Goal: Task Accomplishment & Management: Manage account settings

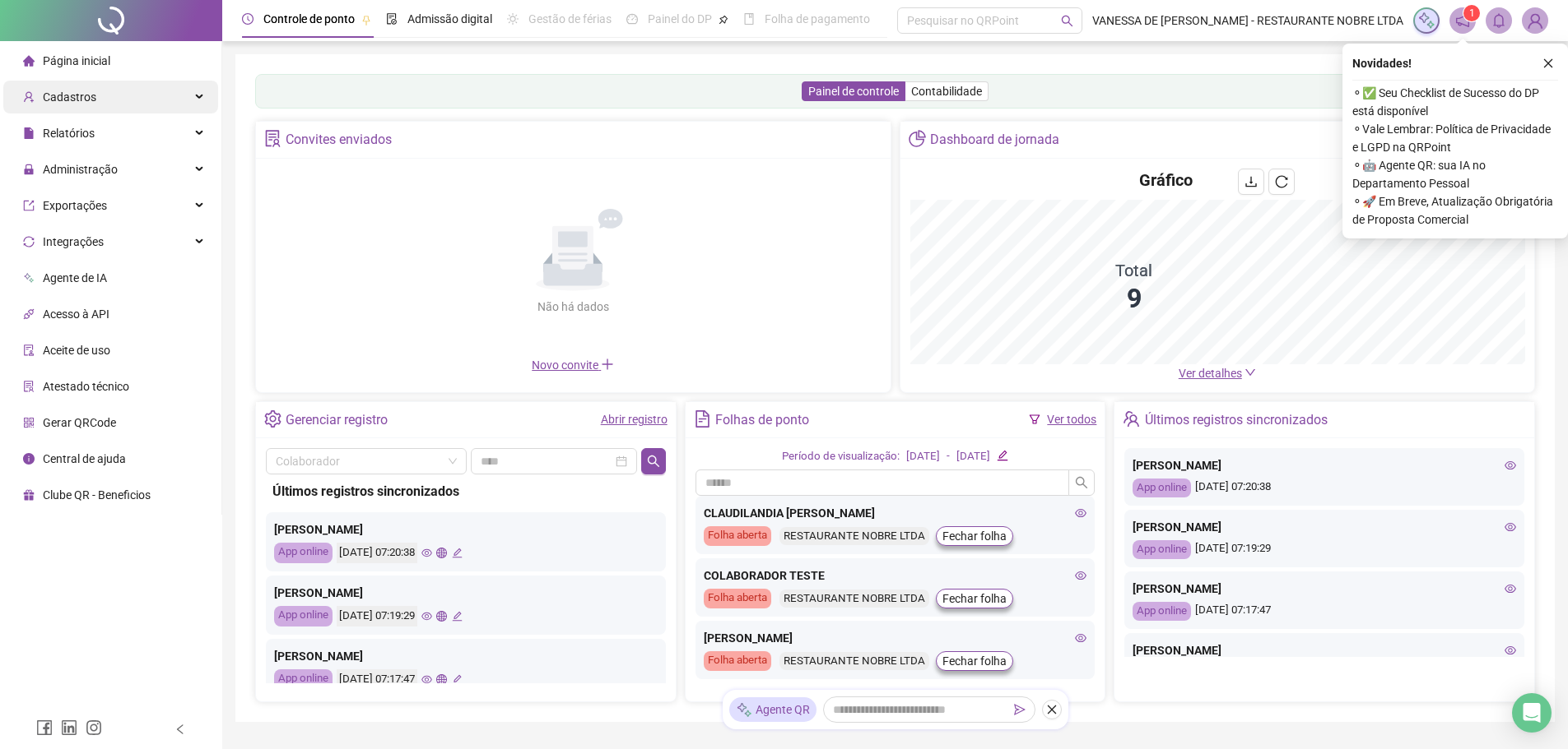
click at [65, 95] on span "Cadastros" at bounding box center [69, 96] width 53 height 13
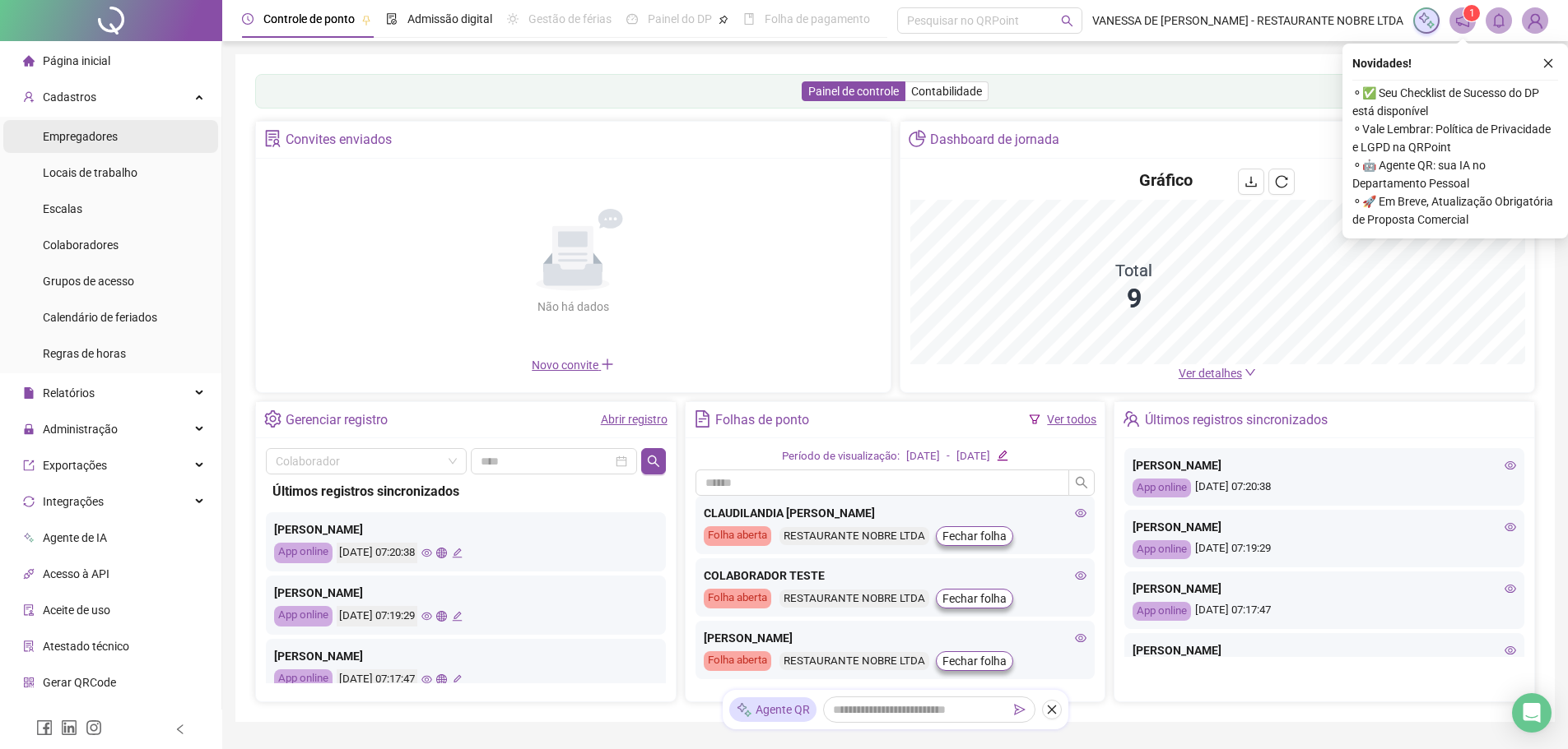
click at [86, 135] on span "Empregadores" at bounding box center [80, 136] width 75 height 13
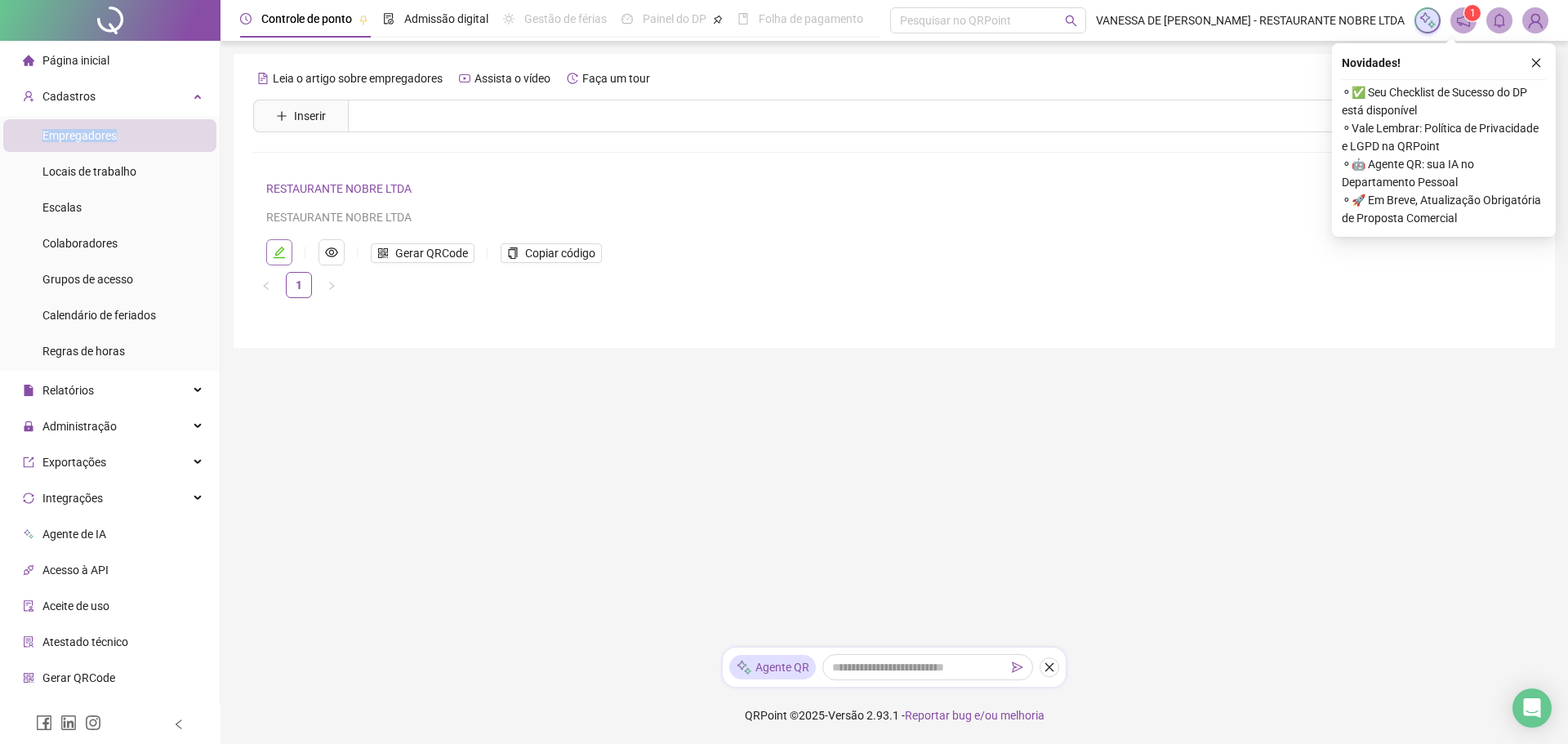
click at [283, 248] on icon "edit" at bounding box center [279, 252] width 11 height 11
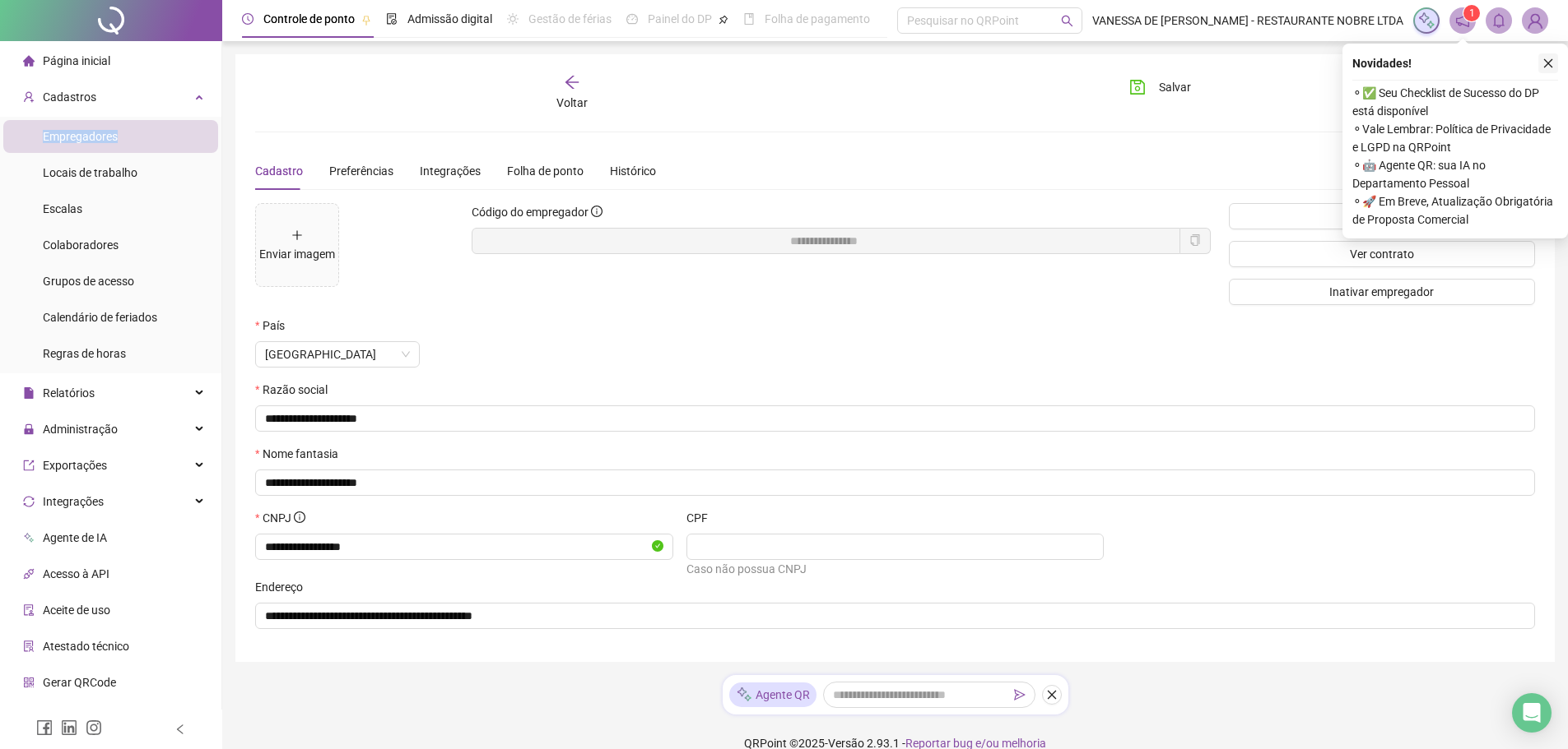
click at [1553, 65] on icon "close" at bounding box center [1548, 63] width 12 height 11
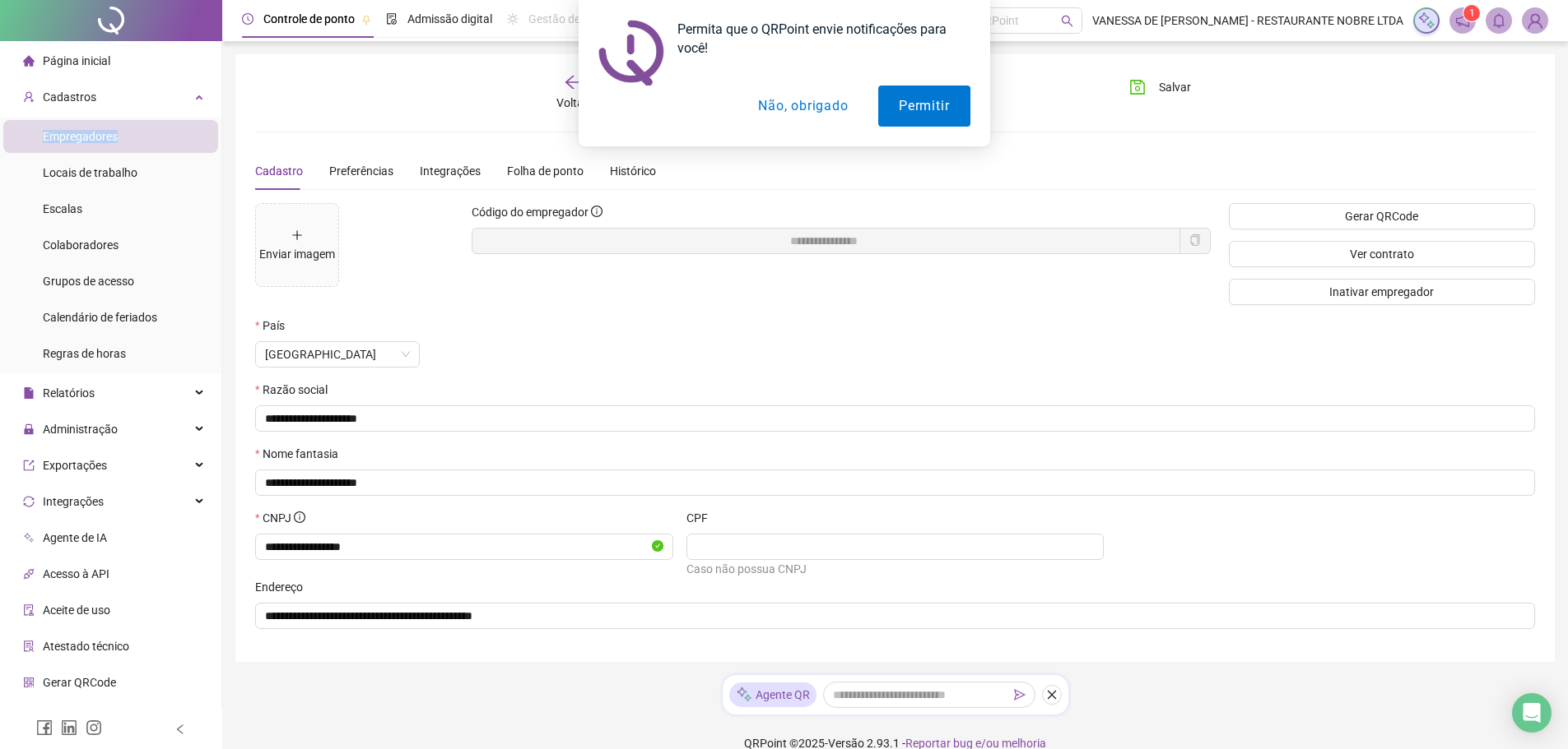
click at [762, 114] on button "Não, obrigado" at bounding box center [803, 106] width 131 height 42
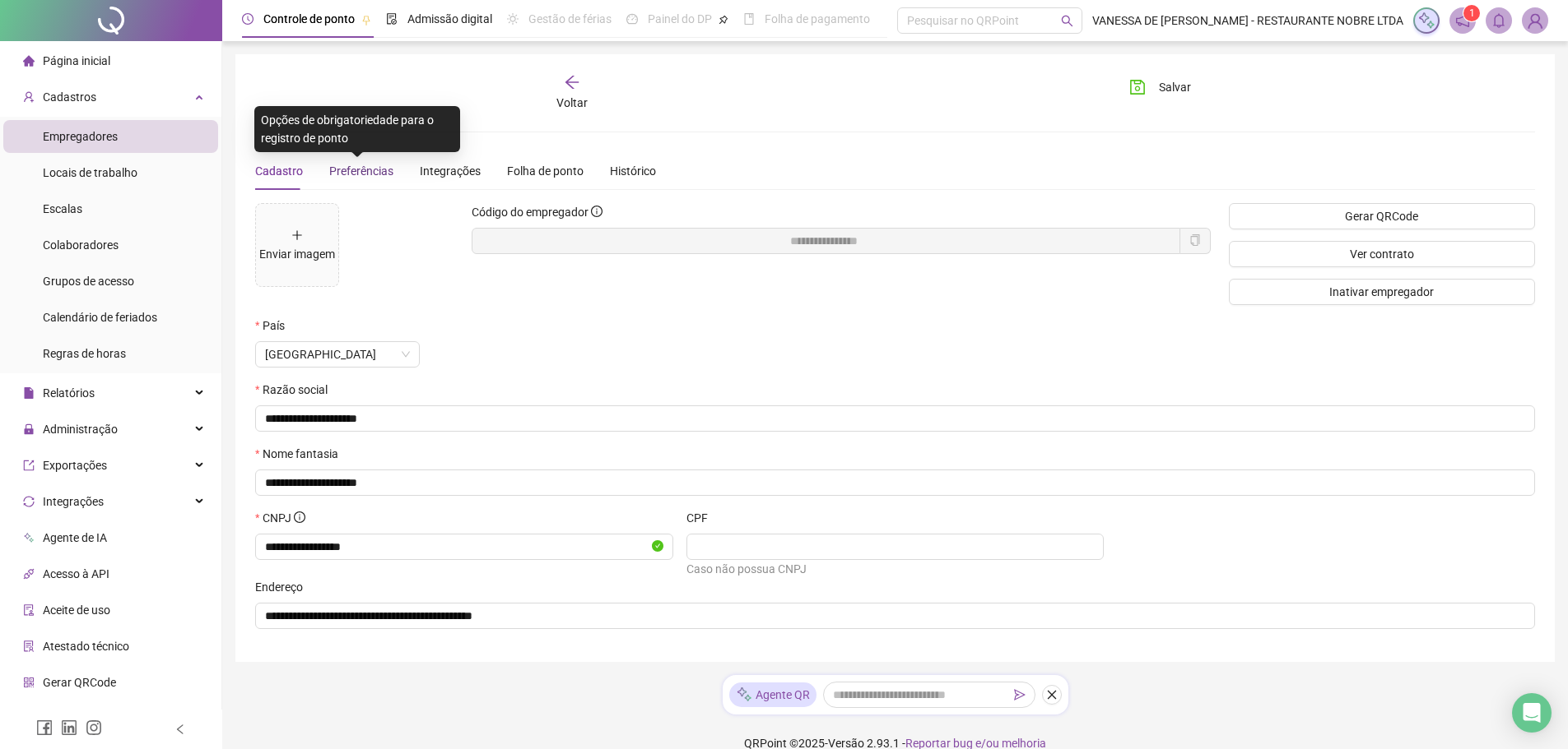
click at [346, 172] on span "Preferências" at bounding box center [361, 171] width 65 height 13
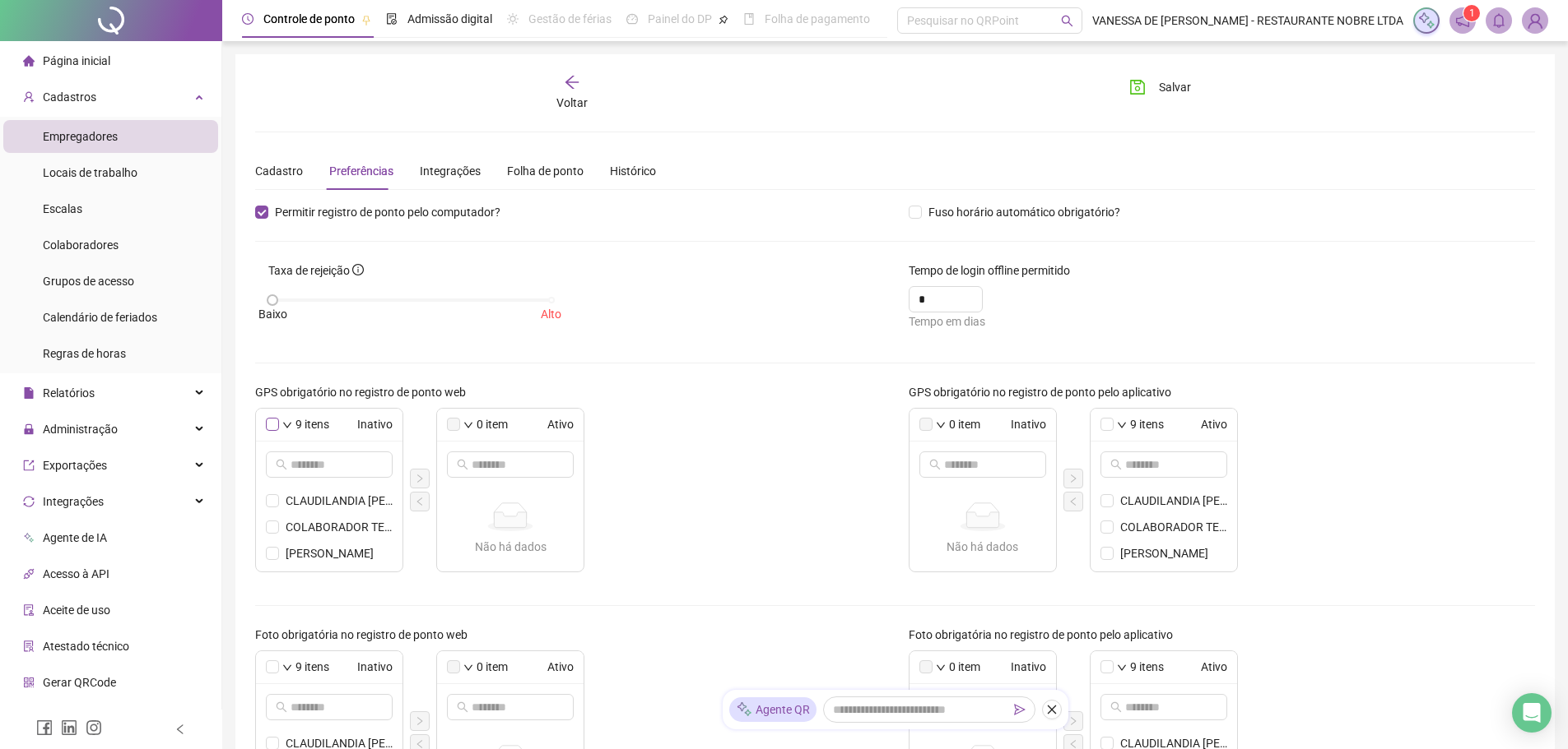
click at [278, 424] on span at bounding box center [272, 424] width 13 height 13
click at [420, 476] on icon "right" at bounding box center [419, 478] width 10 height 10
click at [1164, 83] on span "Salvar" at bounding box center [1175, 87] width 32 height 18
click at [571, 96] on span "Voltar" at bounding box center [572, 103] width 31 height 13
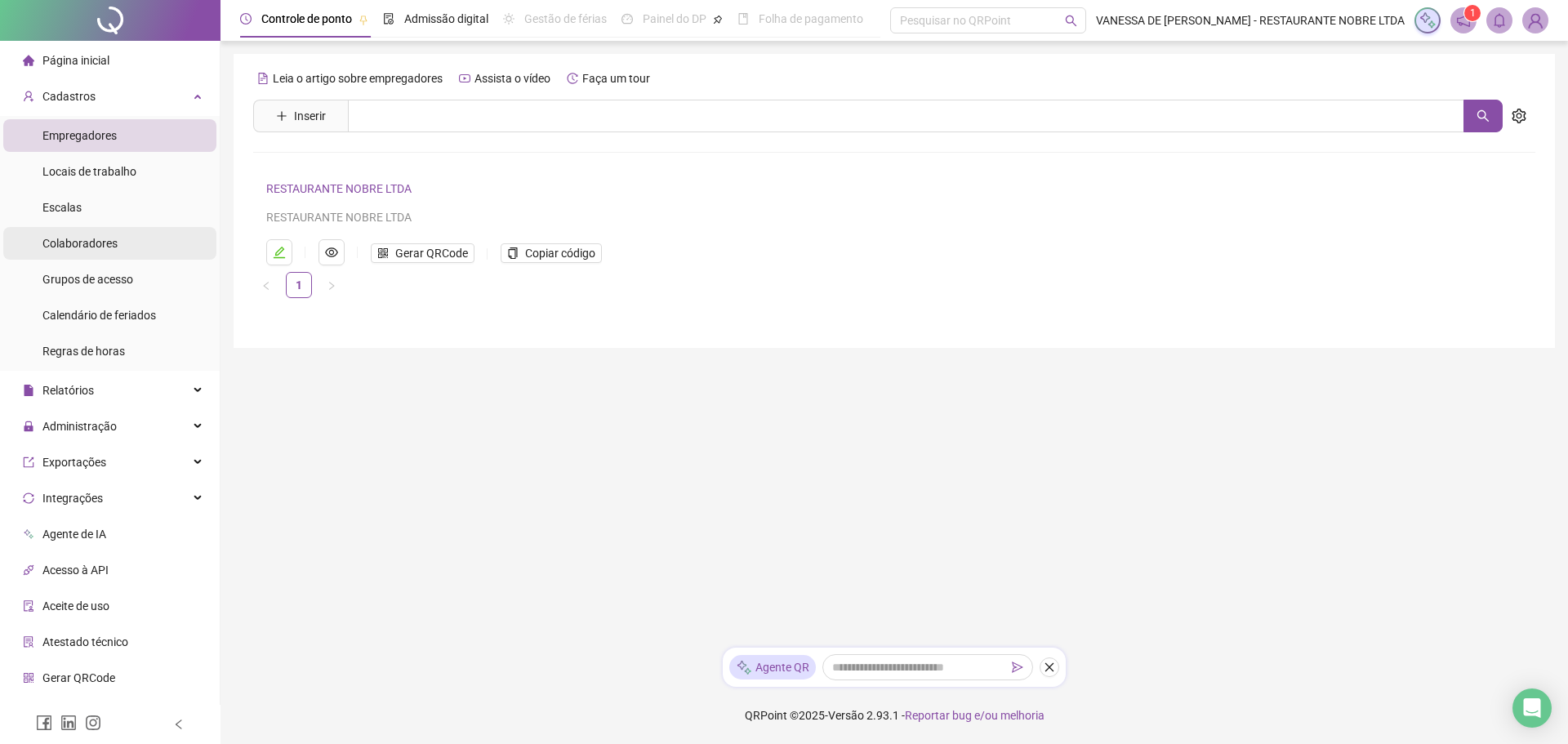
click at [95, 246] on span "Colaboradores" at bounding box center [80, 243] width 76 height 13
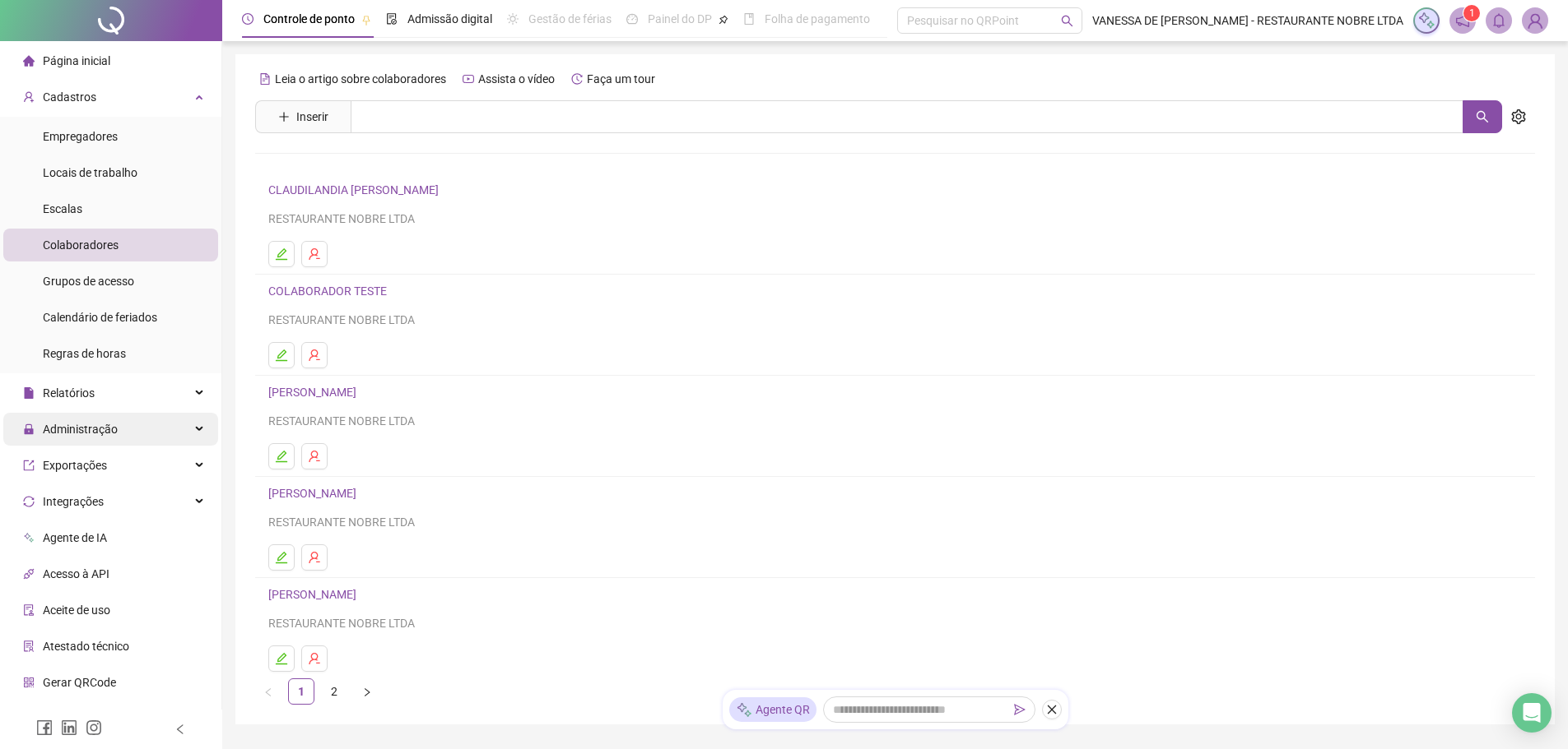
click at [81, 428] on span "Administração" at bounding box center [80, 429] width 75 height 13
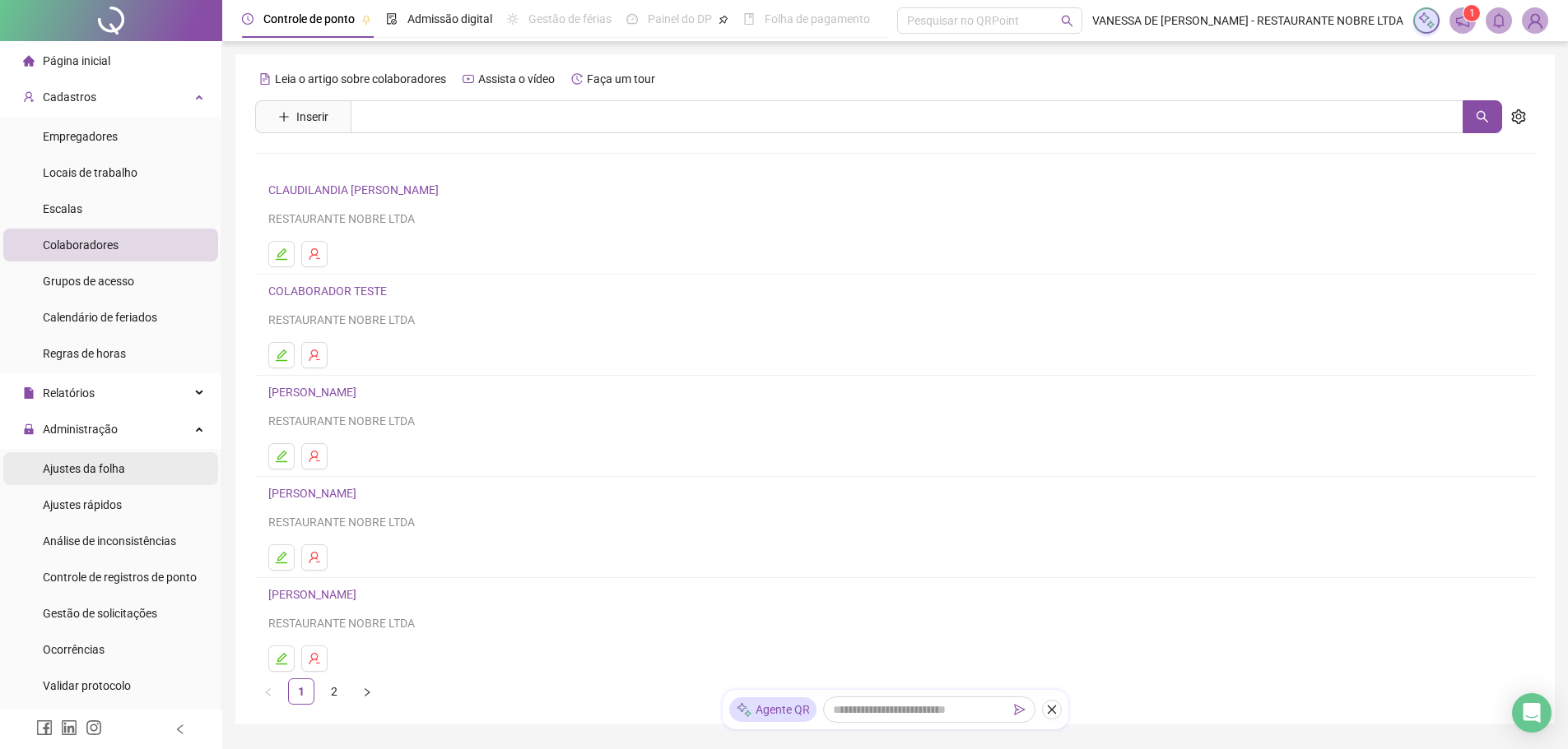
click at [85, 464] on span "Ajustes da folha" at bounding box center [83, 469] width 82 height 13
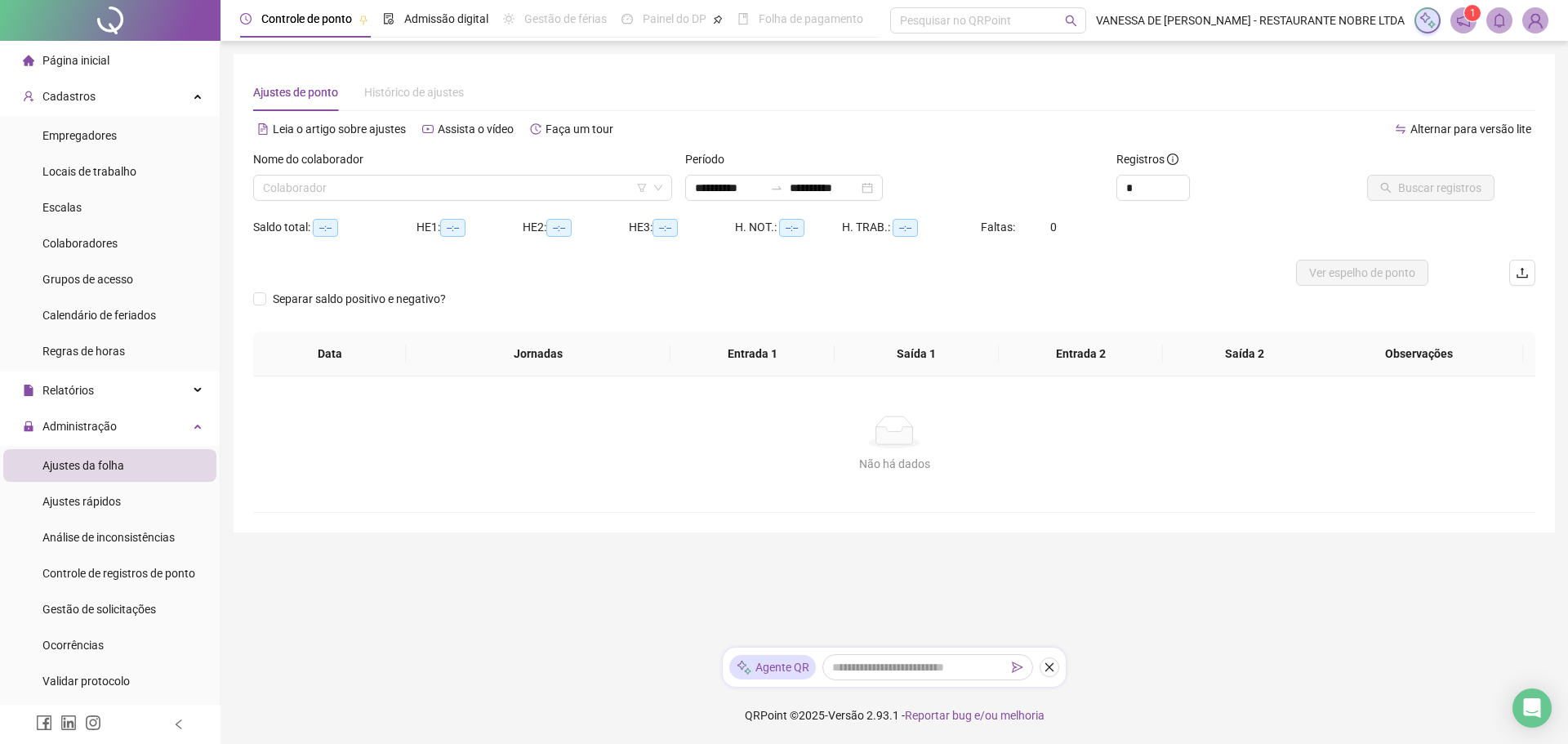
type input "**********"
click at [883, 190] on div "**********" at bounding box center [784, 188] width 198 height 26
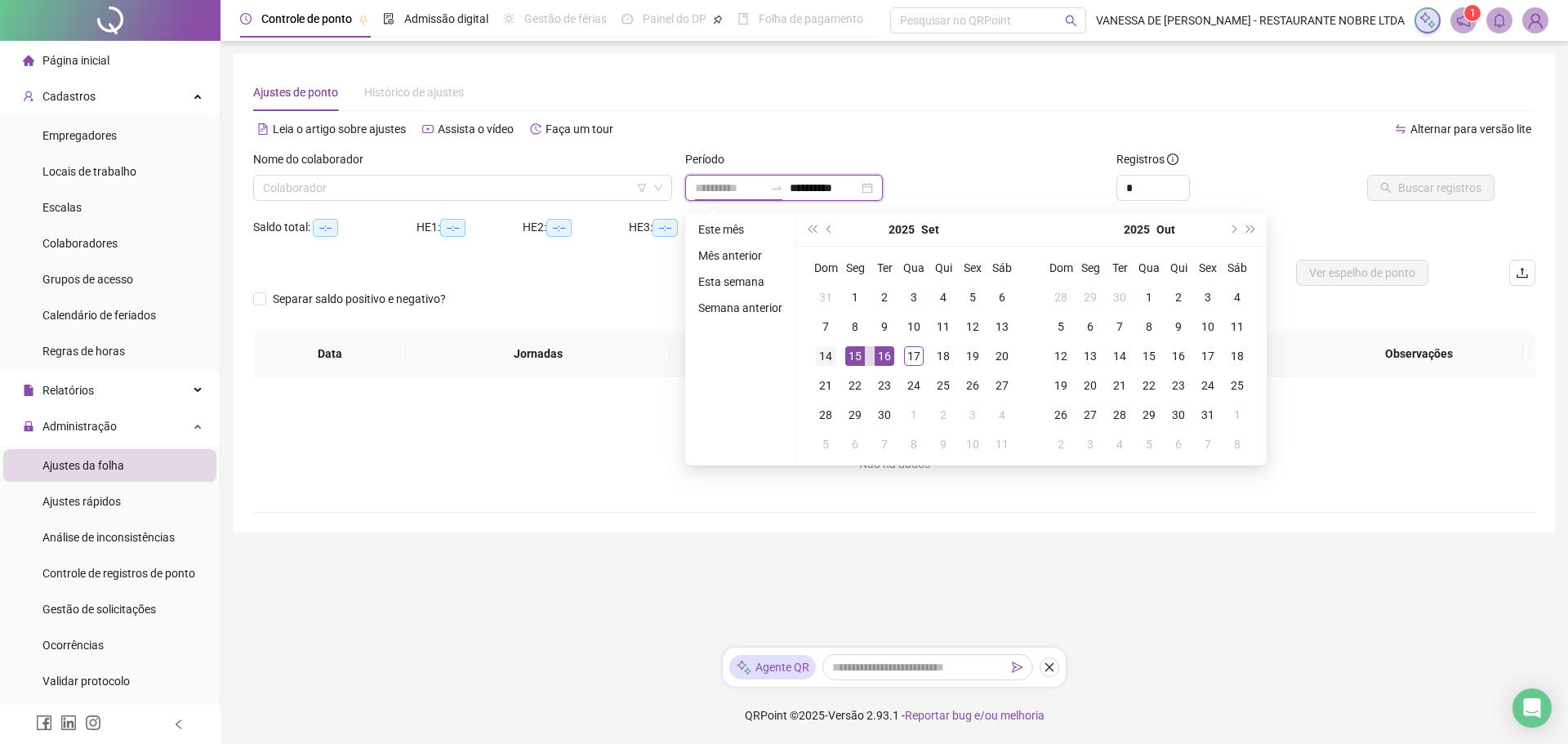
type input "**********"
click at [824, 359] on div "14" at bounding box center [825, 356] width 19 height 19
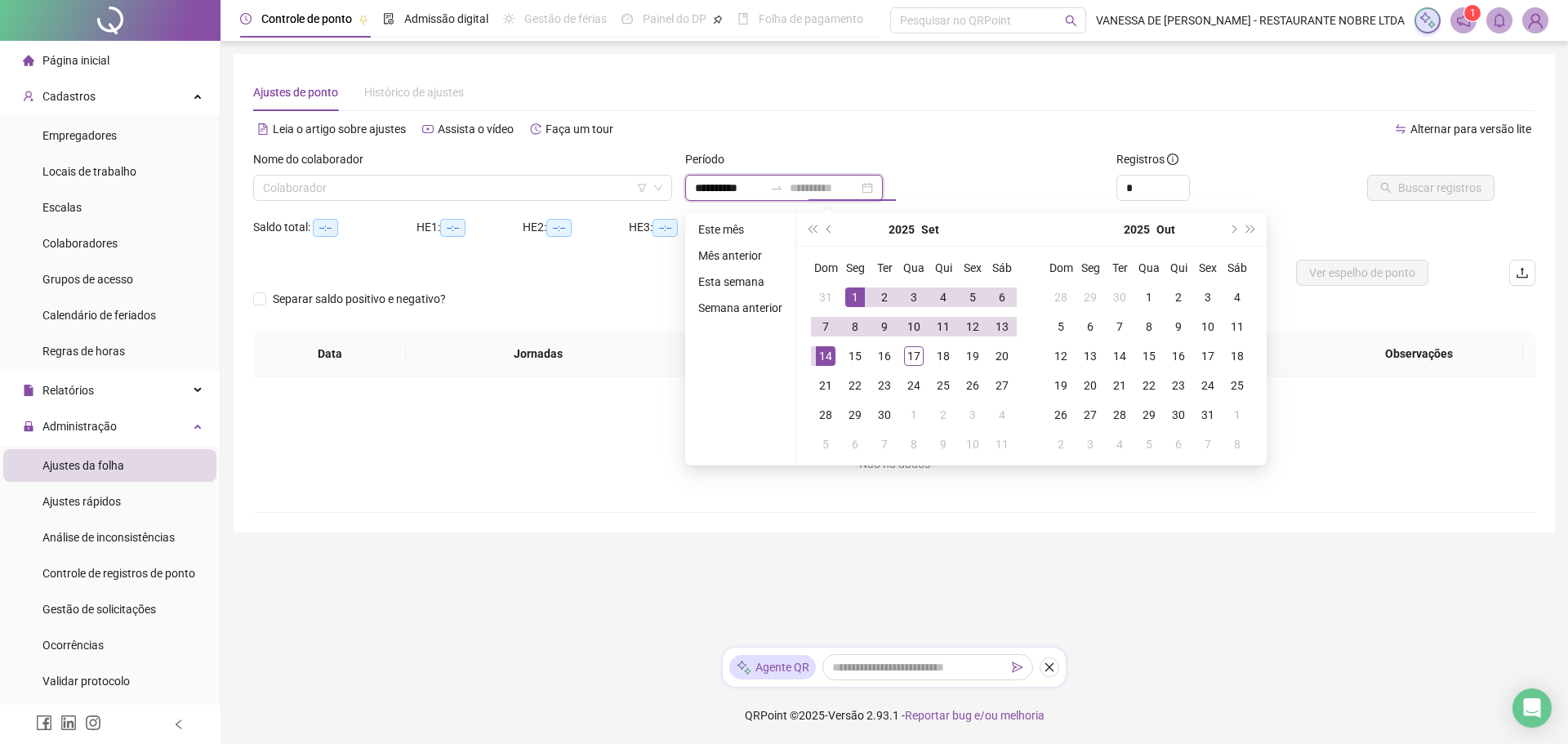
type input "**********"
click at [854, 297] on div "1" at bounding box center [855, 297] width 19 height 19
type input "**********"
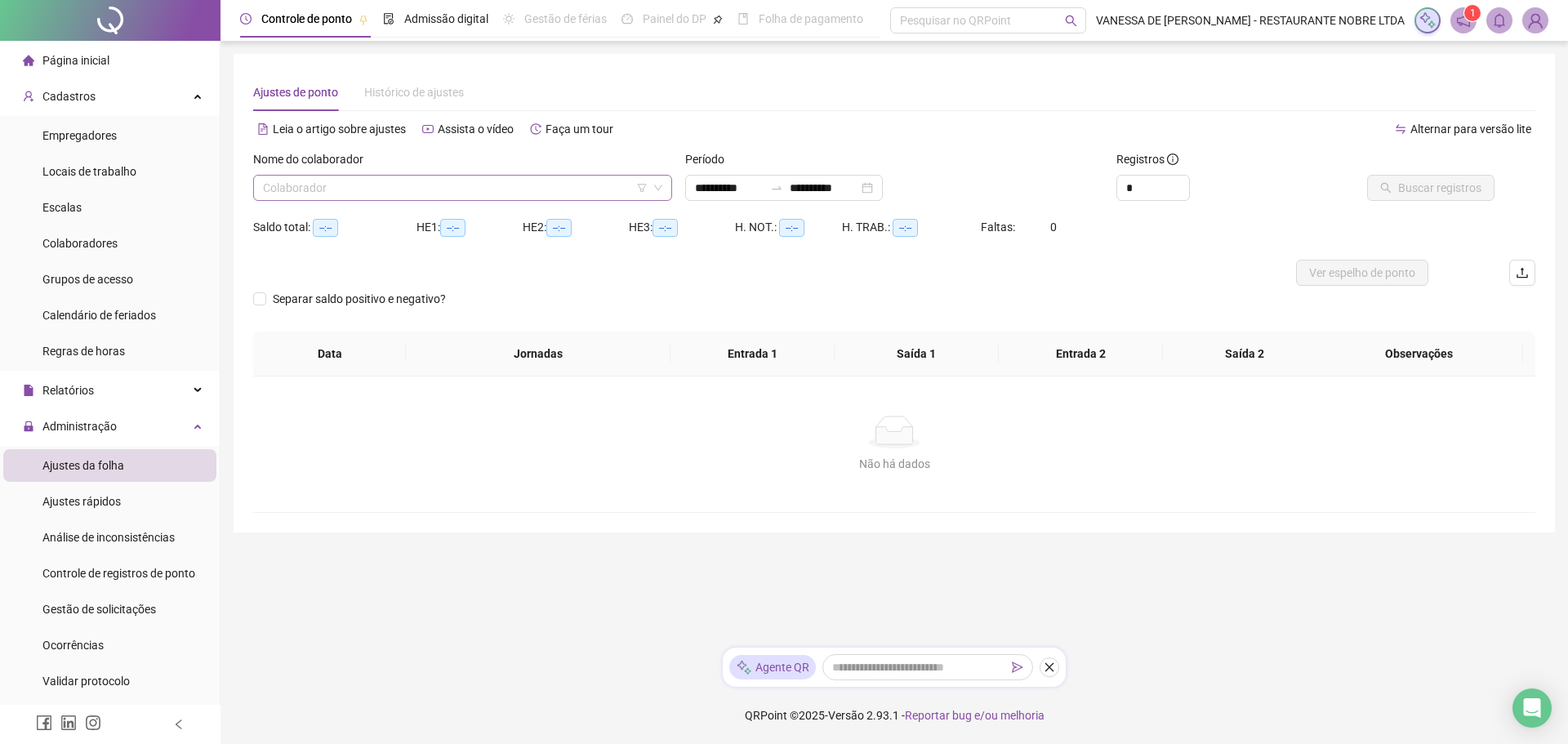
click at [659, 191] on icon "down" at bounding box center [658, 187] width 10 height 10
click at [657, 190] on icon "down" at bounding box center [658, 187] width 10 height 10
click at [367, 186] on input "search" at bounding box center [456, 188] width 385 height 25
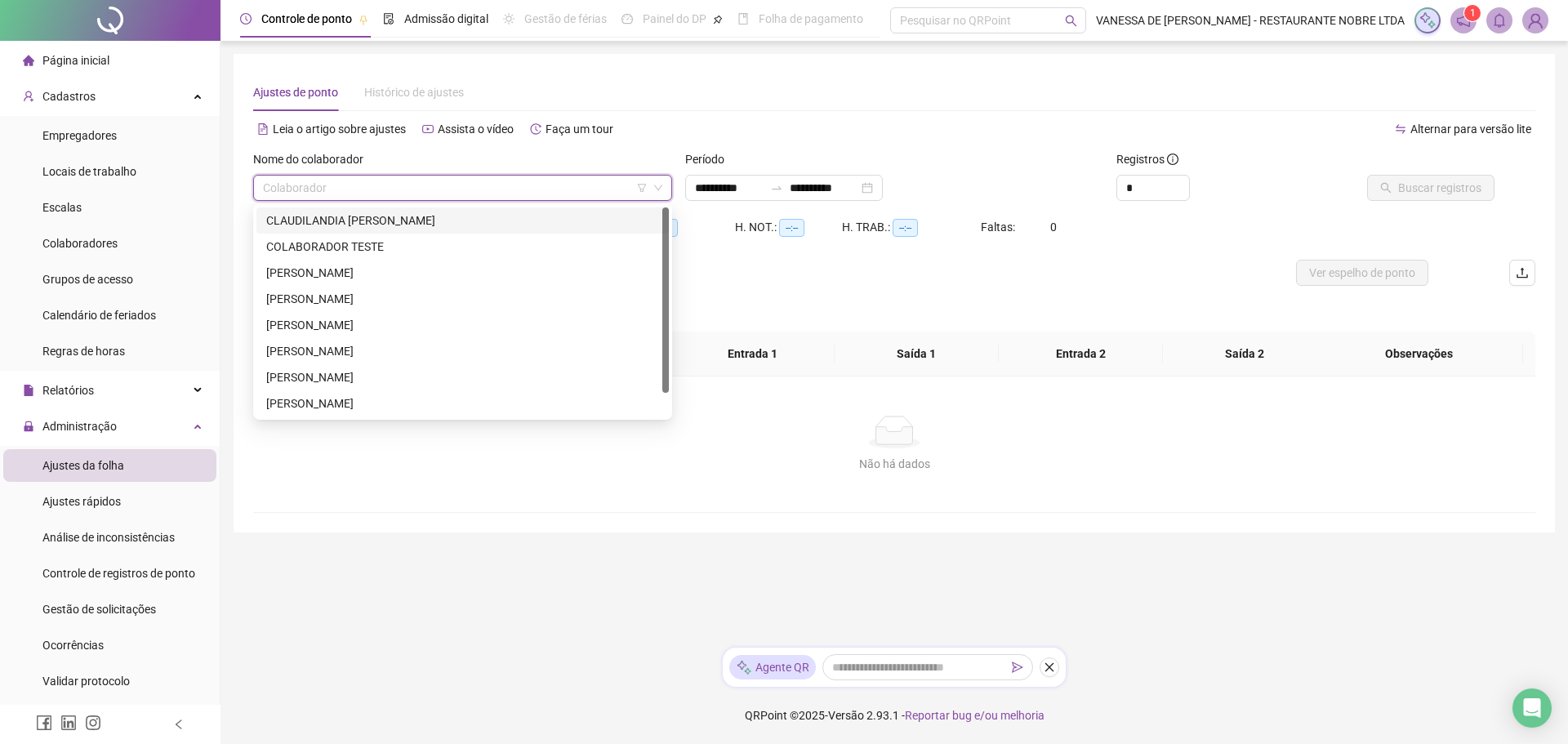
click at [322, 220] on div "CLAUDILANDIA [PERSON_NAME]" at bounding box center [462, 220] width 392 height 18
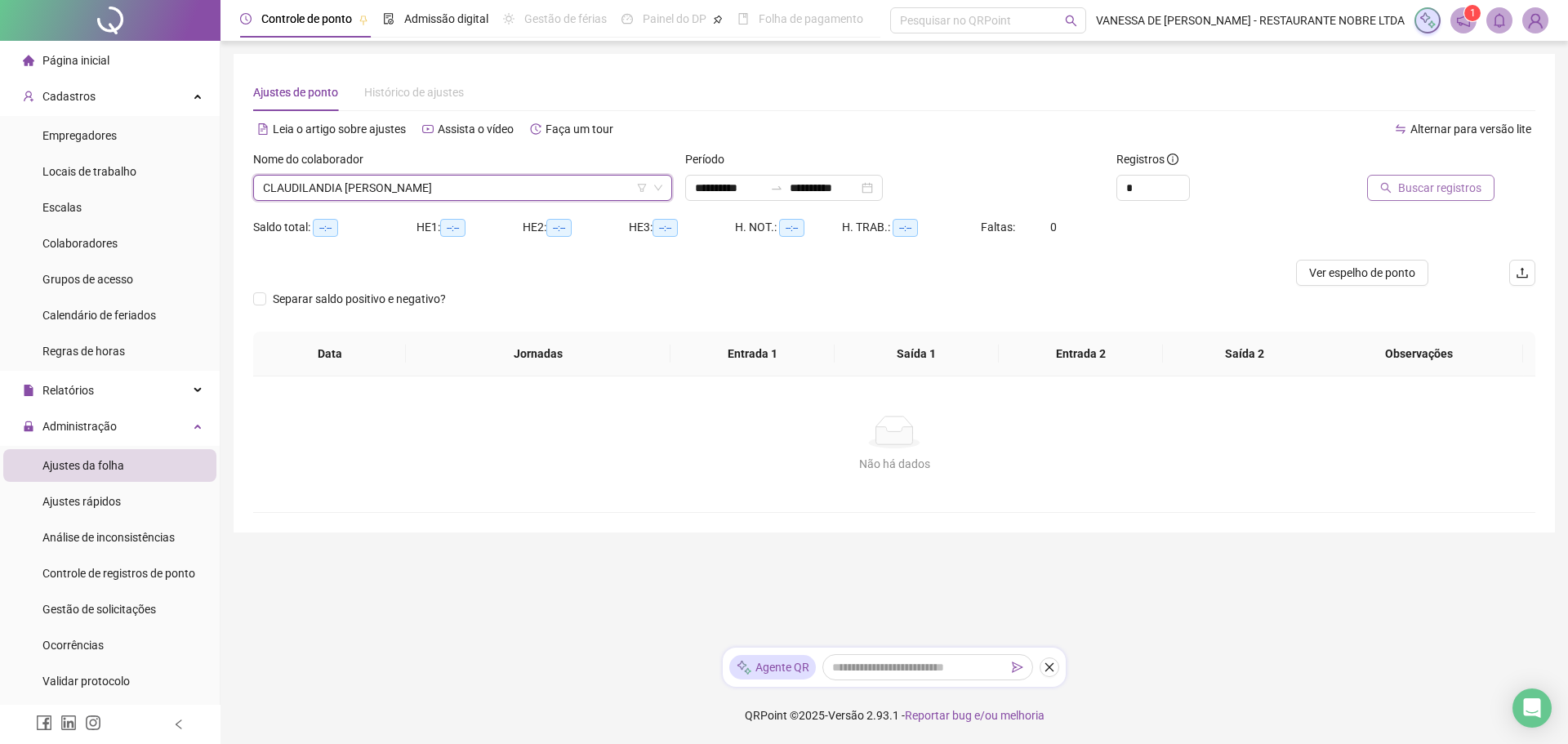
click at [1444, 185] on span "Buscar registros" at bounding box center [1440, 188] width 83 height 18
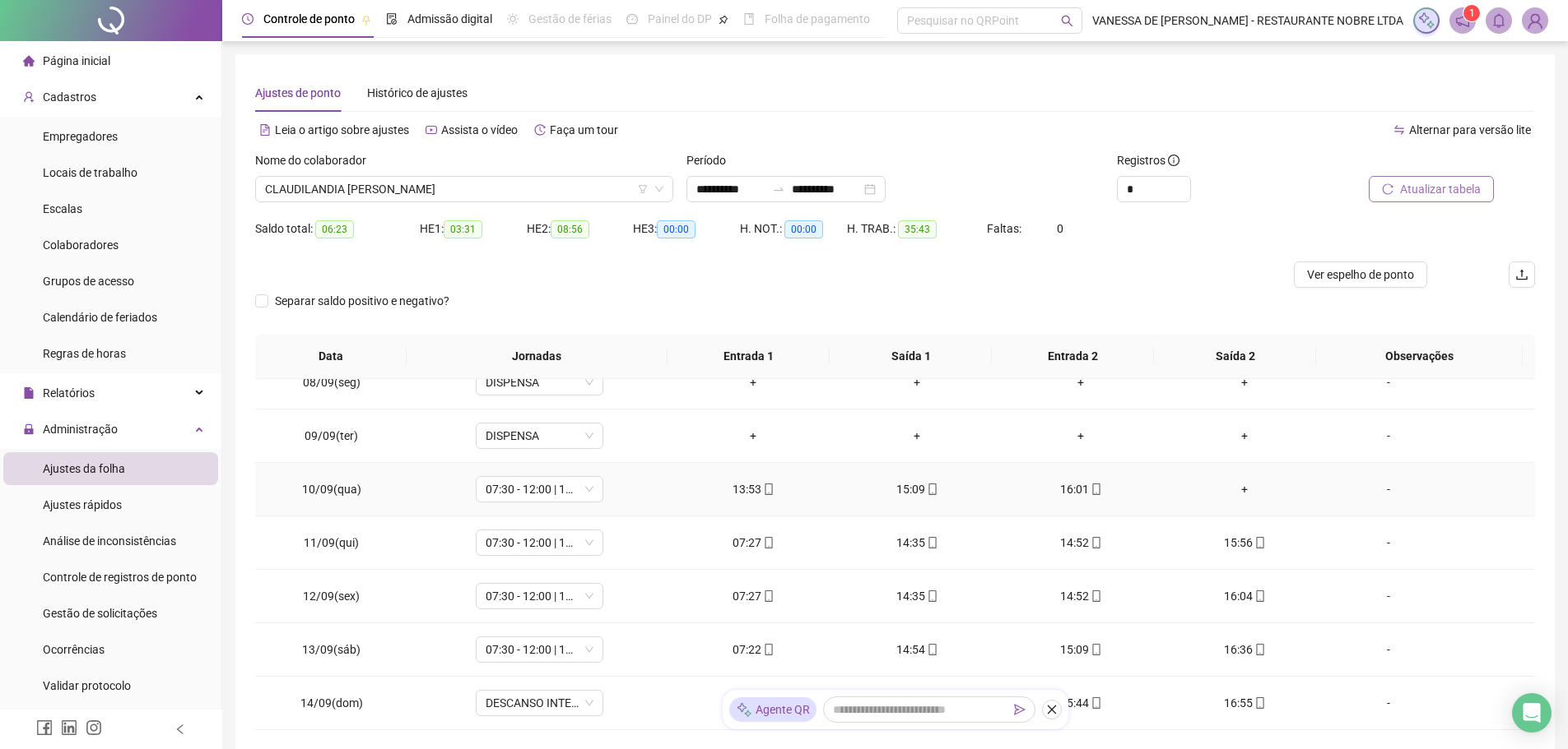
scroll to position [82, 0]
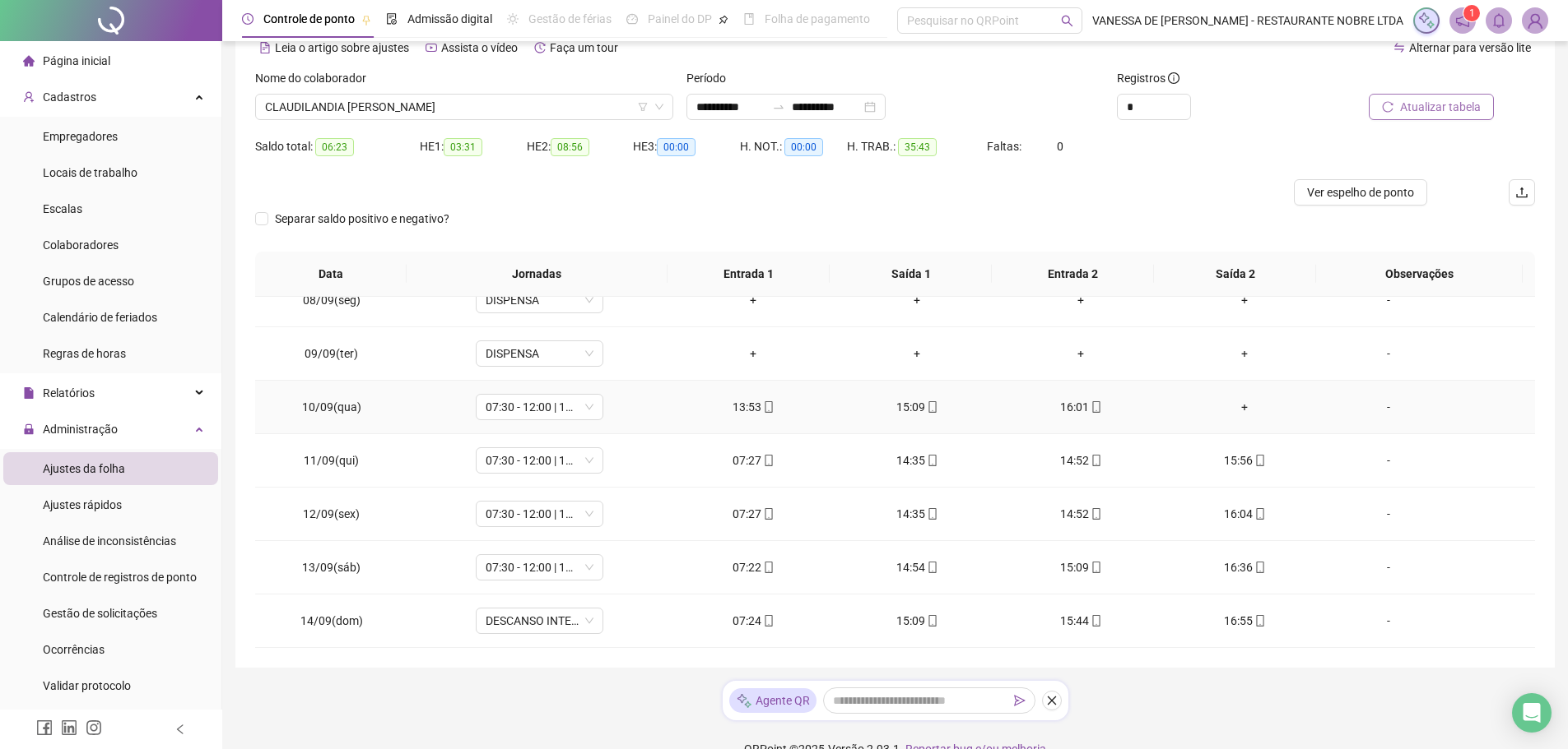
click at [1234, 408] on div "+" at bounding box center [1244, 407] width 137 height 18
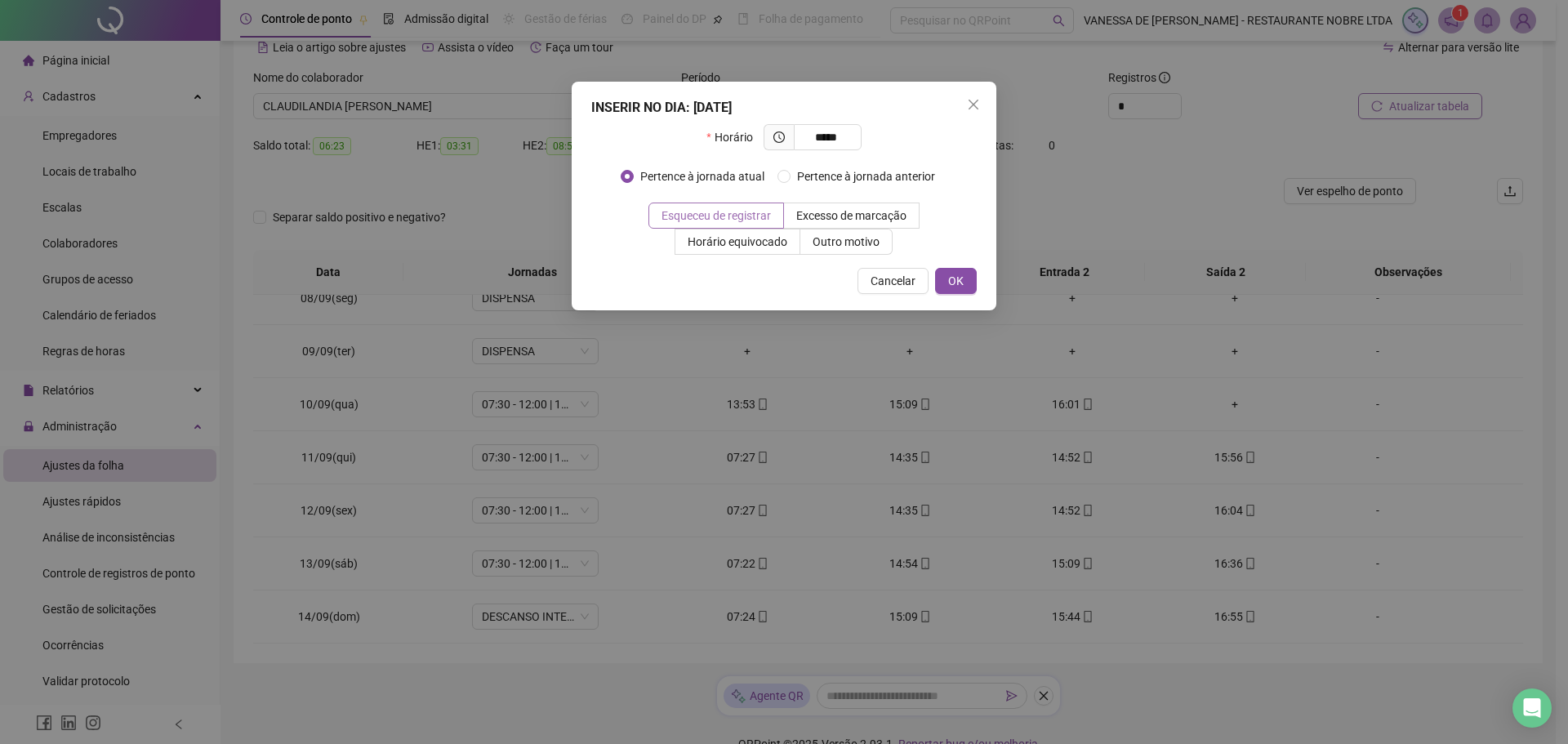
type input "*****"
click at [701, 219] on span "Esqueceu de registrar" at bounding box center [716, 215] width 110 height 13
click at [966, 285] on button "OK" at bounding box center [955, 281] width 41 height 26
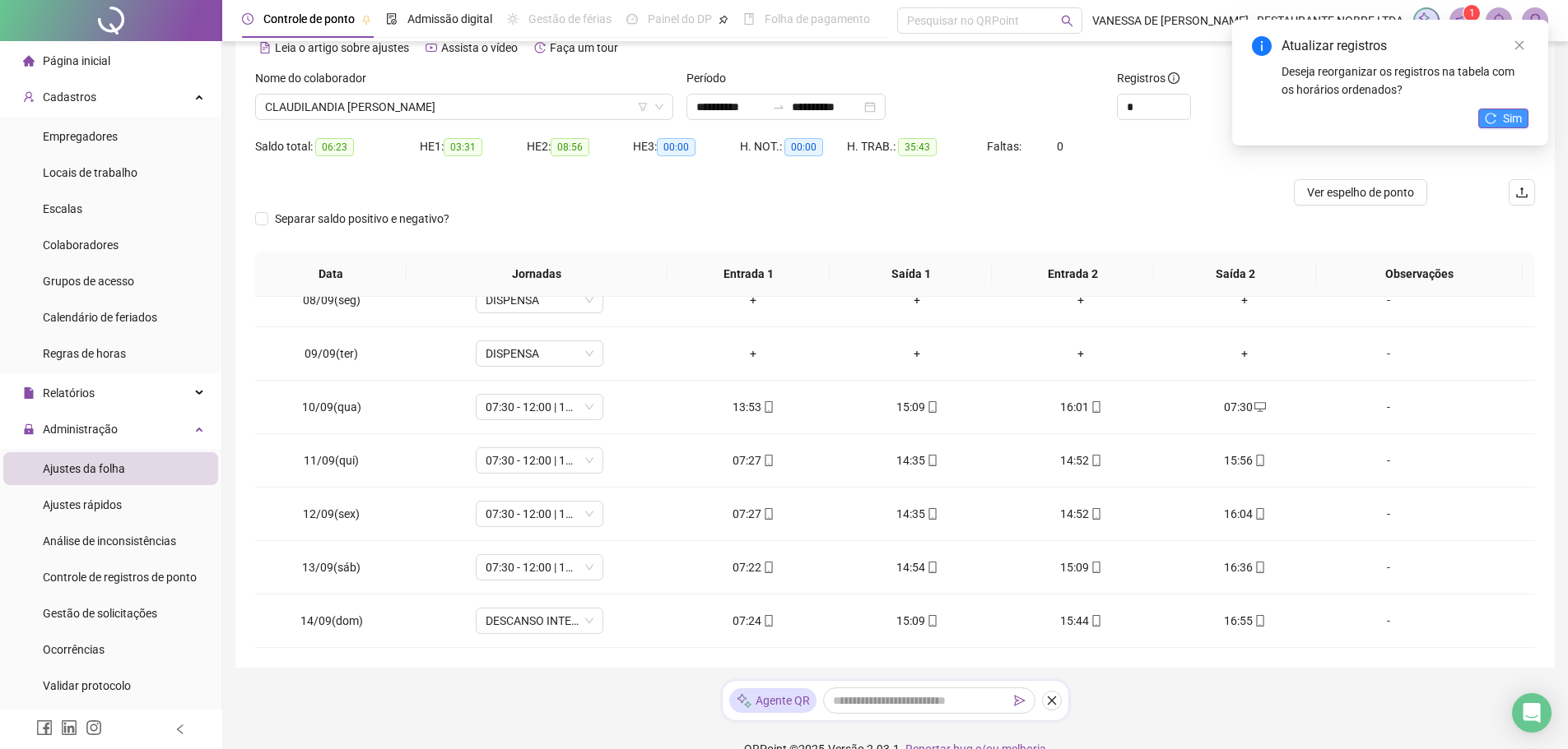
click at [1499, 112] on button "Sim" at bounding box center [1503, 118] width 50 height 19
click at [1499, 112] on icon "reload" at bounding box center [1503, 118] width 12 height 11
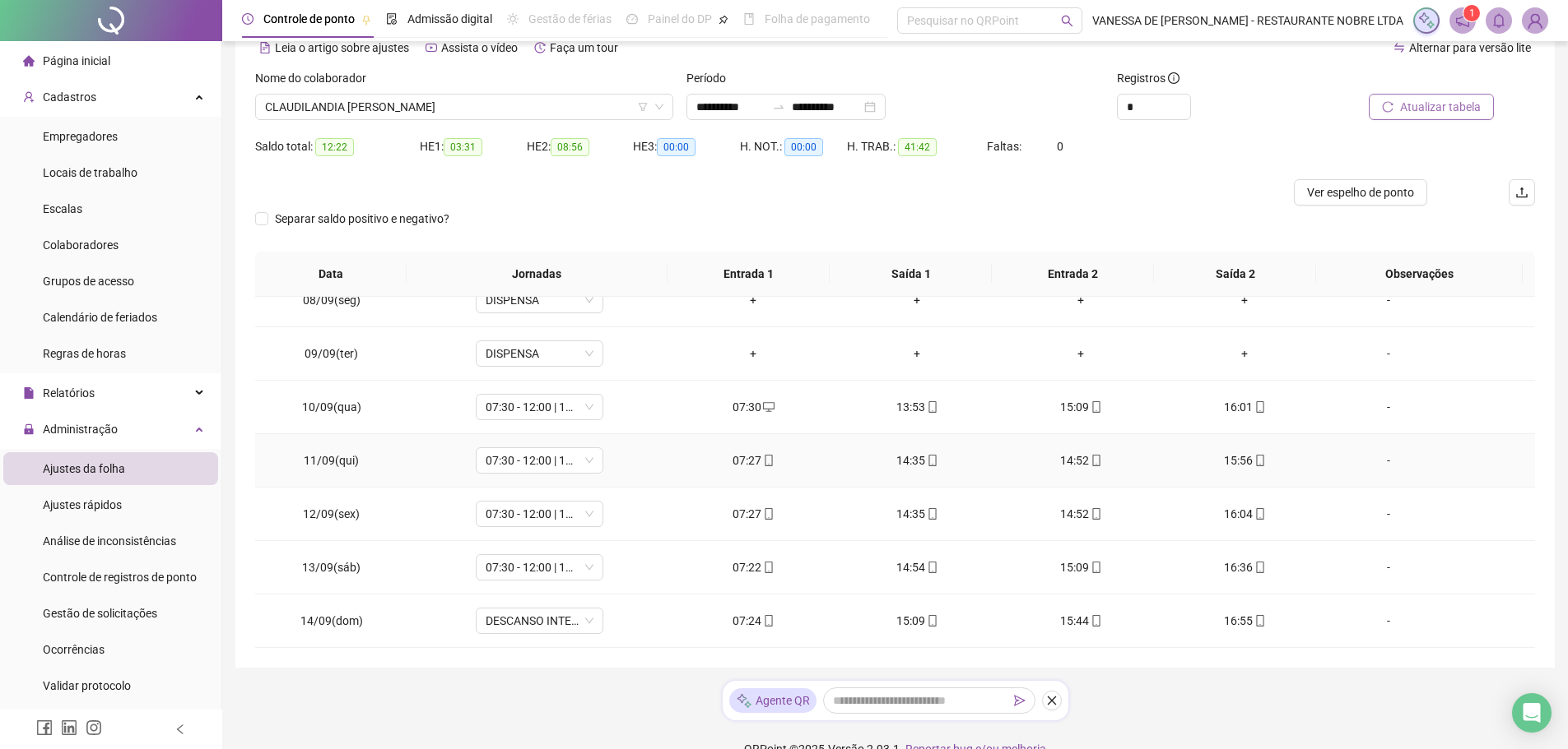
scroll to position [111, 0]
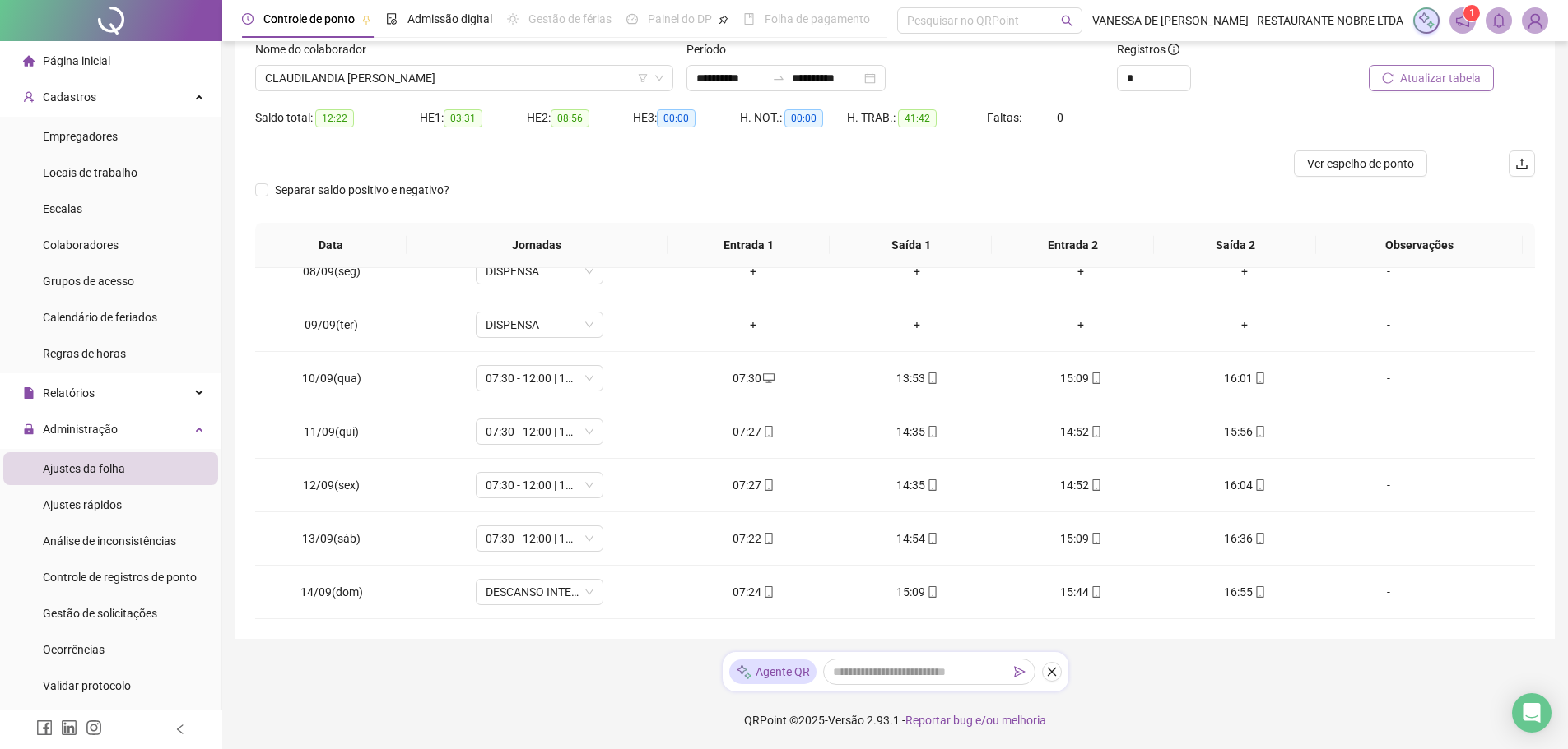
click at [1431, 77] on span "Atualizar tabela" at bounding box center [1440, 78] width 81 height 18
click at [104, 510] on span "Ajustes rápidos" at bounding box center [81, 505] width 79 height 13
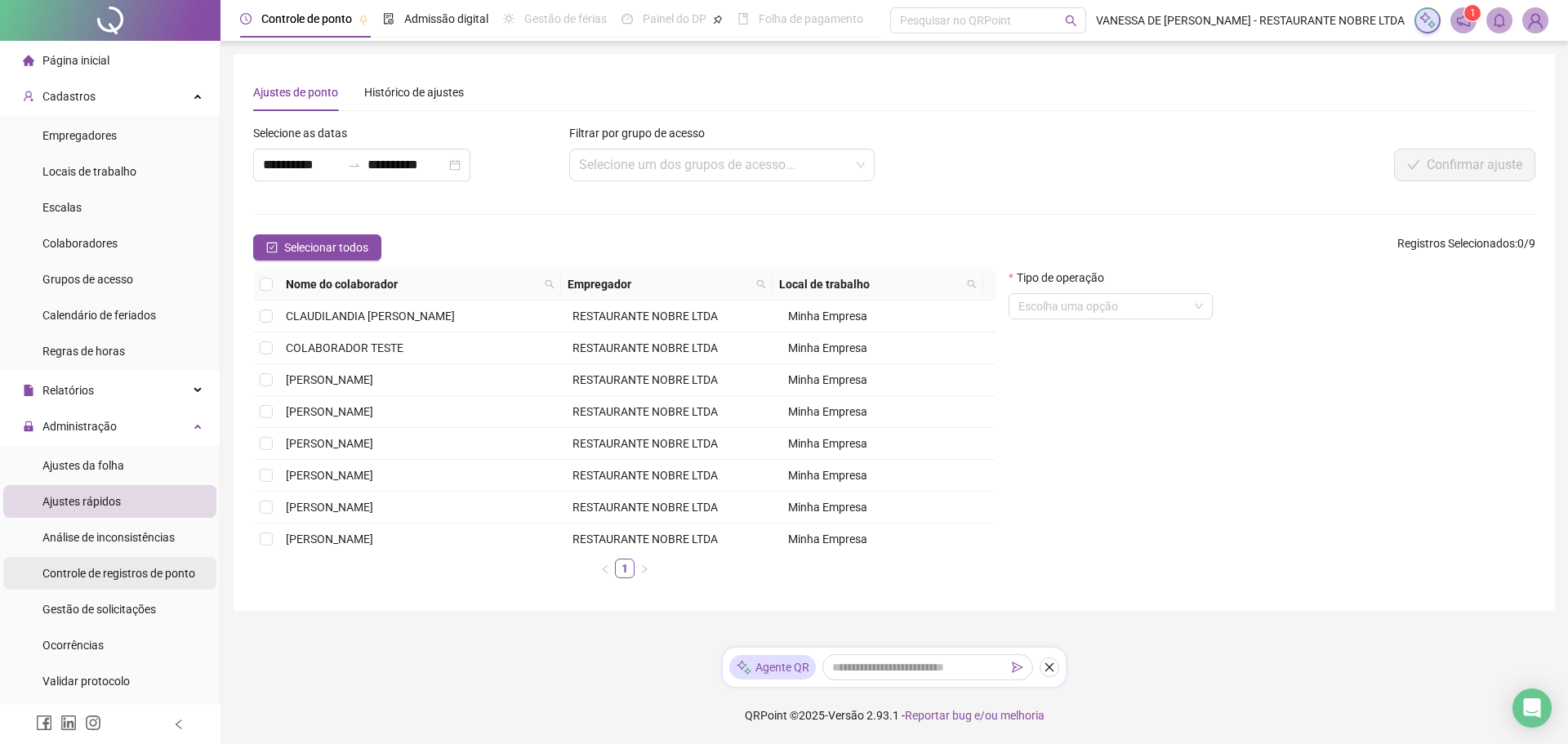
click at [69, 574] on span "Controle de registros de ponto" at bounding box center [119, 574] width 153 height 13
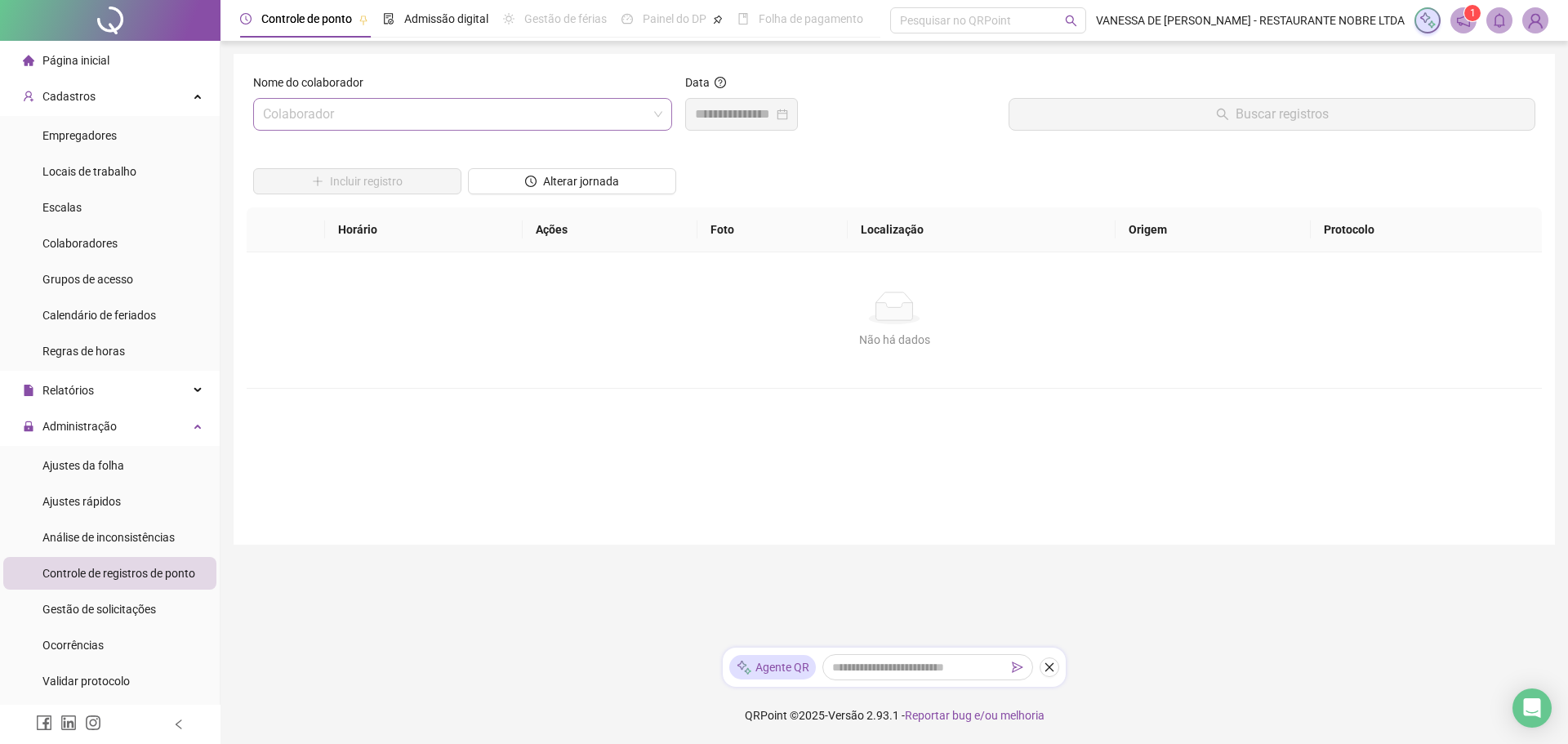
click at [382, 119] on input "search" at bounding box center [456, 114] width 385 height 31
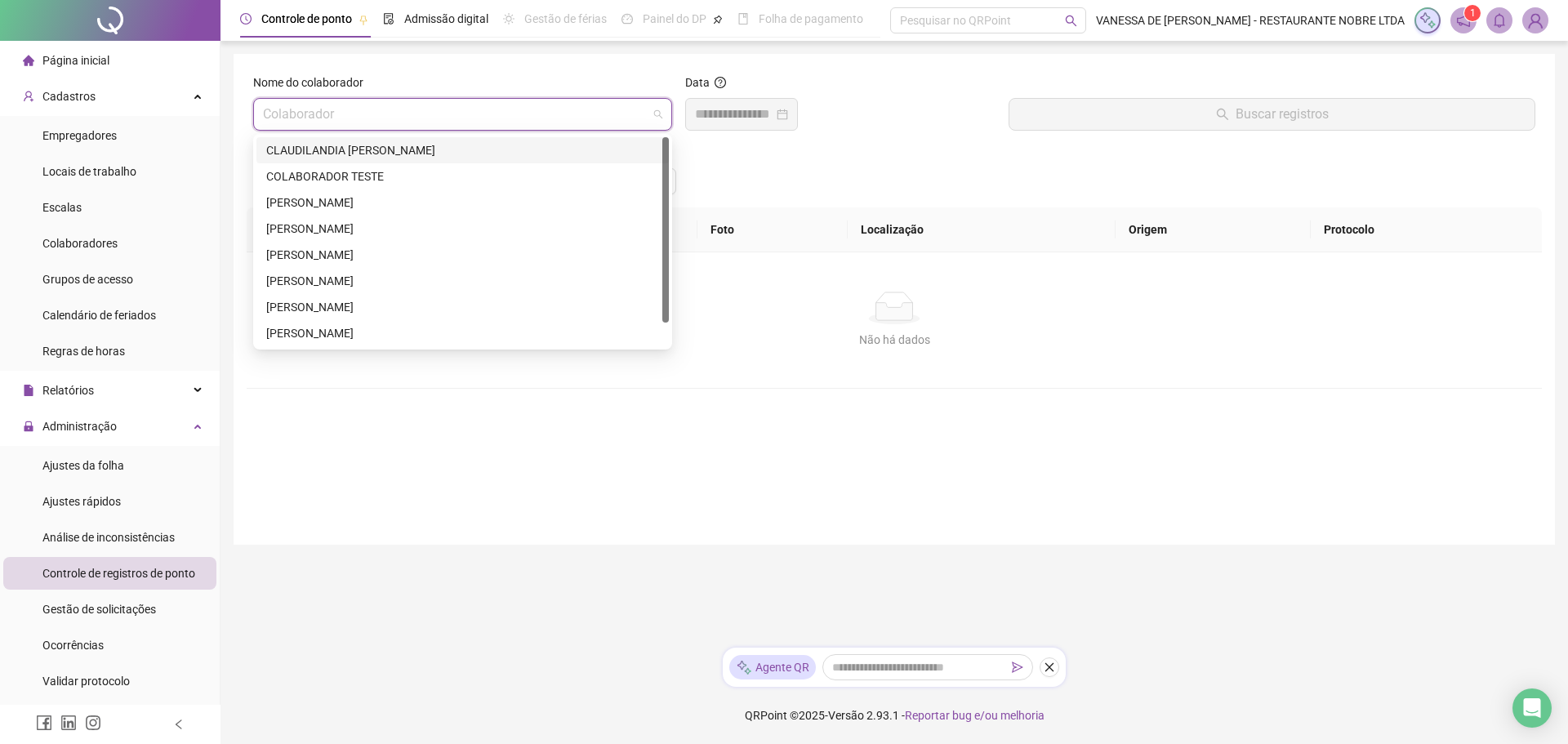
click at [320, 154] on div "CLAUDILANDIA [PERSON_NAME]" at bounding box center [462, 150] width 392 height 18
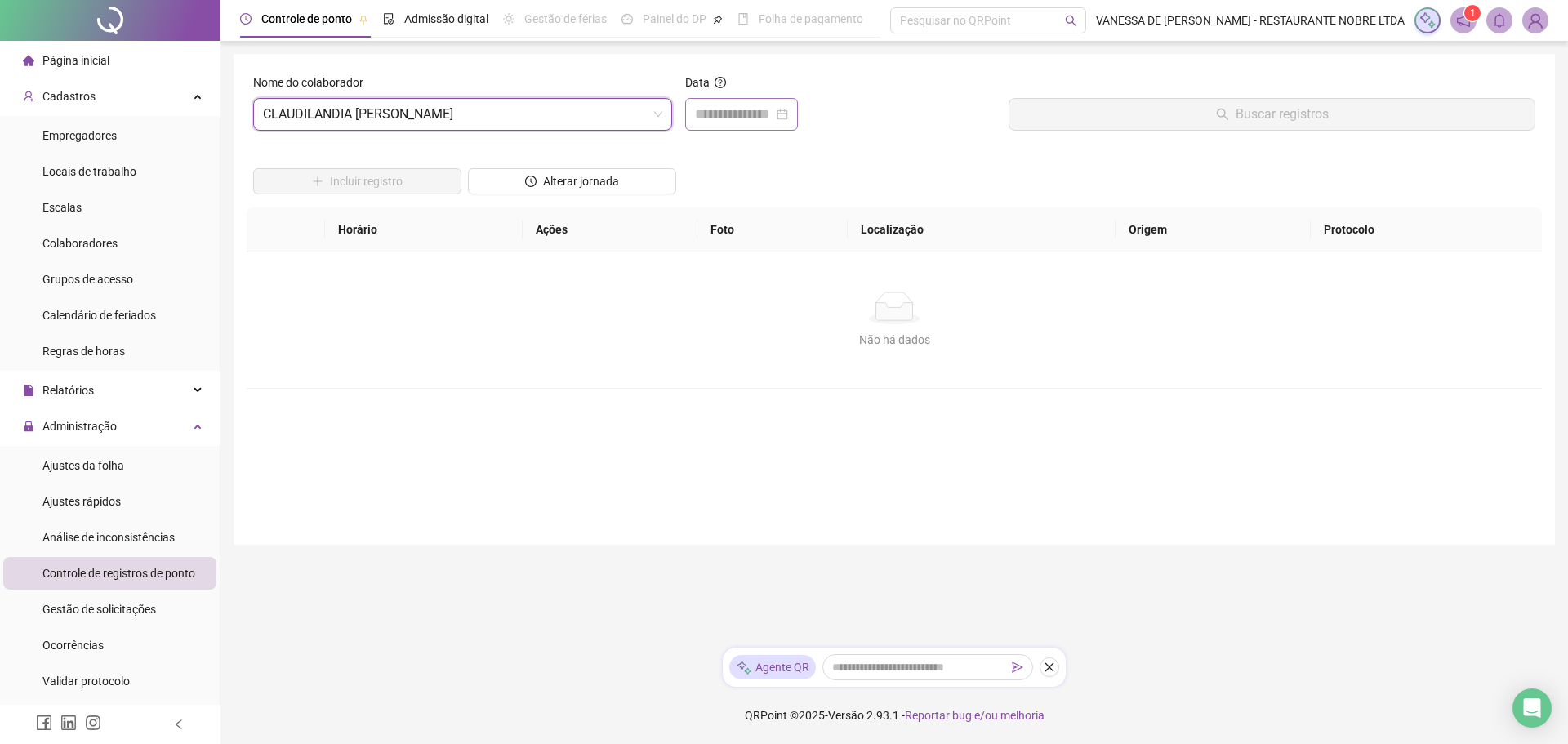
click at [788, 116] on div at bounding box center [742, 114] width 93 height 19
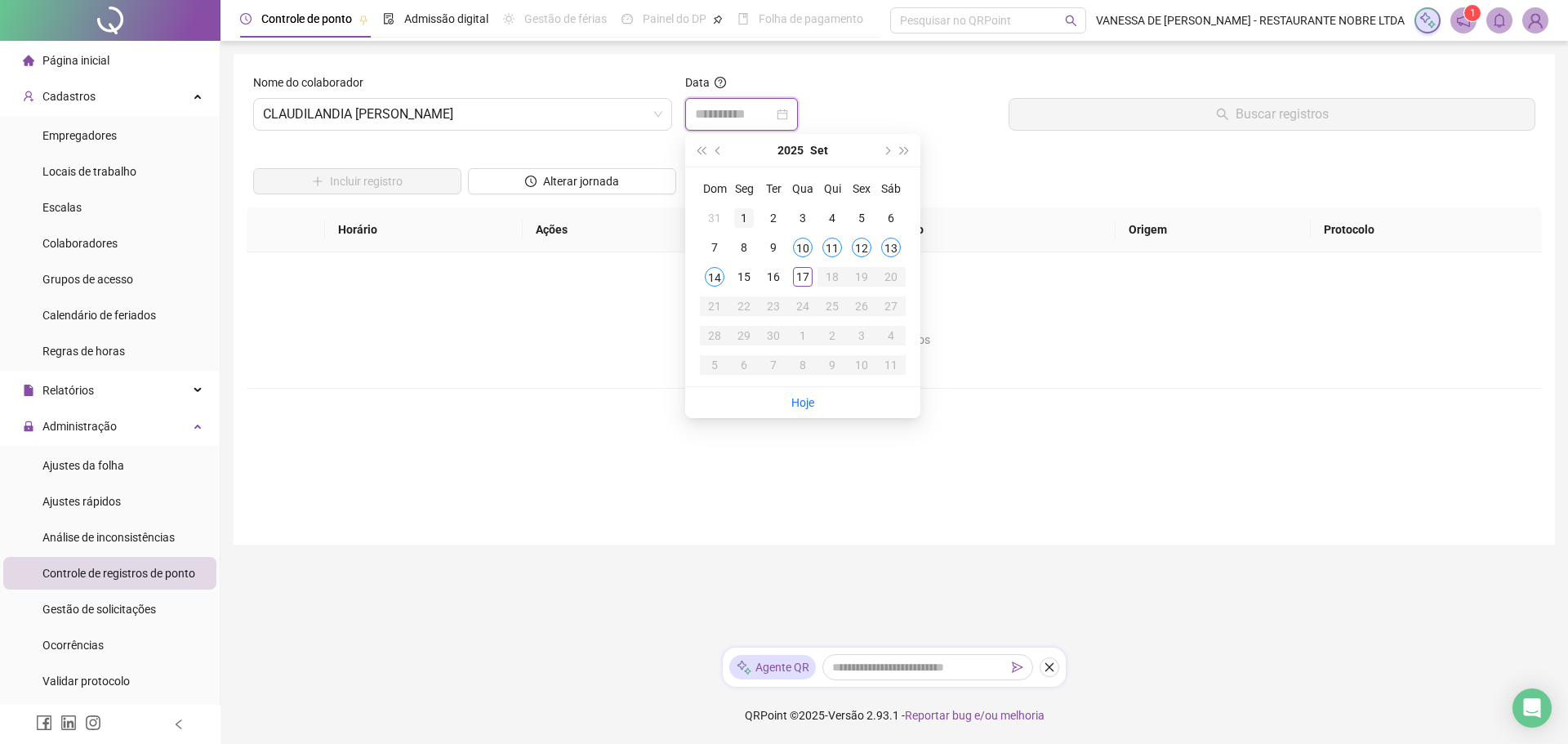
type input "**********"
click at [744, 215] on div "1" at bounding box center [744, 218] width 19 height 19
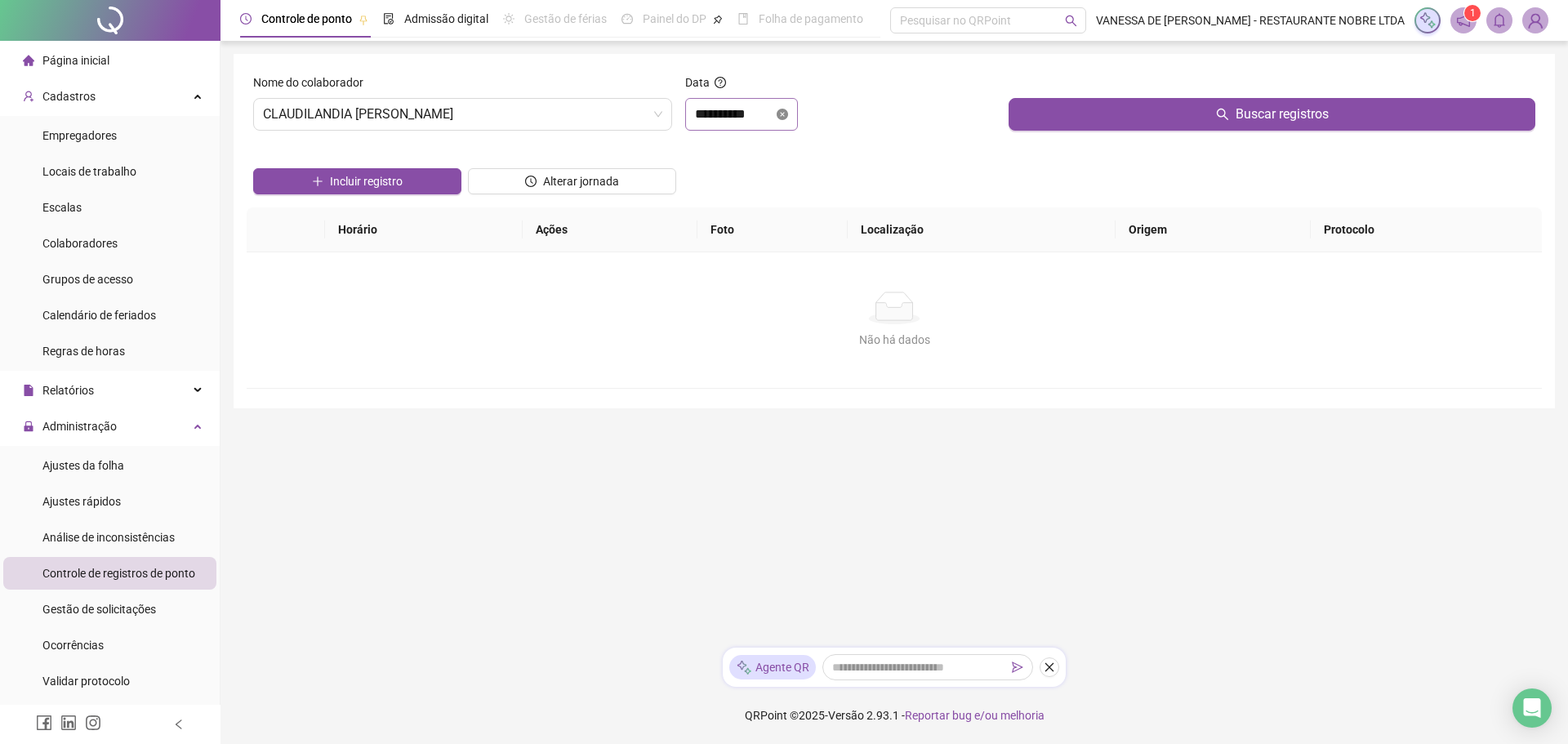
click at [788, 116] on icon "close-circle" at bounding box center [782, 114] width 11 height 11
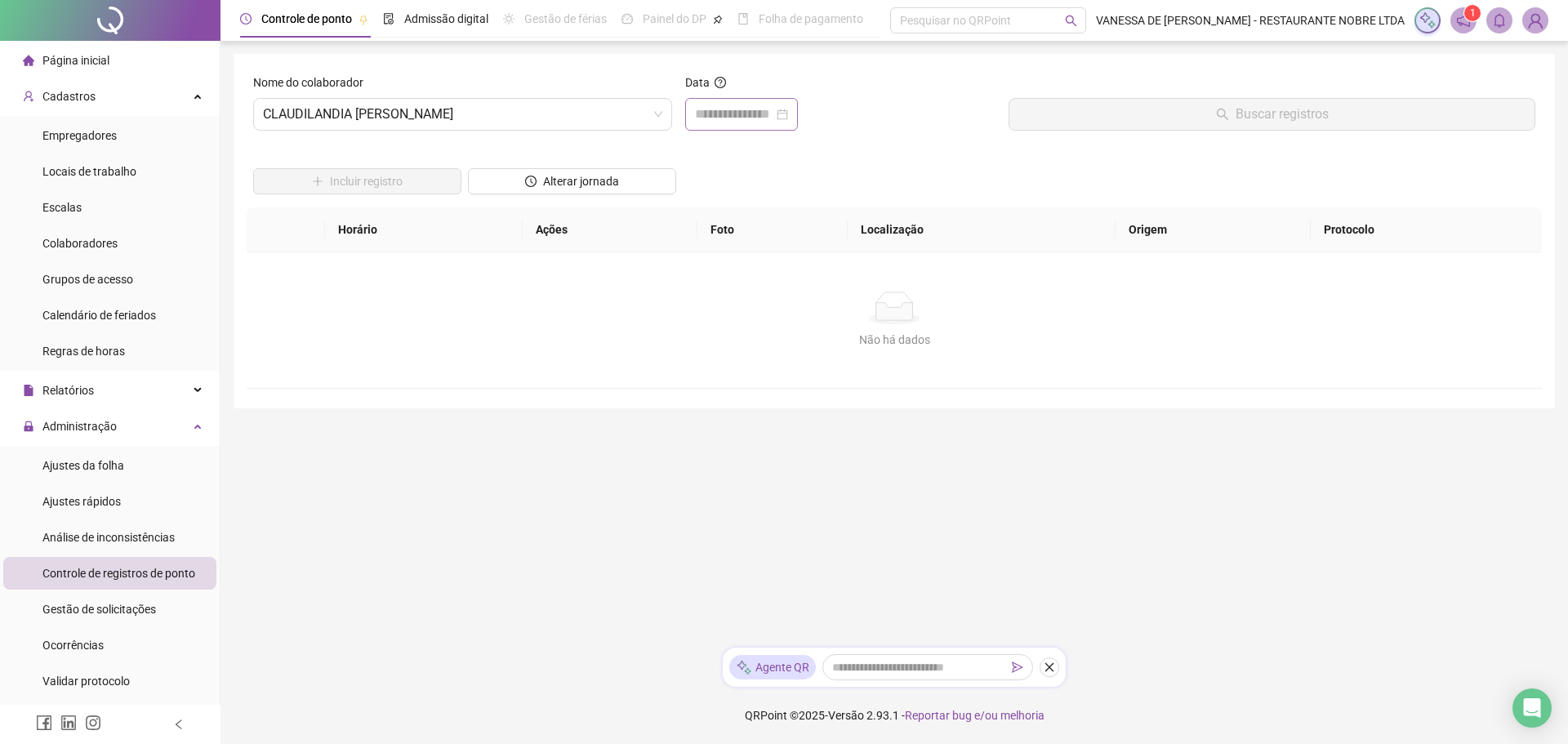
click at [788, 116] on div at bounding box center [742, 114] width 93 height 19
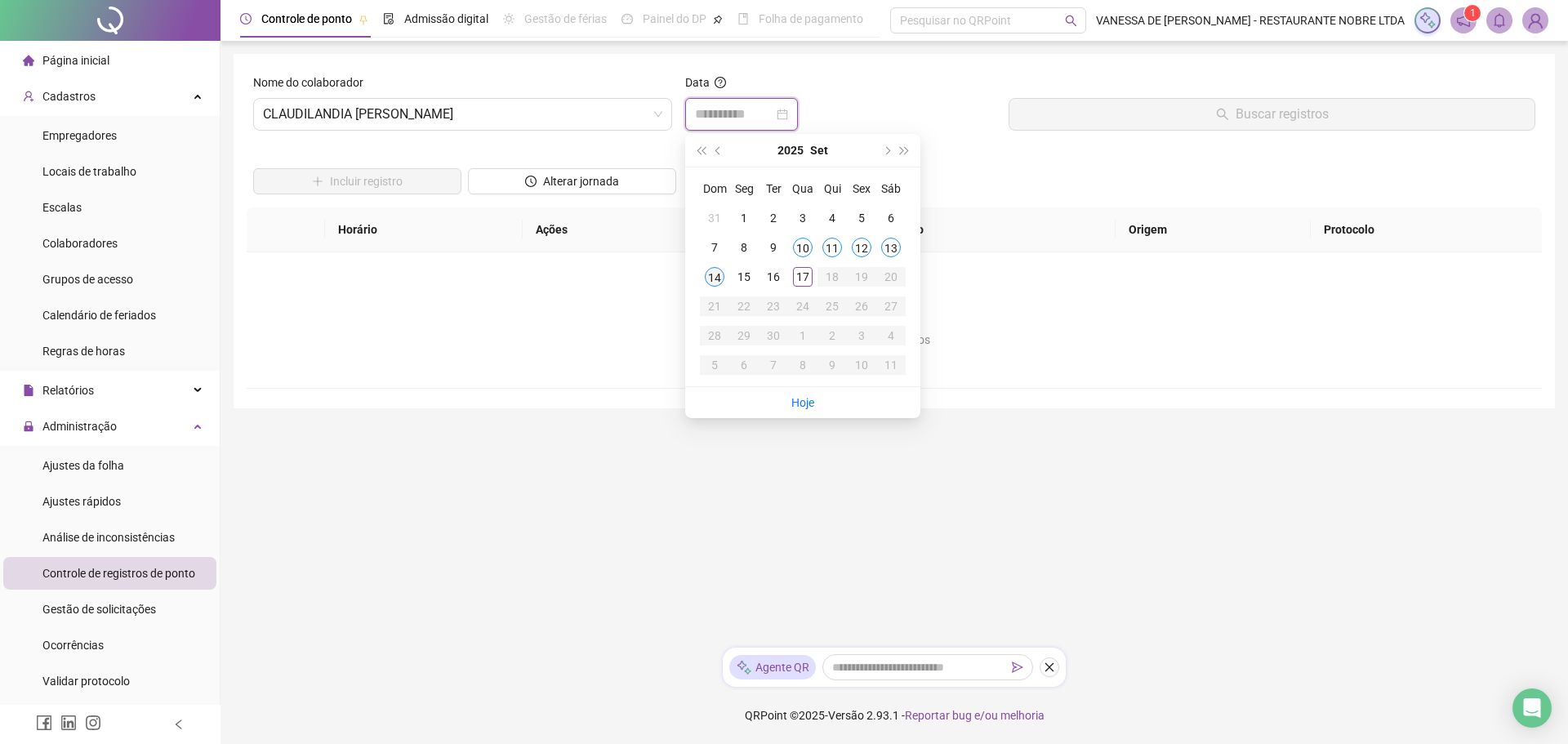
type input "**********"
click at [716, 277] on div "14" at bounding box center [715, 277] width 19 height 19
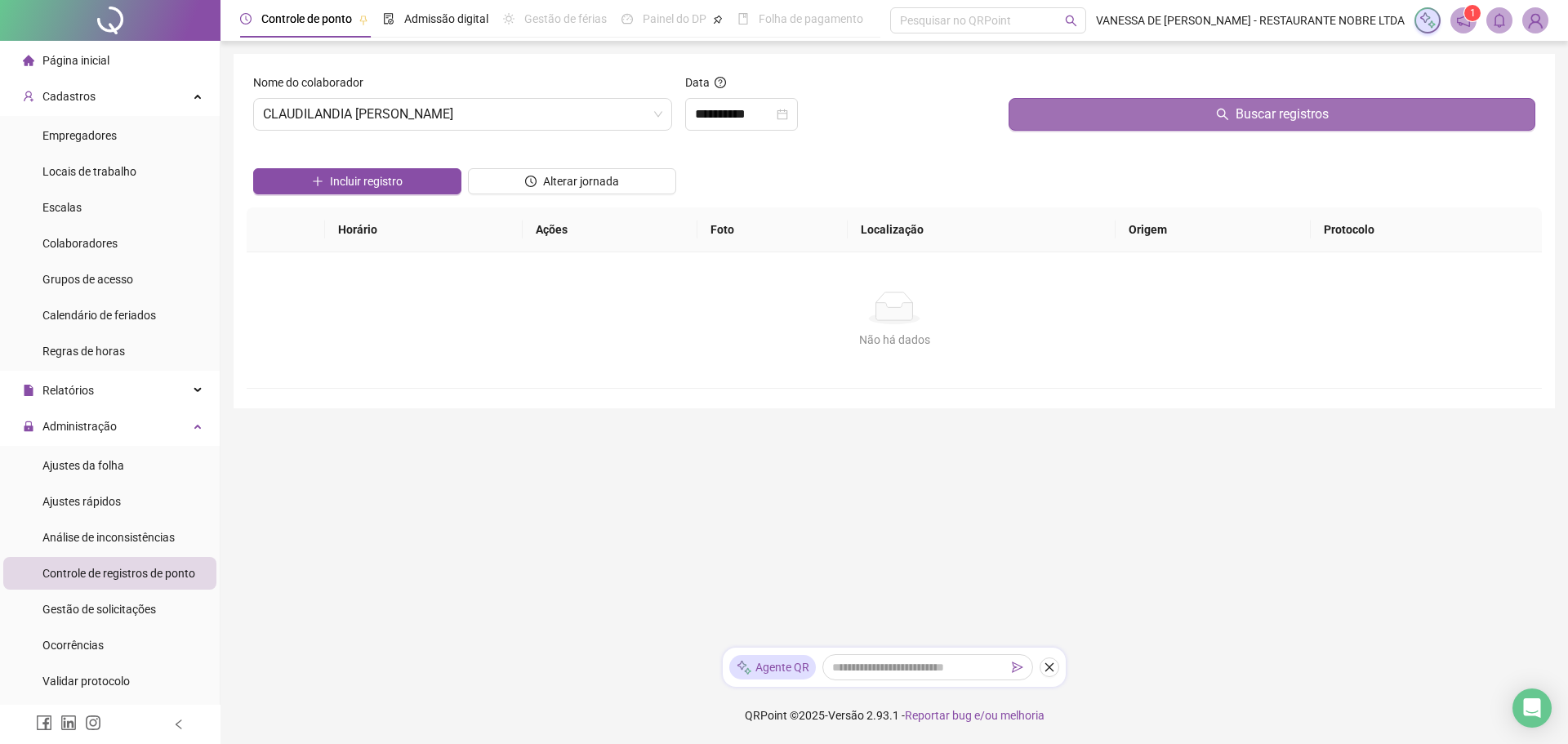
click at [1297, 113] on span "Buscar registros" at bounding box center [1283, 114] width 93 height 19
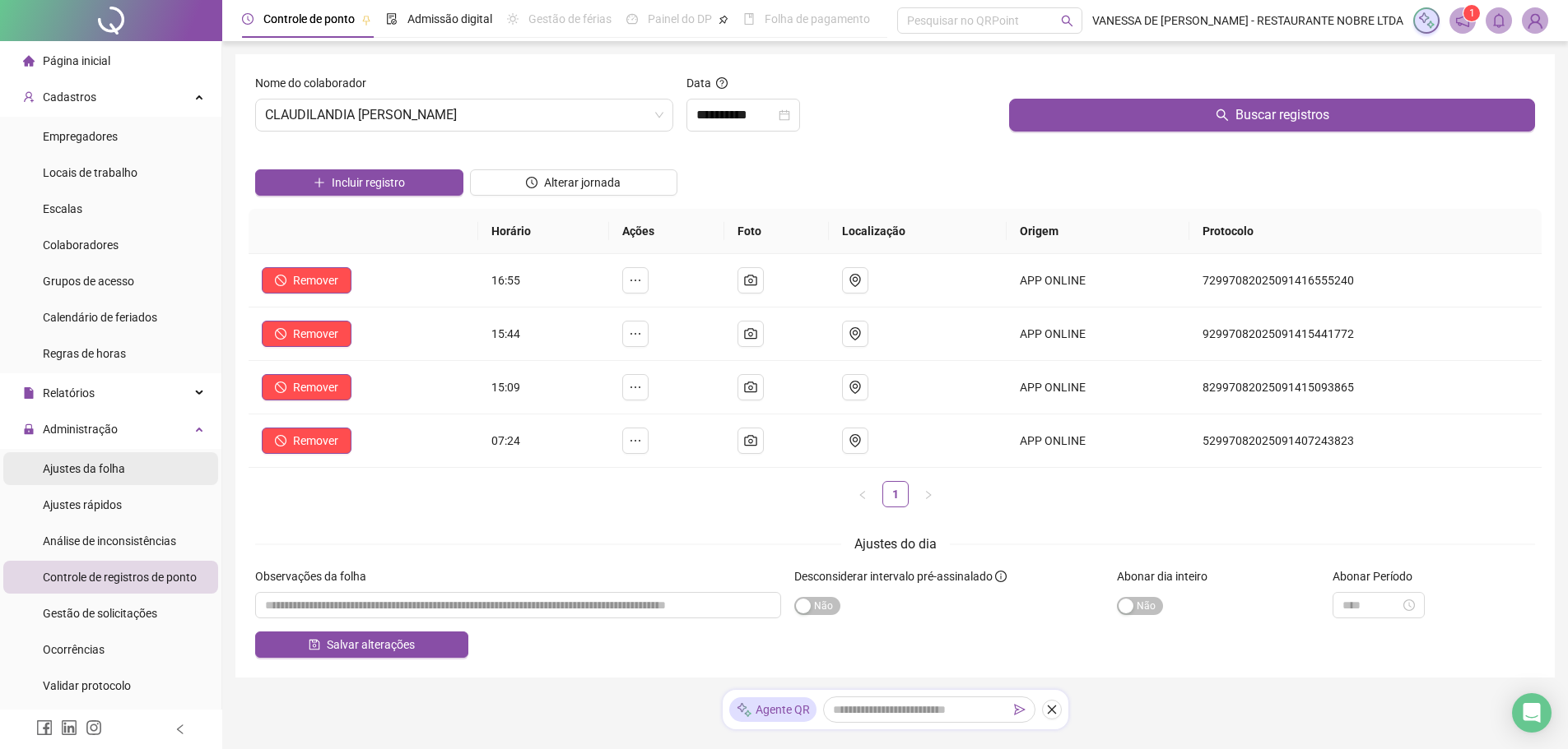
click at [57, 471] on span "Ajustes da folha" at bounding box center [83, 469] width 82 height 13
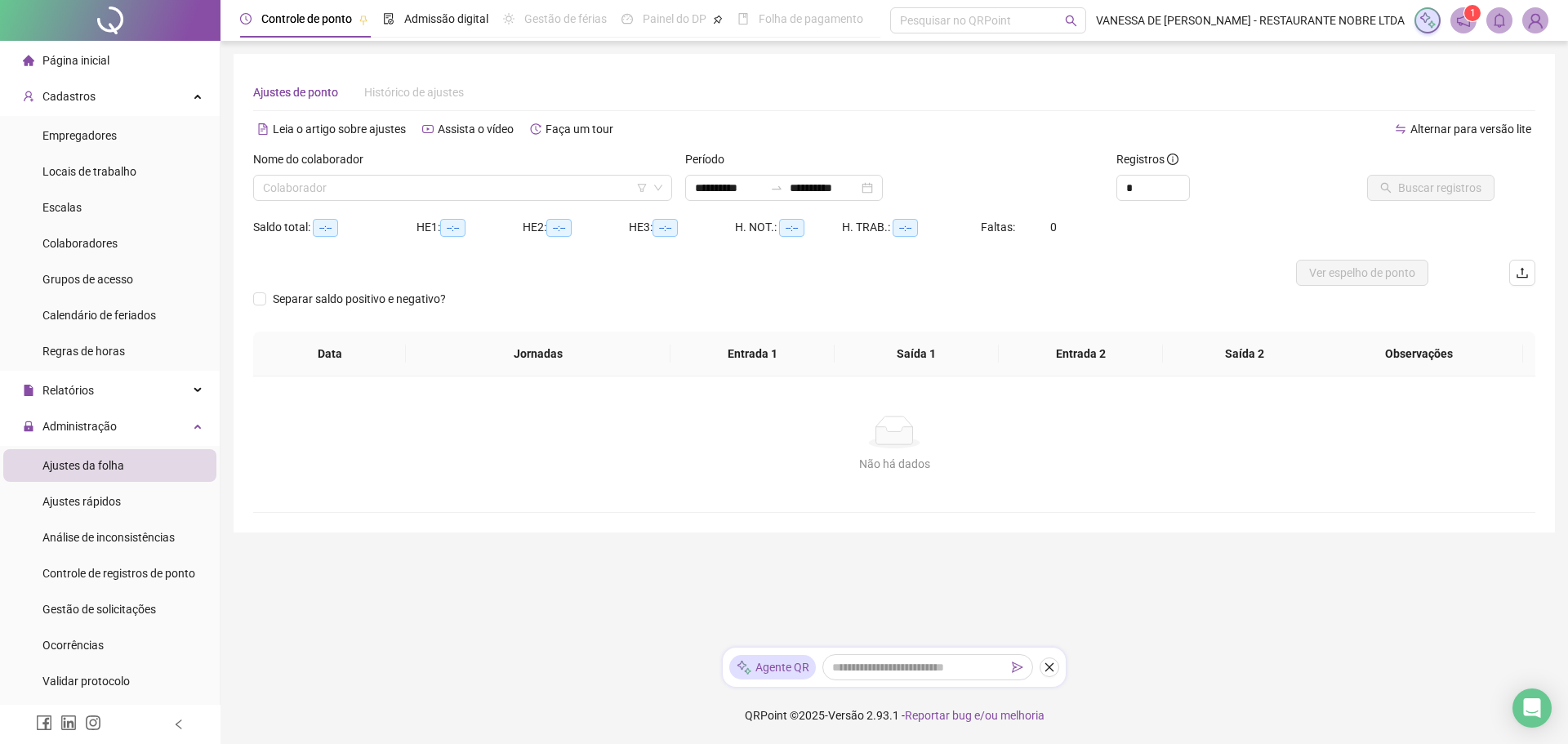
type input "**********"
click at [319, 194] on input "search" at bounding box center [456, 188] width 385 height 25
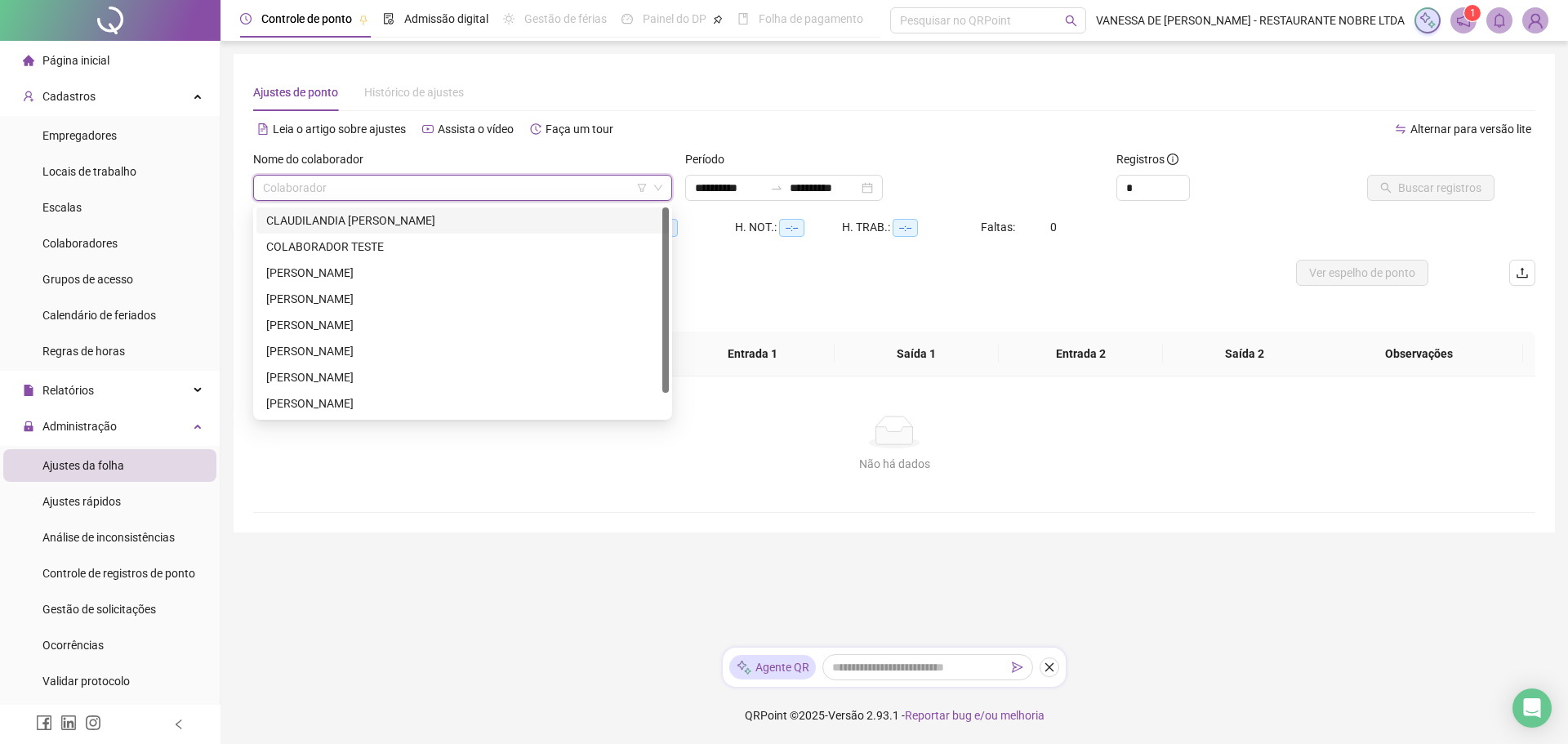
click at [313, 220] on div "CLAUDILANDIA [PERSON_NAME]" at bounding box center [462, 220] width 392 height 18
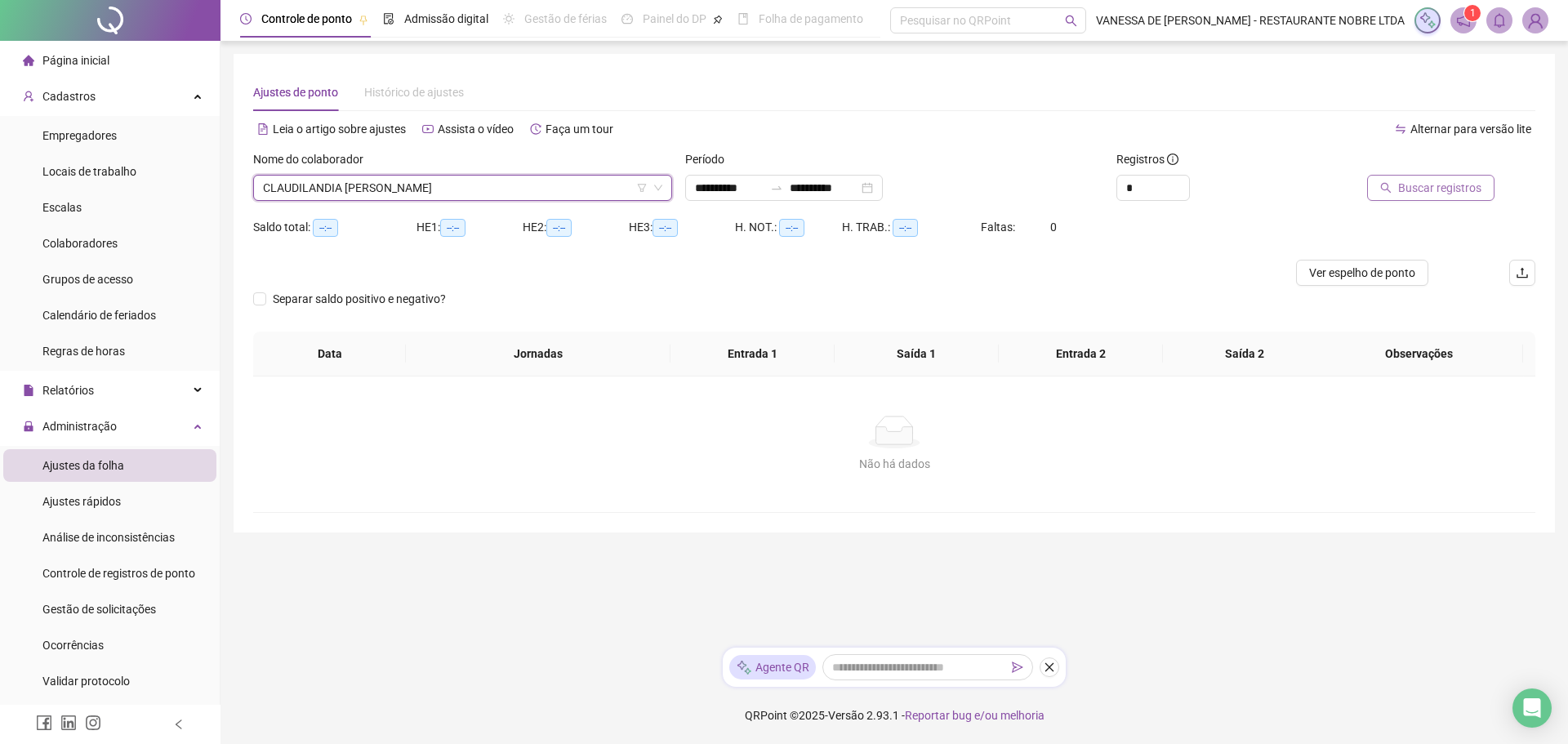
click at [1438, 191] on span "Buscar registros" at bounding box center [1440, 188] width 83 height 18
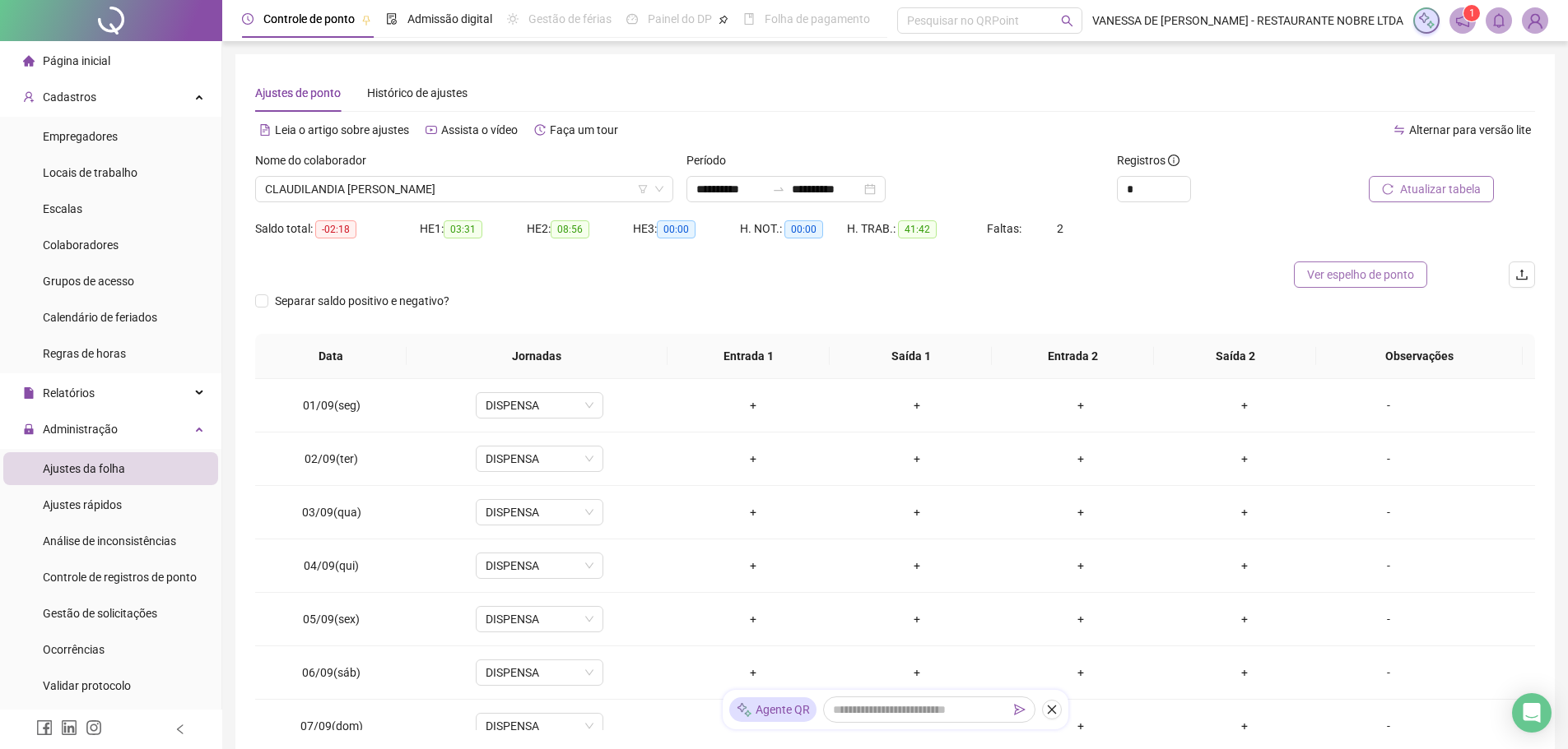
click at [1360, 273] on span "Ver espelho de ponto" at bounding box center [1360, 274] width 107 height 18
click at [1536, 720] on icon "Open Intercom Messenger" at bounding box center [1531, 713] width 19 height 21
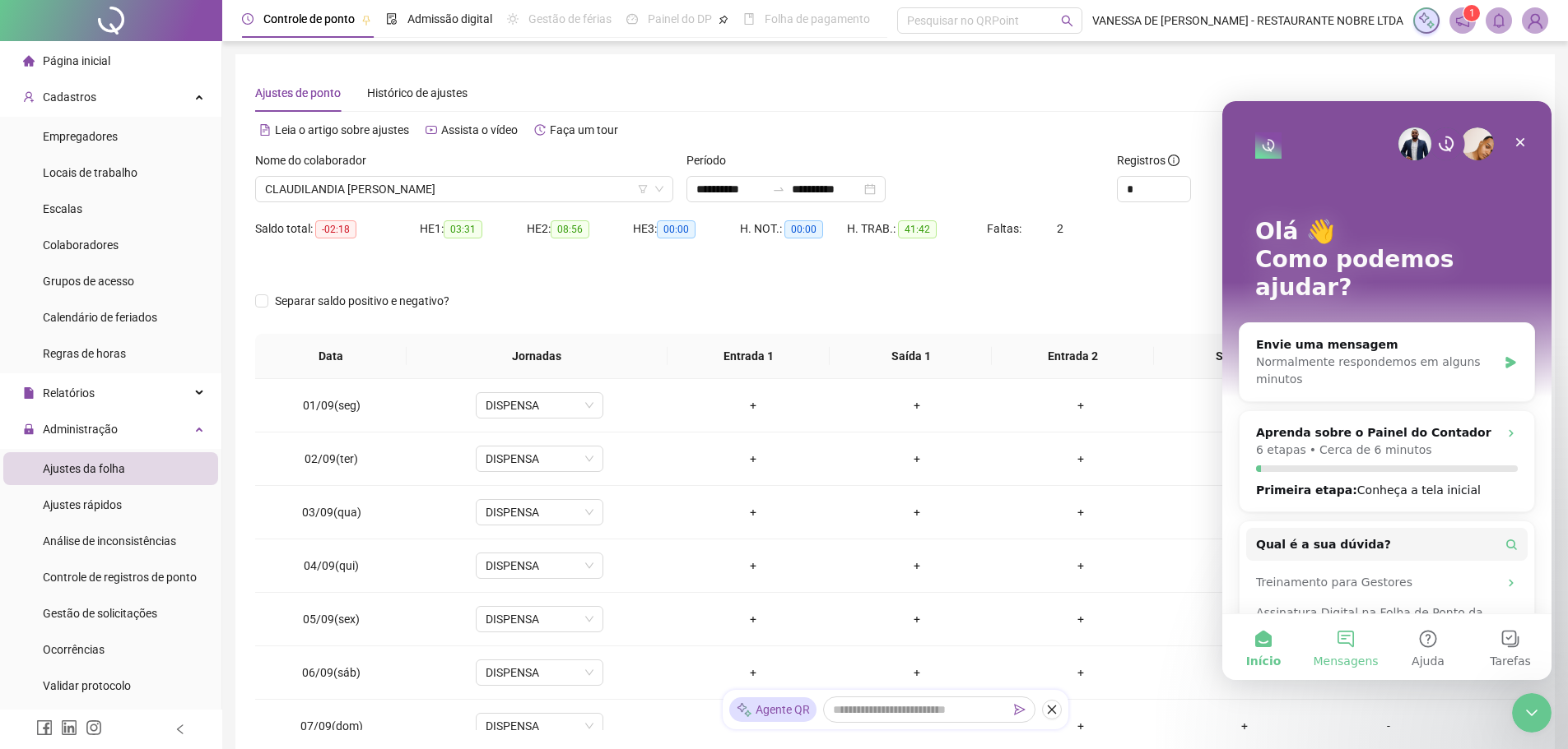
click at [1349, 646] on button "Mensagens" at bounding box center [1346, 647] width 82 height 65
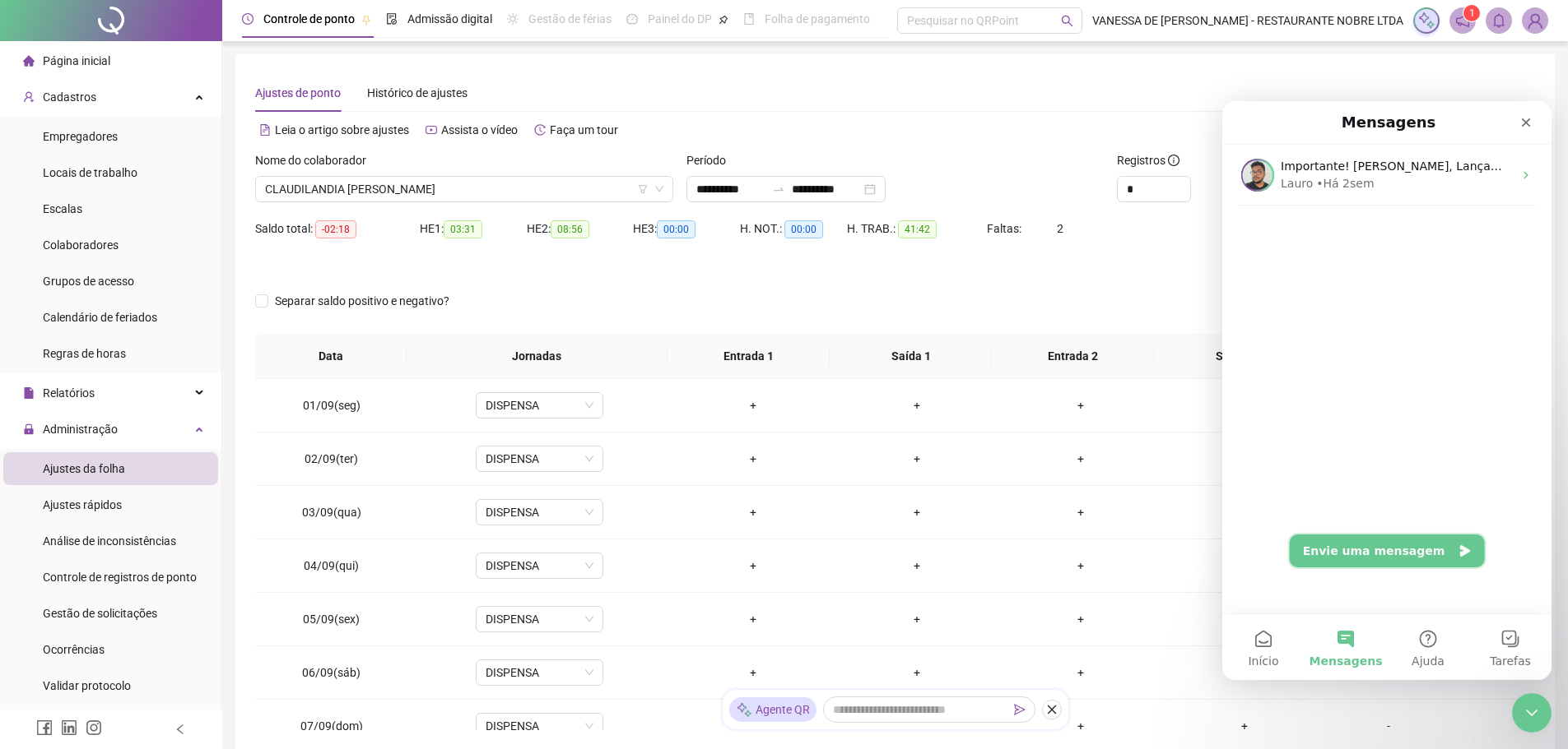
click at [1392, 561] on button "Envie uma mensagem" at bounding box center [1387, 551] width 195 height 33
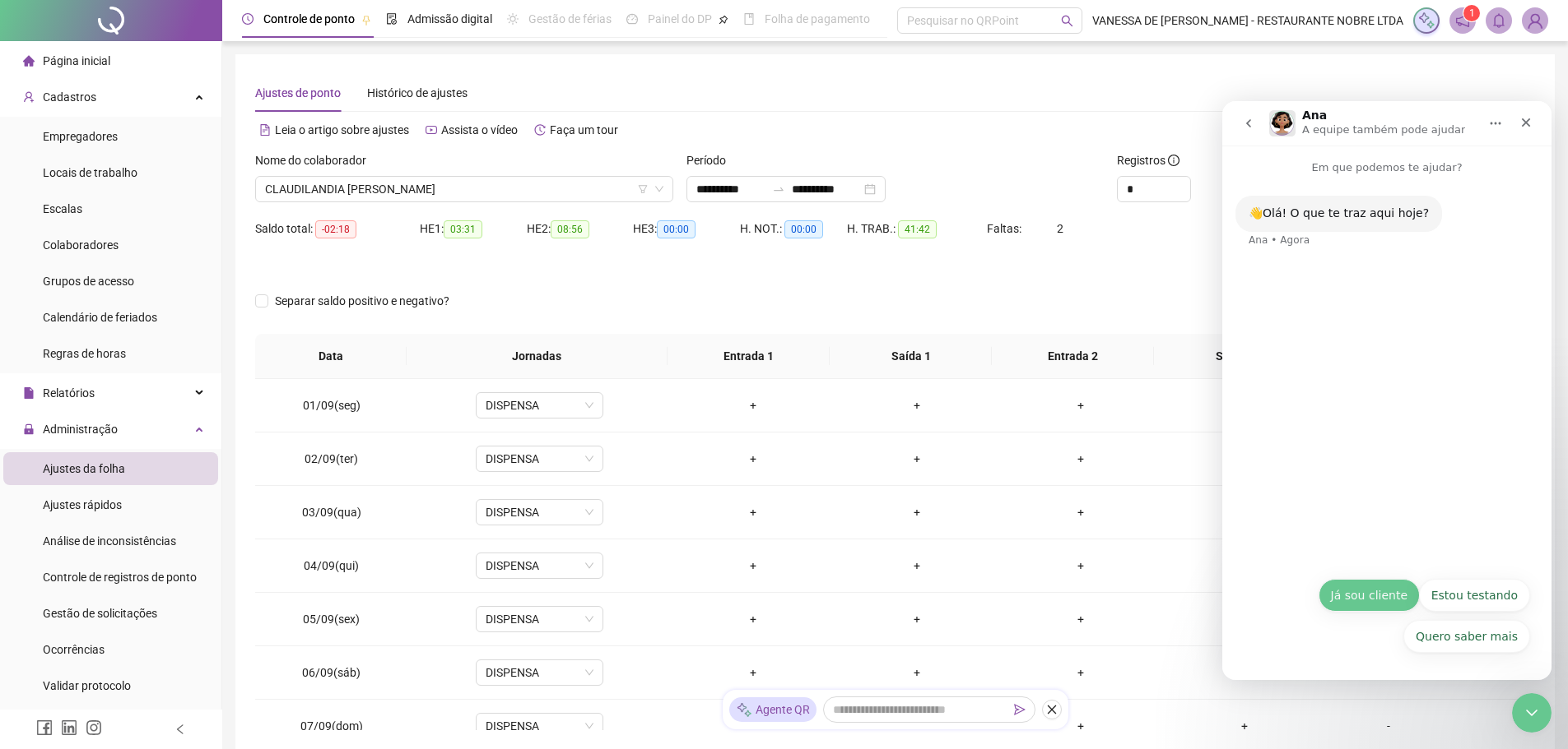
click at [1354, 598] on button "Já sou cliente" at bounding box center [1369, 595] width 101 height 33
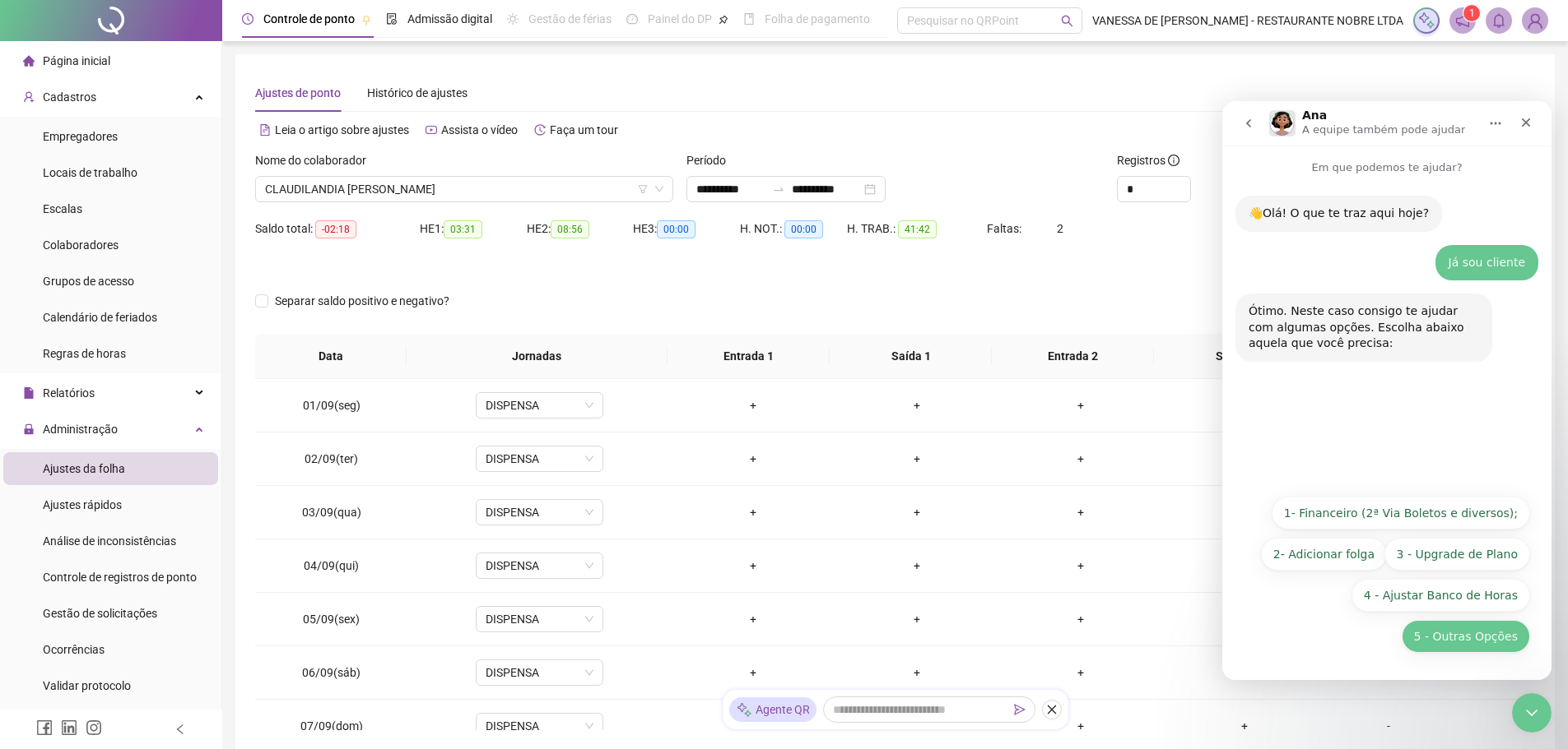
click at [1444, 644] on button "5 - Outras Opções" at bounding box center [1465, 636] width 128 height 33
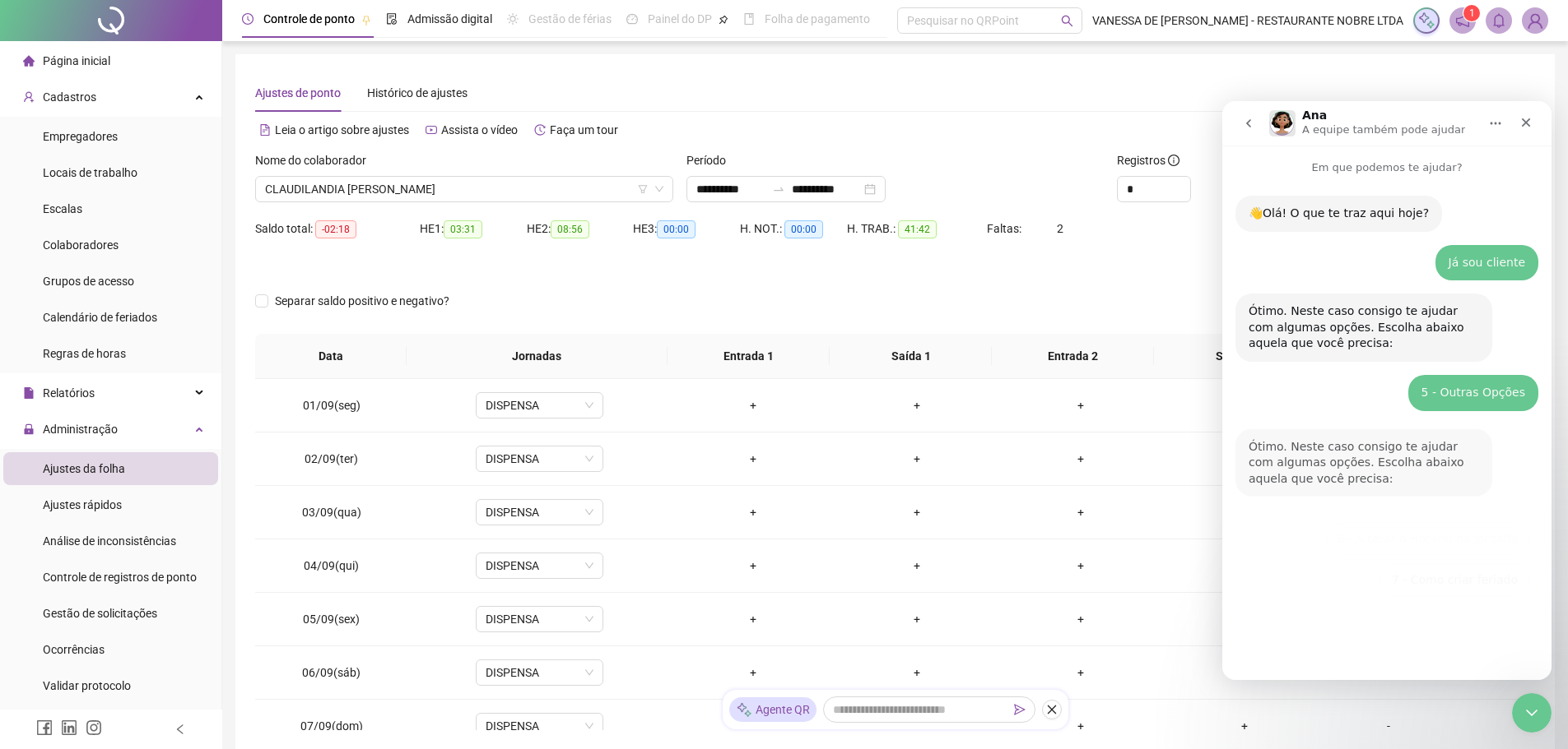
scroll to position [81, 0]
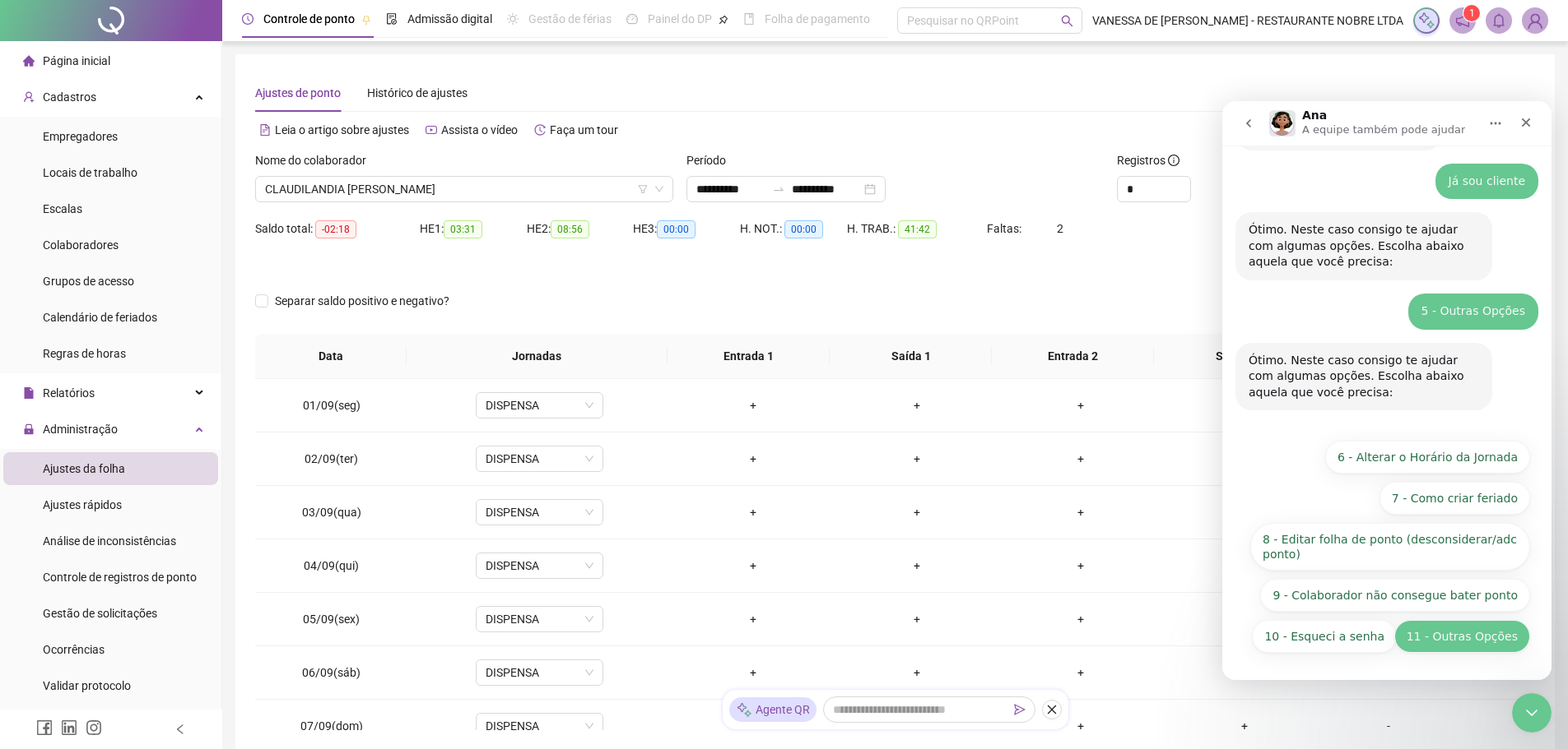
click at [1448, 643] on button "11 - Outras Opções" at bounding box center [1462, 636] width 135 height 33
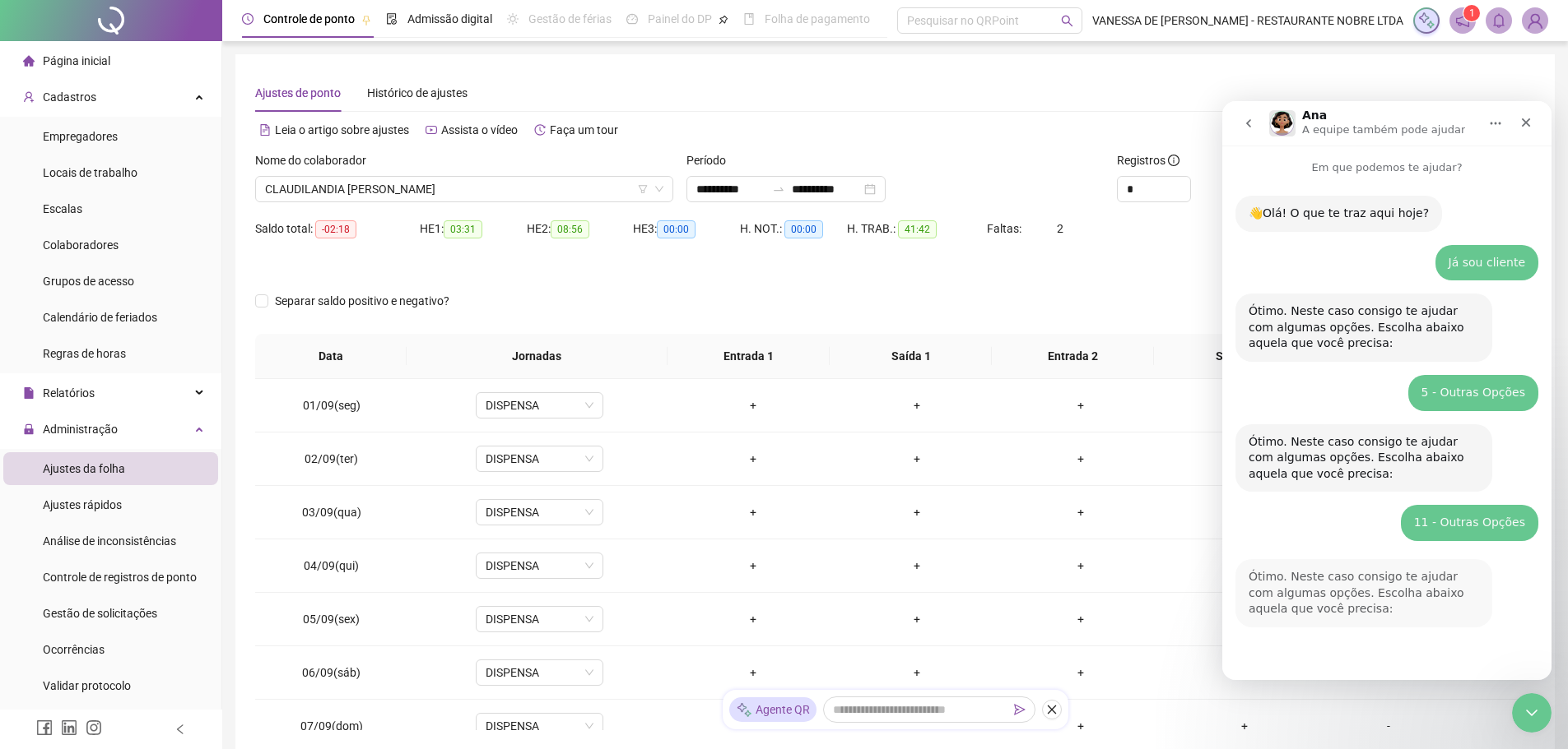
scroll to position [197, 0]
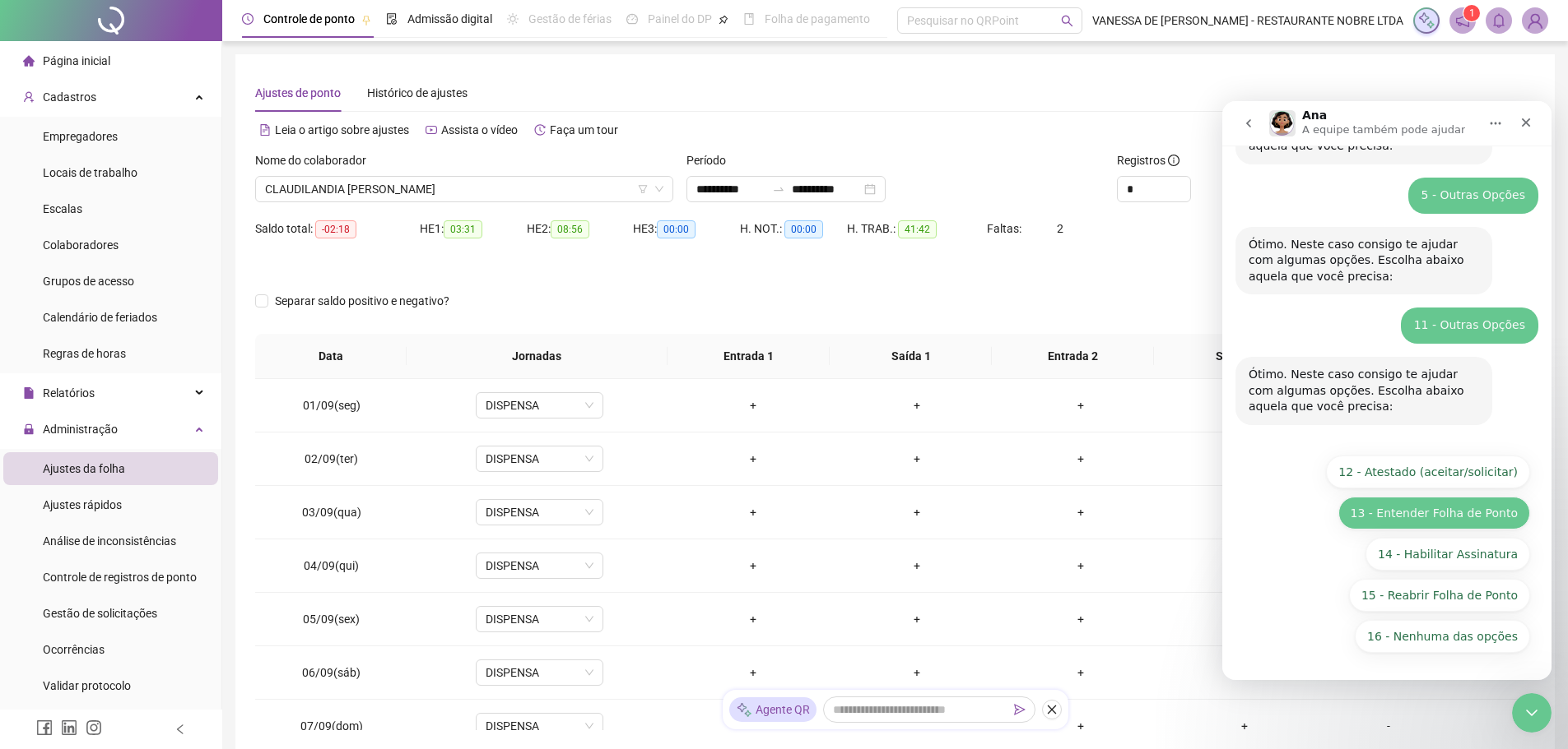
click at [1398, 508] on button "13 - Entender Folha de Ponto" at bounding box center [1434, 513] width 192 height 33
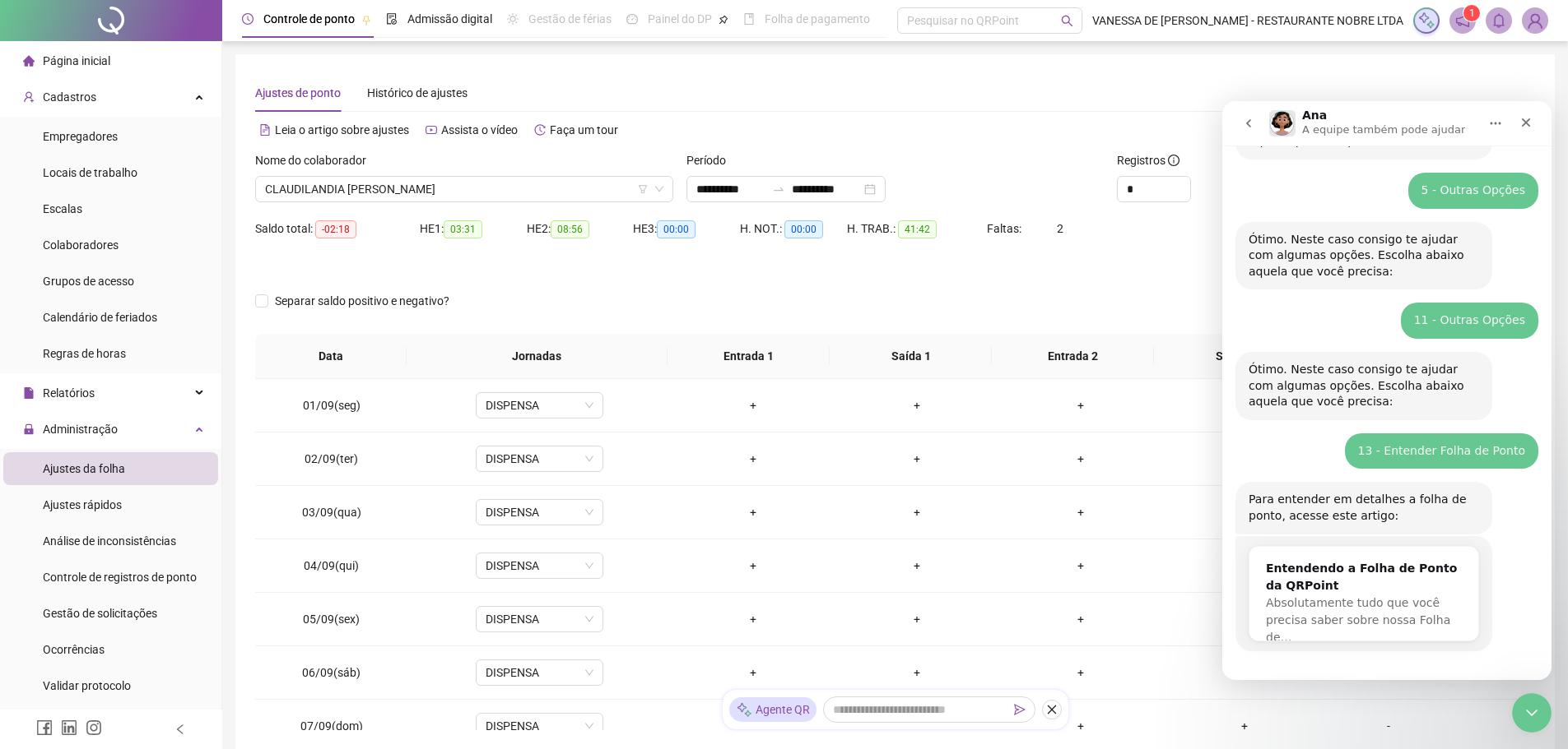
scroll to position [265, 0]
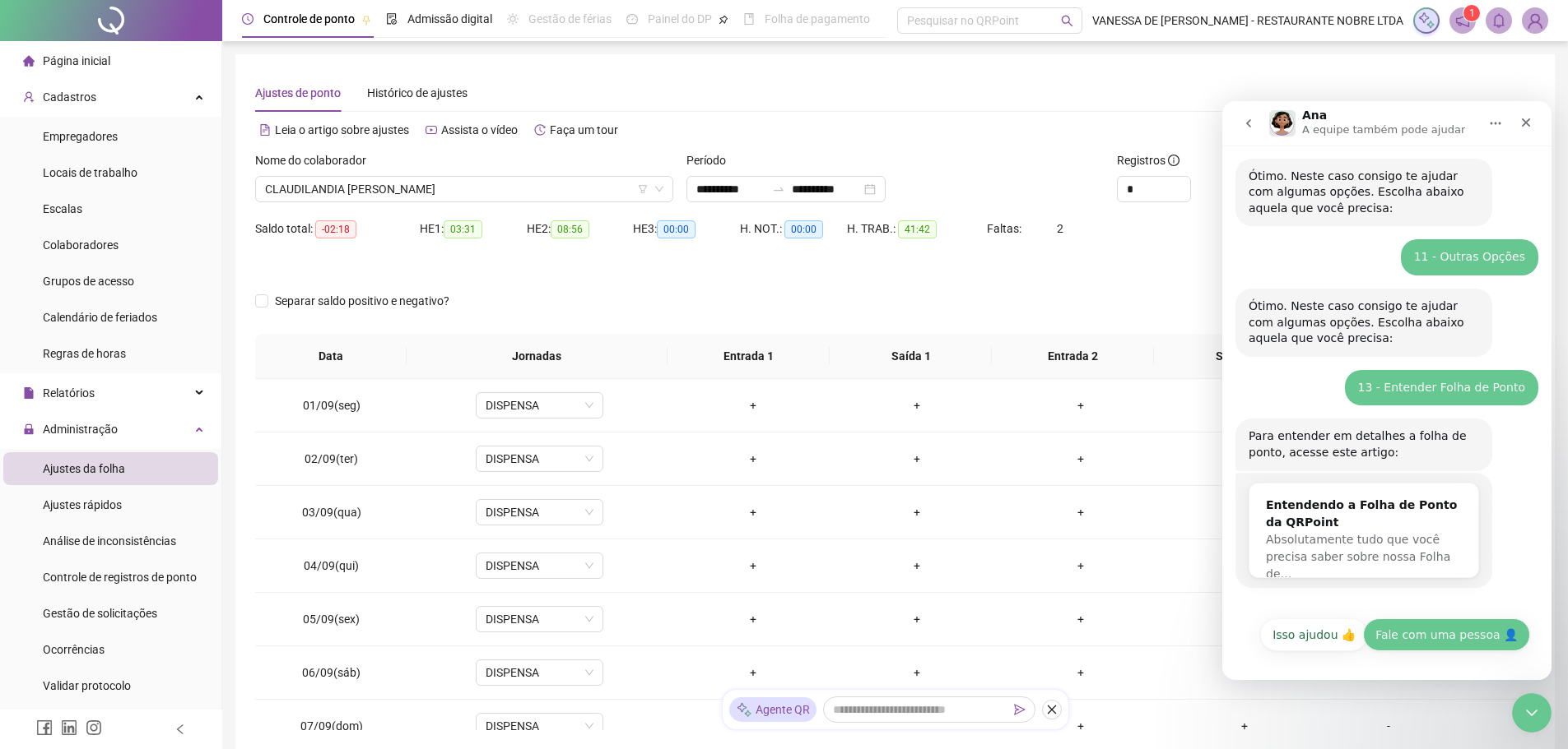
click at [1409, 634] on button "Fale com uma pessoa 👤" at bounding box center [1447, 635] width 167 height 33
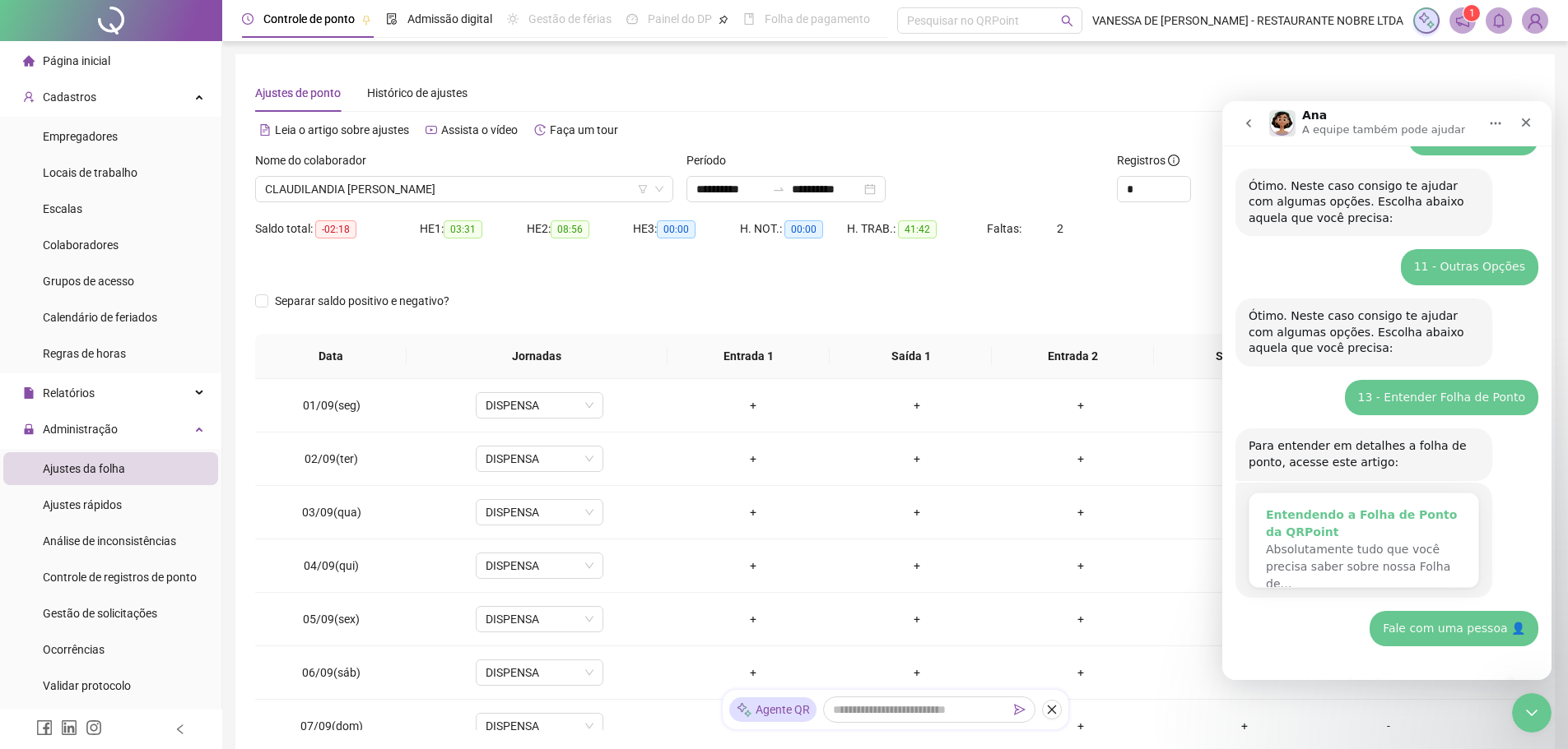
click at [1297, 529] on div "Entendendo a Folha de Ponto da QRPoint" at bounding box center [1364, 524] width 196 height 34
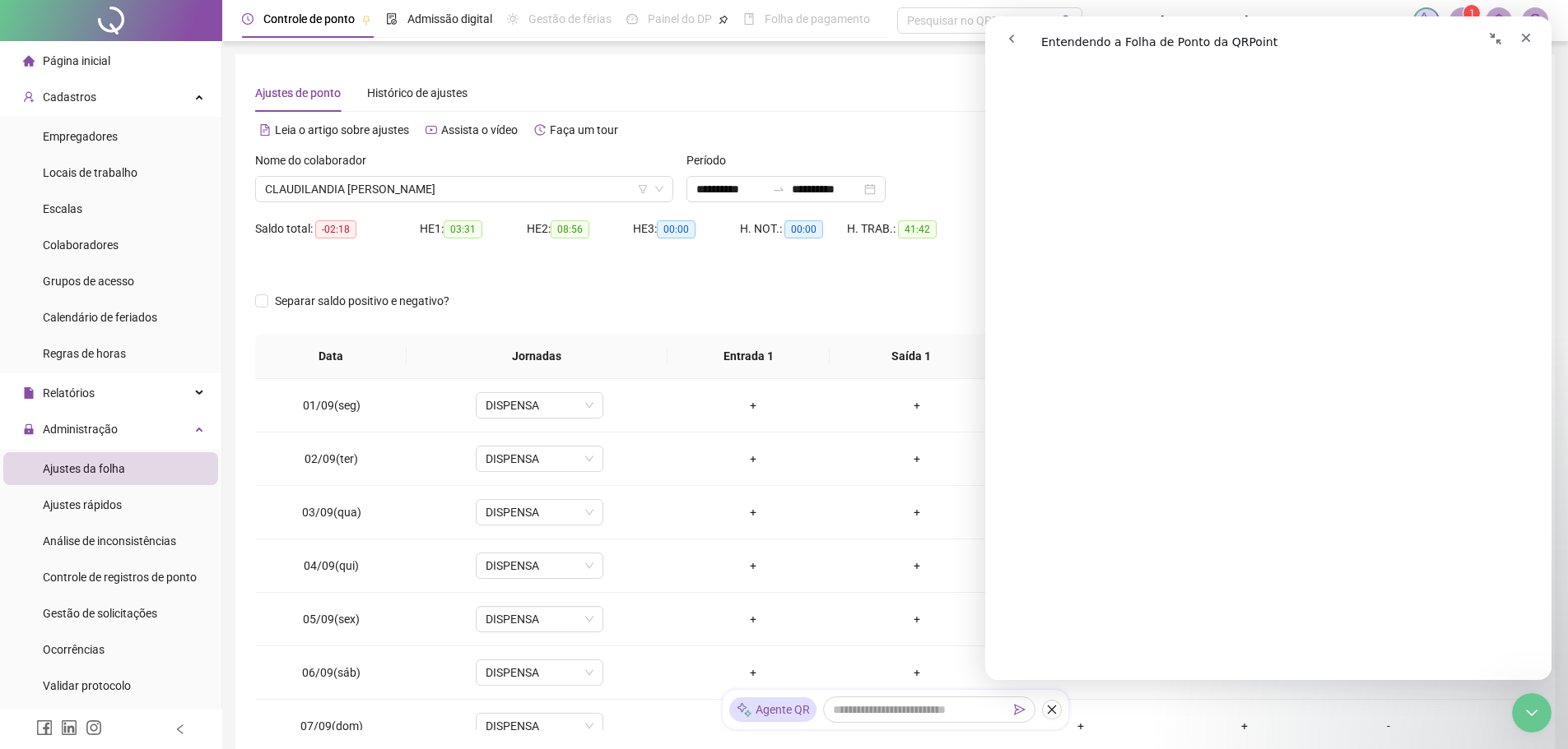
scroll to position [2304, 0]
click at [1500, 42] on icon "Recolher janela" at bounding box center [1495, 38] width 13 height 13
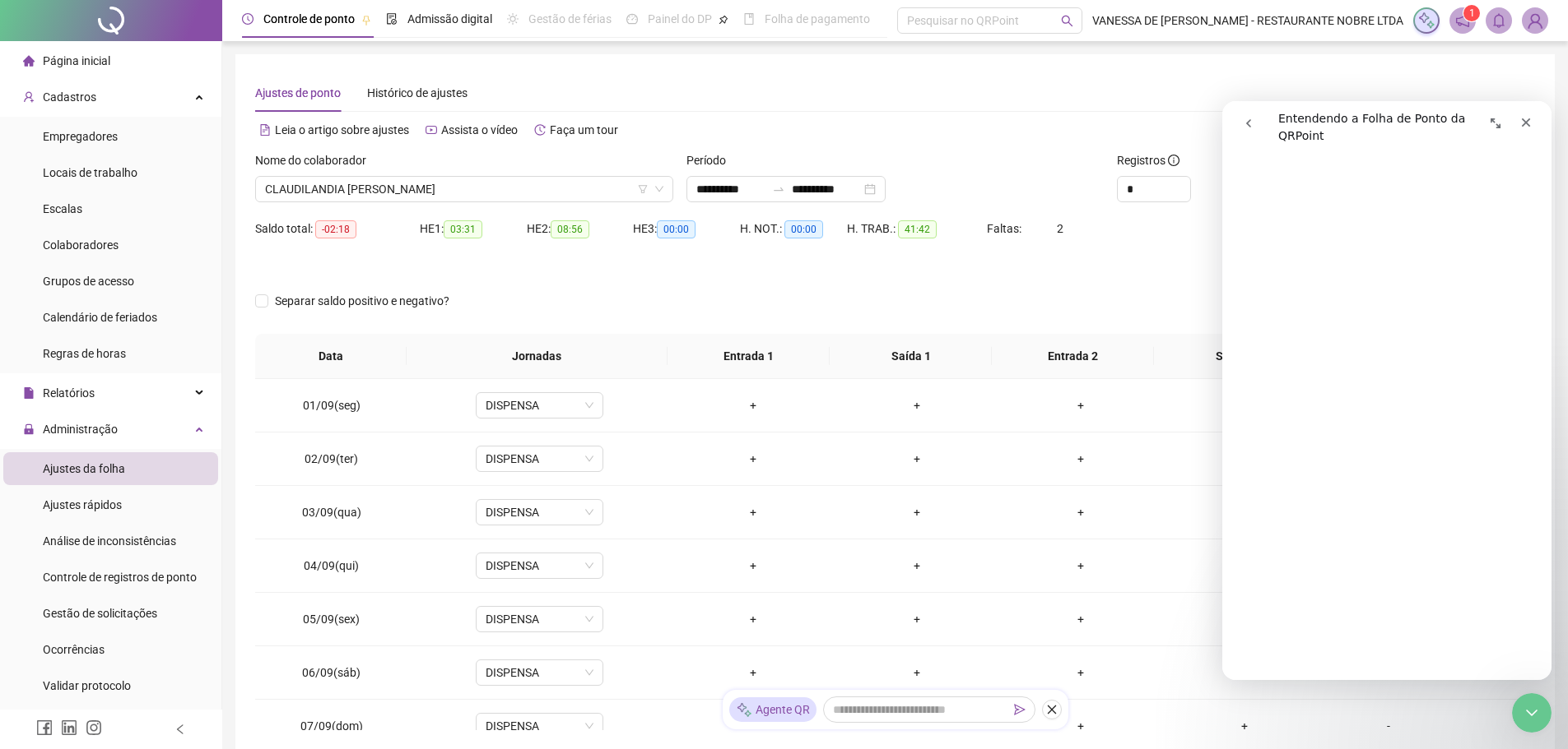
scroll to position [2300, 0]
click at [611, 287] on div at bounding box center [734, 275] width 960 height 27
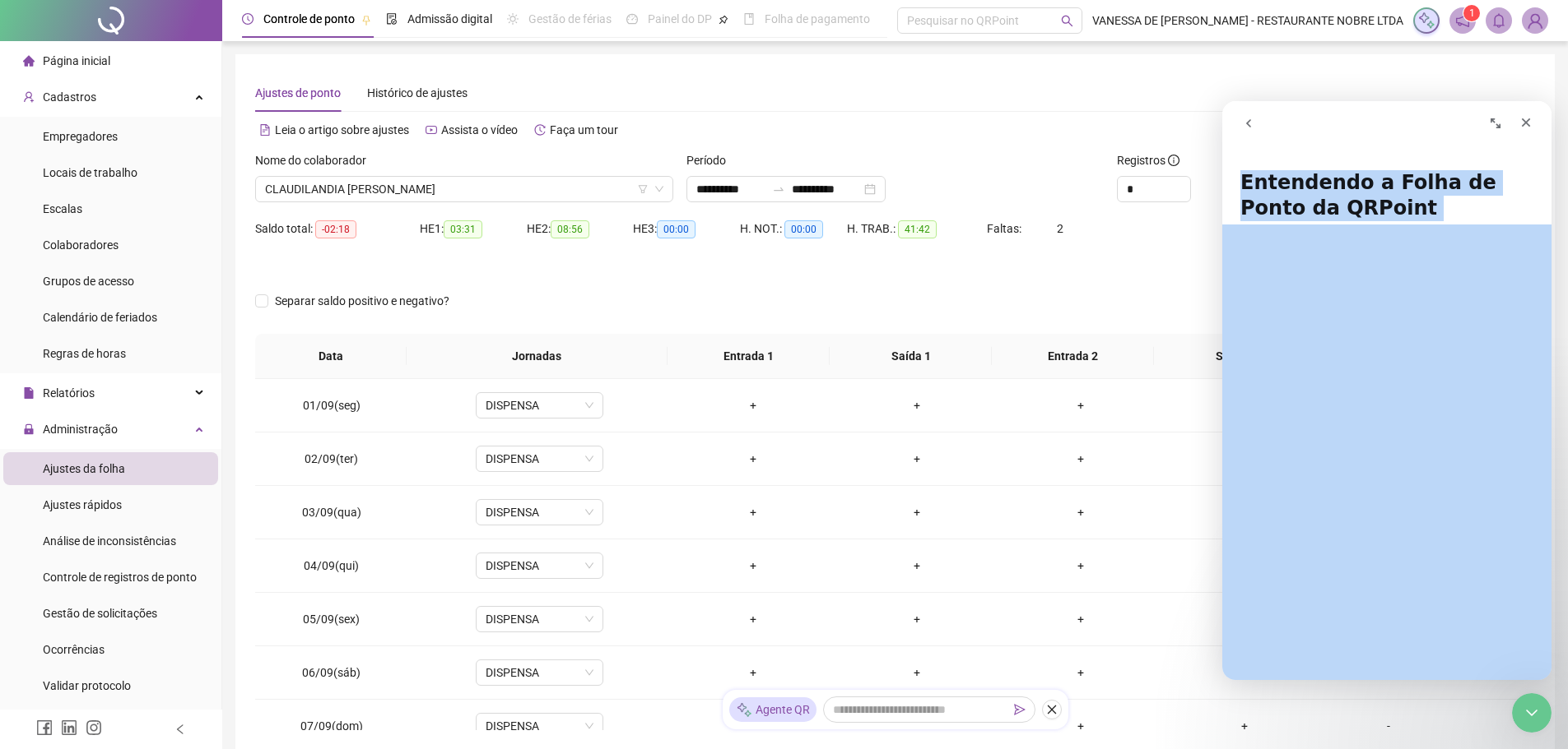
drag, startPoint x: 1245, startPoint y: 186, endPoint x: 1493, endPoint y: 652, distance: 527.9
click at [1493, 652] on div "Entendendo a Folha de Ponto da QRPoint Isso responde à sua pergunta? 😞 😐 😃 Abra…" at bounding box center [1387, 417] width 329 height 526
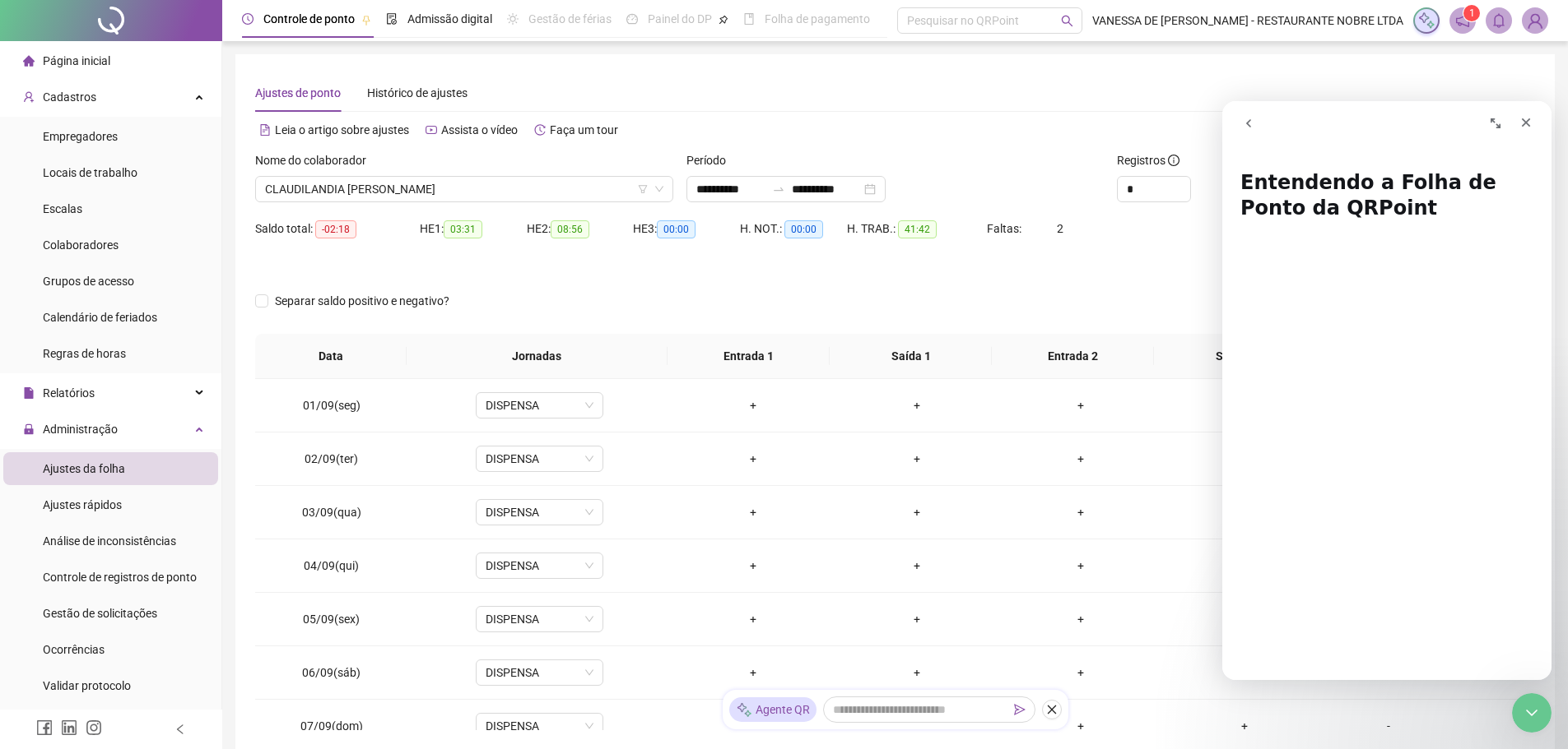
drag, startPoint x: 1290, startPoint y: 138, endPoint x: 1295, endPoint y: 179, distance: 41.3
click at [1291, 139] on nav "Messenger da Intercom" at bounding box center [1387, 123] width 329 height 44
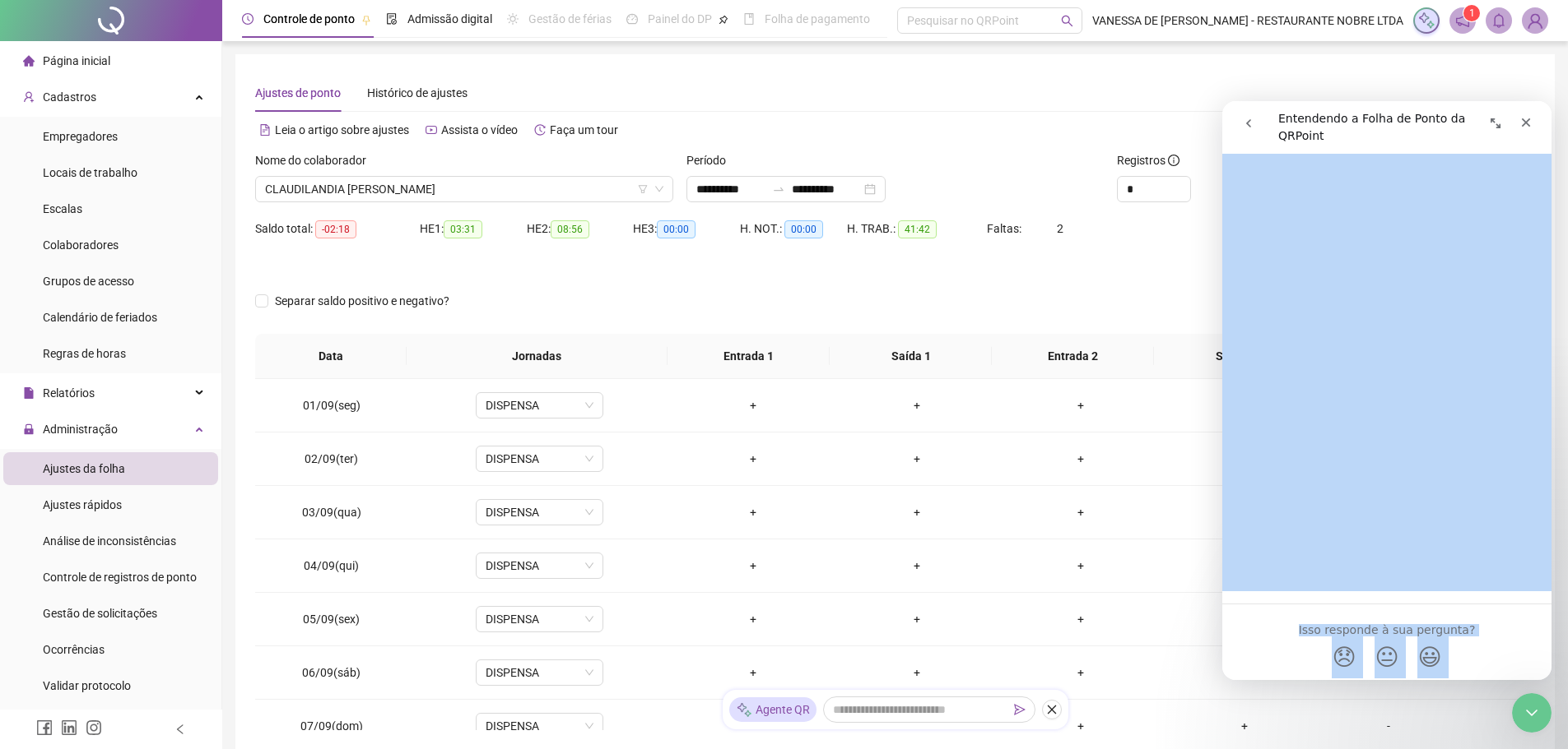
scroll to position [3046, 0]
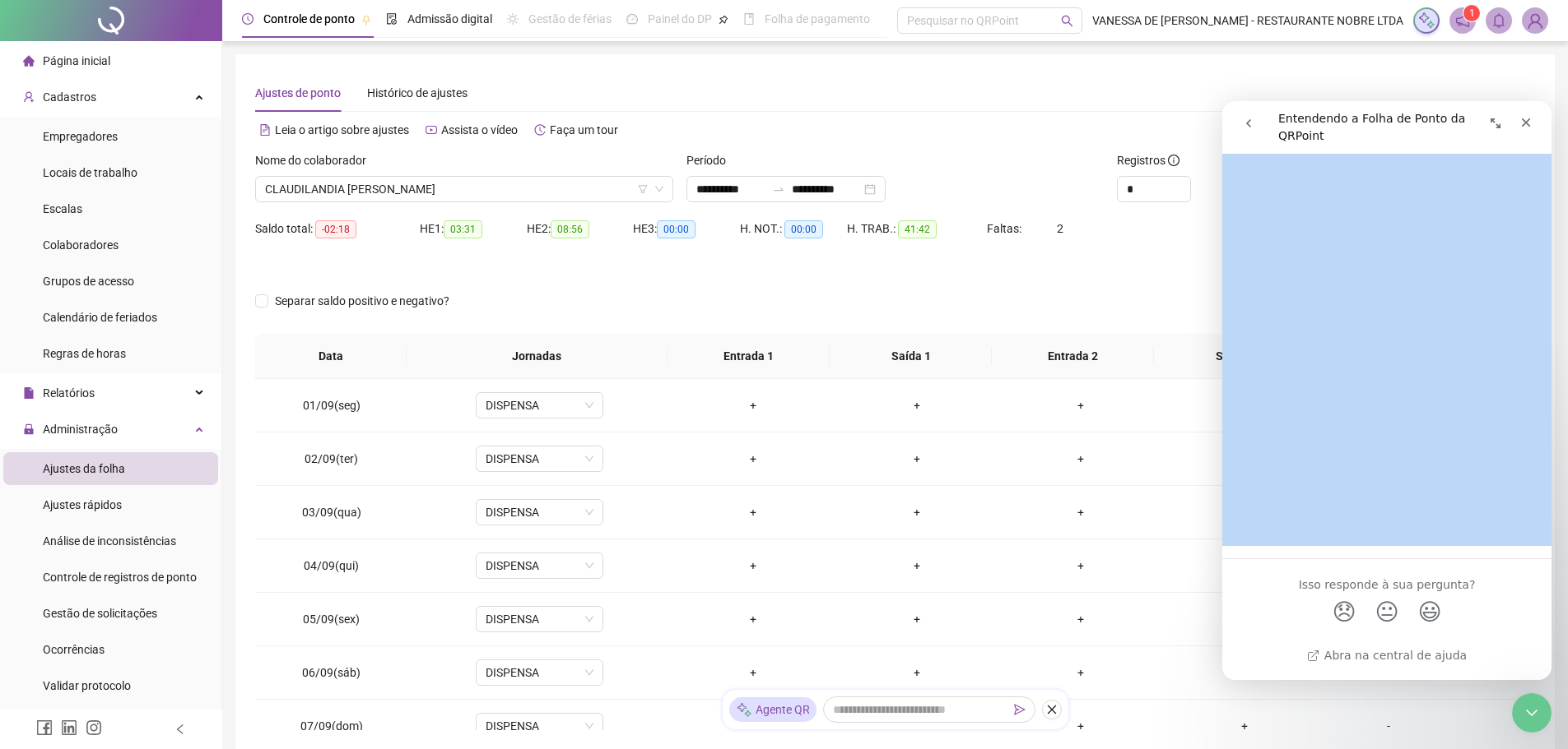
drag, startPoint x: 1243, startPoint y: 188, endPoint x: 1327, endPoint y: 371, distance: 201.4
click at [1327, 371] on div "Entendendo a Folha de Ponto da QRPoint Isso responde à sua pergunta? 😞 😐 😃 Abra…" at bounding box center [1387, 417] width 329 height 526
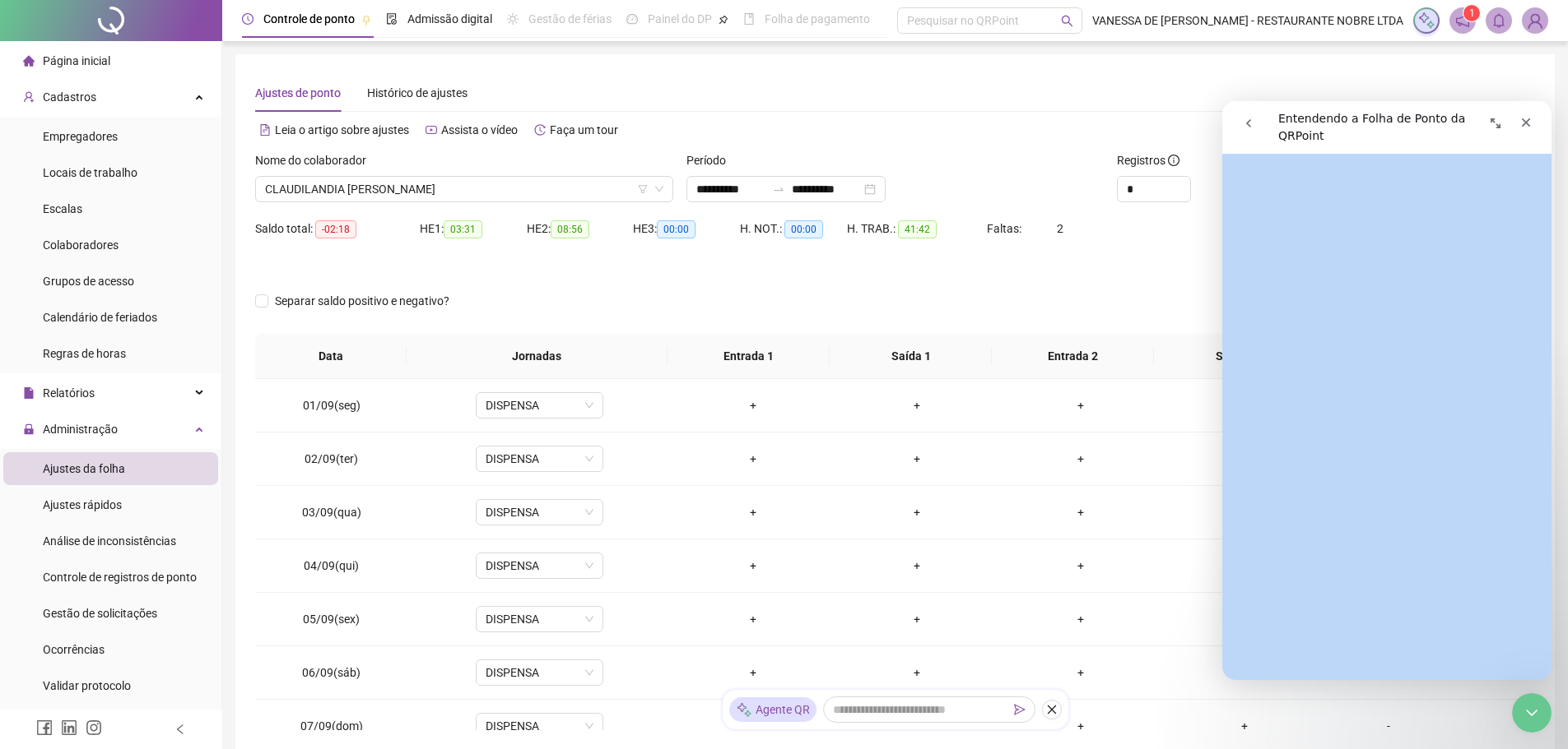
scroll to position [2470, 0]
click at [1250, 122] on icon "go back" at bounding box center [1249, 123] width 13 height 13
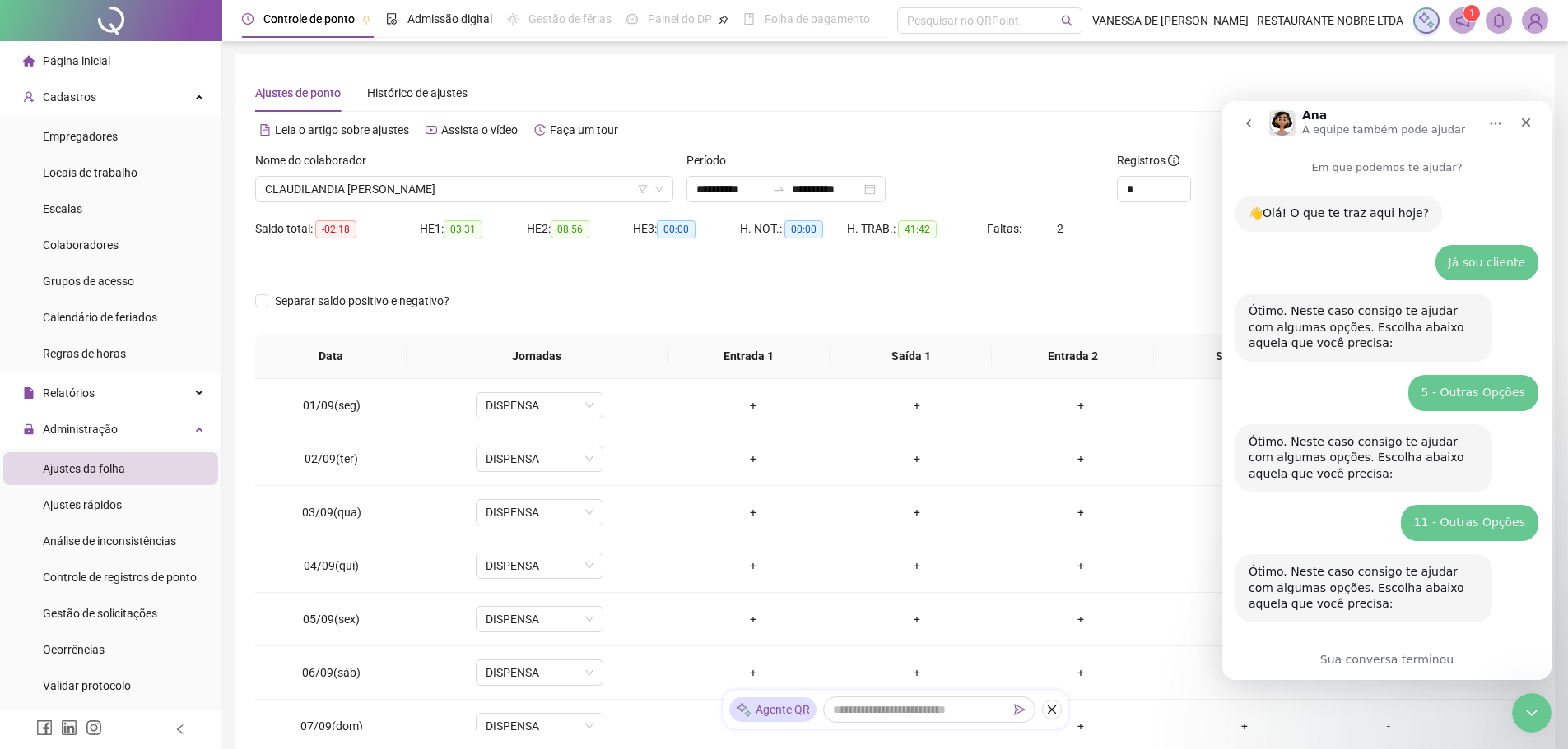
scroll to position [371, 0]
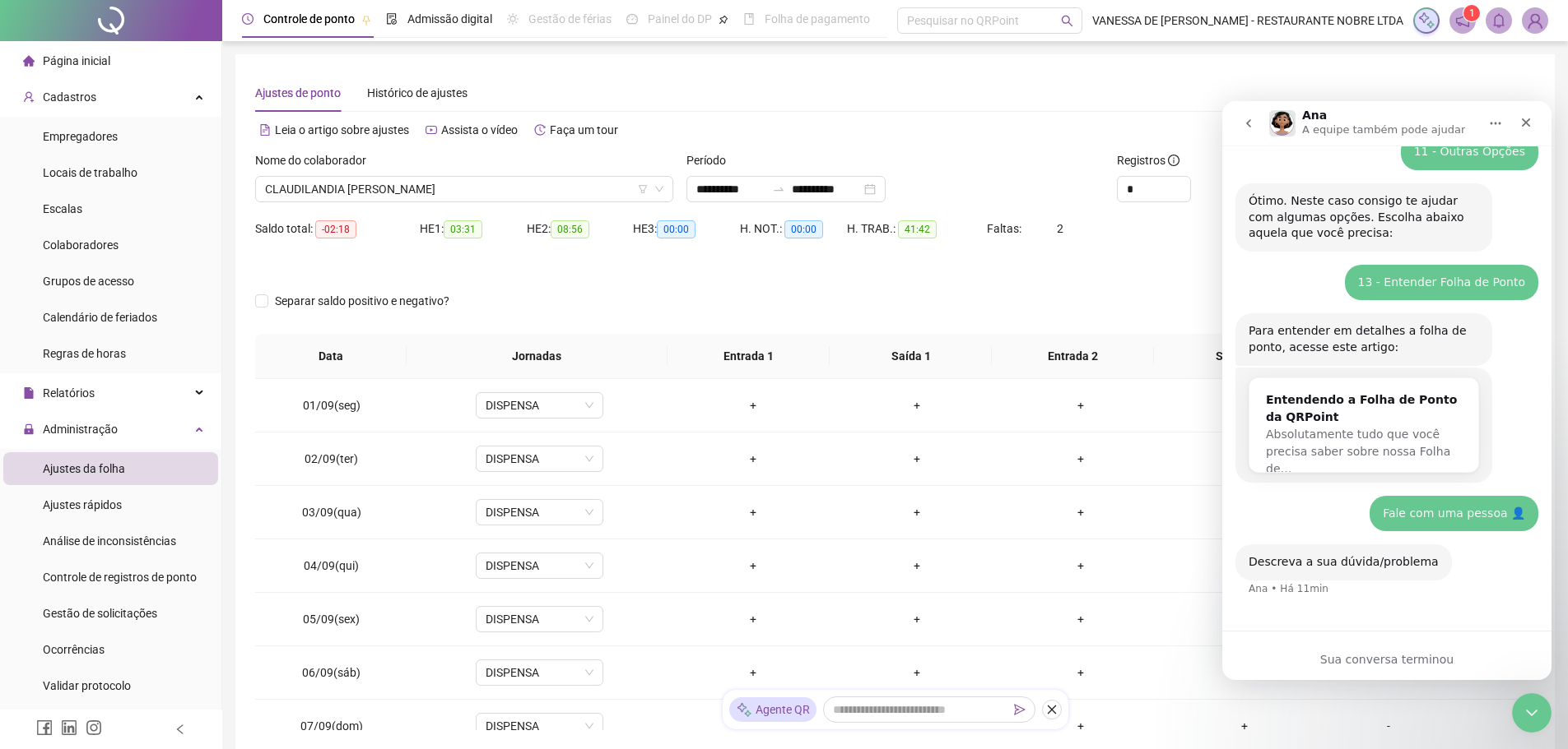
click at [1372, 653] on div "Sua conversa terminou" at bounding box center [1387, 661] width 329 height 18
drag, startPoint x: 1376, startPoint y: 661, endPoint x: 1541, endPoint y: 676, distance: 165.7
click at [1388, 662] on div "Sua conversa terminou" at bounding box center [1387, 661] width 329 height 18
click at [1524, 126] on icon "Fechar" at bounding box center [1526, 123] width 9 height 9
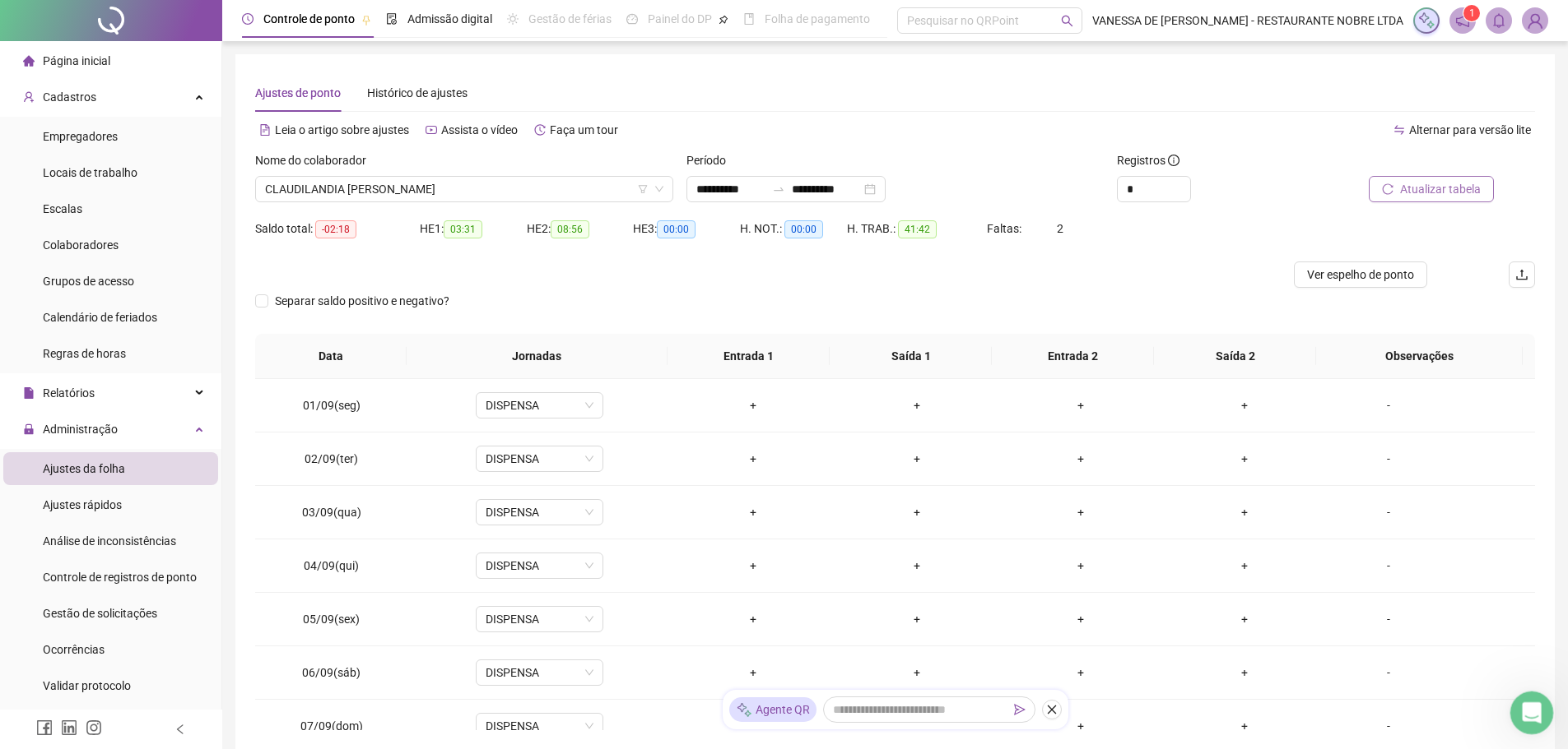
click at [1528, 713] on icon "Abertura do Messenger da Intercom" at bounding box center [1529, 710] width 12 height 13
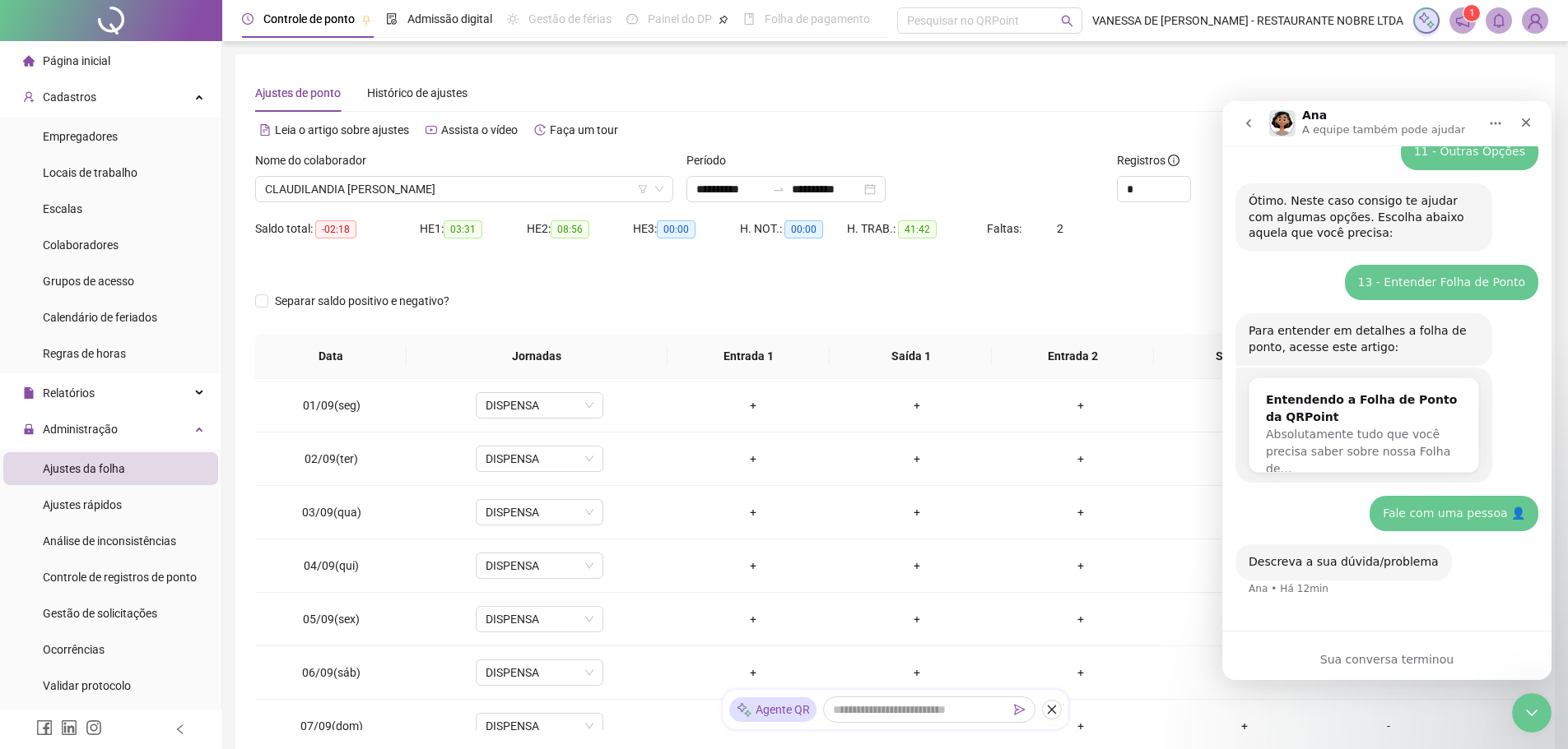
click at [1249, 123] on icon "go back" at bounding box center [1249, 123] width 5 height 8
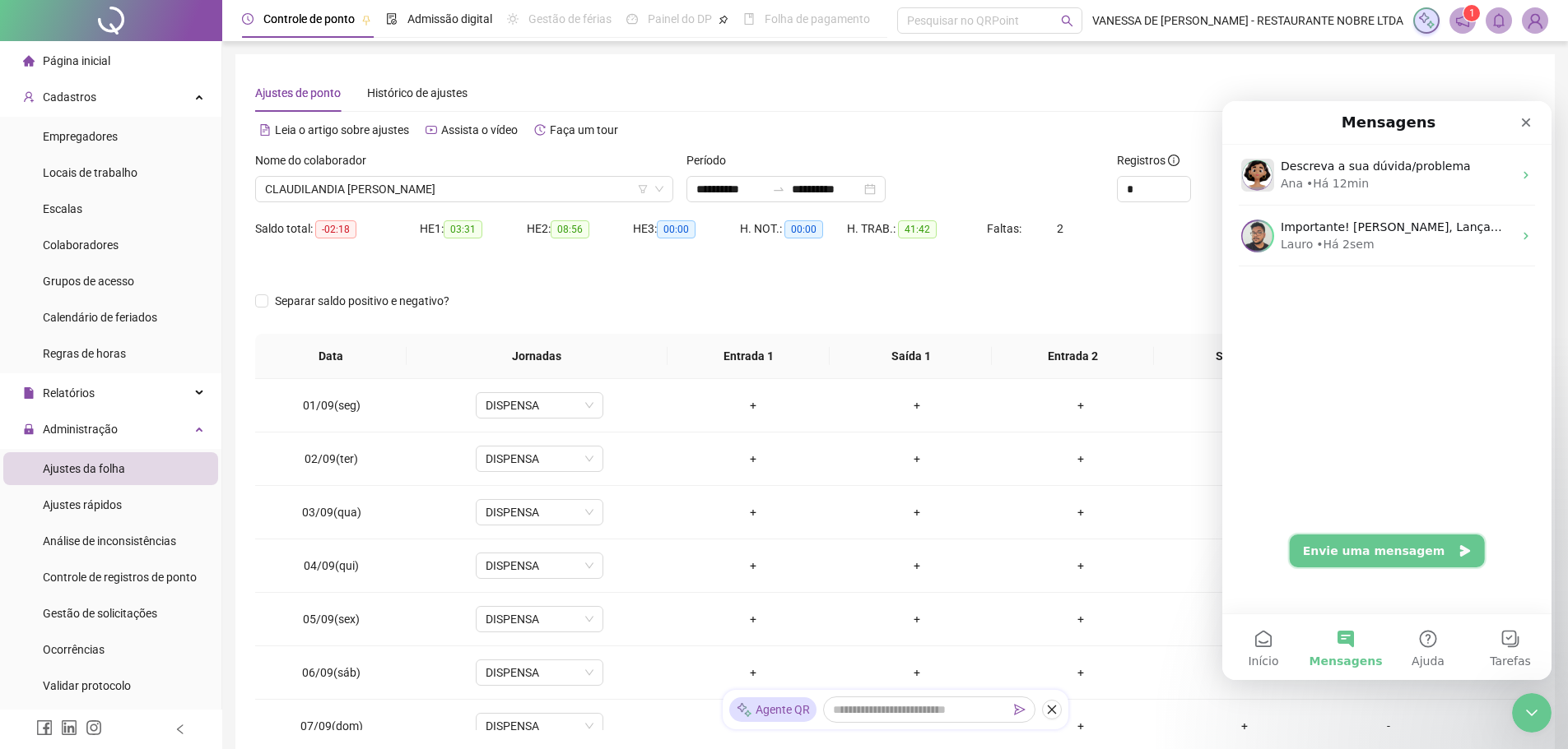
click at [1337, 549] on button "Envie uma mensagem" at bounding box center [1387, 551] width 195 height 33
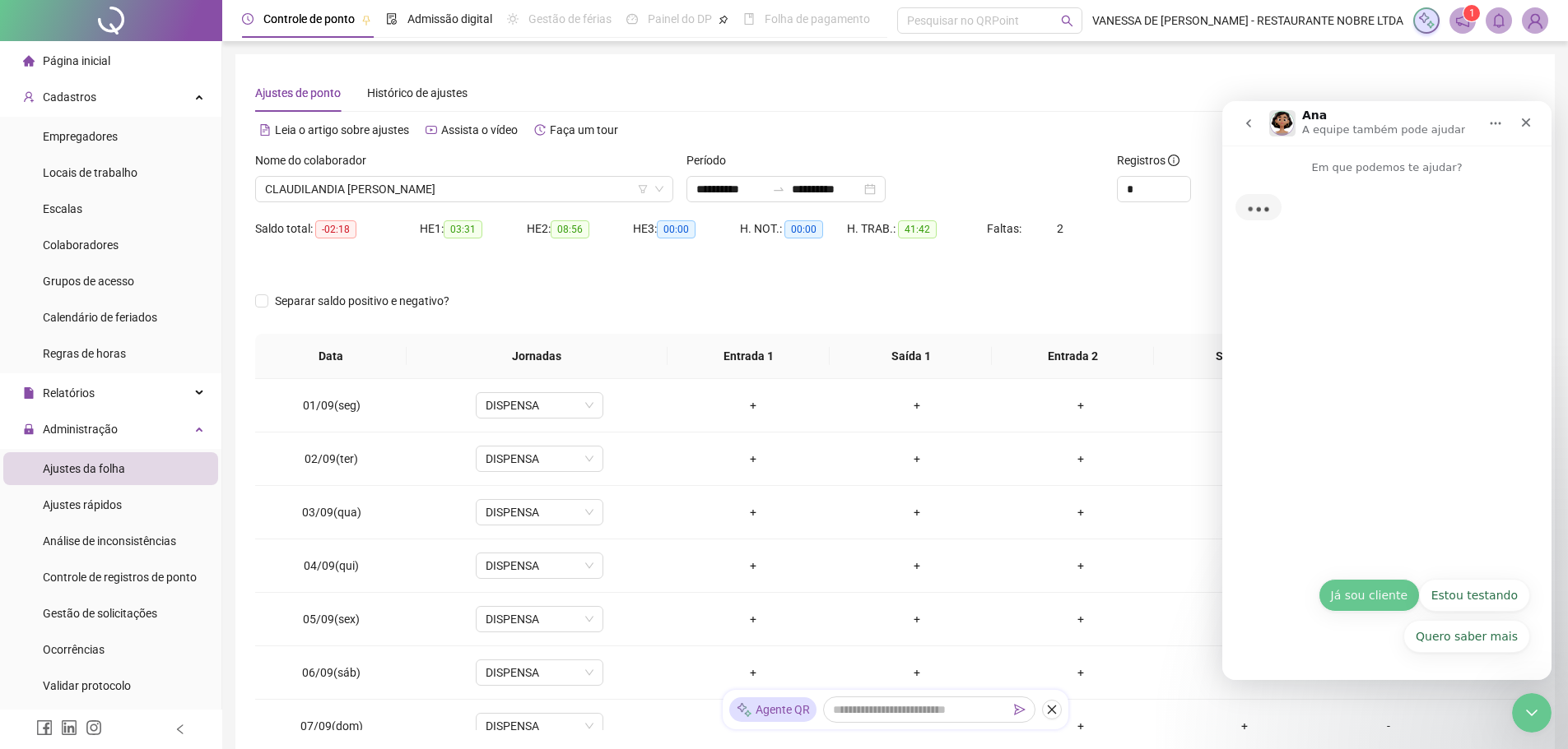
click at [1367, 596] on button "Já sou cliente" at bounding box center [1369, 595] width 101 height 33
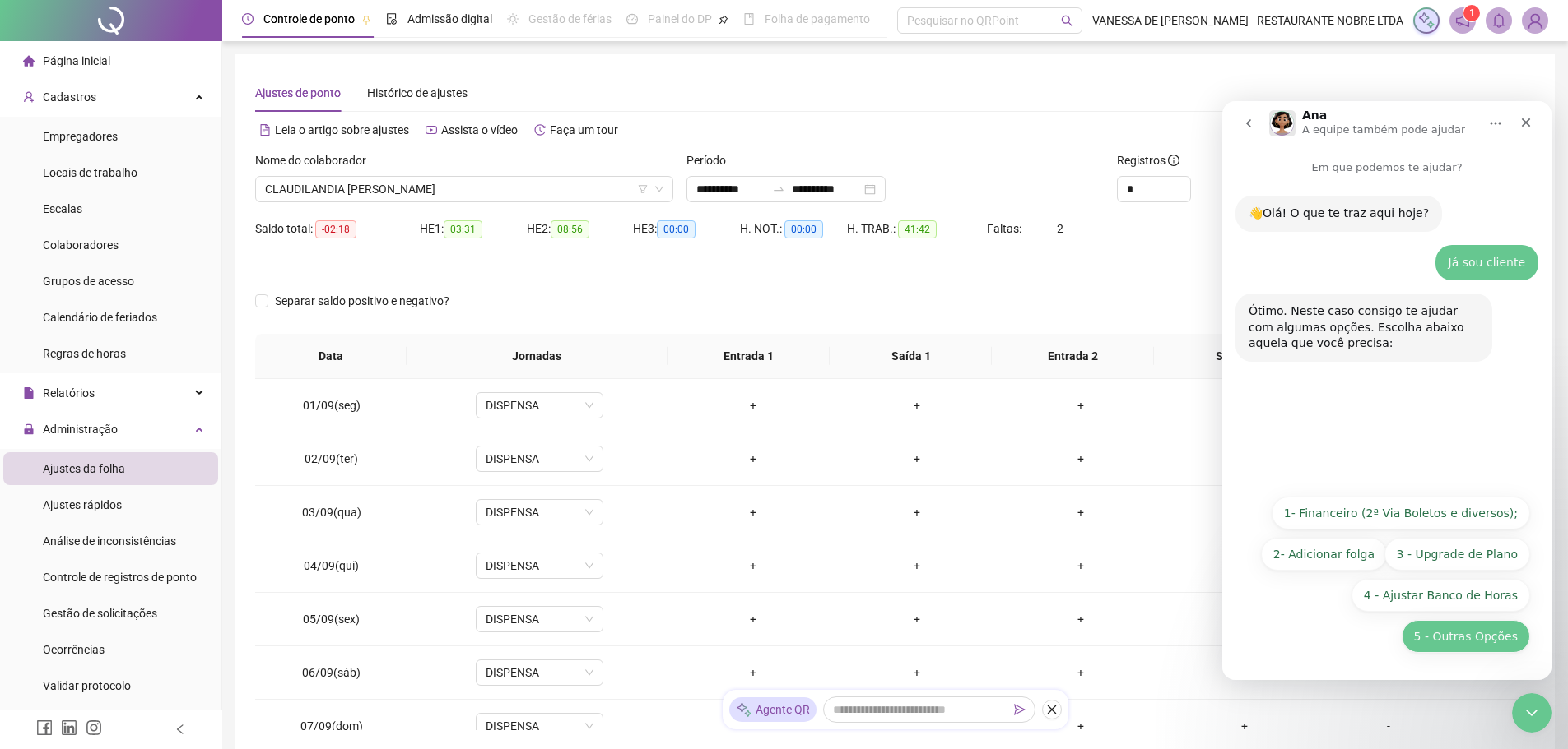
click at [1498, 638] on button "5 - Outras Opções" at bounding box center [1465, 636] width 128 height 33
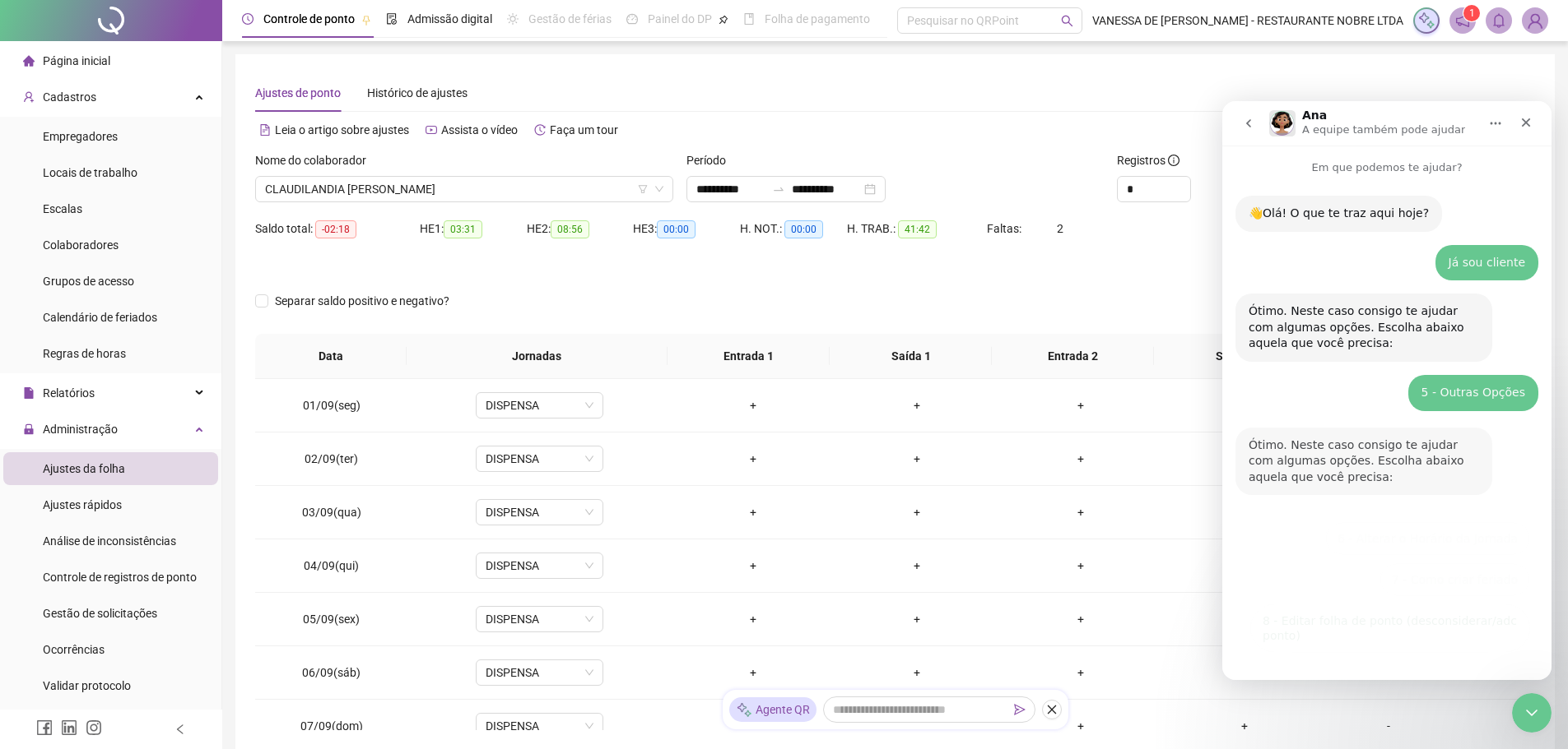
scroll to position [81, 0]
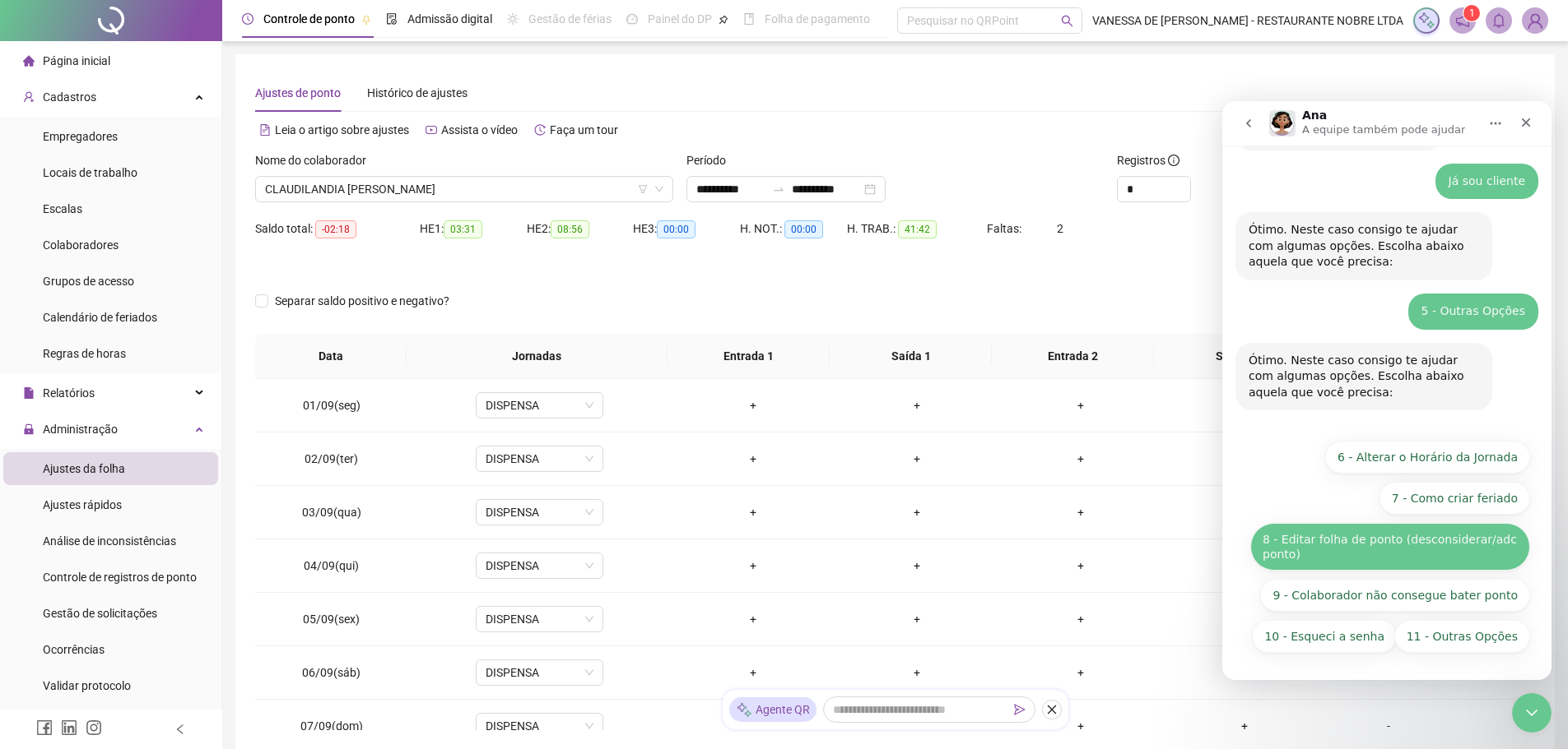
click at [1367, 549] on button "8 - Editar folha de ponto (desconsiderar/adc ponto)" at bounding box center [1390, 547] width 280 height 48
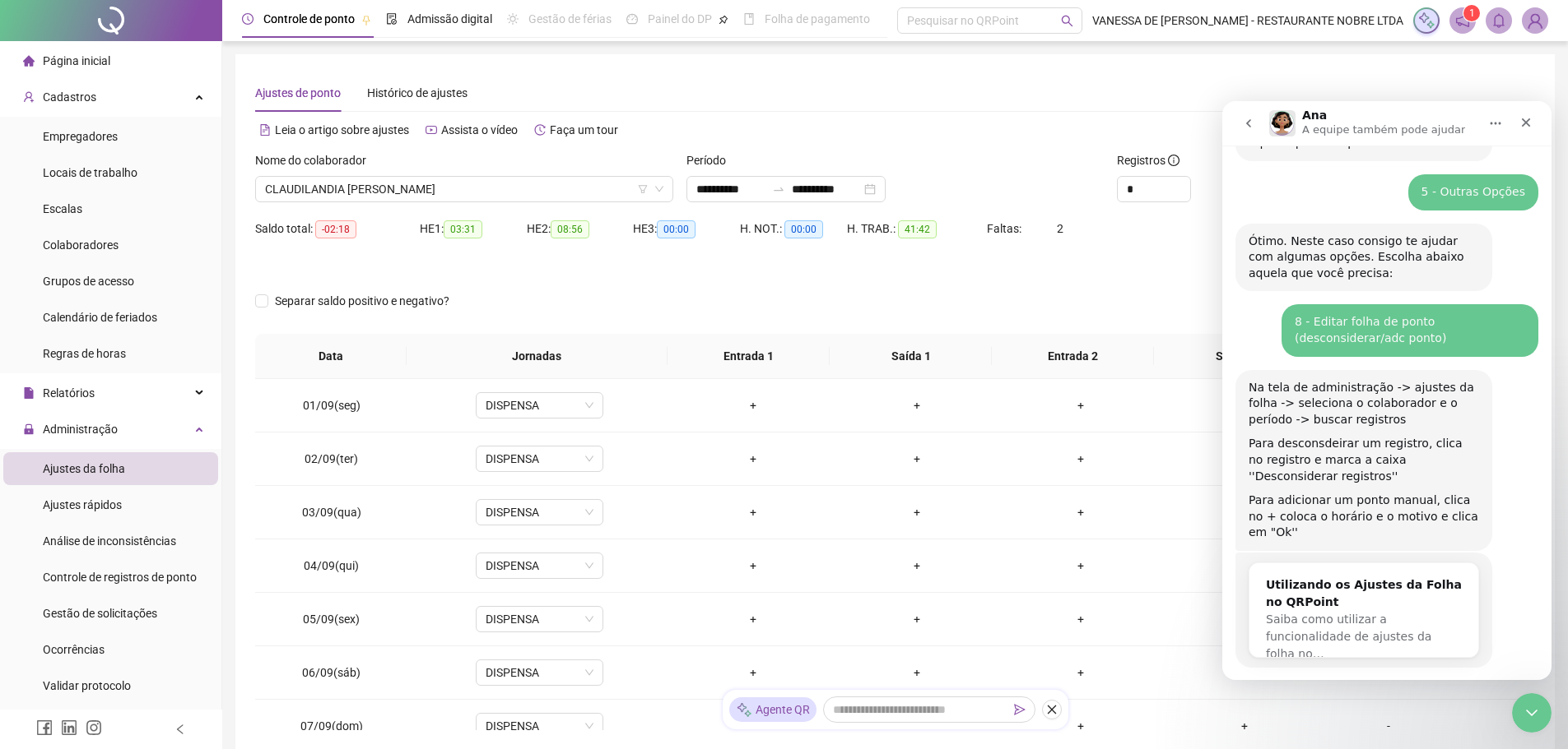
scroll to position [264, 0]
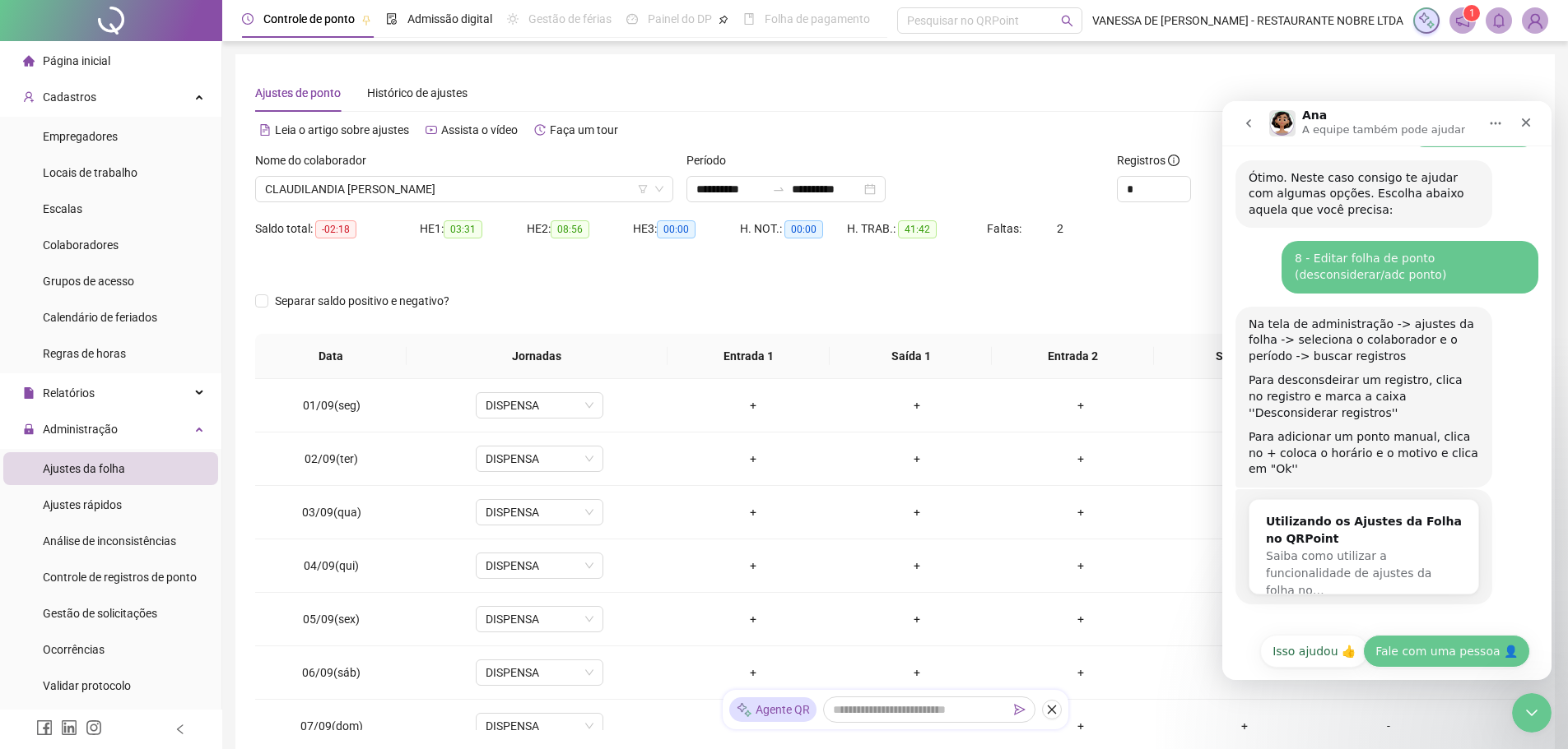
click at [1439, 635] on button "Fale com uma pessoa 👤" at bounding box center [1447, 651] width 167 height 33
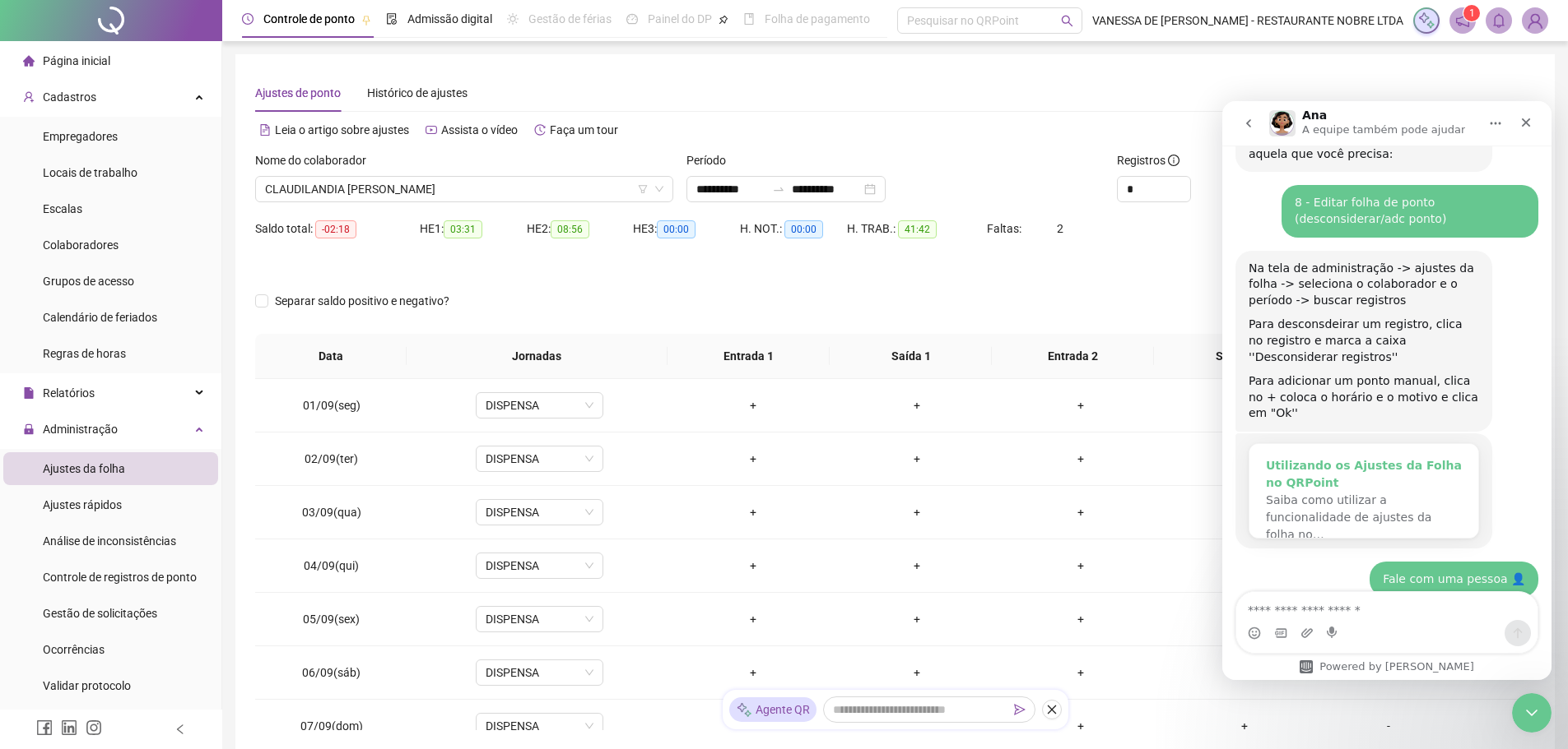
scroll to position [393, 0]
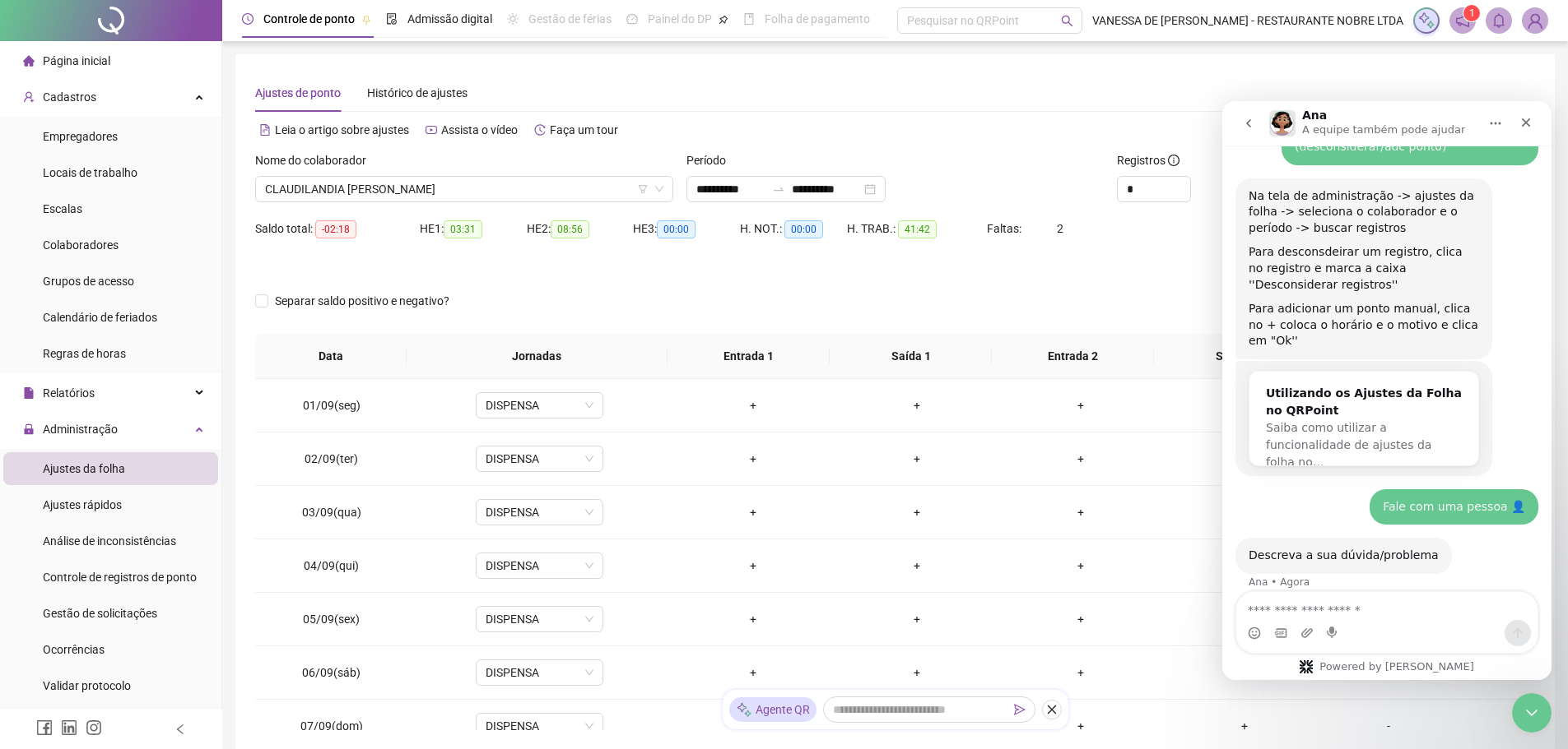
click at [1331, 612] on textarea "Envie uma mensagem..." at bounding box center [1387, 607] width 301 height 28
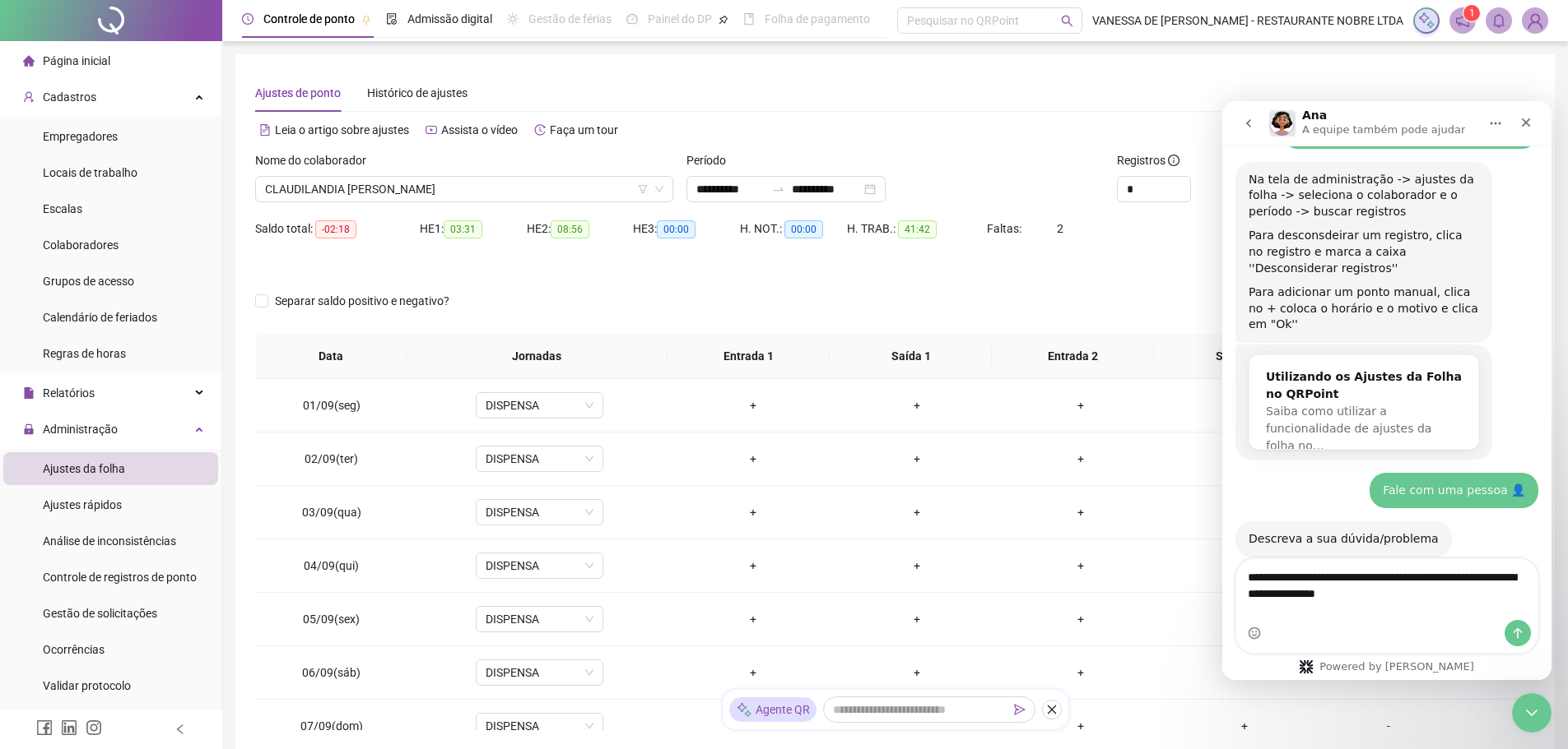
type textarea "**********"
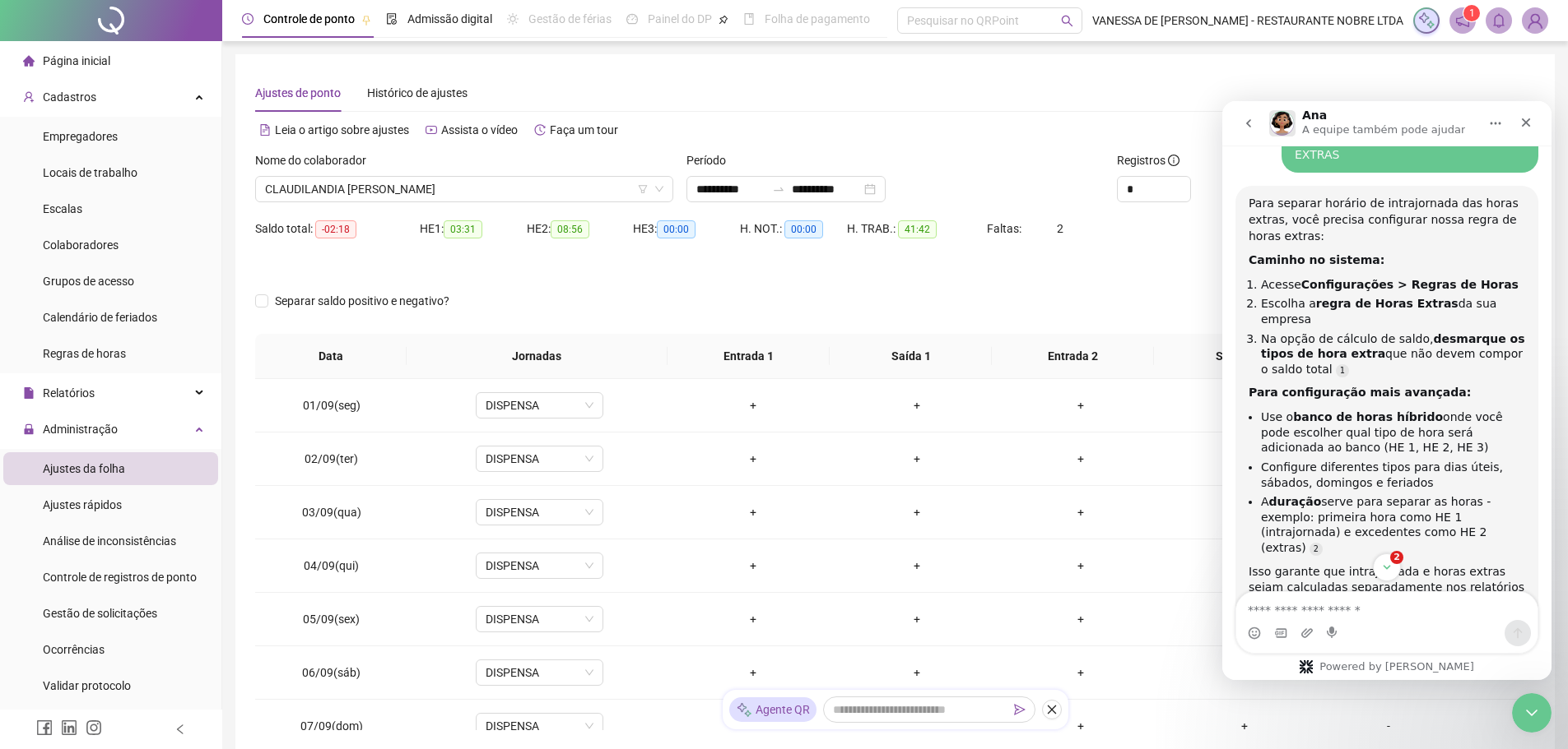
scroll to position [930, 0]
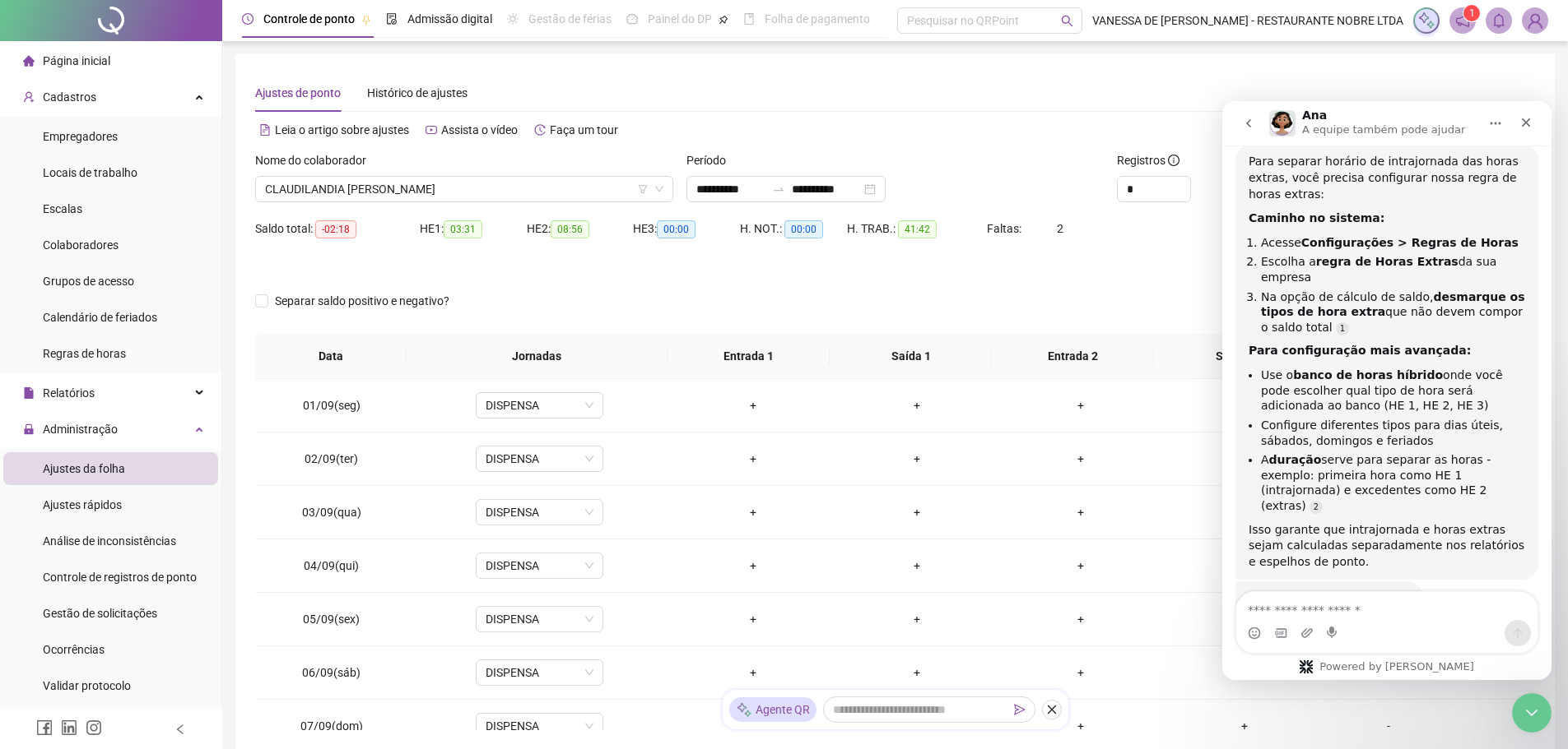
click at [1322, 616] on textarea "Envie uma mensagem..." at bounding box center [1387, 607] width 301 height 28
type textarea "**********"
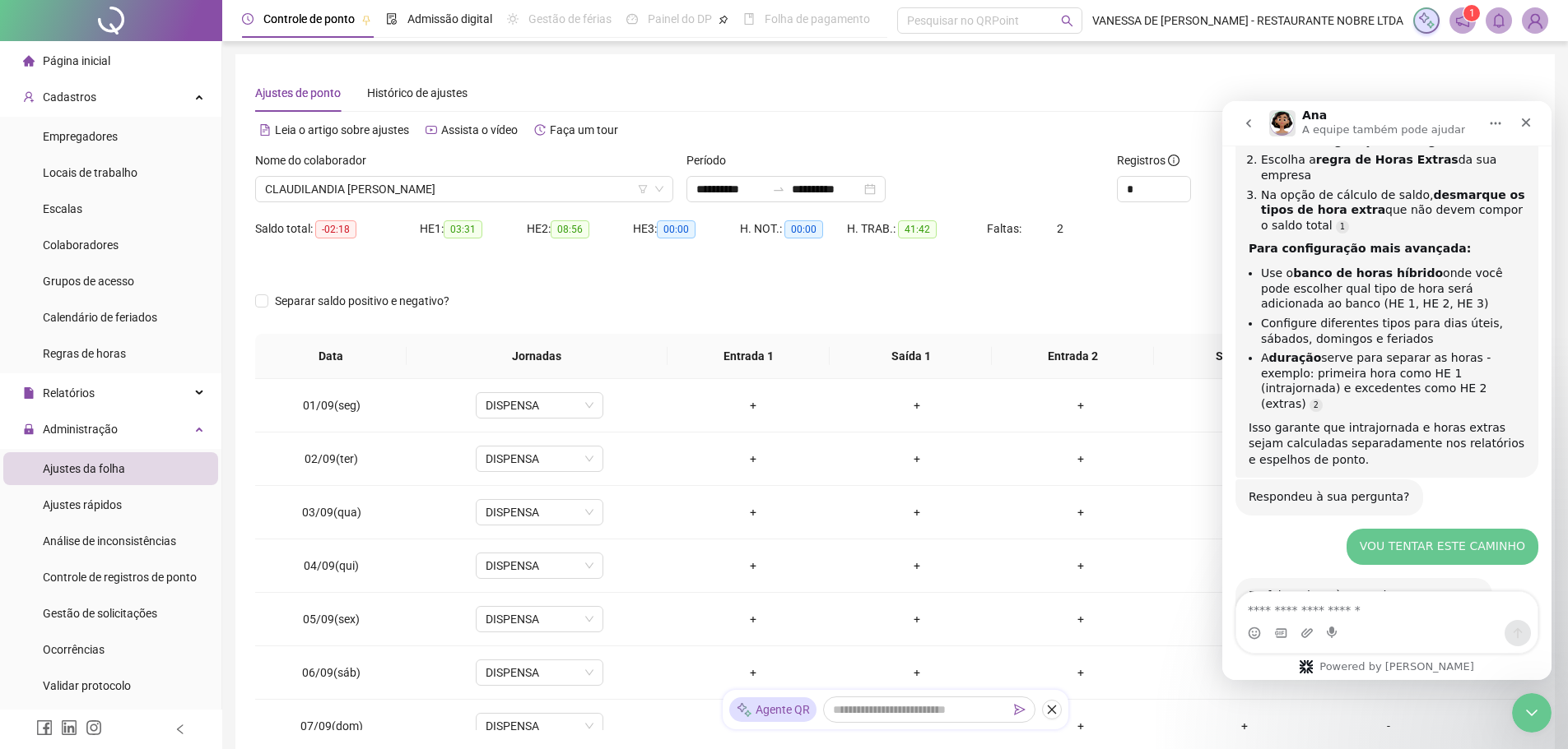
scroll to position [1060, 0]
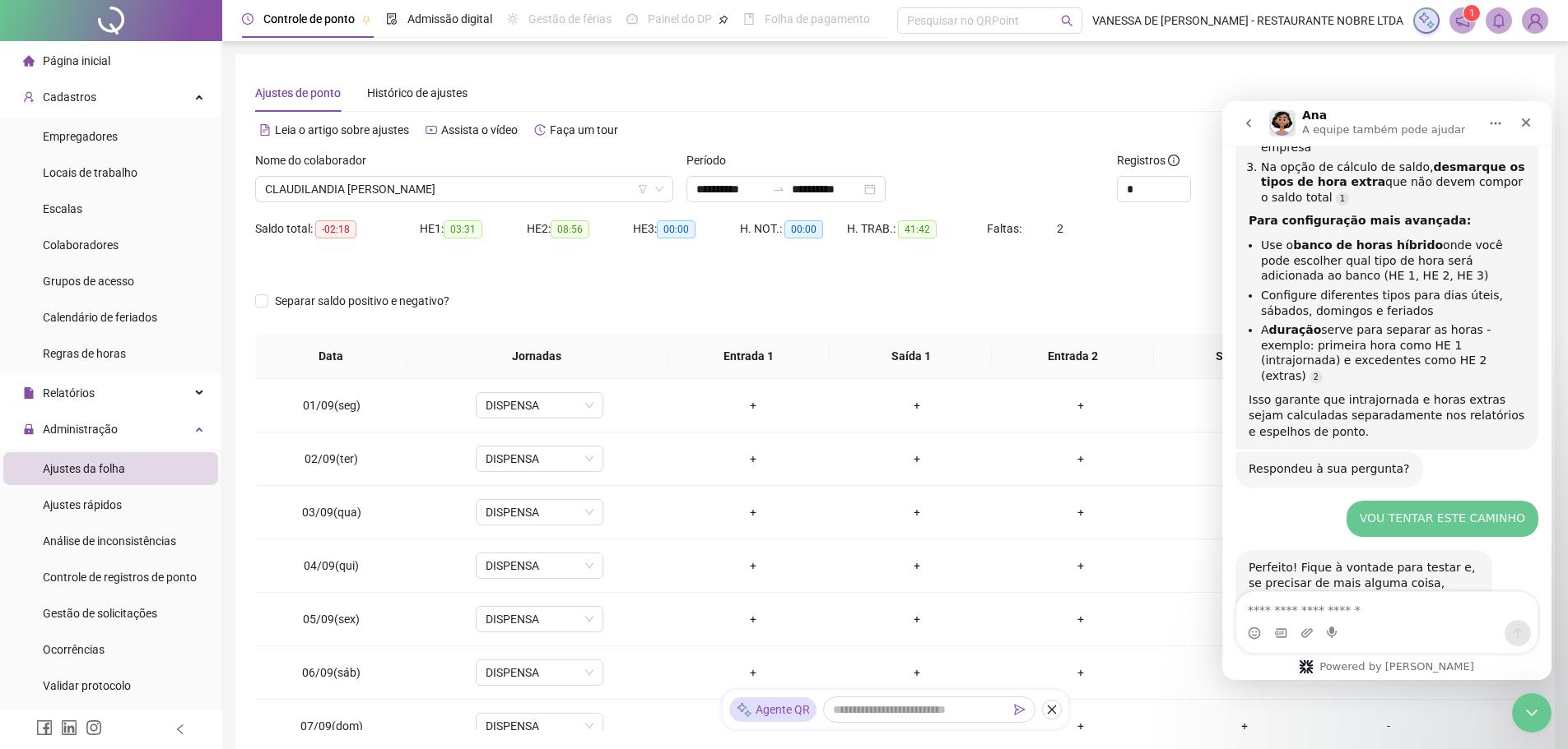
click at [1501, 122] on icon "Início" at bounding box center [1495, 123] width 13 height 13
click at [1449, 204] on div "Baixar transcrição" at bounding box center [1461, 199] width 104 height 18
click at [1529, 120] on icon "Fechar" at bounding box center [1526, 123] width 9 height 9
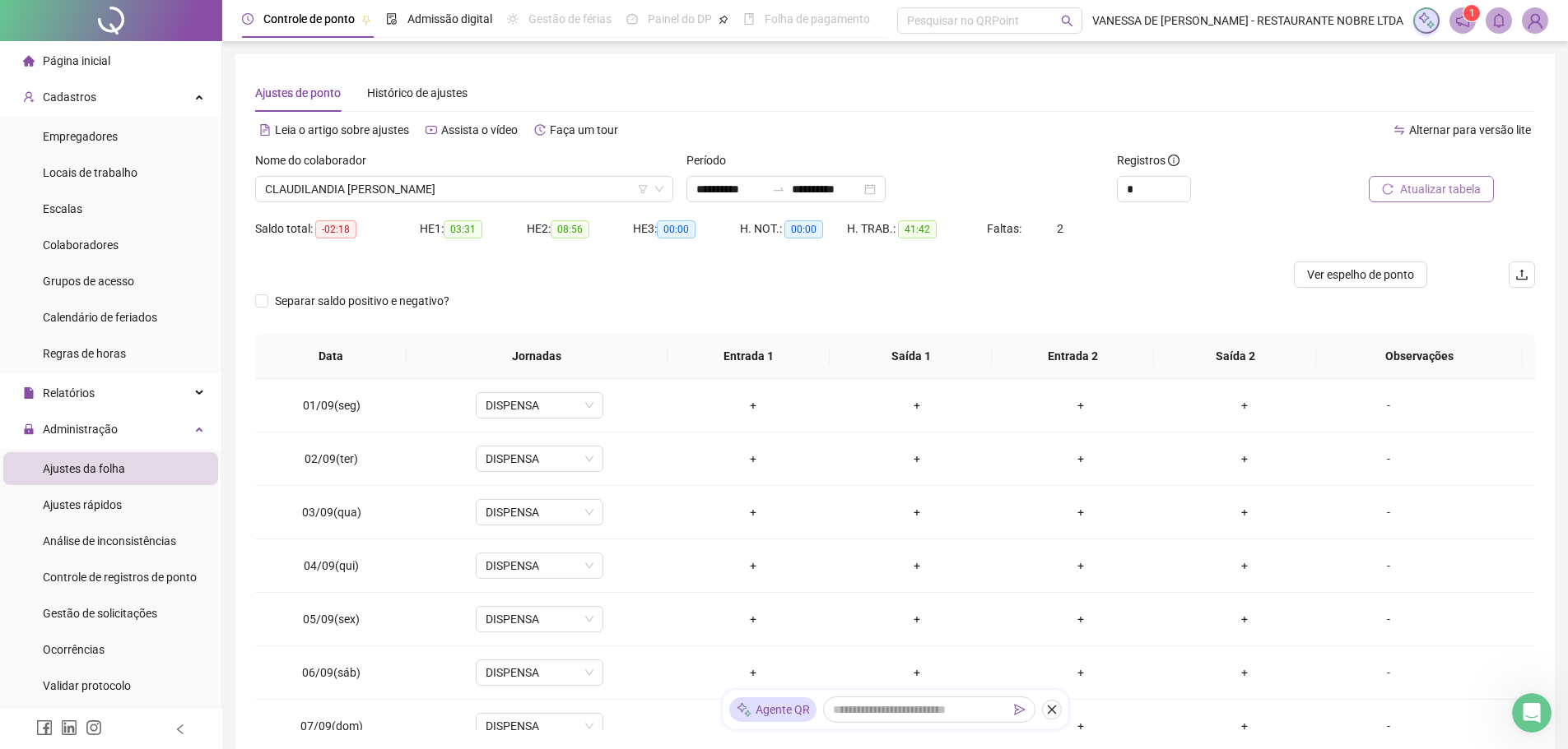
scroll to position [1037, 0]
click at [749, 401] on div "+" at bounding box center [753, 405] width 137 height 18
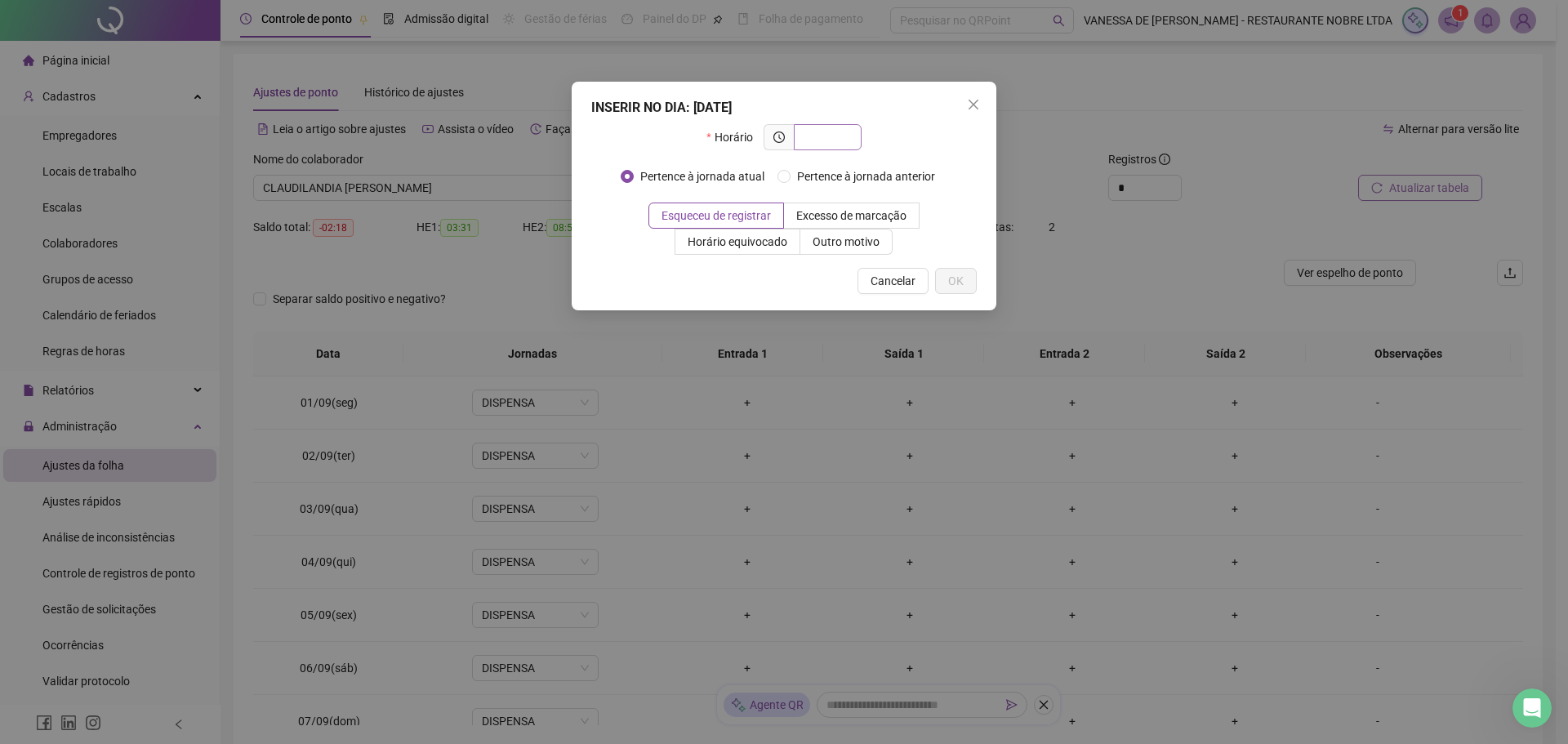
click at [830, 140] on input "text" at bounding box center [825, 137] width 45 height 18
type input "*****"
click at [744, 218] on span "Esqueceu de registrar" at bounding box center [716, 215] width 110 height 13
click at [958, 283] on span "OK" at bounding box center [956, 281] width 16 height 18
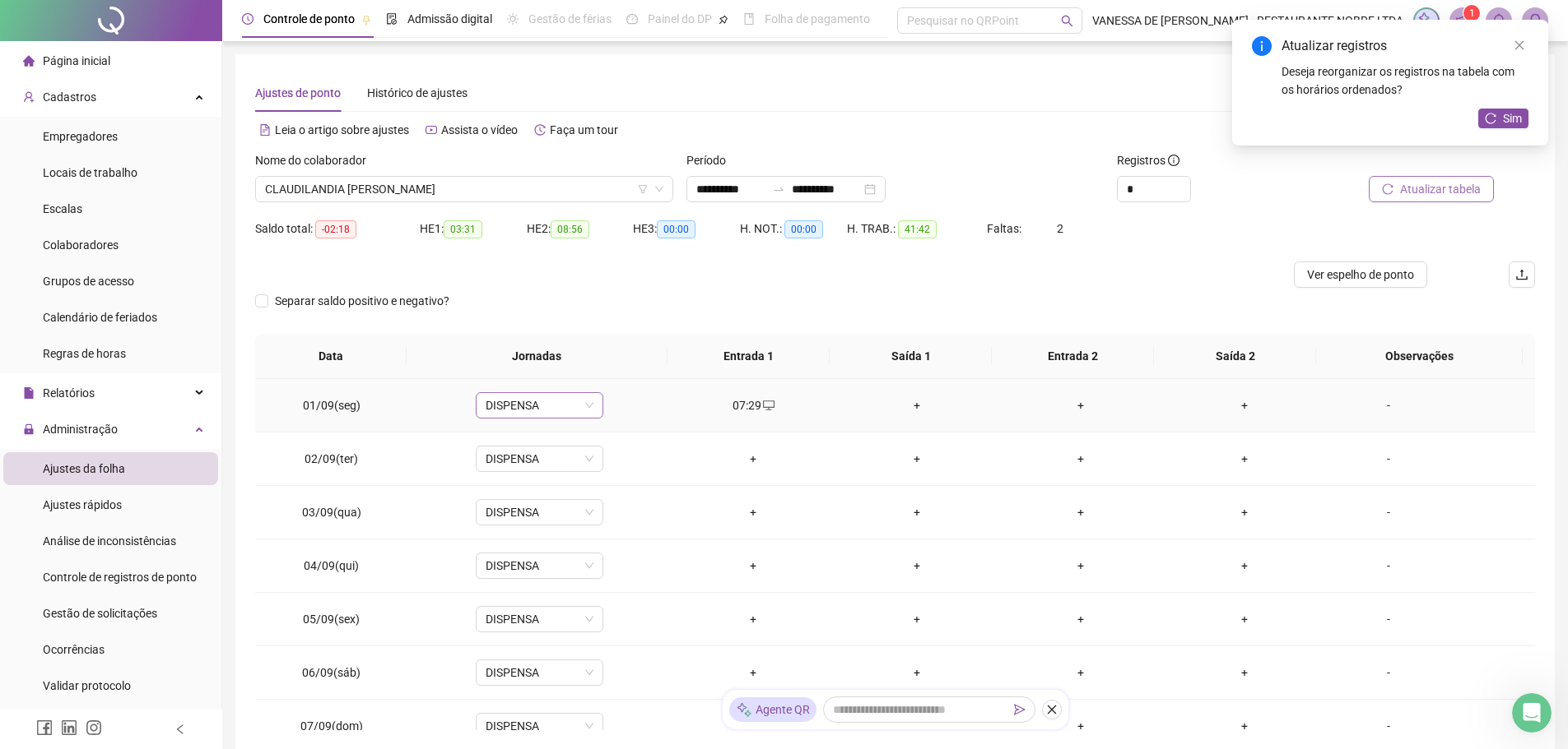
click at [588, 403] on span "DISPENSA" at bounding box center [540, 406] width 108 height 25
click at [551, 465] on div "07:30 - 12:00 | 13:00 - 15:50" at bounding box center [565, 464] width 139 height 18
click at [618, 368] on span "Sim" at bounding box center [614, 363] width 19 height 18
click at [586, 460] on span "DISPENSA" at bounding box center [540, 459] width 108 height 25
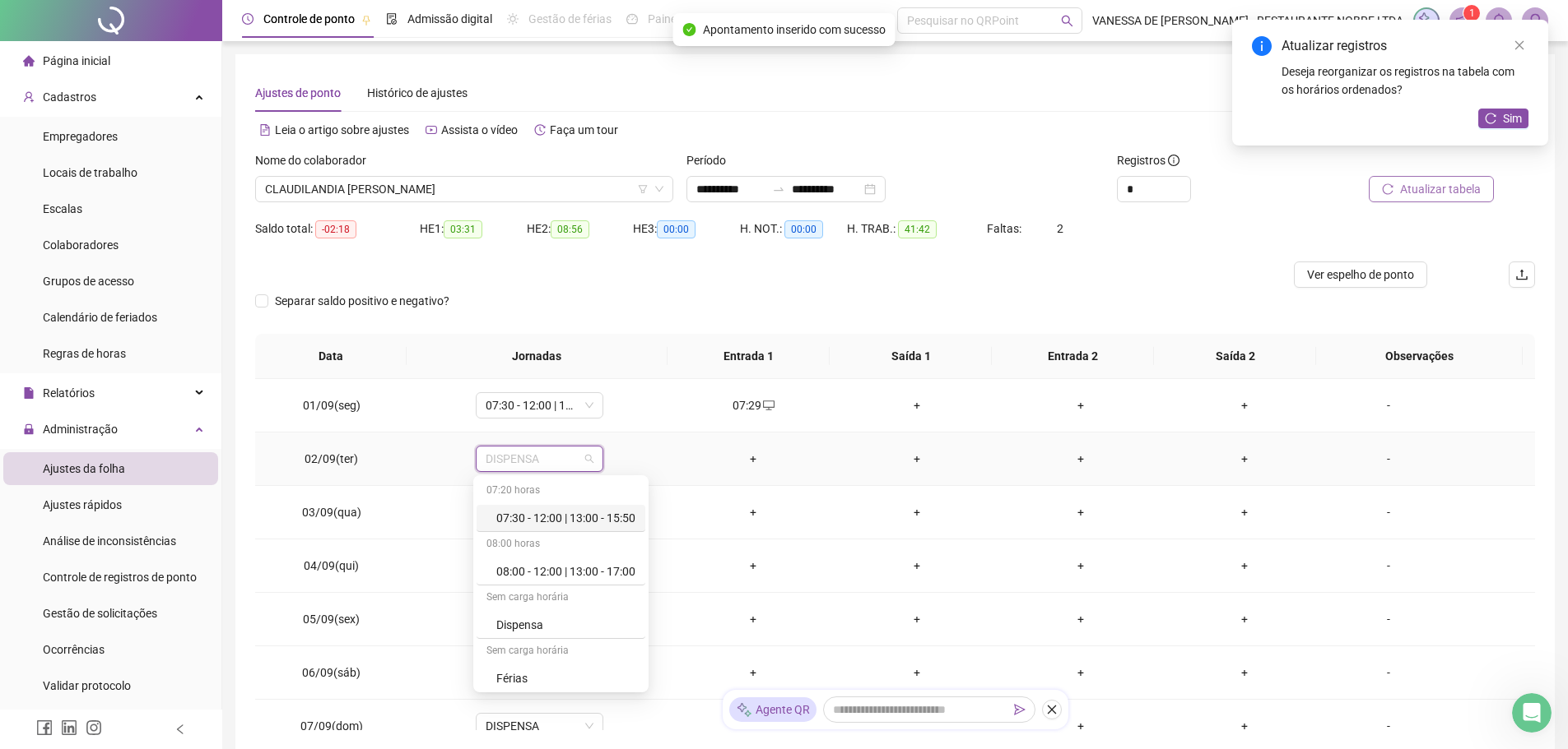
drag, startPoint x: 534, startPoint y: 520, endPoint x: 545, endPoint y: 517, distance: 11.4
click at [534, 520] on div "07:30 - 12:00 | 13:00 - 15:50" at bounding box center [565, 518] width 139 height 18
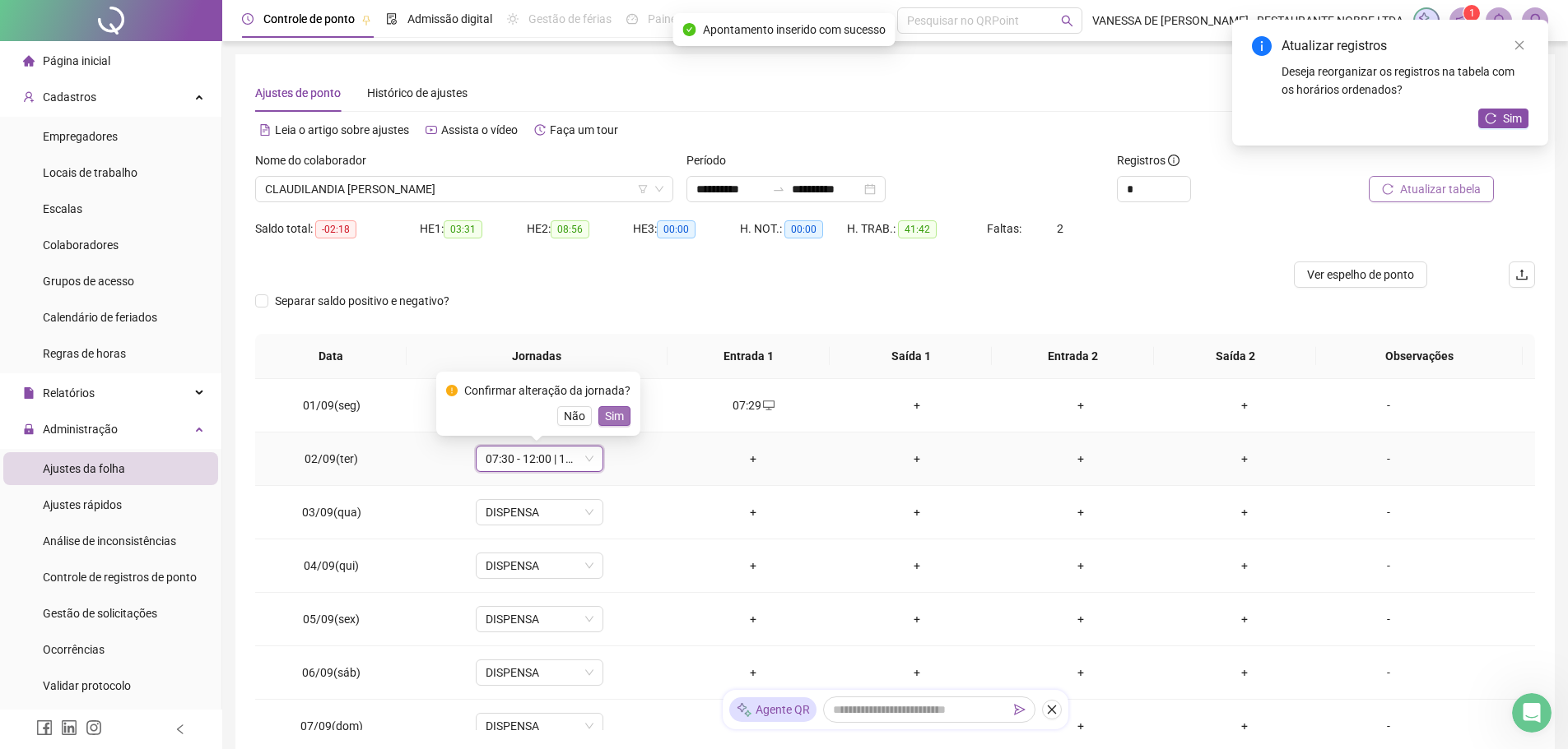
click at [611, 409] on span "Sim" at bounding box center [614, 416] width 19 height 18
click at [589, 513] on span "DISPENSA" at bounding box center [540, 513] width 108 height 25
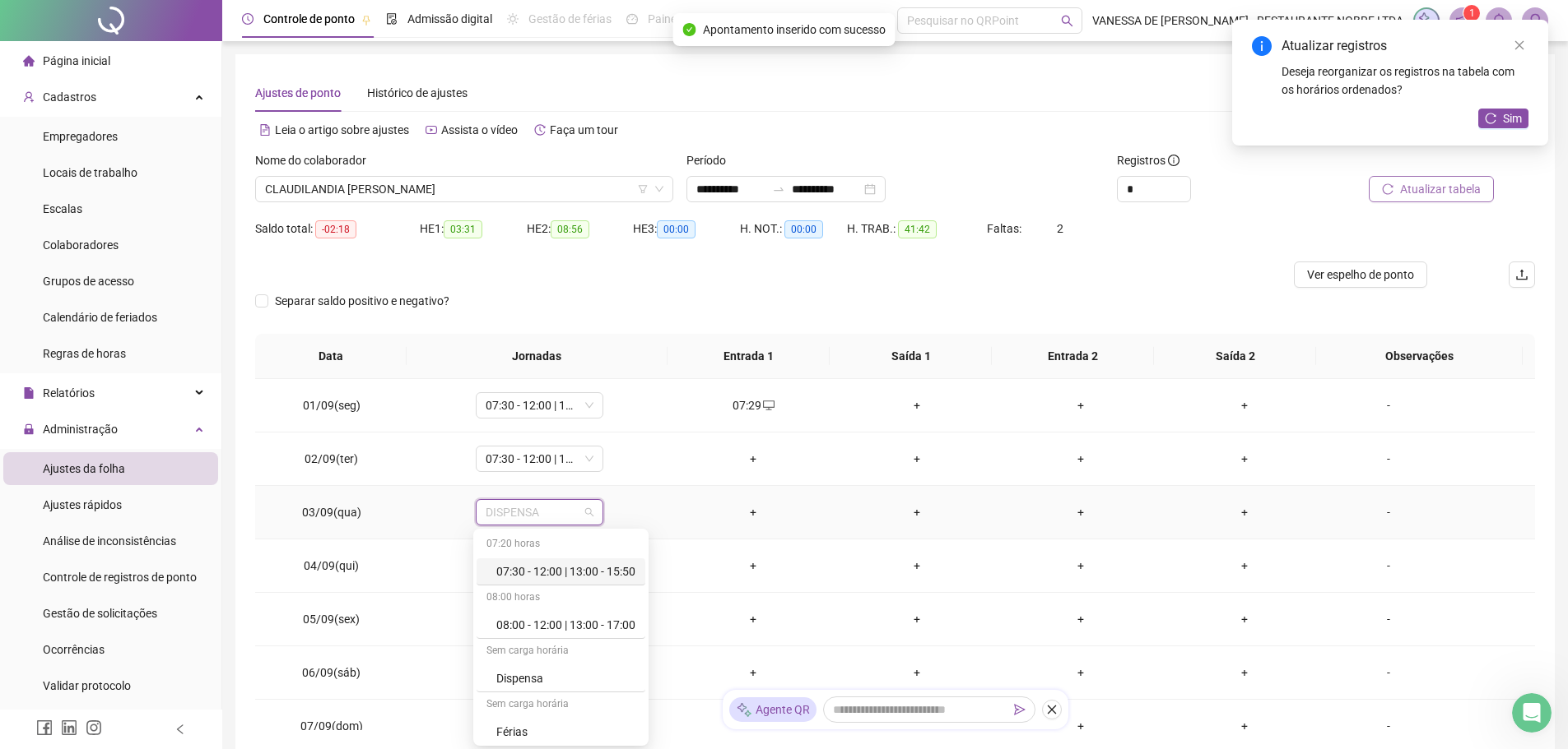
click at [574, 573] on div "07:30 - 12:00 | 13:00 - 15:50" at bounding box center [565, 571] width 139 height 18
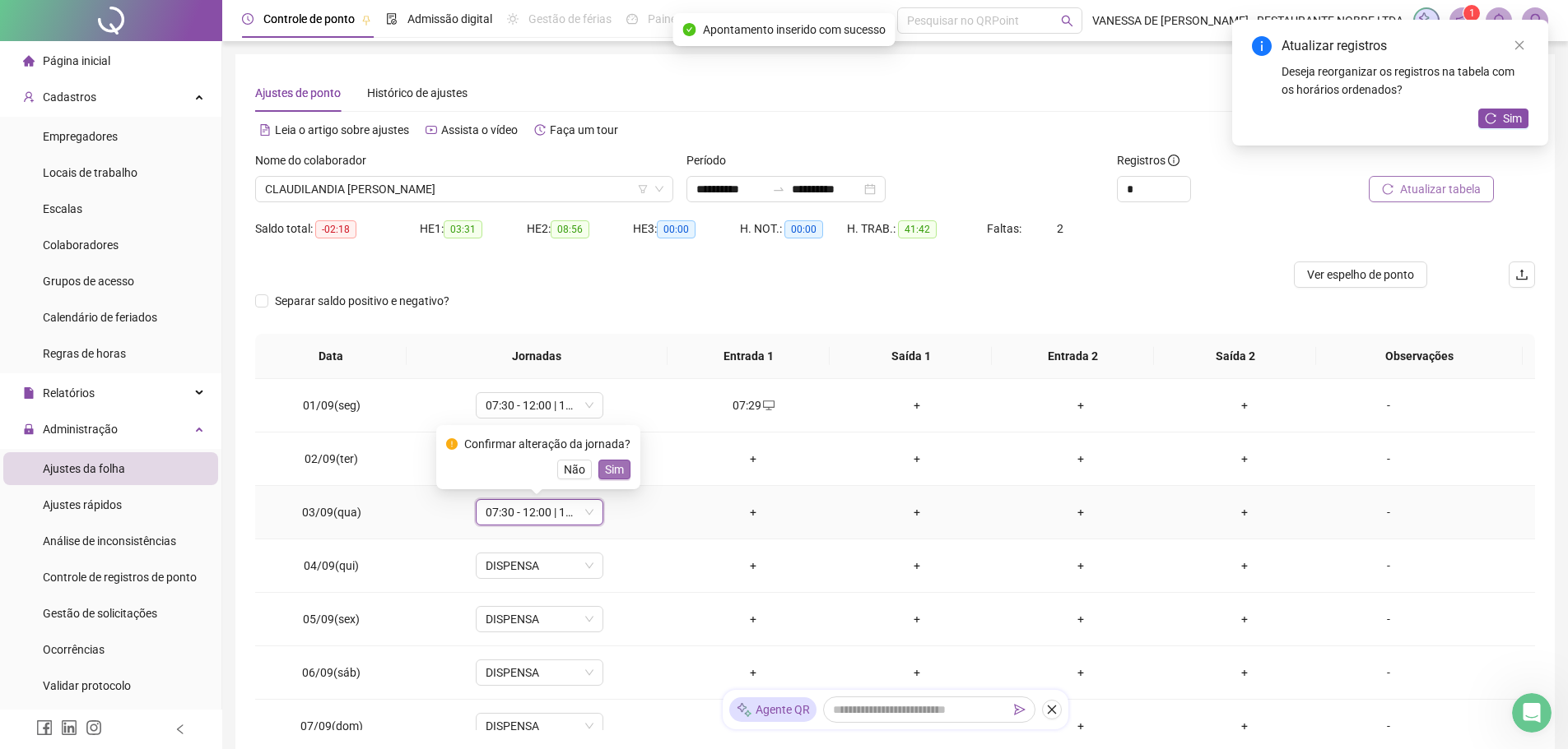
click at [605, 472] on span "Sim" at bounding box center [614, 470] width 19 height 18
click at [585, 569] on span "DISPENSA" at bounding box center [540, 566] width 108 height 25
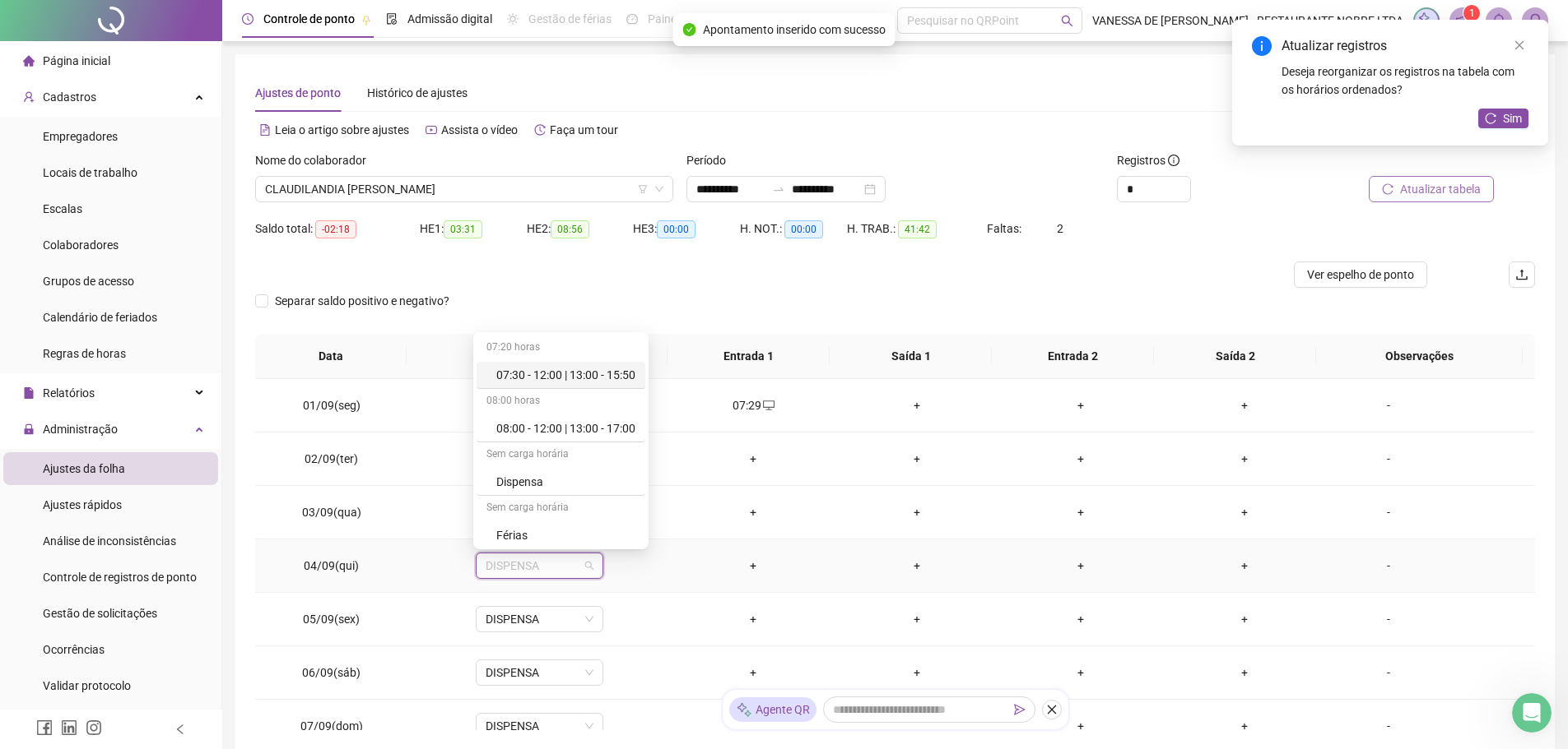
click at [549, 375] on div "07:30 - 12:00 | 13:00 - 15:50" at bounding box center [565, 375] width 139 height 18
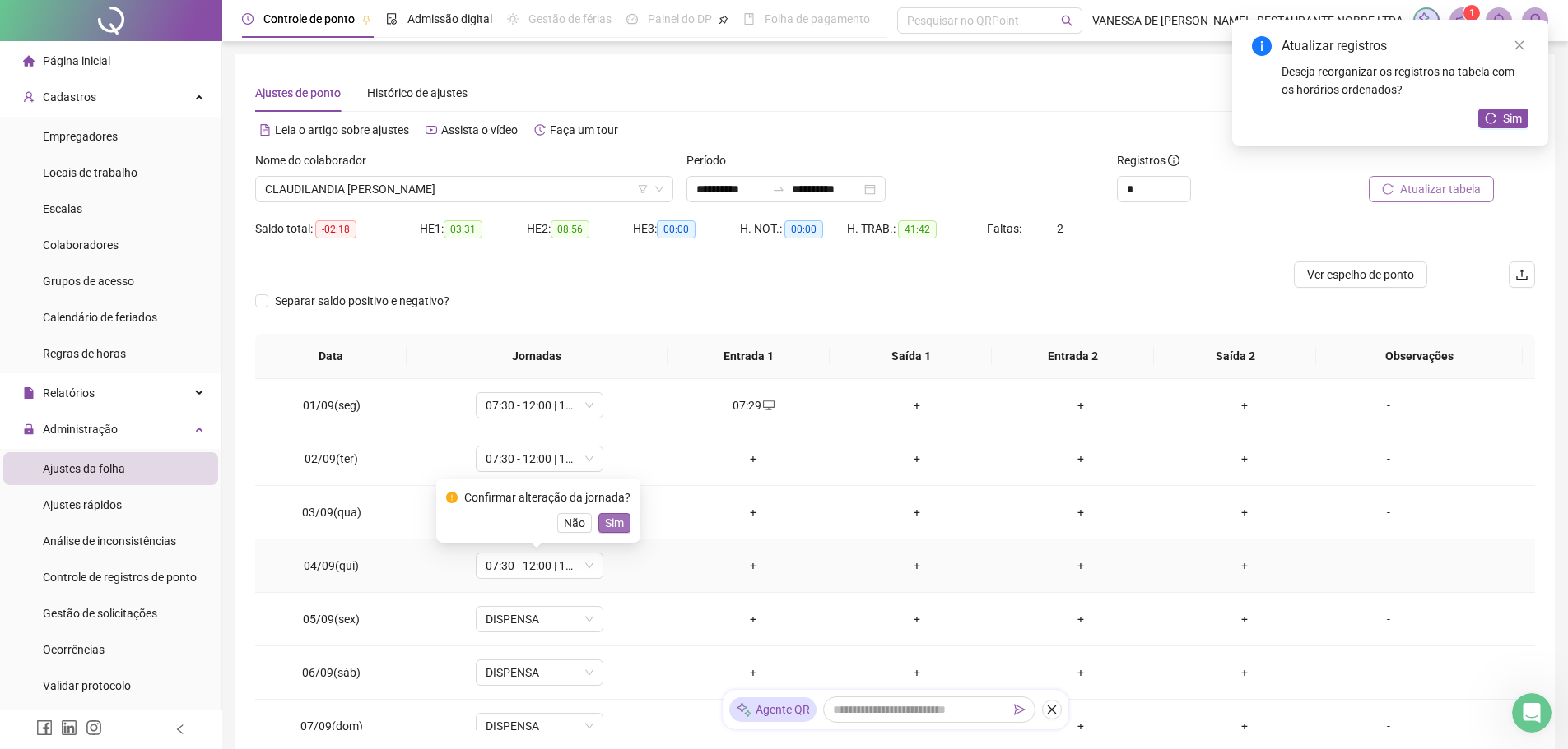
click at [608, 516] on span "Sim" at bounding box center [614, 523] width 19 height 18
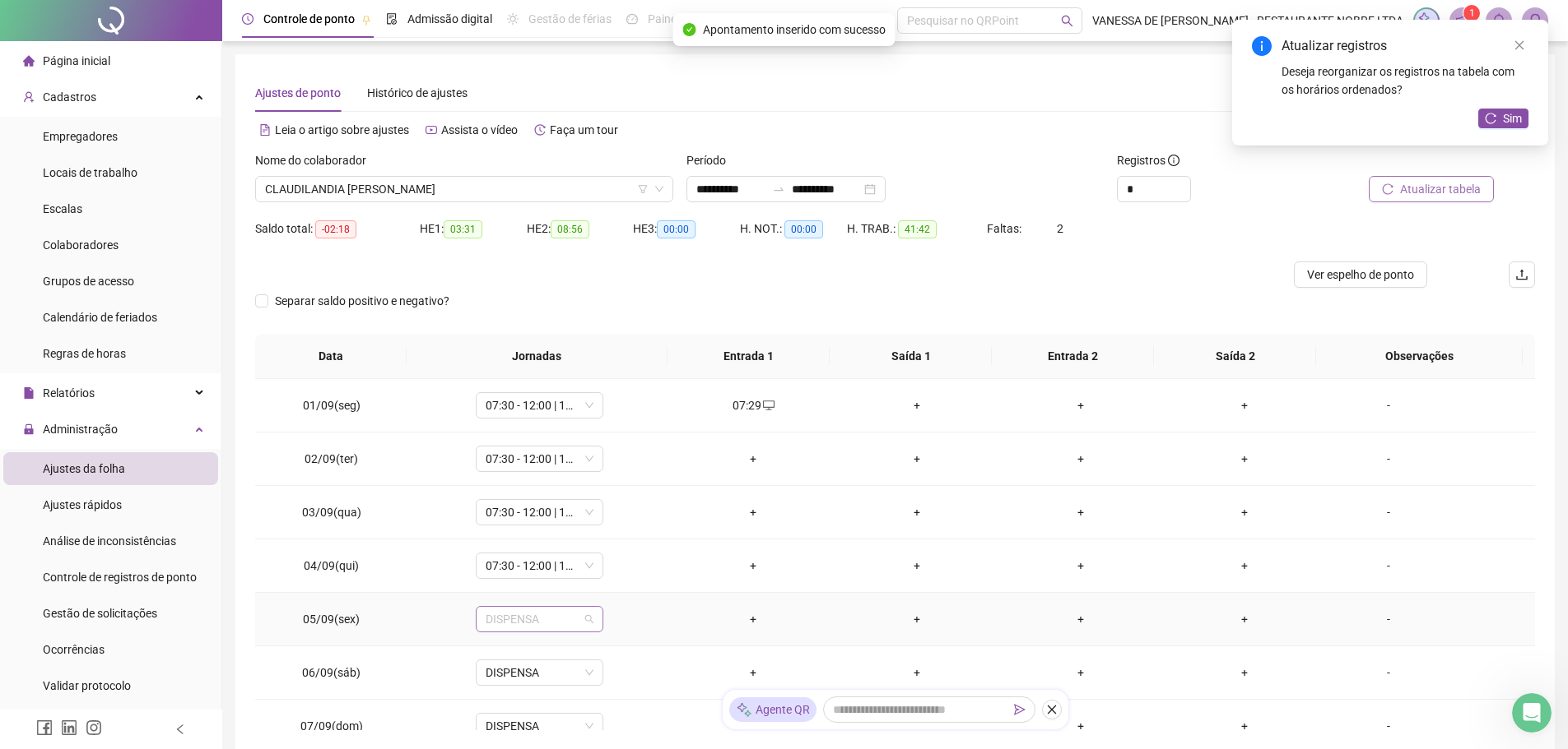
click at [586, 621] on span "DISPENSA" at bounding box center [540, 620] width 108 height 25
click at [578, 429] on div "07:30 - 12:00 | 13:00 - 15:50" at bounding box center [565, 428] width 139 height 18
click at [608, 578] on span "Sim" at bounding box center [614, 577] width 19 height 18
click at [588, 678] on span "DISPENSA" at bounding box center [540, 673] width 108 height 25
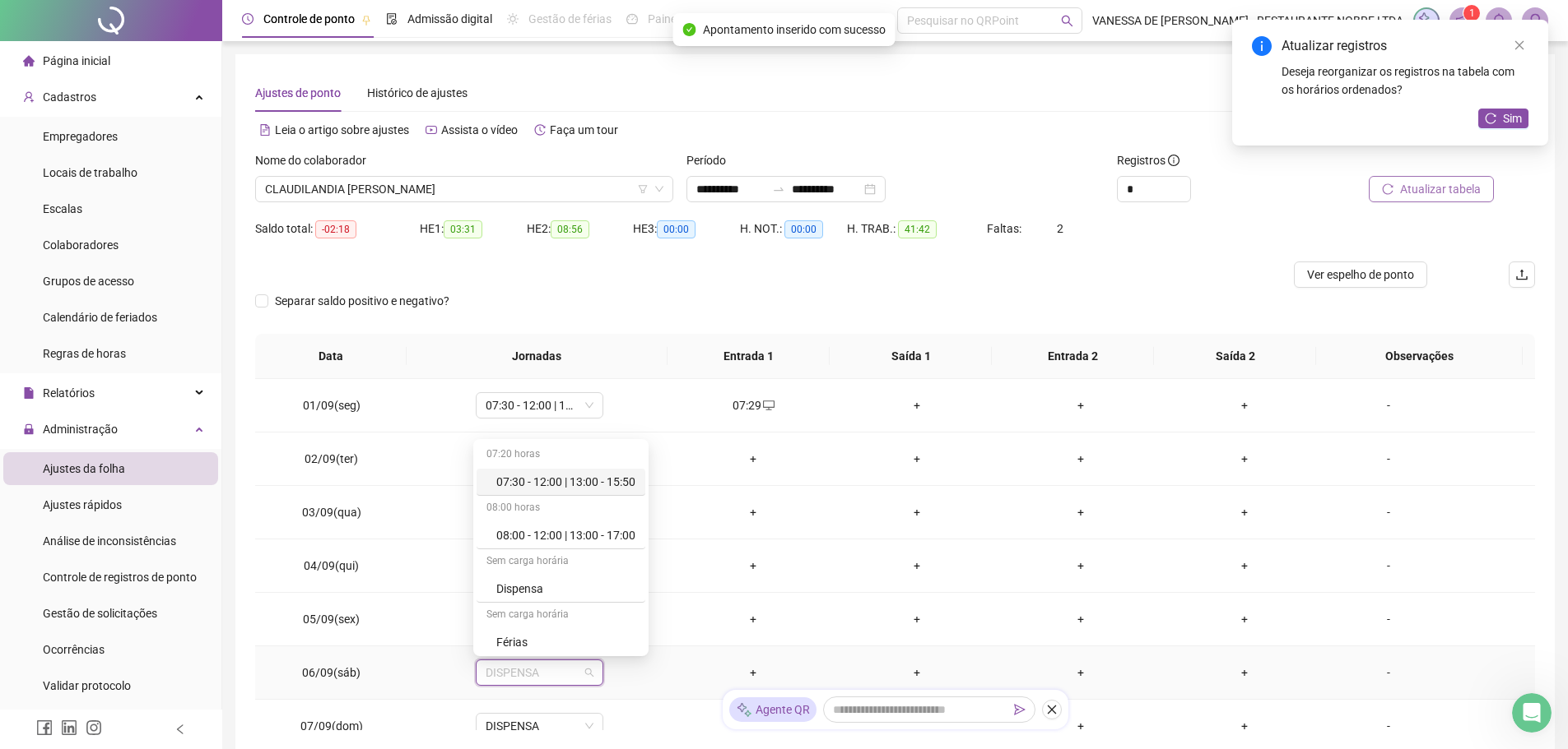
click at [596, 485] on div "07:30 - 12:00 | 13:00 - 15:50" at bounding box center [565, 482] width 139 height 18
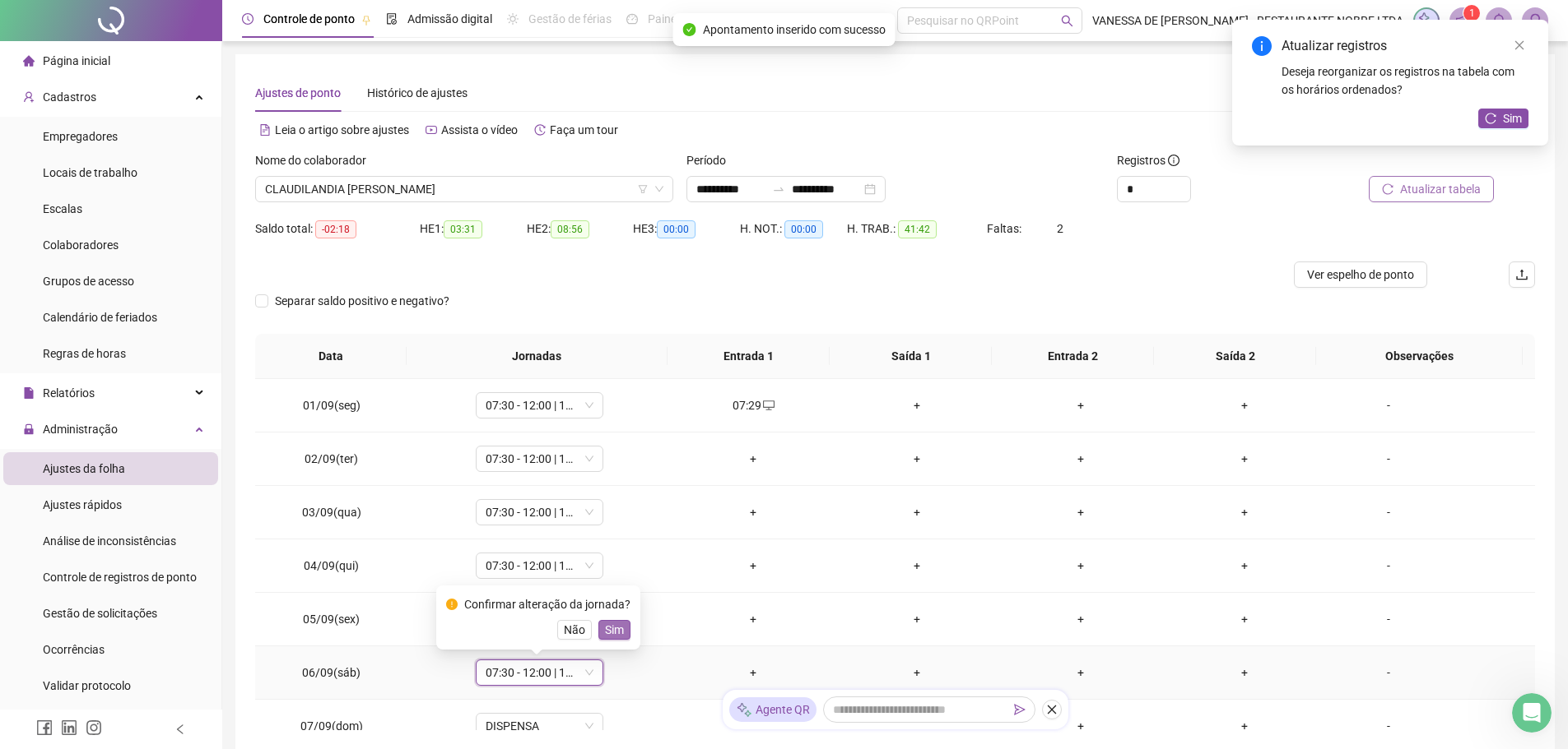
click at [610, 627] on span "Sim" at bounding box center [614, 630] width 19 height 18
click at [584, 725] on span "DISPENSA" at bounding box center [540, 726] width 108 height 25
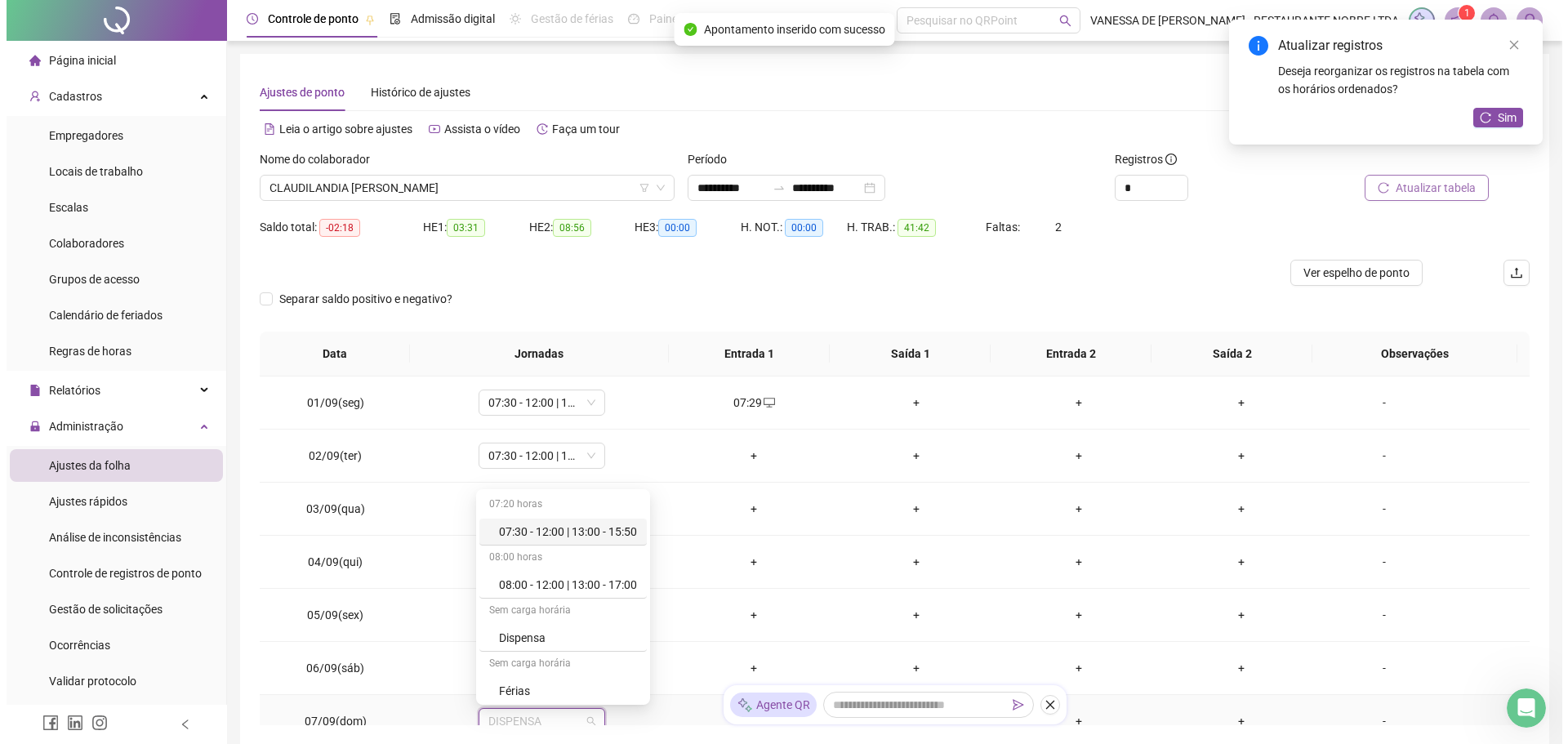
scroll to position [8, 0]
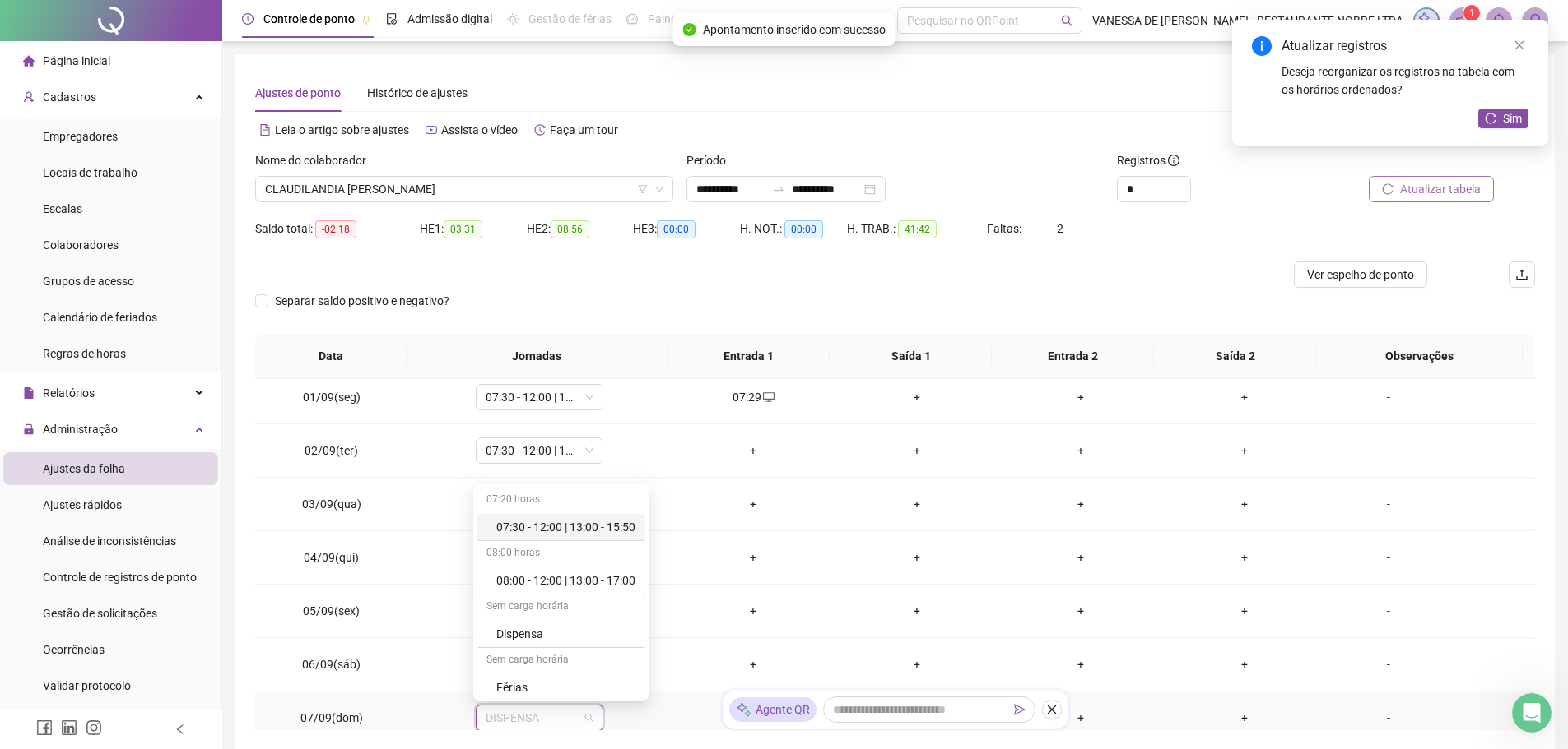
click at [608, 528] on div "07:30 - 12:00 | 13:00 - 15:50" at bounding box center [565, 527] width 139 height 18
click at [621, 676] on button "Sim" at bounding box center [614, 676] width 32 height 19
click at [748, 449] on div "+" at bounding box center [753, 451] width 137 height 18
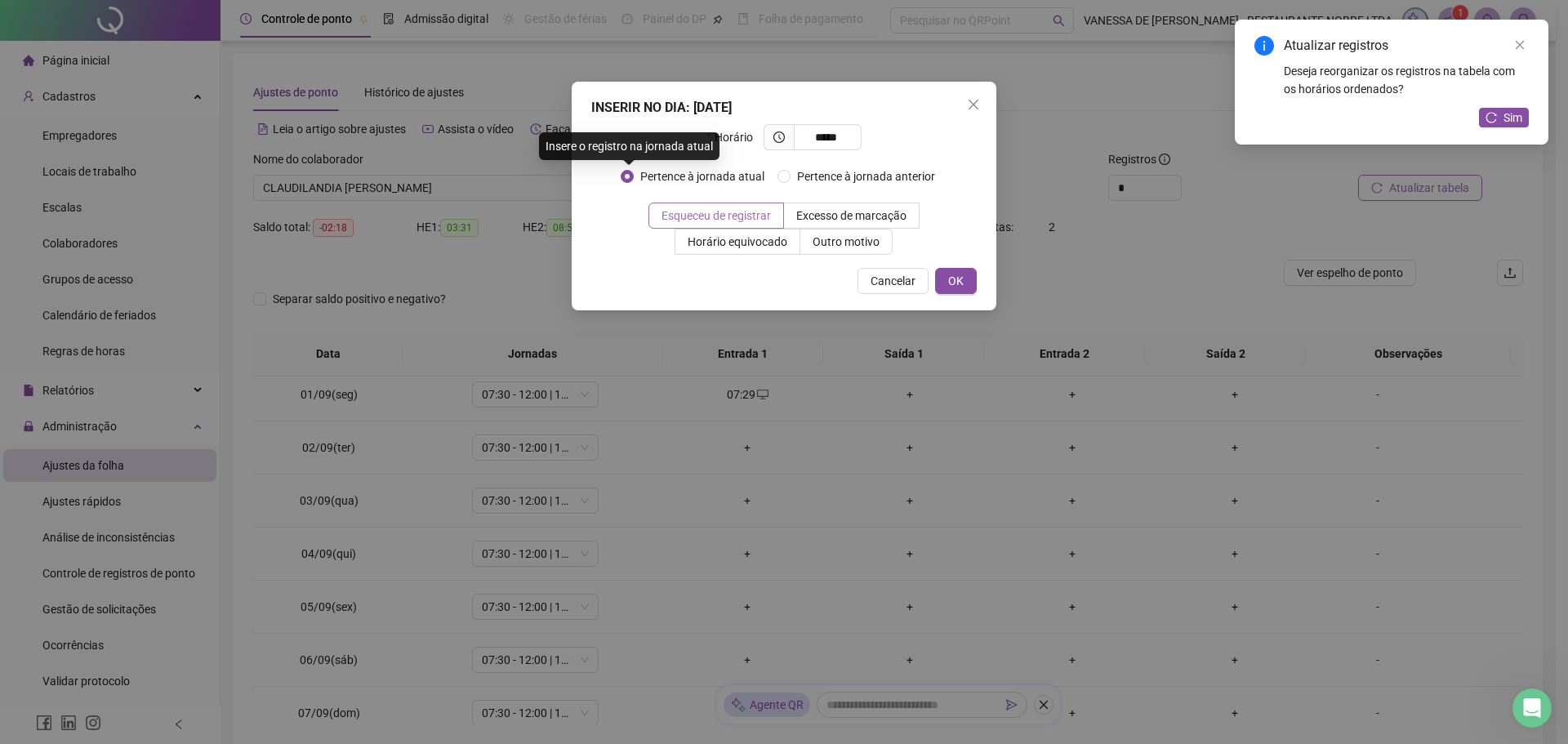
type input "*****"
click at [740, 218] on span "Esqueceu de registrar" at bounding box center [716, 215] width 110 height 13
click at [959, 282] on span "OK" at bounding box center [956, 281] width 16 height 18
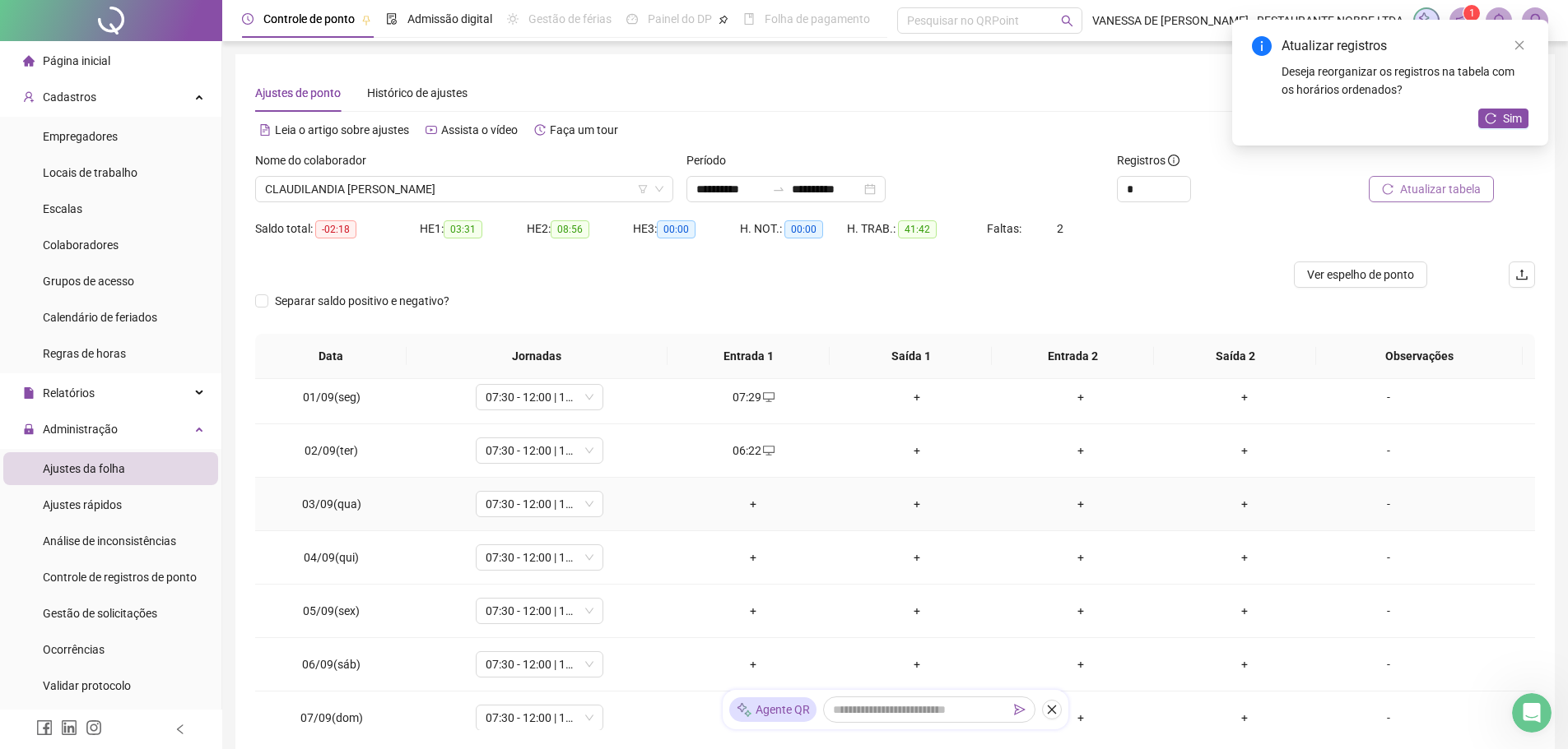
click at [748, 508] on div "+" at bounding box center [753, 504] width 137 height 18
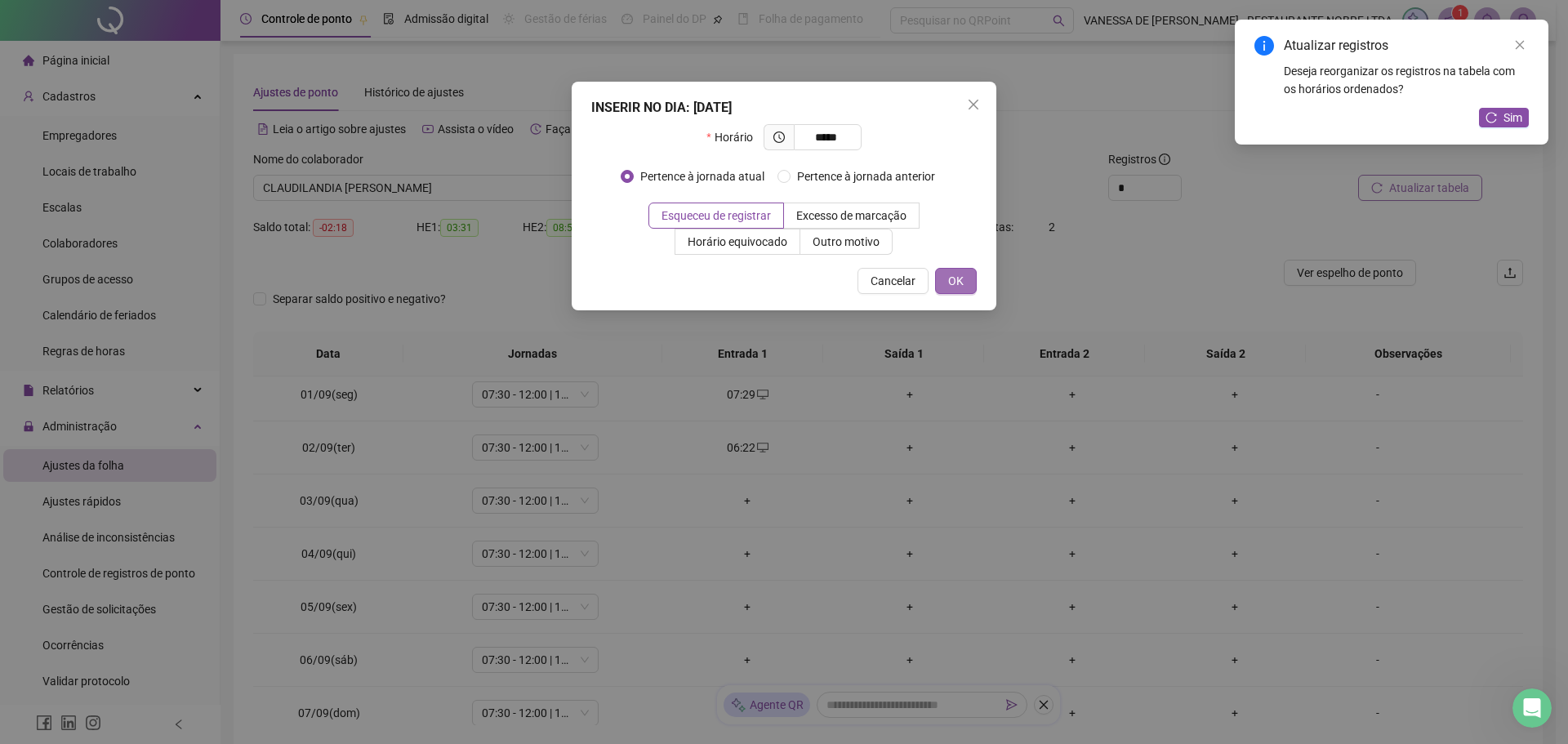
type input "*****"
click at [960, 279] on span "OK" at bounding box center [956, 281] width 16 height 18
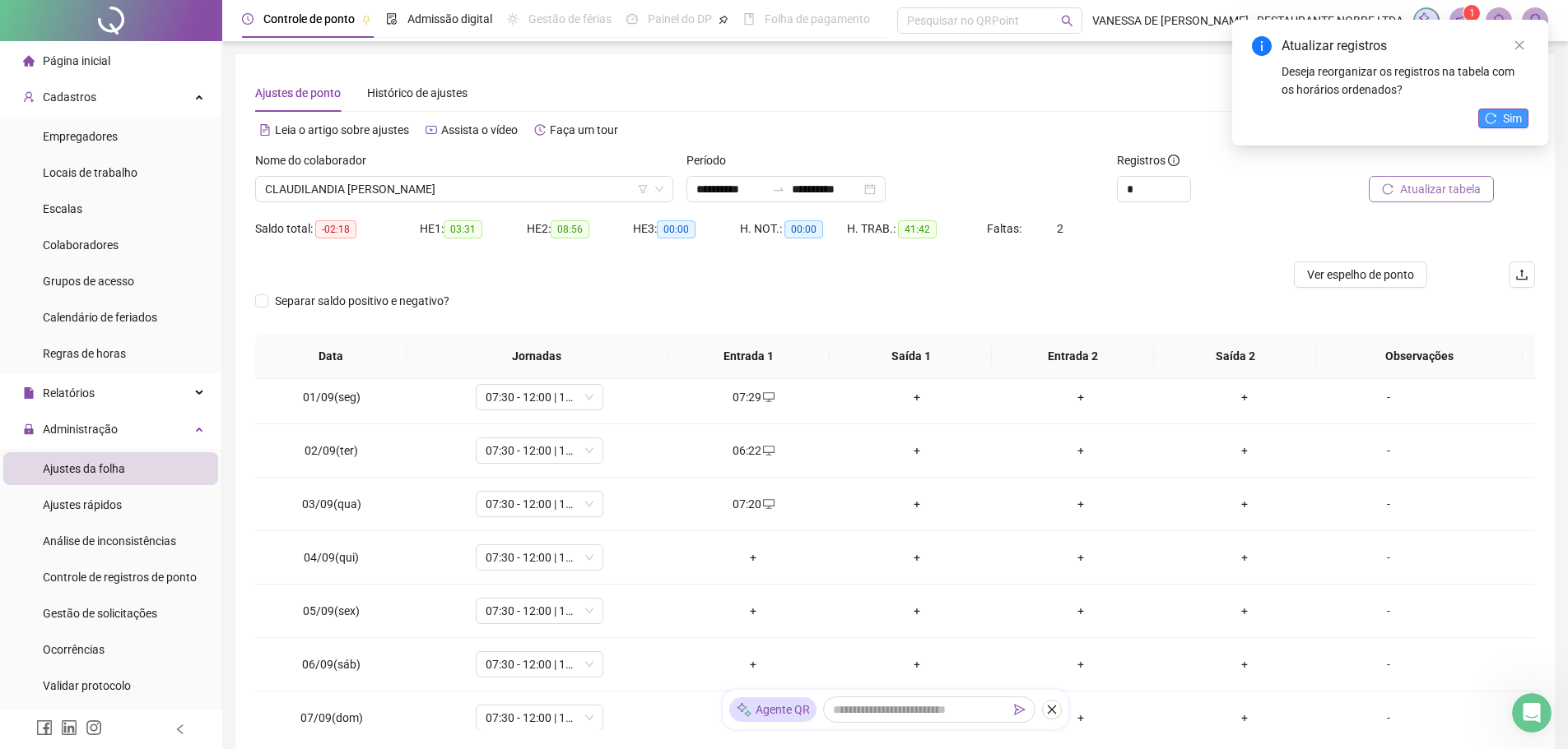
click at [1510, 125] on span "Sim" at bounding box center [1512, 118] width 19 height 18
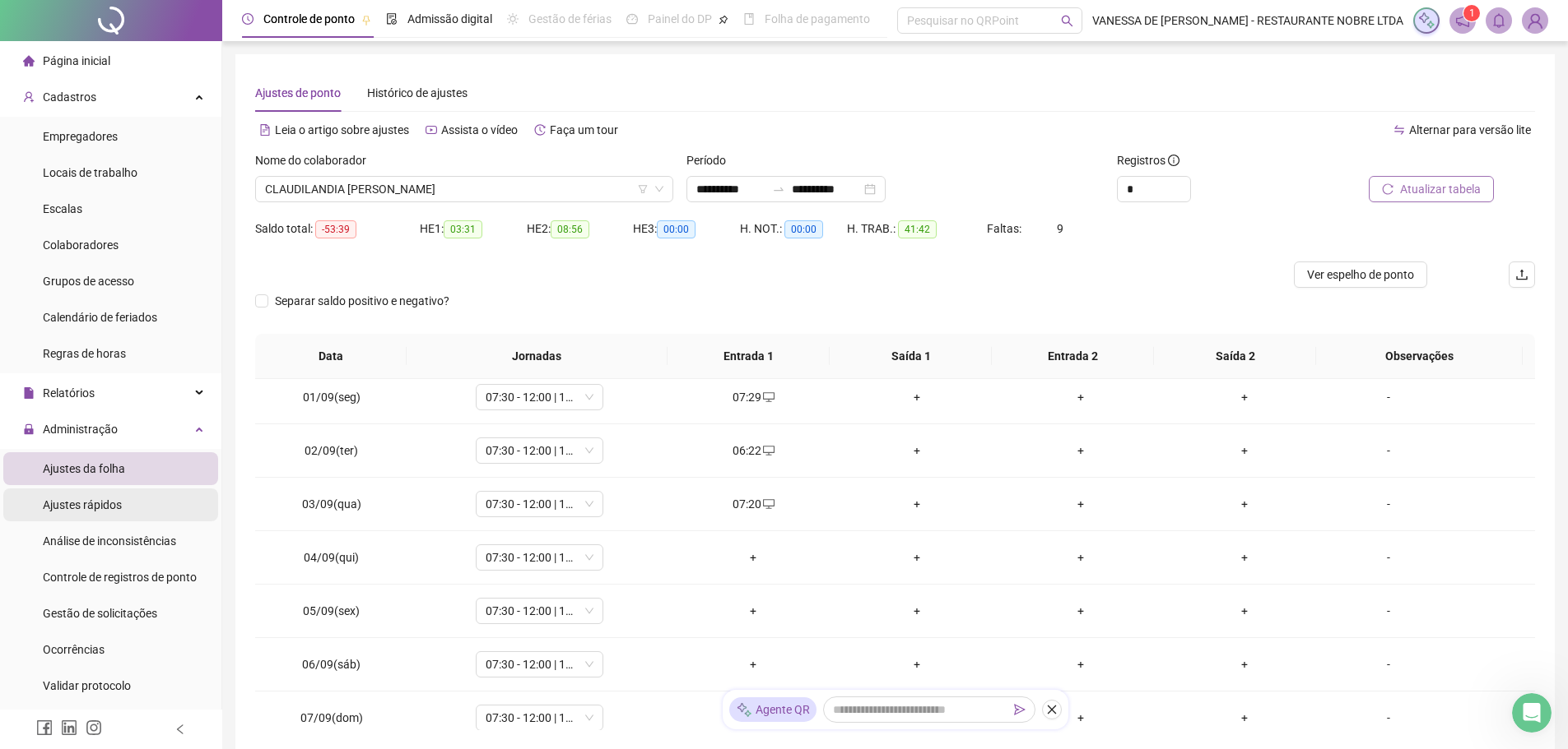
click at [97, 508] on span "Ajustes rápidos" at bounding box center [81, 505] width 79 height 13
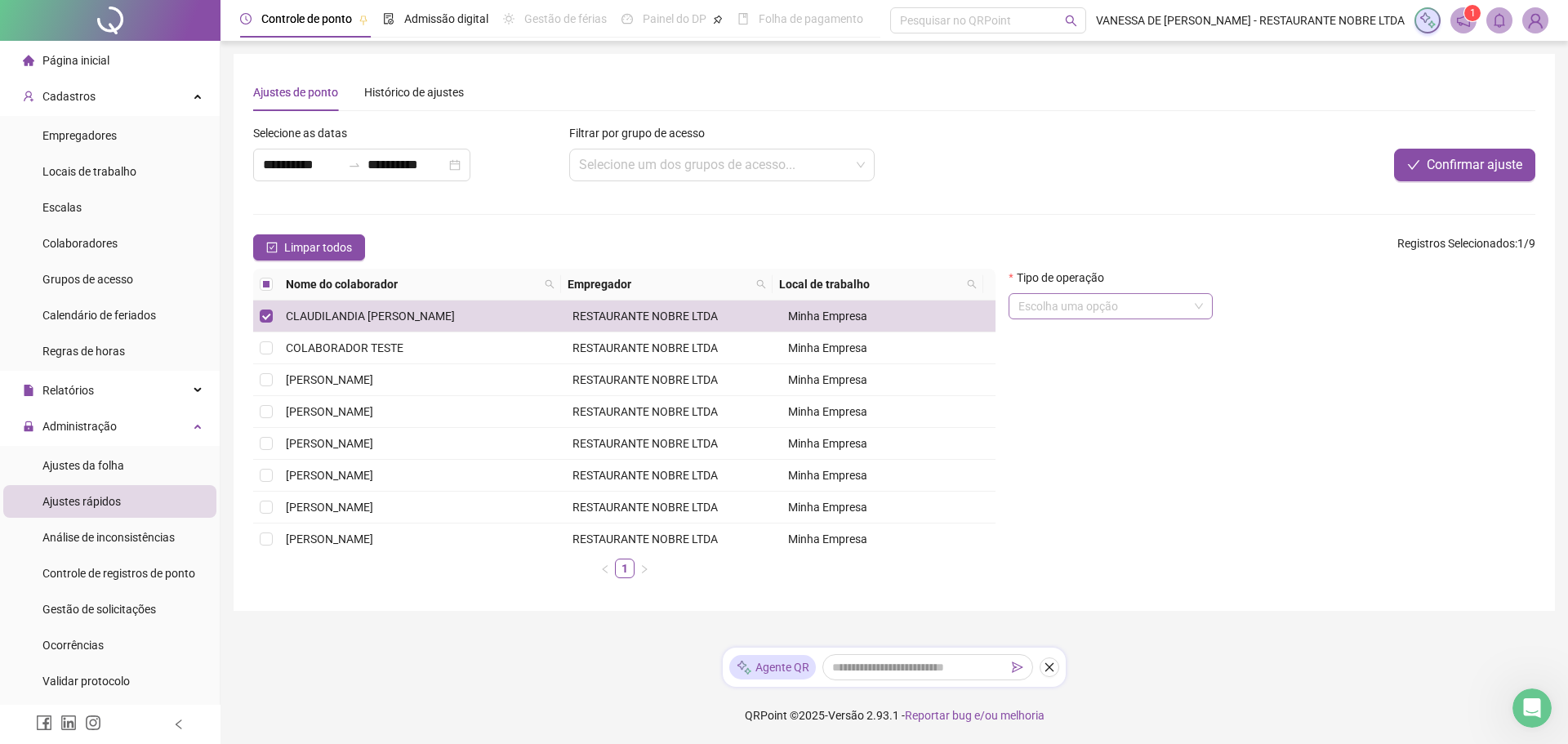
click at [1200, 309] on span at bounding box center [1111, 307] width 184 height 25
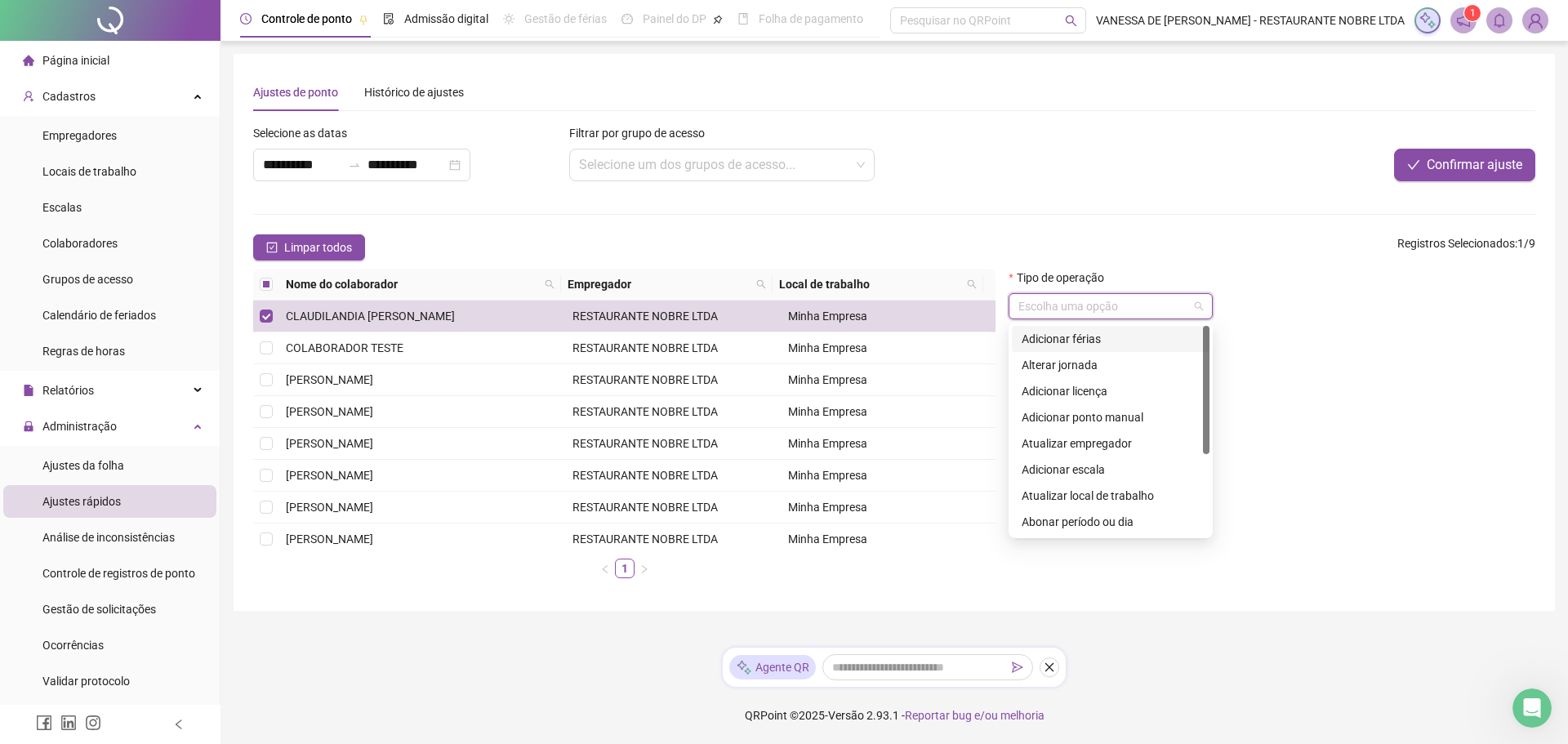
click at [1309, 407] on div "Tipo de operação Escolha uma opção" at bounding box center [1271, 430] width 540 height 322
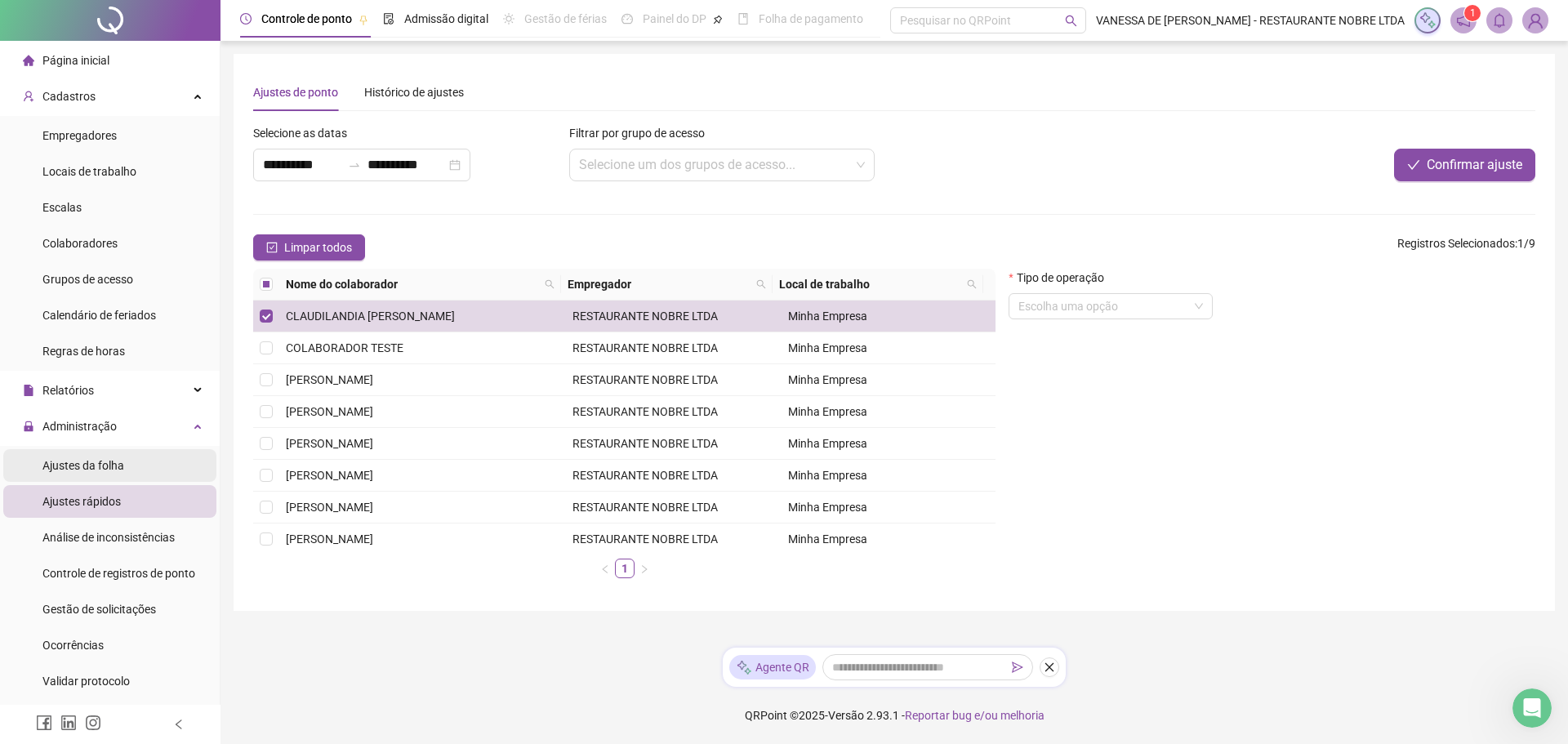
click at [95, 465] on span "Ajustes da folha" at bounding box center [83, 466] width 82 height 13
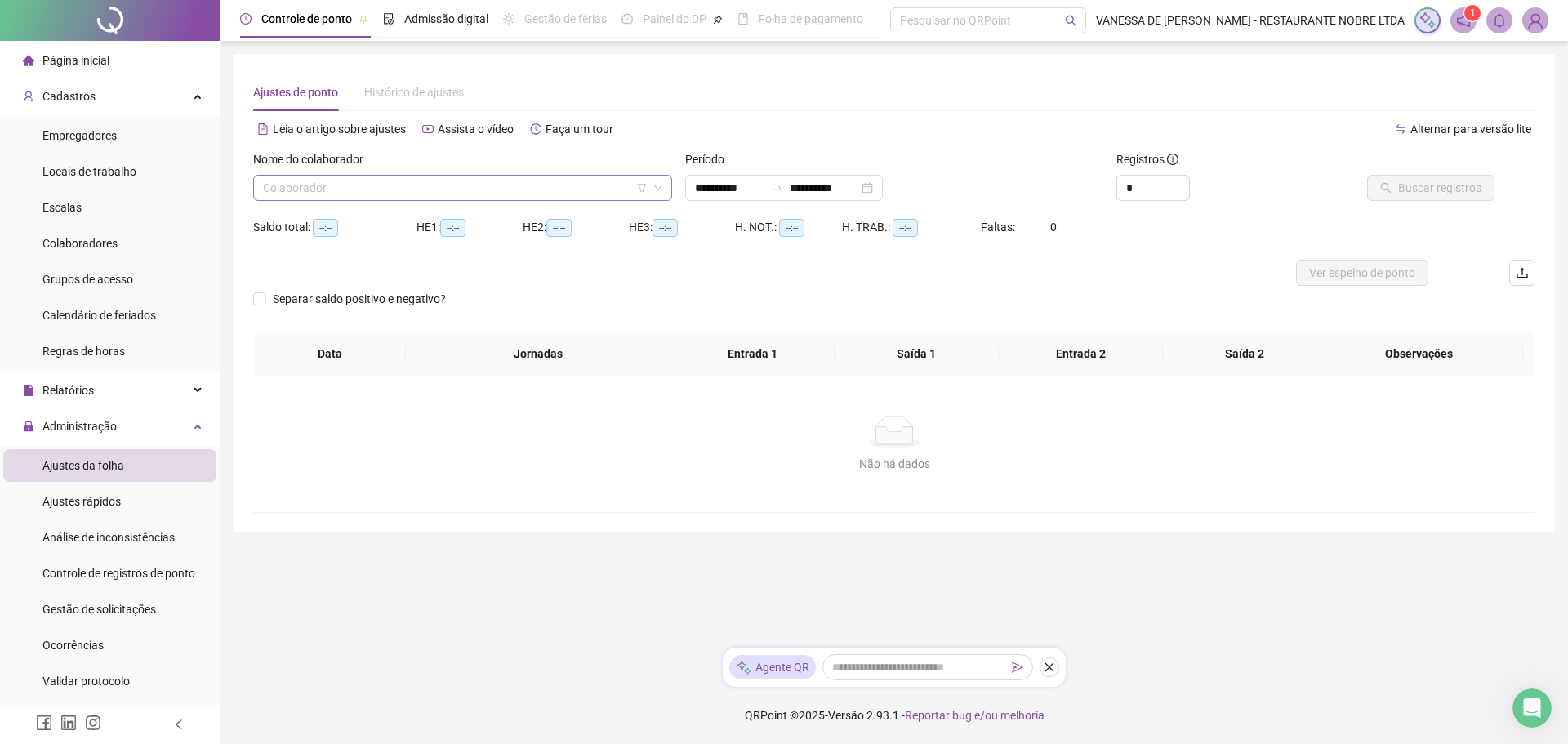
click at [350, 193] on input "search" at bounding box center [456, 188] width 385 height 25
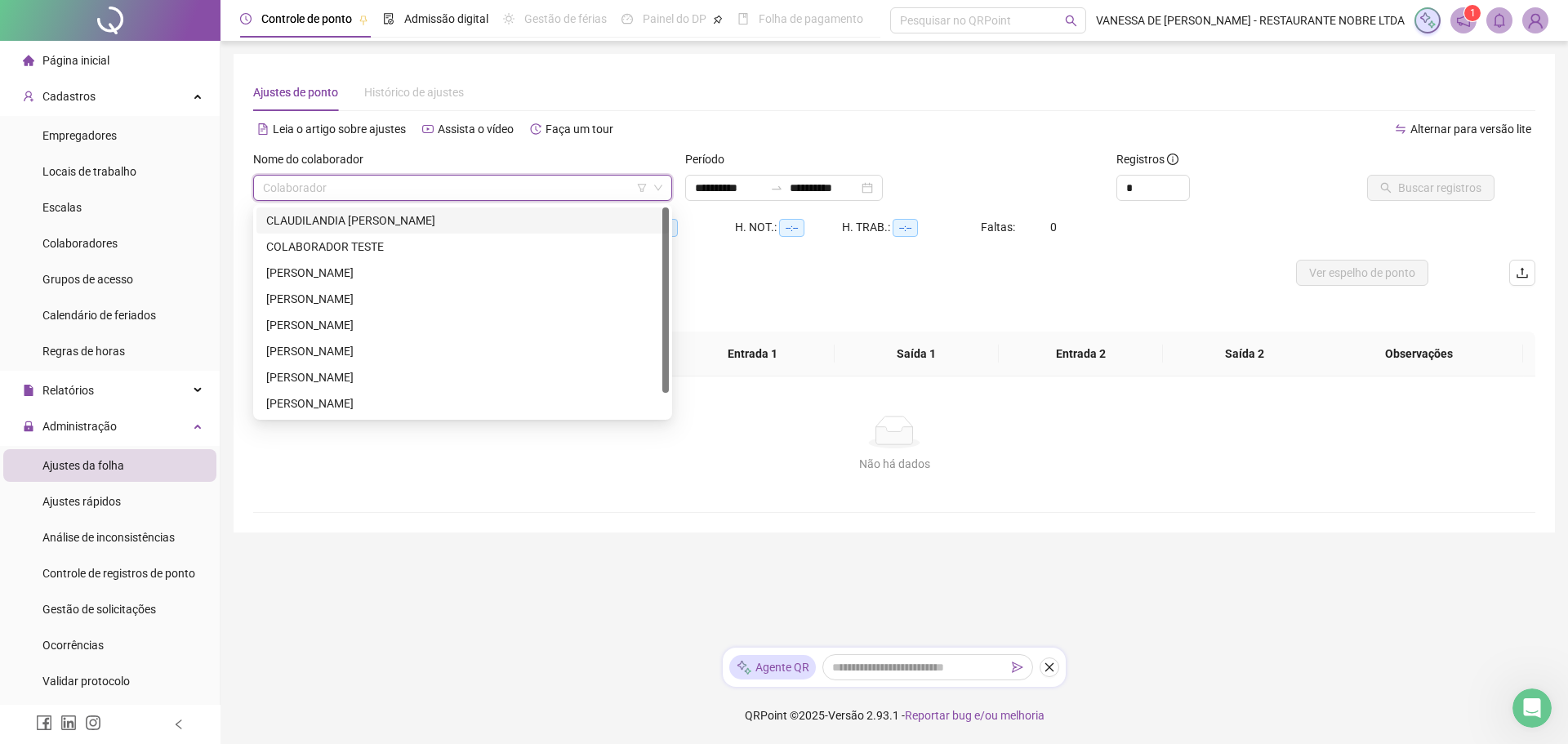
click at [328, 228] on div "CLAUDILANDIA [PERSON_NAME]" at bounding box center [462, 220] width 392 height 18
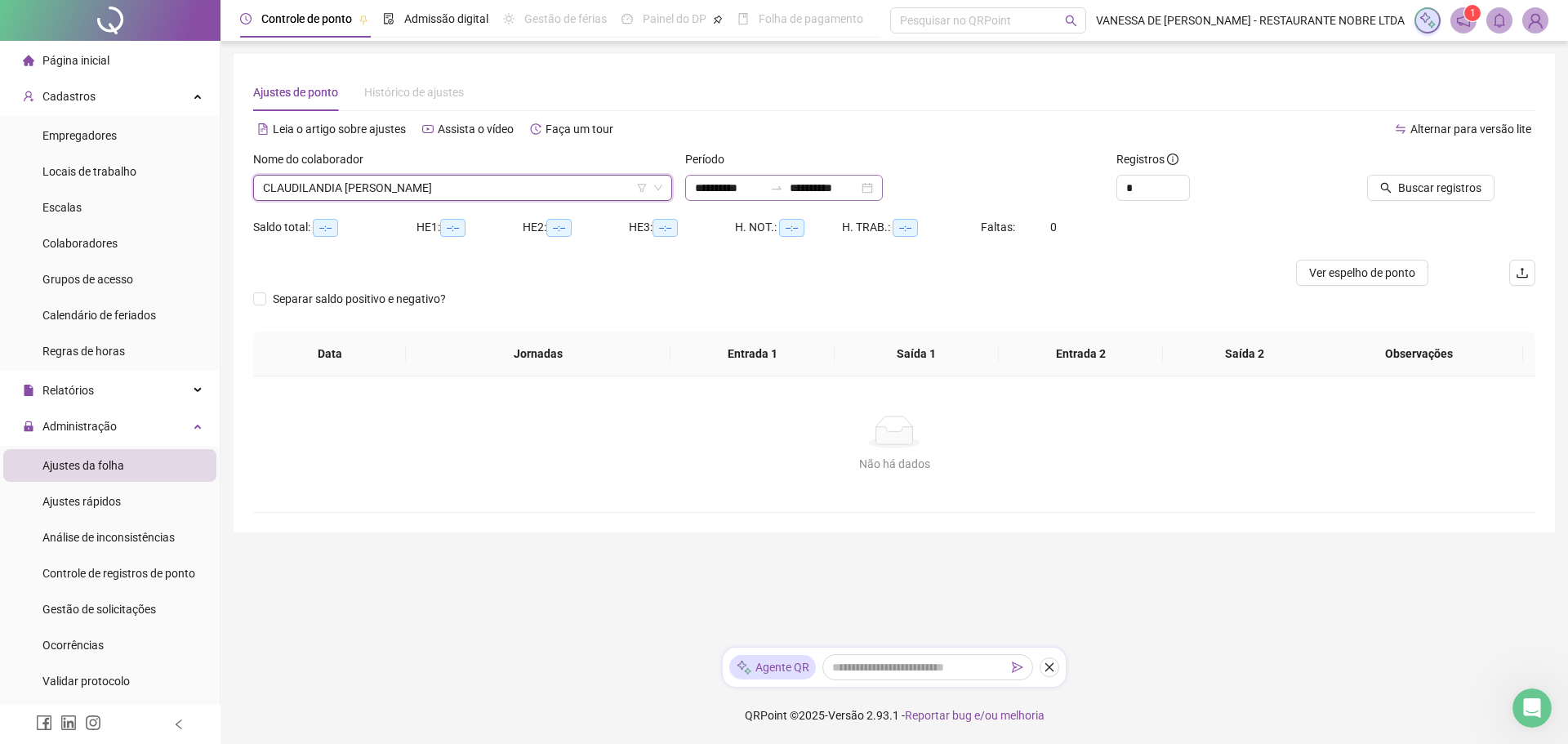
click at [883, 191] on div "**********" at bounding box center [784, 188] width 198 height 26
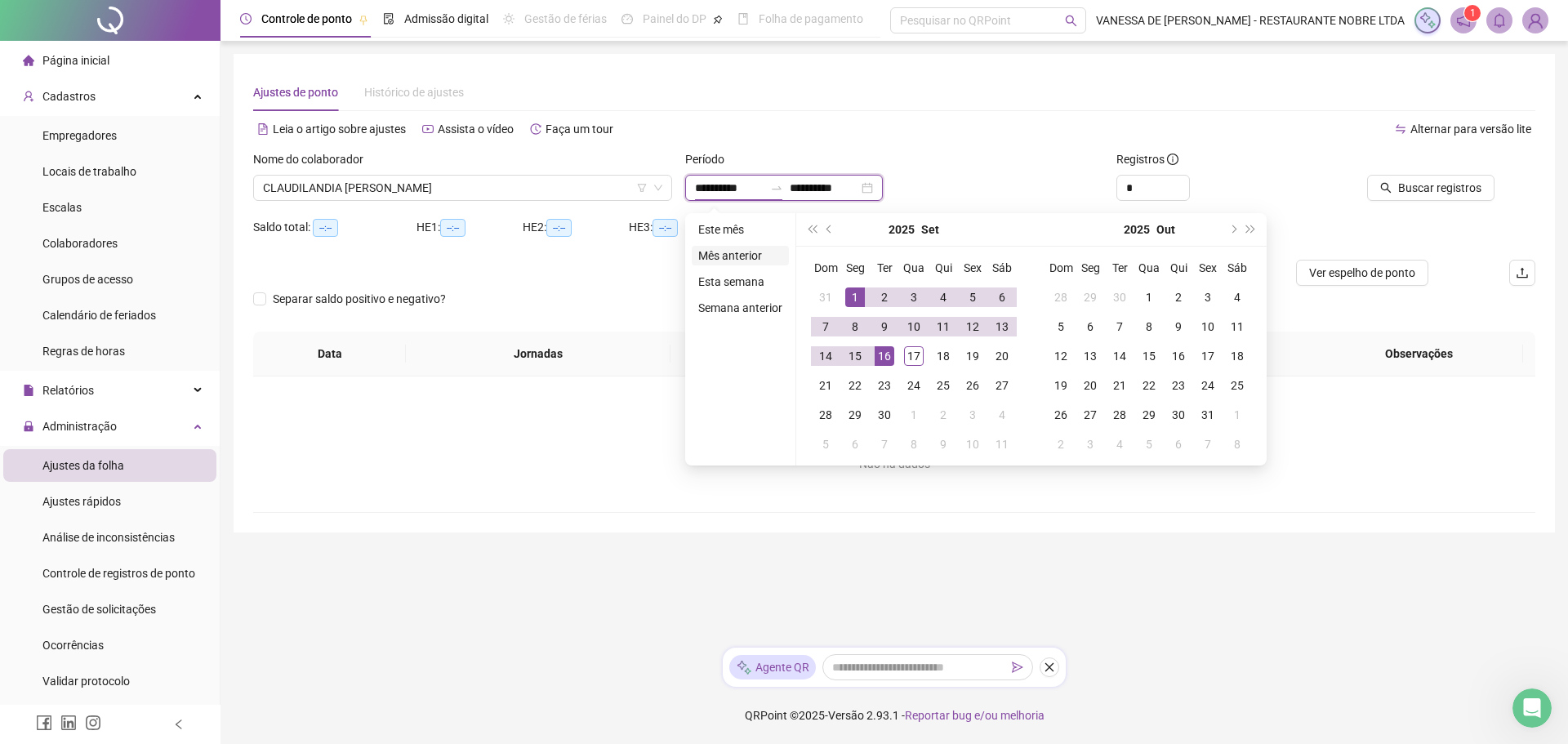
type input "**********"
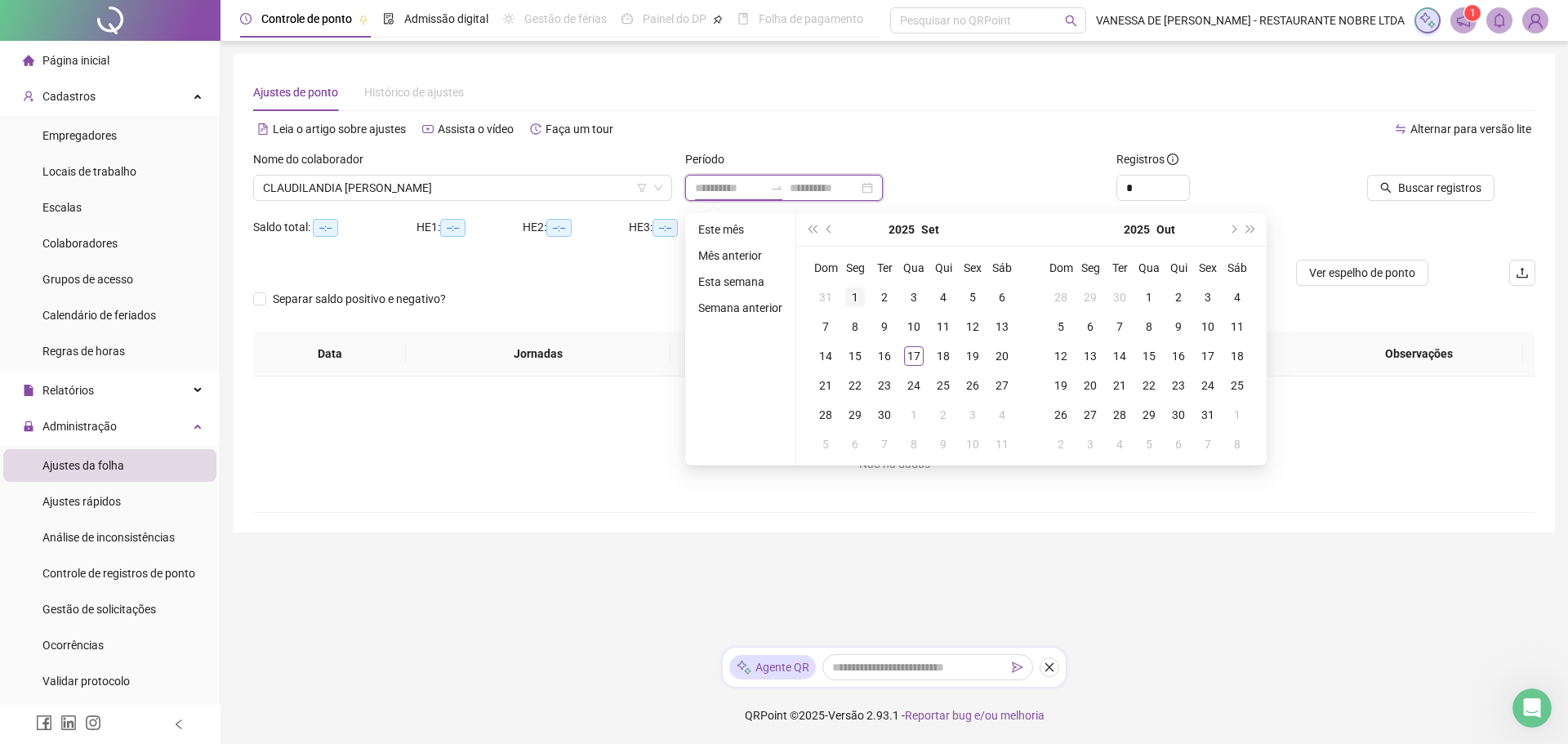
type input "**********"
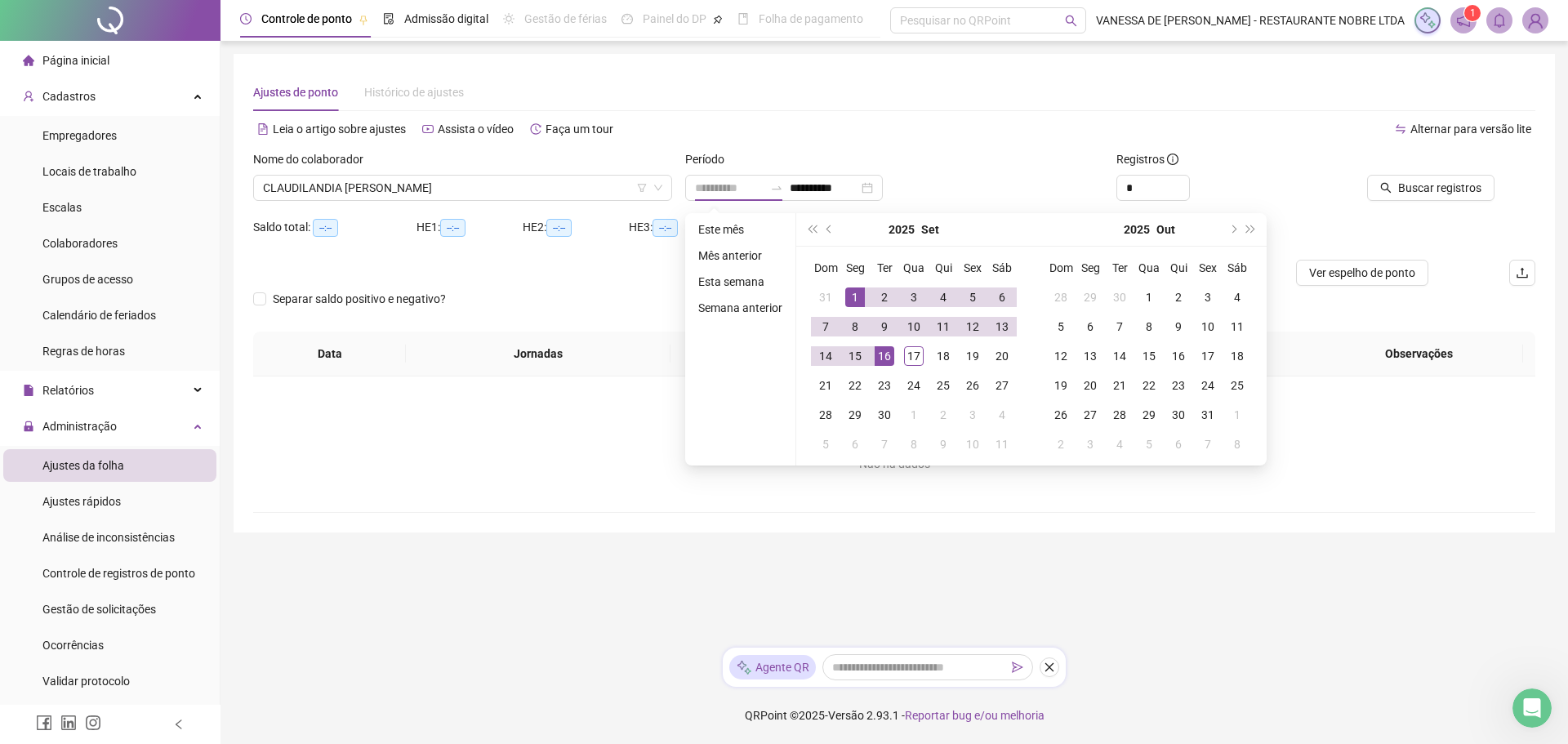
click at [852, 303] on div "1" at bounding box center [855, 297] width 19 height 19
type input "**********"
click at [887, 327] on div "9" at bounding box center [884, 327] width 19 height 19
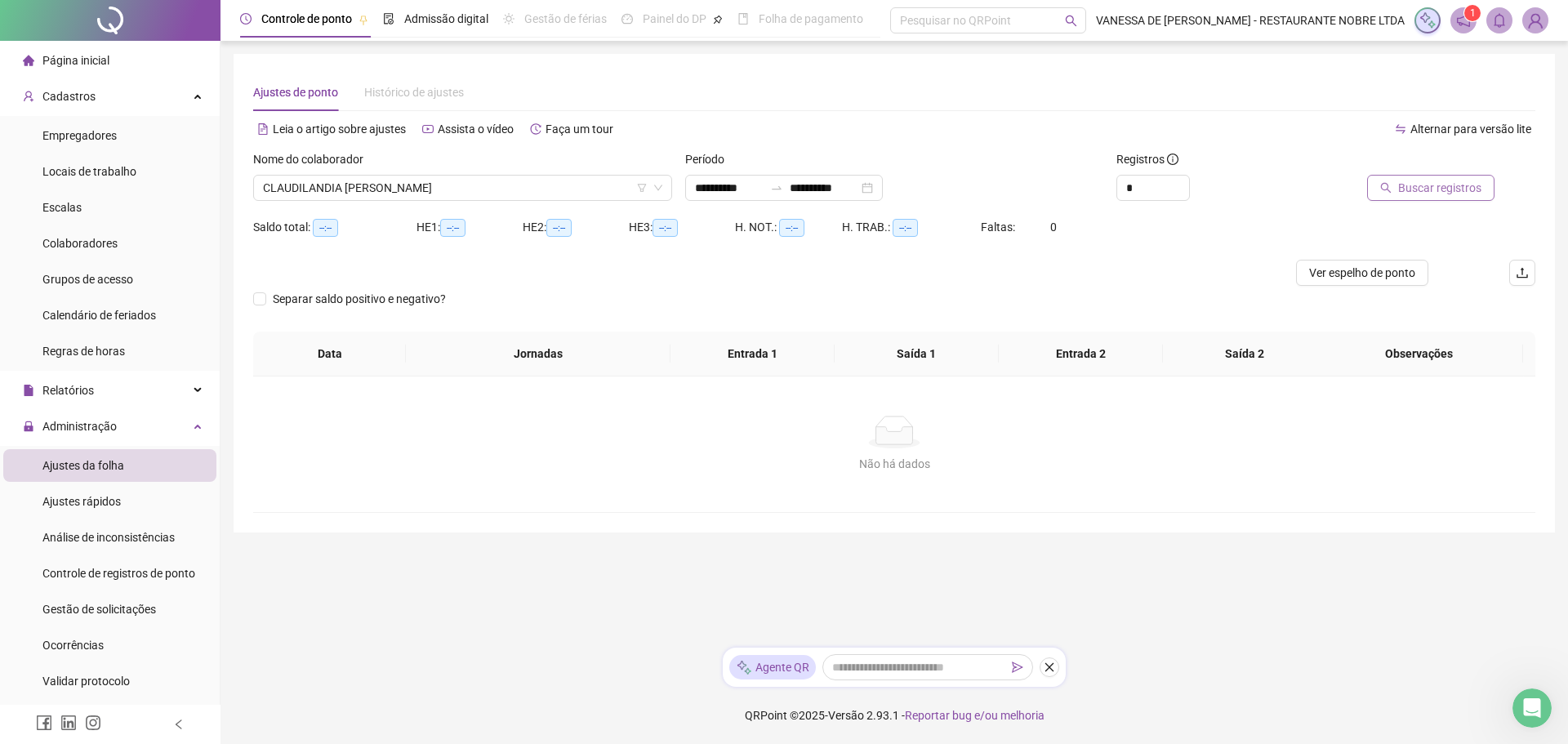
click at [1436, 185] on span "Buscar registros" at bounding box center [1440, 188] width 83 height 18
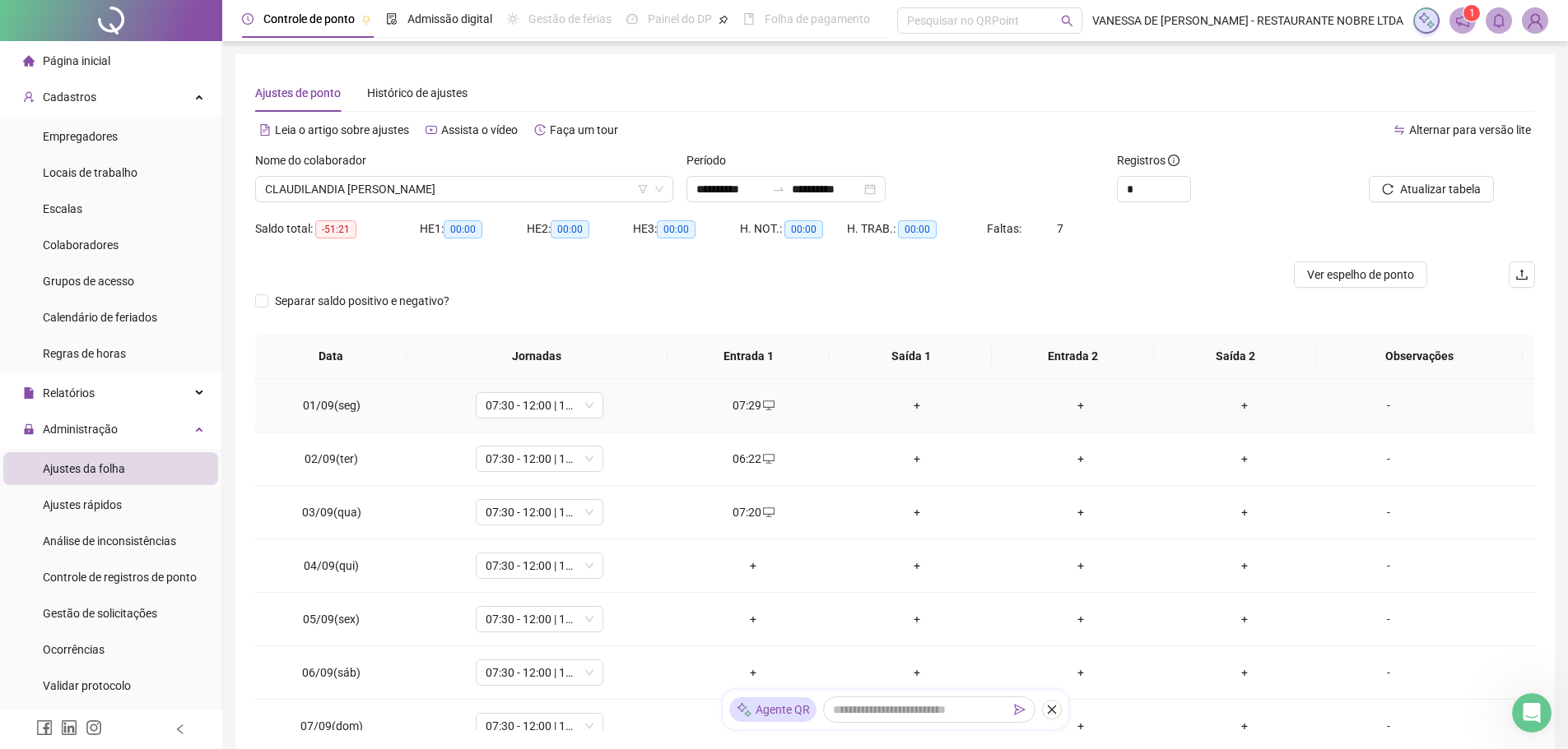
click at [911, 405] on div "+" at bounding box center [917, 405] width 137 height 18
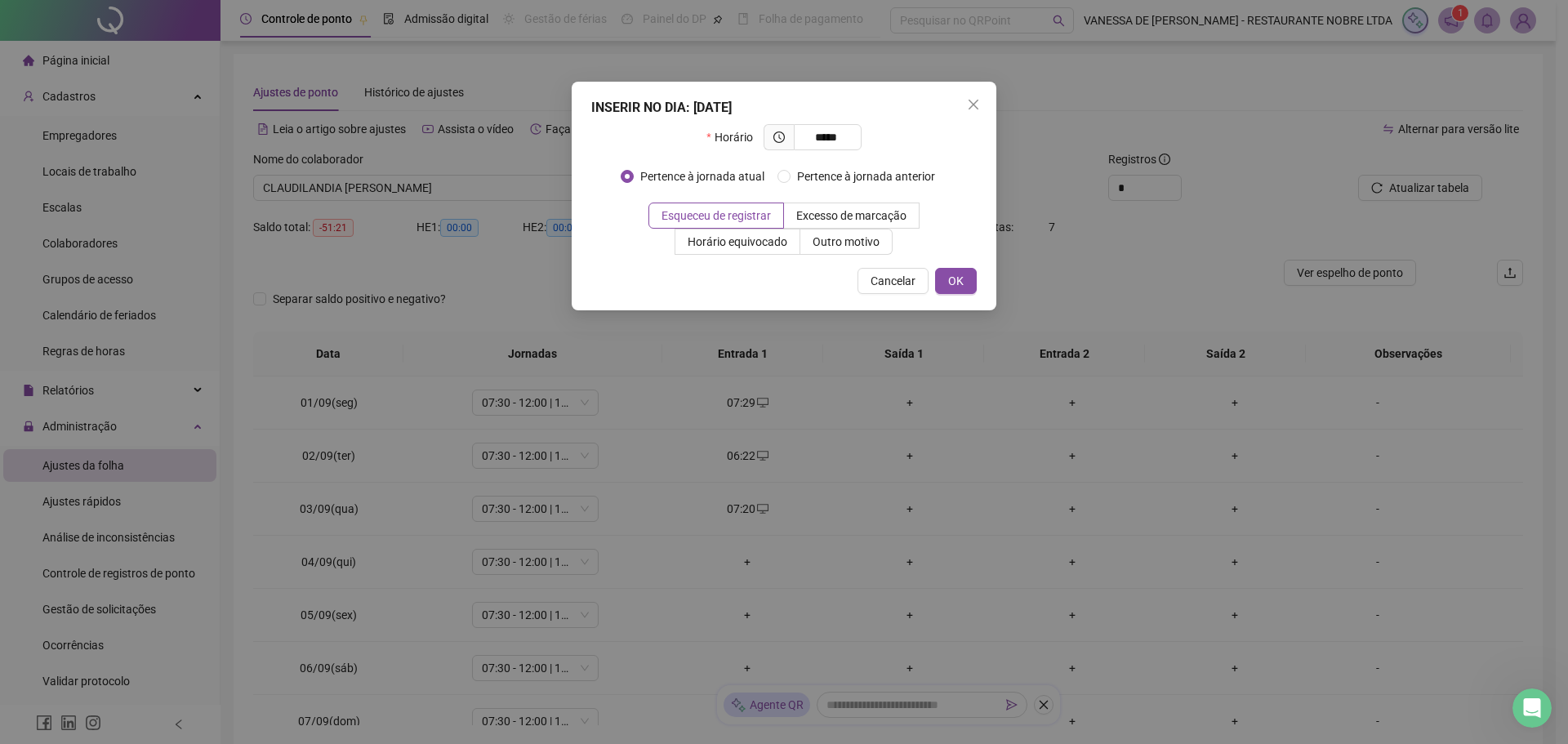
type input "*****"
click at [953, 282] on span "OK" at bounding box center [956, 281] width 16 height 18
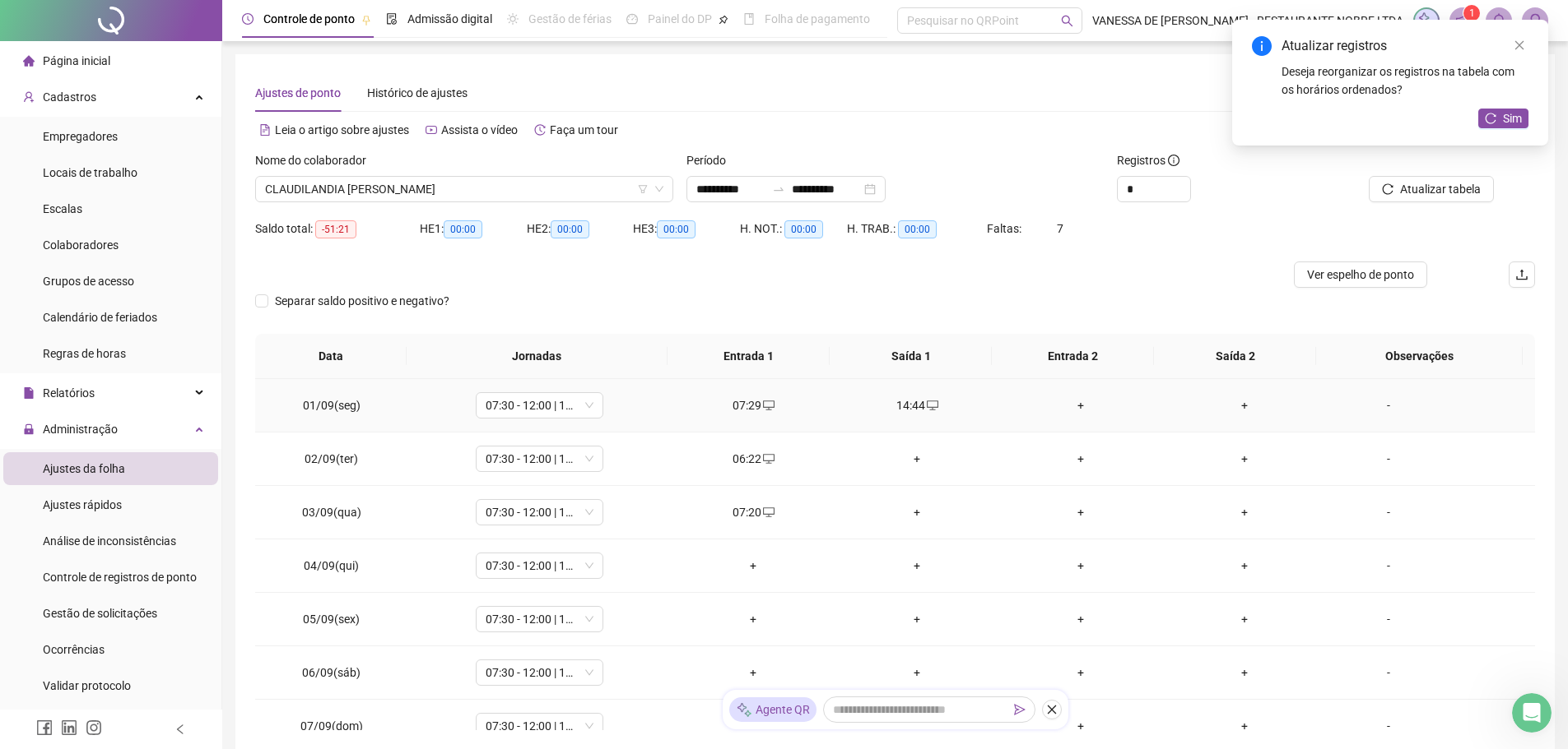
click at [1073, 407] on div "+" at bounding box center [1080, 405] width 137 height 18
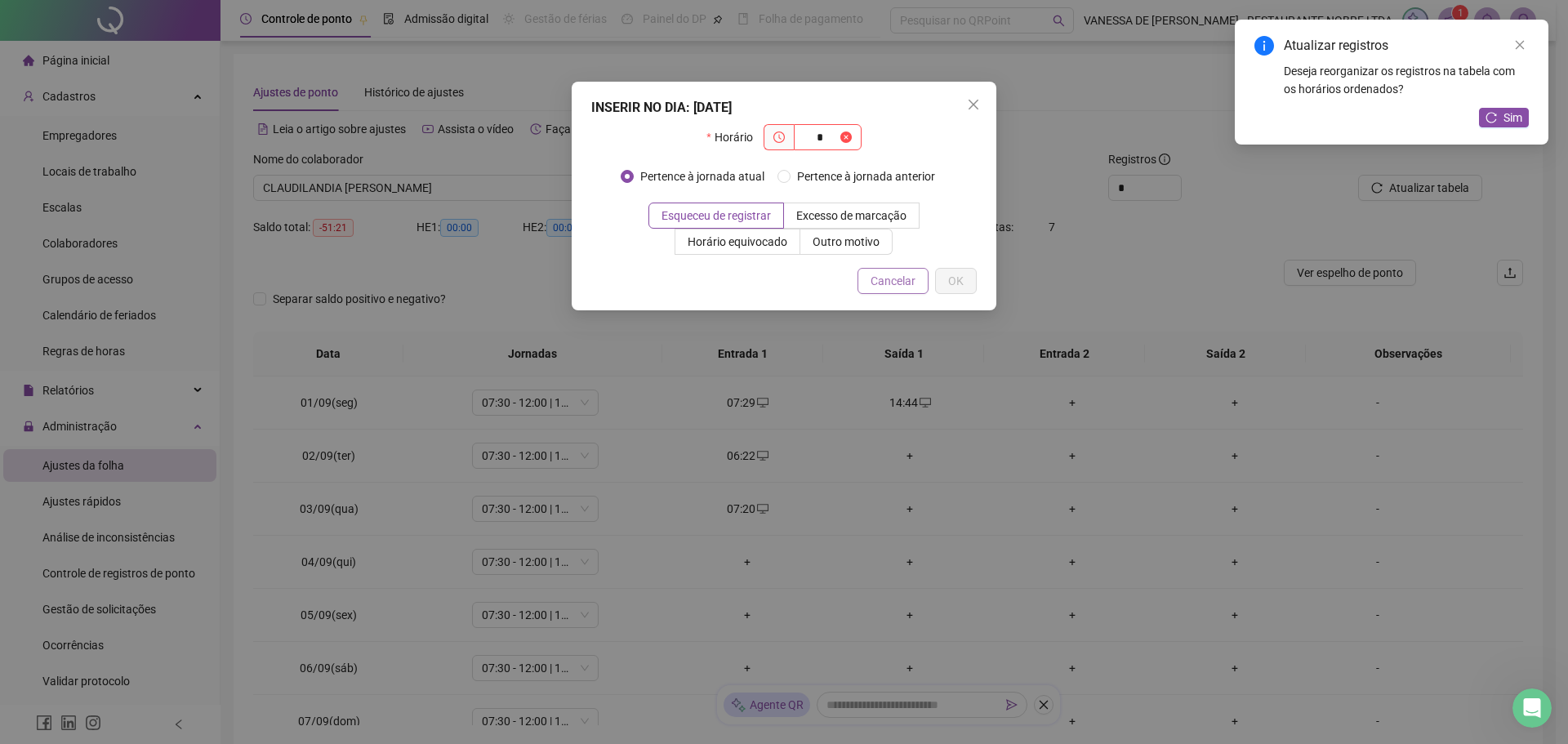
type input "*"
click at [910, 287] on span "Cancelar" at bounding box center [893, 281] width 45 height 18
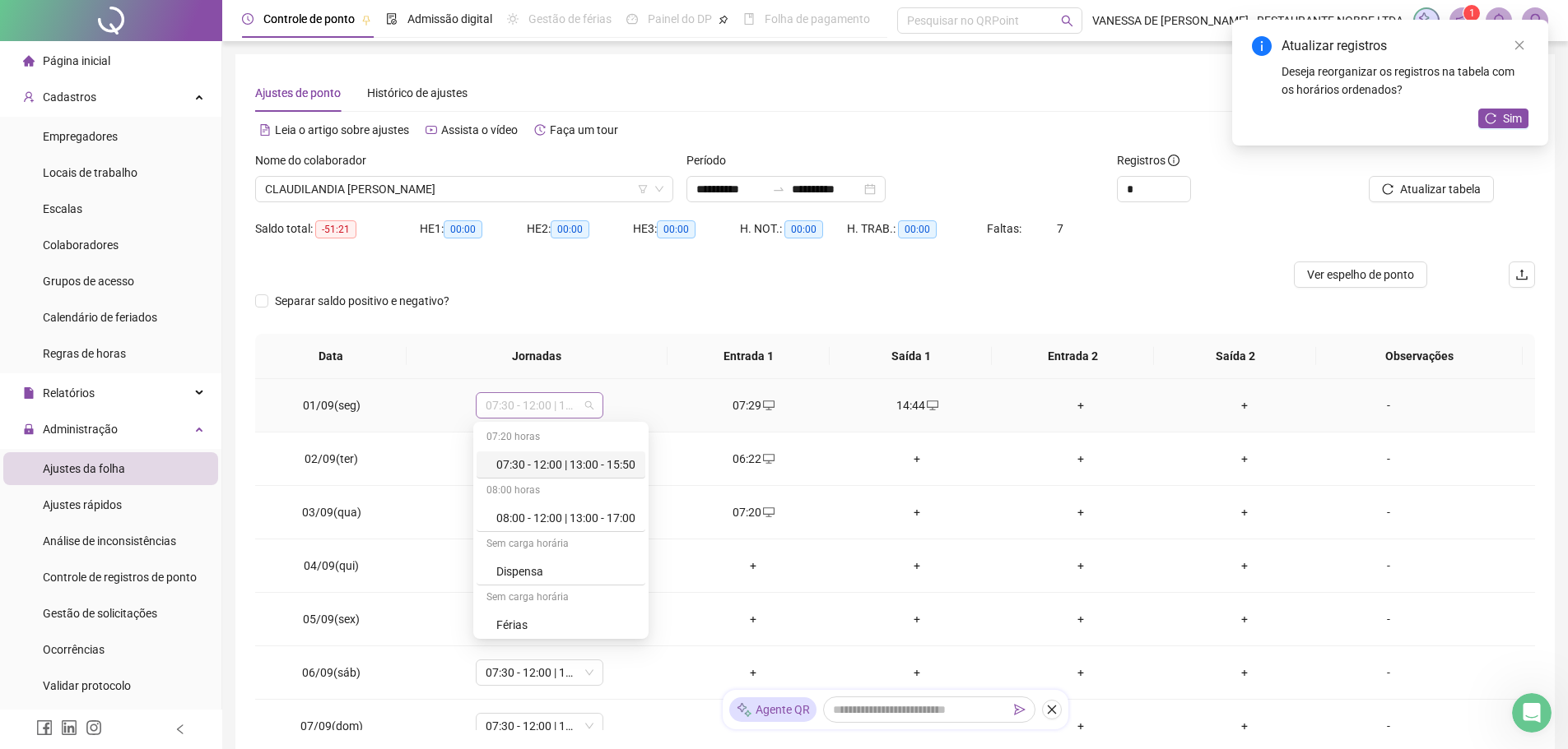
click at [588, 406] on span "07:30 - 12:00 | 13:00 - 15:50" at bounding box center [540, 406] width 108 height 25
click at [532, 594] on div "Folga" at bounding box center [565, 596] width 139 height 18
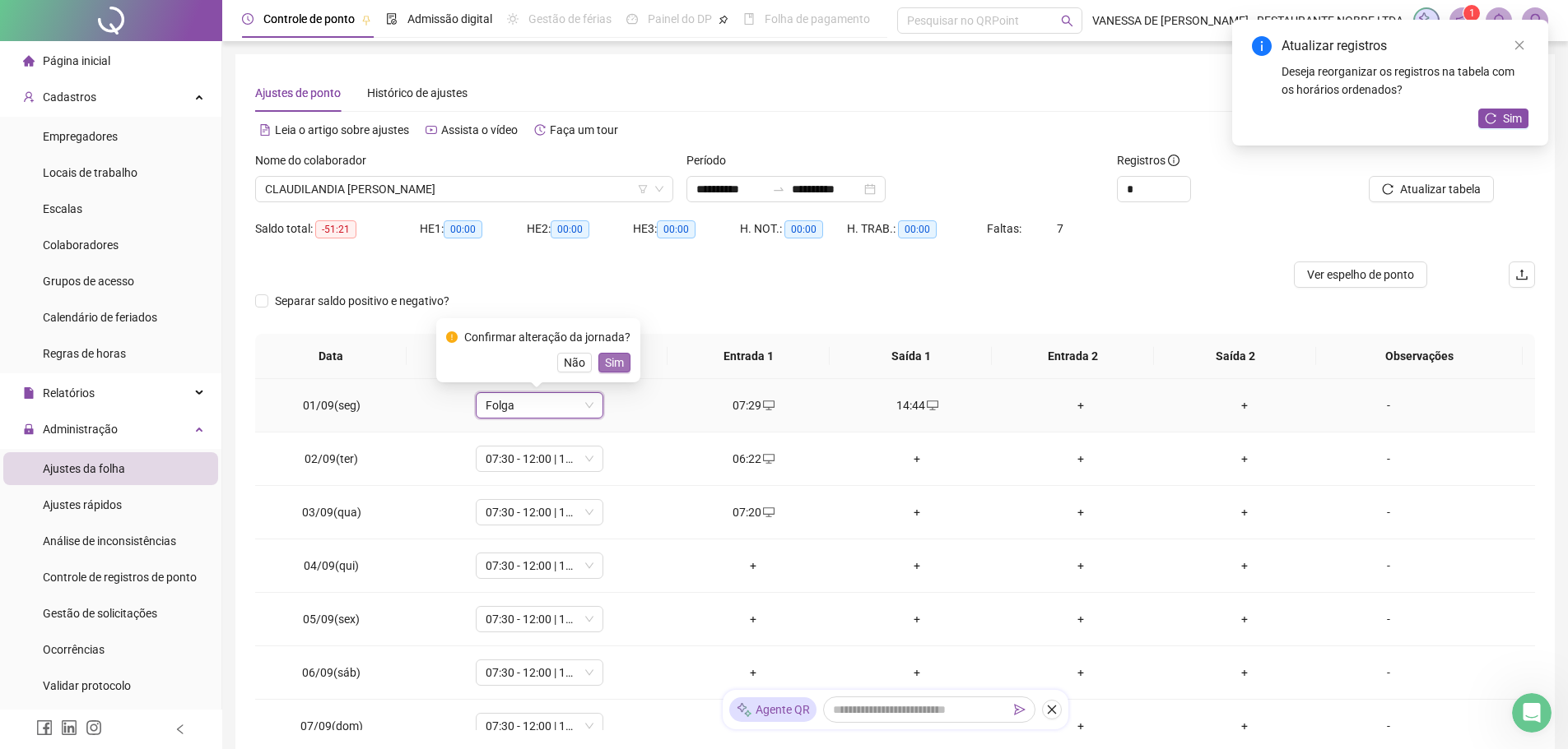
click at [609, 360] on span "Sim" at bounding box center [614, 363] width 19 height 18
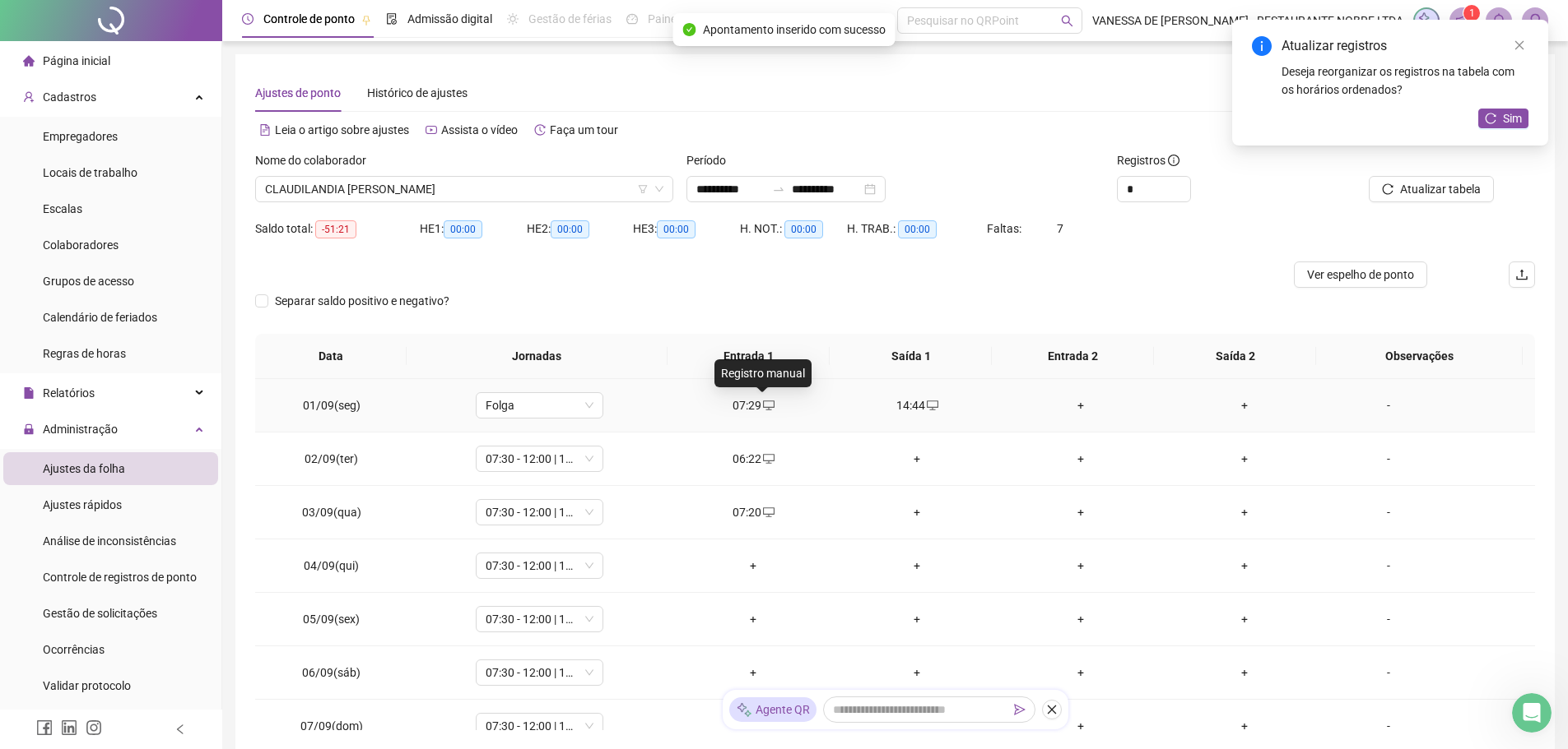
click at [767, 408] on icon "desktop" at bounding box center [768, 405] width 12 height 11
type input "**********"
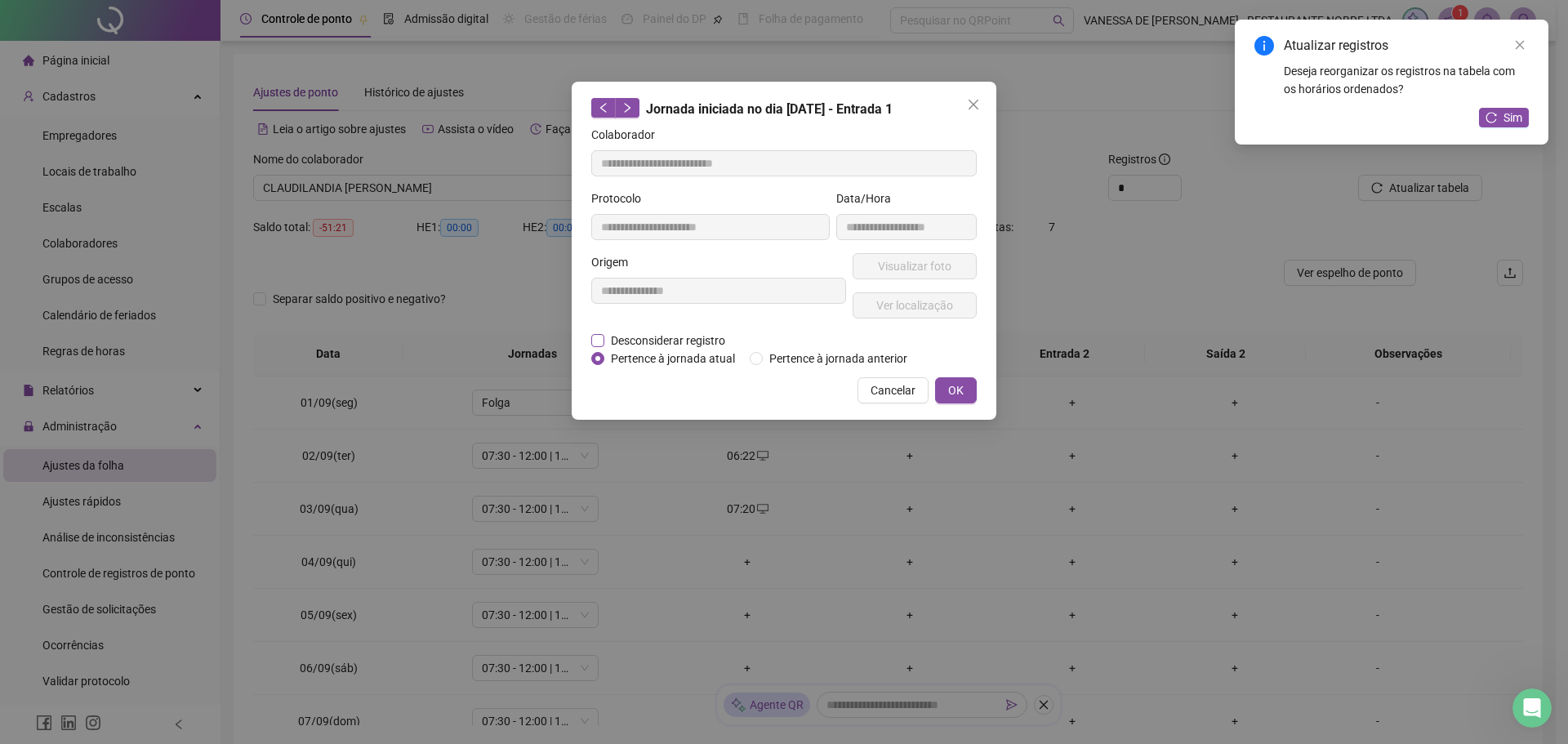
click at [642, 343] on span "Desconsiderar registro" at bounding box center [667, 341] width 127 height 18
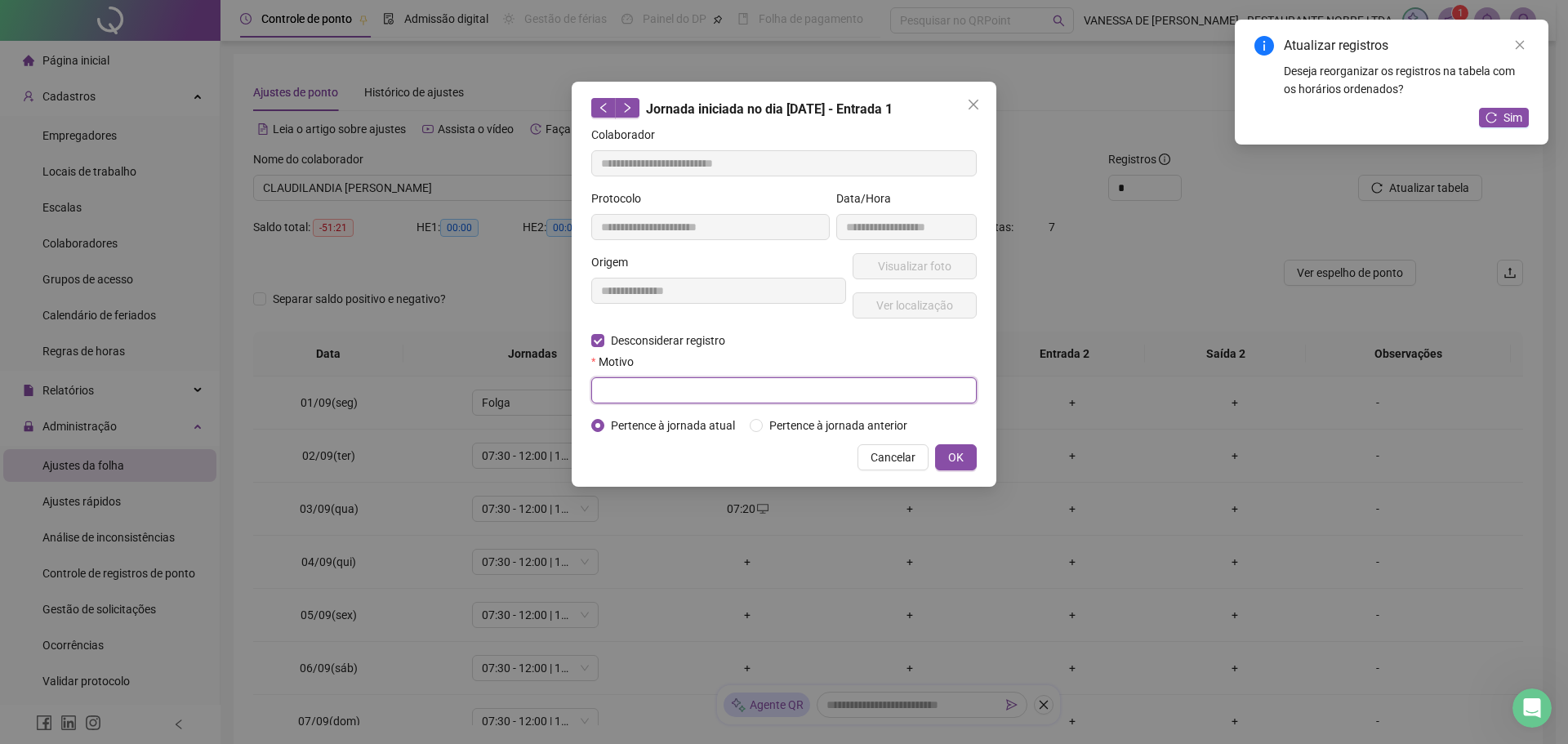
click at [639, 391] on input "text" at bounding box center [784, 391] width 385 height 26
type input "*****"
click at [963, 463] on span "OK" at bounding box center [956, 458] width 16 height 18
click at [1507, 121] on span "Sim" at bounding box center [1513, 118] width 18 height 18
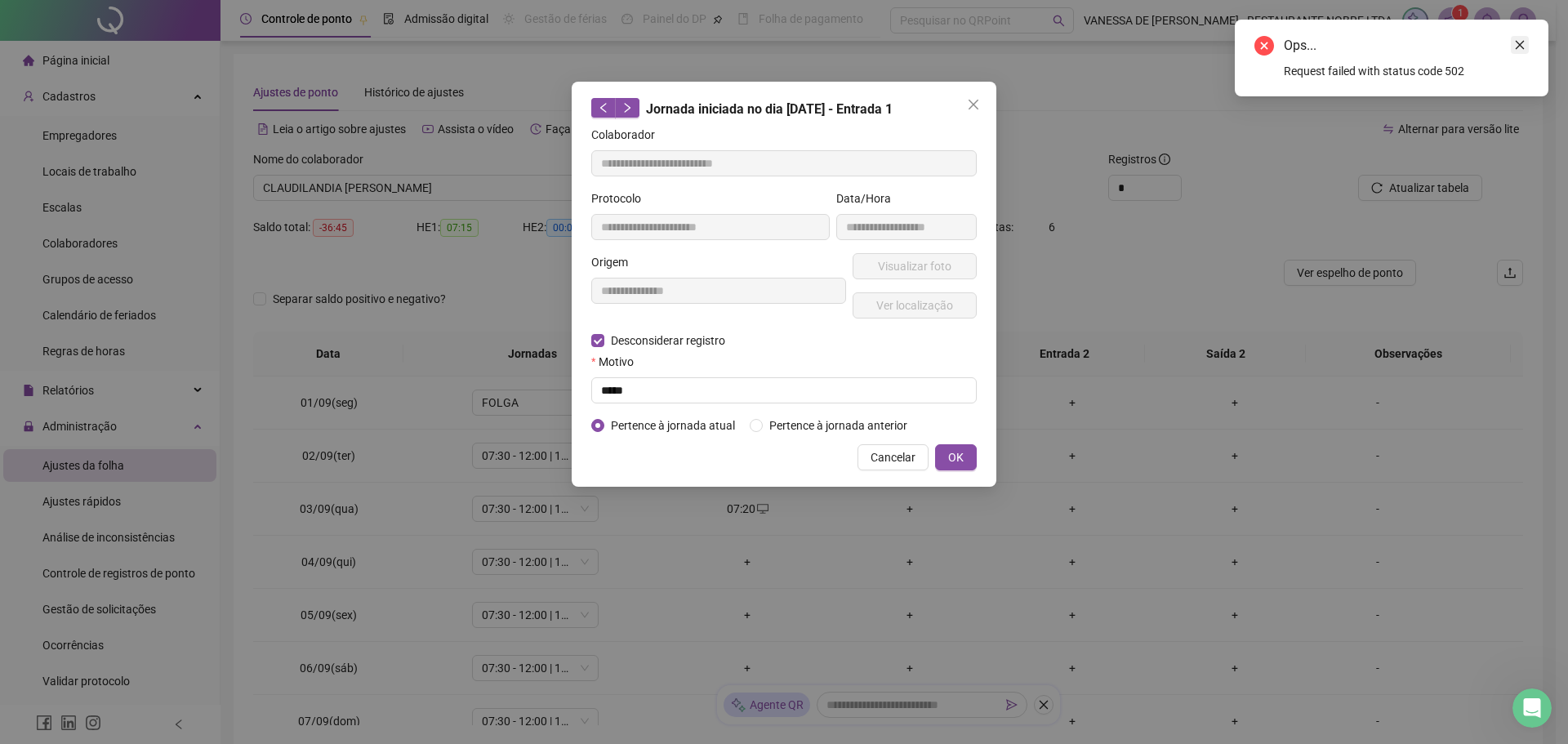
click at [1515, 43] on icon "close" at bounding box center [1520, 45] width 11 height 11
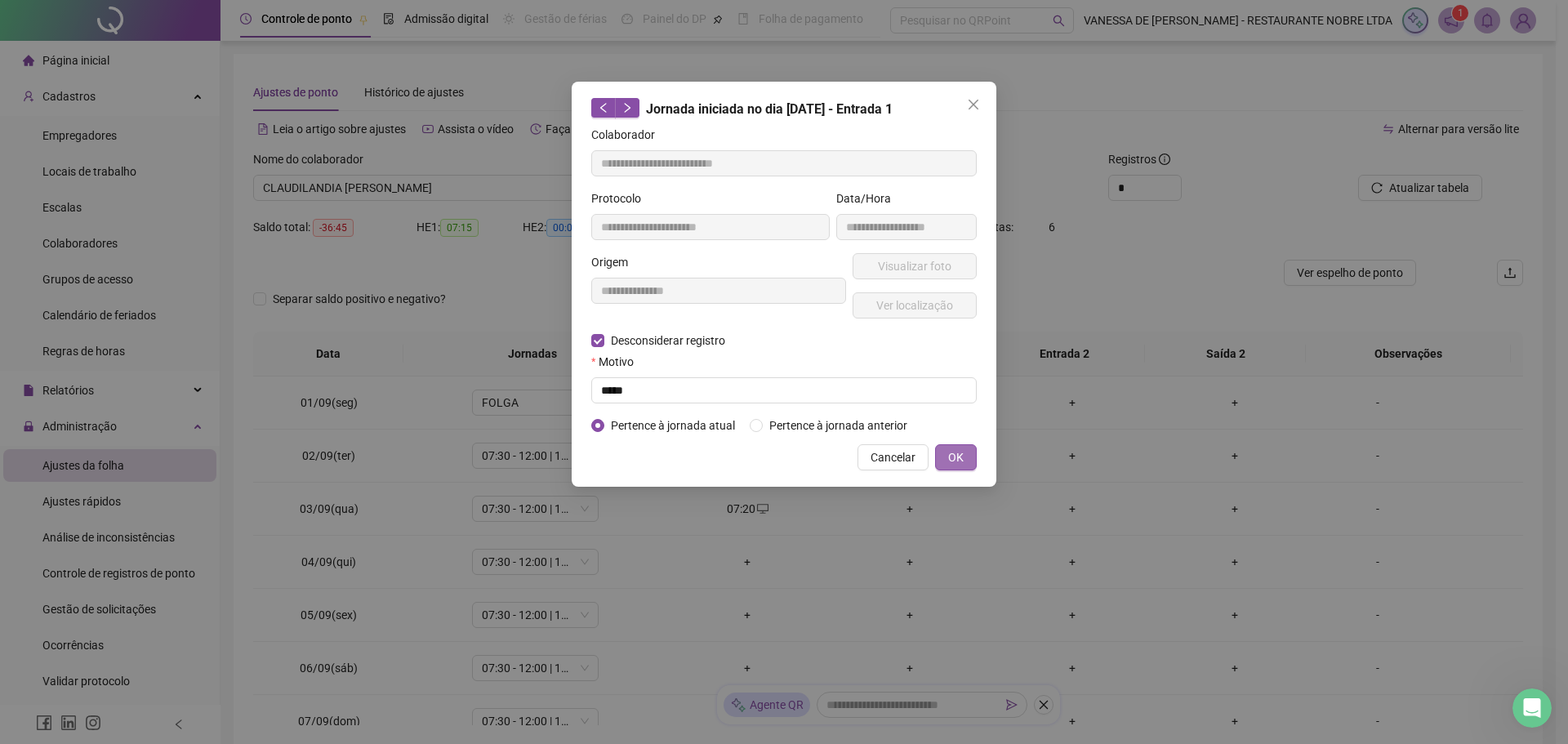
click at [959, 463] on span "OK" at bounding box center [956, 458] width 16 height 18
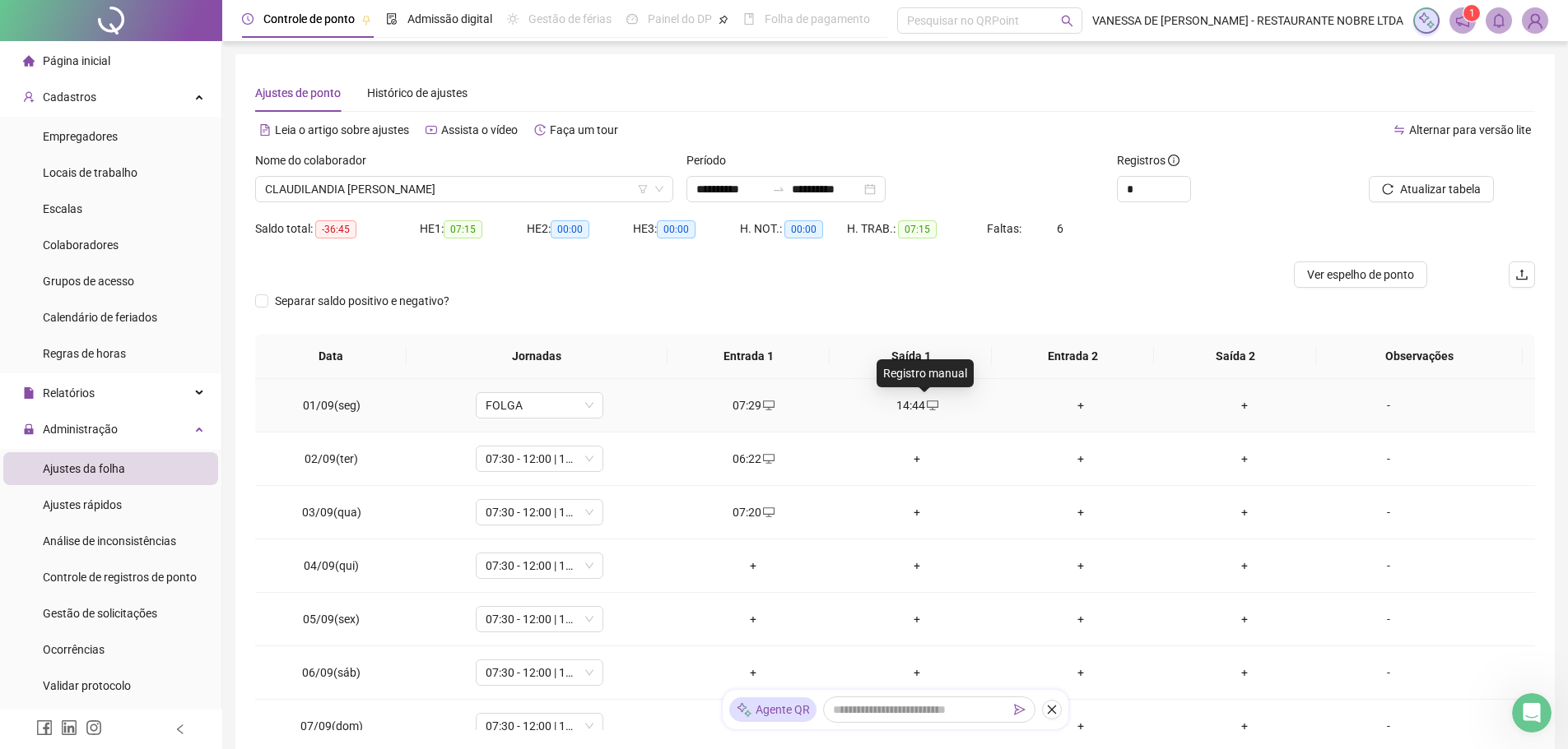
click at [927, 406] on icon "desktop" at bounding box center [933, 405] width 12 height 11
type input "**********"
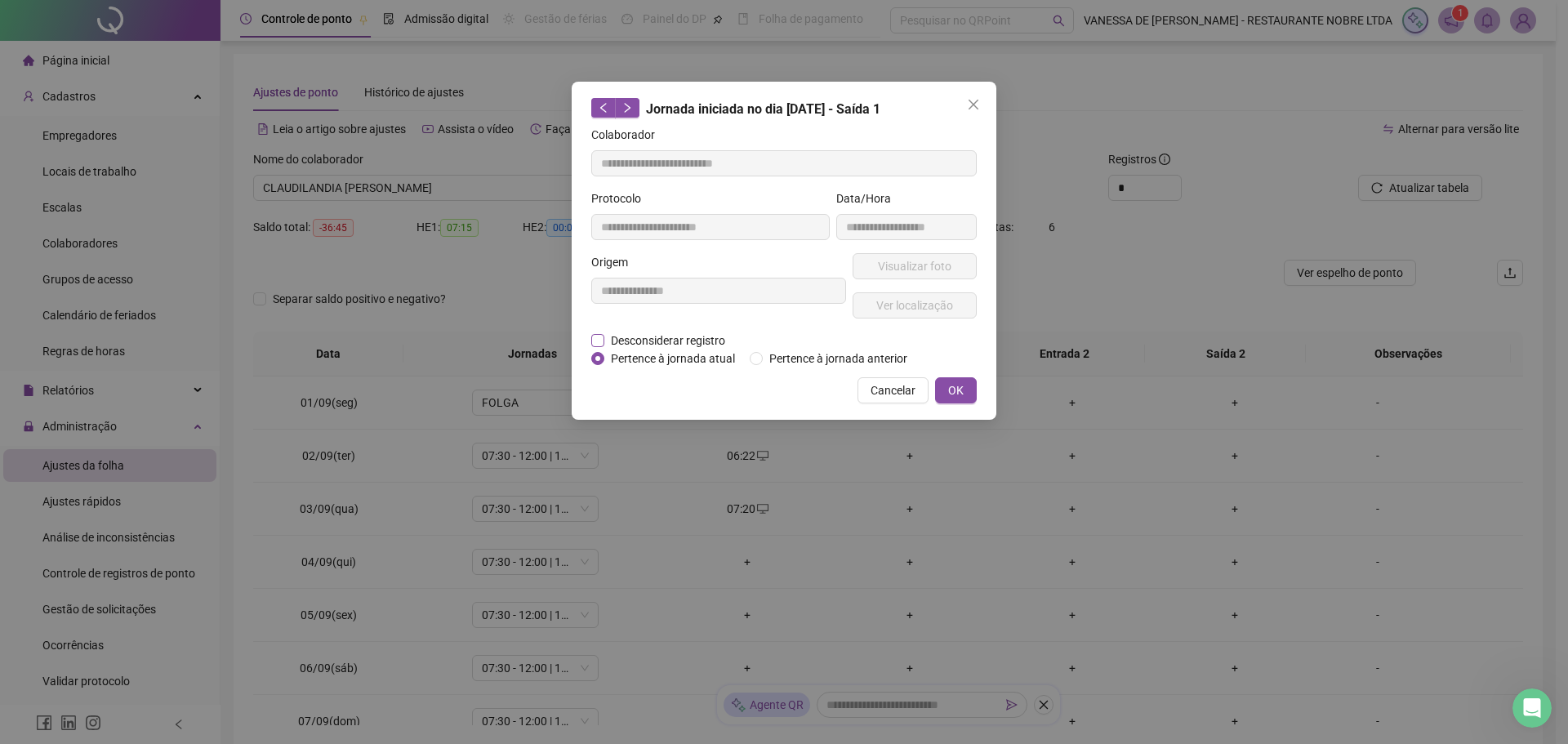
click at [612, 344] on span "Desconsiderar registro" at bounding box center [667, 341] width 127 height 18
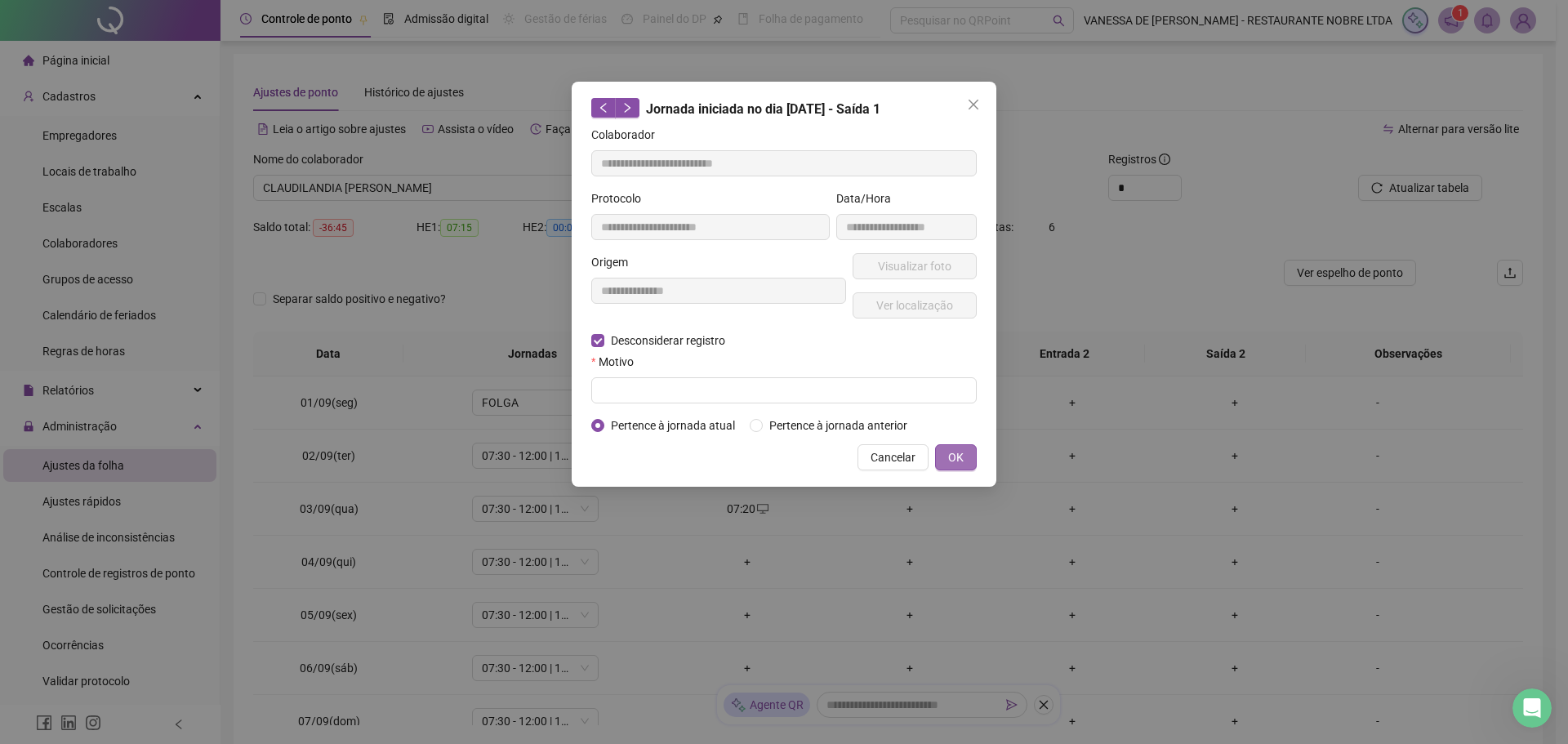
click at [958, 453] on span "OK" at bounding box center [956, 458] width 16 height 18
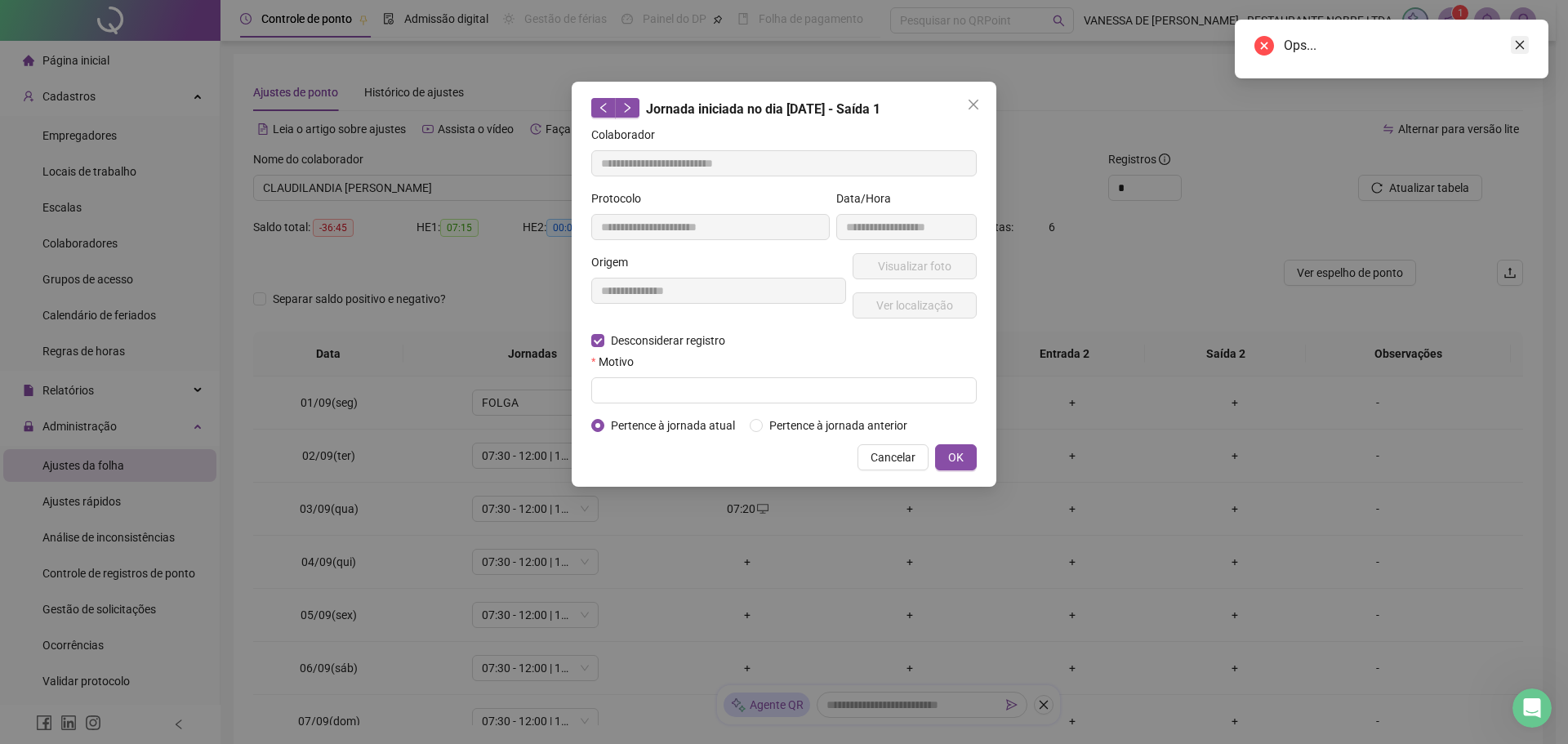
click at [1525, 46] on icon "close" at bounding box center [1520, 45] width 11 height 11
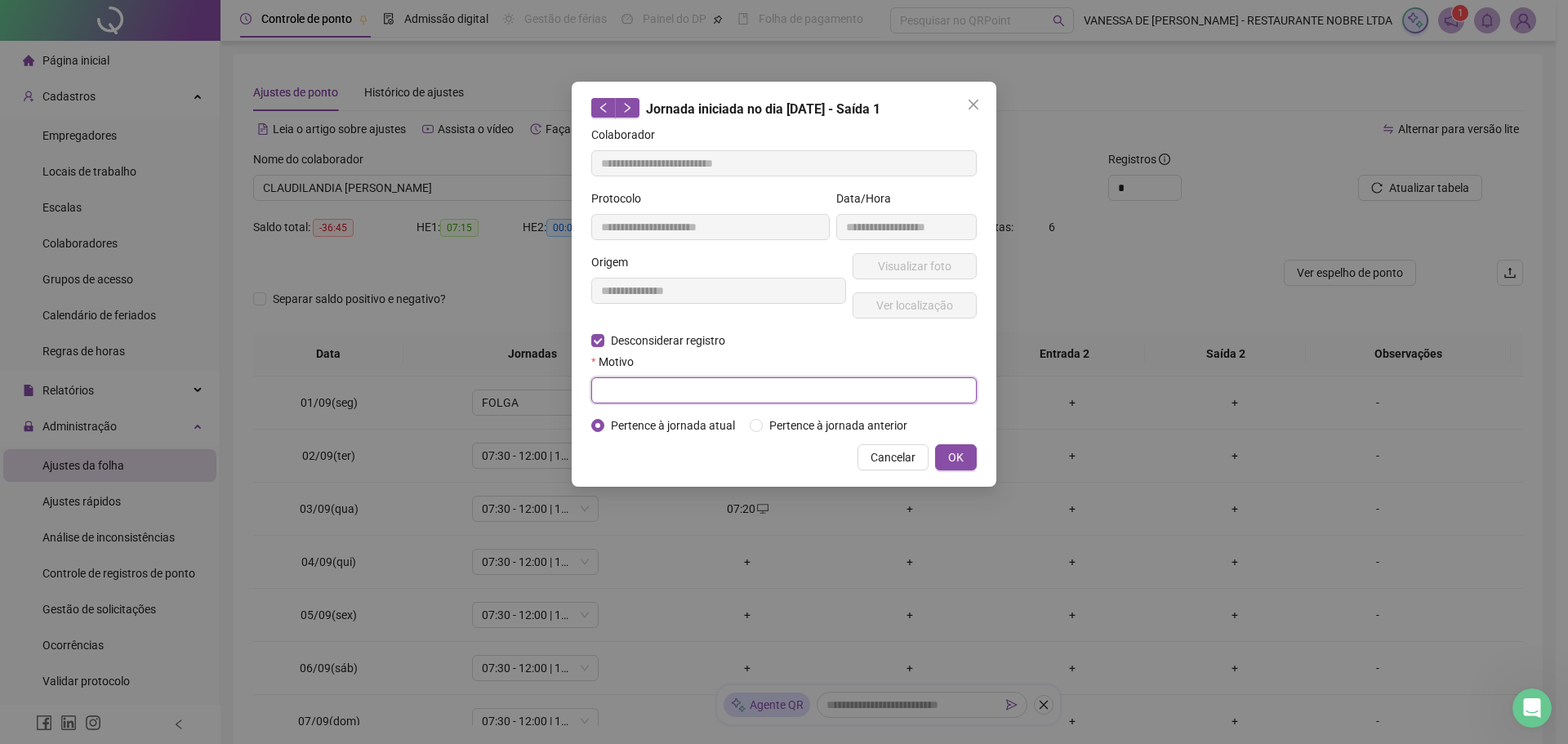
click at [741, 390] on input "text" at bounding box center [784, 391] width 385 height 26
type input "*****"
click at [957, 459] on span "OK" at bounding box center [956, 458] width 16 height 18
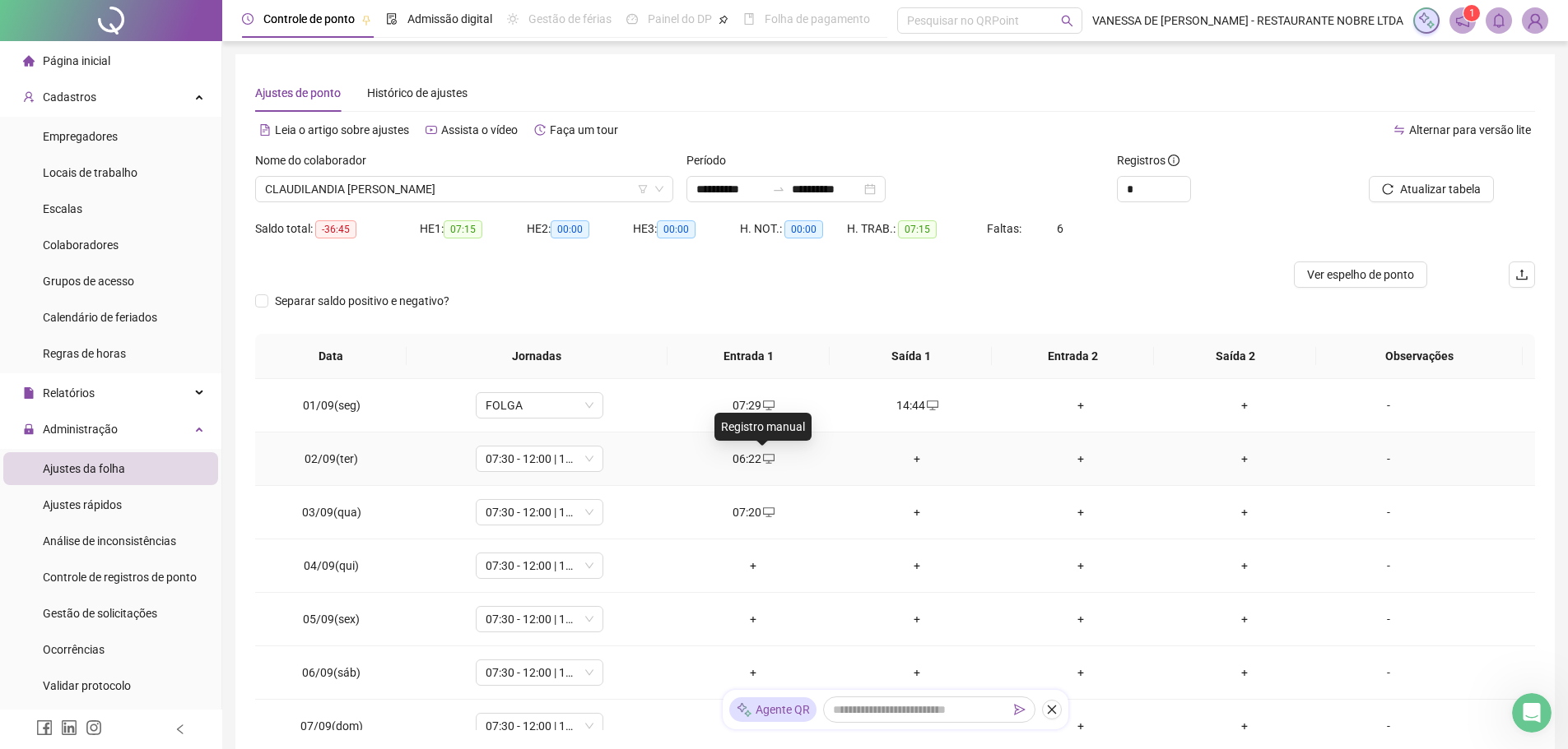
click at [763, 461] on icon "desktop" at bounding box center [768, 459] width 12 height 10
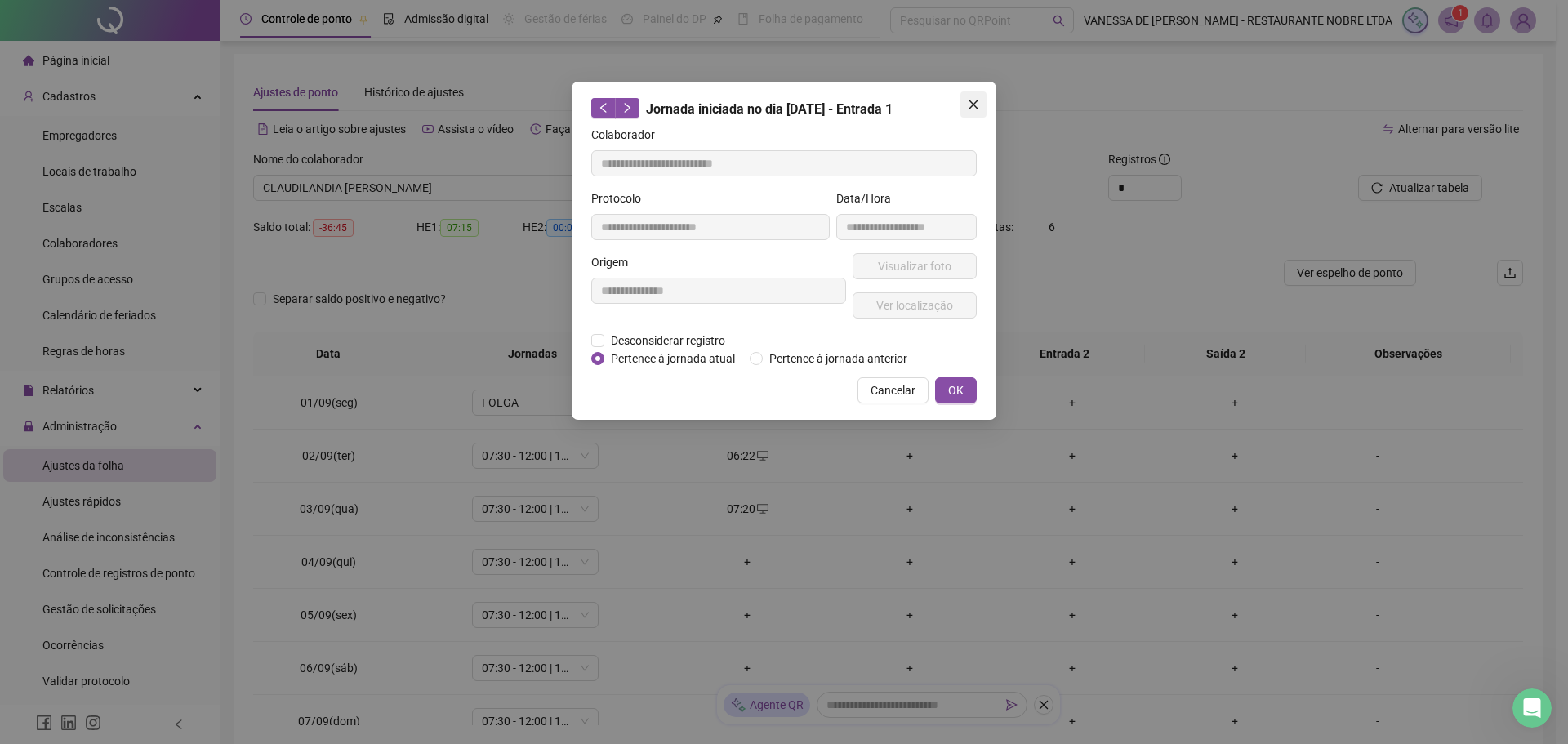
click at [975, 102] on icon "close" at bounding box center [973, 105] width 13 height 13
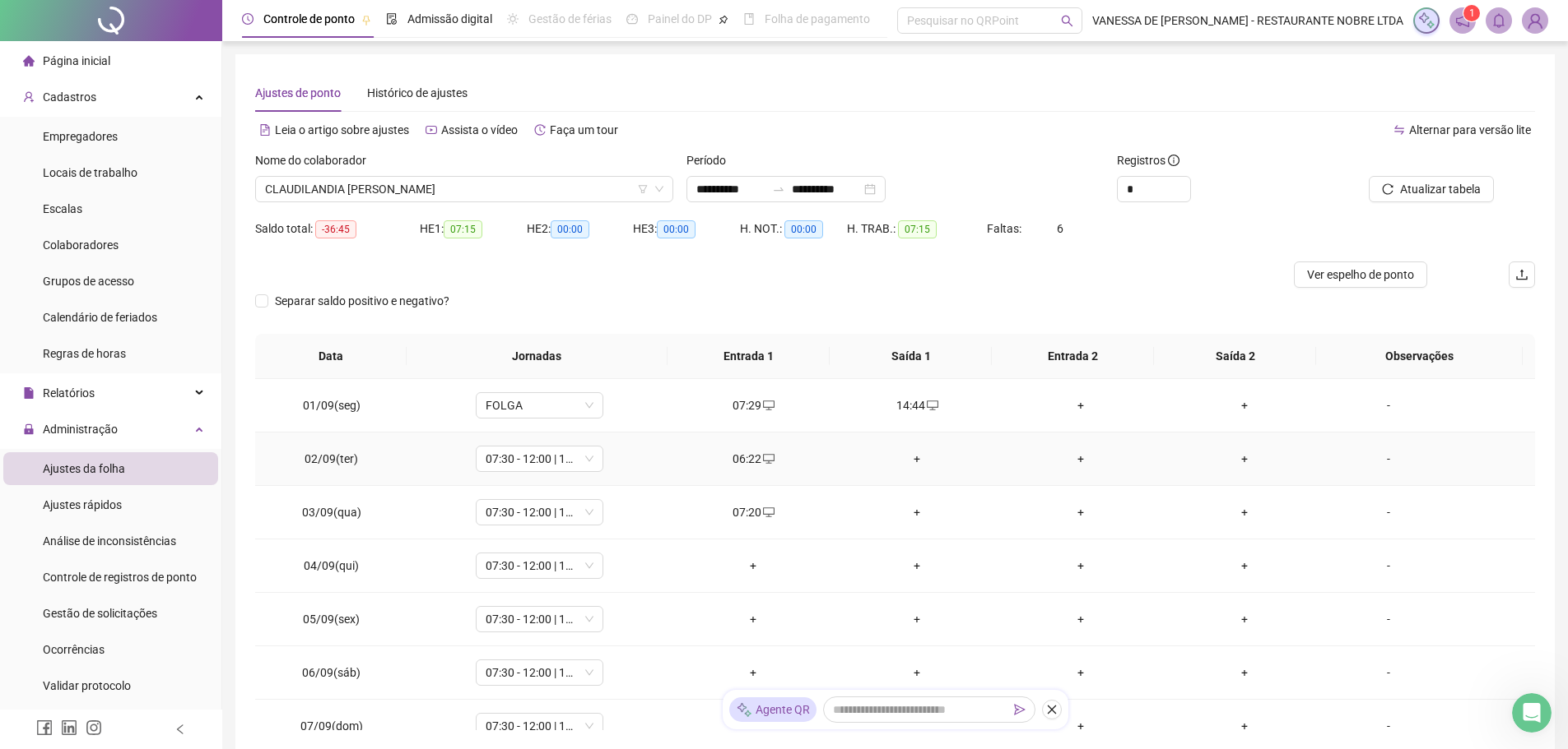
click at [738, 455] on div "06:22" at bounding box center [753, 459] width 137 height 18
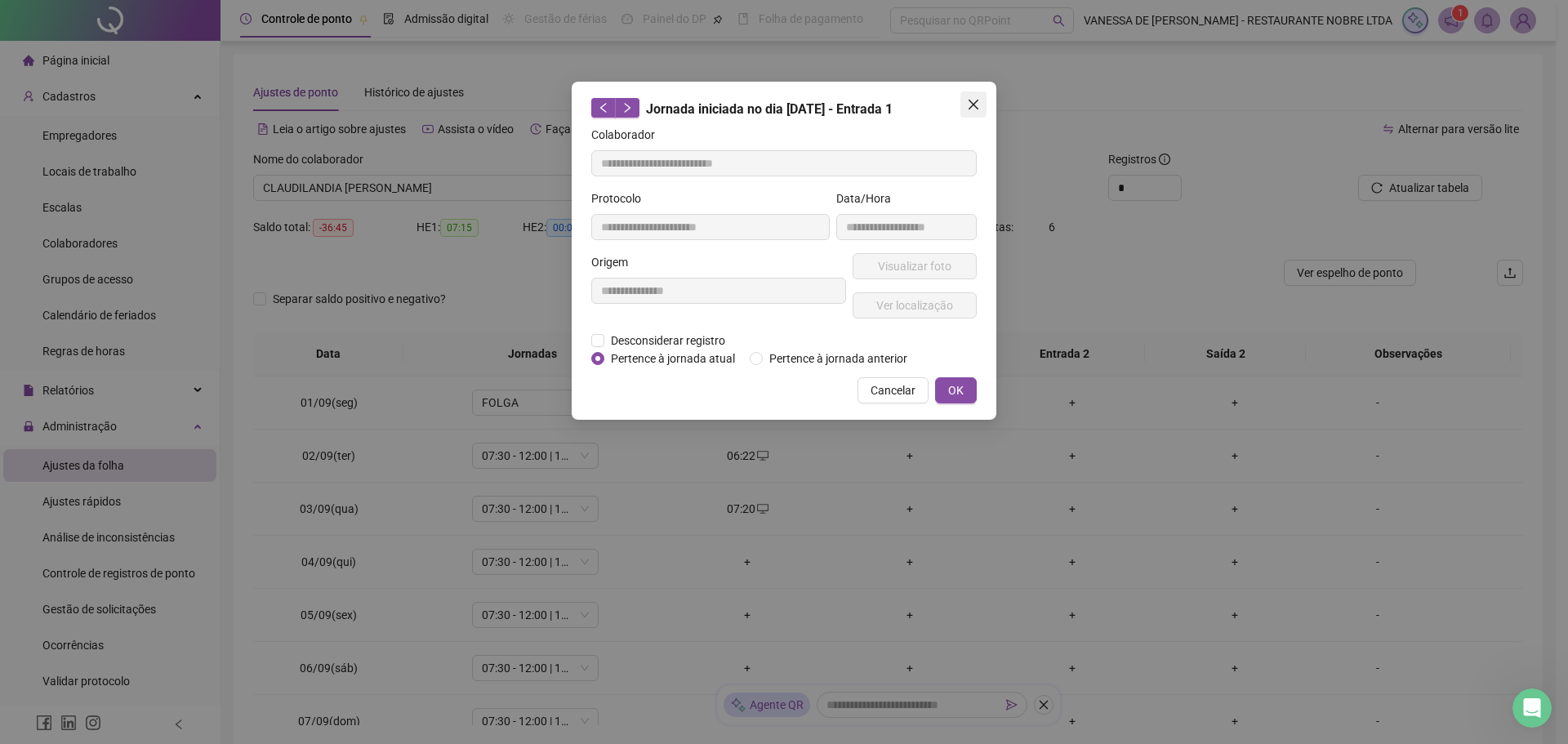
click at [975, 109] on icon "close" at bounding box center [973, 105] width 13 height 13
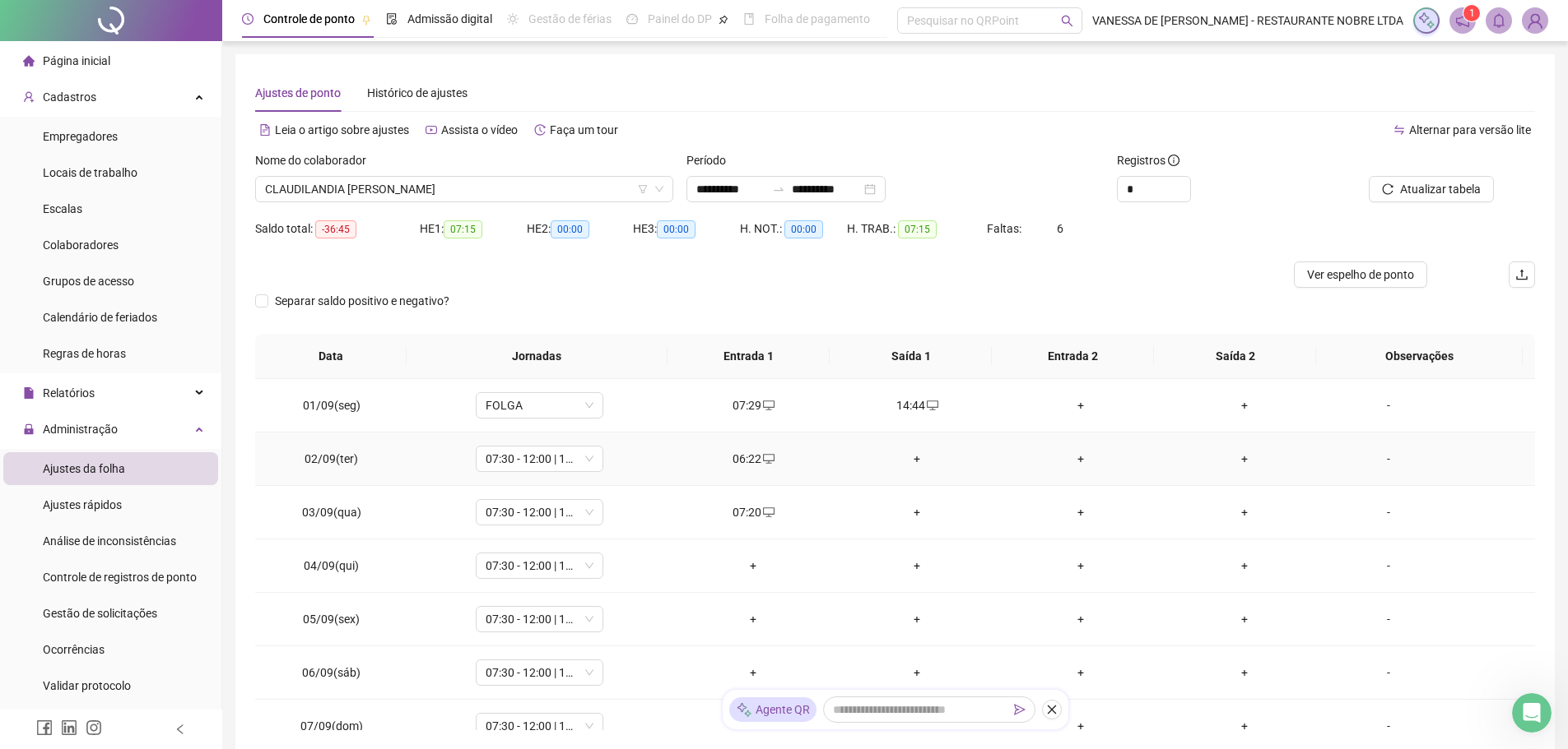
click at [908, 460] on div "+" at bounding box center [917, 459] width 137 height 18
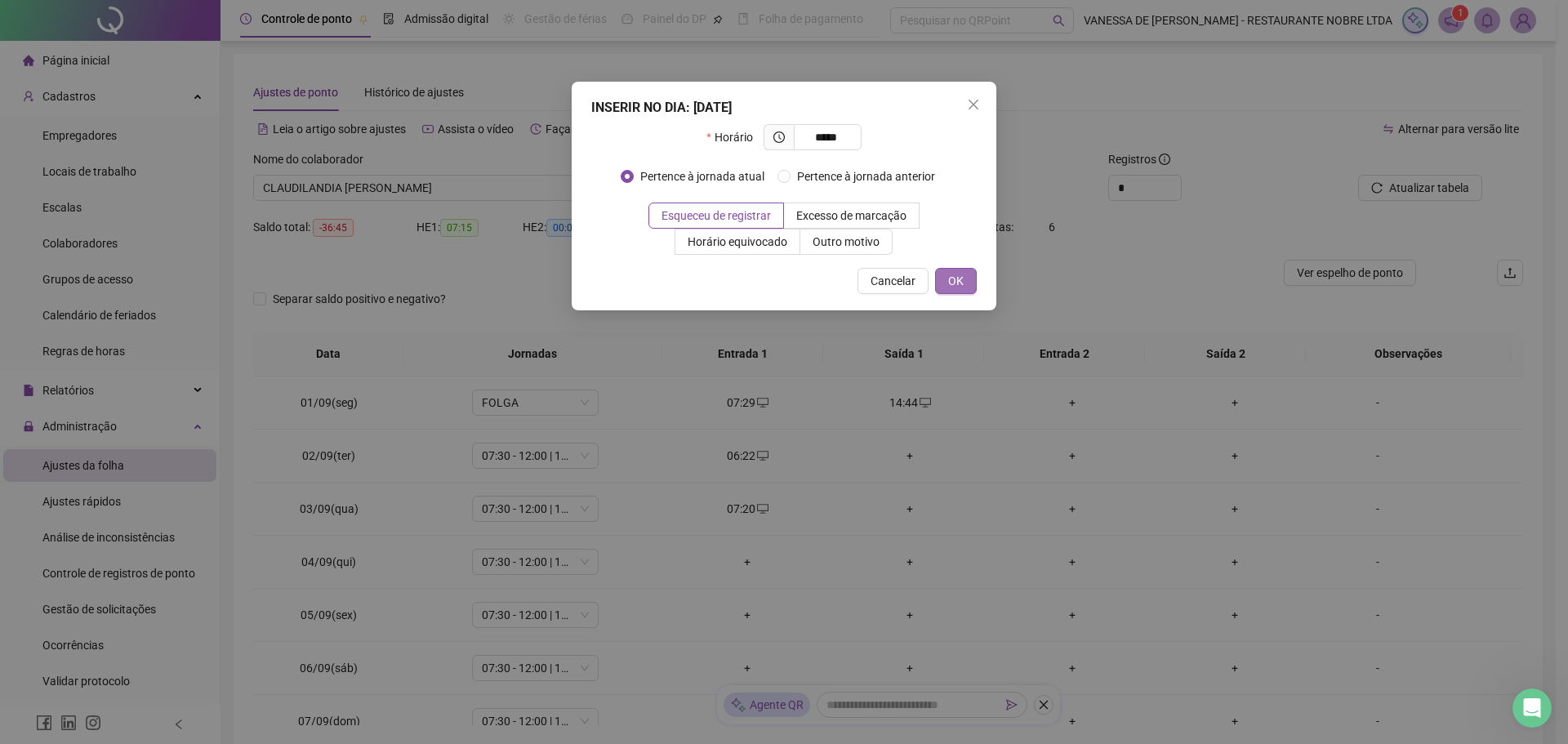
type input "*****"
click at [948, 276] on span "OK" at bounding box center [956, 281] width 16 height 18
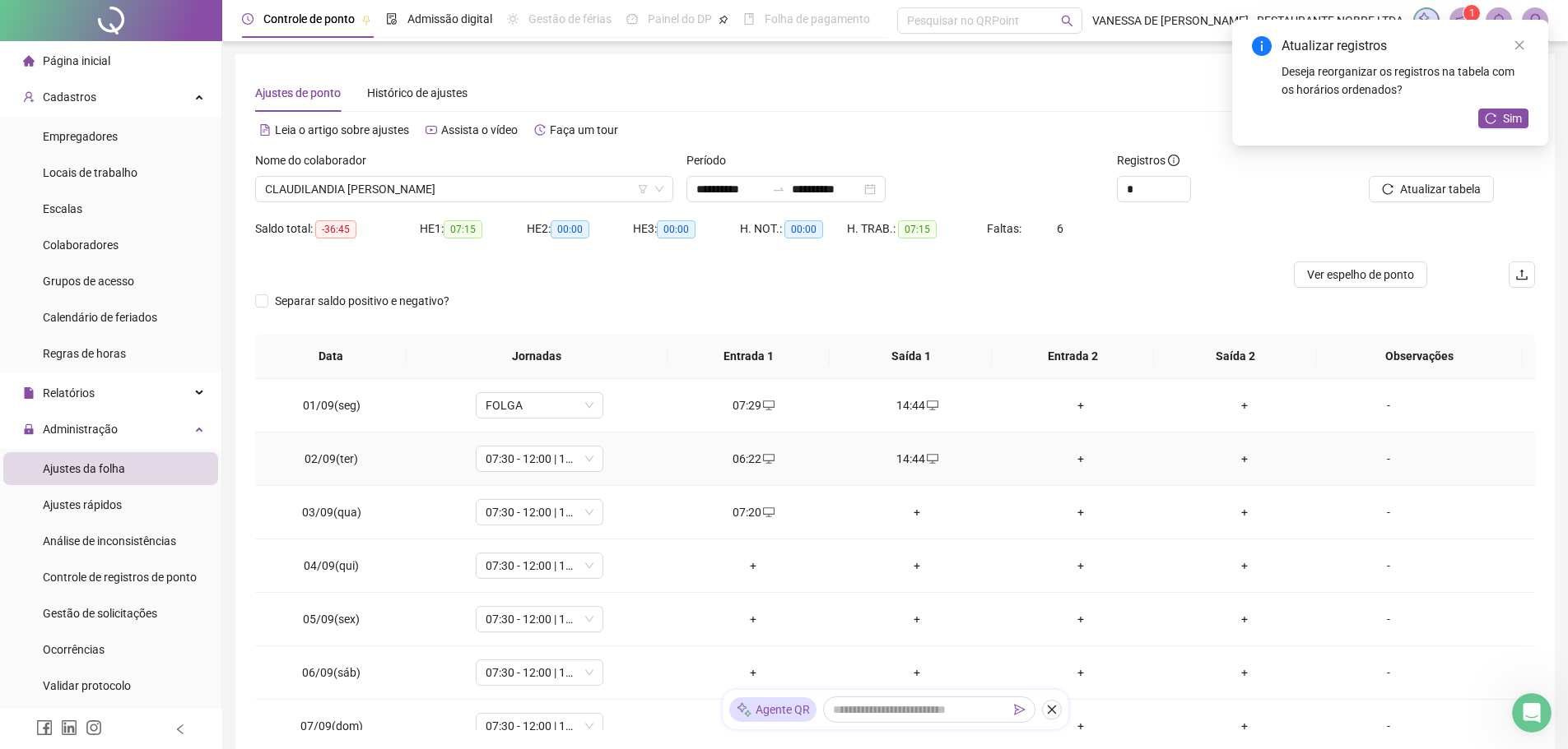
click at [1077, 462] on div "+" at bounding box center [1080, 459] width 137 height 18
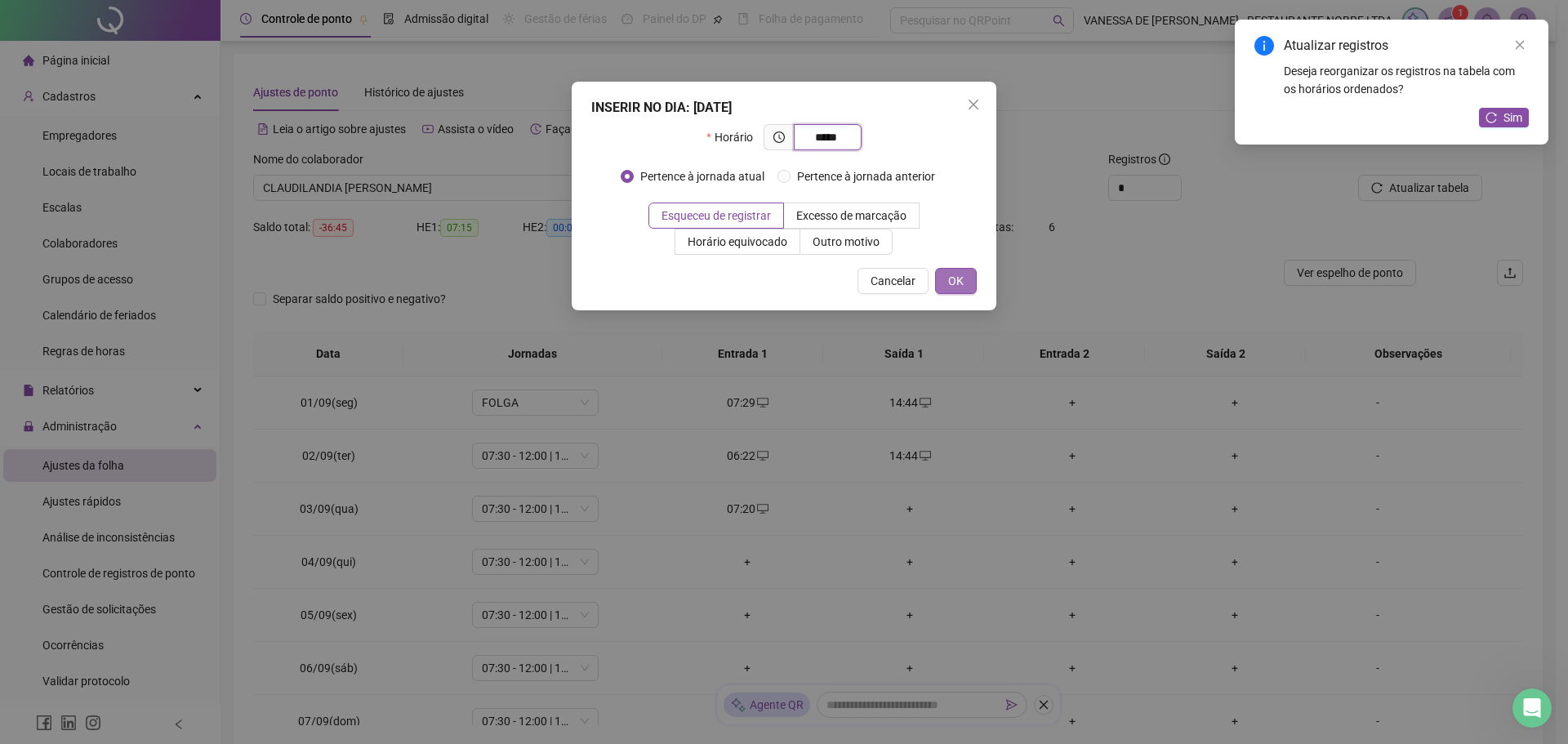
type input "*****"
click at [956, 285] on span "OK" at bounding box center [956, 281] width 16 height 18
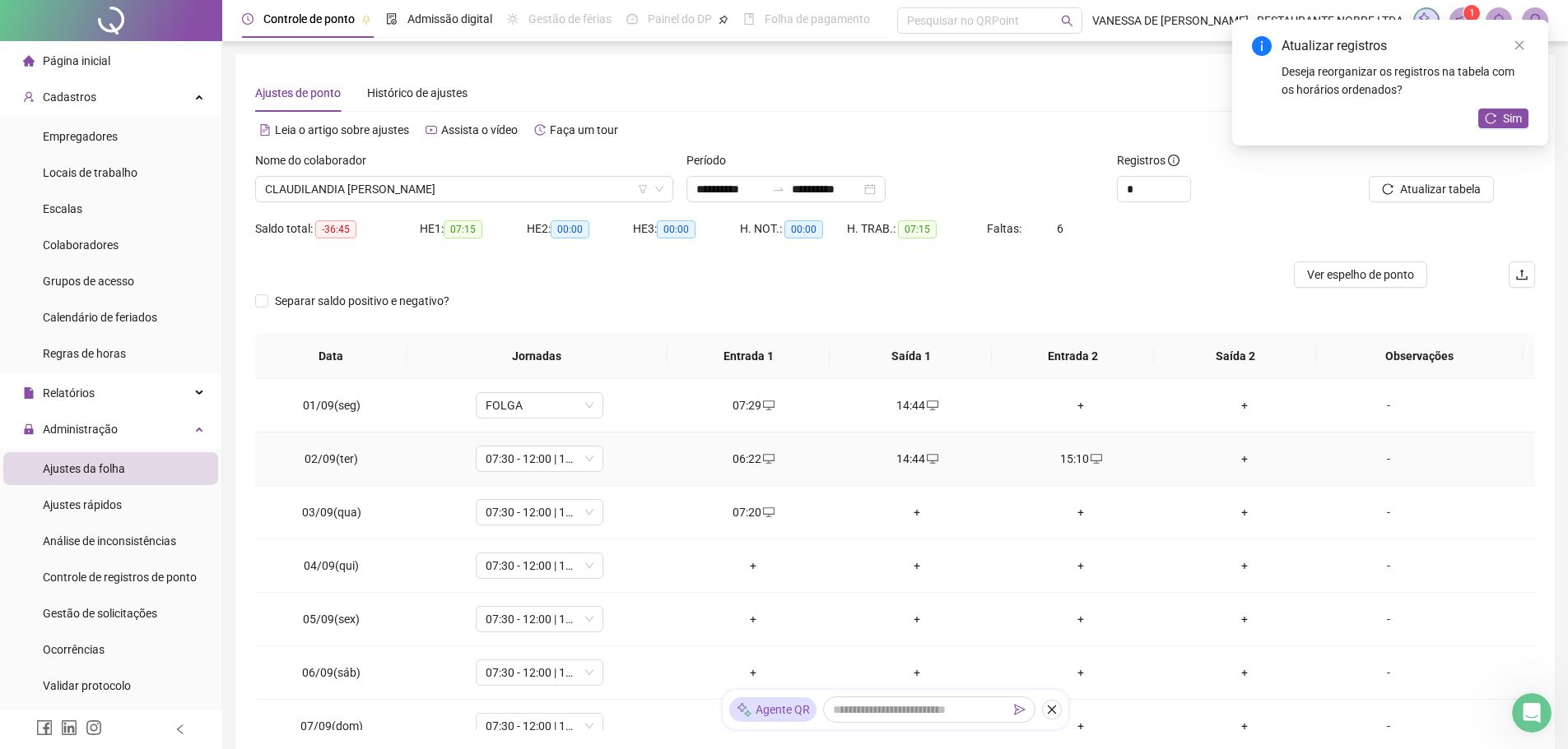
click at [1235, 458] on div "+" at bounding box center [1244, 459] width 137 height 18
click at [1235, 458] on body "**********" at bounding box center [784, 374] width 1568 height 749
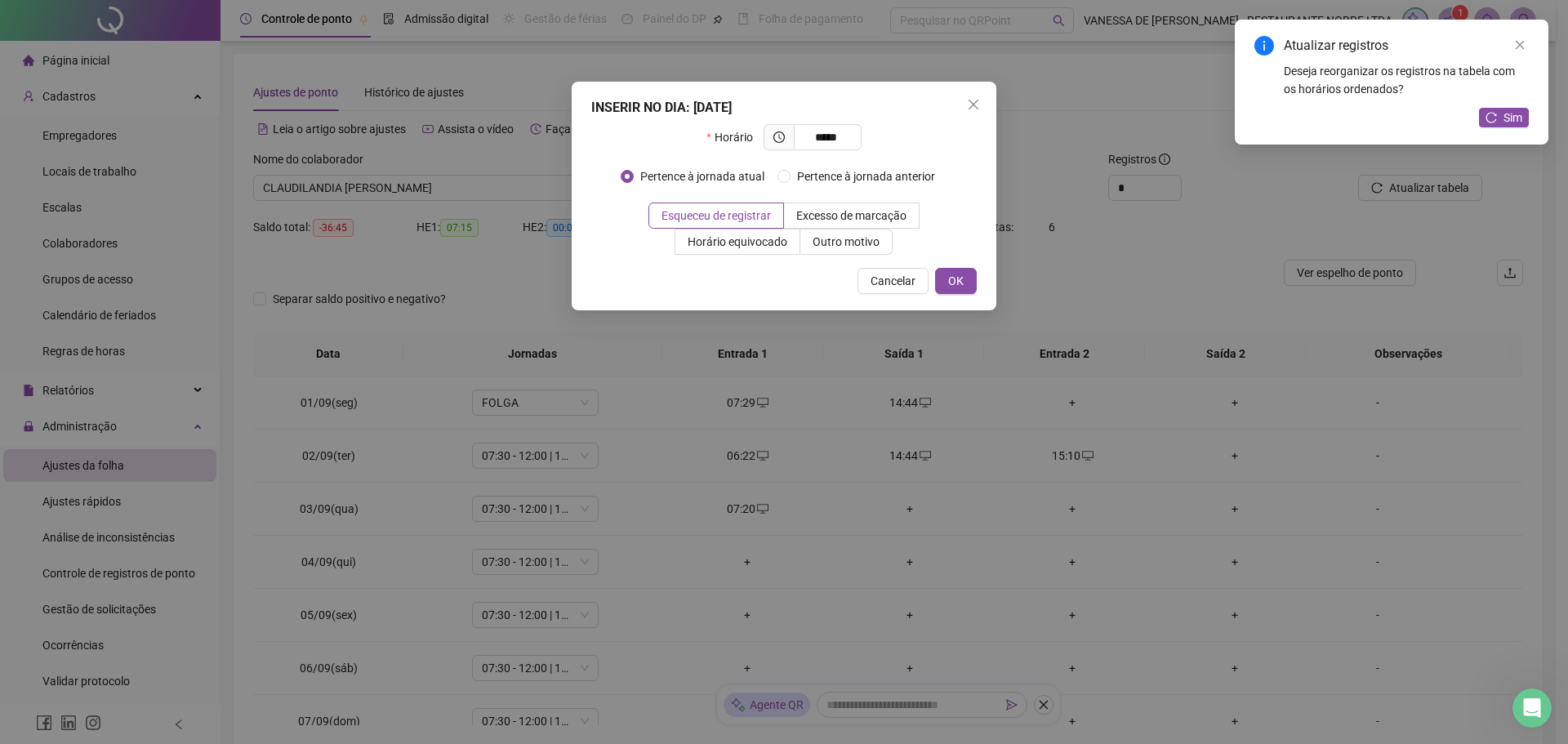
type input "*****"
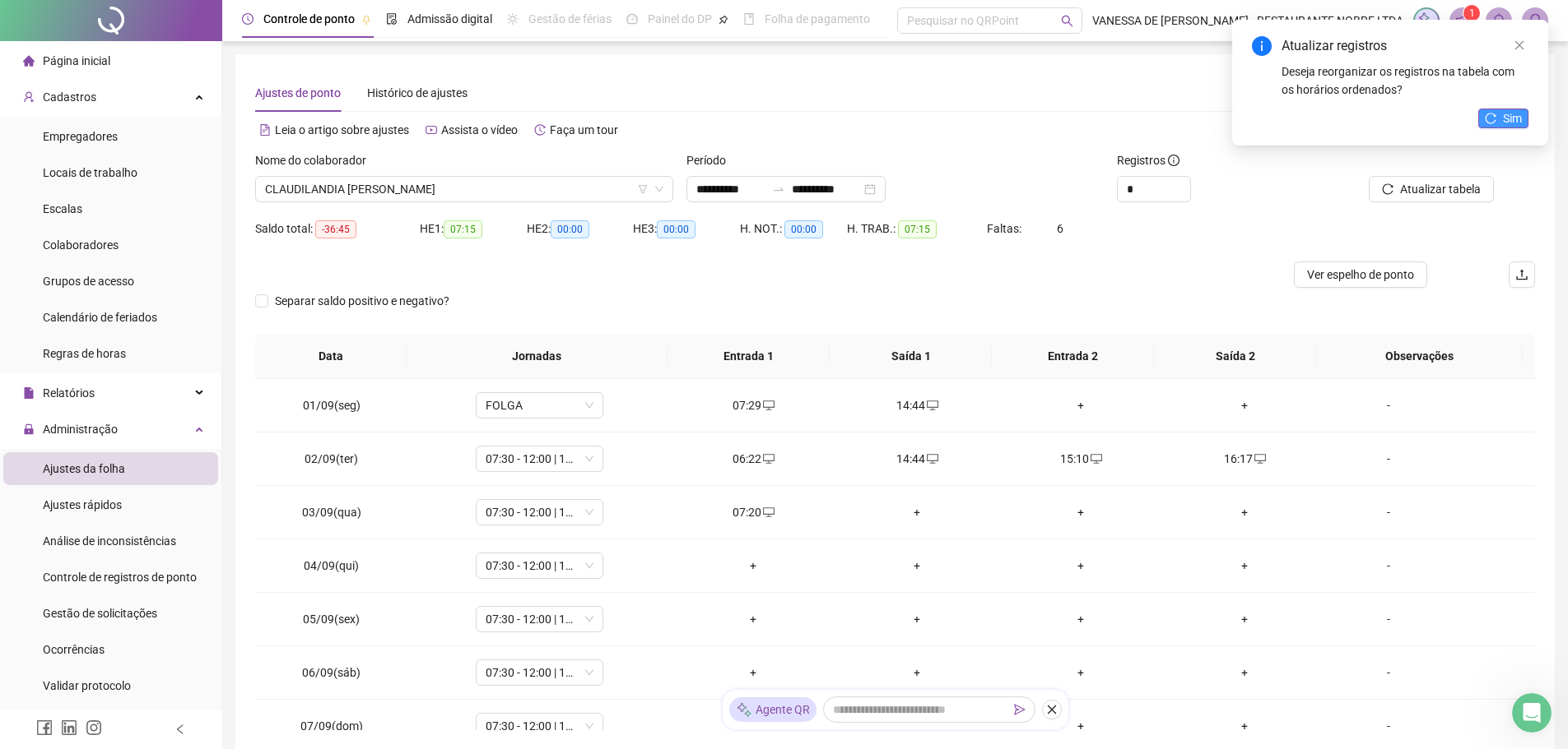
click at [1506, 114] on span "Sim" at bounding box center [1512, 118] width 19 height 18
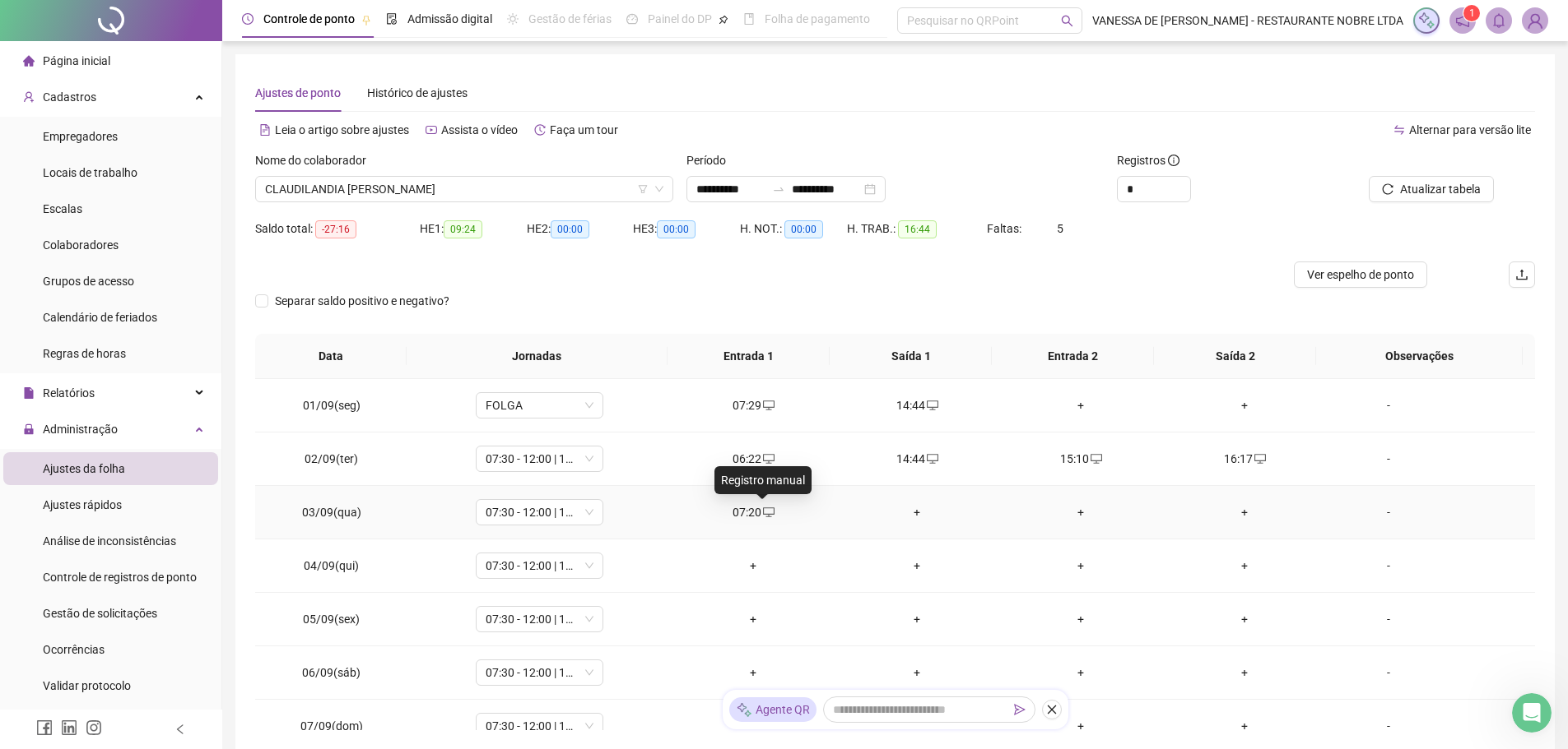
click at [763, 510] on icon "desktop" at bounding box center [768, 512] width 12 height 11
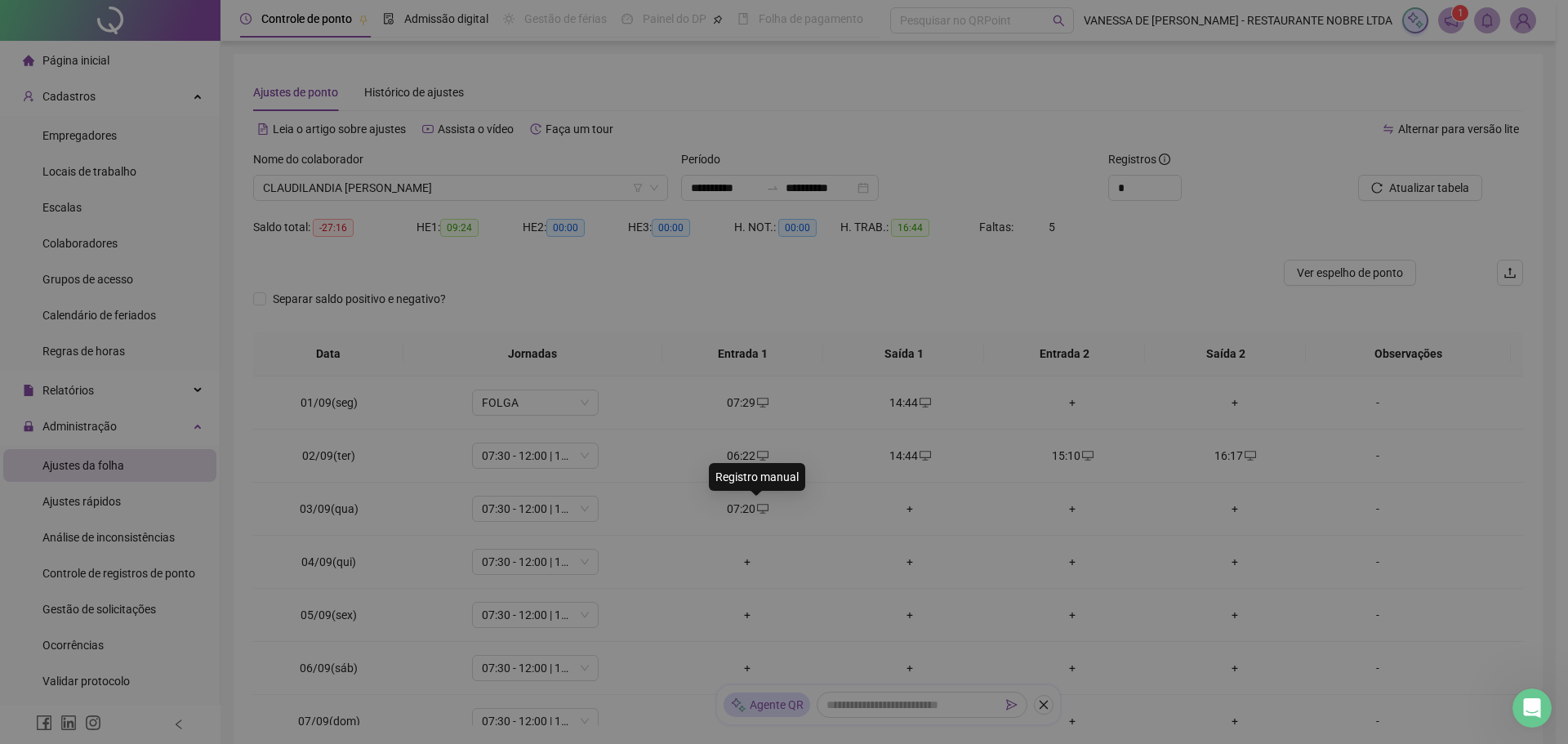
type input "**********"
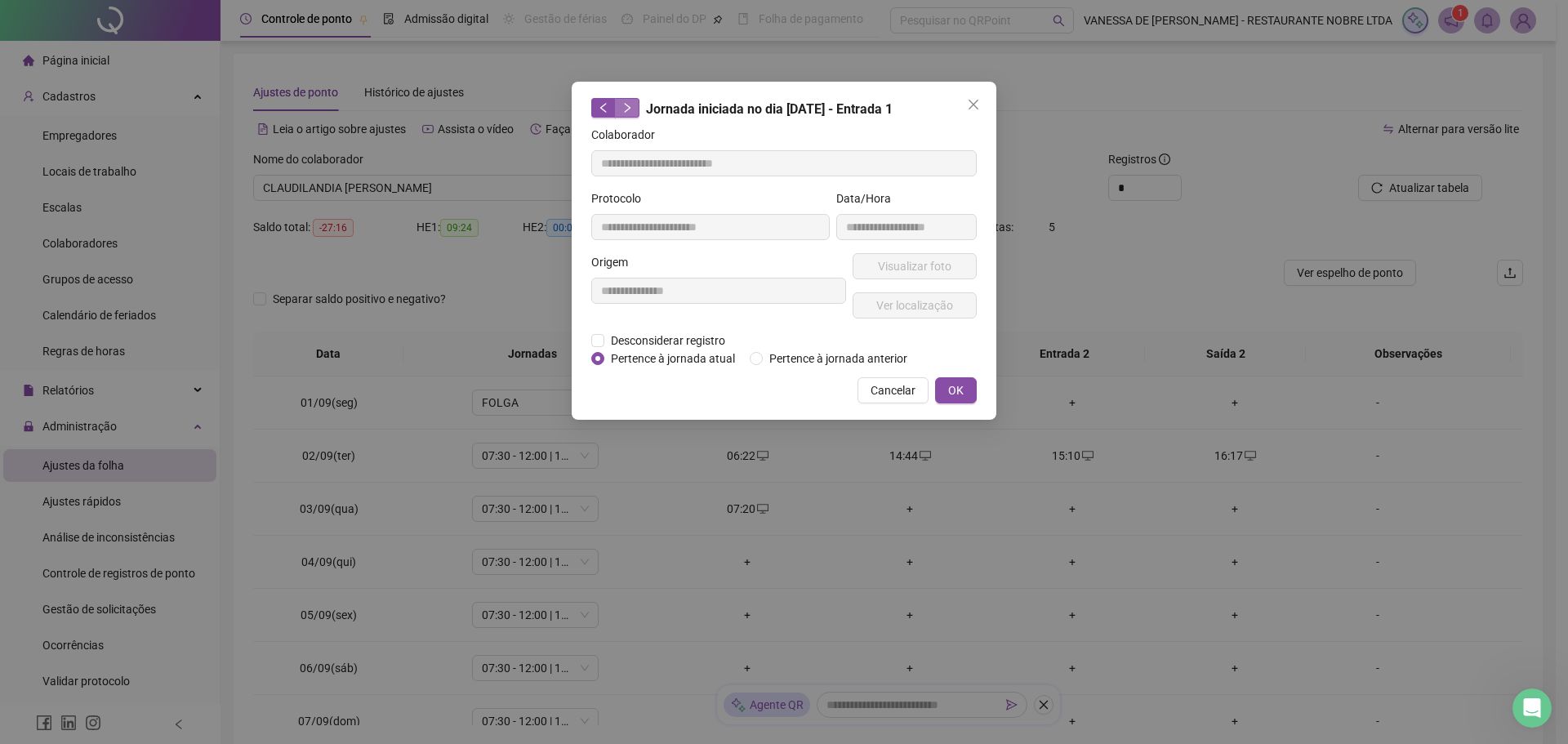
click at [627, 106] on icon "right" at bounding box center [628, 107] width 6 height 10
click at [632, 110] on icon "right" at bounding box center [627, 107] width 11 height 11
click at [610, 110] on button "button" at bounding box center [604, 108] width 25 height 19
click at [979, 106] on icon "close" at bounding box center [973, 105] width 13 height 13
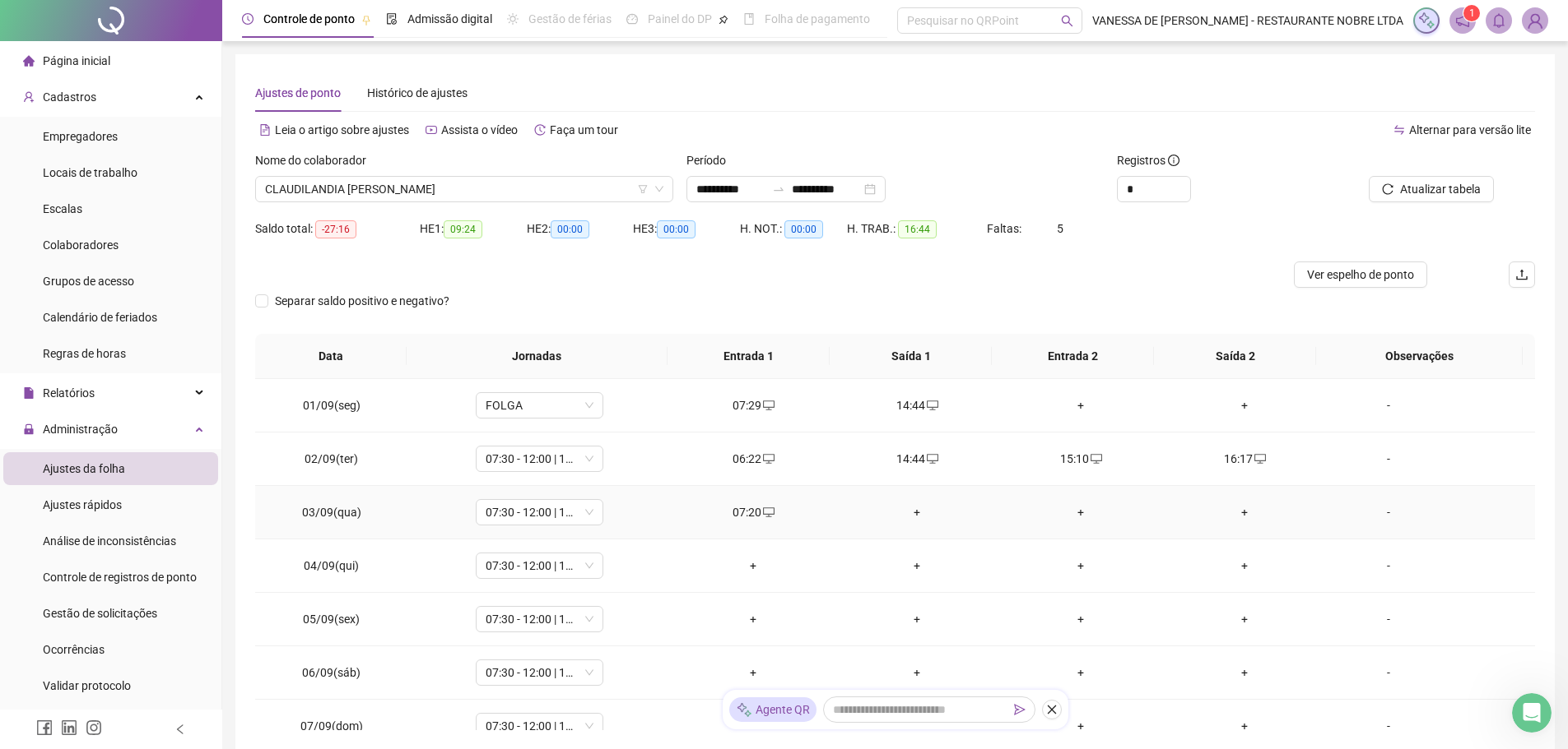
click at [918, 512] on div "+" at bounding box center [917, 512] width 137 height 18
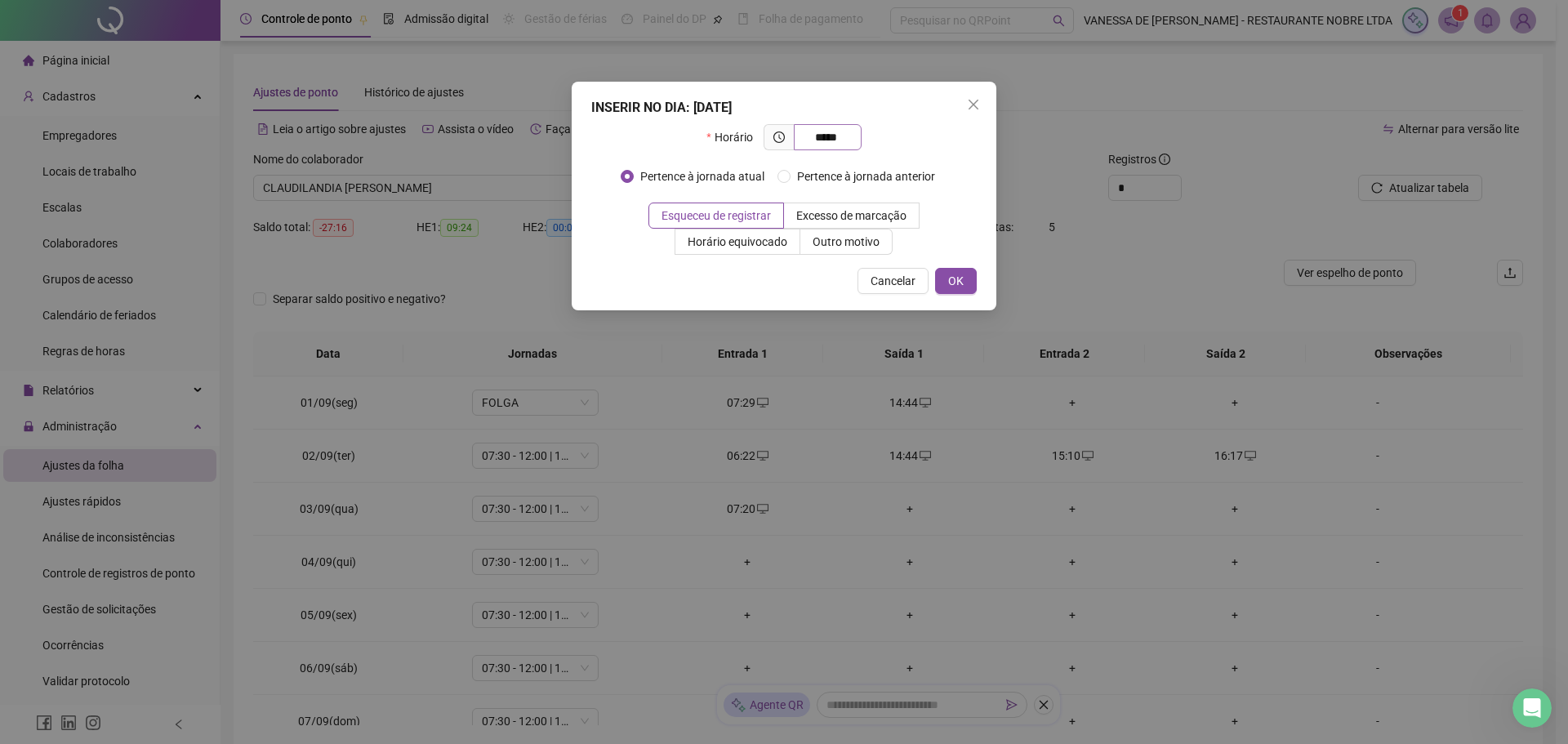
type input "*****"
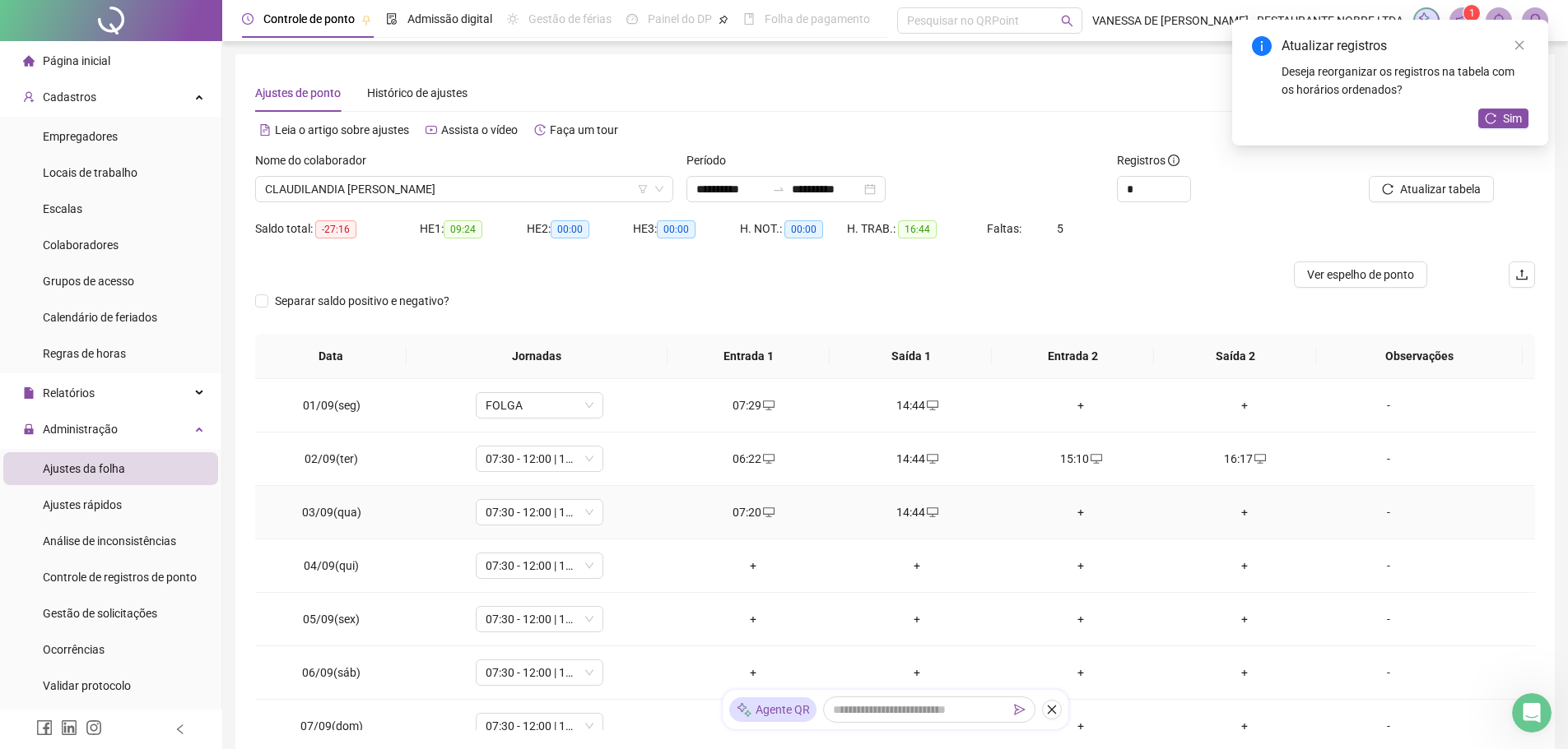
click at [1072, 511] on div "+" at bounding box center [1080, 512] width 137 height 18
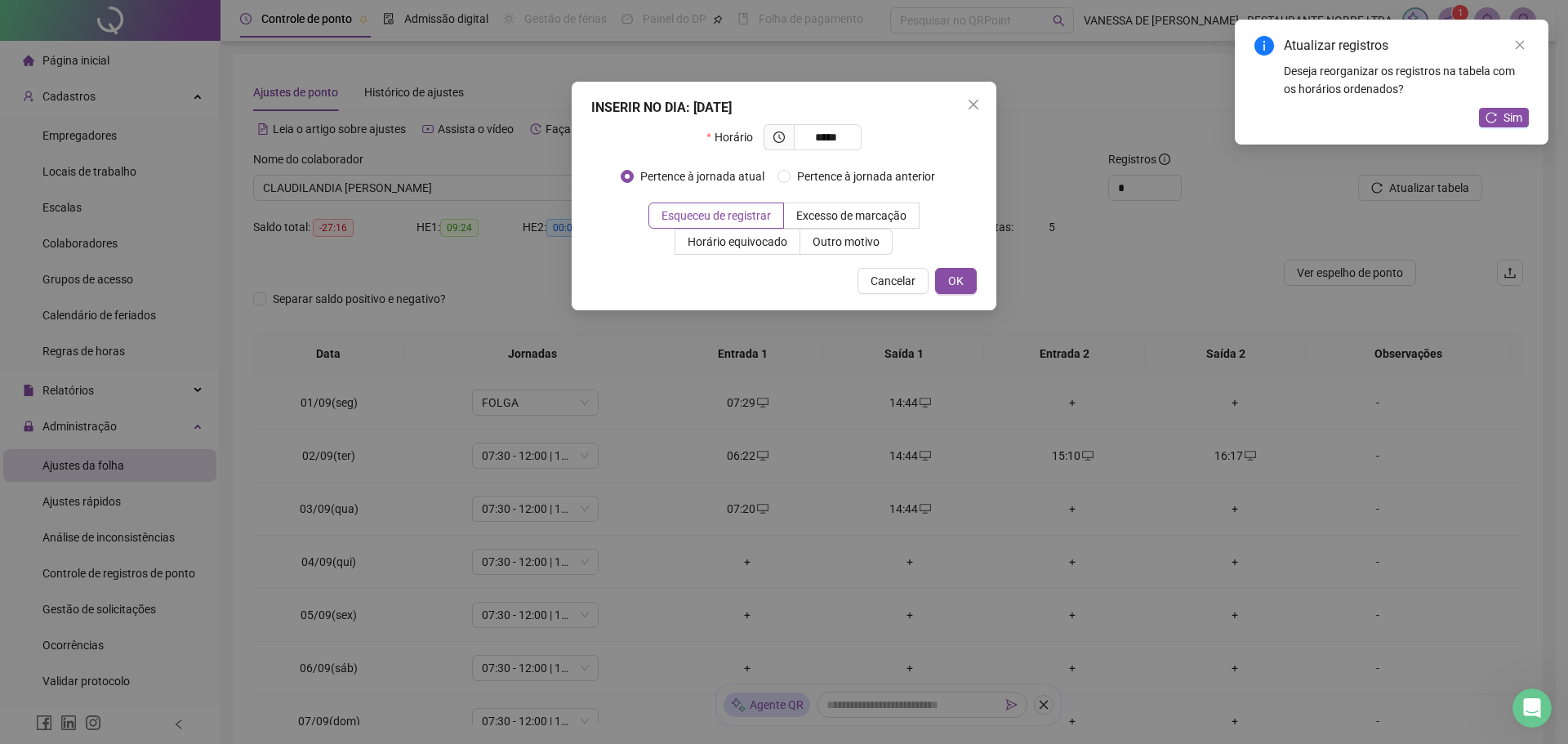
type input "*****"
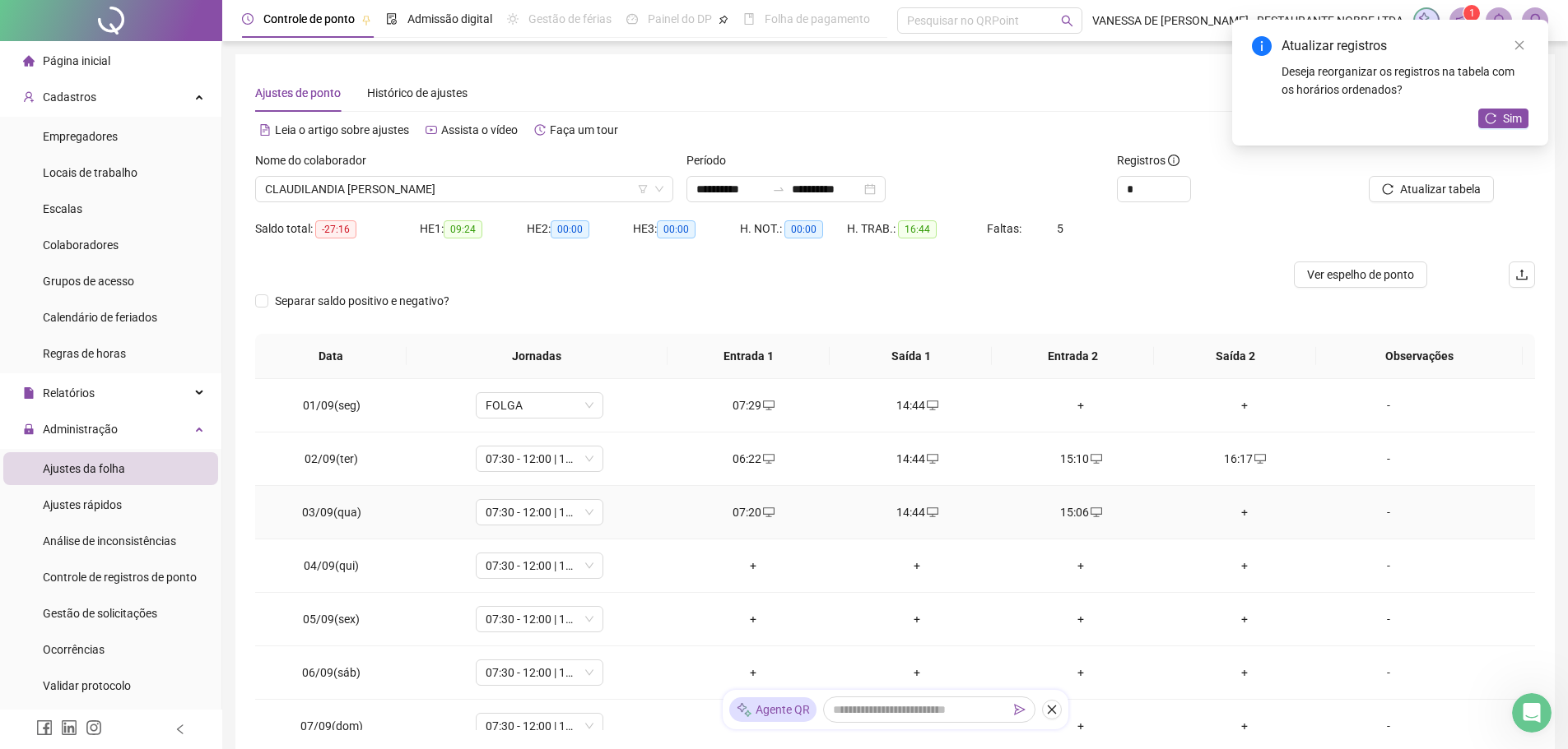
click at [1233, 507] on div "+" at bounding box center [1244, 512] width 137 height 18
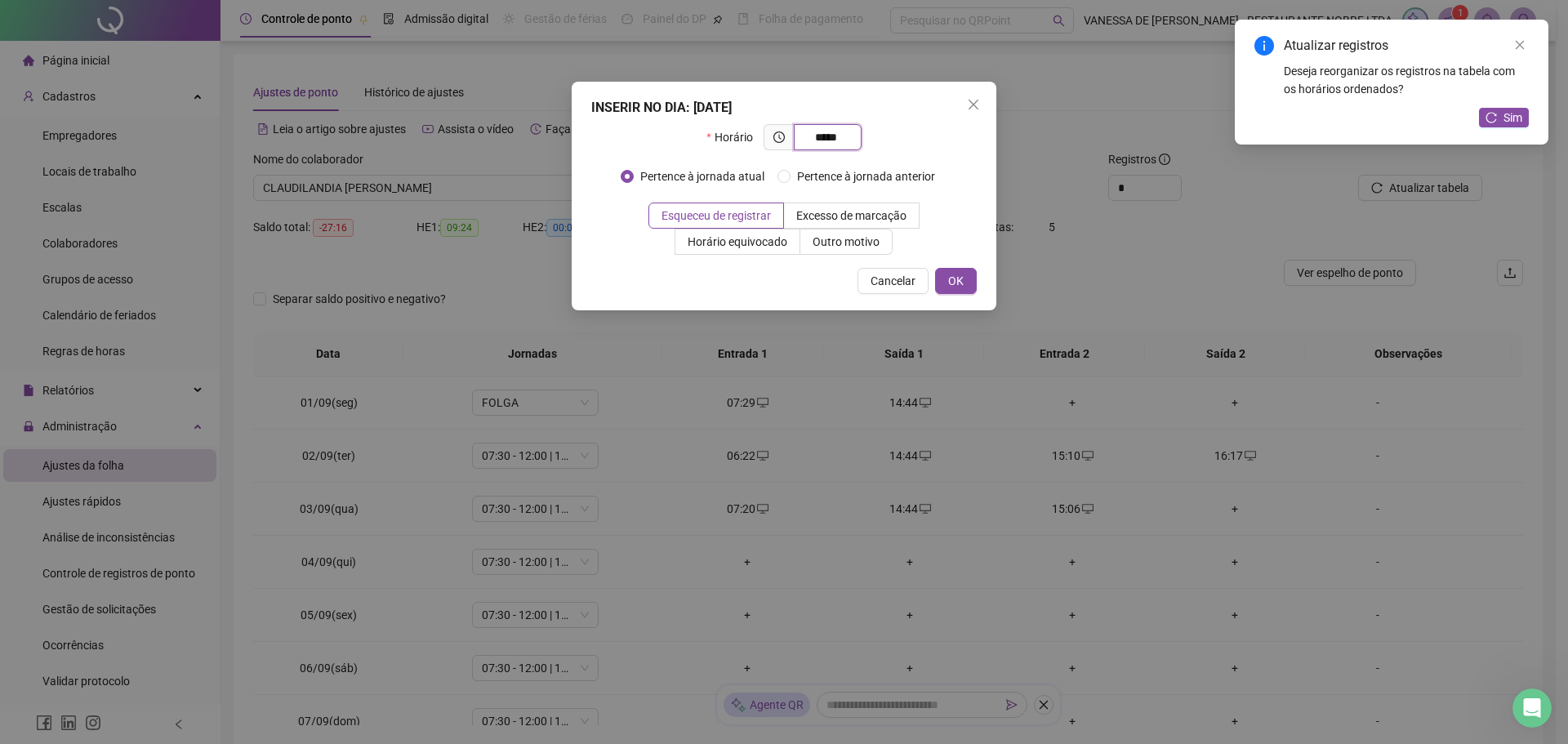
type input "*****"
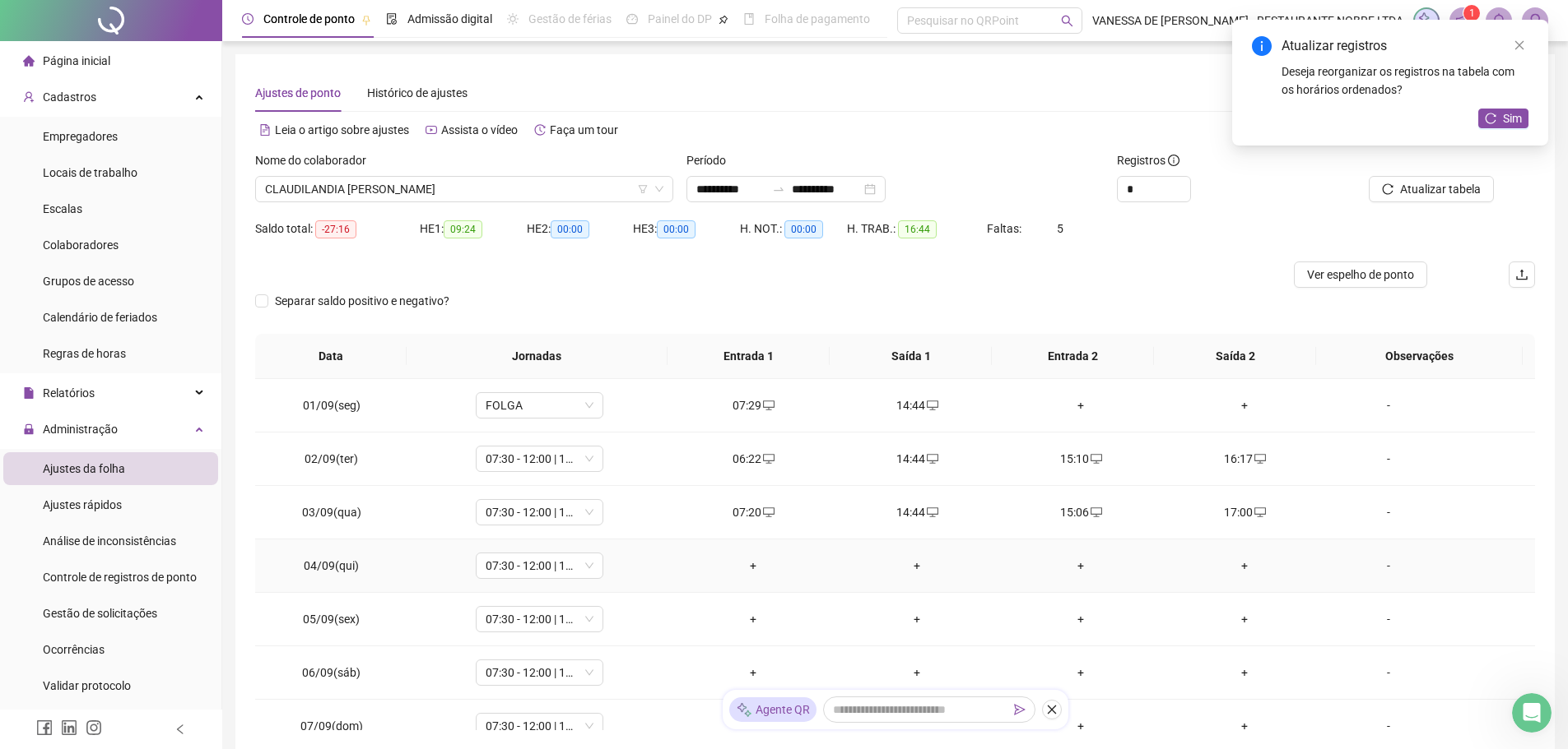
click at [757, 563] on div "+" at bounding box center [753, 566] width 137 height 18
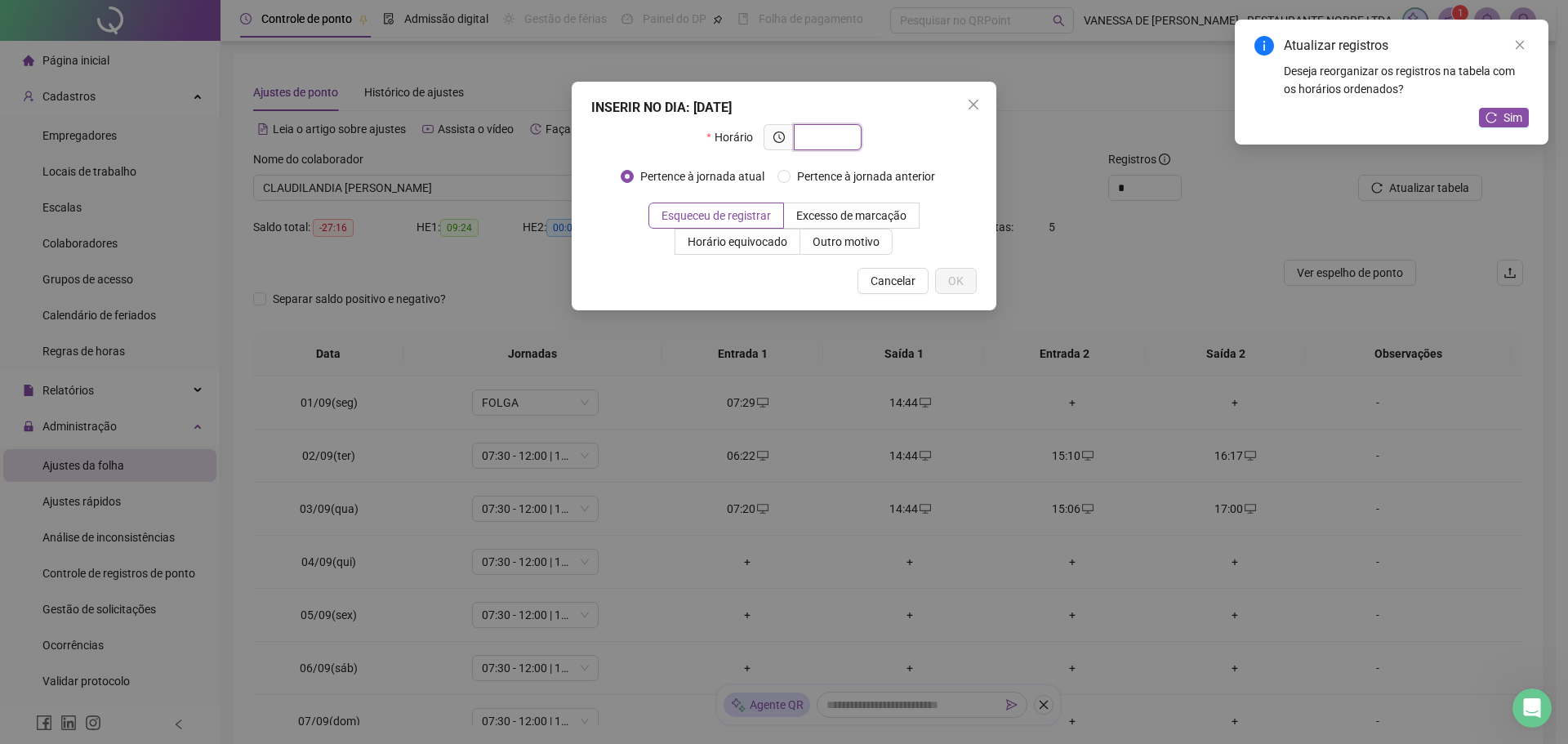
click at [836, 141] on input "text" at bounding box center [825, 137] width 45 height 18
type input "*****"
click at [952, 284] on span "OK" at bounding box center [956, 281] width 16 height 18
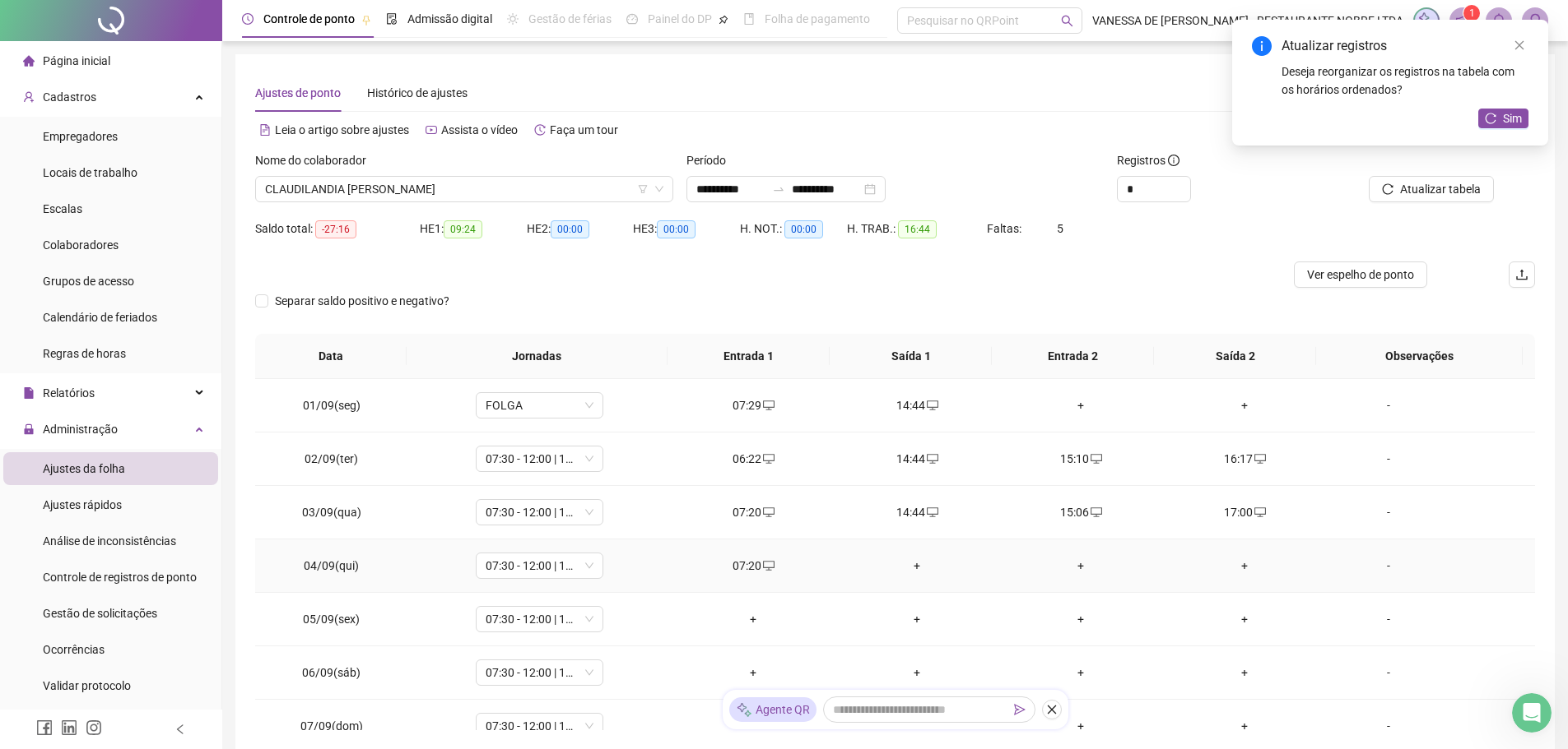
click at [911, 564] on div "+" at bounding box center [917, 566] width 137 height 18
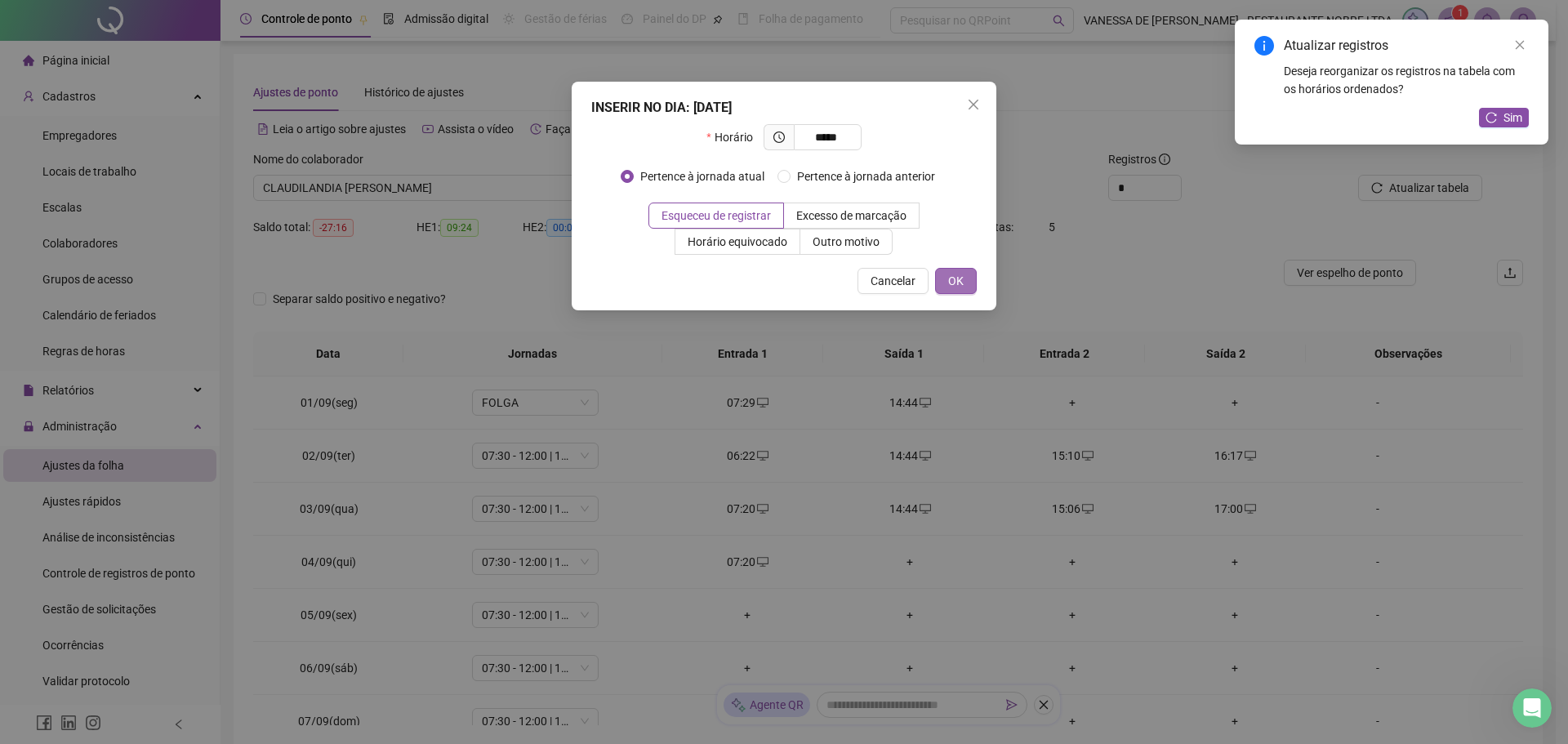
type input "*****"
click at [966, 285] on button "OK" at bounding box center [955, 281] width 41 height 26
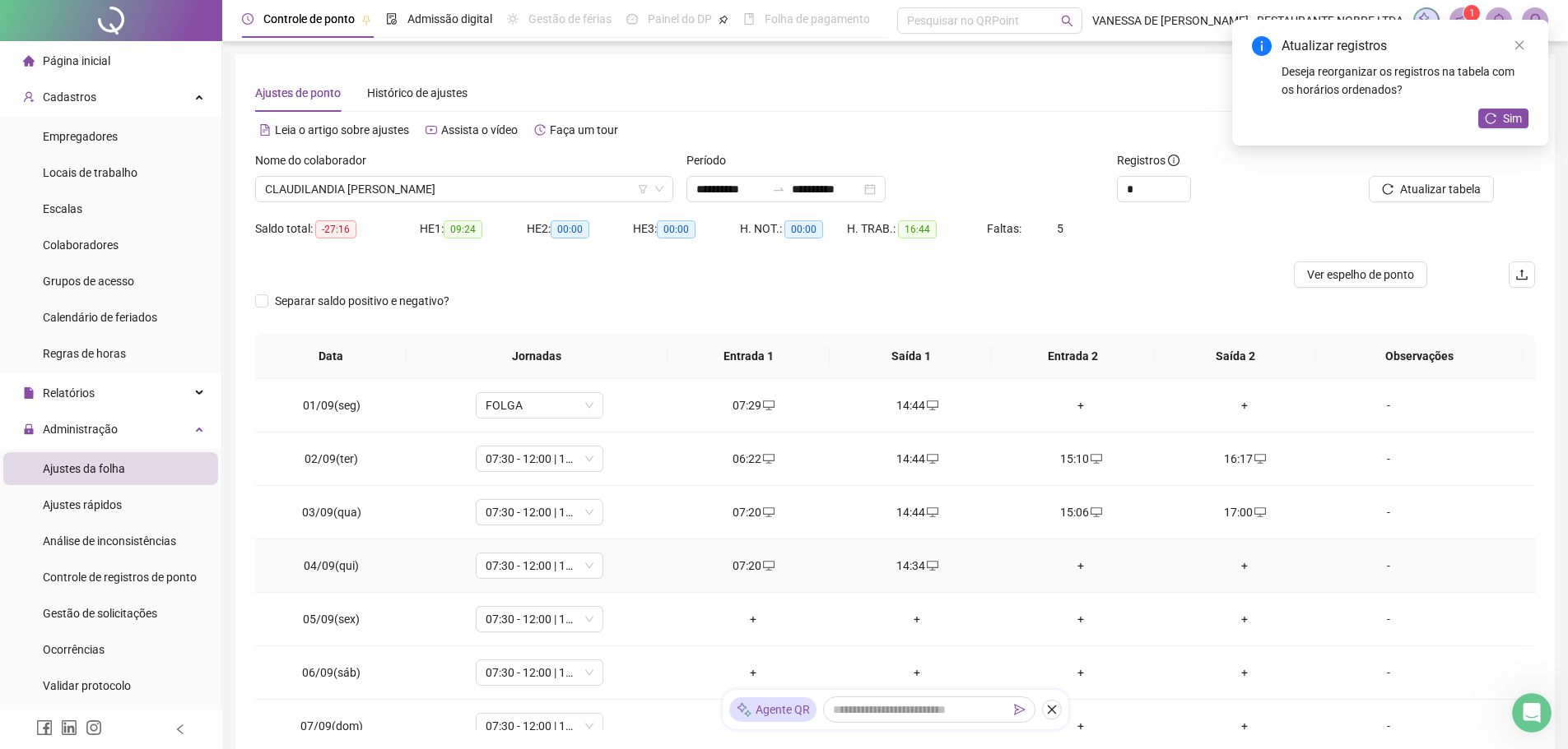
click at [1072, 564] on div "+" at bounding box center [1080, 566] width 137 height 18
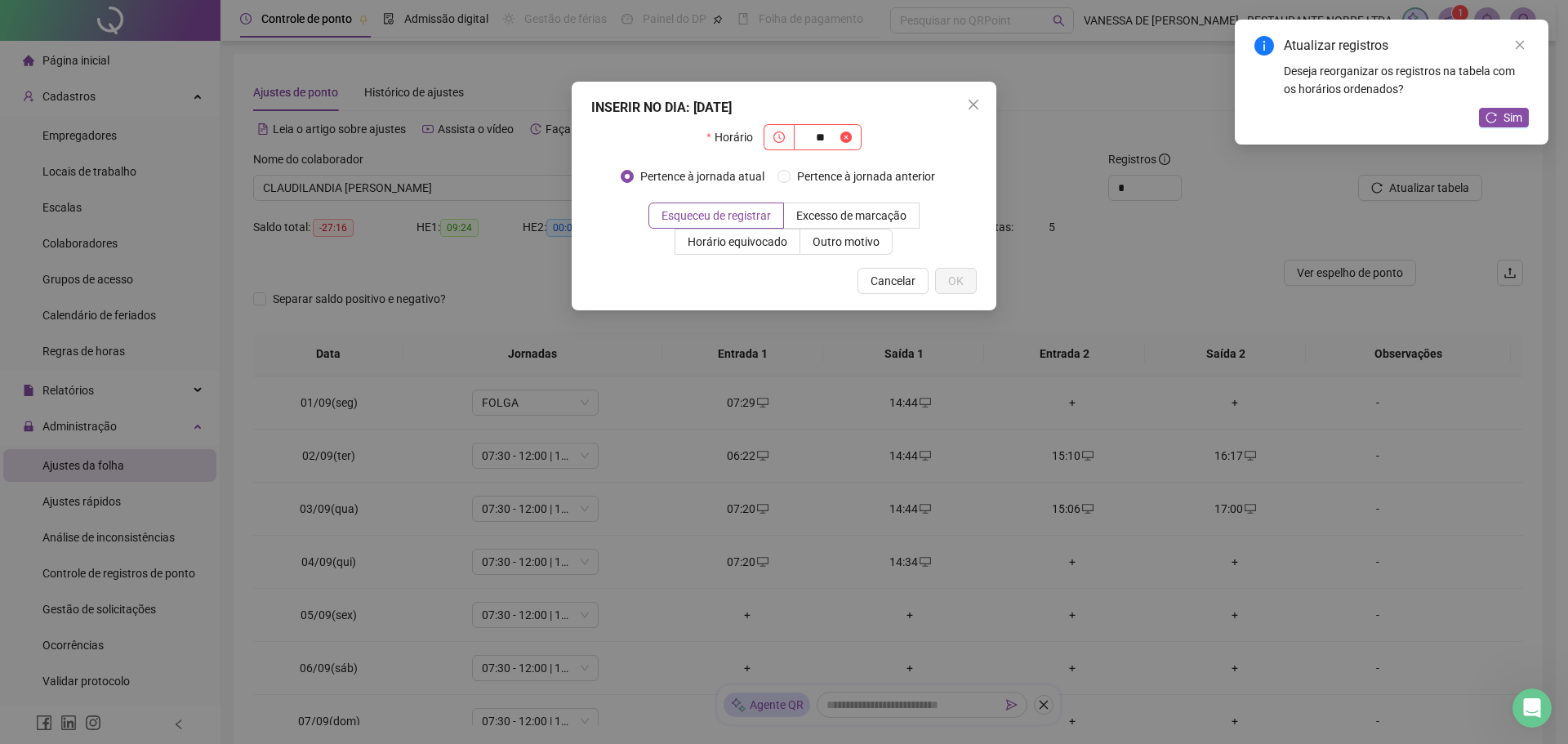
type input "*"
type input "*****"
click at [954, 277] on span "OK" at bounding box center [956, 281] width 16 height 18
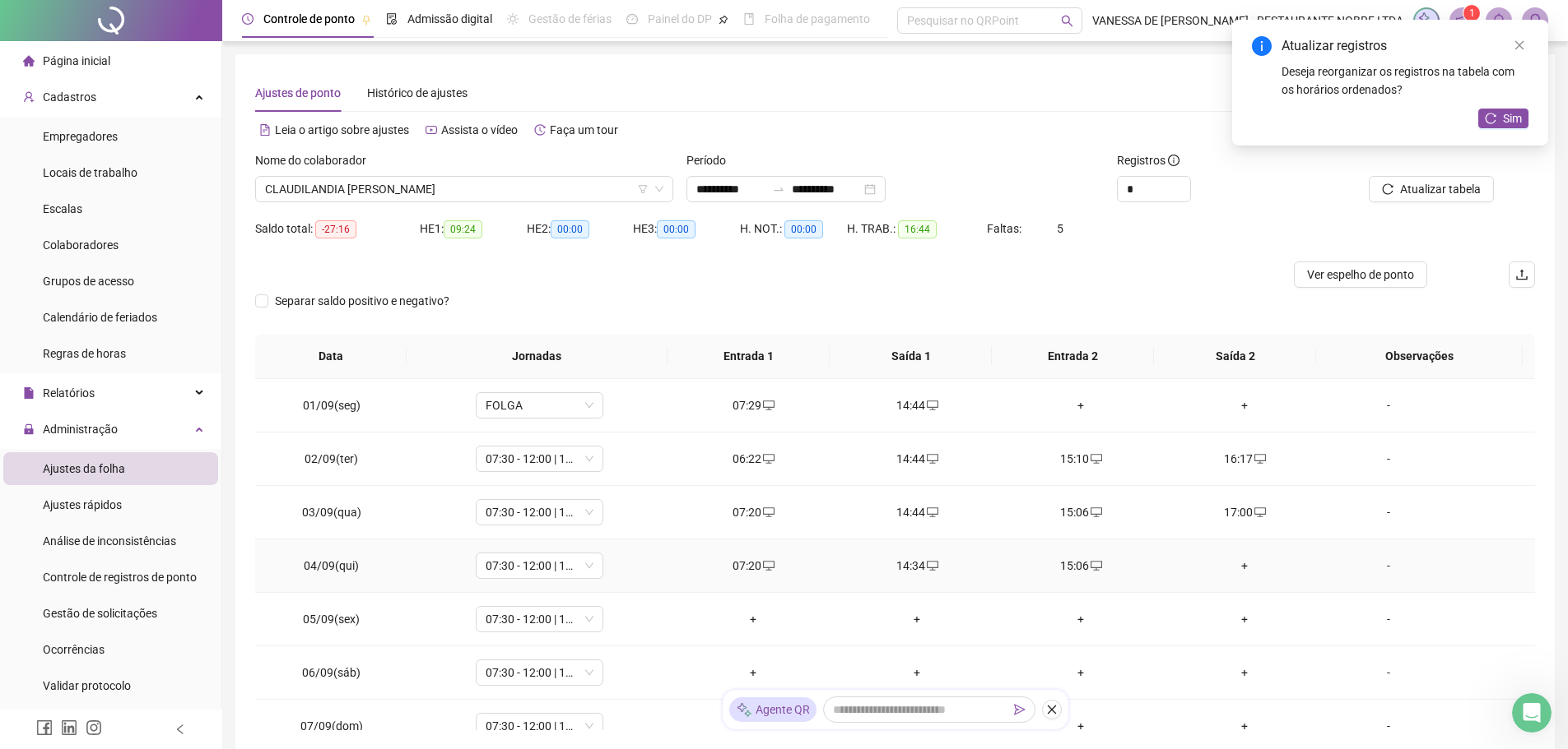
click at [1234, 568] on div "+" at bounding box center [1244, 566] width 137 height 18
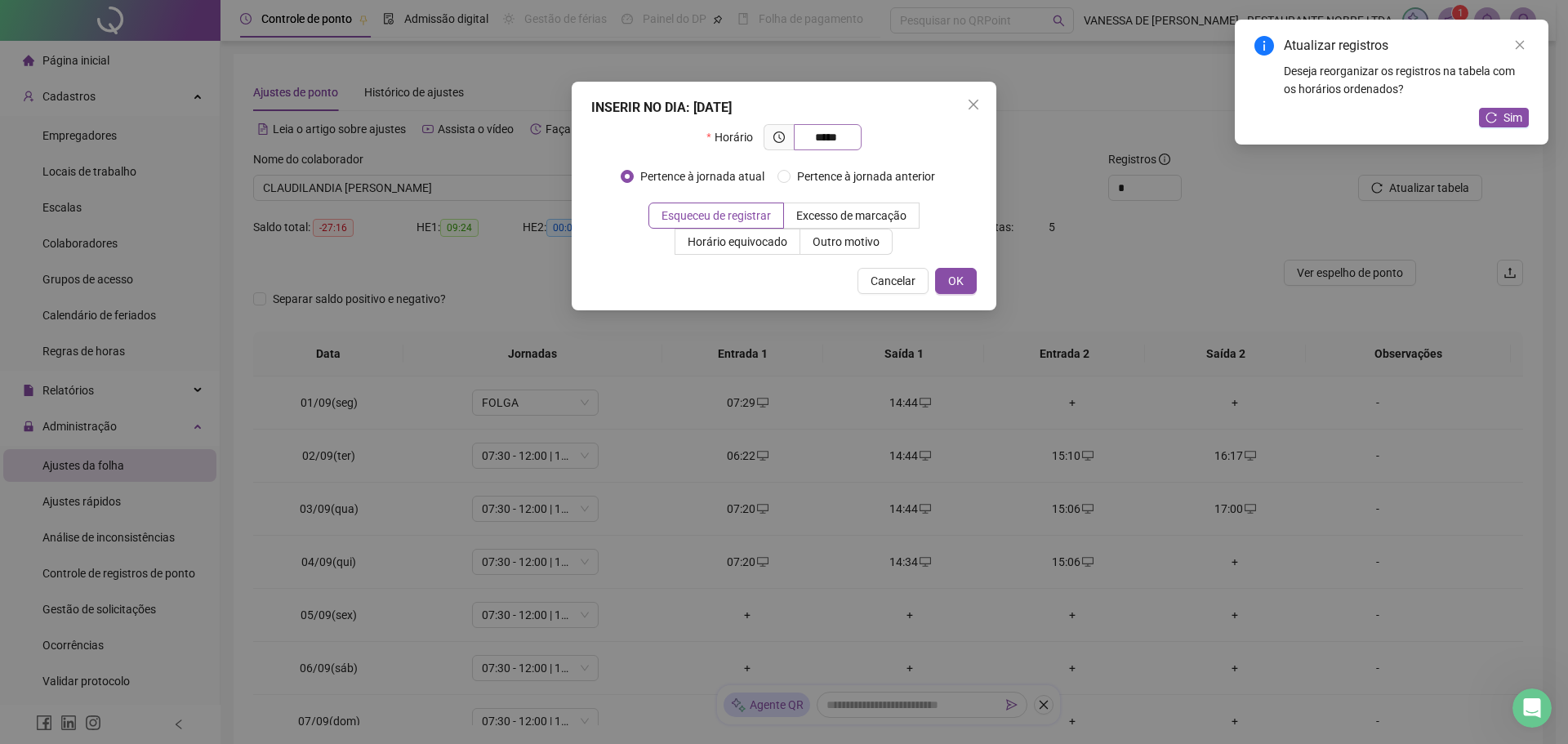
type input "*****"
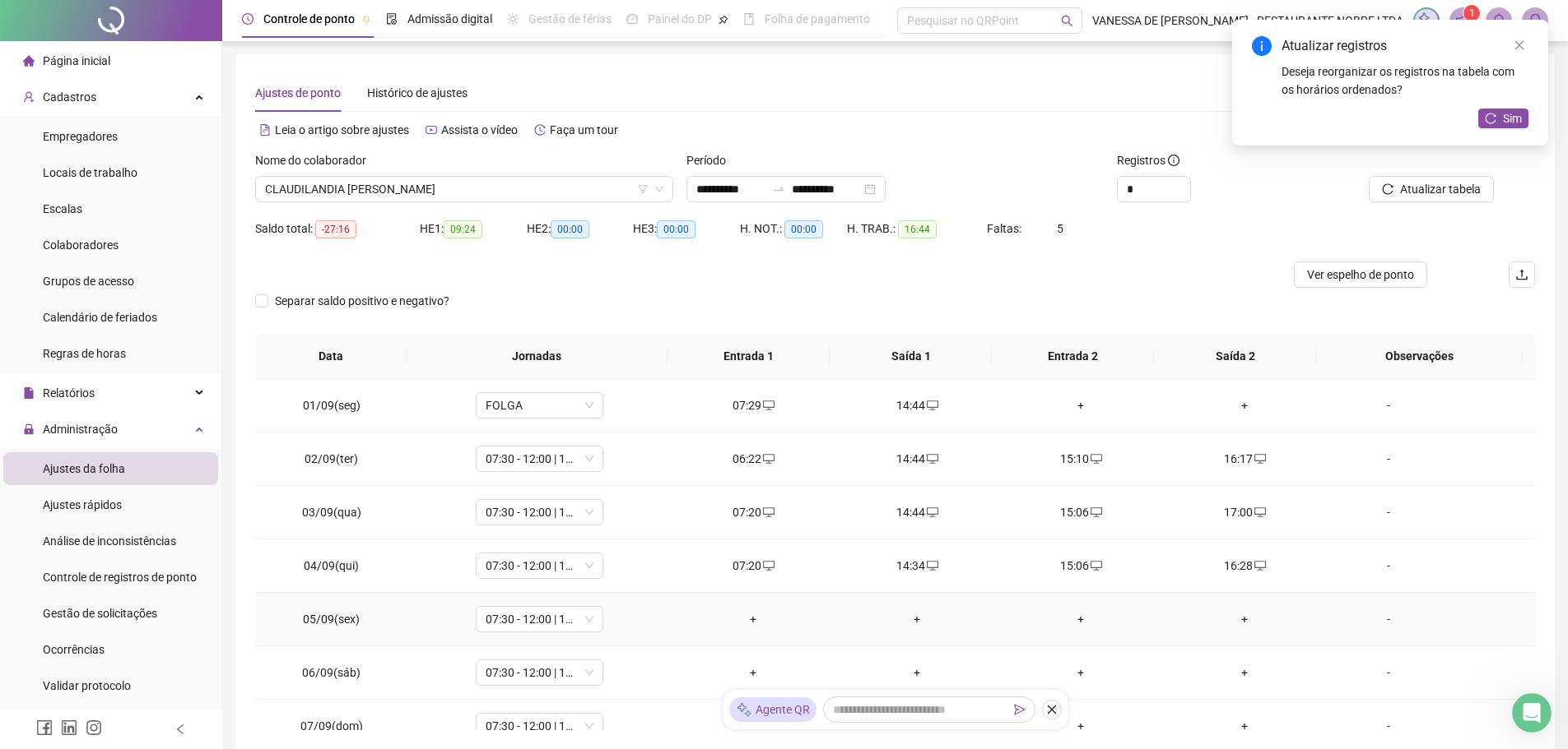
click at [747, 616] on div "+" at bounding box center [753, 619] width 137 height 18
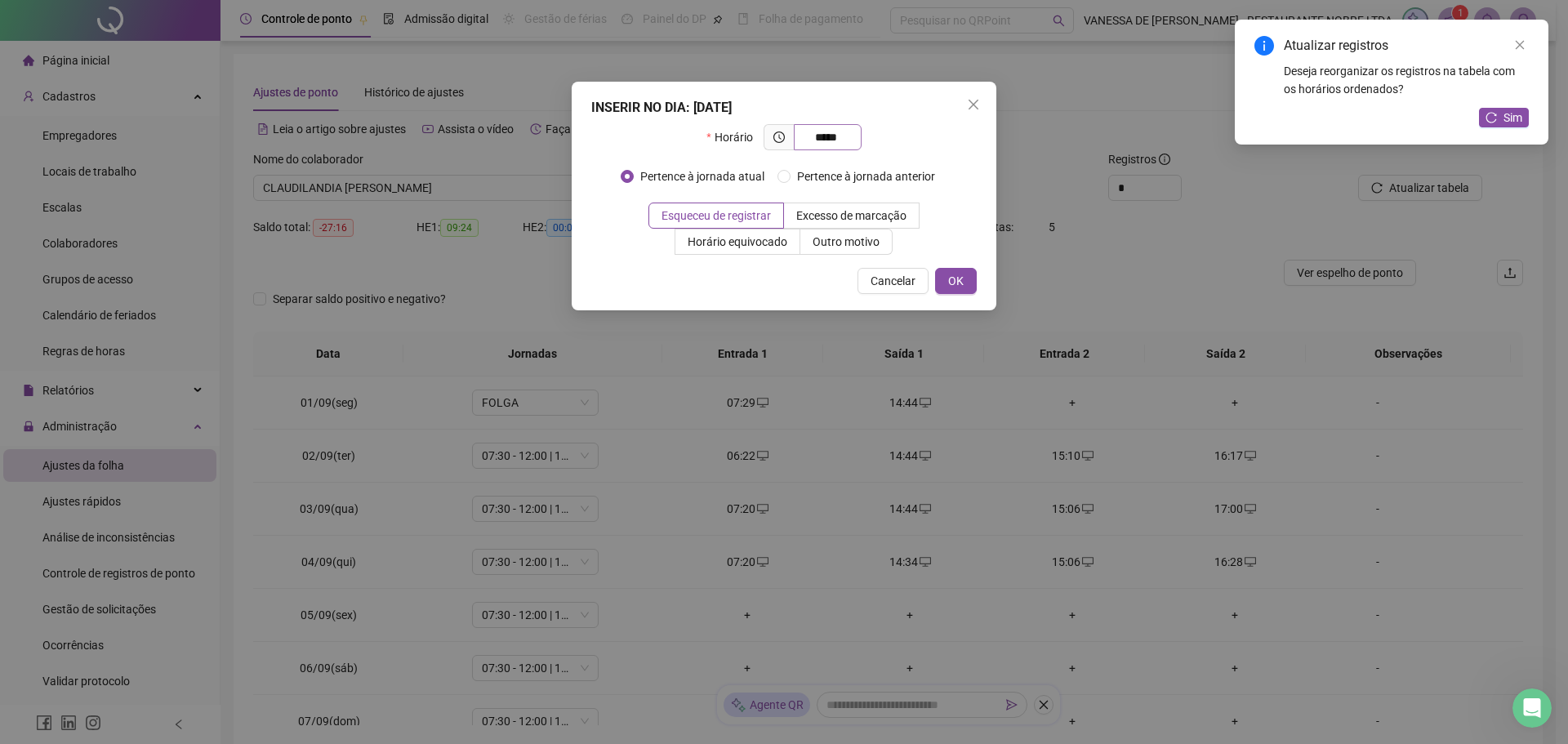
type input "*****"
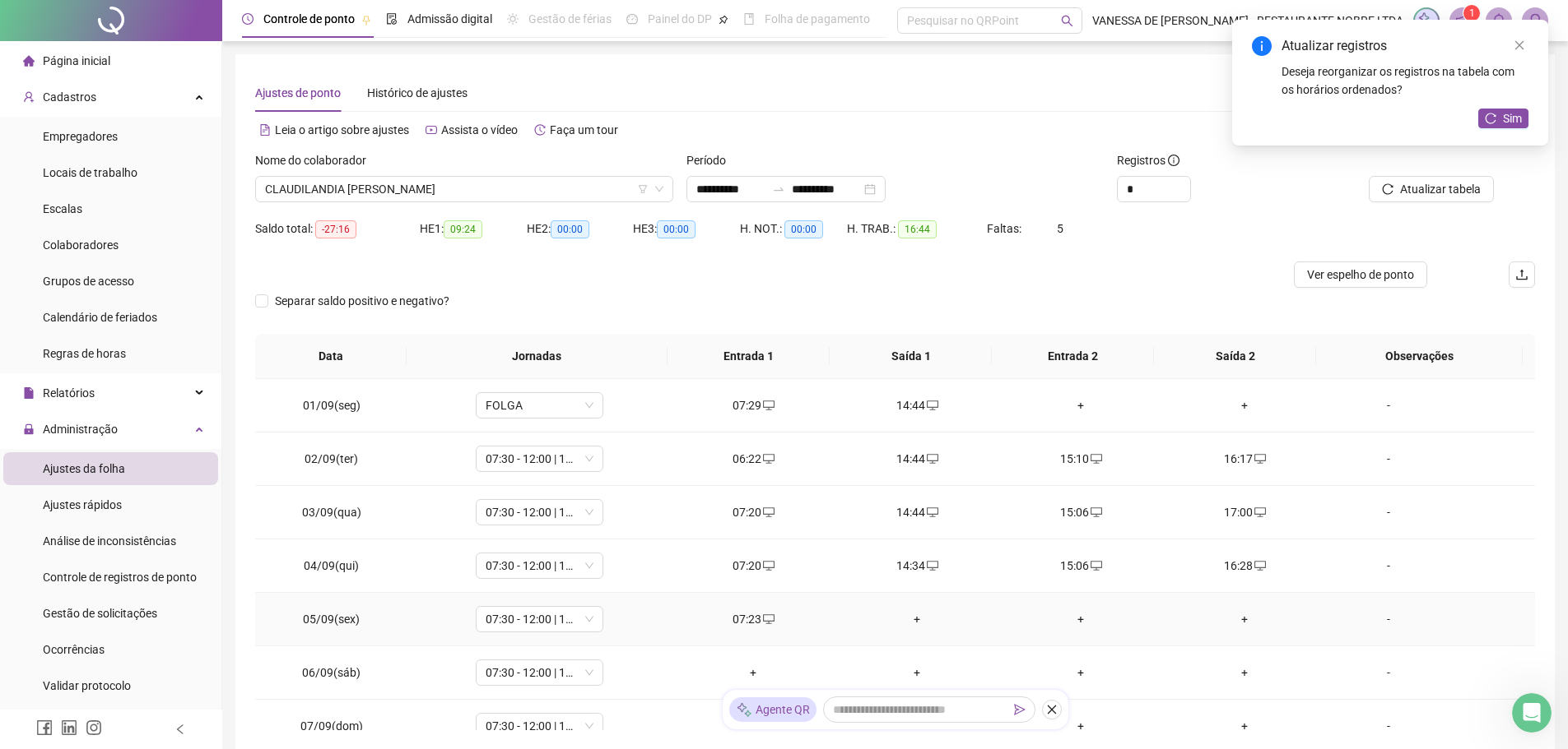
click at [917, 621] on div "+" at bounding box center [917, 619] width 137 height 18
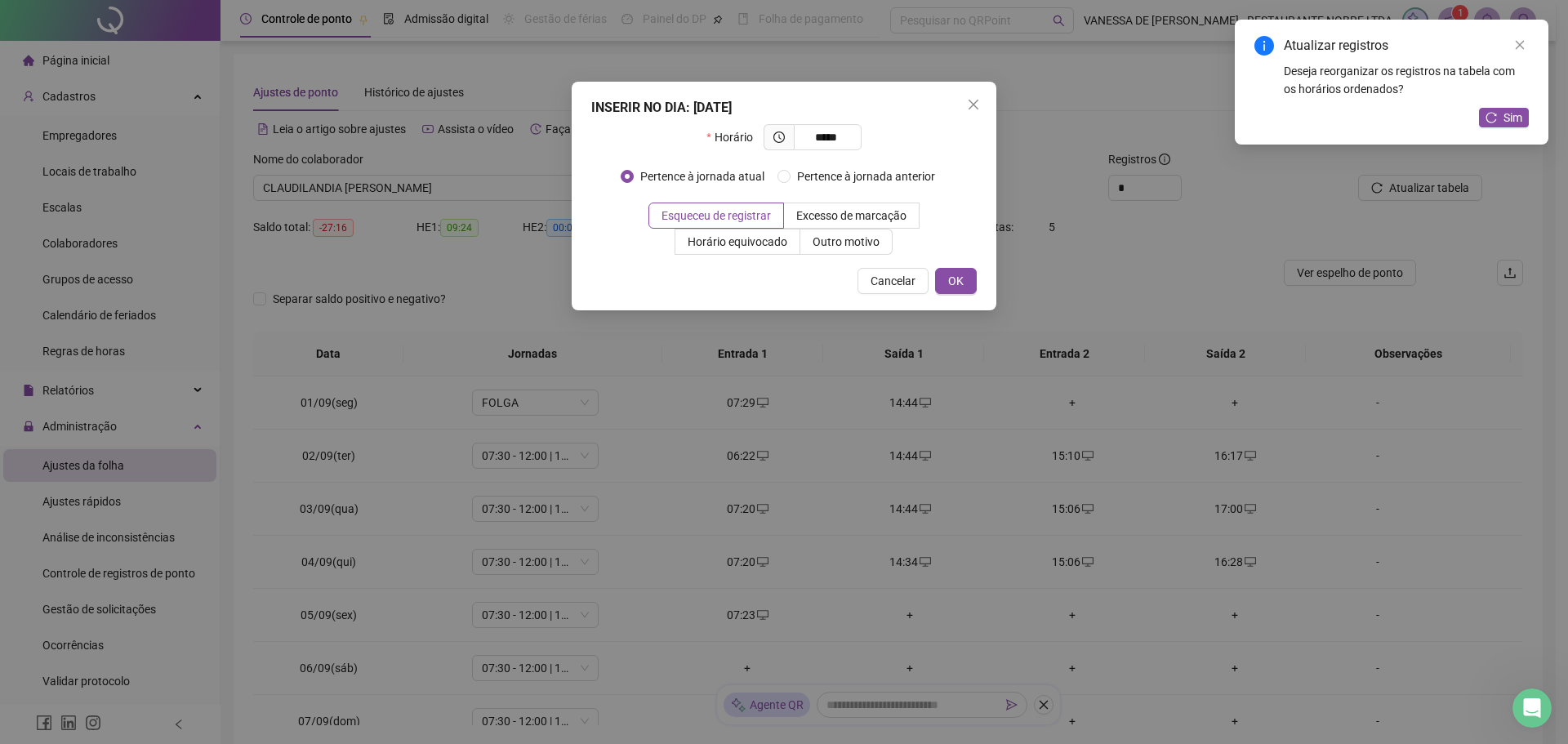
type input "*****"
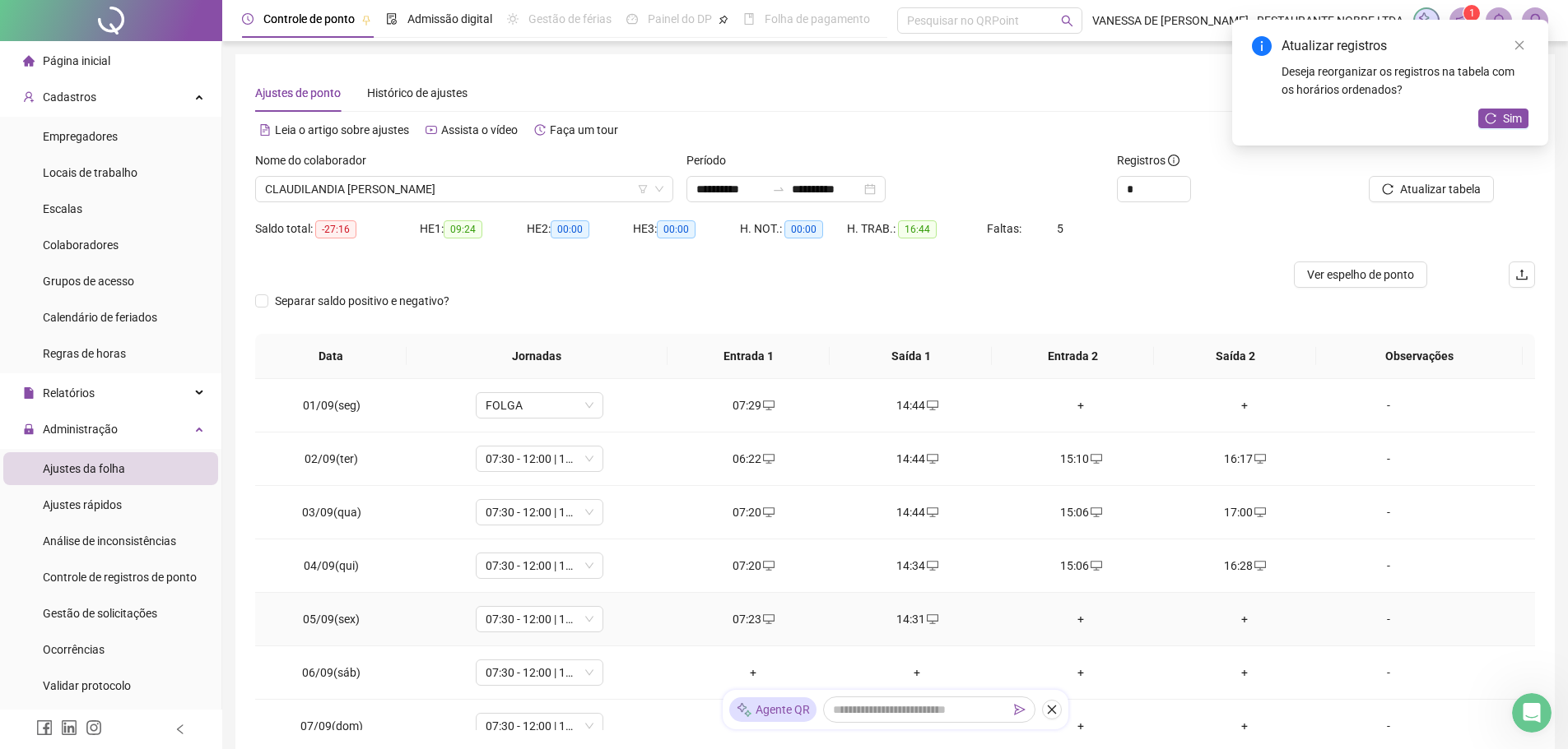
click at [1073, 614] on div "+" at bounding box center [1080, 619] width 137 height 18
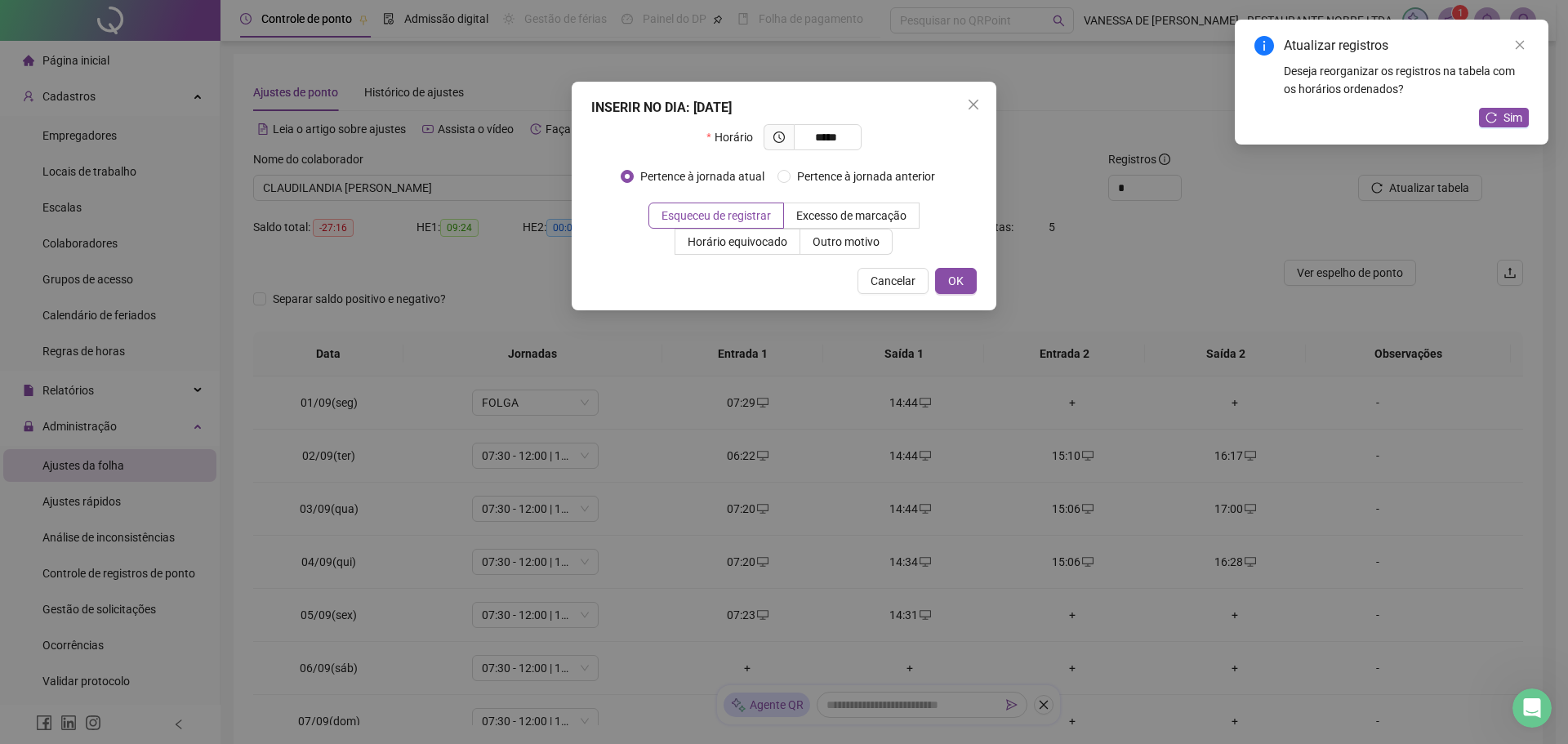
type input "*****"
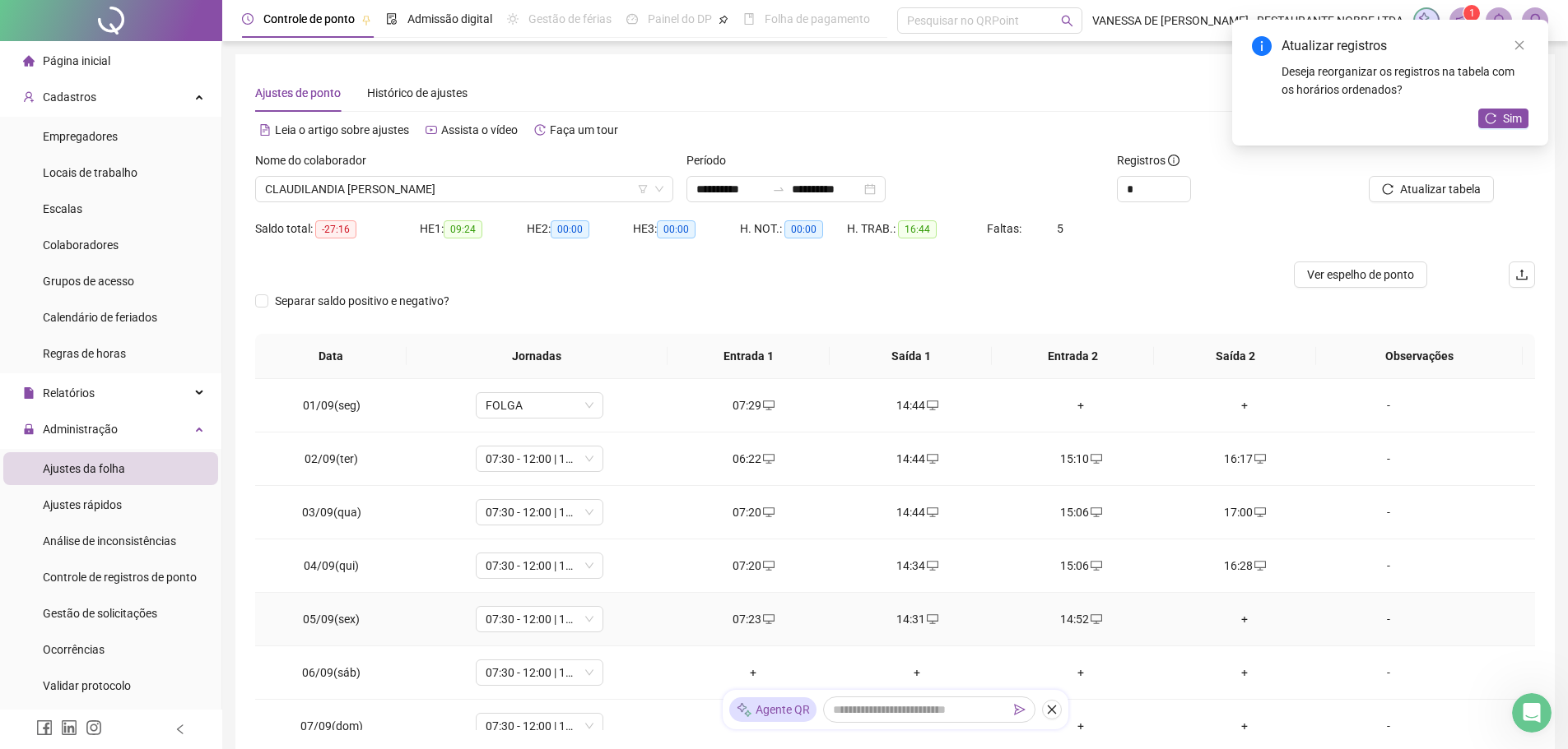
click at [1234, 619] on div "+" at bounding box center [1244, 619] width 137 height 18
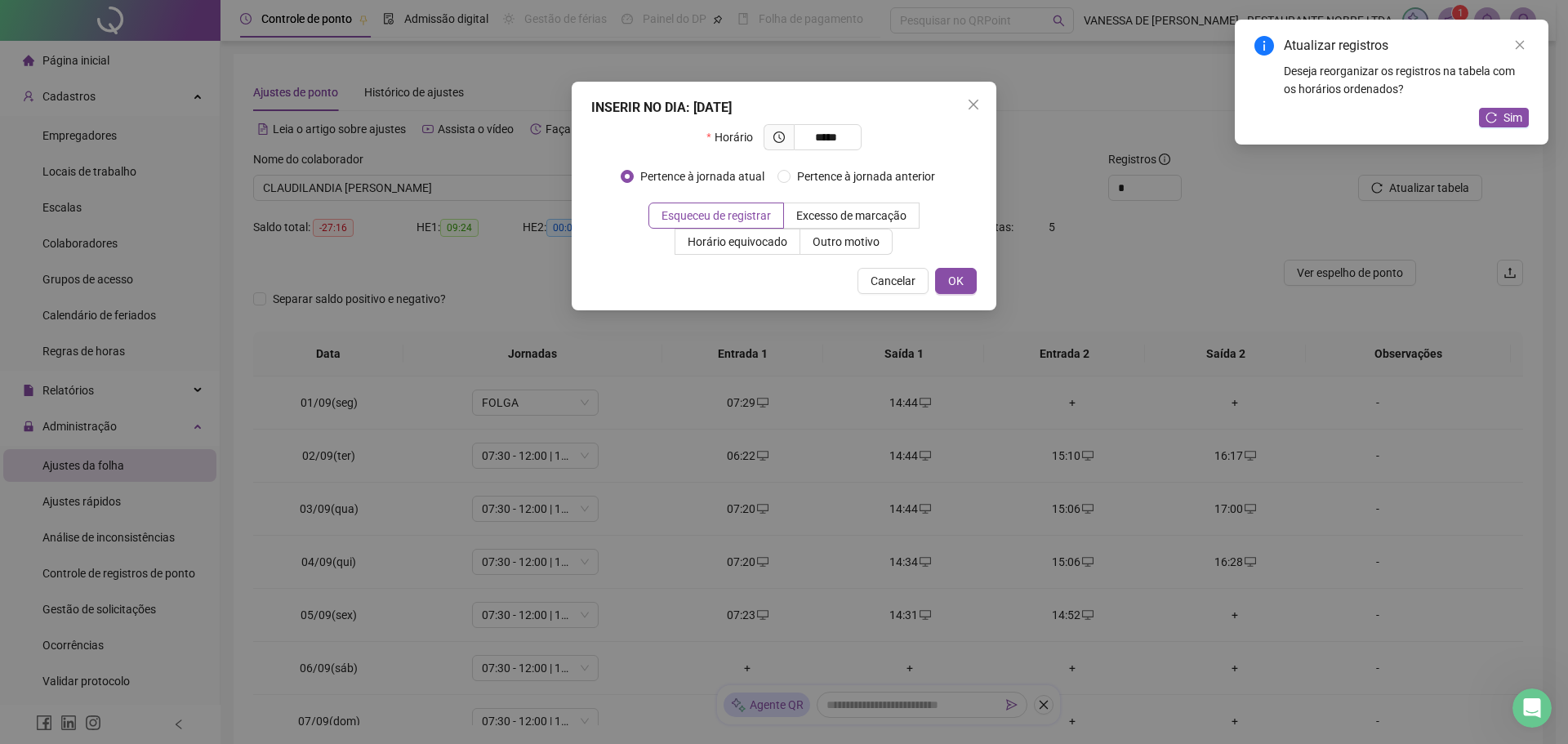
type input "*****"
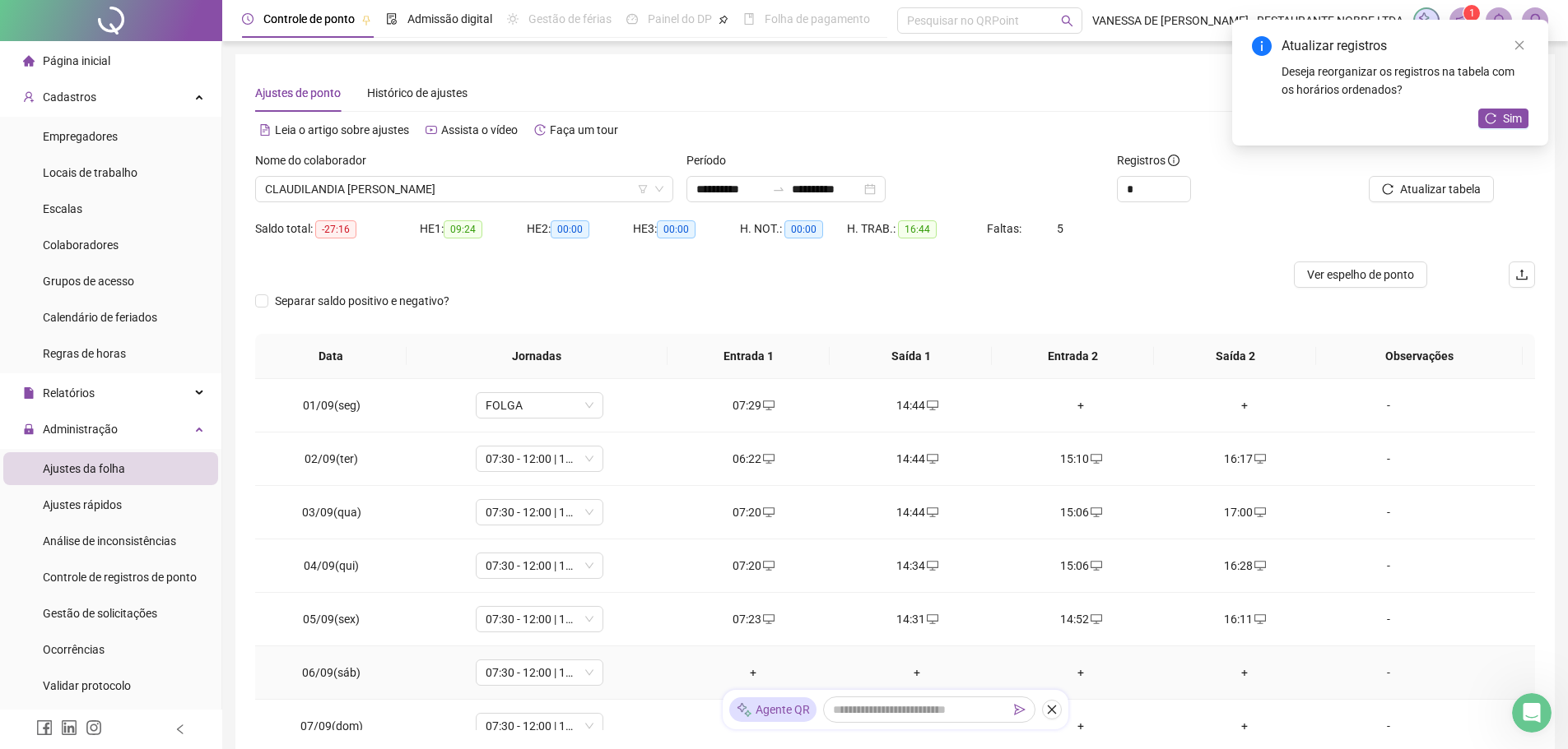
click at [753, 673] on div "+" at bounding box center [753, 673] width 137 height 18
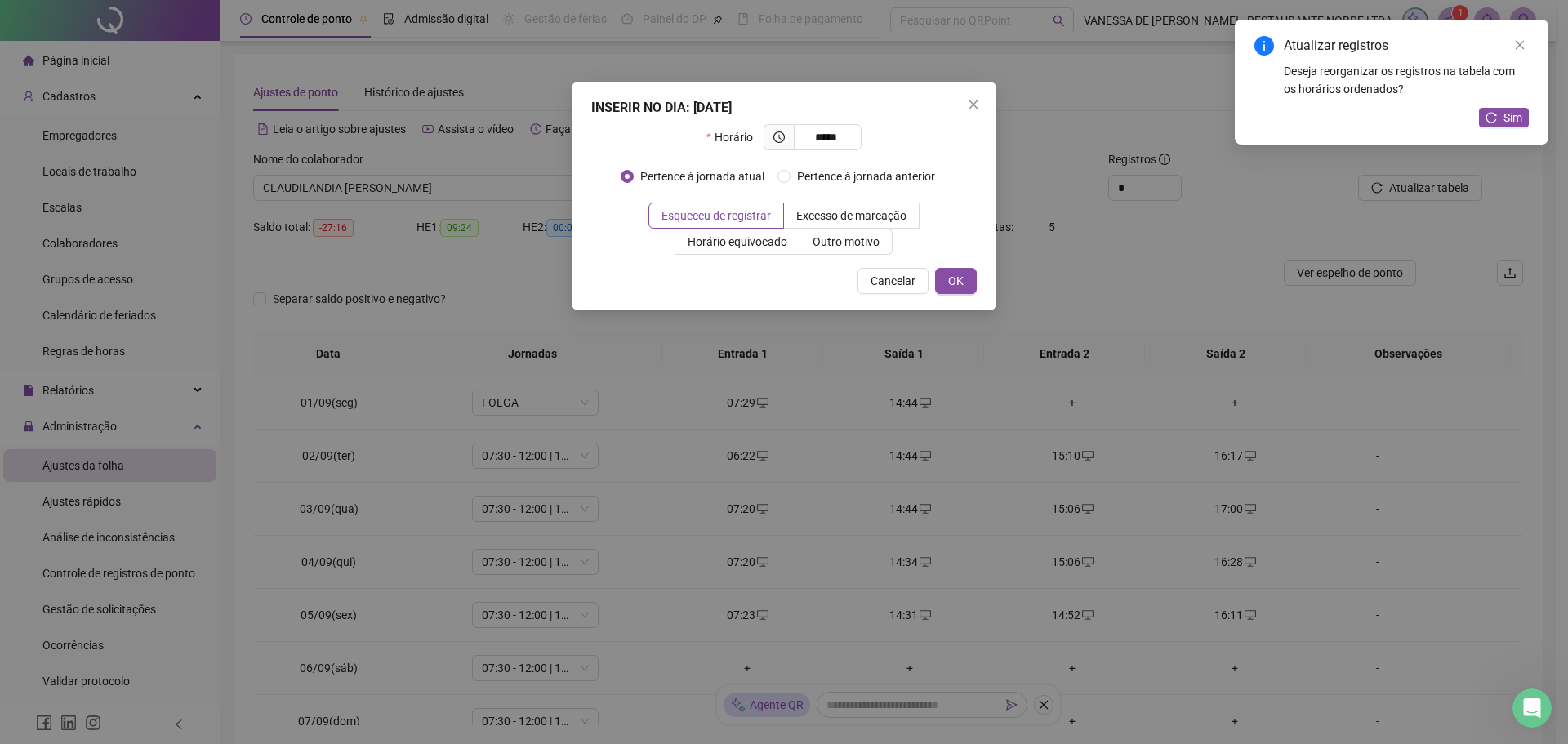
type input "*****"
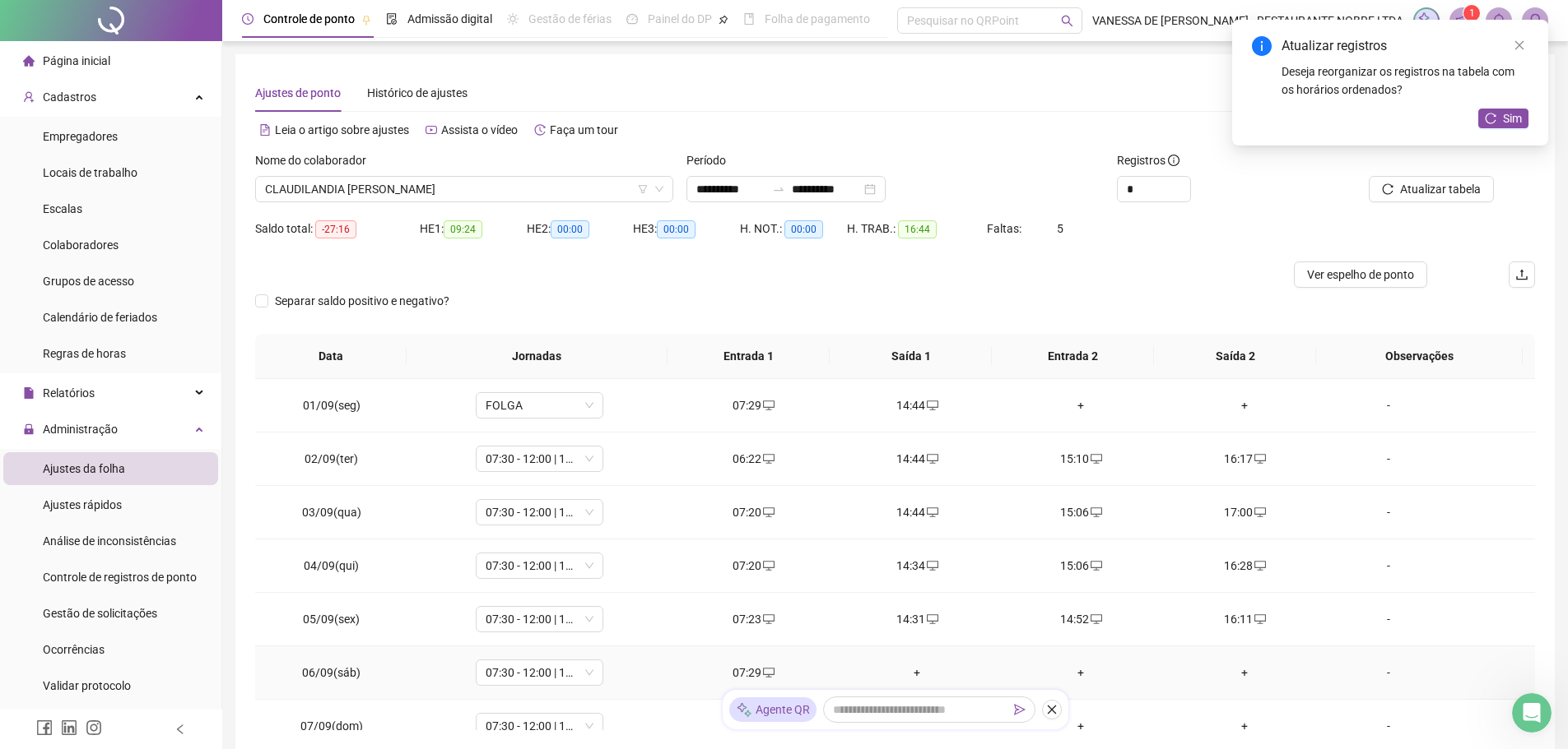
click at [911, 674] on div "+" at bounding box center [917, 673] width 137 height 18
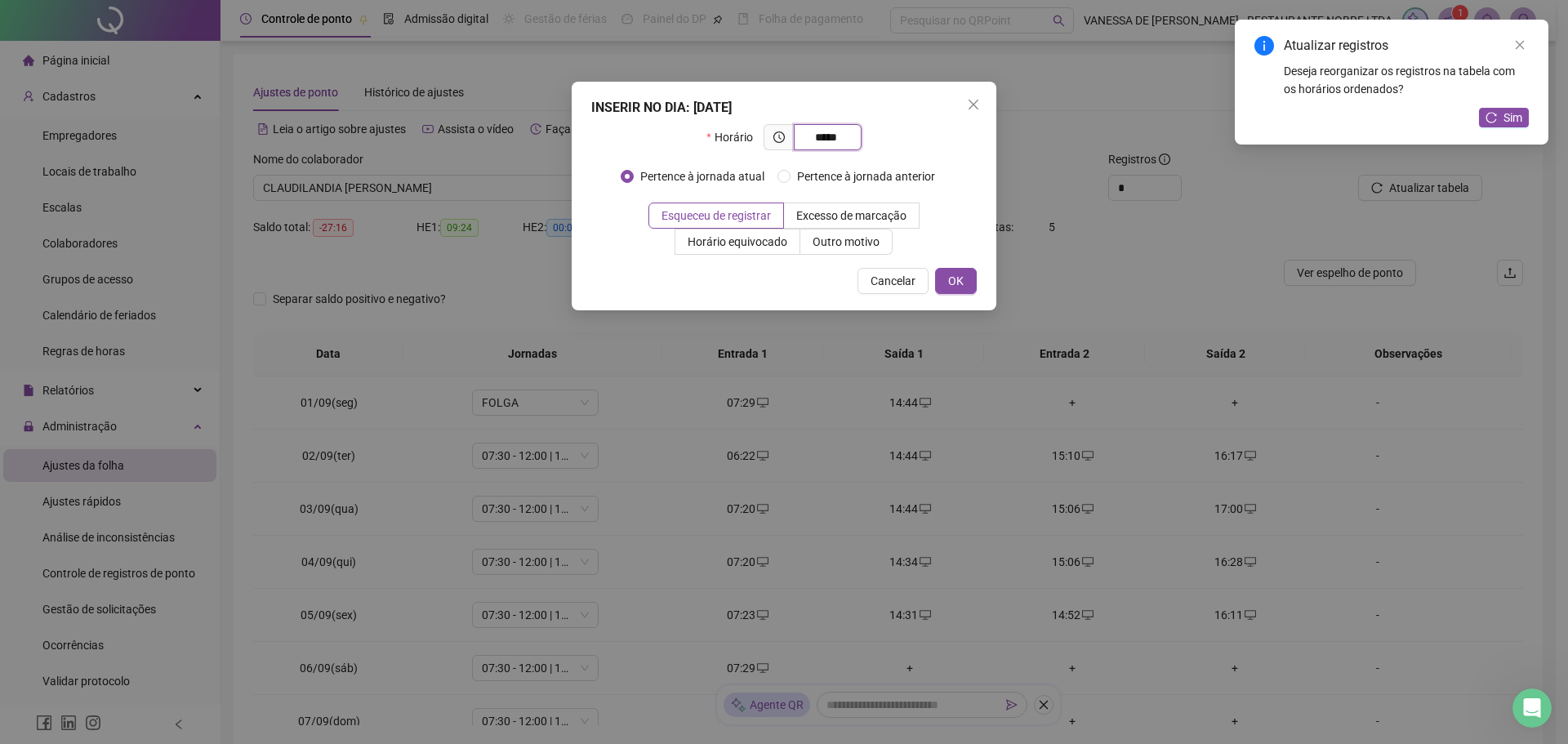
type input "*****"
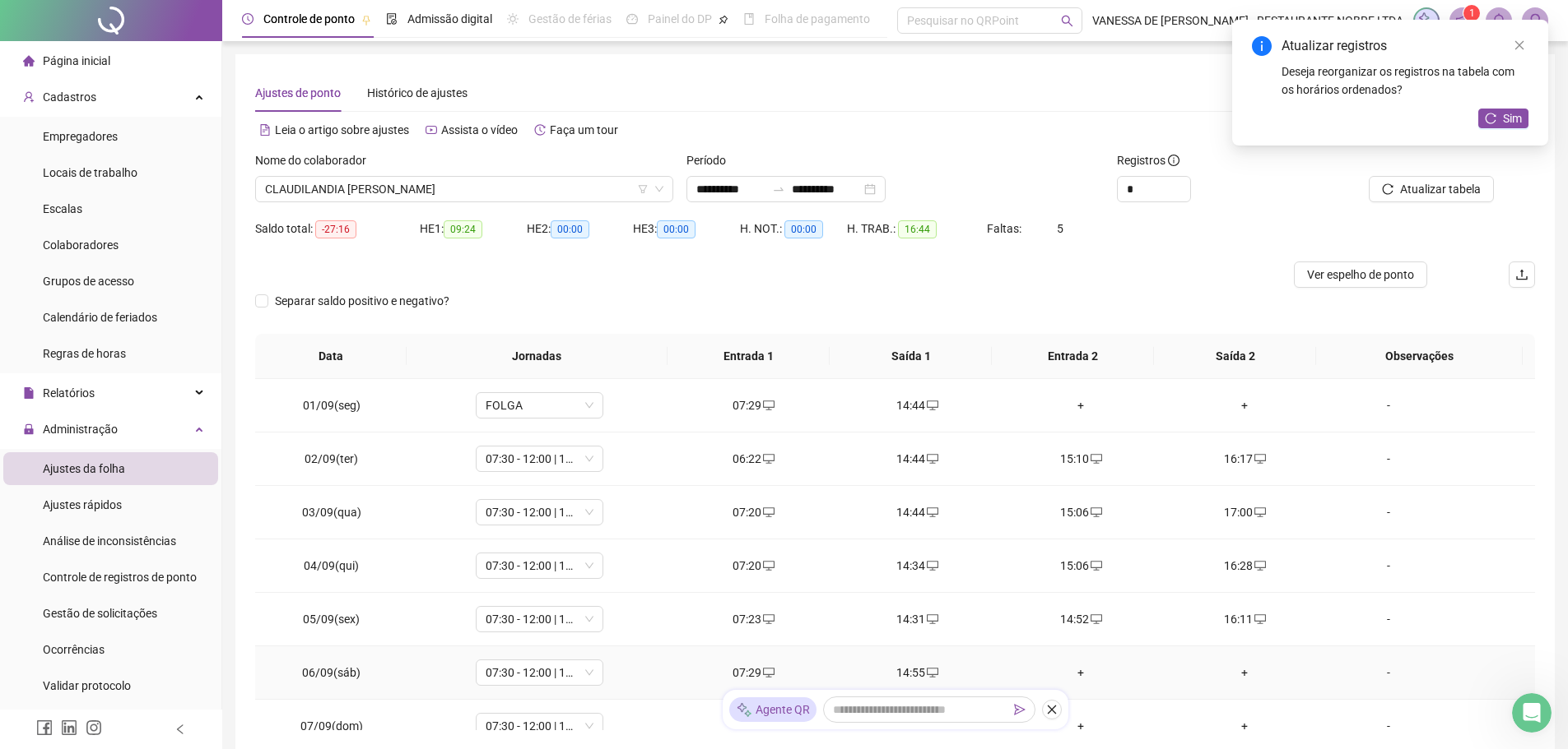
click at [1068, 669] on div "+" at bounding box center [1080, 673] width 137 height 18
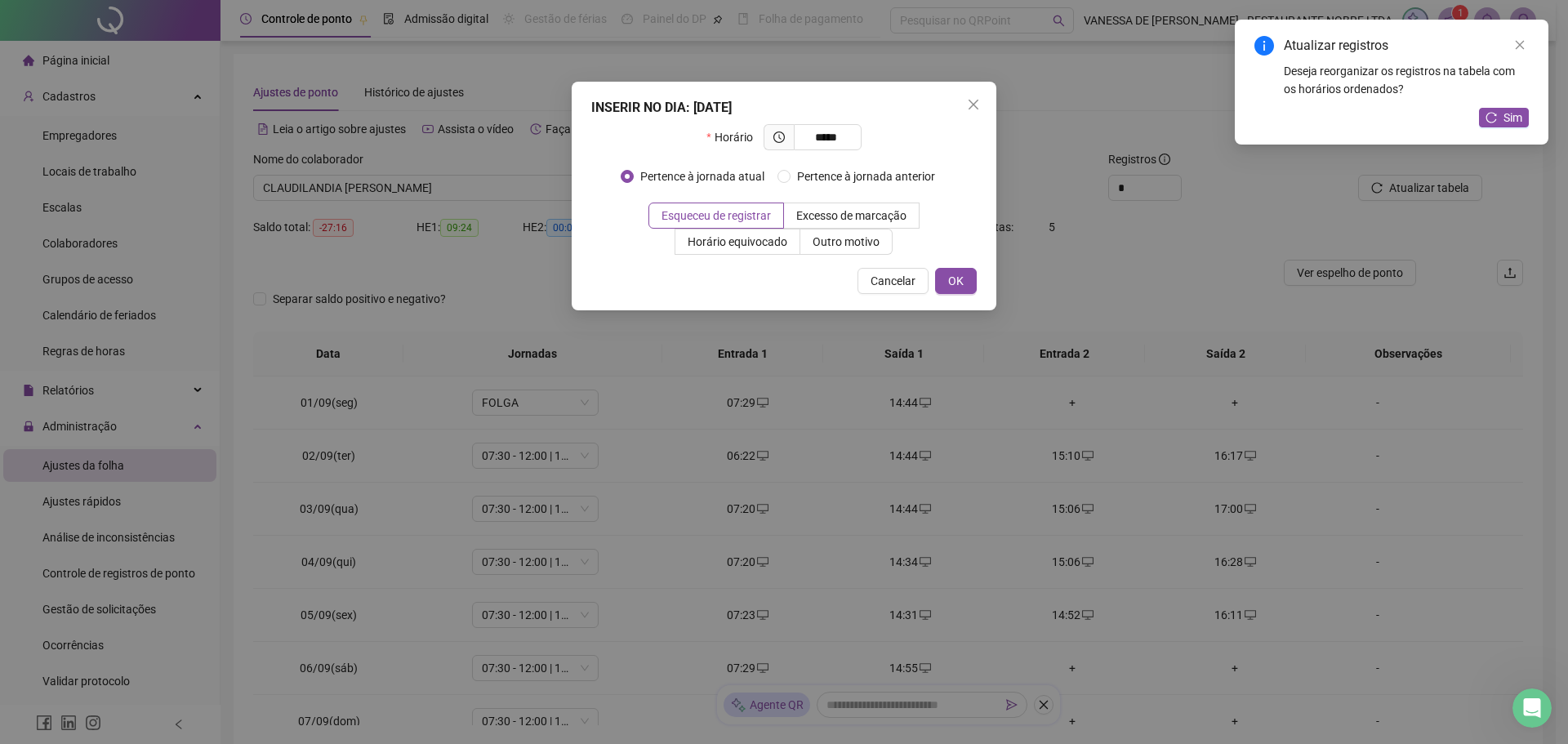
type input "*****"
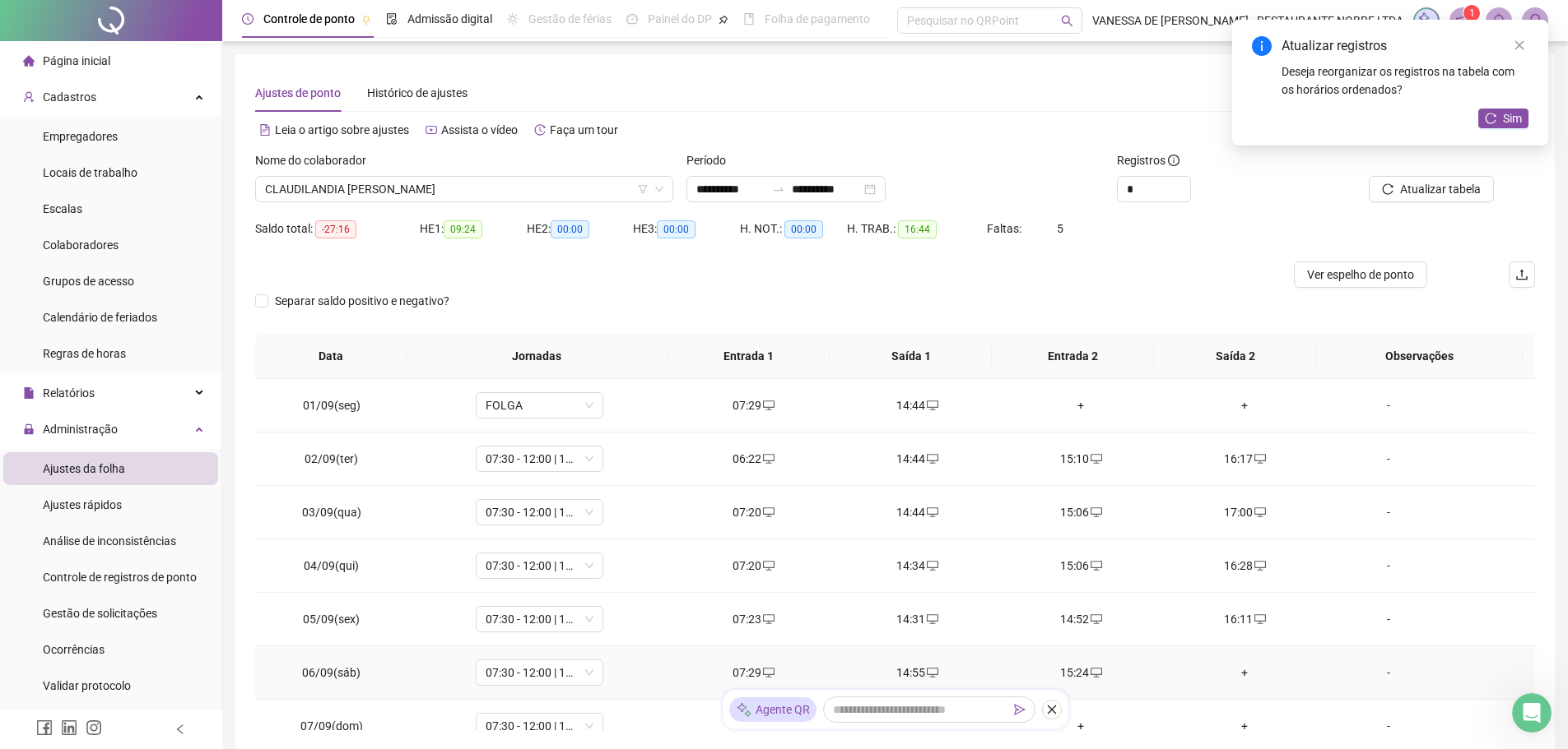
click at [1232, 675] on div "+" at bounding box center [1244, 673] width 137 height 18
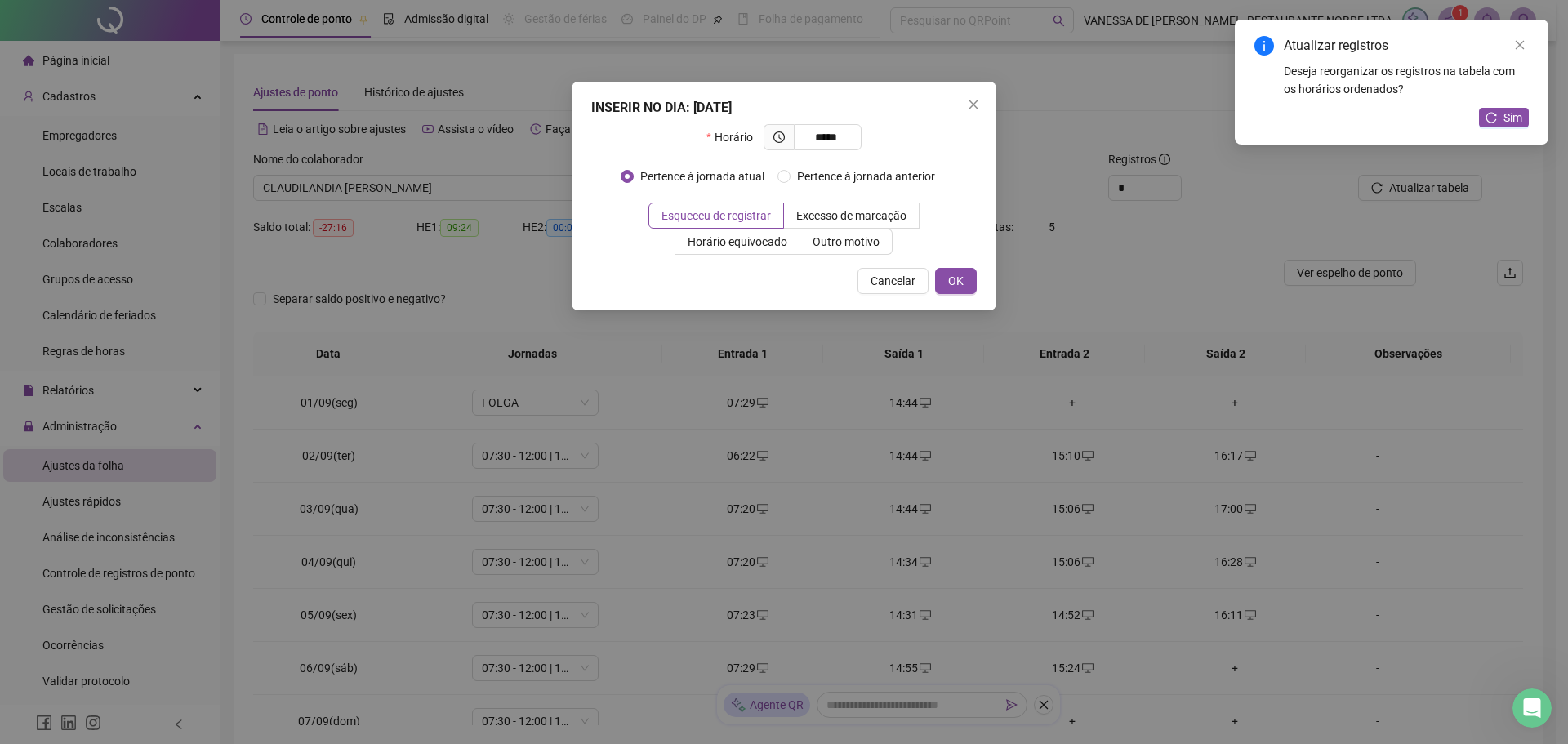
type input "*****"
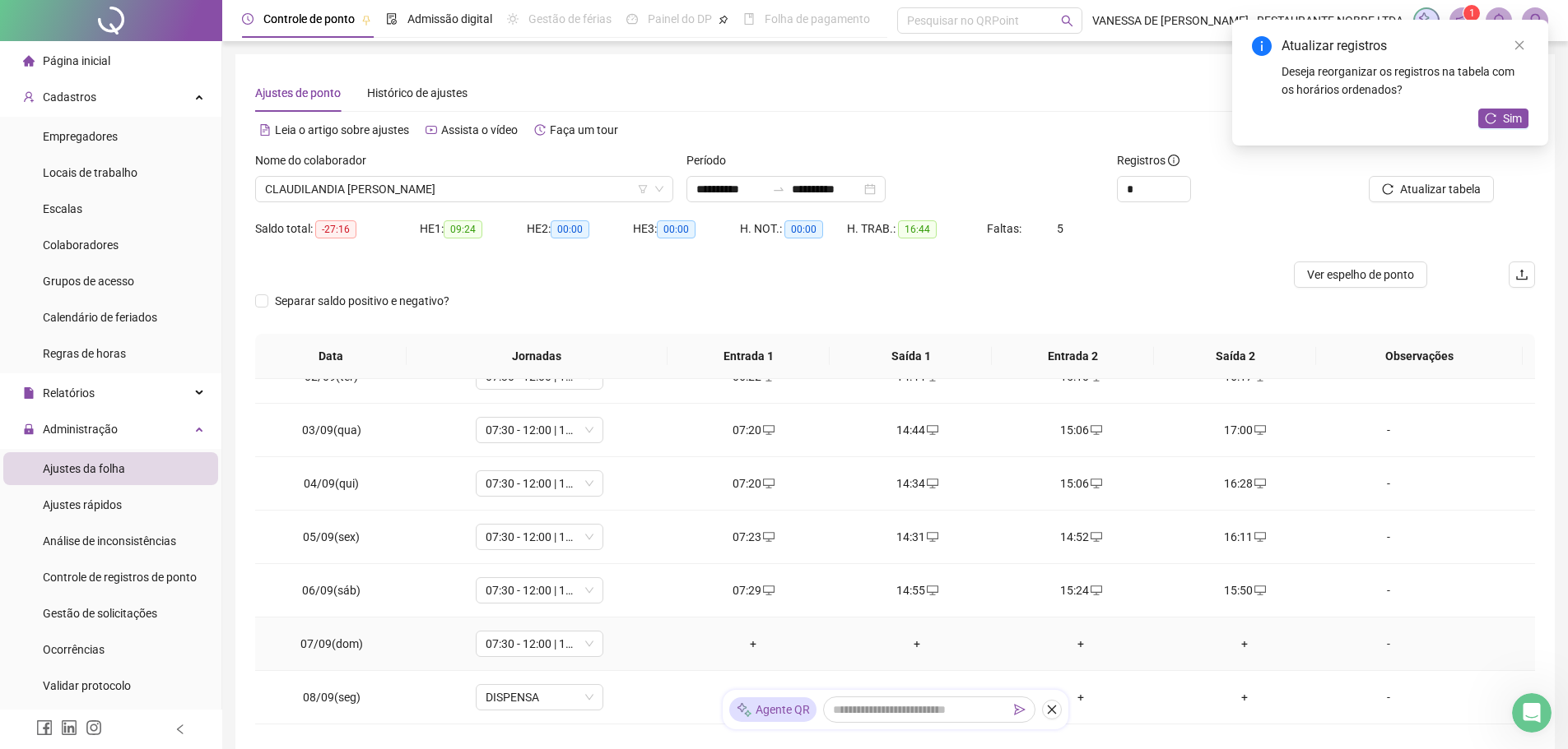
click at [749, 646] on div "+" at bounding box center [753, 644] width 137 height 18
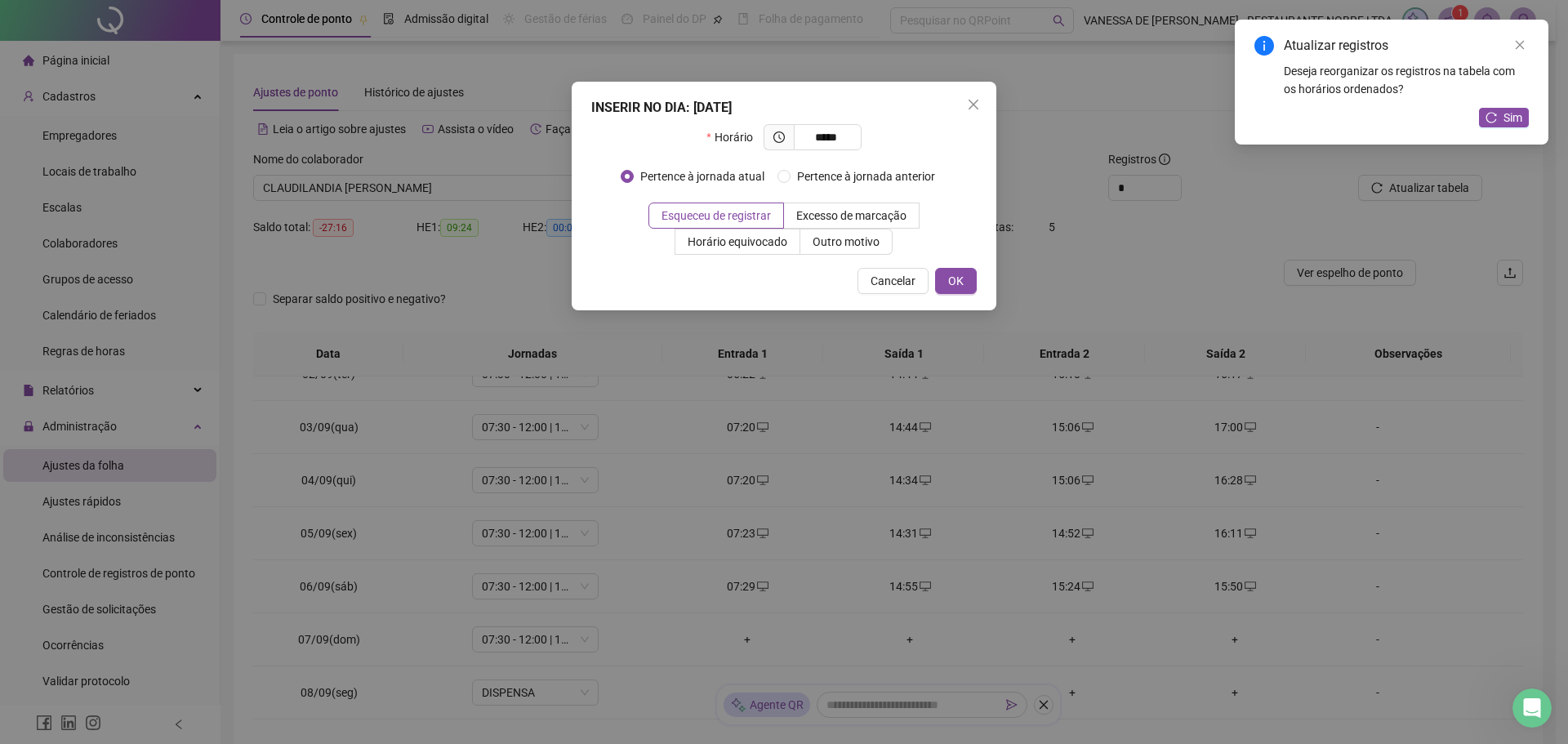
type input "*****"
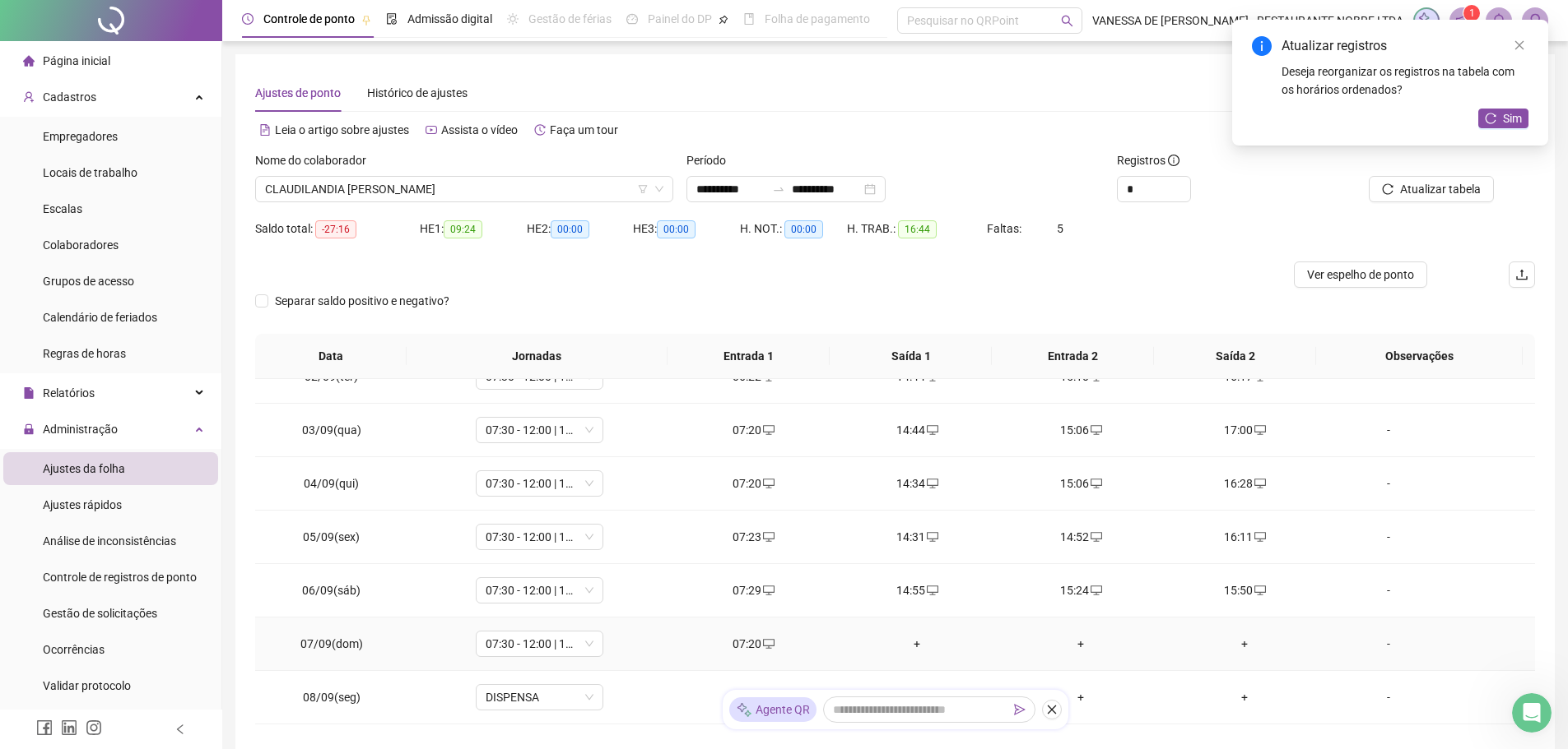
click at [911, 643] on div "+" at bounding box center [917, 644] width 137 height 18
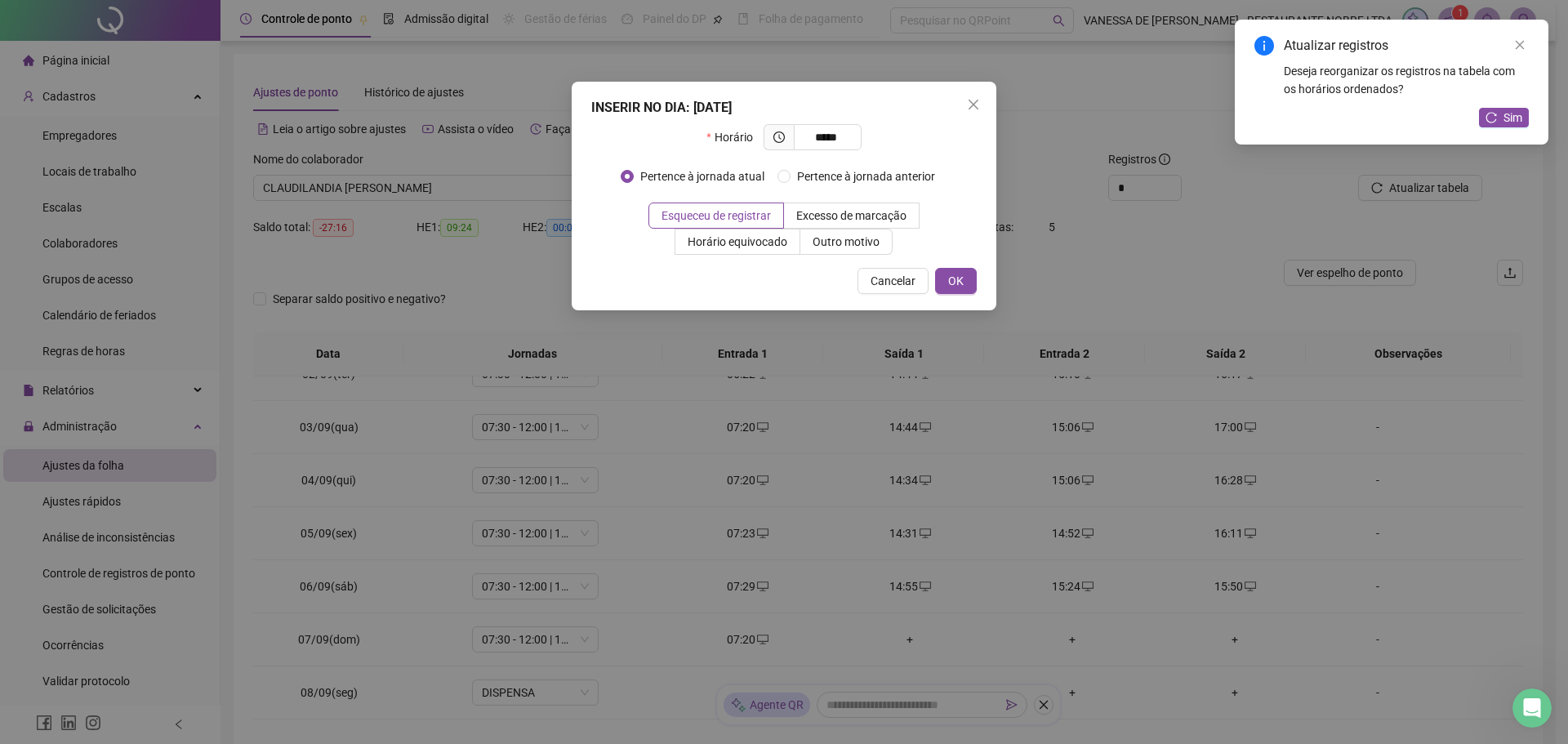
type input "*****"
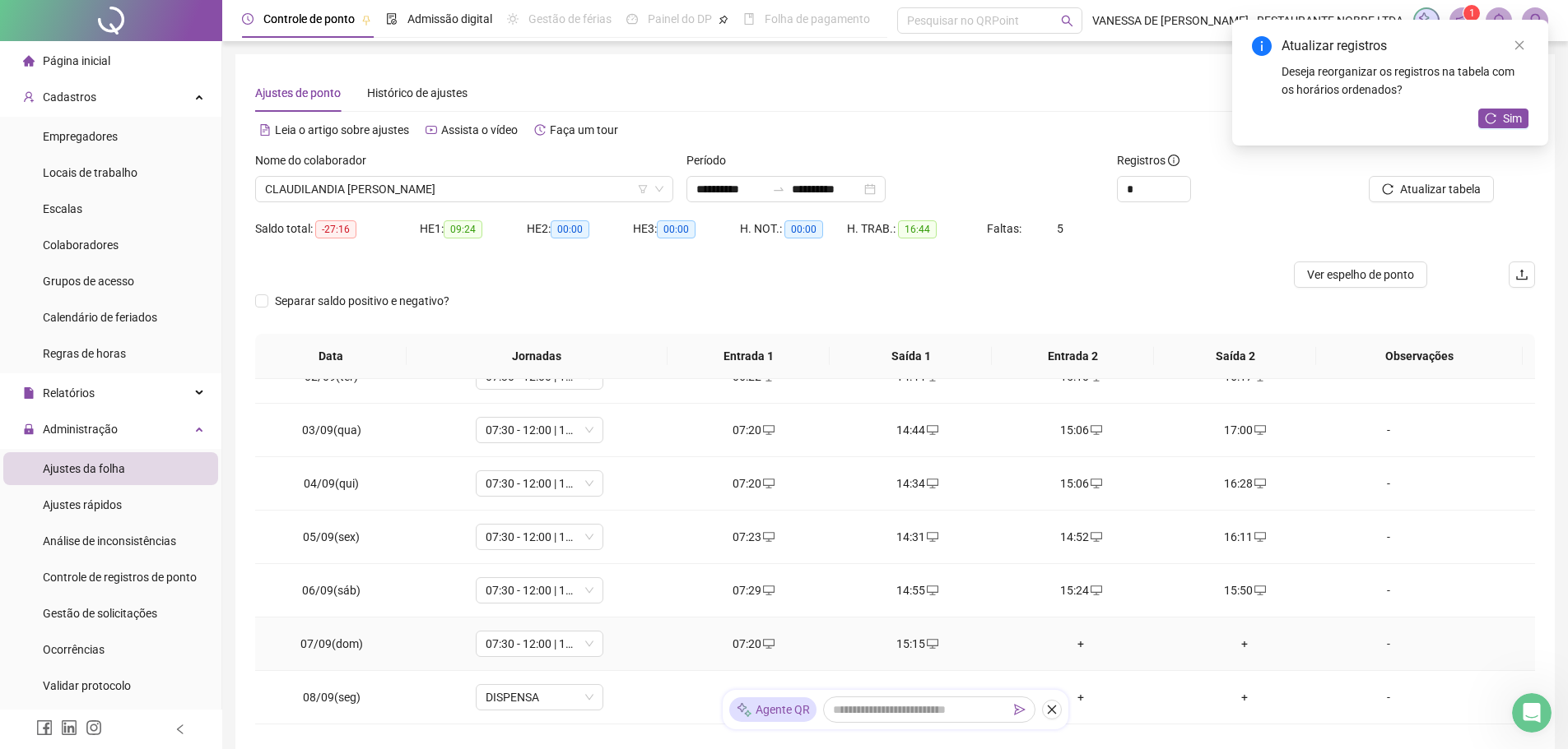
click at [1078, 645] on div "+" at bounding box center [1080, 644] width 137 height 18
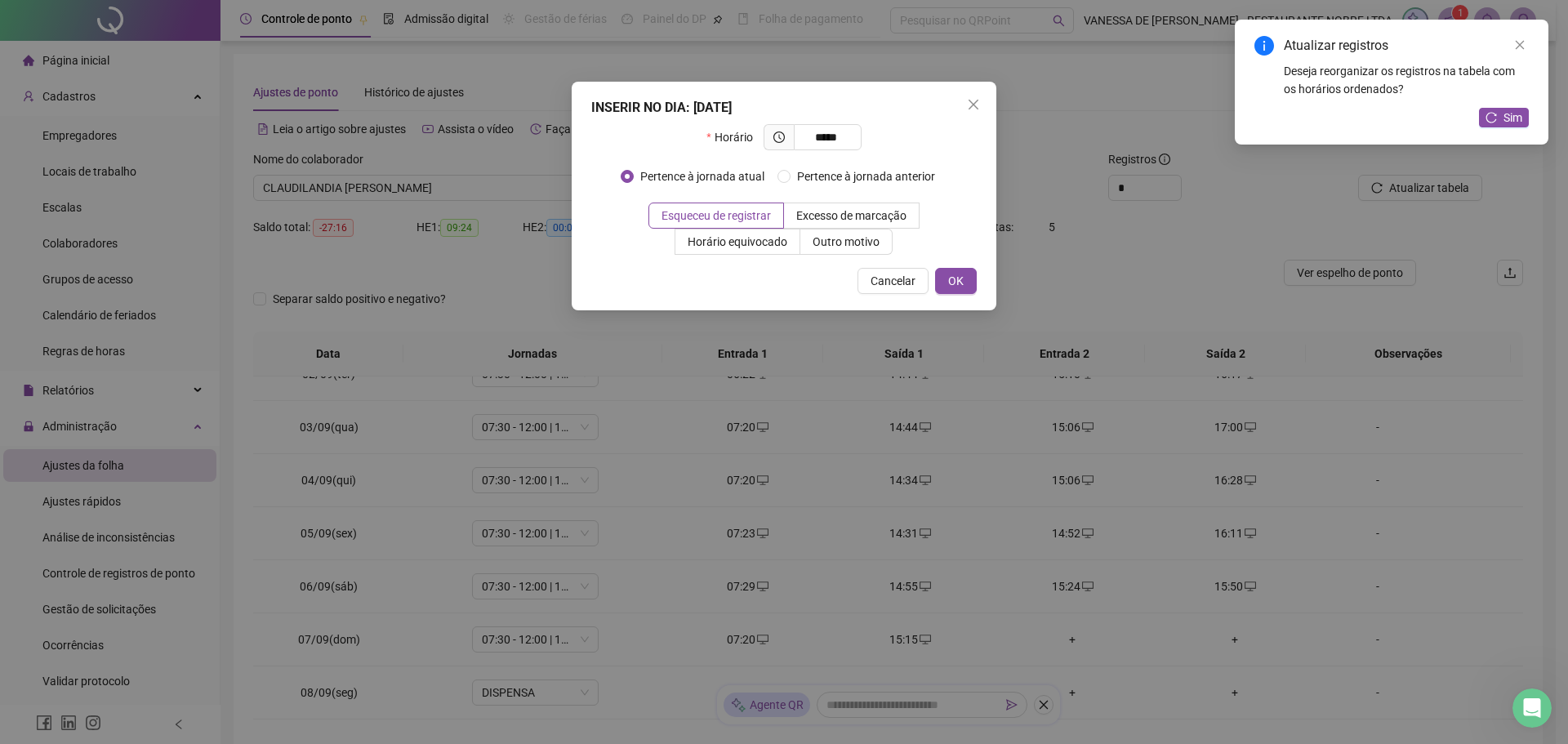
type input "*****"
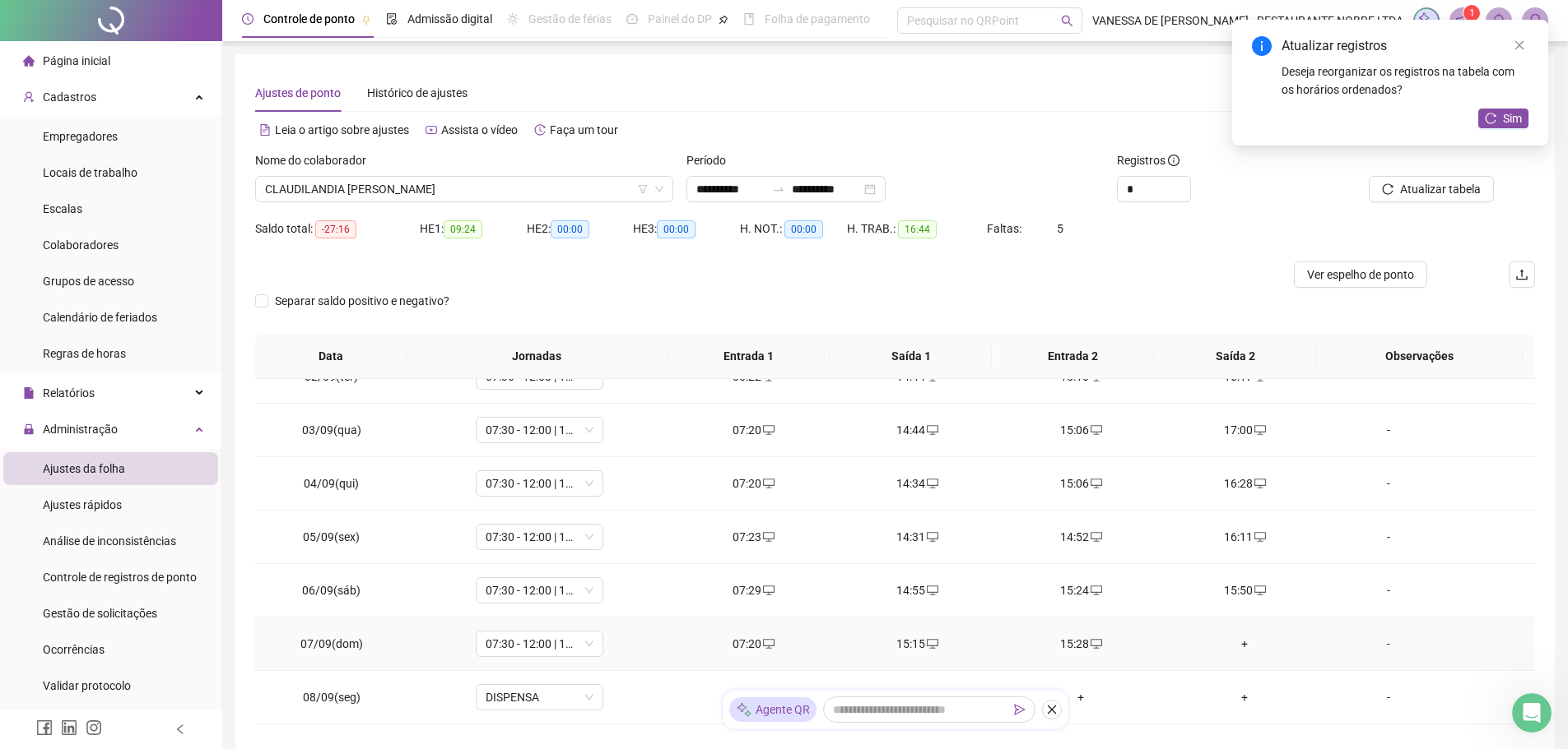
click at [1234, 643] on div "+" at bounding box center [1244, 644] width 137 height 18
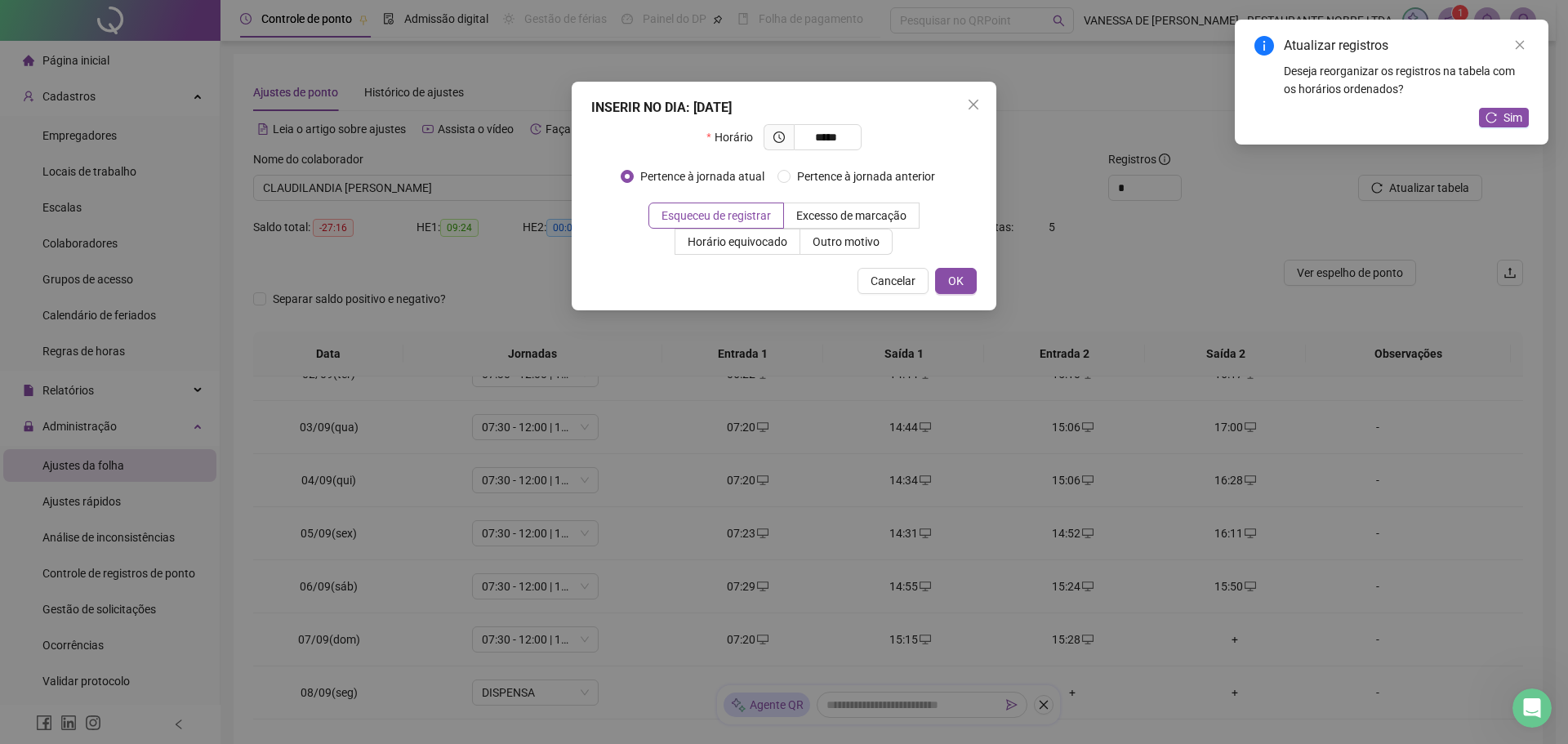
type input "*****"
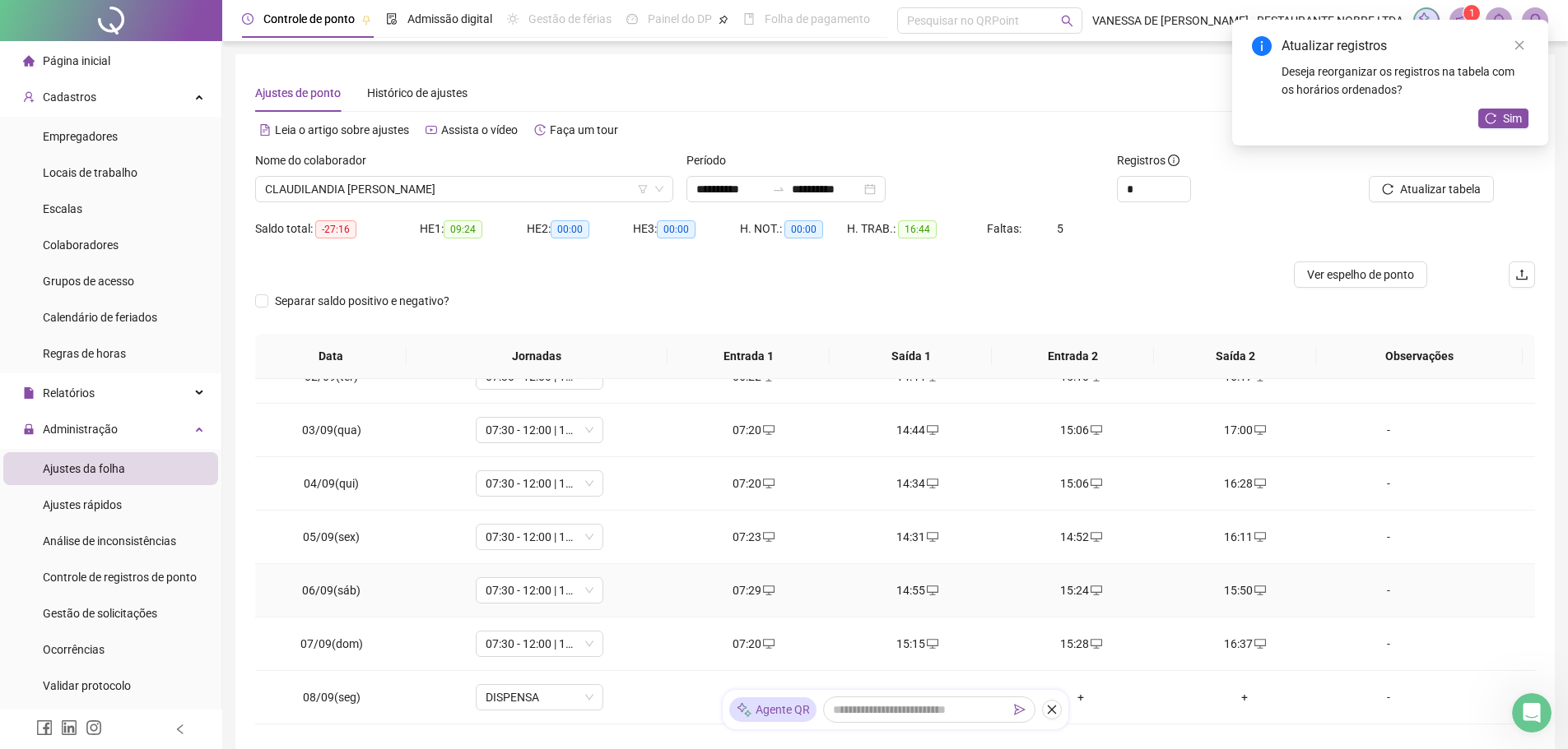
scroll to position [130, 0]
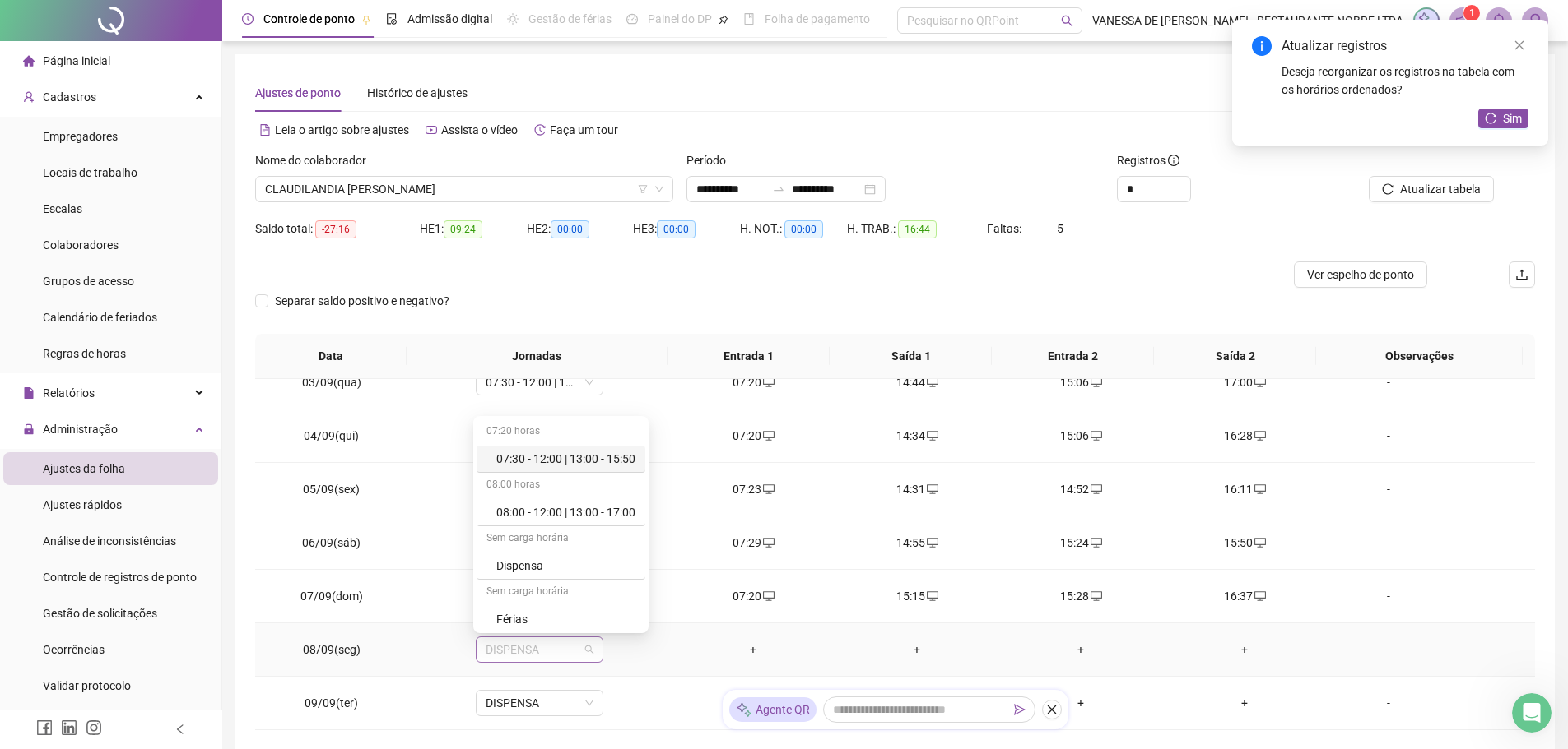
click at [586, 655] on span "DISPENSA" at bounding box center [540, 650] width 108 height 25
click at [527, 589] on div "Folga" at bounding box center [565, 591] width 139 height 18
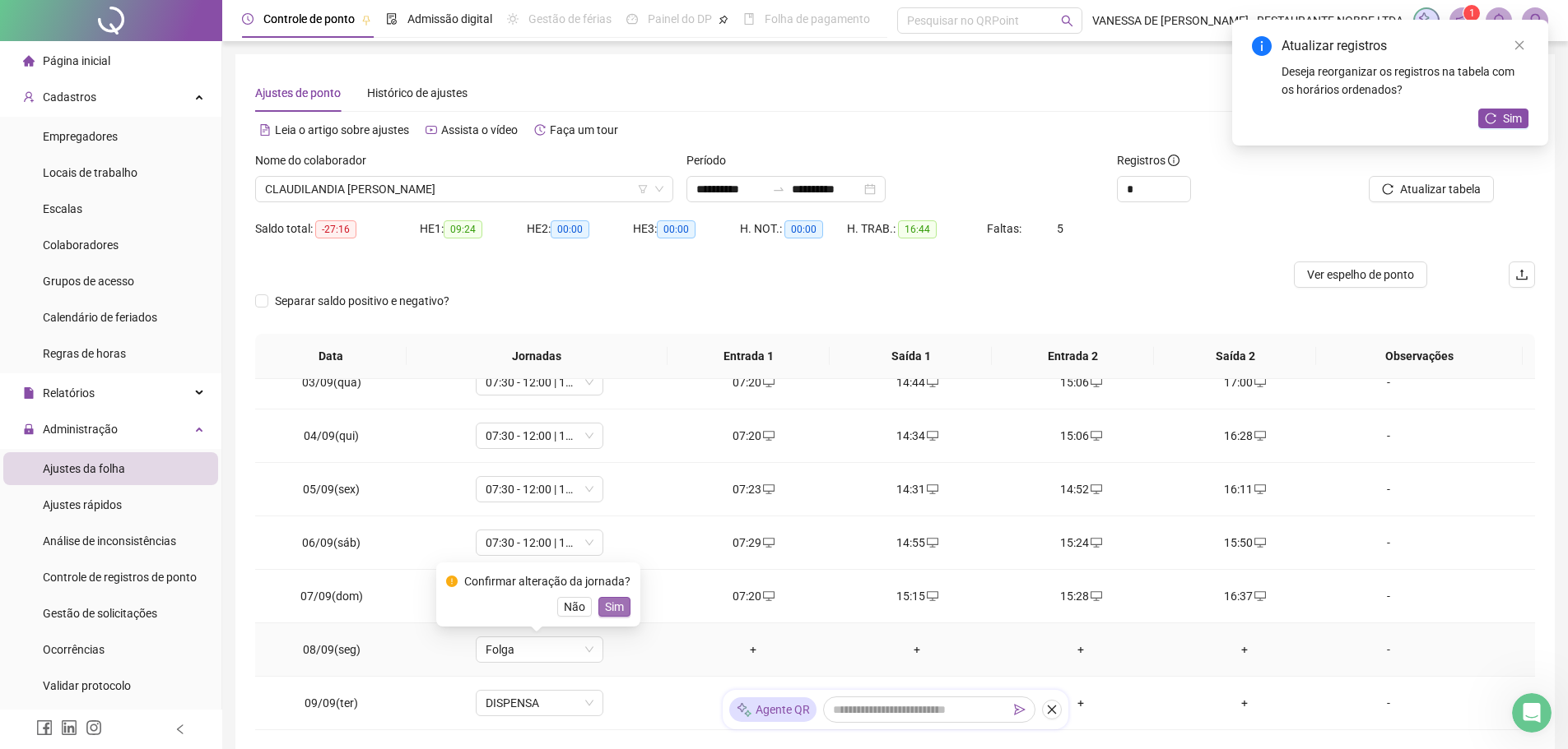
click at [611, 608] on span "Sim" at bounding box center [614, 607] width 19 height 18
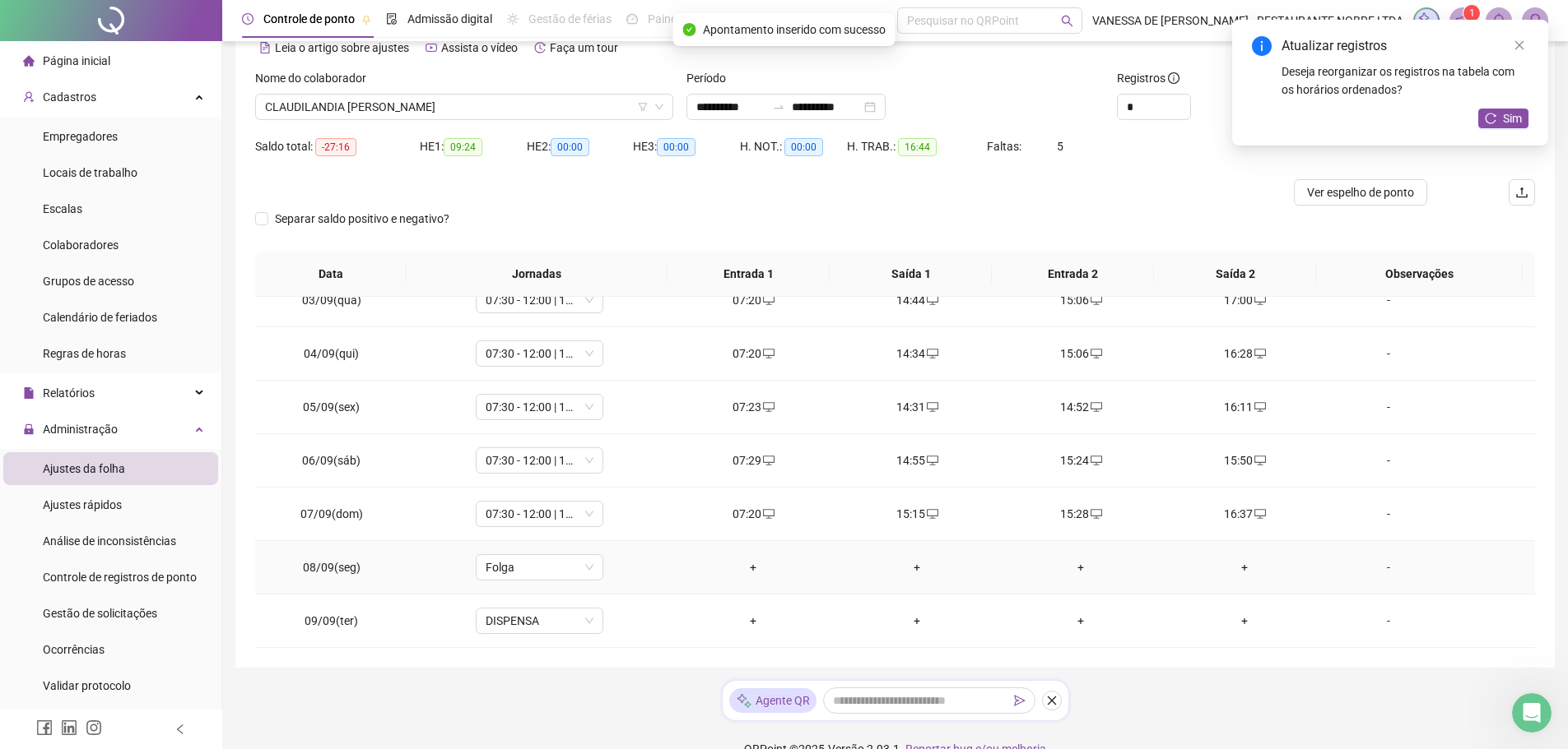
scroll to position [111, 0]
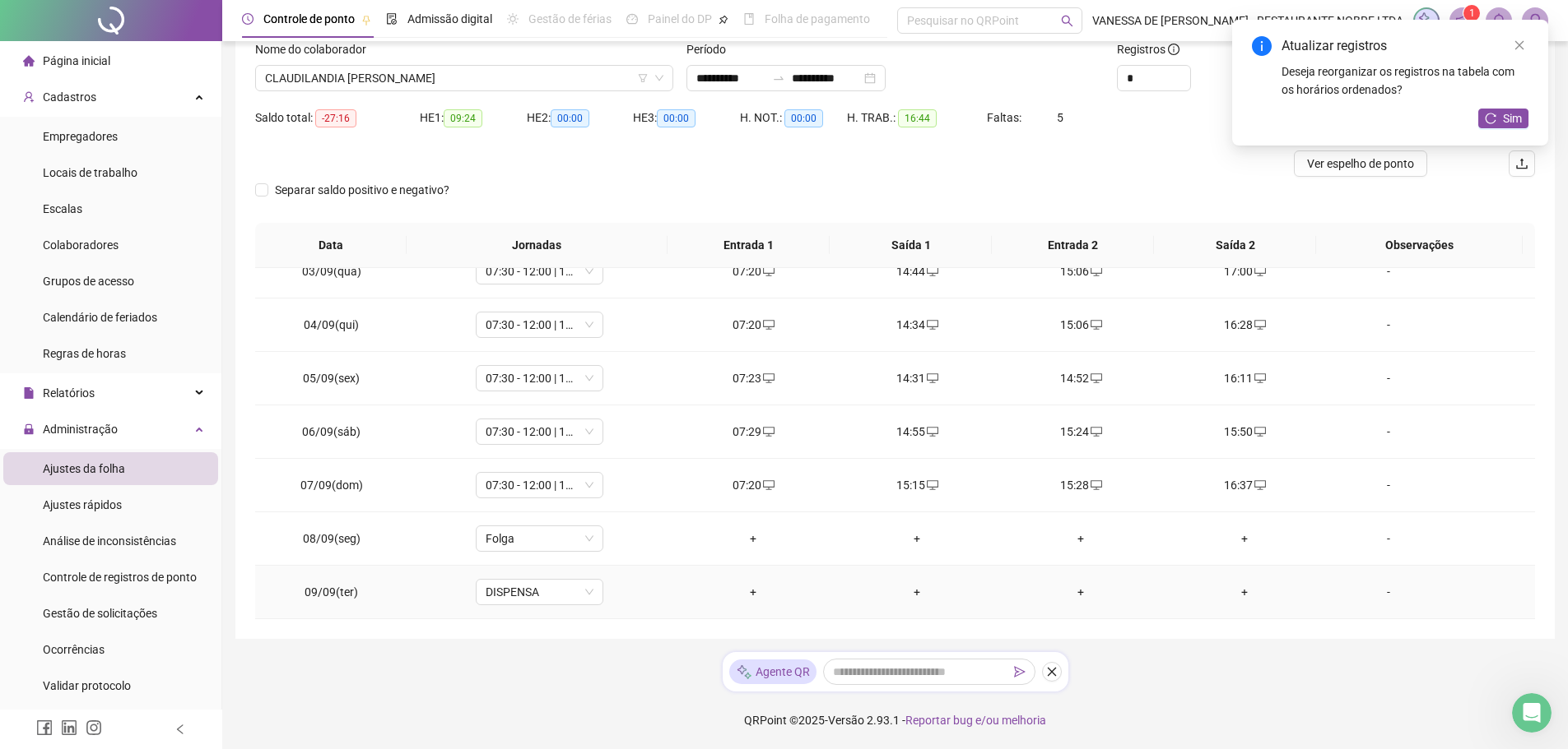
click at [749, 592] on div "+" at bounding box center [753, 592] width 137 height 18
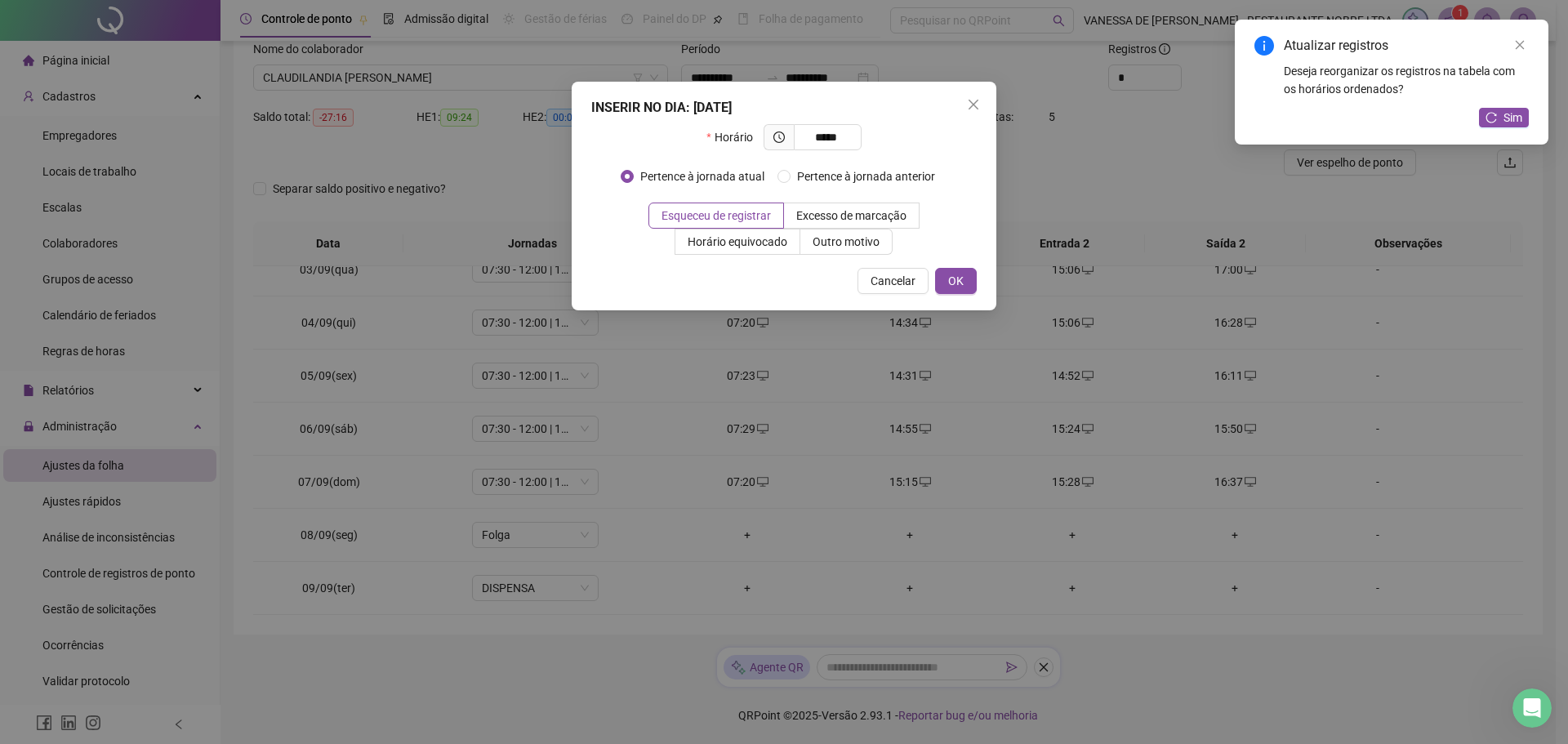
type input "*****"
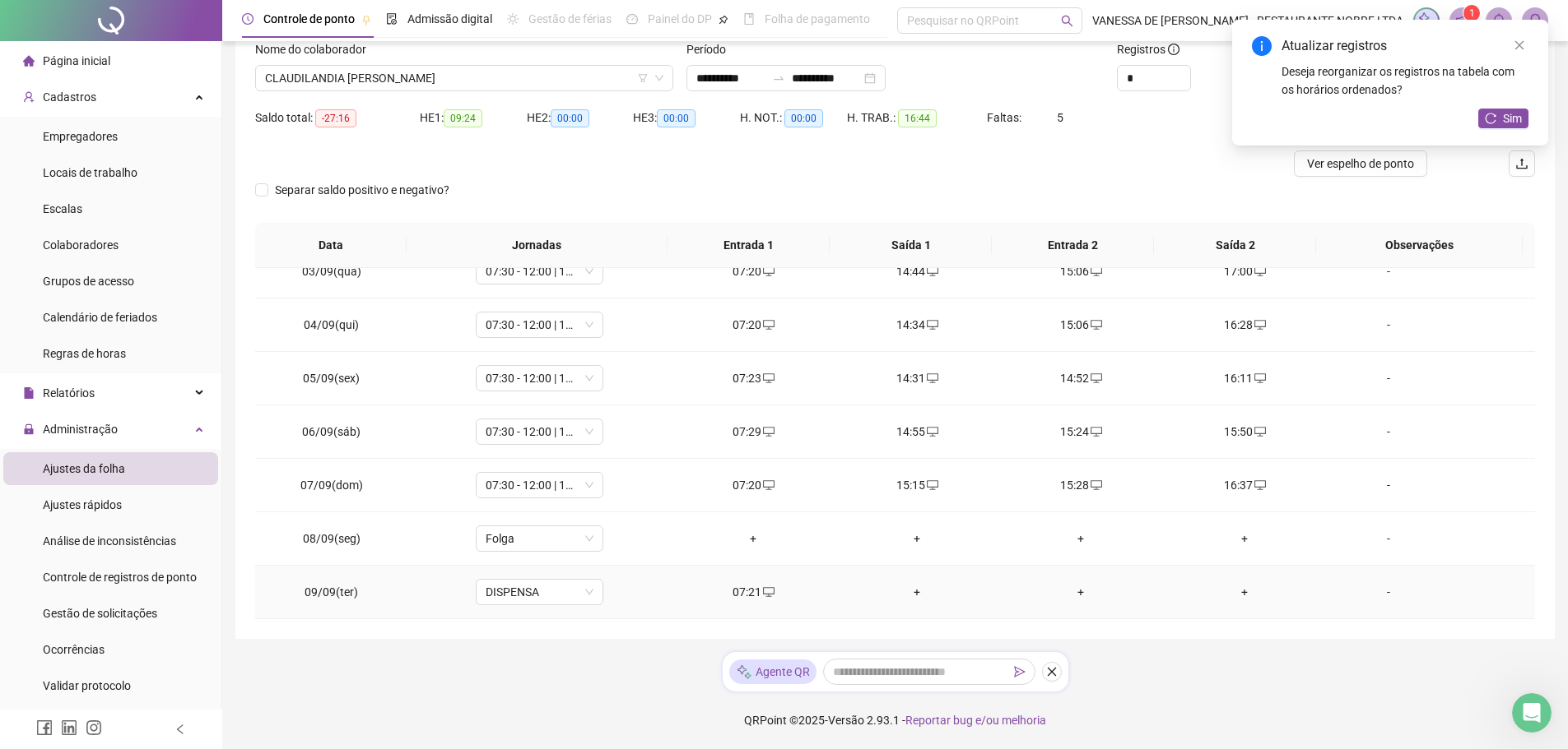
click at [911, 591] on div "+" at bounding box center [917, 592] width 137 height 18
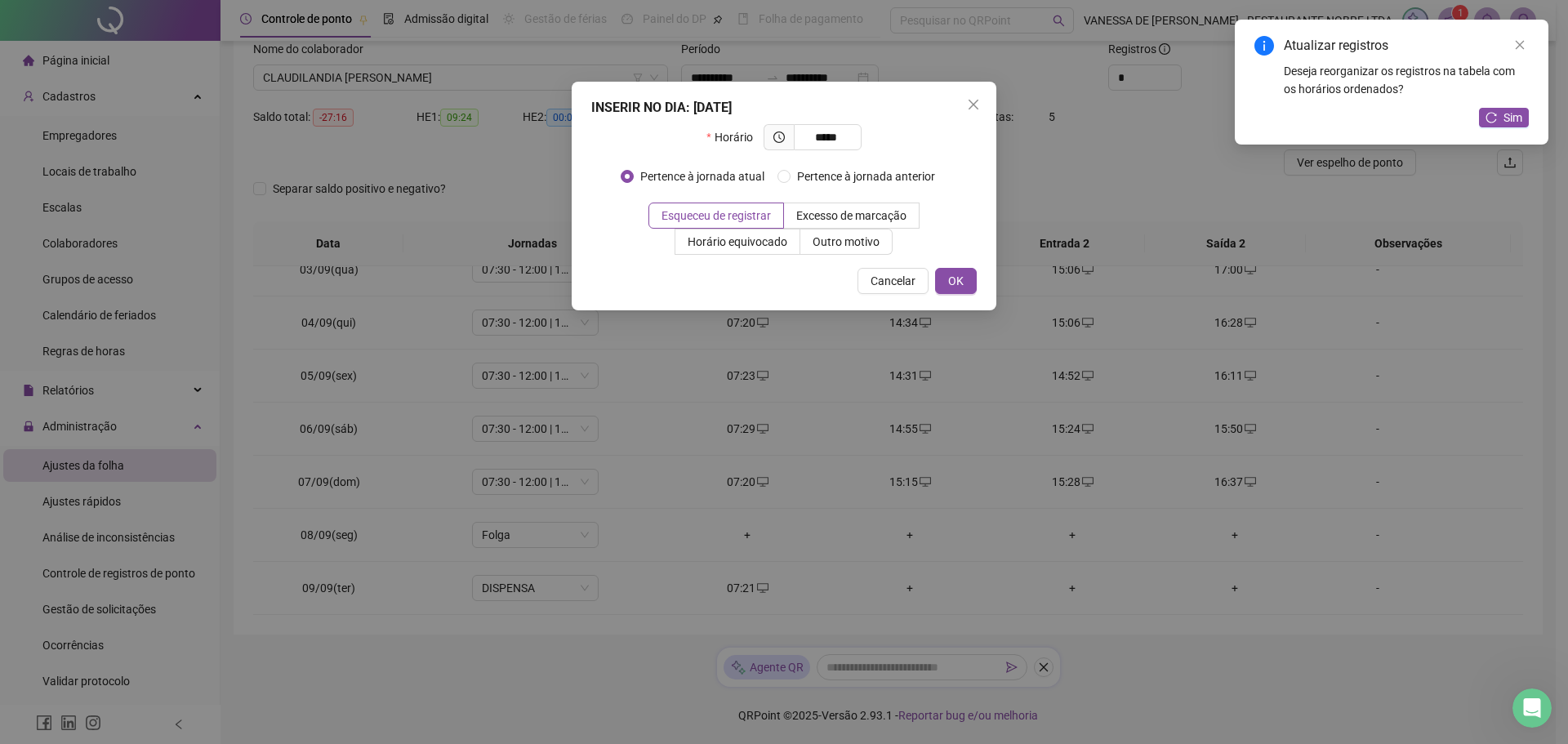
type input "*****"
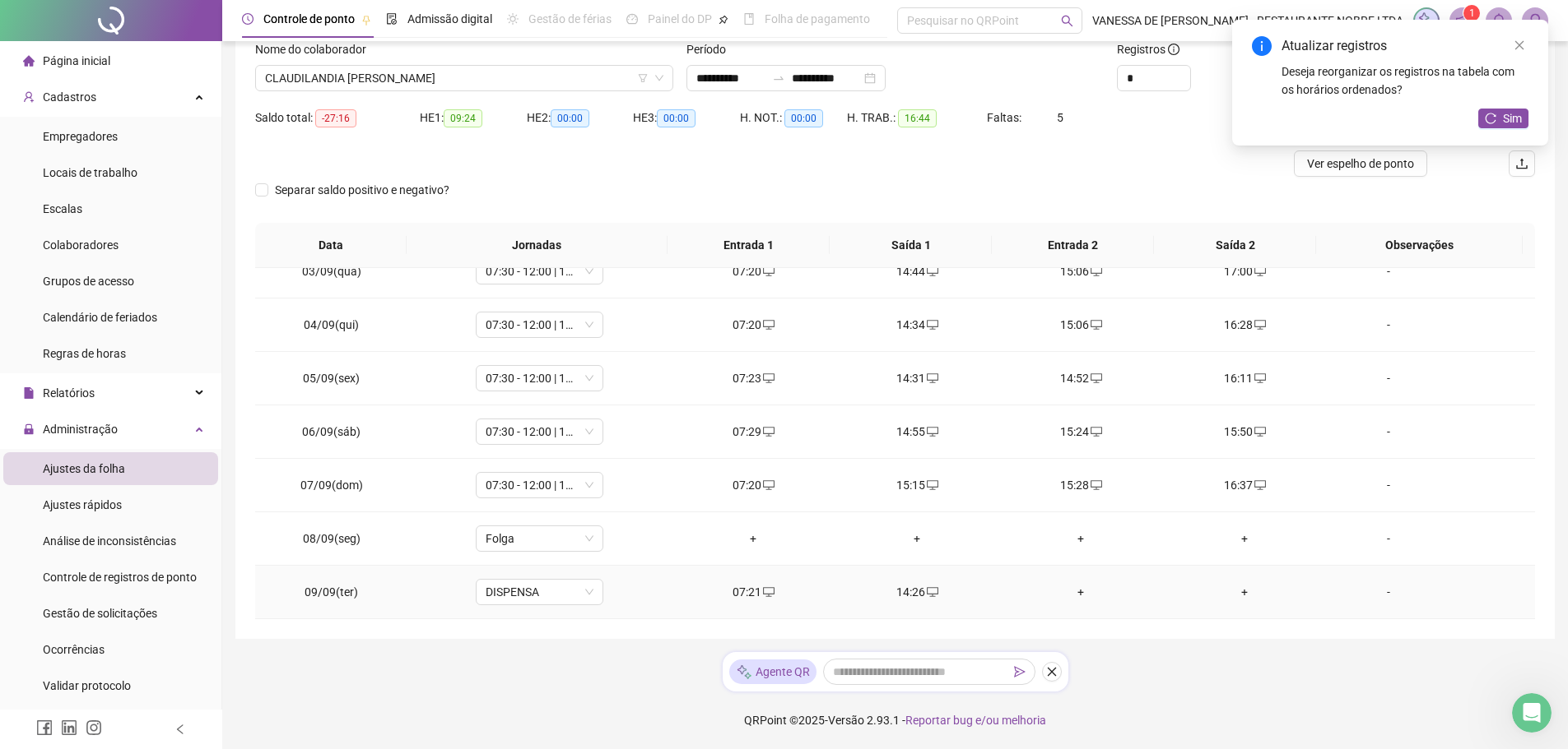
click at [1073, 592] on div "+" at bounding box center [1080, 592] width 137 height 18
click at [1072, 592] on body "**********" at bounding box center [784, 263] width 1568 height 749
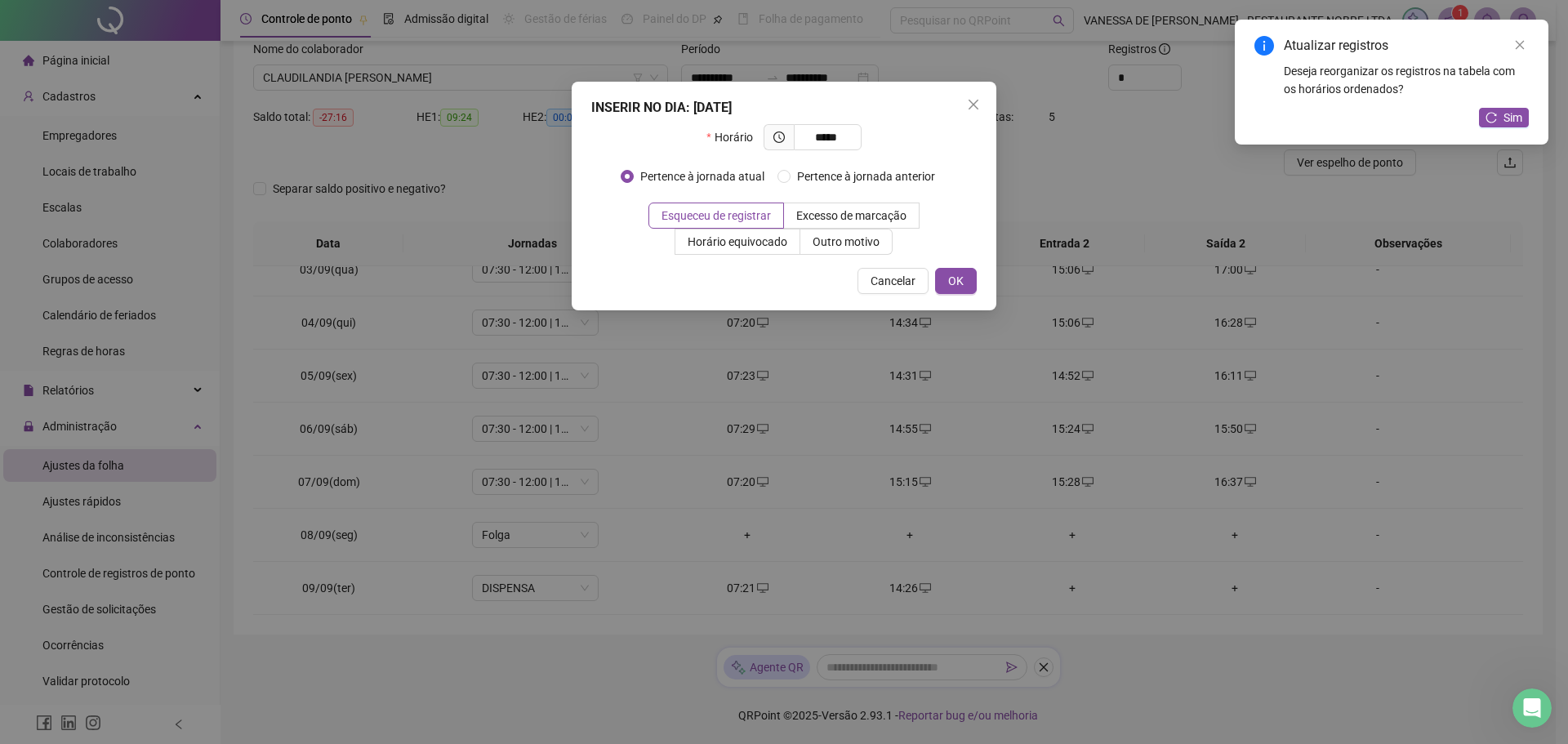
type input "*****"
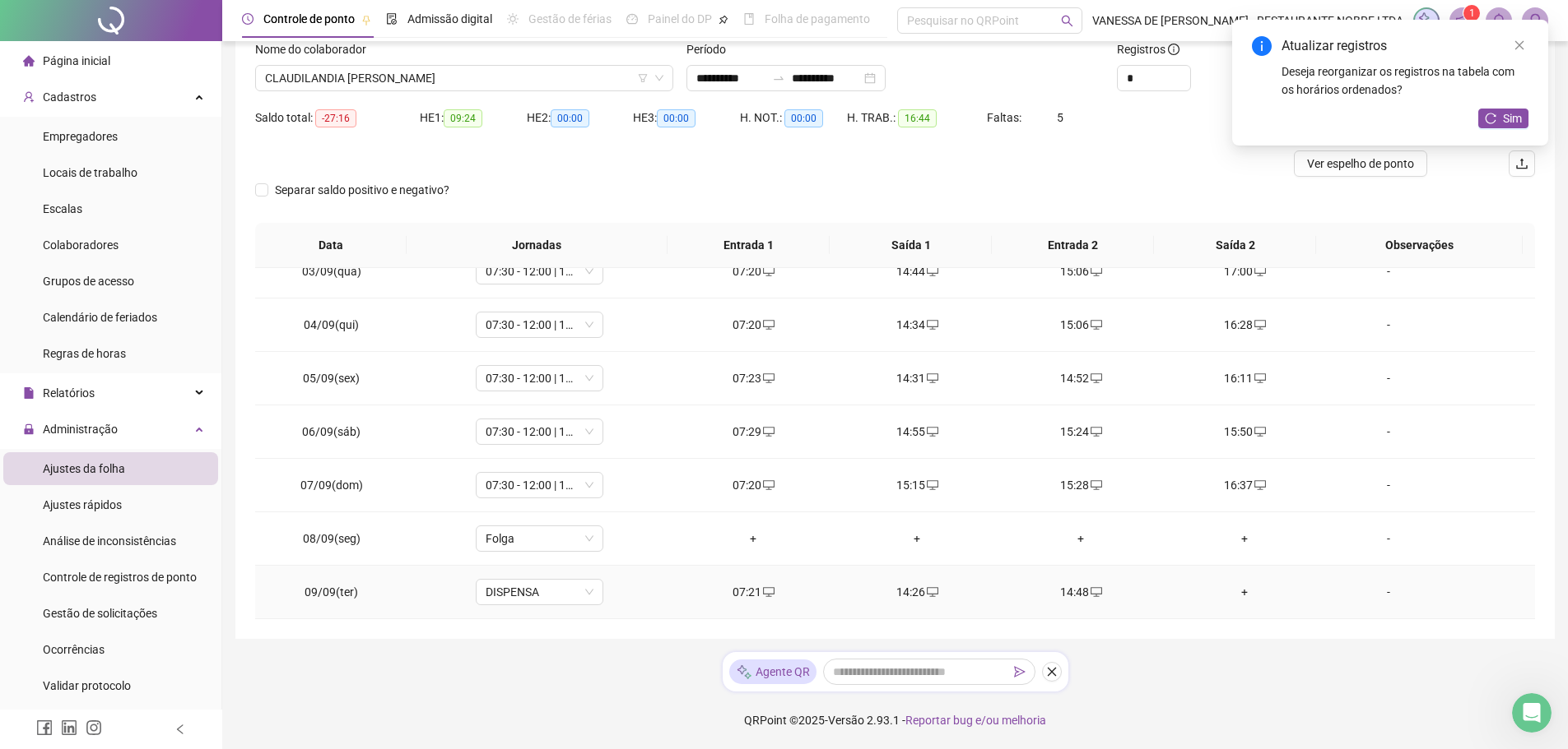
click at [1237, 592] on div "+" at bounding box center [1244, 592] width 137 height 18
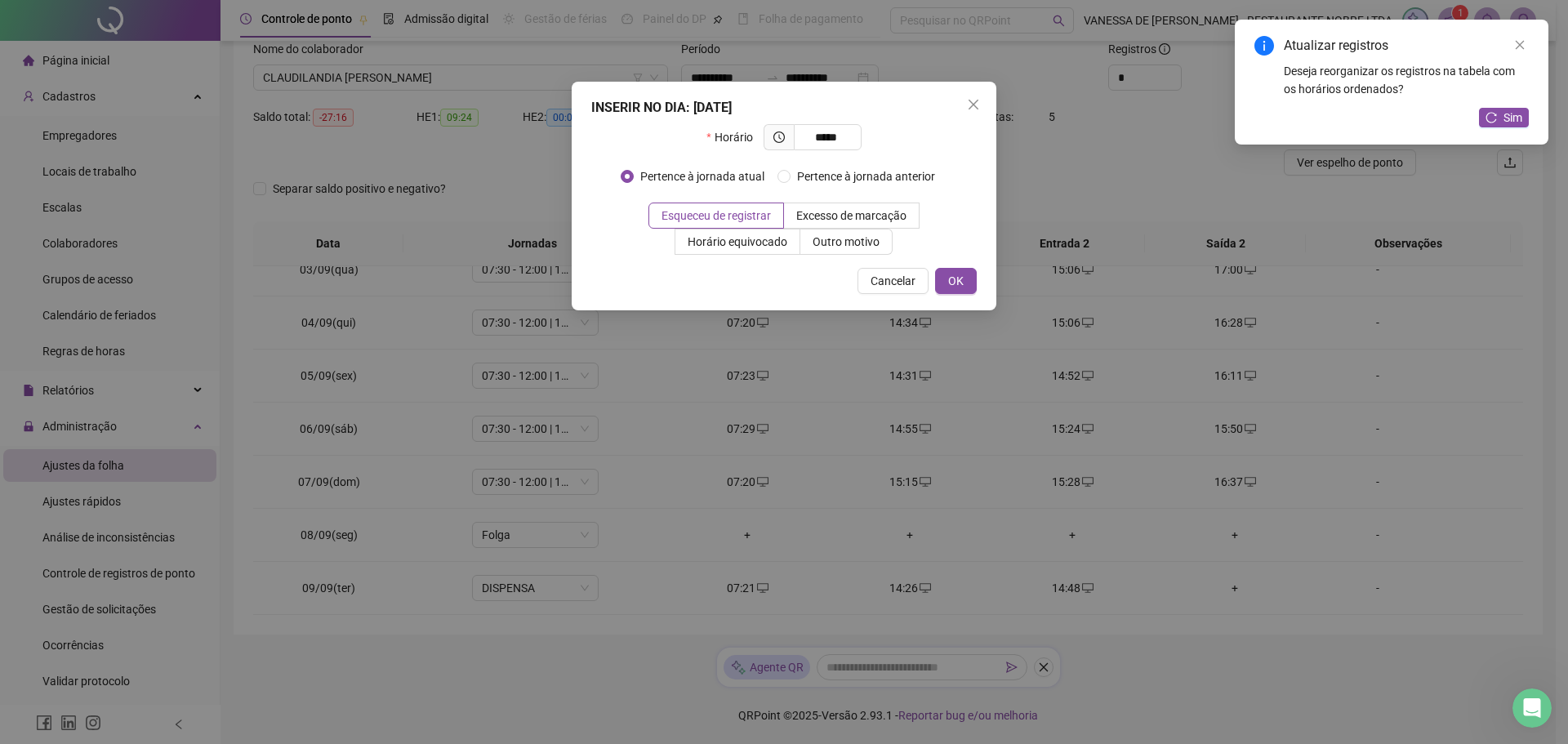
type input "*****"
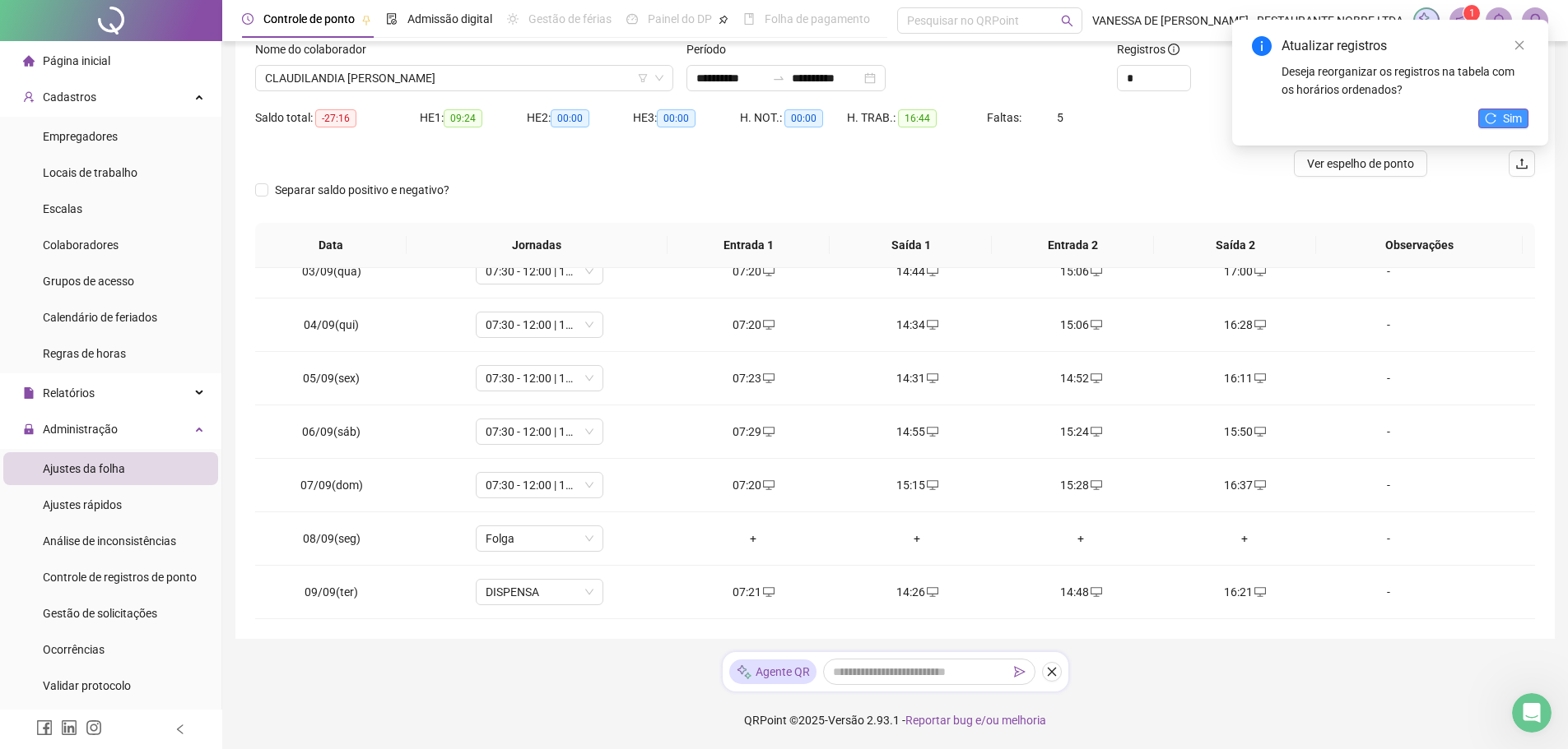
click at [1505, 116] on span "Sim" at bounding box center [1512, 118] width 19 height 18
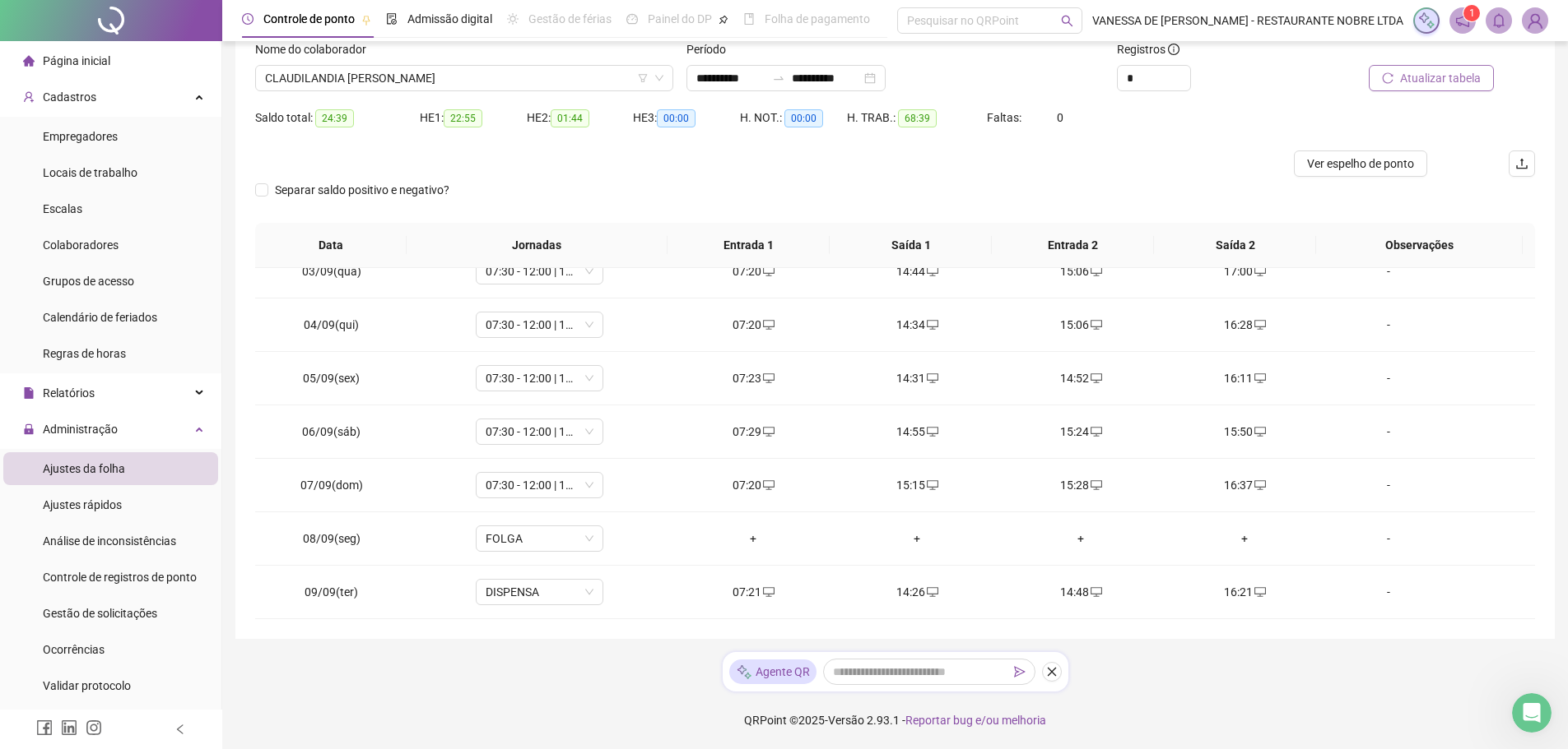
click at [1447, 76] on span "Atualizar tabela" at bounding box center [1440, 78] width 81 height 18
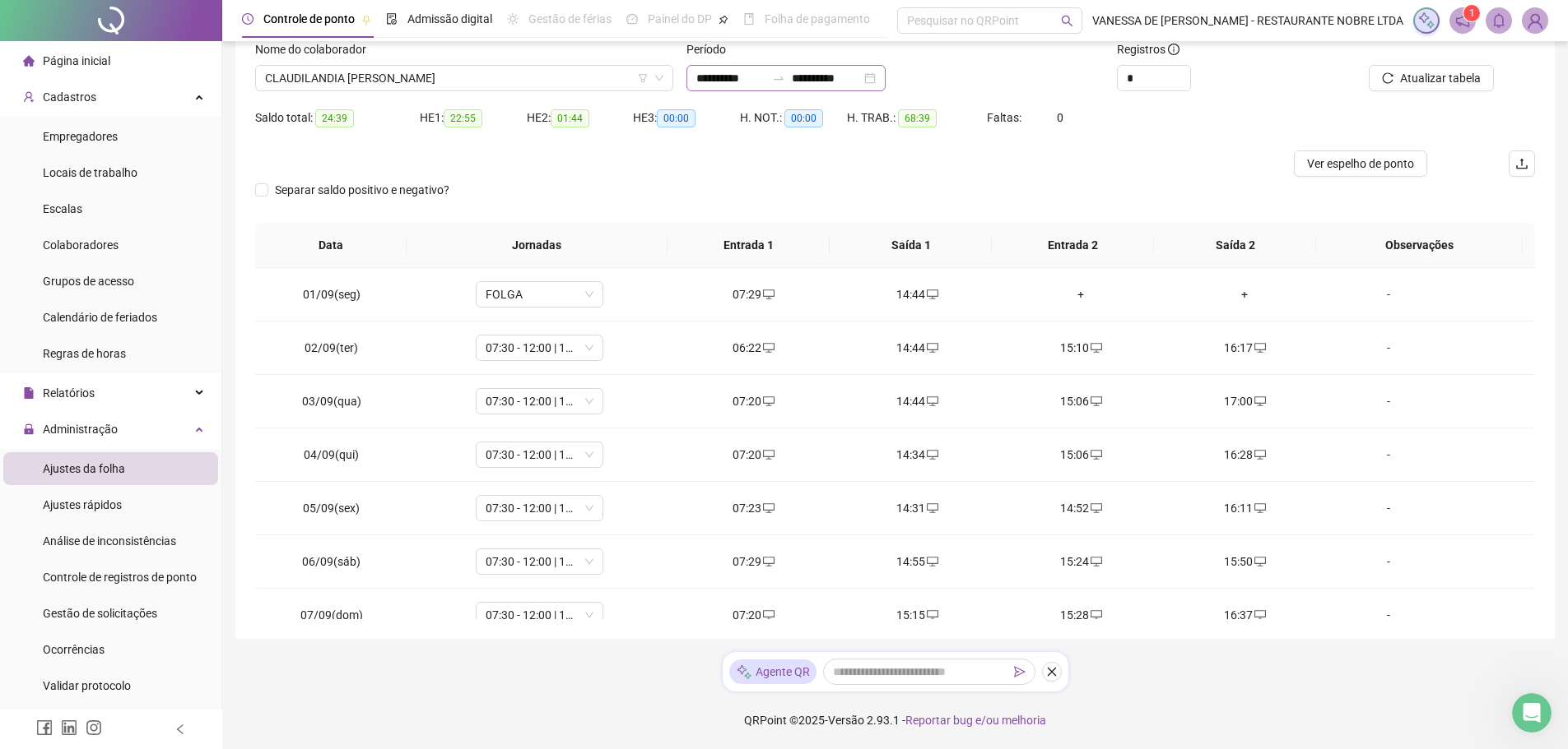
click at [886, 80] on div "**********" at bounding box center [786, 78] width 199 height 27
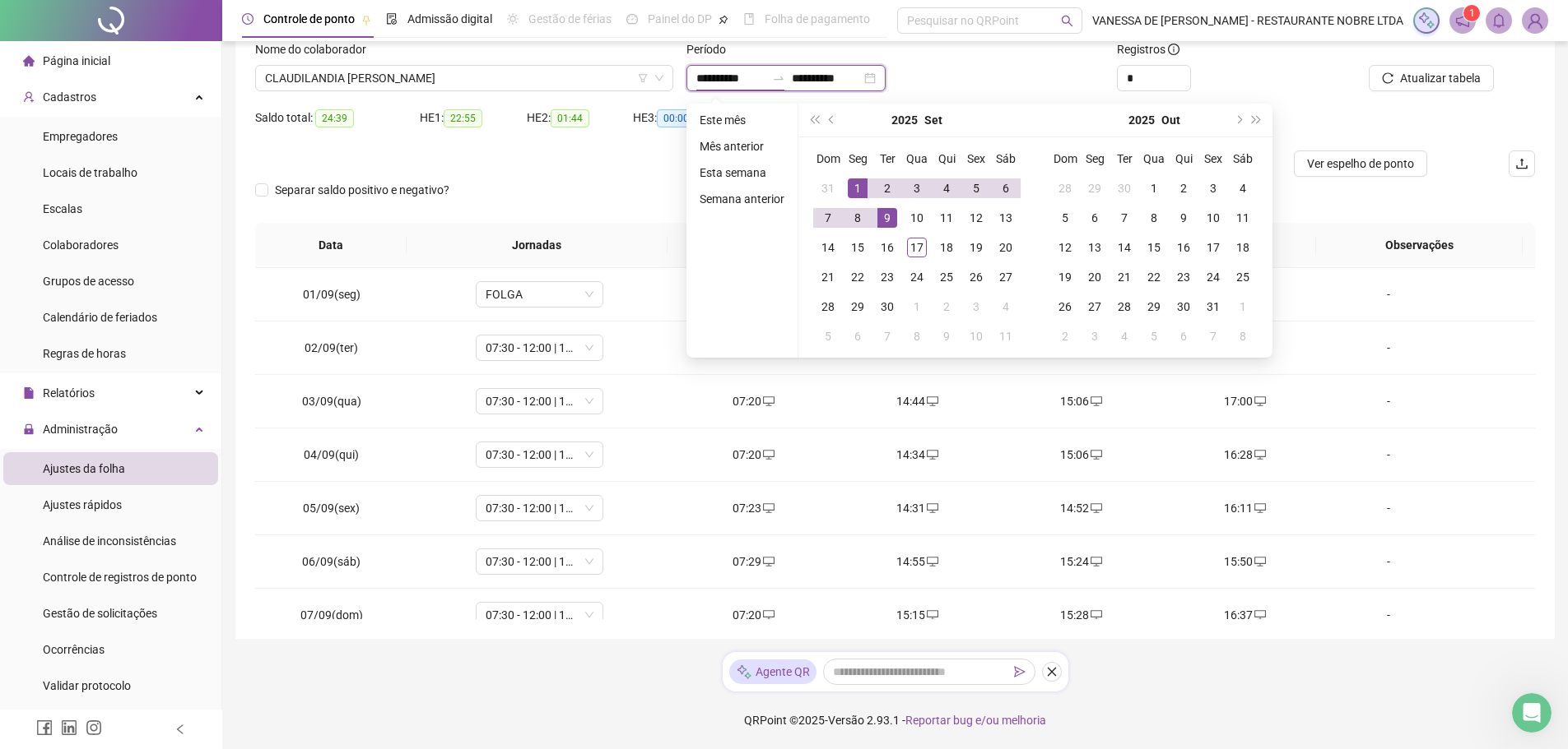
type input "**********"
click at [888, 223] on div "9" at bounding box center [888, 218] width 19 height 19
click at [886, 77] on div "**********" at bounding box center [786, 78] width 199 height 27
type input "**********"
click at [830, 251] on div "14" at bounding box center [828, 248] width 19 height 19
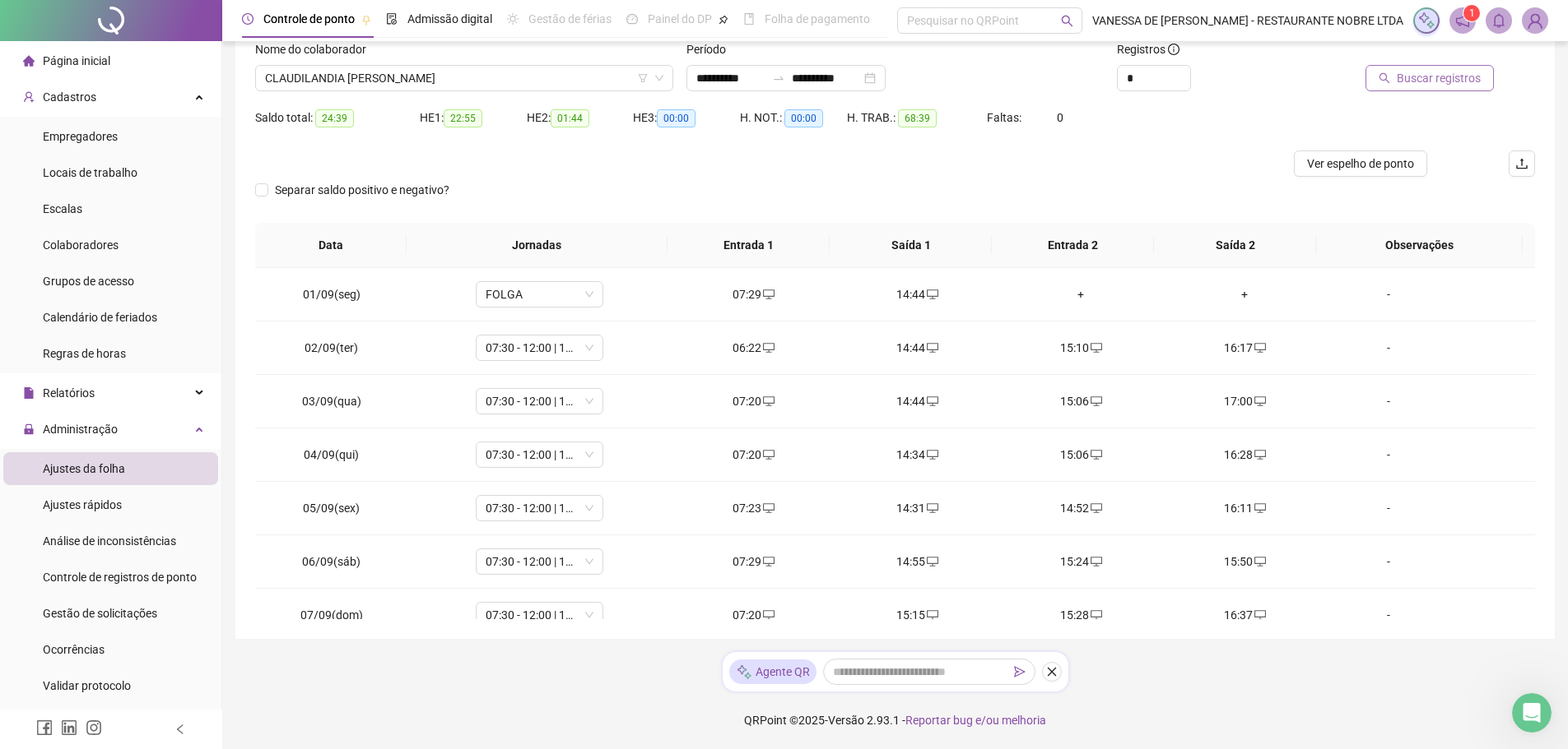
click at [1413, 79] on span "Buscar registros" at bounding box center [1439, 78] width 84 height 18
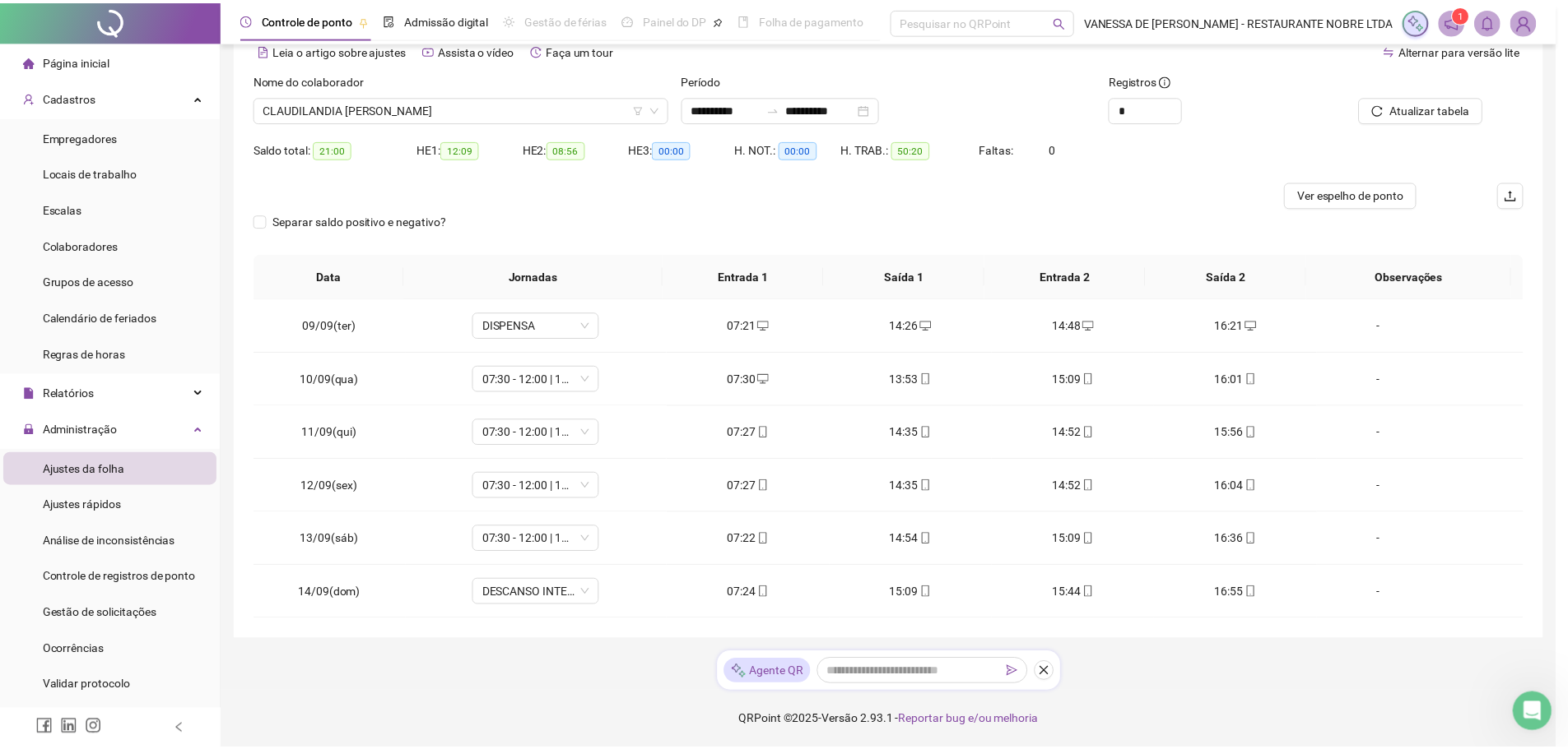
scroll to position [80, 0]
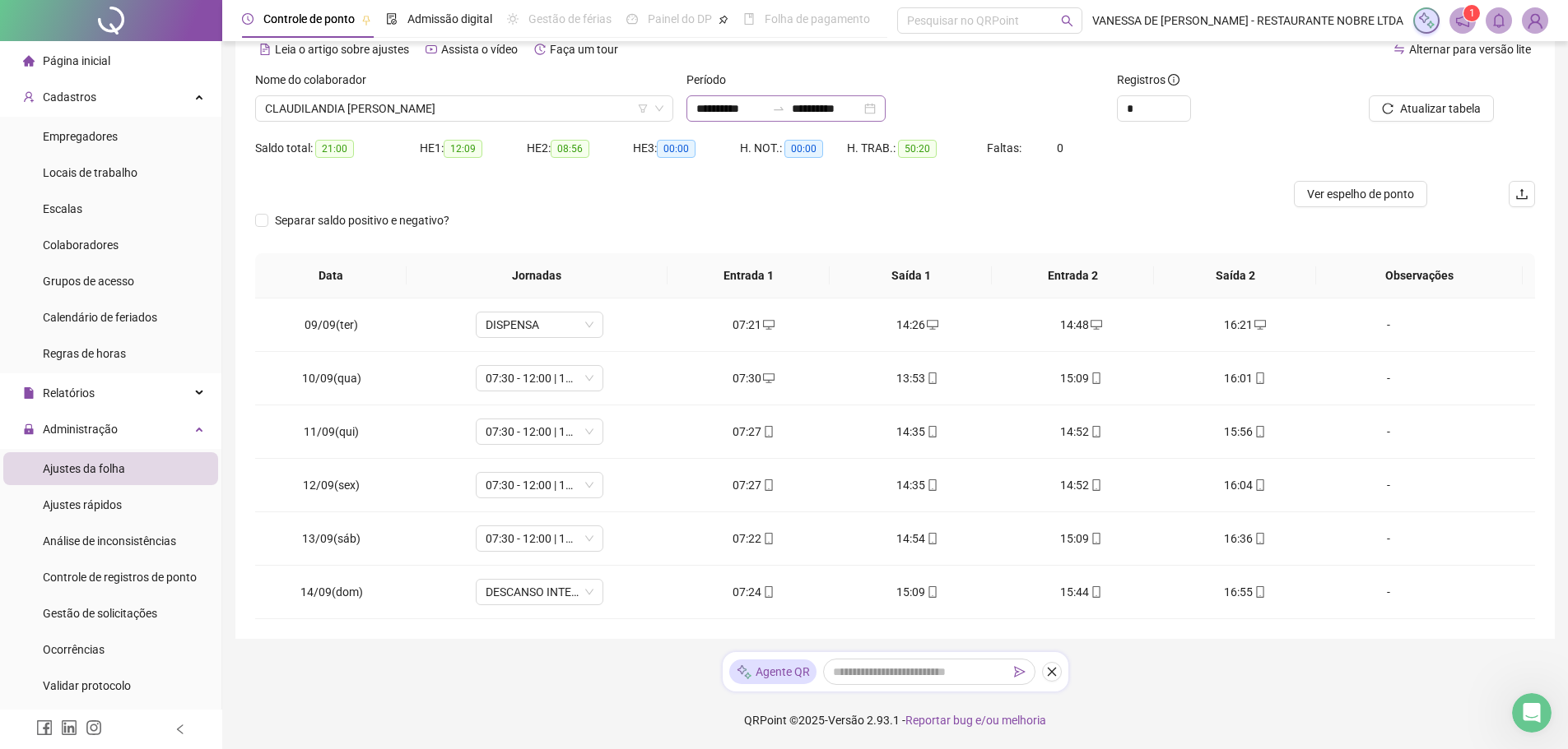
click at [886, 105] on div "**********" at bounding box center [786, 109] width 199 height 27
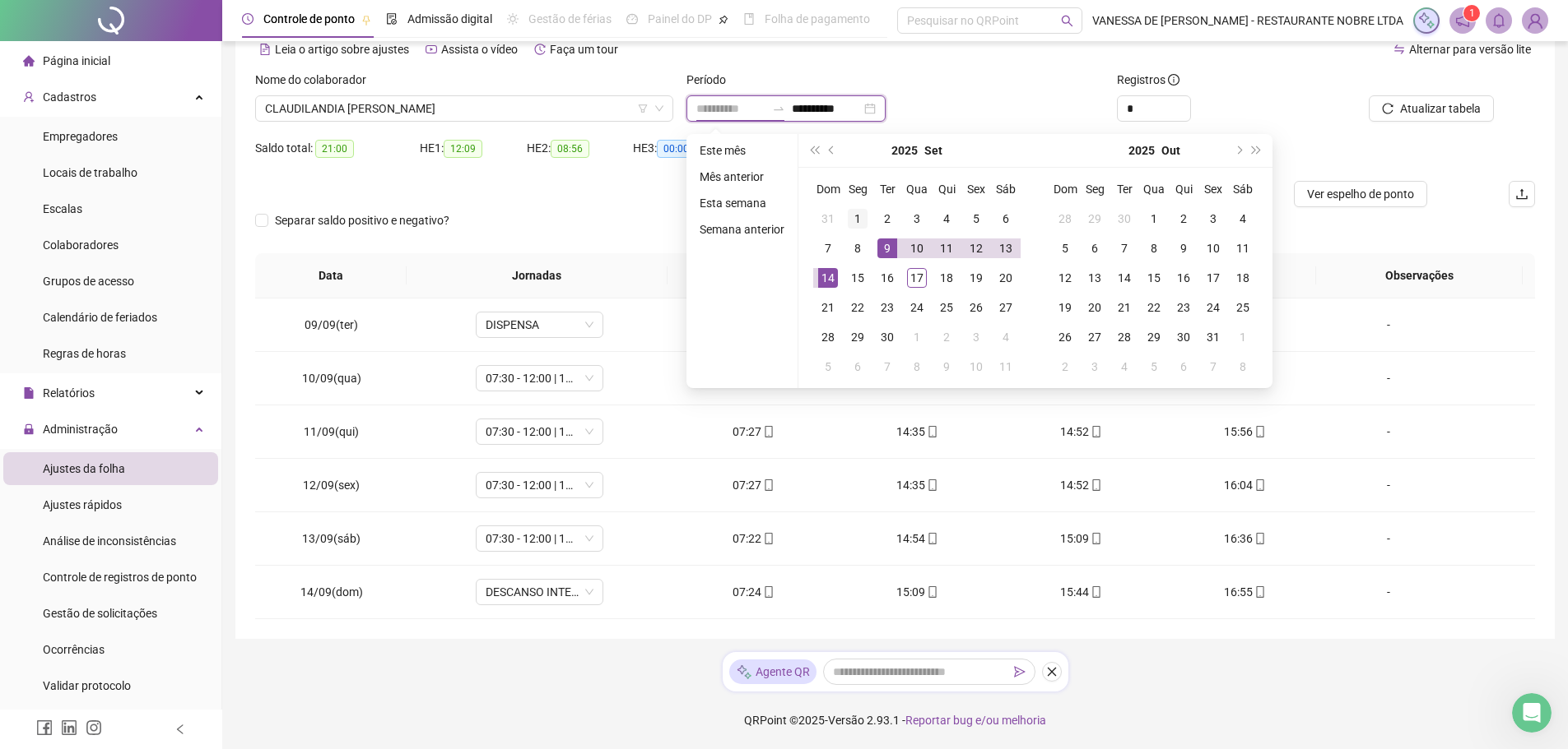
type input "**********"
click at [859, 218] on div "1" at bounding box center [857, 218] width 19 height 19
type input "**********"
click at [1318, 274] on th "Observações" at bounding box center [1420, 276] width 207 height 45
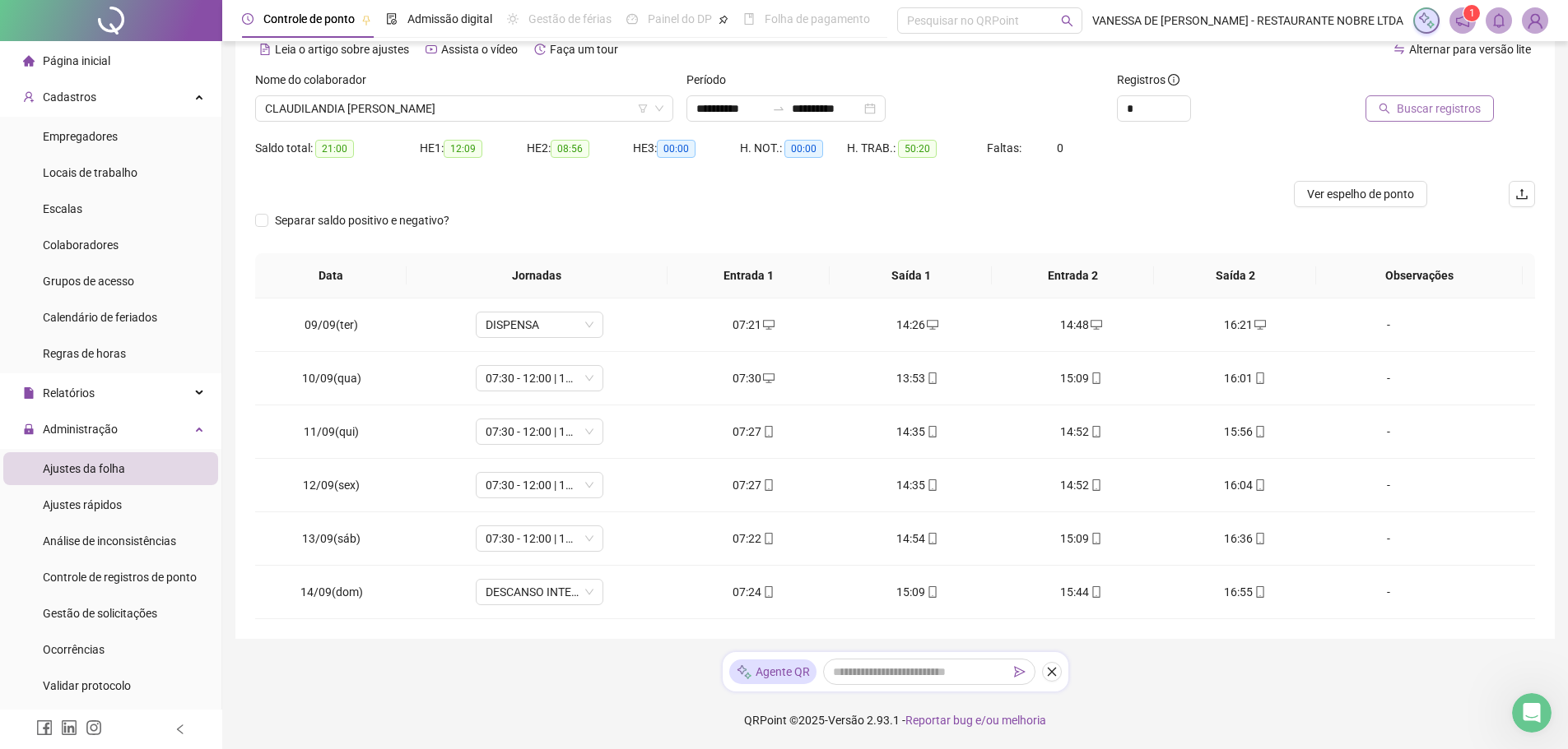
click at [1405, 113] on span "Buscar registros" at bounding box center [1439, 109] width 84 height 18
click at [1405, 113] on div "Buscando registros Os registros de ponto estão sendo buscados... OK" at bounding box center [790, 374] width 1580 height 749
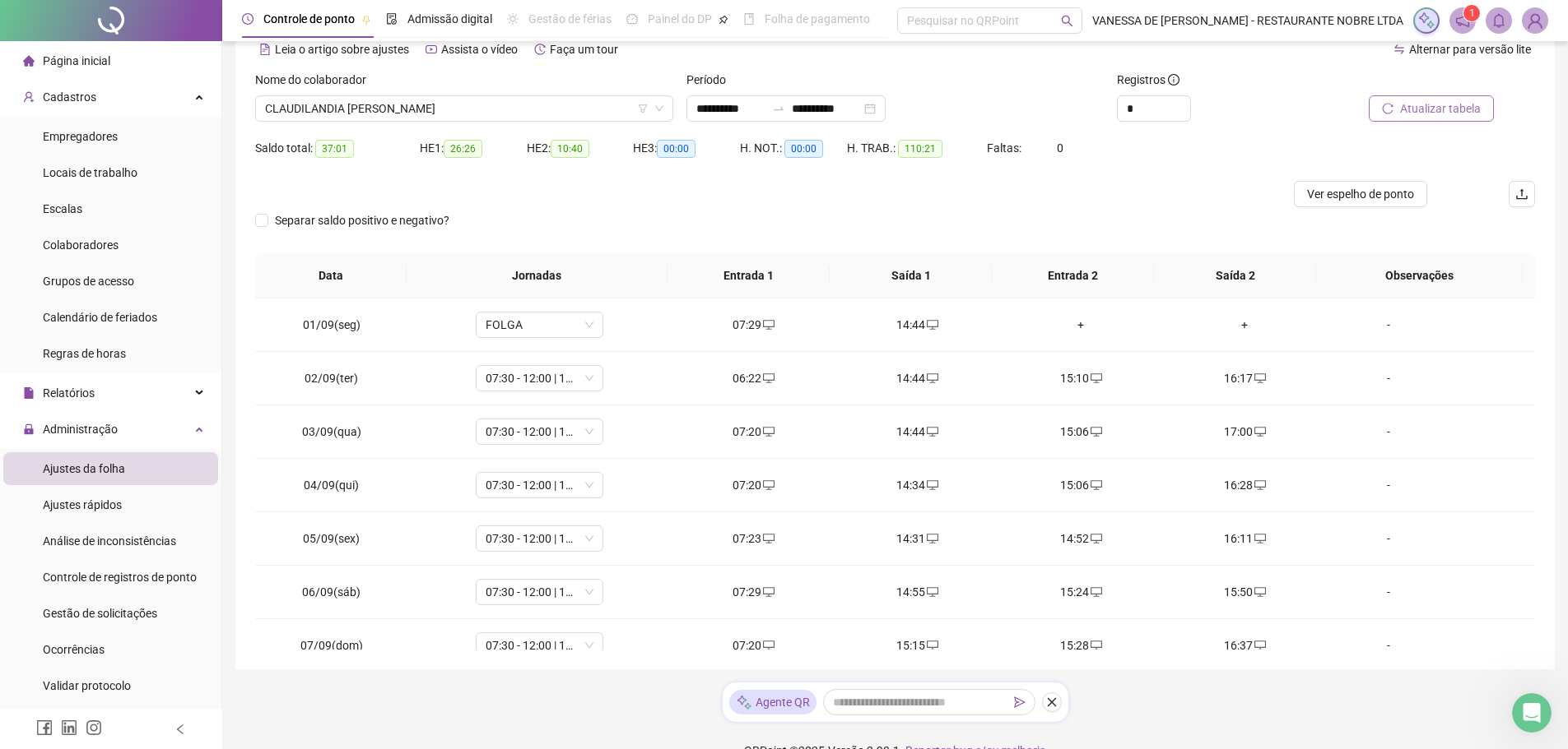
scroll to position [0, 0]
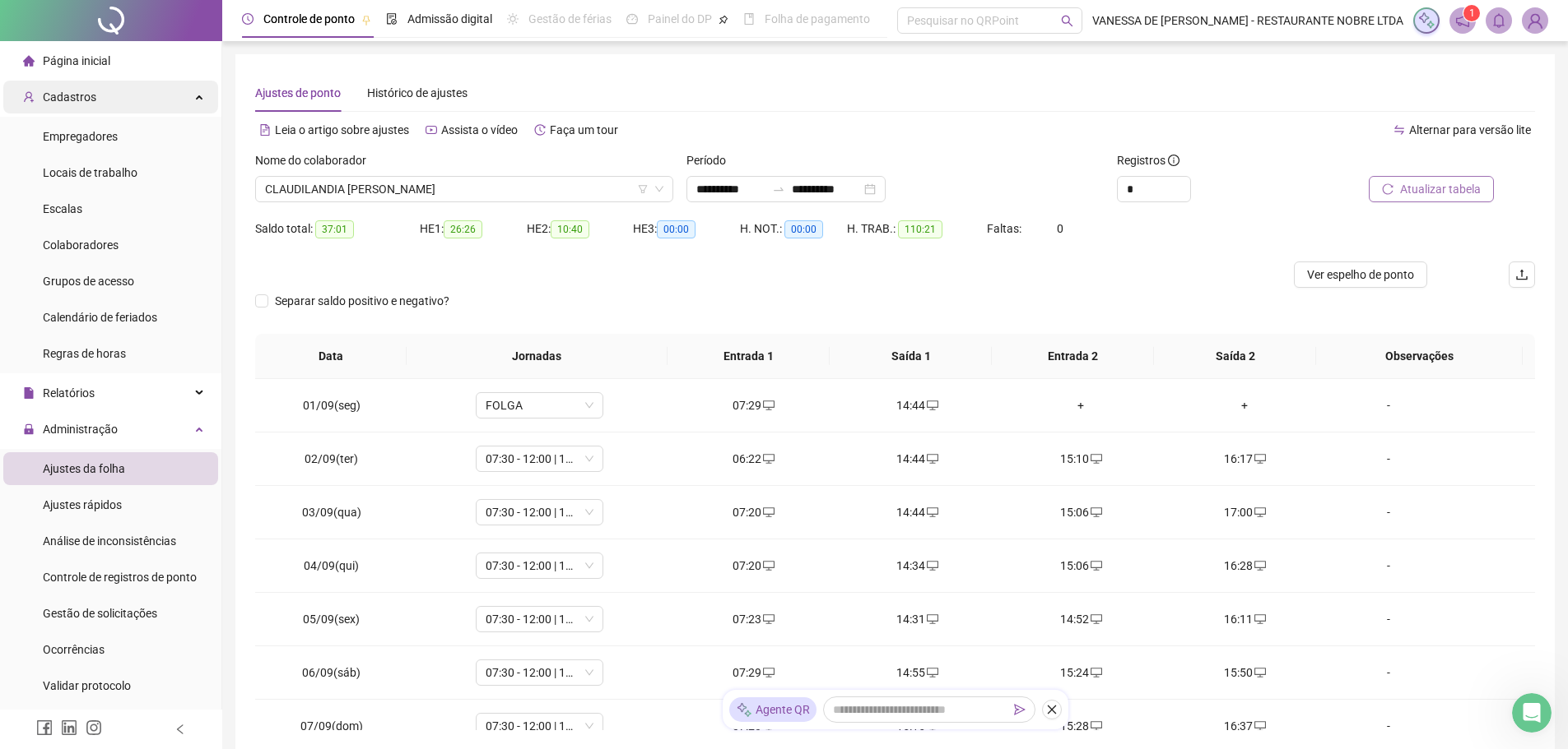
click at [77, 92] on span "Cadastros" at bounding box center [69, 96] width 53 height 13
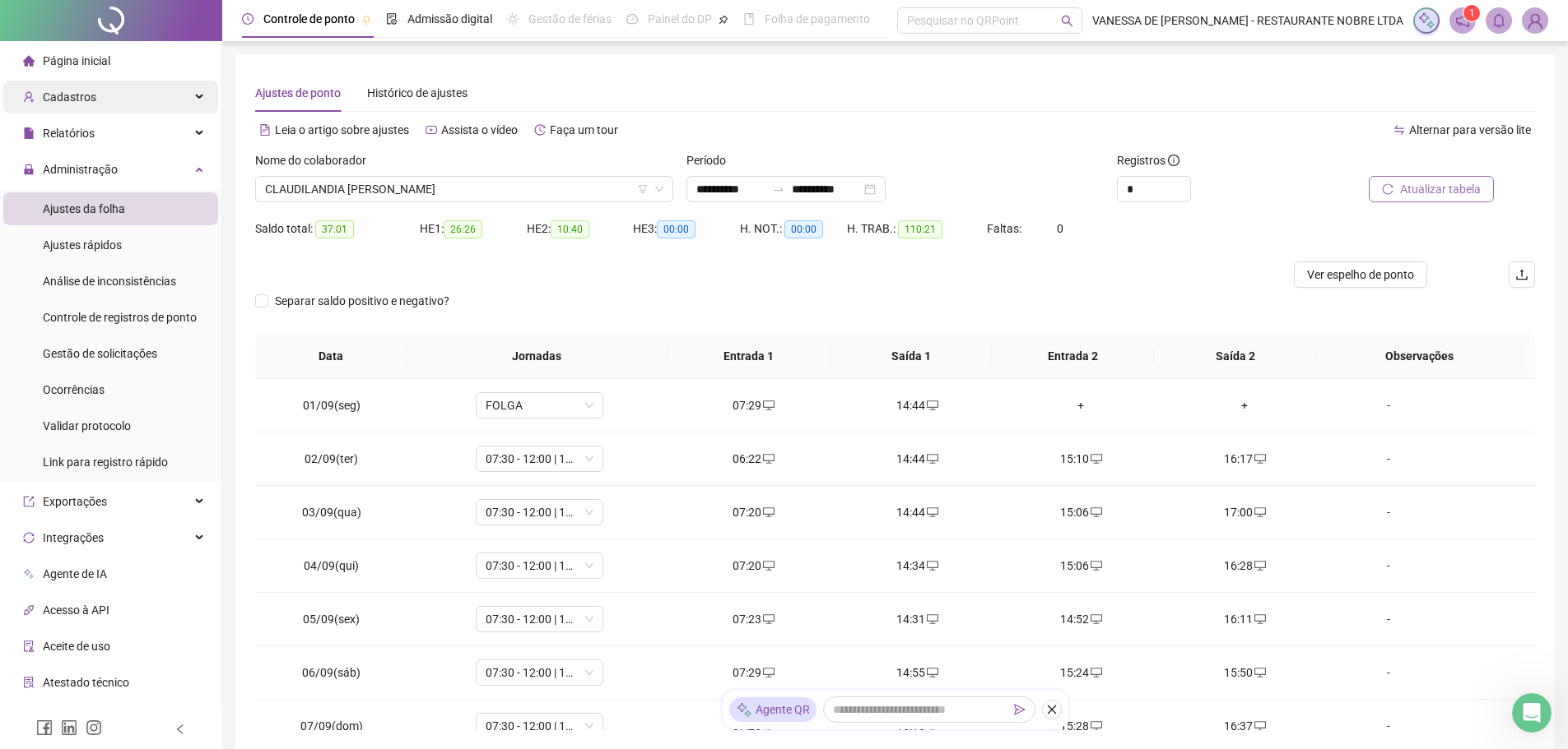
click at [70, 96] on span "Cadastros" at bounding box center [69, 96] width 53 height 13
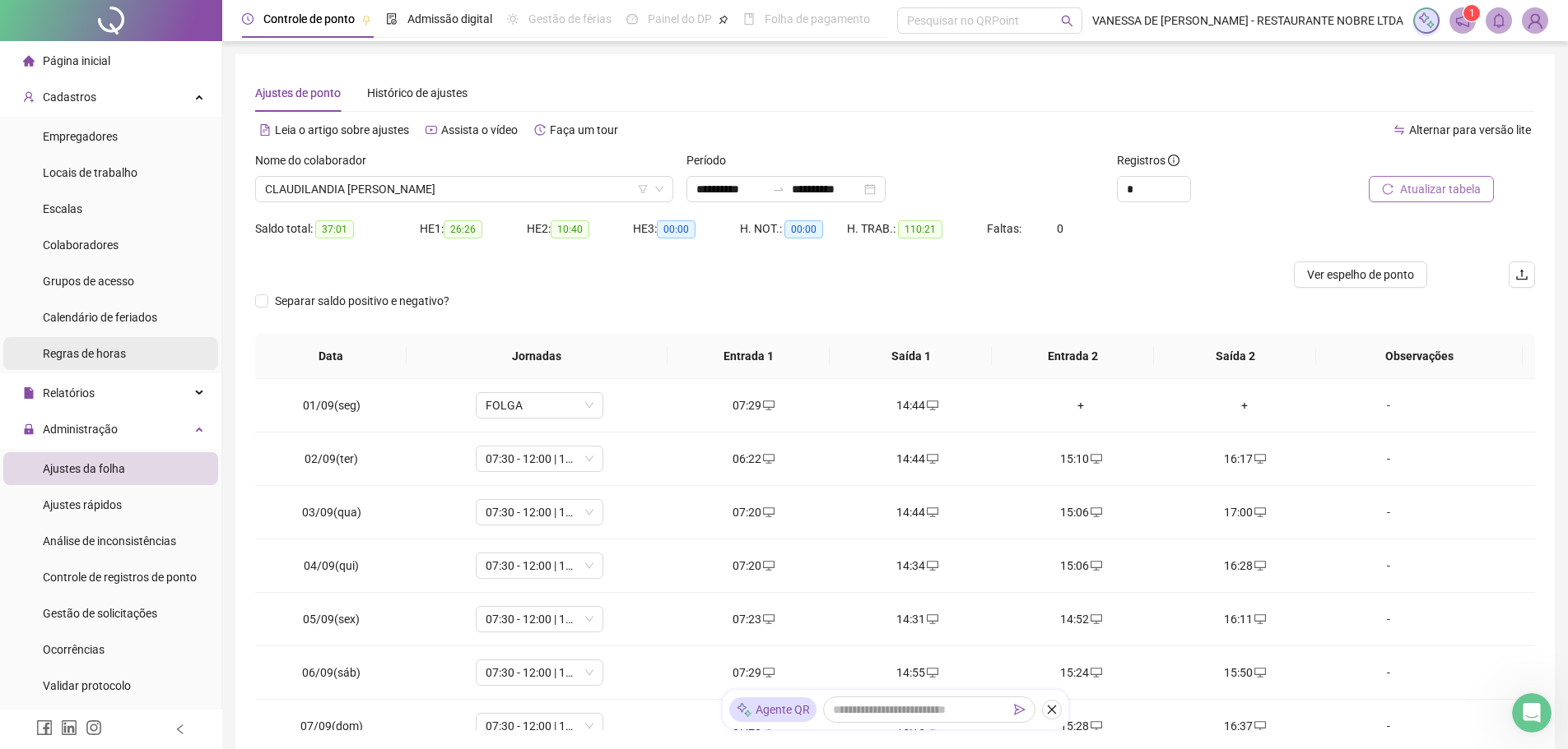
click at [89, 355] on span "Regras de horas" at bounding box center [84, 354] width 83 height 13
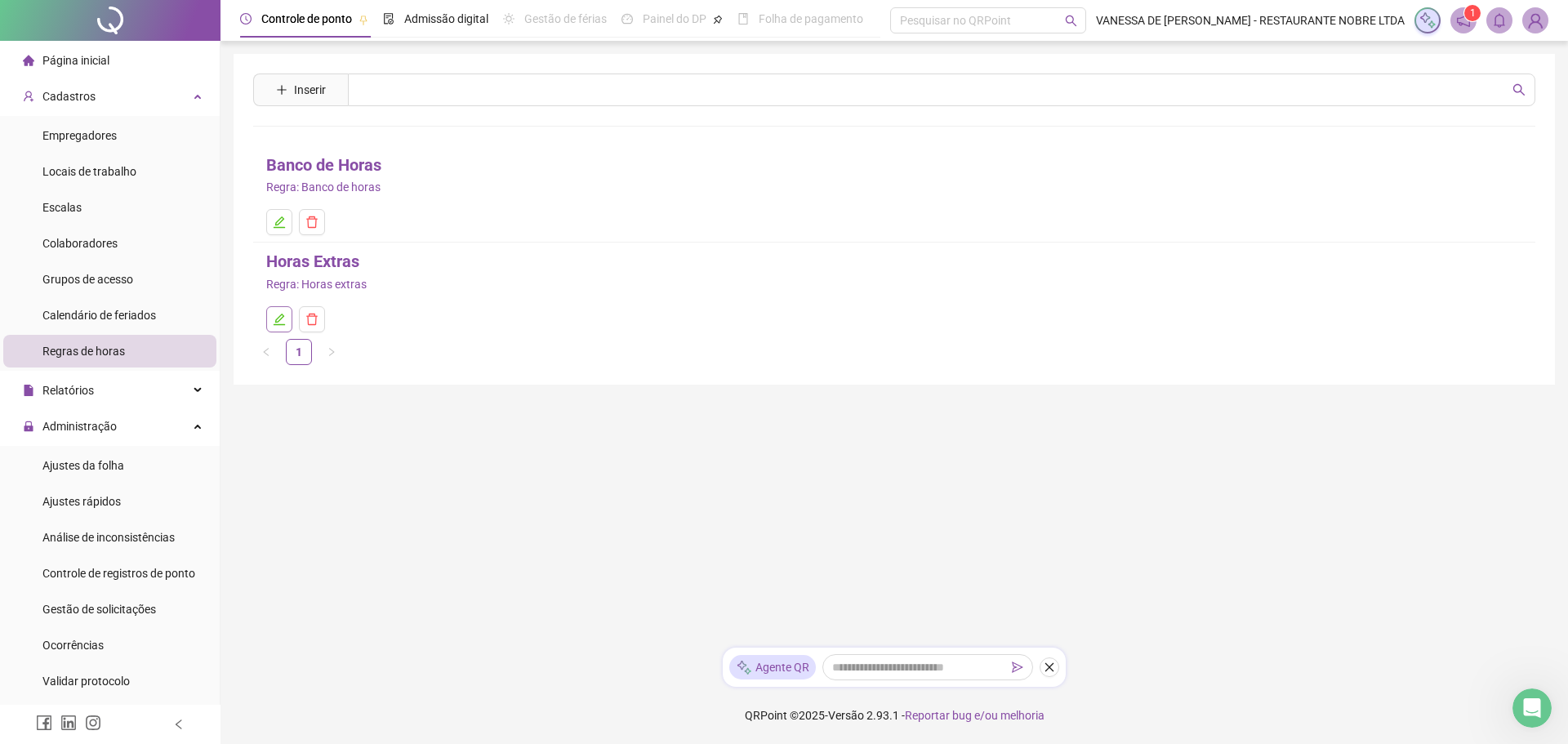
click at [277, 322] on icon "edit" at bounding box center [279, 319] width 13 height 13
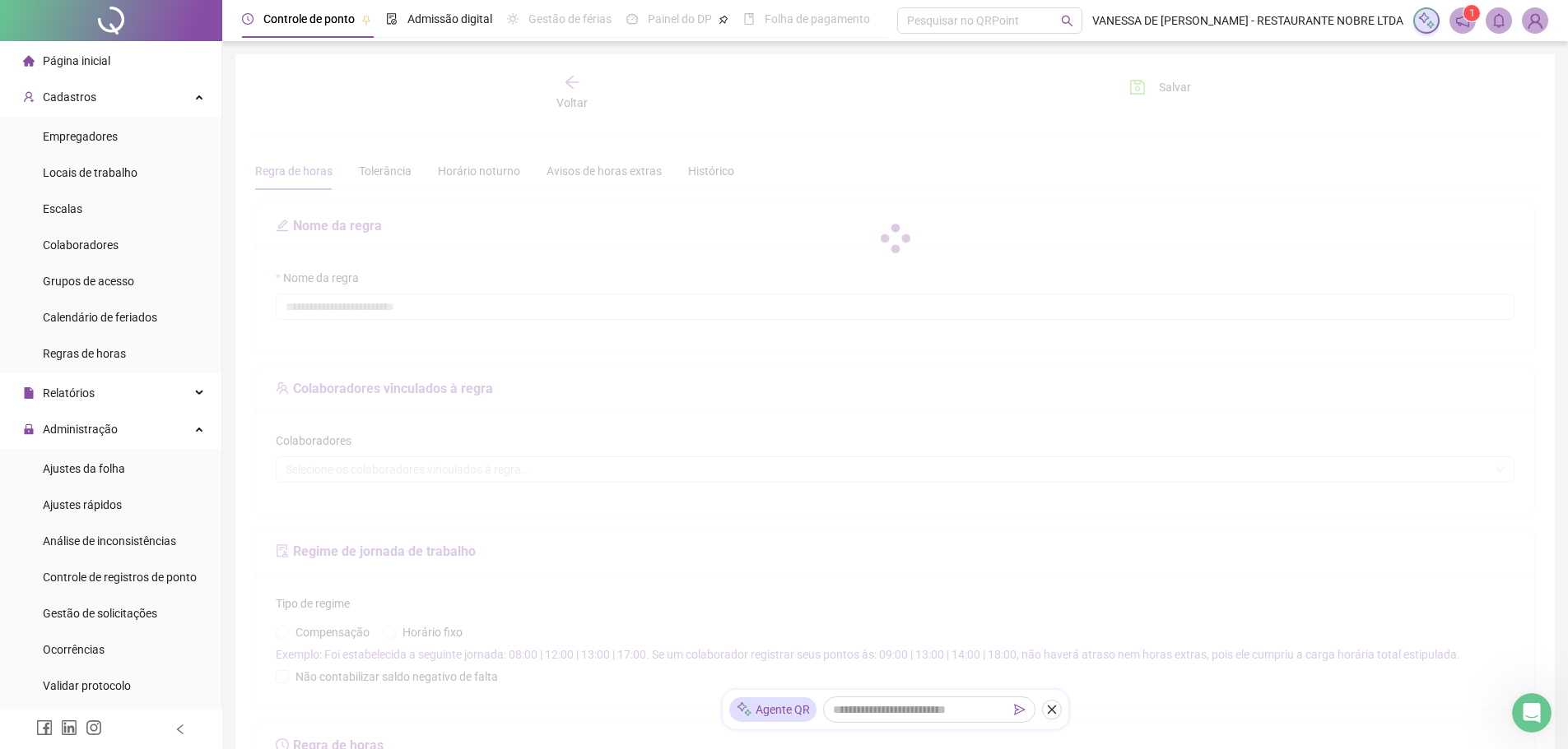
type input "**********"
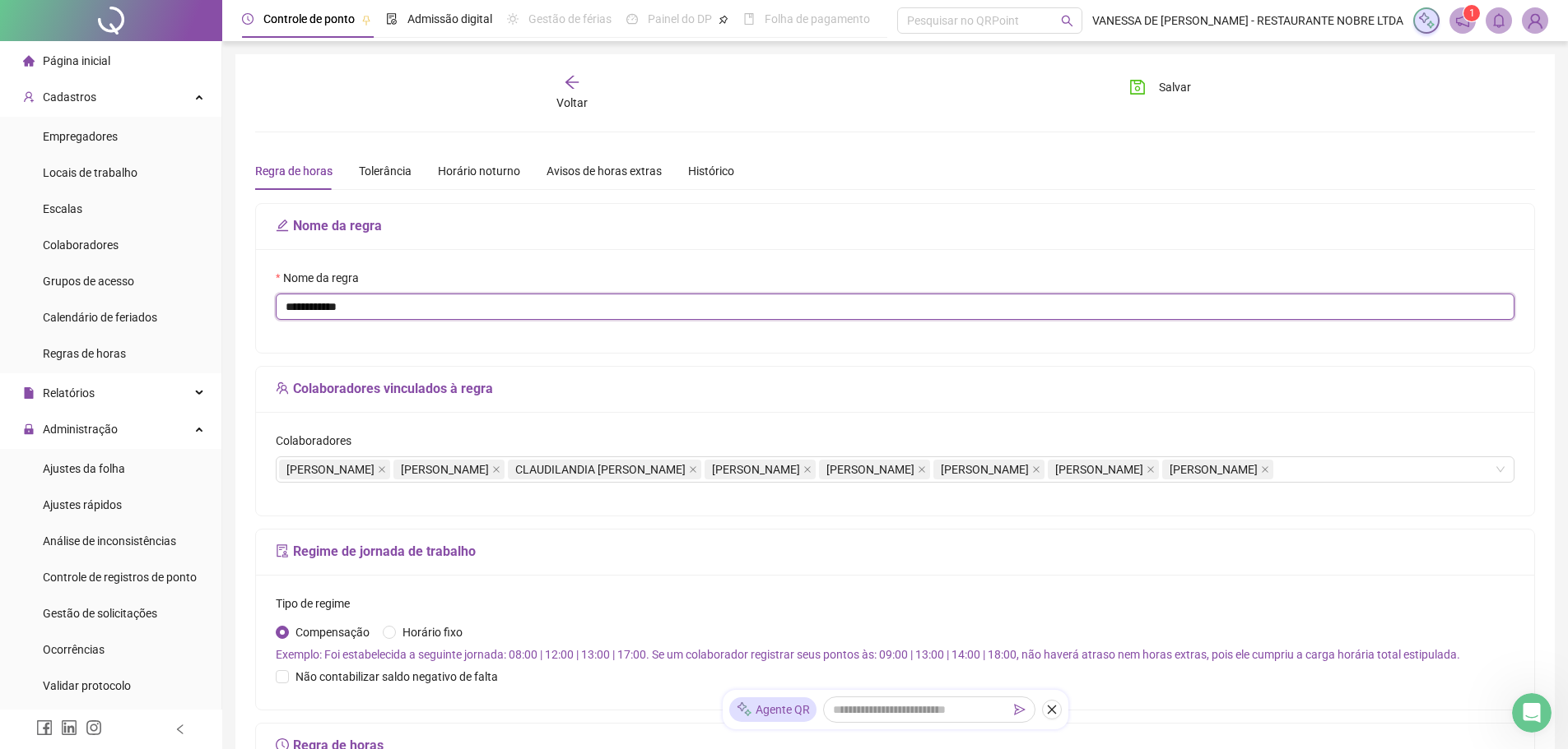
click at [1095, 314] on input "**********" at bounding box center [895, 307] width 1239 height 27
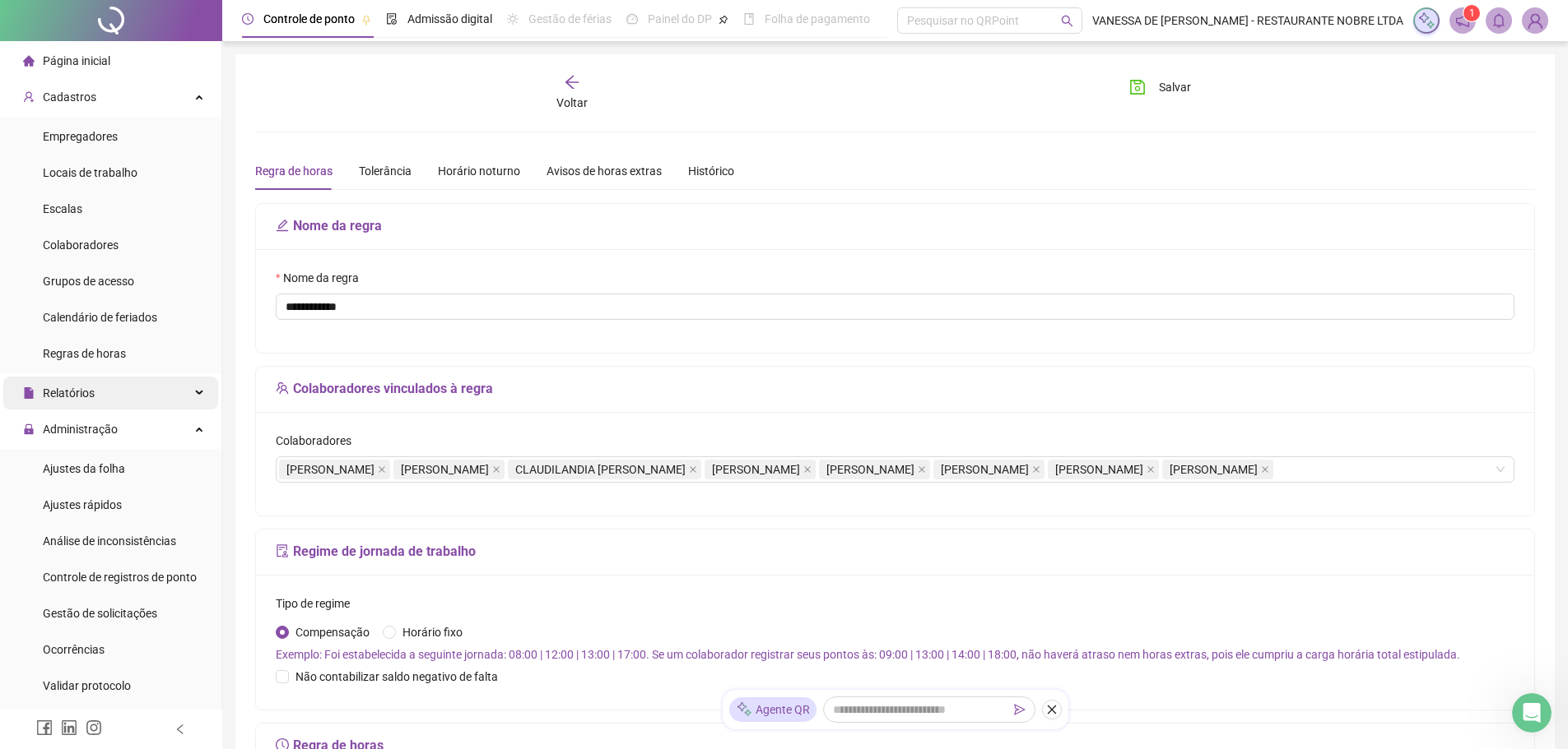
click at [96, 395] on div "Relatórios" at bounding box center [111, 393] width 215 height 33
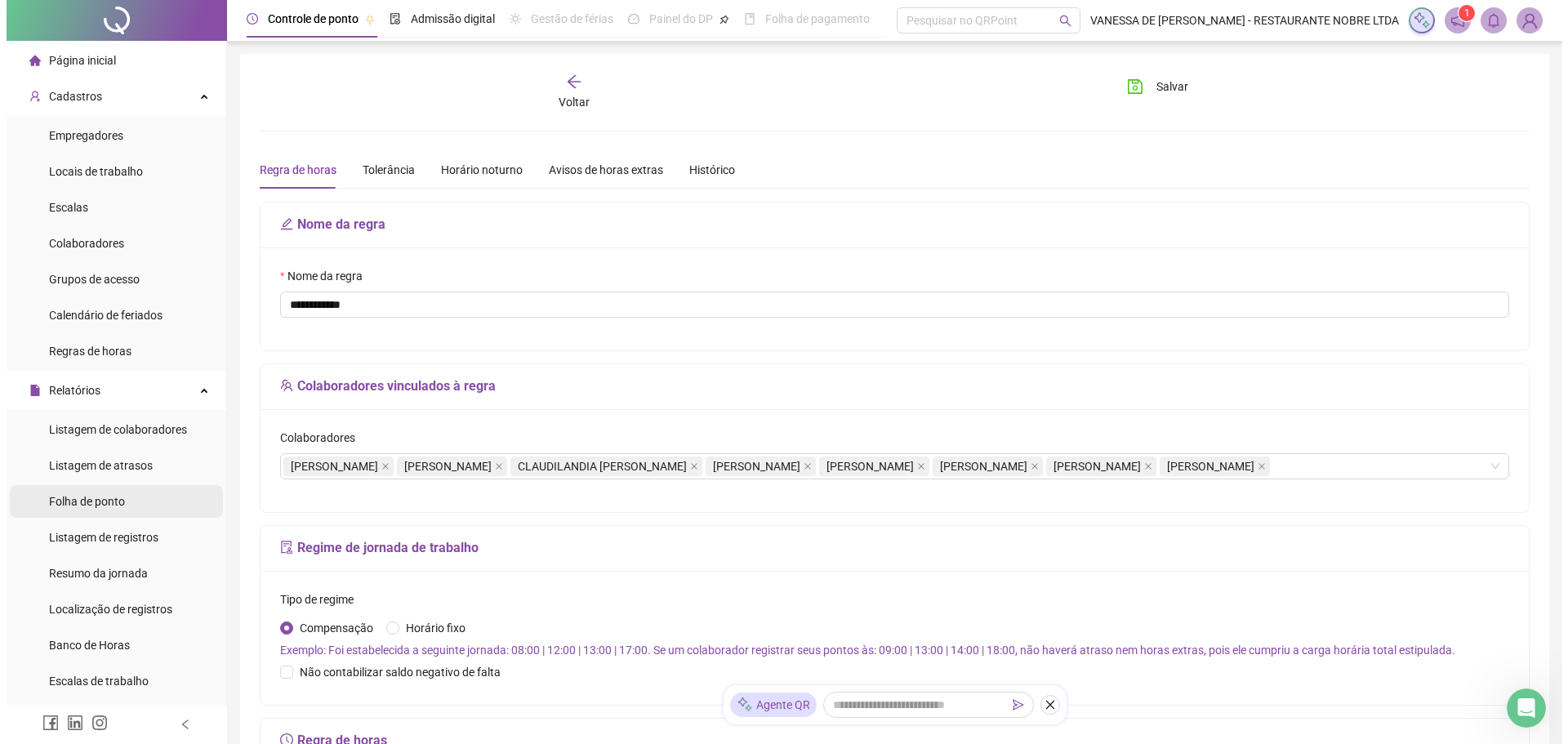
scroll to position [82, 0]
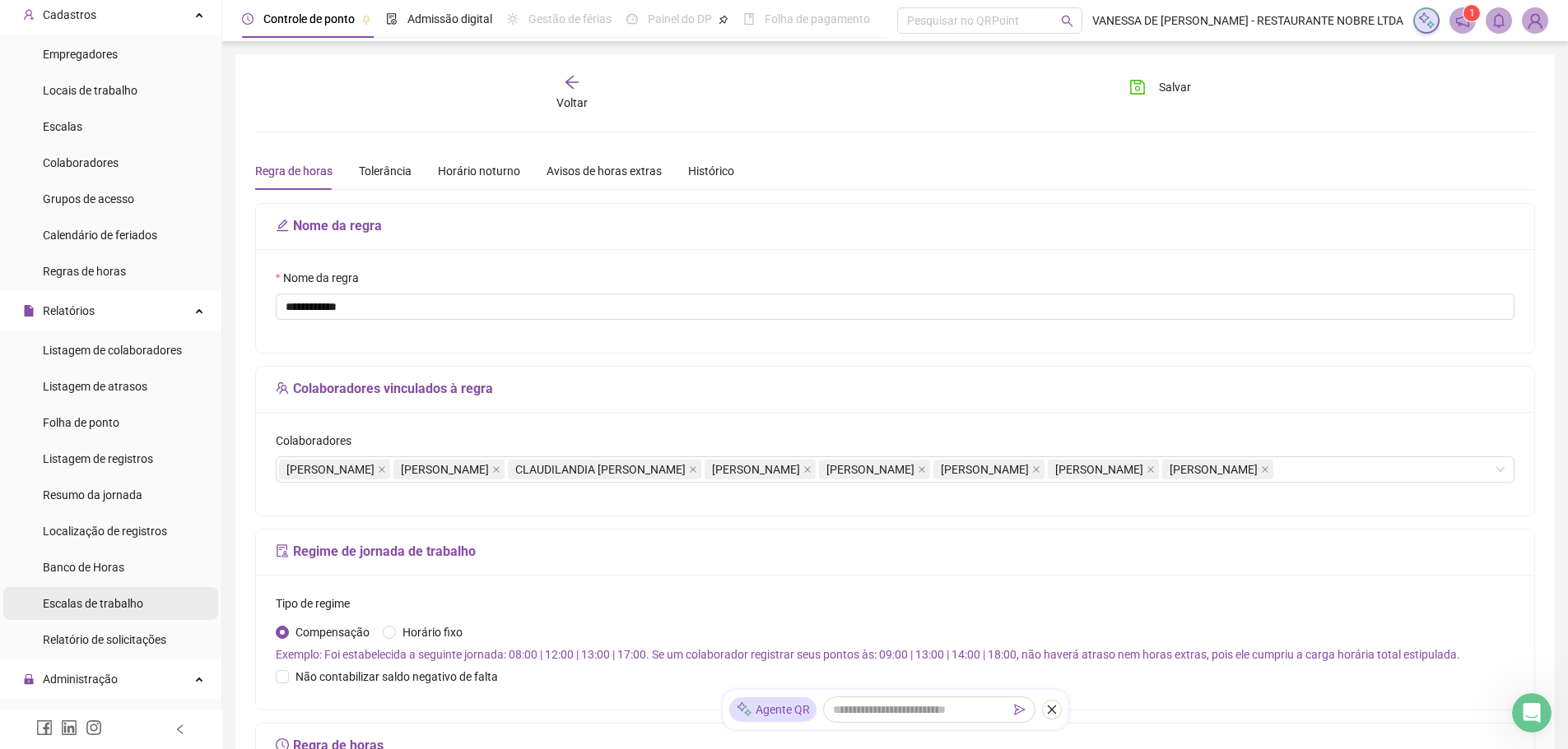
click at [69, 602] on span "Escalas de trabalho" at bounding box center [92, 603] width 100 height 13
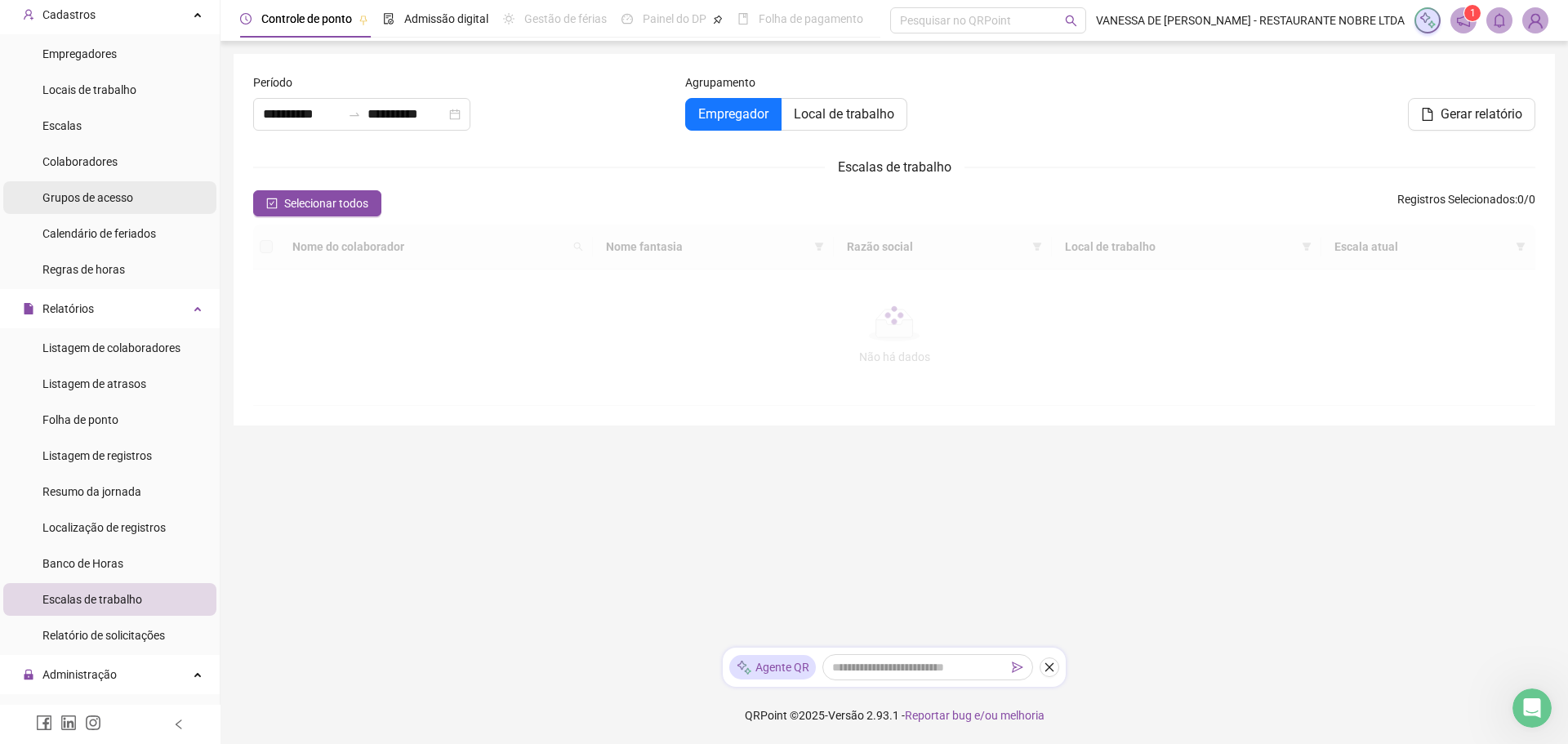
type input "**********"
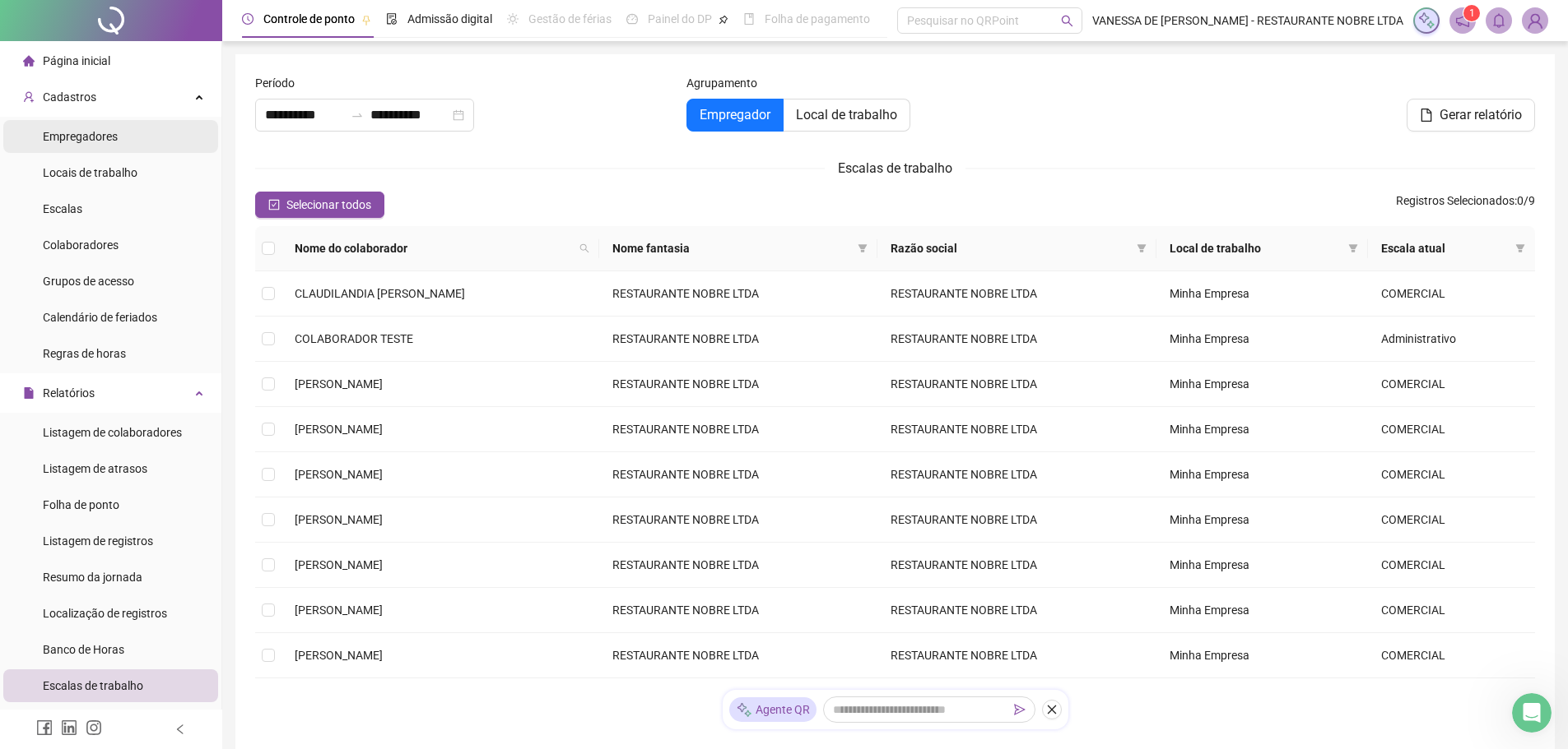
click at [66, 133] on span "Empregadores" at bounding box center [80, 136] width 75 height 13
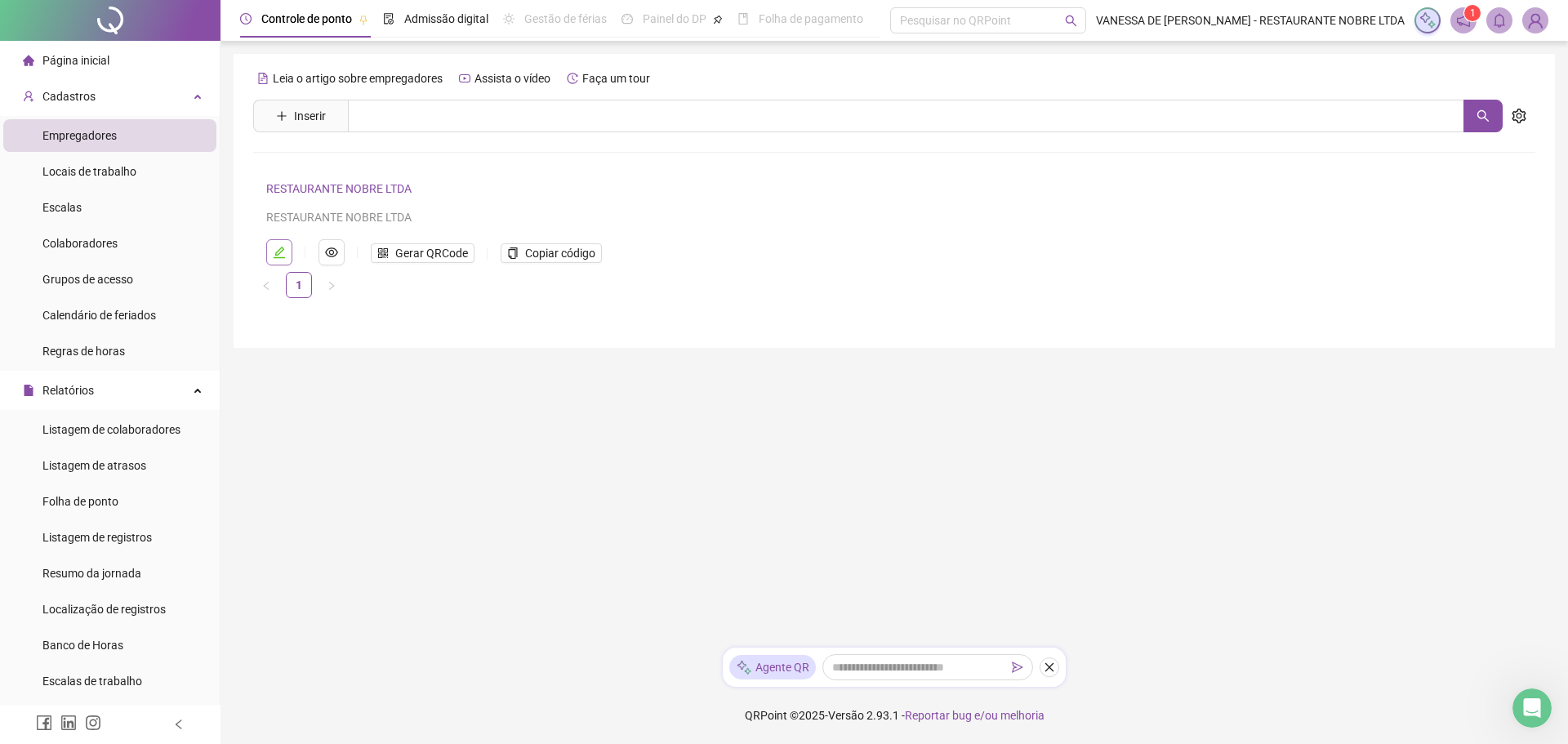
click at [277, 252] on icon "edit" at bounding box center [279, 252] width 11 height 11
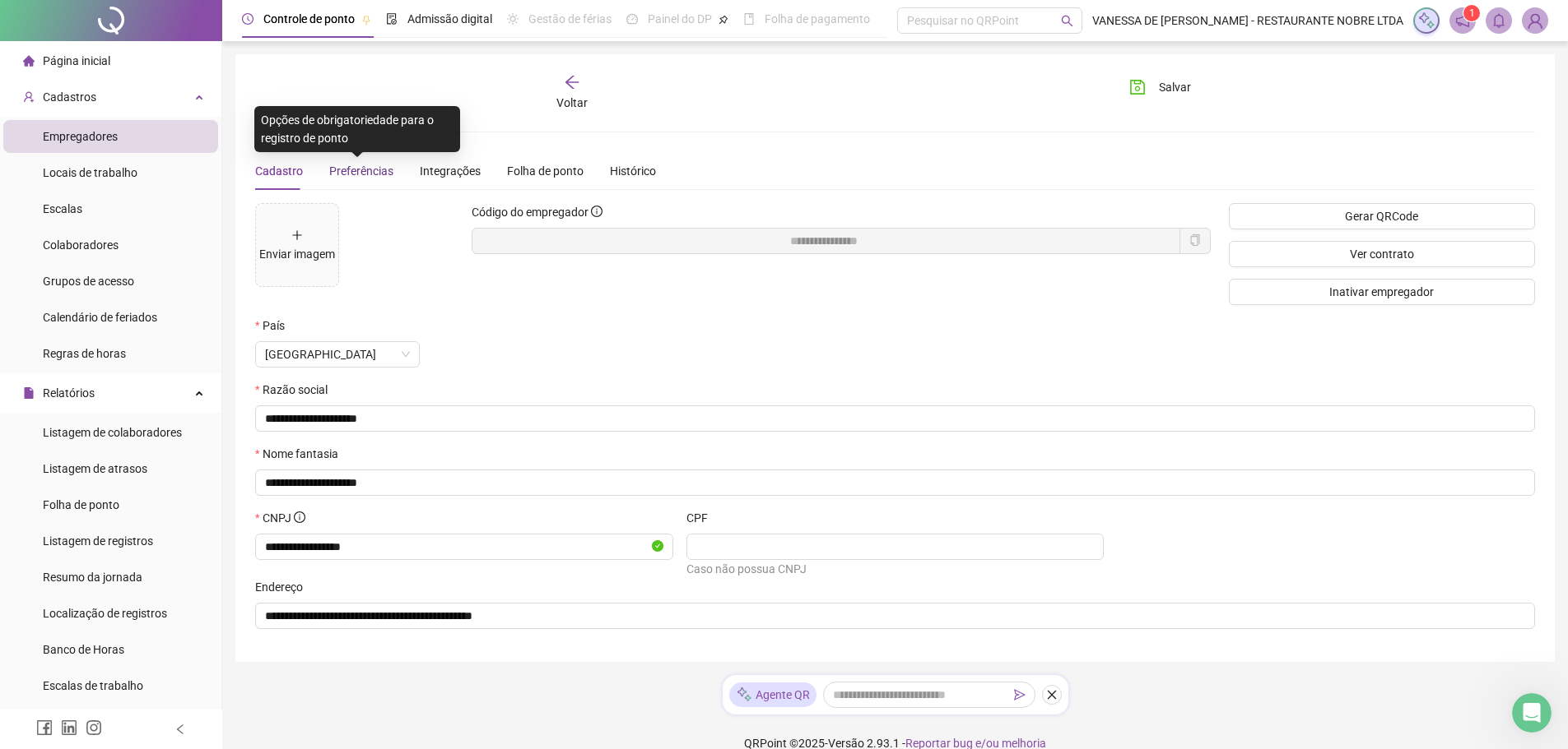
click at [369, 172] on span "Preferências" at bounding box center [361, 171] width 65 height 13
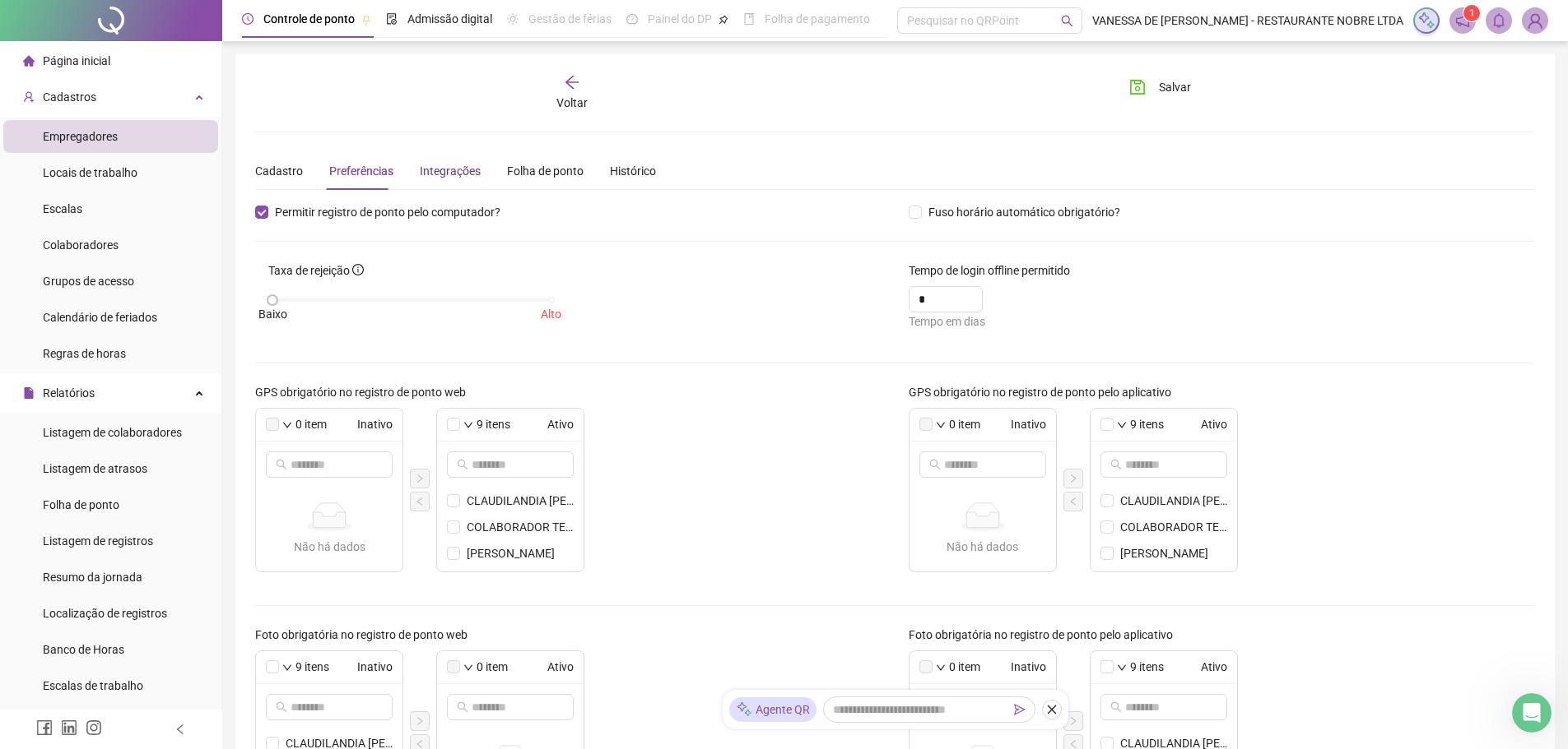
click at [444, 169] on div "Integrações" at bounding box center [450, 171] width 61 height 18
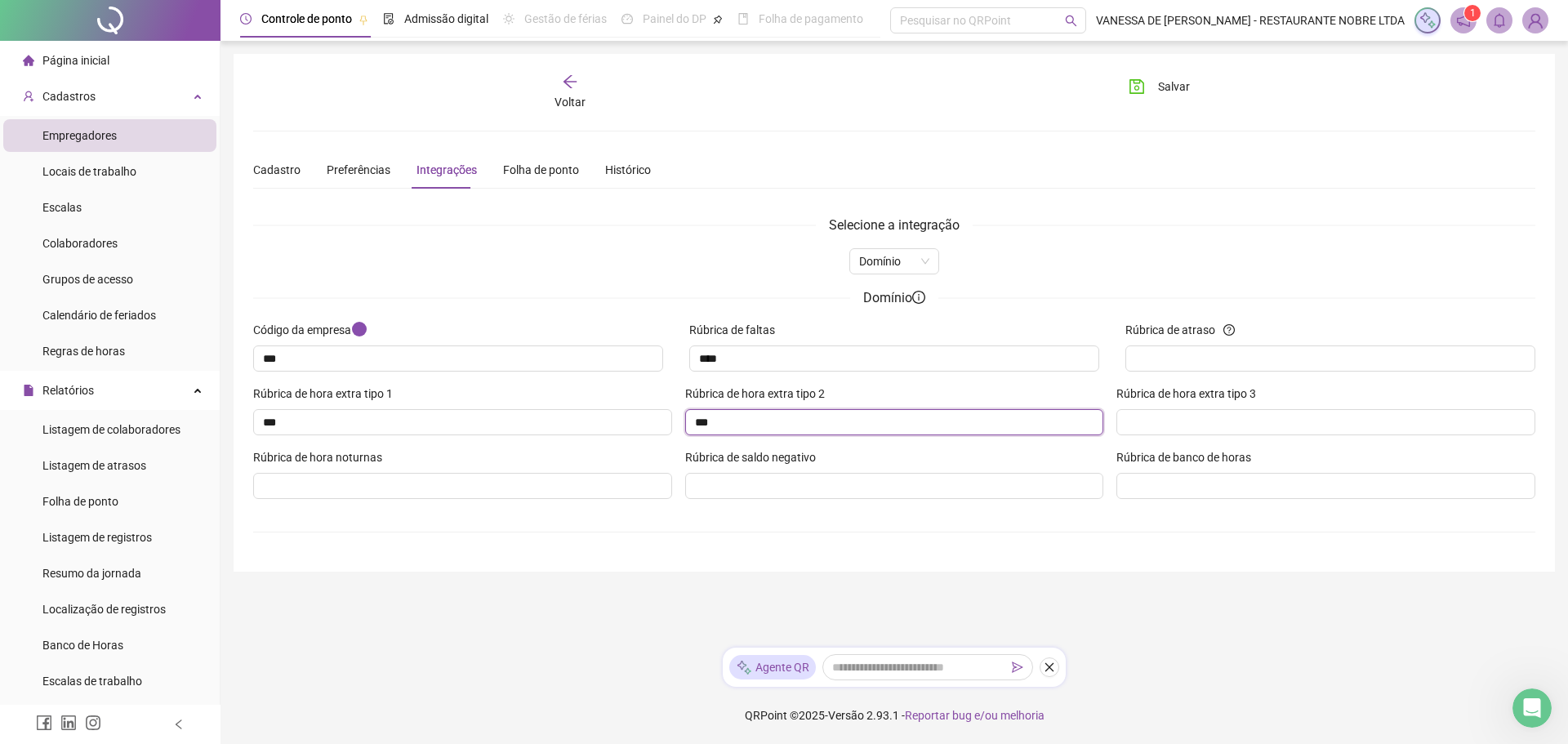
drag, startPoint x: 697, startPoint y: 426, endPoint x: 750, endPoint y: 425, distance: 53.0
click at [749, 426] on input "***" at bounding box center [895, 423] width 419 height 26
drag, startPoint x: 723, startPoint y: 428, endPoint x: 616, endPoint y: 425, distance: 107.0
click at [616, 425] on div "Rúbrica de hora extra tipo 1 *** Rúbrica de hora extra tipo 2 * Rúbrica de hora…" at bounding box center [894, 416] width 1295 height 64
type input "***"
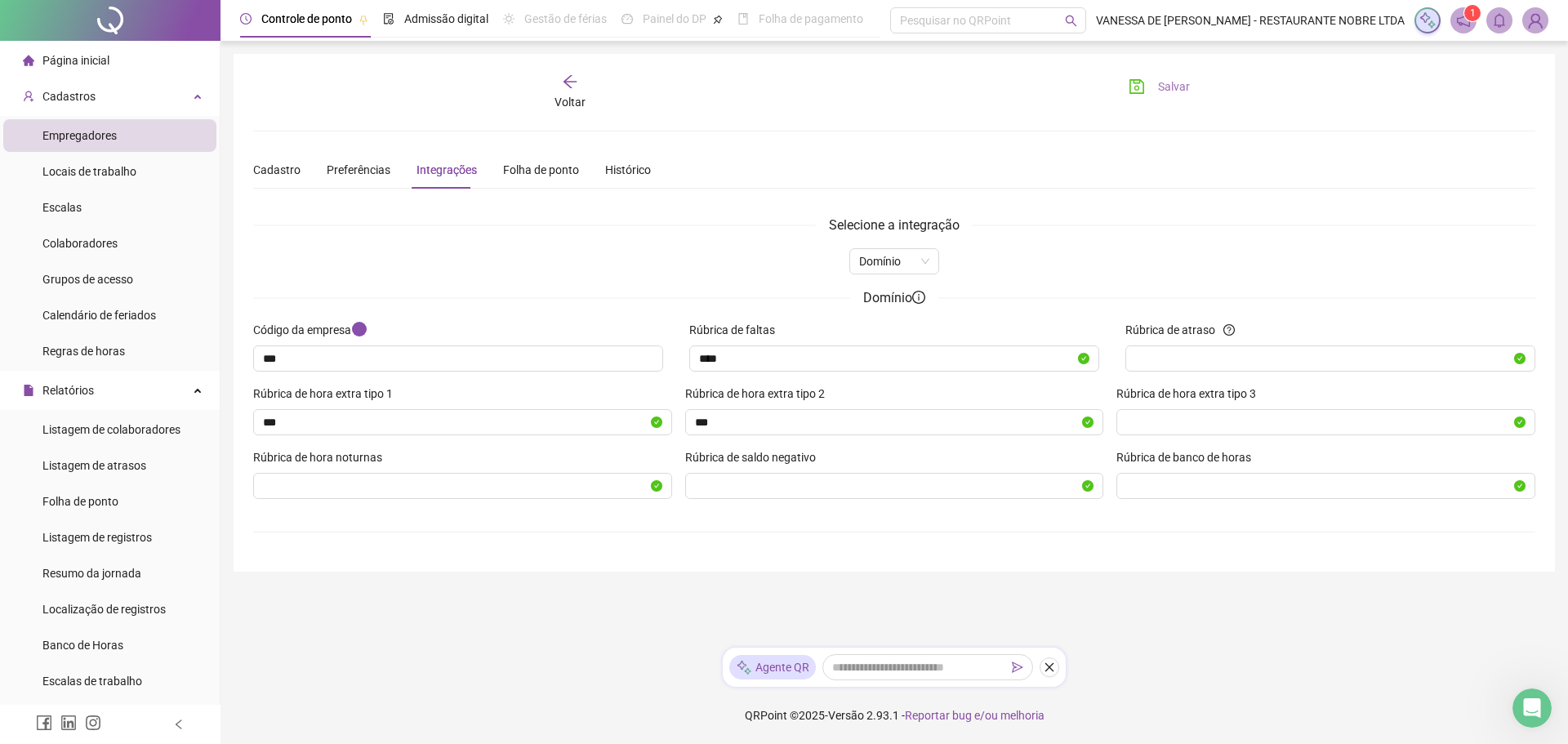
click at [1176, 86] on span "Salvar" at bounding box center [1174, 86] width 32 height 18
click at [1193, 360] on input "Rúbrica de atraso" at bounding box center [1323, 358] width 376 height 18
type input "****"
click at [1167, 83] on span "Salvar" at bounding box center [1174, 86] width 32 height 18
click at [534, 172] on div "Folha de ponto" at bounding box center [541, 170] width 76 height 18
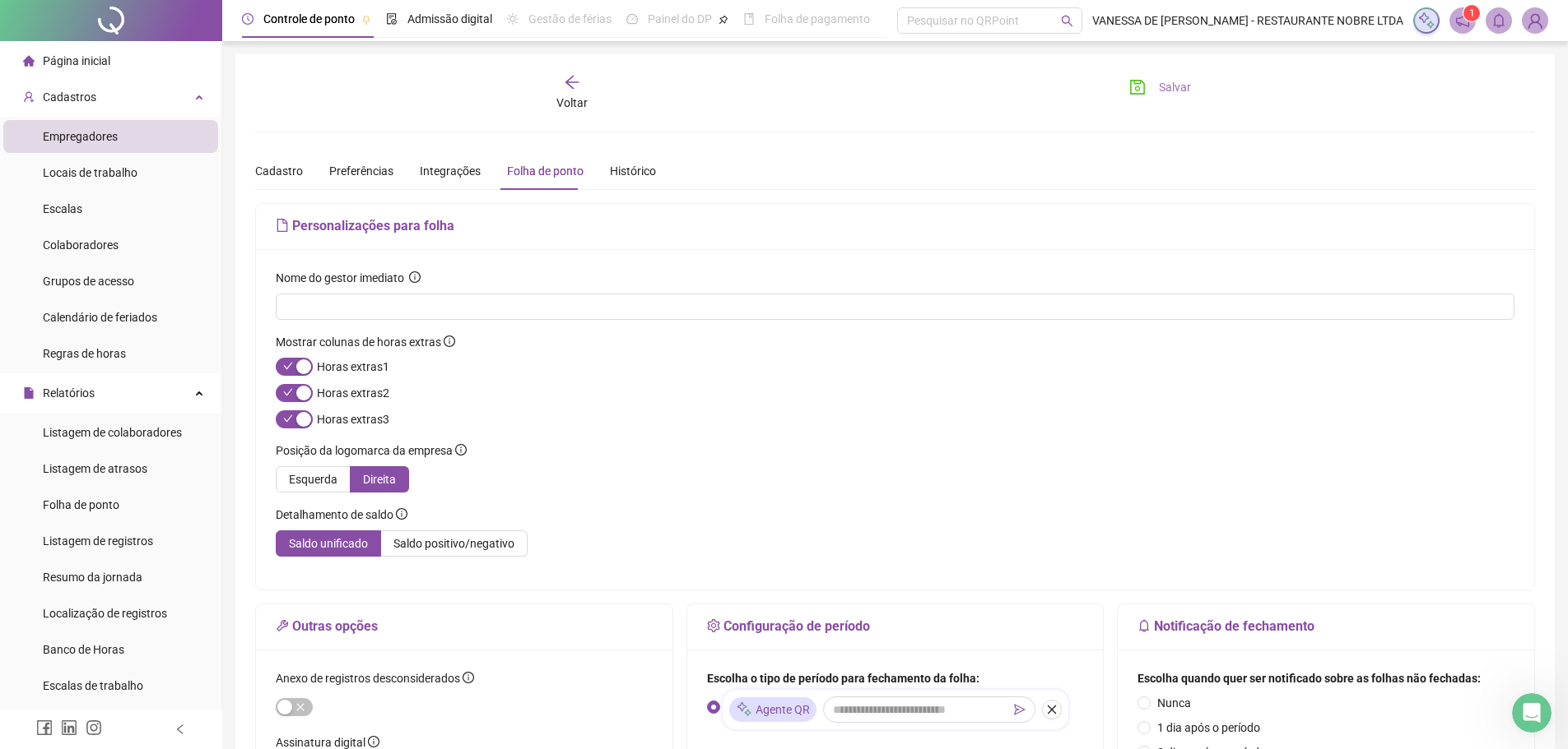
click at [1177, 87] on span "Salvar" at bounding box center [1175, 87] width 32 height 18
click at [79, 355] on span "Regras de horas" at bounding box center [84, 354] width 83 height 13
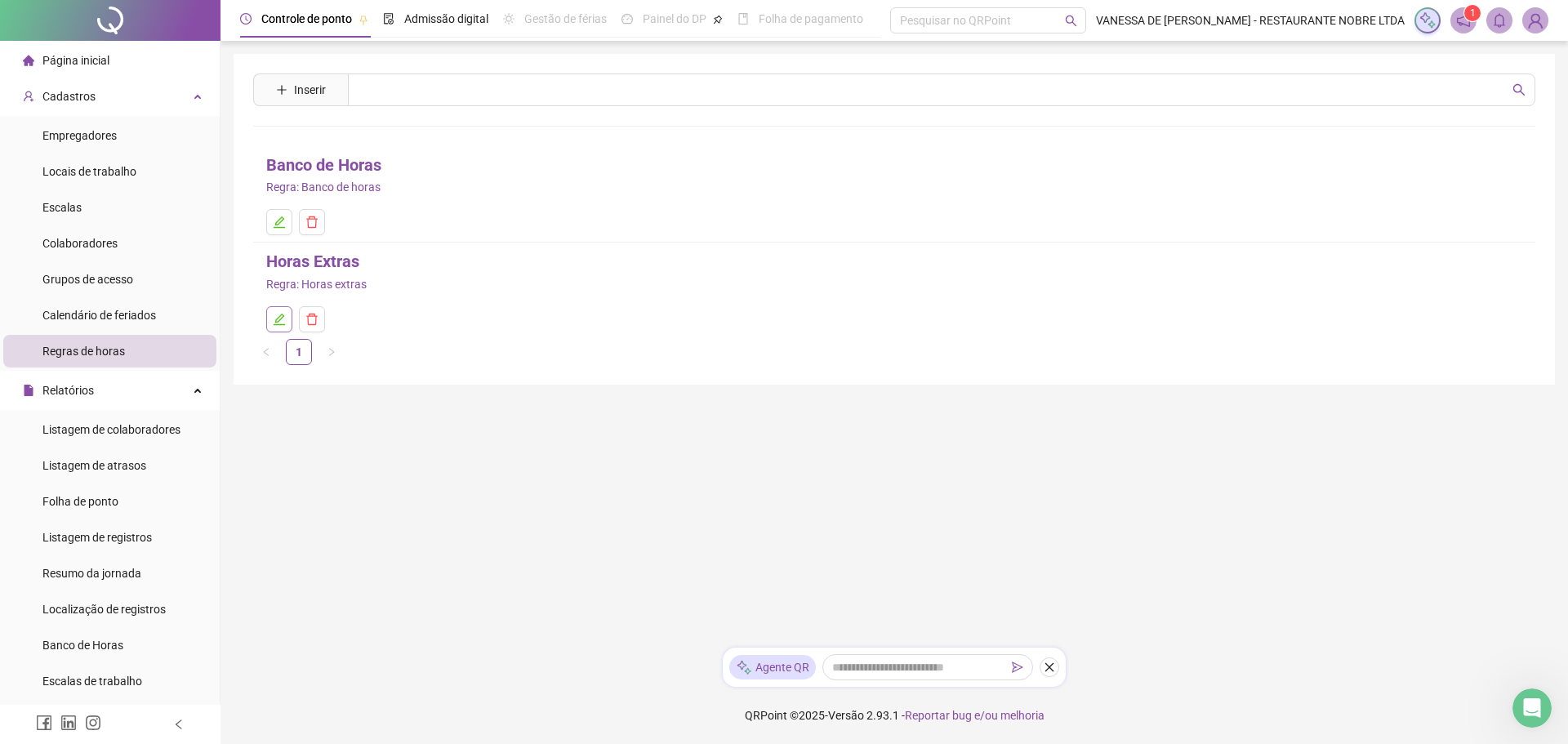
click at [278, 319] on icon "edit" at bounding box center [279, 319] width 13 height 13
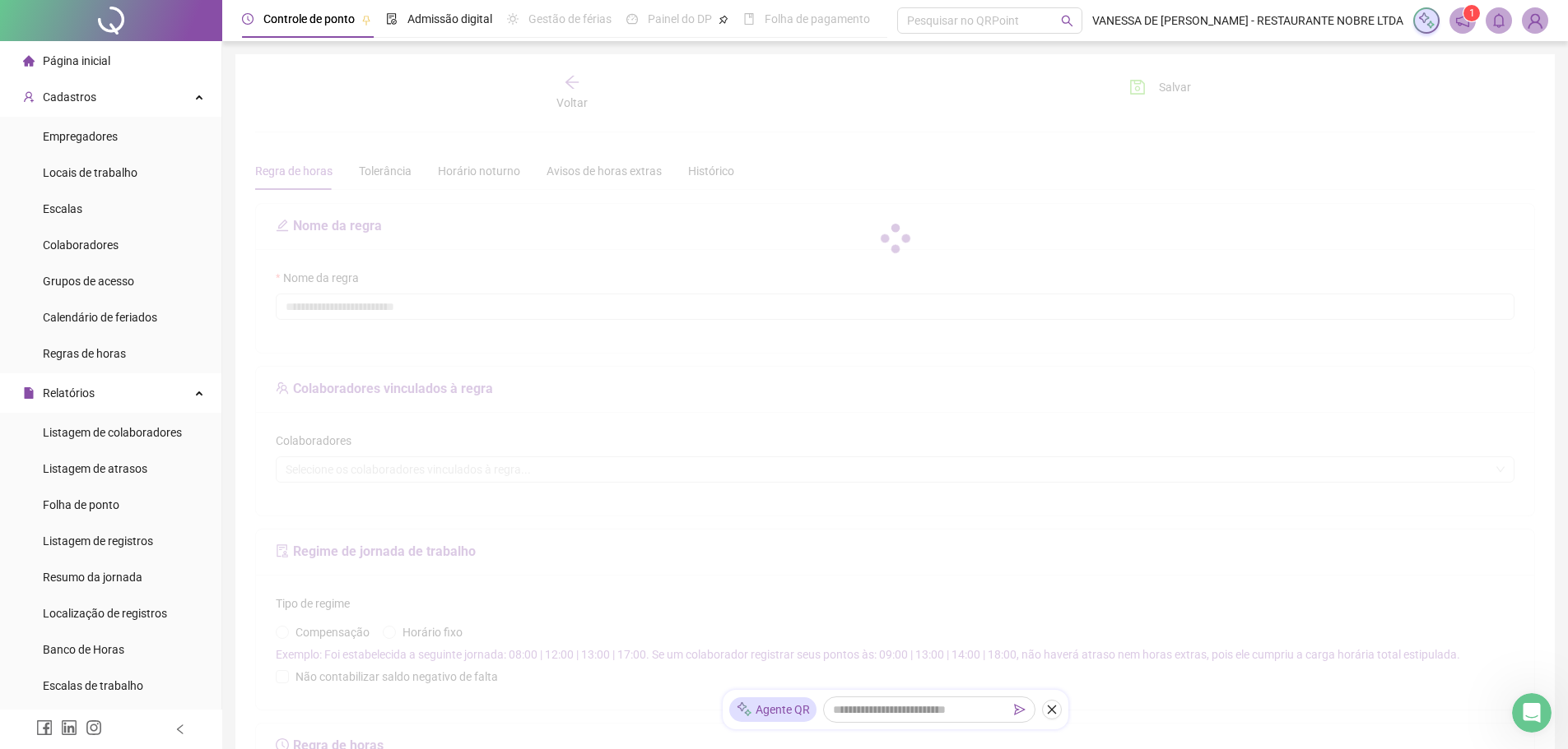
type input "**********"
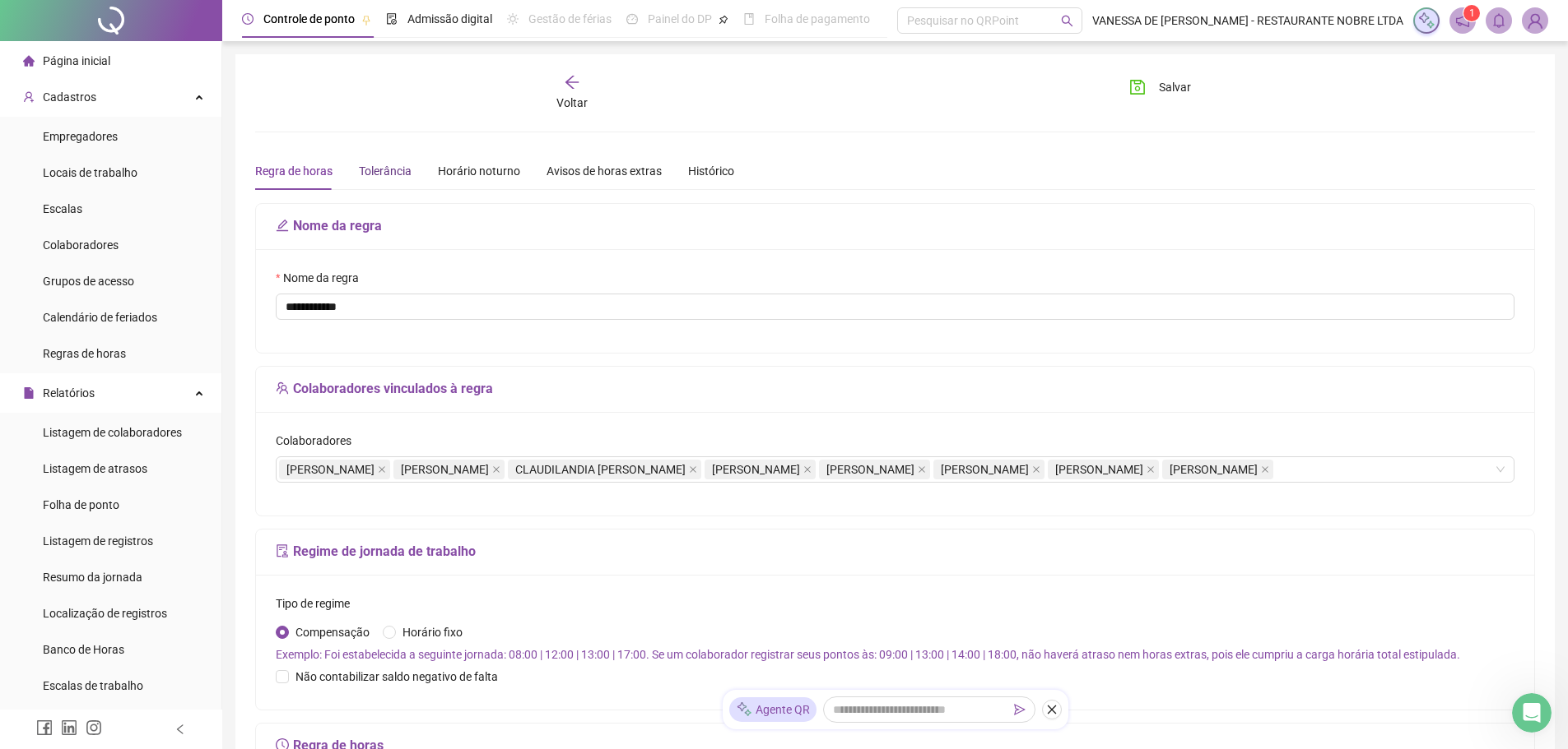
click at [397, 175] on div "Tolerância" at bounding box center [386, 171] width 53 height 18
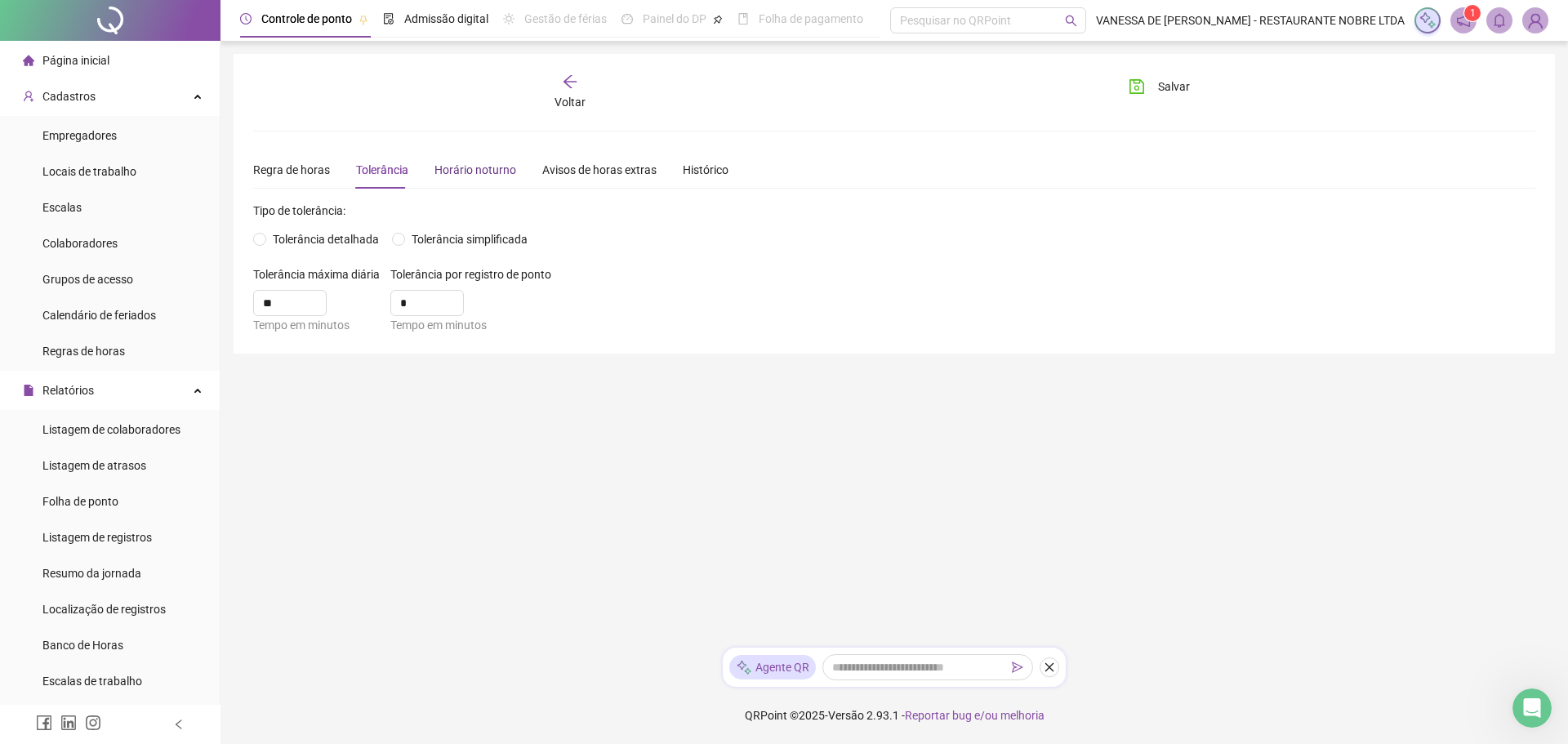
click at [460, 169] on div "Horário noturno" at bounding box center [475, 170] width 82 height 18
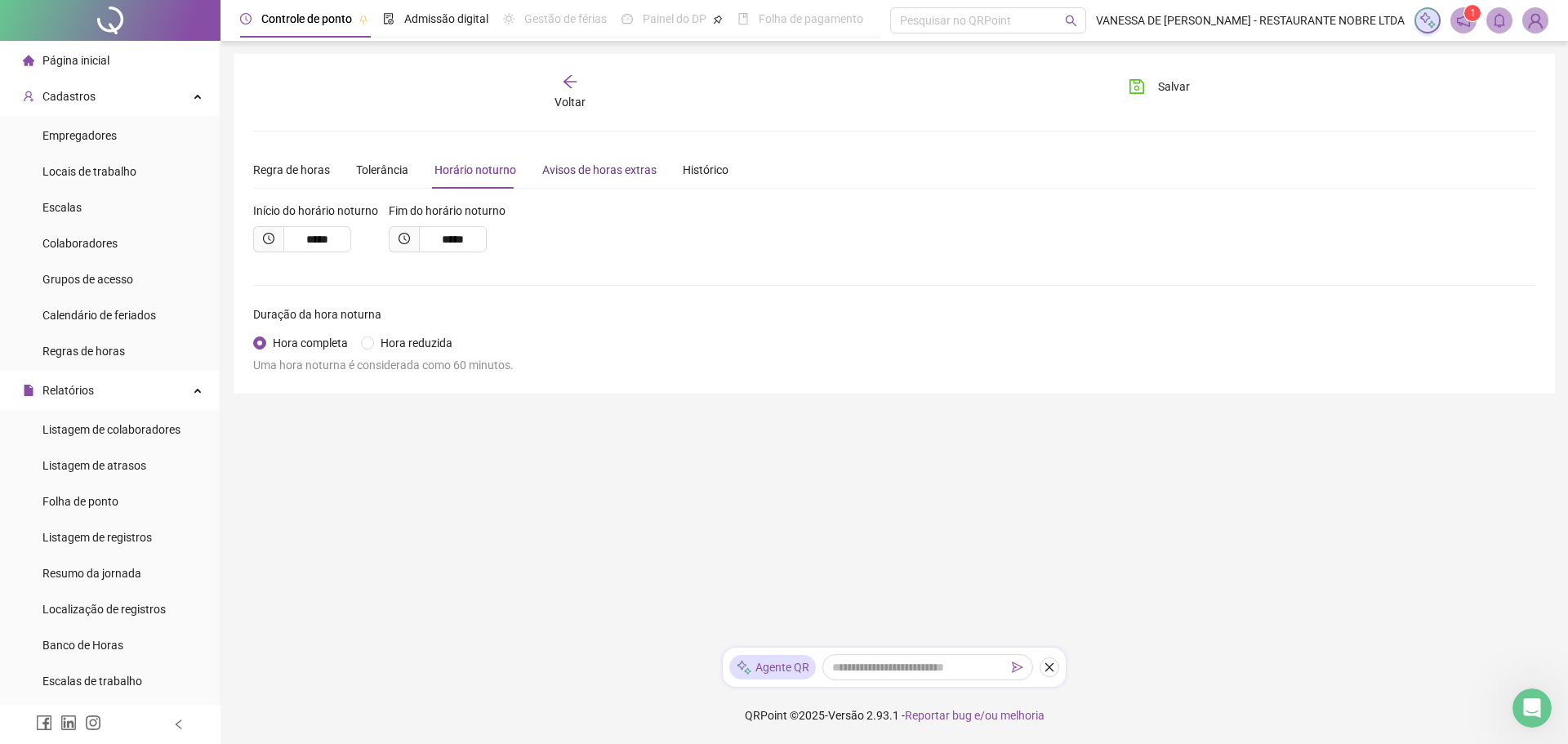
click at [565, 168] on div "Avisos de horas extras" at bounding box center [600, 170] width 114 height 18
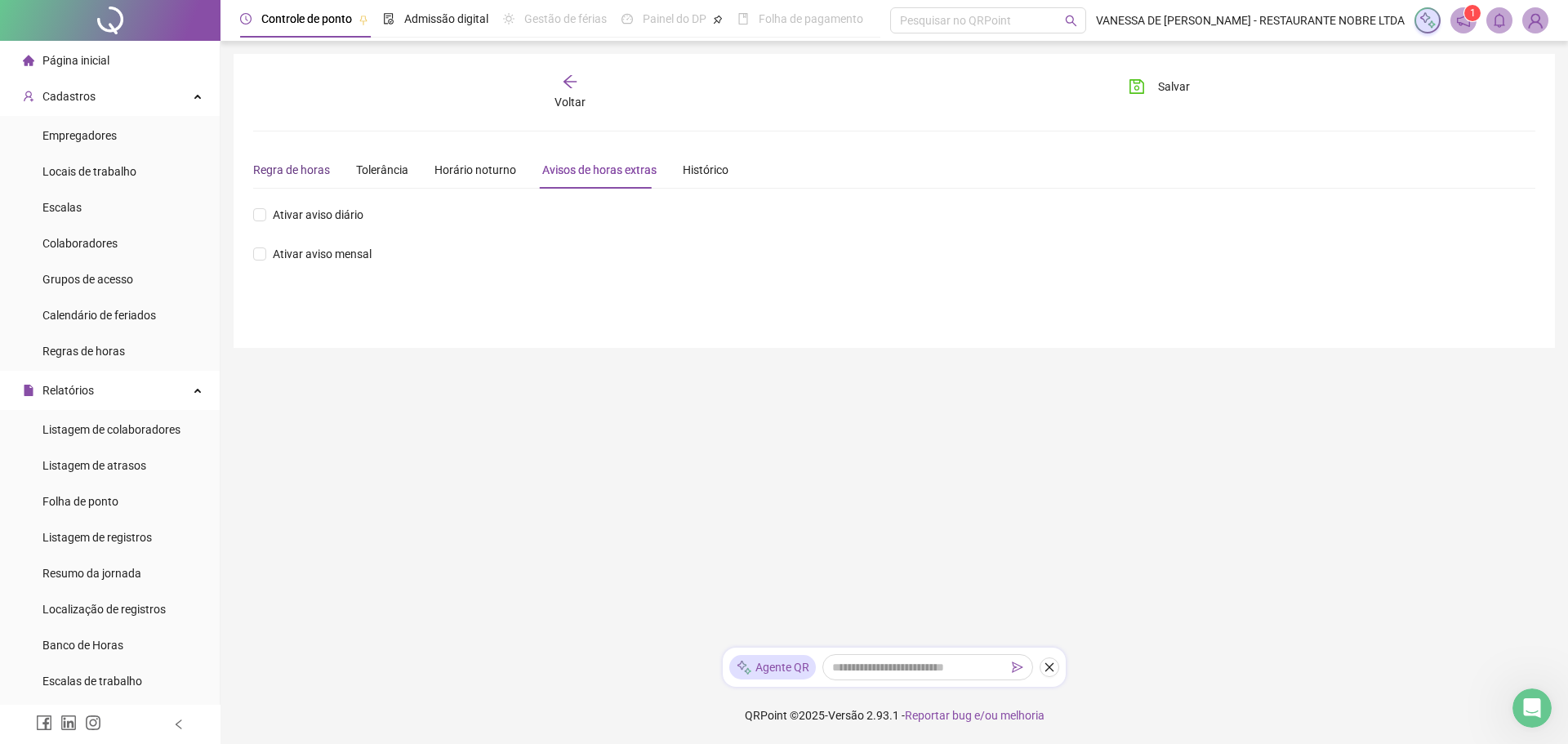
click at [277, 171] on div "Regra de horas" at bounding box center [291, 170] width 76 height 18
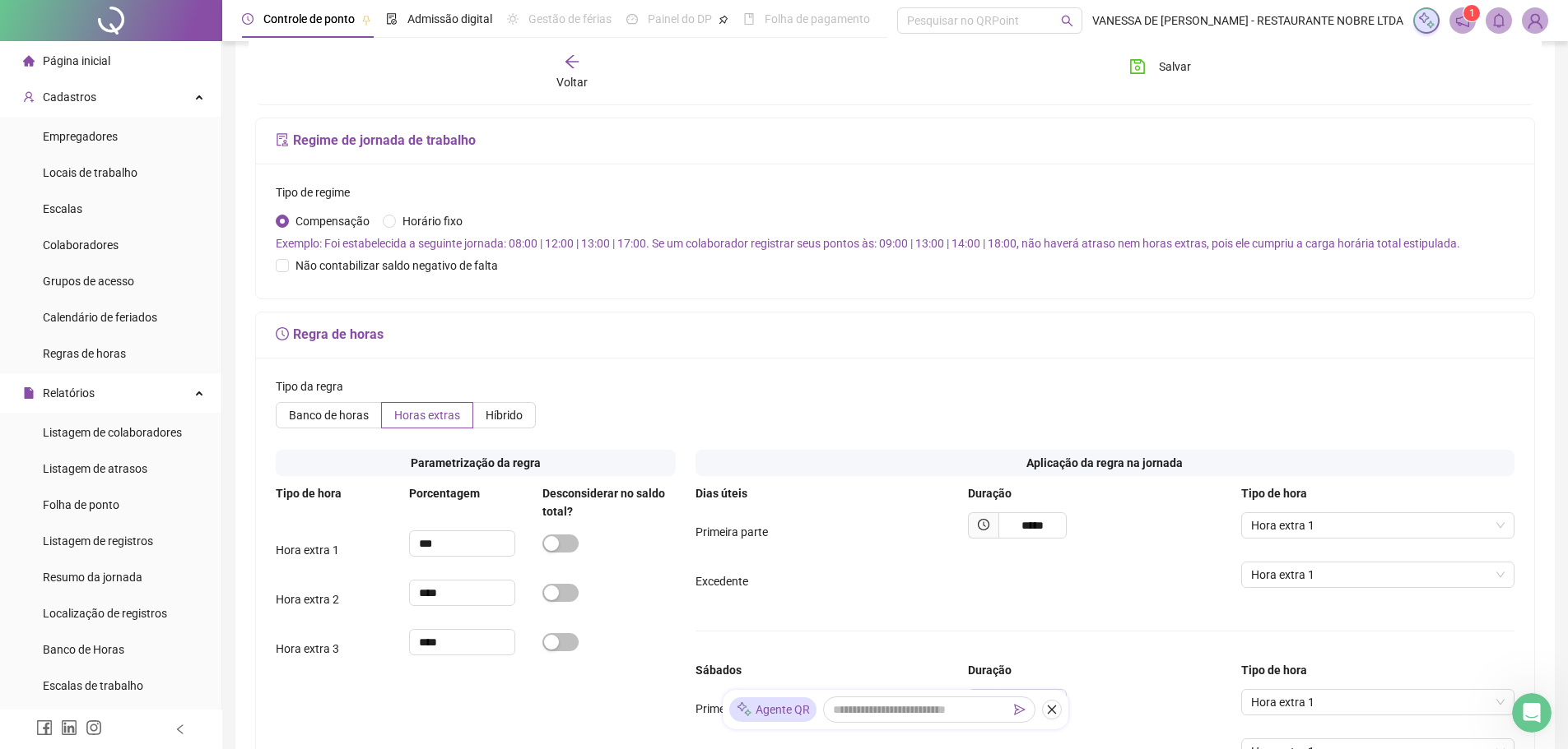
scroll to position [493, 0]
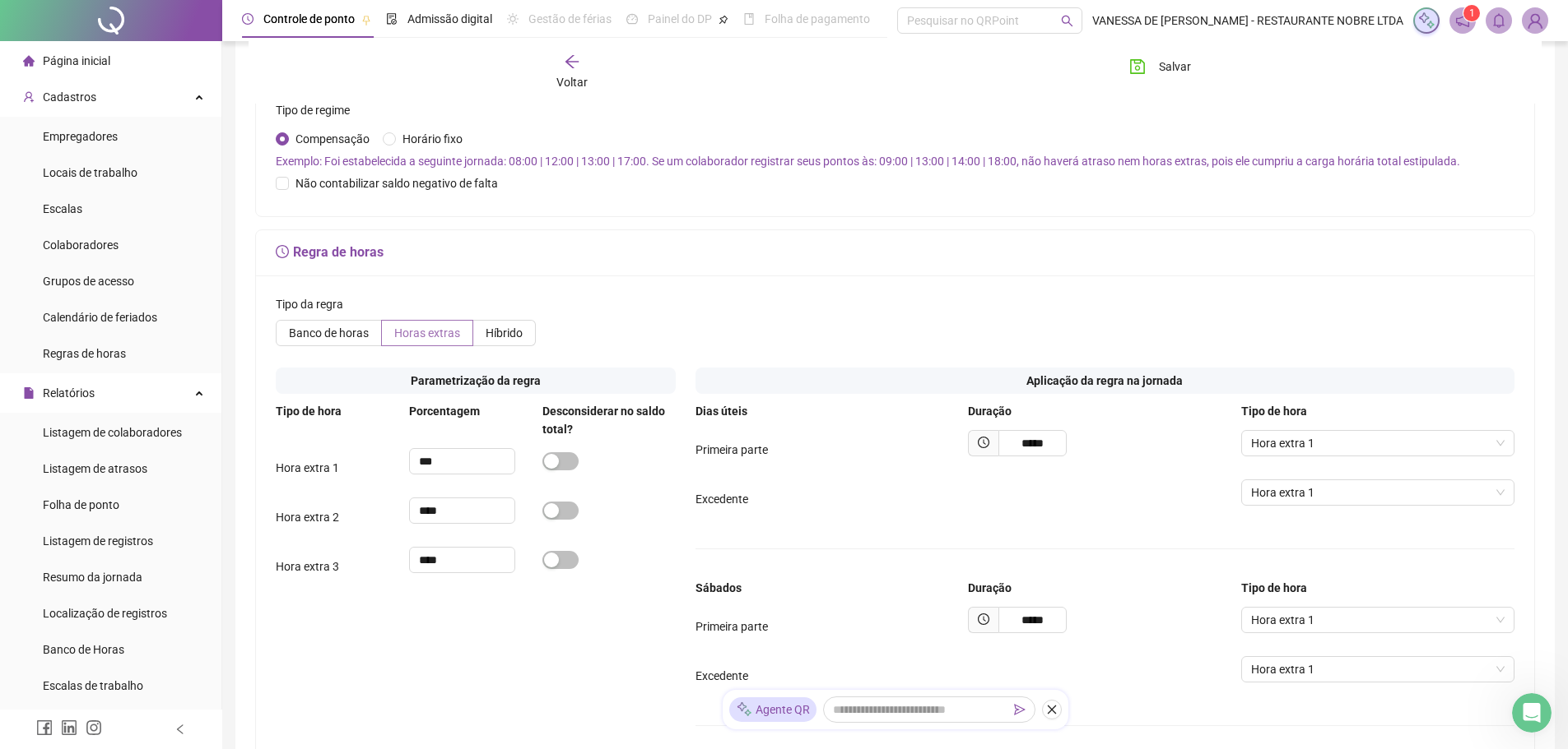
click at [411, 340] on span "Horas extras" at bounding box center [427, 332] width 65 height 13
drag, startPoint x: 472, startPoint y: 586, endPoint x: 330, endPoint y: 591, distance: 142.1
click at [330, 586] on div "Hora extra 3 ****" at bounding box center [476, 567] width 400 height 40
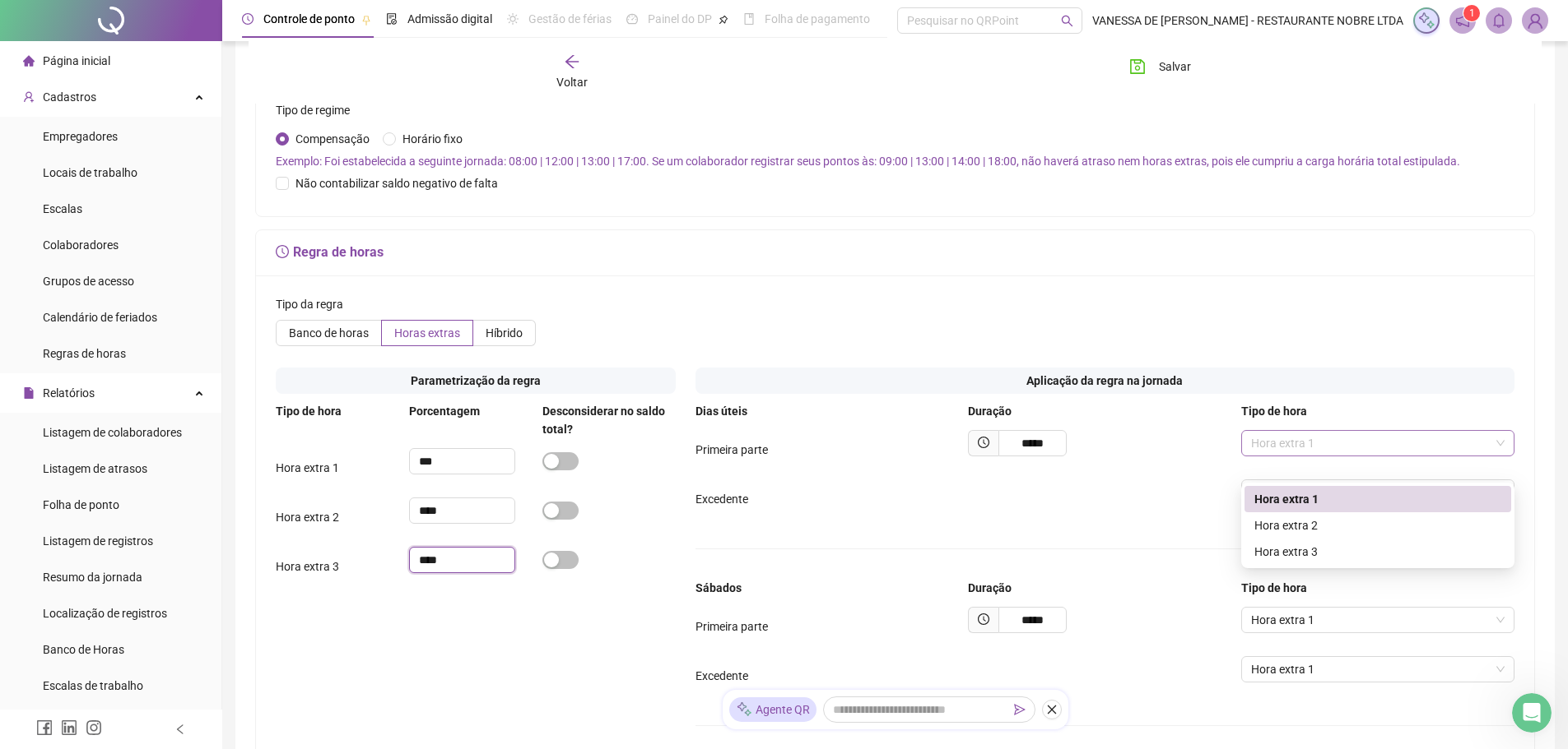
click at [1501, 455] on span "Hora extra 1" at bounding box center [1378, 443] width 254 height 25
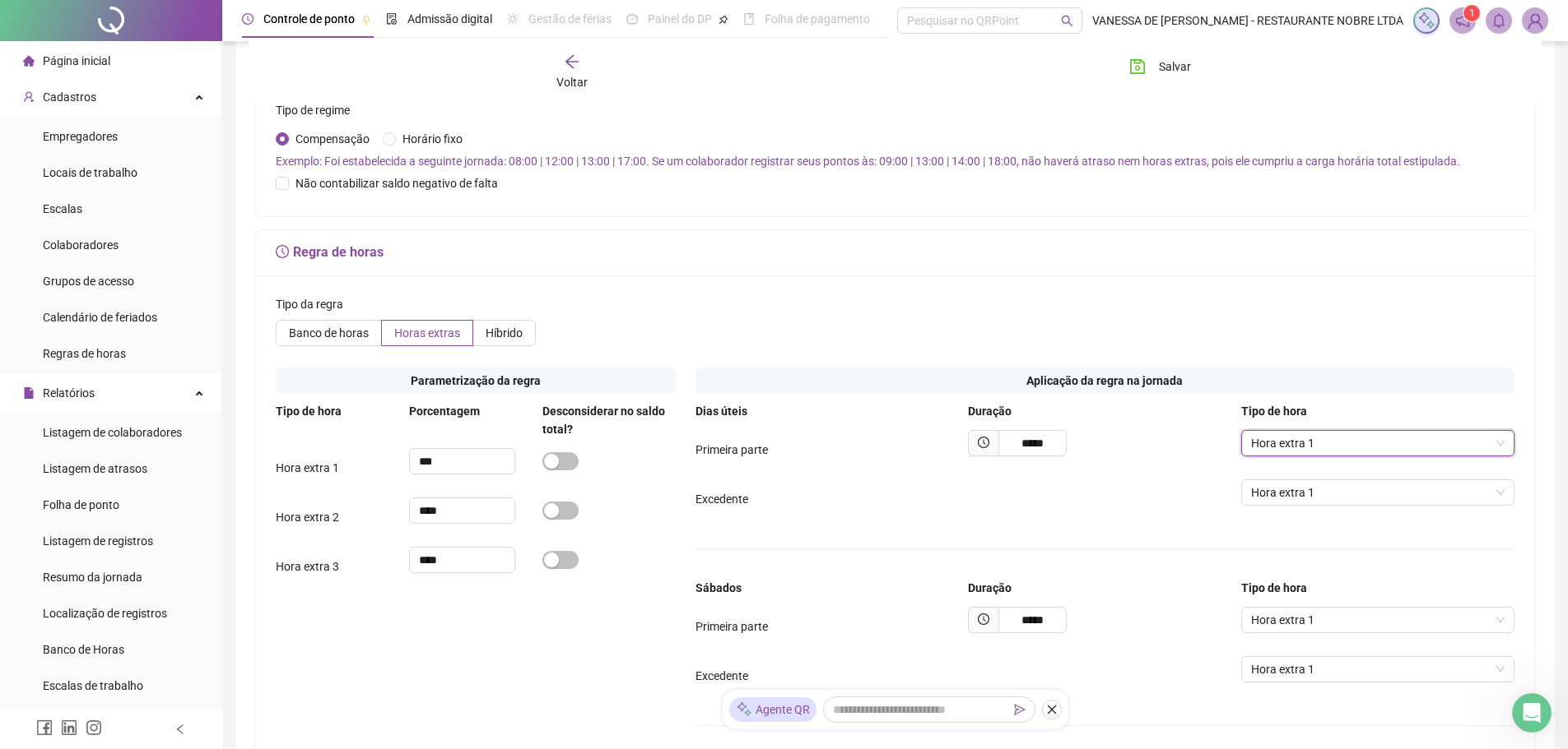
click at [1501, 455] on span "Hora extra 1" at bounding box center [1378, 443] width 254 height 25
click at [1506, 506] on div "Hora extra 1" at bounding box center [1378, 493] width 273 height 27
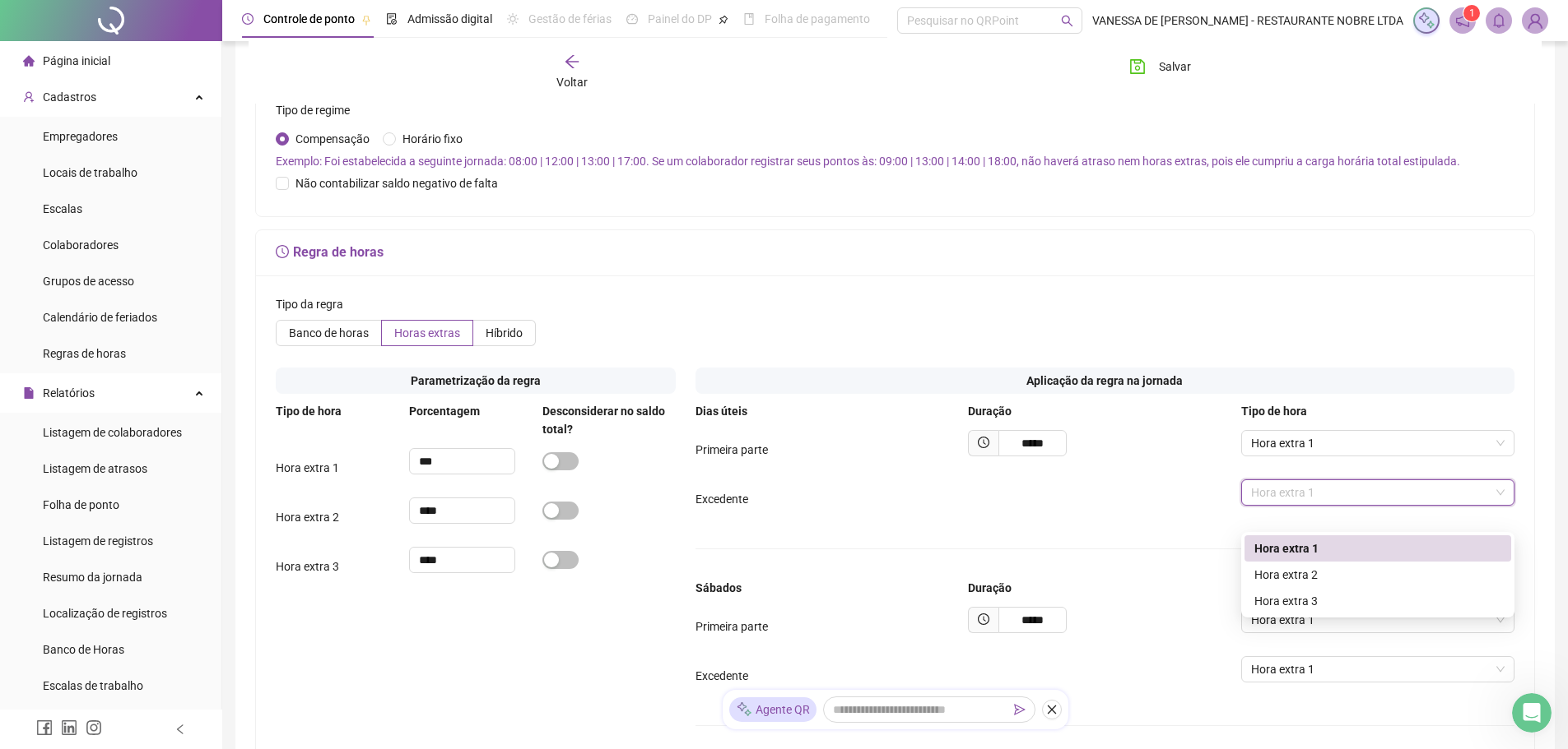
click at [1506, 506] on div "Hora extra 1" at bounding box center [1378, 493] width 273 height 27
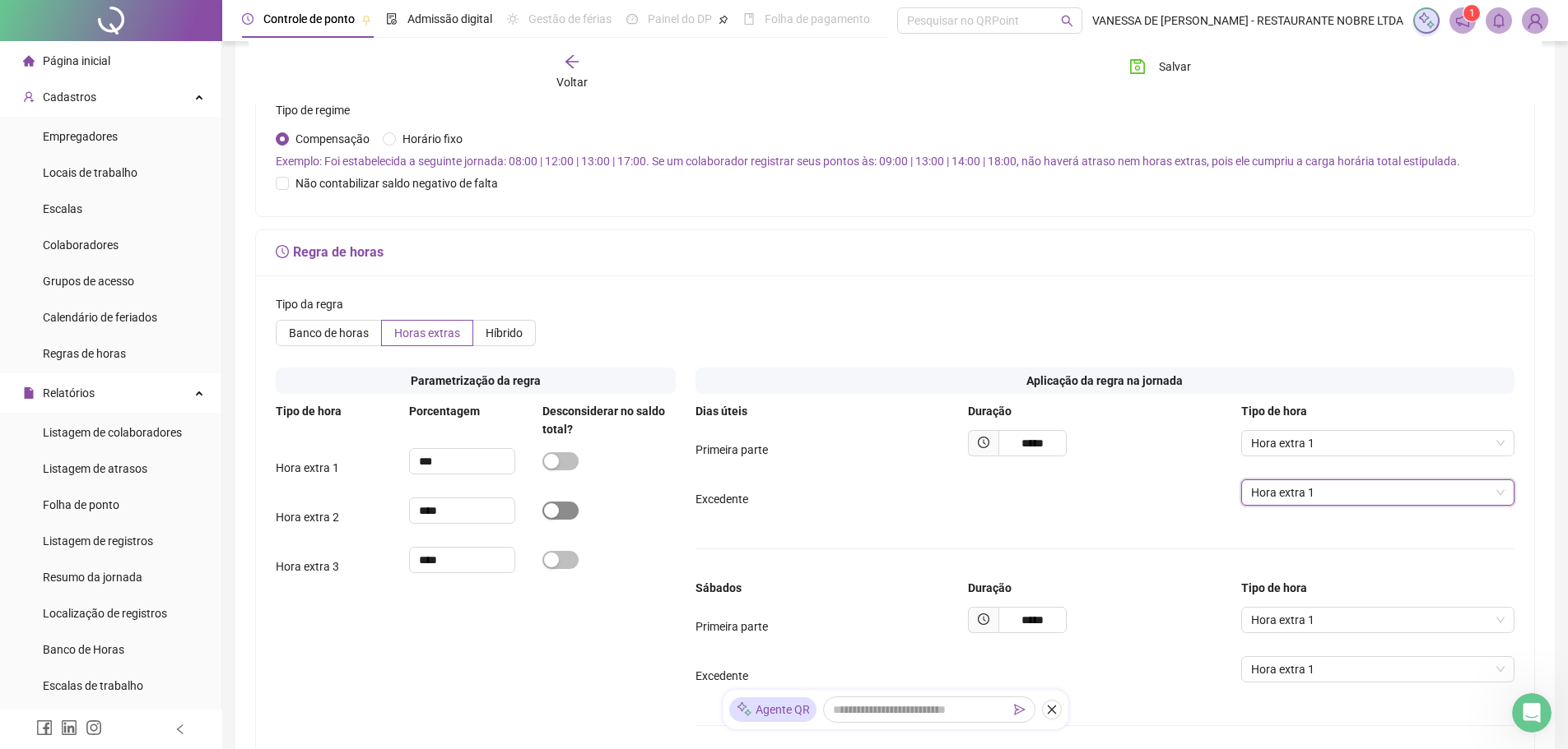
click at [557, 518] on div "button" at bounding box center [551, 510] width 15 height 15
click at [470, 572] on input "****" at bounding box center [462, 561] width 105 height 25
drag, startPoint x: 455, startPoint y: 533, endPoint x: 377, endPoint y: 536, distance: 78.1
click at [377, 536] on div "Hora extra 2 ****" at bounding box center [476, 517] width 400 height 40
type input "***"
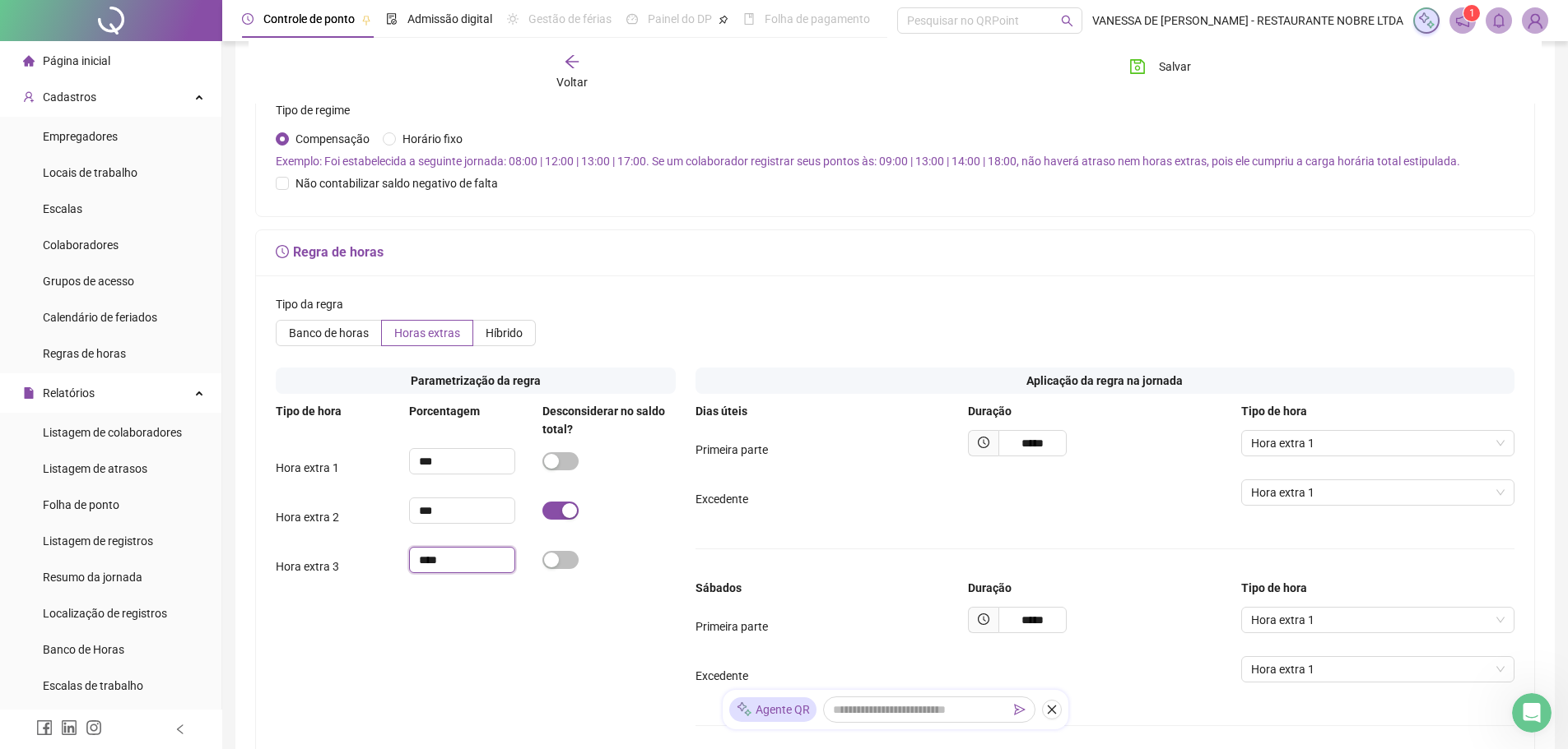
drag, startPoint x: 423, startPoint y: 581, endPoint x: 390, endPoint y: 581, distance: 33.0
click at [390, 581] on div "Hora extra 3 ****" at bounding box center [476, 567] width 400 height 40
type input "****"
click at [487, 340] on span "Híbrido" at bounding box center [504, 332] width 37 height 13
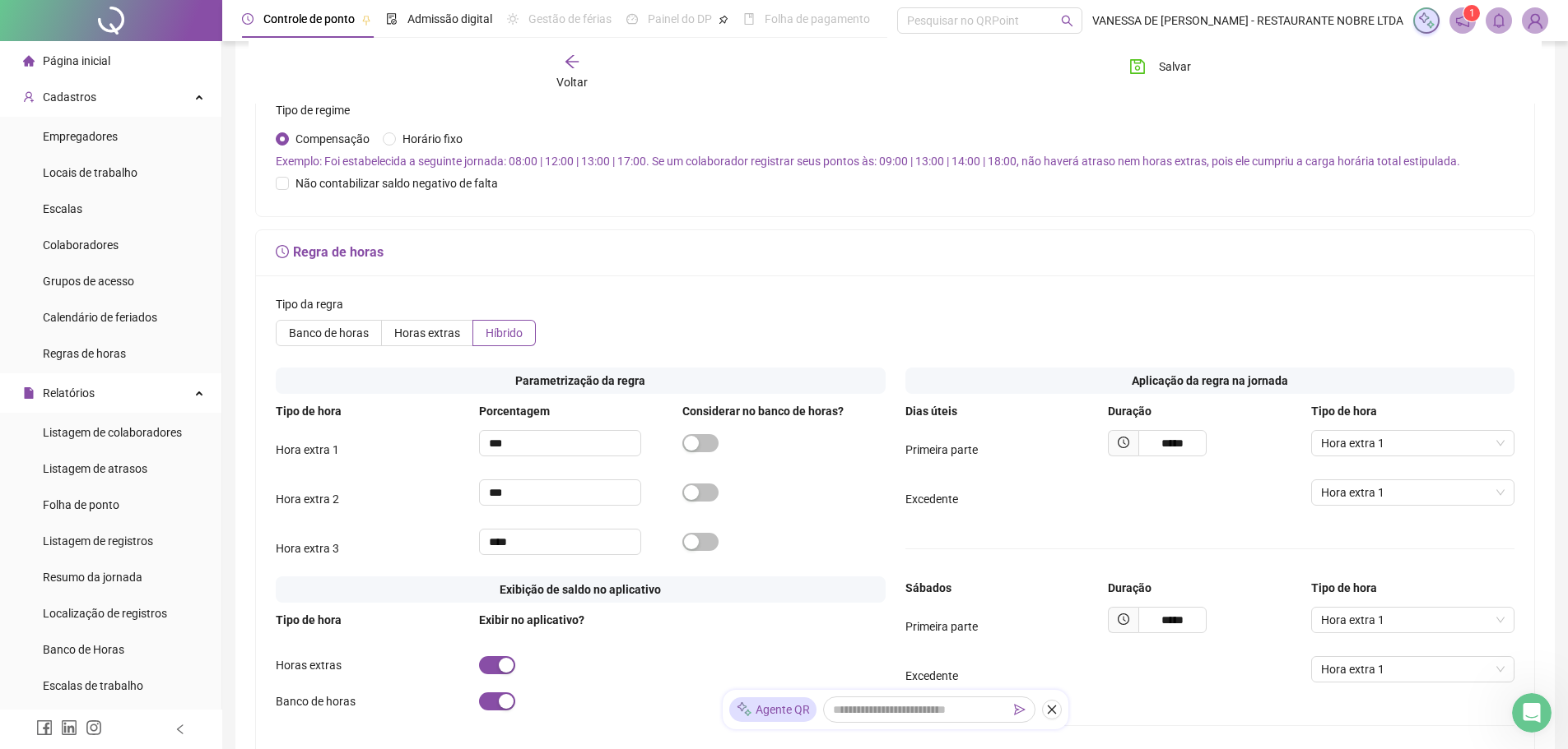
scroll to position [576, 0]
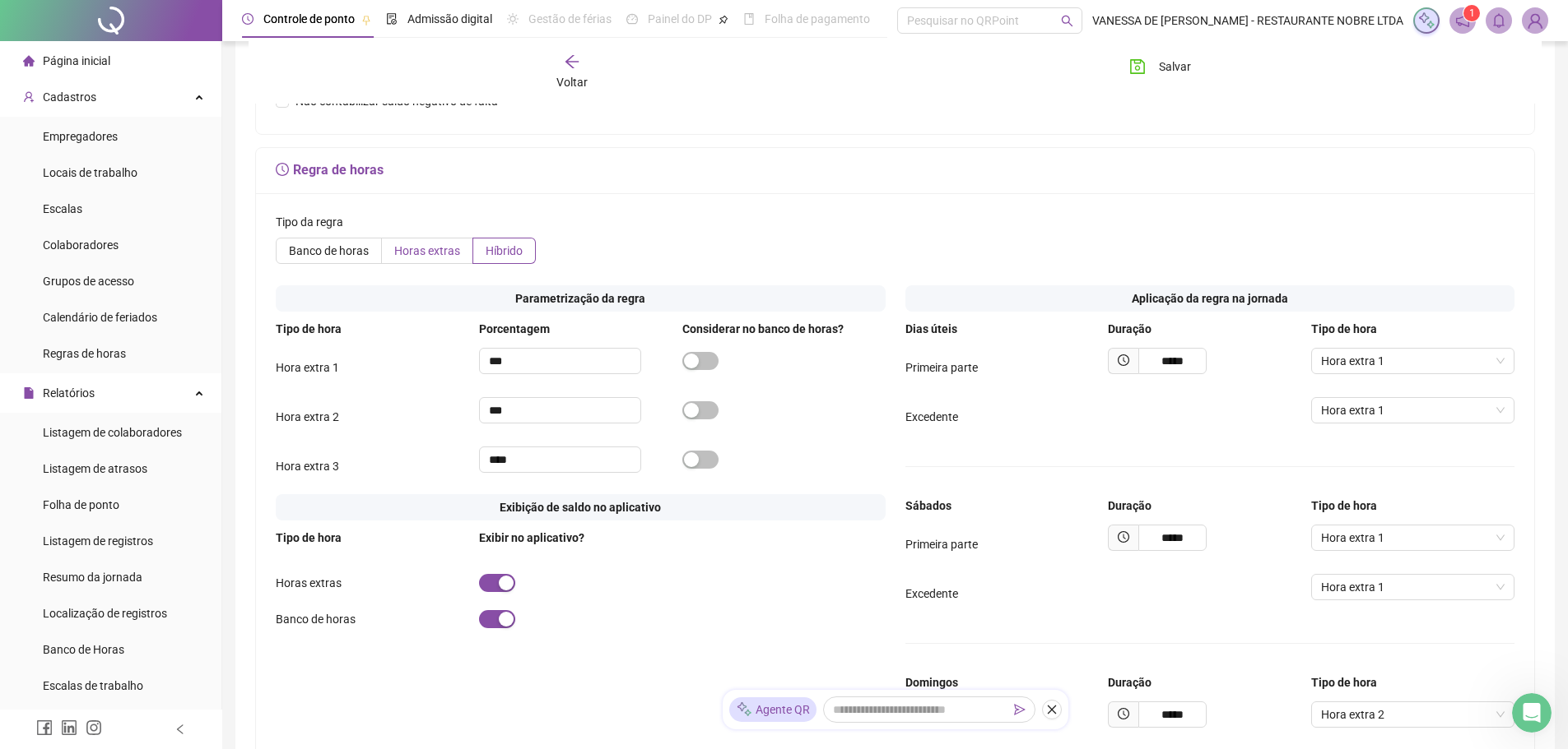
click at [422, 257] on span "Horas extras" at bounding box center [427, 250] width 65 height 13
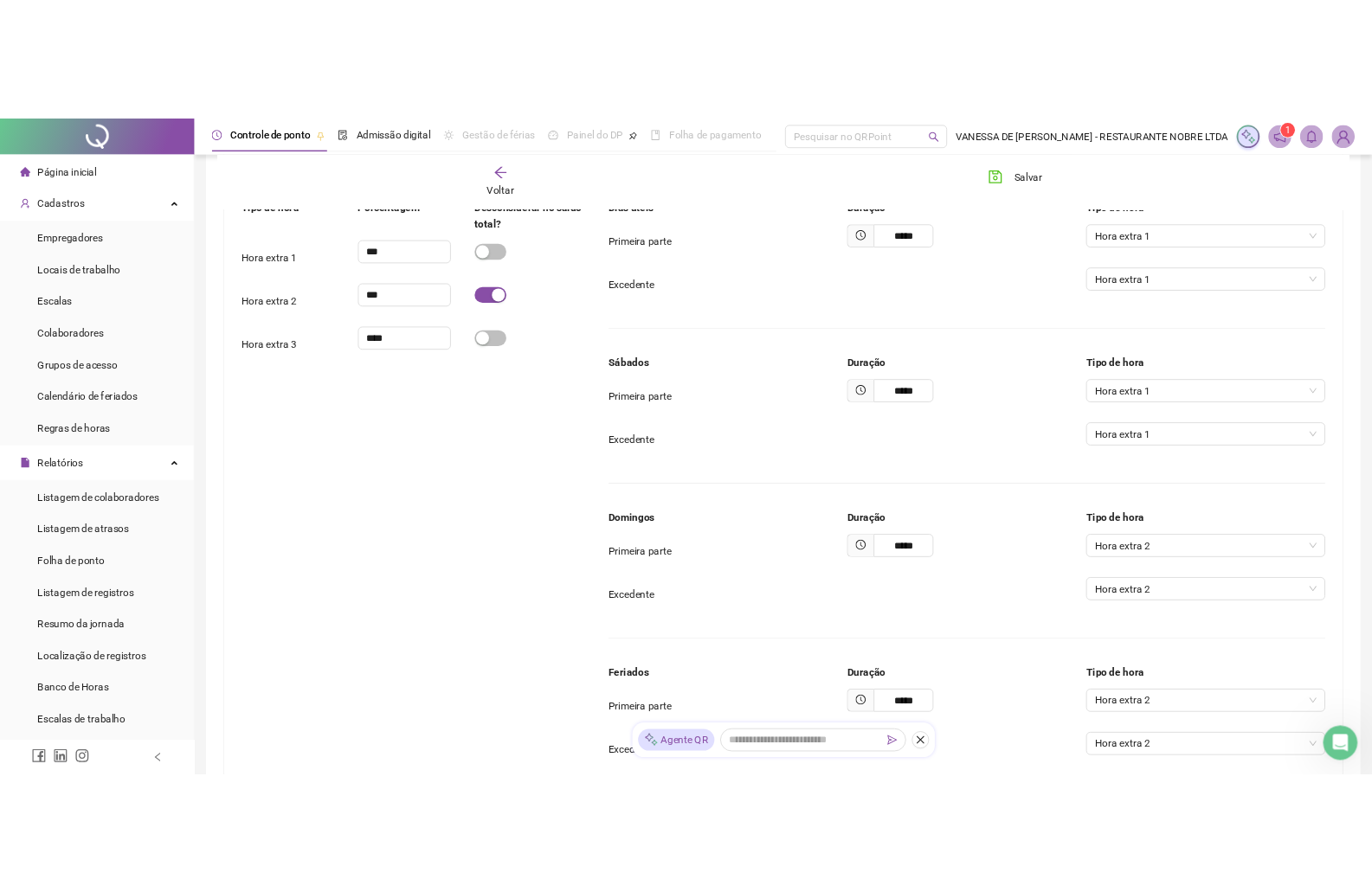
scroll to position [758, 0]
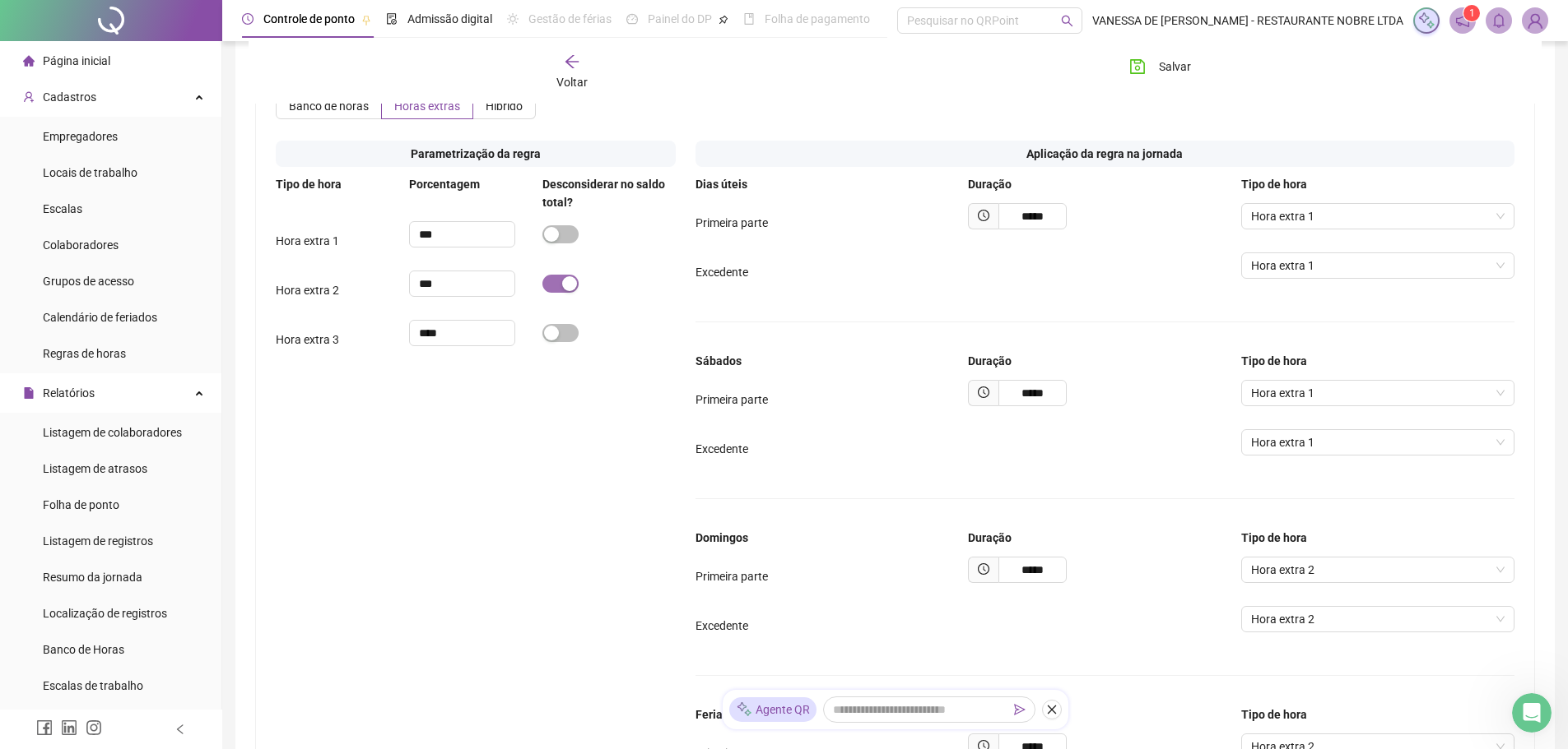
click at [547, 293] on span "button" at bounding box center [560, 284] width 36 height 18
drag, startPoint x: 427, startPoint y: 309, endPoint x: 385, endPoint y: 308, distance: 42.0
click at [385, 309] on div "Hora extra 2 ***" at bounding box center [476, 290] width 400 height 40
type input "****"
click at [550, 439] on div "Parametrização da regra Tipo de hora Porcentagem Desconsiderar no saldo total? …" at bounding box center [475, 478] width 419 height 691
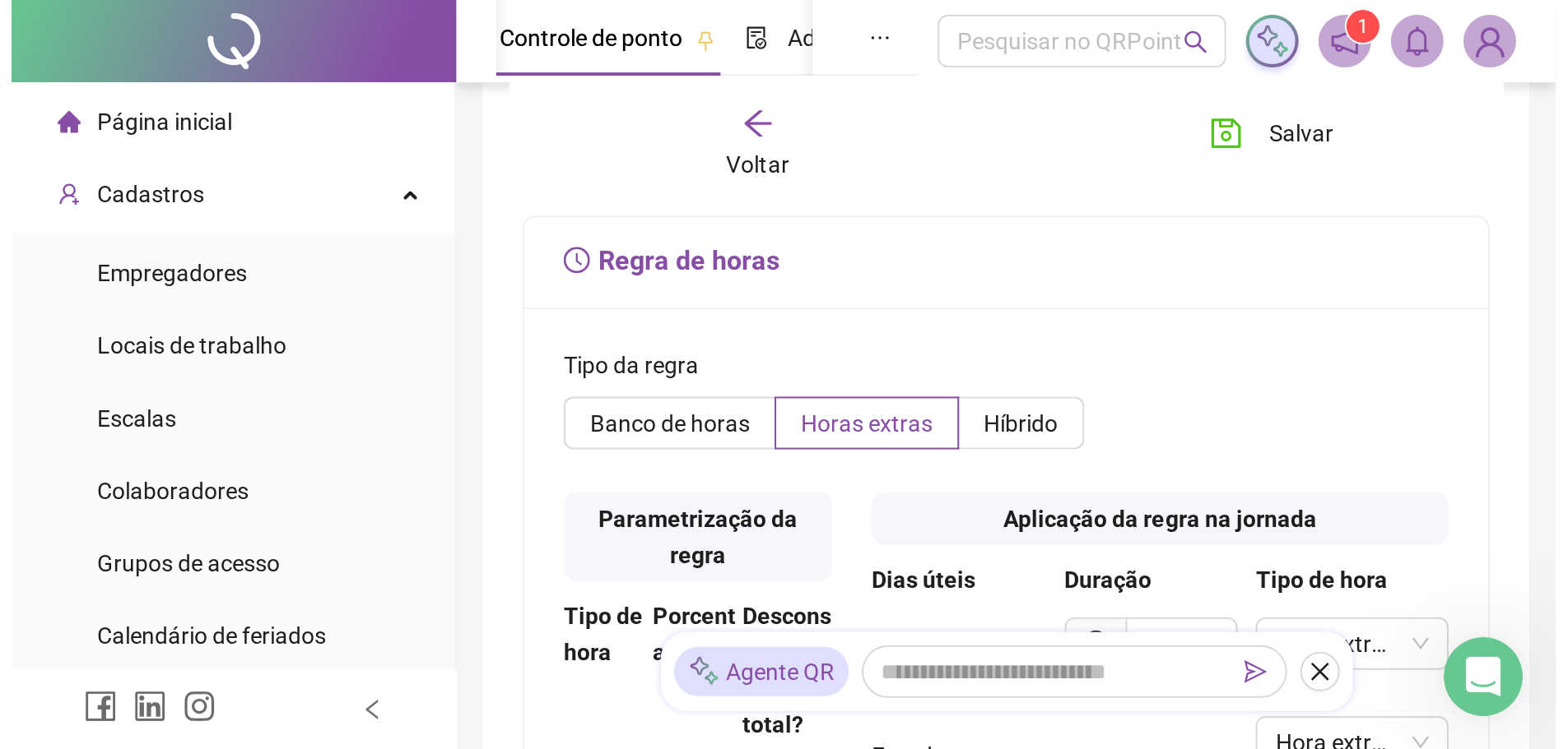
scroll to position [1037, 0]
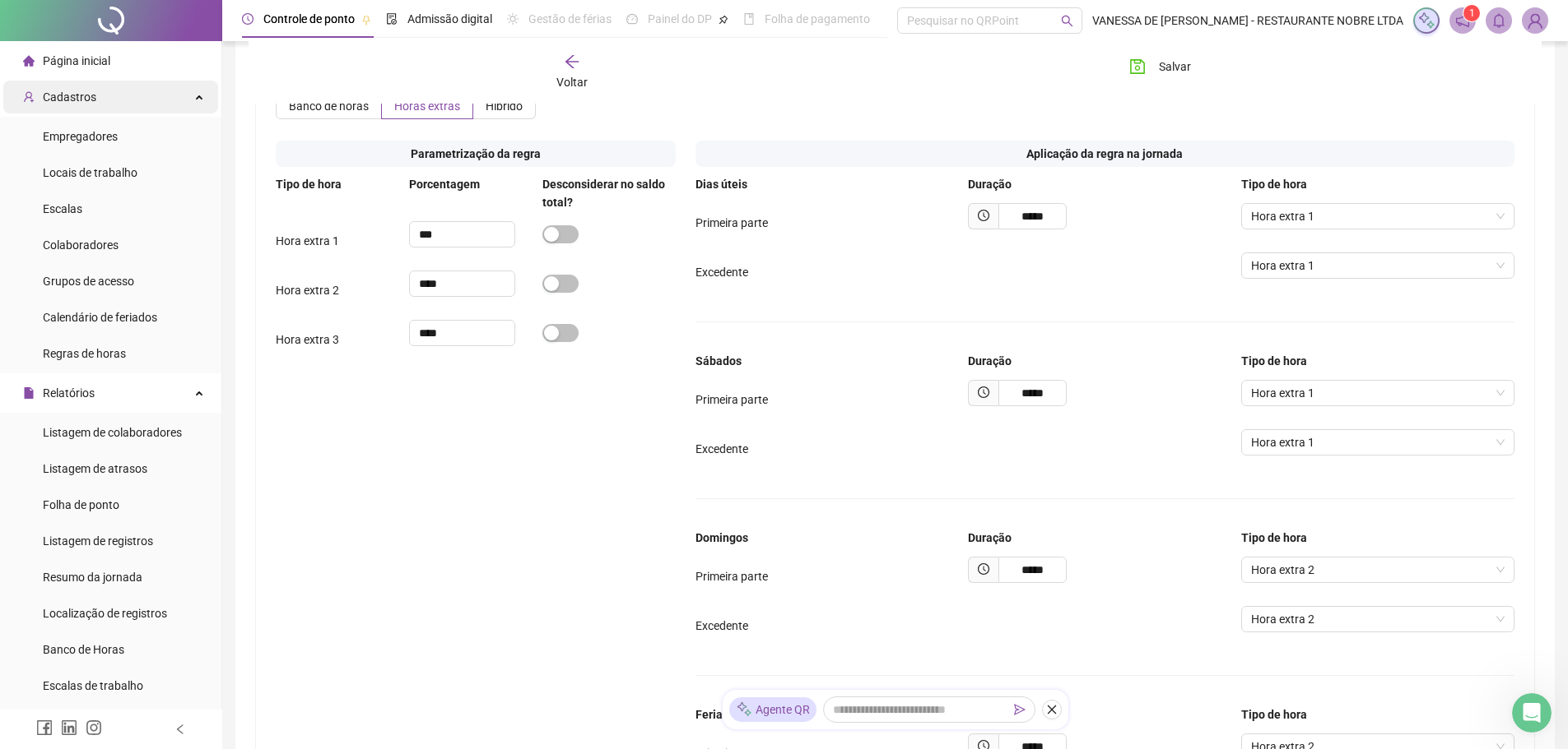
click at [74, 100] on span "Cadastros" at bounding box center [69, 96] width 53 height 13
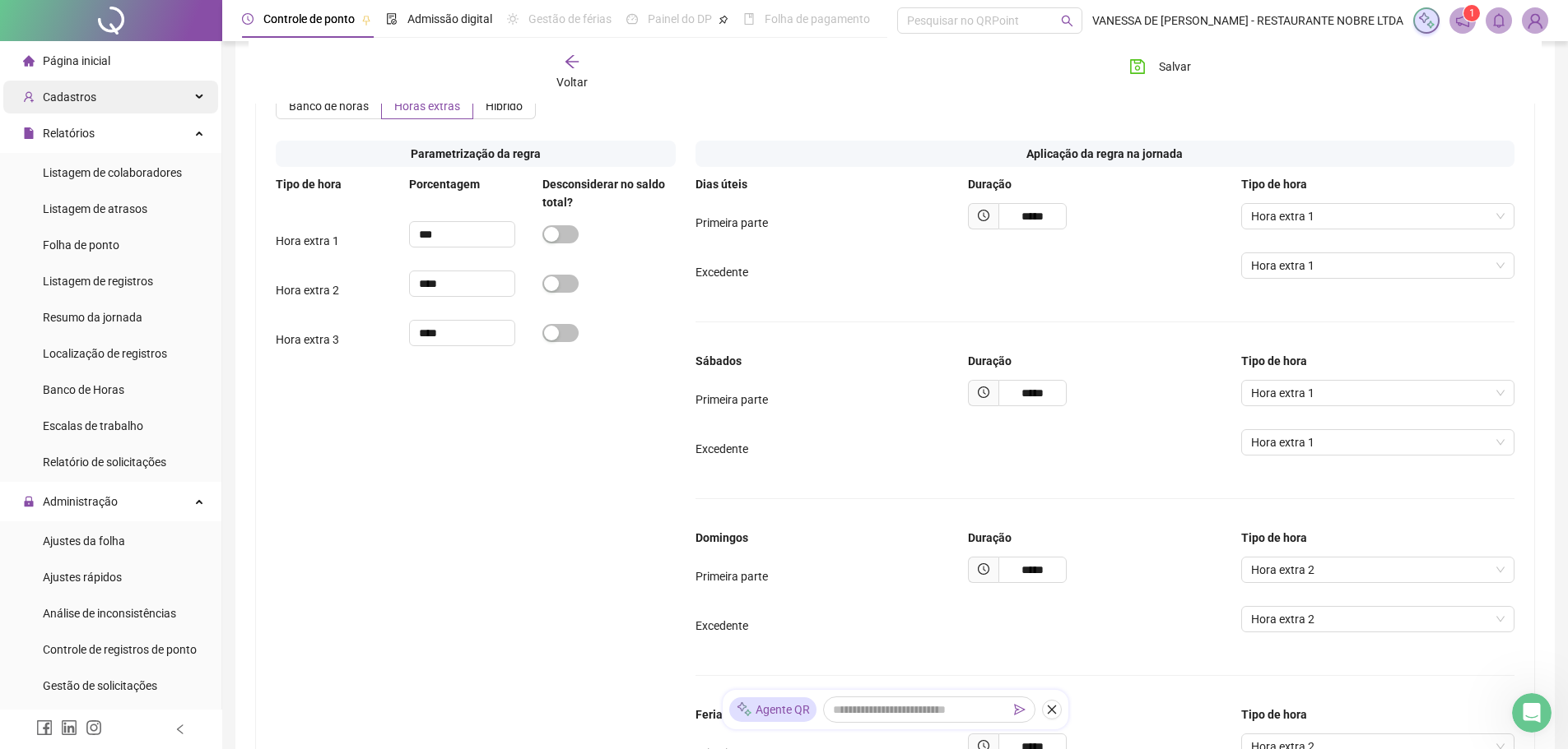
click at [74, 100] on span "Cadastros" at bounding box center [69, 96] width 53 height 13
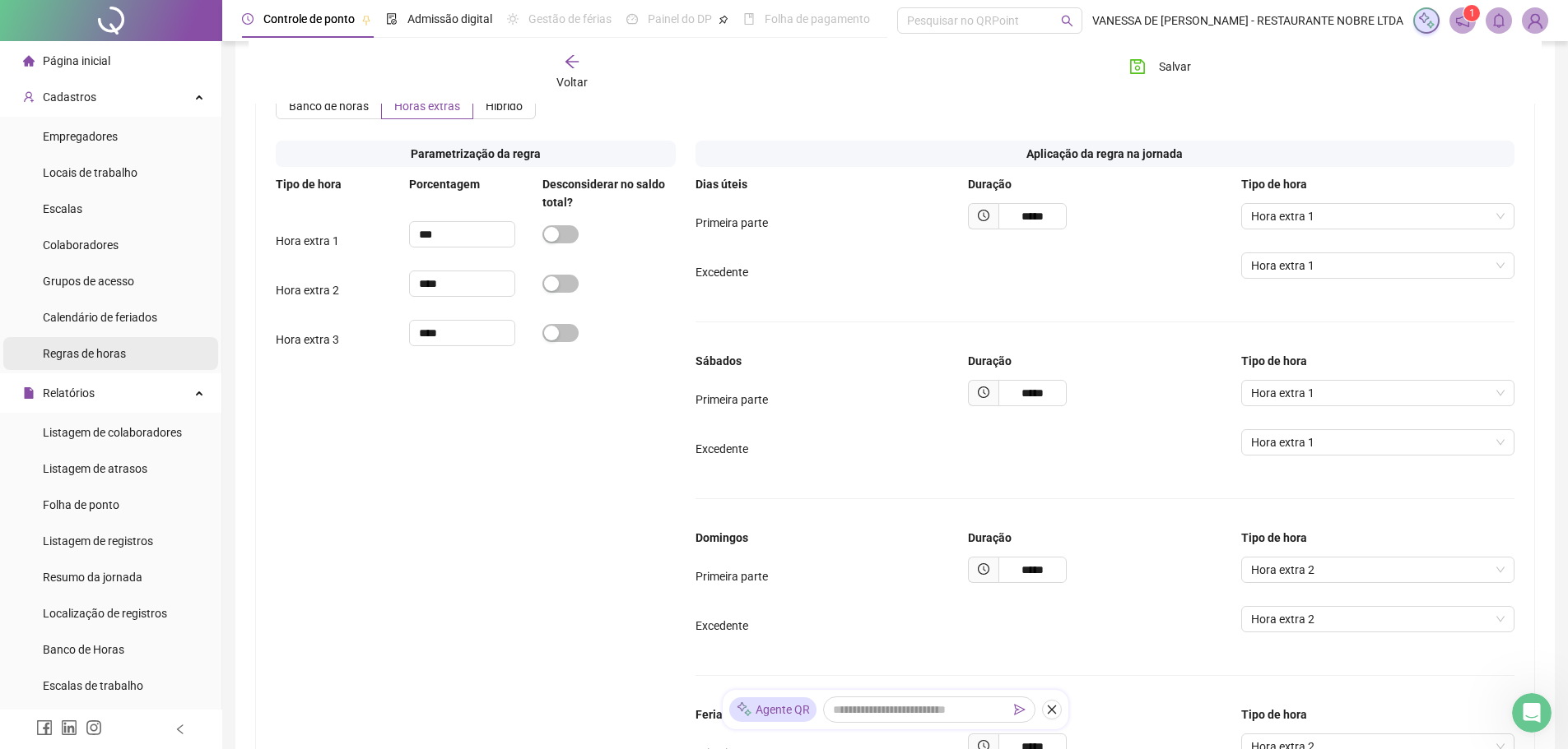
click at [86, 359] on span "Regras de horas" at bounding box center [84, 354] width 83 height 13
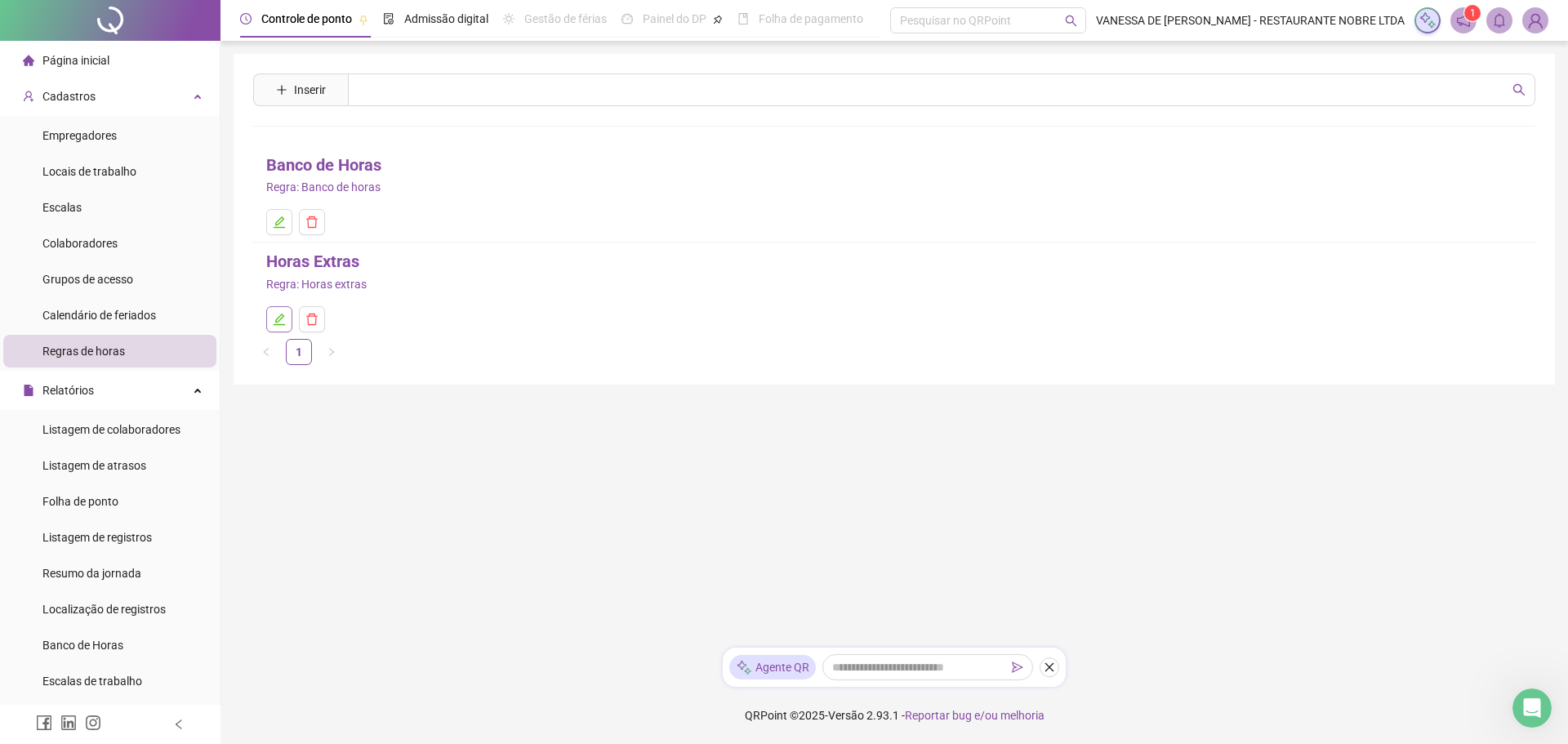
click at [280, 316] on icon "edit" at bounding box center [279, 319] width 11 height 11
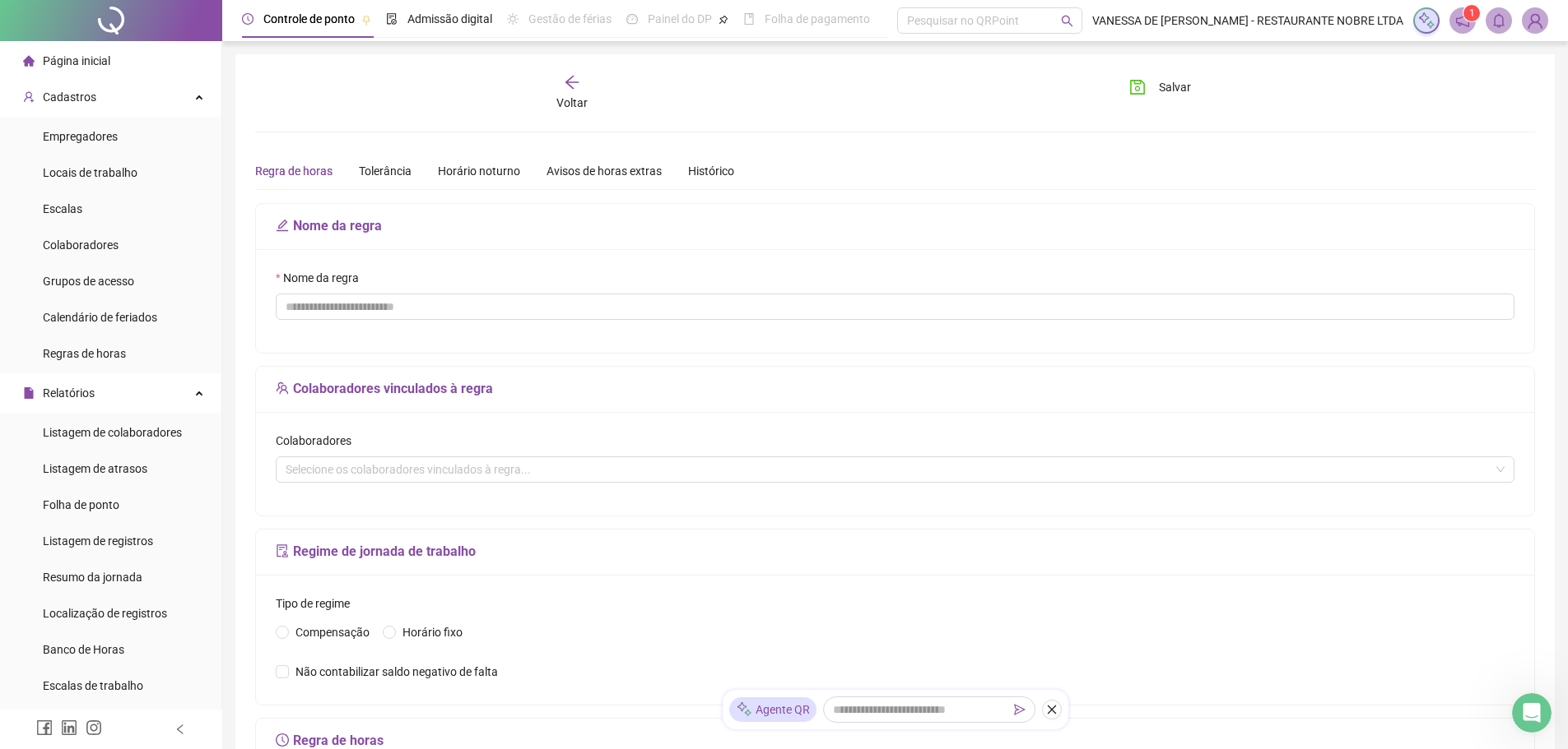
type input "**********"
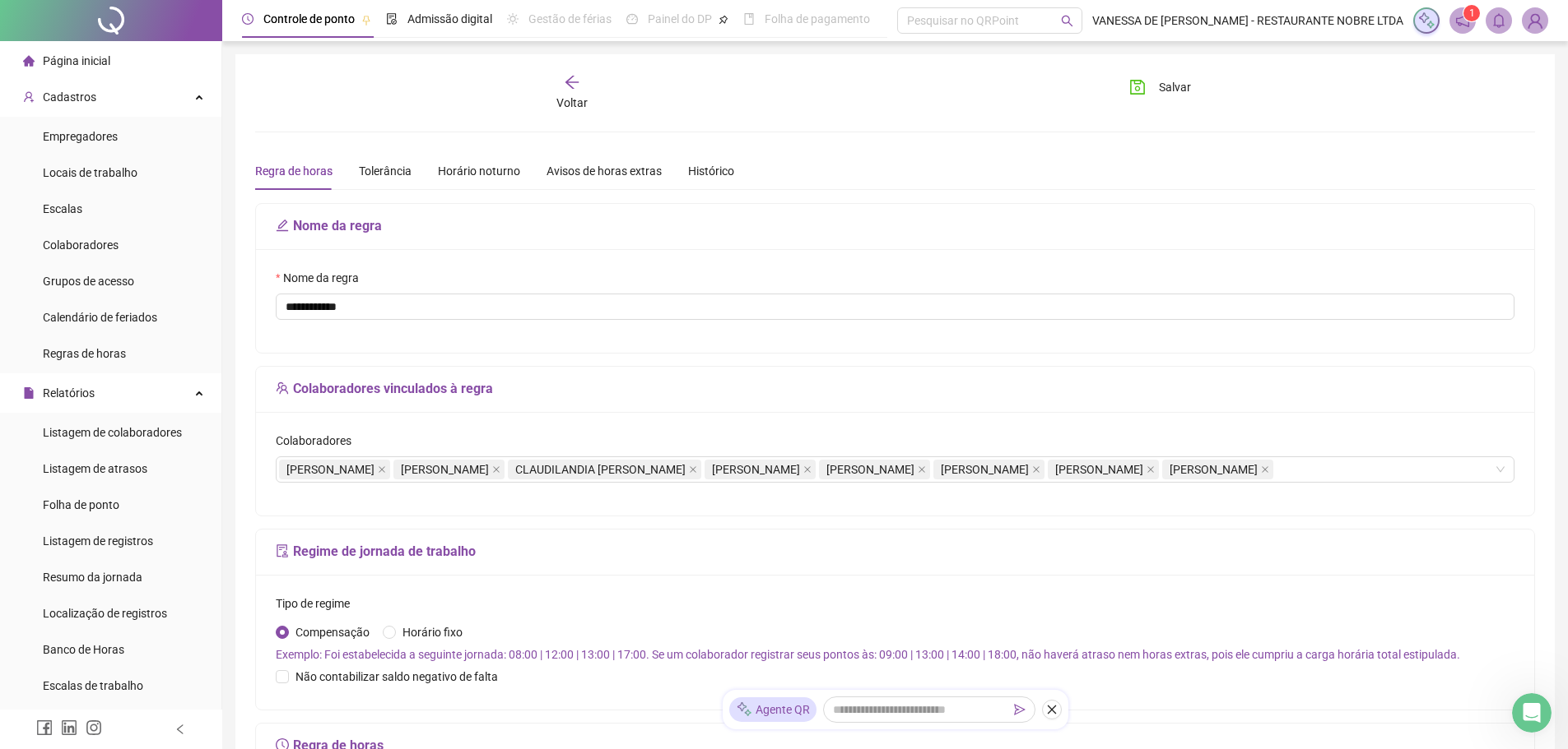
click at [576, 96] on span "Voltar" at bounding box center [572, 103] width 31 height 13
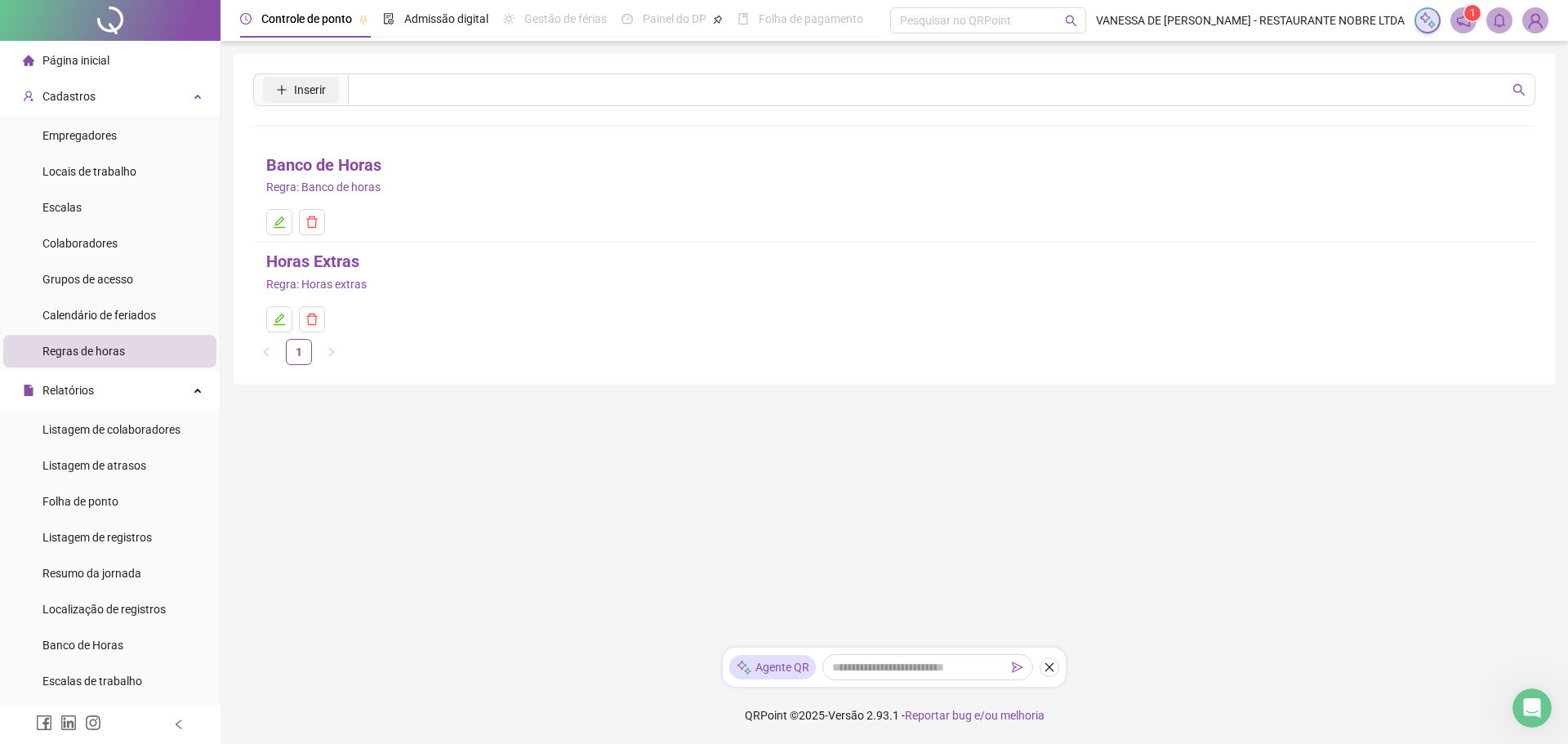
click at [297, 87] on span "Inserir" at bounding box center [310, 90] width 32 height 18
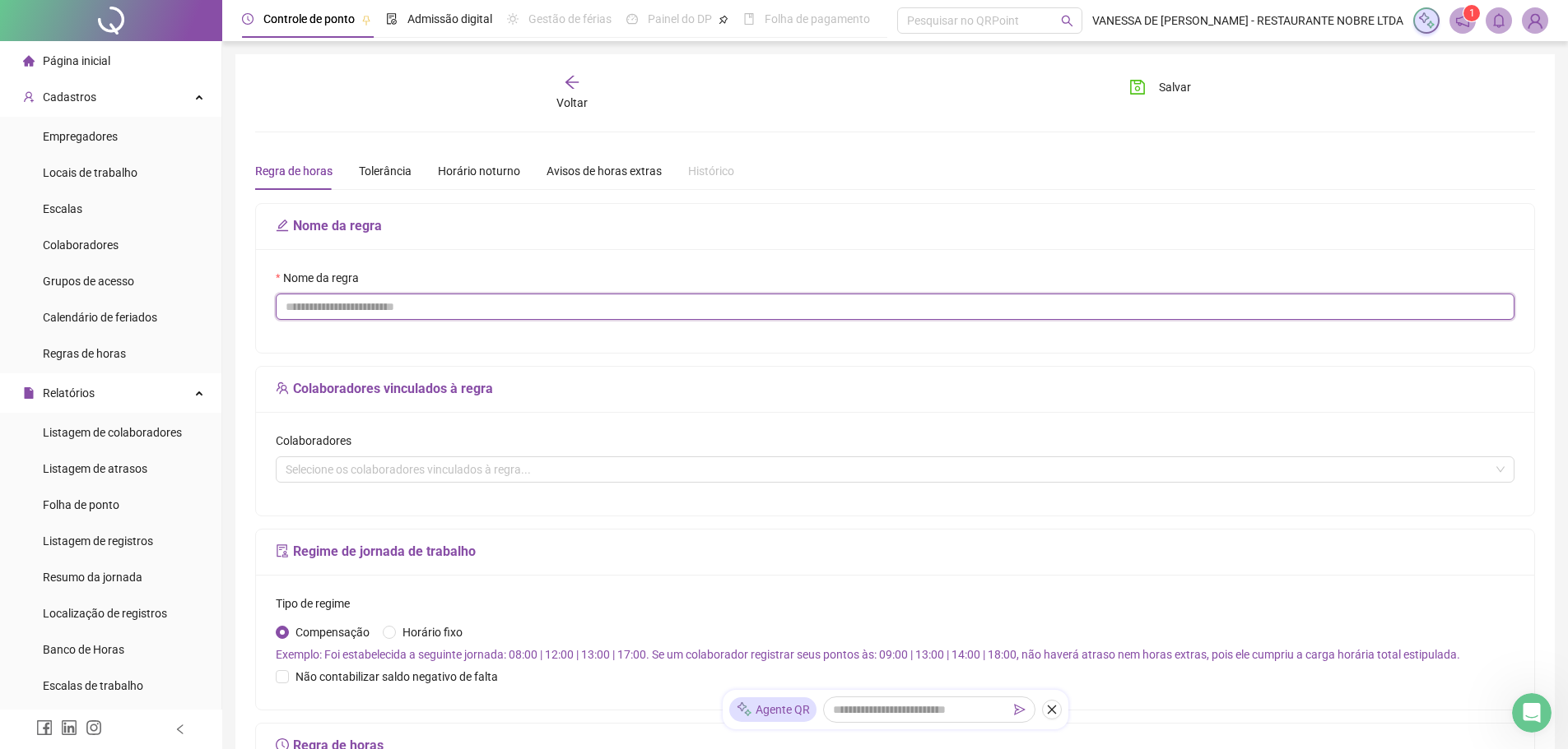
click at [360, 310] on input "Nome da regra" at bounding box center [895, 307] width 1239 height 27
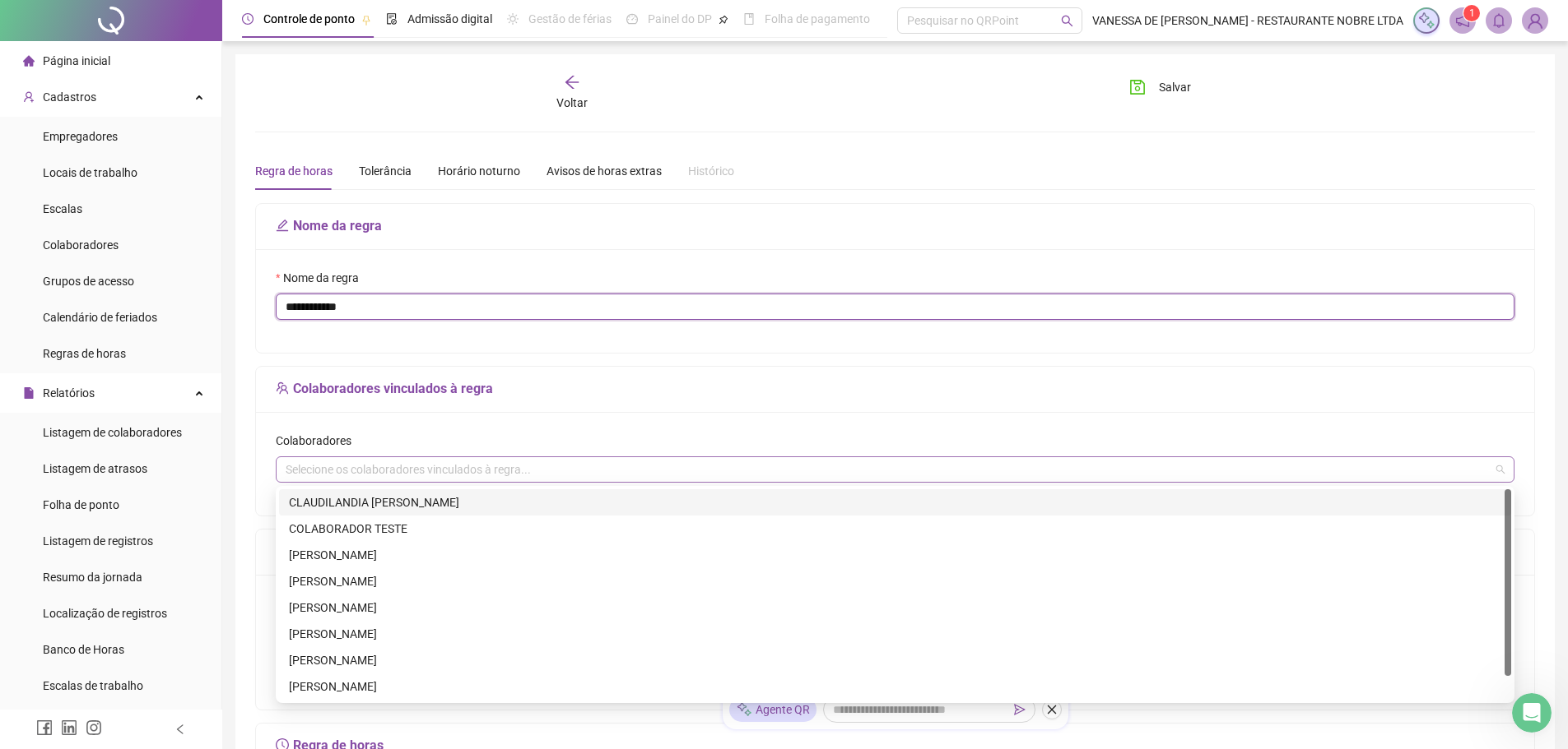
click at [338, 467] on div "Selecione os colaboradores vinculados à regra..." at bounding box center [895, 470] width 1239 height 27
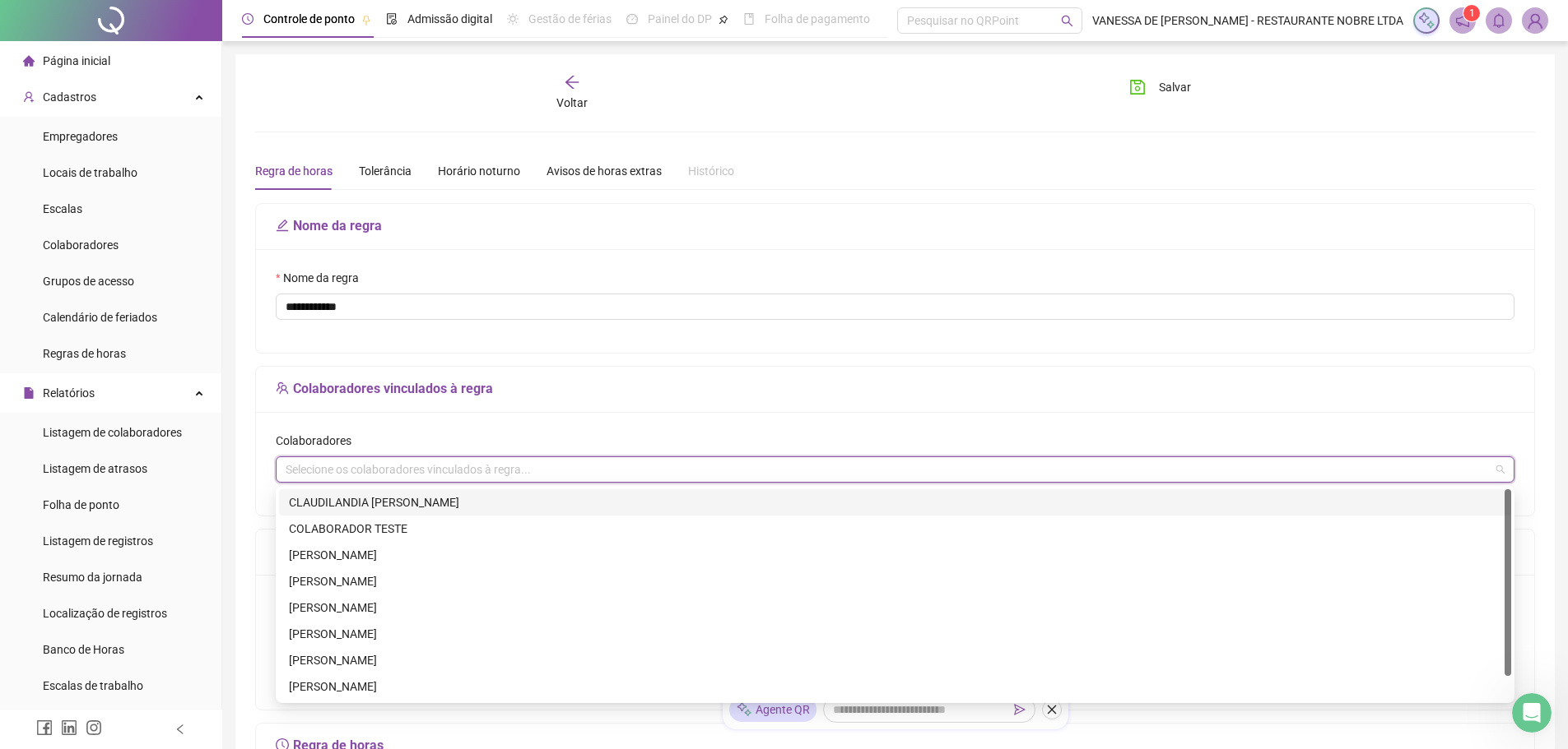
click at [339, 468] on div "Selecione os colaboradores vinculados à regra..." at bounding box center [895, 470] width 1239 height 27
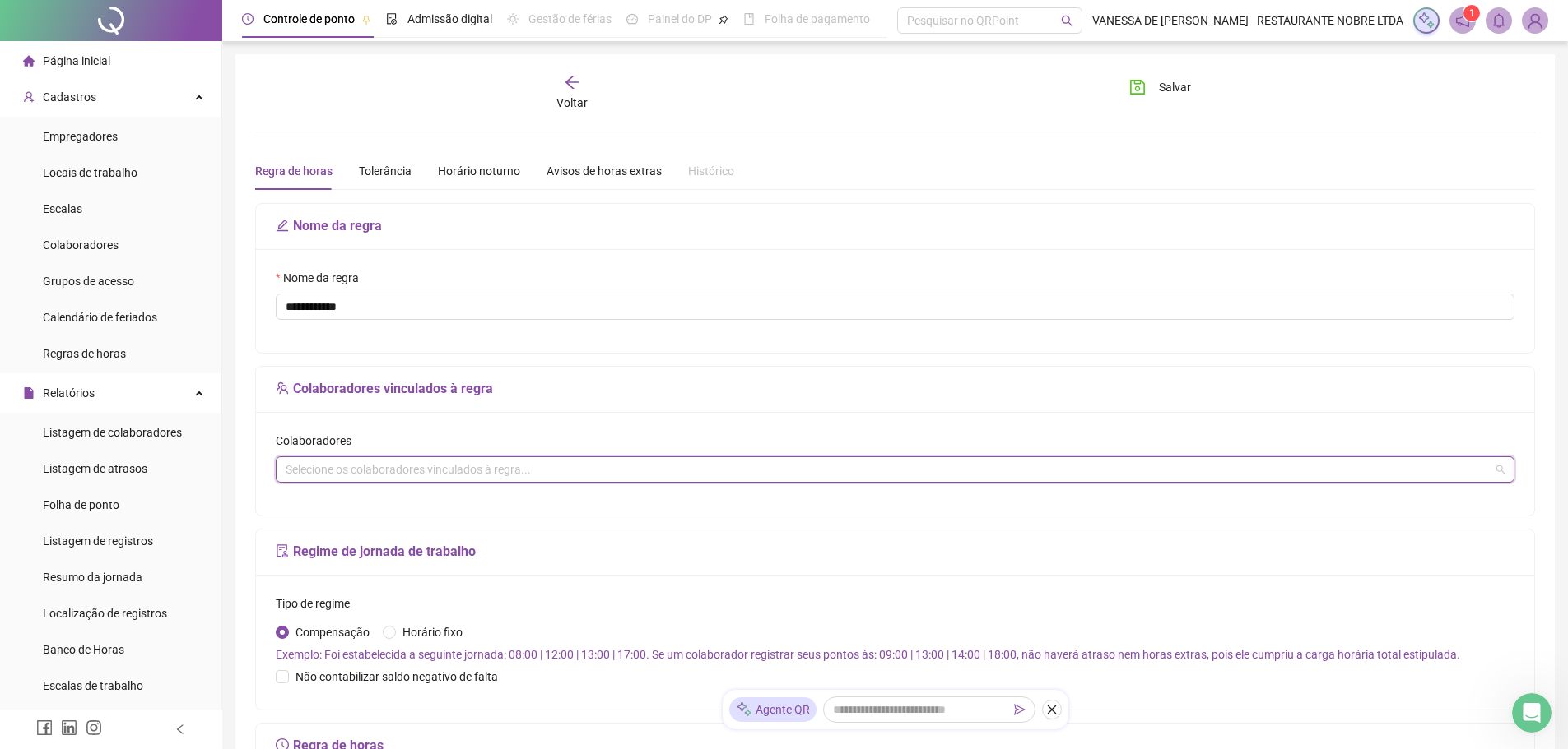
click at [1506, 470] on div "Selecione os colaboradores vinculados à regra..." at bounding box center [895, 470] width 1239 height 27
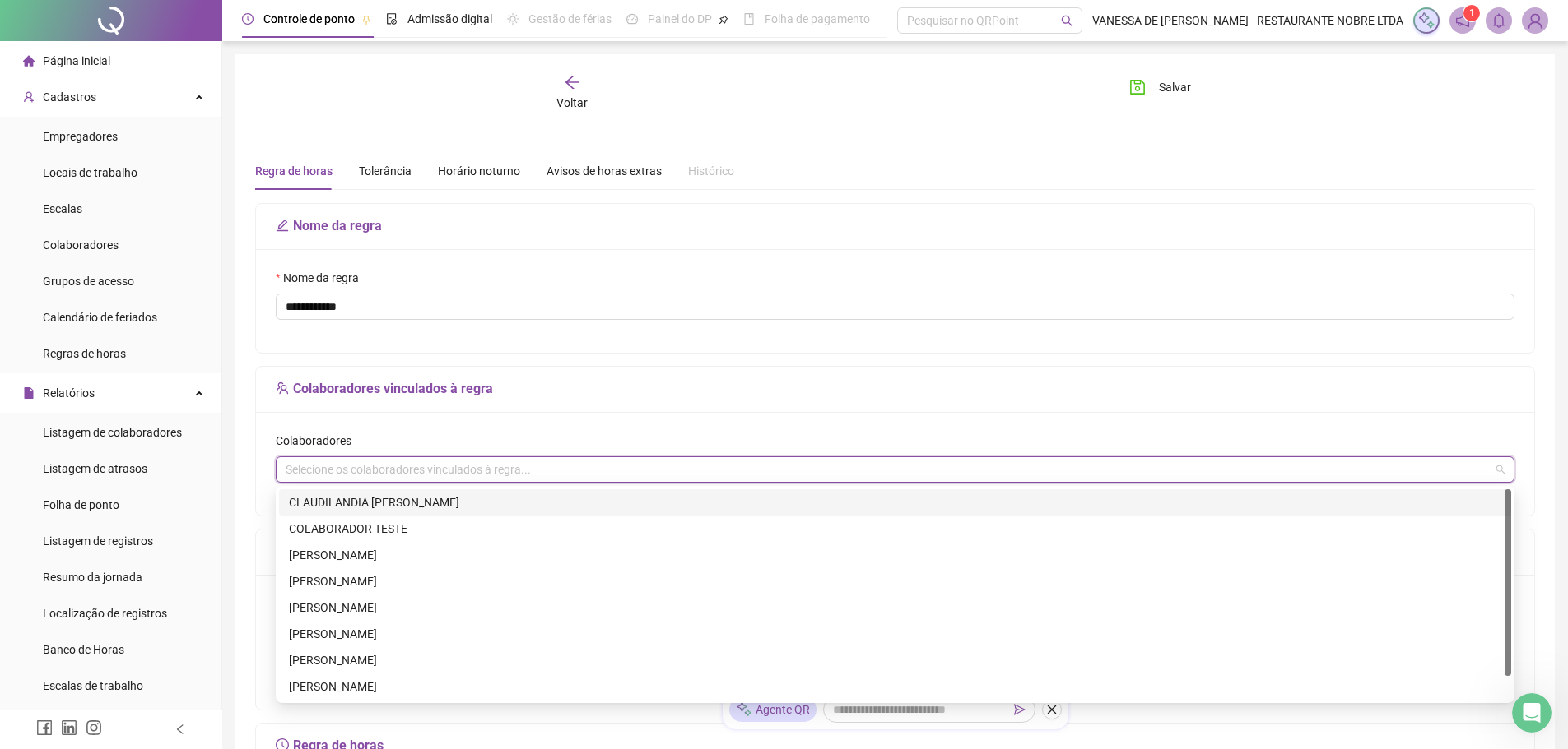
click at [317, 501] on div "CLAUDILANDIA [PERSON_NAME]" at bounding box center [895, 502] width 1212 height 18
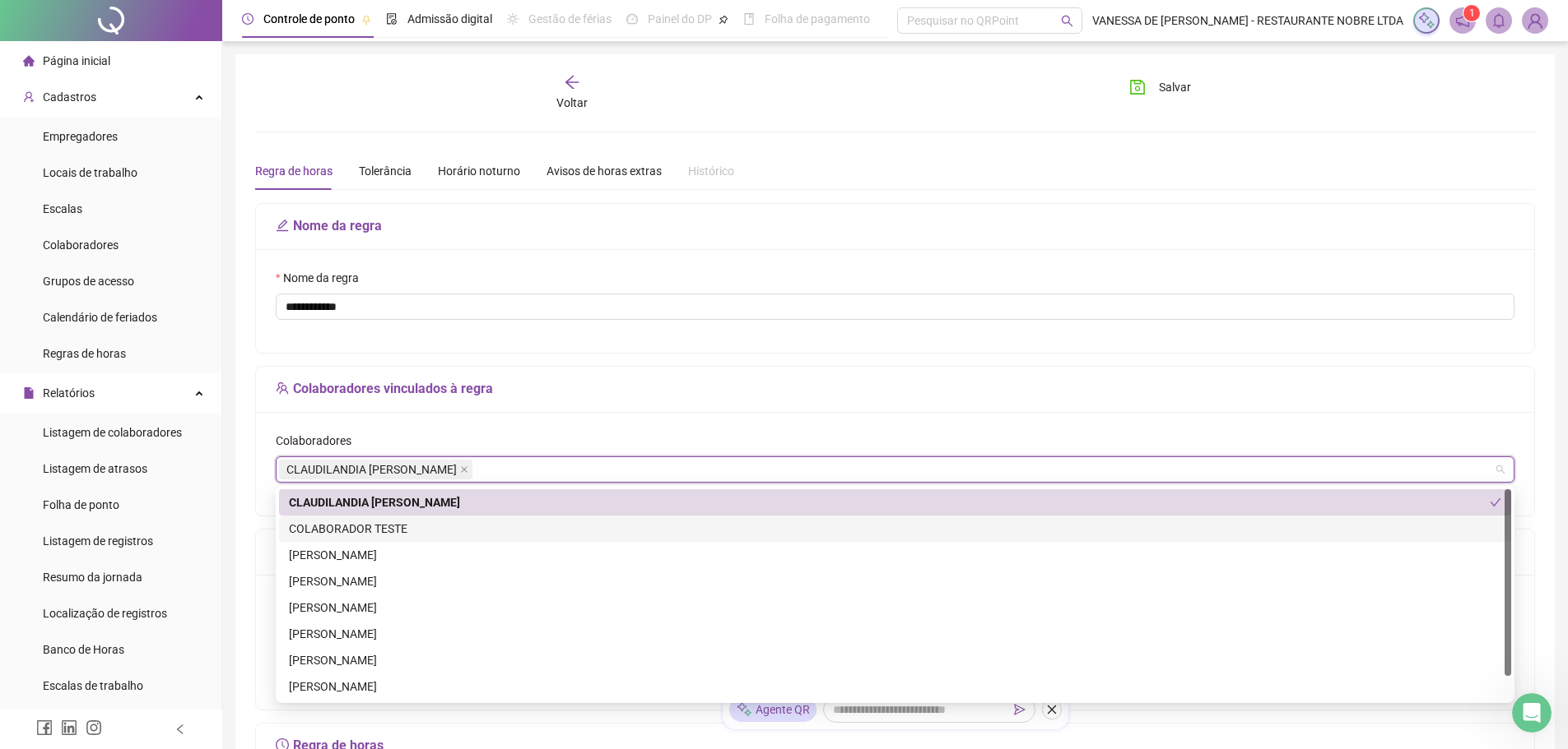
click at [317, 522] on div "COLABORADOR TESTE" at bounding box center [895, 529] width 1212 height 18
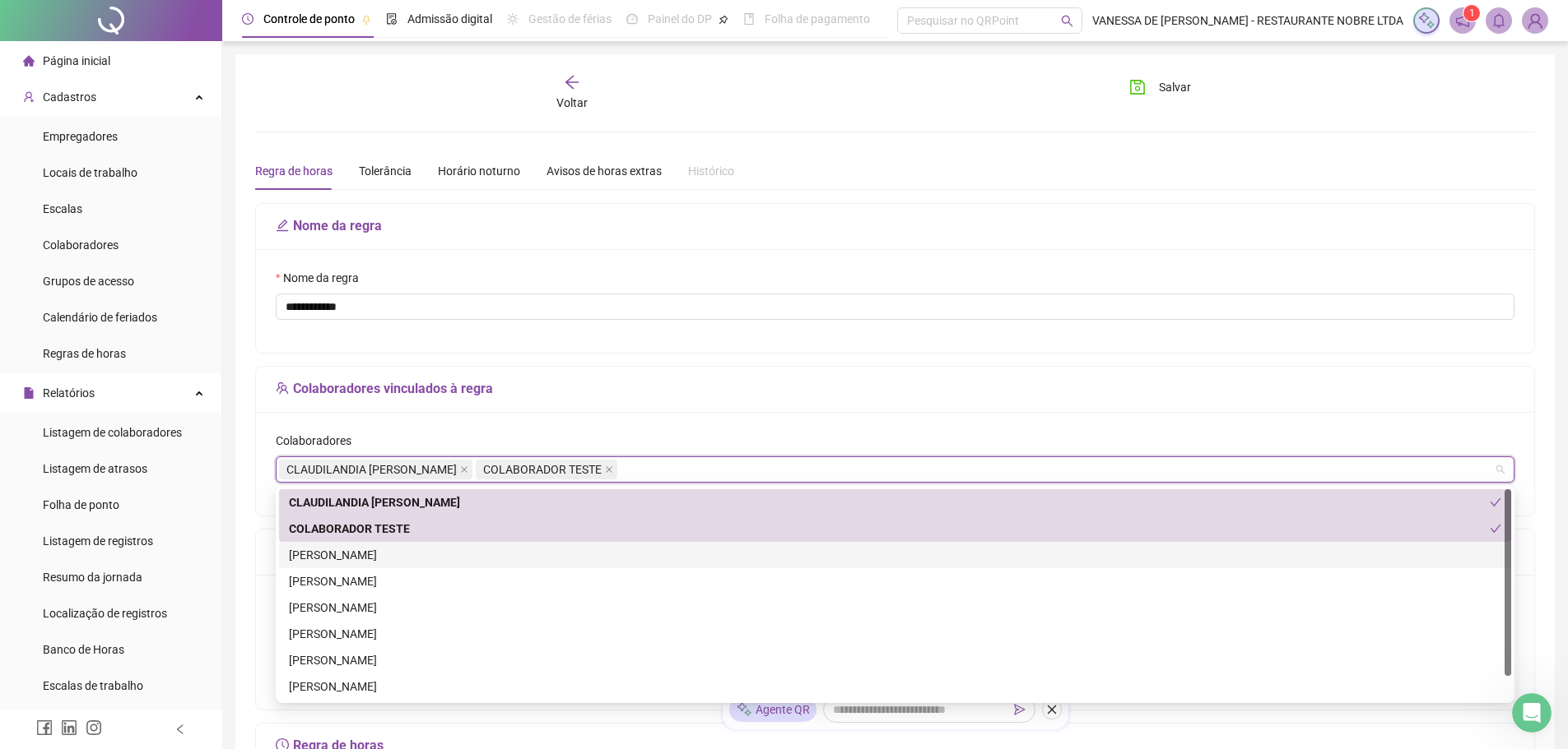
click at [324, 551] on div "[PERSON_NAME]" at bounding box center [895, 555] width 1212 height 18
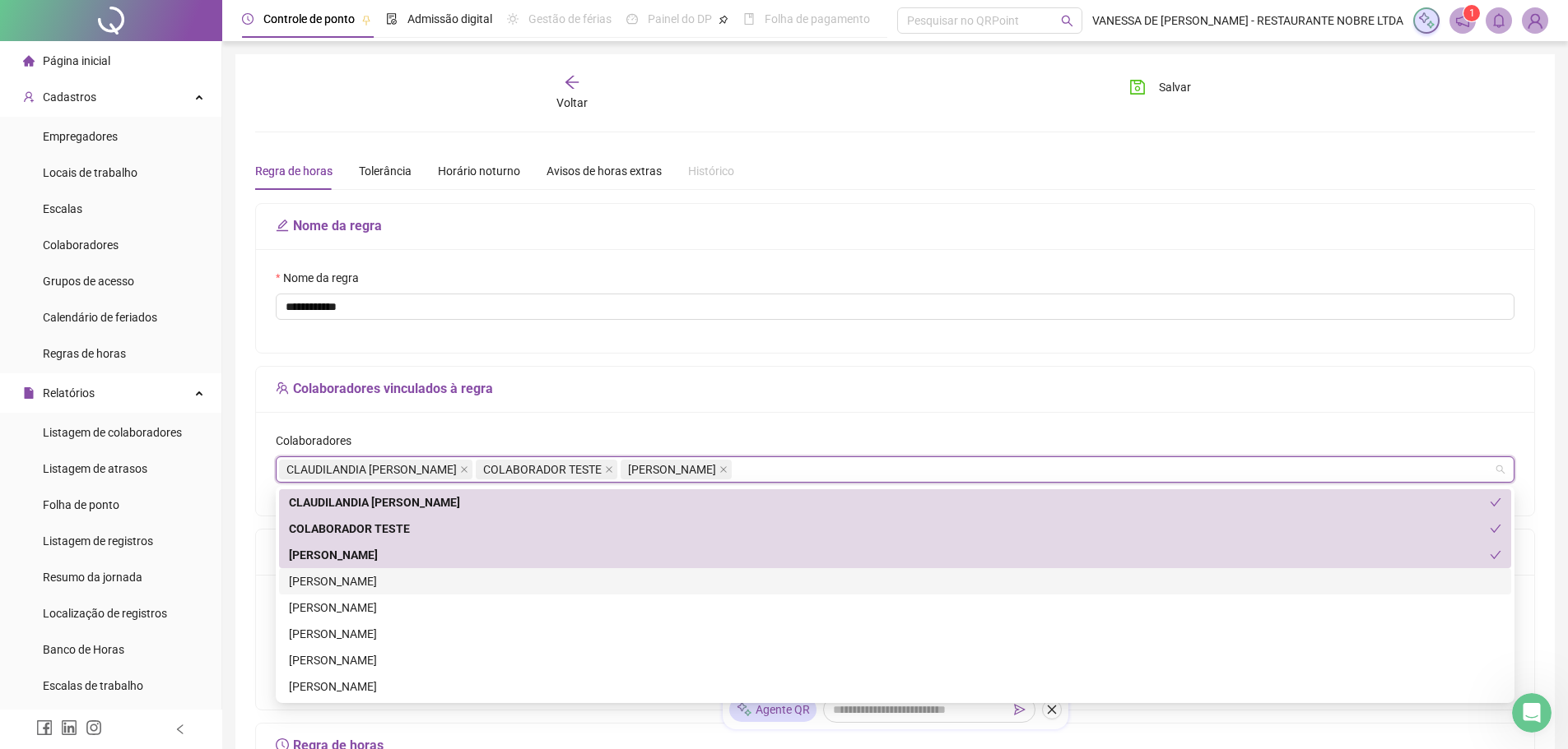
click at [323, 576] on div "[PERSON_NAME]" at bounding box center [895, 581] width 1212 height 18
drag, startPoint x: 323, startPoint y: 576, endPoint x: 323, endPoint y: 593, distance: 17.0
click at [323, 577] on div "[PERSON_NAME]" at bounding box center [895, 581] width 1212 height 18
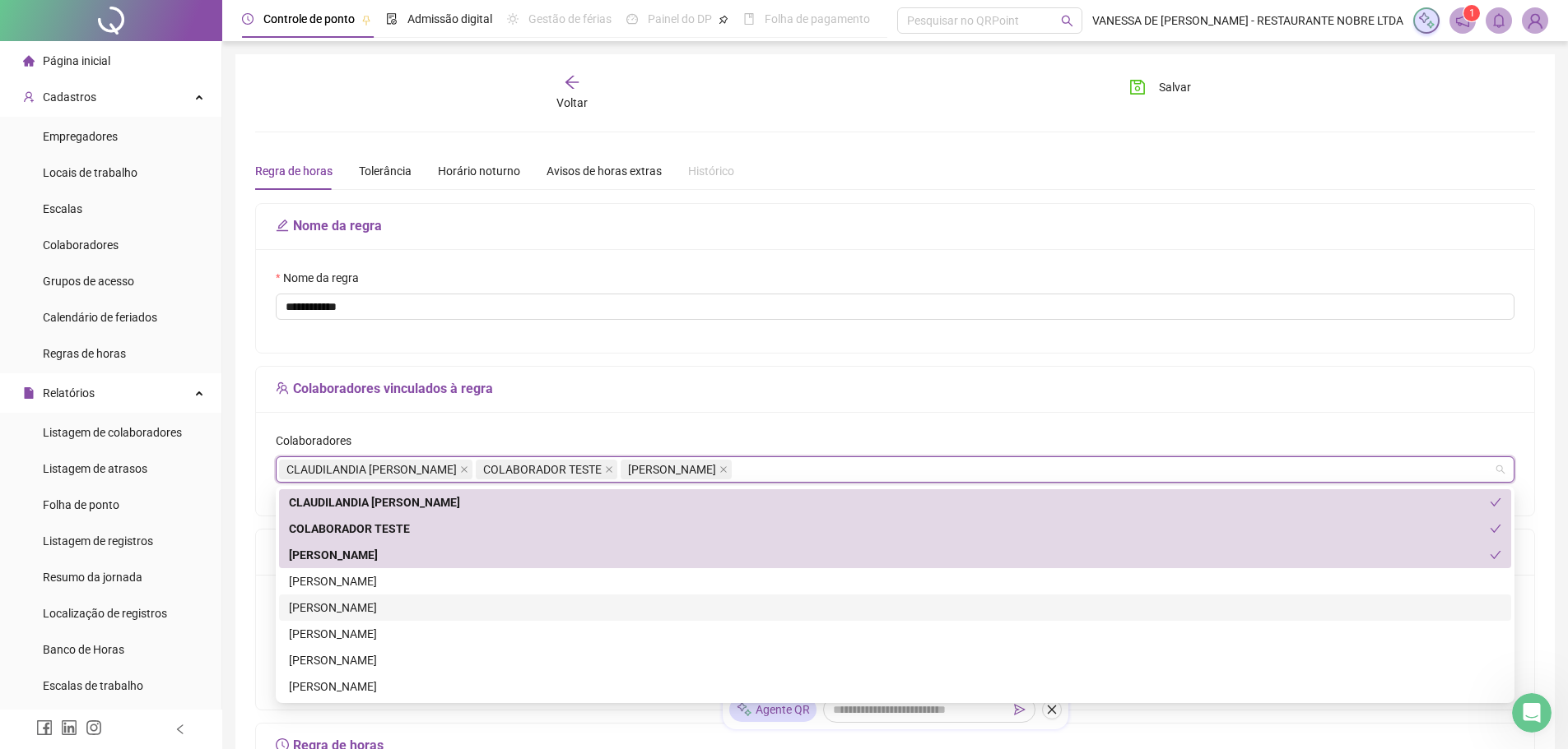
drag, startPoint x: 323, startPoint y: 597, endPoint x: 325, endPoint y: 623, distance: 26.1
click at [323, 601] on div "[PERSON_NAME]" at bounding box center [895, 608] width 1233 height 27
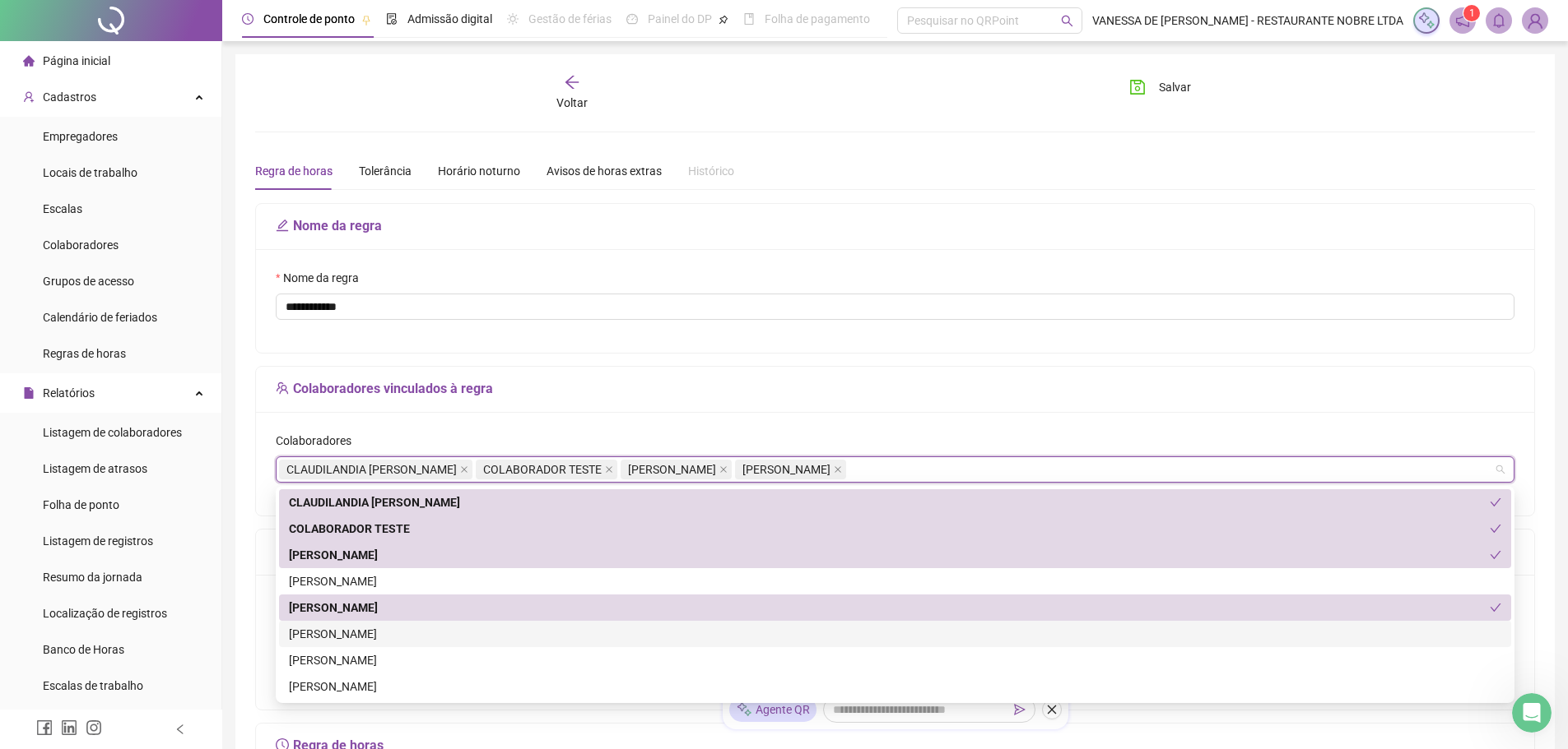
click at [326, 627] on div "[PERSON_NAME]" at bounding box center [895, 634] width 1212 height 18
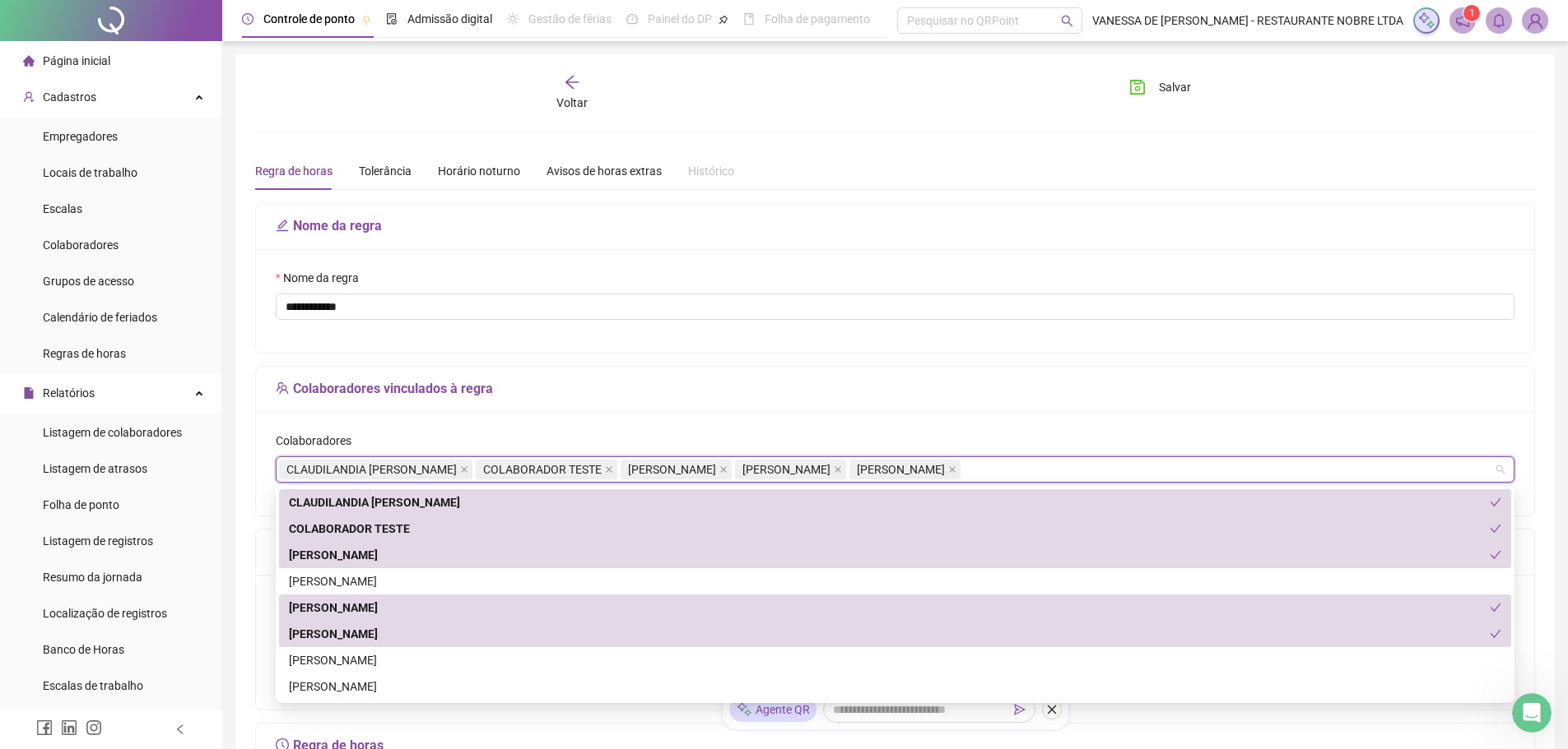
click at [326, 627] on div "[PERSON_NAME]" at bounding box center [889, 634] width 1201 height 18
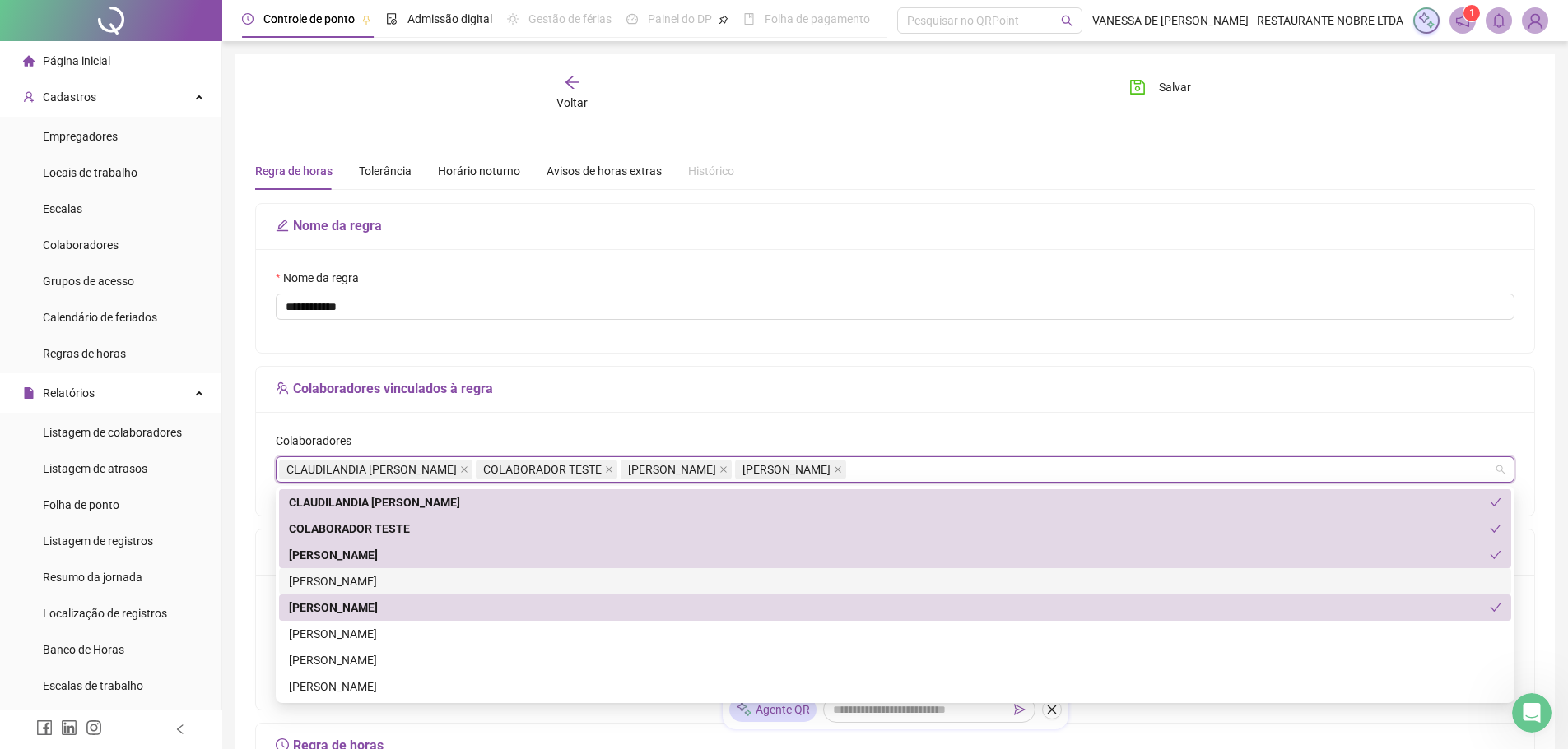
click at [326, 579] on div "[PERSON_NAME]" at bounding box center [895, 581] width 1212 height 18
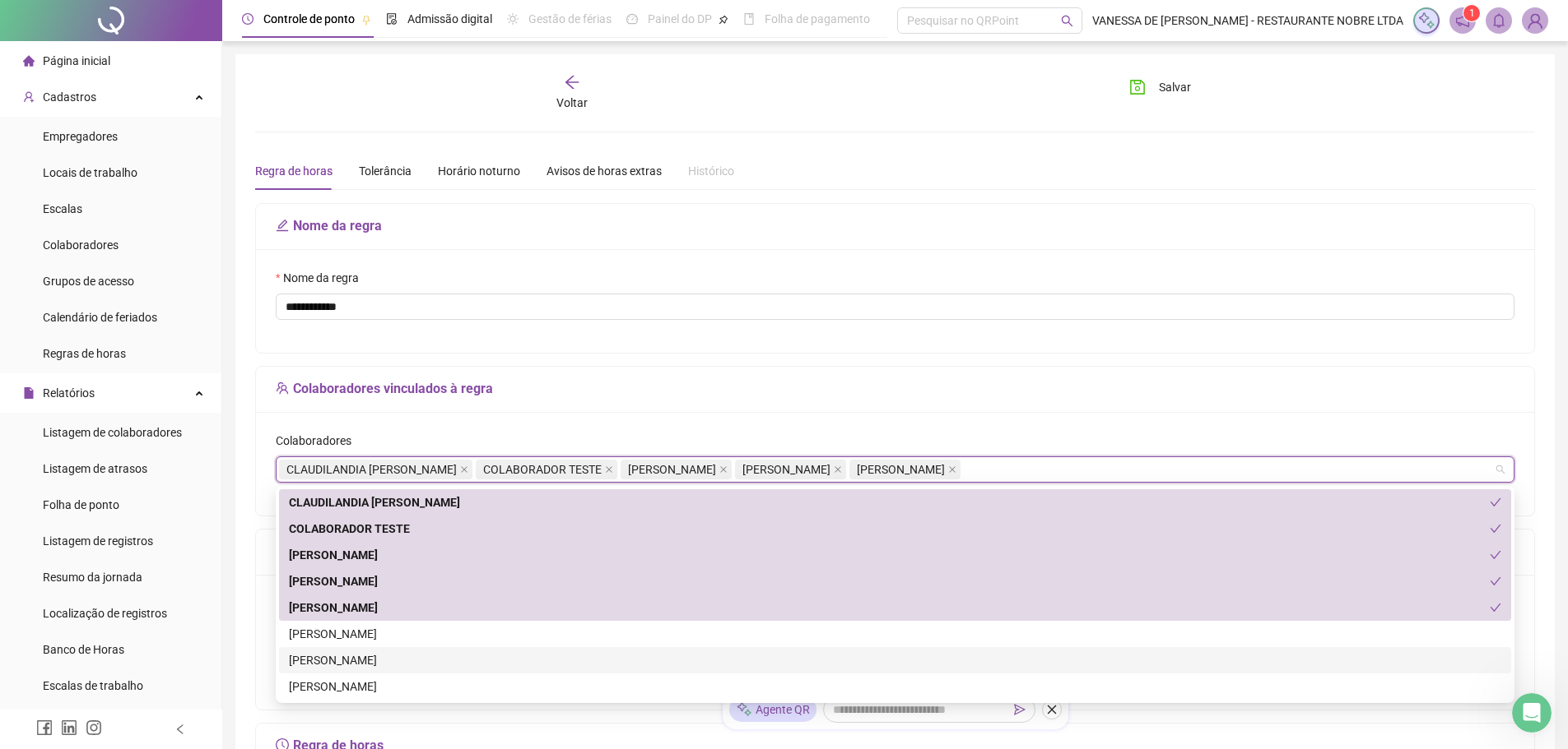
click at [330, 648] on div "[PERSON_NAME]" at bounding box center [895, 661] width 1233 height 27
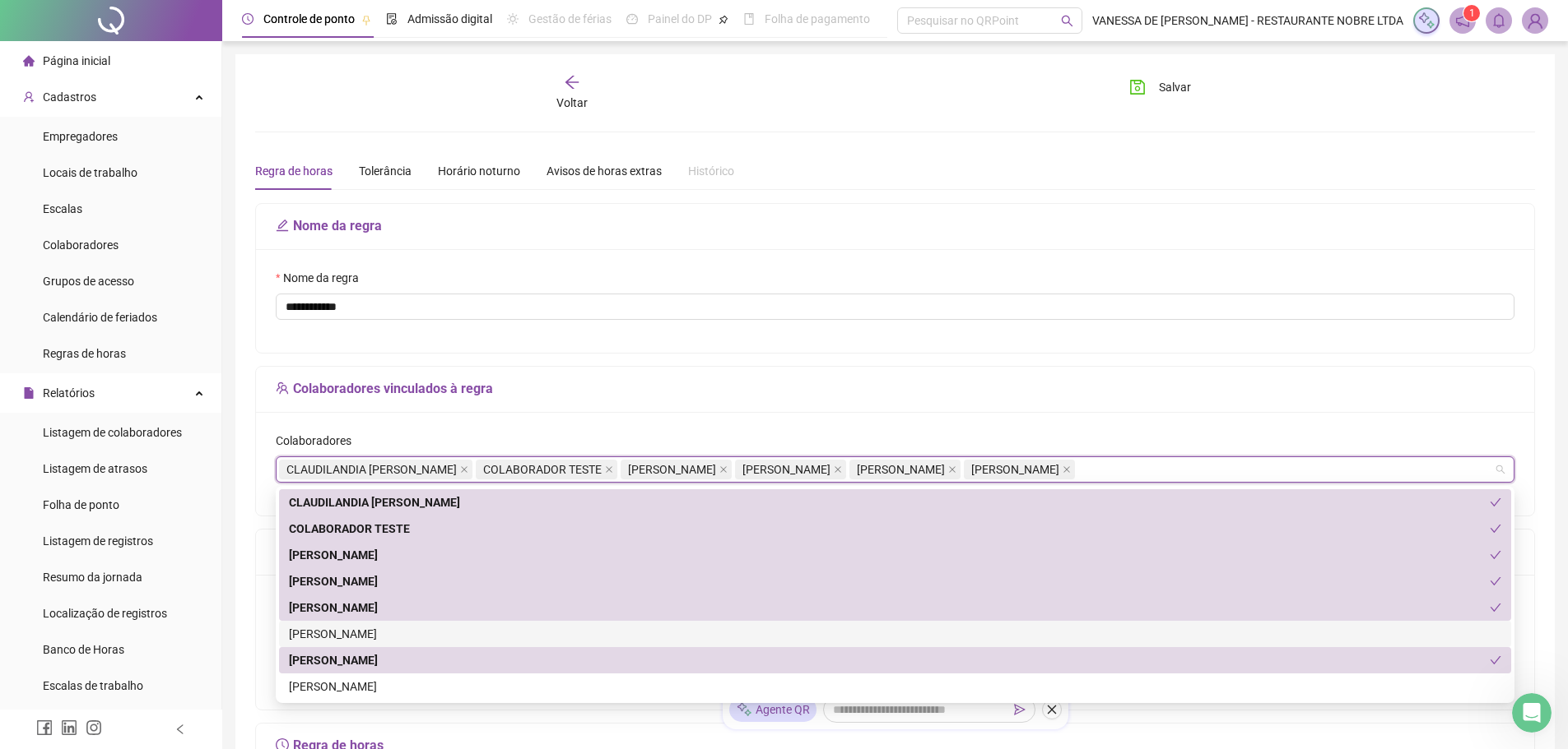
click at [332, 635] on div "[PERSON_NAME]" at bounding box center [895, 634] width 1212 height 18
click at [332, 617] on div "[PERSON_NAME]" at bounding box center [889, 608] width 1201 height 18
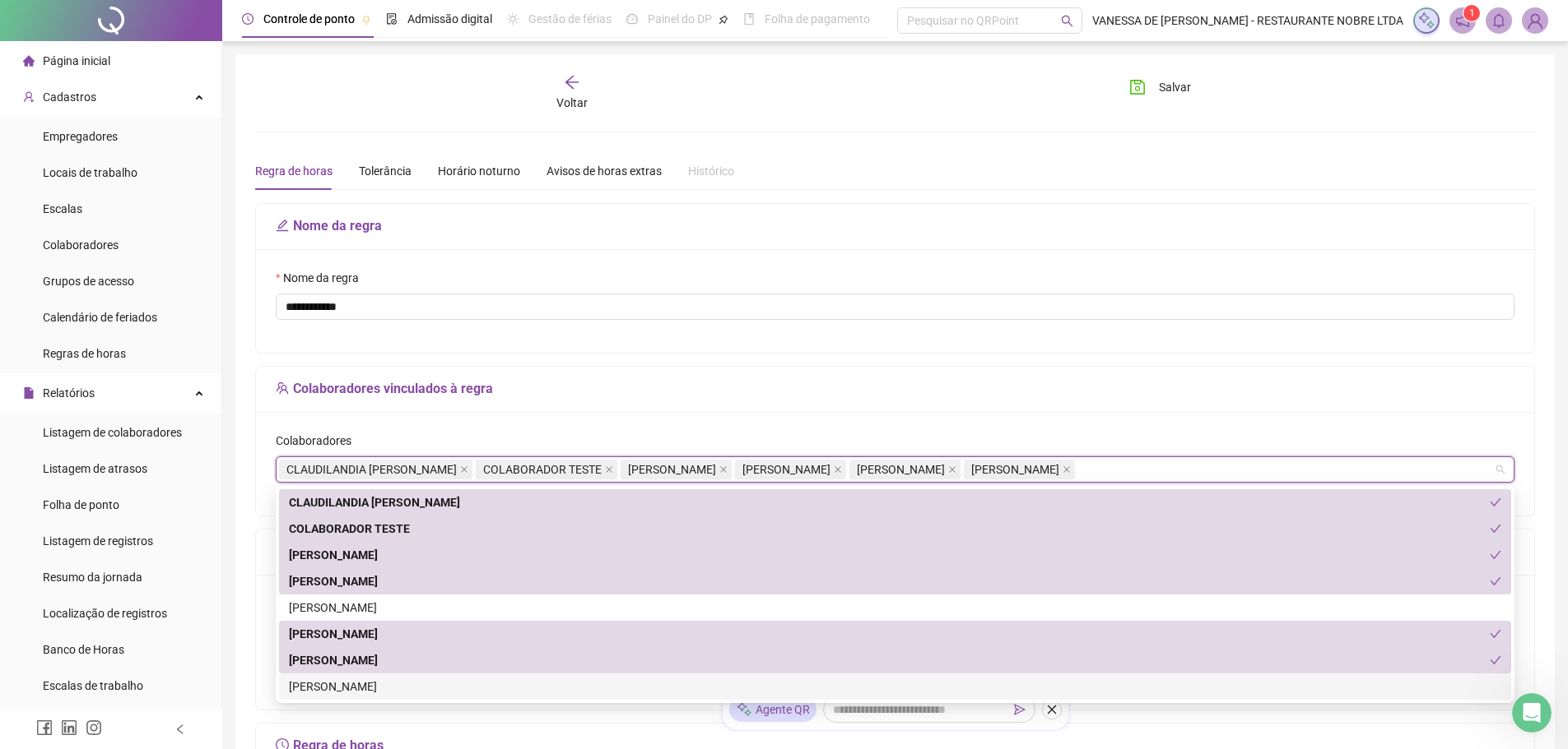
click at [342, 676] on div "[PERSON_NAME]" at bounding box center [895, 687] width 1233 height 27
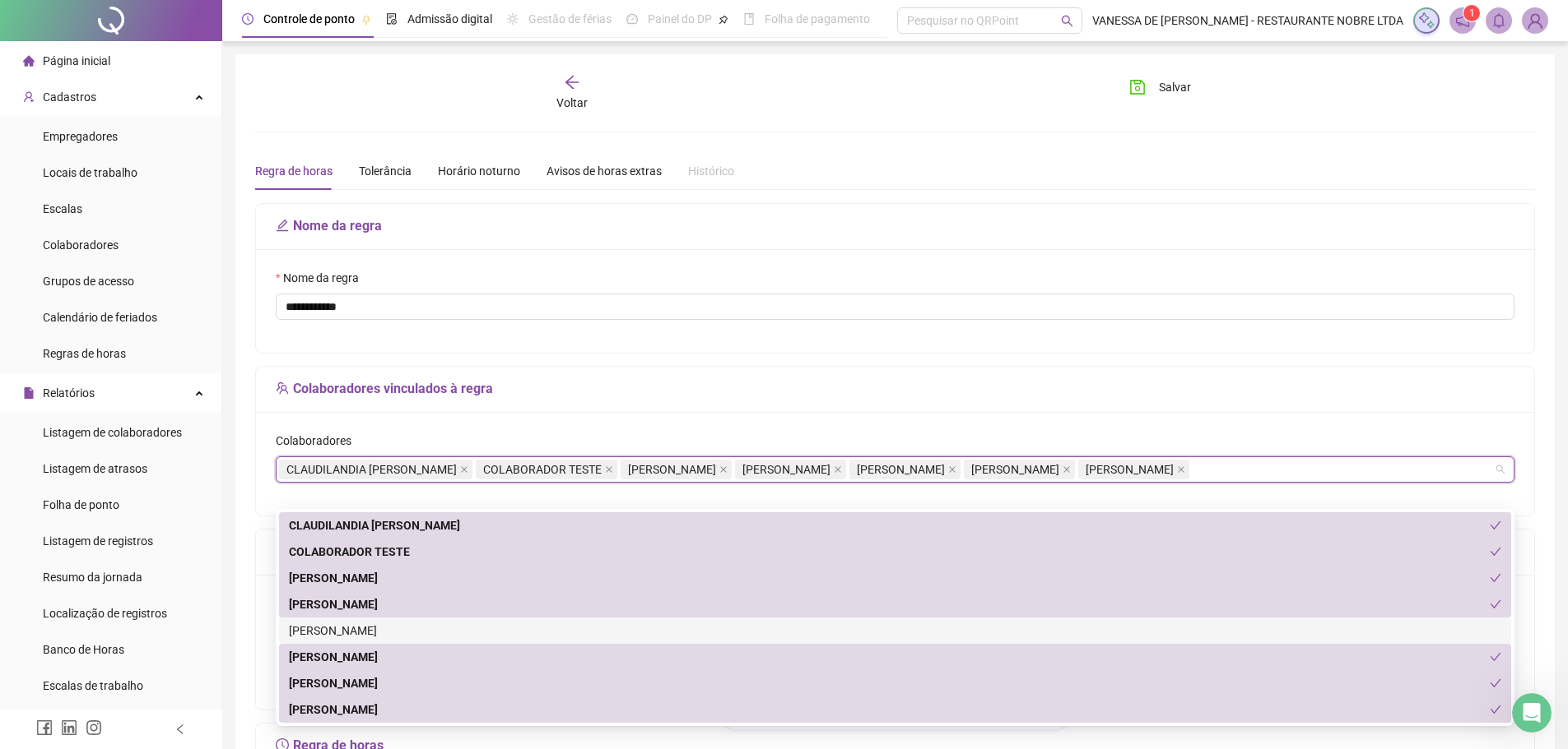
click at [346, 623] on div "[PERSON_NAME]" at bounding box center [895, 631] width 1212 height 18
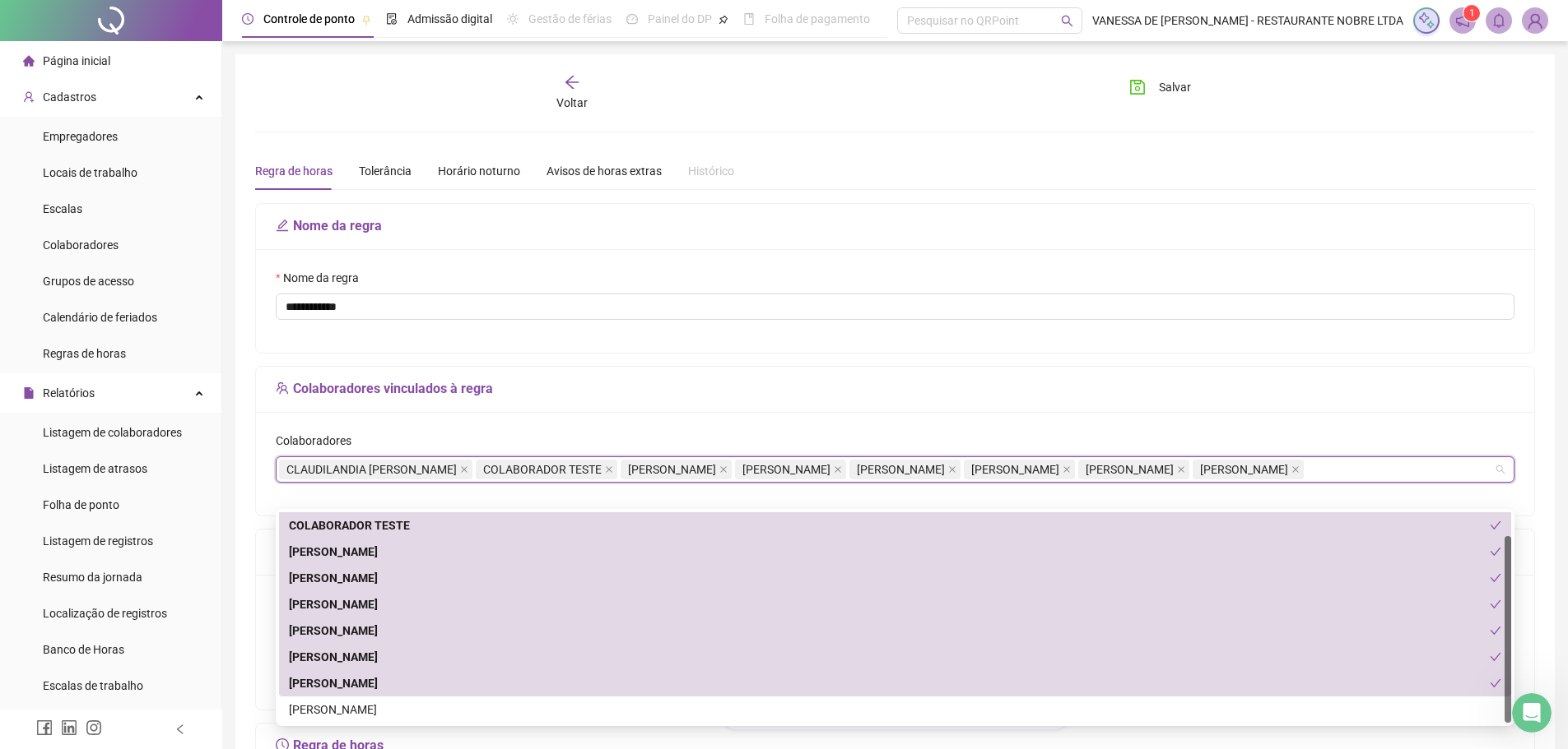
scroll to position [164, 0]
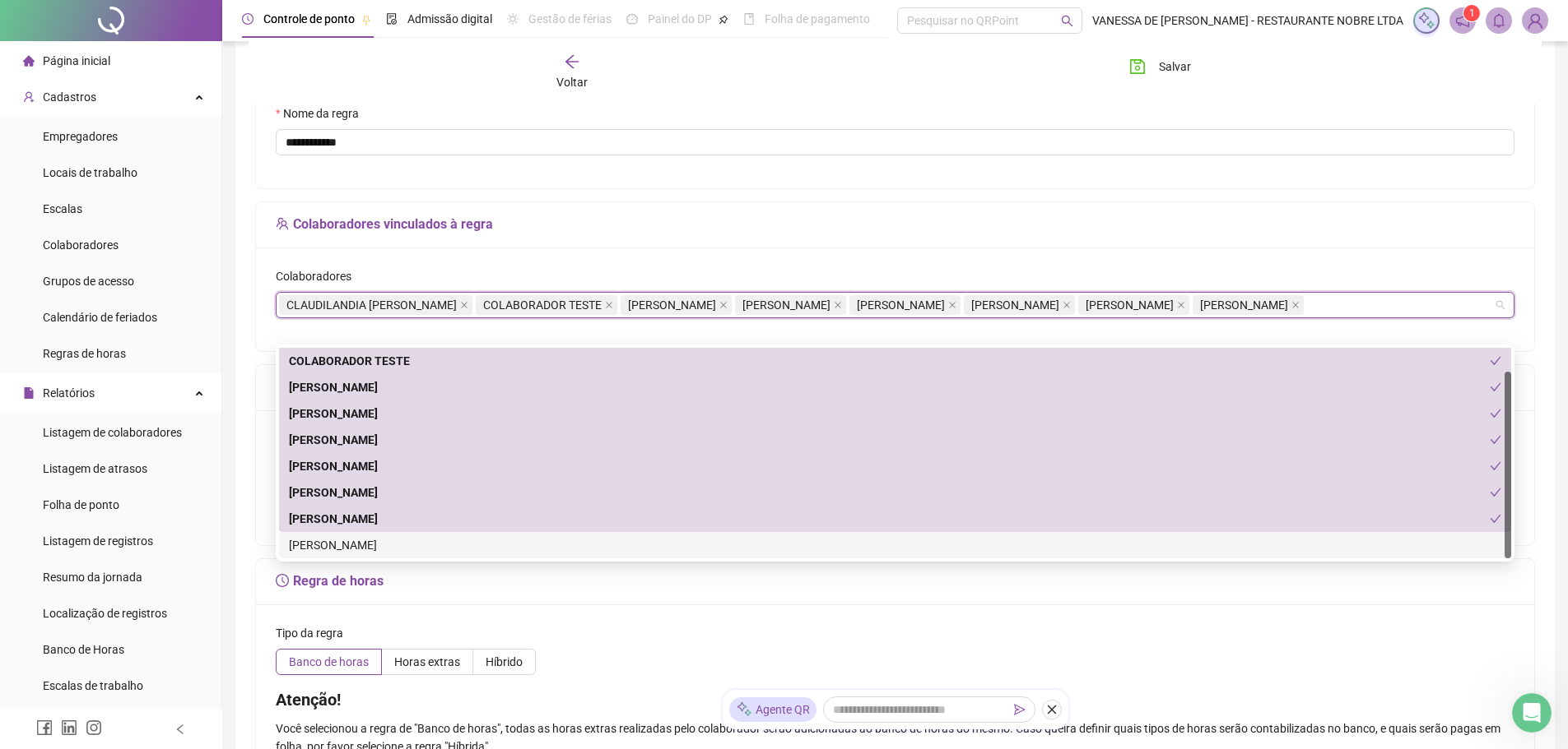
click at [324, 542] on div "[PERSON_NAME]" at bounding box center [895, 546] width 1212 height 18
click at [396, 547] on div "[PERSON_NAME]" at bounding box center [895, 546] width 1212 height 18
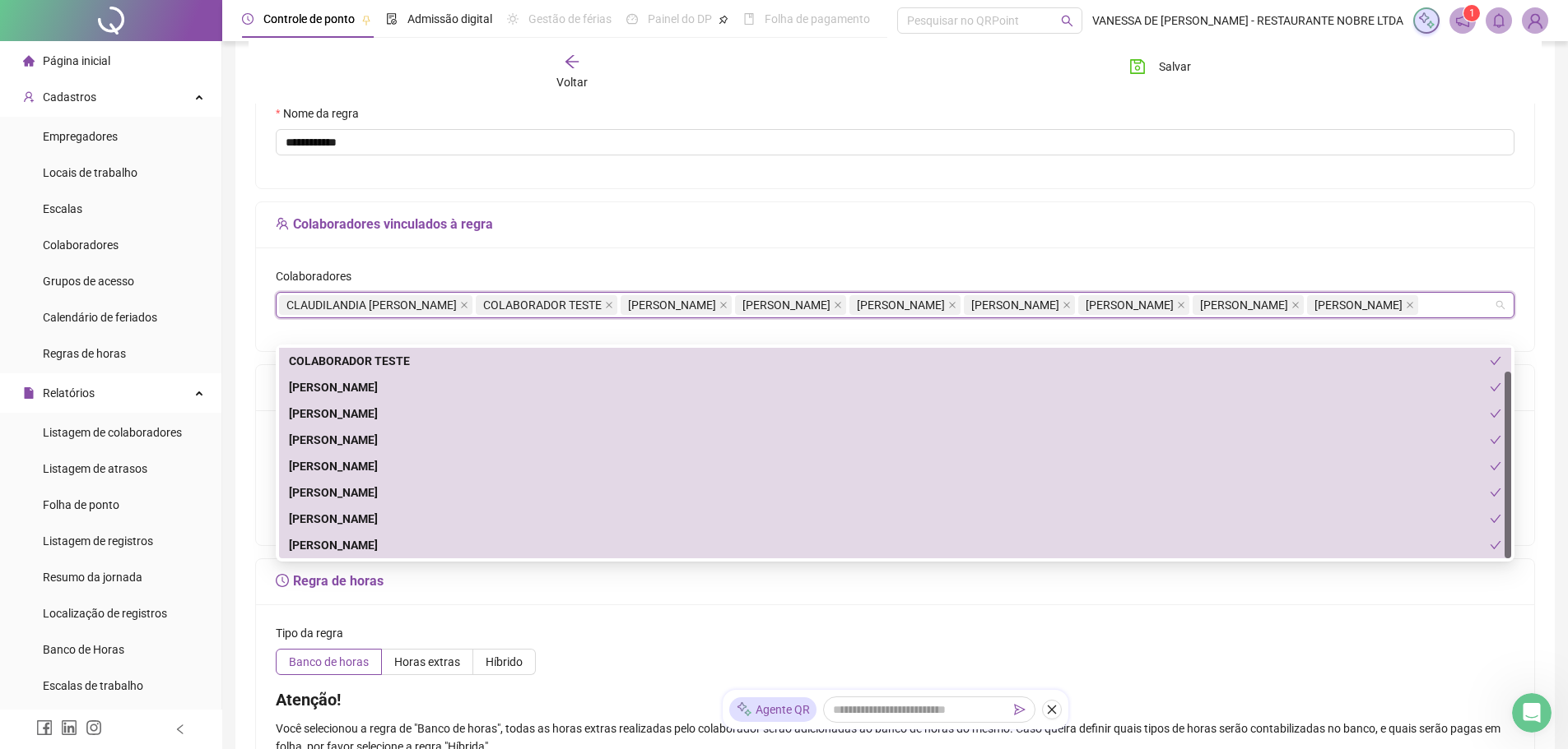
scroll to position [329, 0]
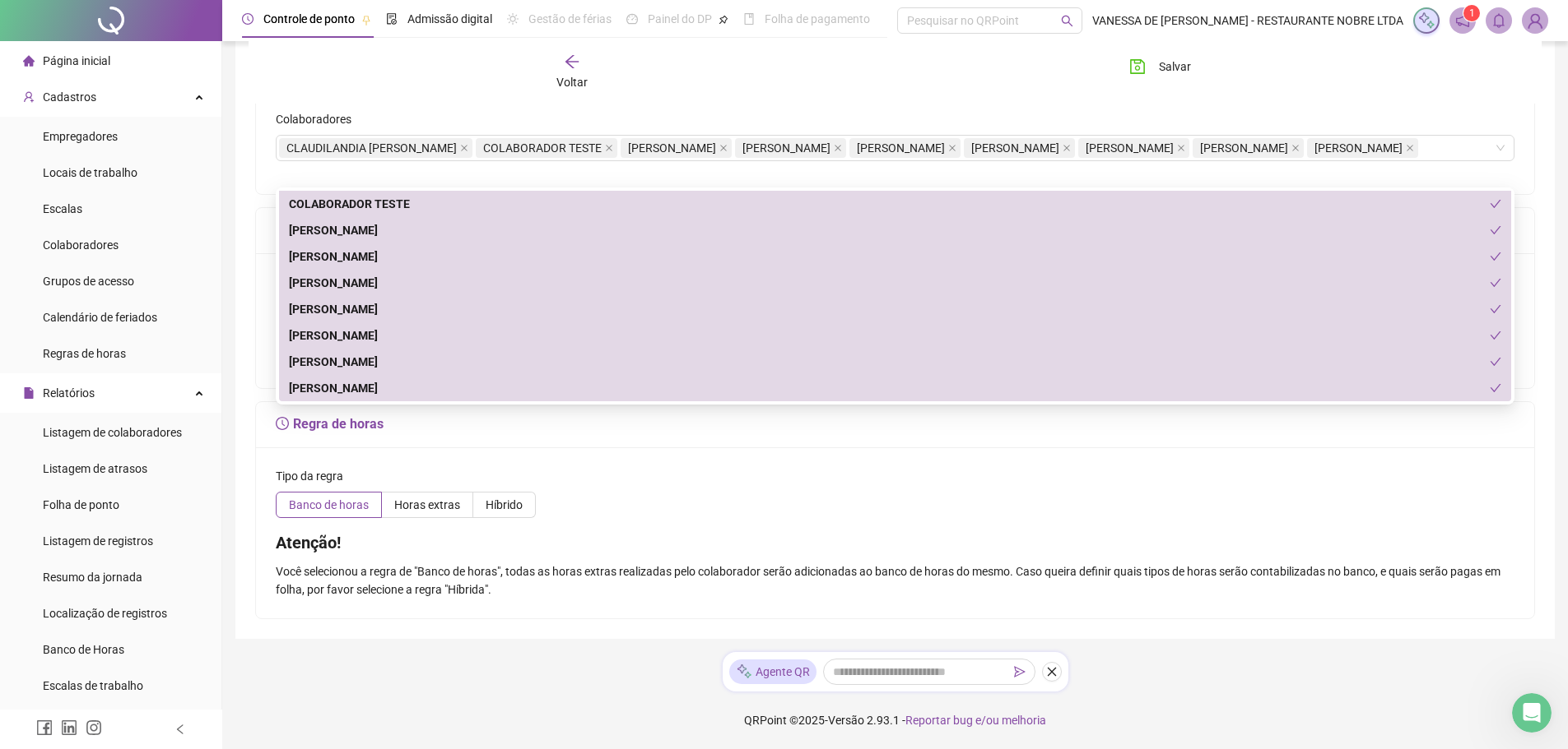
click at [573, 434] on h5 "Regra de horas" at bounding box center [895, 424] width 1239 height 19
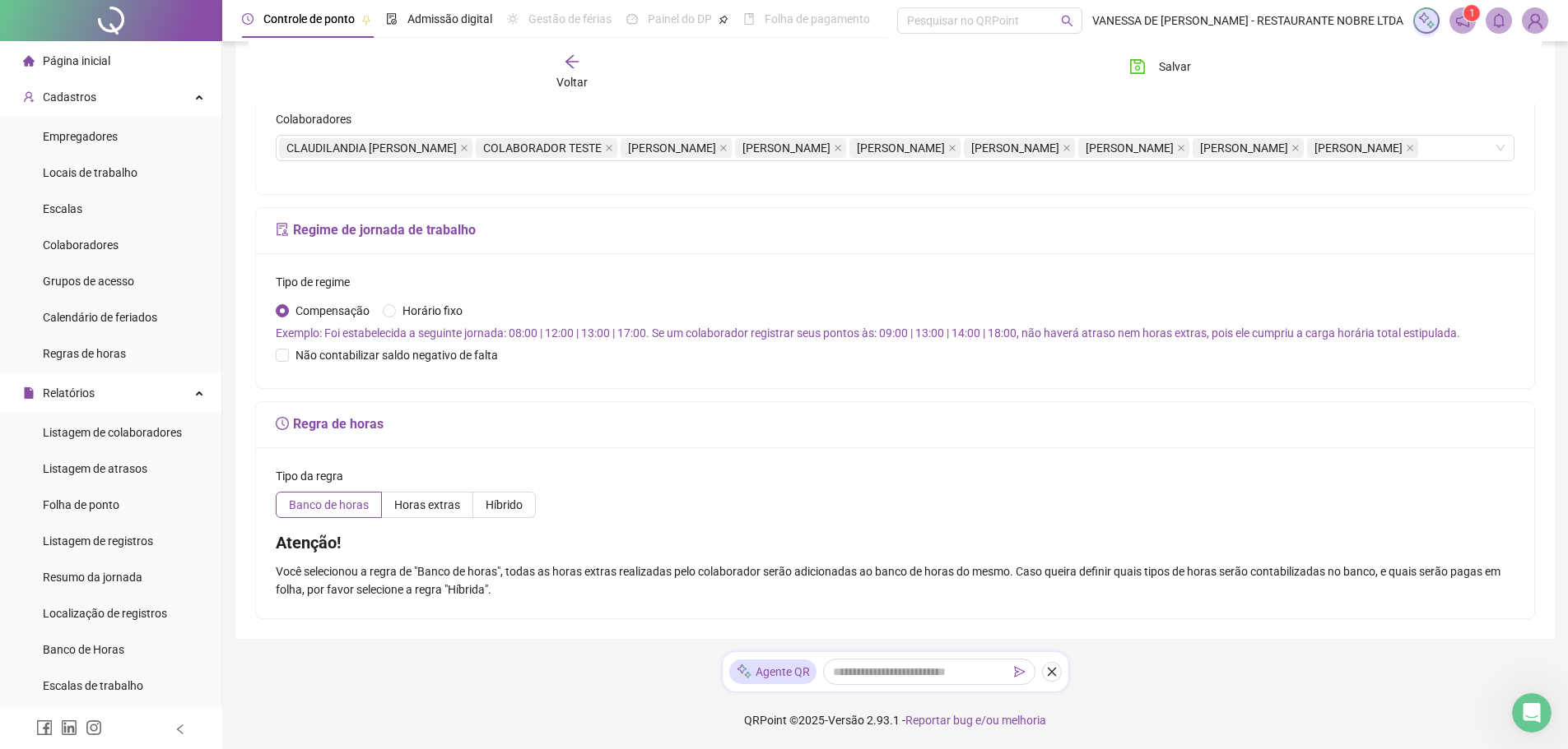
scroll to position [164, 0]
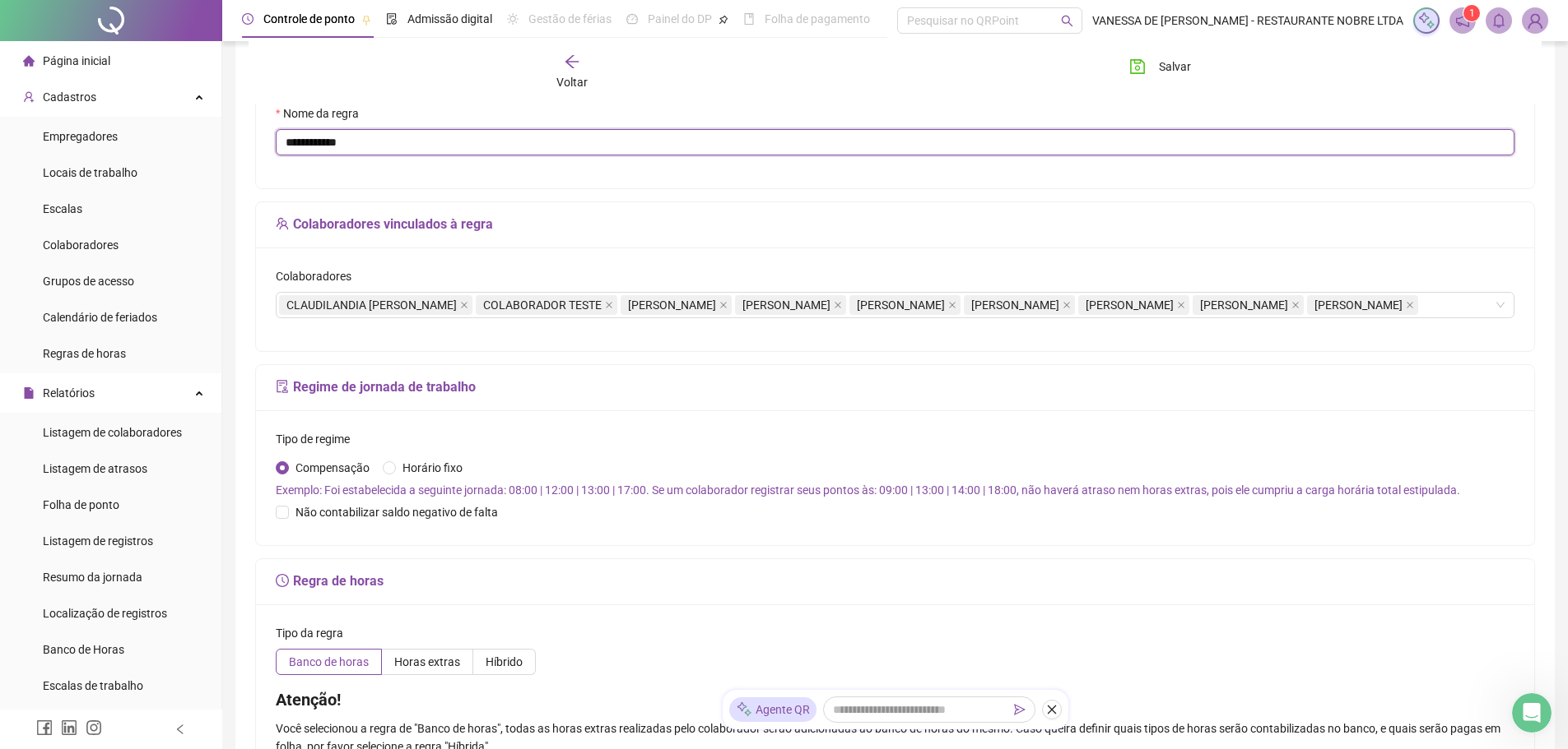
click at [411, 147] on input "**********" at bounding box center [895, 142] width 1239 height 27
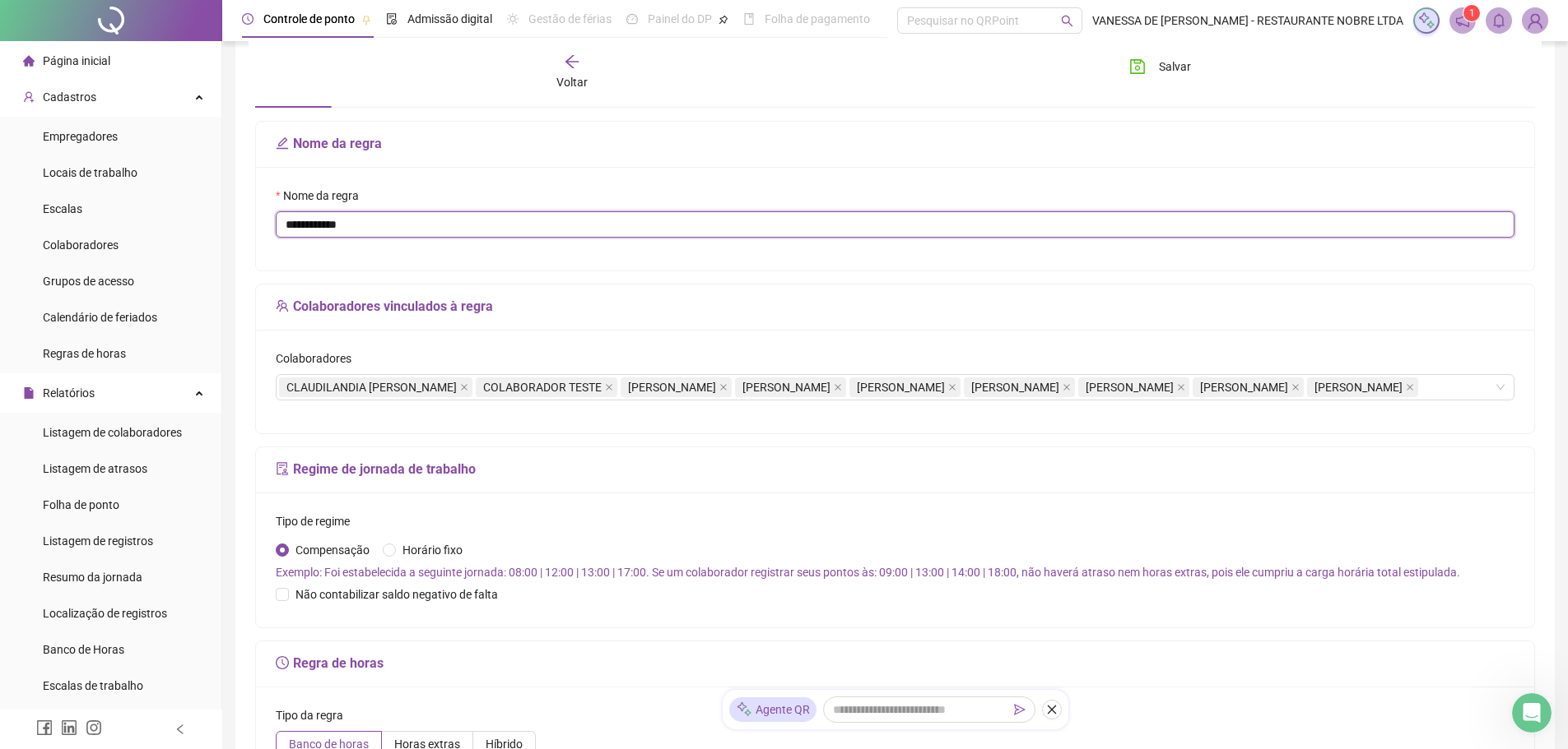
scroll to position [0, 0]
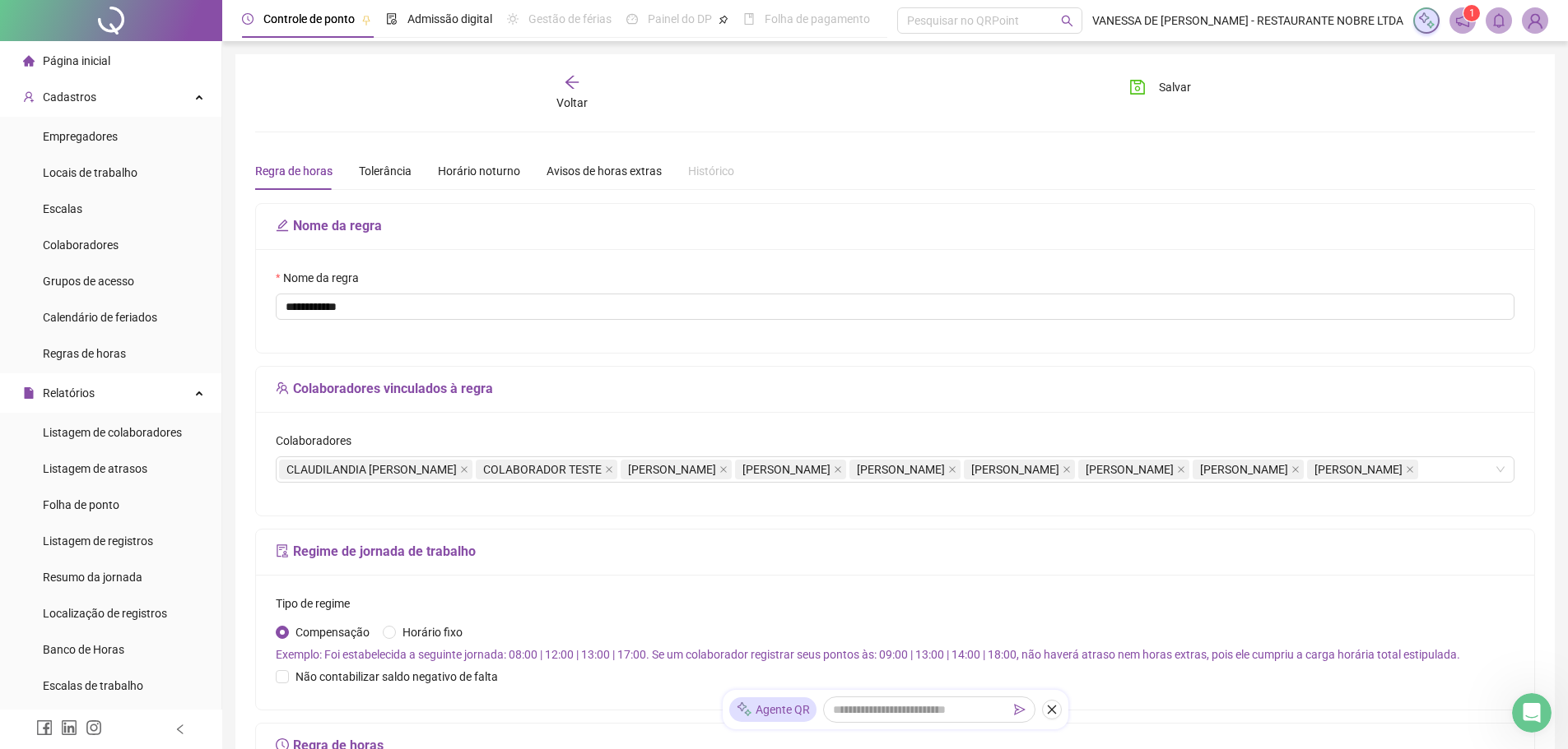
click at [281, 225] on icon "edit" at bounding box center [282, 225] width 13 height 13
click at [281, 227] on icon "edit" at bounding box center [282, 225] width 13 height 13
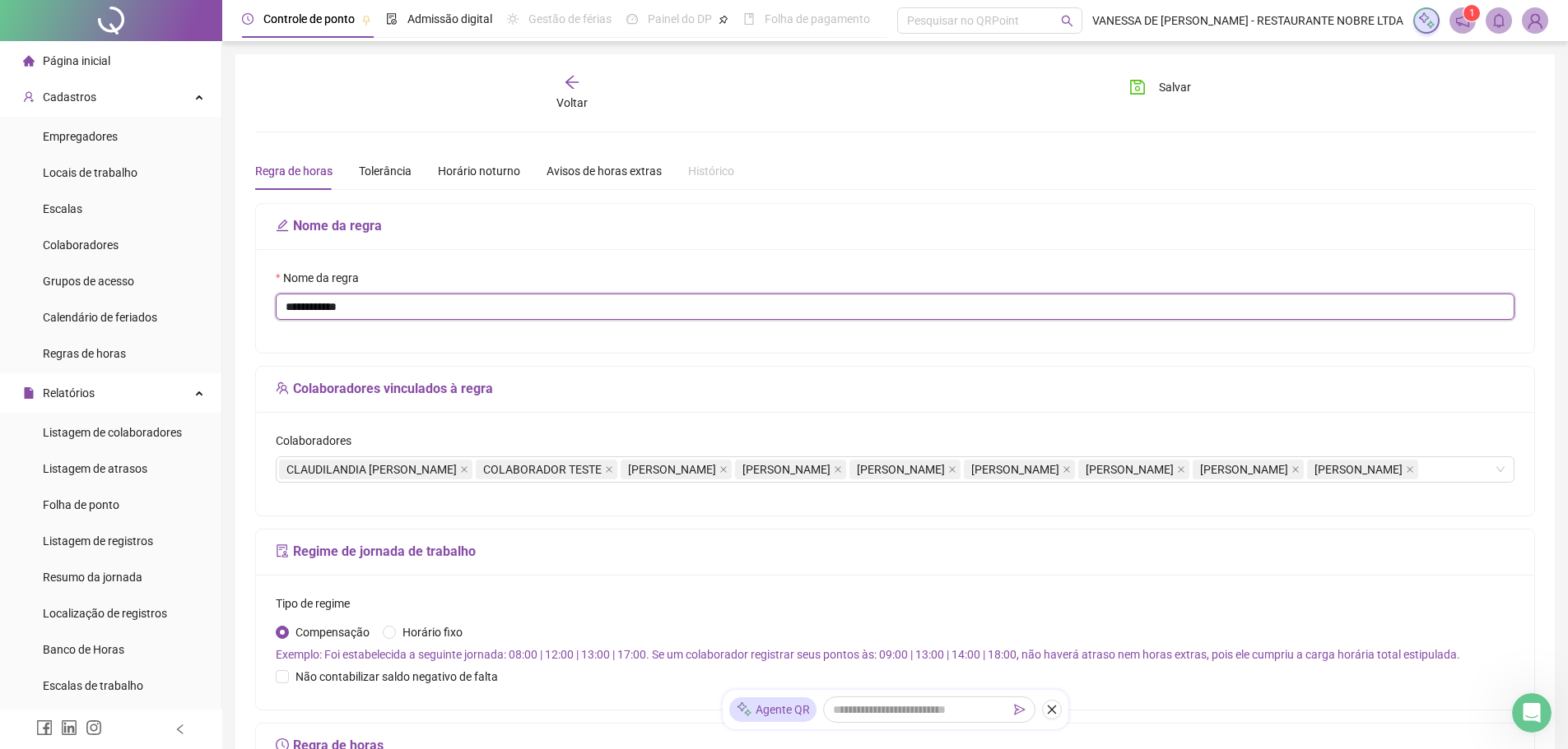
click at [371, 311] on input "**********" at bounding box center [895, 307] width 1239 height 27
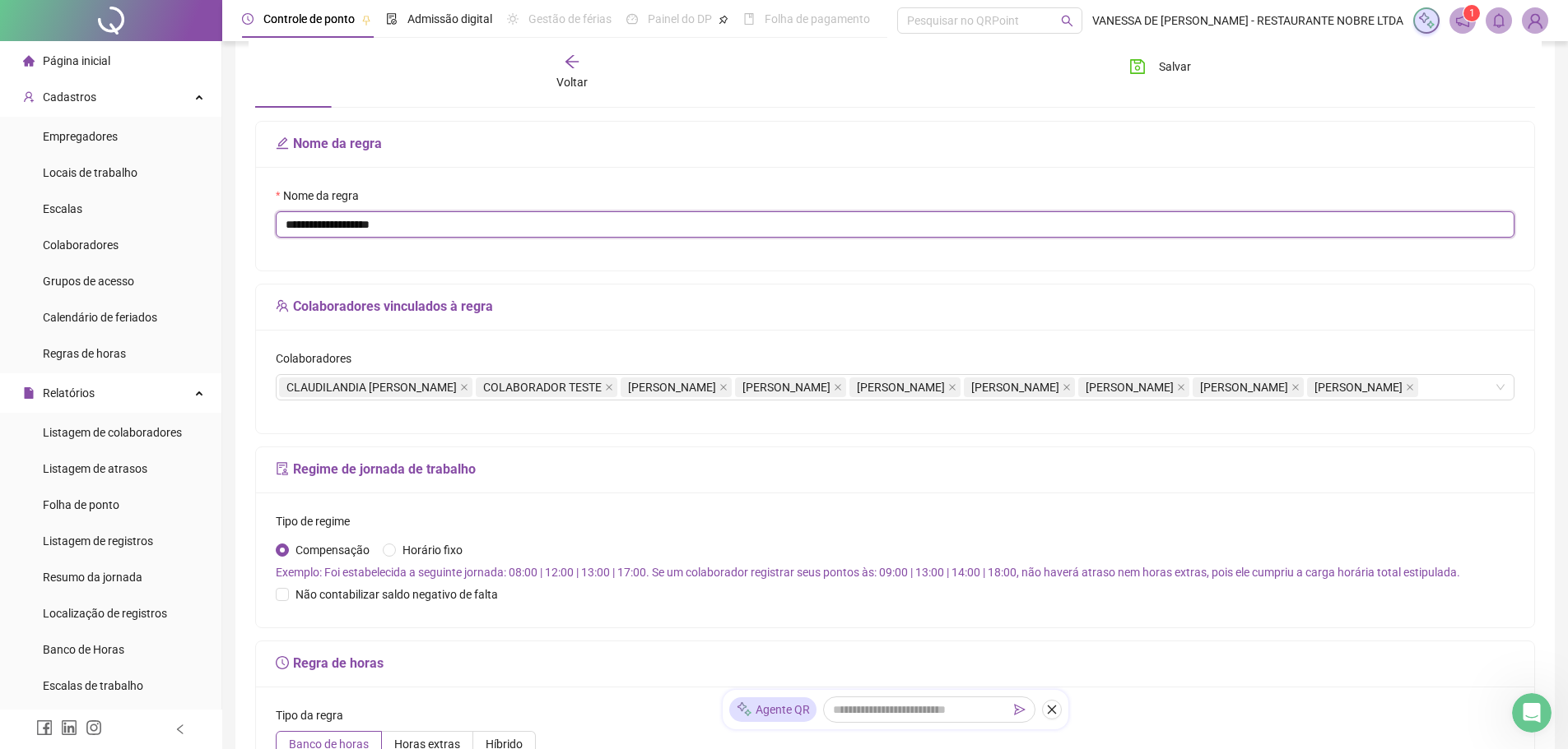
scroll to position [164, 0]
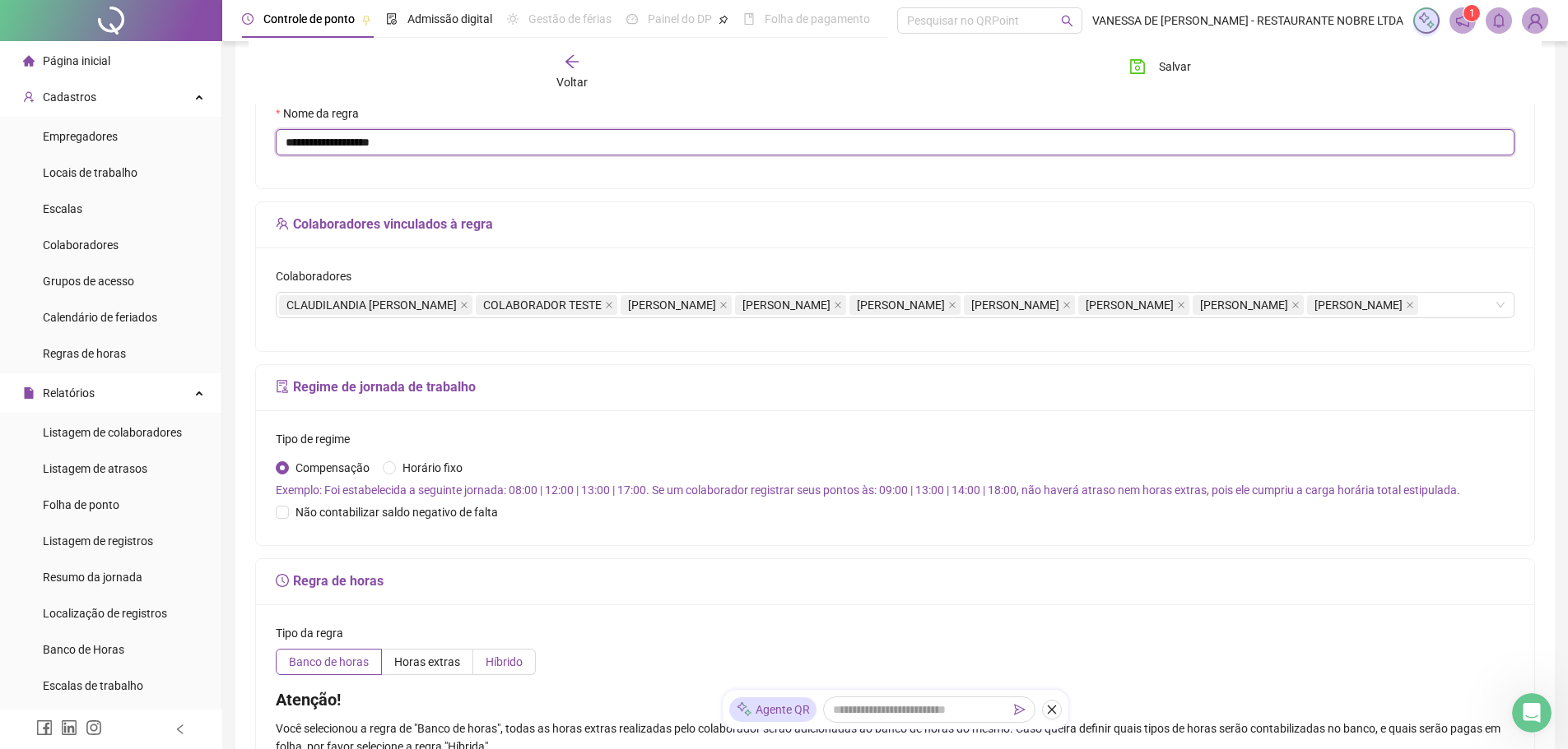
type input "**********"
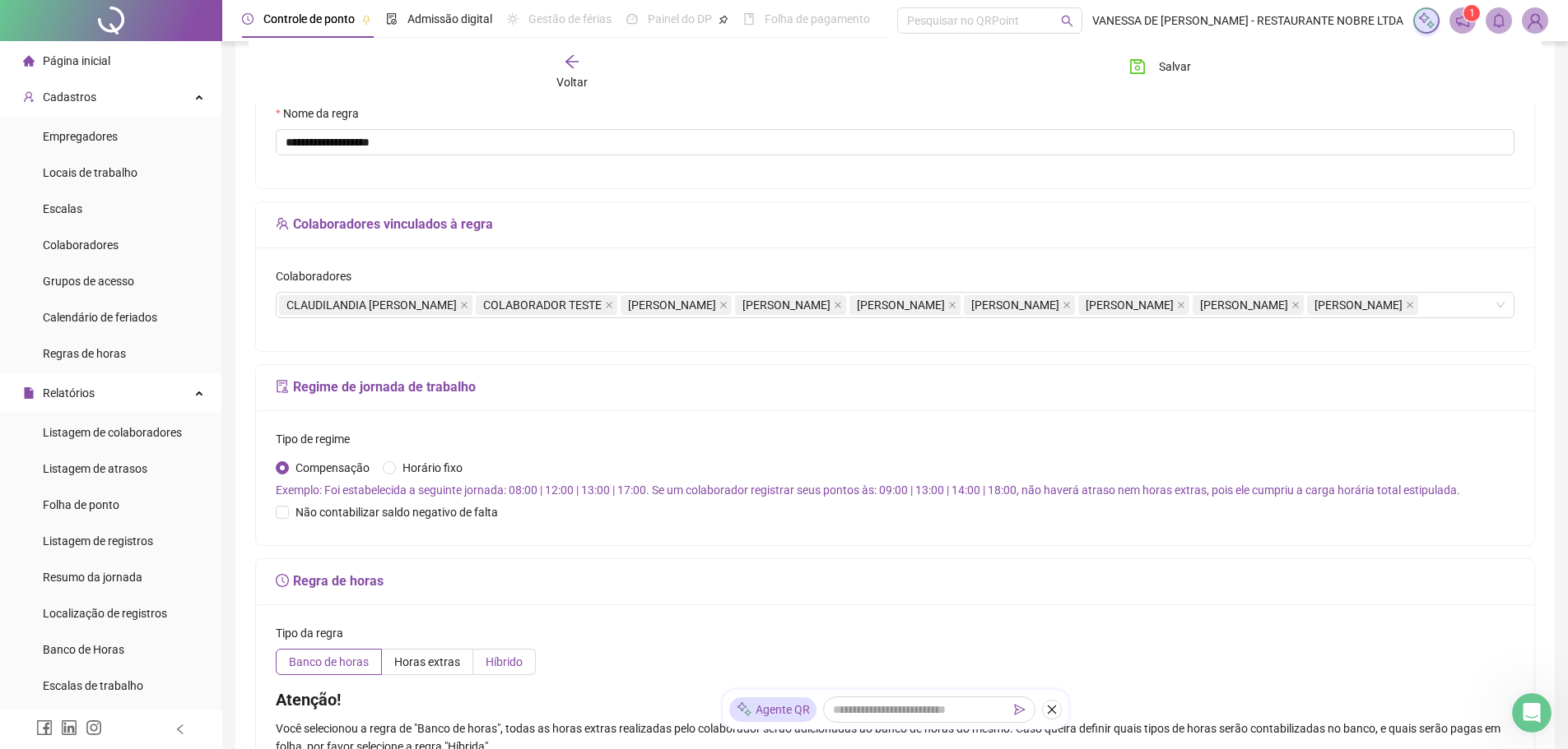
click at [496, 669] on span "Híbrido" at bounding box center [504, 661] width 37 height 13
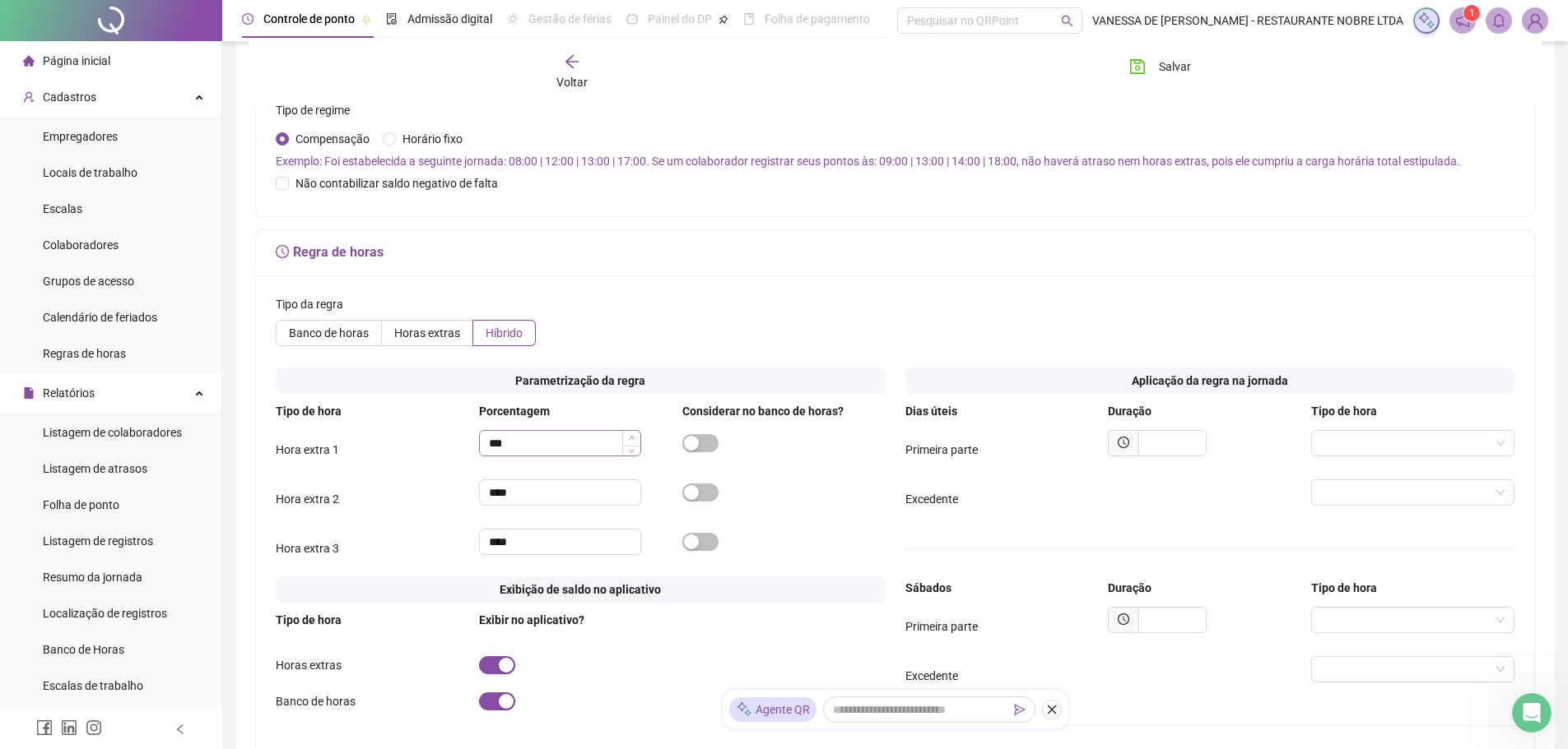
scroll to position [576, 0]
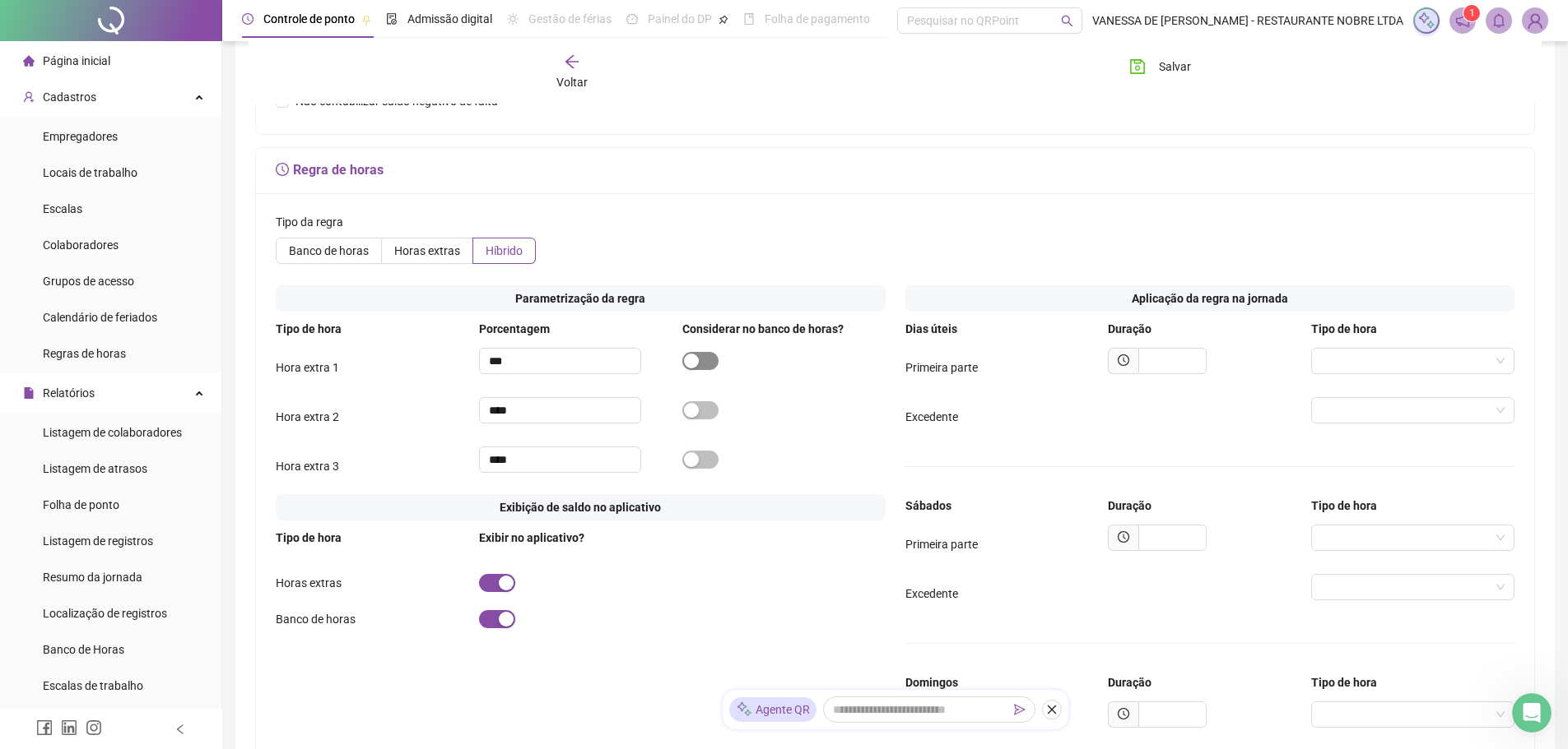
click at [696, 369] on div "button" at bounding box center [691, 361] width 15 height 15
click at [1165, 374] on input "text" at bounding box center [1172, 362] width 68 height 27
click at [1501, 373] on span at bounding box center [1412, 361] width 183 height 25
click at [1403, 417] on div "Hora extra 1" at bounding box center [1413, 417] width 177 height 18
click at [1504, 423] on span at bounding box center [1412, 410] width 183 height 25
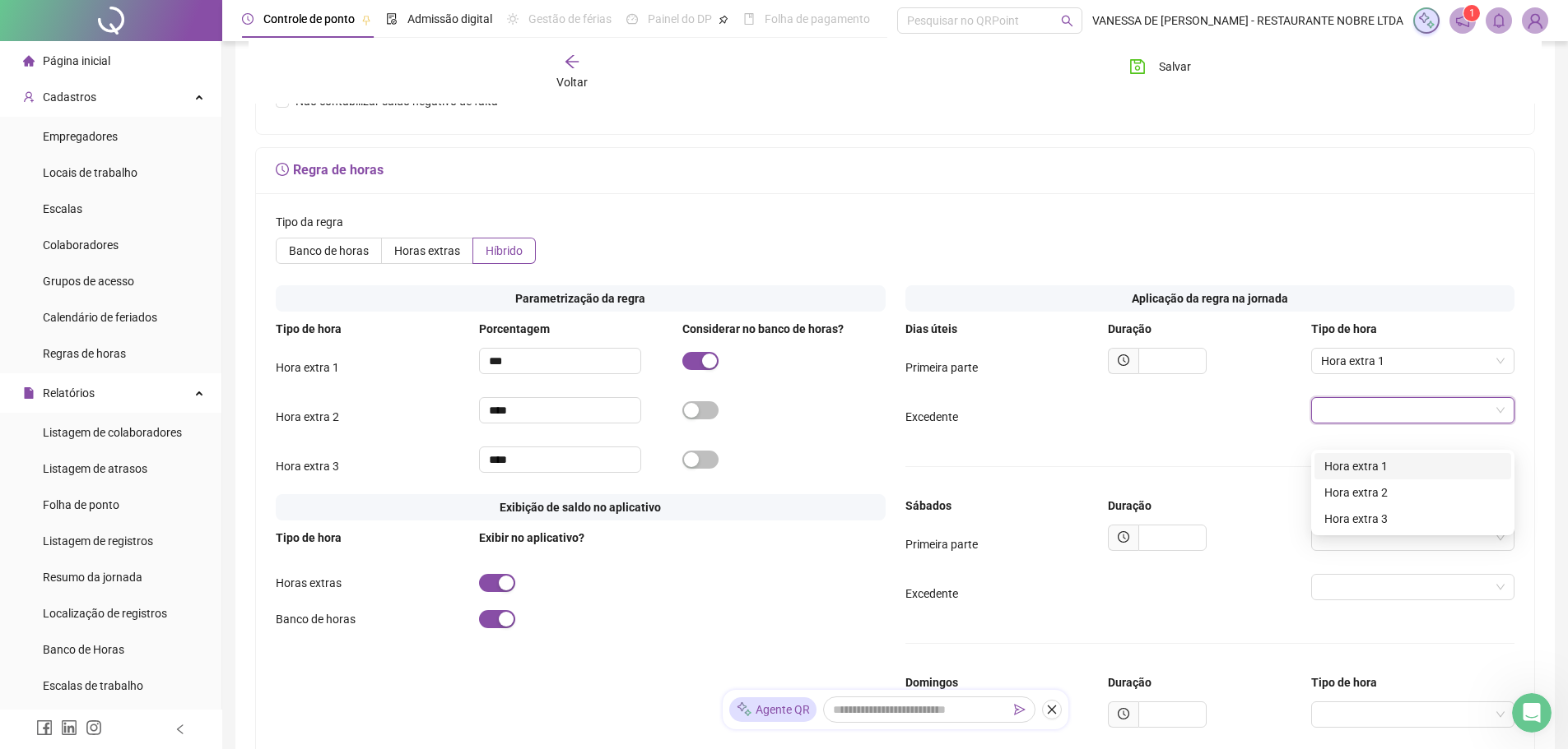
click at [1372, 466] on div "Hora extra 1" at bounding box center [1413, 466] width 177 height 18
click at [915, 424] on span "Excedente" at bounding box center [932, 417] width 53 height 13
click at [1171, 374] on input "text" at bounding box center [1172, 362] width 68 height 27
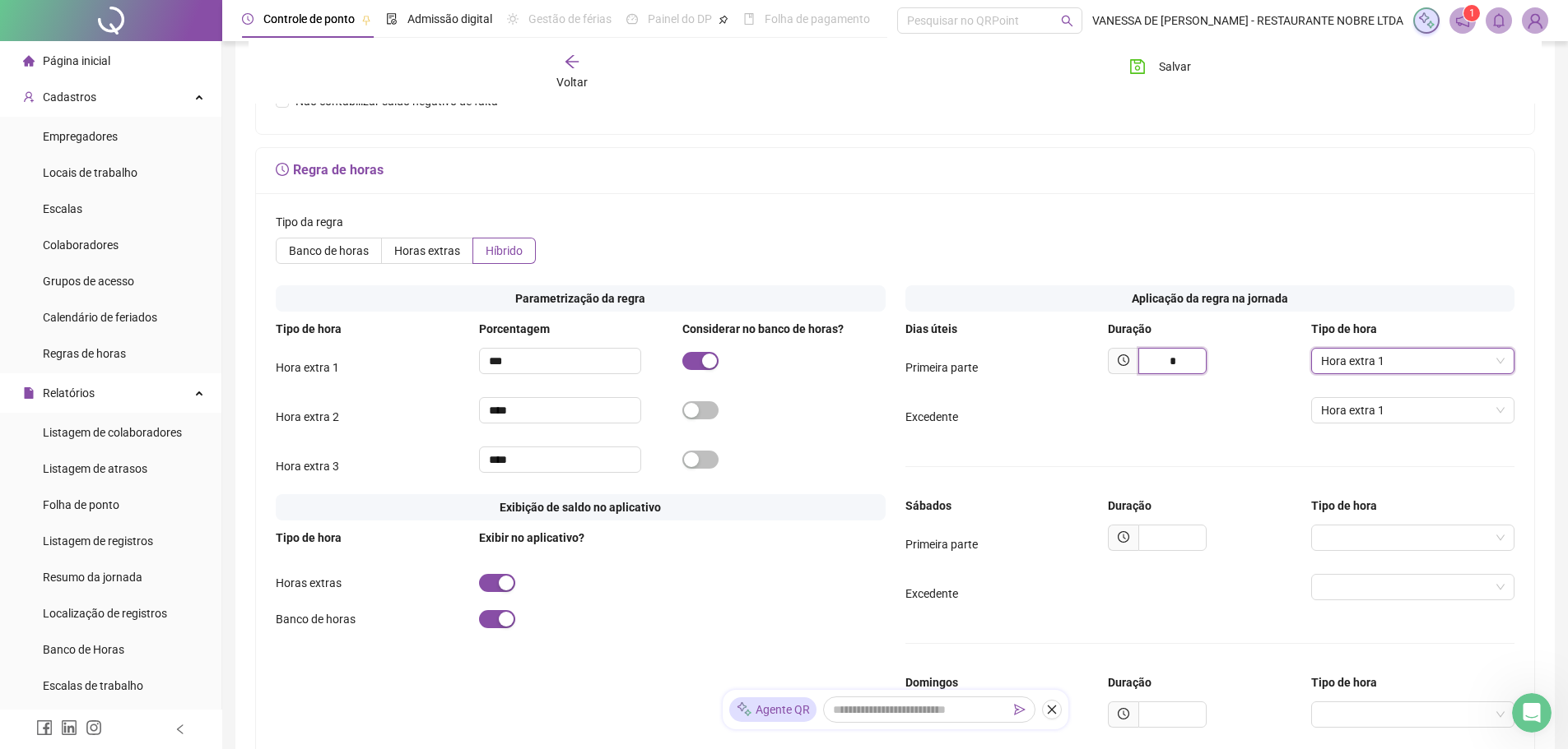
click at [1176, 374] on input "*" at bounding box center [1172, 362] width 68 height 27
type input "*"
click at [1128, 366] on icon "clock-circle" at bounding box center [1123, 360] width 12 height 11
click at [1125, 366] on icon "clock-circle" at bounding box center [1123, 360] width 12 height 11
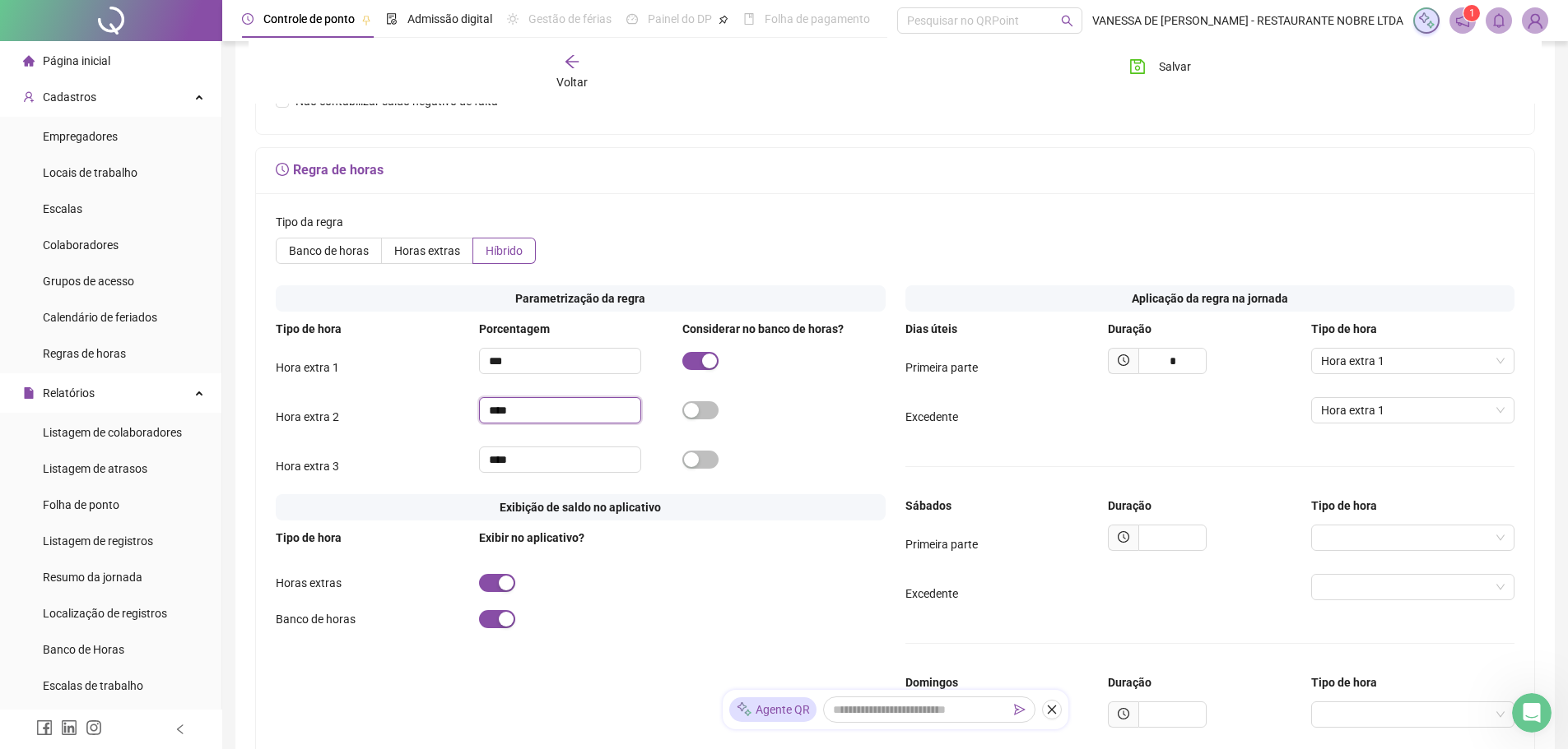
drag, startPoint x: 496, startPoint y: 432, endPoint x: 429, endPoint y: 432, distance: 67.0
click at [429, 432] on div "Hora extra 2 ****" at bounding box center [580, 417] width 610 height 40
type input "***"
click at [691, 418] on div "button" at bounding box center [691, 410] width 15 height 15
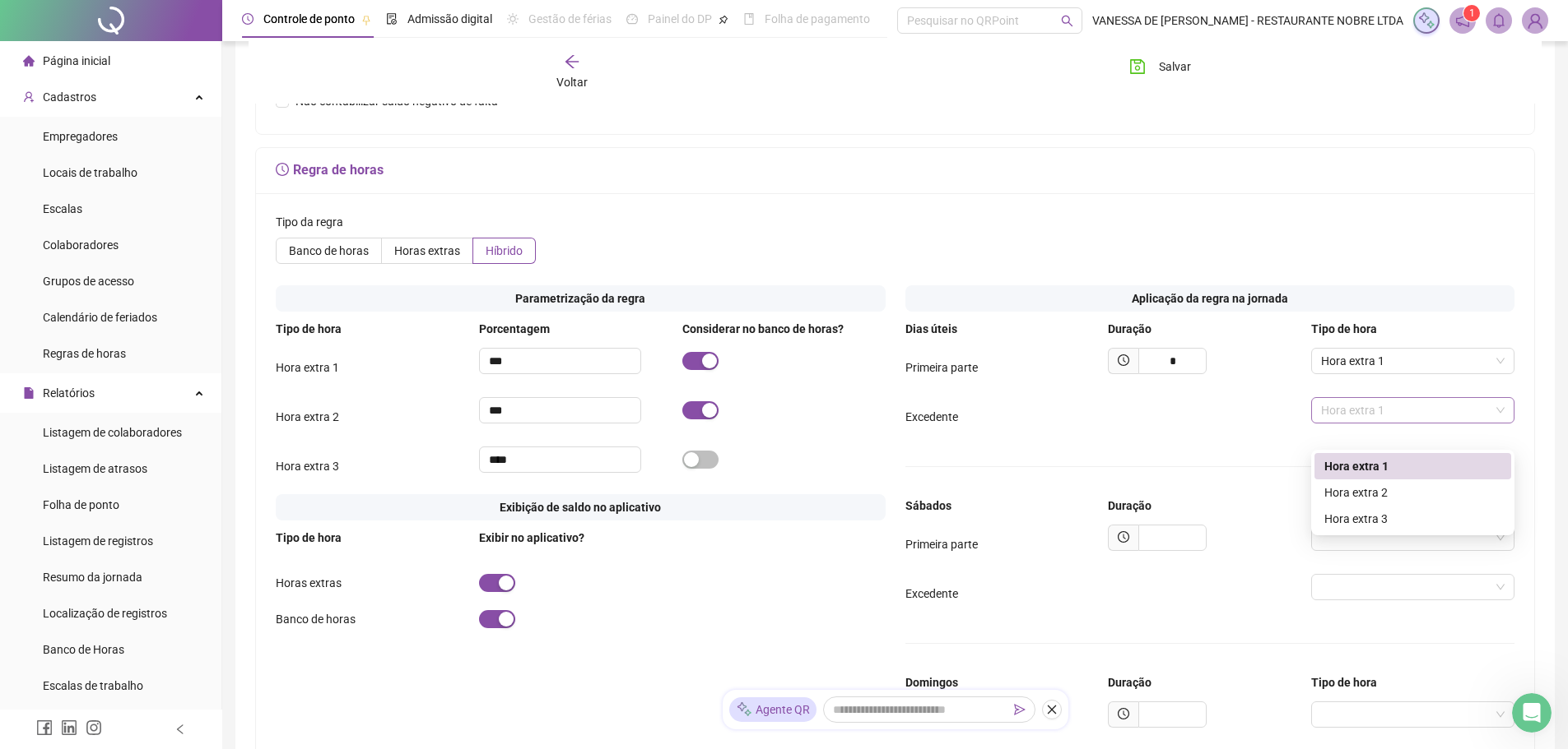
click at [1352, 423] on span "Hora extra 1" at bounding box center [1412, 410] width 183 height 25
click at [1377, 490] on div "Hora extra 2" at bounding box center [1413, 493] width 177 height 18
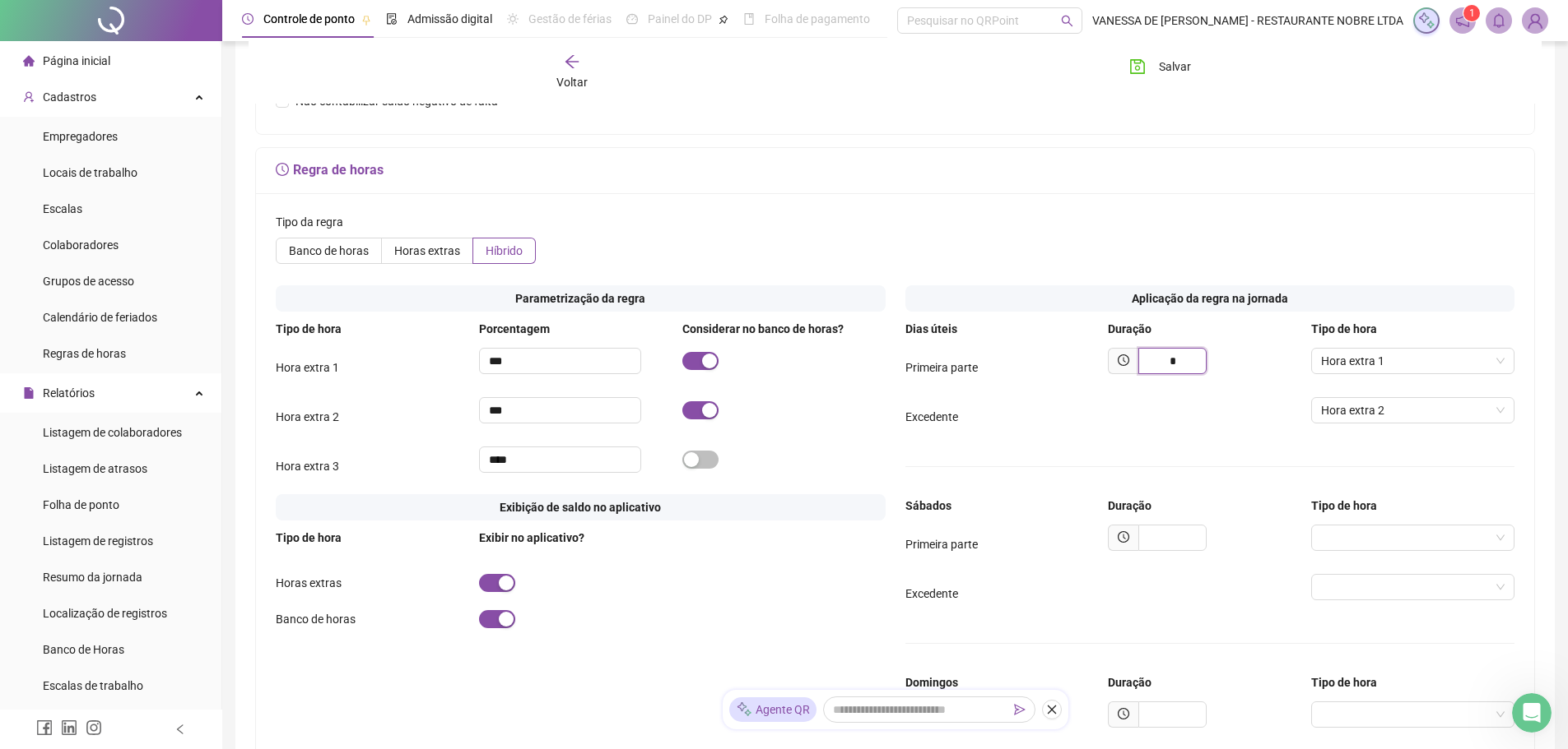
drag, startPoint x: 1167, startPoint y: 385, endPoint x: 1203, endPoint y: 385, distance: 36.0
click at [1203, 374] on input "*" at bounding box center [1172, 362] width 68 height 27
click at [506, 627] on div "button" at bounding box center [506, 619] width 15 height 15
click at [1150, 551] on input "text" at bounding box center [1172, 539] width 68 height 27
type input "*"
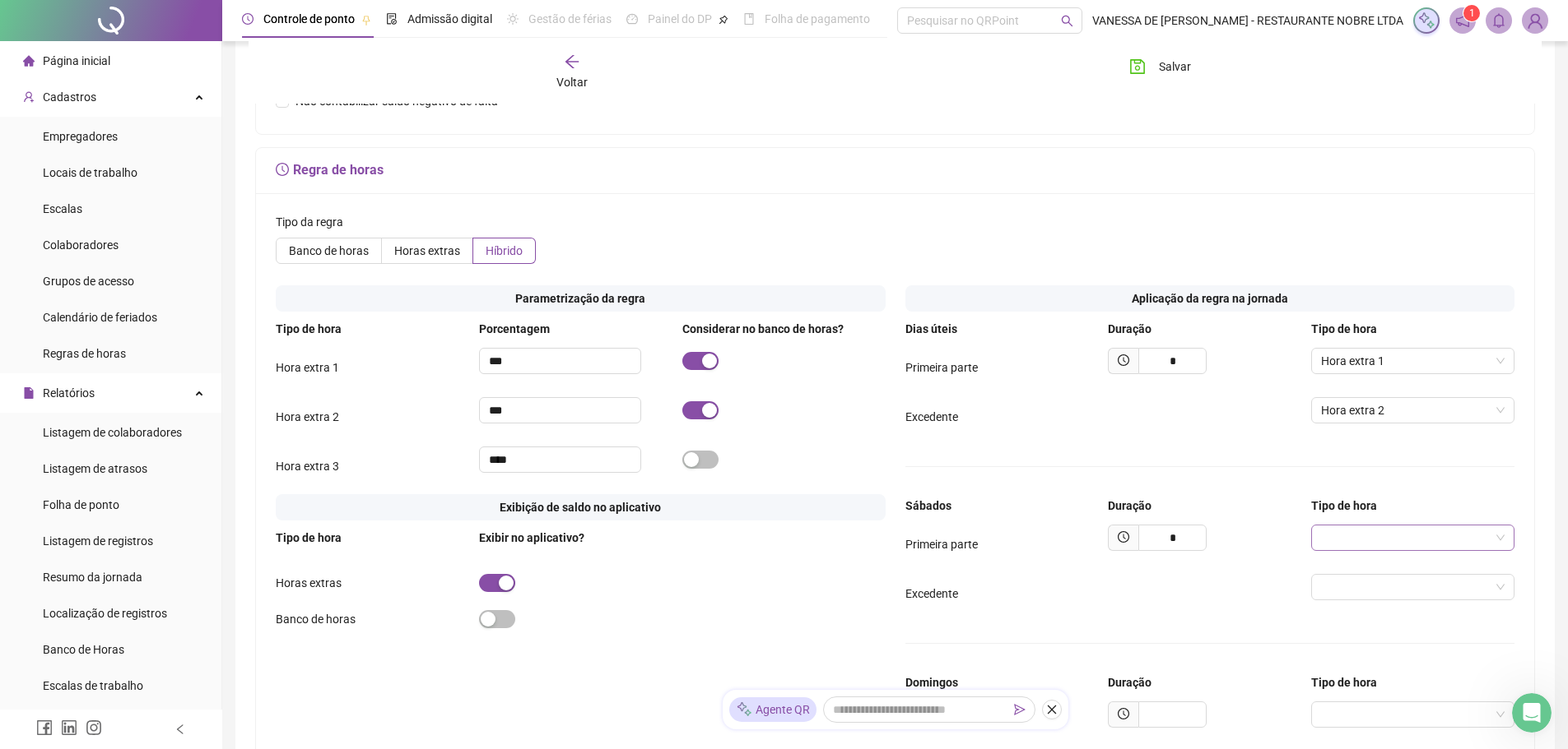
click at [1365, 550] on input "search" at bounding box center [1405, 538] width 169 height 25
click at [1371, 595] on div "Hora extra 1" at bounding box center [1413, 593] width 177 height 18
click at [1443, 600] on input "search" at bounding box center [1405, 587] width 169 height 25
click at [1370, 668] on div "Hora extra 2" at bounding box center [1413, 669] width 177 height 18
click at [1370, 668] on div "Dias úteis Duração Tipo de hora Primeira parte * Hora extra 1 Excedente Hora ex…" at bounding box center [1210, 644] width 610 height 647
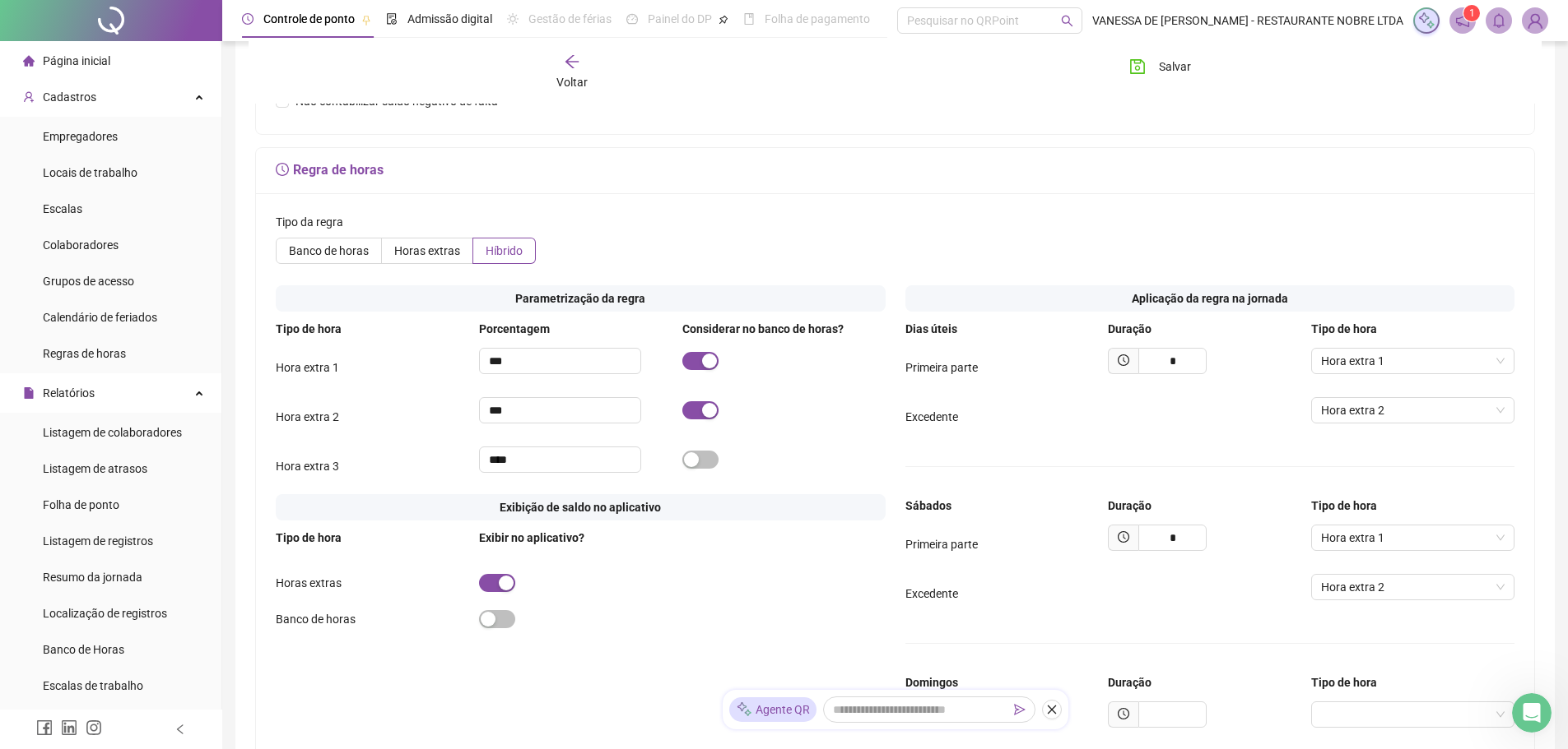
click at [1152, 437] on div "Excedente Hora extra 2" at bounding box center [1210, 417] width 610 height 40
click at [932, 424] on span "Excedente" at bounding box center [932, 417] width 53 height 13
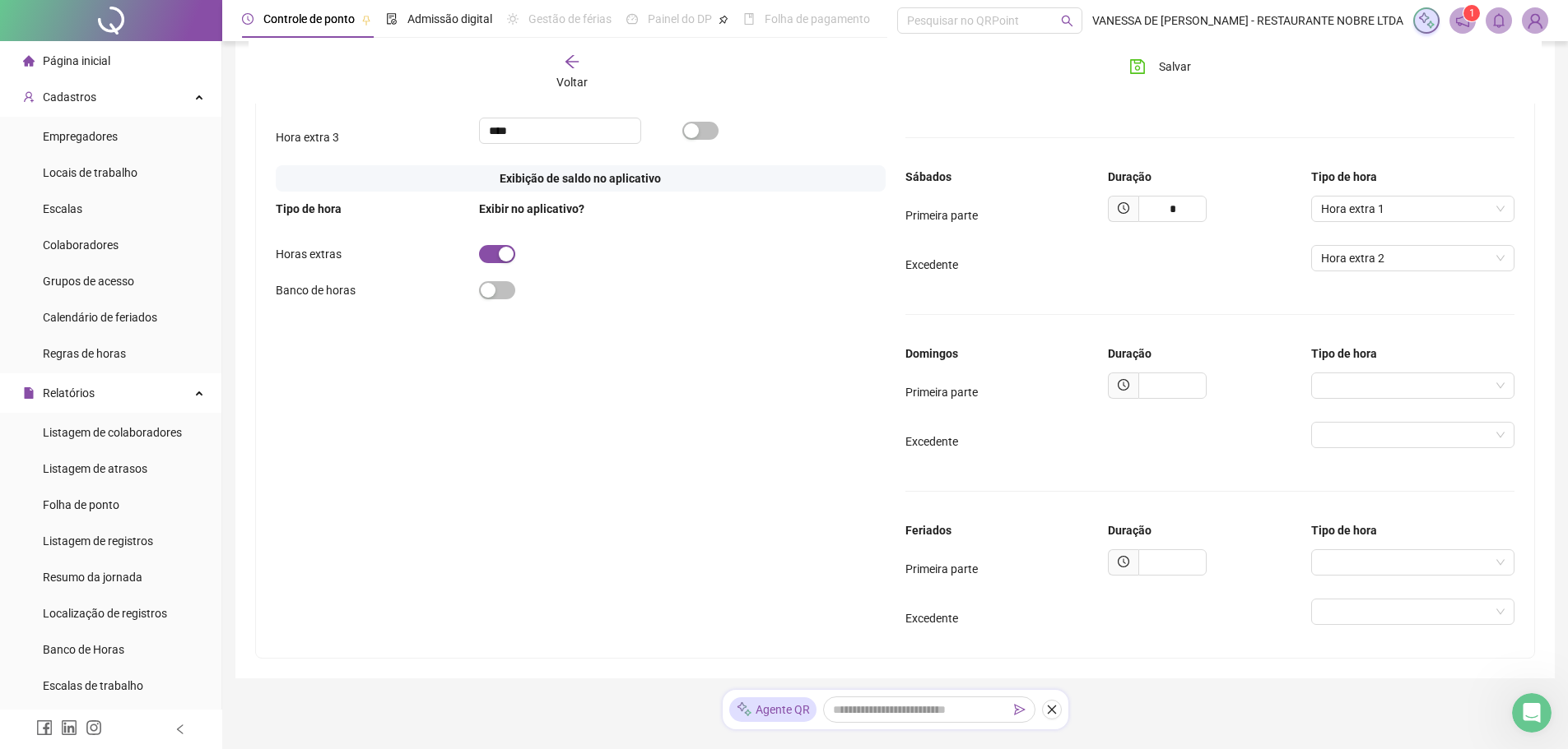
scroll to position [967, 0]
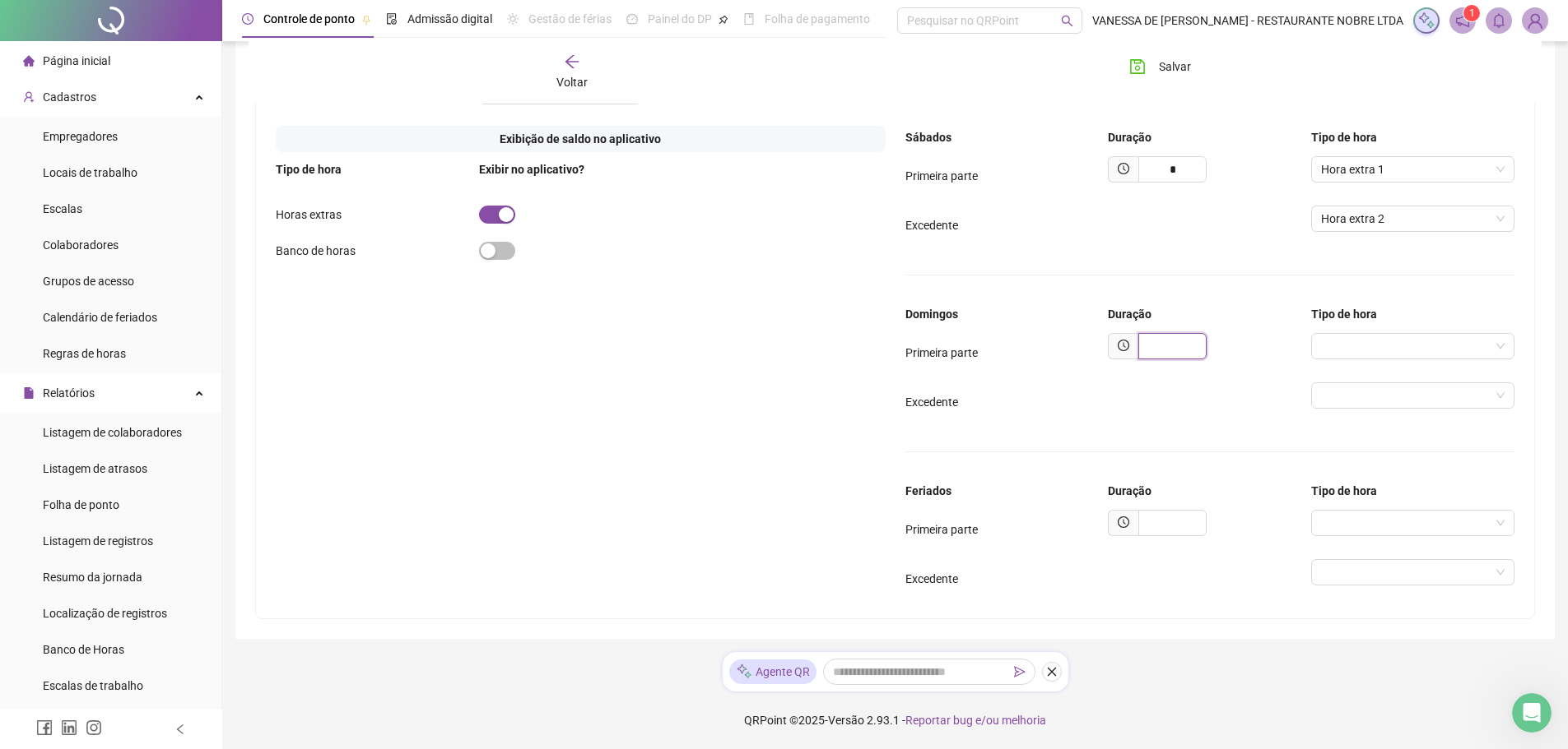
click at [1185, 349] on input "text" at bounding box center [1172, 347] width 68 height 27
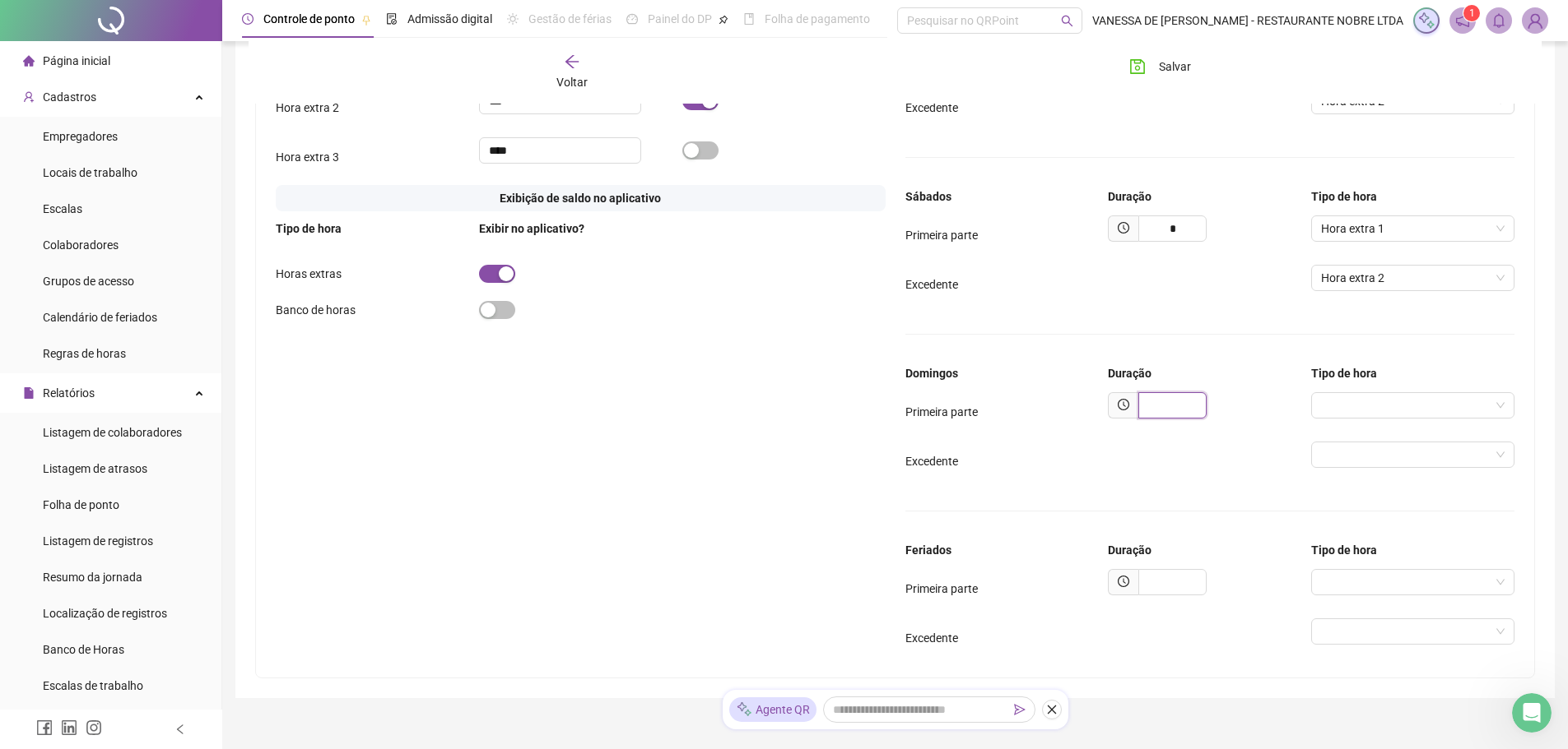
scroll to position [721, 0]
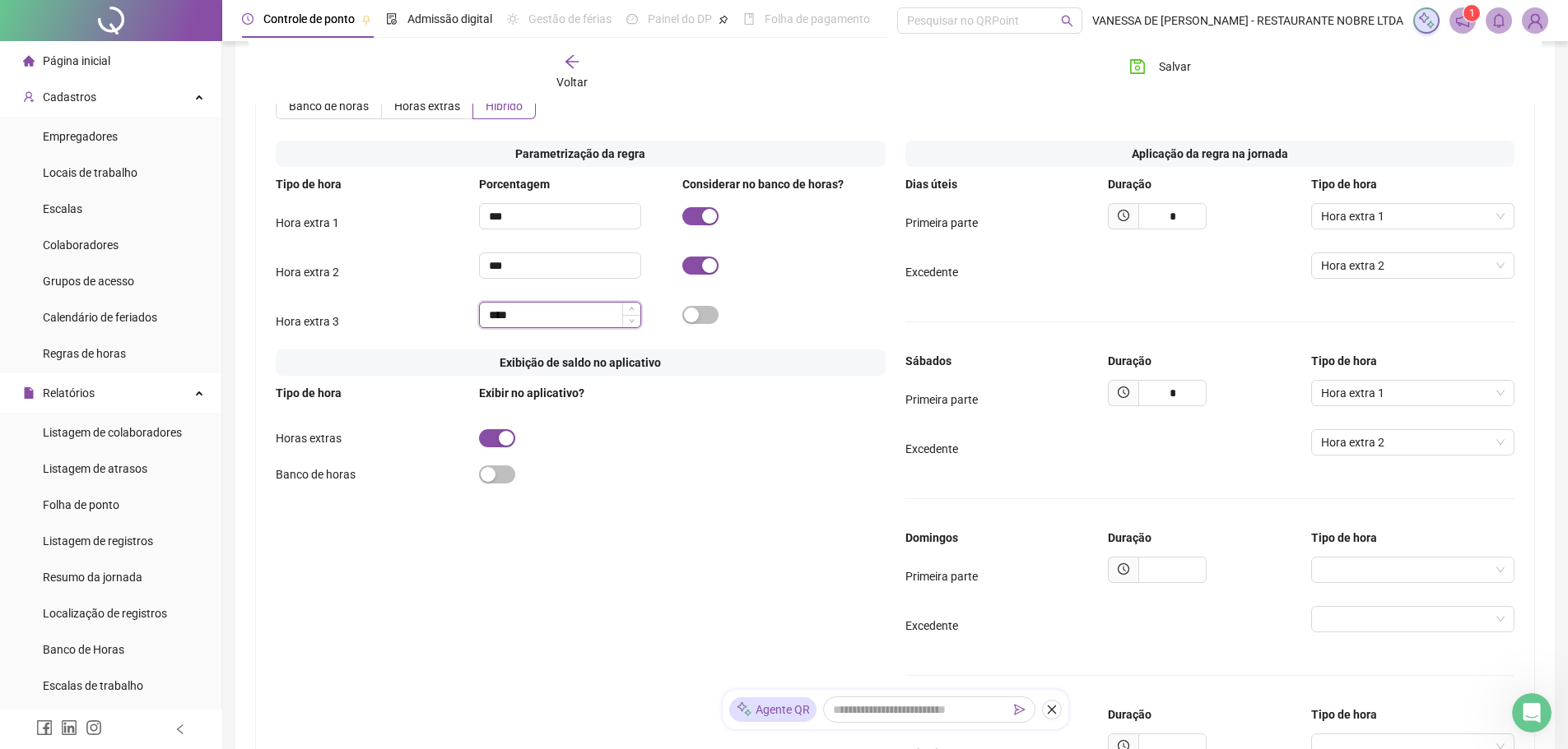
click at [501, 327] on input "****" at bounding box center [559, 315] width 160 height 25
drag, startPoint x: 454, startPoint y: 336, endPoint x: 397, endPoint y: 327, distance: 57.7
click at [446, 336] on div "Hora extra 3 ****" at bounding box center [580, 321] width 610 height 40
type input "****"
click at [708, 224] on div "button" at bounding box center [710, 216] width 15 height 15
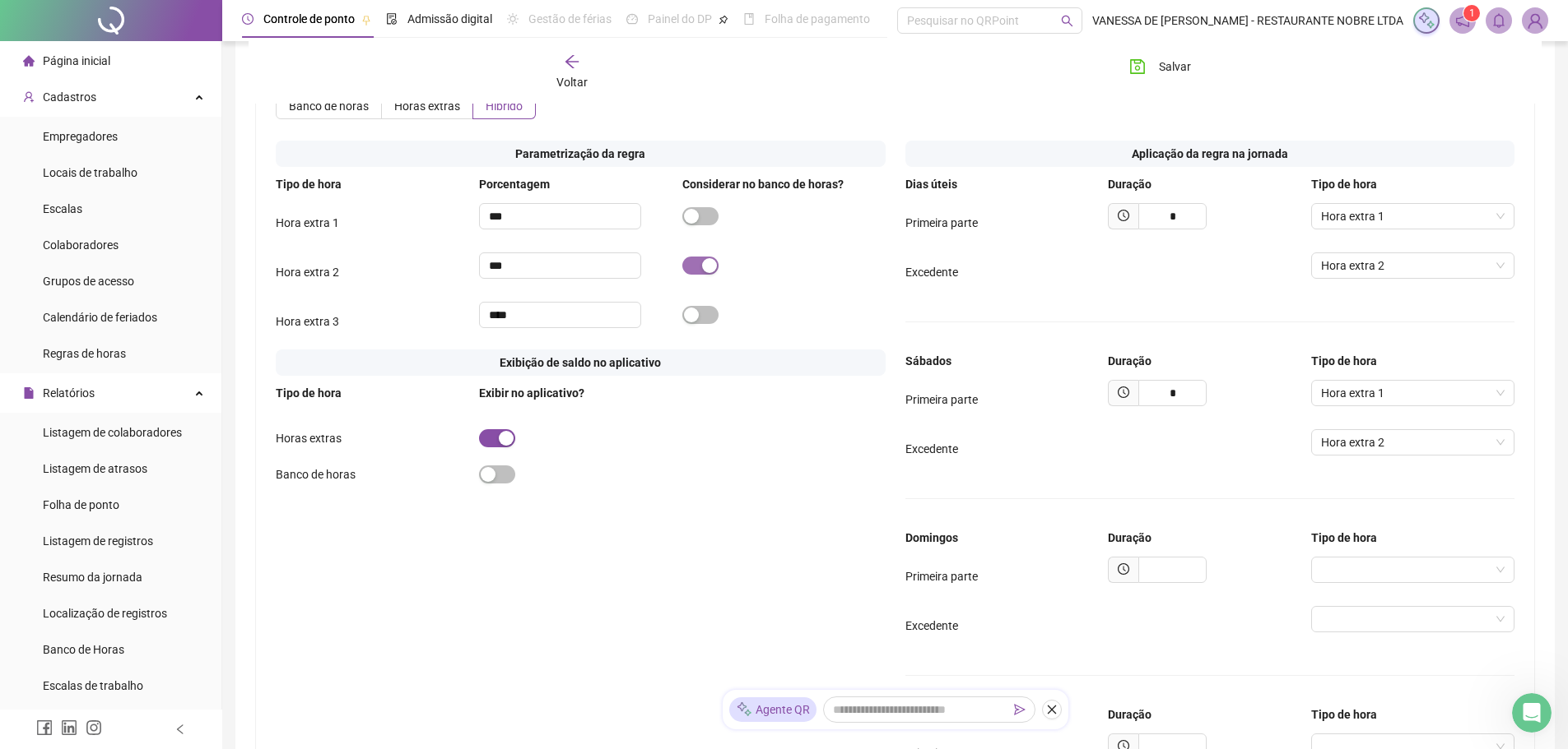
click at [706, 273] on div "button" at bounding box center [710, 265] width 15 height 15
click at [1187, 584] on input "text" at bounding box center [1172, 570] width 68 height 27
type input "*"
click at [1422, 583] on input "search" at bounding box center [1405, 570] width 169 height 25
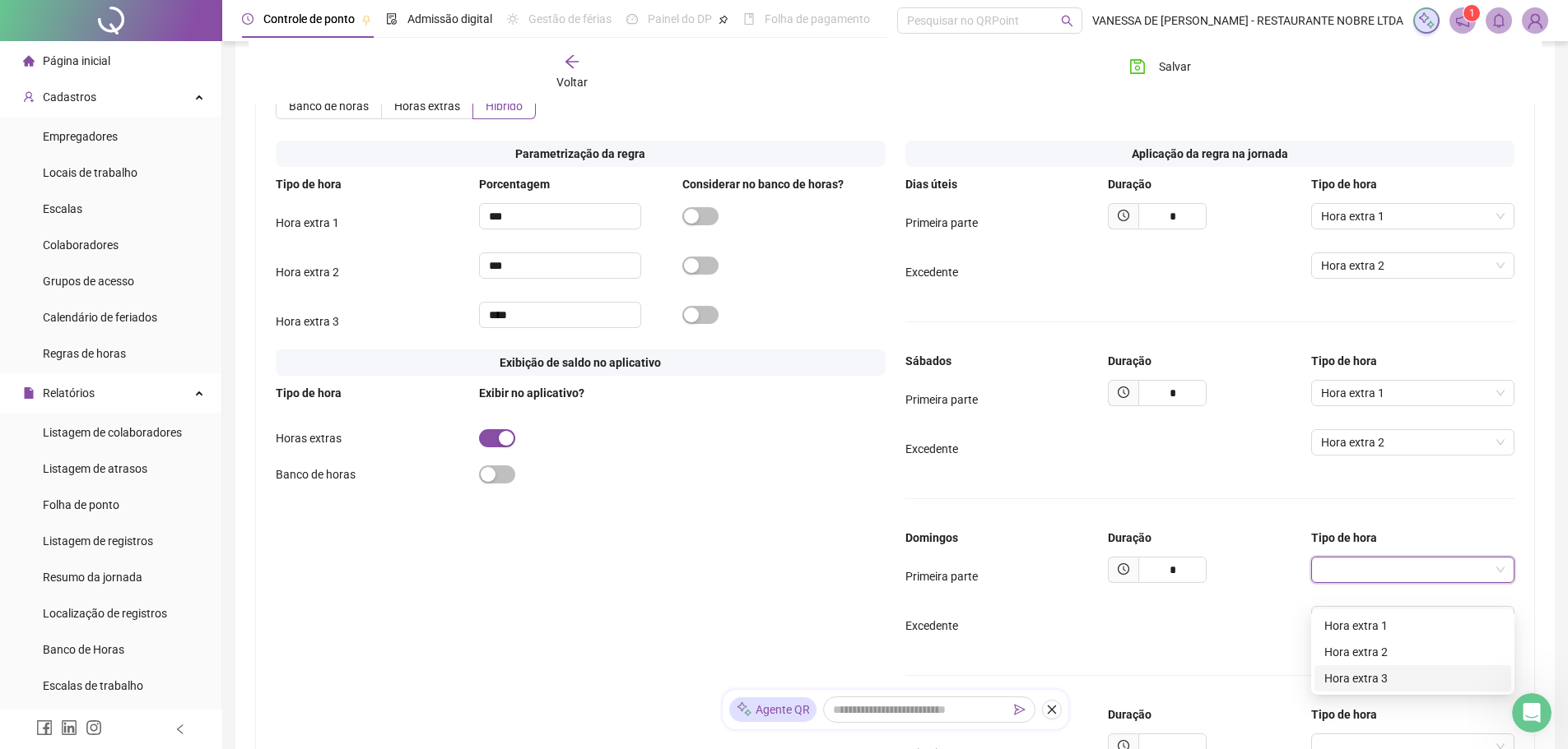
click at [1346, 681] on div "Hora extra 3" at bounding box center [1413, 678] width 177 height 18
click at [1434, 631] on input "search" at bounding box center [1405, 620] width 169 height 25
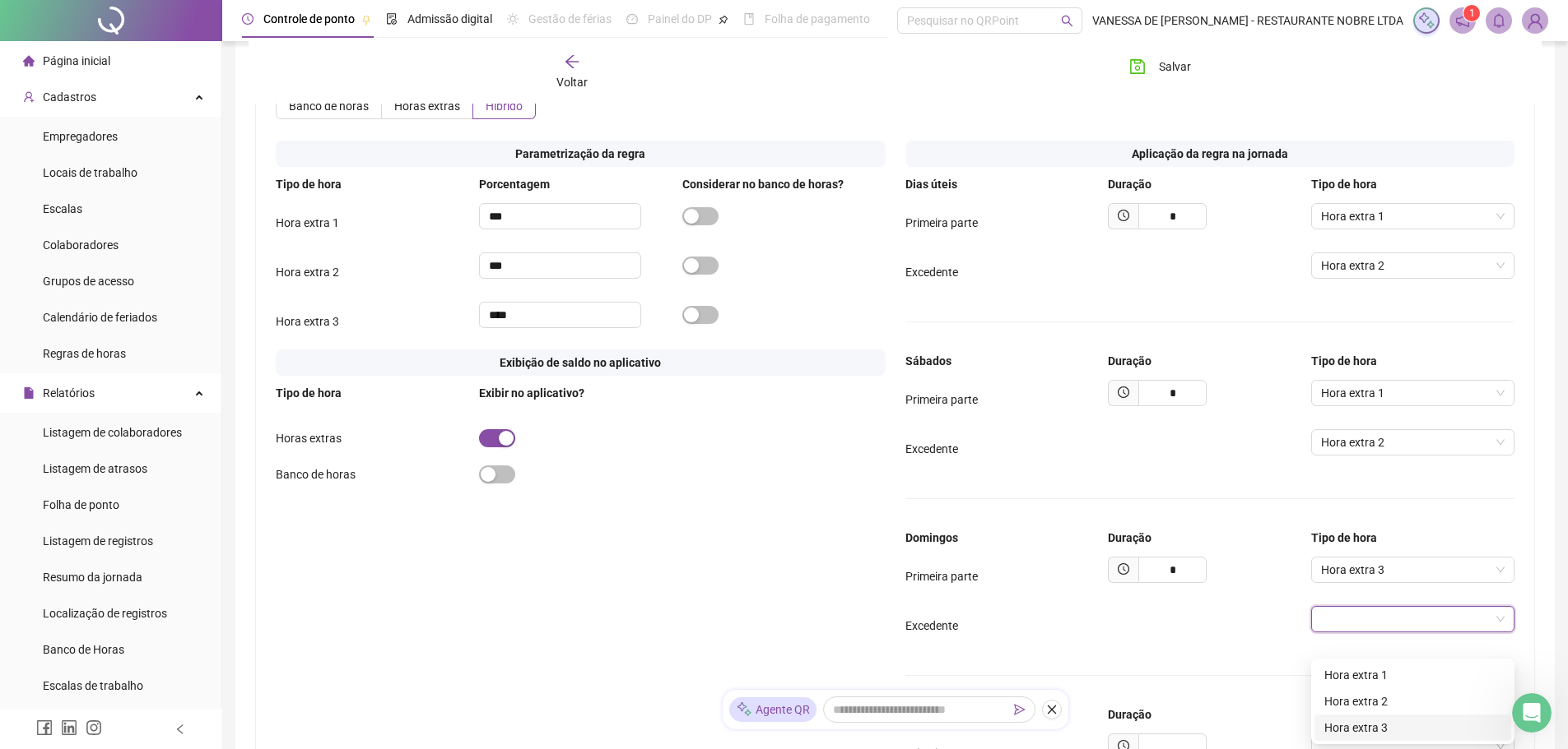
click at [1364, 726] on div "Hora extra 3" at bounding box center [1413, 728] width 177 height 18
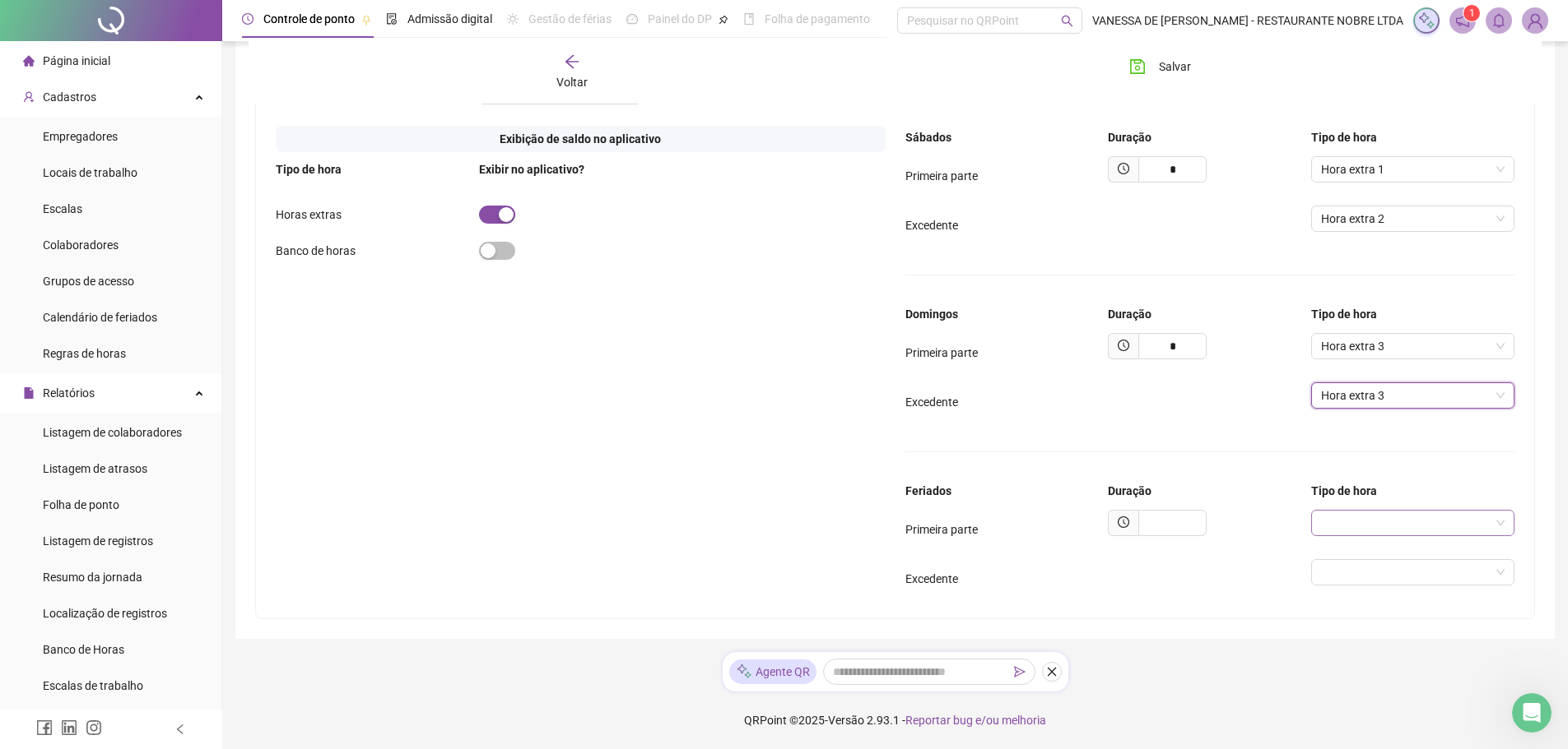
click at [1350, 531] on input "search" at bounding box center [1405, 524] width 169 height 25
click at [1357, 623] on div "Hora extra 3" at bounding box center [1413, 631] width 177 height 18
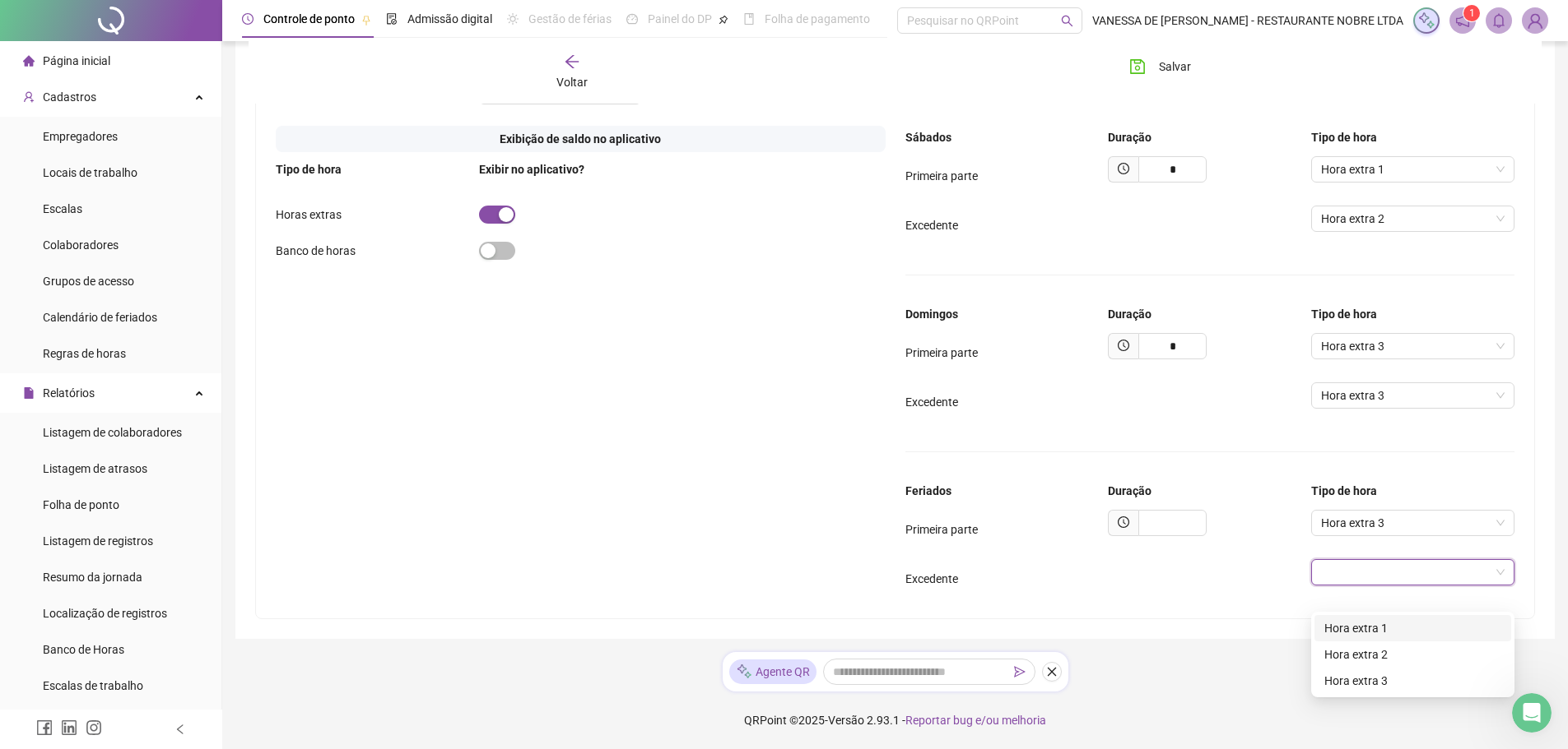
drag, startPoint x: 1357, startPoint y: 579, endPoint x: 1357, endPoint y: 615, distance: 36.0
click at [1357, 579] on input "search" at bounding box center [1405, 573] width 169 height 25
click at [1348, 672] on div "Hora extra 3" at bounding box center [1413, 681] width 177 height 18
click at [1194, 521] on input "text" at bounding box center [1172, 524] width 68 height 27
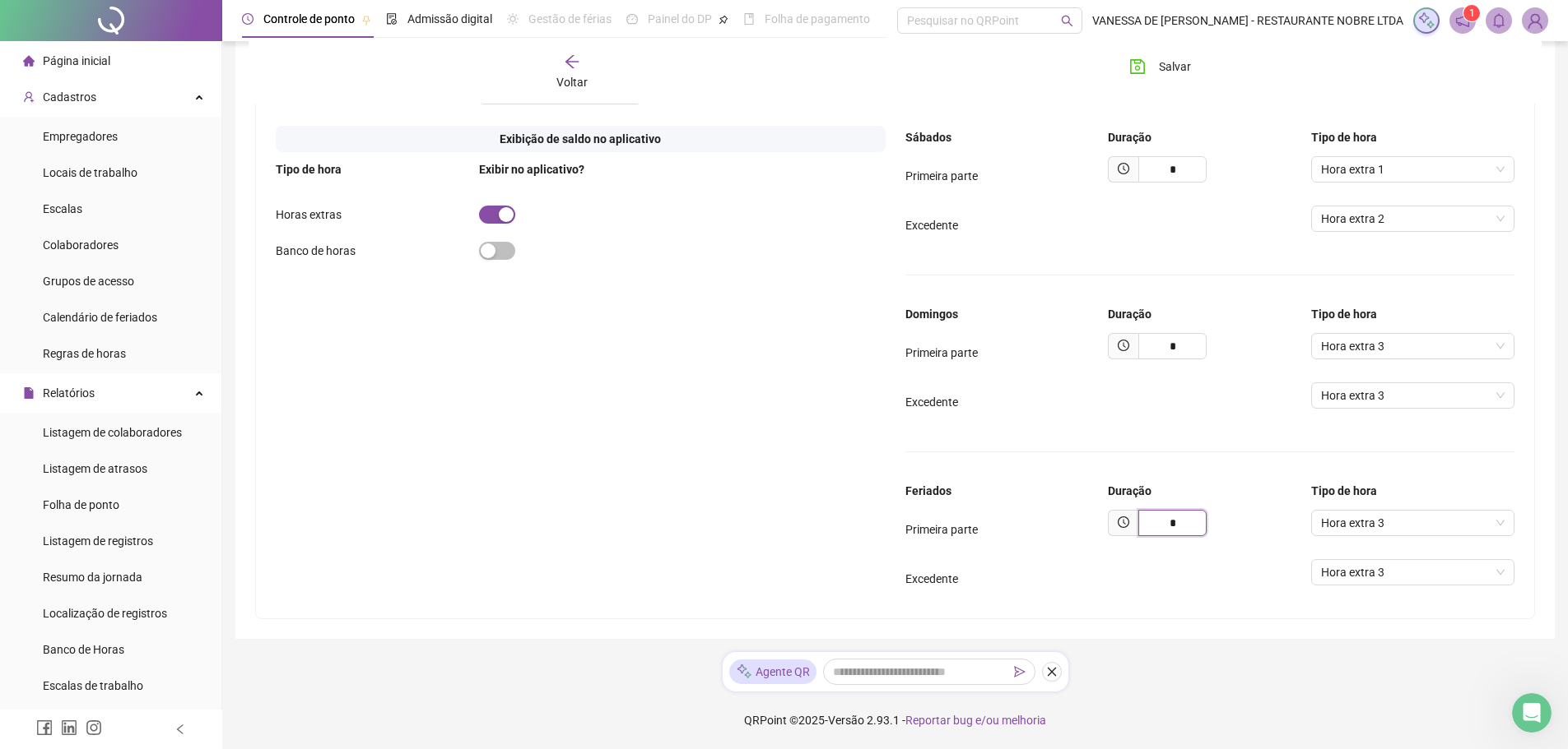
type input "*"
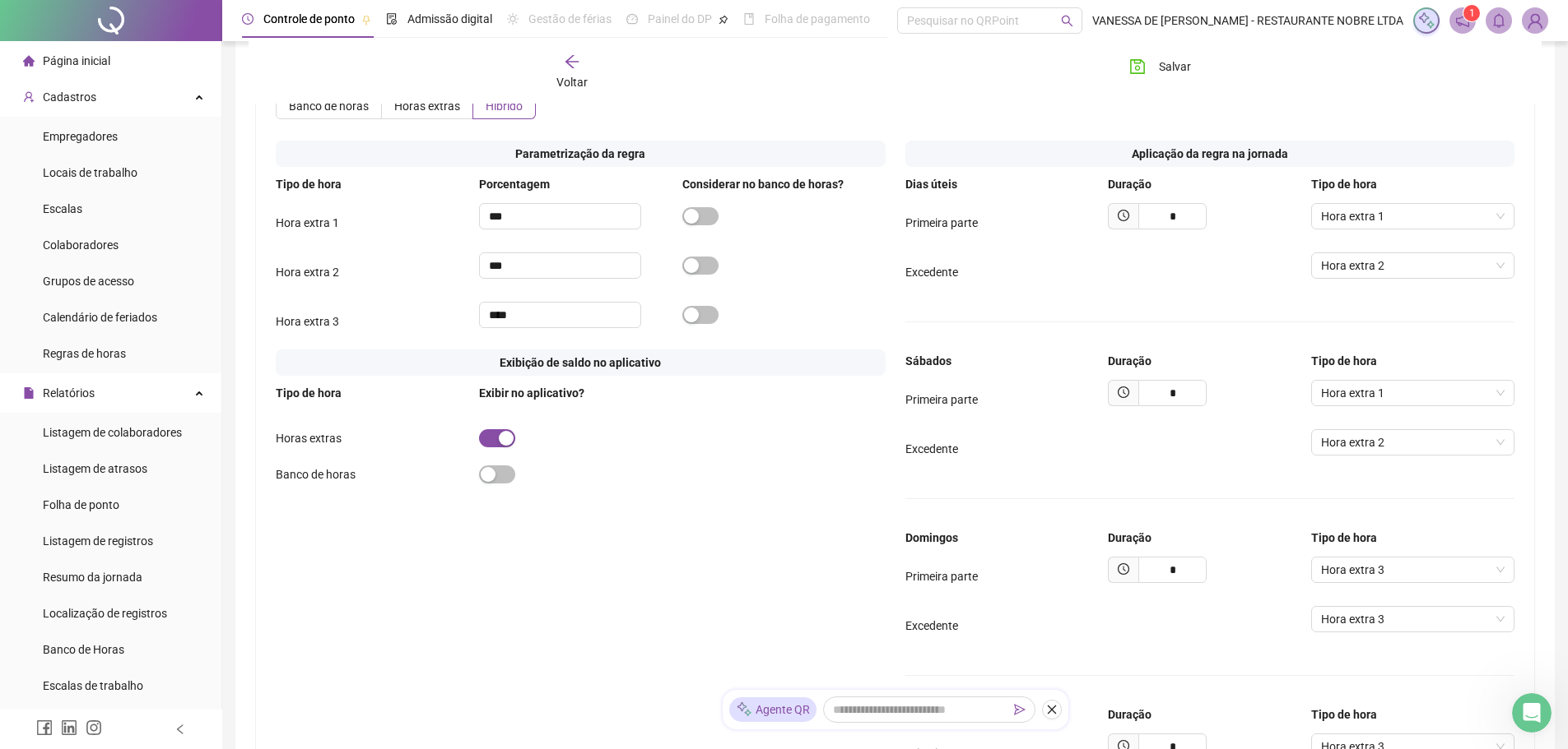
scroll to position [638, 0]
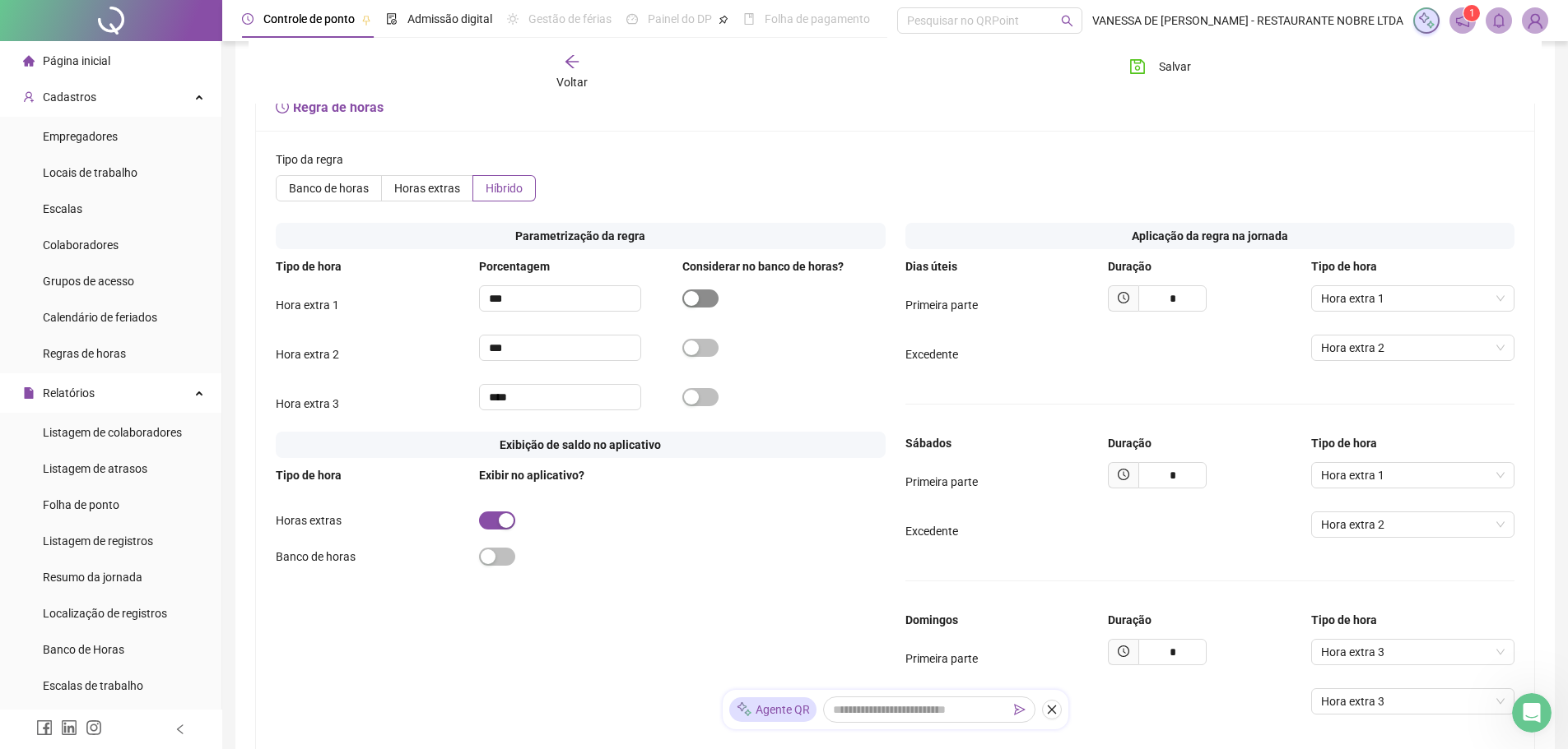
click at [693, 306] on div "button" at bounding box center [691, 298] width 15 height 15
click at [697, 308] on span "button" at bounding box center [700, 298] width 36 height 18
click at [696, 355] on div "button" at bounding box center [691, 348] width 15 height 15
click at [421, 195] on span "Horas extras" at bounding box center [427, 188] width 65 height 13
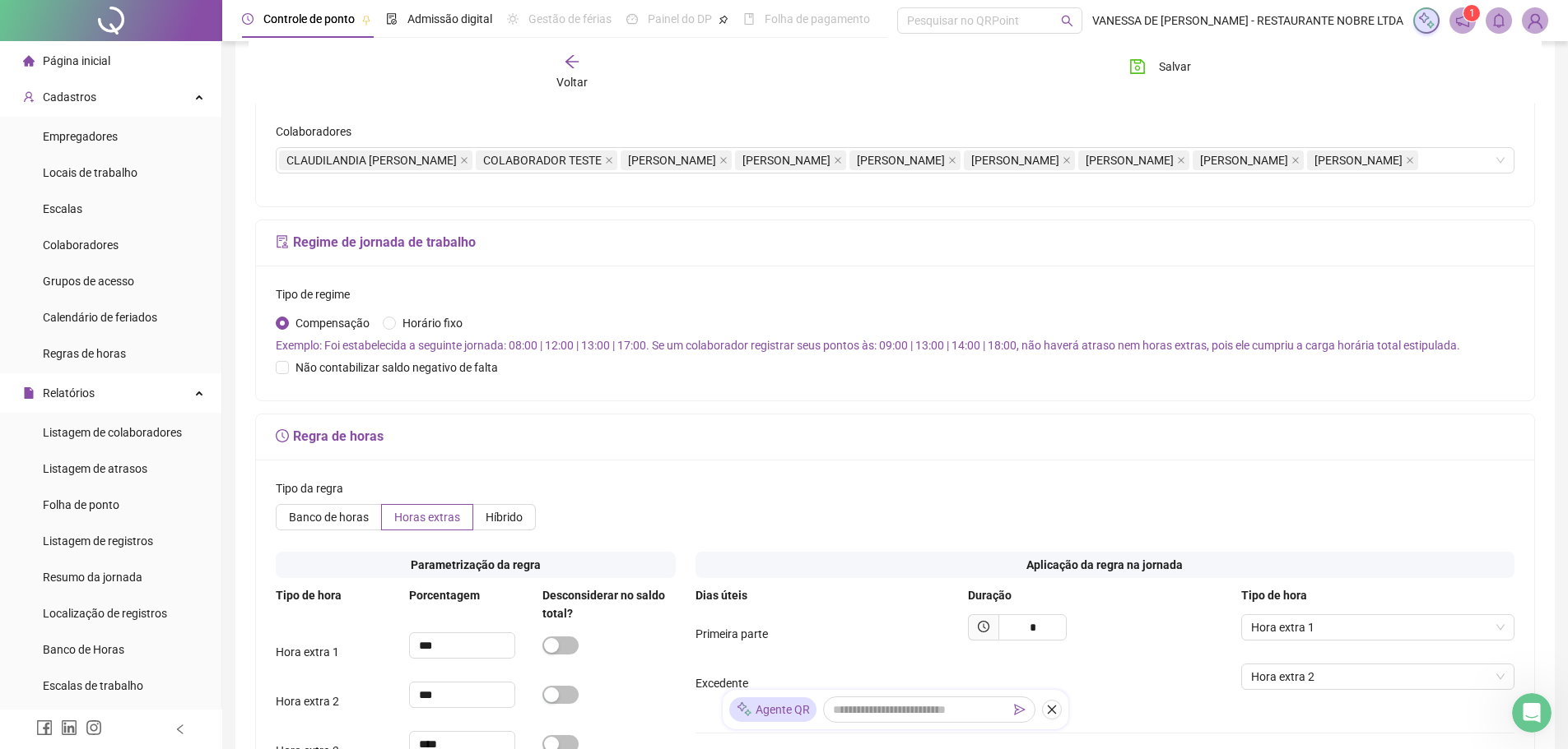
scroll to position [0, 0]
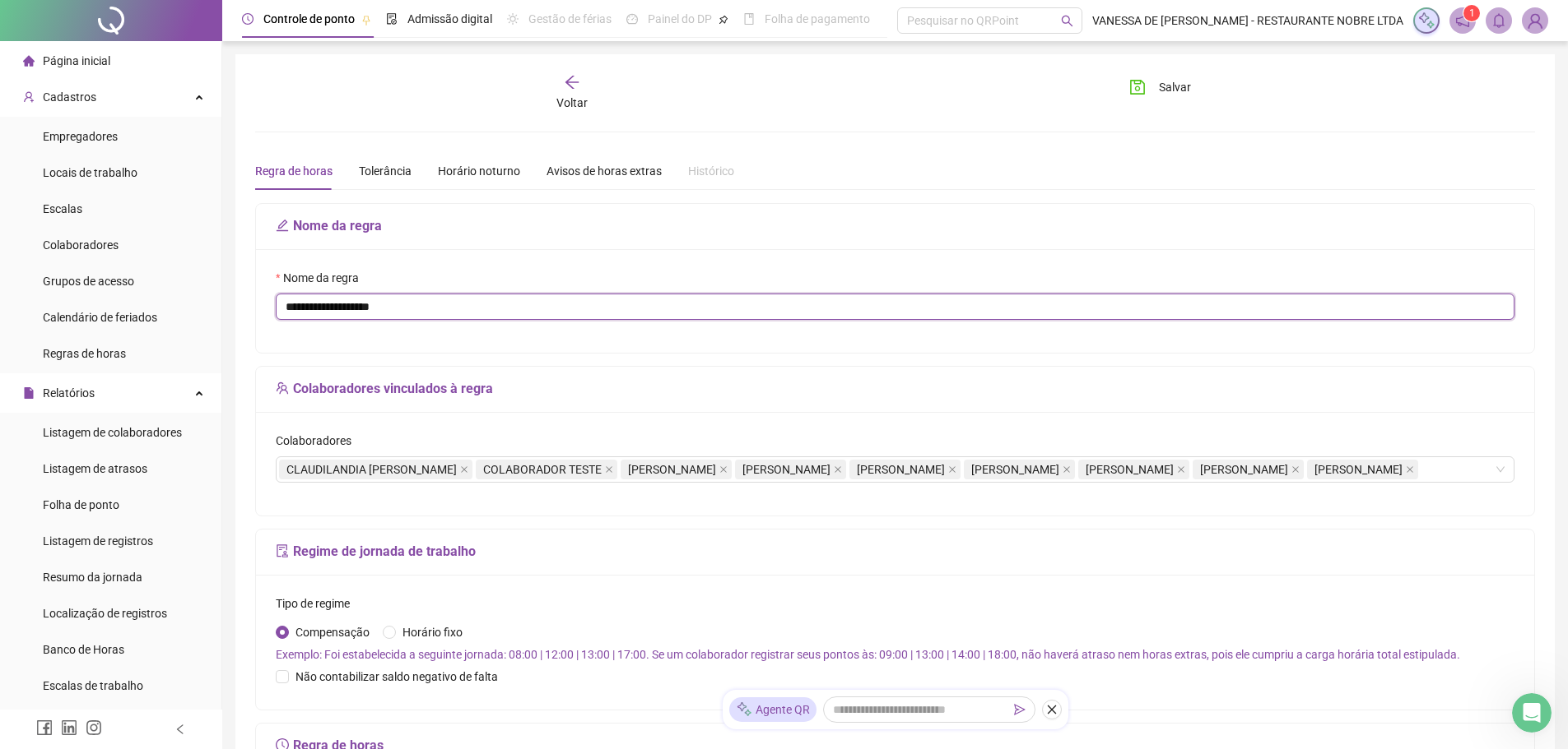
drag, startPoint x: 351, startPoint y: 305, endPoint x: 479, endPoint y: 303, distance: 128.0
click at [479, 303] on input "**********" at bounding box center [895, 307] width 1239 height 27
type input "**********"
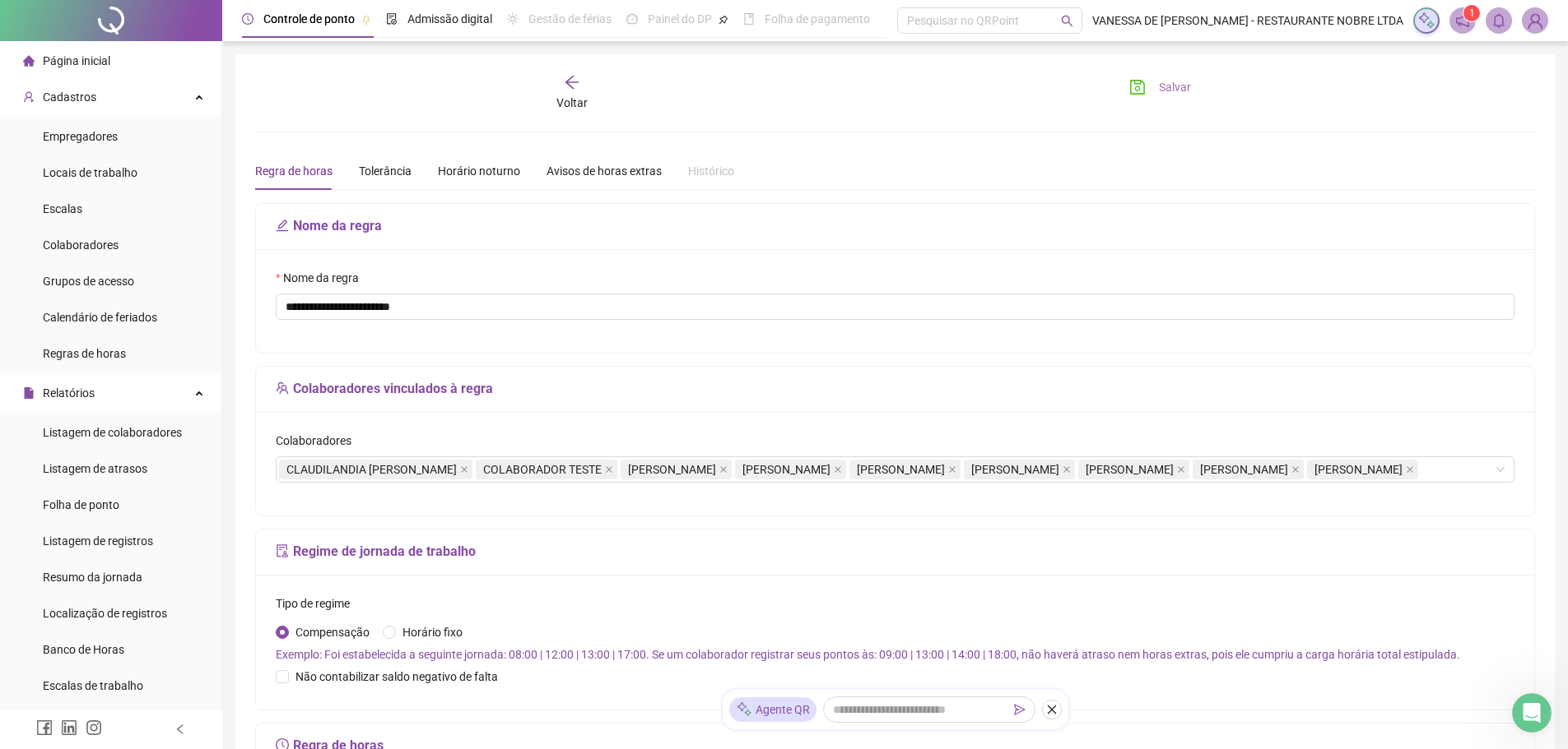
click at [1185, 89] on span "Salvar" at bounding box center [1175, 87] width 32 height 18
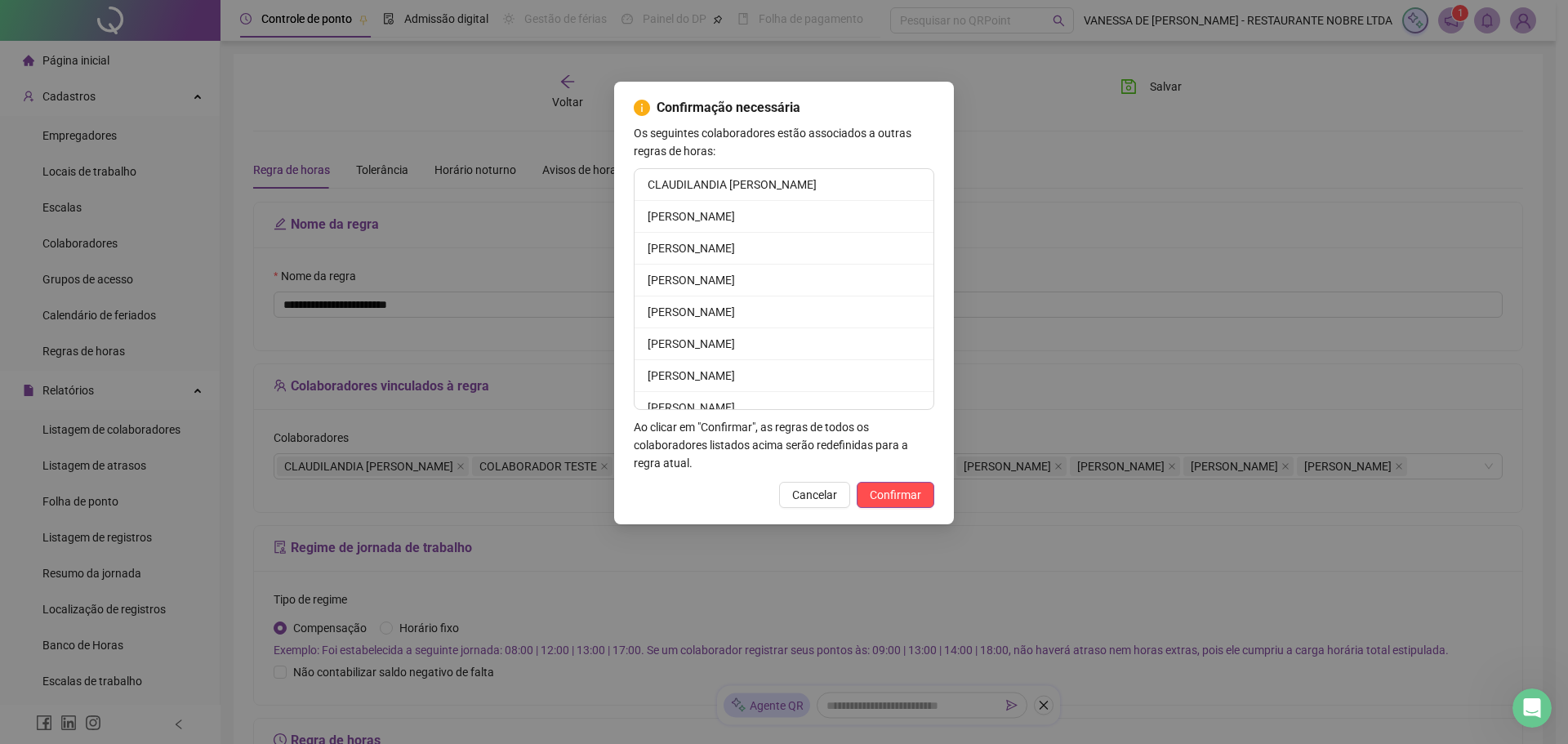
click at [700, 182] on li "CLAUDILANDIA [PERSON_NAME]" at bounding box center [784, 185] width 298 height 32
click at [822, 503] on span "Cancelar" at bounding box center [814, 495] width 45 height 18
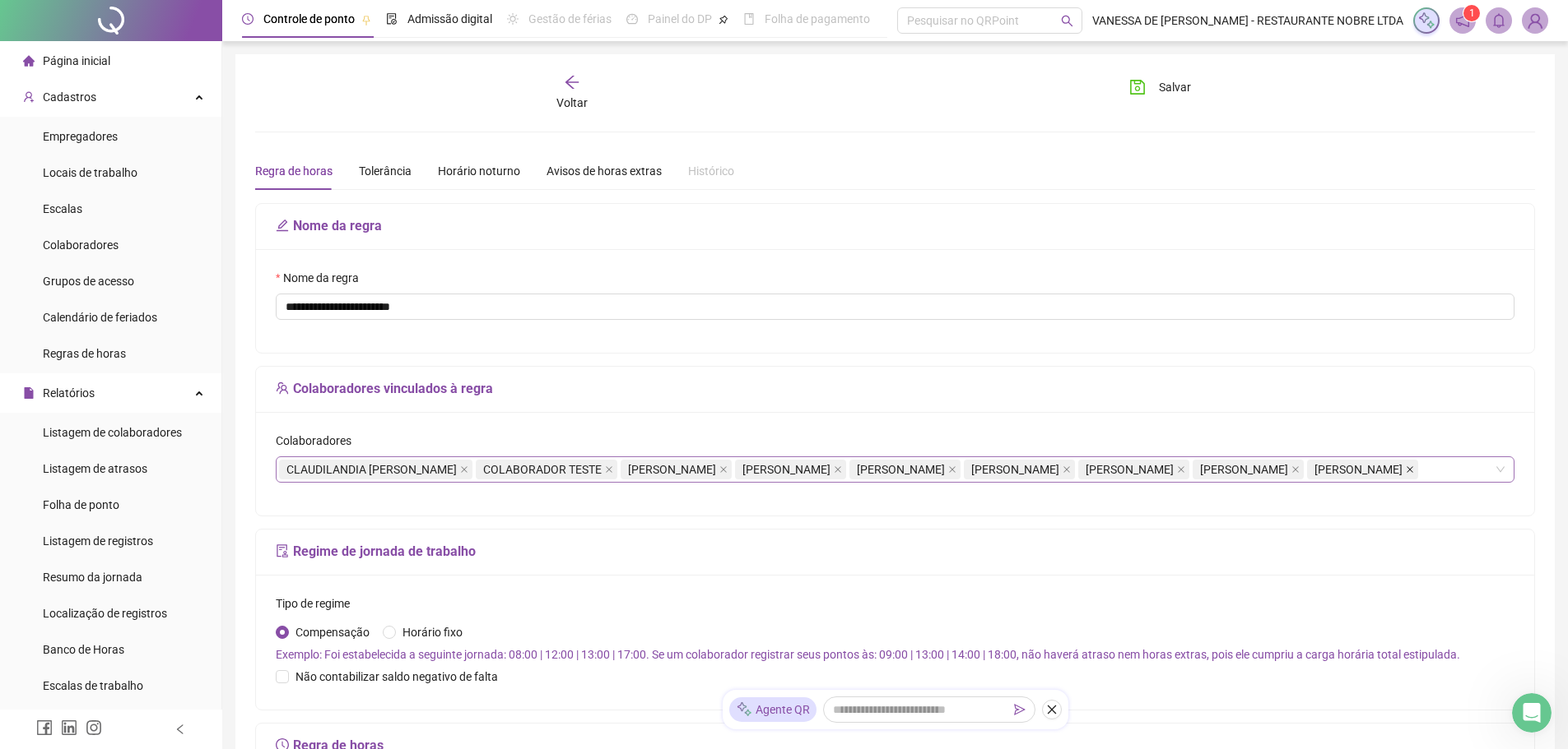
click at [1407, 473] on icon "close" at bounding box center [1410, 469] width 6 height 6
click at [726, 469] on icon "close" at bounding box center [723, 469] width 6 height 6
drag, startPoint x: 834, startPoint y: 468, endPoint x: 971, endPoint y: 468, distance: 137.0
click at [727, 468] on icon "close" at bounding box center [723, 470] width 8 height 8
click at [842, 470] on icon "close" at bounding box center [837, 470] width 8 height 8
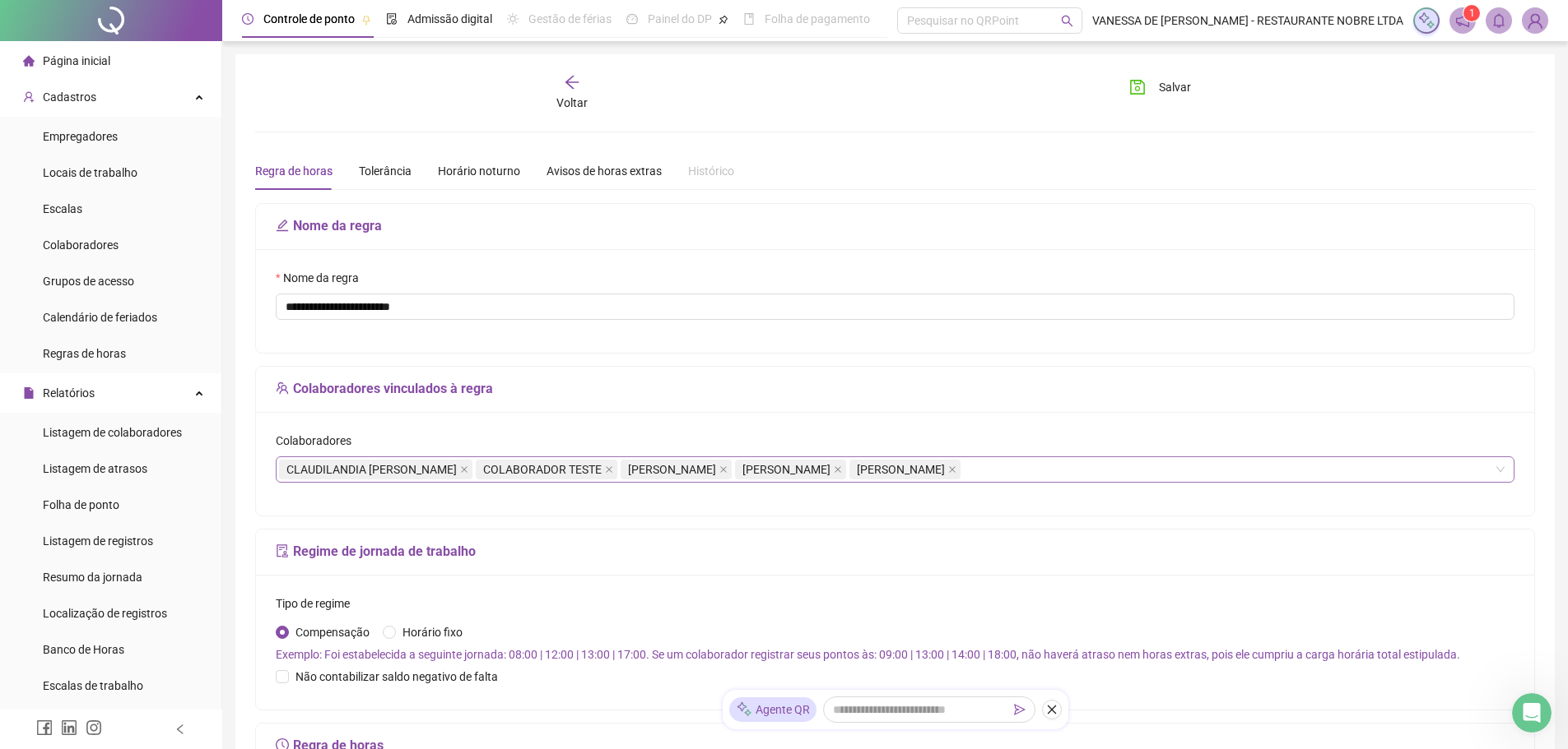
click at [732, 472] on span "[PERSON_NAME]" at bounding box center [676, 470] width 111 height 19
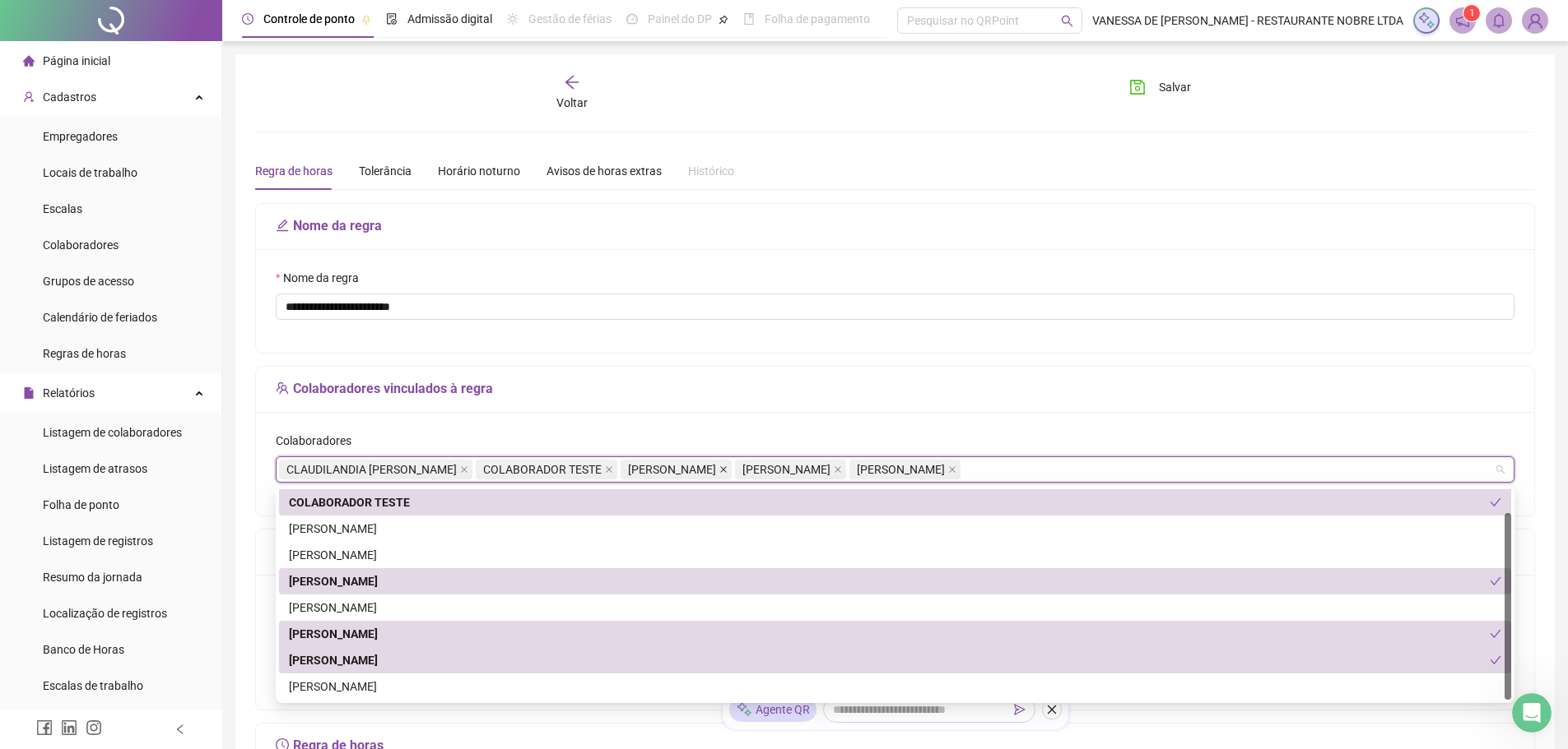
click at [727, 472] on icon "close" at bounding box center [723, 470] width 8 height 8
click at [857, 472] on span "[PERSON_NAME]" at bounding box center [901, 470] width 88 height 18
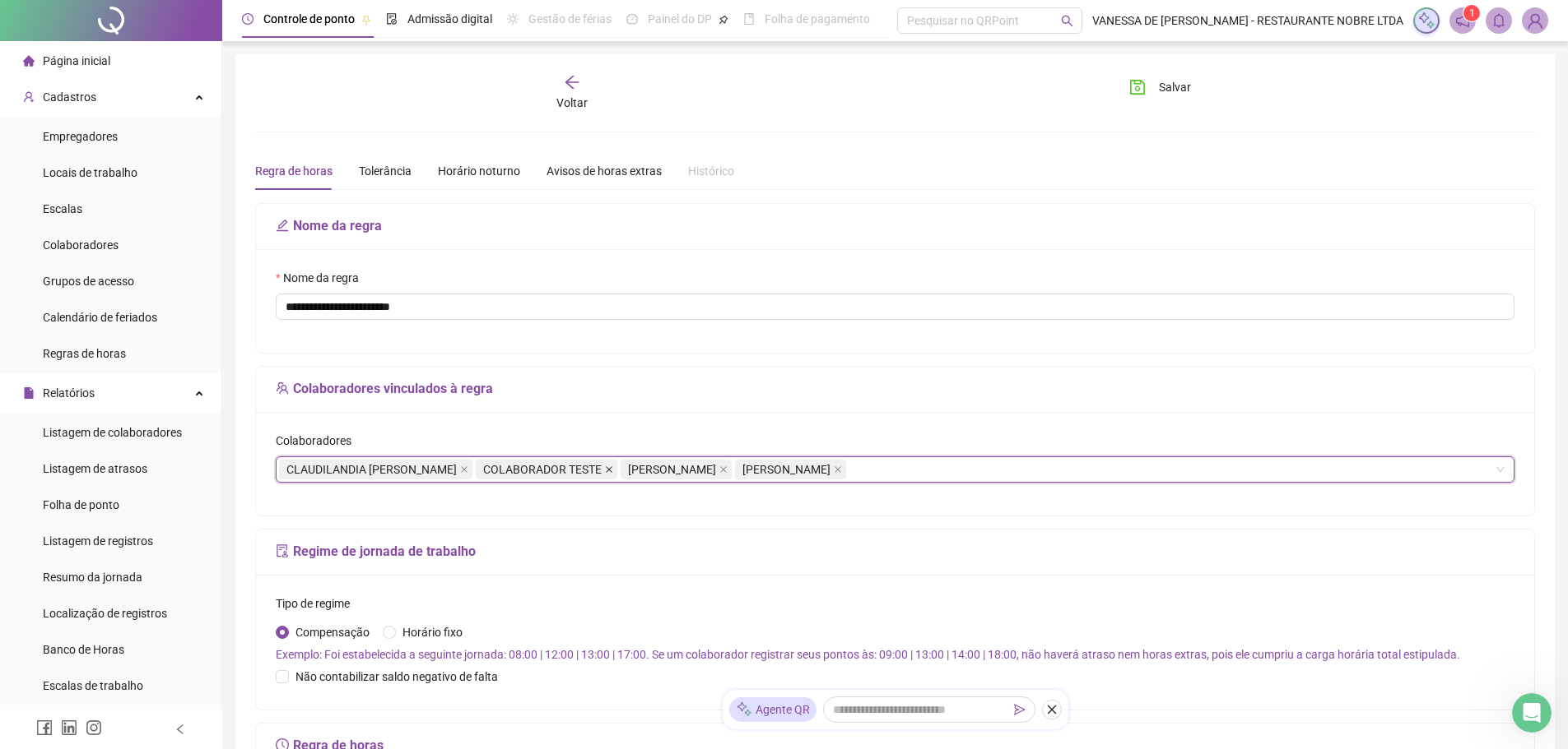
click at [612, 467] on icon "close" at bounding box center [609, 469] width 6 height 6
click at [697, 466] on icon "close" at bounding box center [693, 470] width 8 height 8
click at [583, 470] on icon "close" at bounding box center [578, 470] width 8 height 8
click at [392, 170] on div "Tolerância" at bounding box center [386, 171] width 53 height 18
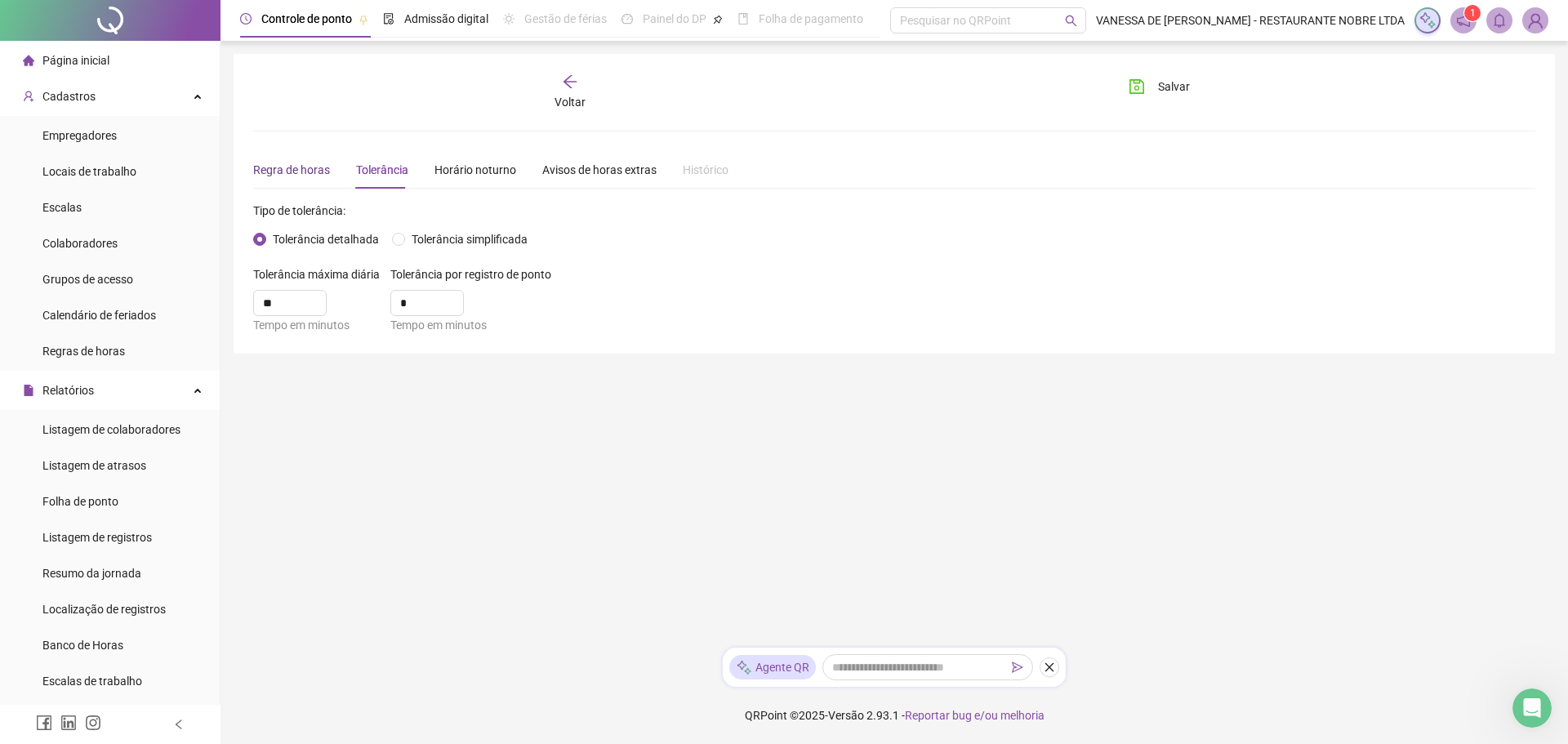
click at [285, 173] on div "Regra de horas" at bounding box center [291, 170] width 76 height 18
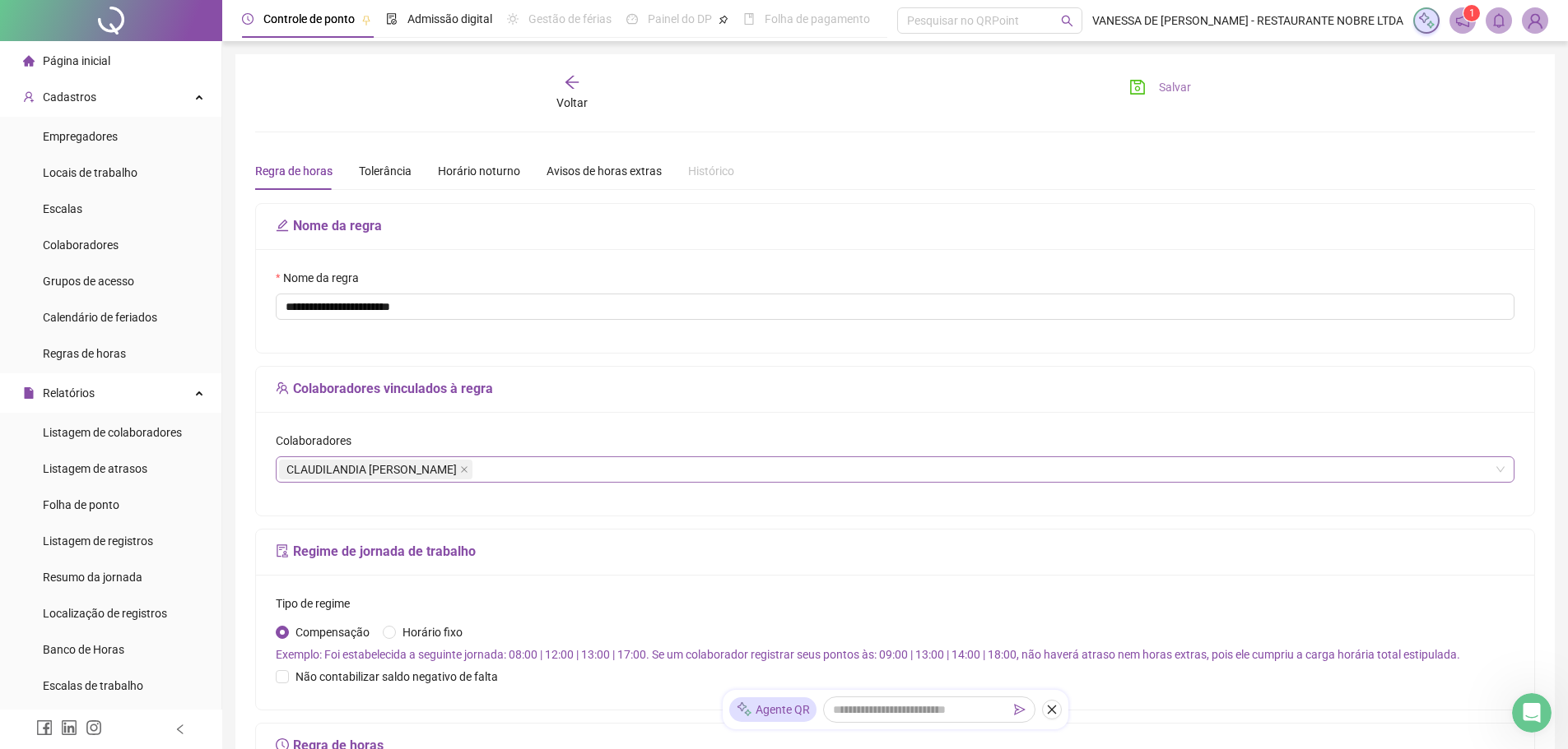
click at [1175, 88] on span "Salvar" at bounding box center [1175, 87] width 32 height 18
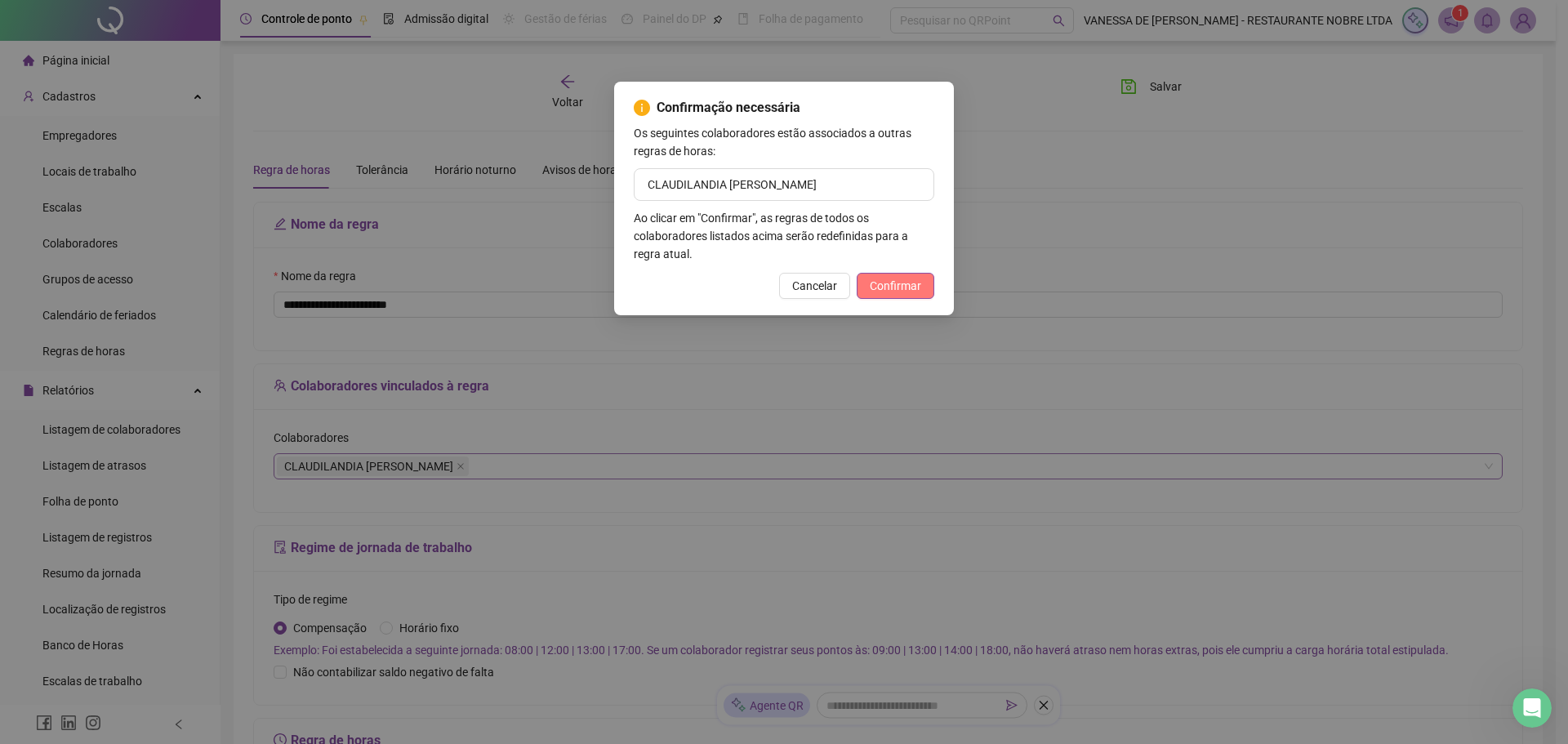
click at [910, 287] on span "Confirmar" at bounding box center [895, 285] width 52 height 18
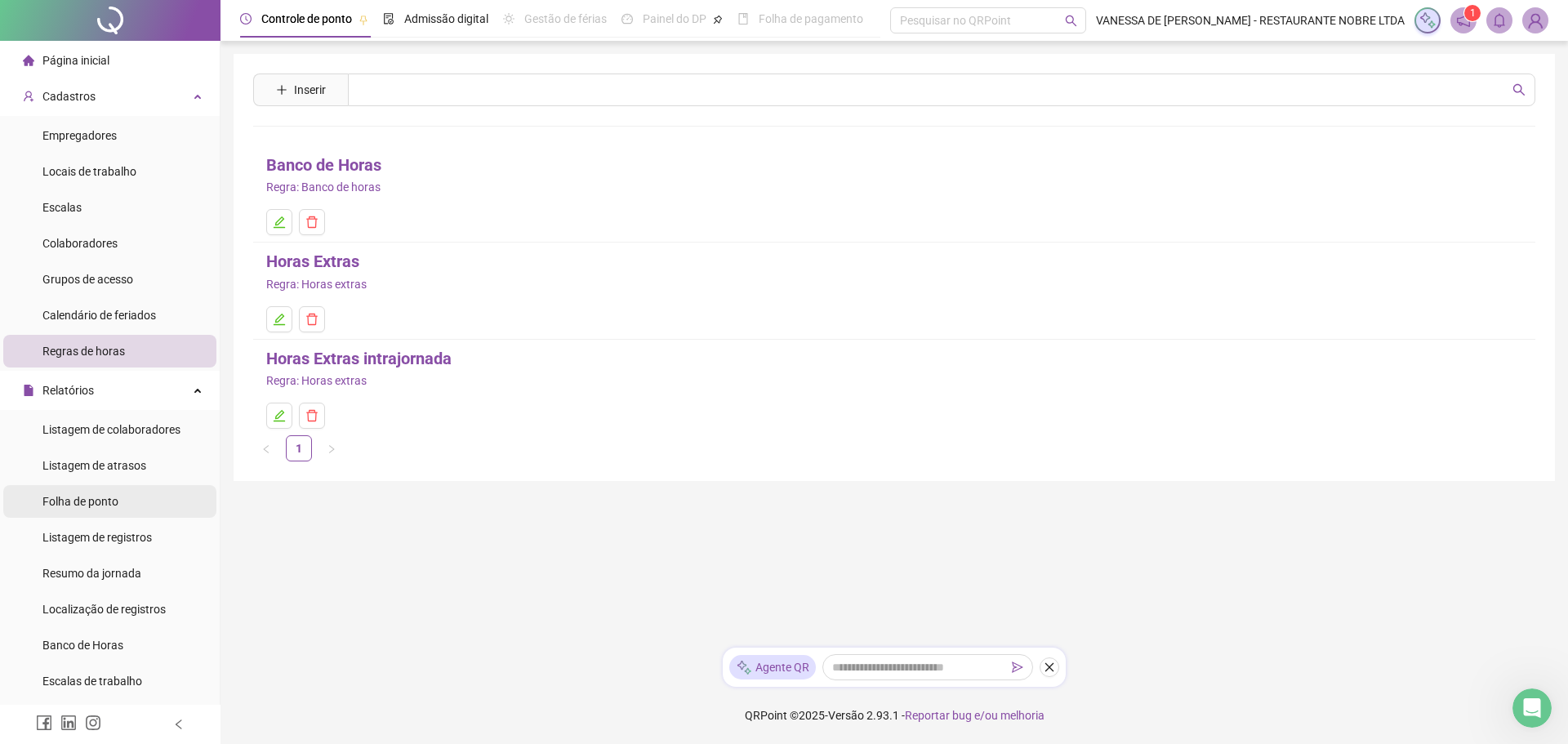
click at [55, 501] on span "Folha de ponto" at bounding box center [80, 502] width 76 height 13
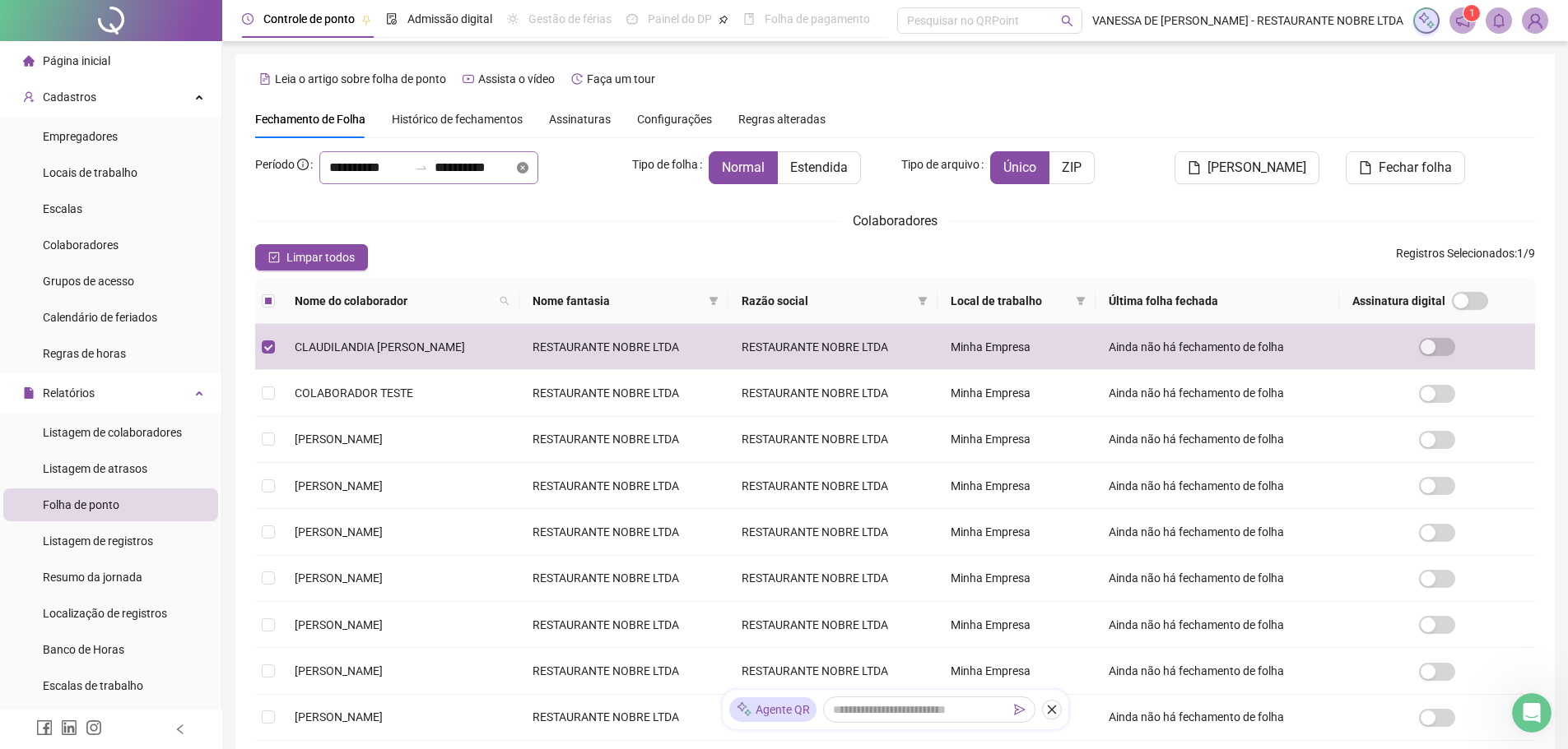
click at [528, 166] on icon "close-circle" at bounding box center [522, 167] width 12 height 11
click at [538, 170] on div at bounding box center [428, 167] width 219 height 33
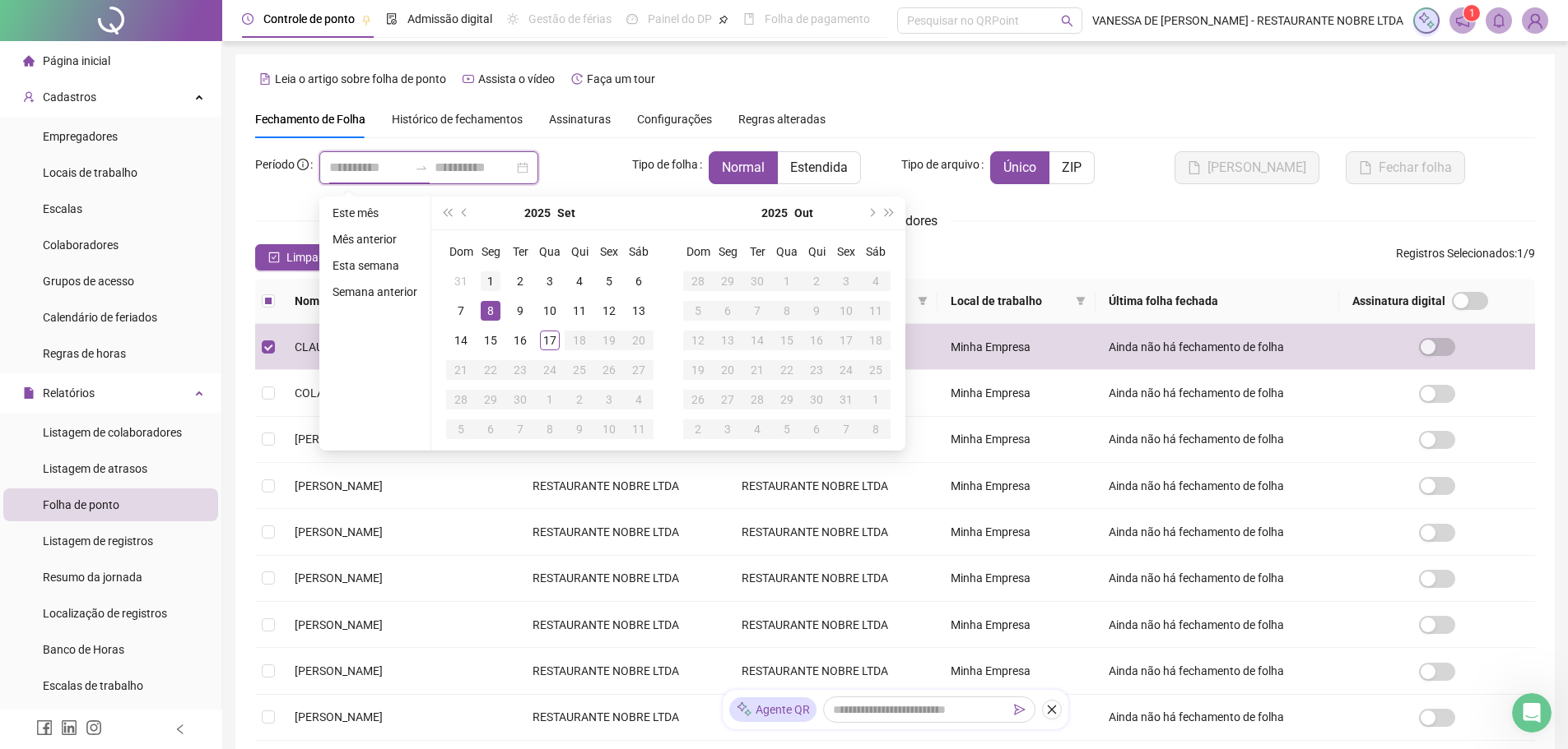
type input "**********"
click at [488, 282] on div "1" at bounding box center [490, 281] width 19 height 19
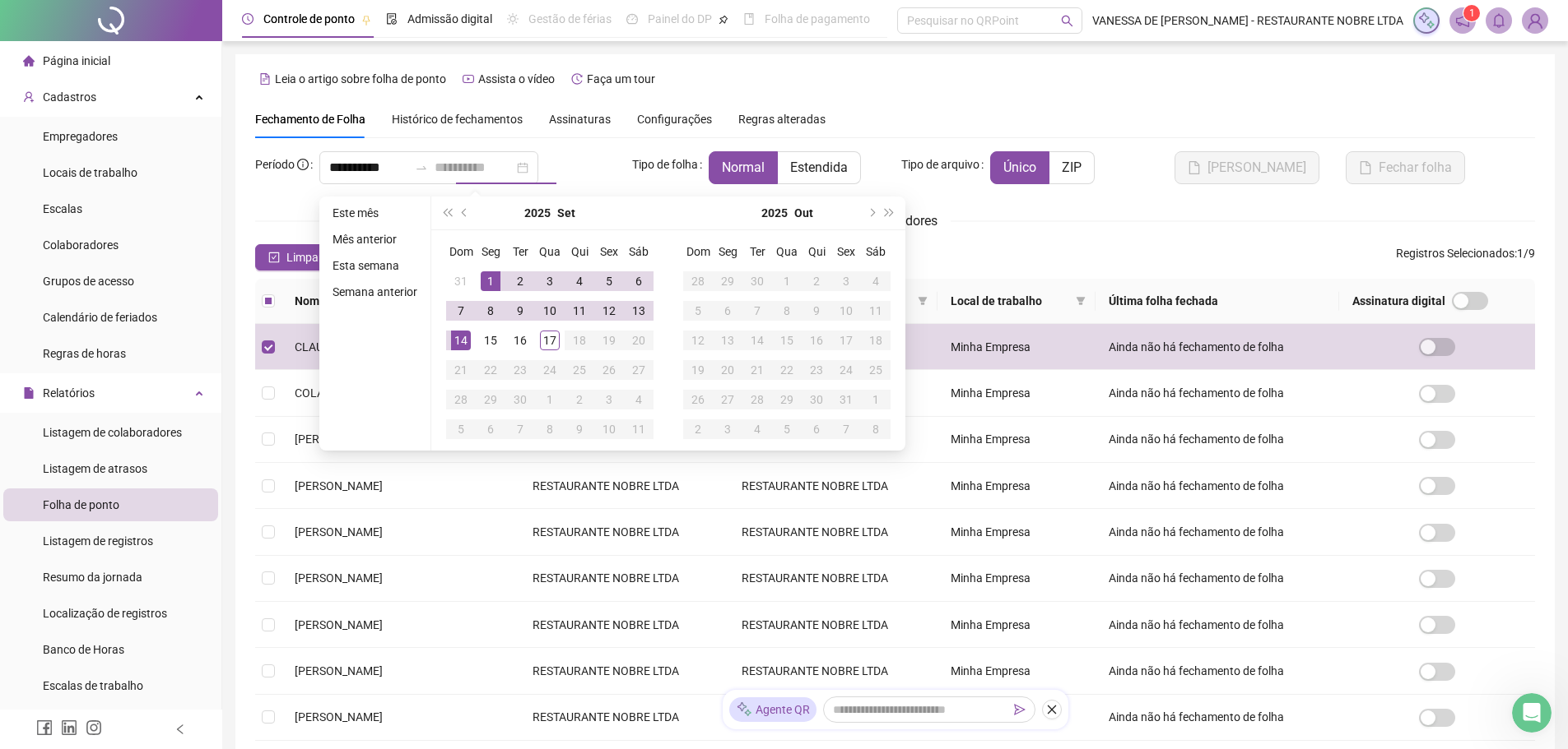
click at [470, 338] on td "14" at bounding box center [460, 340] width 29 height 29
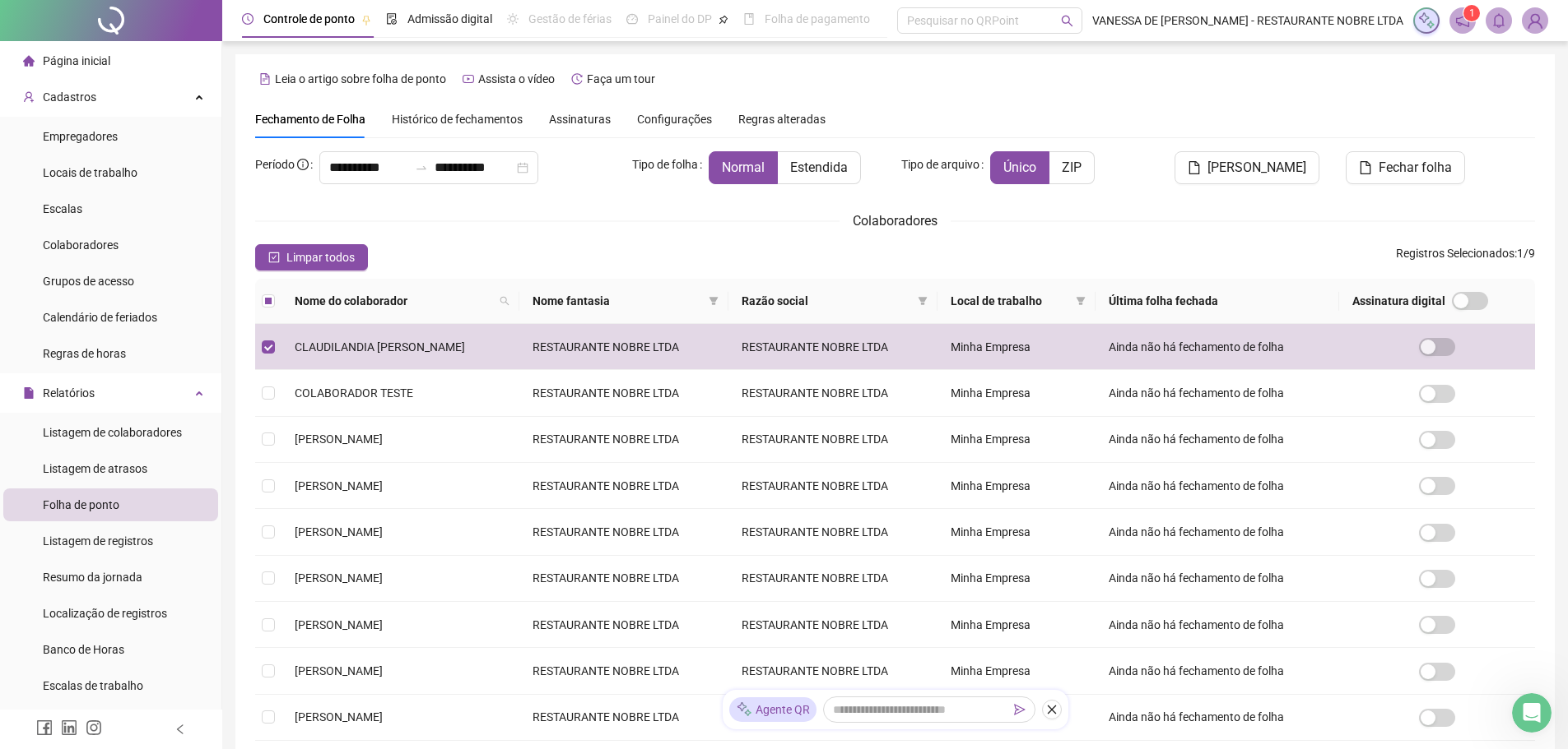
click at [584, 115] on span "Assinaturas" at bounding box center [580, 118] width 62 height 11
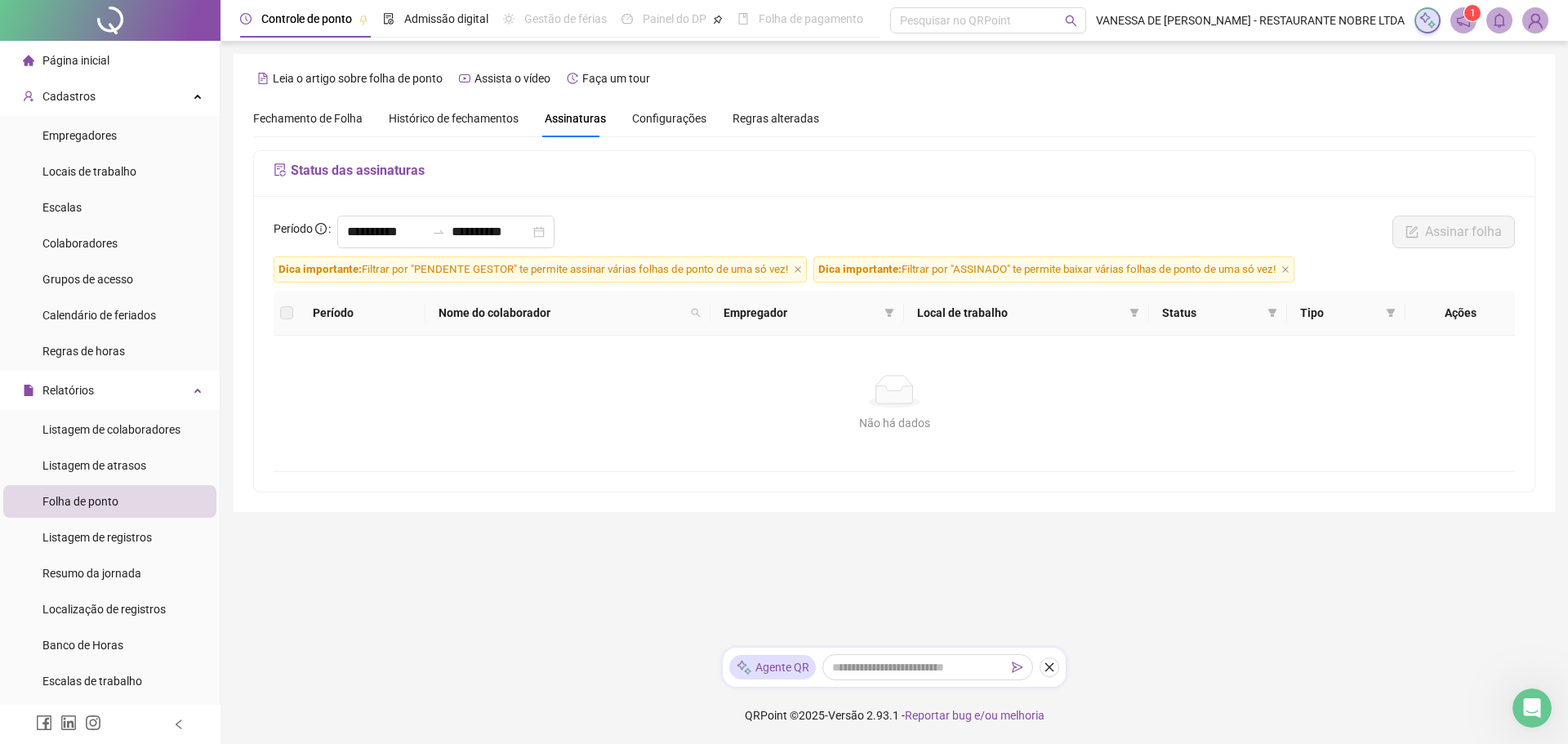
click at [653, 117] on span "Configurações" at bounding box center [669, 118] width 75 height 11
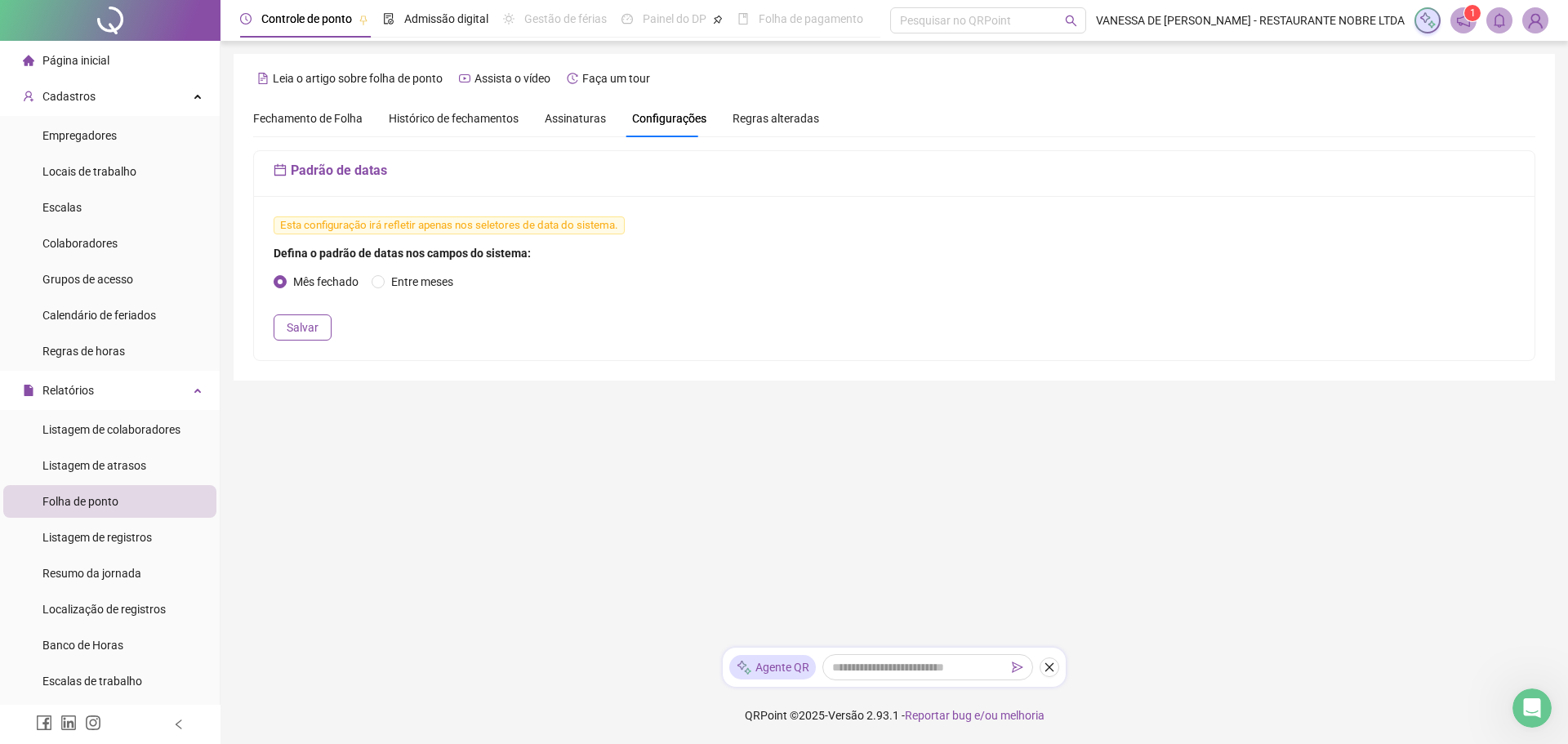
click at [303, 119] on span "Fechamento de Folha" at bounding box center [307, 118] width 110 height 13
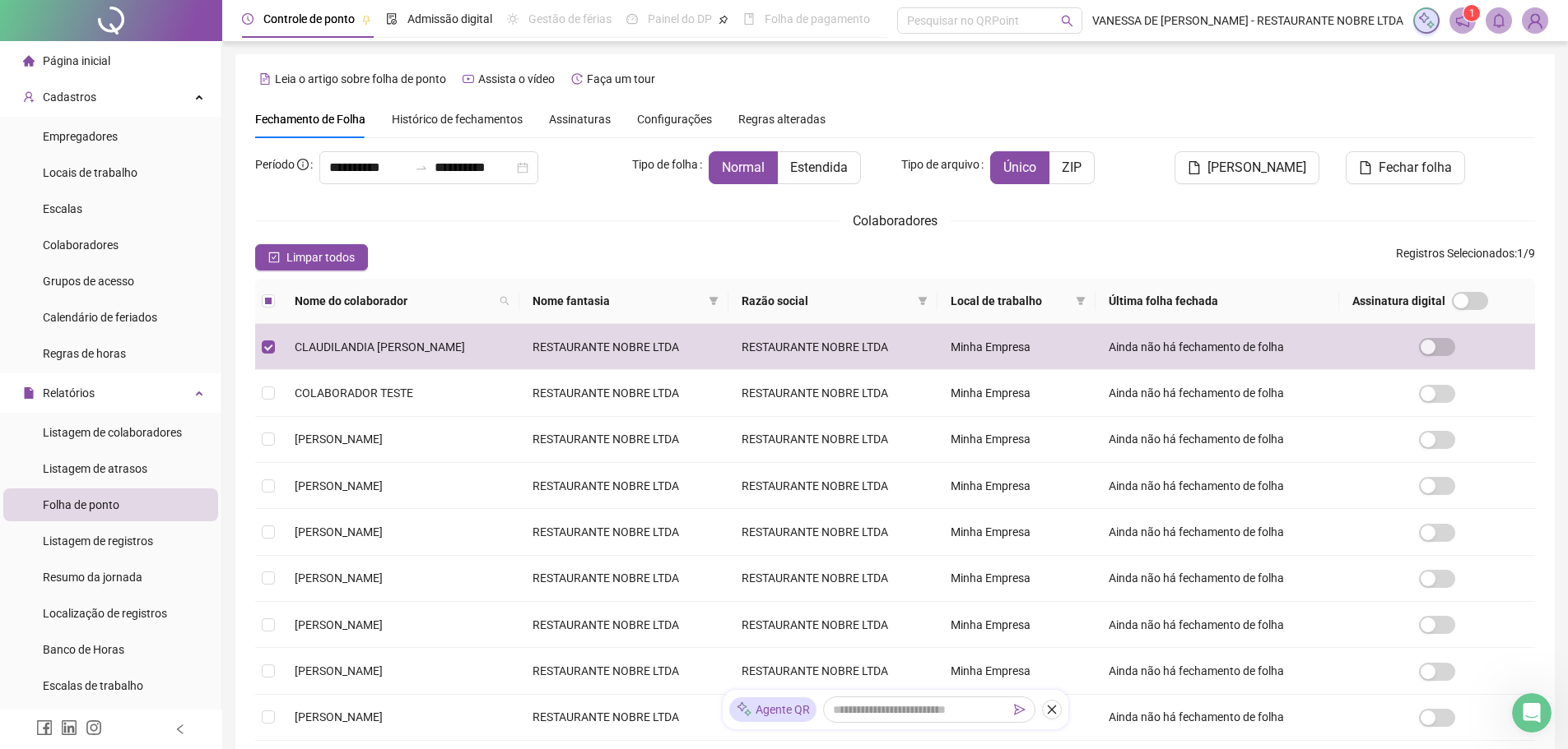
type input "**********"
click at [1273, 169] on span "[PERSON_NAME]" at bounding box center [1257, 168] width 99 height 19
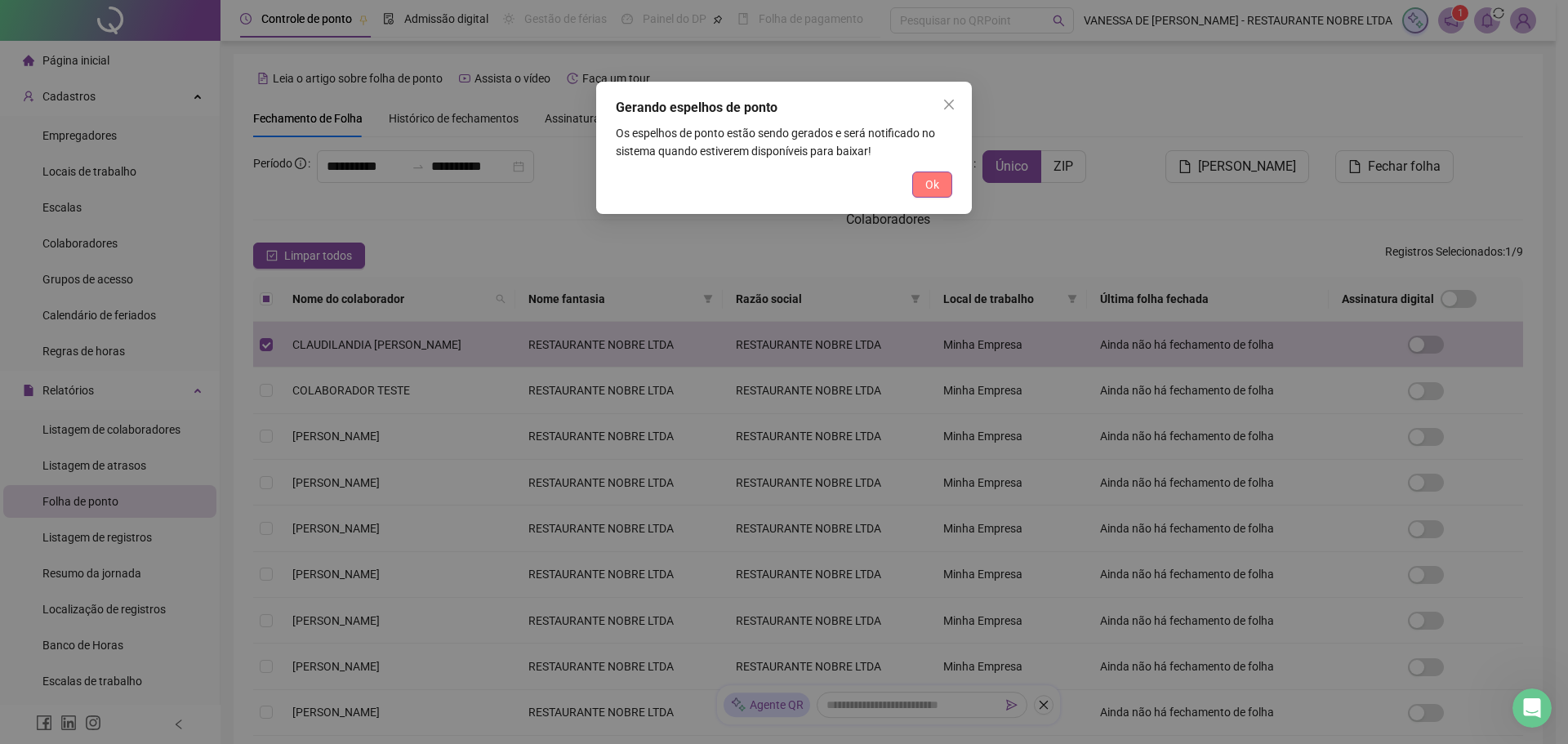
click at [925, 181] on span "Ok" at bounding box center [932, 184] width 14 height 18
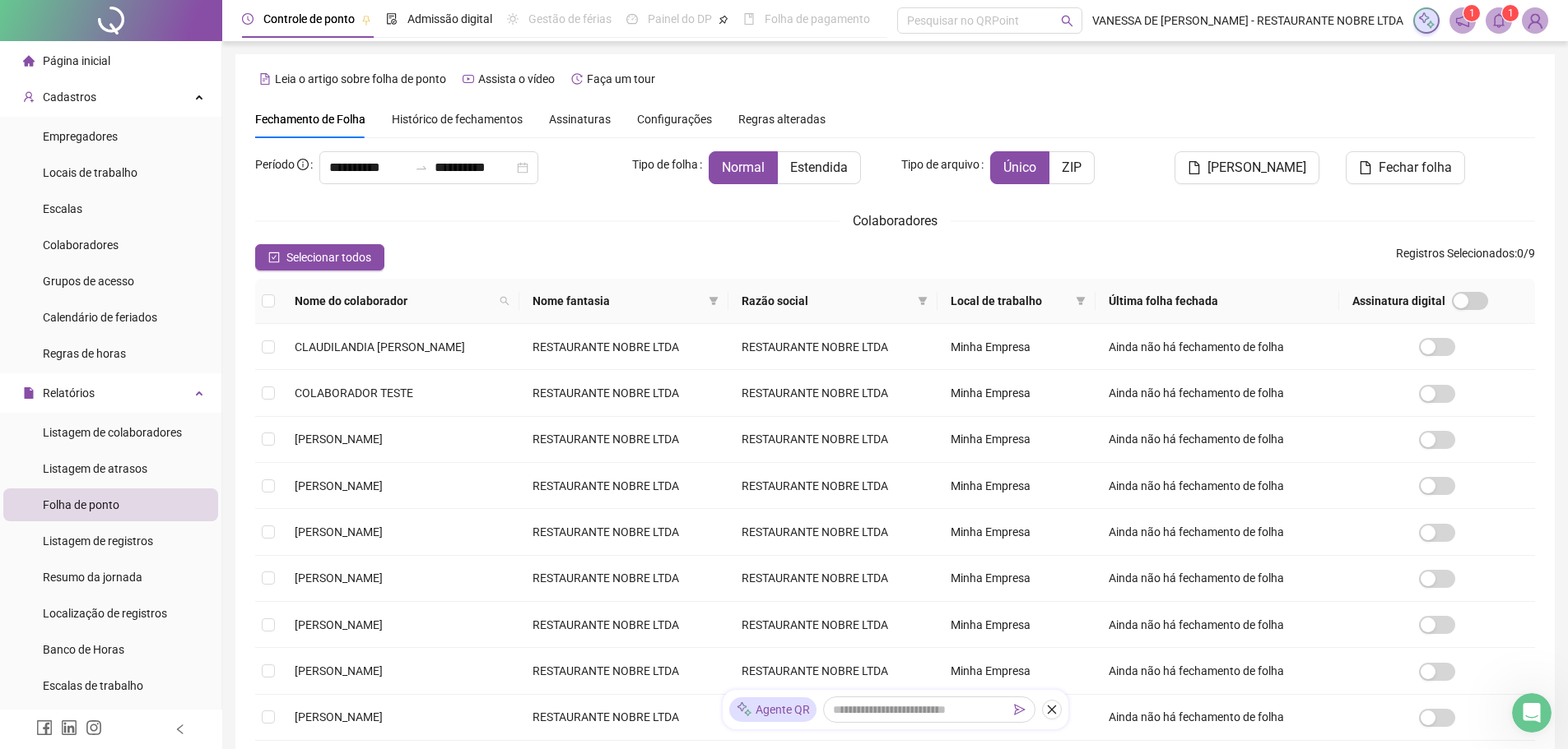
click at [1497, 19] on icon "bell" at bounding box center [1499, 20] width 15 height 15
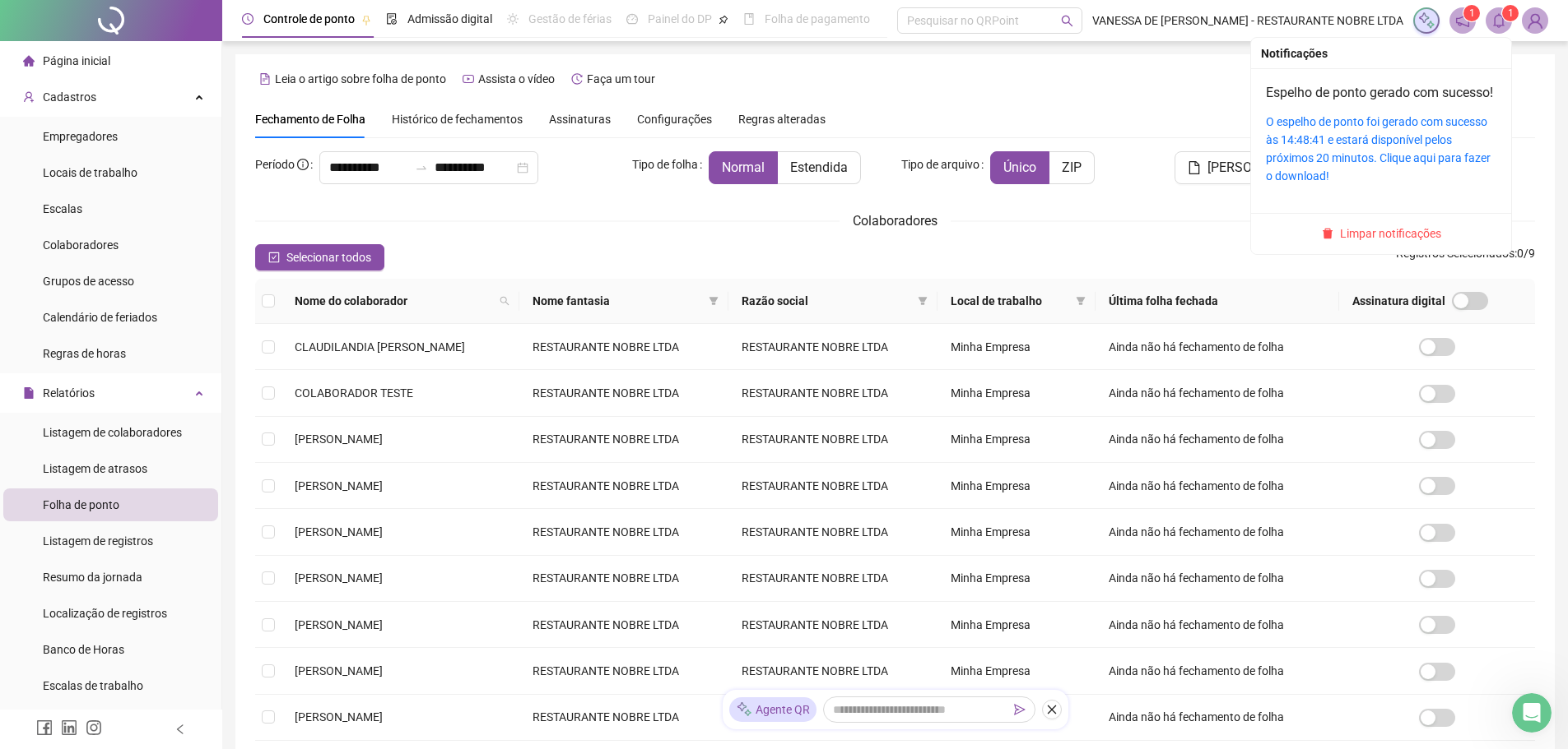
click at [1306, 149] on div "O espelho de ponto foi gerado com sucesso às 14:48:41 e estará disponível pelos…" at bounding box center [1381, 149] width 230 height 73
click at [1396, 155] on link "O espelho de ponto foi gerado com sucesso às 14:48:41 e estará disponível pelos…" at bounding box center [1379, 149] width 225 height 67
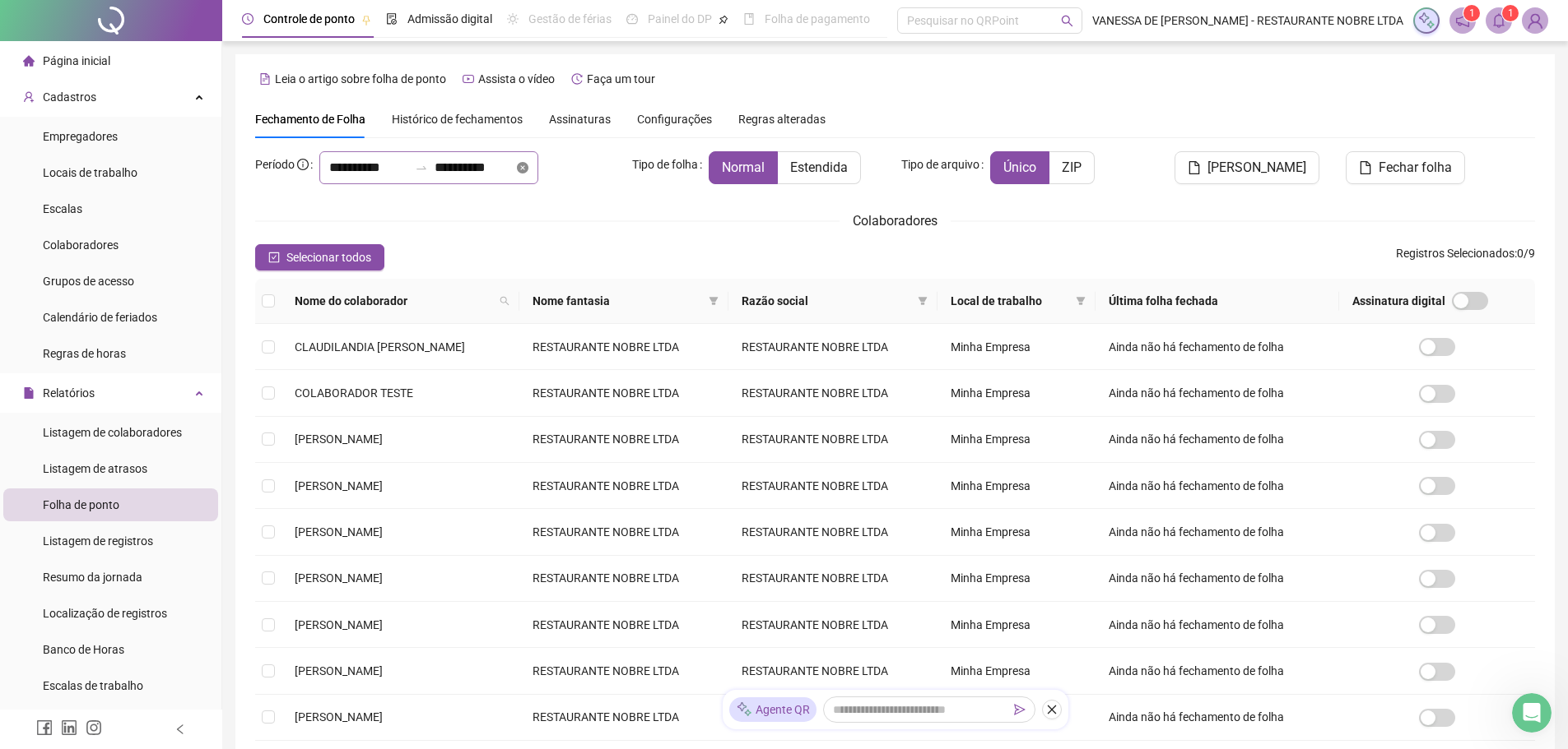
click at [528, 167] on icon "close-circle" at bounding box center [522, 167] width 12 height 11
click at [538, 167] on div at bounding box center [428, 167] width 219 height 33
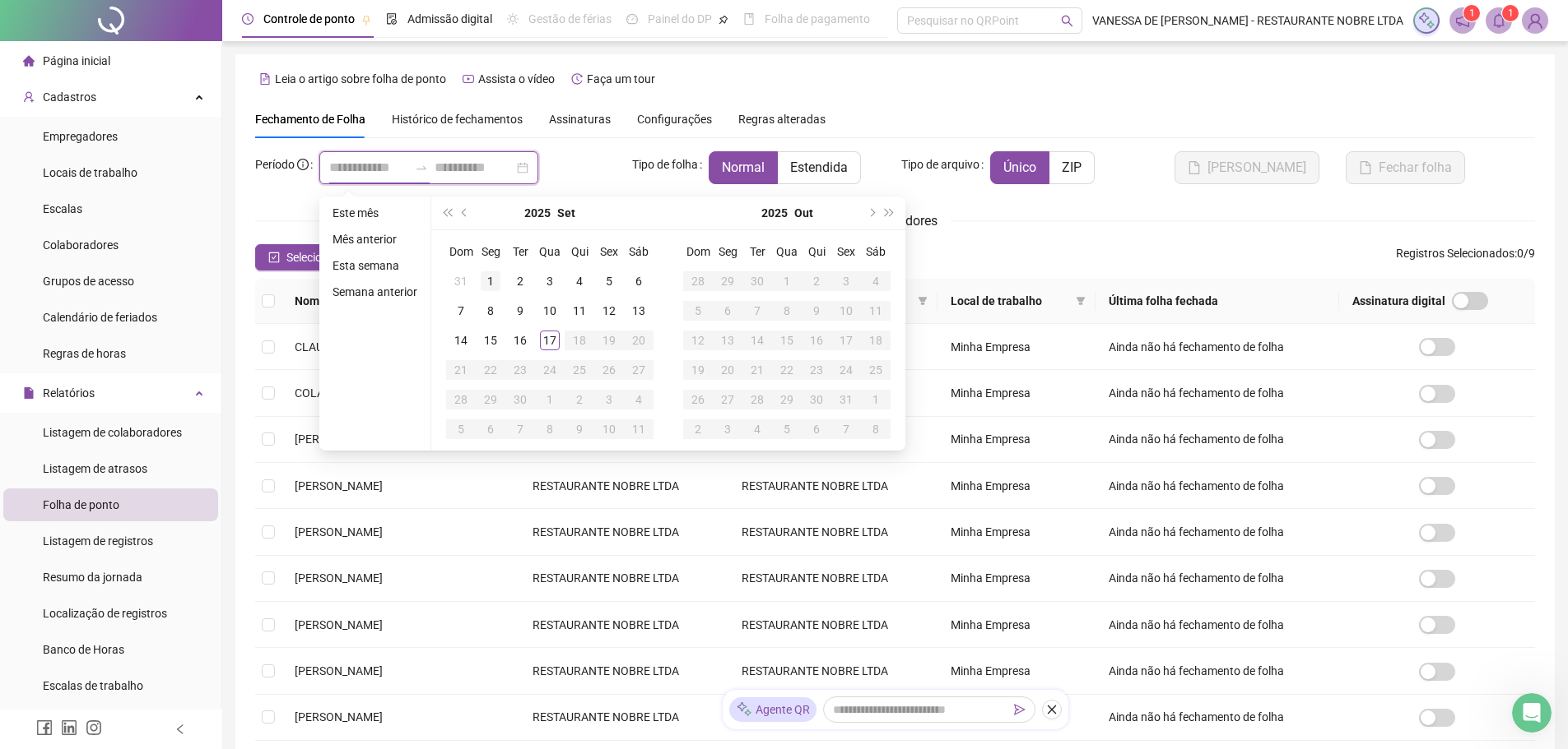
type input "**********"
click at [488, 287] on div "1" at bounding box center [490, 281] width 19 height 19
type input "**********"
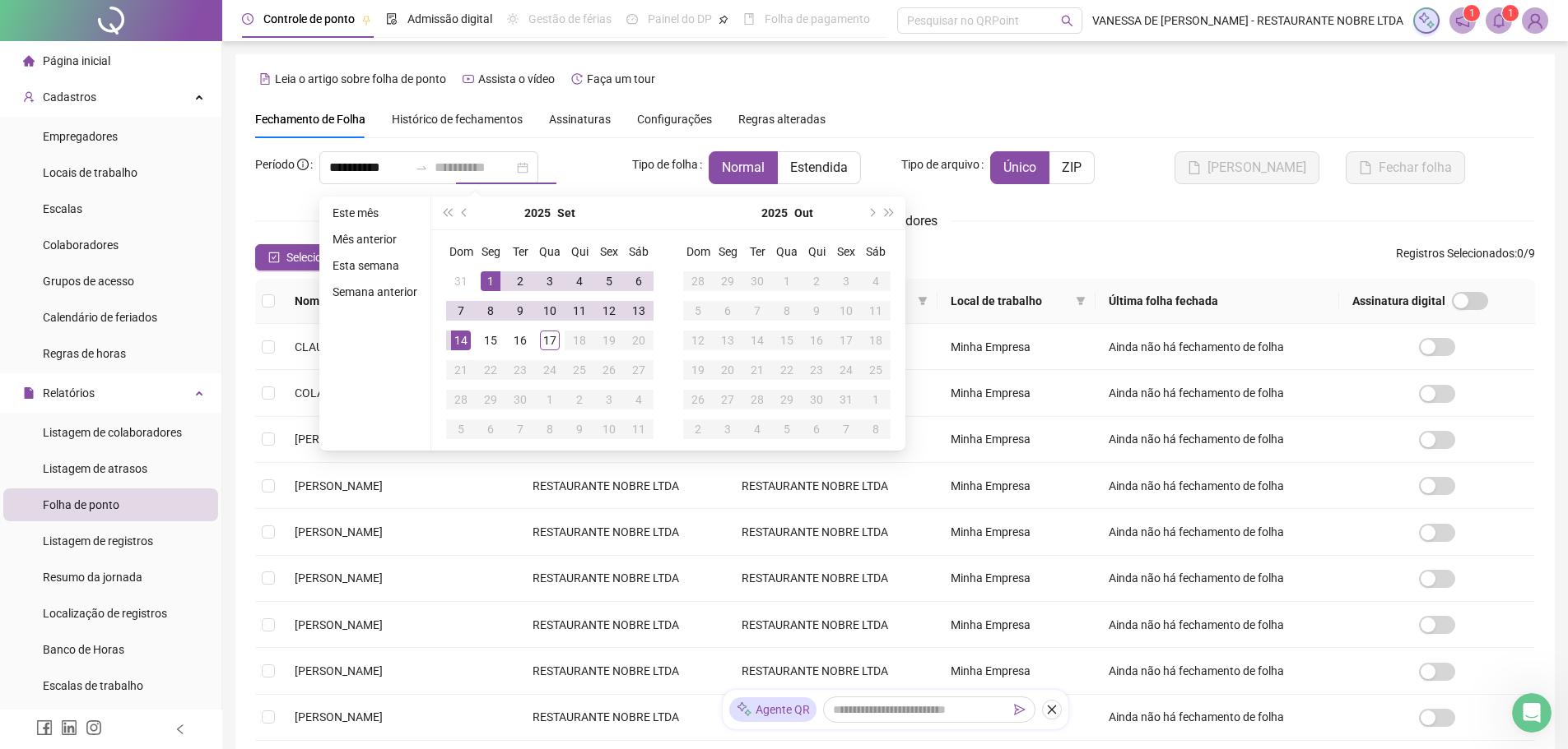
click at [461, 340] on div "14" at bounding box center [461, 340] width 19 height 19
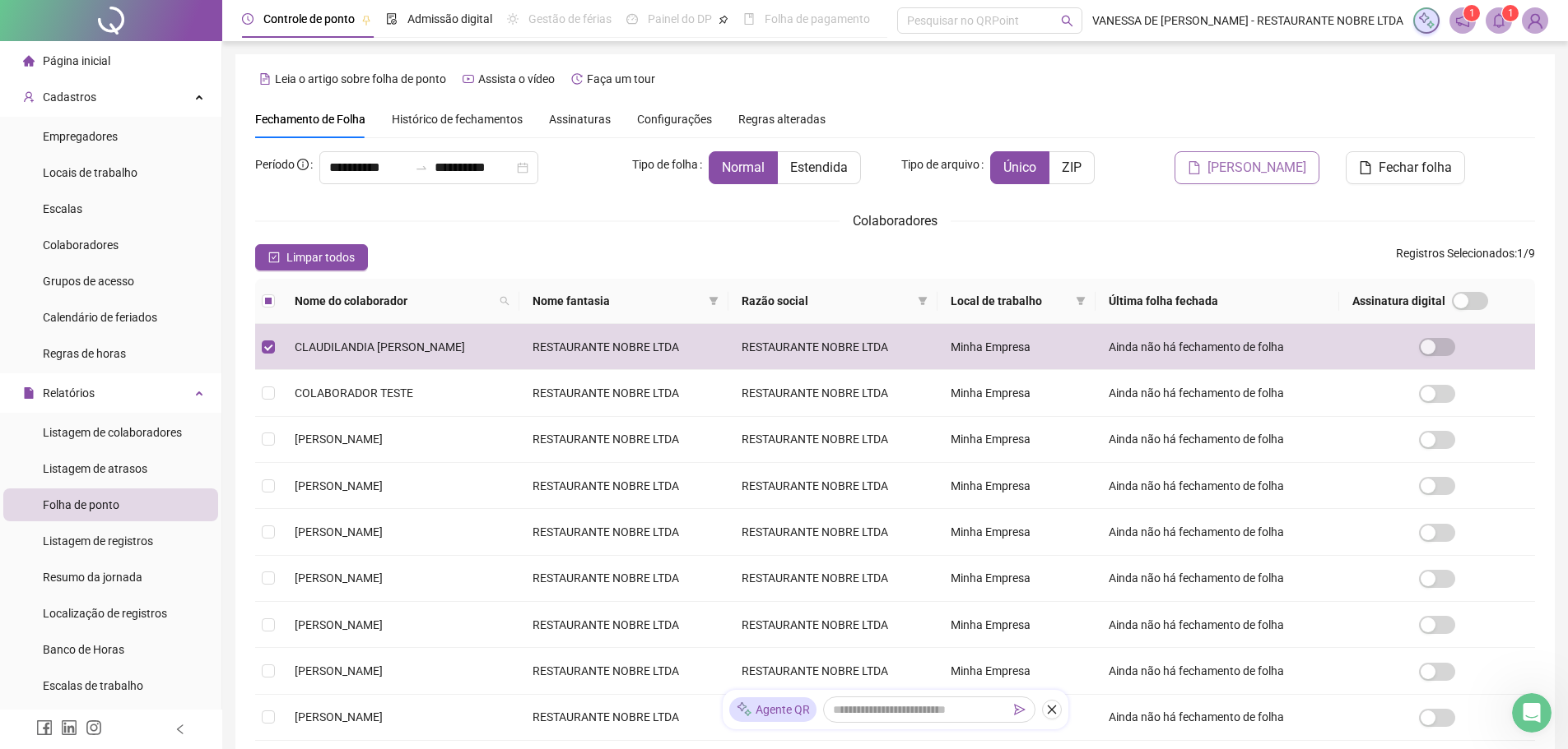
click at [1255, 172] on span "[PERSON_NAME]" at bounding box center [1257, 168] width 99 height 19
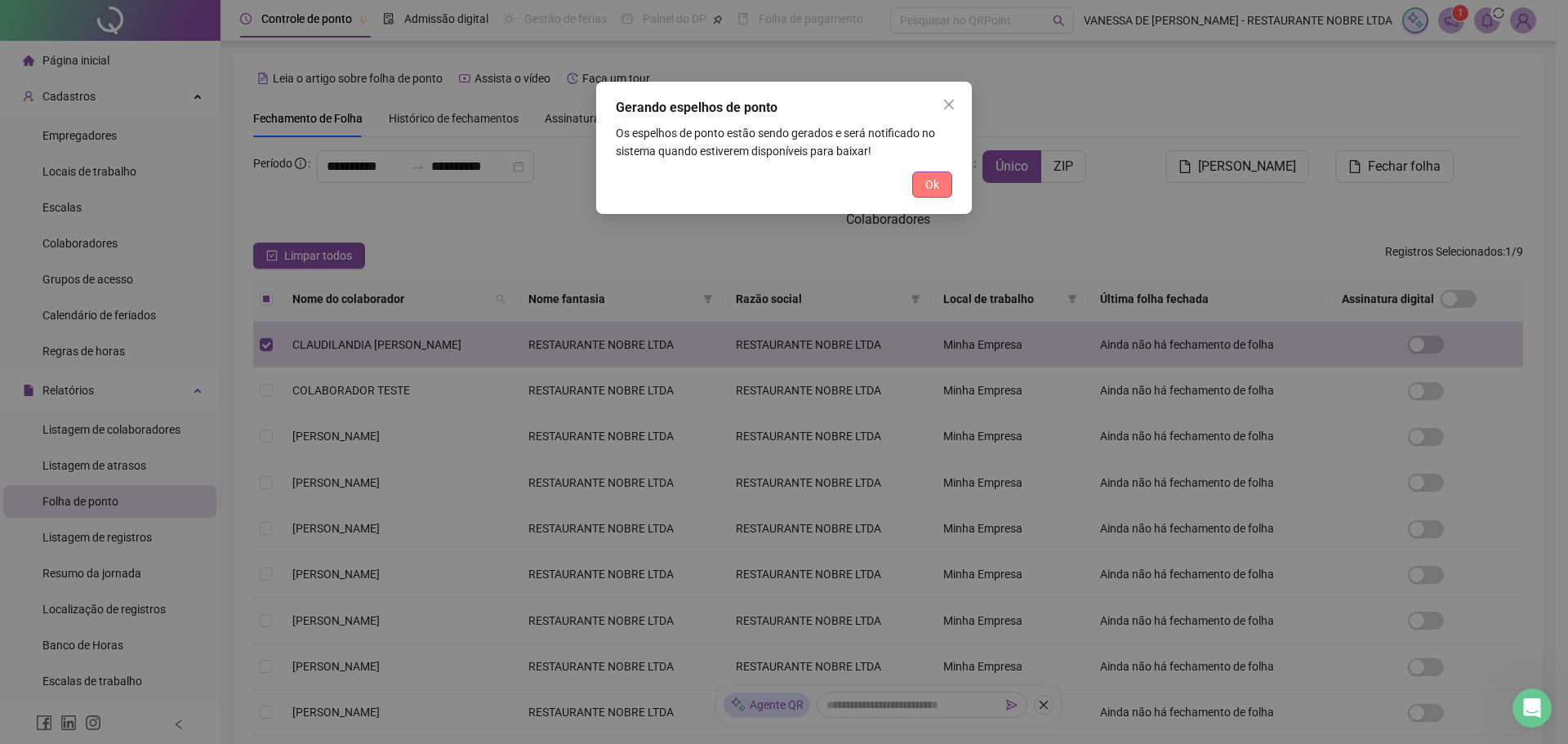
click at [918, 178] on button "Ok" at bounding box center [932, 184] width 40 height 26
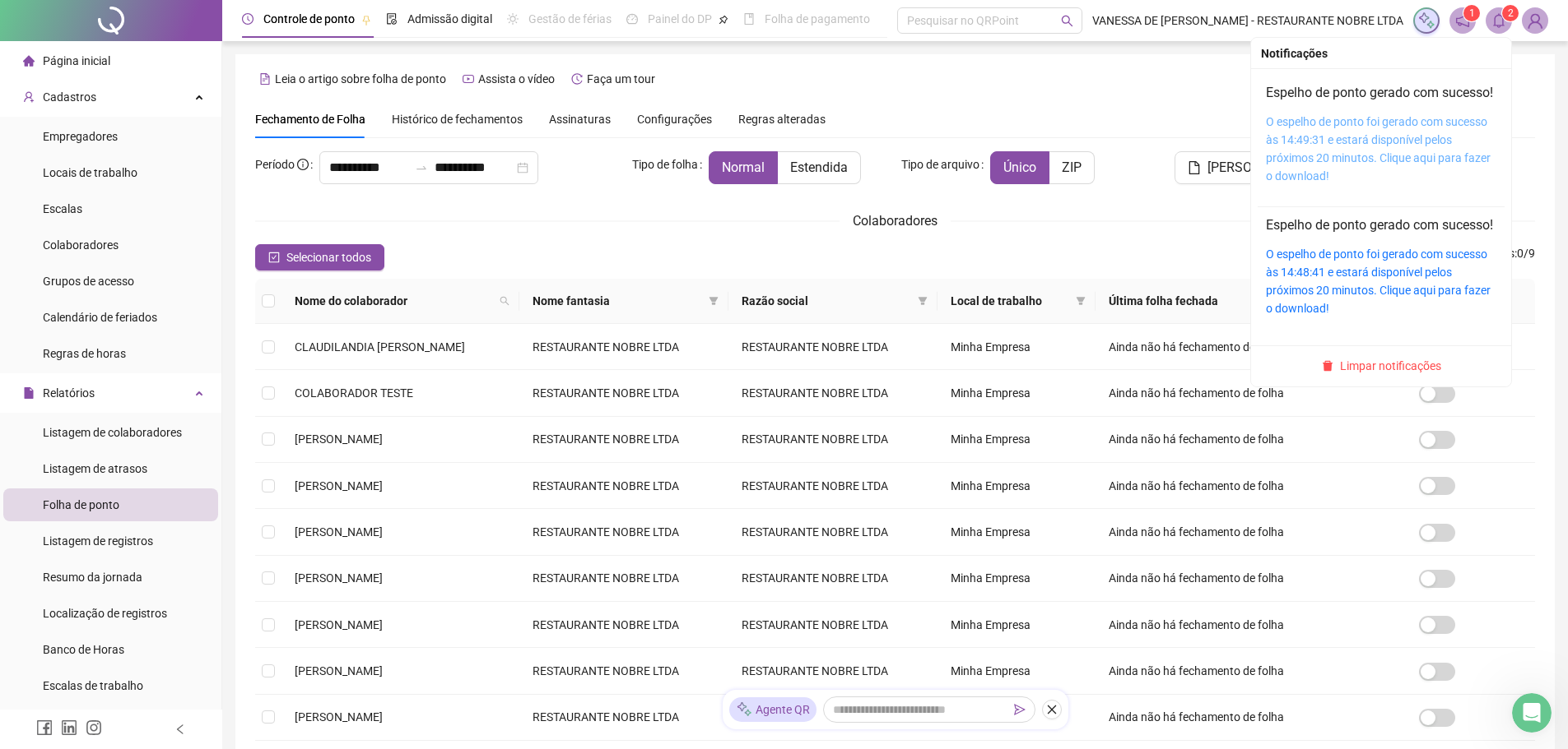
click at [1376, 152] on link "O espelho de ponto foi gerado com sucesso às 14:49:31 e estará disponível pelos…" at bounding box center [1379, 149] width 225 height 67
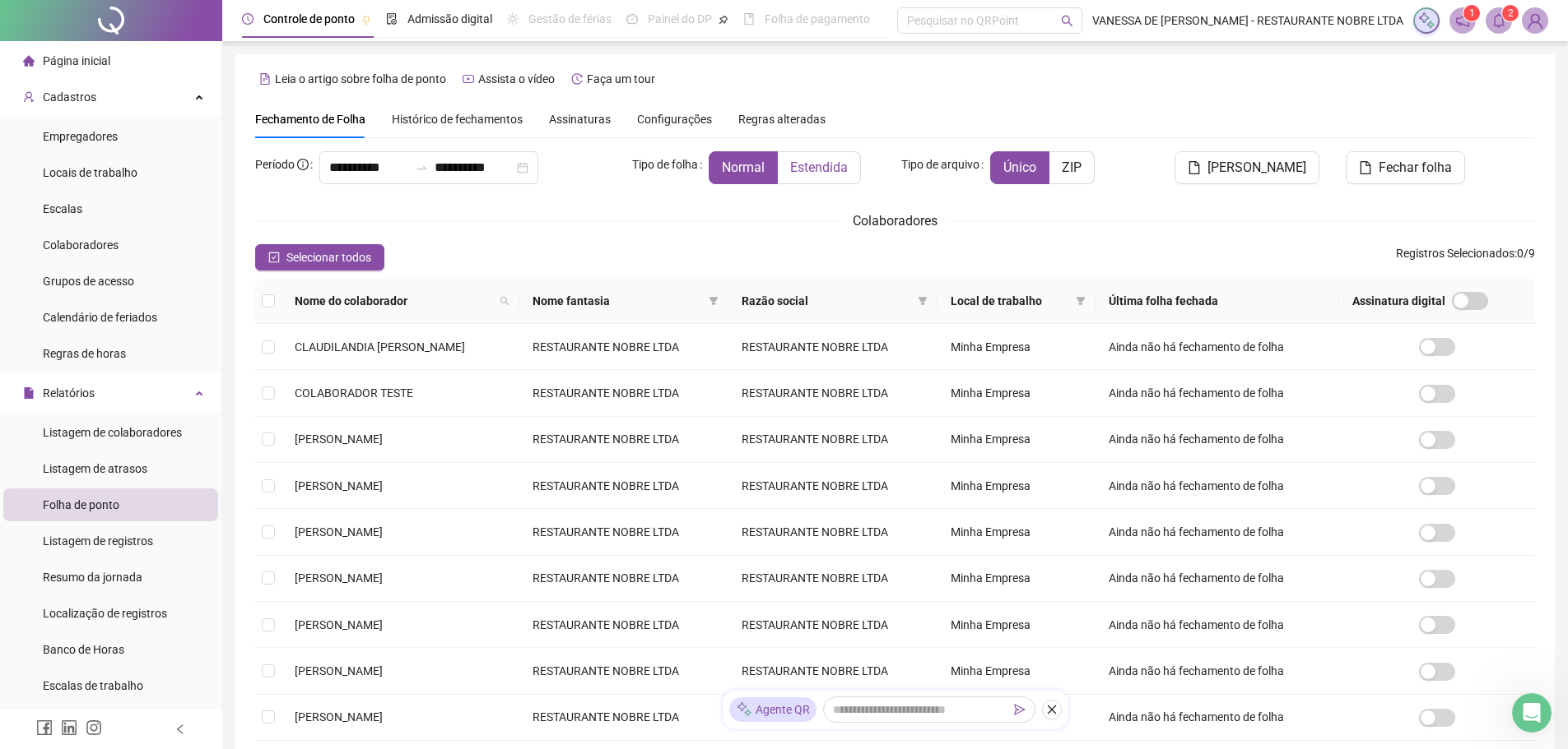
click at [816, 172] on span "Estendida" at bounding box center [819, 167] width 58 height 16
click at [1261, 168] on span "[PERSON_NAME]" at bounding box center [1257, 168] width 99 height 19
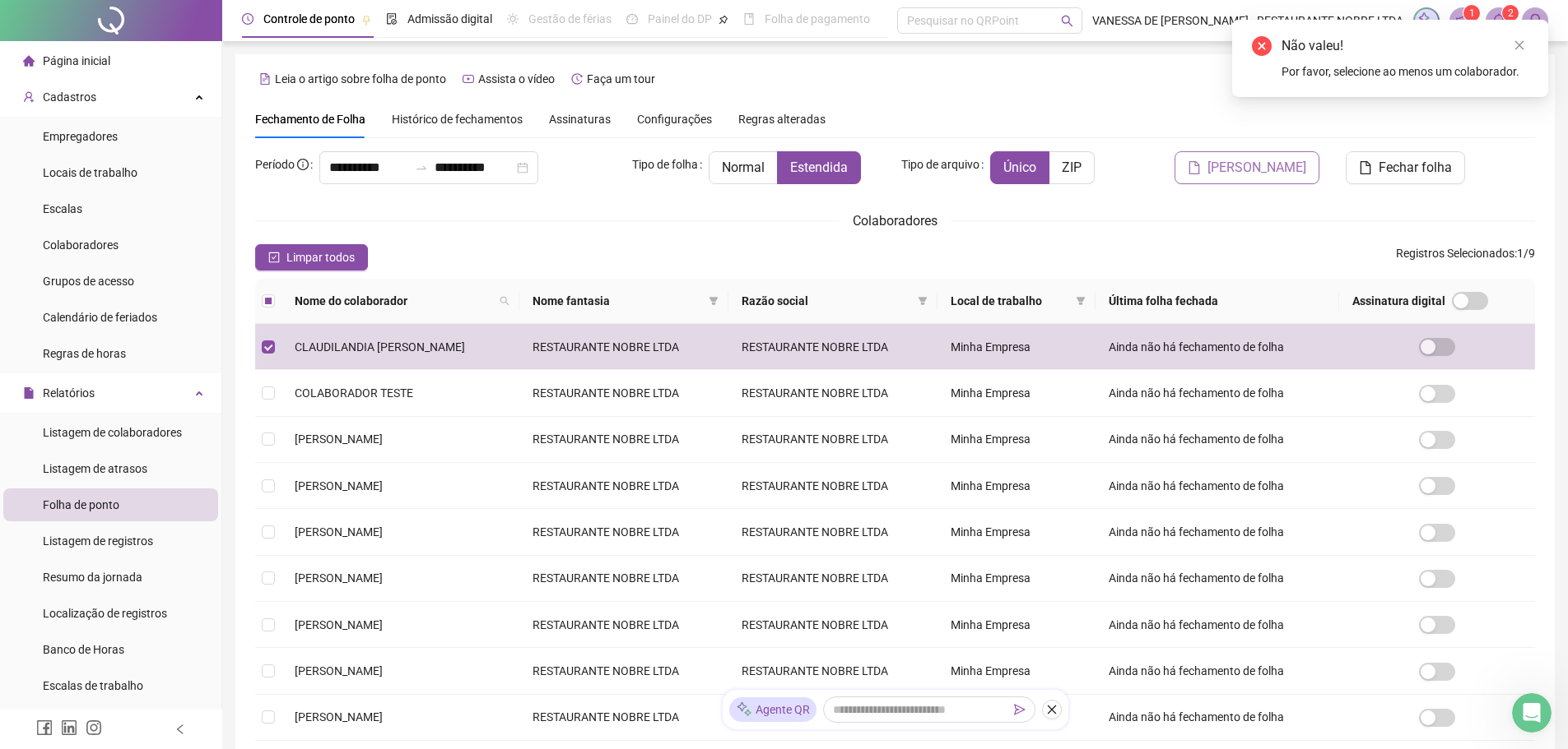
click at [1276, 168] on span "[PERSON_NAME]" at bounding box center [1257, 168] width 99 height 19
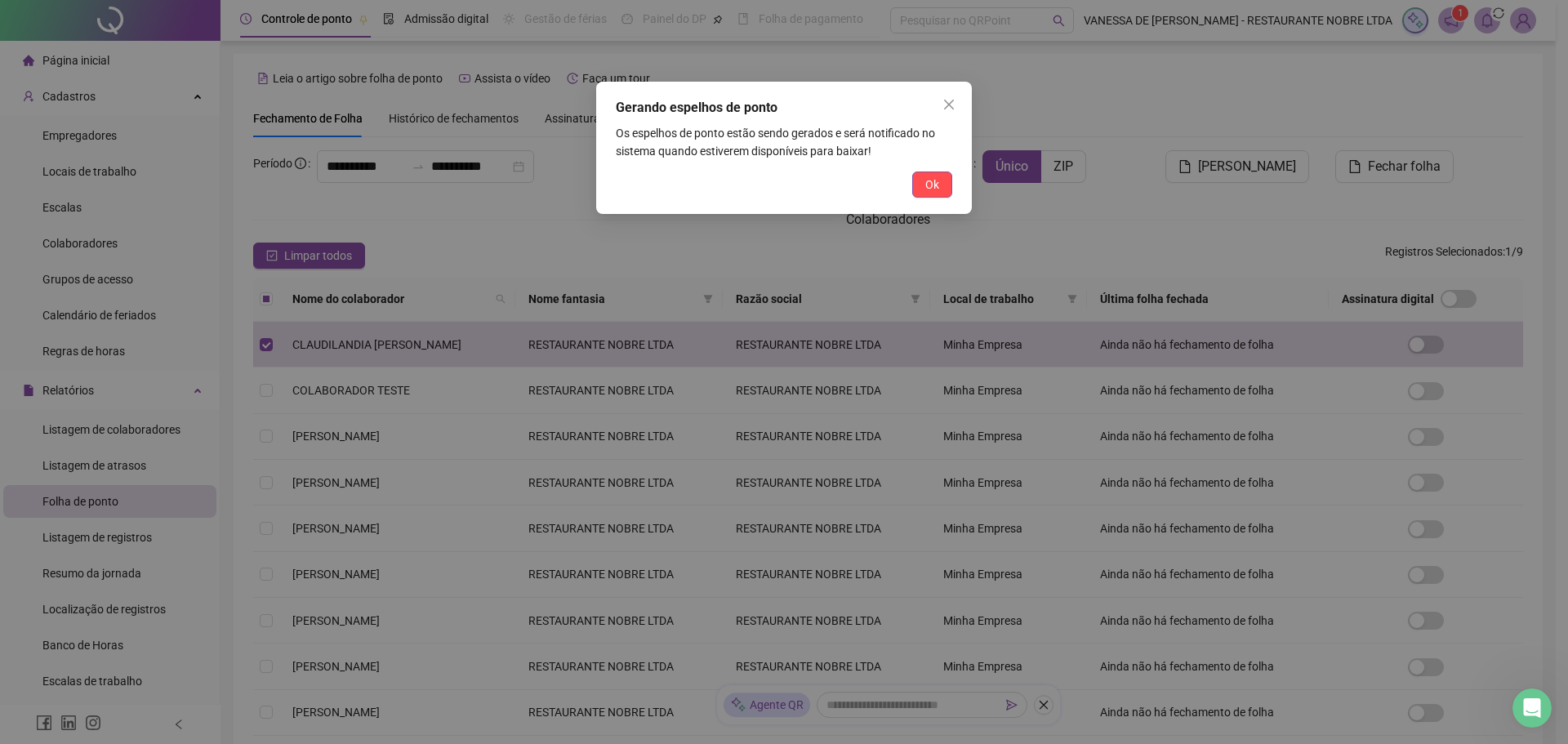
click at [929, 184] on span "Ok" at bounding box center [932, 184] width 14 height 18
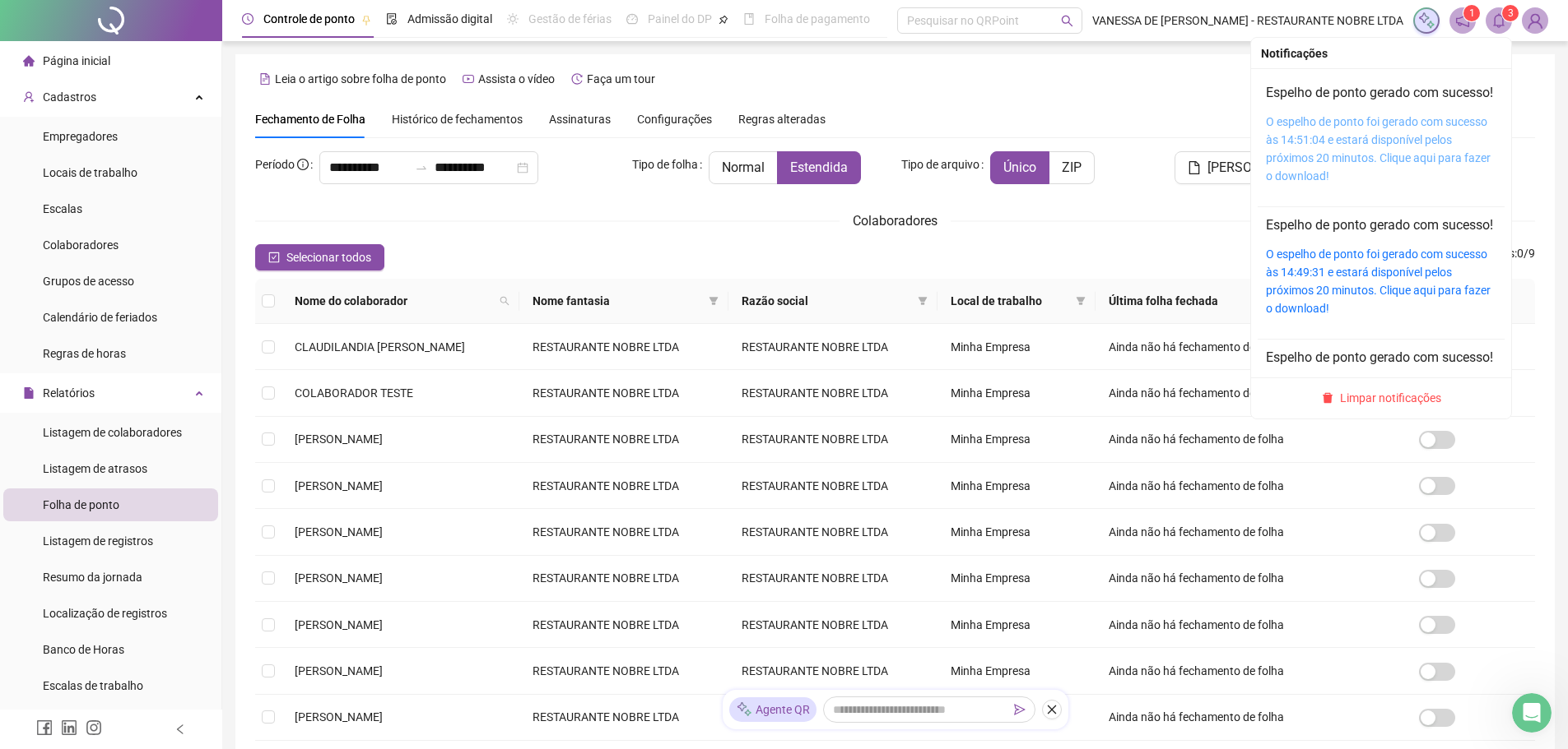
click at [1307, 155] on link "O espelho de ponto foi gerado com sucesso às 14:51:04 e estará disponível pelos…" at bounding box center [1379, 149] width 225 height 67
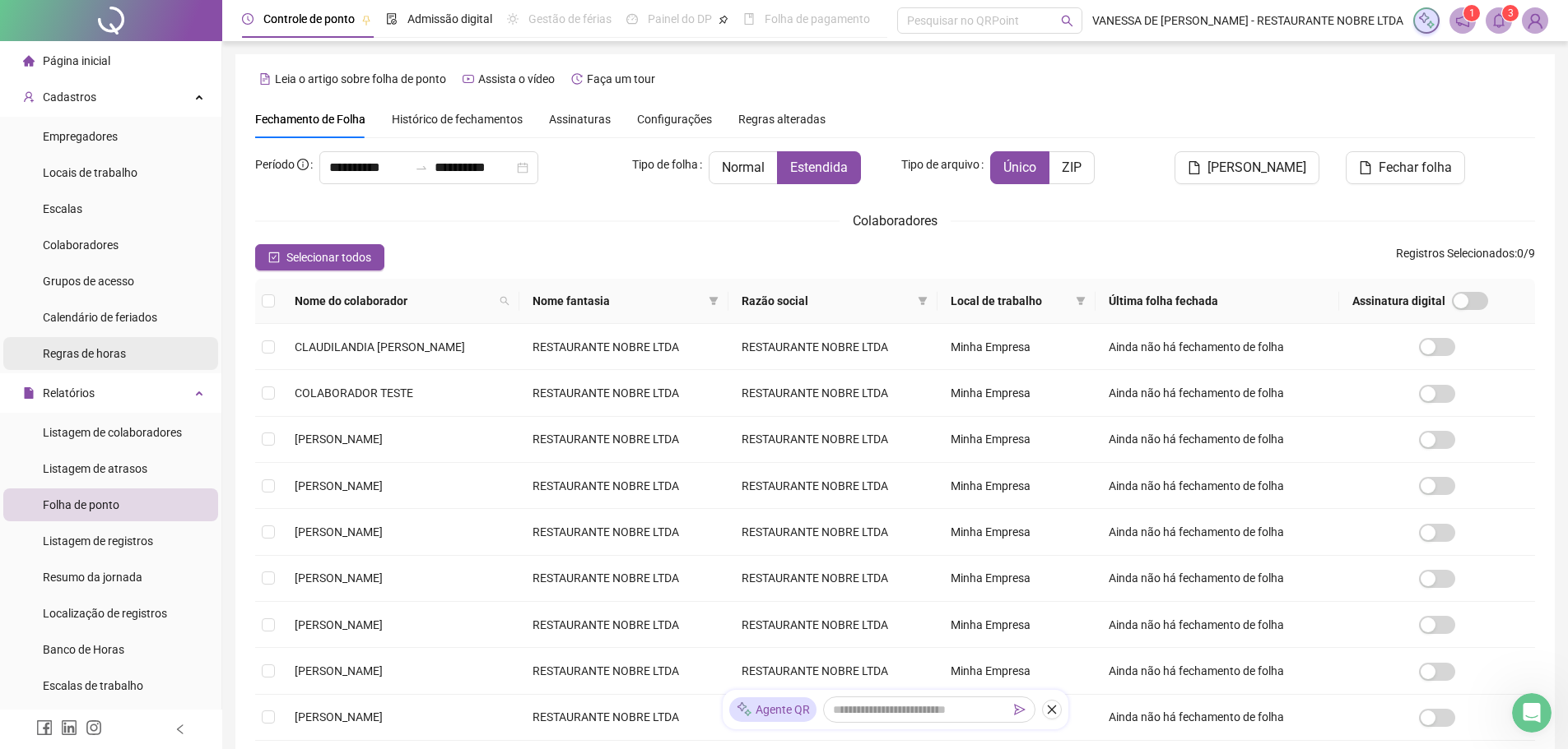
click at [88, 351] on span "Regras de horas" at bounding box center [84, 354] width 83 height 13
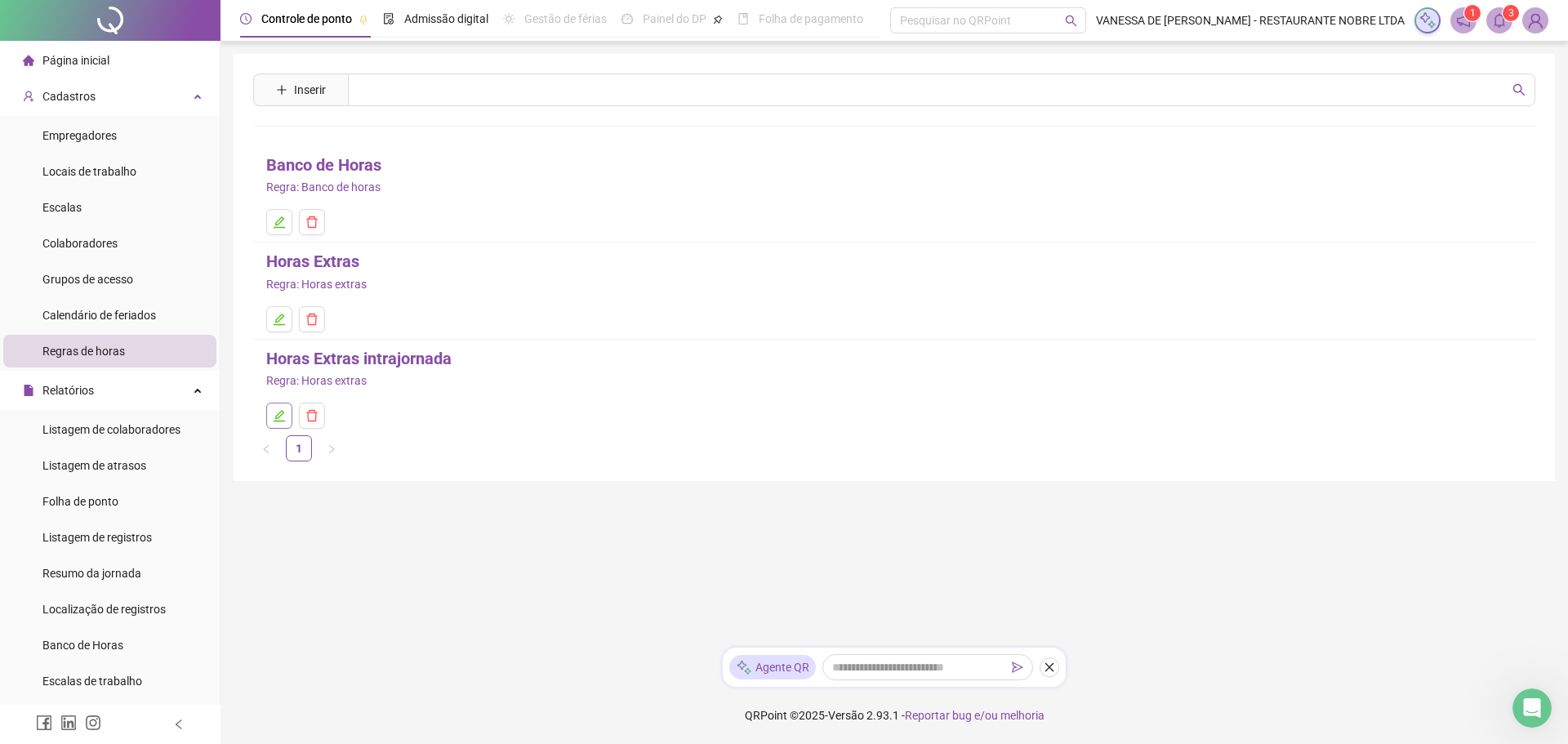
click at [278, 416] on icon "edit" at bounding box center [279, 415] width 13 height 13
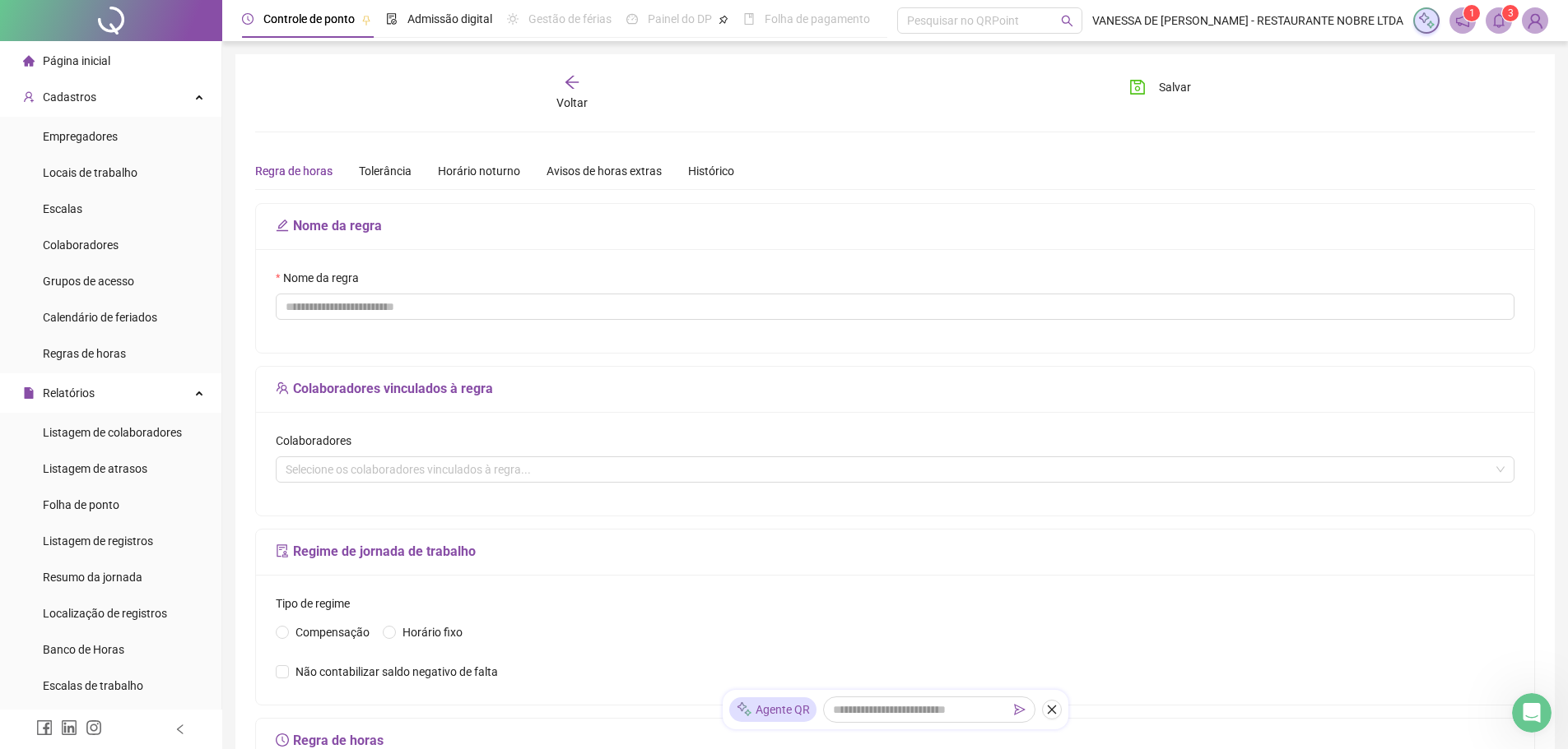
type input "**********"
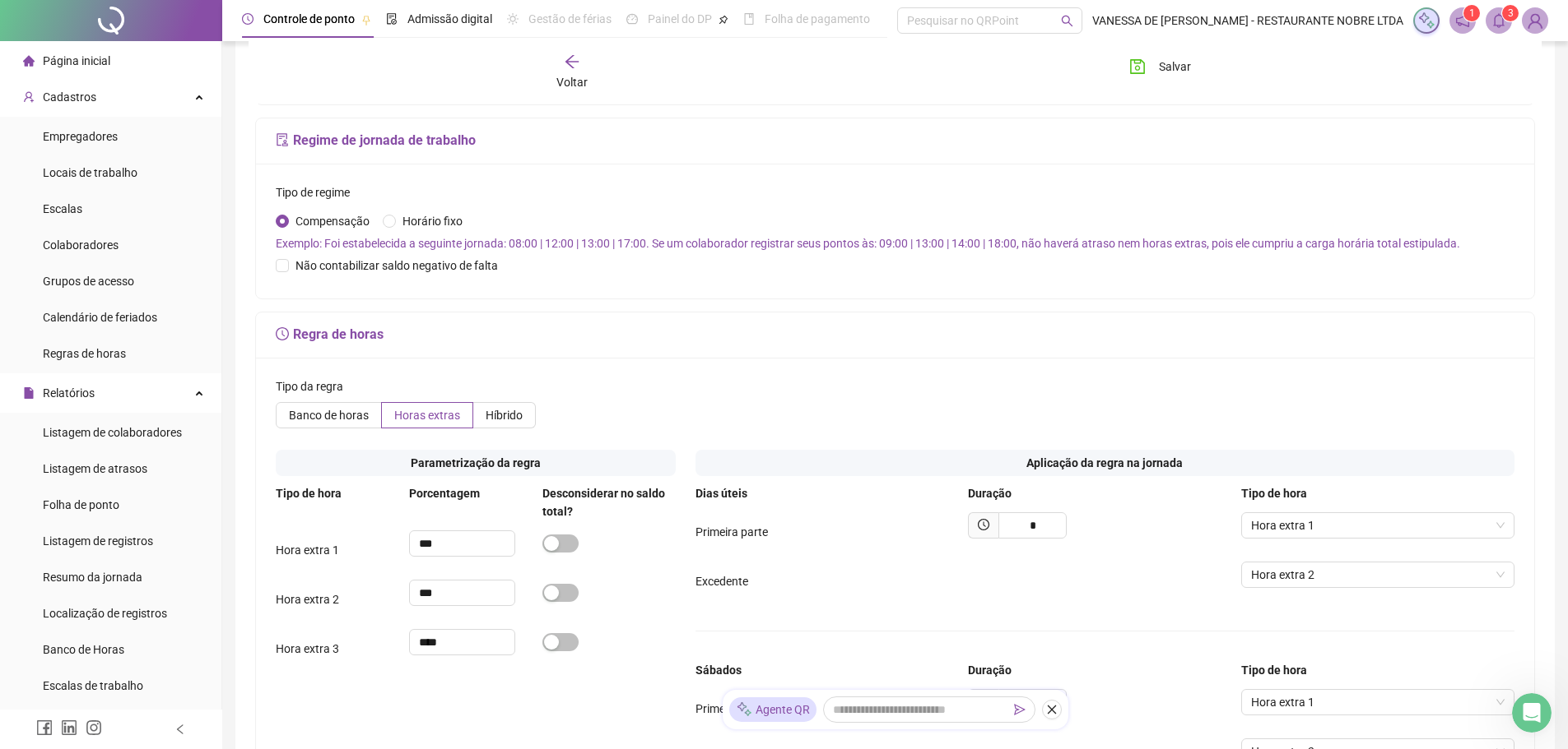
scroll to position [493, 0]
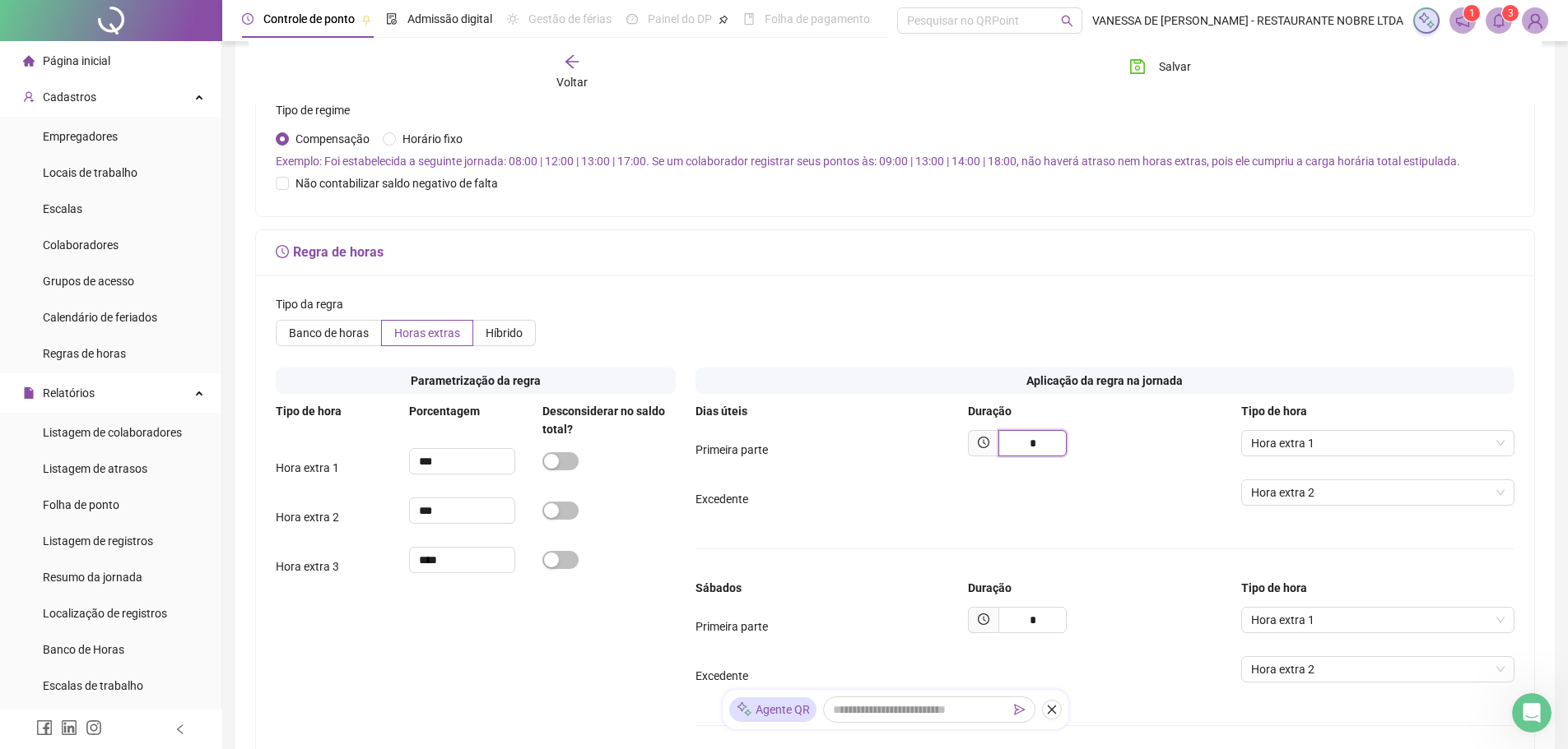
drag, startPoint x: 1019, startPoint y: 442, endPoint x: 1099, endPoint y: 442, distance: 80.0
click at [1099, 442] on div "*" at bounding box center [1104, 444] width 273 height 27
type input "*"
click at [554, 562] on div "button" at bounding box center [551, 560] width 15 height 15
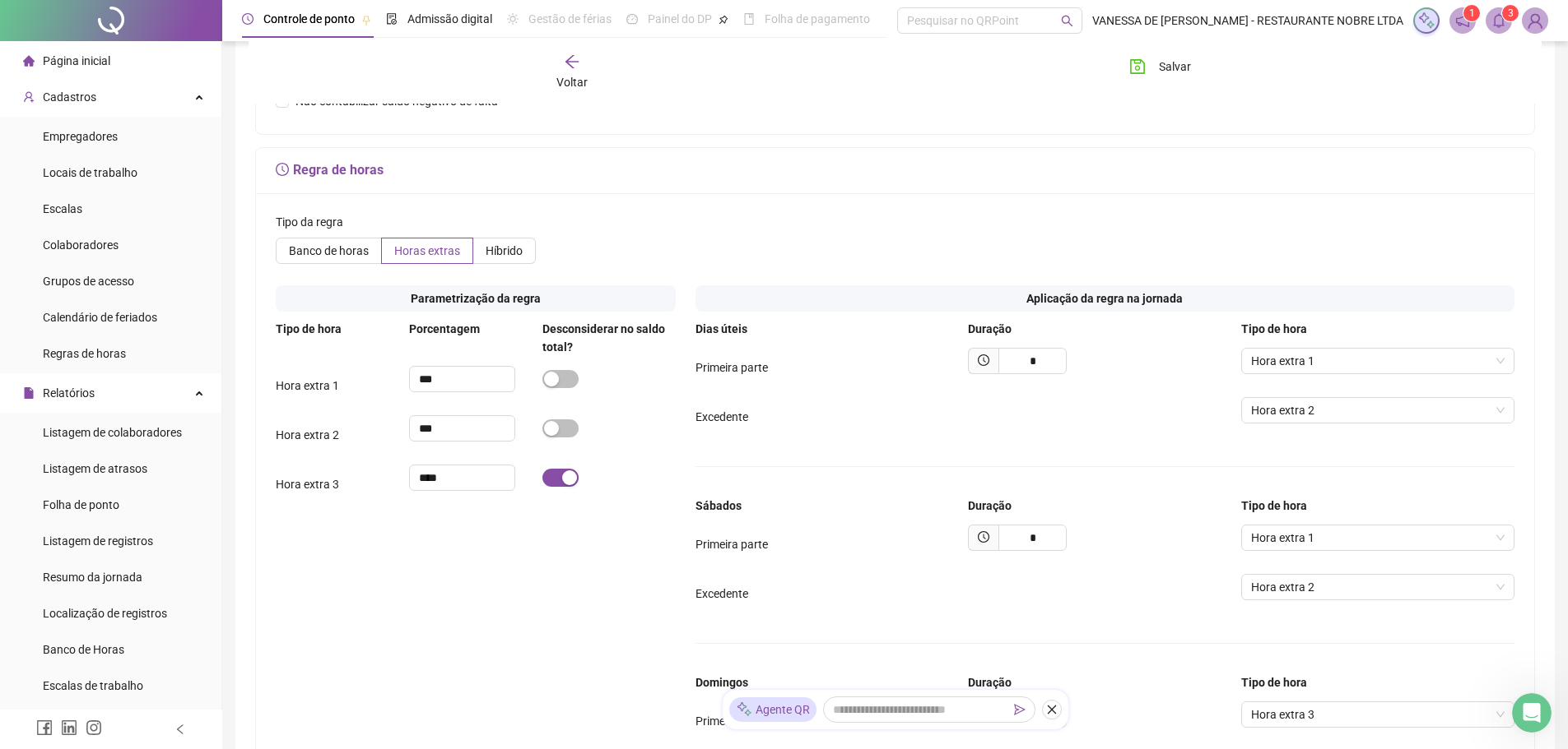
scroll to position [658, 0]
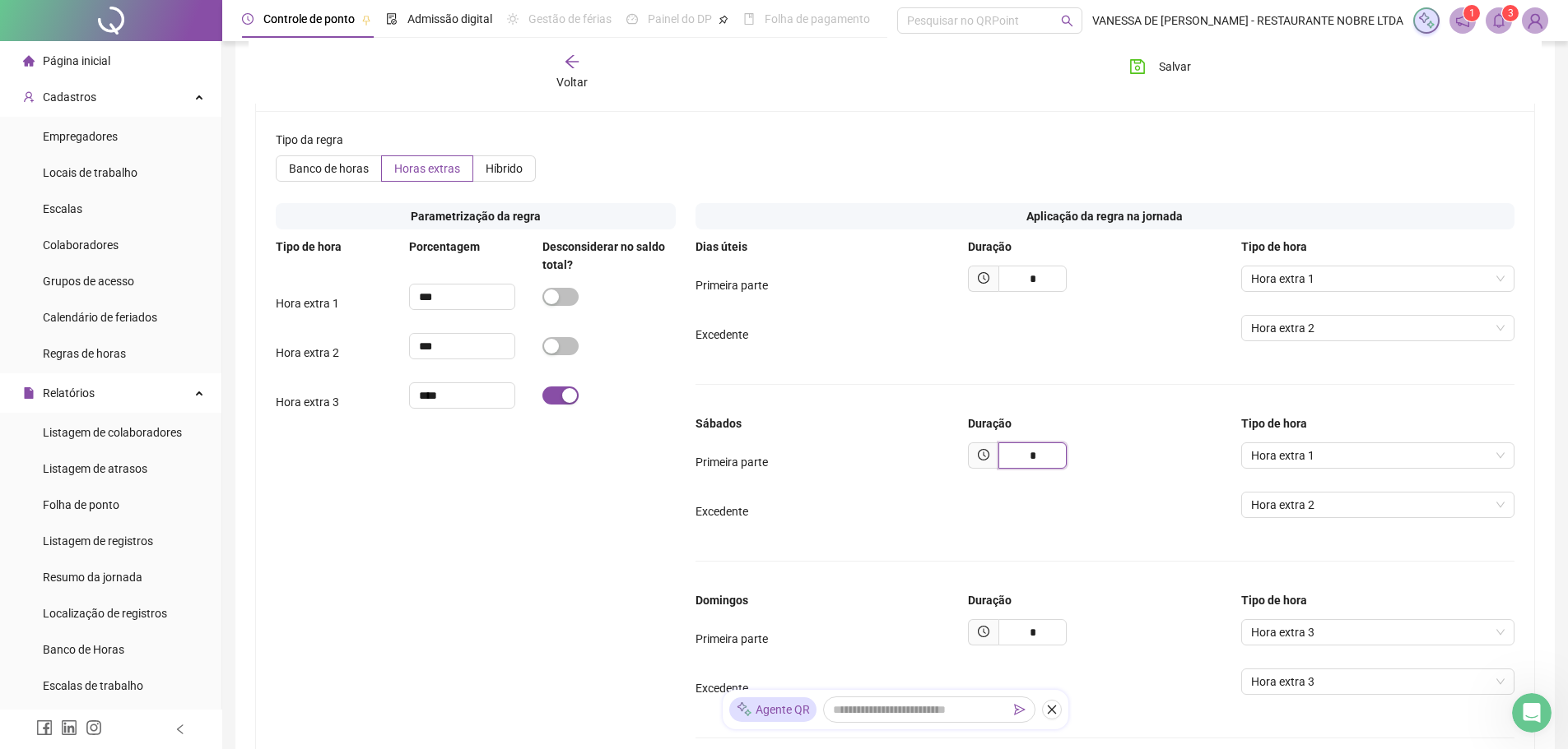
drag, startPoint x: 1041, startPoint y: 454, endPoint x: 1026, endPoint y: 457, distance: 15.3
click at [1026, 457] on input "*" at bounding box center [1032, 455] width 68 height 27
type input "*"
click at [1162, 64] on span "Salvar" at bounding box center [1175, 66] width 32 height 18
click at [83, 506] on span "Folha de ponto" at bounding box center [81, 505] width 77 height 13
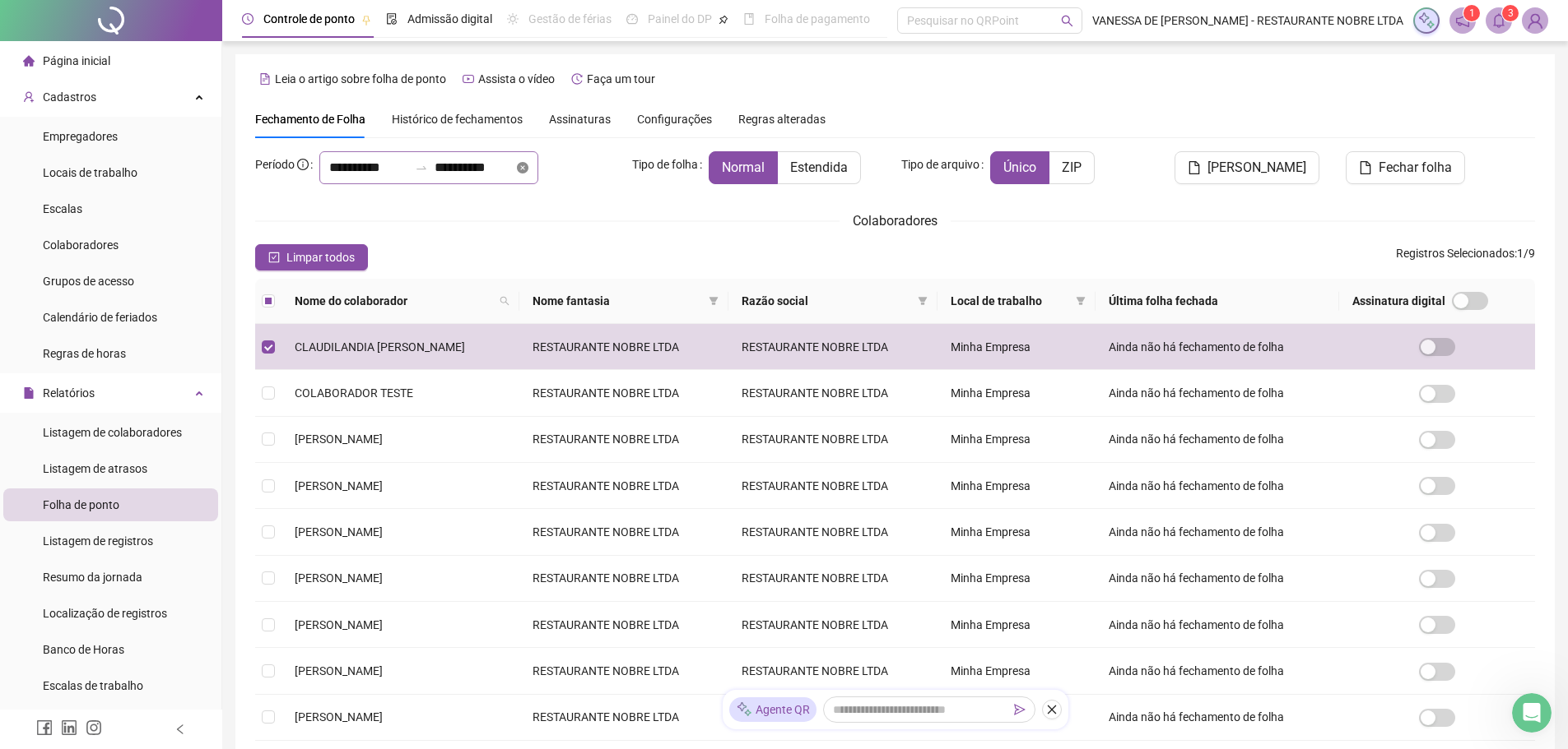
click at [528, 166] on icon "close-circle" at bounding box center [522, 167] width 12 height 11
click at [538, 167] on div at bounding box center [428, 167] width 219 height 33
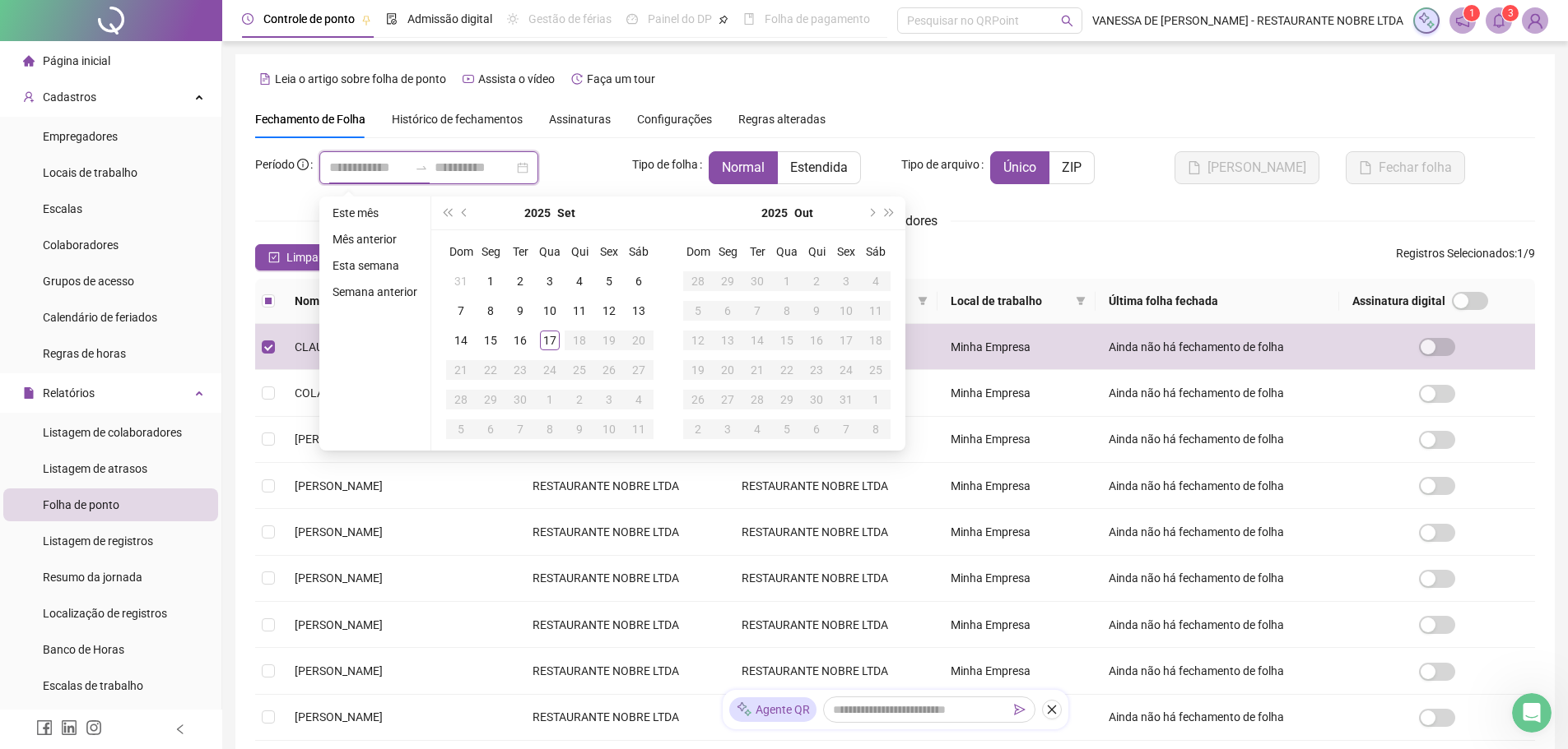
type input "**********"
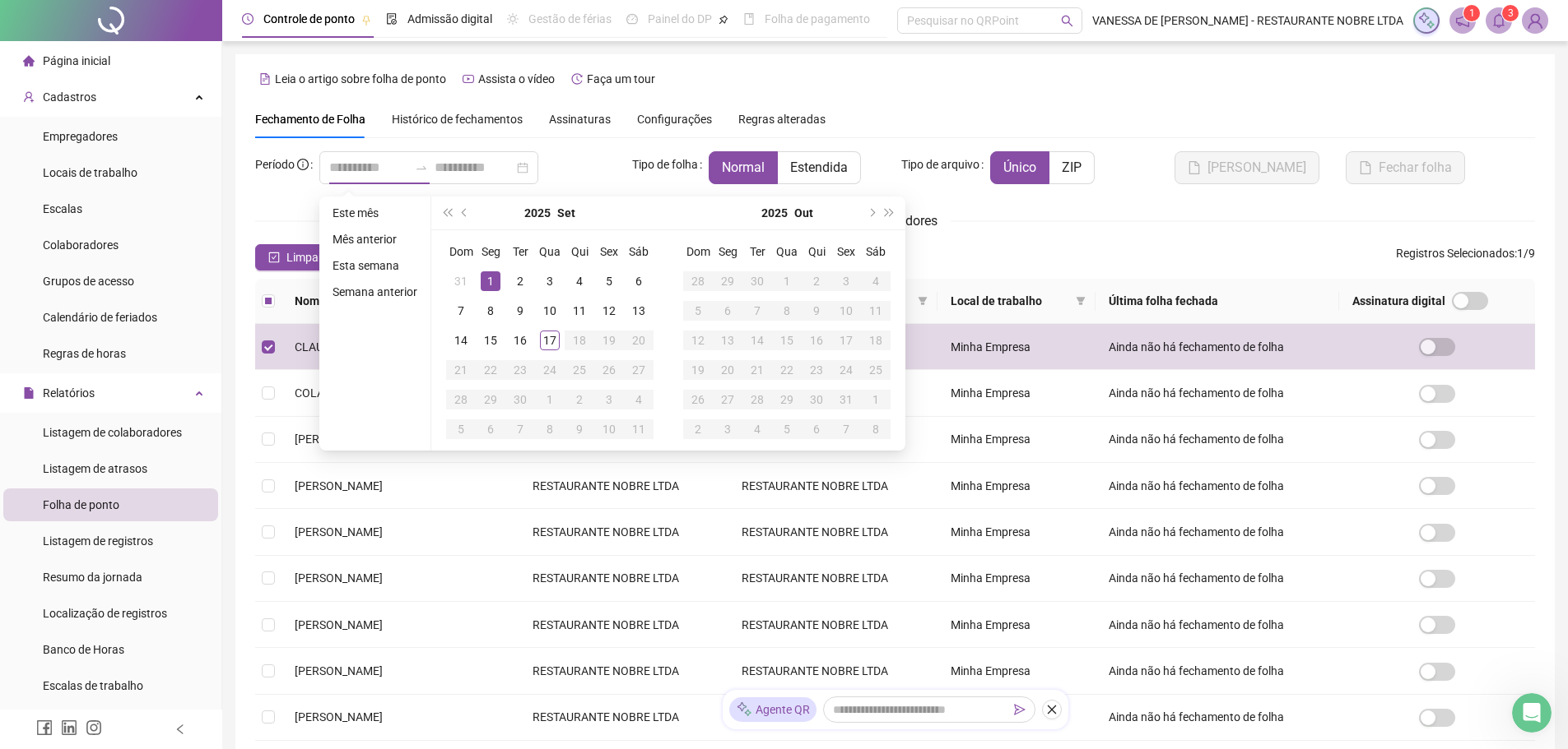
click at [490, 279] on div "1" at bounding box center [490, 281] width 19 height 19
type input "**********"
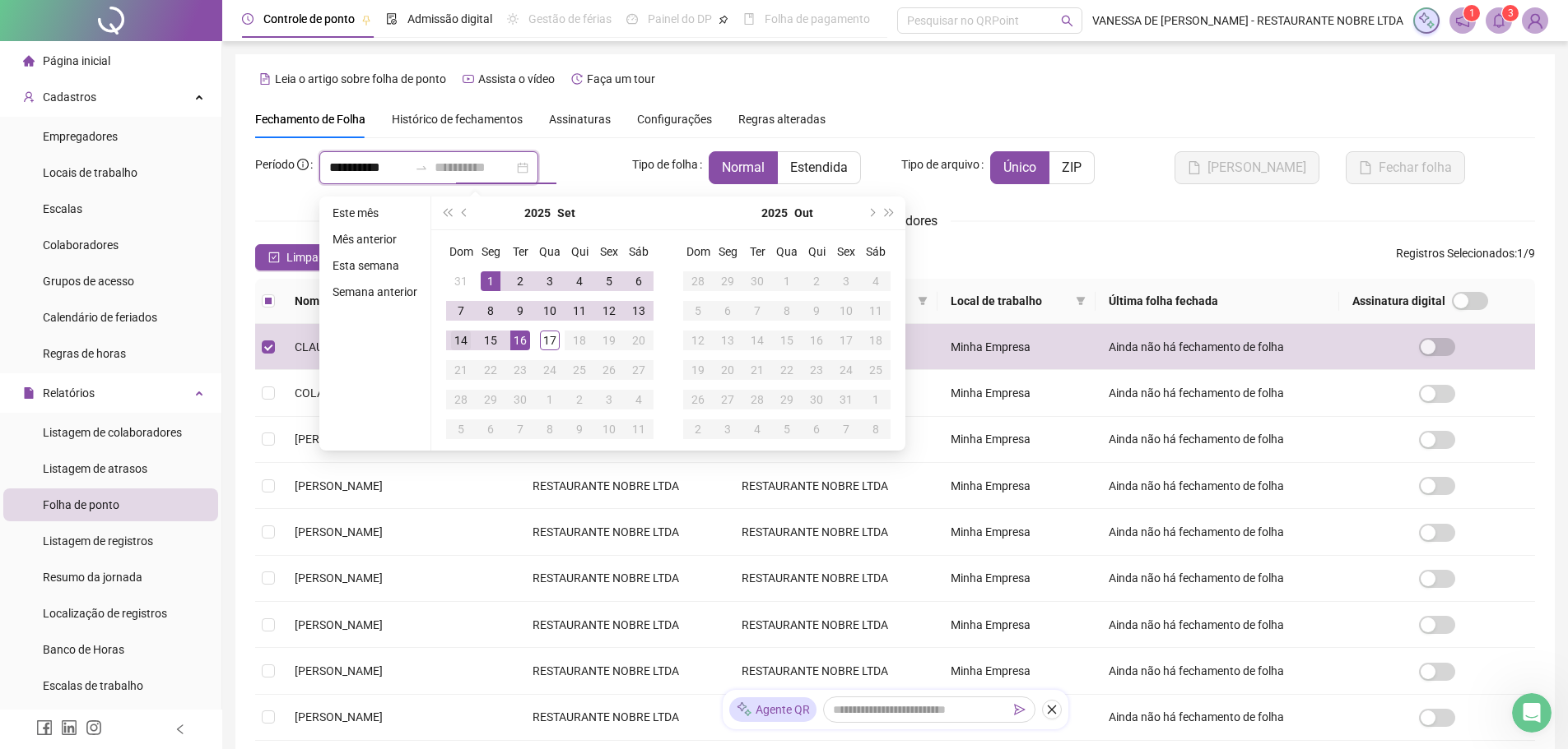
type input "**********"
click at [451, 342] on div "14" at bounding box center [461, 340] width 19 height 19
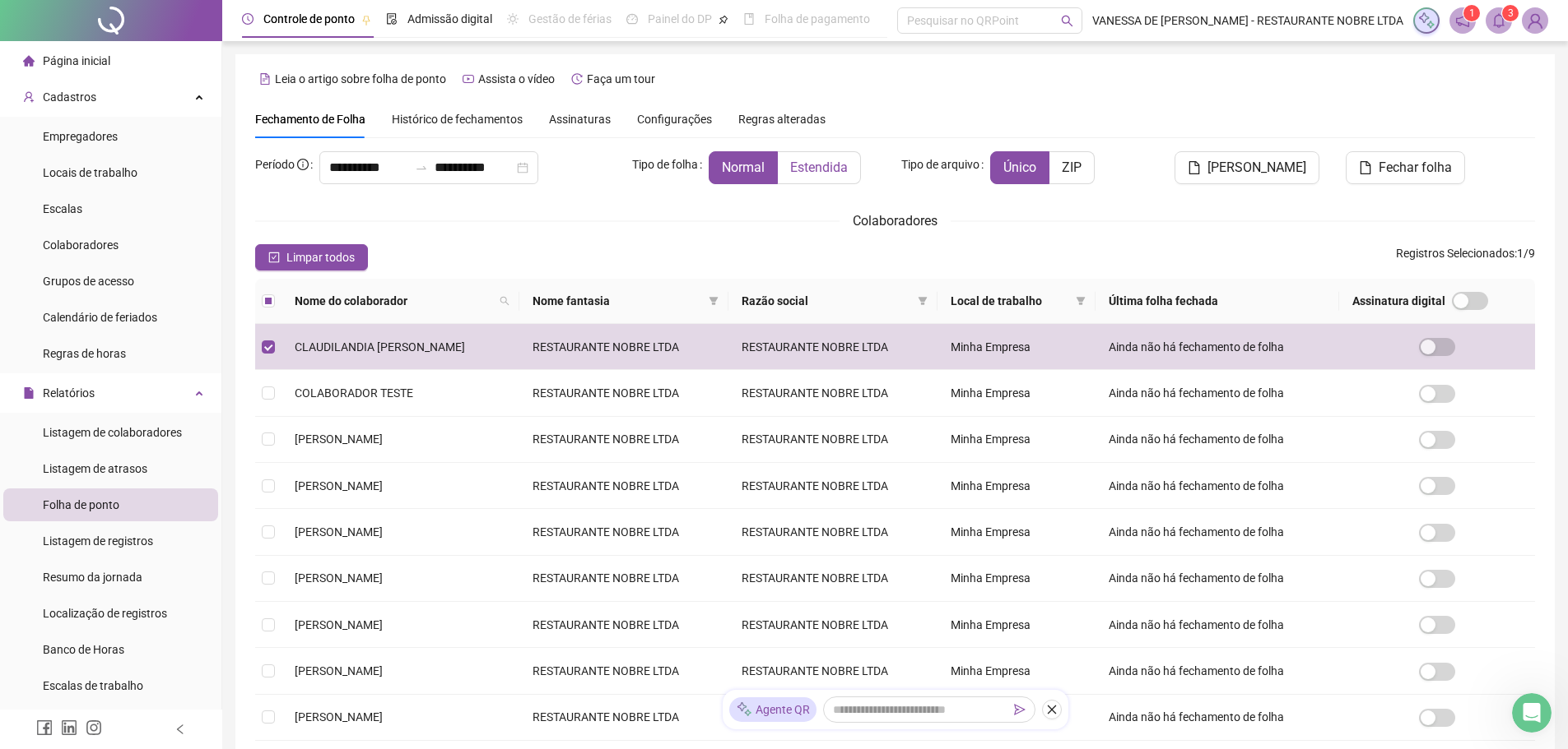
click at [844, 171] on span "Estendida" at bounding box center [819, 167] width 58 height 16
click at [1299, 169] on span "[PERSON_NAME]" at bounding box center [1257, 168] width 99 height 19
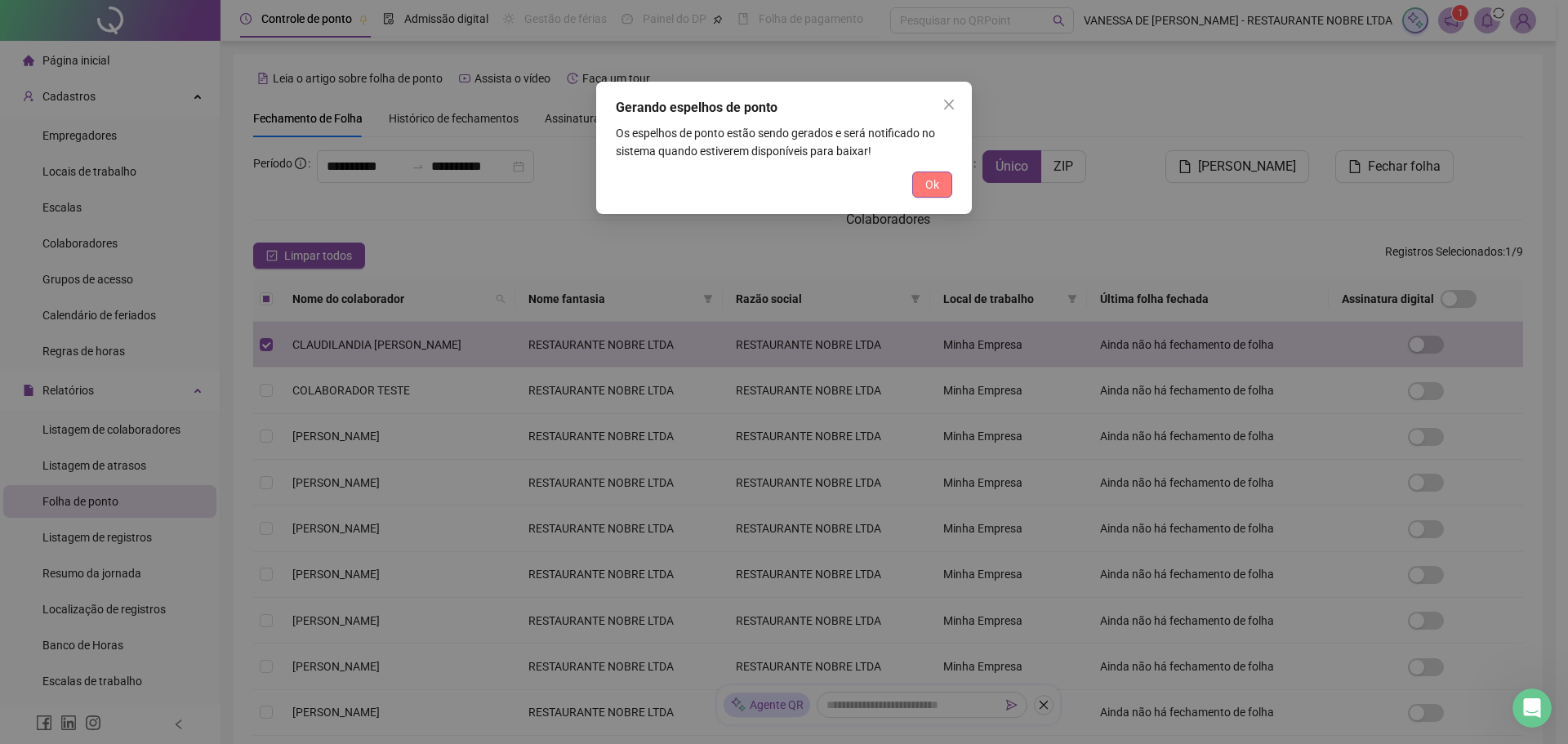
click at [926, 186] on span "Ok" at bounding box center [932, 184] width 14 height 18
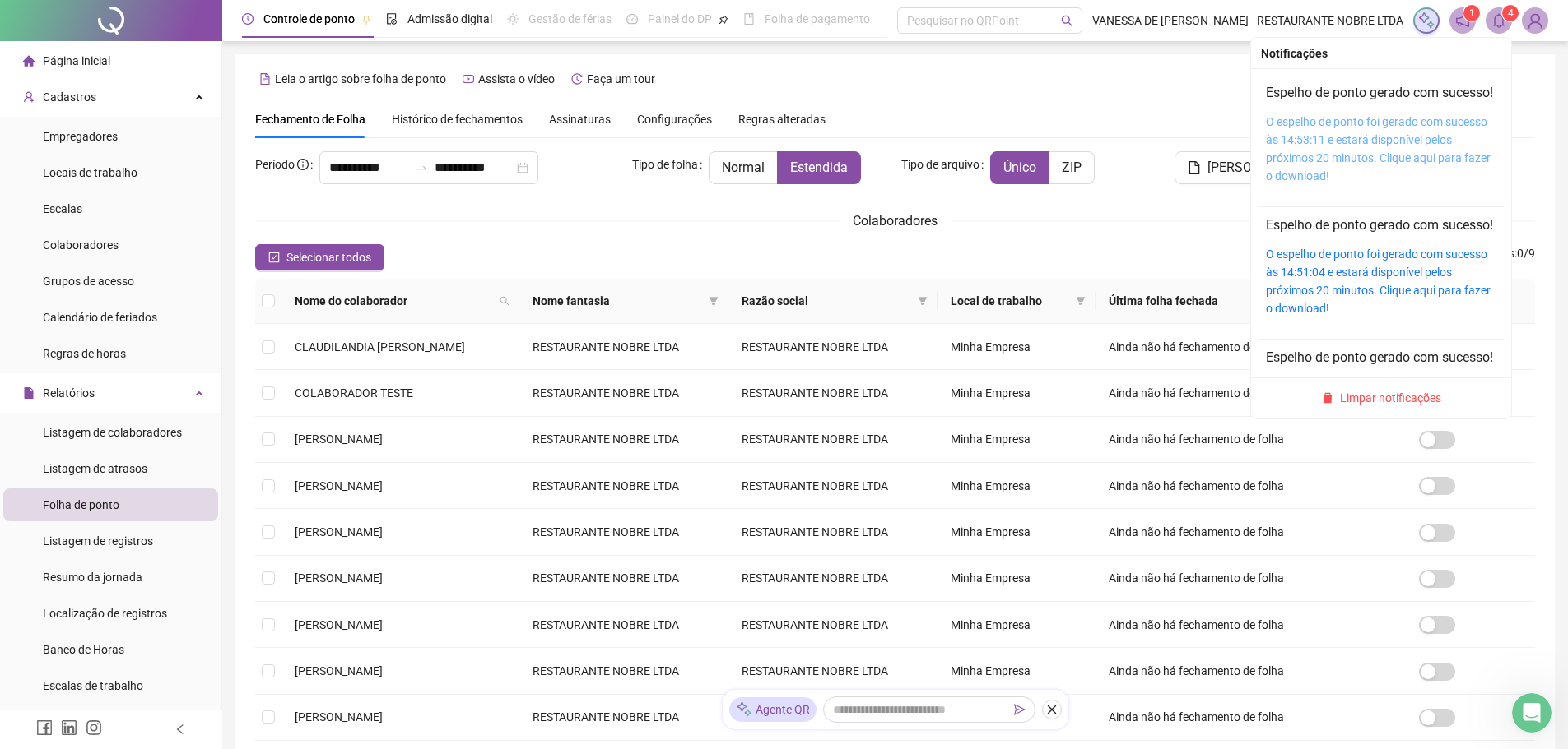
drag, startPoint x: 1341, startPoint y: 164, endPoint x: 1330, endPoint y: 166, distance: 11.2
click at [1341, 164] on link "O espelho de ponto foi gerado com sucesso às 14:53:11 e estará disponível pelos…" at bounding box center [1379, 149] width 225 height 67
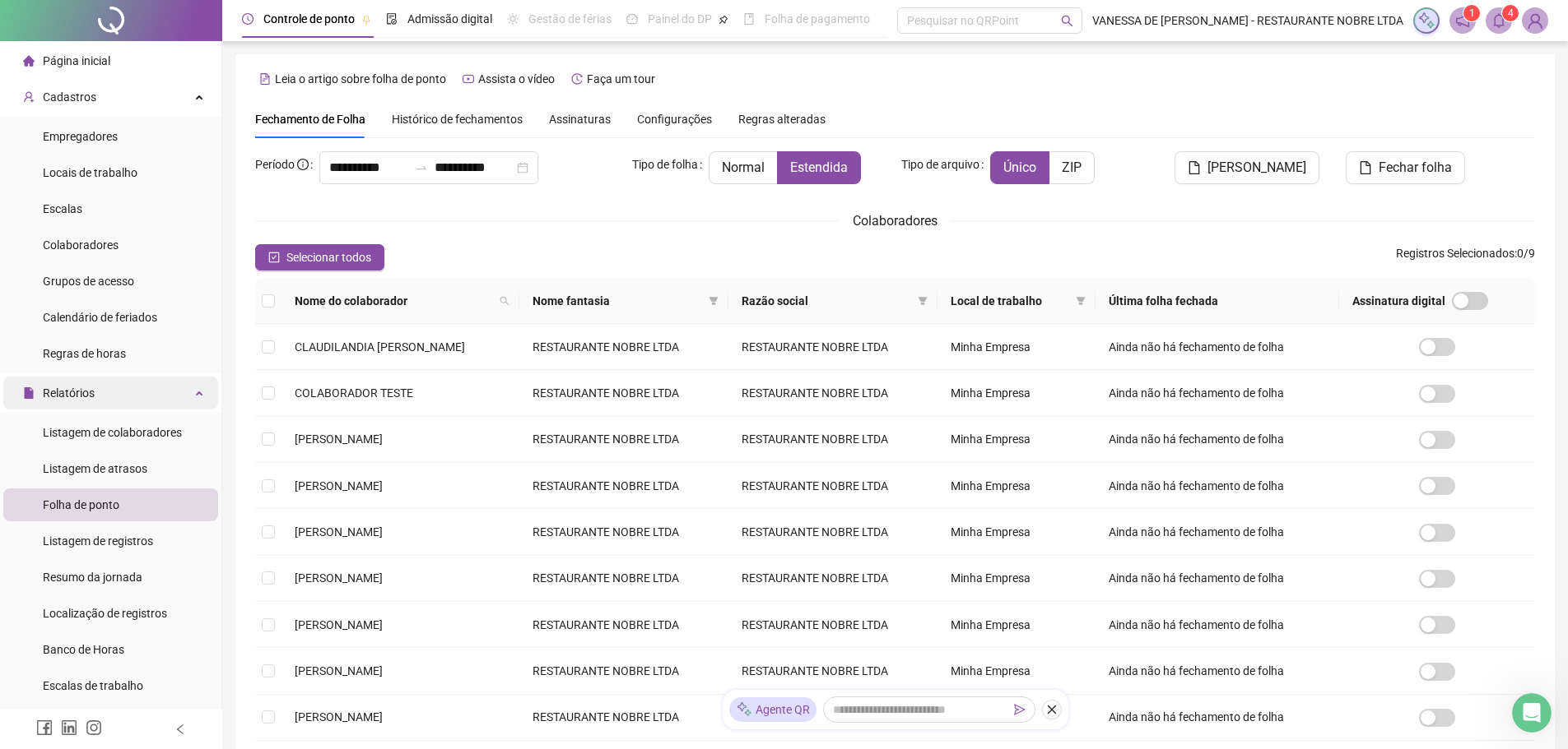
click at [188, 395] on div "Relatórios" at bounding box center [111, 393] width 215 height 33
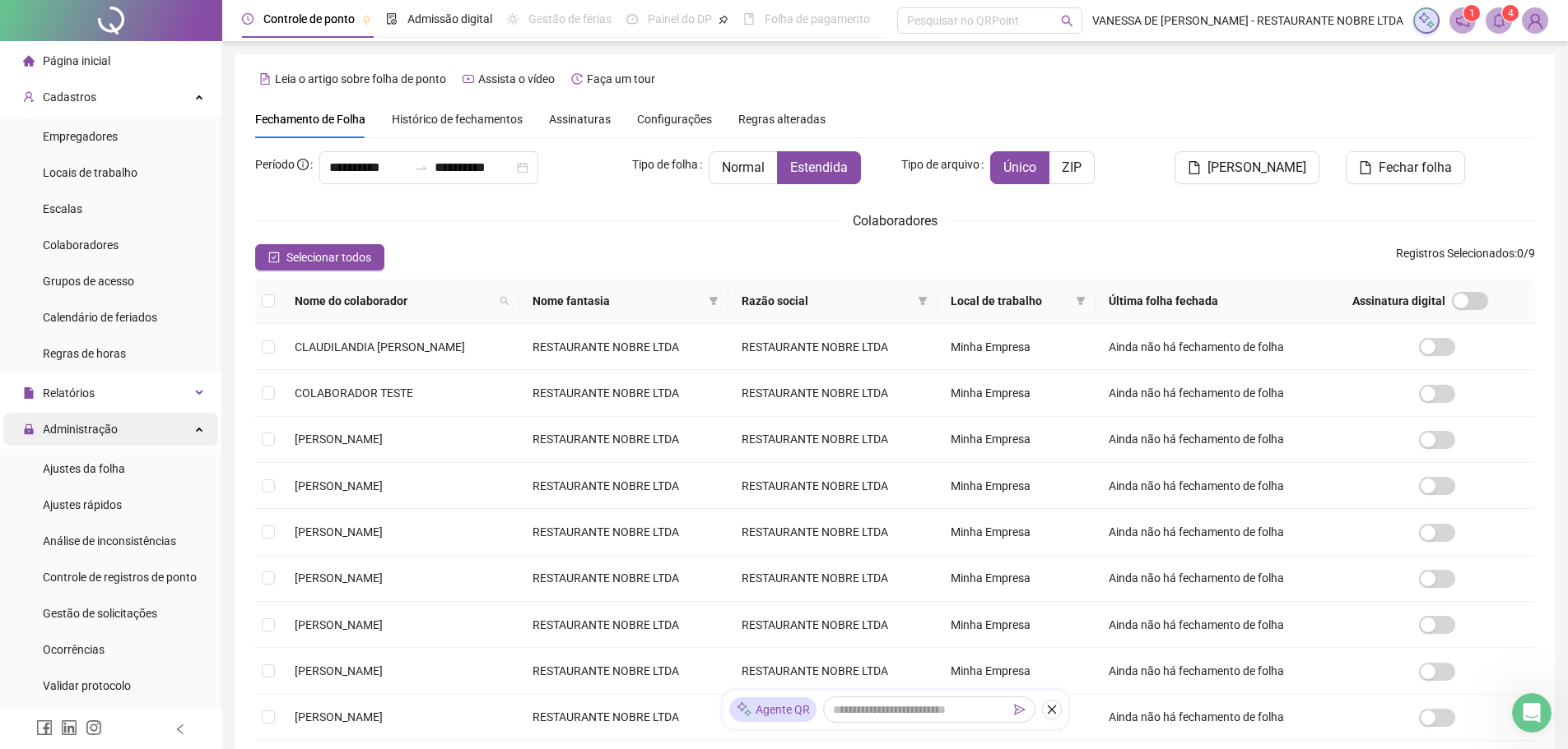
click at [104, 432] on span "Administração" at bounding box center [80, 429] width 75 height 13
click at [183, 424] on div "Administração" at bounding box center [111, 429] width 215 height 33
click at [80, 467] on span "Ajustes da folha" at bounding box center [83, 469] width 82 height 13
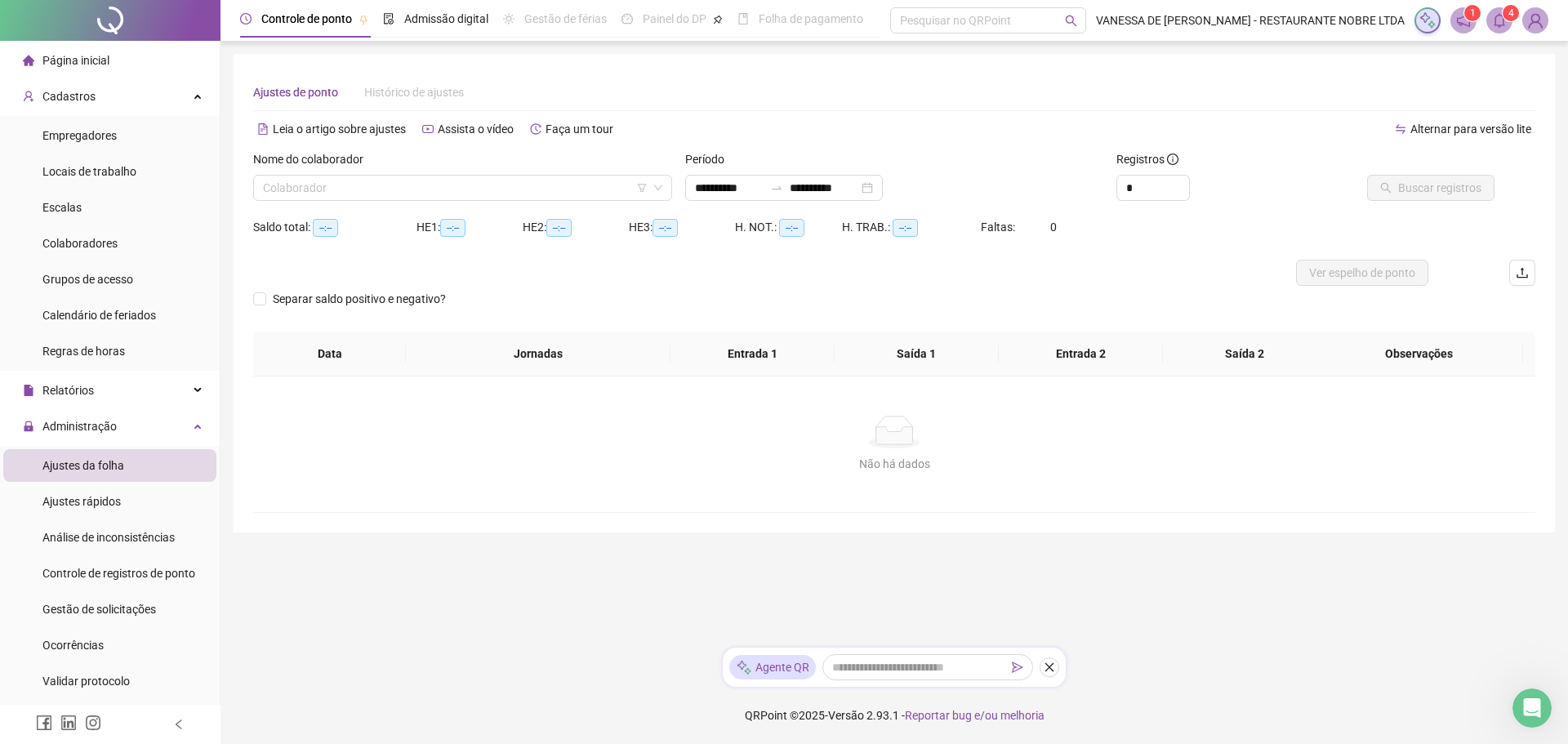
type input "**********"
click at [330, 190] on input "search" at bounding box center [456, 188] width 385 height 25
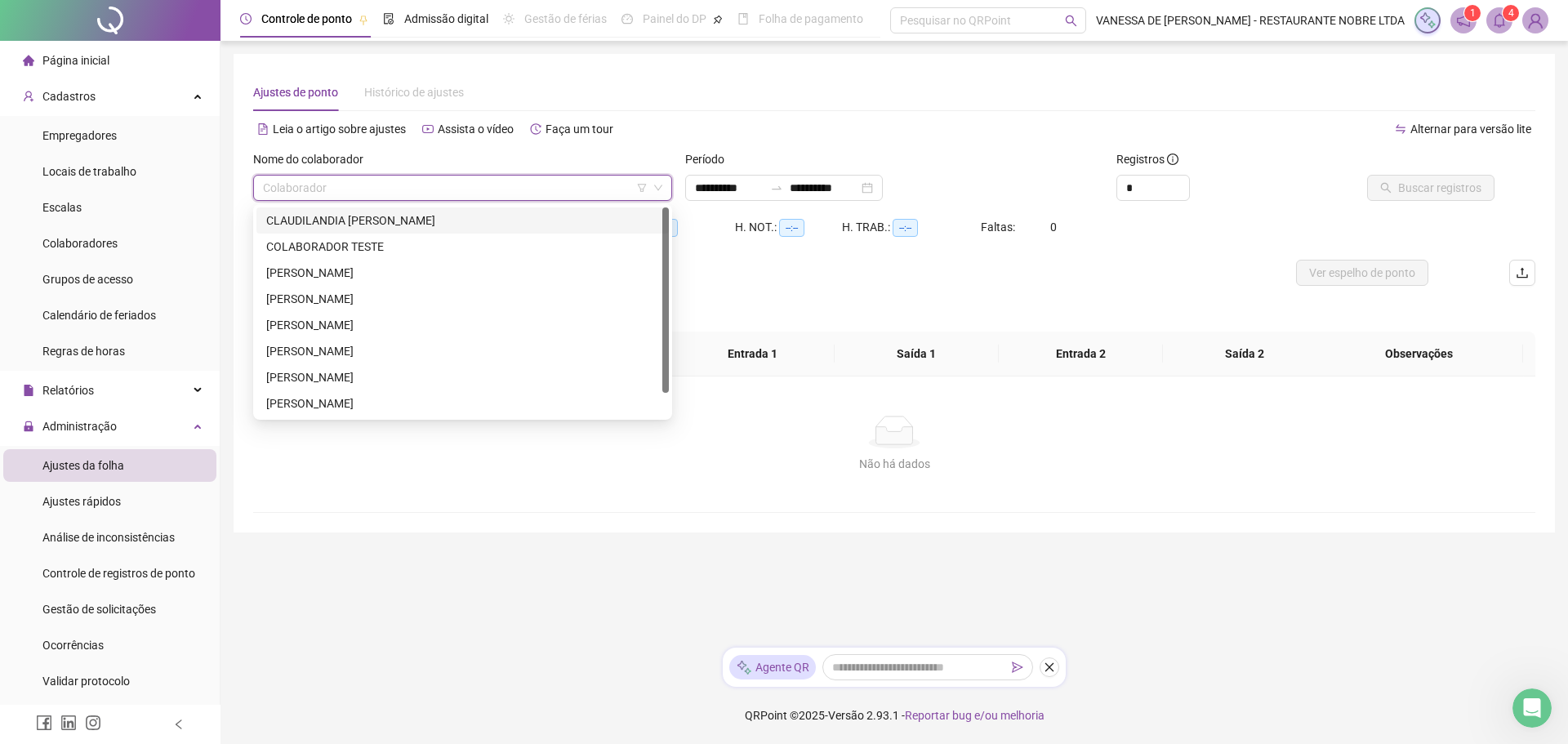
drag, startPoint x: 319, startPoint y: 228, endPoint x: 421, endPoint y: 206, distance: 104.3
click at [319, 228] on div "CLAUDILANDIA [PERSON_NAME]" at bounding box center [462, 220] width 392 height 18
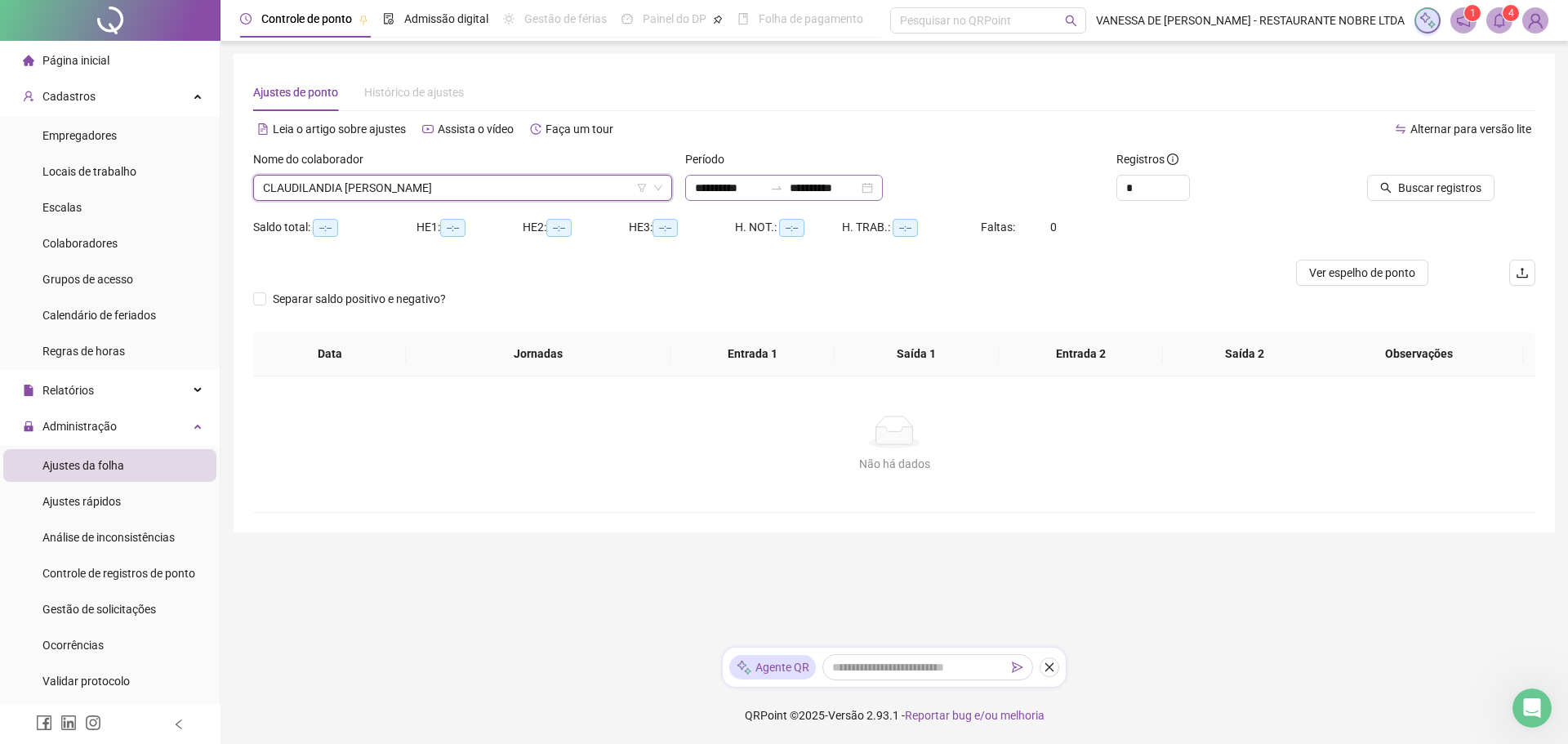
click at [883, 183] on div "**********" at bounding box center [784, 188] width 198 height 26
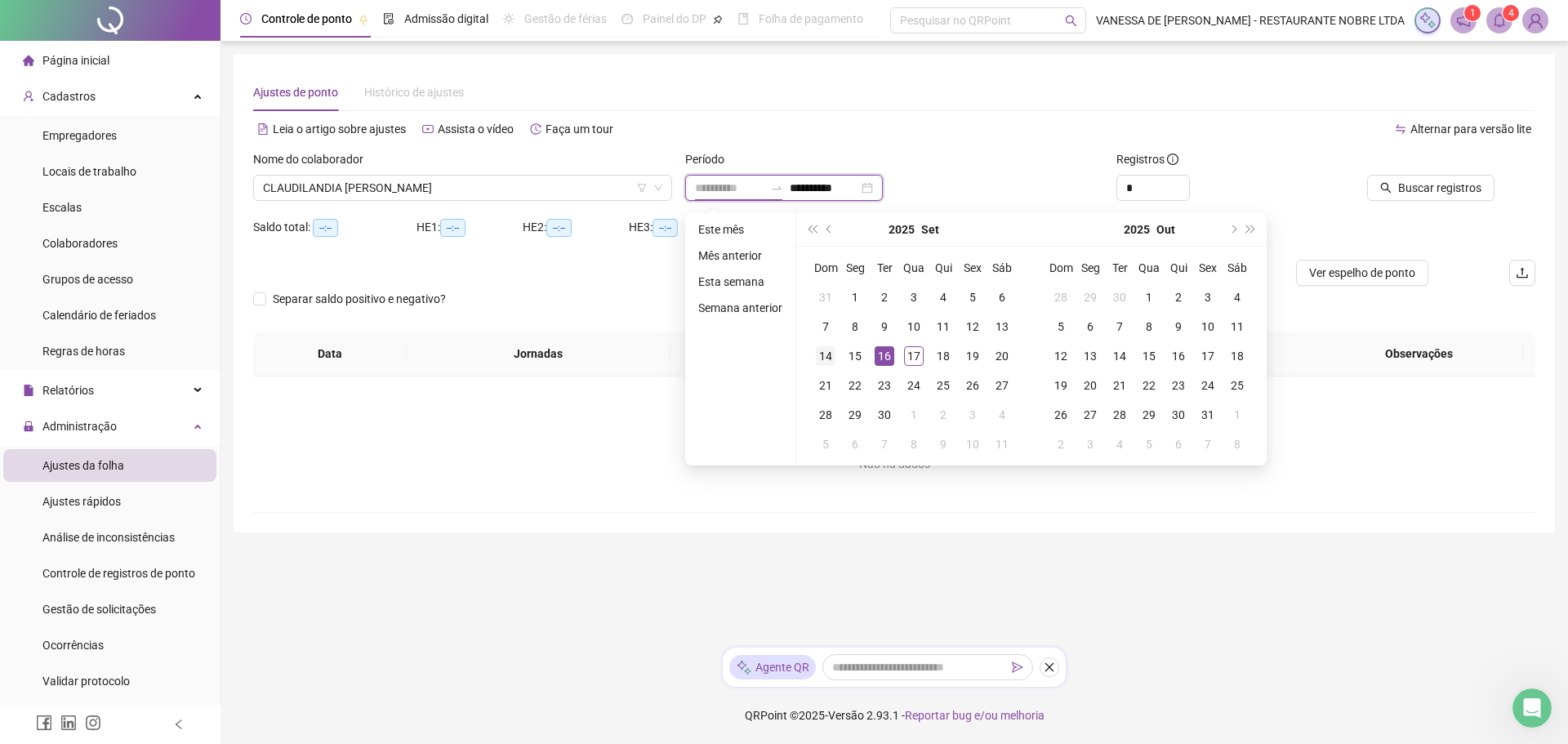
type input "**********"
click at [825, 351] on div "14" at bounding box center [825, 356] width 19 height 19
type input "**********"
click at [1447, 188] on span "Buscar registros" at bounding box center [1440, 188] width 83 height 18
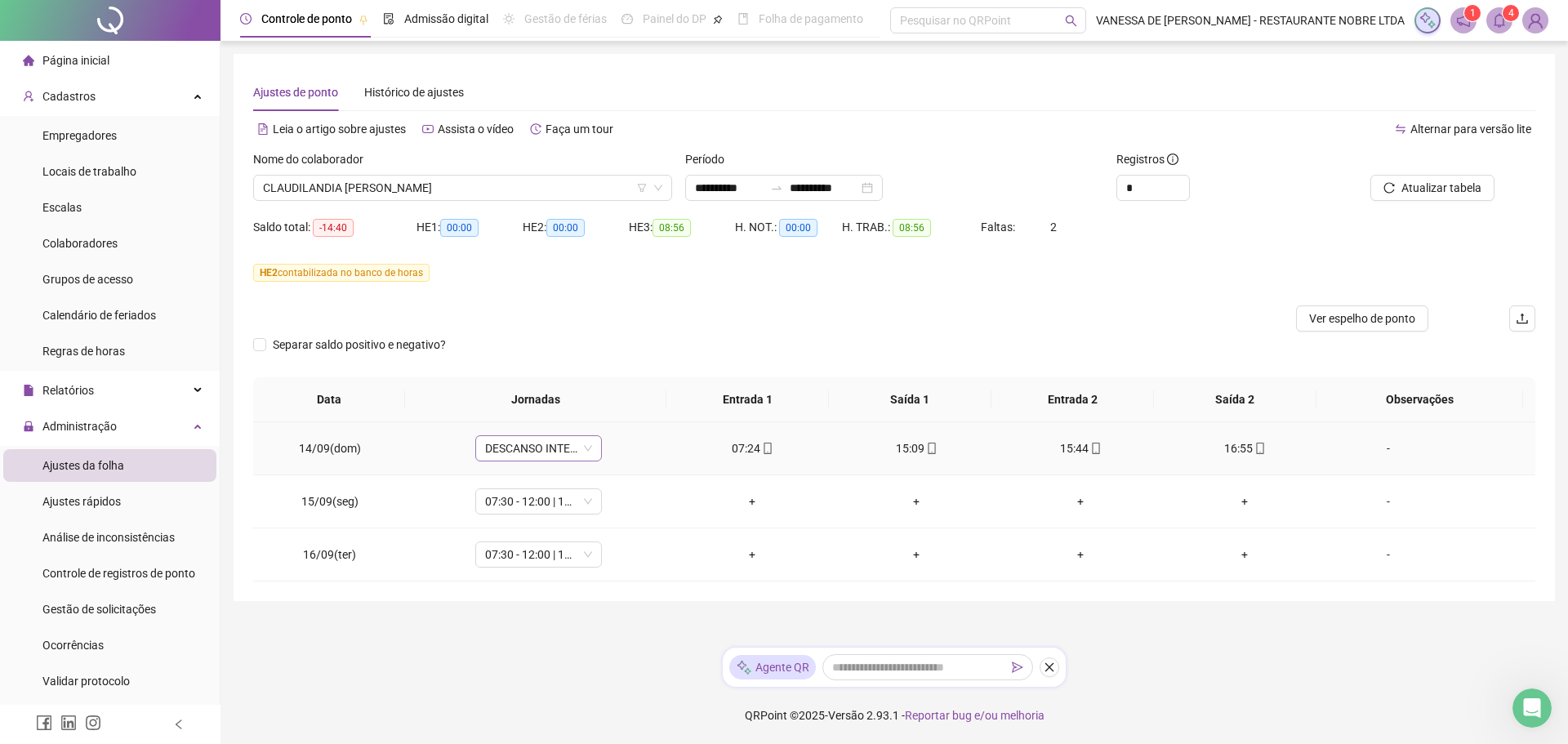
click at [584, 451] on span "DESCANSO INTER-JORNADA" at bounding box center [539, 449] width 107 height 25
click at [557, 505] on div "07:30 - 12:00 | 13:00 - 15:50" at bounding box center [564, 507] width 138 height 18
click at [607, 406] on span "Sim" at bounding box center [612, 406] width 18 height 18
click at [883, 190] on div "**********" at bounding box center [784, 188] width 198 height 26
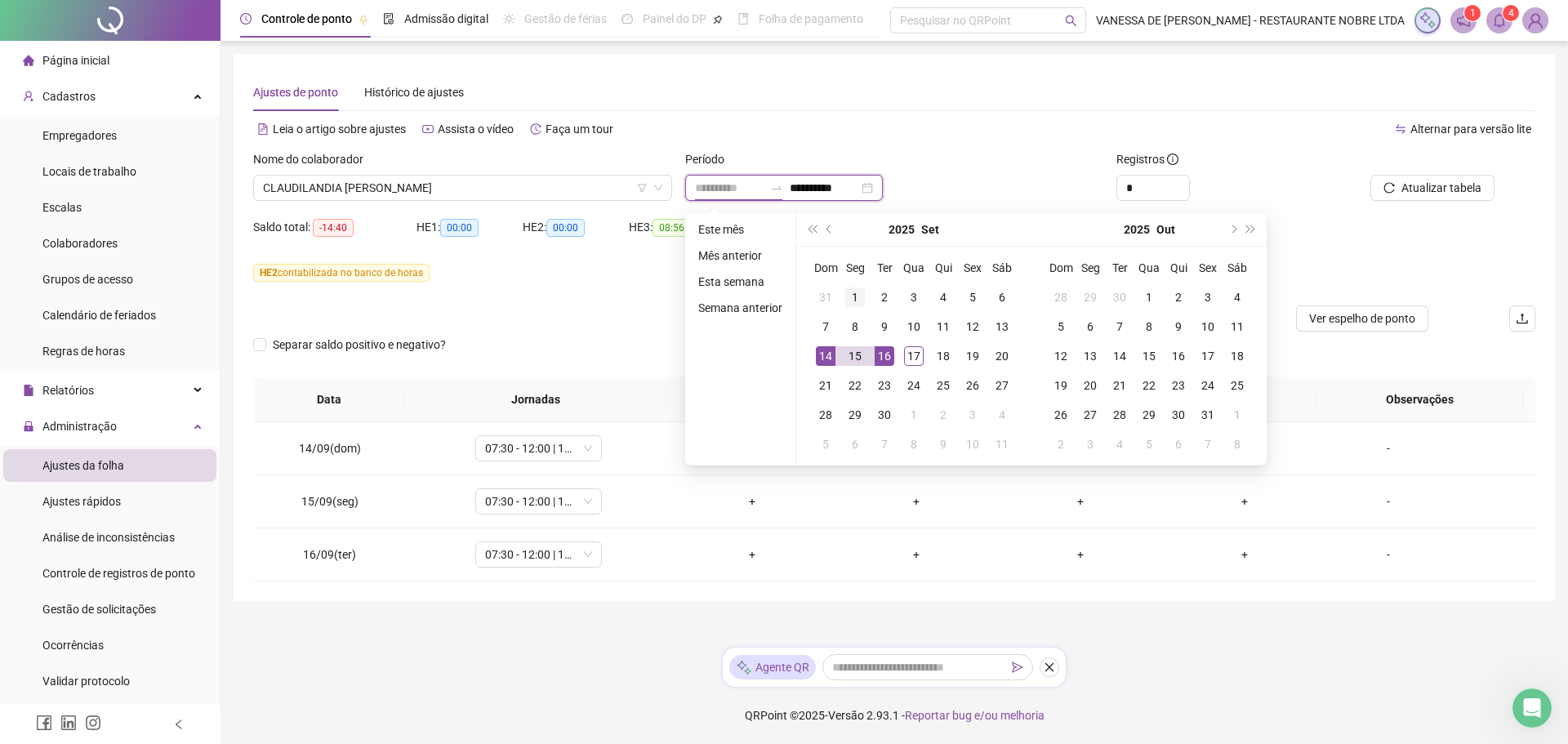
type input "**********"
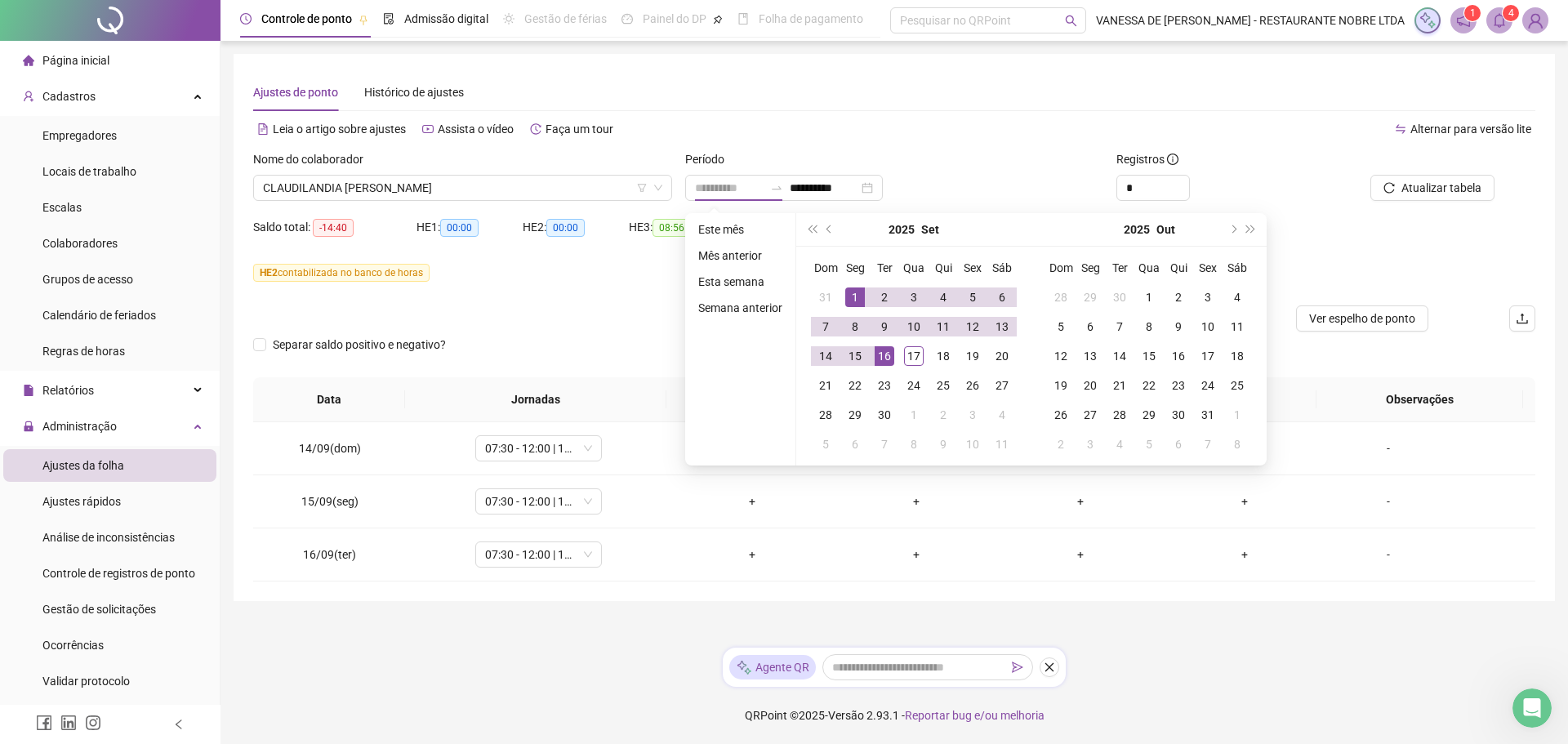
click at [856, 287] on div "1" at bounding box center [855, 297] width 19 height 19
type input "**********"
click at [824, 352] on div "14" at bounding box center [825, 356] width 19 height 19
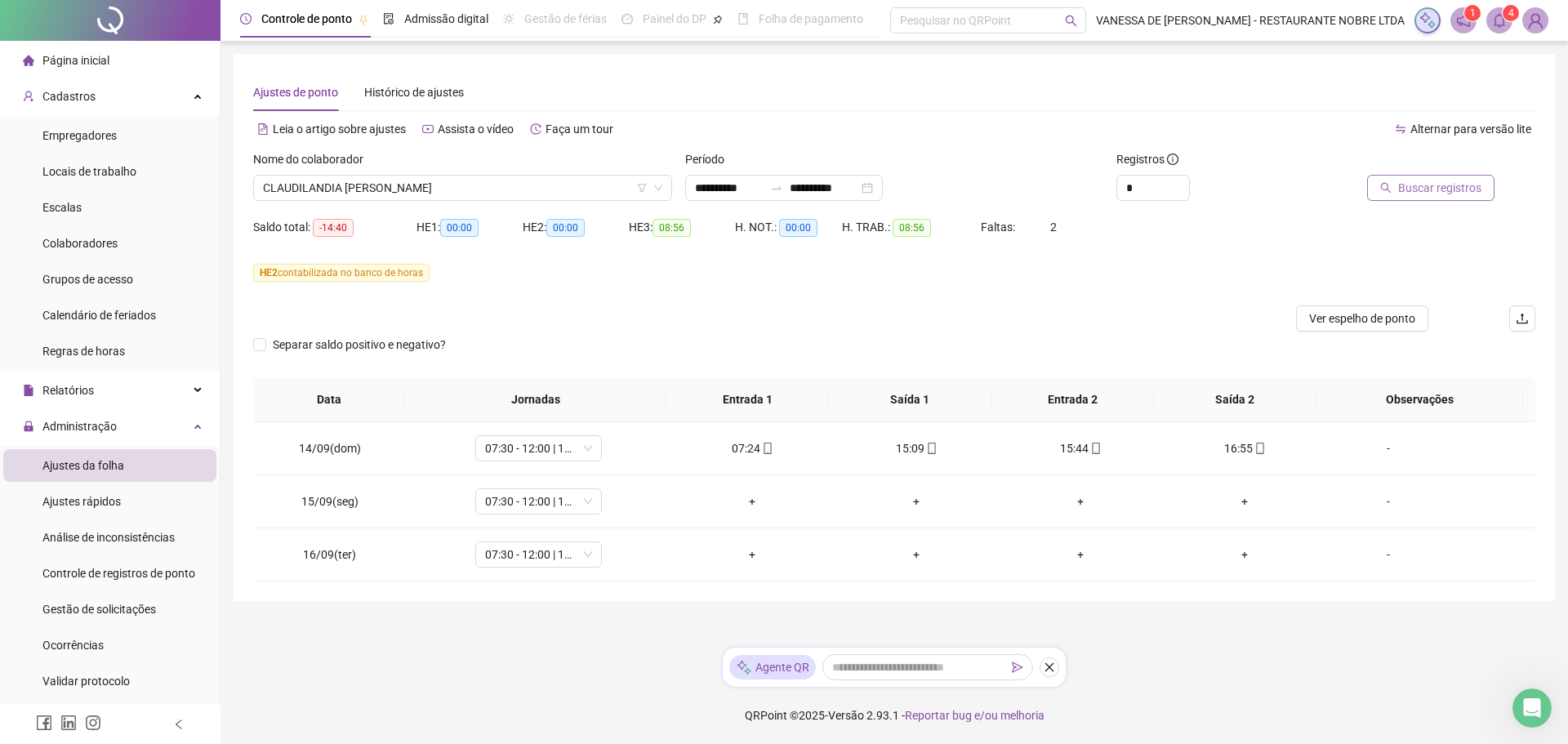
click at [1447, 198] on button "Buscar registros" at bounding box center [1430, 188] width 127 height 26
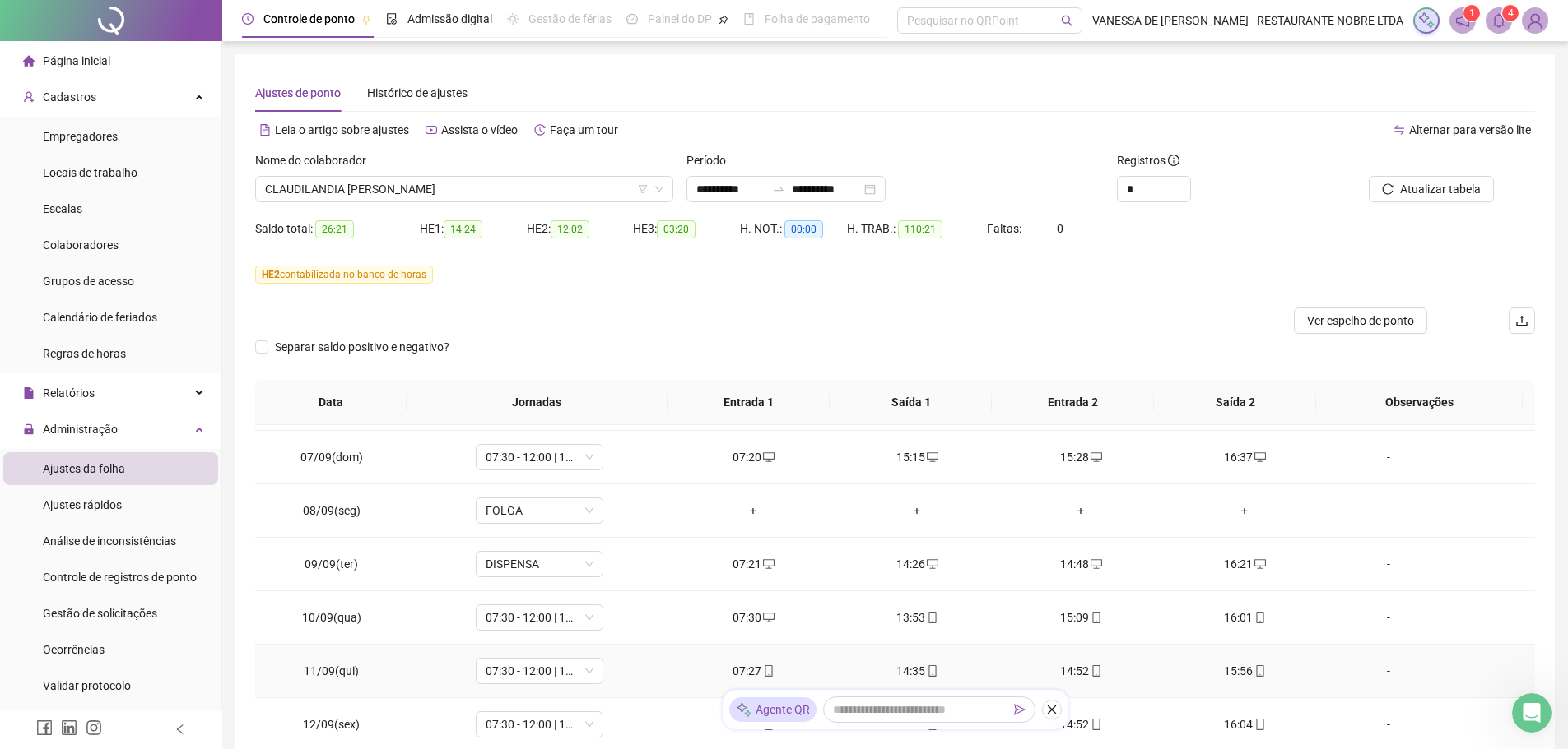
scroll to position [233, 0]
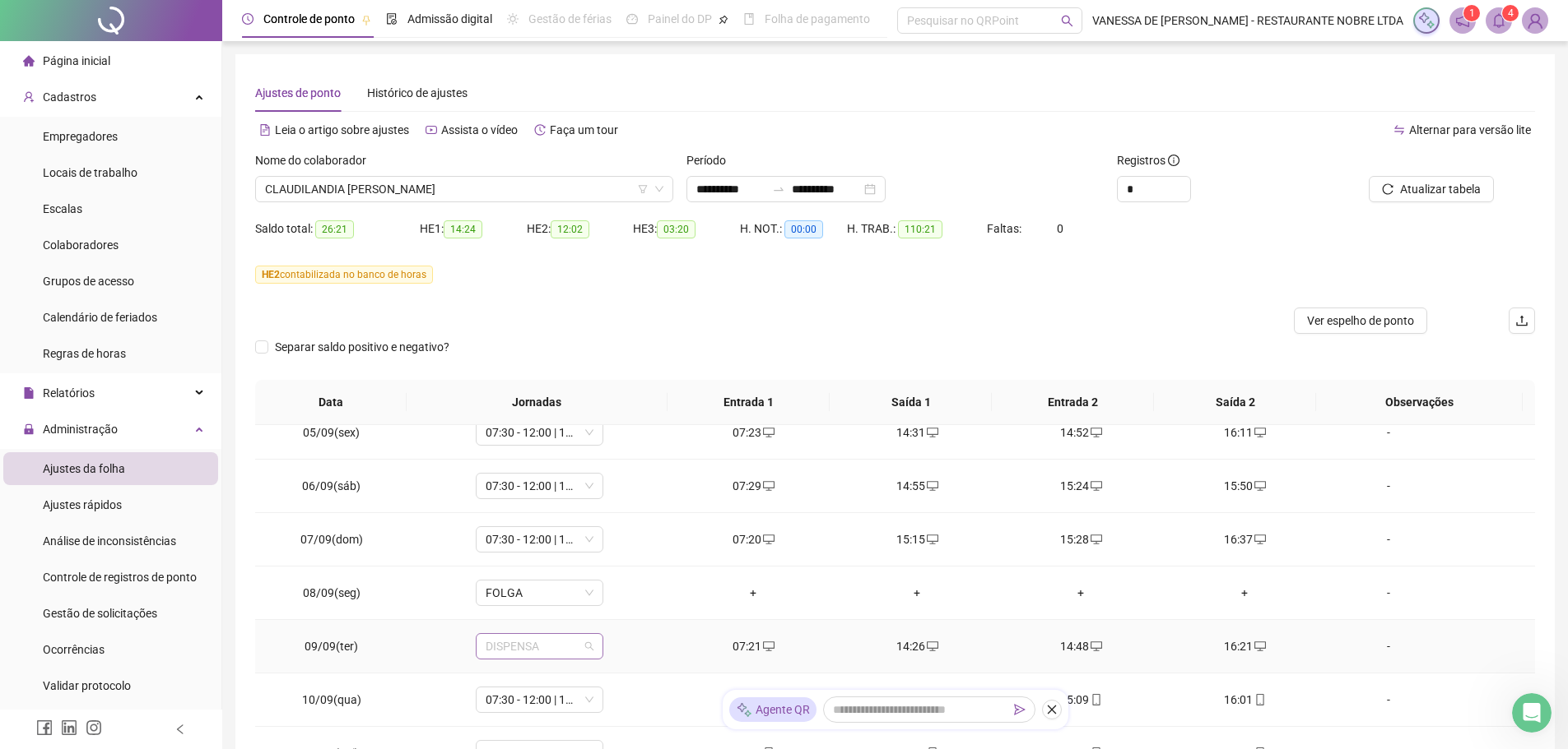
click at [588, 647] on span "DISPENSA" at bounding box center [540, 646] width 108 height 25
click at [547, 455] on div "07:30 - 12:00 | 13:00 - 15:50" at bounding box center [565, 455] width 139 height 18
click at [615, 606] on span "Sim" at bounding box center [614, 604] width 19 height 18
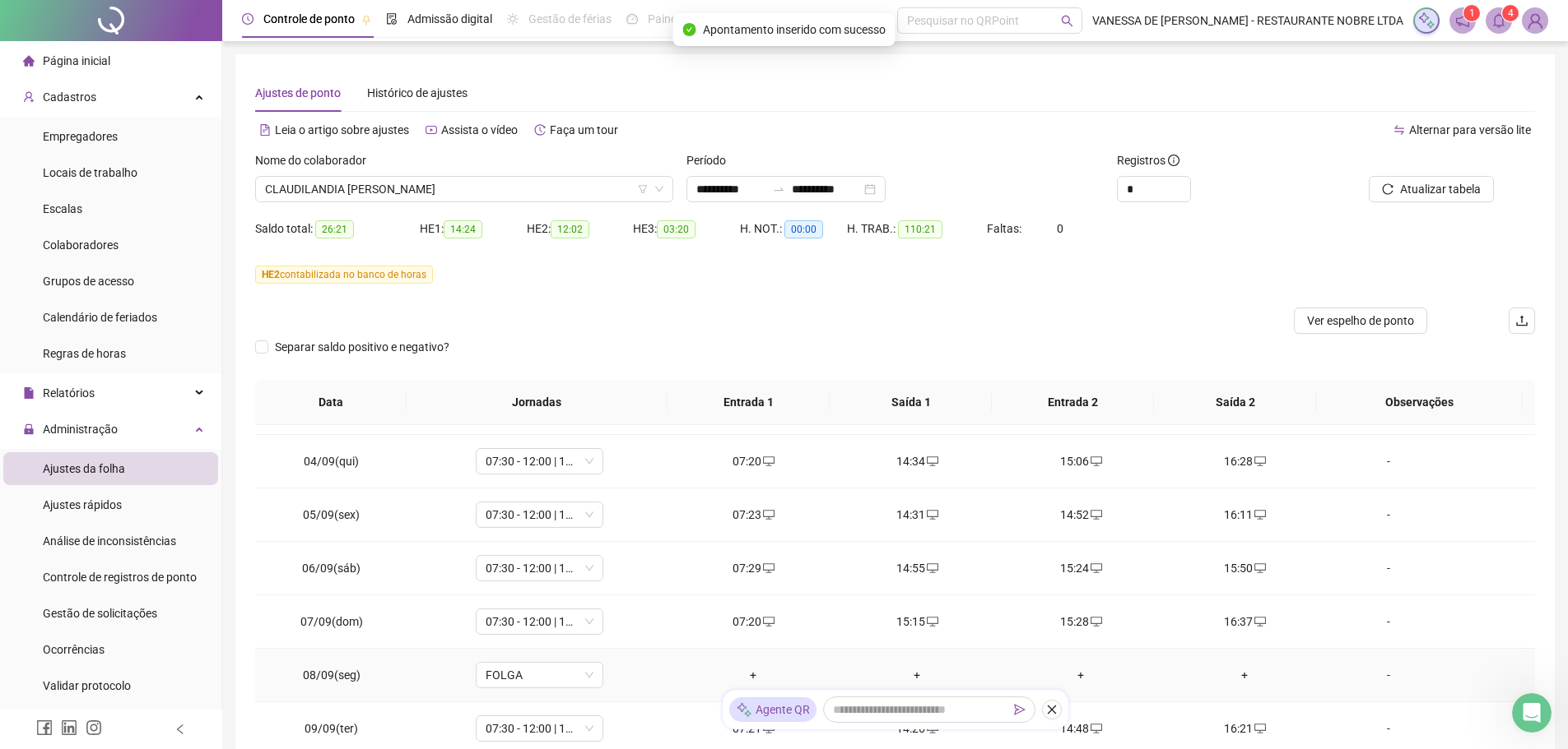
scroll to position [0, 0]
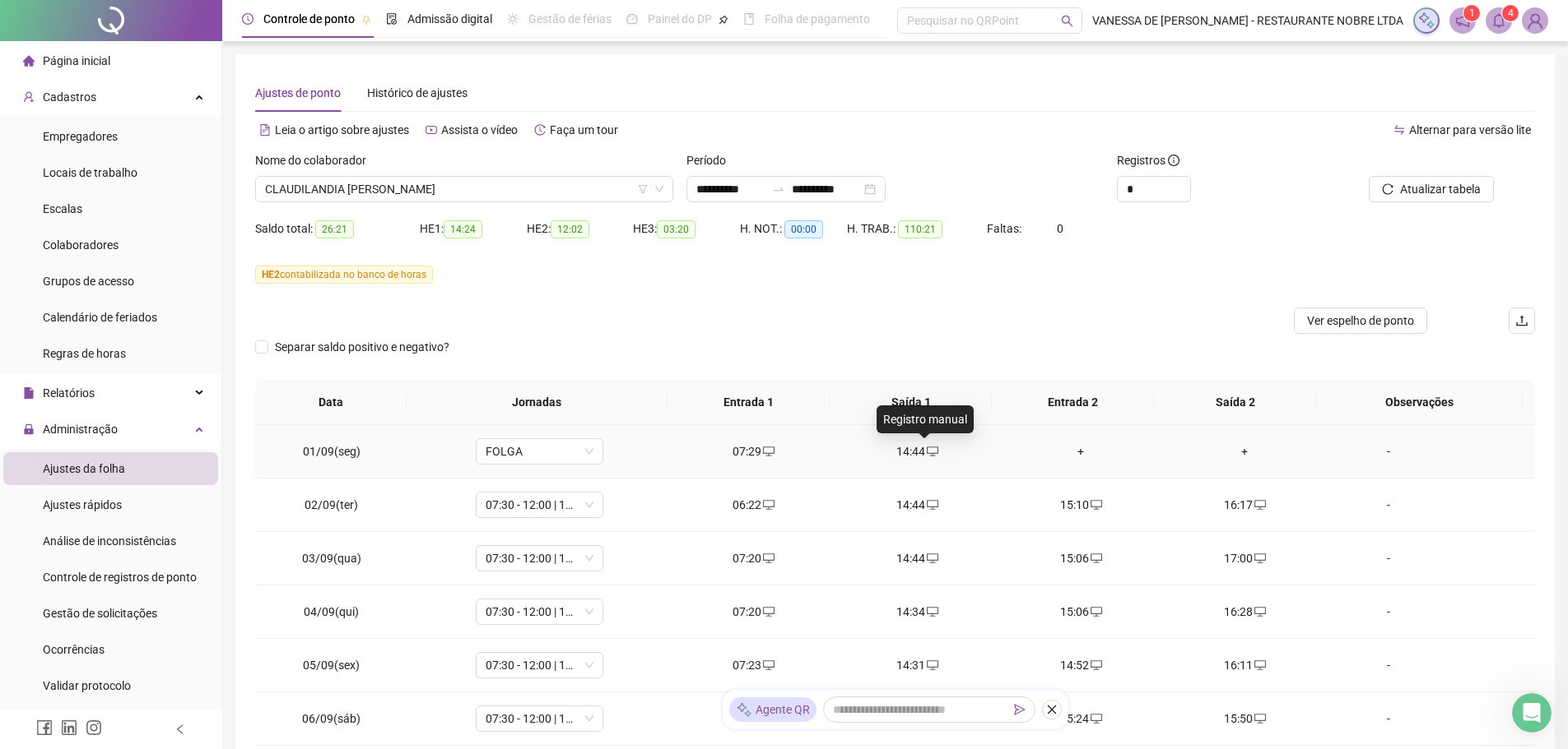
click at [927, 455] on icon "desktop" at bounding box center [933, 451] width 12 height 11
type input "**********"
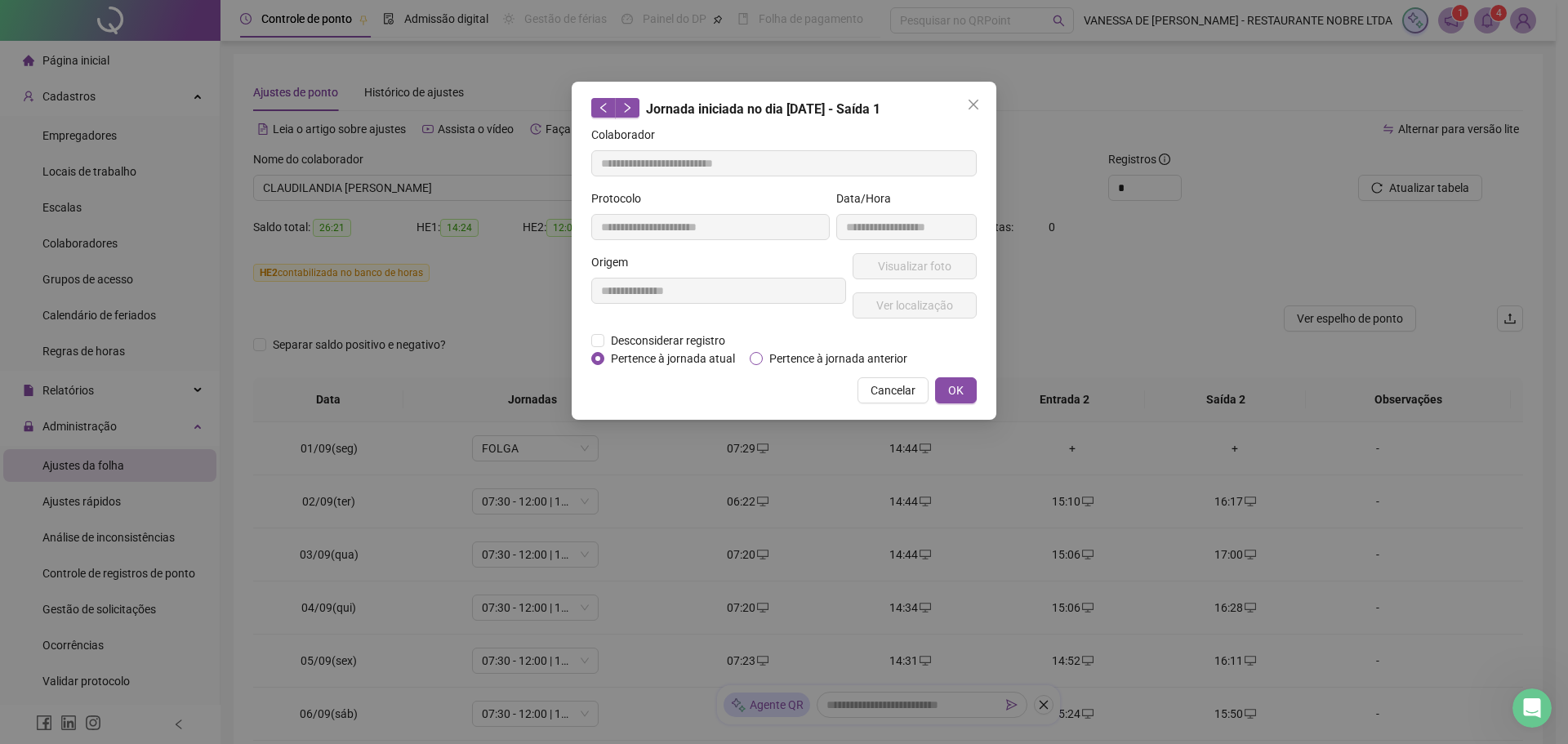
click at [780, 360] on span "Pertence à jornada anterior" at bounding box center [838, 358] width 151 height 18
click at [961, 389] on span "OK" at bounding box center [956, 390] width 16 height 18
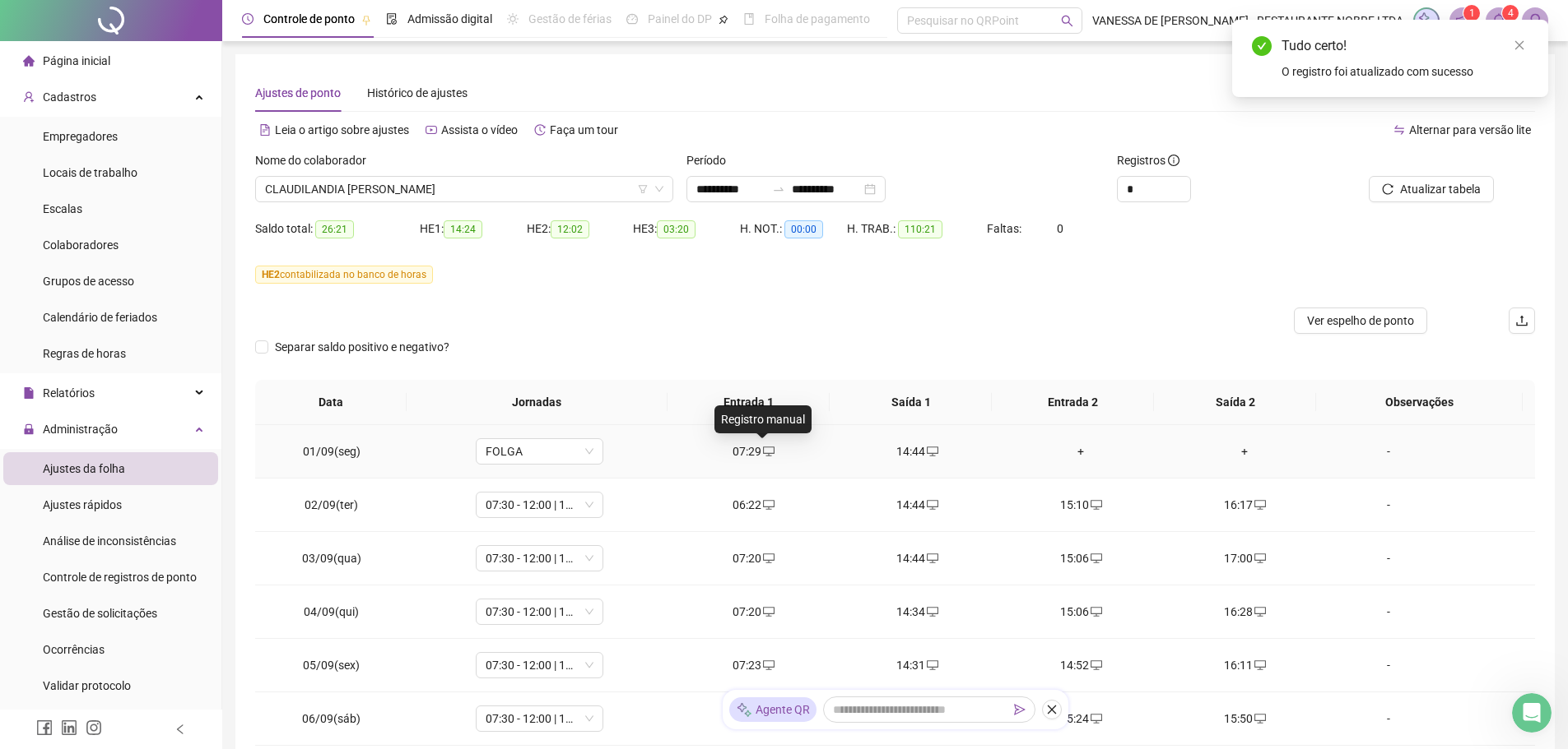
click at [763, 454] on icon "desktop" at bounding box center [768, 451] width 12 height 10
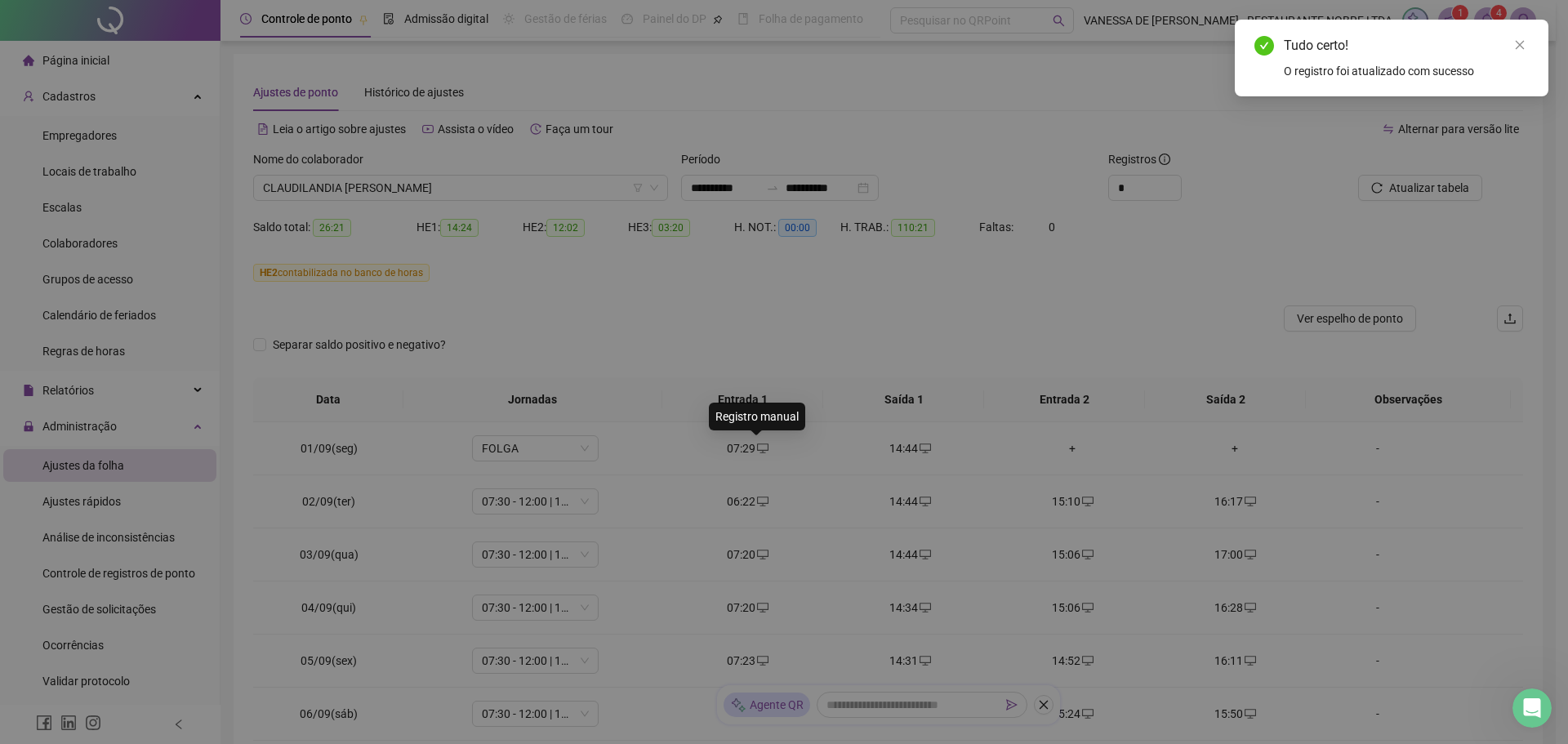
type input "**********"
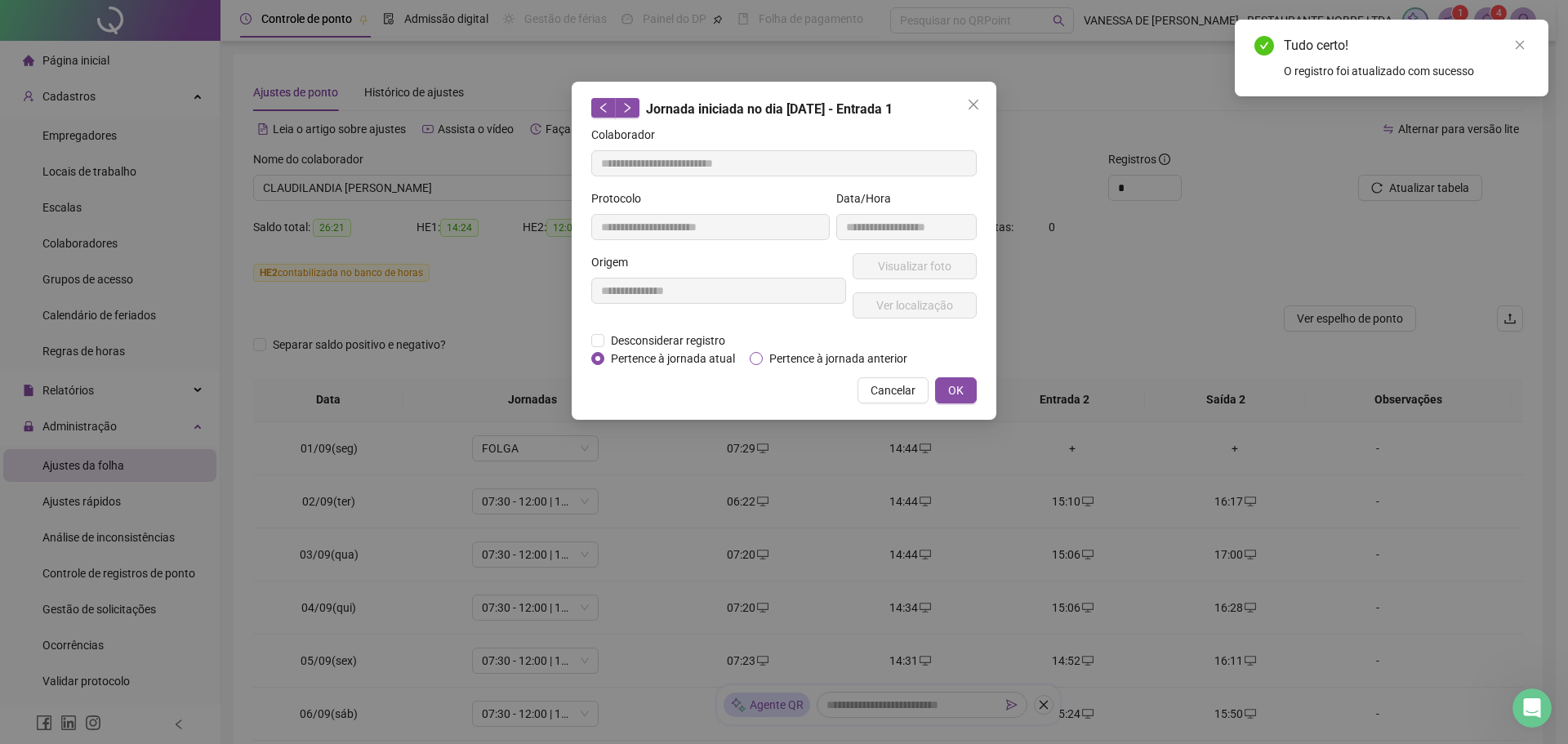
click at [807, 359] on span "Pertence à jornada anterior" at bounding box center [838, 358] width 151 height 18
click at [940, 390] on button "OK" at bounding box center [955, 391] width 41 height 26
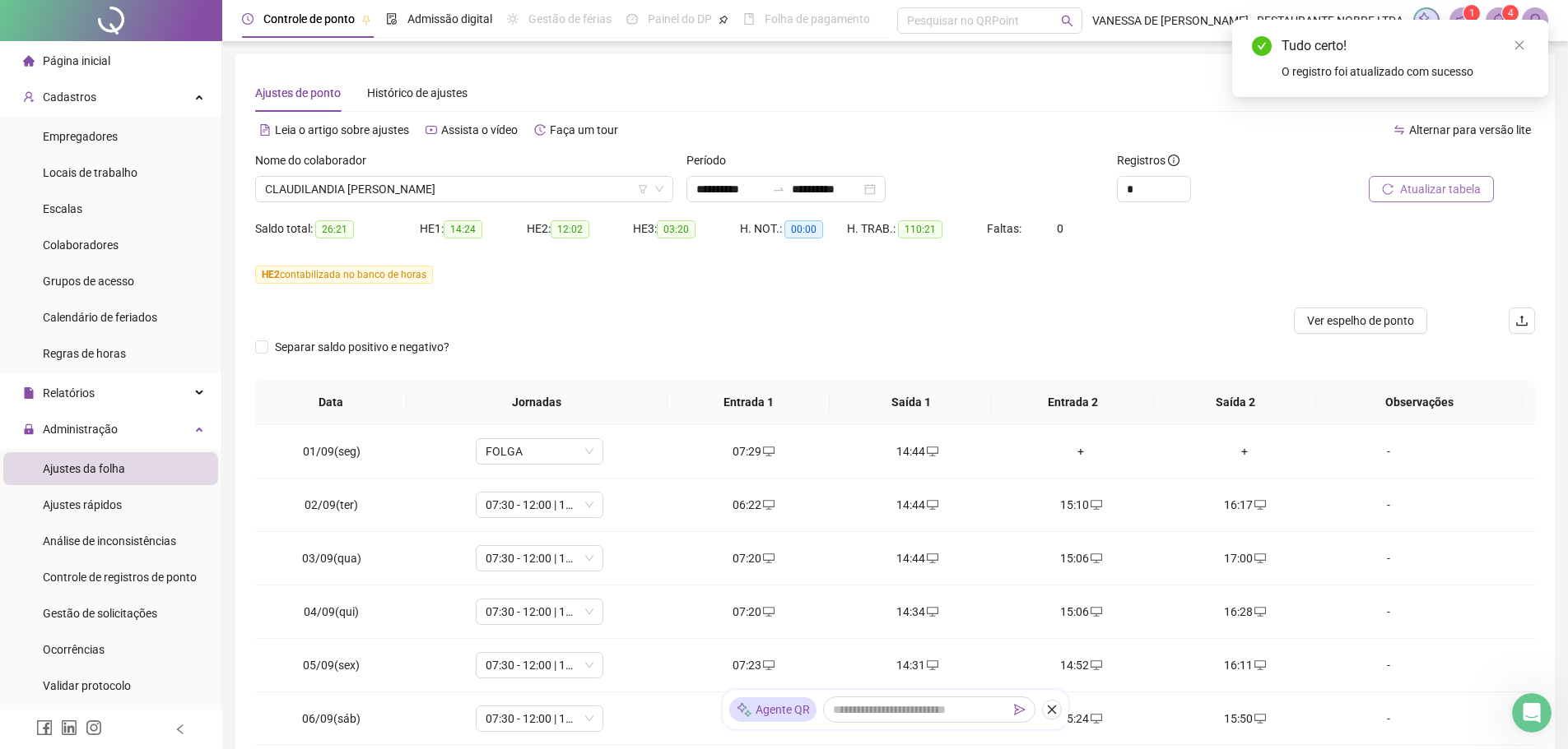
click at [1464, 195] on span "Atualizar tabela" at bounding box center [1440, 189] width 81 height 18
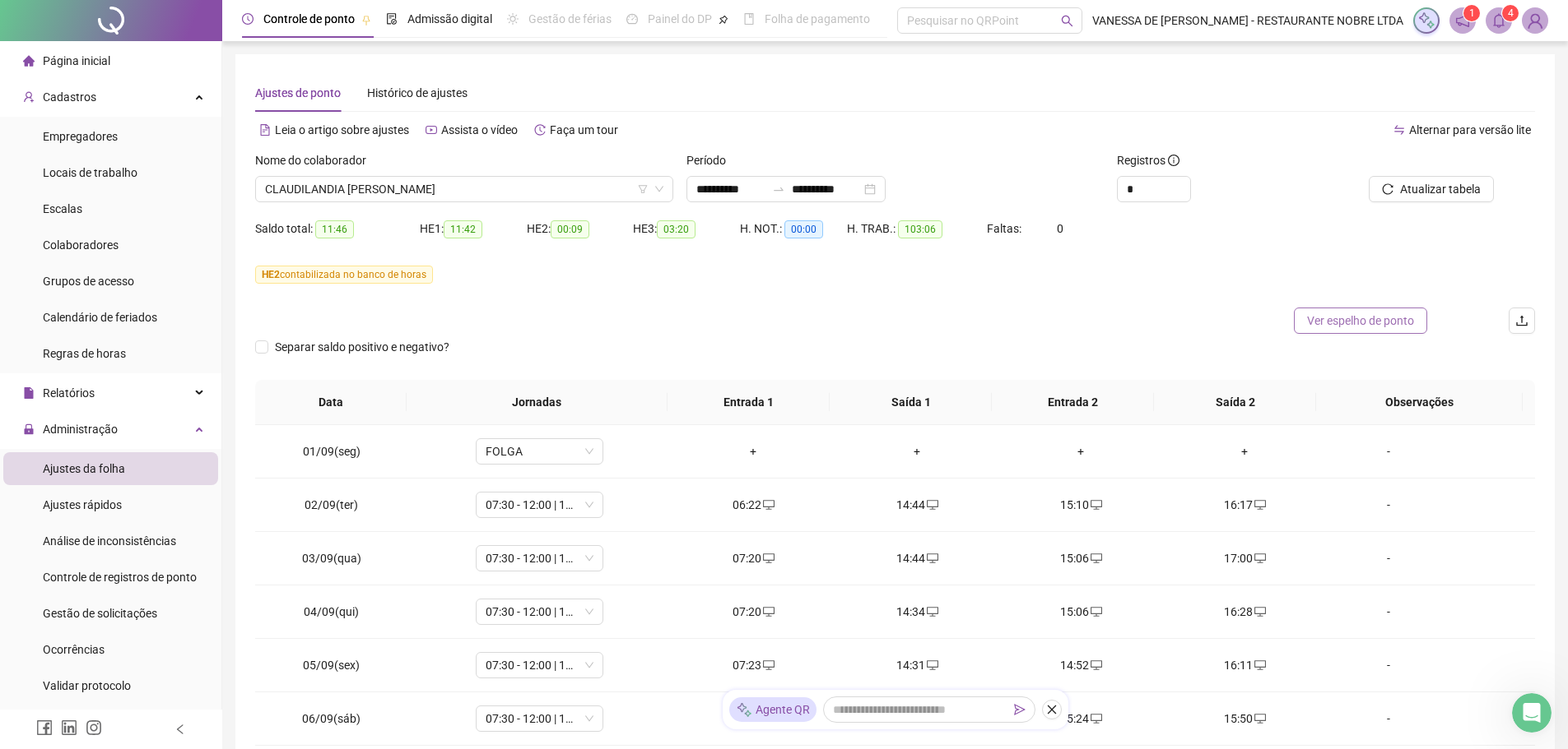
click at [1349, 322] on span "Ver espelho de ponto" at bounding box center [1360, 321] width 107 height 18
click at [82, 391] on span "Relatórios" at bounding box center [68, 393] width 52 height 13
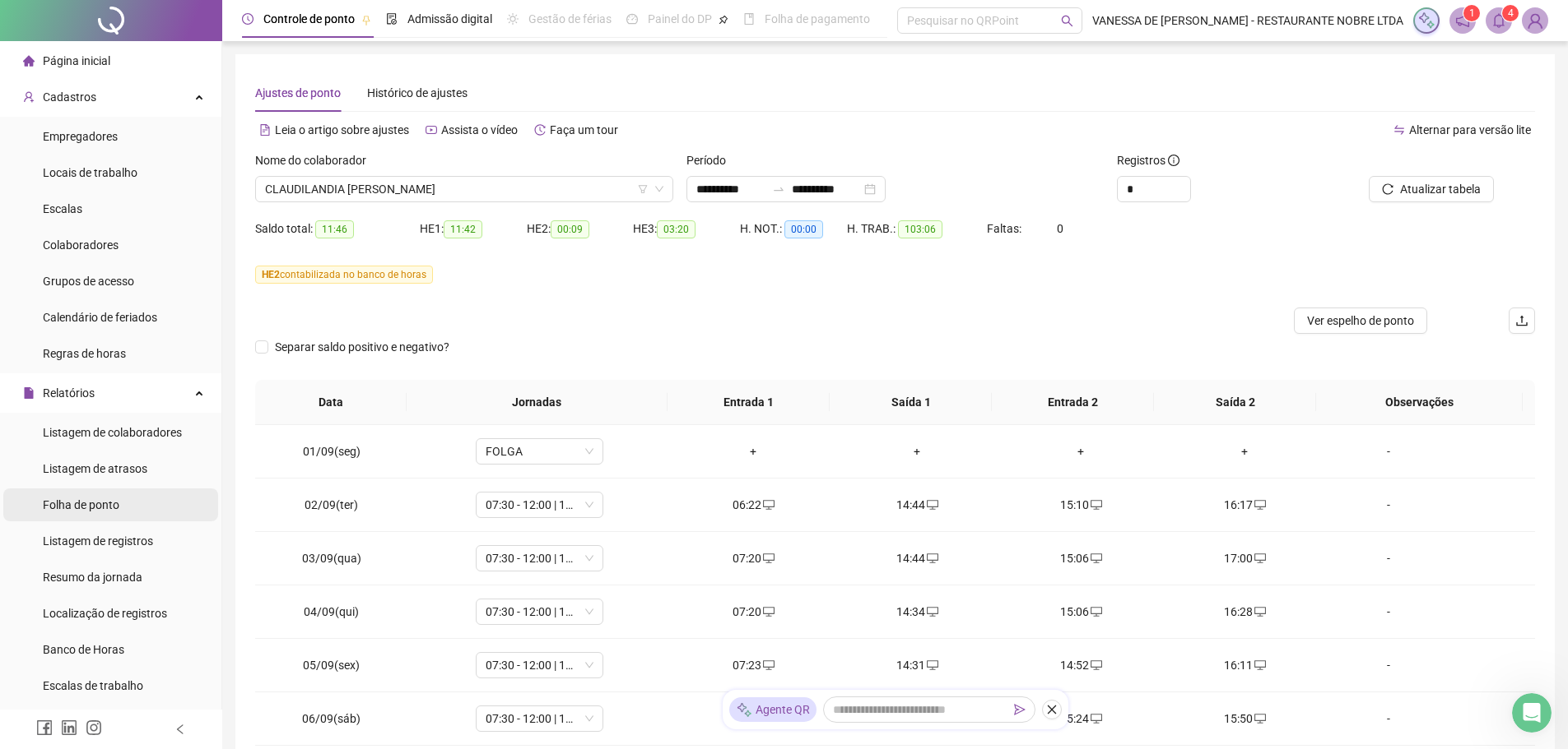
click at [94, 500] on span "Folha de ponto" at bounding box center [81, 505] width 77 height 13
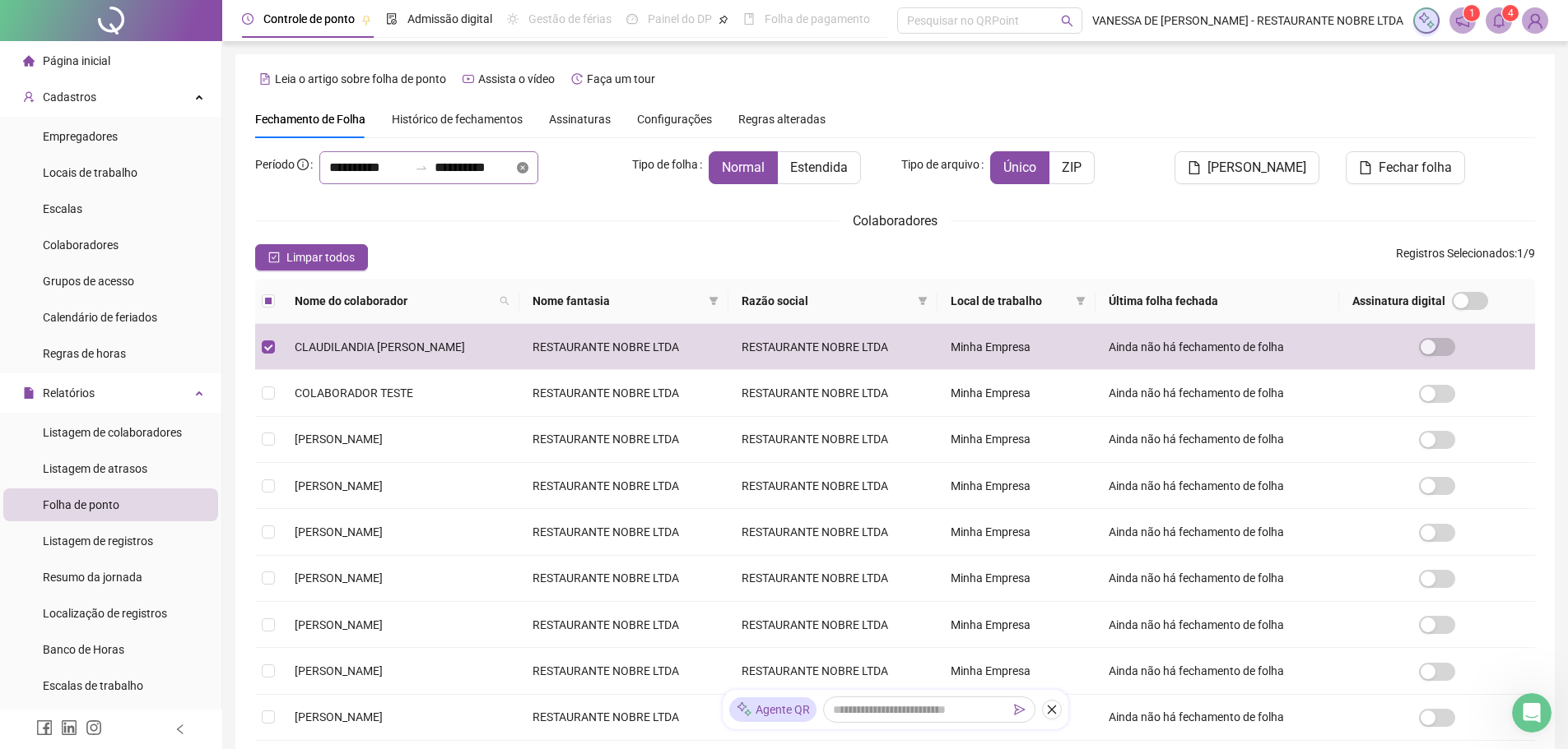
click at [528, 167] on icon "close-circle" at bounding box center [522, 167] width 12 height 11
click at [538, 167] on div at bounding box center [428, 167] width 219 height 33
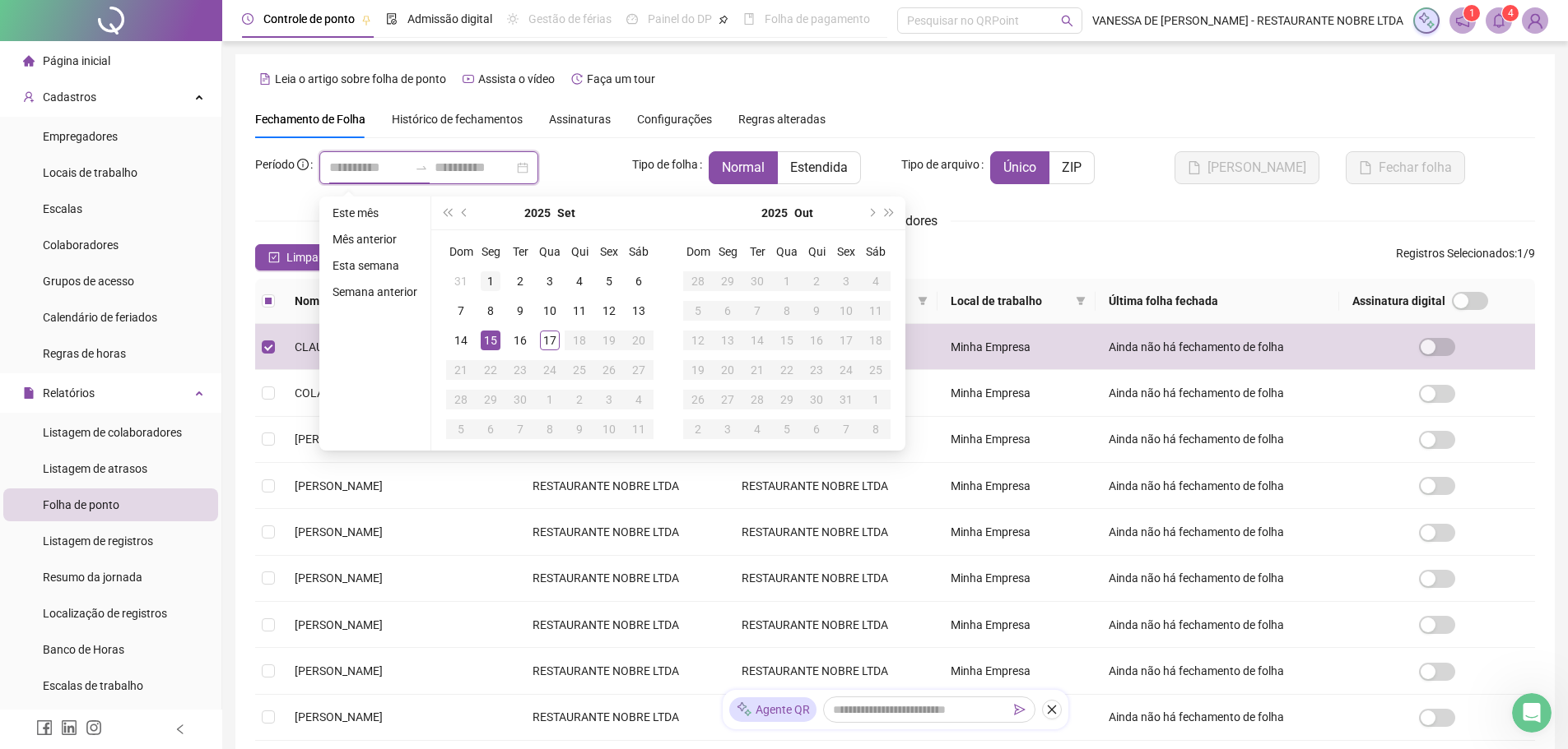
type input "**********"
click at [488, 279] on div "1" at bounding box center [490, 281] width 19 height 19
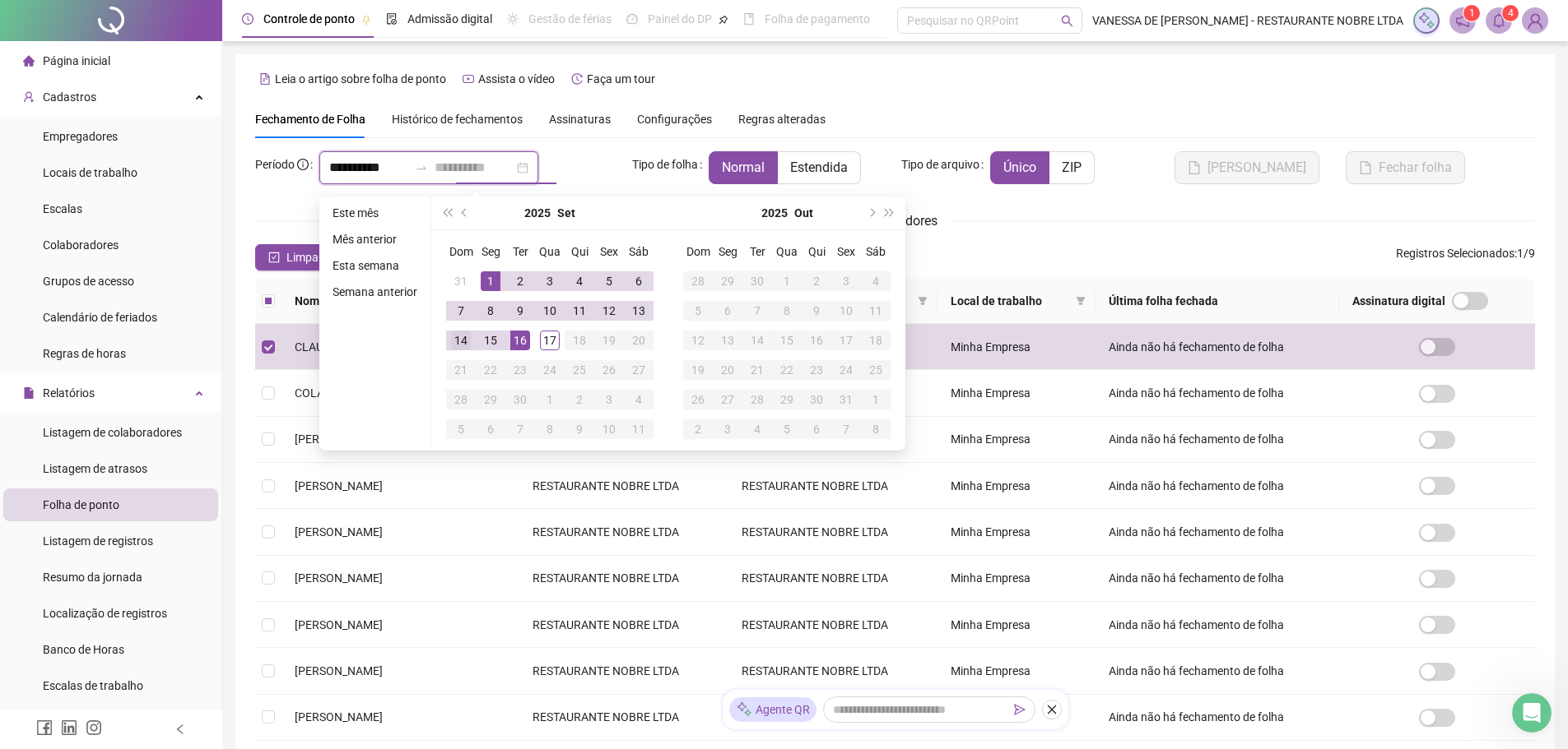
type input "**********"
click at [465, 339] on div "14" at bounding box center [461, 340] width 19 height 19
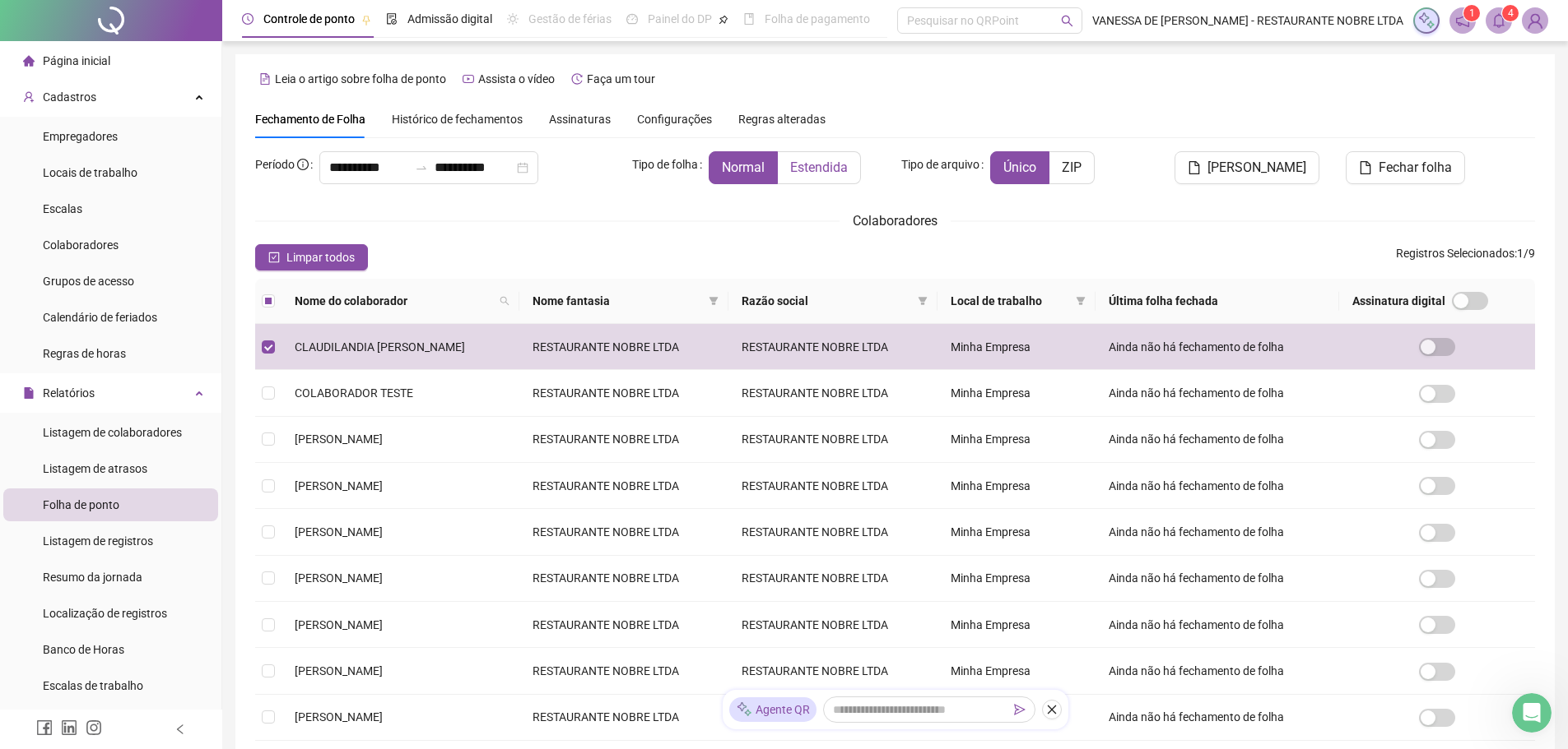
click at [816, 164] on span "Estendida" at bounding box center [819, 167] width 58 height 16
click at [1275, 169] on span "[PERSON_NAME]" at bounding box center [1257, 168] width 99 height 19
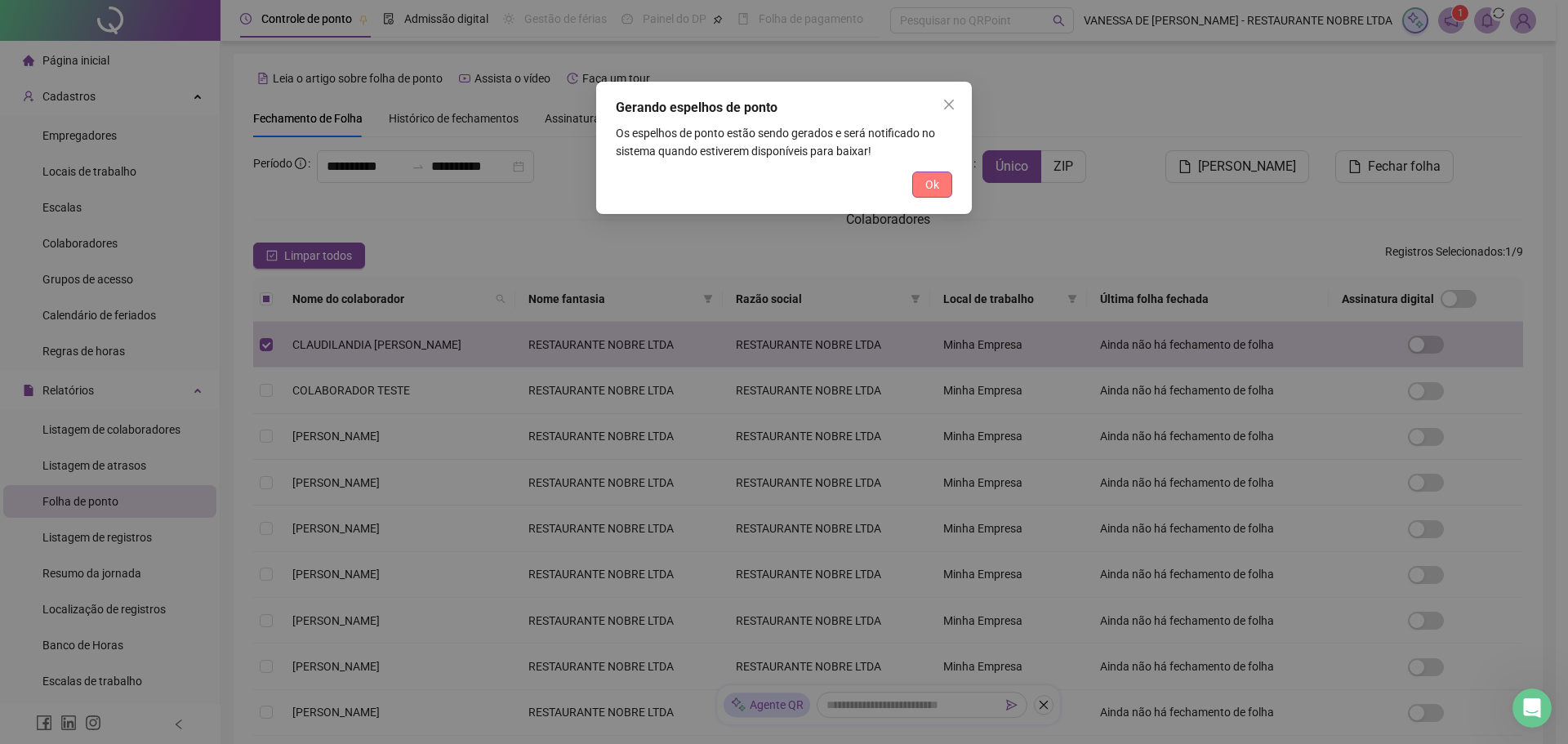
click at [939, 180] on span "Ok" at bounding box center [932, 184] width 14 height 18
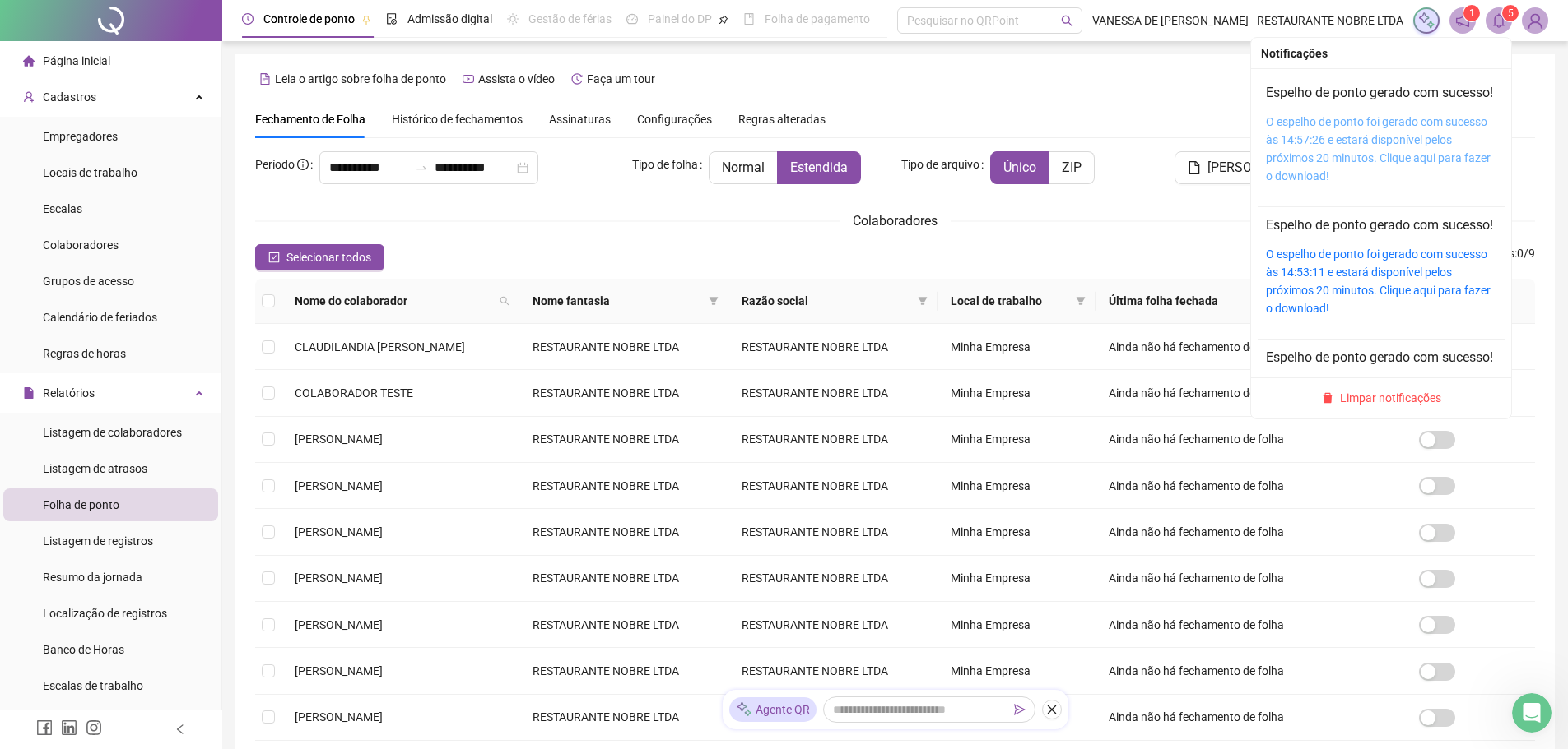
click at [1361, 153] on link "O espelho de ponto foi gerado com sucesso às 14:57:26 e estará disponível pelos…" at bounding box center [1379, 149] width 225 height 67
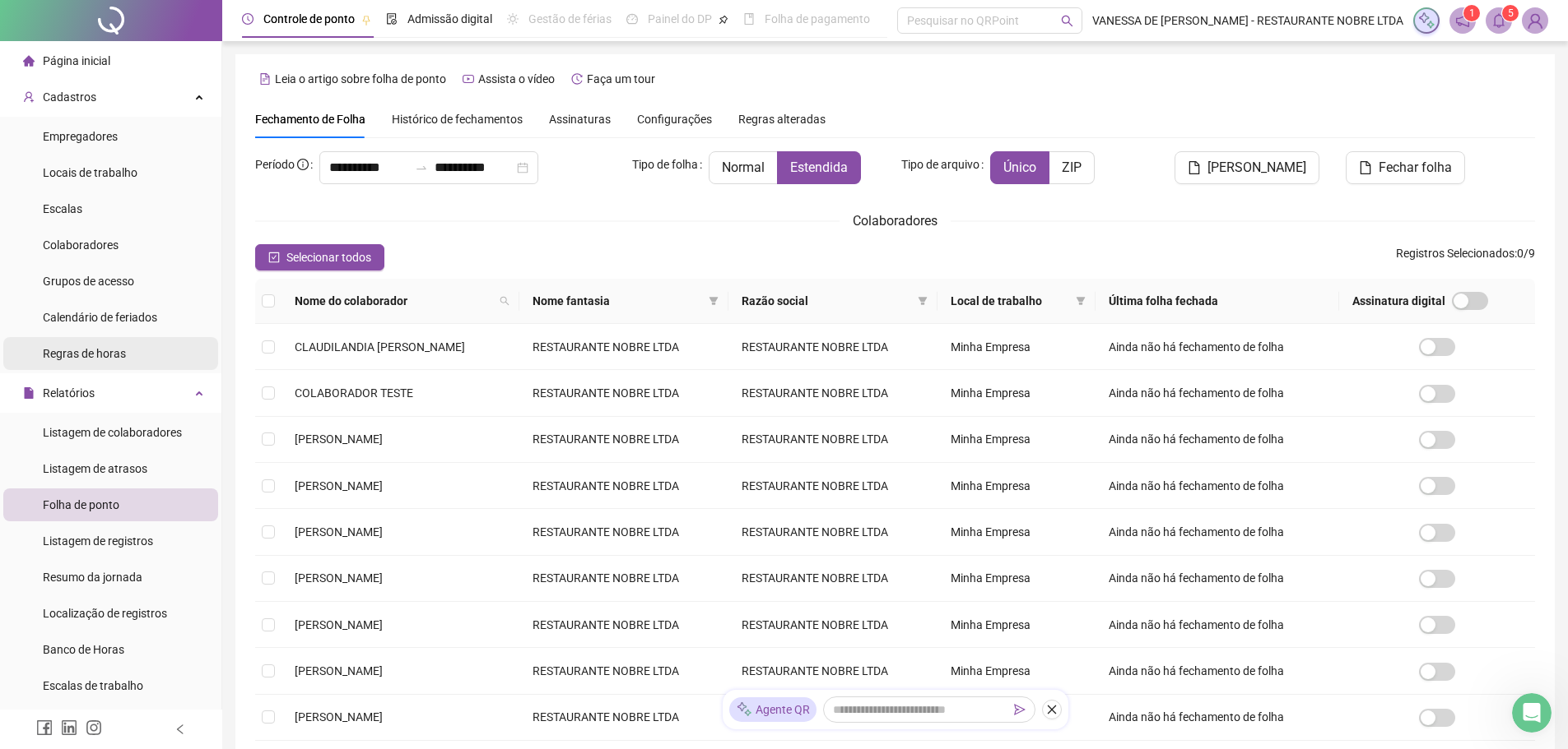
click at [81, 349] on span "Regras de horas" at bounding box center [84, 354] width 83 height 13
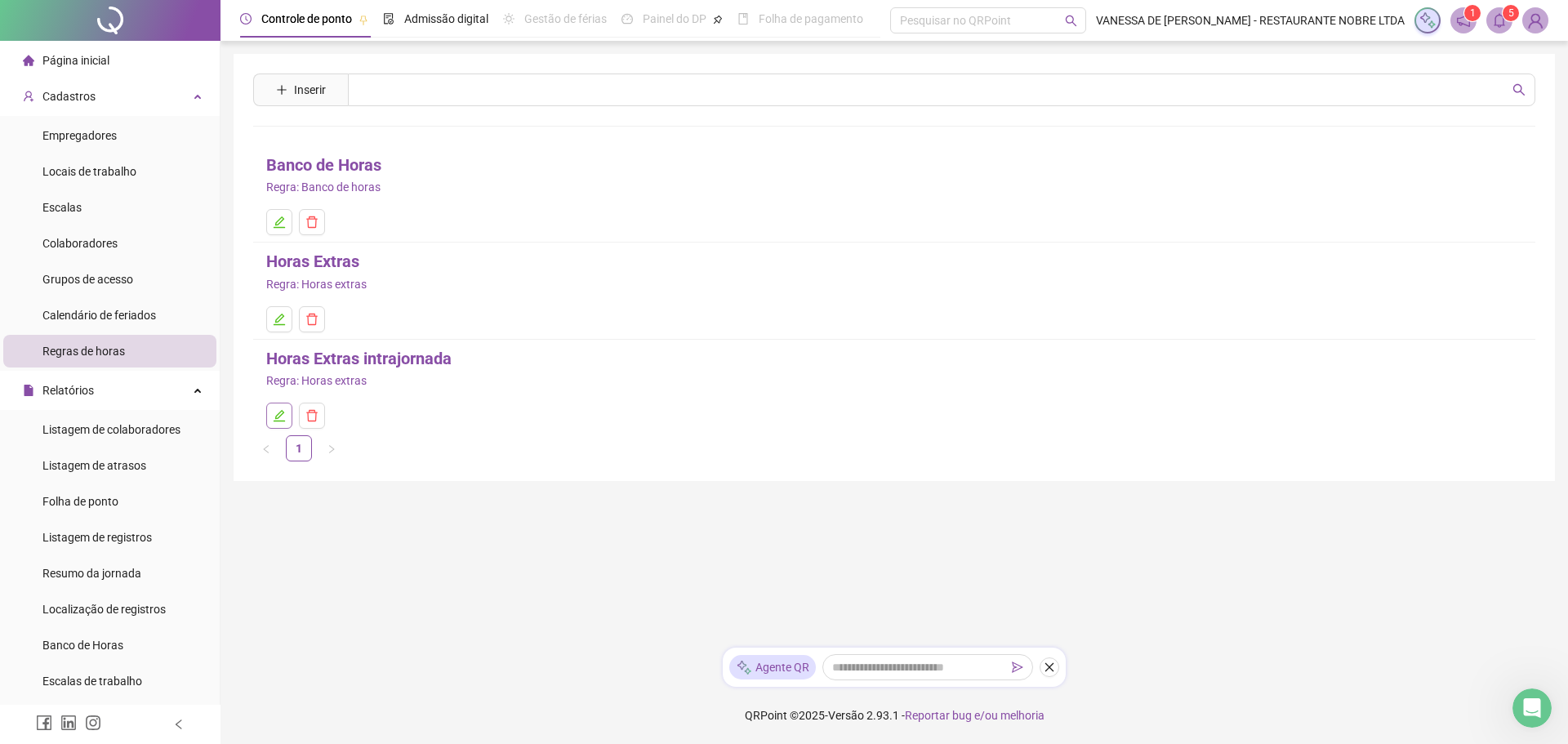
click at [284, 416] on icon "edit" at bounding box center [279, 415] width 13 height 13
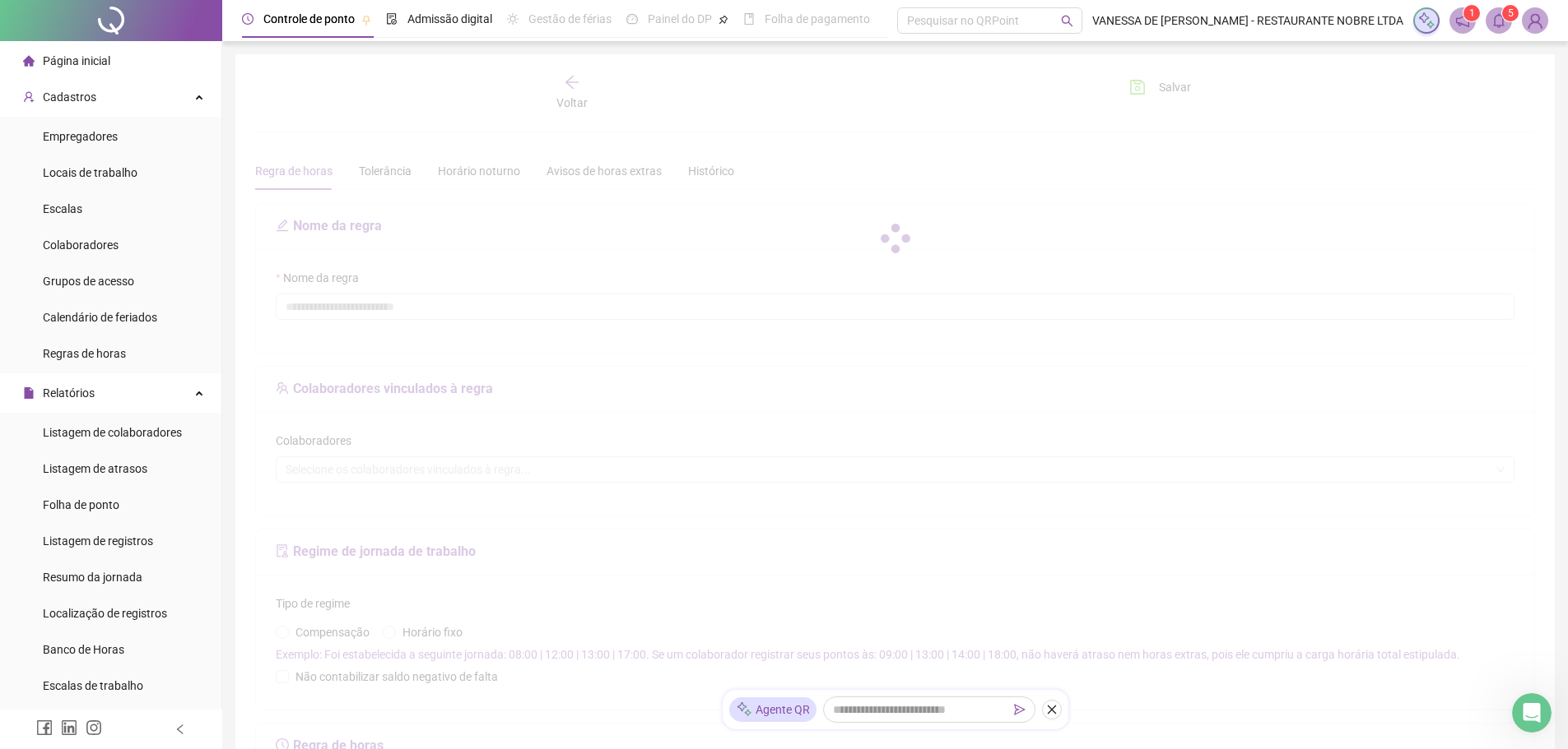
type input "**********"
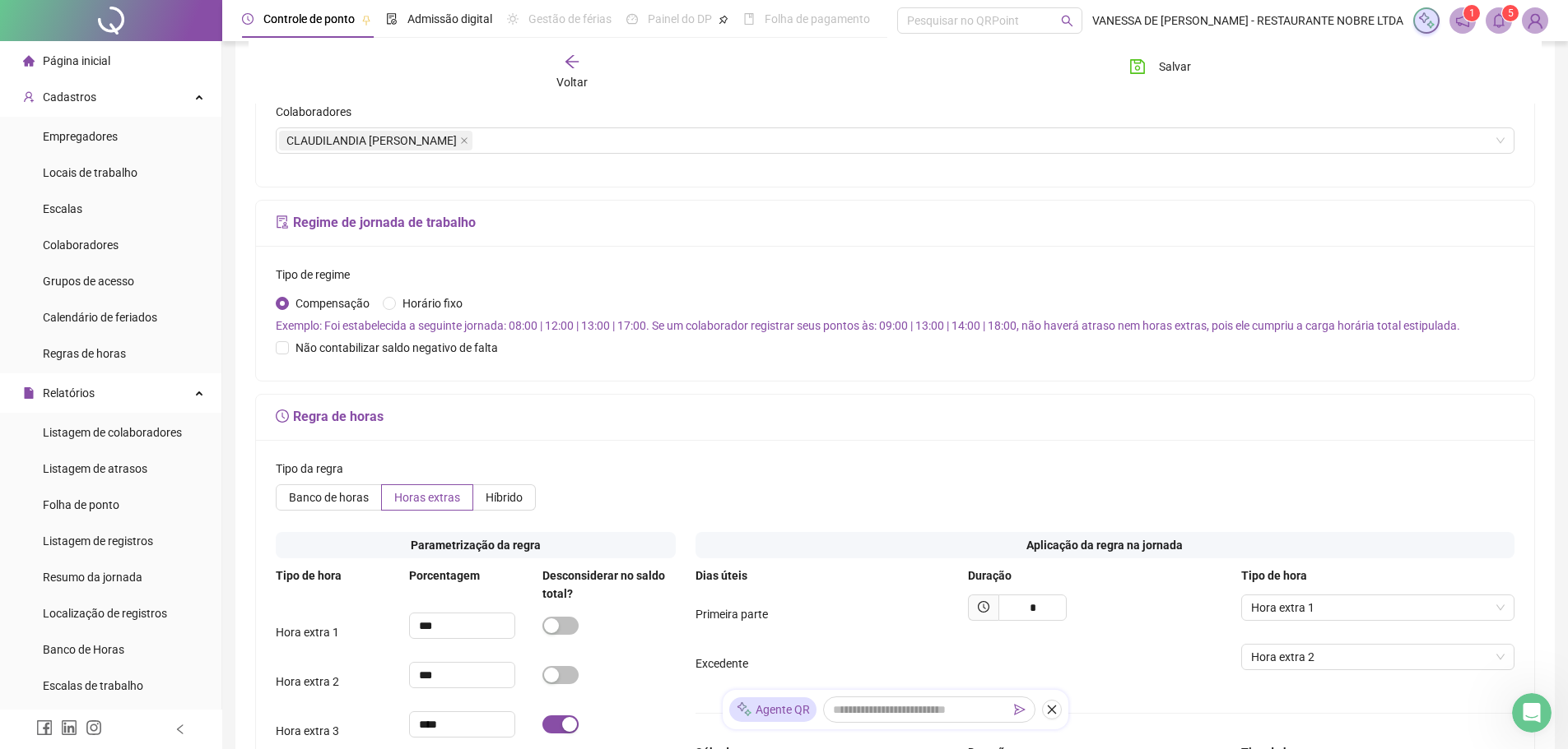
scroll to position [493, 0]
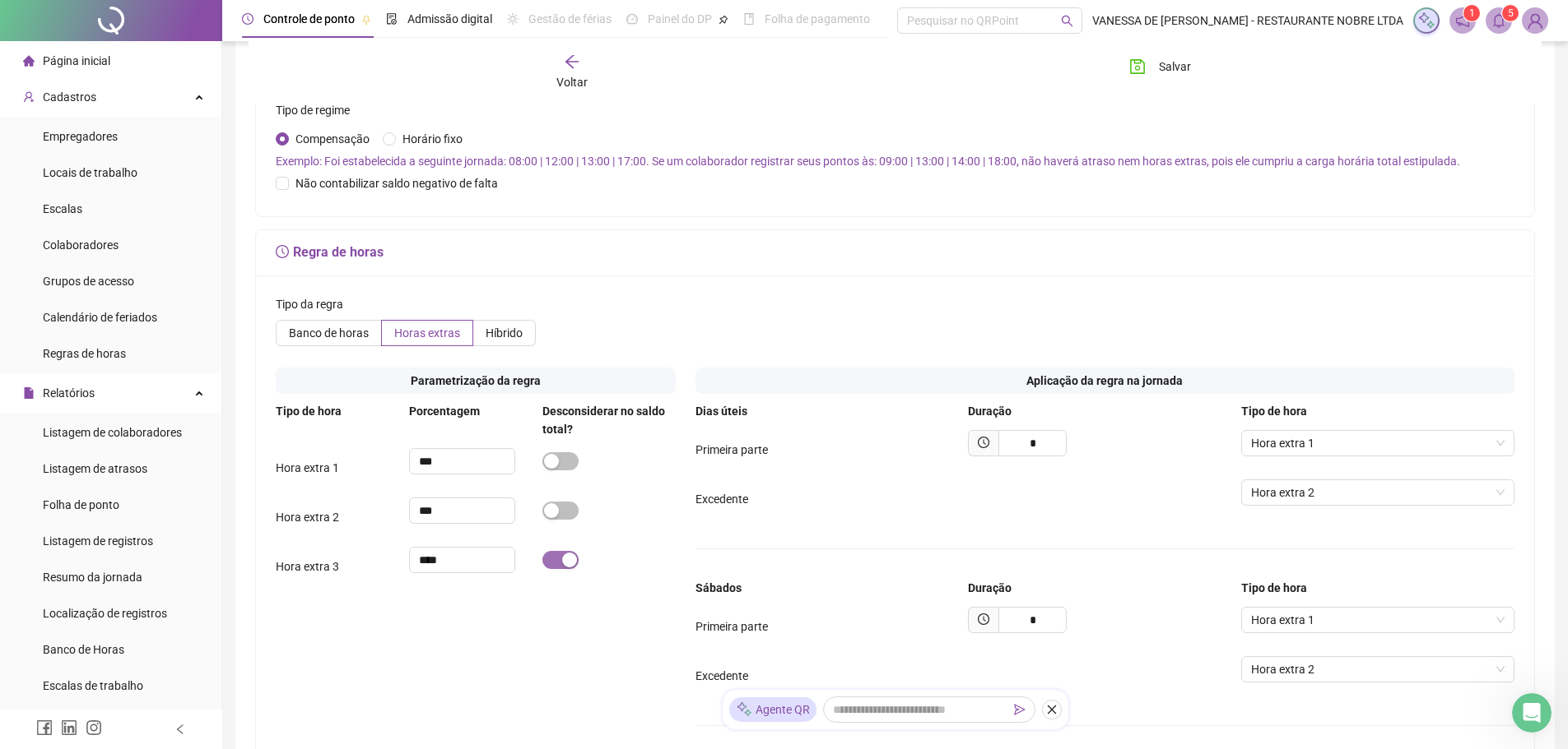
click at [572, 556] on div "button" at bounding box center [569, 560] width 15 height 15
click at [552, 514] on div "button" at bounding box center [551, 510] width 15 height 15
drag, startPoint x: 431, startPoint y: 513, endPoint x: 404, endPoint y: 513, distance: 27.0
click at [404, 513] on div "Hora extra 2 ***" at bounding box center [476, 517] width 400 height 40
type input "****"
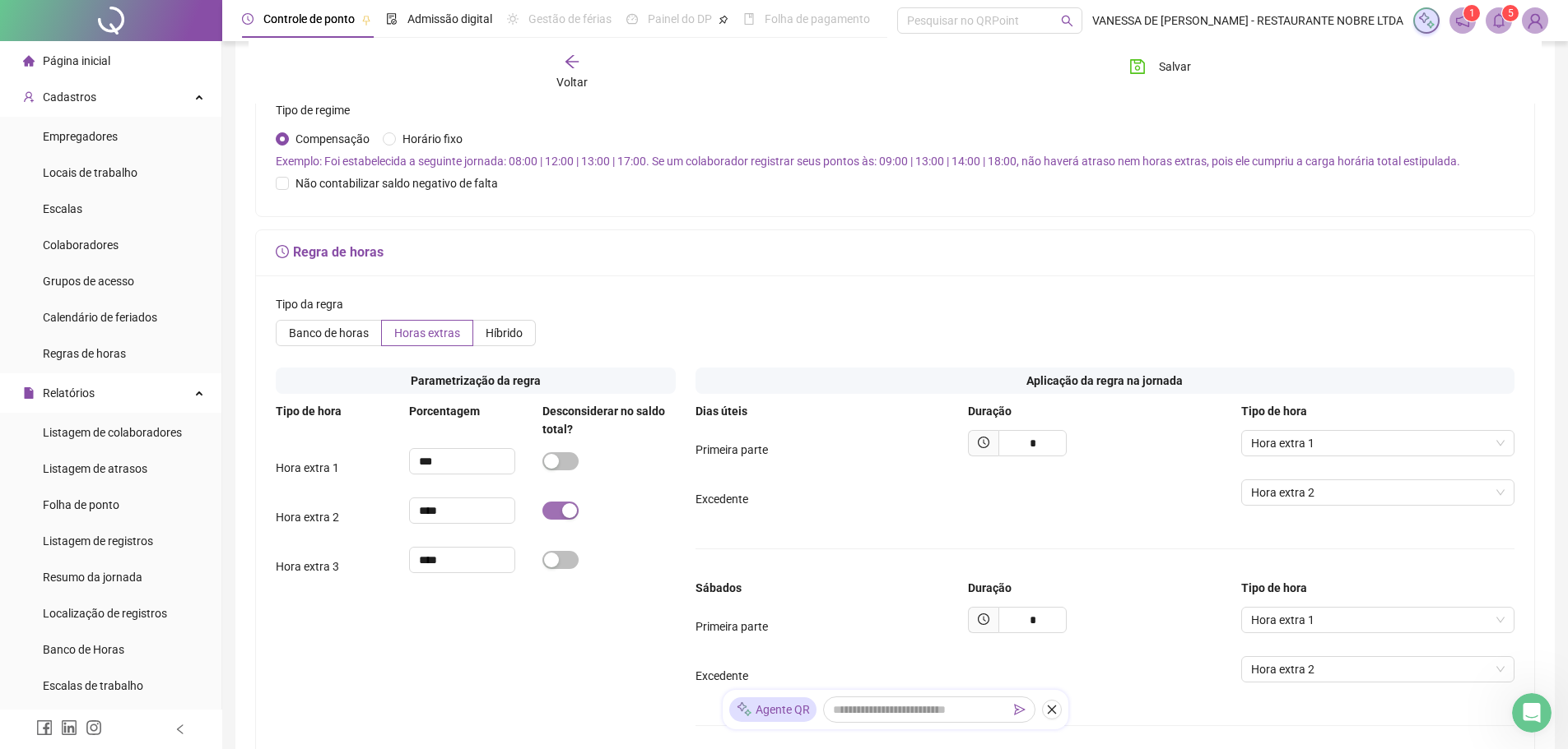
click at [561, 508] on button "button" at bounding box center [560, 510] width 36 height 18
drag, startPoint x: 1028, startPoint y: 623, endPoint x: 1051, endPoint y: 625, distance: 23.1
click at [1051, 625] on input "*" at bounding box center [1032, 621] width 68 height 27
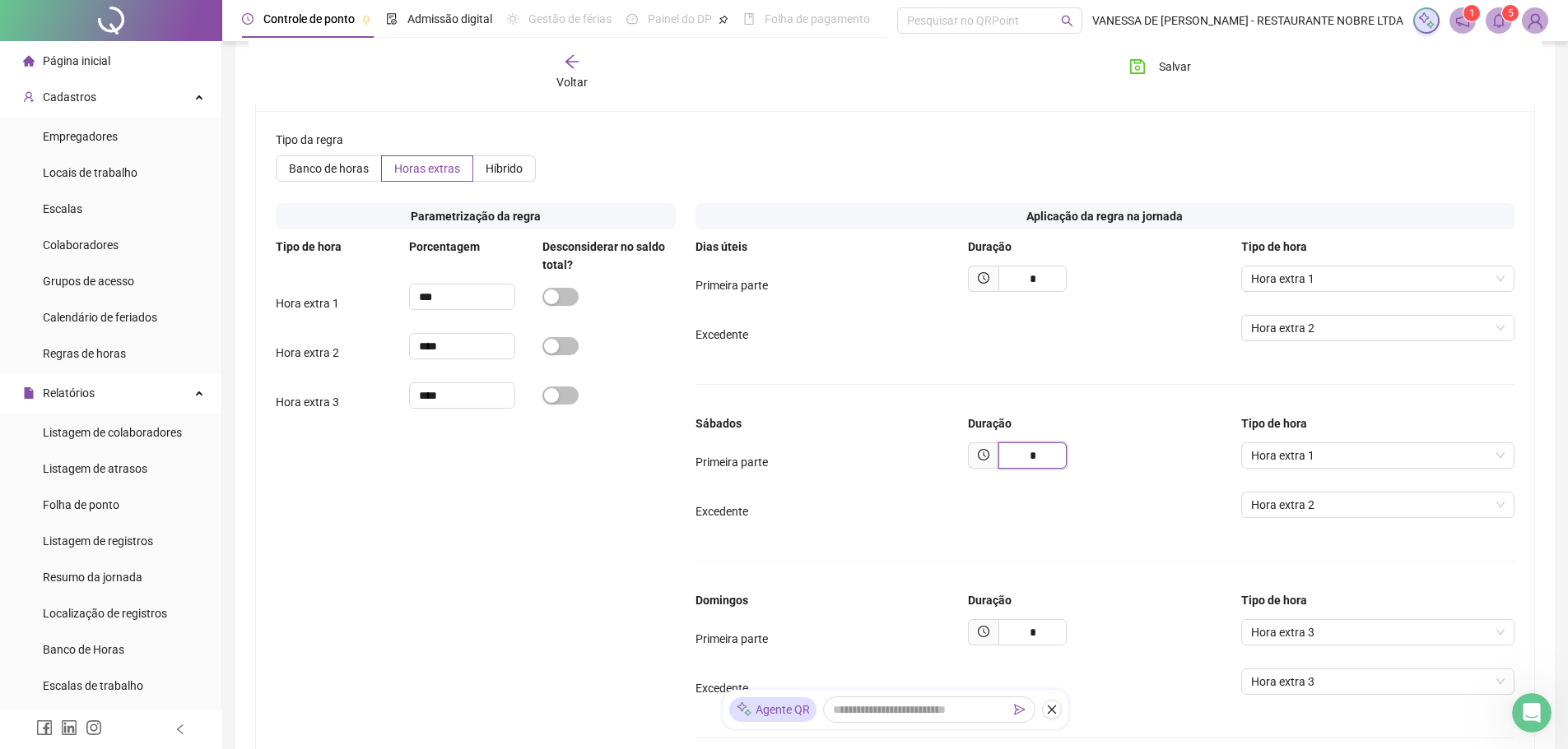
scroll to position [740, 0]
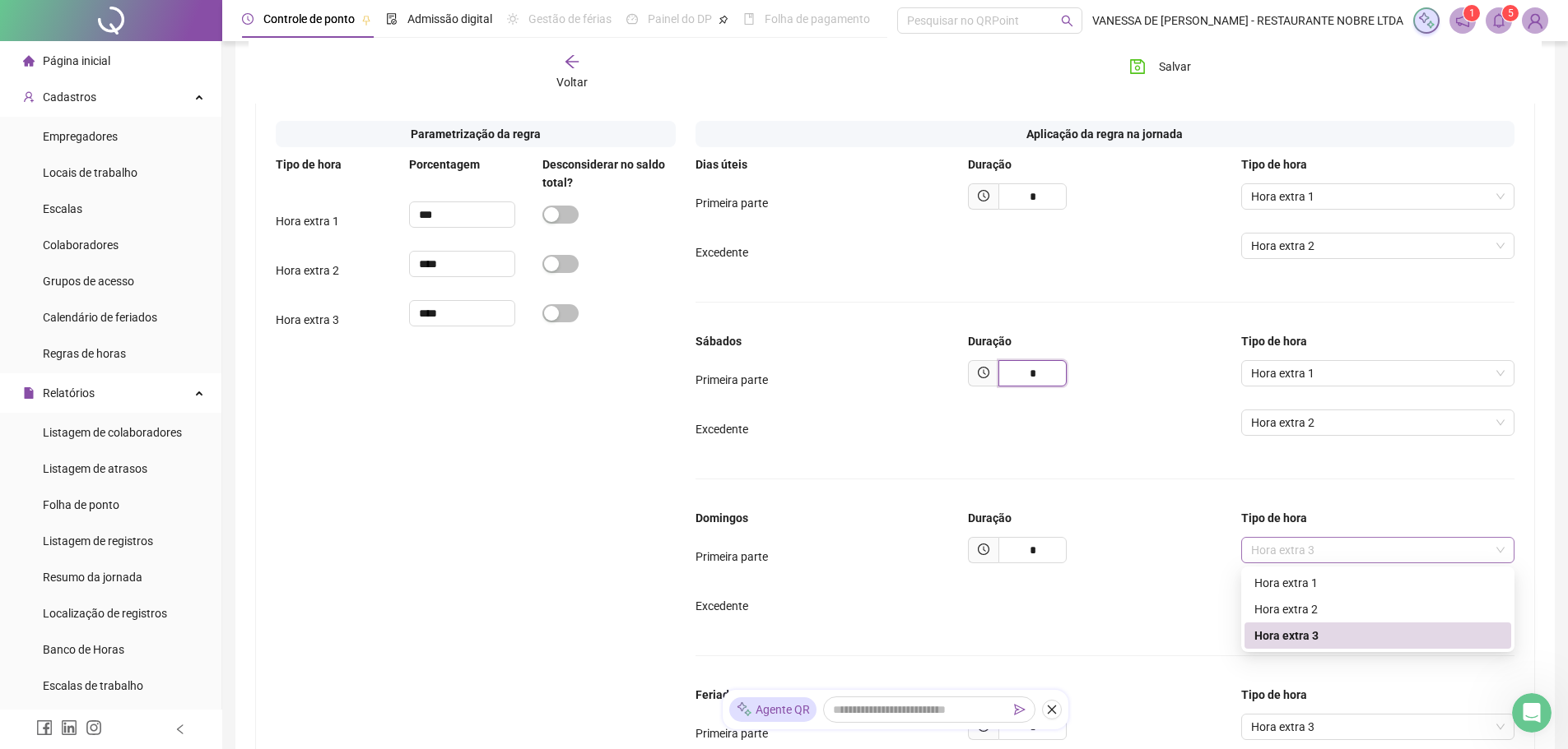
click at [1324, 556] on span "Hora extra 3" at bounding box center [1378, 550] width 254 height 25
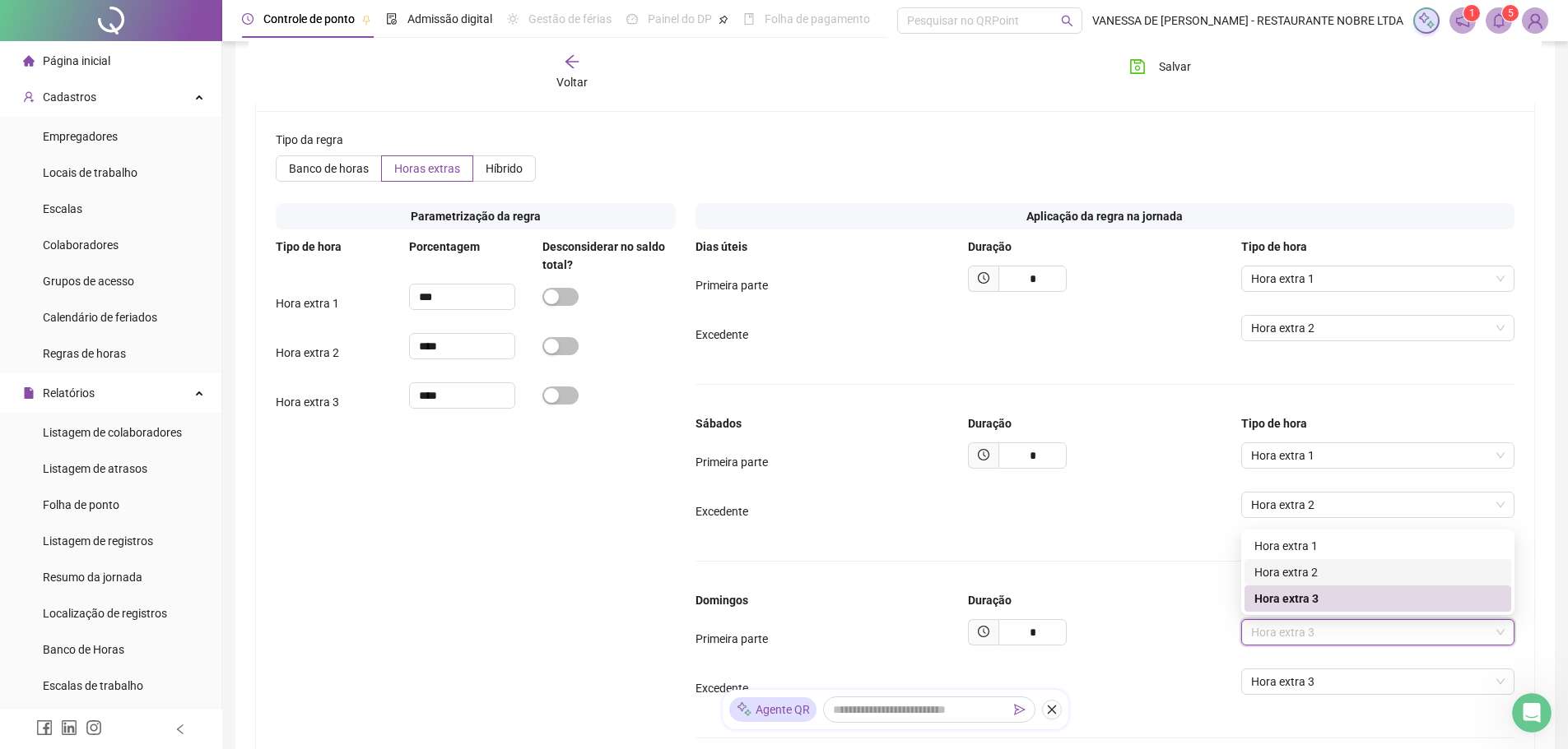
scroll to position [822, 0]
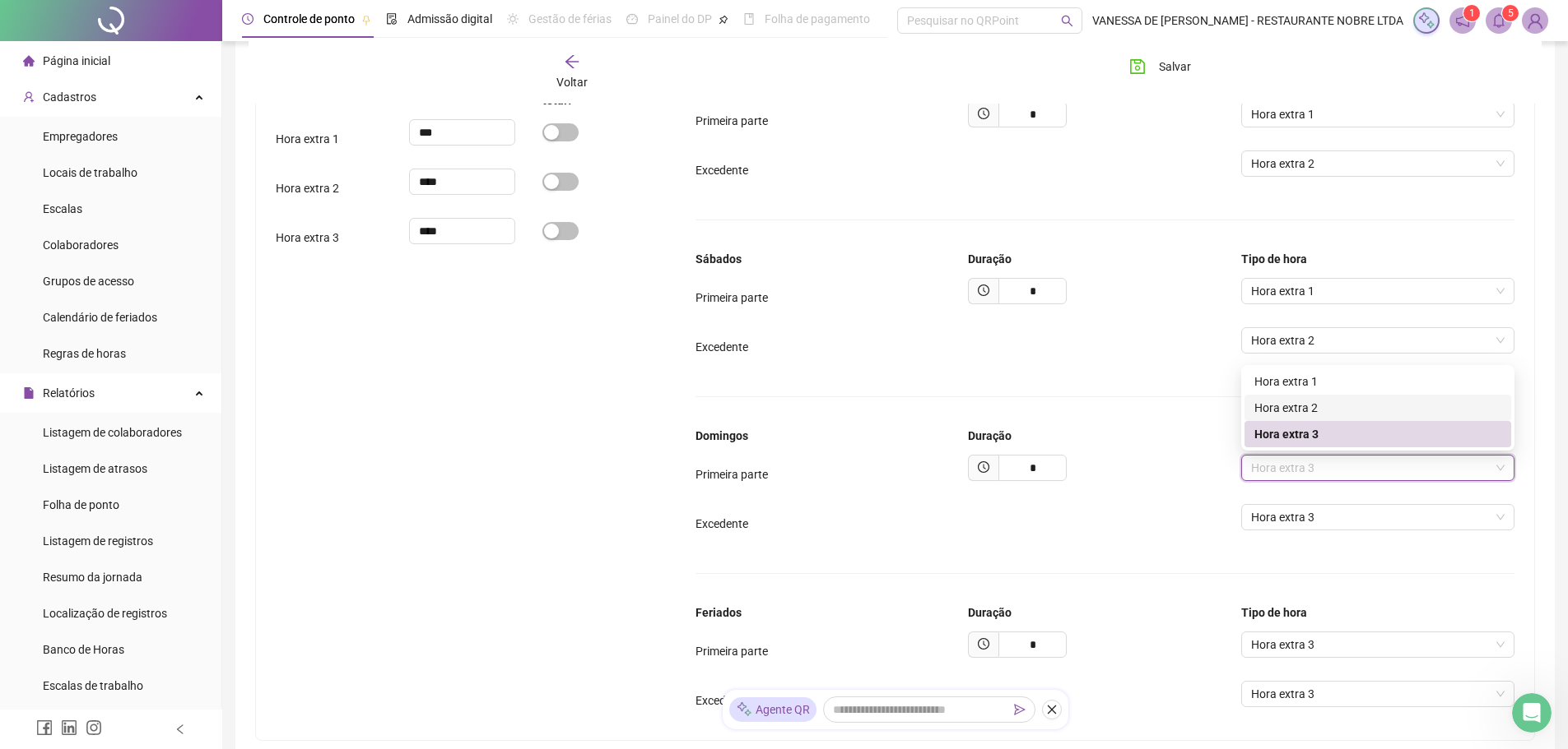
click at [1159, 537] on div "Excedente Hora extra 3" at bounding box center [1105, 524] width 819 height 40
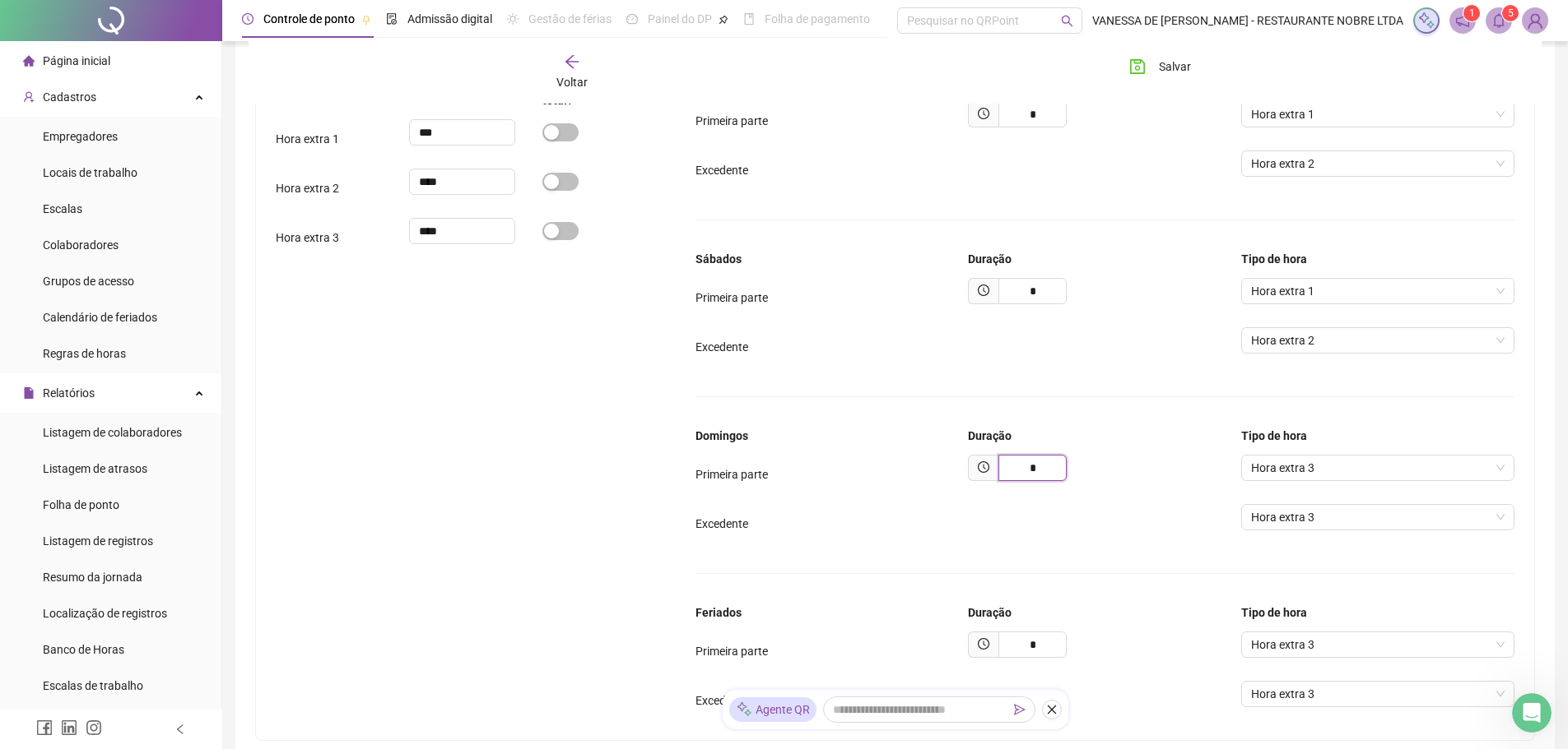
drag, startPoint x: 1034, startPoint y: 469, endPoint x: 1128, endPoint y: 464, distance: 94.1
click at [1128, 464] on div "*" at bounding box center [1104, 468] width 273 height 27
drag, startPoint x: 1026, startPoint y: 646, endPoint x: 1053, endPoint y: 647, distance: 27.0
click at [1053, 647] on input "*" at bounding box center [1032, 650] width 68 height 27
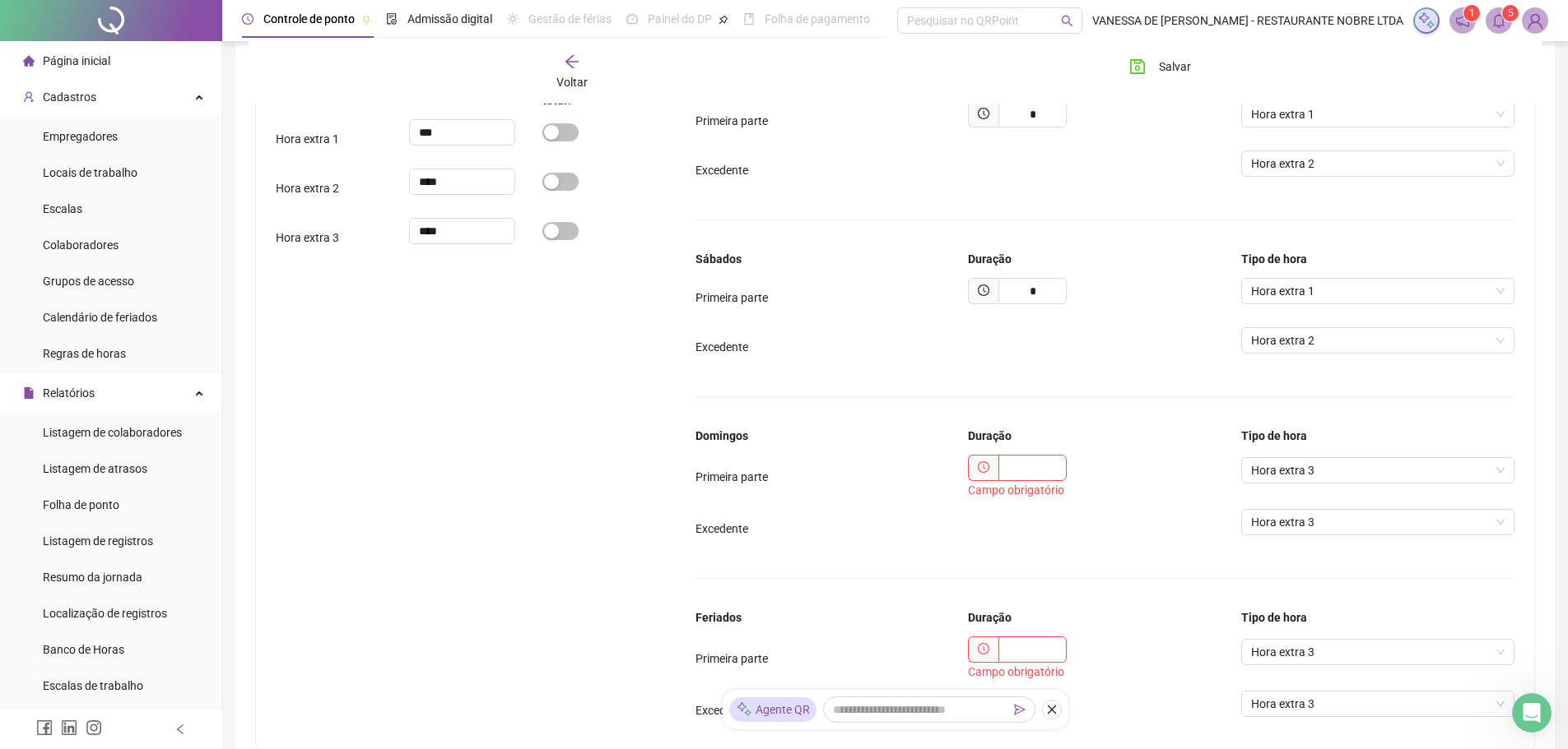
scroll to position [954, 0]
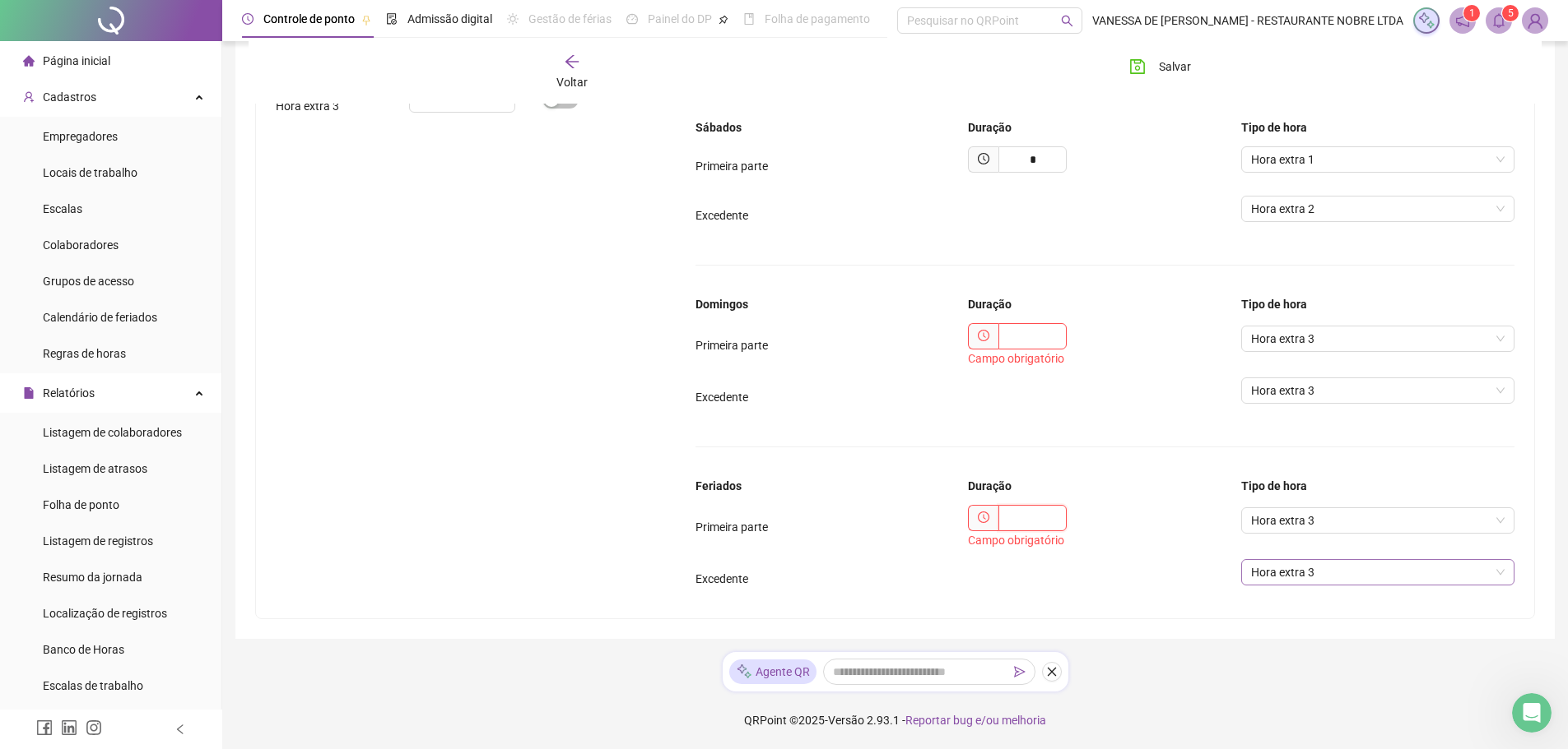
click at [1302, 579] on span "Hora extra 3" at bounding box center [1378, 573] width 254 height 25
click at [1323, 569] on span "Hora extra 3" at bounding box center [1378, 573] width 254 height 25
click at [1199, 533] on div "Campo obrigatório" at bounding box center [1104, 540] width 273 height 18
click at [1323, 576] on span "Hora extra 3" at bounding box center [1378, 573] width 254 height 25
click at [1195, 583] on div "Excedente Hora extra 3" at bounding box center [1105, 579] width 819 height 40
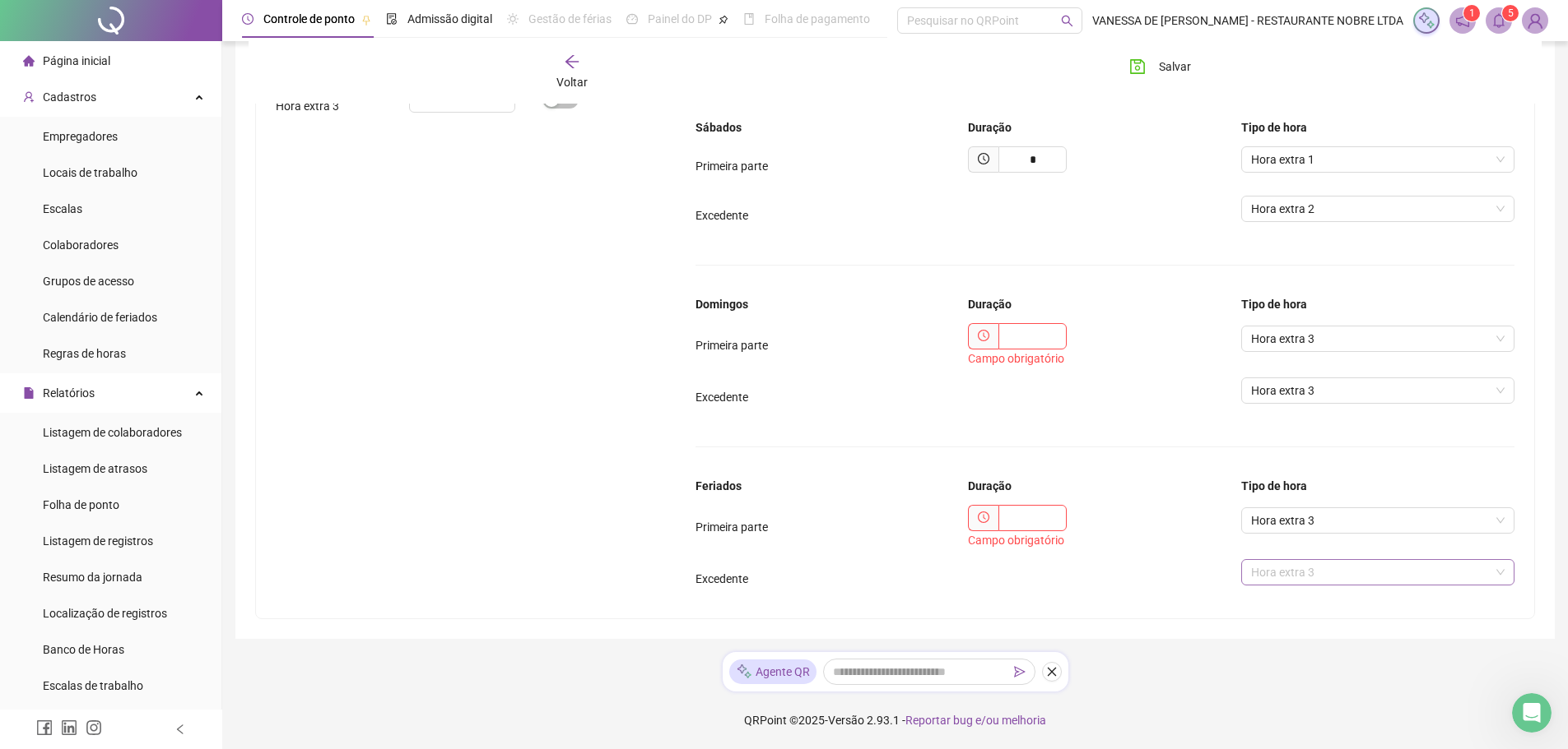
click at [1287, 576] on span "Hora extra 3" at bounding box center [1378, 573] width 254 height 25
click at [1291, 625] on div "Hora extra 2" at bounding box center [1378, 631] width 247 height 18
click at [1297, 526] on span "Hora extra 3" at bounding box center [1378, 521] width 254 height 25
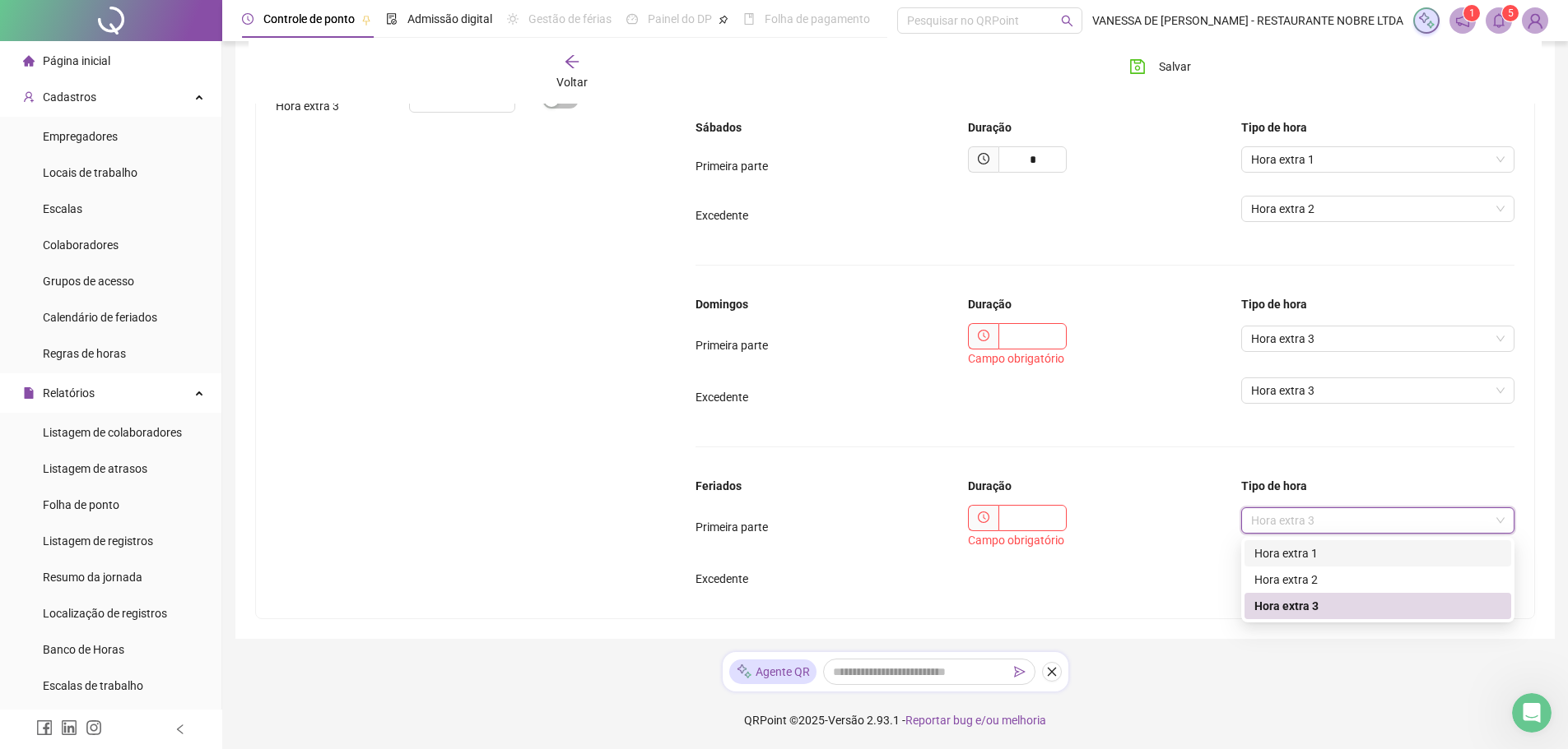
click at [1294, 558] on div "Hora extra 1" at bounding box center [1378, 554] width 247 height 18
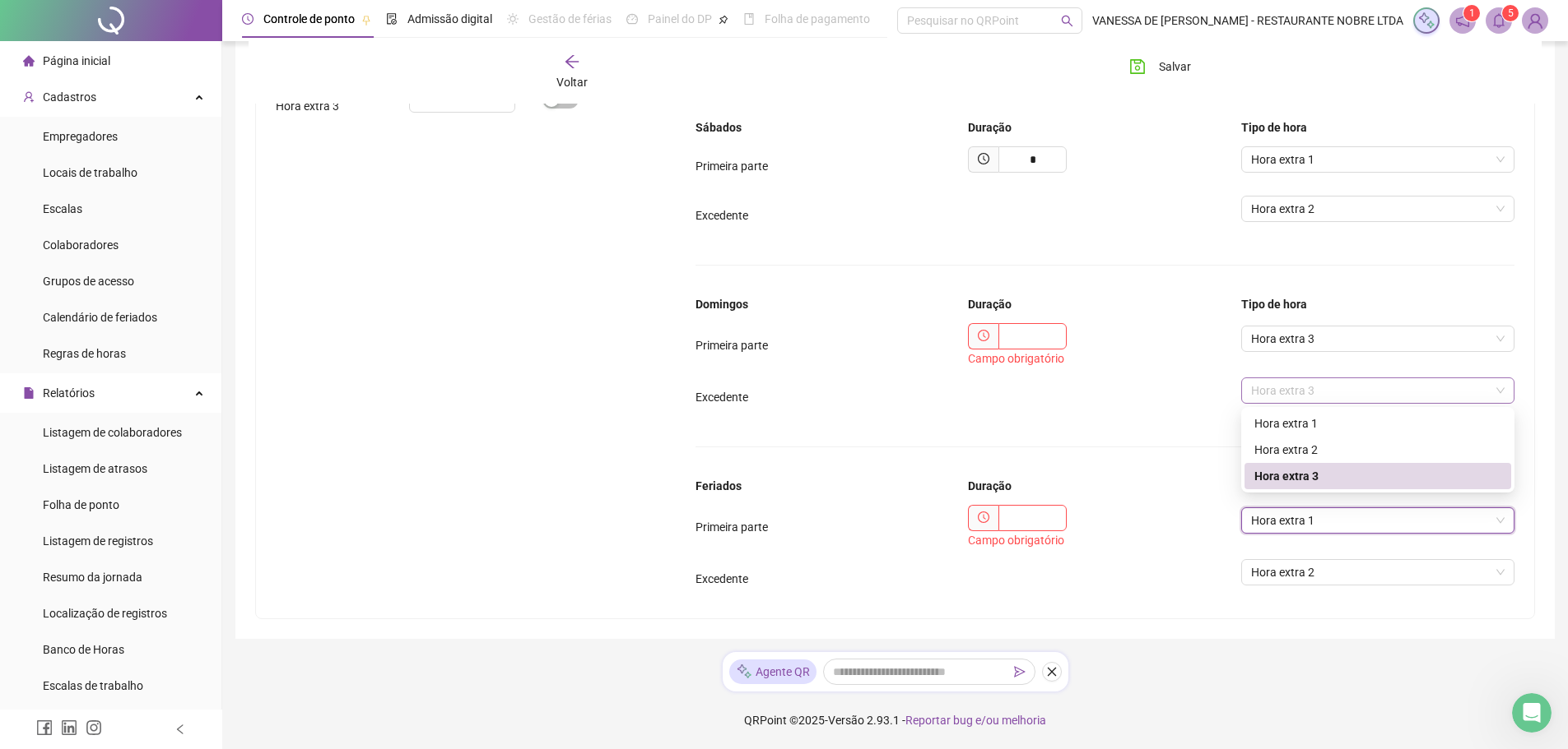
click at [1274, 399] on span "Hora extra 3" at bounding box center [1378, 391] width 254 height 25
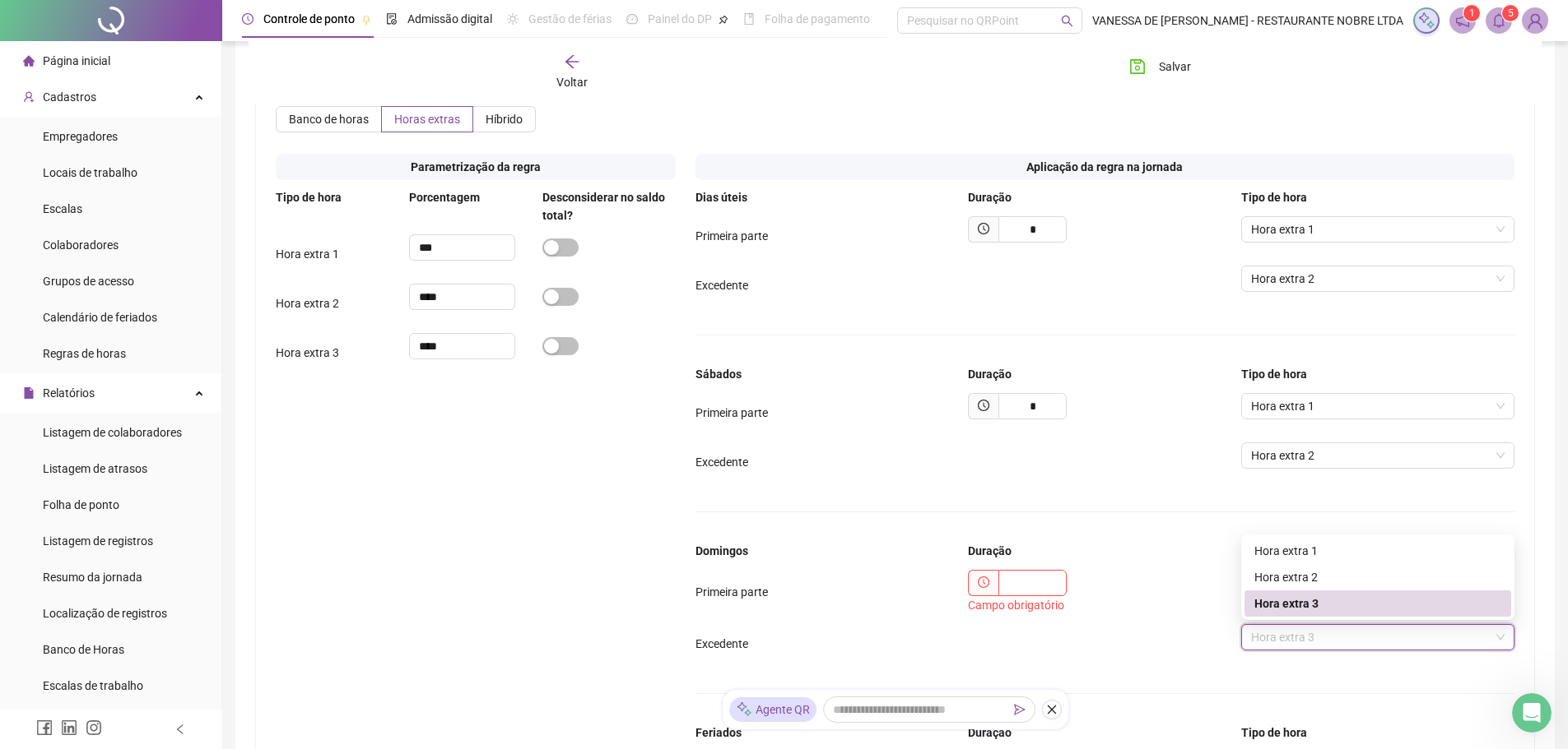
scroll to position [872, 0]
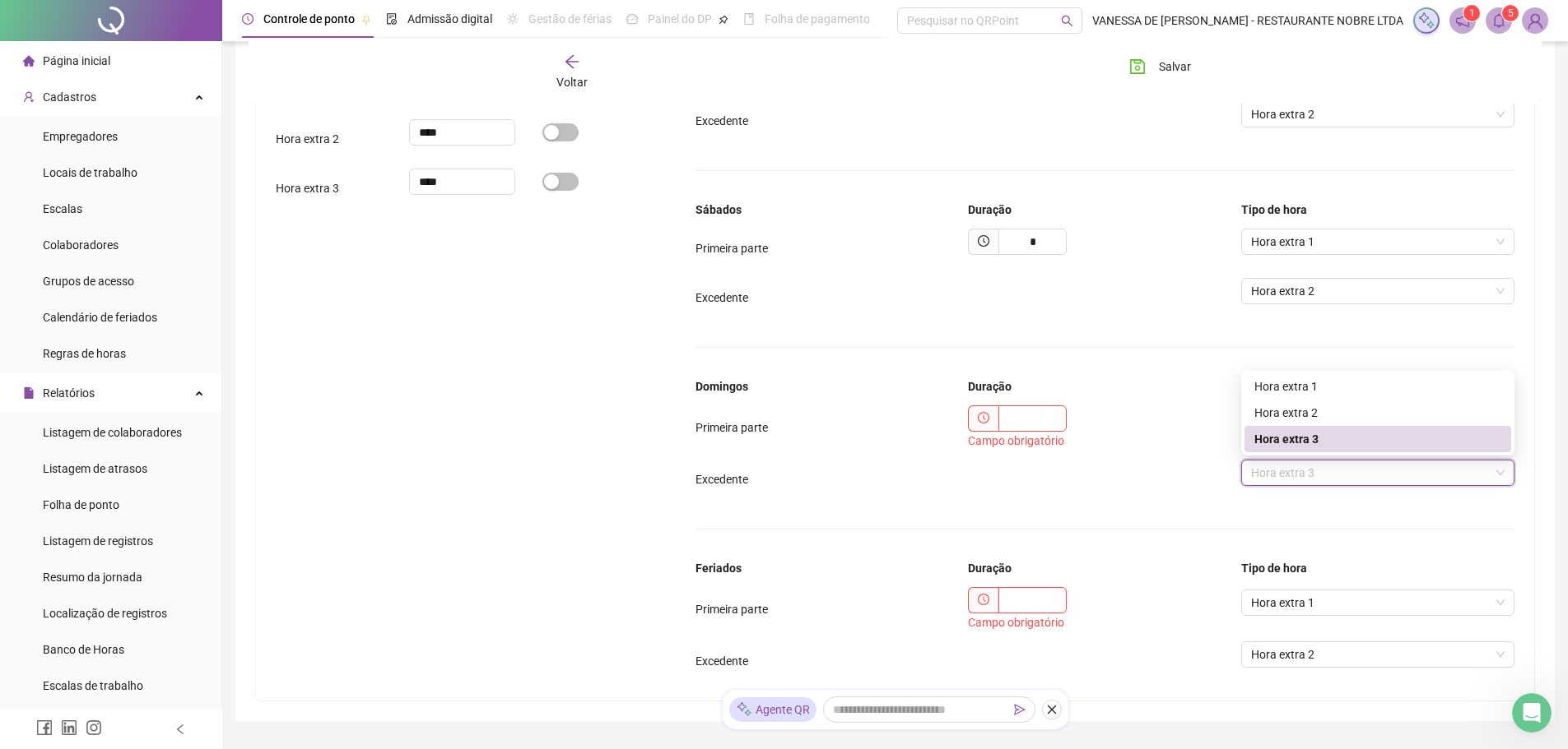
click at [1018, 608] on input "text" at bounding box center [1032, 600] width 68 height 27
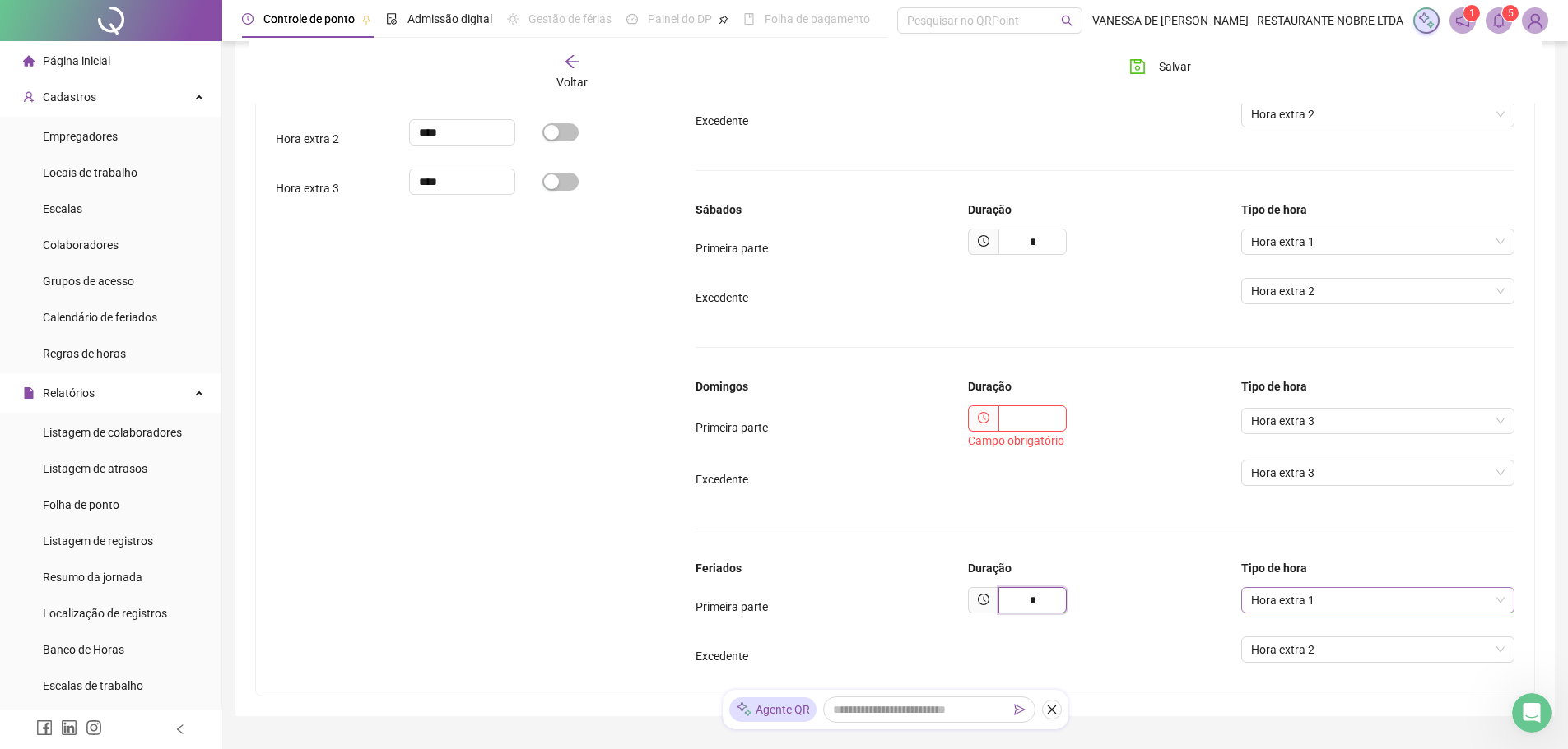
click at [1335, 605] on span "Hora extra 1" at bounding box center [1378, 600] width 254 height 25
type input "*"
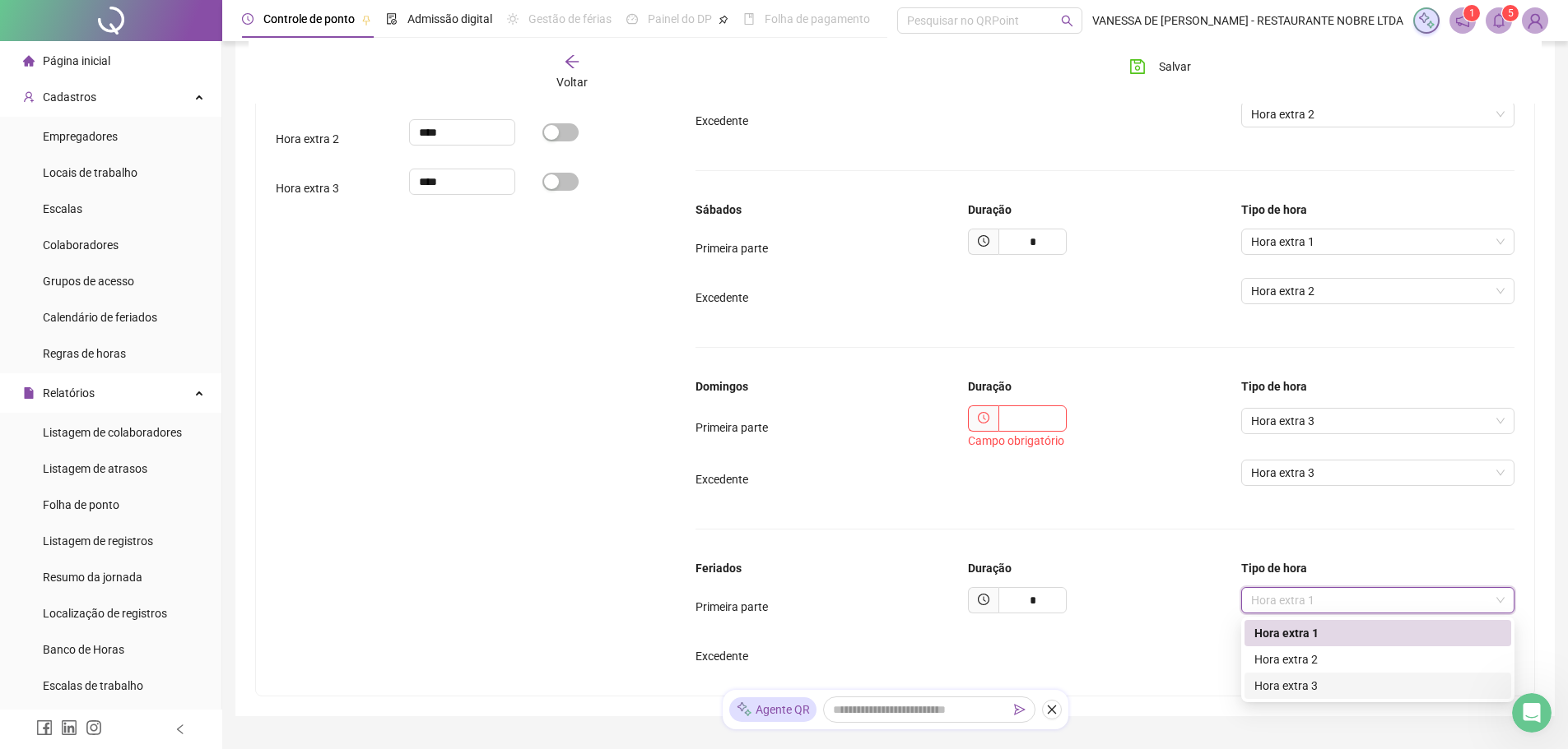
click at [1326, 688] on div "Hora extra 3" at bounding box center [1378, 686] width 247 height 18
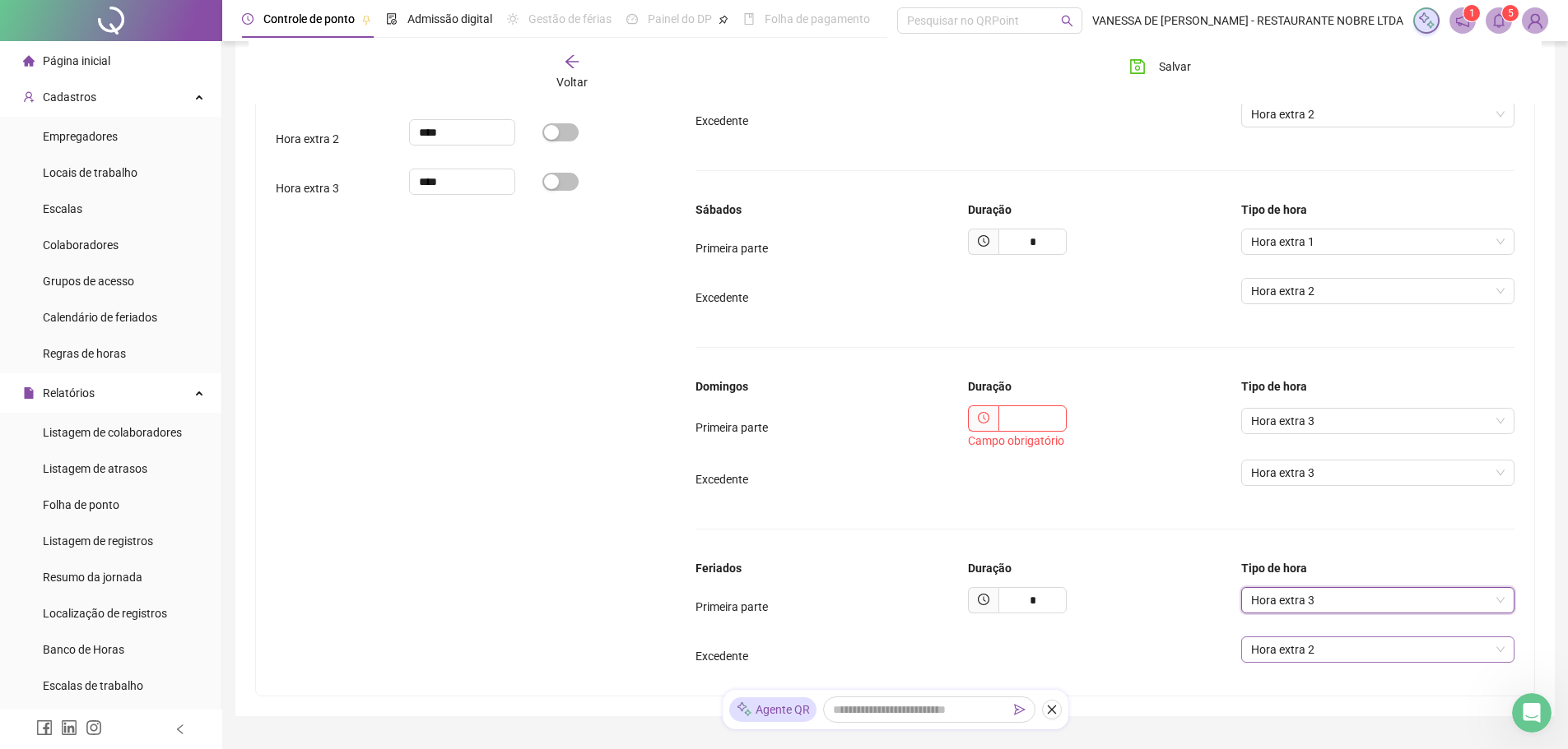
click at [1318, 657] on span "Hora extra 2" at bounding box center [1378, 650] width 254 height 25
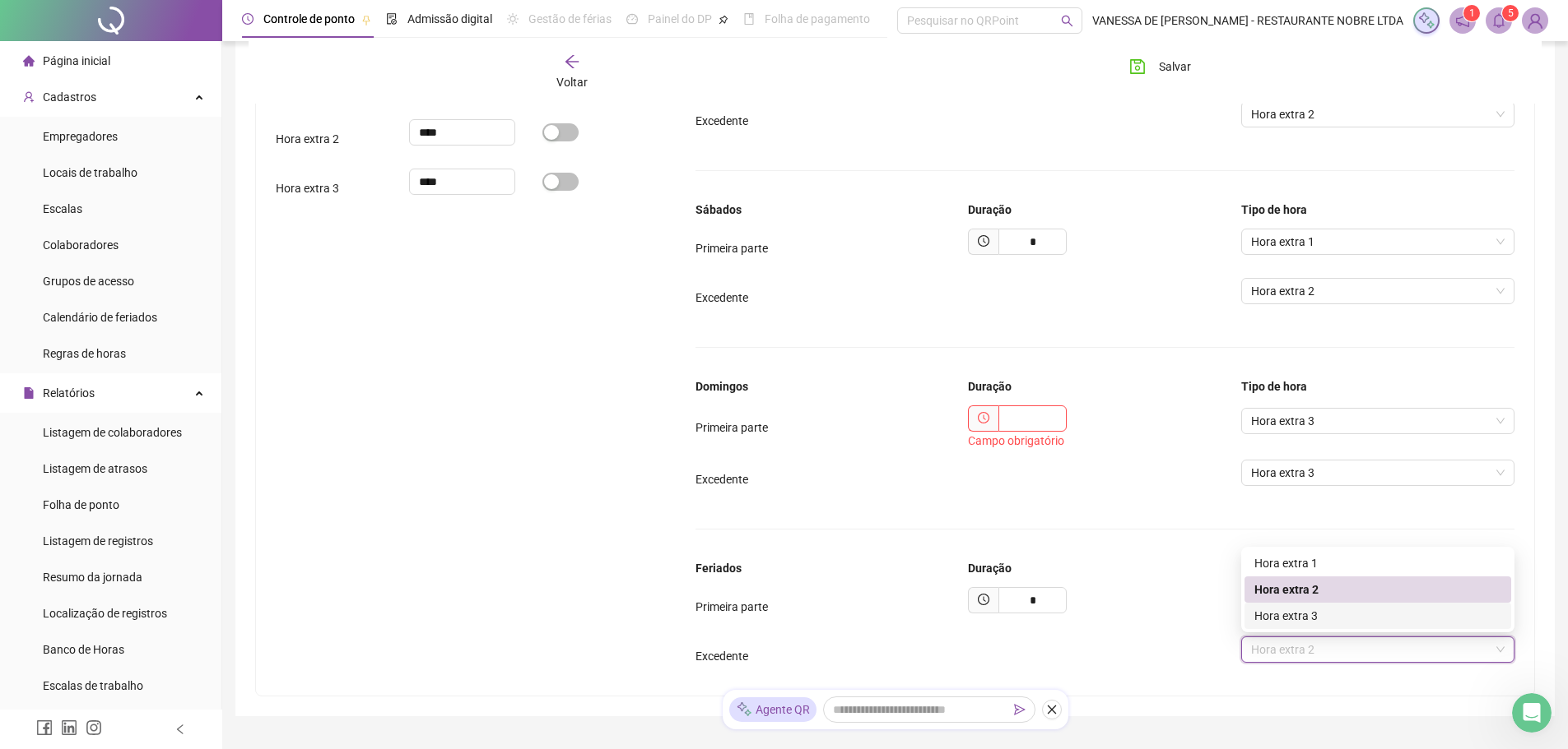
click at [1316, 622] on div "Hora extra 3" at bounding box center [1378, 616] width 247 height 18
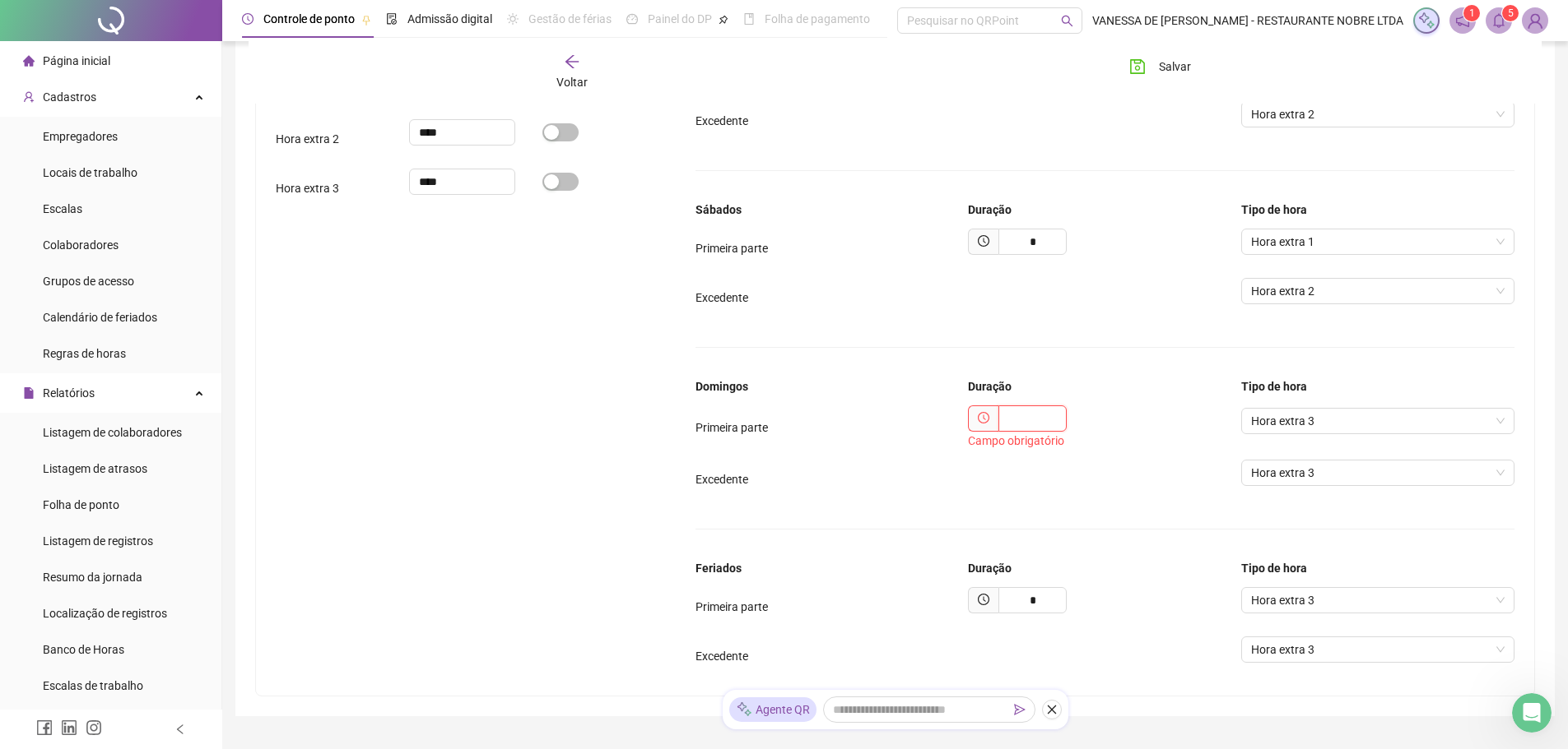
click at [1024, 421] on input "text" at bounding box center [1032, 419] width 68 height 27
click at [1029, 423] on input "*****" at bounding box center [1032, 419] width 68 height 27
type input "*"
type input "*****"
click at [1052, 599] on input "*" at bounding box center [1032, 596] width 68 height 27
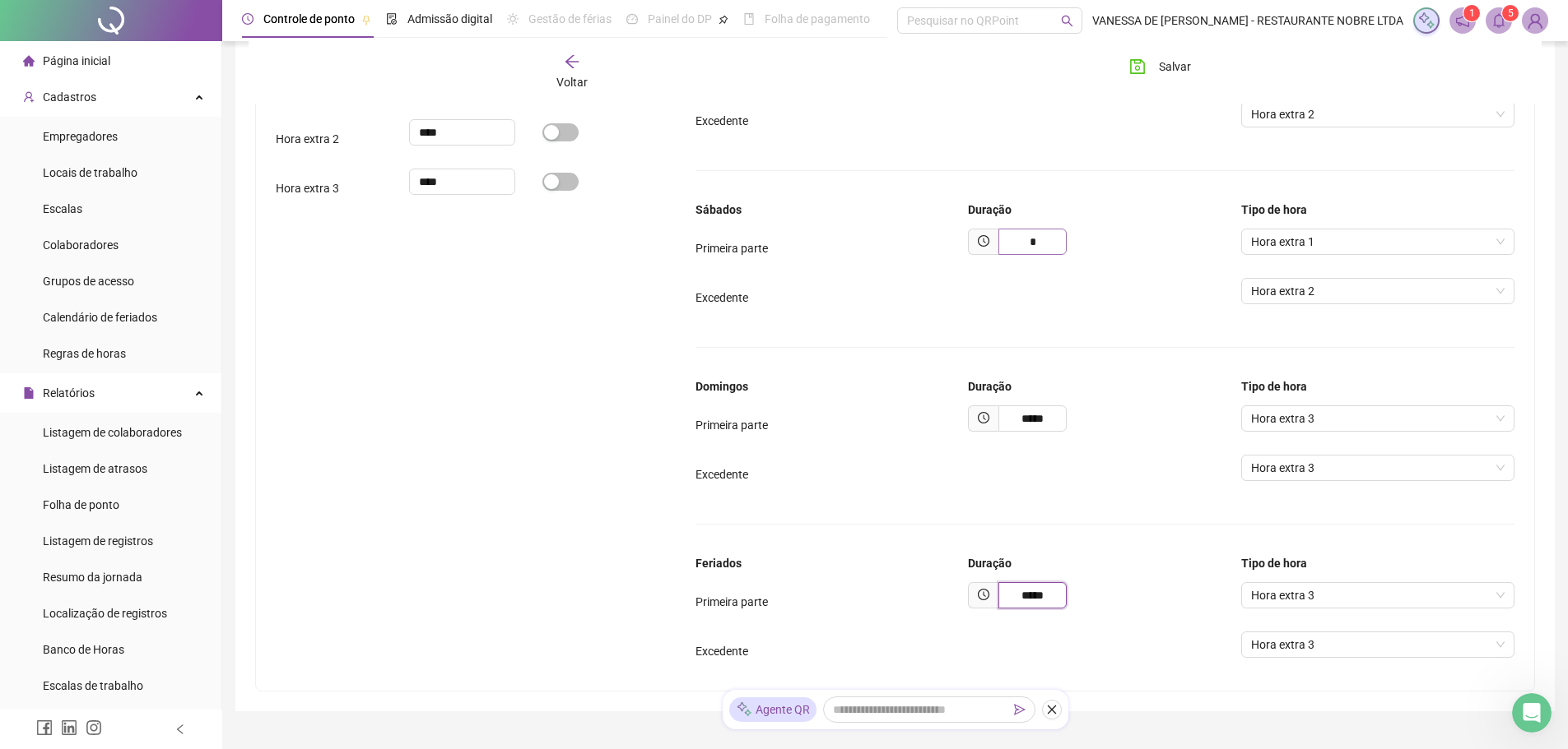
type input "*****"
drag, startPoint x: 1024, startPoint y: 244, endPoint x: 1080, endPoint y: 245, distance: 56.0
click at [1080, 245] on div "*" at bounding box center [1104, 242] width 273 height 27
click at [1351, 415] on span "Hora extra 3" at bounding box center [1378, 419] width 254 height 25
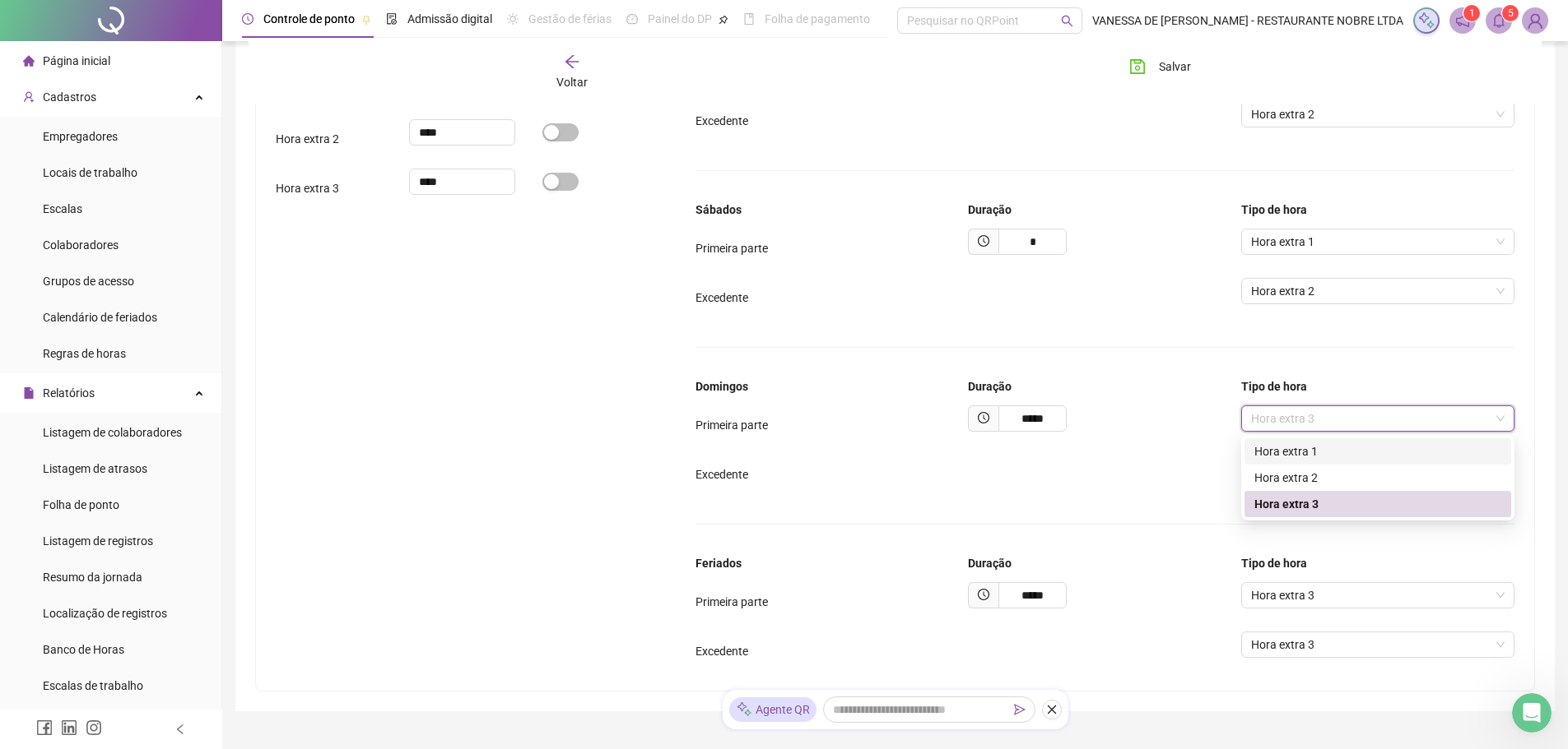
click at [1326, 454] on div "Hora extra 1" at bounding box center [1378, 451] width 247 height 18
click at [1326, 470] on span "Hora extra 3" at bounding box center [1378, 468] width 254 height 25
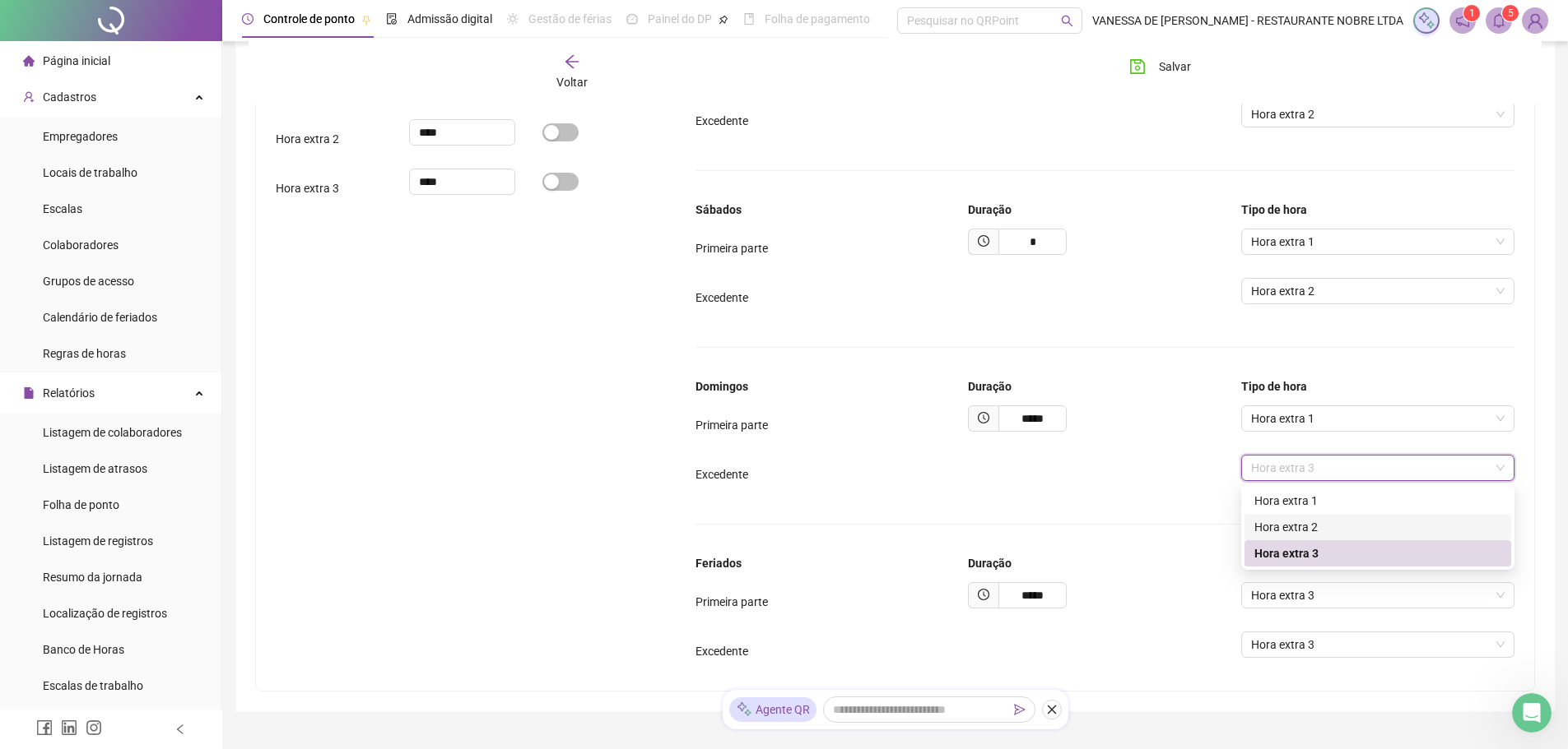
click at [1324, 523] on div "Hora extra 2" at bounding box center [1378, 527] width 247 height 18
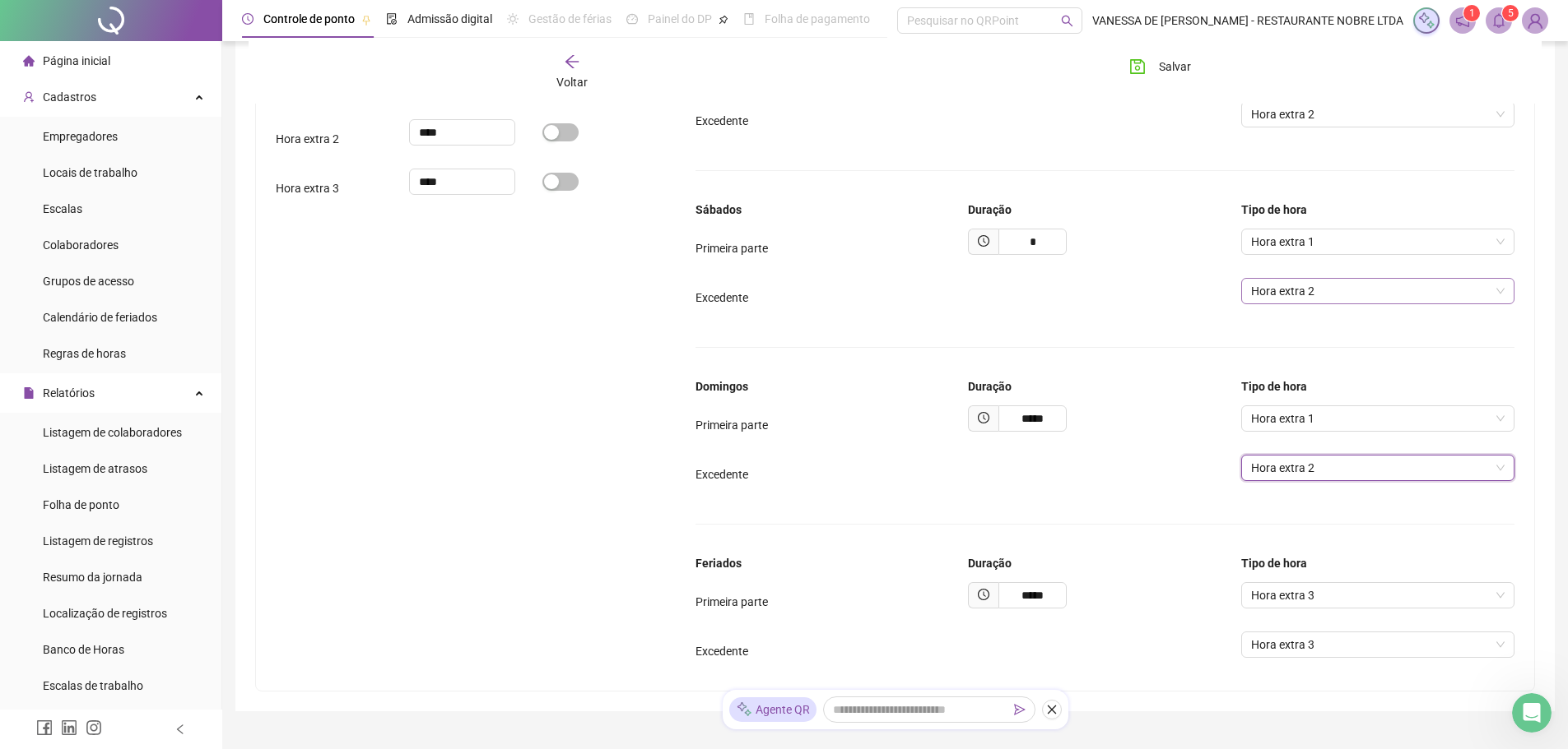
scroll to position [707, 0]
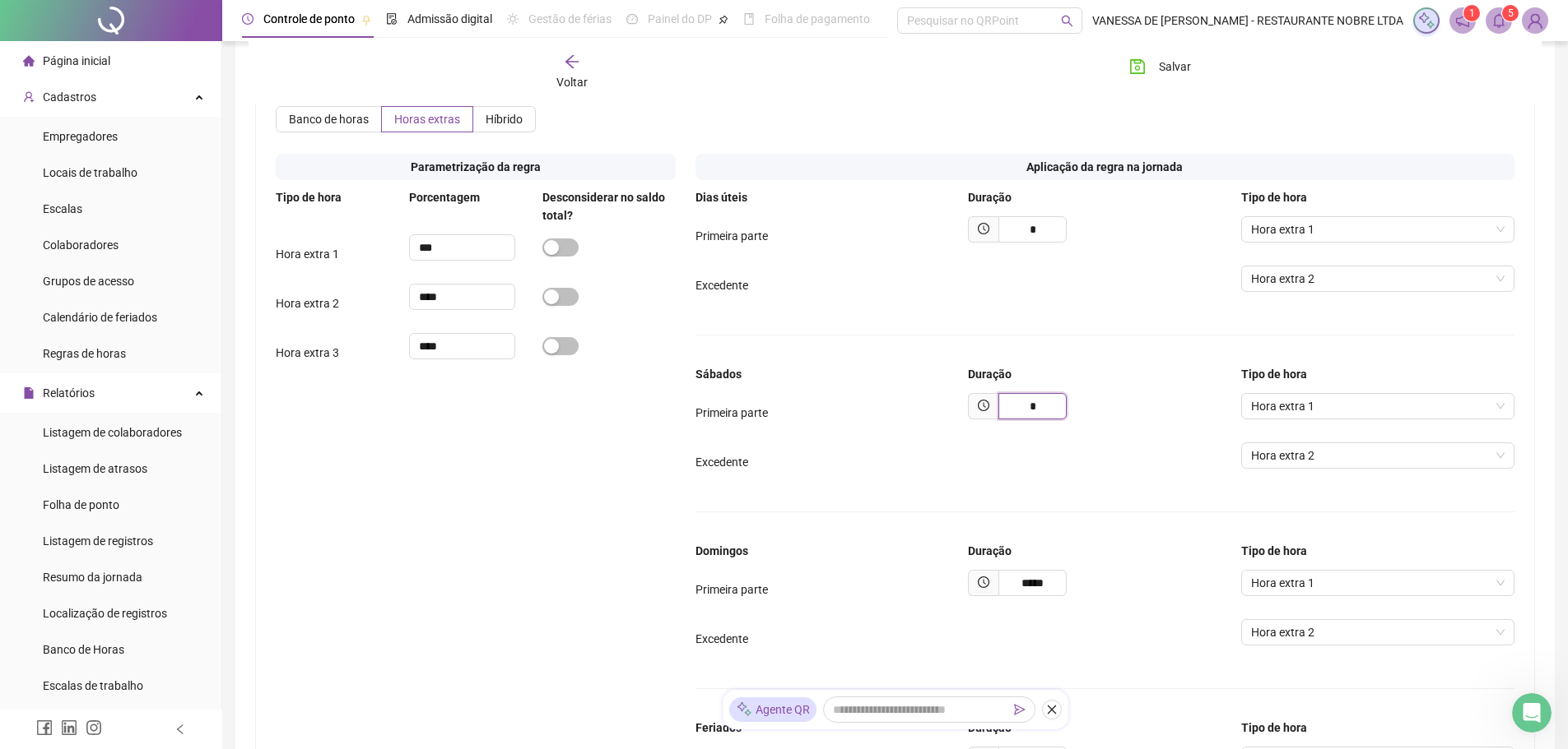
drag, startPoint x: 1029, startPoint y: 407, endPoint x: 1046, endPoint y: 395, distance: 20.8
click at [1042, 403] on input "*" at bounding box center [1032, 407] width 68 height 27
type input "*"
type input "*****"
drag, startPoint x: 1034, startPoint y: 585, endPoint x: 1115, endPoint y: 583, distance: 81.0
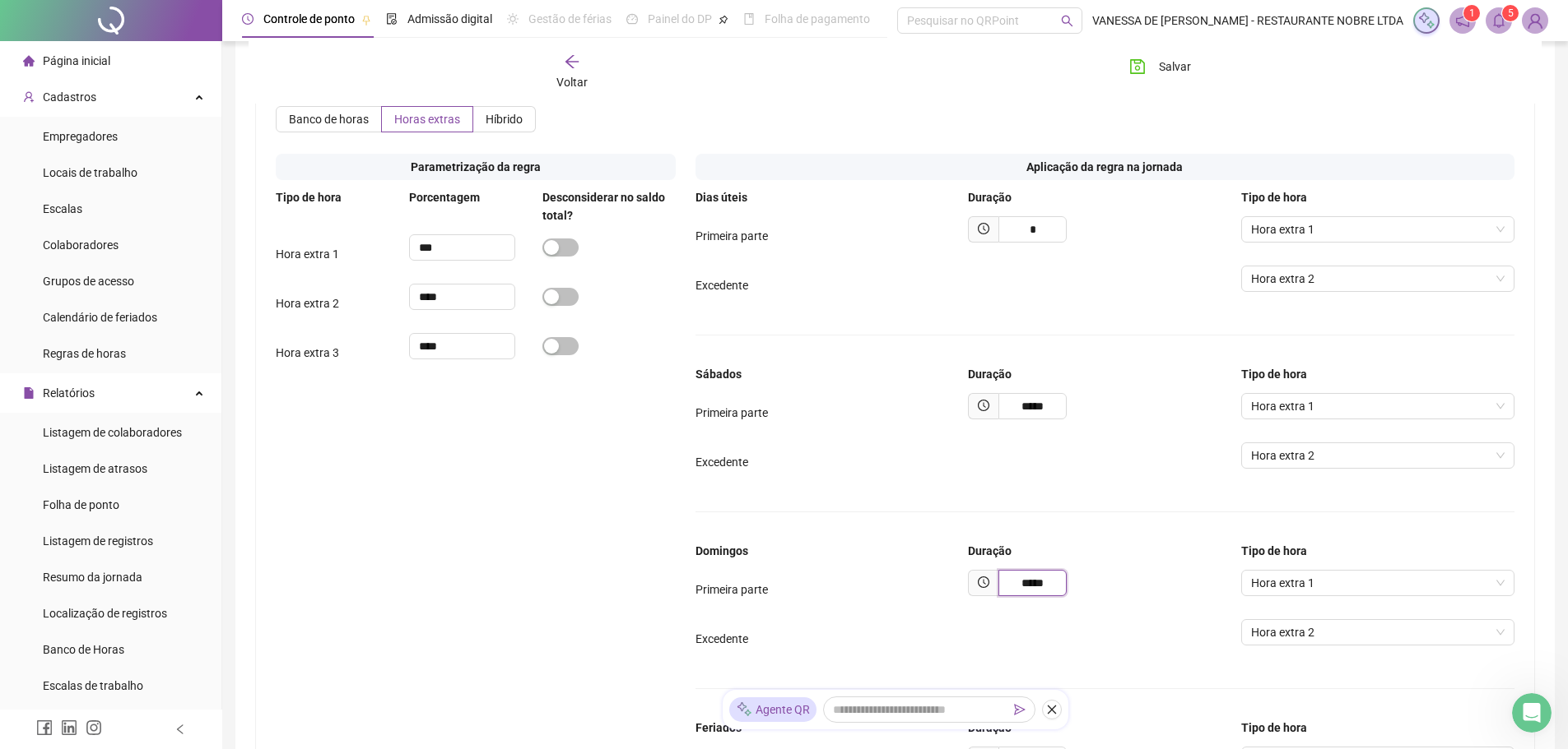
click at [1111, 585] on div "*****" at bounding box center [1104, 584] width 273 height 27
type input "*****"
drag, startPoint x: 1031, startPoint y: 236, endPoint x: 1040, endPoint y: 236, distance: 9.0
click at [1040, 236] on input "*" at bounding box center [1032, 230] width 68 height 27
type input "*****"
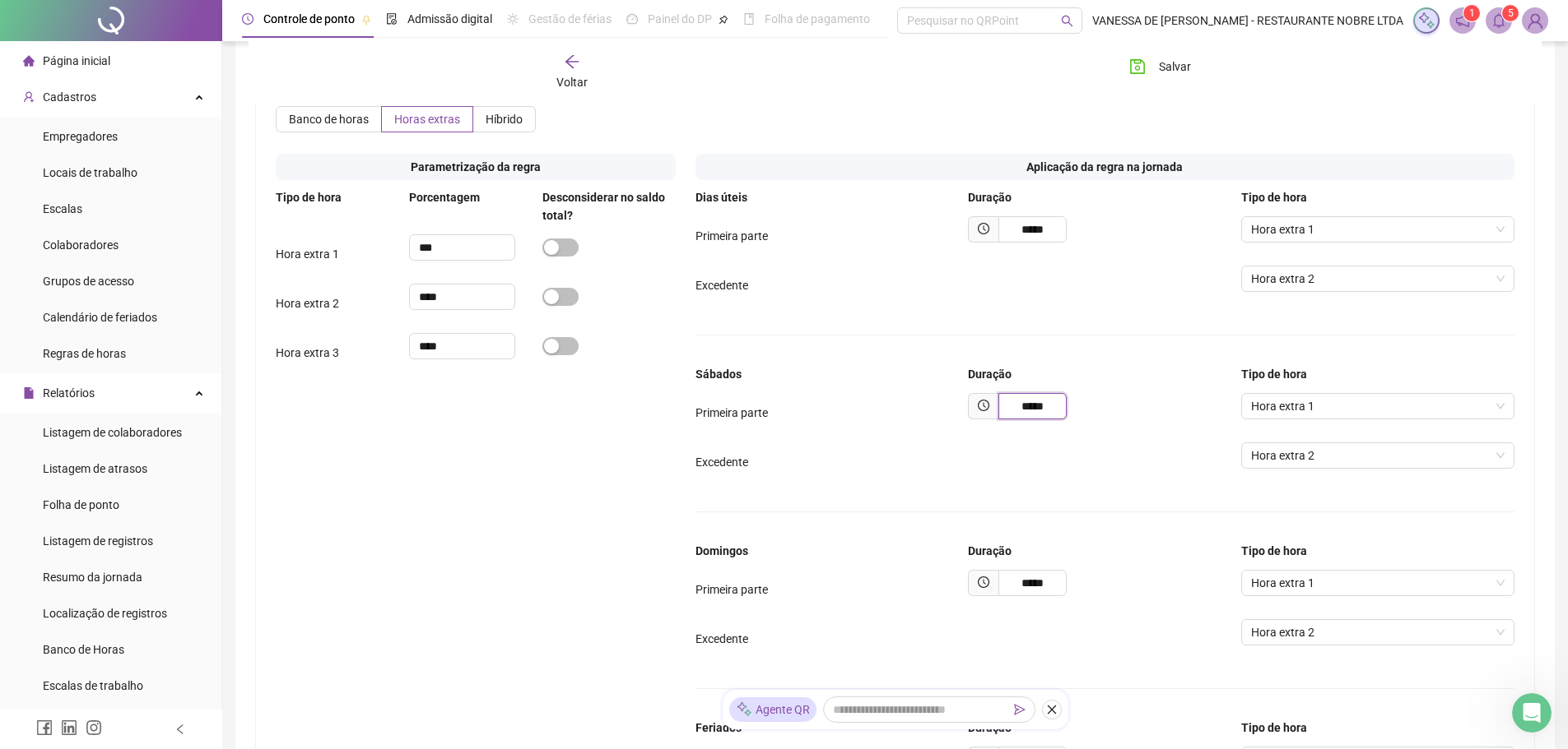
drag, startPoint x: 1055, startPoint y: 408, endPoint x: 1095, endPoint y: 387, distance: 45.2
click at [1095, 403] on div "*****" at bounding box center [1104, 407] width 273 height 27
click at [1036, 403] on input "*****" at bounding box center [1032, 407] width 68 height 27
type input "*****"
drag, startPoint x: 1034, startPoint y: 584, endPoint x: 1100, endPoint y: 547, distance: 75.7
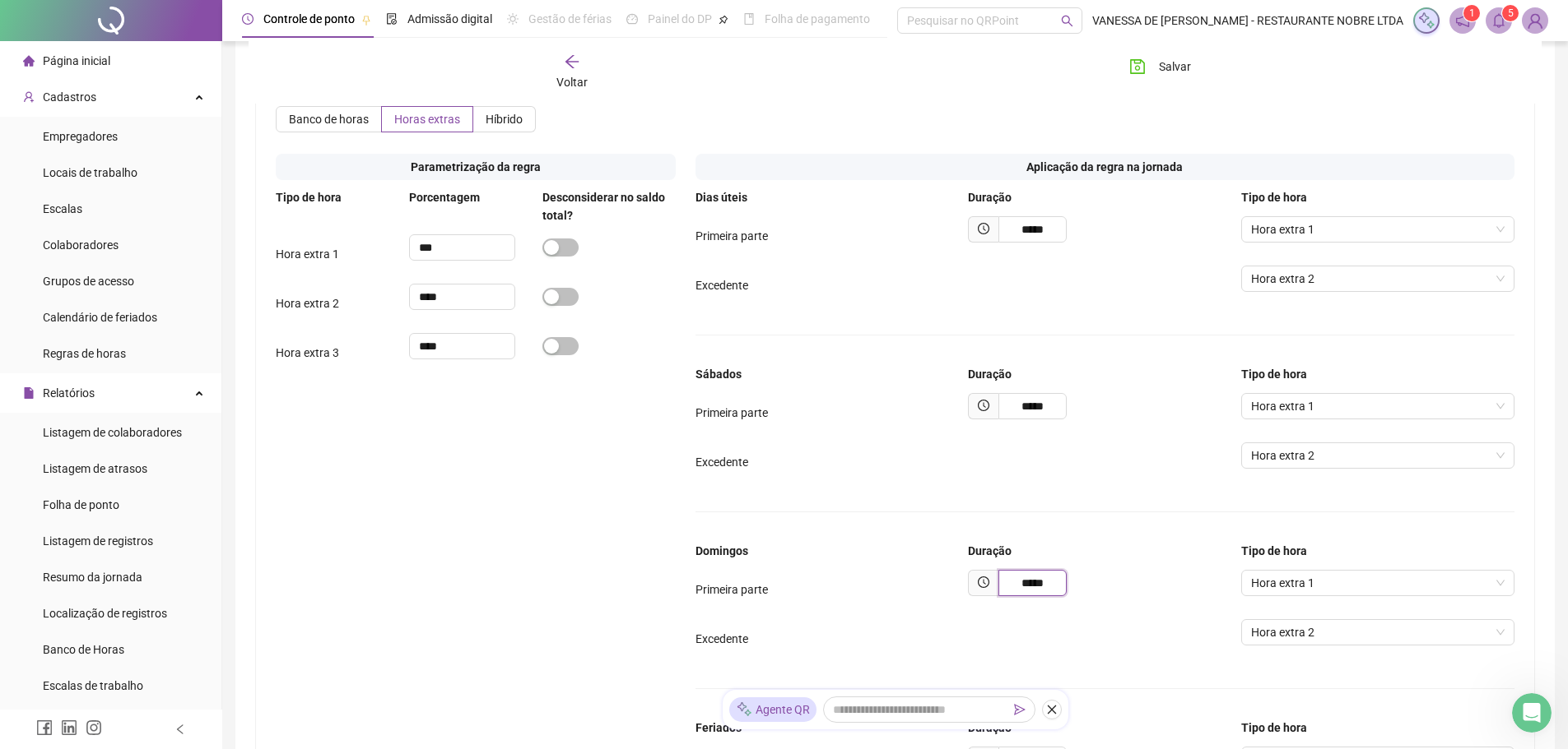
click at [1064, 584] on input "*****" at bounding box center [1032, 584] width 68 height 27
type input "*****"
drag, startPoint x: 1034, startPoint y: 231, endPoint x: 1102, endPoint y: 231, distance: 68.0
click at [1102, 231] on div "*****" at bounding box center [1104, 230] width 273 height 27
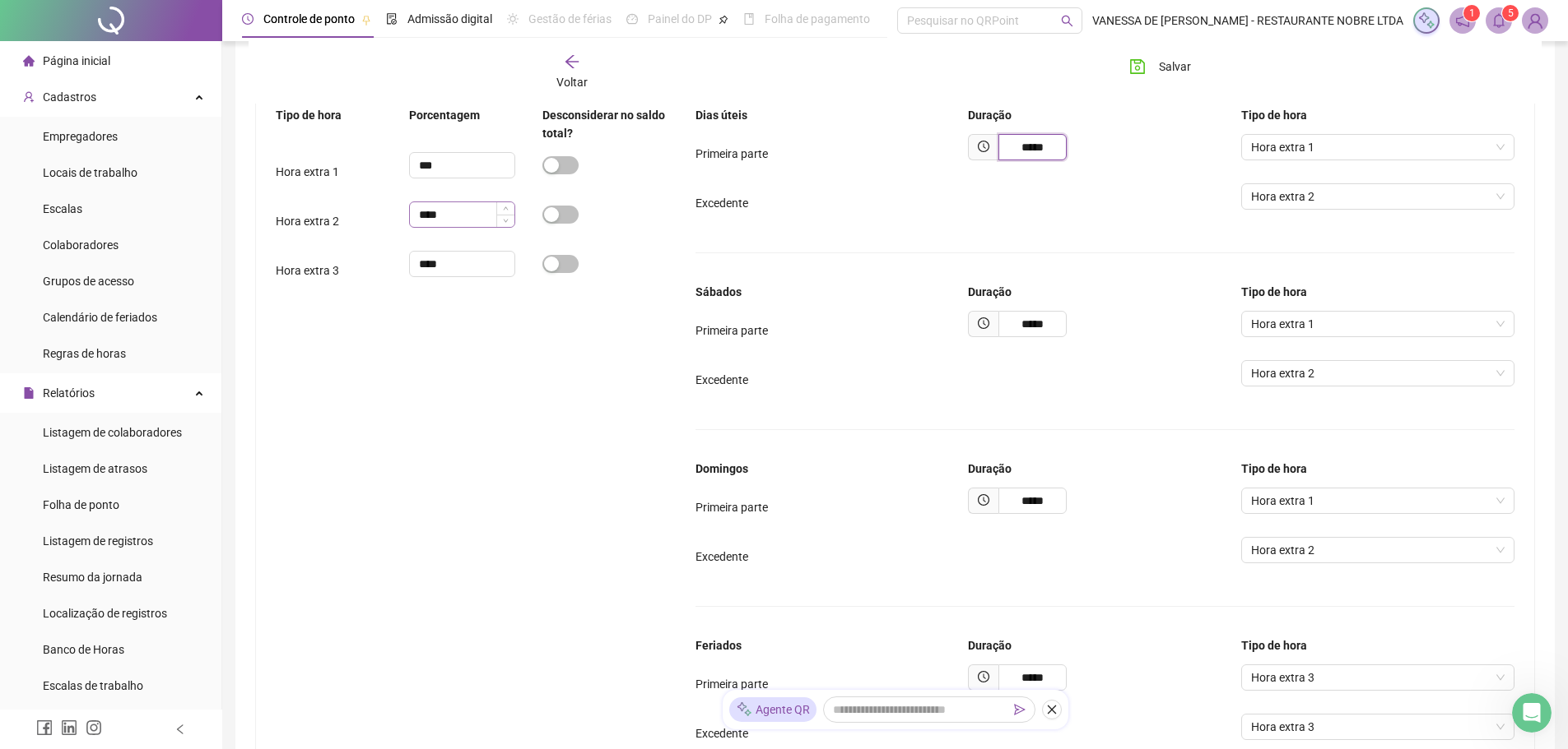
type input "*****"
click at [434, 215] on input "****" at bounding box center [462, 215] width 105 height 25
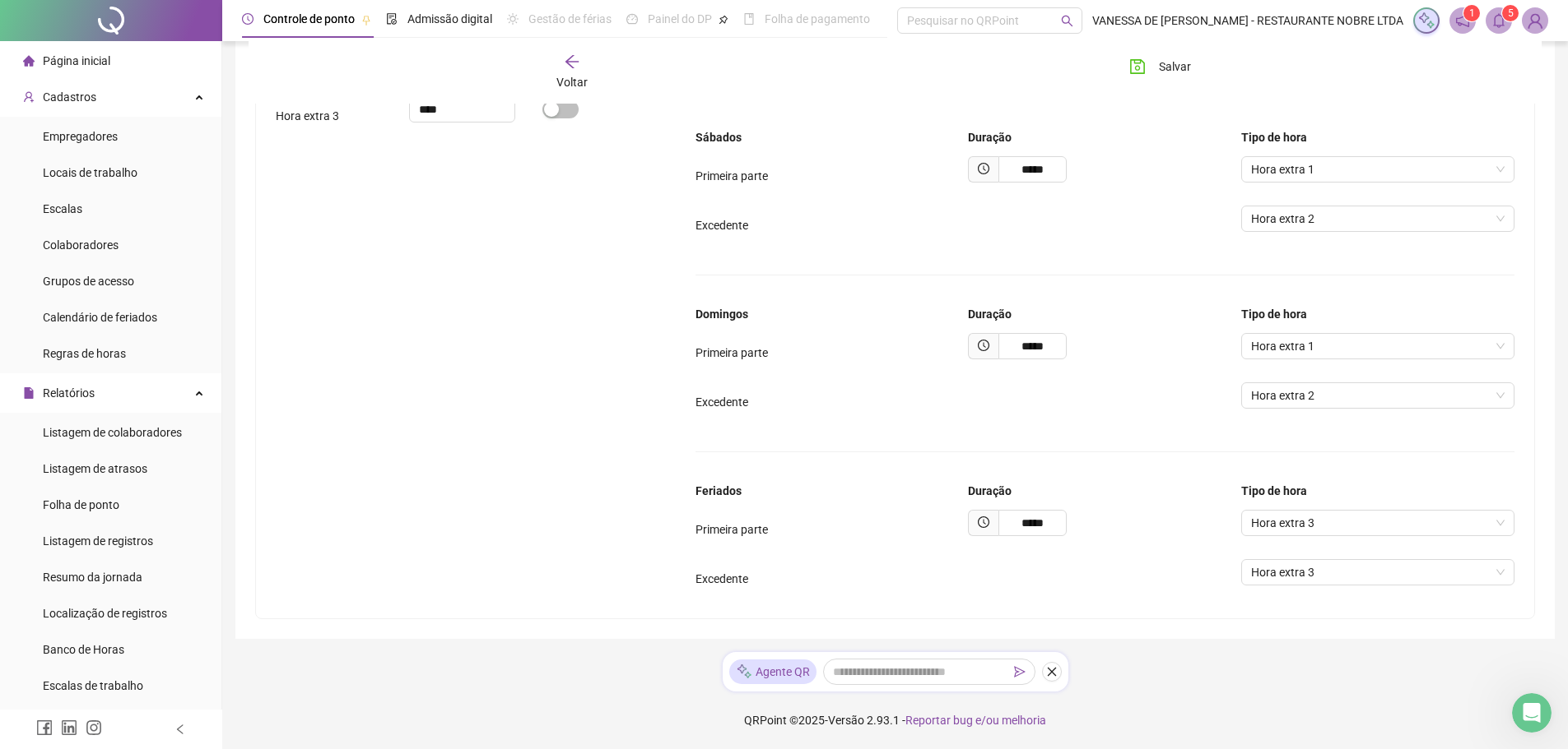
scroll to position [451, 0]
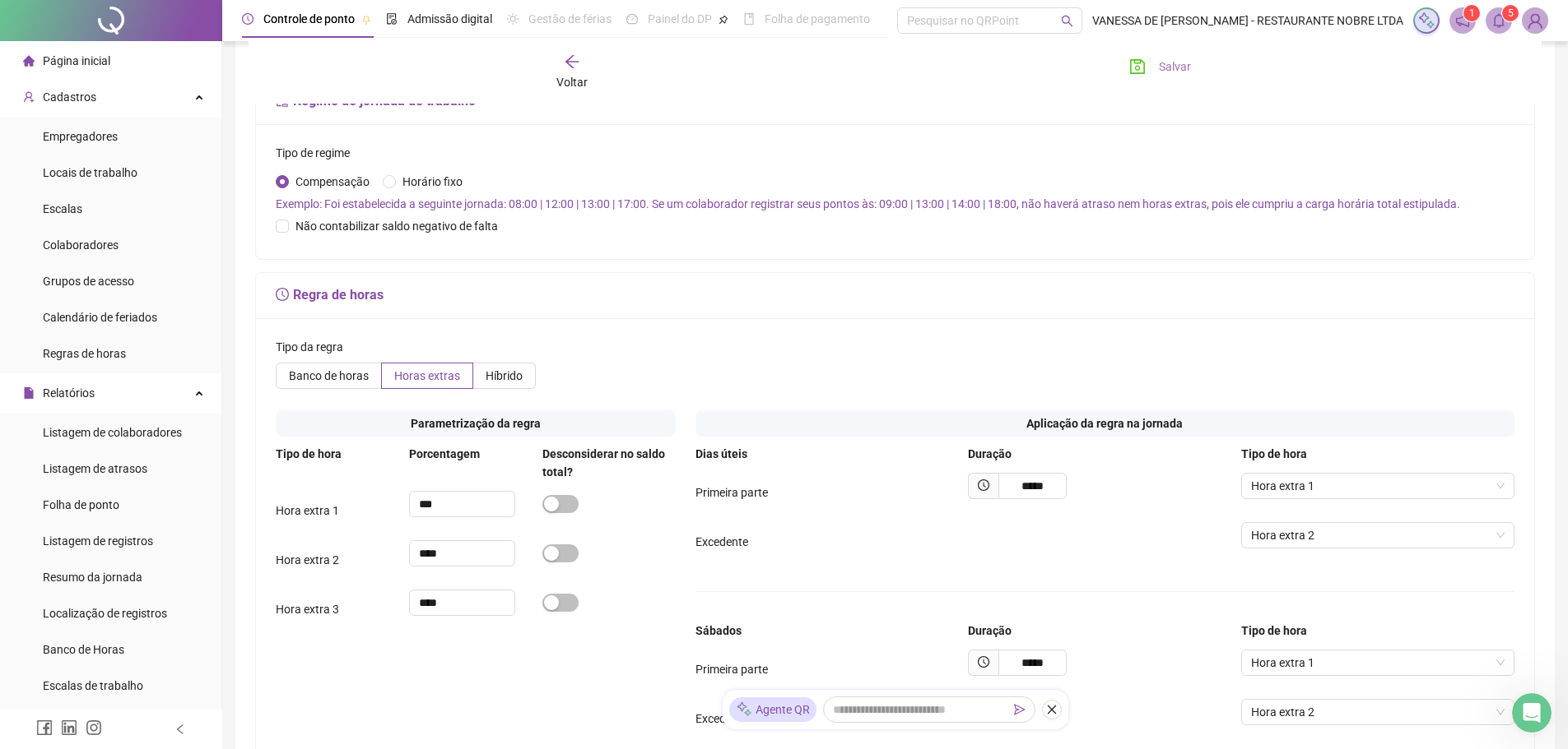
click at [1175, 65] on span "Salvar" at bounding box center [1175, 66] width 32 height 18
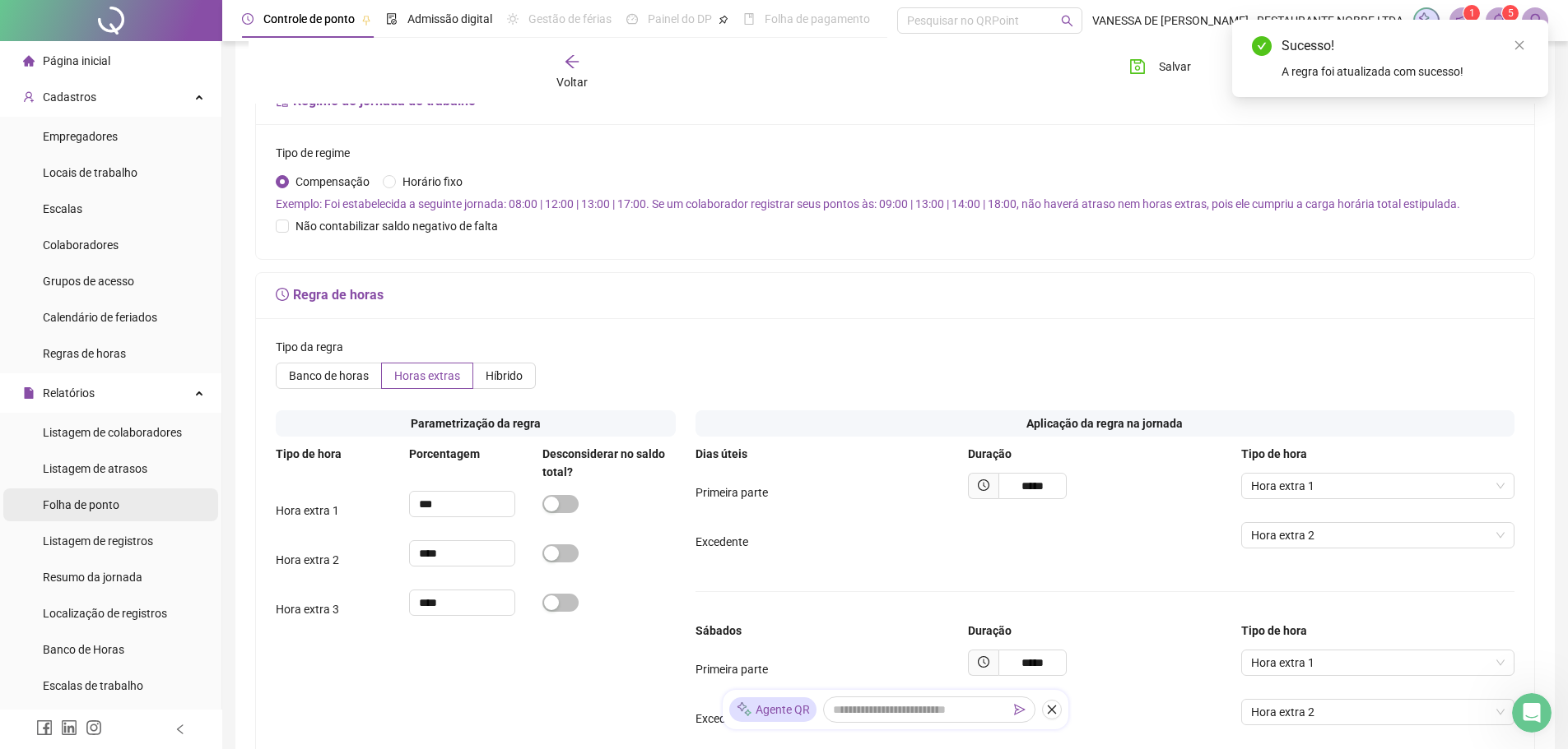
drag, startPoint x: 108, startPoint y: 505, endPoint x: 122, endPoint y: 505, distance: 14.0
click at [108, 505] on span "Folha de ponto" at bounding box center [81, 505] width 77 height 13
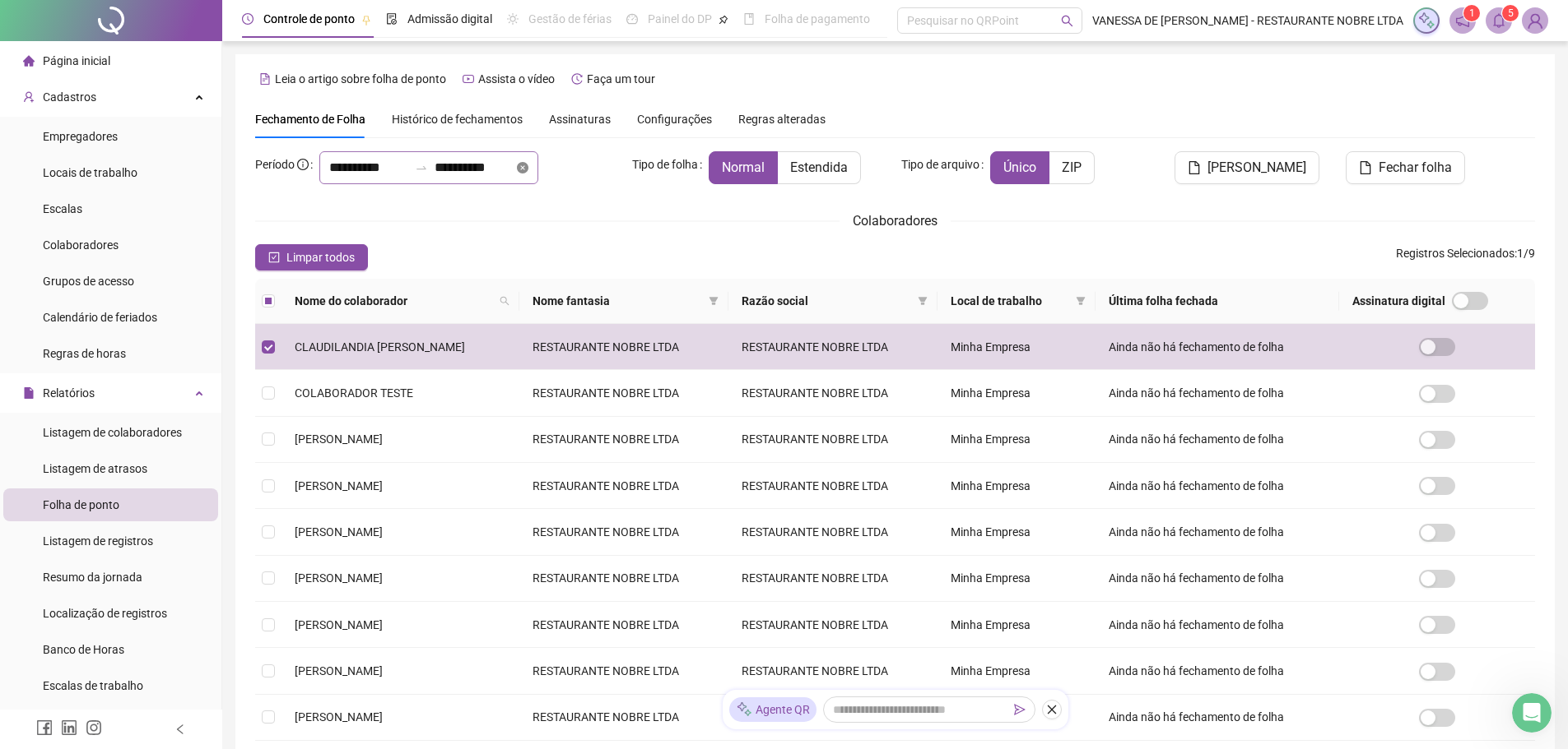
click at [528, 168] on icon "close-circle" at bounding box center [522, 167] width 12 height 11
click at [538, 168] on div at bounding box center [428, 167] width 219 height 33
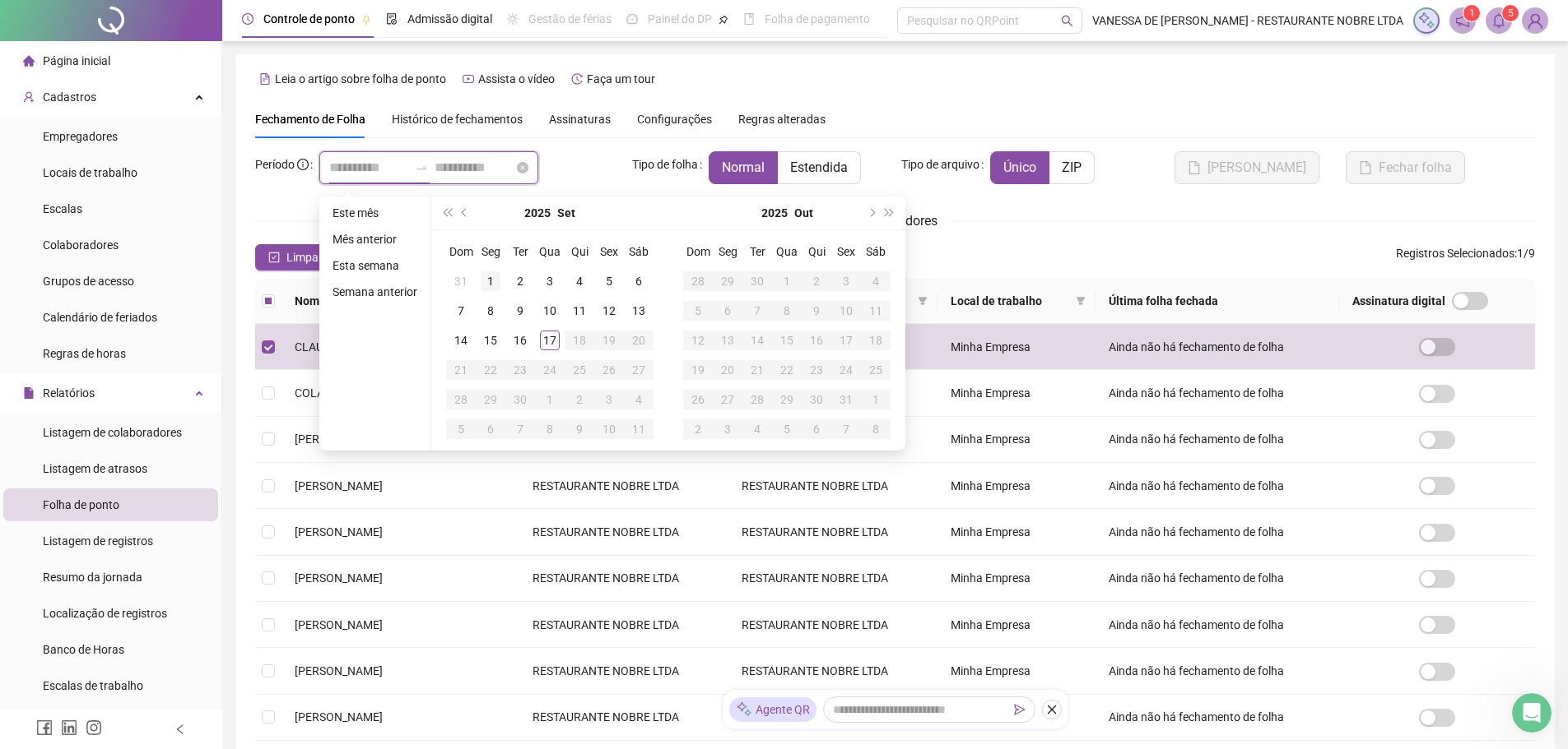
type input "**********"
click at [486, 279] on div "1" at bounding box center [490, 281] width 19 height 19
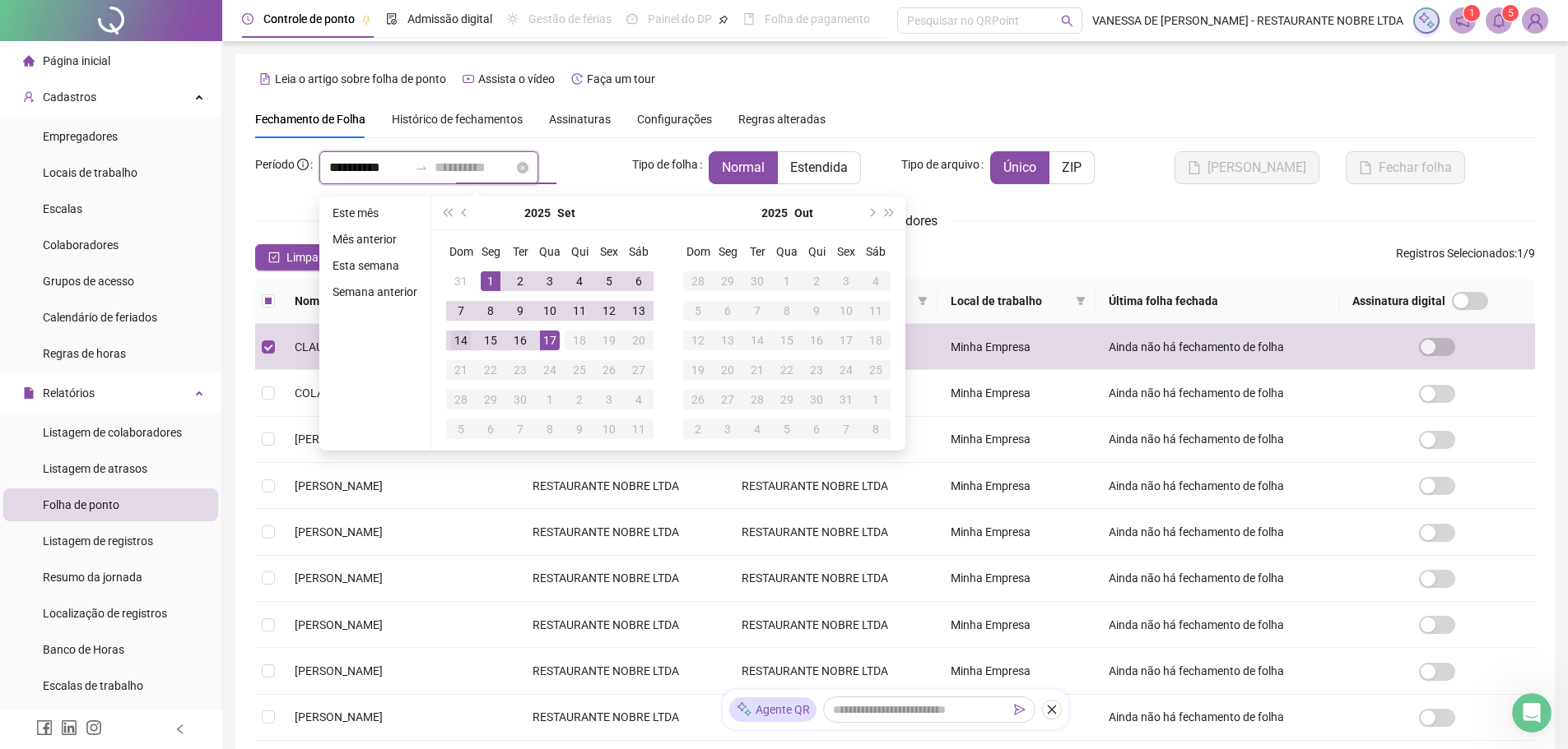
type input "**********"
click at [457, 342] on div "14" at bounding box center [461, 340] width 19 height 19
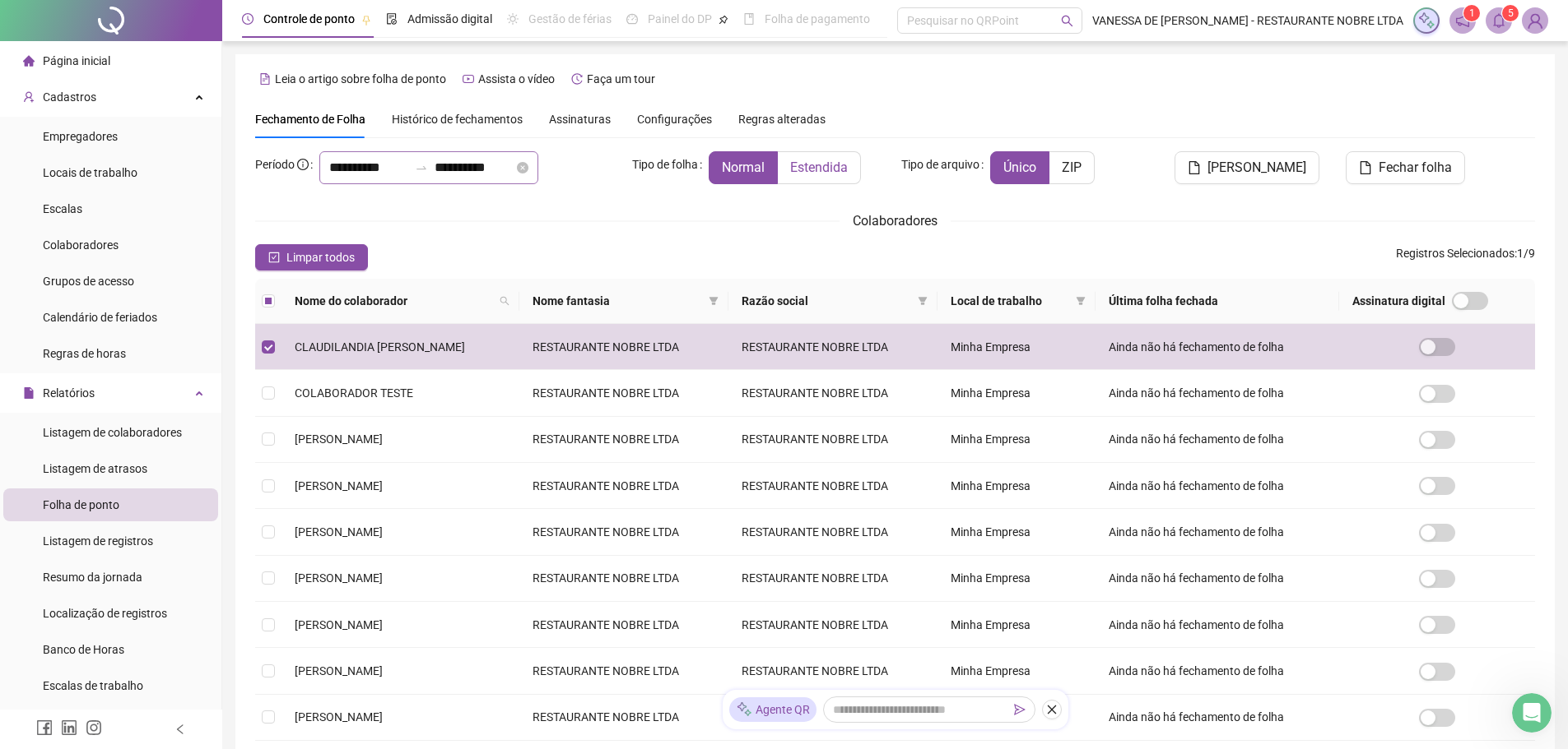
click at [812, 174] on span "Estendida" at bounding box center [819, 167] width 58 height 16
click at [1258, 168] on span "[PERSON_NAME]" at bounding box center [1257, 168] width 99 height 19
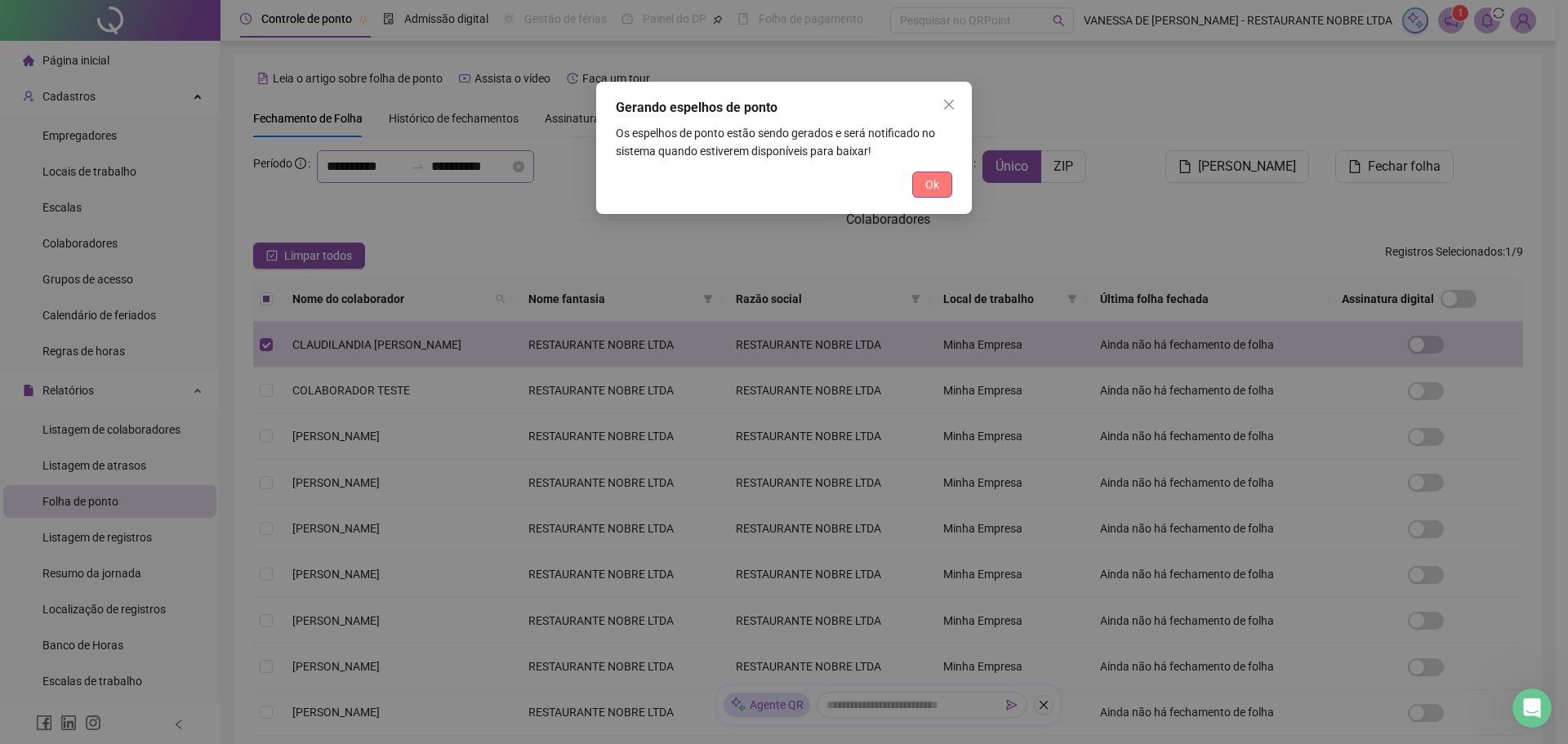
click at [931, 177] on span "Ok" at bounding box center [932, 184] width 14 height 18
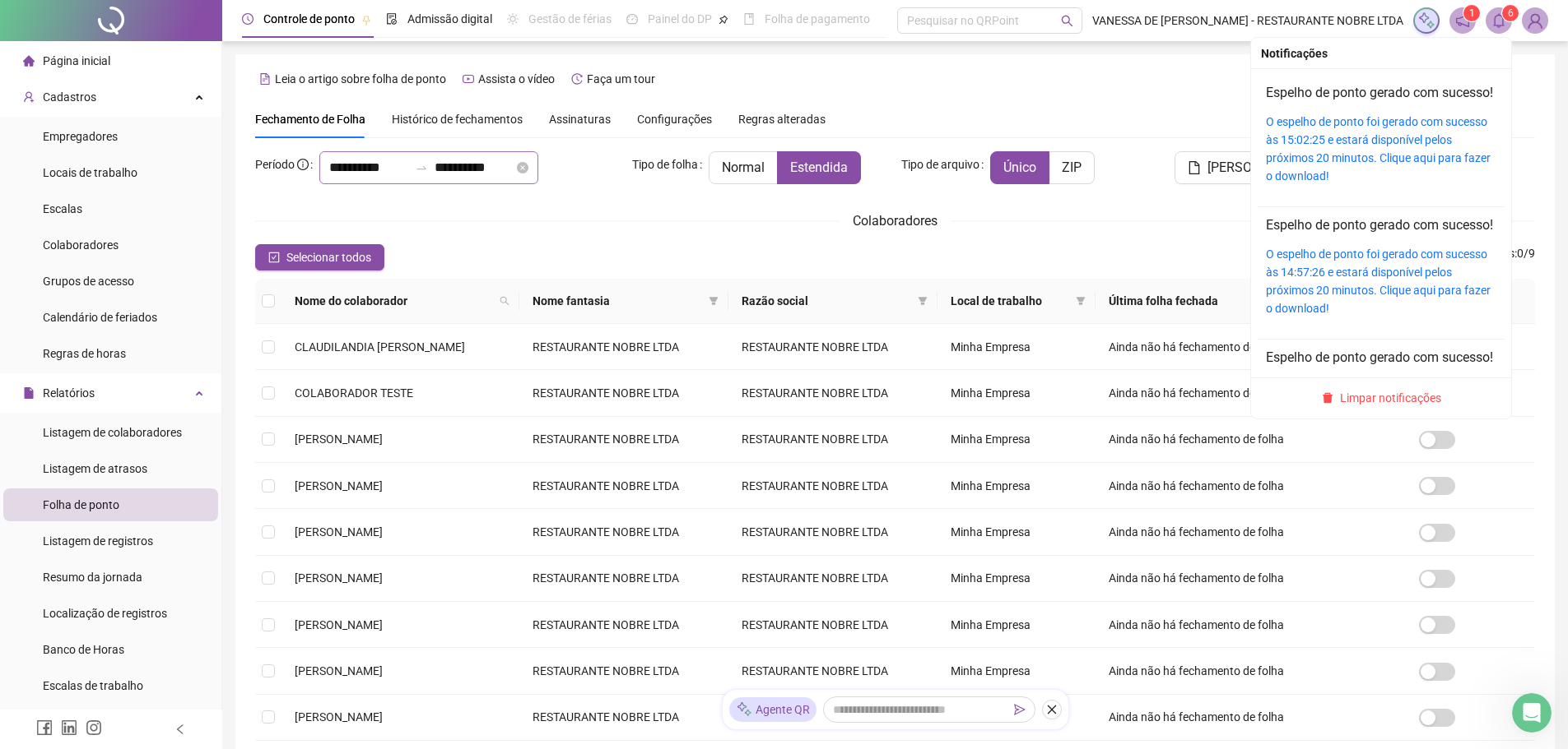
click at [1412, 149] on div "O espelho de ponto foi gerado com sucesso às 15:02:25 e estará disponível pelos…" at bounding box center [1381, 149] width 230 height 73
click at [1399, 159] on link "O espelho de ponto foi gerado com sucesso às 15:02:25 e estará disponível pelos…" at bounding box center [1379, 149] width 225 height 67
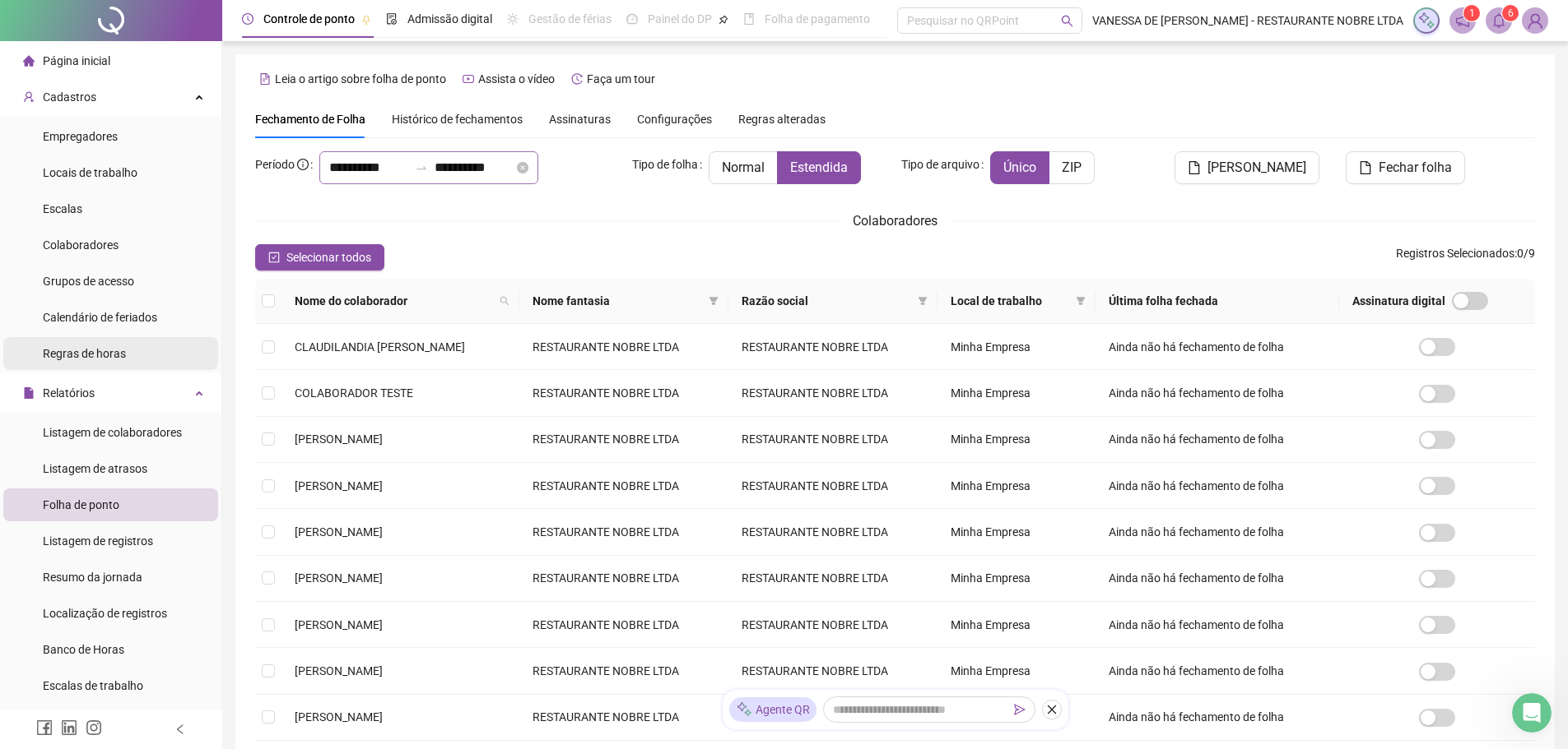
click at [77, 348] on span "Regras de horas" at bounding box center [84, 354] width 83 height 13
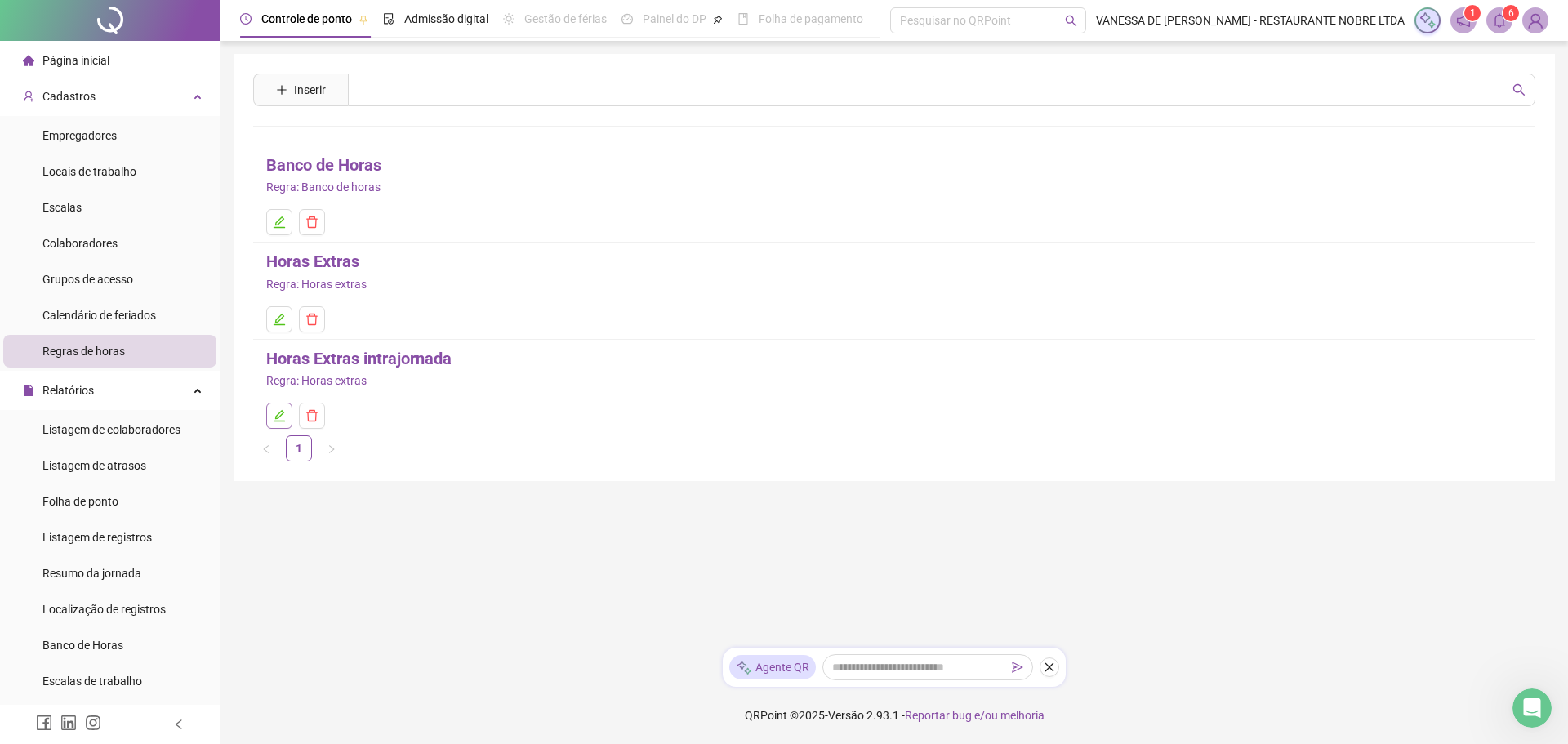
click at [272, 413] on button "button" at bounding box center [279, 416] width 26 height 26
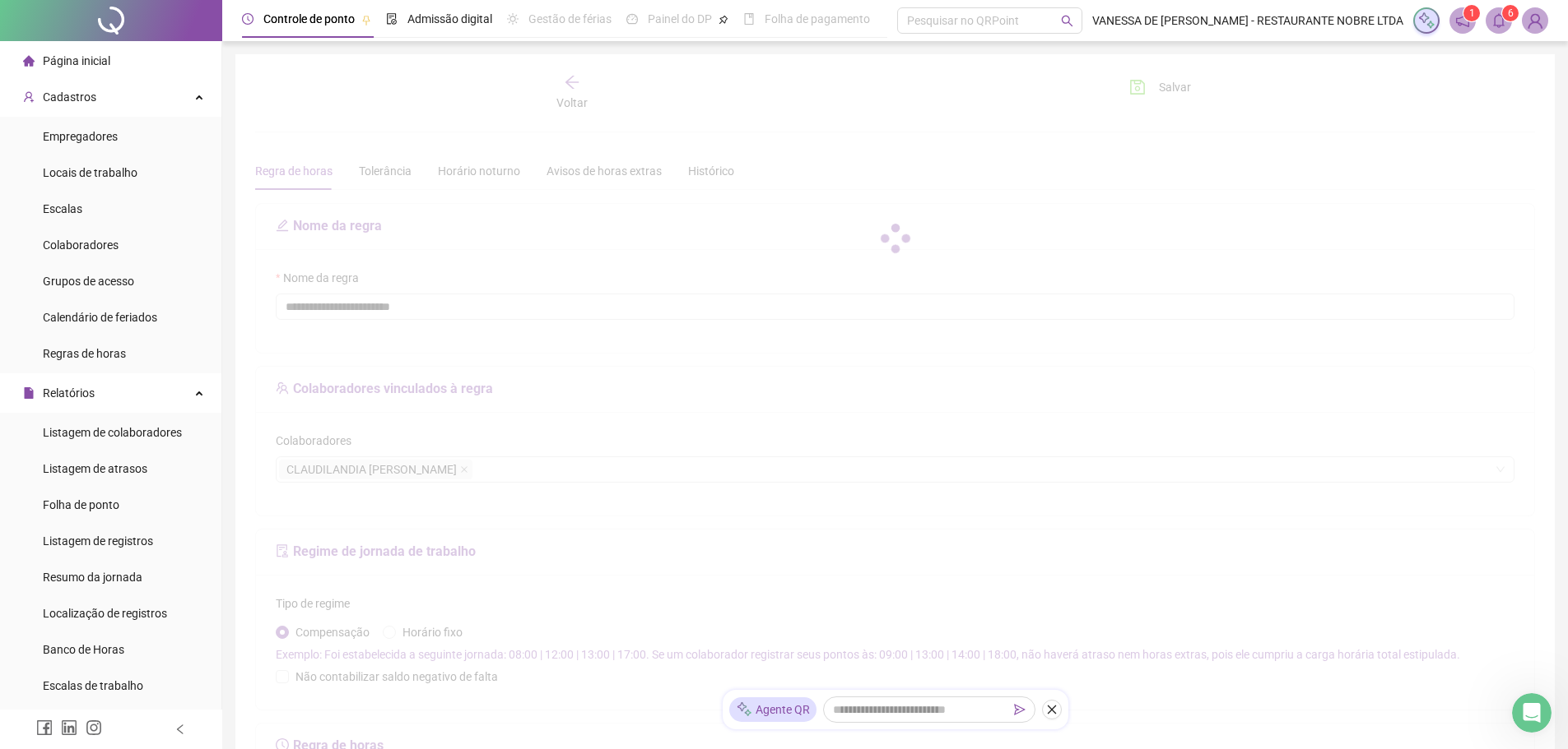
type input "**********"
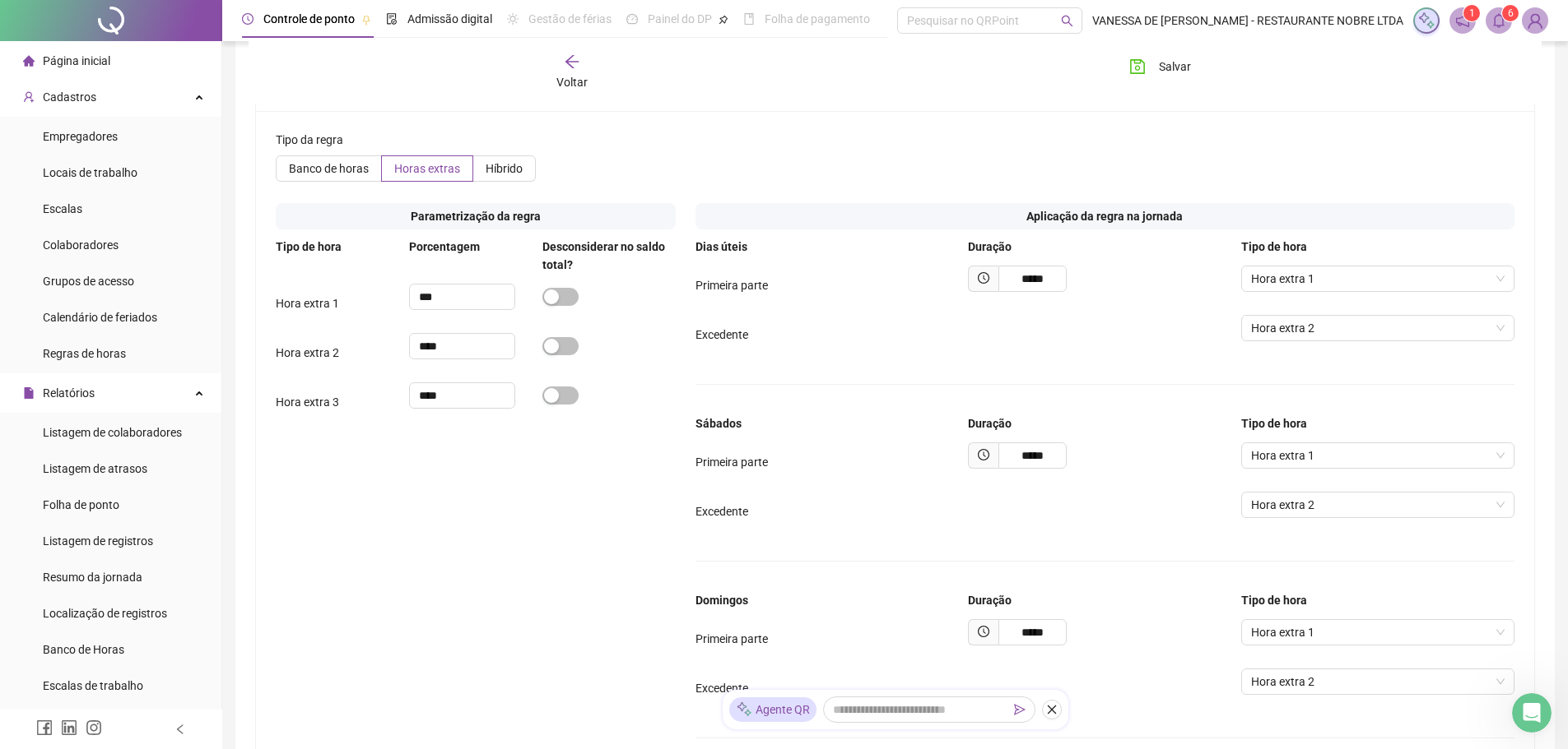
scroll to position [740, 0]
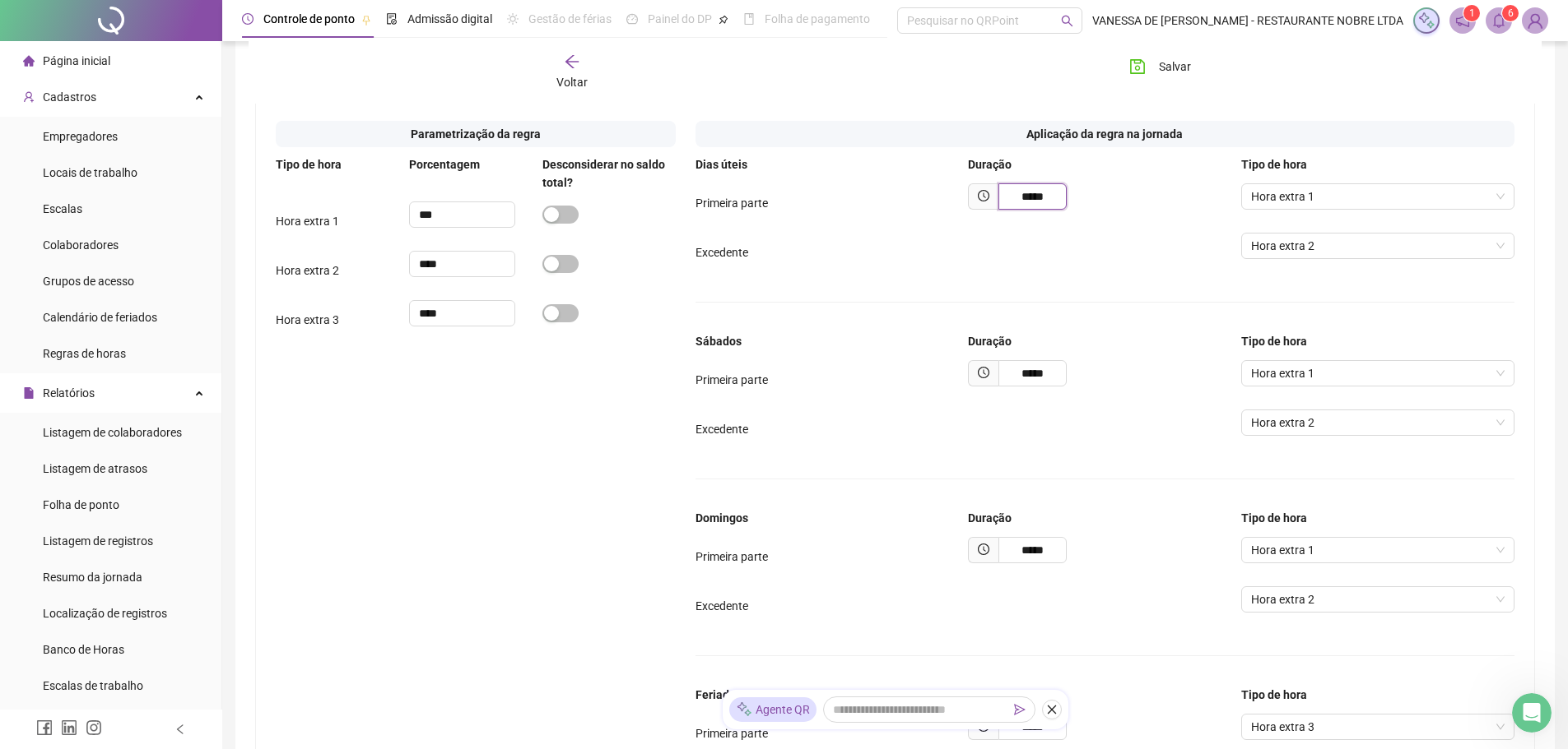
drag, startPoint x: 1056, startPoint y: 199, endPoint x: 960, endPoint y: 200, distance: 96.0
click at [960, 200] on div "Primeira parte ***** Hora extra 1" at bounding box center [1105, 203] width 819 height 40
type input "*****"
click at [1058, 372] on input "*****" at bounding box center [1032, 373] width 68 height 27
drag, startPoint x: 1054, startPoint y: 372, endPoint x: 905, endPoint y: 378, distance: 149.1
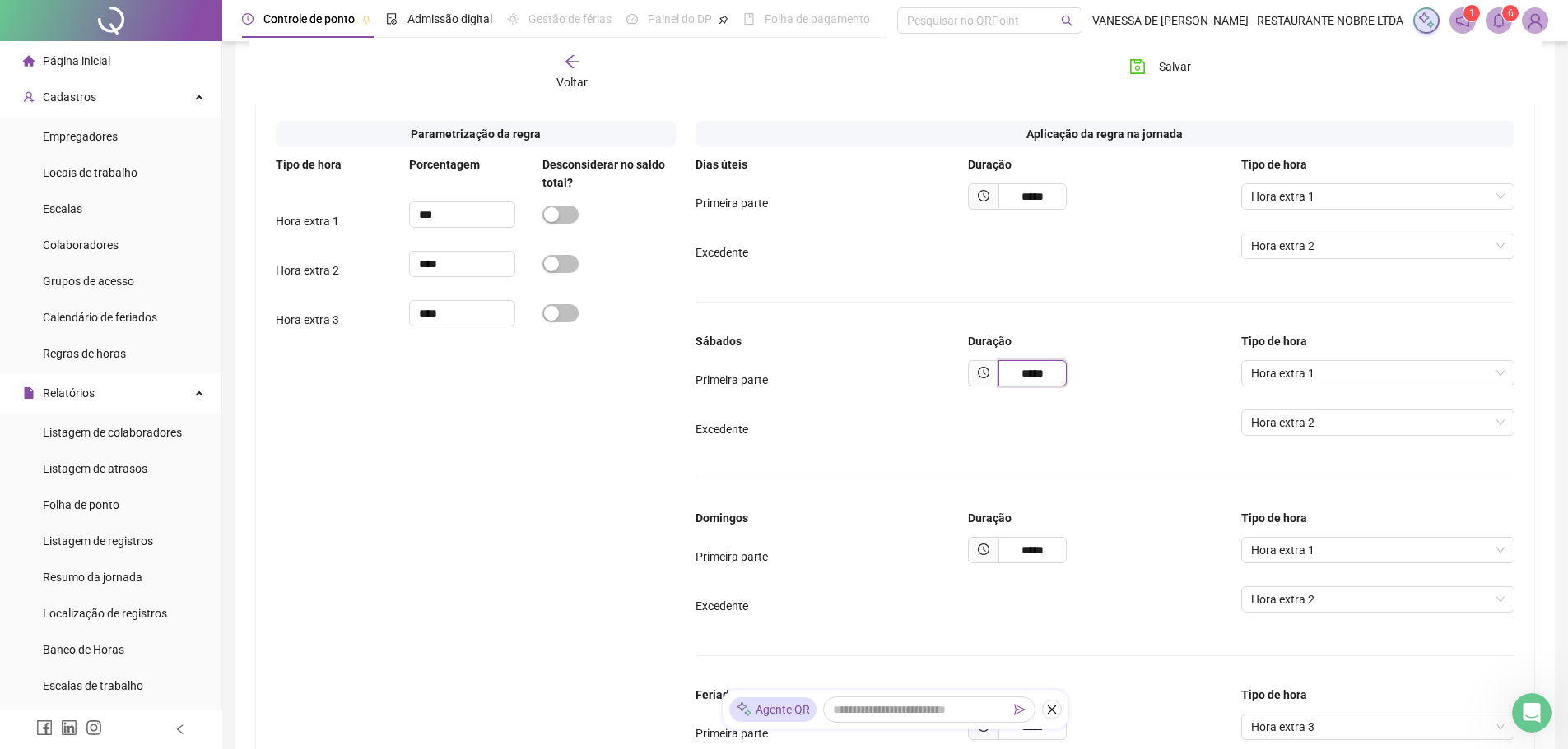
click at [911, 374] on div "Primeira parte ***** Hora extra 1" at bounding box center [1105, 379] width 819 height 40
type input "*****"
drag, startPoint x: 1052, startPoint y: 549, endPoint x: 918, endPoint y: 550, distance: 134.0
click at [918, 550] on div "Primeira parte ***** Hora extra 1" at bounding box center [1105, 556] width 819 height 40
type input "*****"
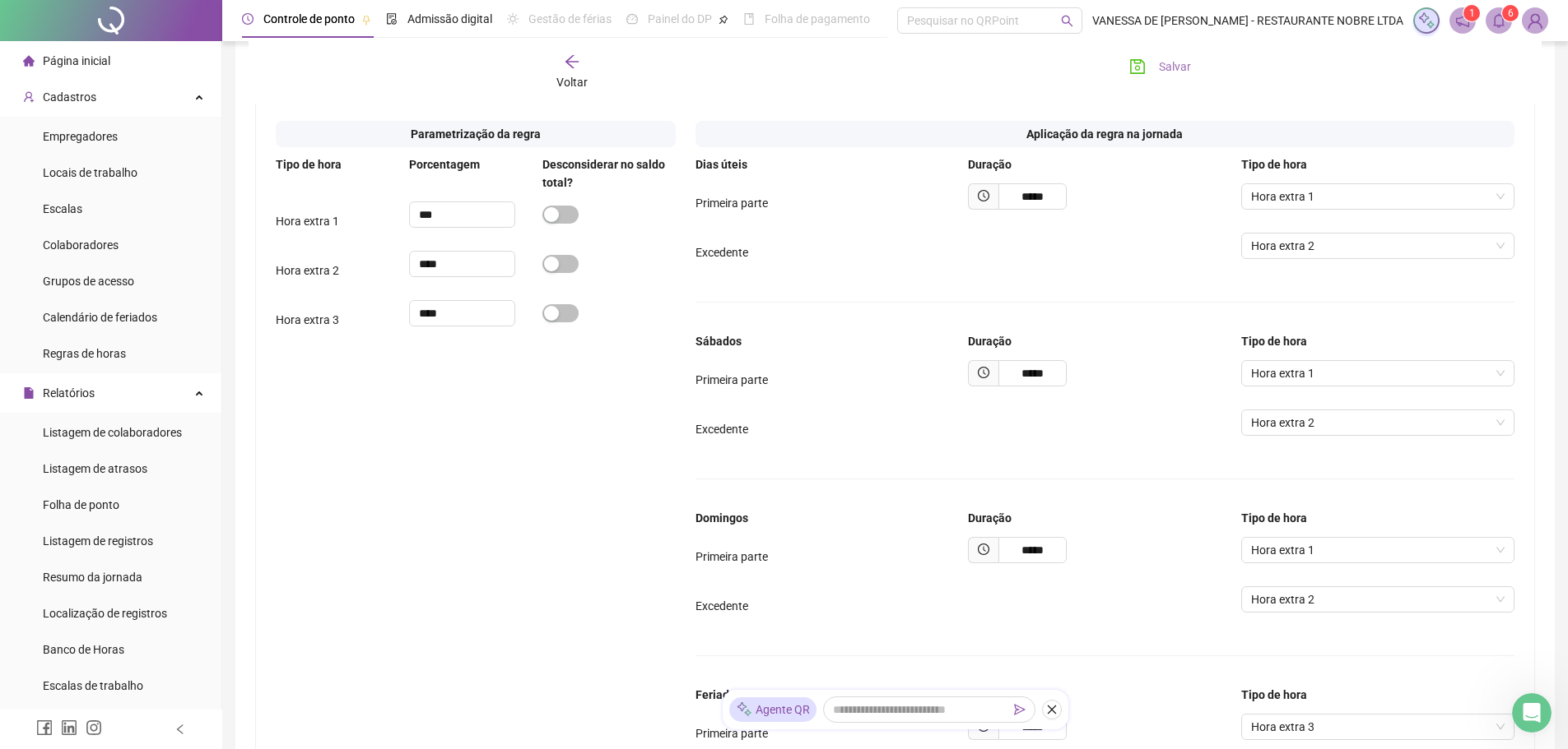
click at [1171, 65] on span "Salvar" at bounding box center [1175, 66] width 32 height 18
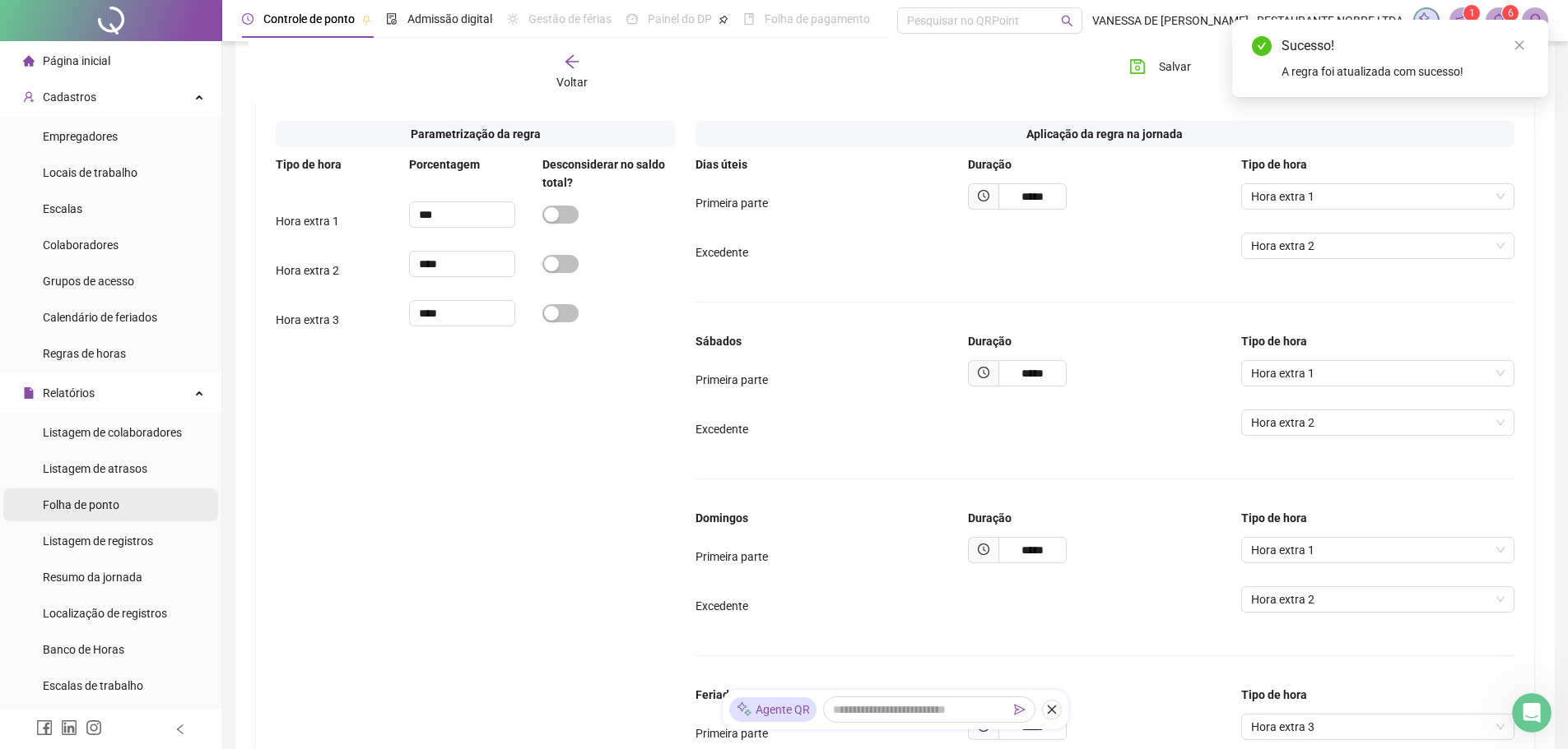
click at [98, 503] on span "Folha de ponto" at bounding box center [81, 505] width 77 height 13
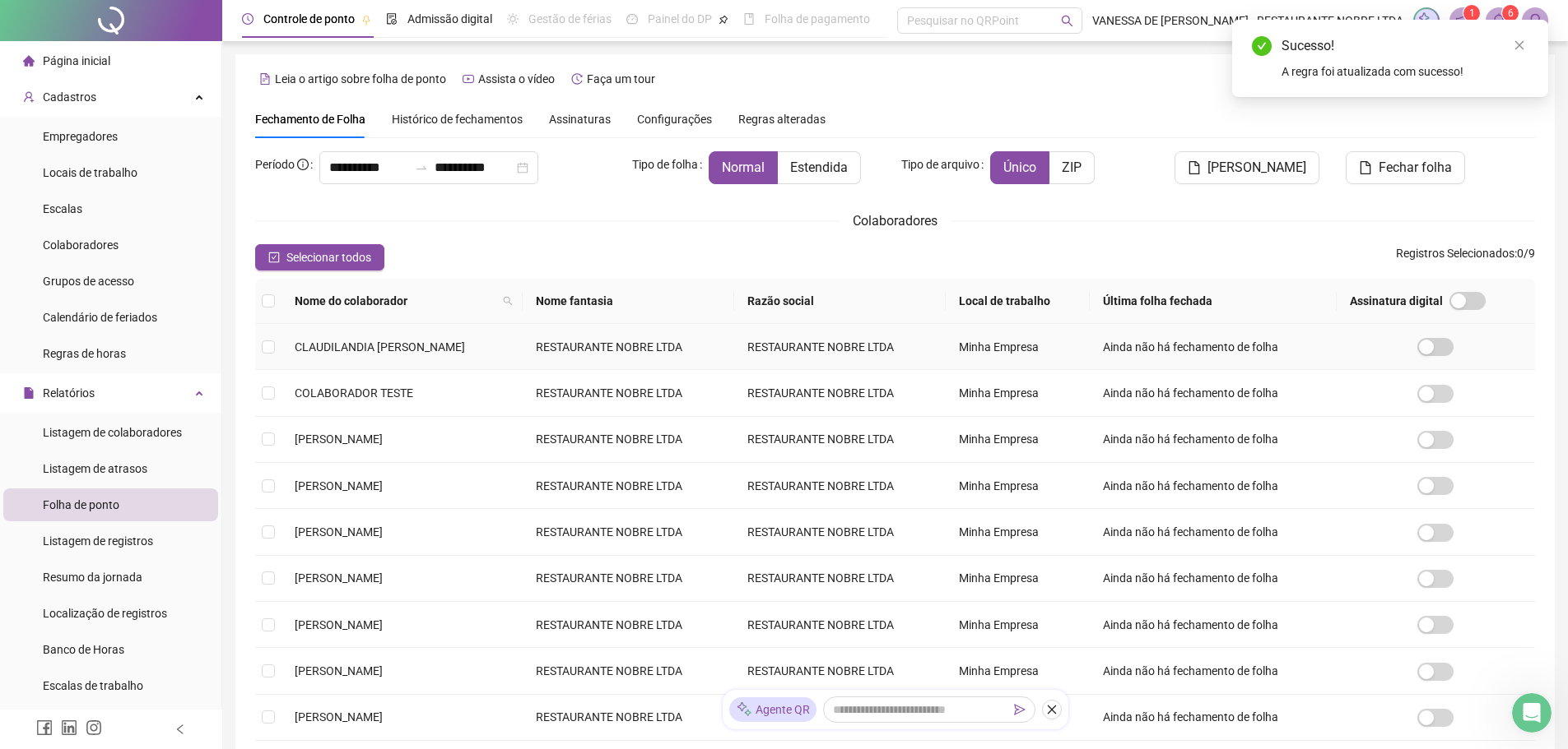
click at [337, 354] on span "CLAUDILANDIA [PERSON_NAME]" at bounding box center [380, 347] width 171 height 13
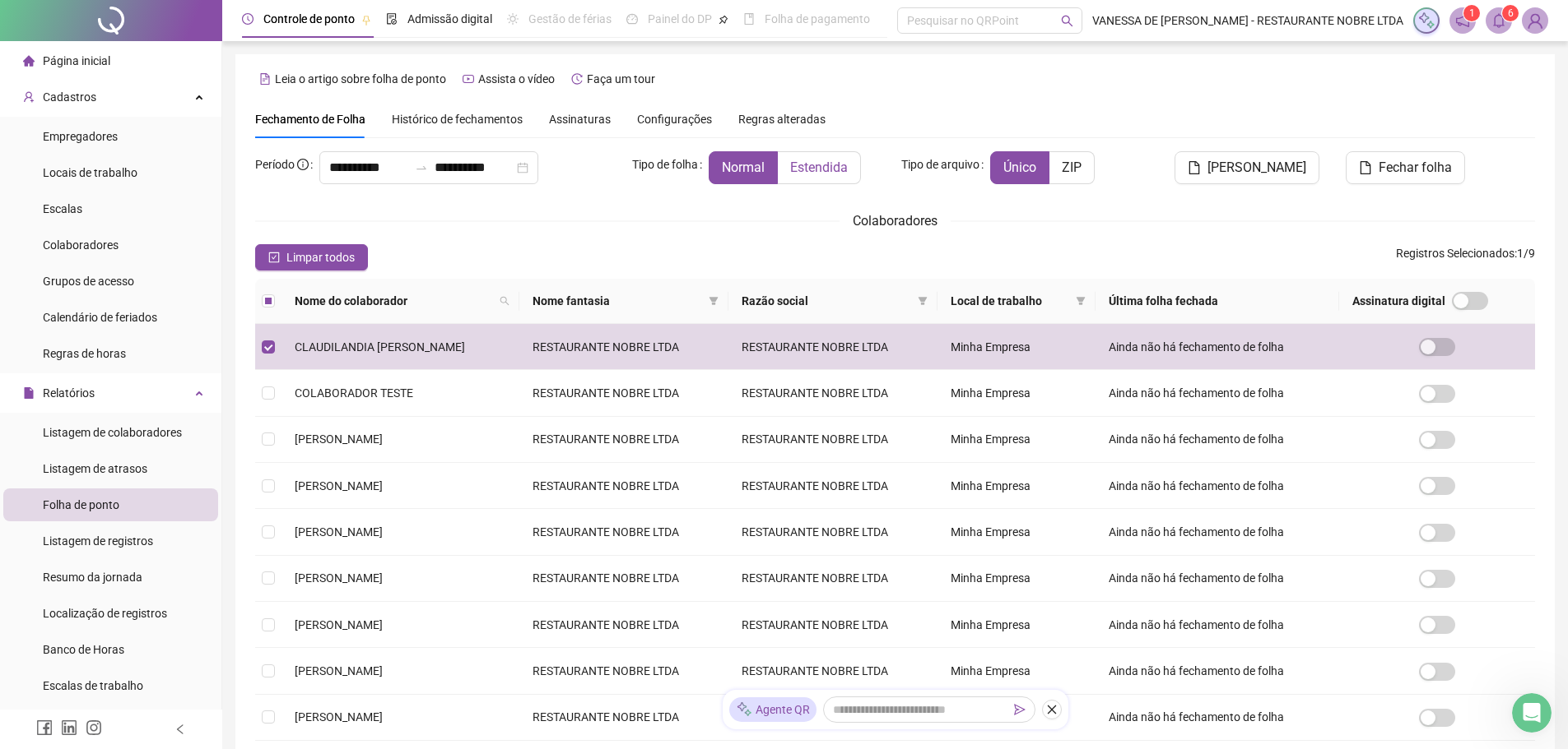
click at [828, 168] on span "Estendida" at bounding box center [819, 167] width 58 height 16
click at [528, 172] on icon "close-circle" at bounding box center [522, 167] width 12 height 11
click at [538, 168] on div at bounding box center [428, 167] width 219 height 33
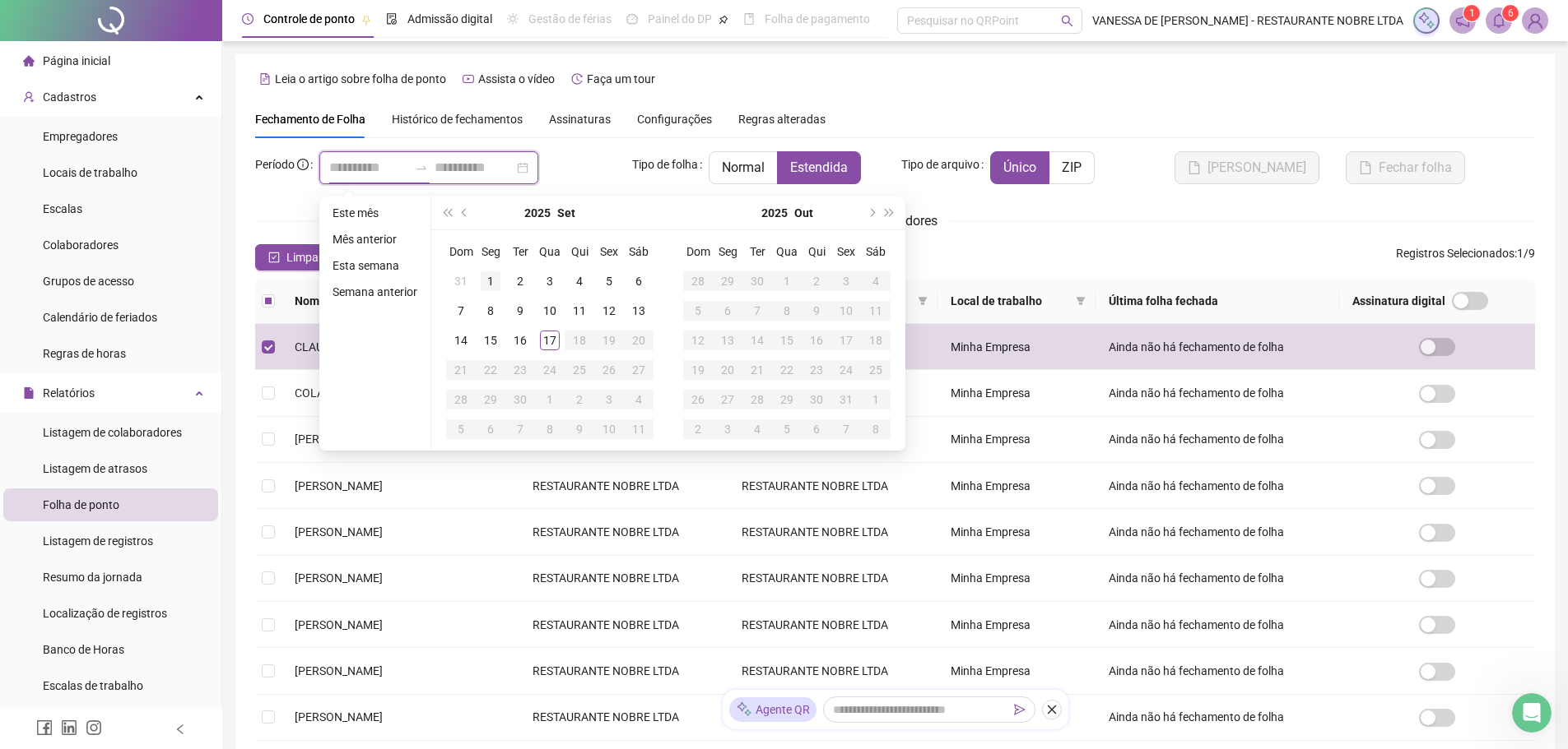
type input "**********"
click at [495, 277] on div "1" at bounding box center [490, 281] width 19 height 19
type input "**********"
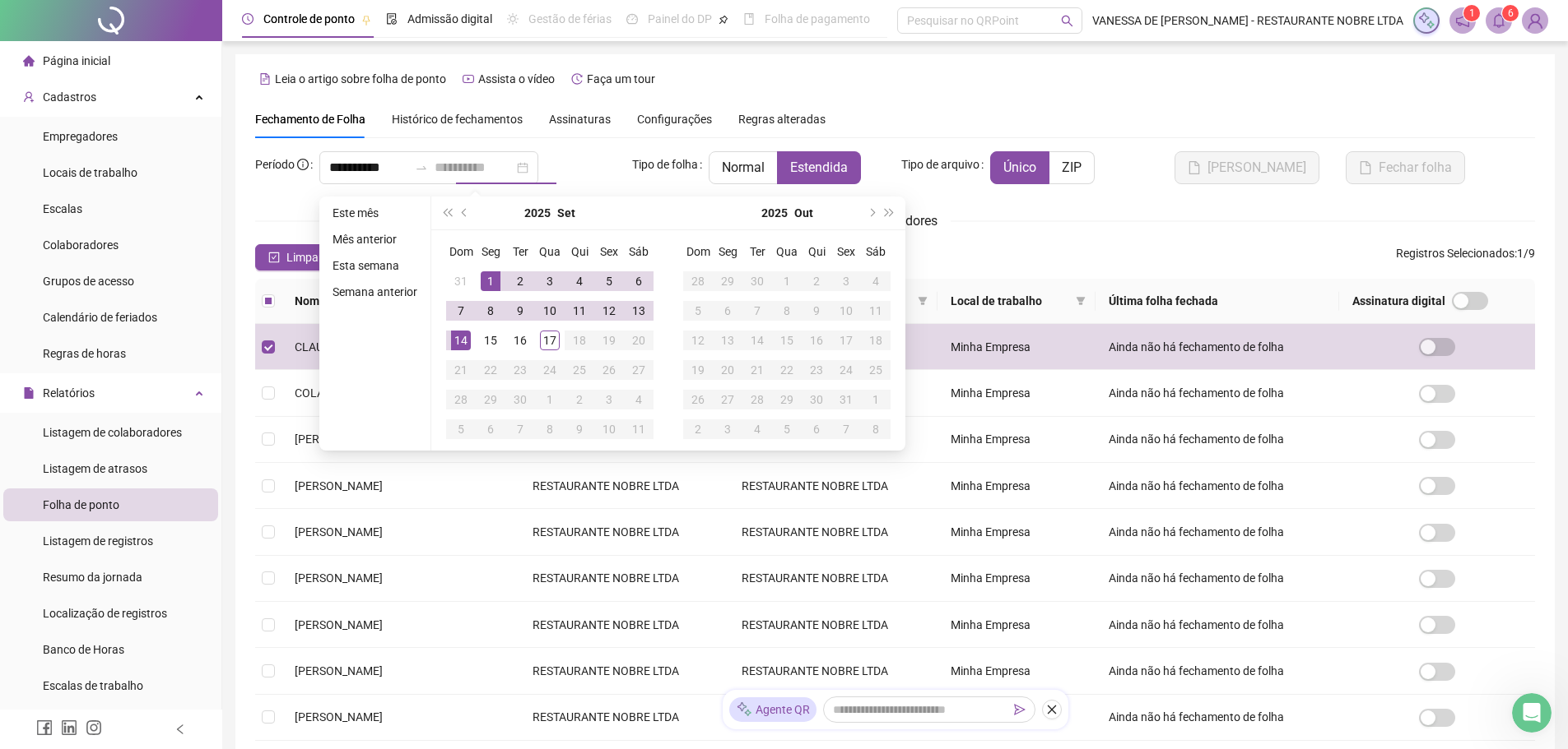
click at [465, 344] on div "14" at bounding box center [461, 340] width 19 height 19
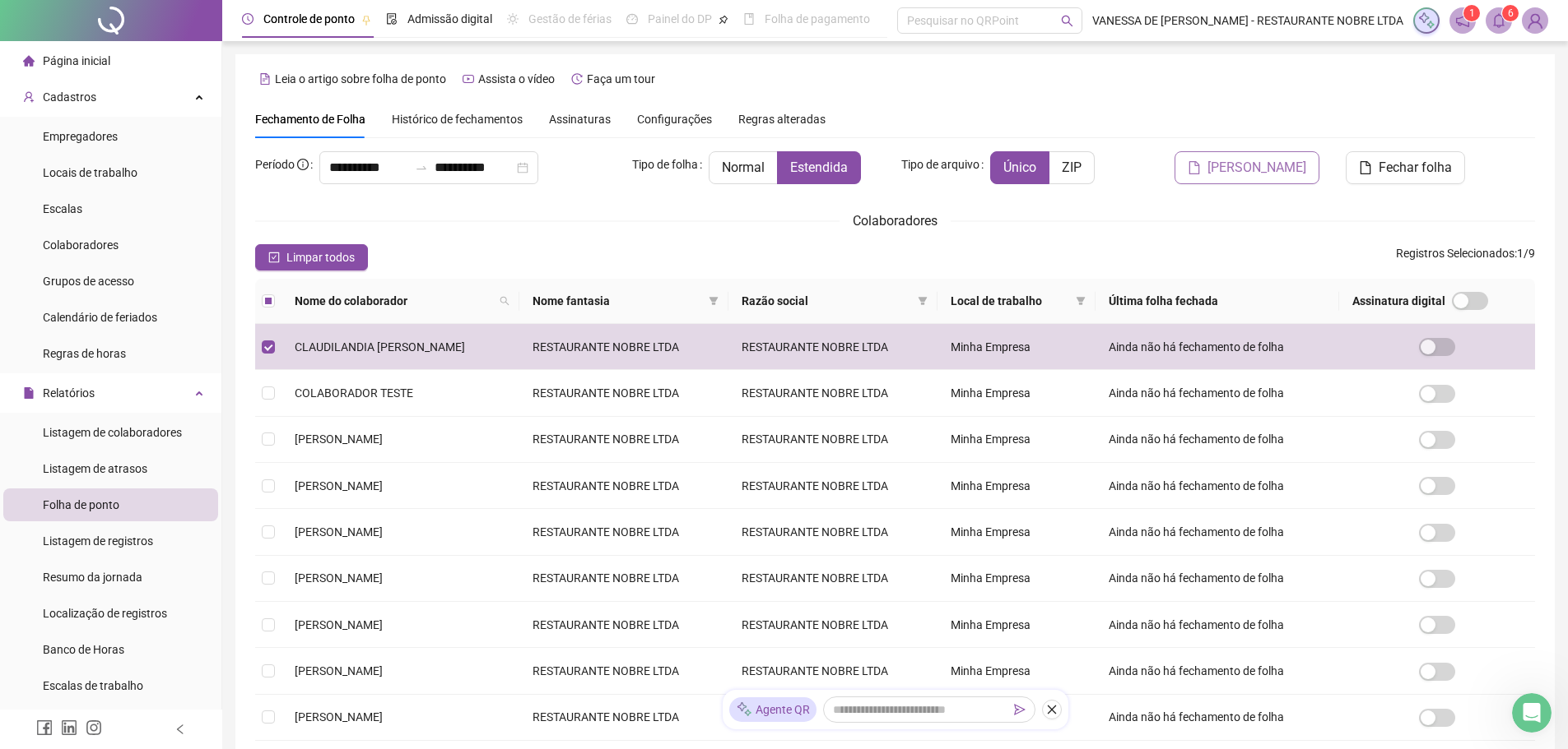
click at [1287, 172] on span "[PERSON_NAME]" at bounding box center [1257, 168] width 99 height 19
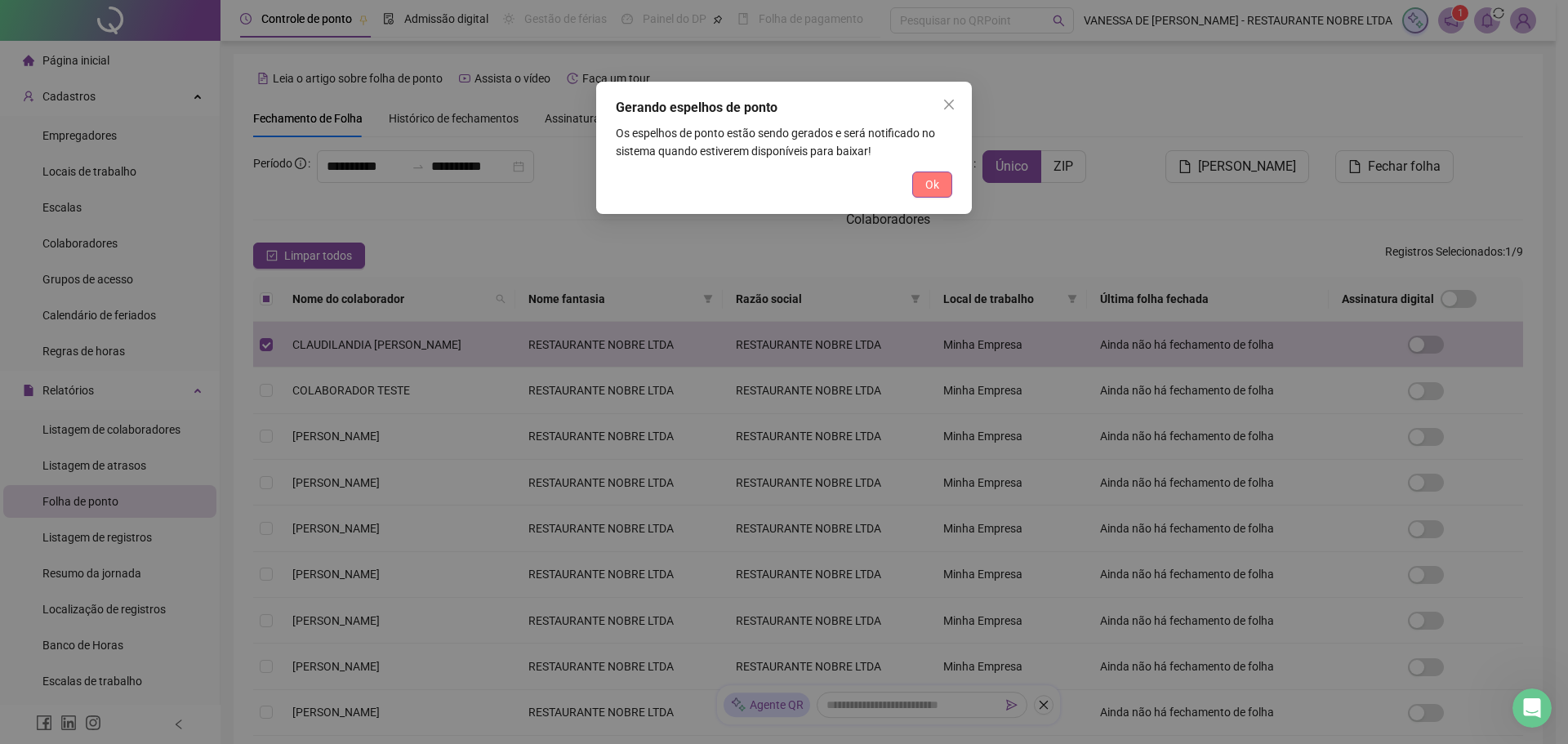
click at [927, 185] on span "Ok" at bounding box center [932, 184] width 14 height 18
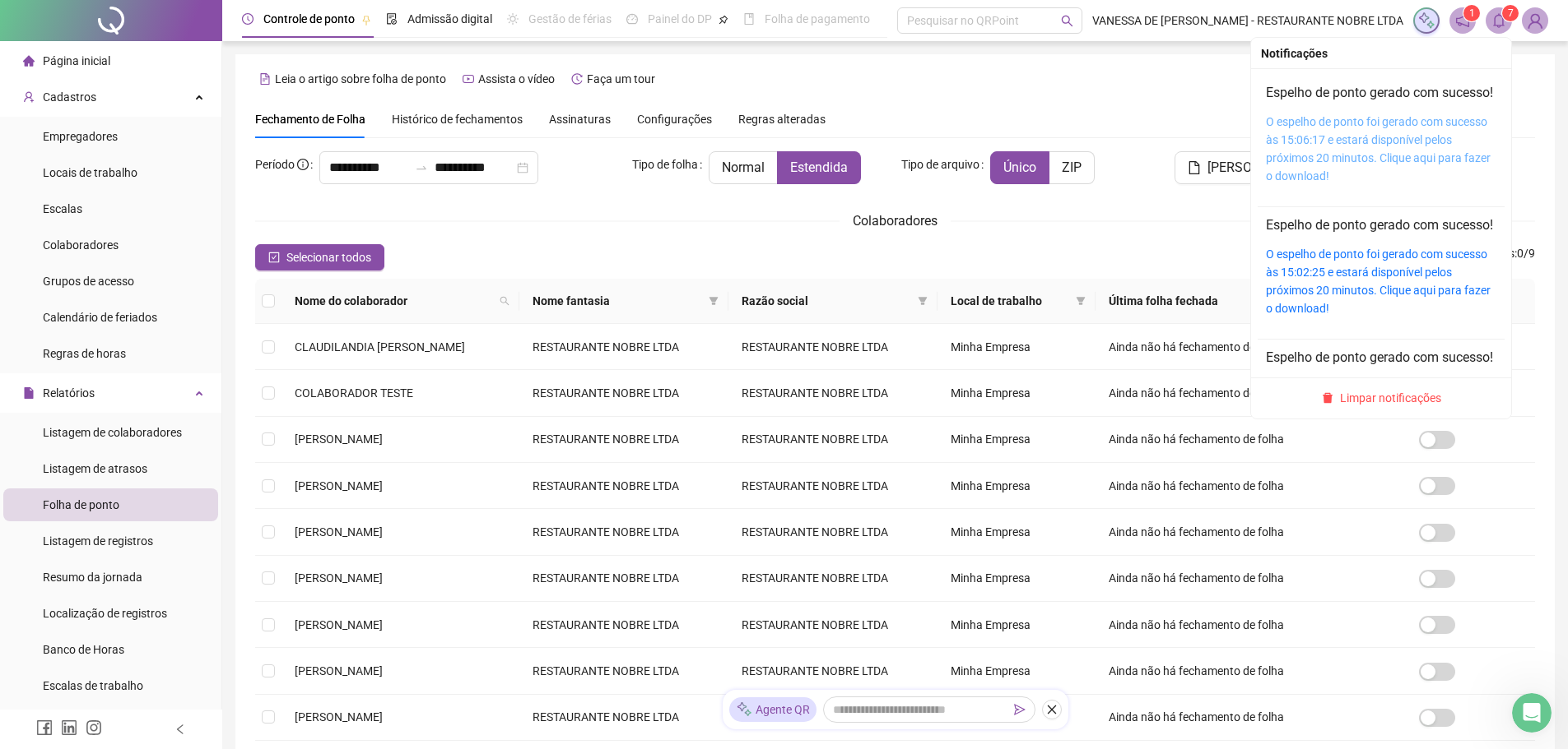
click at [1381, 147] on link "O espelho de ponto foi gerado com sucesso às 15:06:17 e estará disponível pelos…" at bounding box center [1379, 149] width 225 height 67
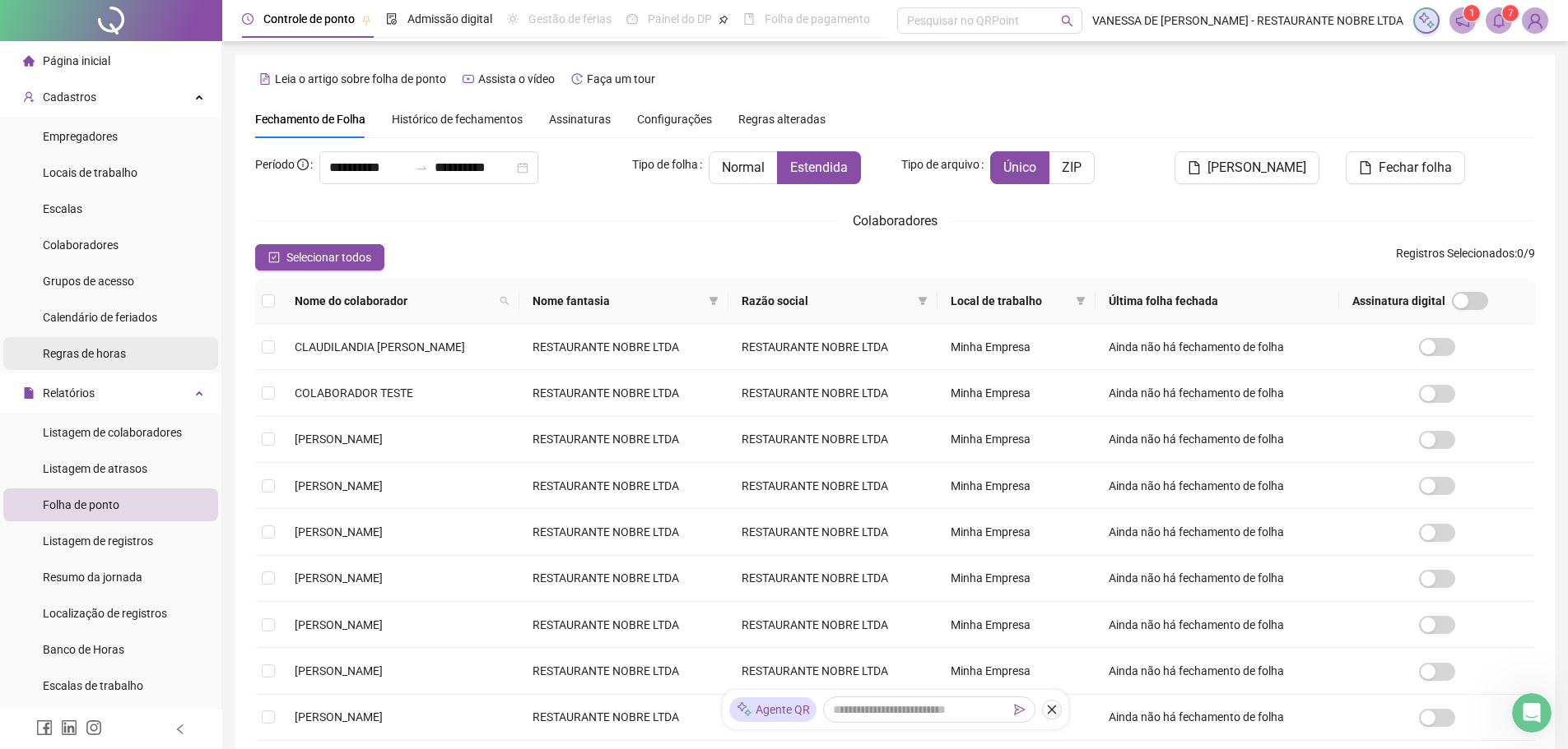
click at [82, 348] on span "Regras de horas" at bounding box center [84, 354] width 83 height 13
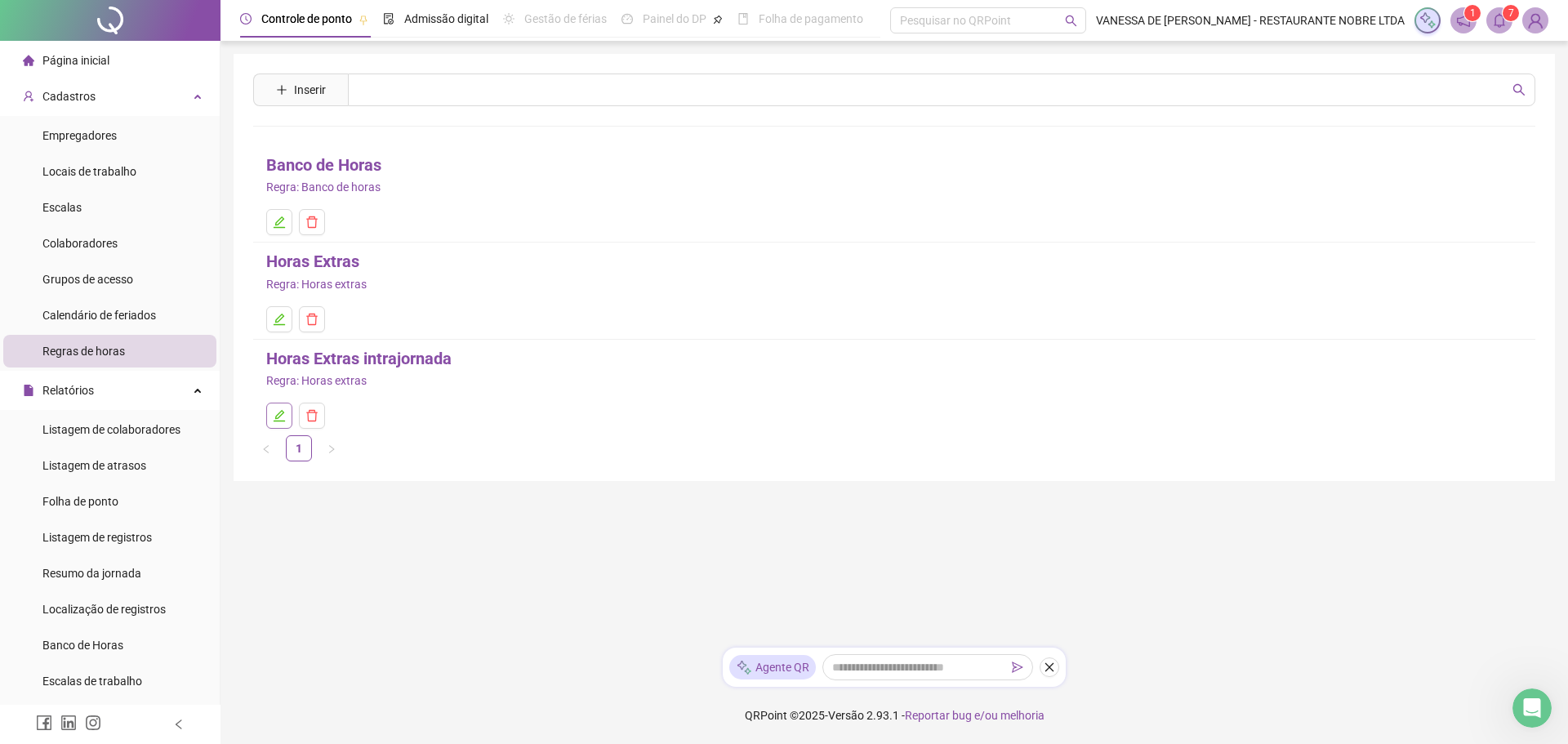
click at [275, 419] on icon "edit" at bounding box center [279, 415] width 13 height 13
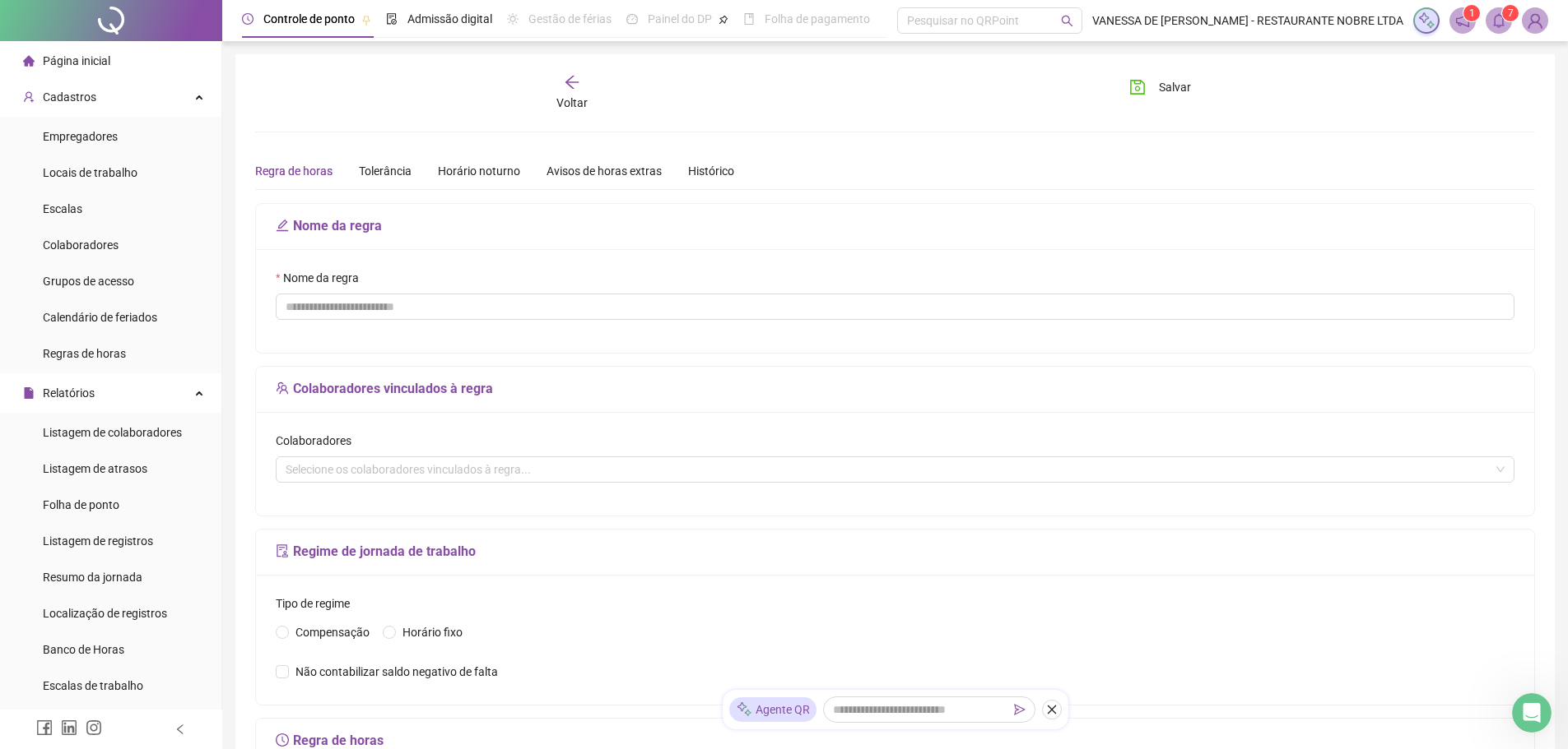
type input "**********"
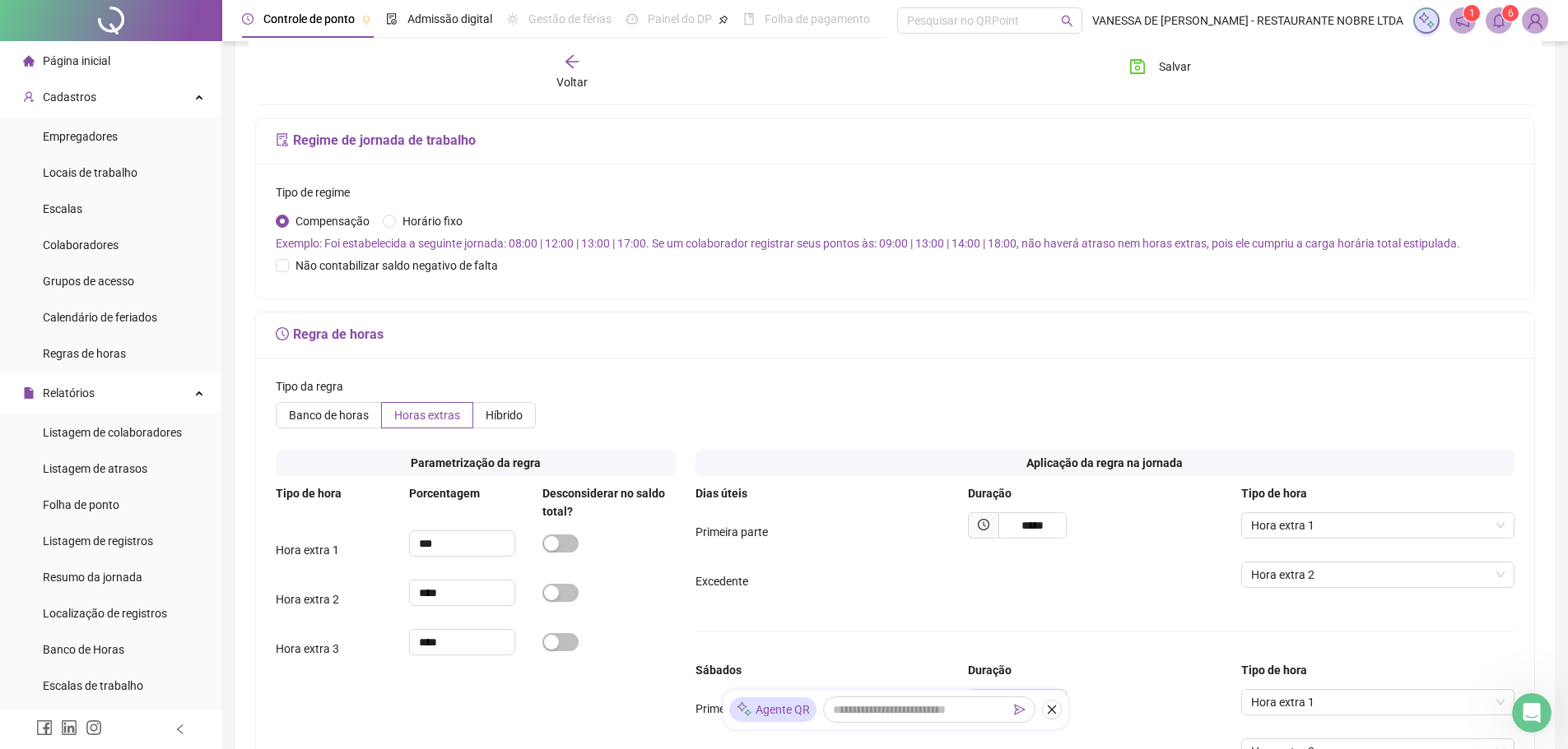
scroll to position [493, 0]
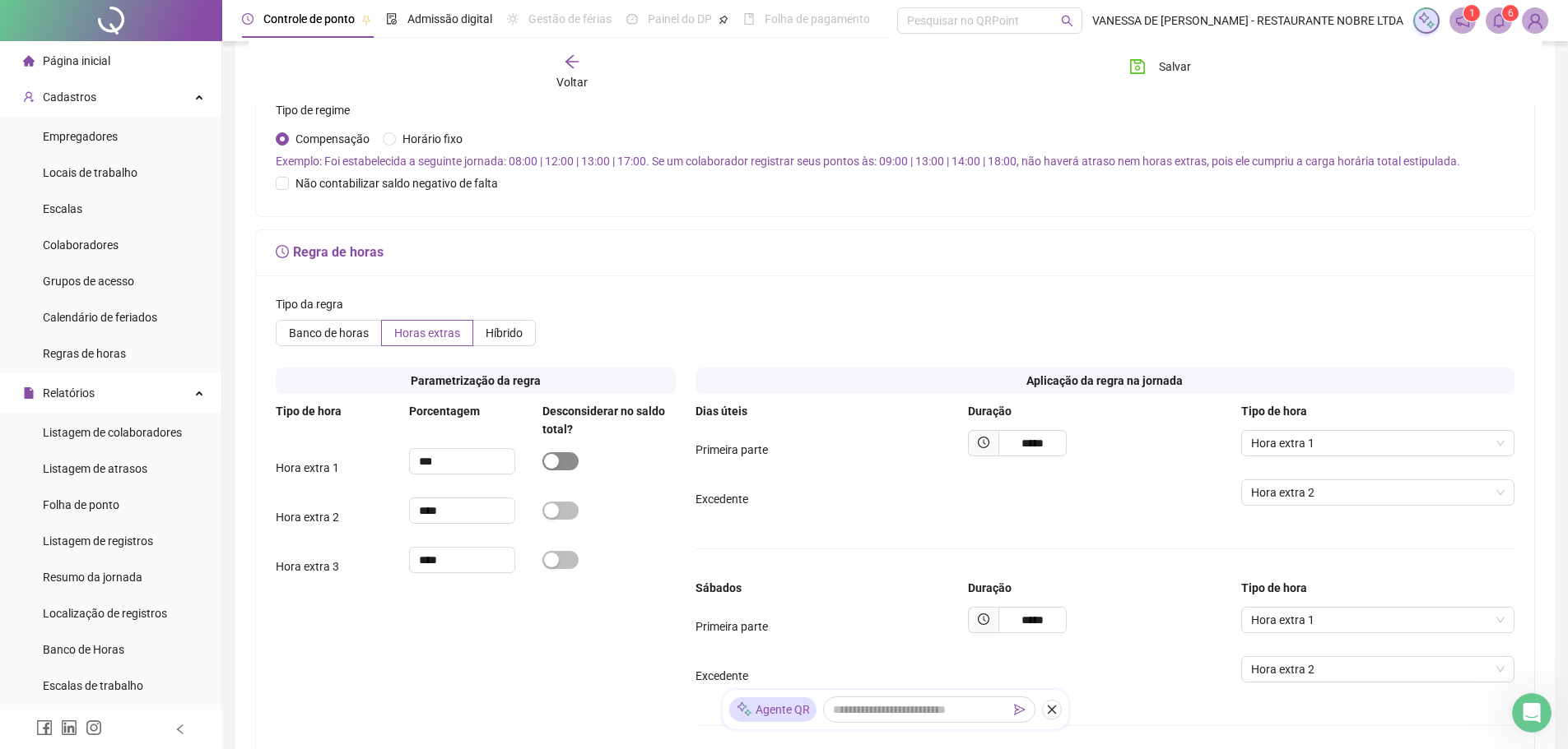
click at [556, 461] on div "button" at bounding box center [551, 462] width 15 height 15
click at [553, 514] on div "button" at bounding box center [551, 510] width 15 height 15
click at [556, 510] on div "button" at bounding box center [551, 510] width 15 height 15
click at [1177, 64] on span "Salvar" at bounding box center [1175, 66] width 32 height 18
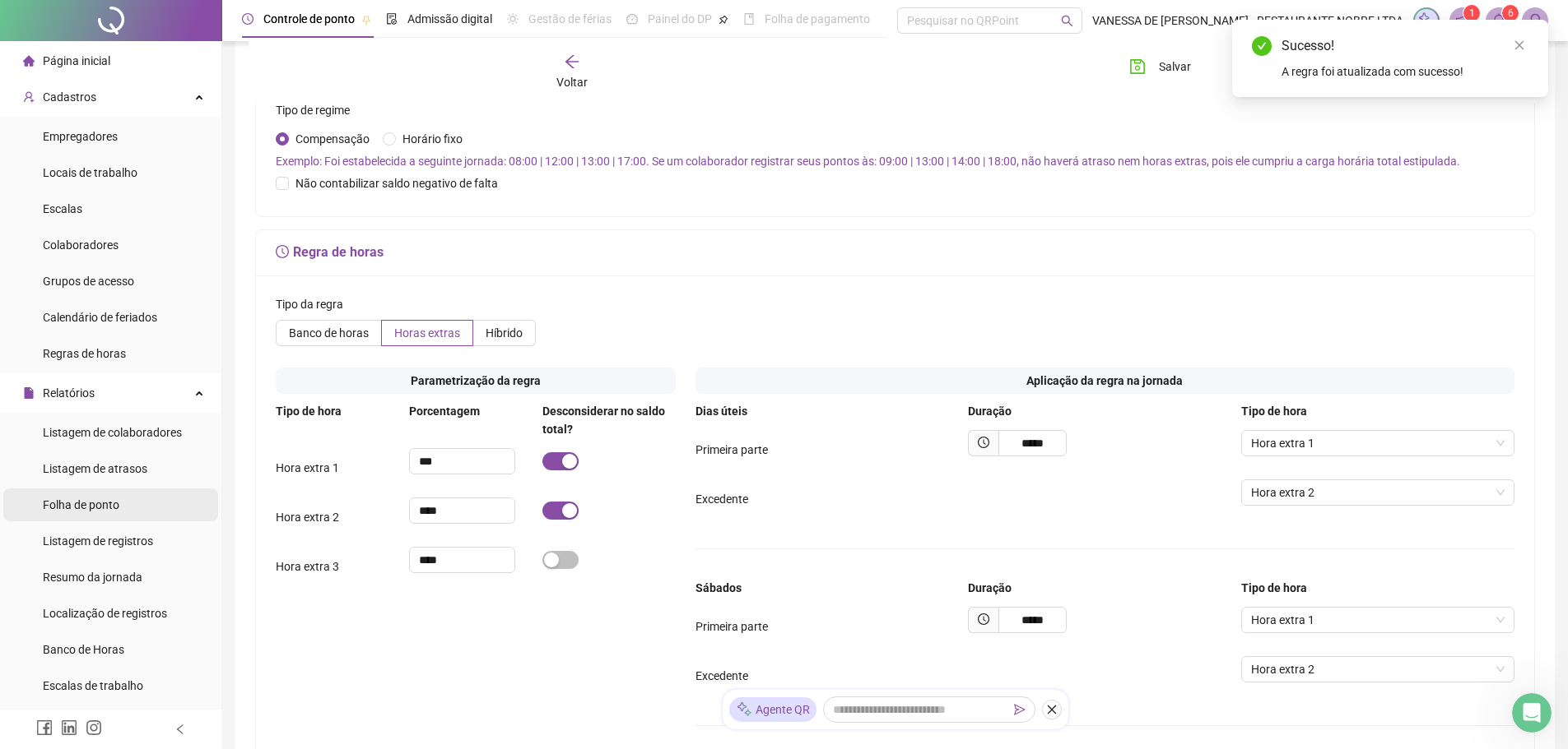
click at [92, 500] on span "Folha de ponto" at bounding box center [81, 505] width 77 height 13
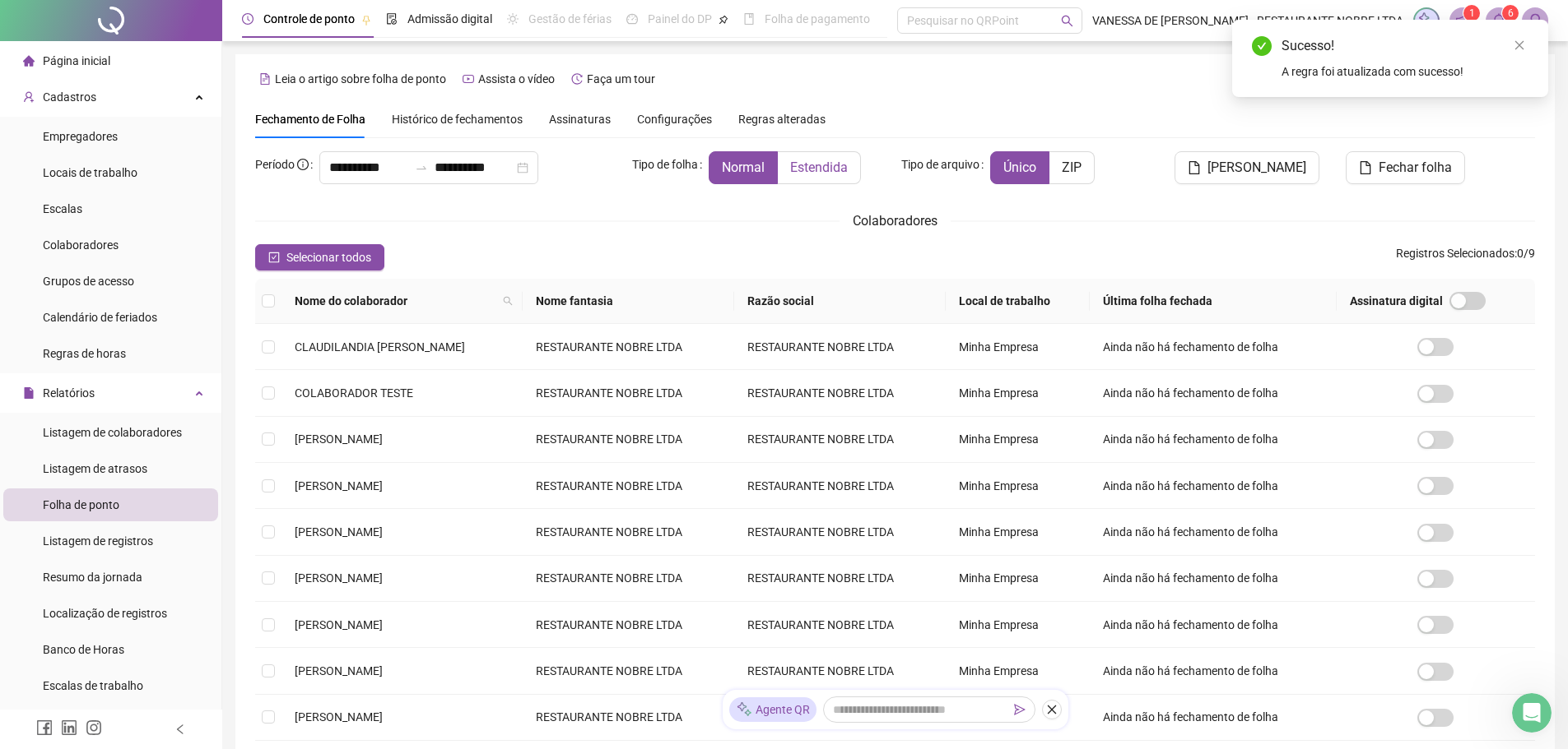
click at [820, 164] on span "Estendida" at bounding box center [819, 167] width 58 height 16
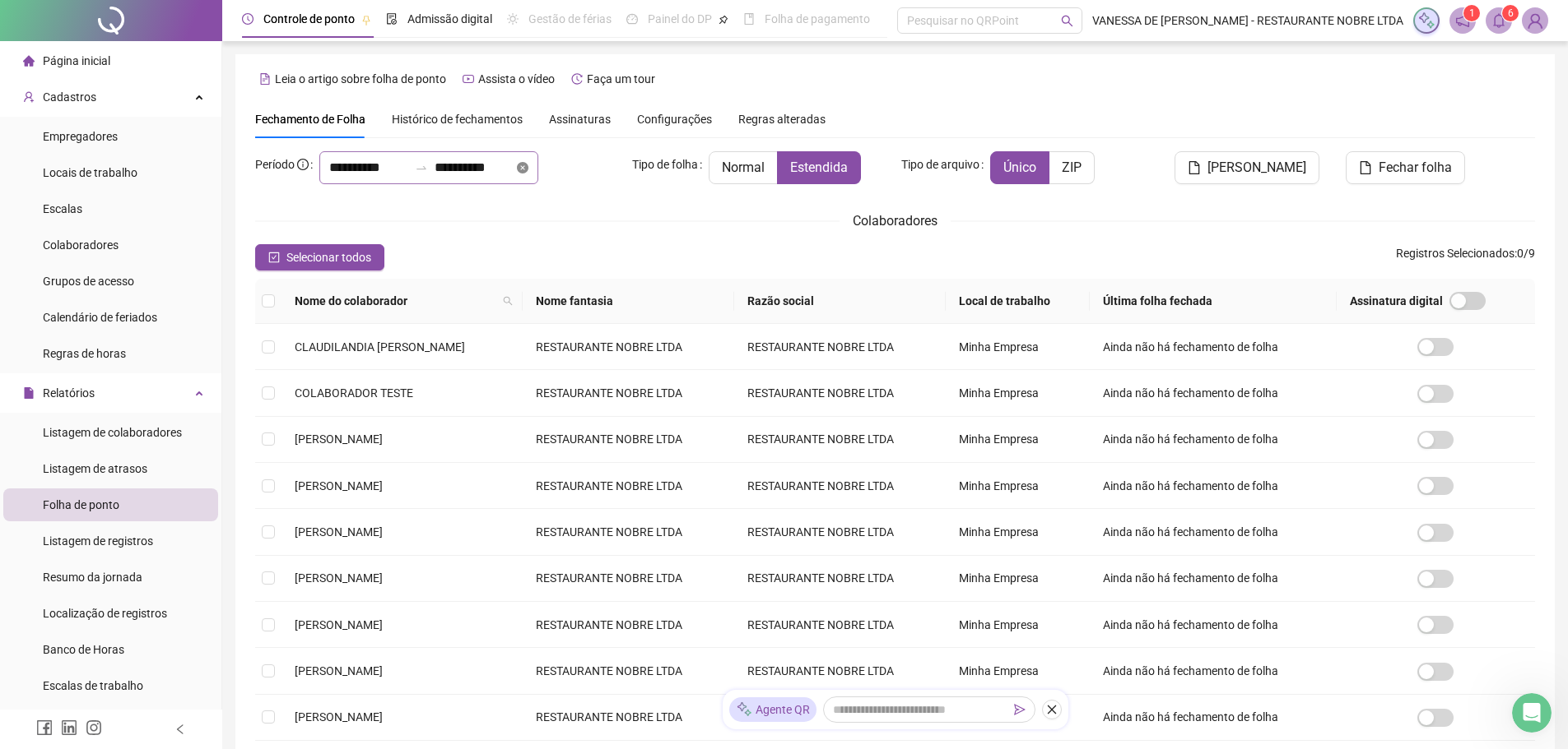
click at [528, 169] on icon "close-circle" at bounding box center [522, 167] width 12 height 11
click at [538, 168] on div at bounding box center [428, 167] width 219 height 33
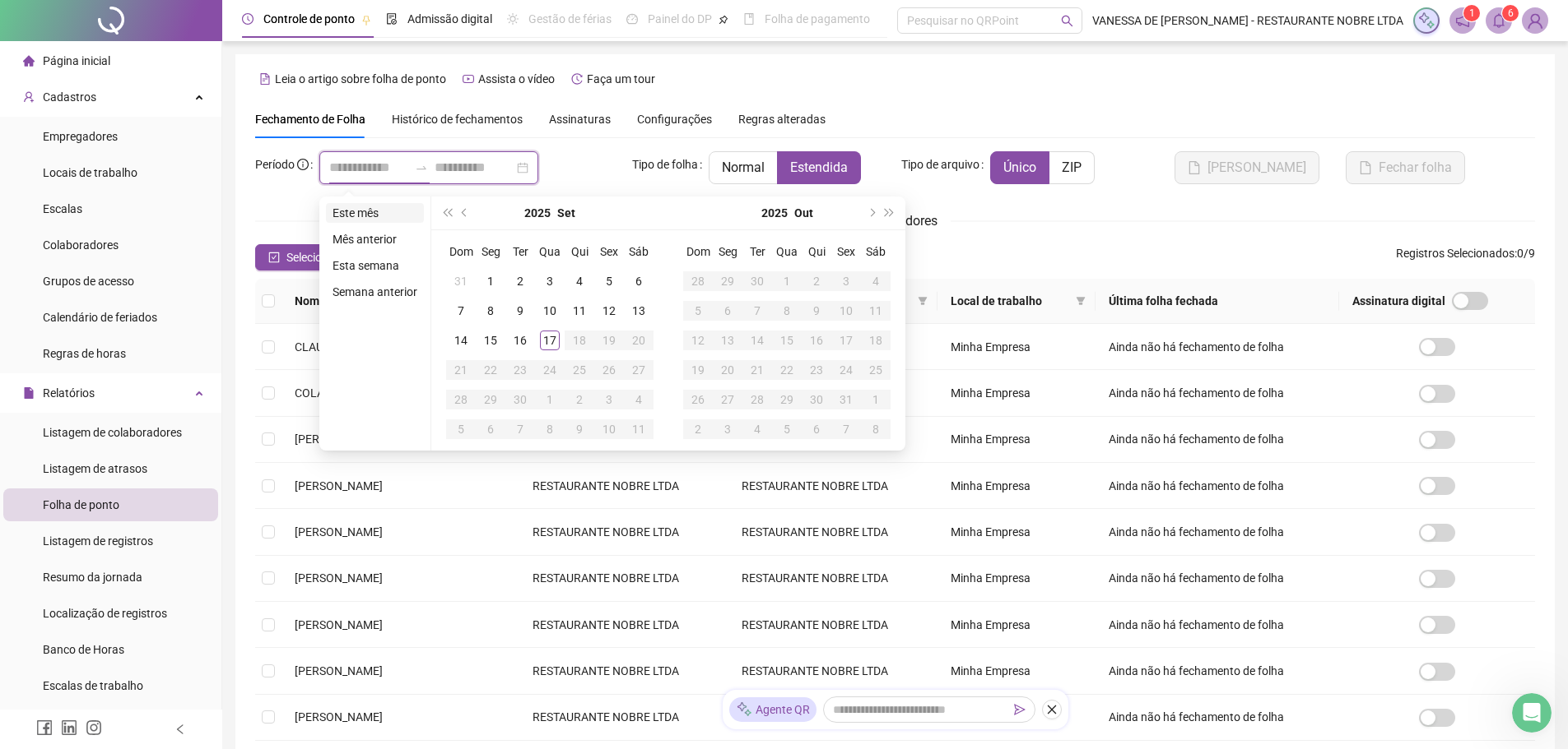
type input "**********"
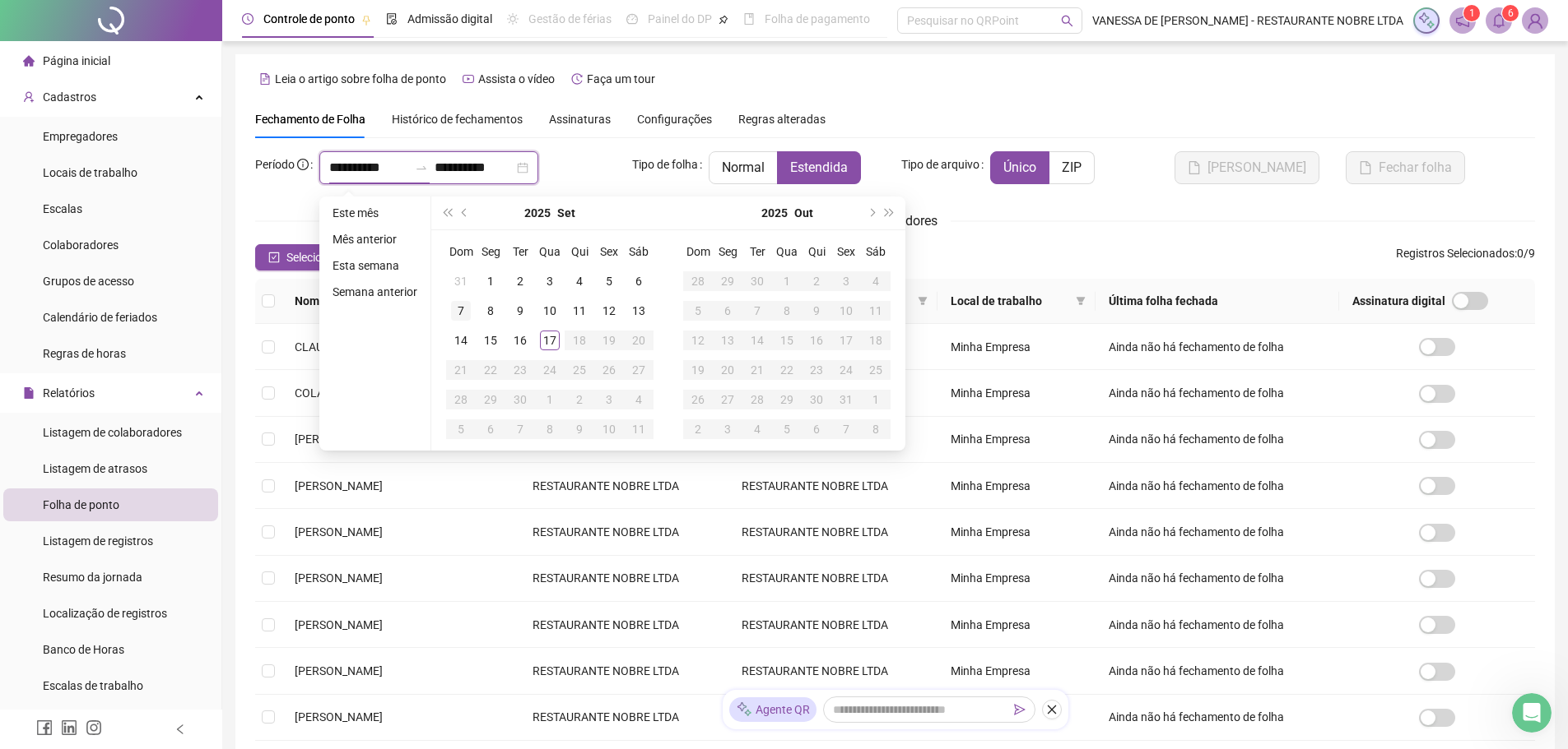
type input "**********"
drag, startPoint x: 488, startPoint y: 286, endPoint x: 476, endPoint y: 346, distance: 61.2
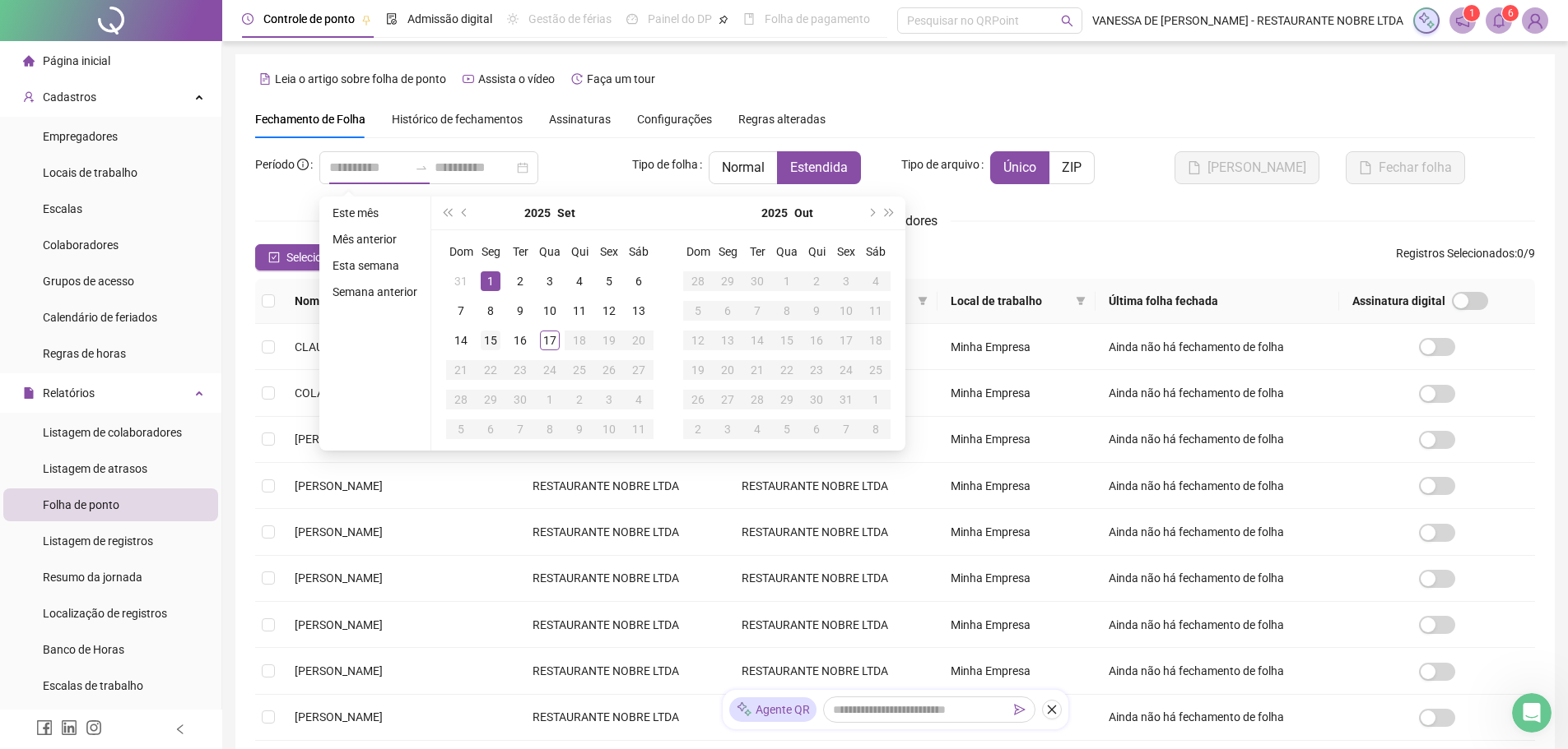
click at [488, 286] on div "1" at bounding box center [490, 281] width 19 height 19
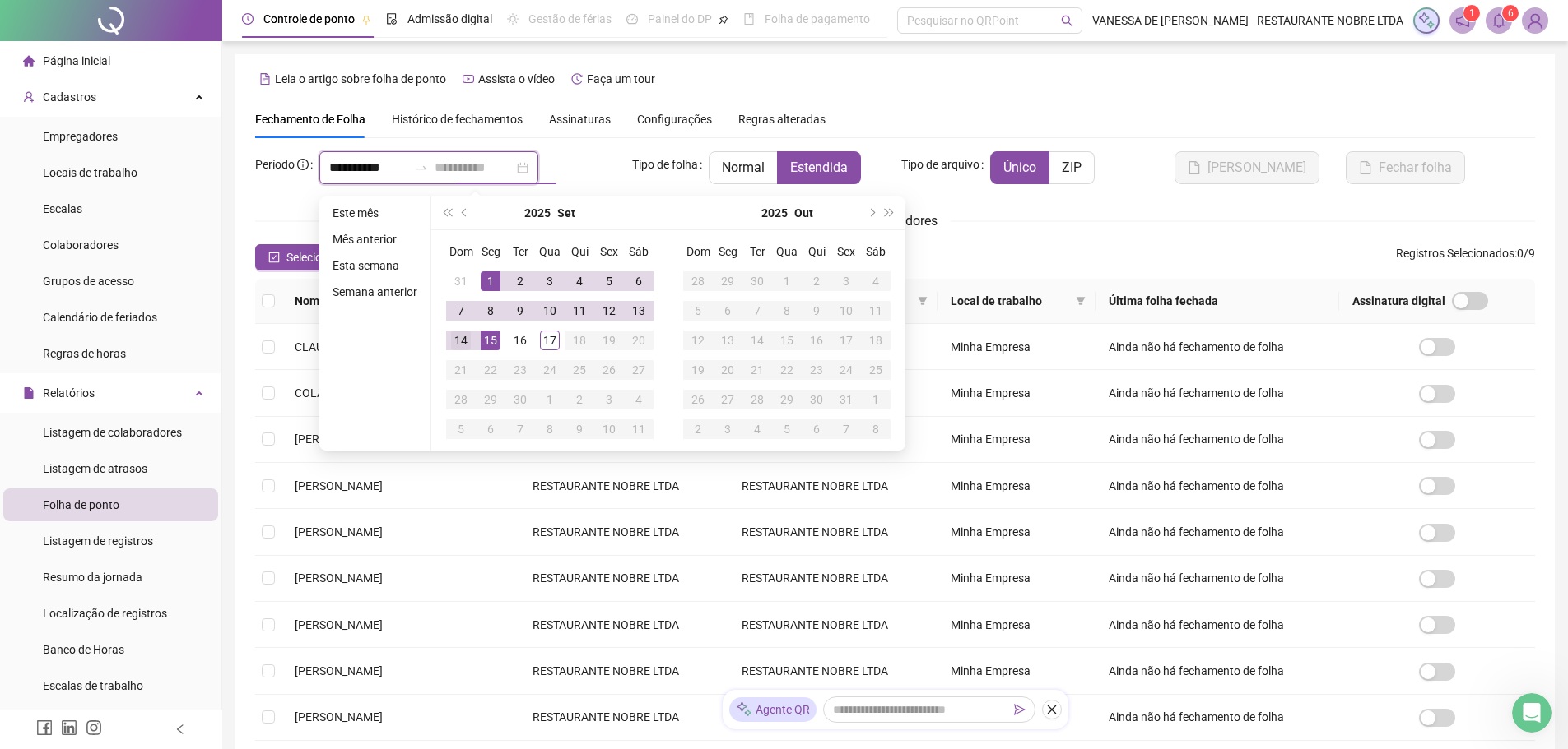
type input "**********"
click at [458, 340] on div "14" at bounding box center [461, 340] width 19 height 19
click at [458, 340] on span "CLAUDILANDIA [PERSON_NAME]" at bounding box center [380, 347] width 171 height 13
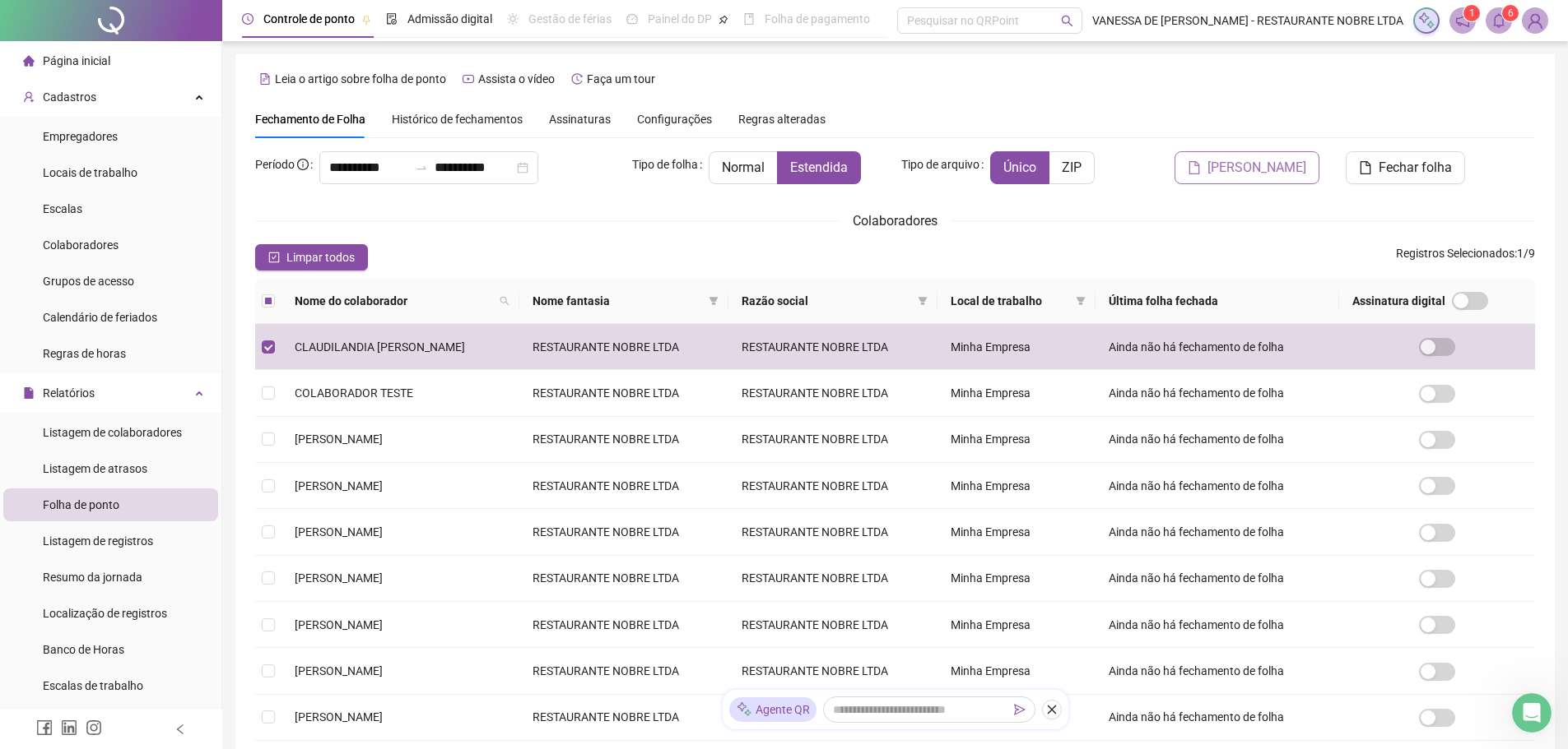
click at [1263, 172] on span "[PERSON_NAME]" at bounding box center [1257, 168] width 99 height 19
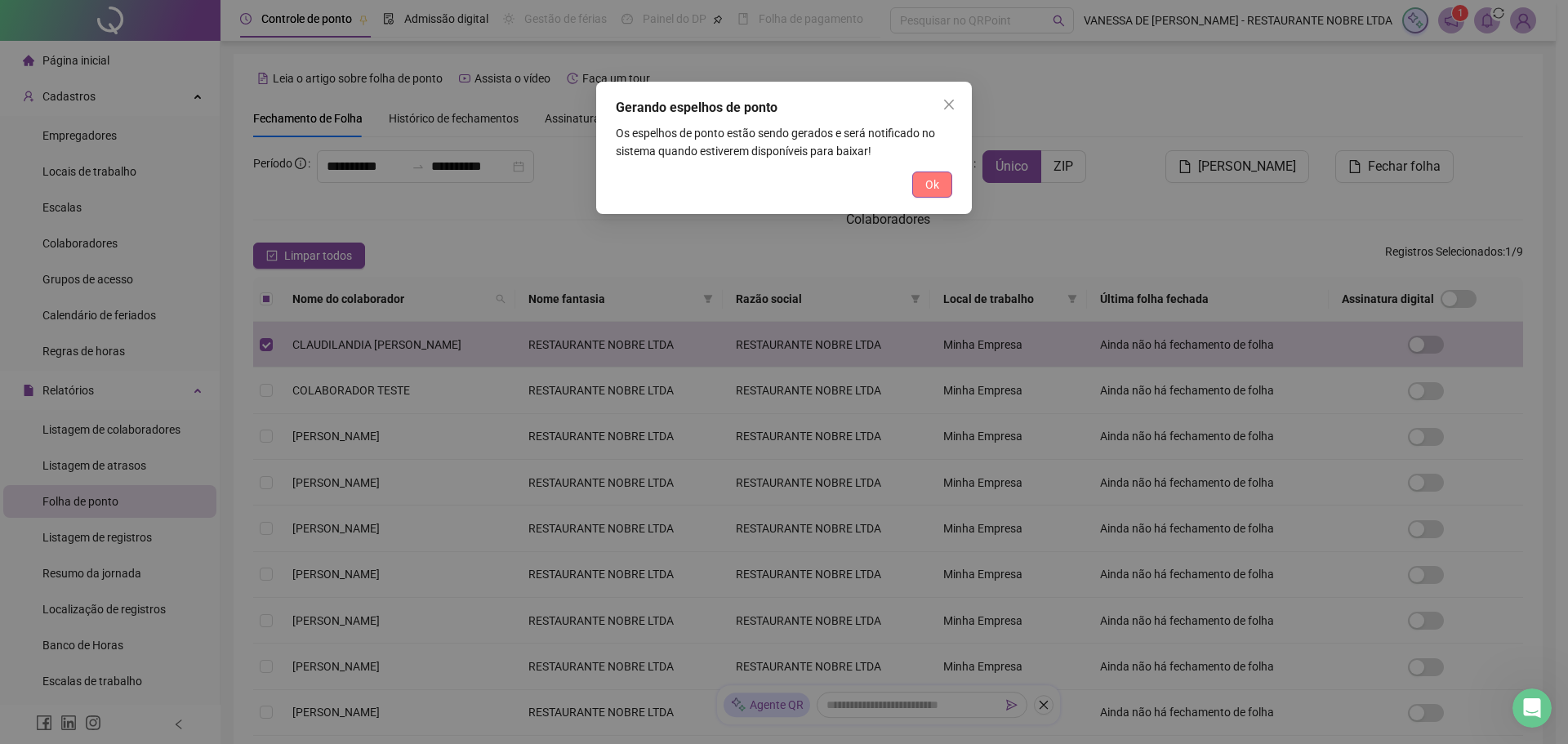
click at [933, 189] on span "Ok" at bounding box center [932, 184] width 14 height 18
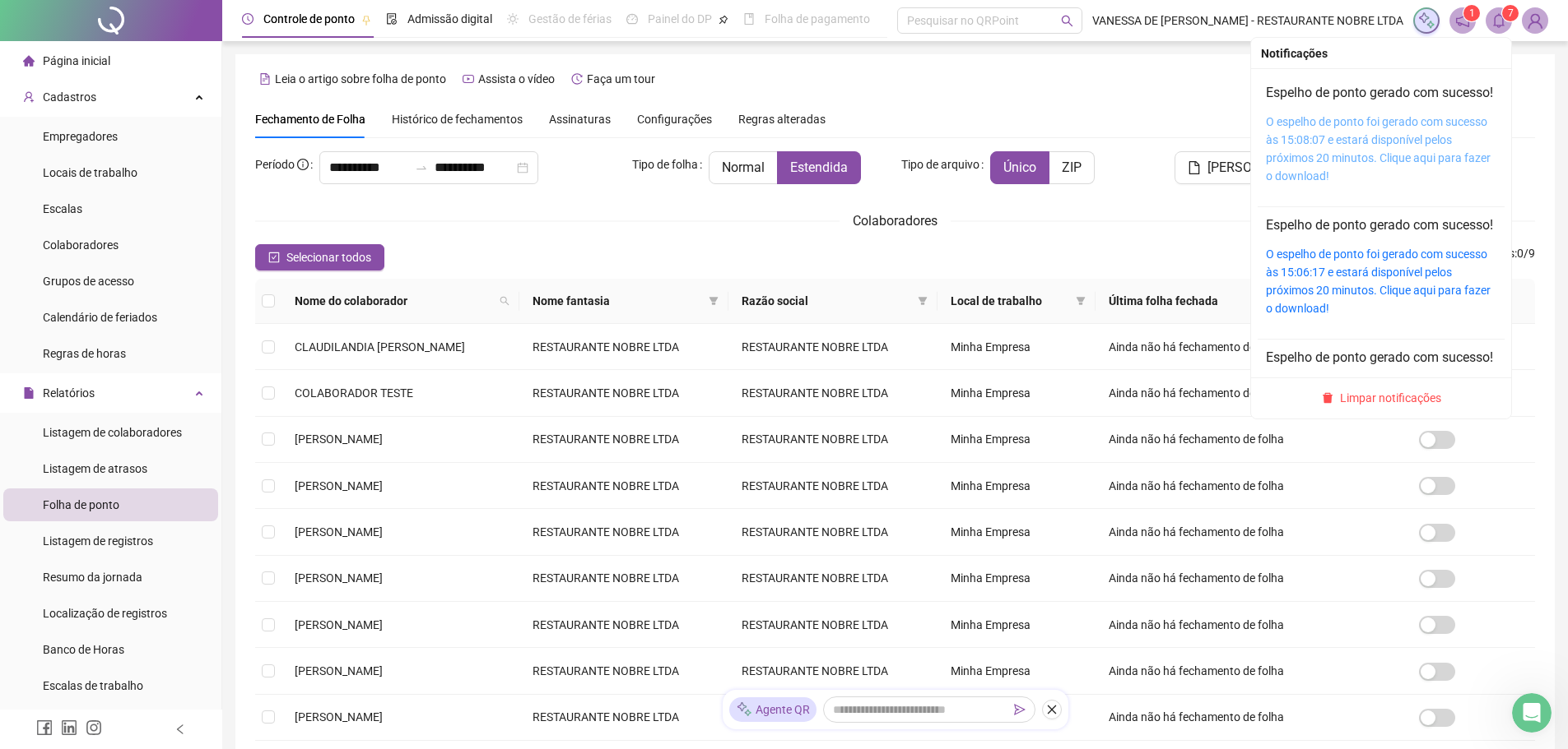
click at [1396, 164] on link "O espelho de ponto foi gerado com sucesso às 15:08:07 e estará disponível pelos…" at bounding box center [1379, 149] width 225 height 67
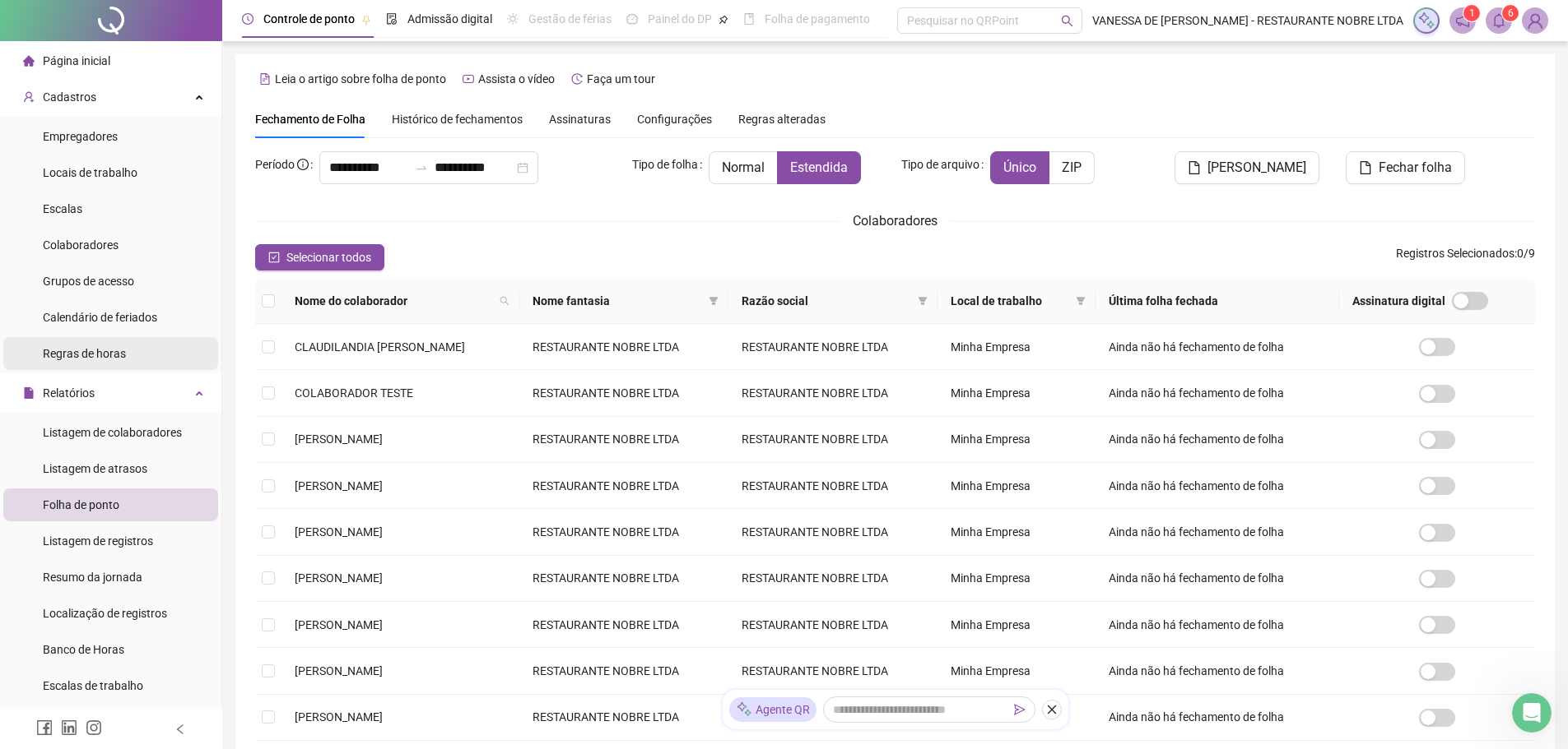
click at [77, 352] on span "Regras de horas" at bounding box center [84, 354] width 83 height 13
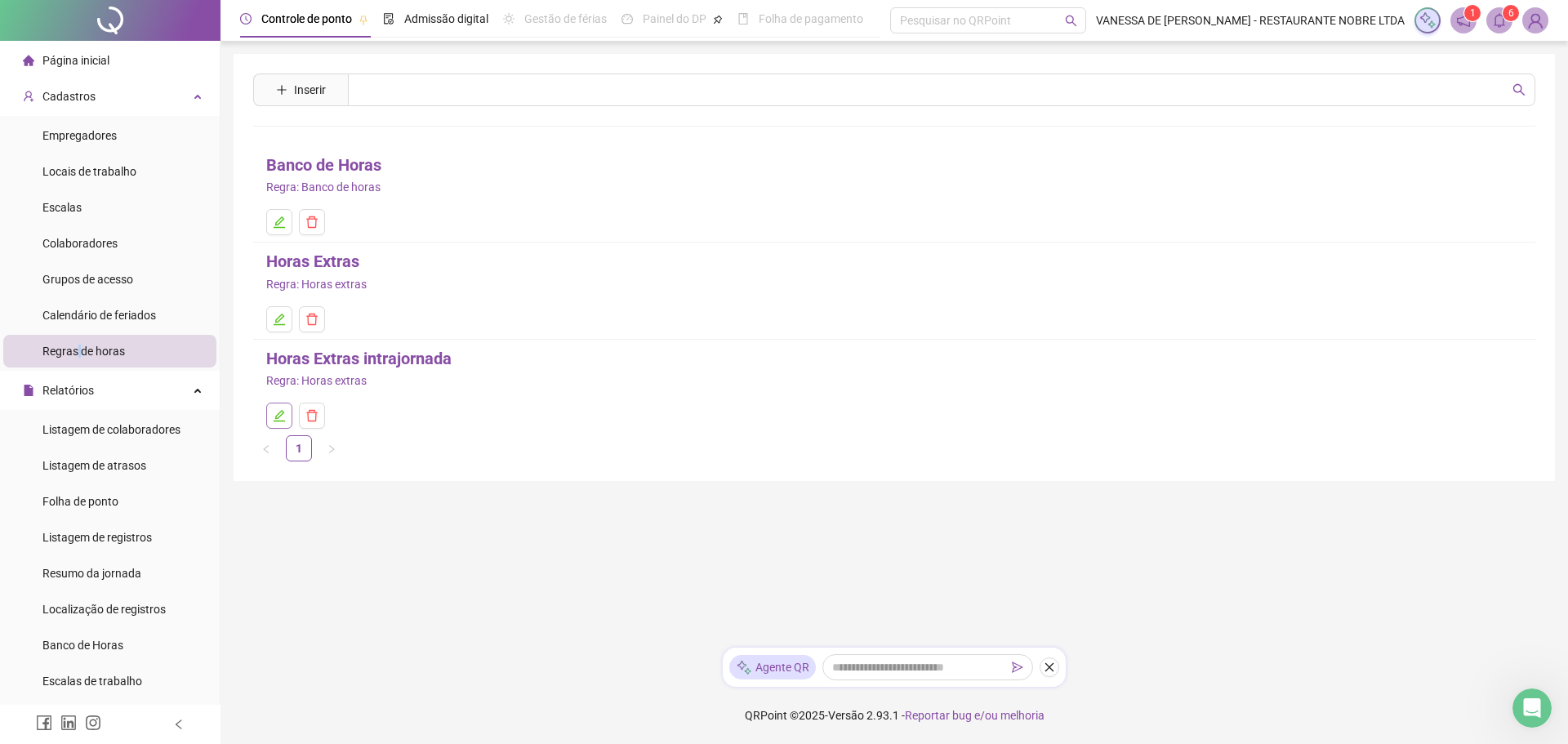
click at [277, 420] on icon "edit" at bounding box center [279, 415] width 13 height 13
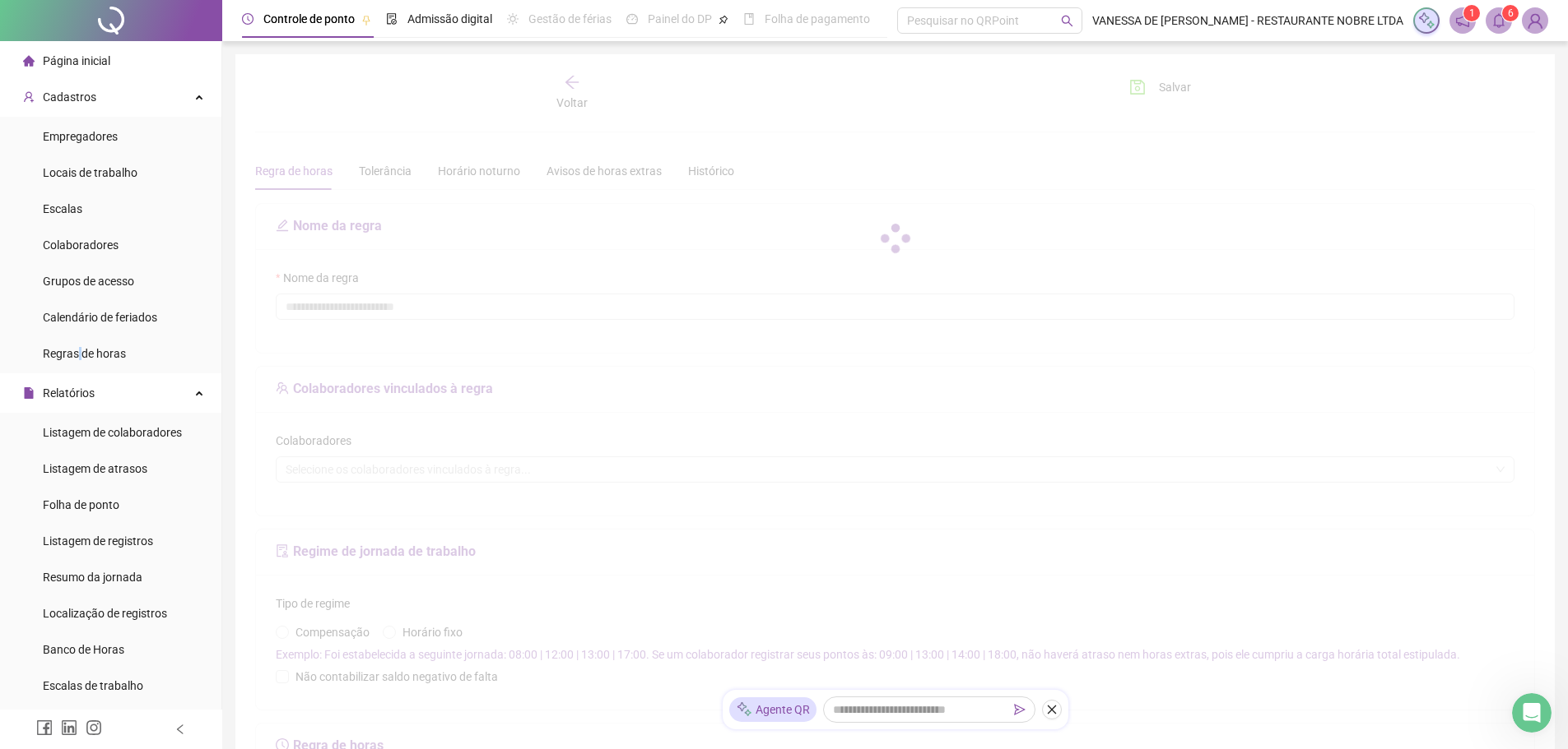
type input "**********"
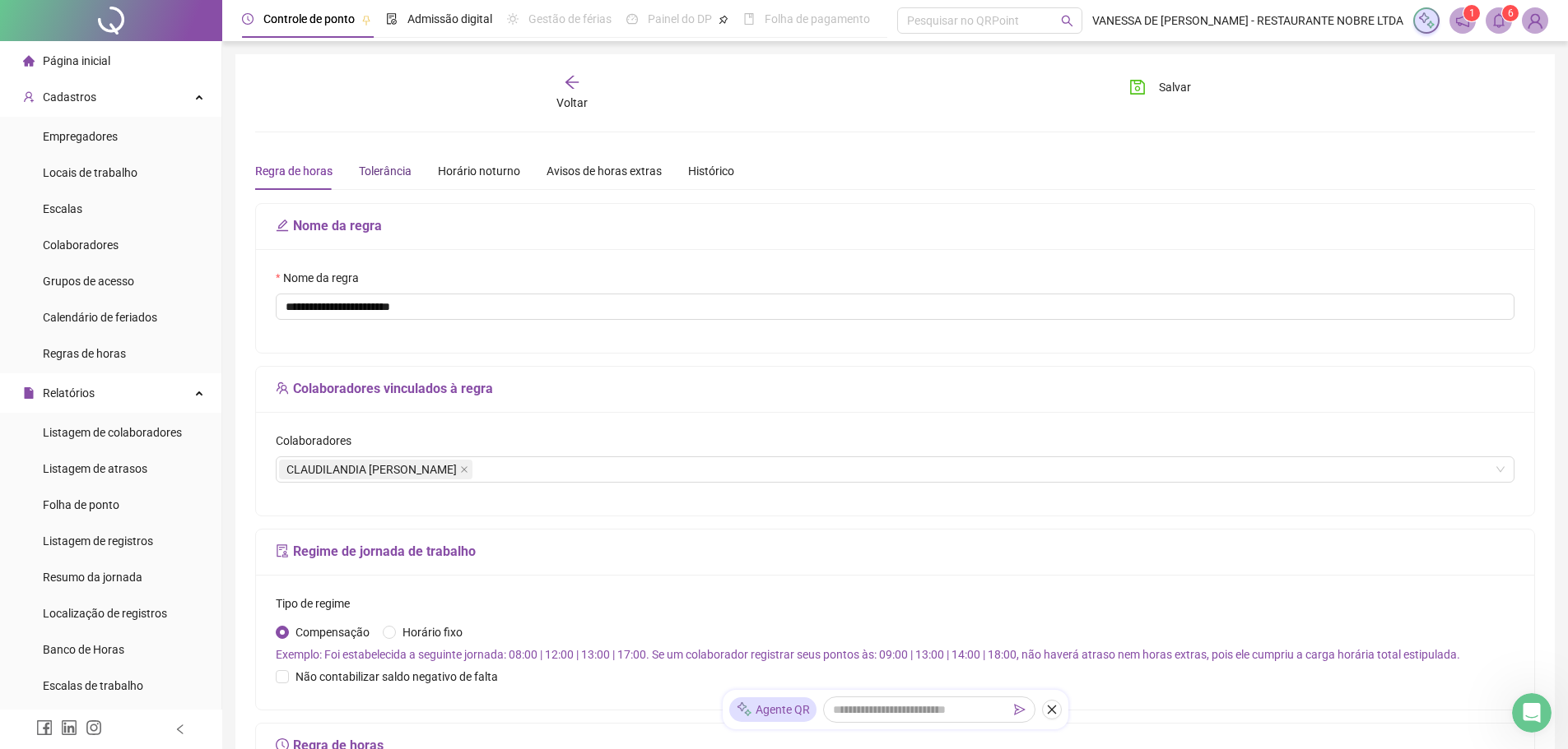
click at [382, 172] on div "Tolerância" at bounding box center [386, 171] width 53 height 18
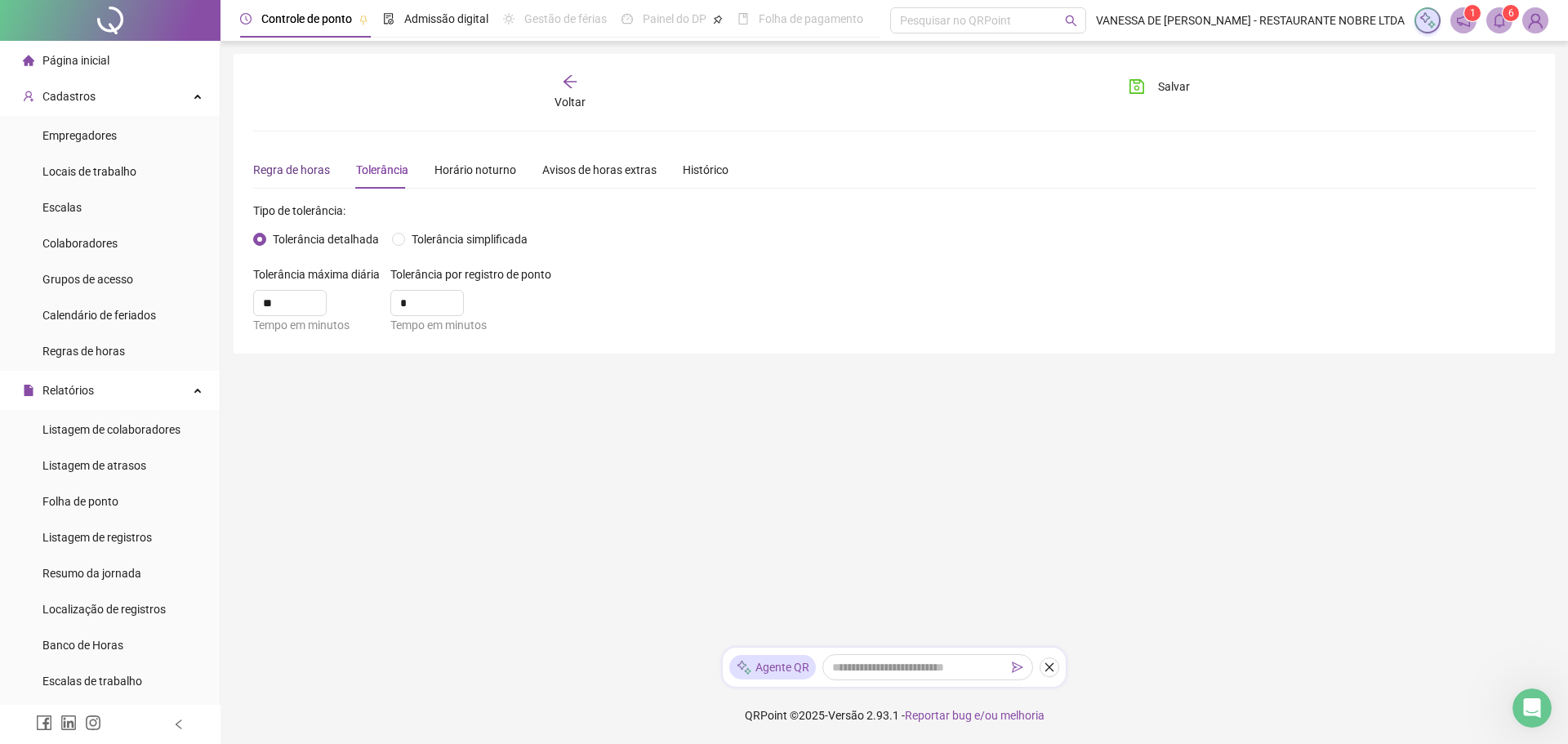
click at [285, 170] on div "Regra de horas" at bounding box center [291, 170] width 76 height 18
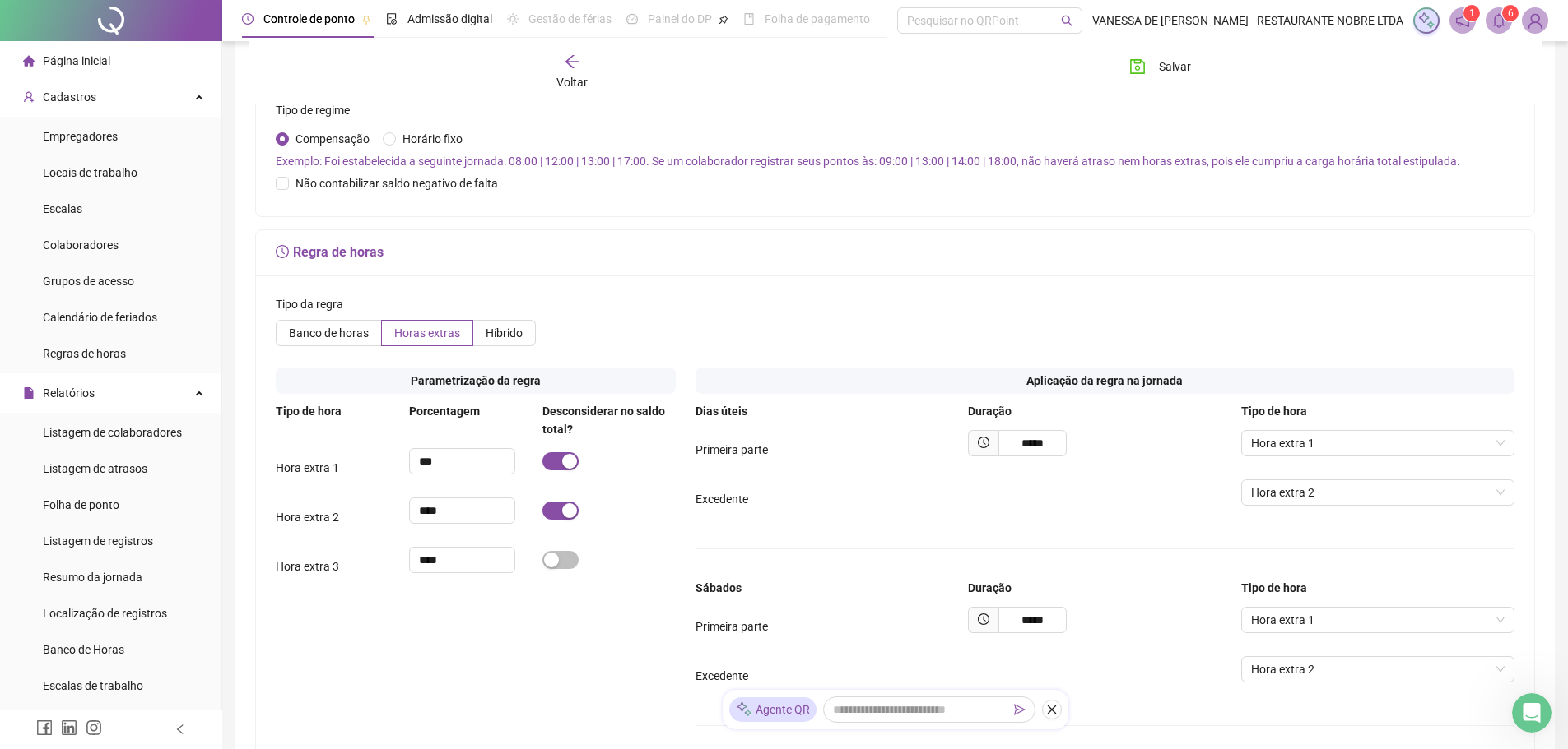
scroll to position [576, 0]
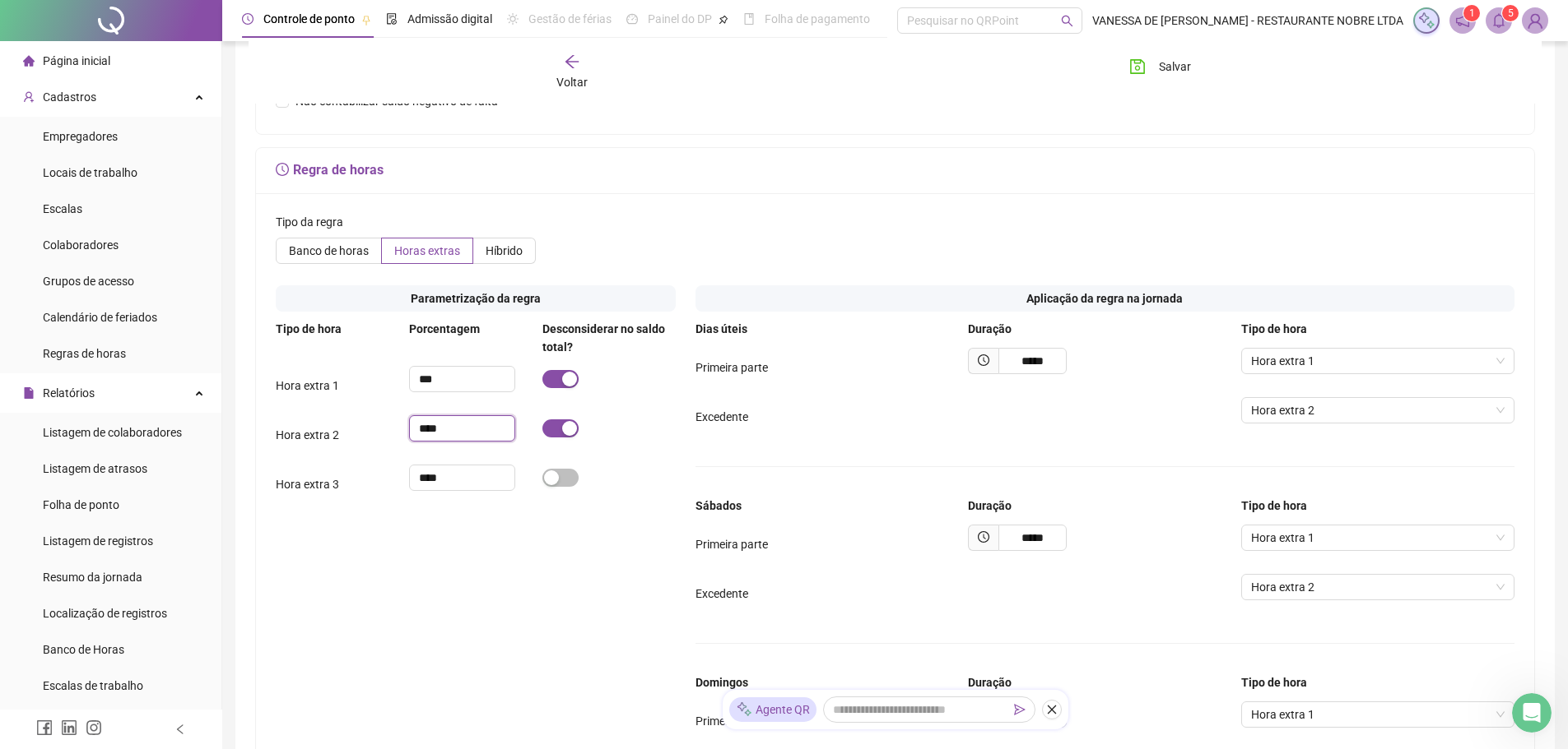
drag, startPoint x: 458, startPoint y: 432, endPoint x: 350, endPoint y: 432, distance: 108.0
click at [350, 432] on div "Hora extra 2 ****" at bounding box center [476, 435] width 400 height 40
type input "***"
drag, startPoint x: 1021, startPoint y: 362, endPoint x: 1052, endPoint y: 362, distance: 31.0
click at [1052, 362] on input "*****" at bounding box center [1032, 362] width 68 height 27
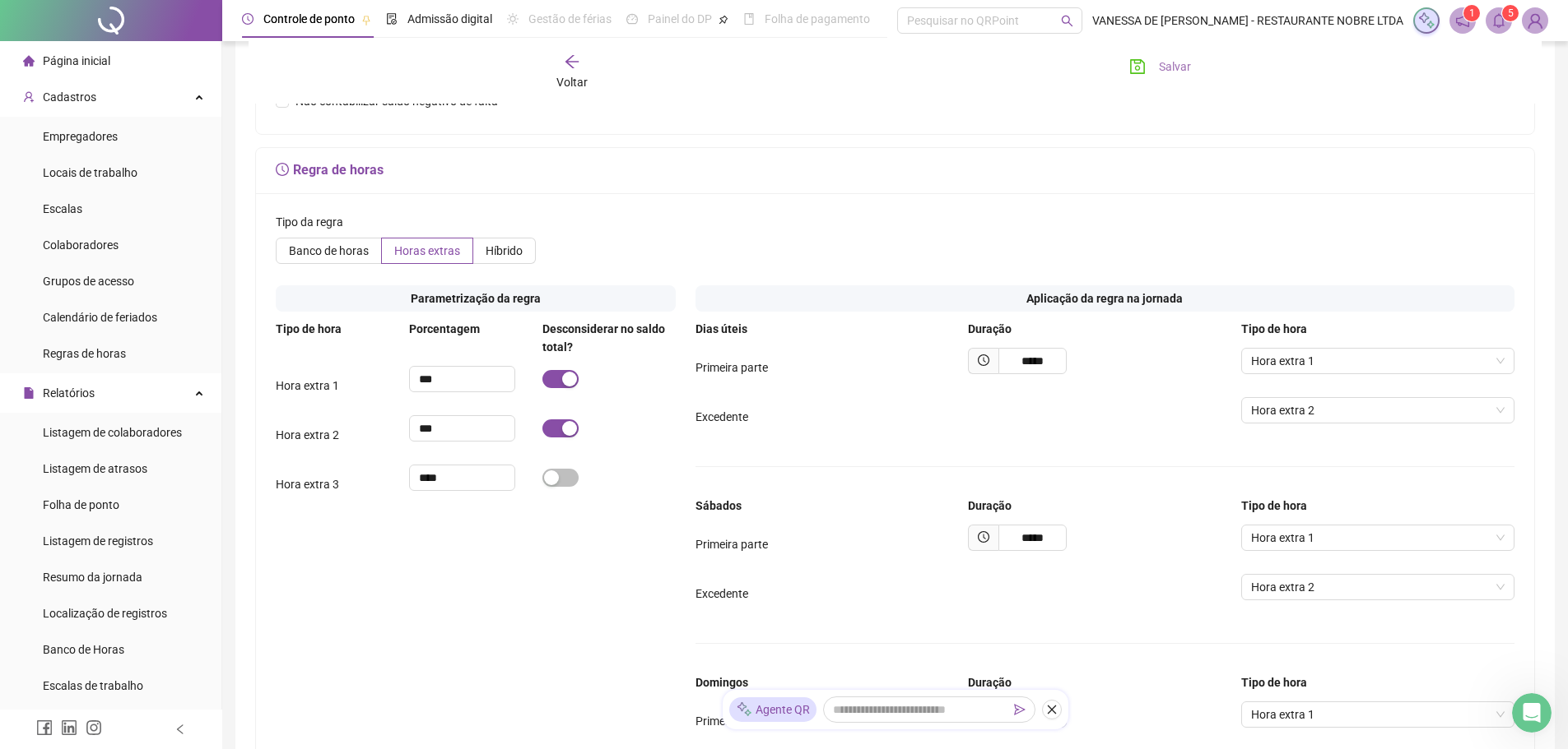
click at [1178, 69] on span "Salvar" at bounding box center [1175, 66] width 32 height 18
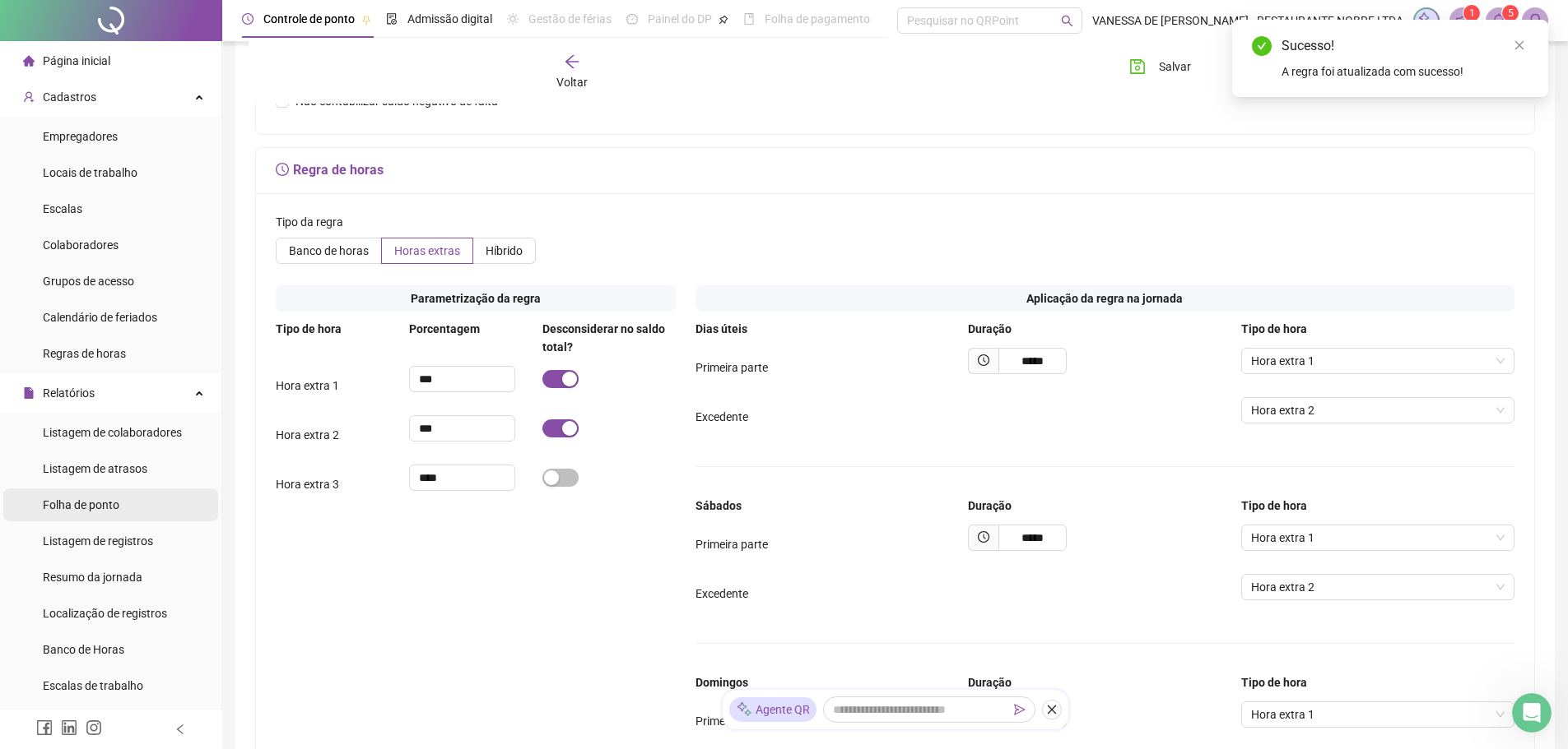
click at [107, 501] on span "Folha de ponto" at bounding box center [81, 505] width 77 height 13
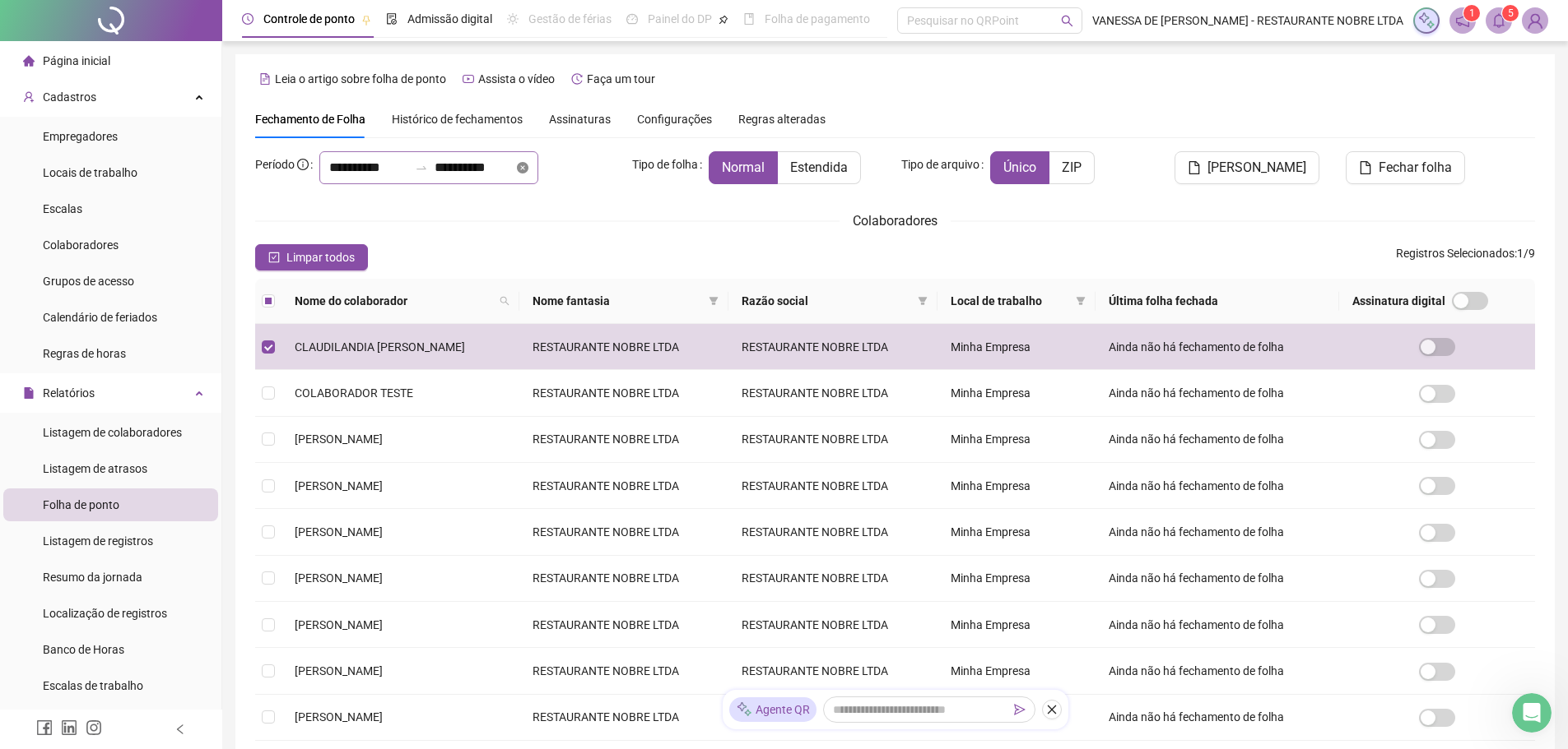
click at [528, 168] on icon "close-circle" at bounding box center [522, 167] width 12 height 11
click at [538, 172] on div at bounding box center [428, 167] width 219 height 33
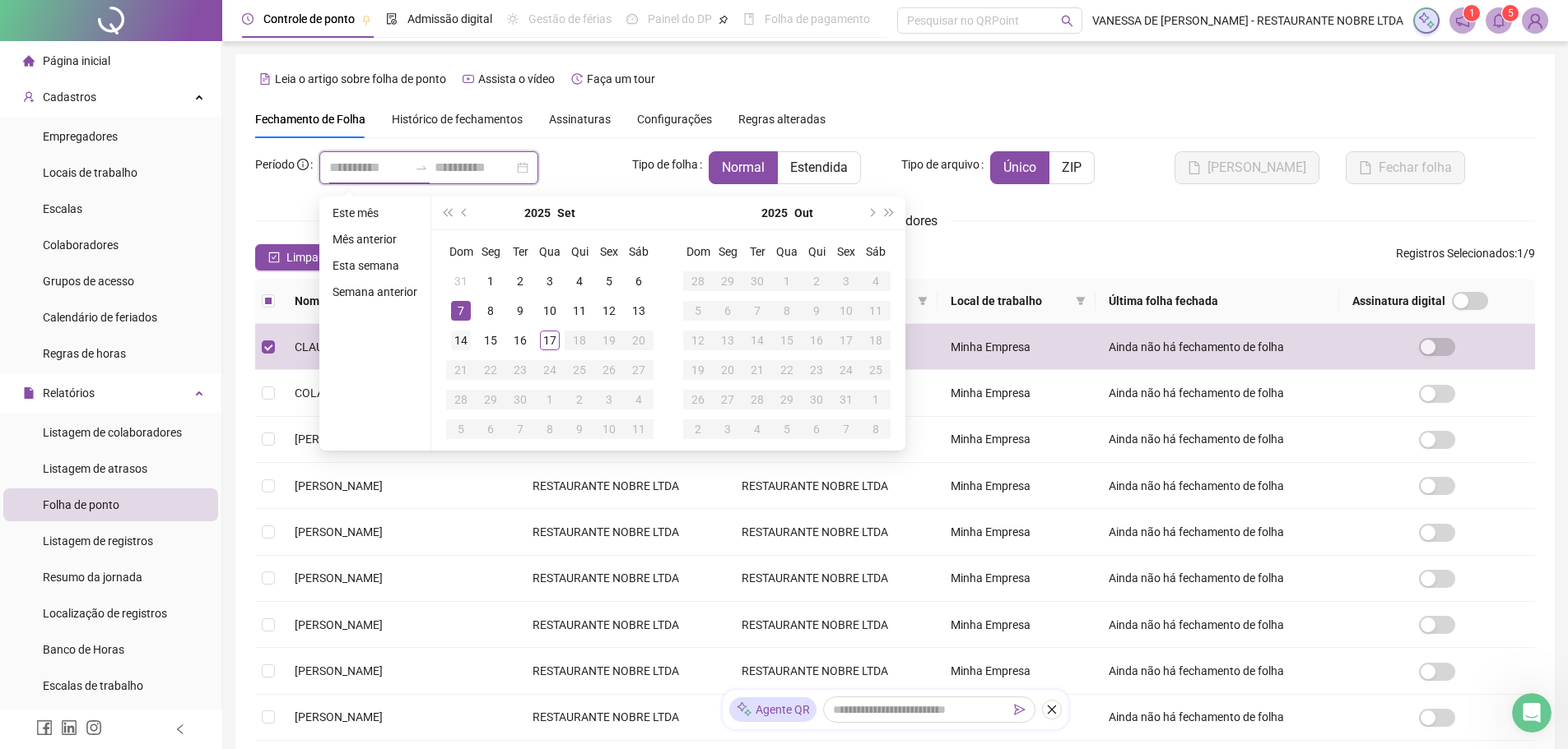
type input "**********"
click at [457, 335] on div "14" at bounding box center [461, 340] width 19 height 19
type input "**********"
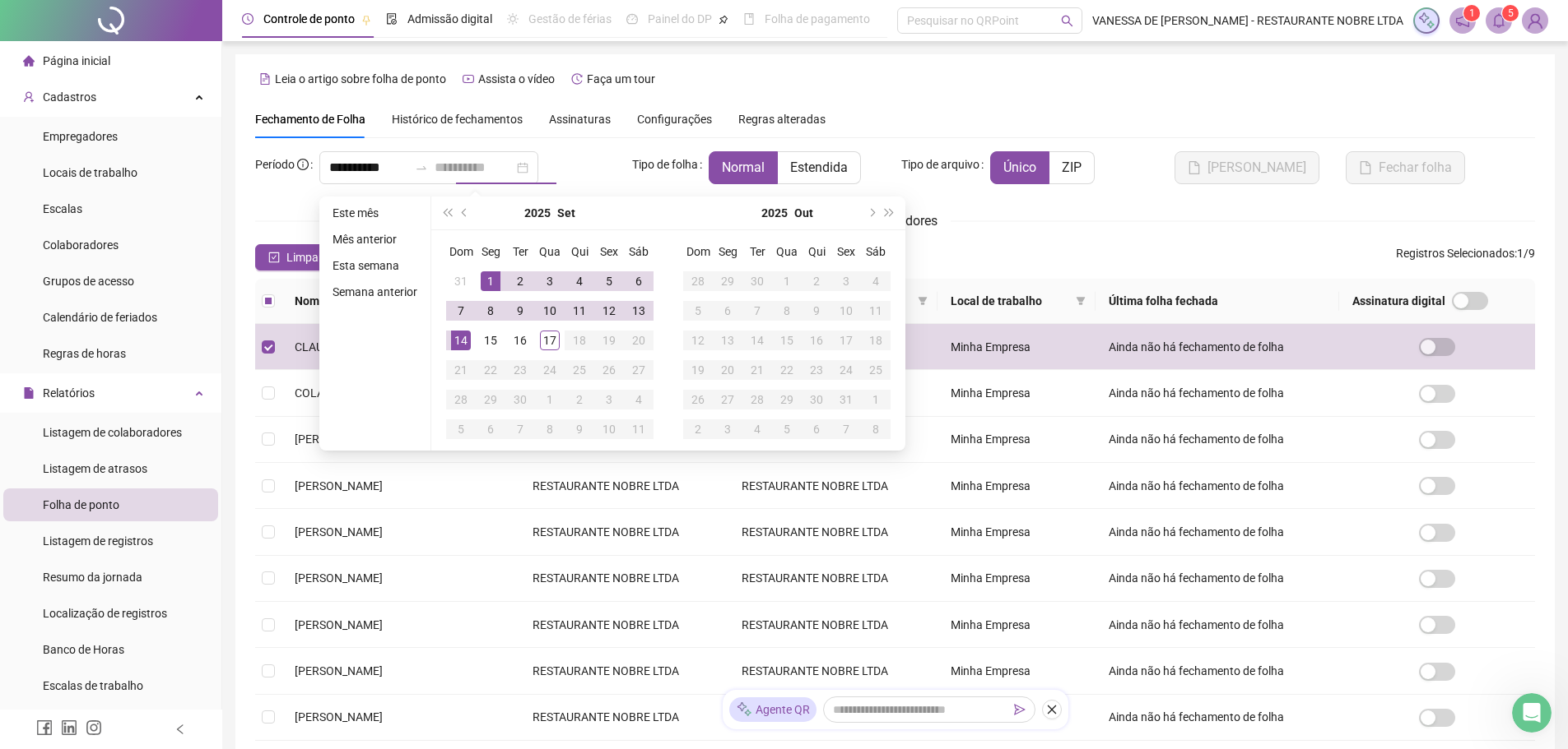
click at [489, 277] on div "1" at bounding box center [490, 281] width 19 height 19
type input "**********"
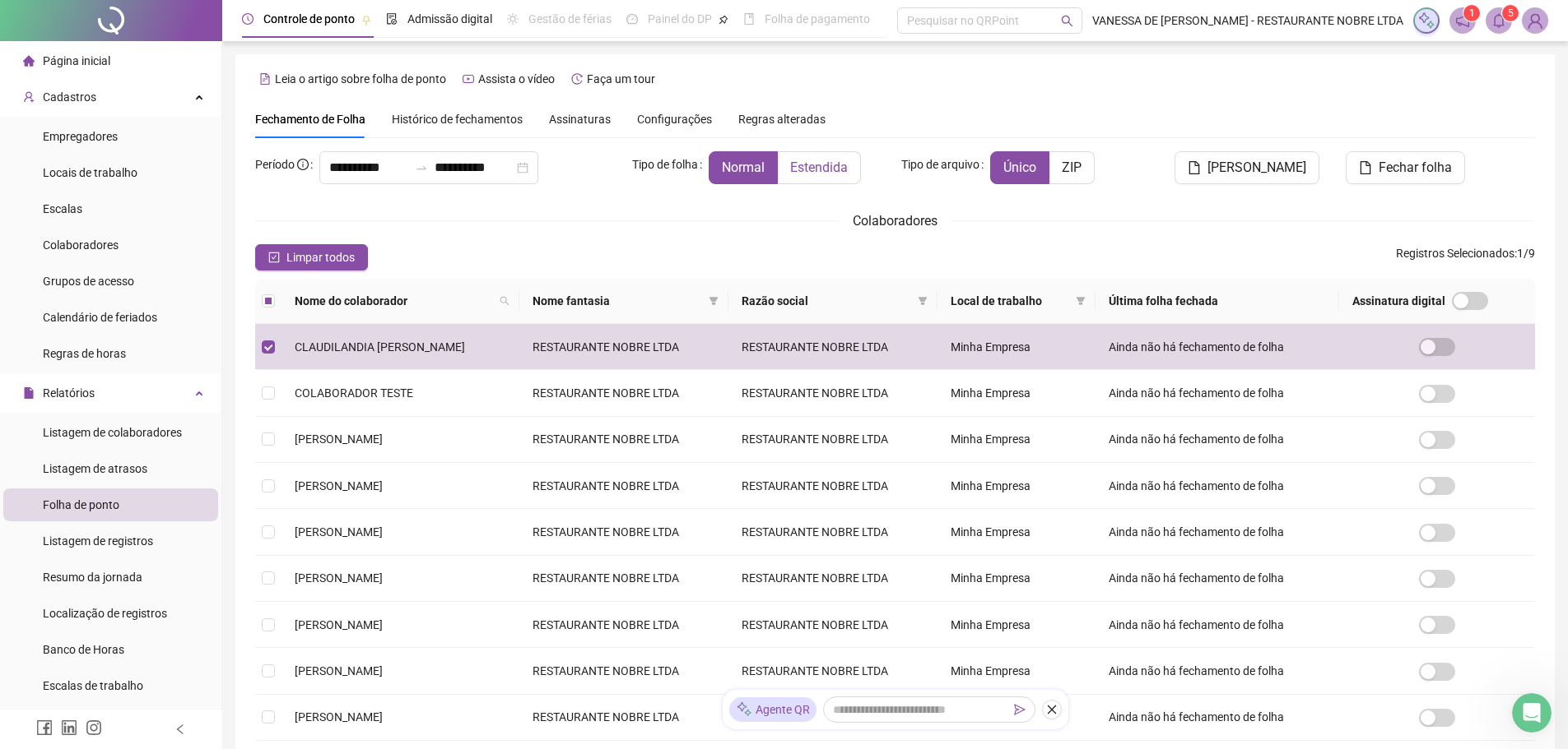
click at [833, 172] on span "Estendida" at bounding box center [819, 167] width 58 height 16
click at [1280, 172] on span "[PERSON_NAME]" at bounding box center [1257, 168] width 99 height 19
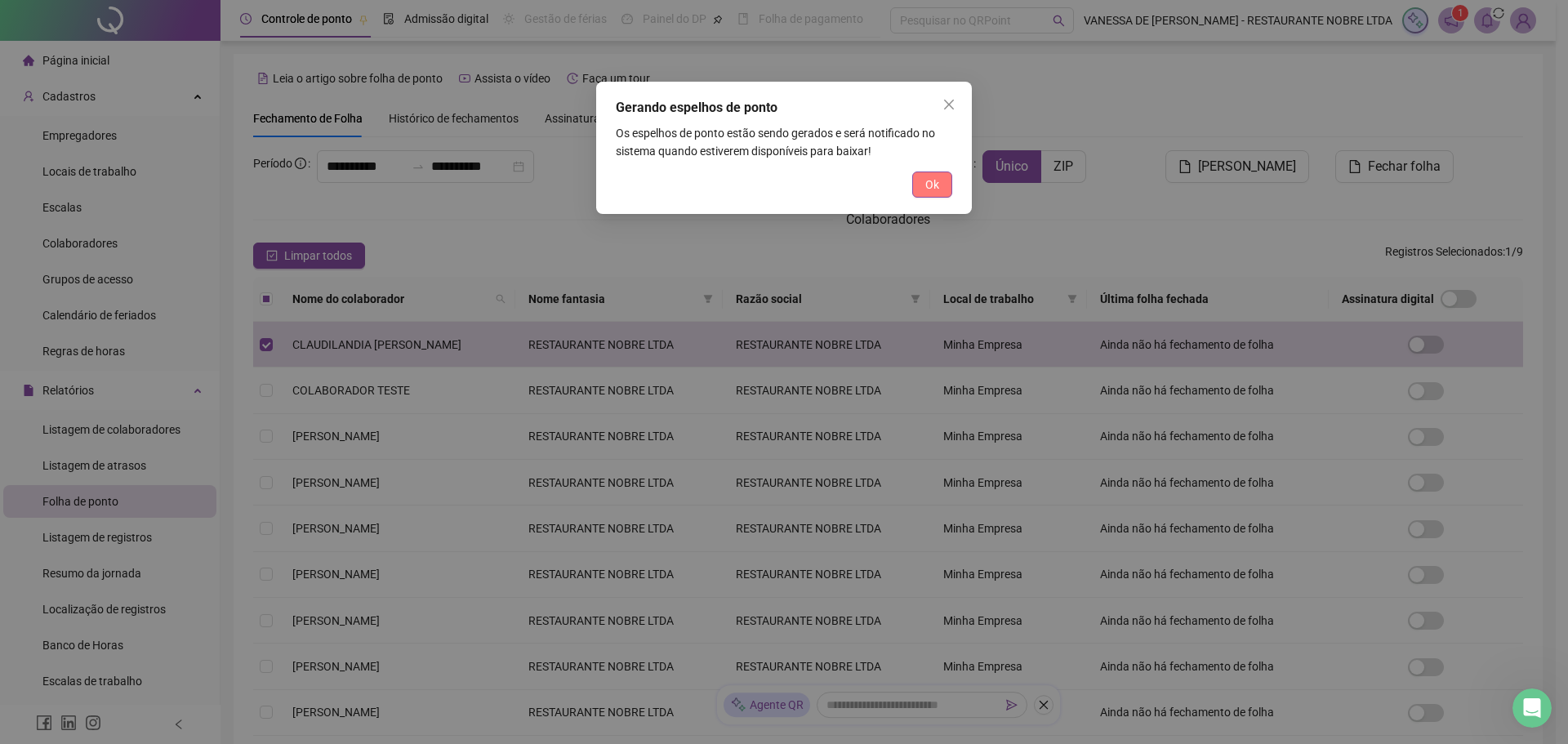
click at [927, 178] on span "Ok" at bounding box center [932, 184] width 14 height 18
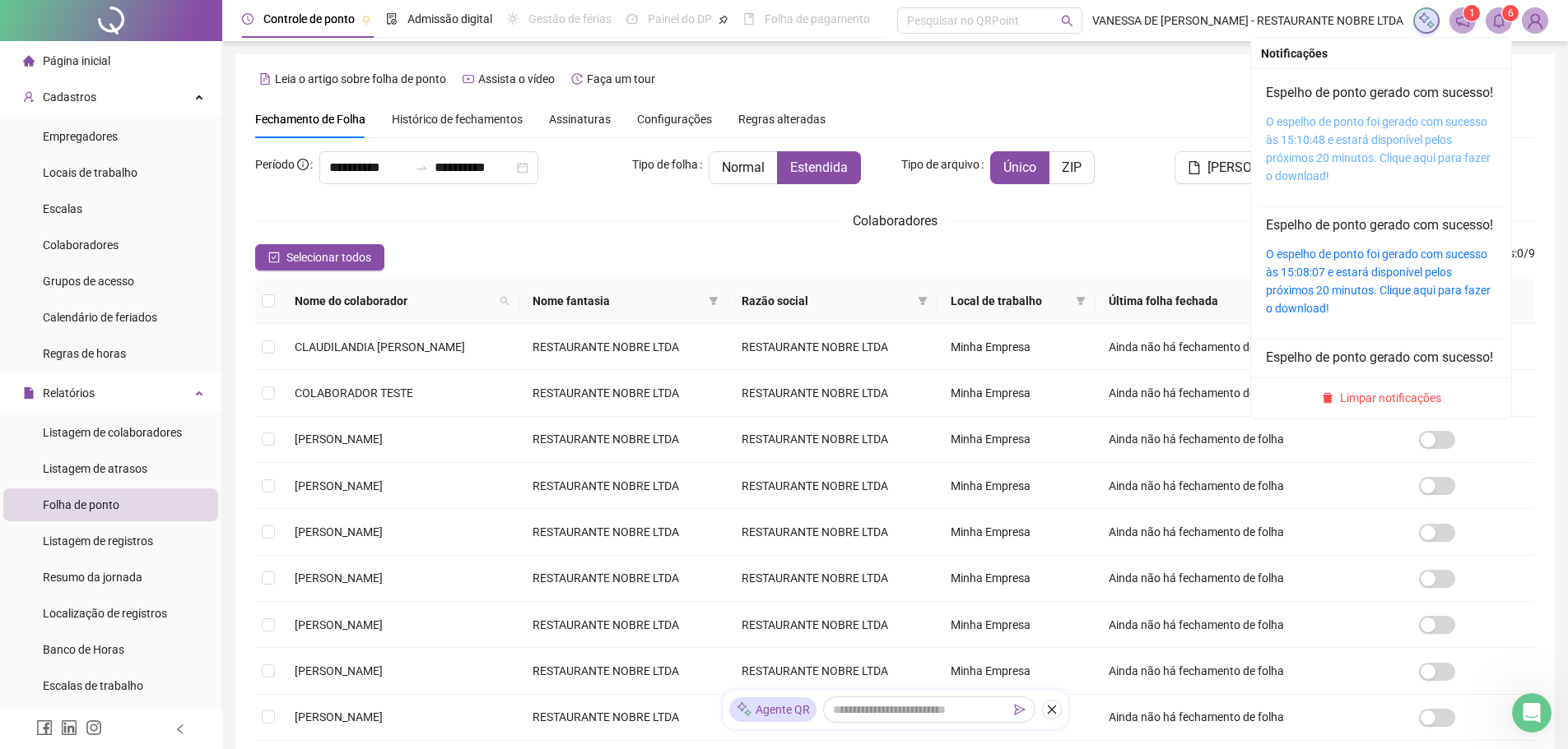
click at [1346, 153] on link "O espelho de ponto foi gerado com sucesso às 15:10:48 e estará disponível pelos…" at bounding box center [1379, 149] width 225 height 67
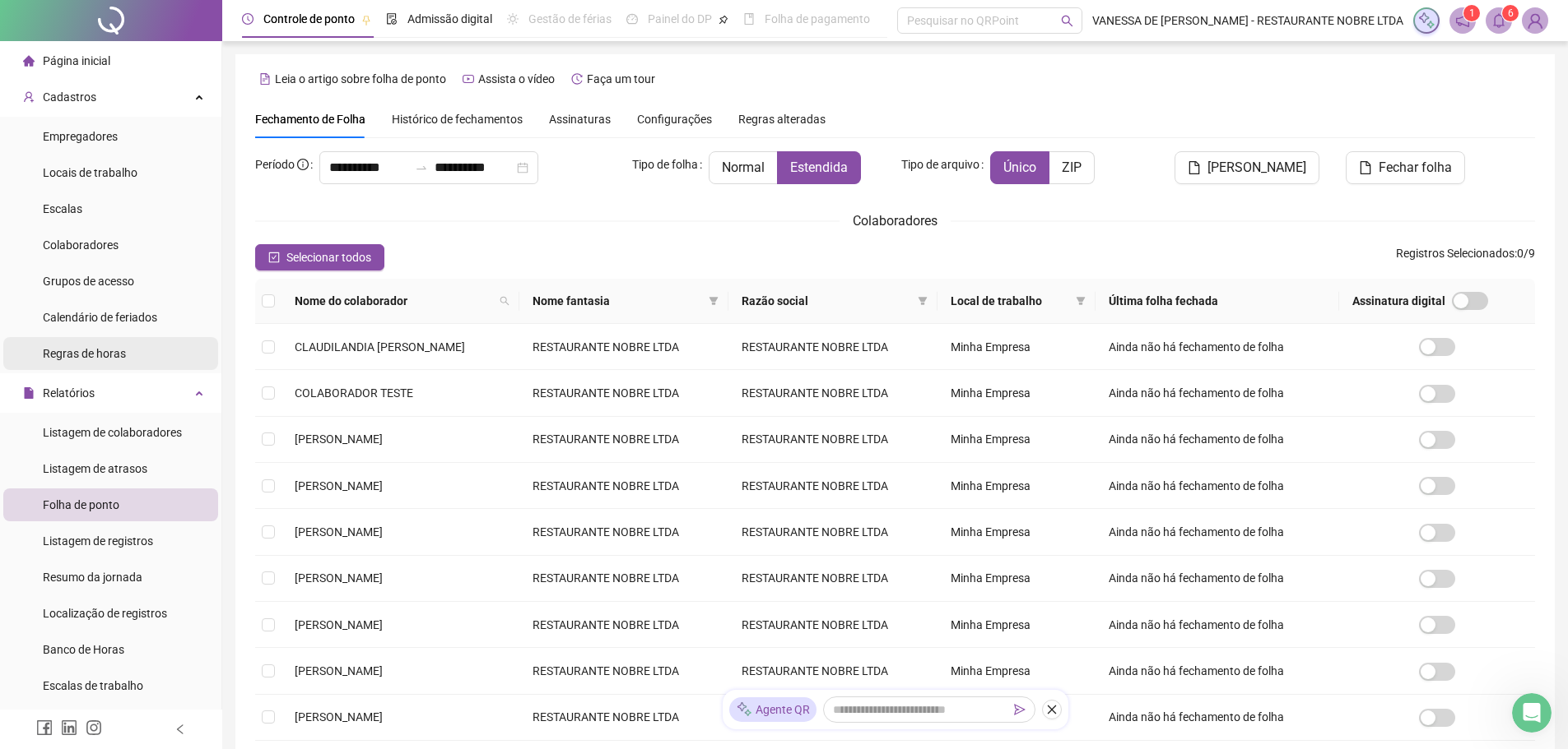
click at [76, 360] on span "Regras de horas" at bounding box center [84, 354] width 83 height 13
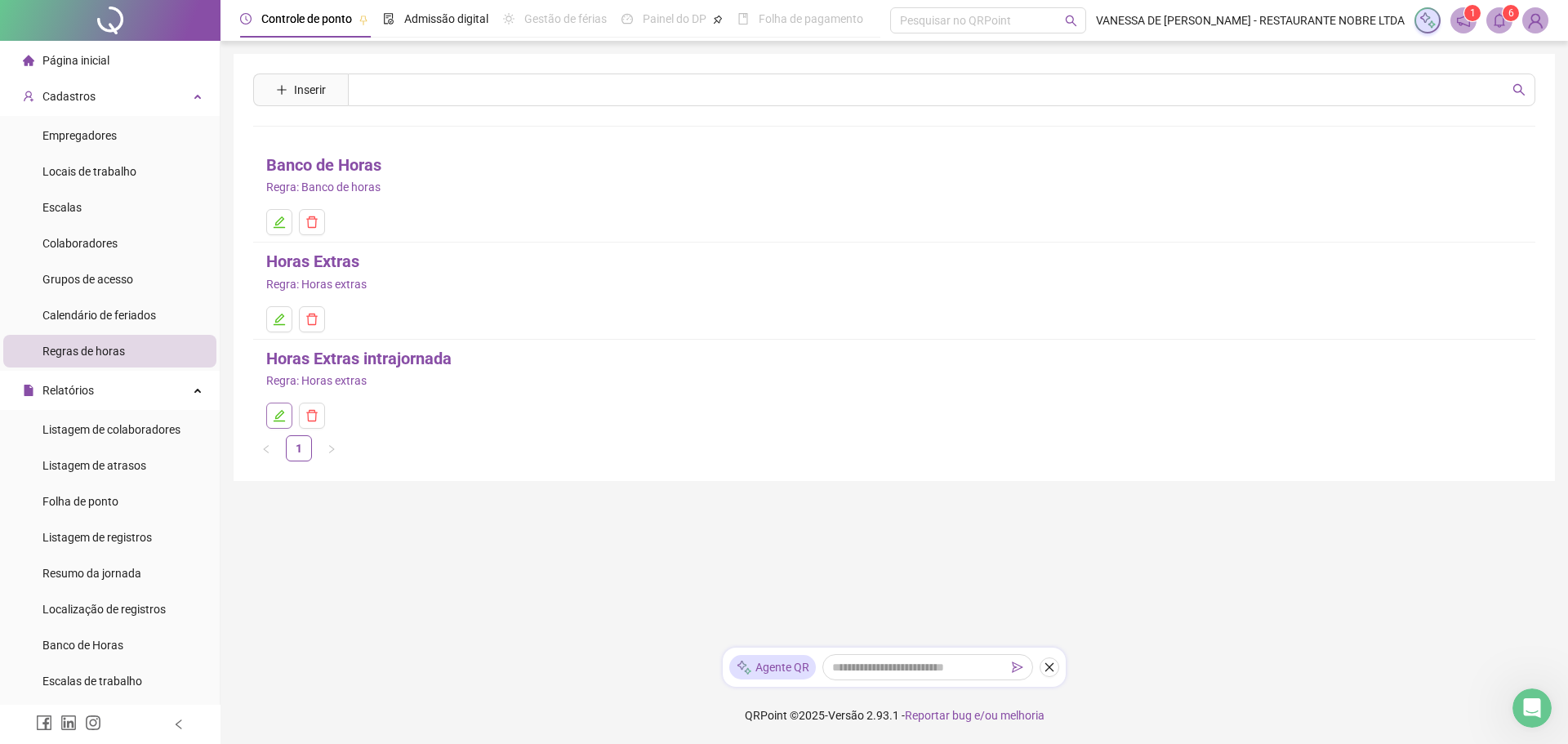
click at [277, 415] on icon "edit" at bounding box center [279, 415] width 11 height 11
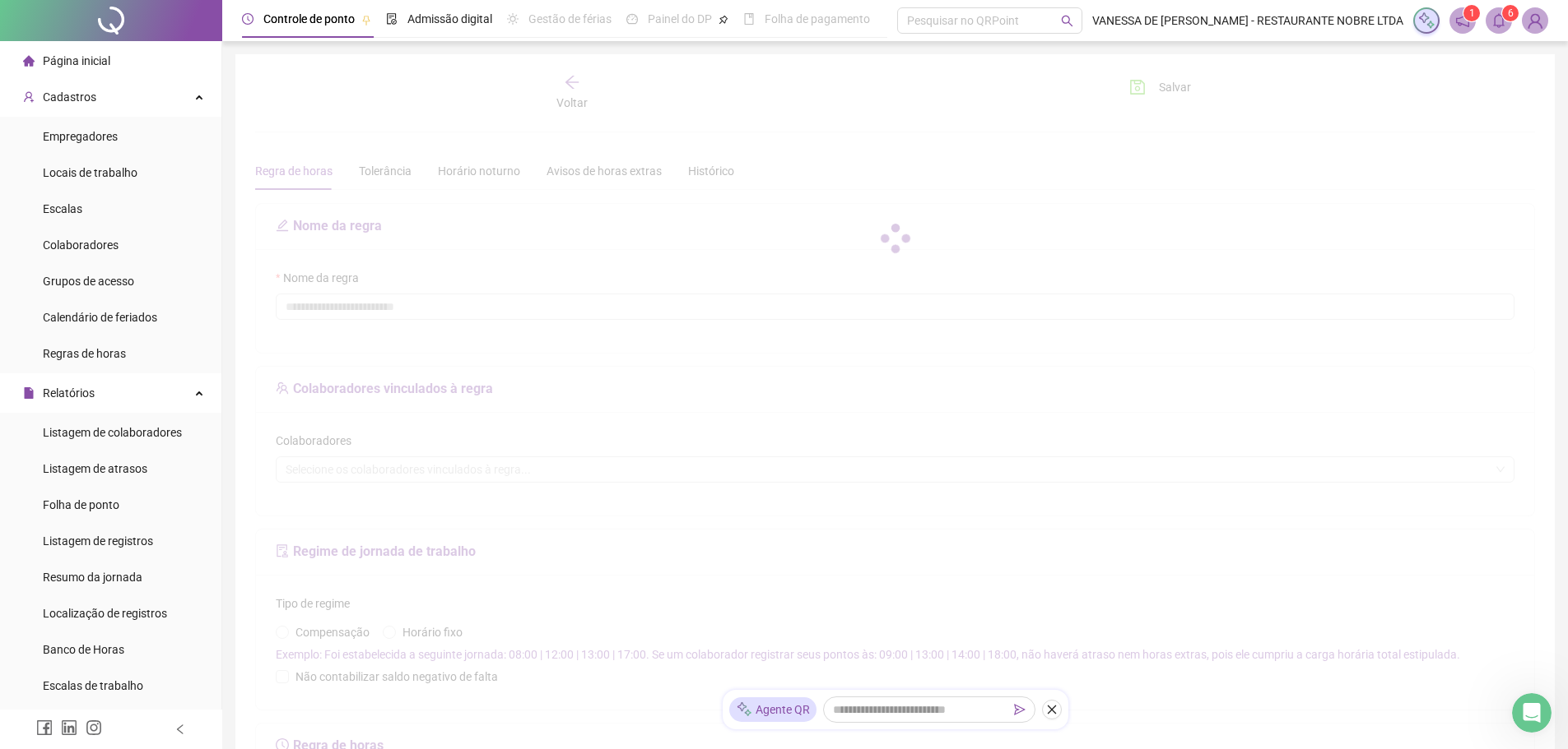
type input "**********"
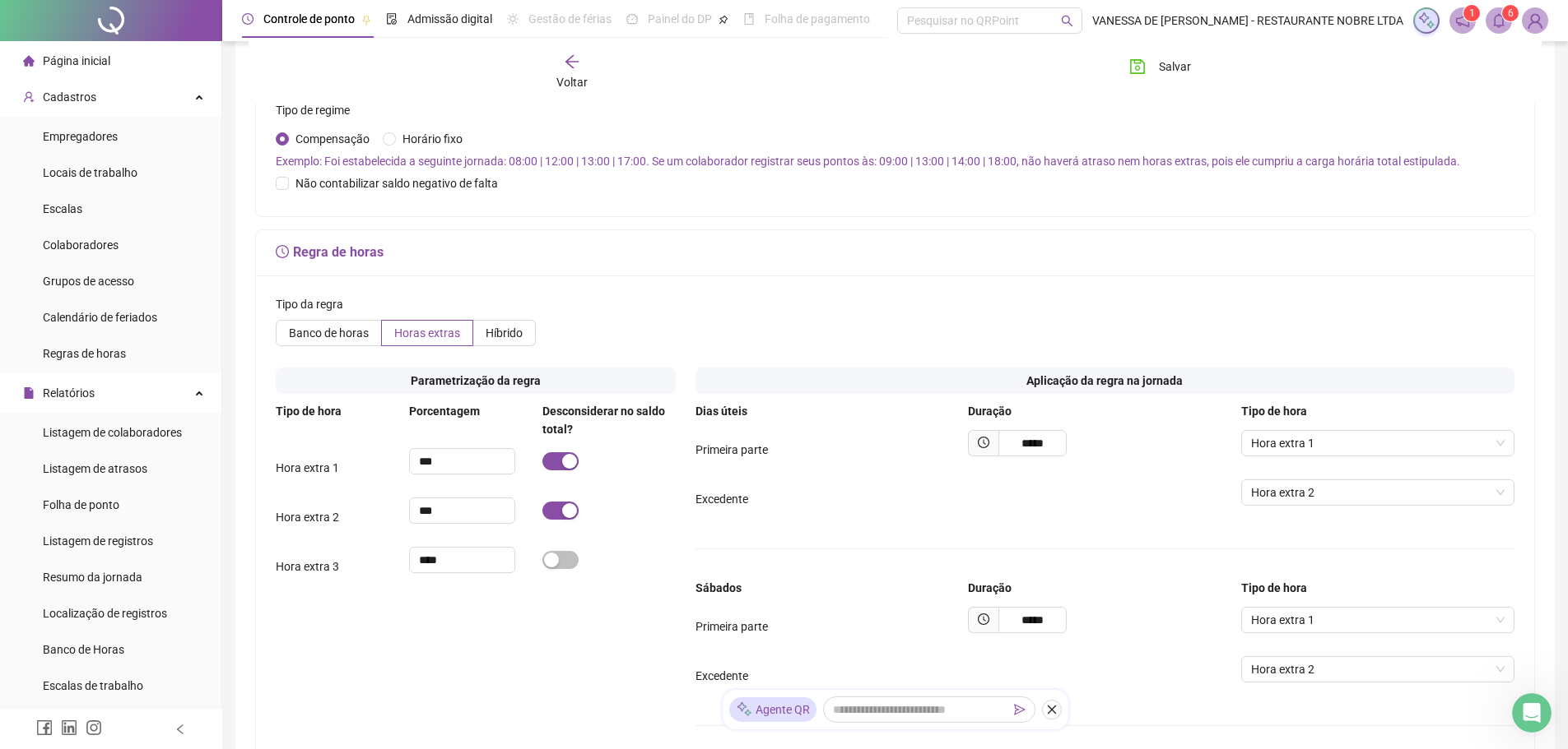
scroll to position [658, 0]
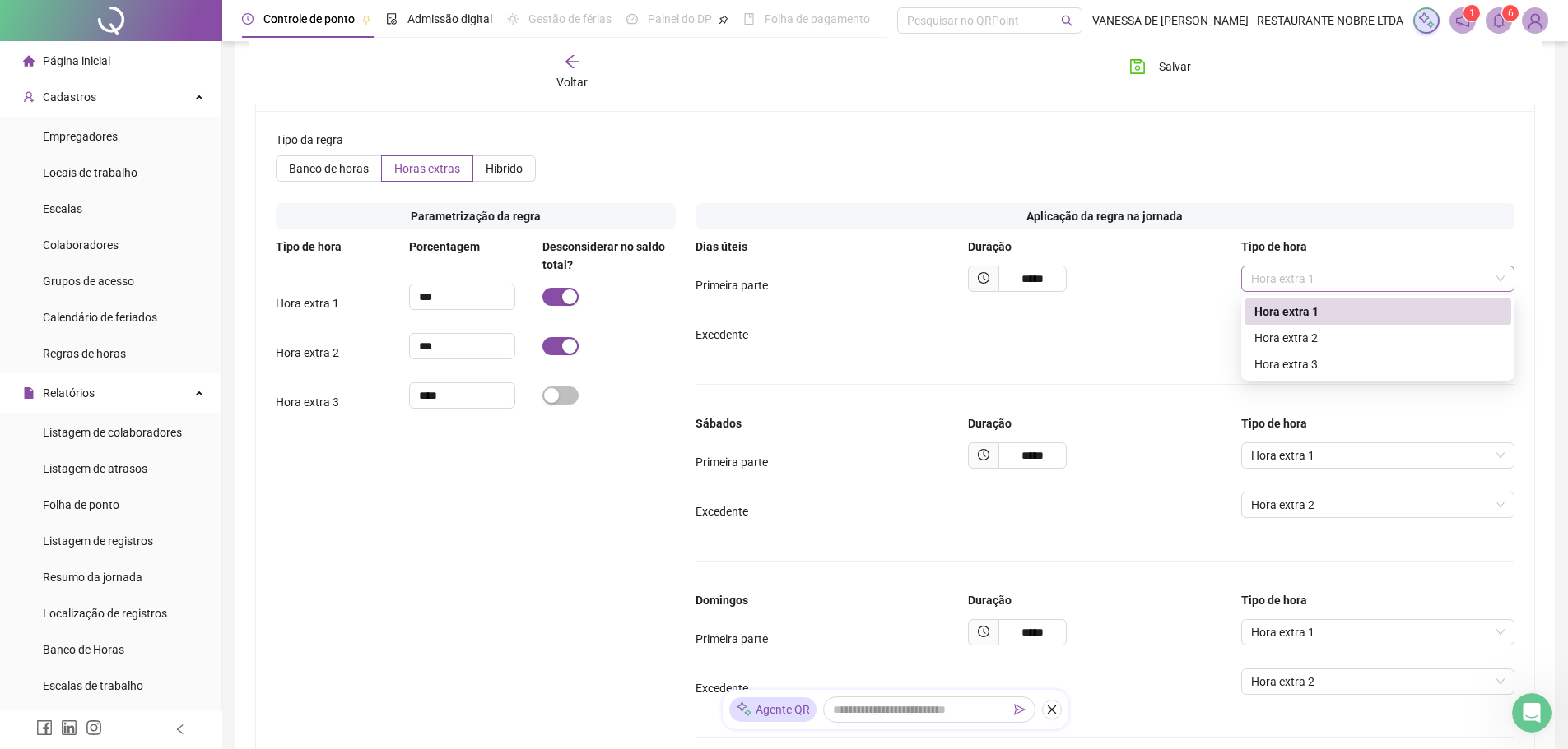
click at [1483, 280] on span "Hora extra 1" at bounding box center [1378, 279] width 254 height 25
click at [1286, 340] on div "Hora extra 2" at bounding box center [1378, 338] width 247 height 18
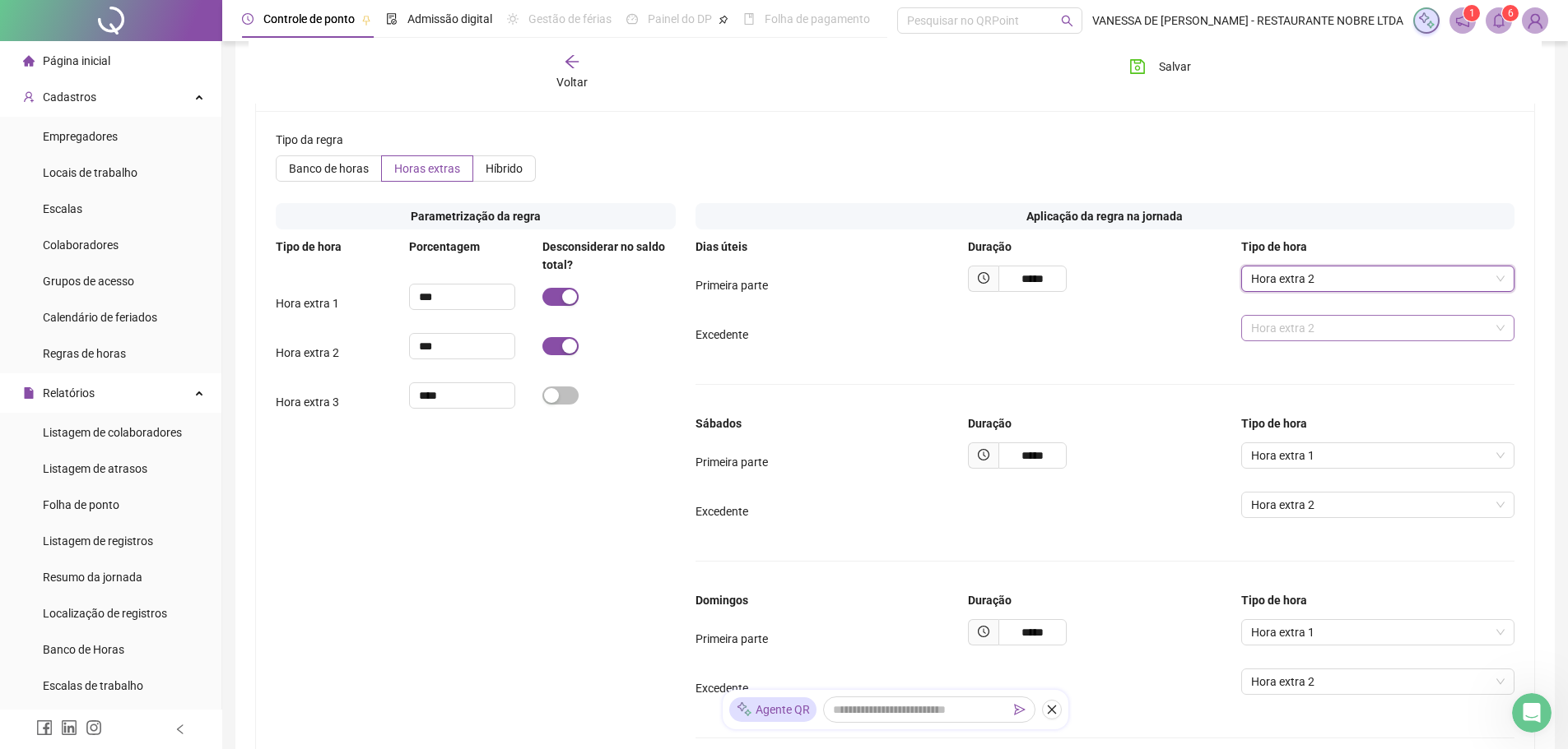
click at [1287, 338] on span "Hora extra 2" at bounding box center [1378, 328] width 254 height 25
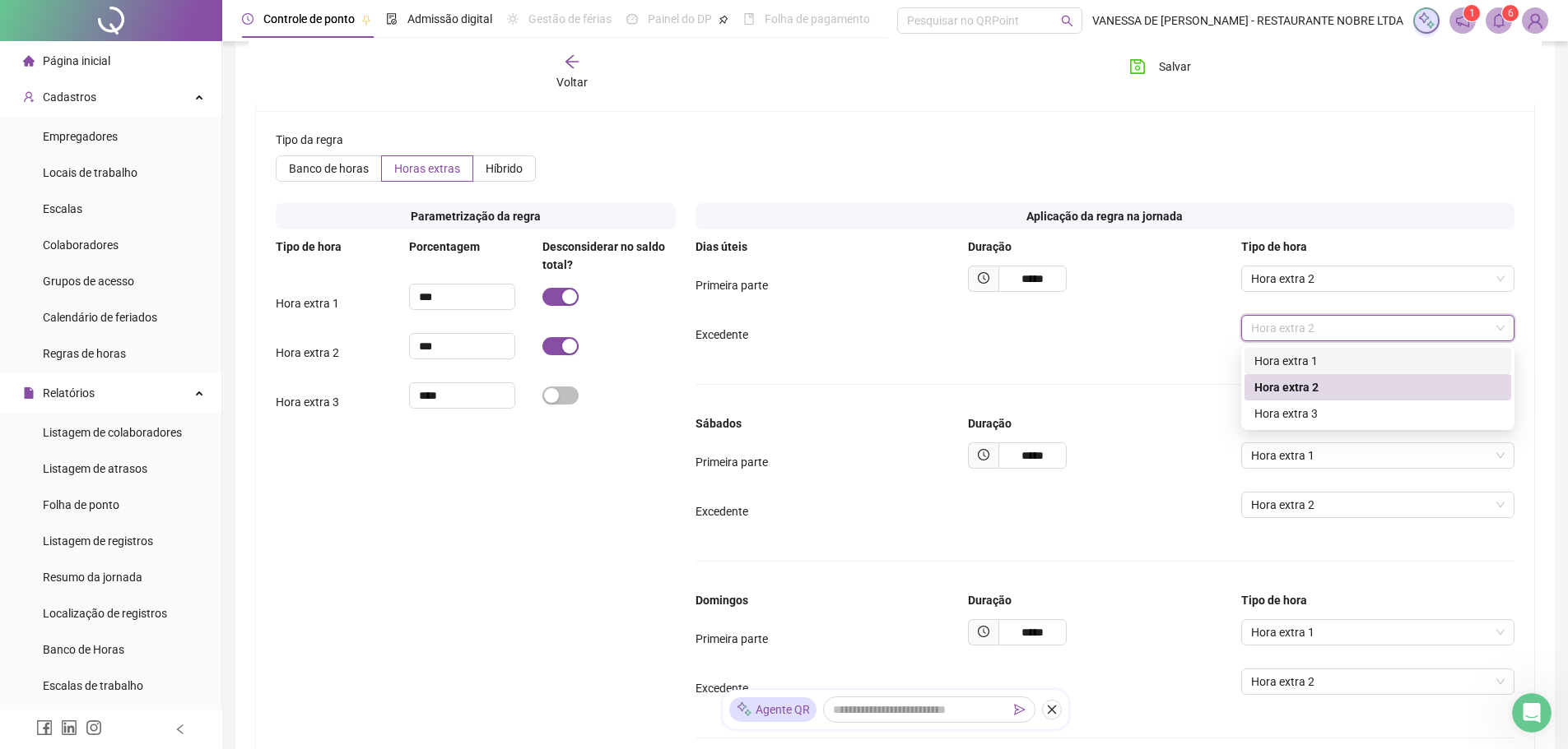
click at [1287, 362] on div "Hora extra 1" at bounding box center [1378, 361] width 247 height 18
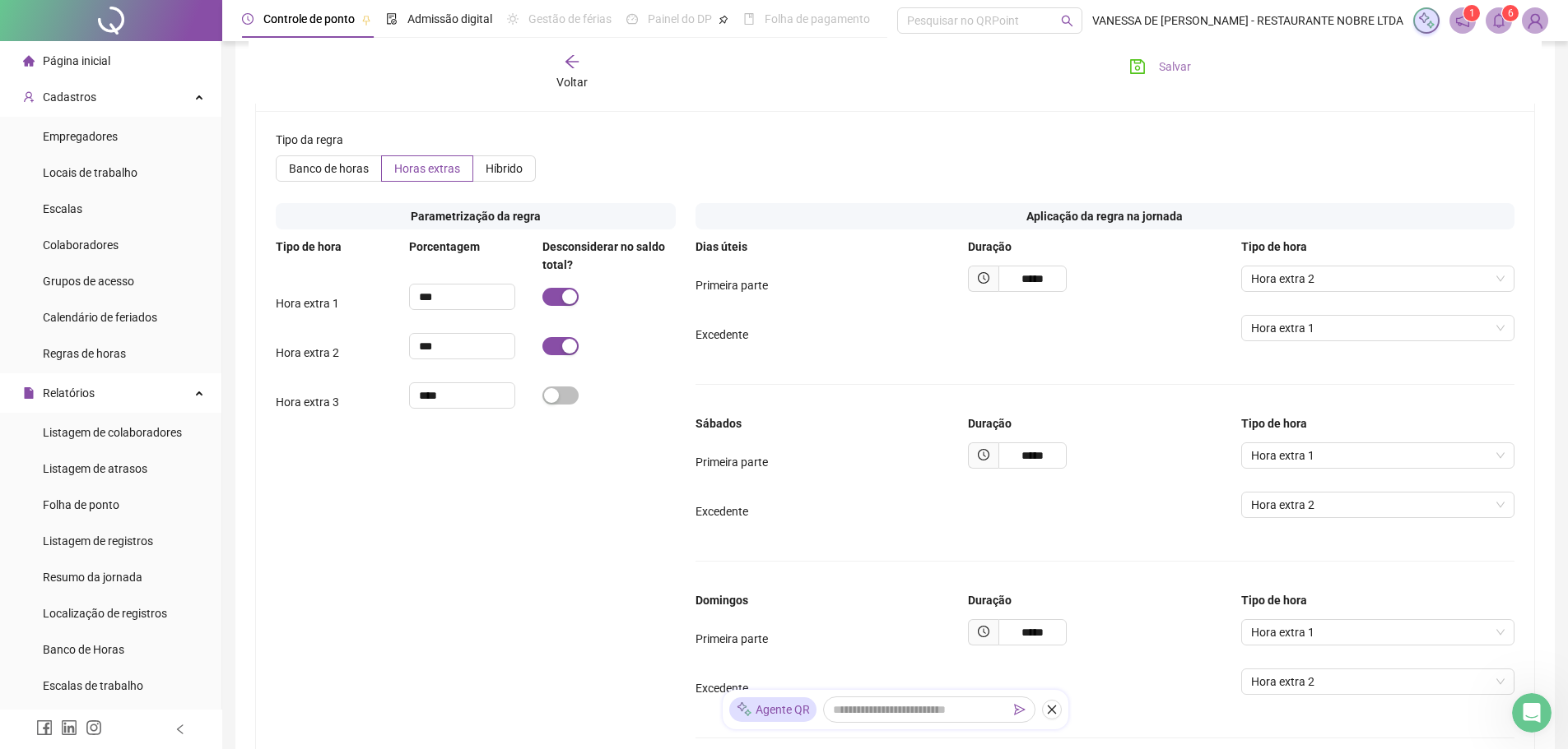
click at [1181, 65] on span "Salvar" at bounding box center [1175, 66] width 32 height 18
click at [108, 507] on span "Folha de ponto" at bounding box center [81, 505] width 77 height 13
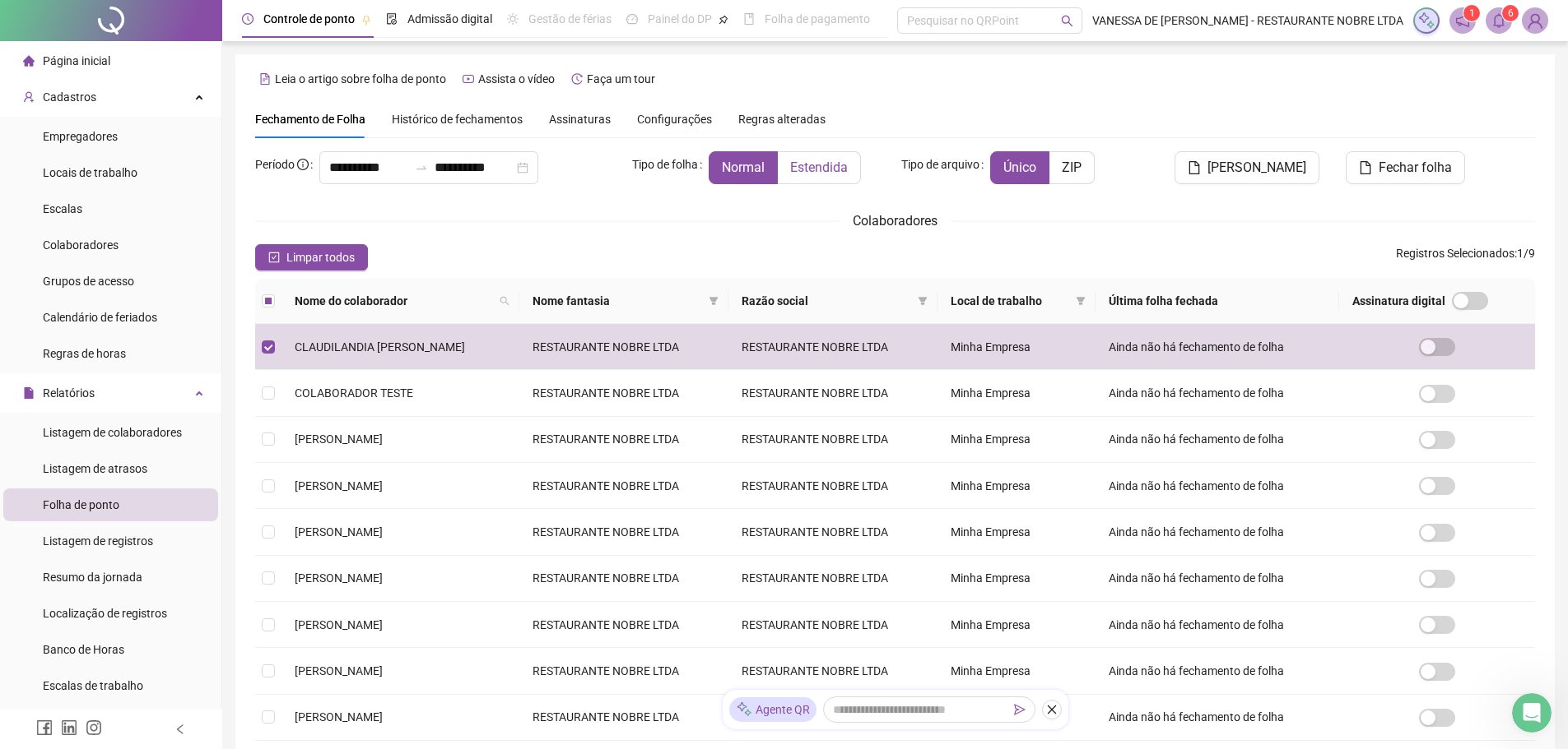
click at [822, 176] on label "Estendida" at bounding box center [819, 167] width 83 height 33
click at [1282, 172] on span "[PERSON_NAME]" at bounding box center [1257, 168] width 99 height 19
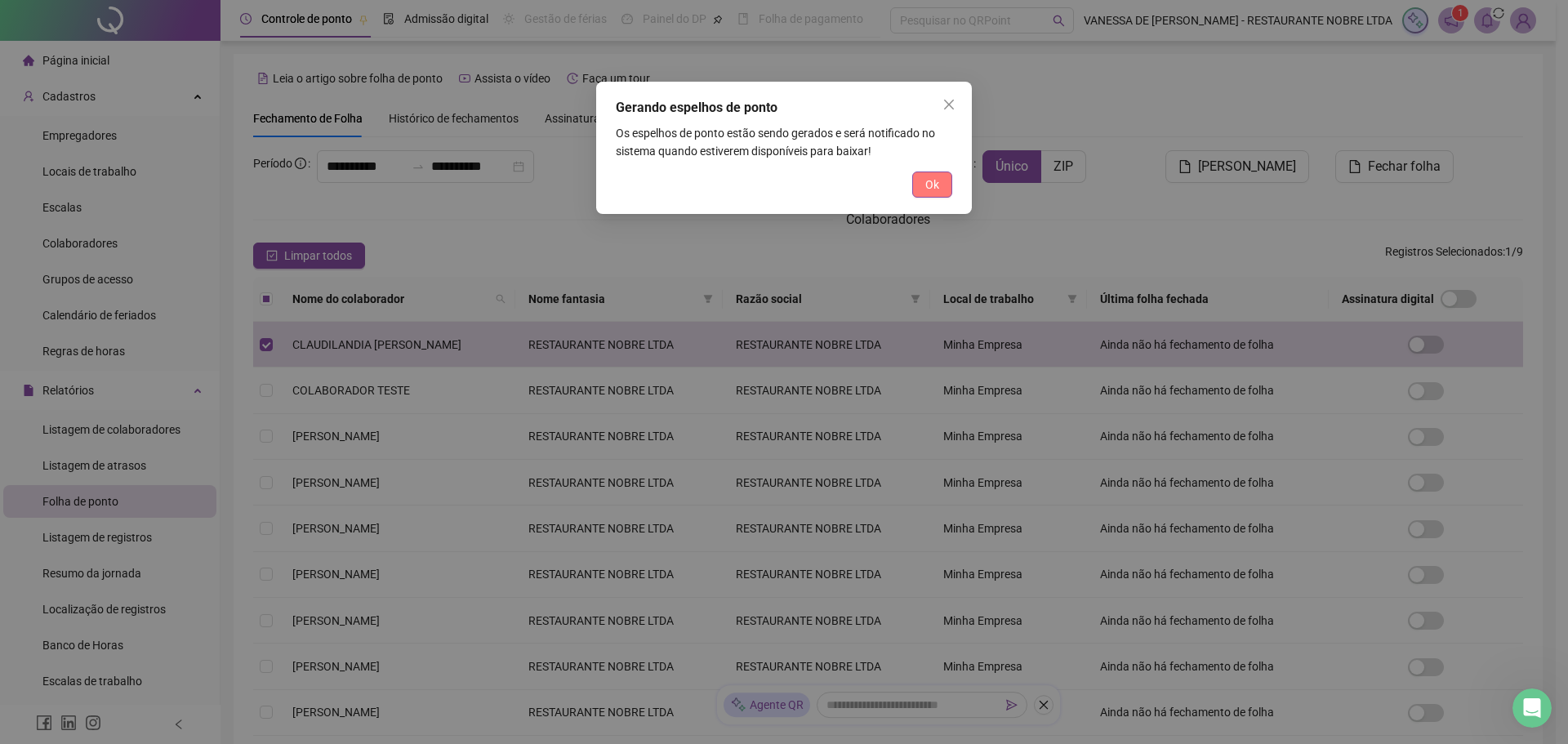
click at [924, 185] on button "Ok" at bounding box center [932, 184] width 40 height 26
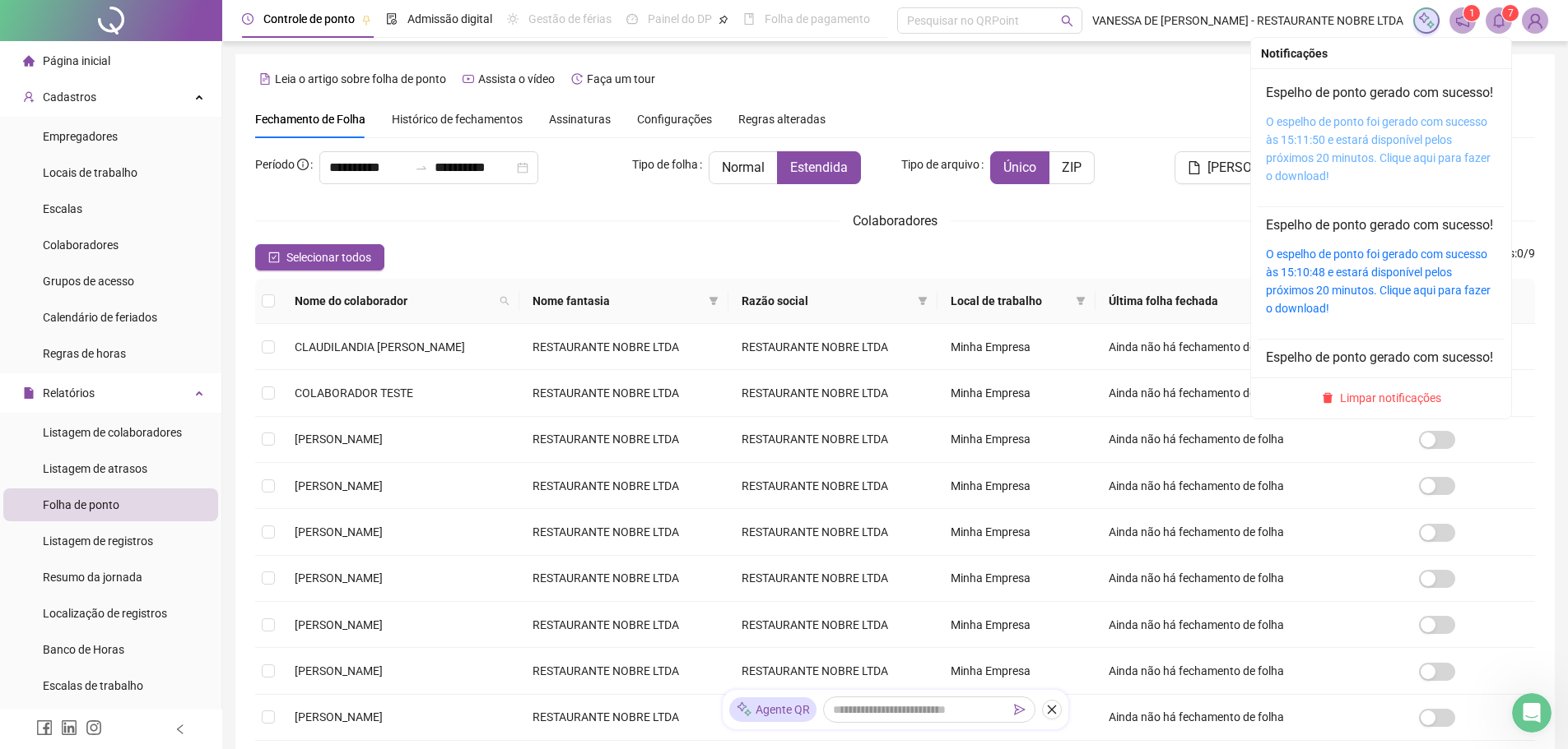
click at [1433, 161] on link "O espelho de ponto foi gerado com sucesso às 15:11:50 e estará disponível pelos…" at bounding box center [1379, 149] width 225 height 67
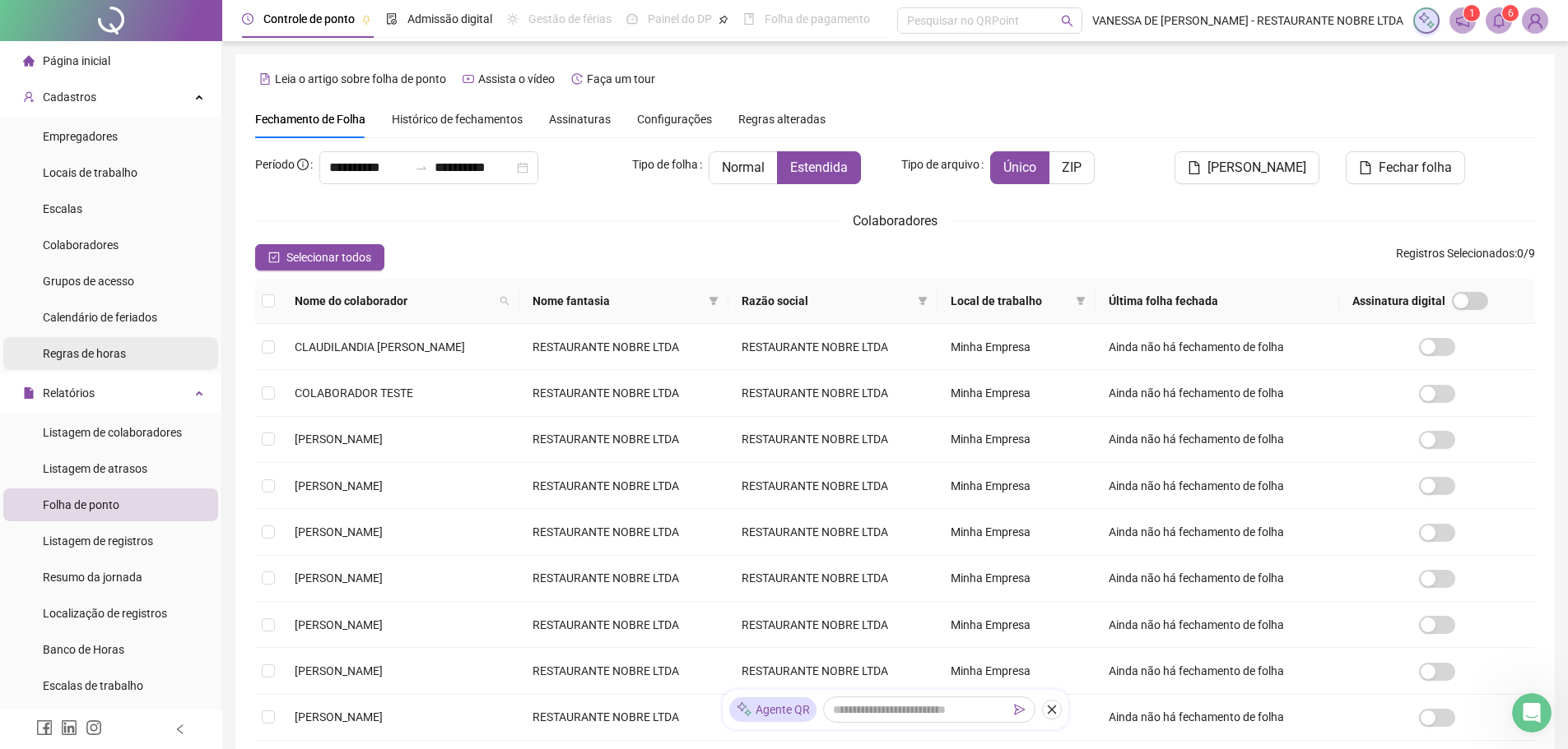
click at [56, 354] on span "Regras de horas" at bounding box center [84, 354] width 83 height 13
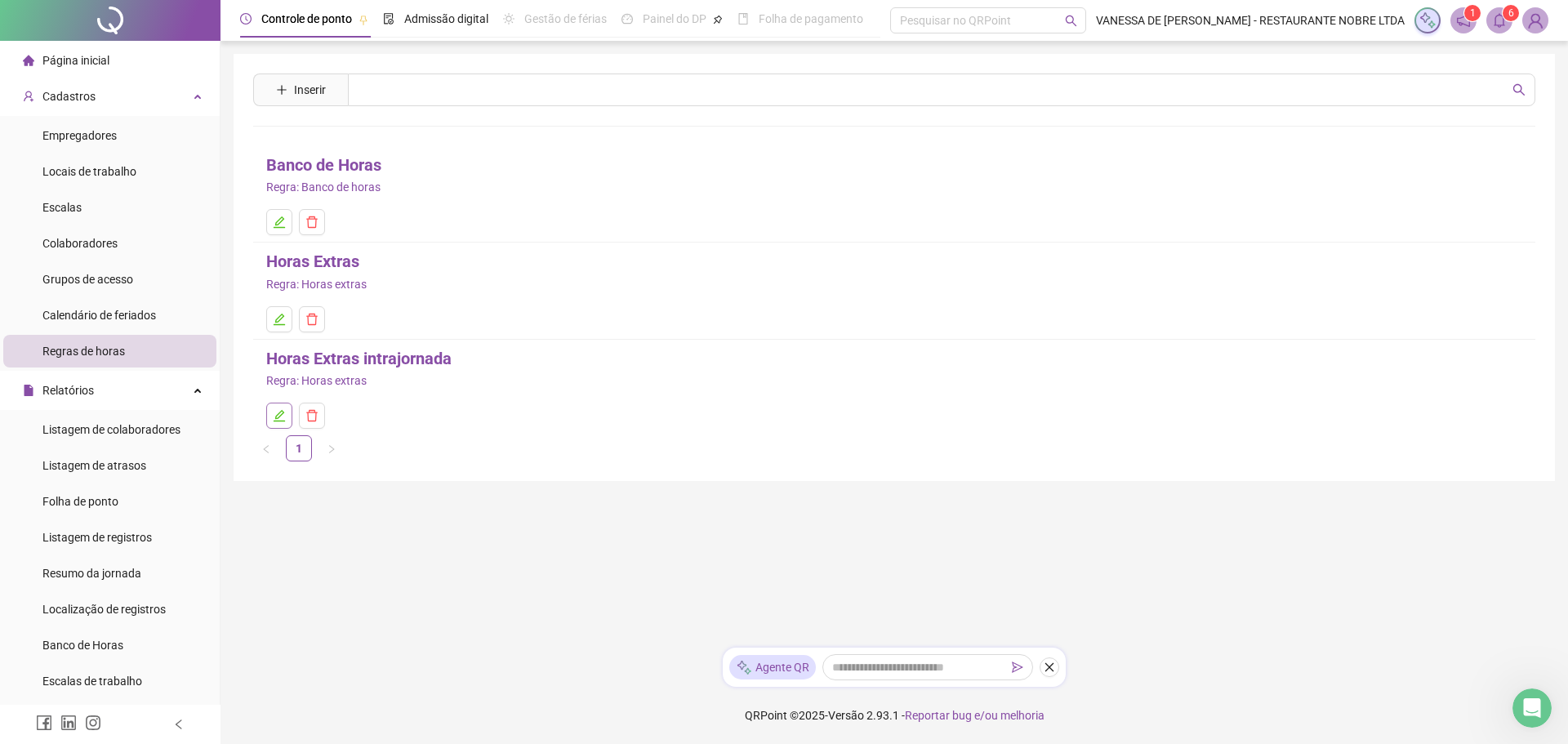
click at [279, 419] on icon "edit" at bounding box center [279, 415] width 13 height 13
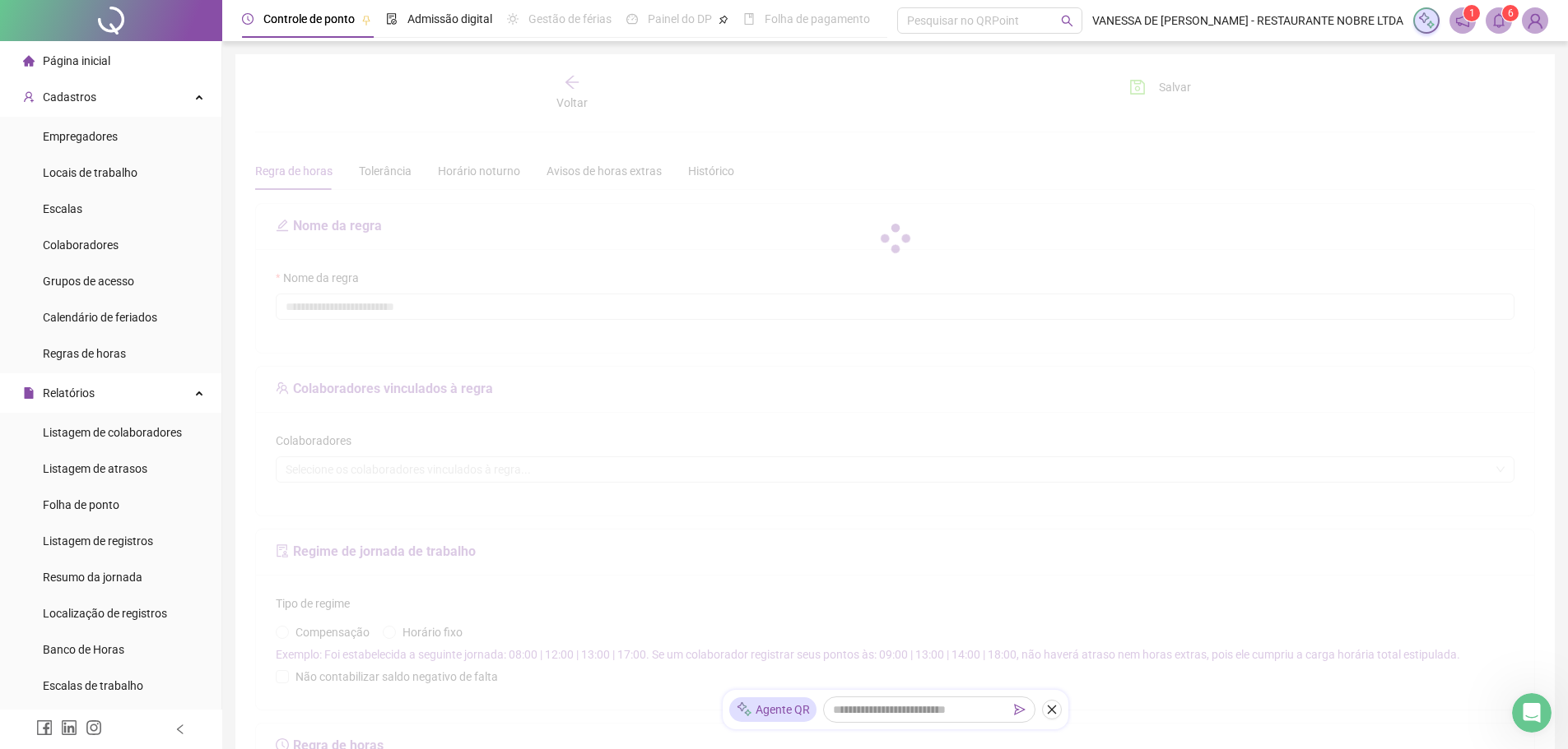
type input "**********"
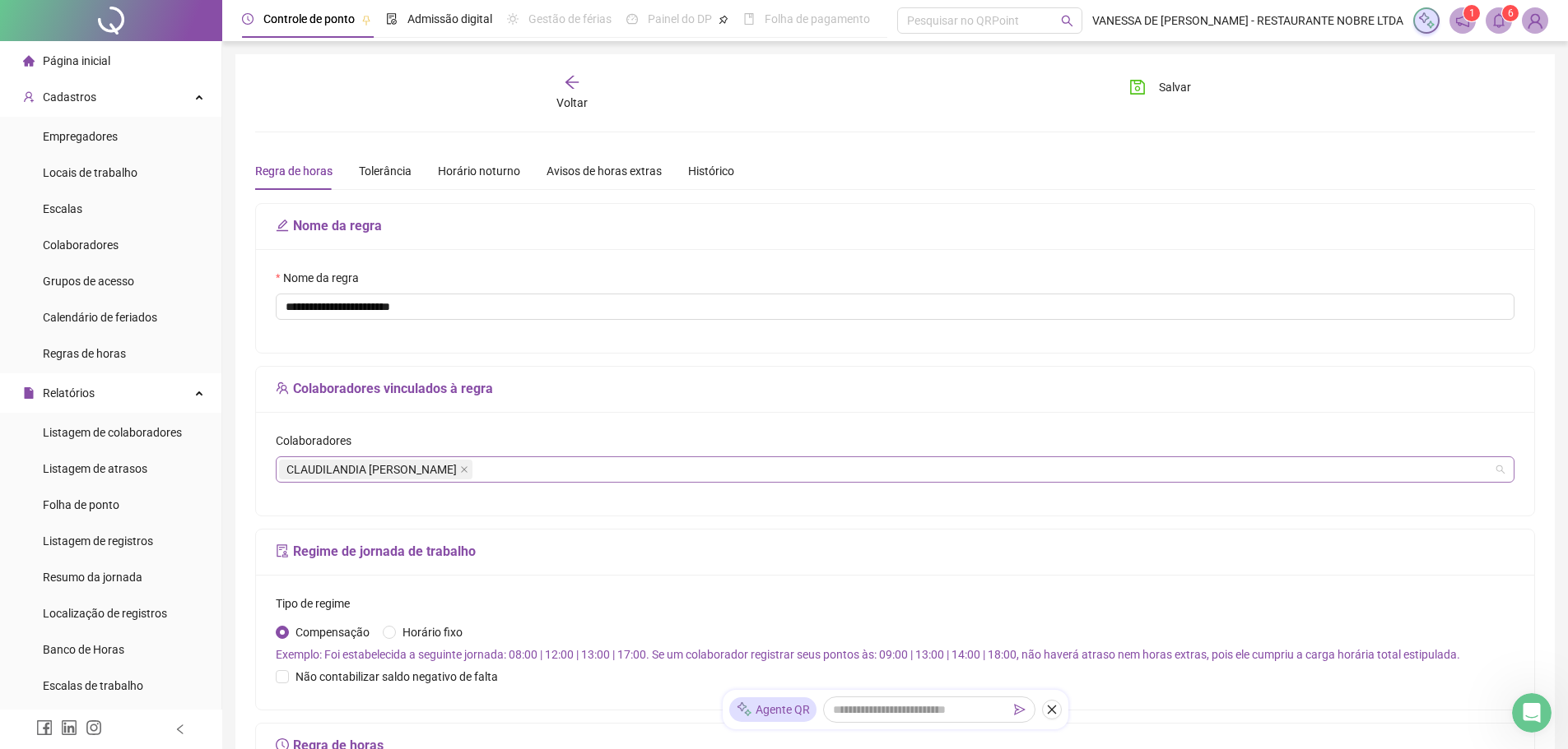
click at [502, 468] on div "CLAUDILANDIA [PERSON_NAME]" at bounding box center [895, 470] width 1239 height 27
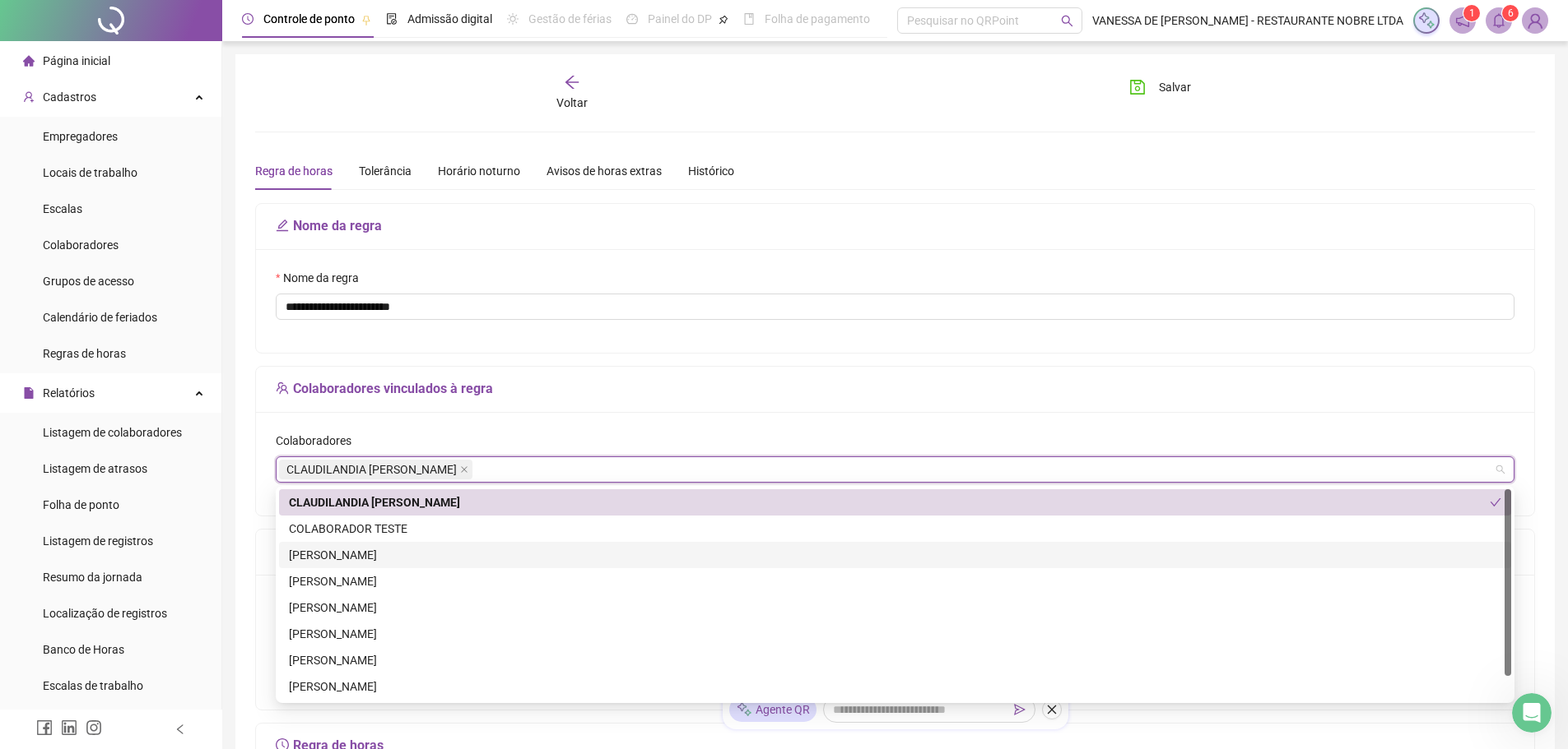
click at [338, 546] on div "[PERSON_NAME]" at bounding box center [895, 555] width 1212 height 18
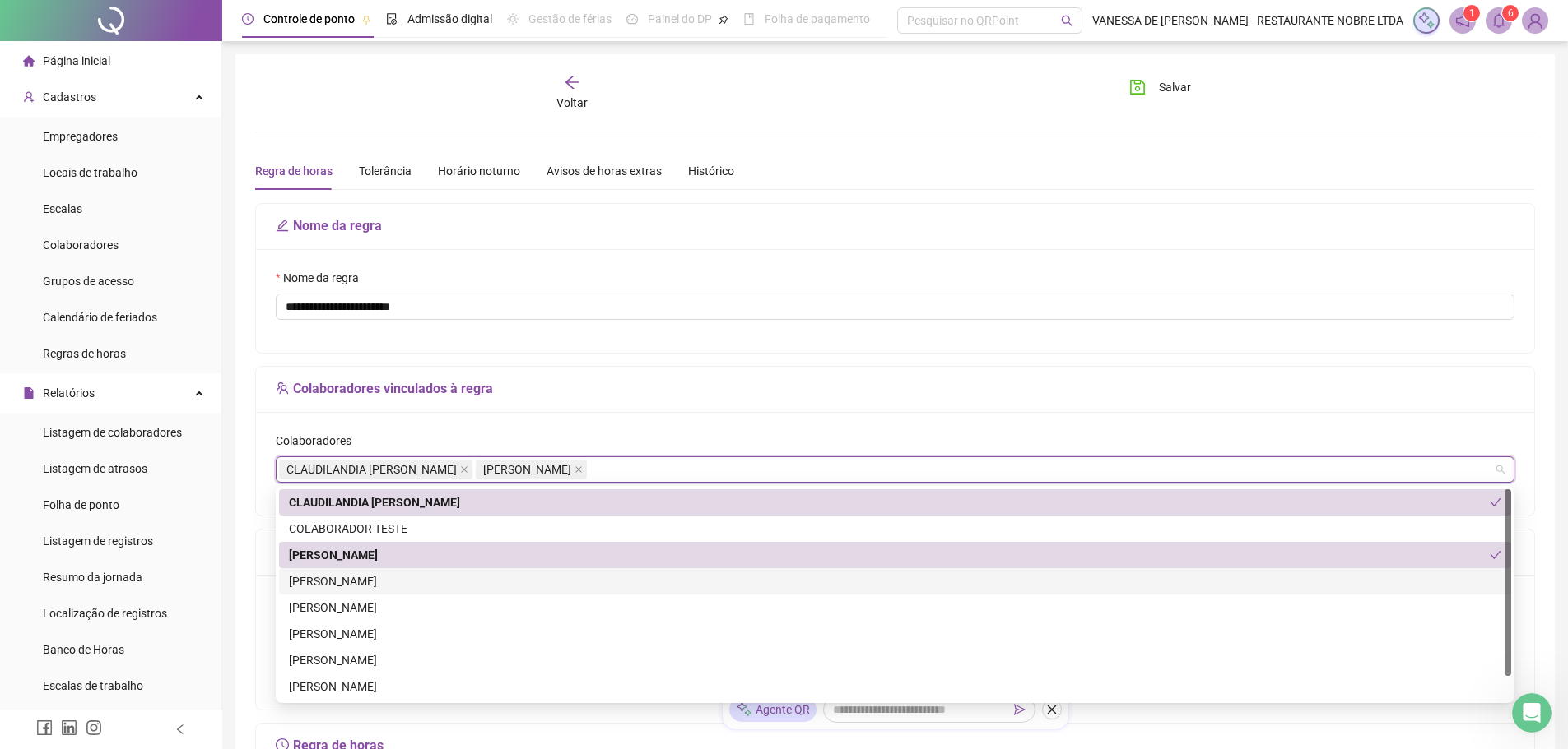
drag, startPoint x: 327, startPoint y: 577, endPoint x: 327, endPoint y: 590, distance: 13.0
click at [327, 578] on div "[PERSON_NAME]" at bounding box center [895, 581] width 1212 height 18
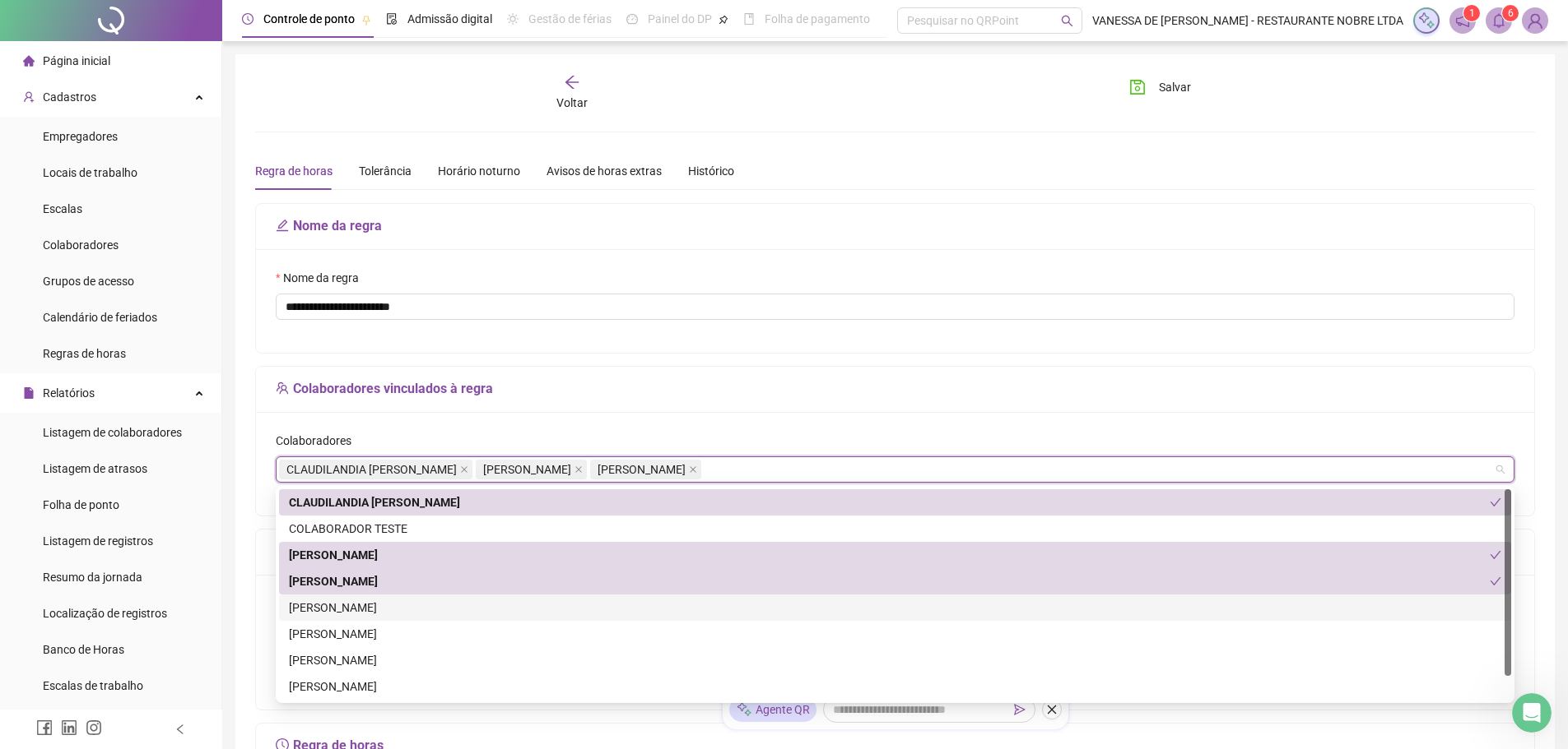
click at [327, 606] on div "[PERSON_NAME]" at bounding box center [895, 608] width 1212 height 18
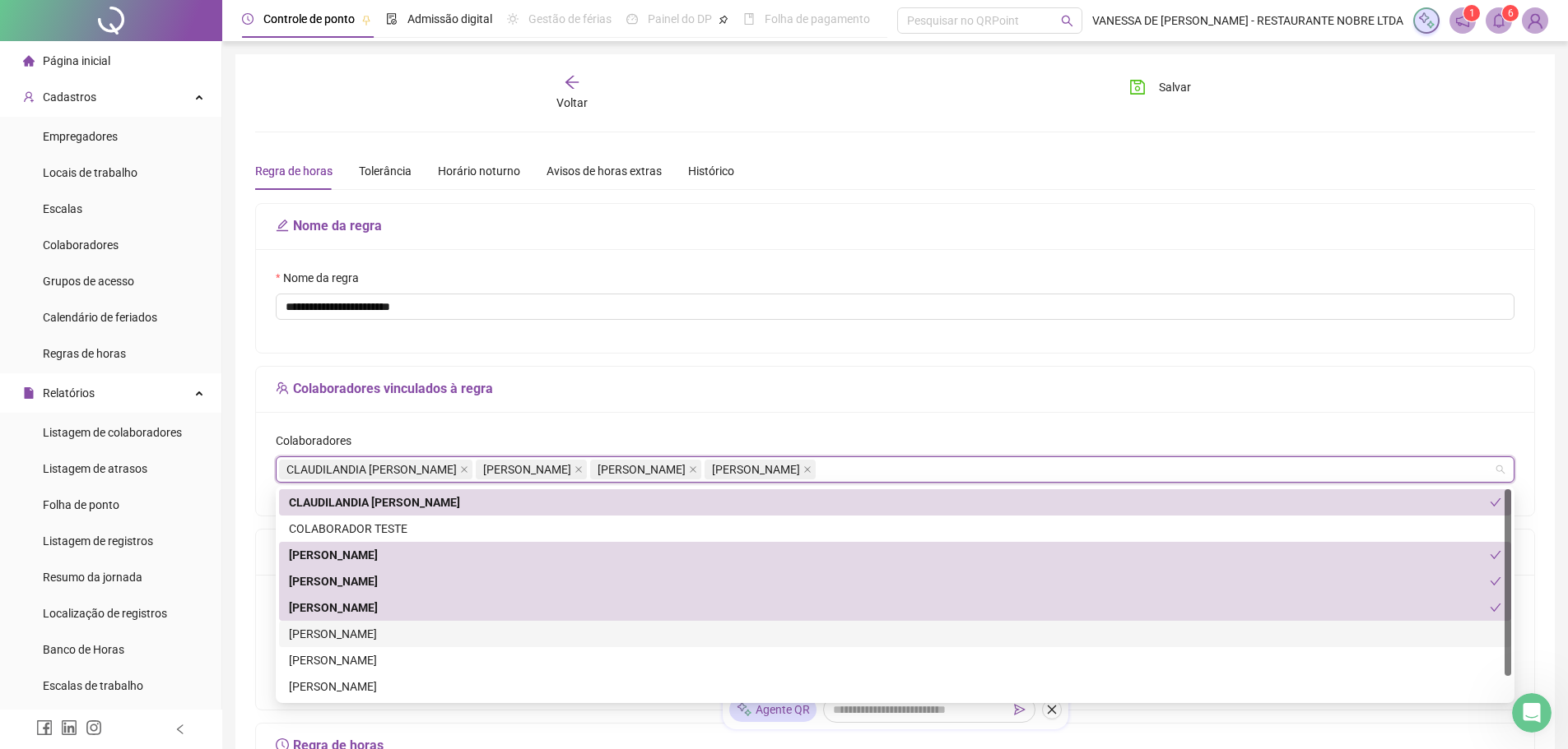
click at [319, 637] on div "[PERSON_NAME]" at bounding box center [895, 634] width 1212 height 18
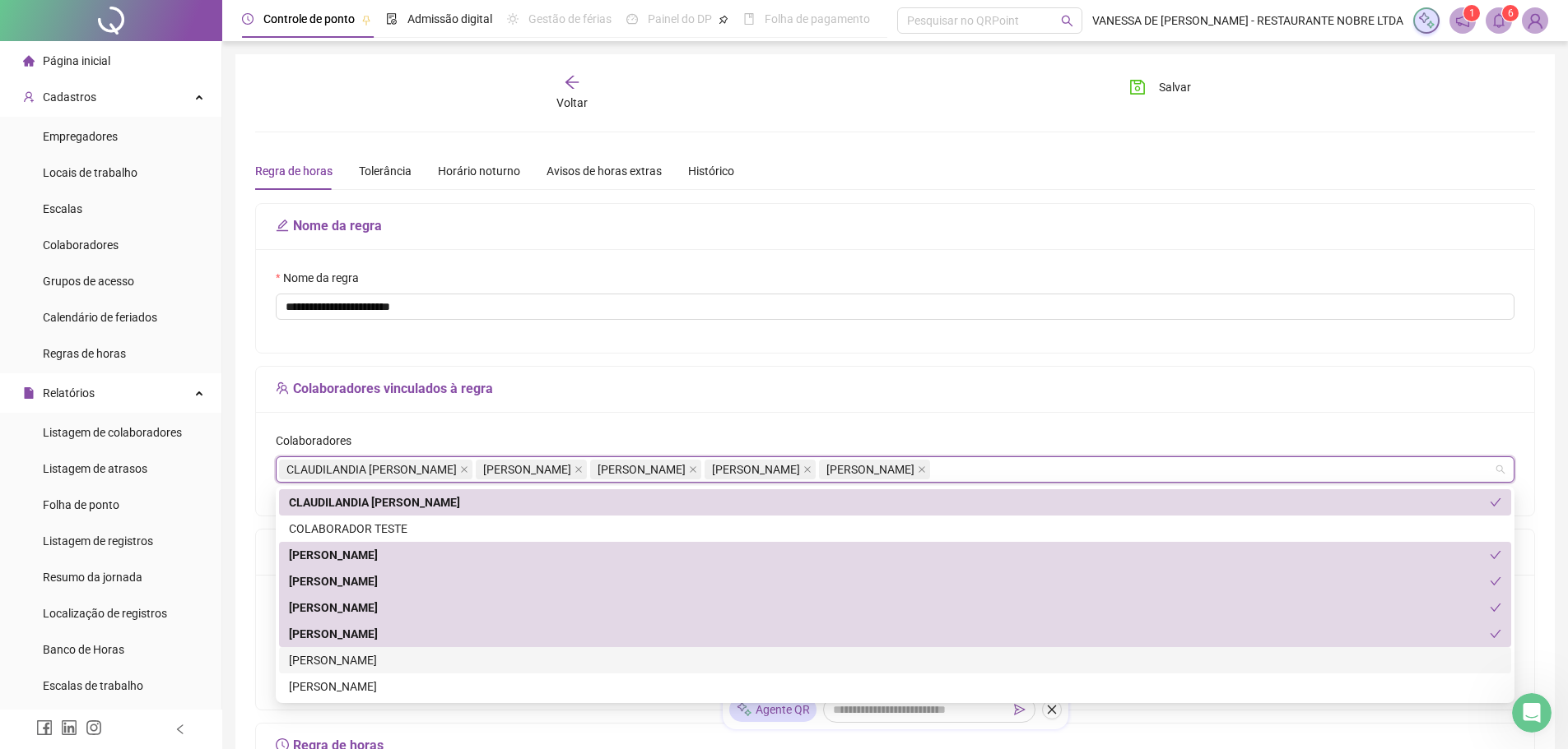
click at [317, 661] on div "[PERSON_NAME]" at bounding box center [895, 661] width 1212 height 18
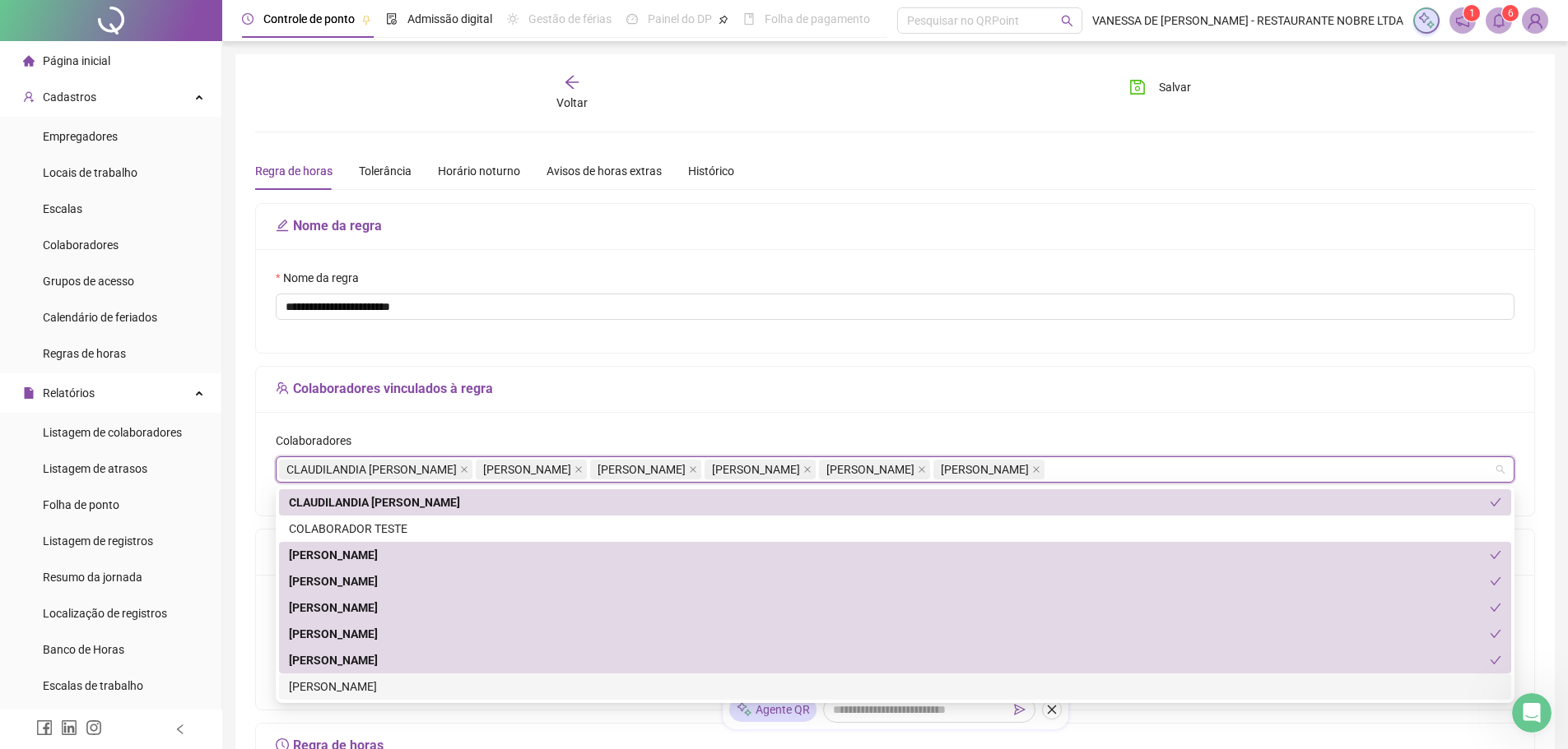
click at [319, 684] on div "[PERSON_NAME]" at bounding box center [895, 687] width 1212 height 18
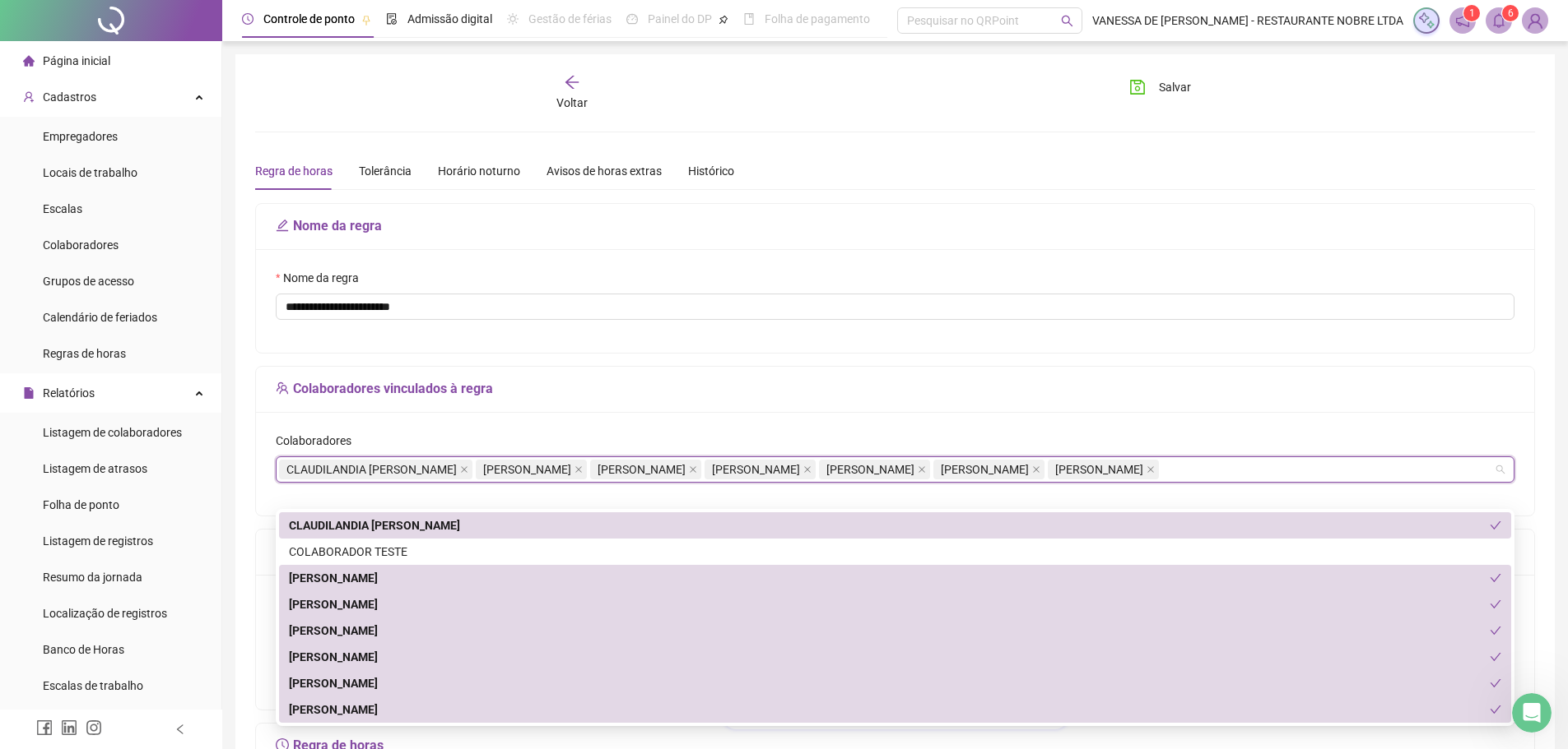
scroll to position [27, 0]
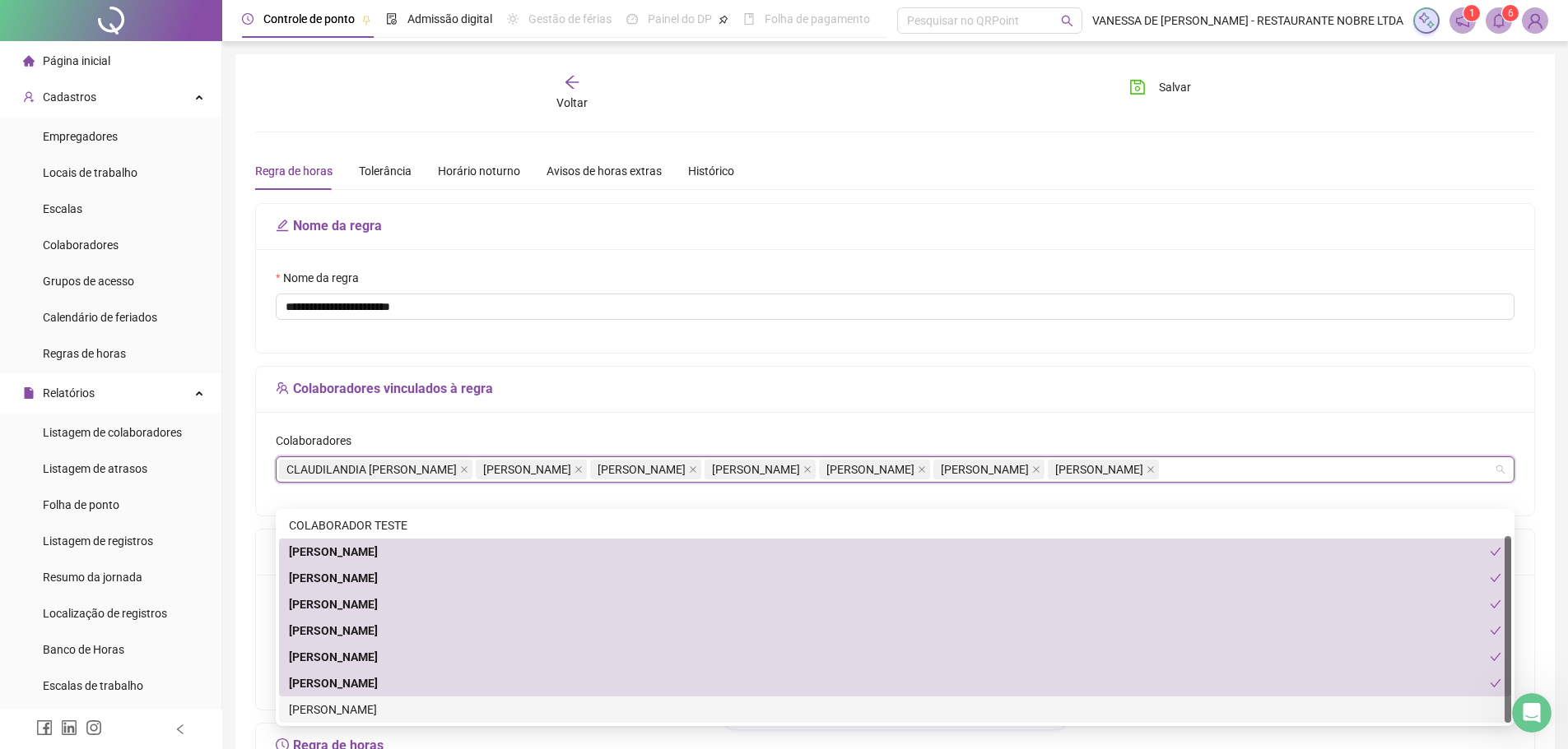
click at [352, 710] on div "[PERSON_NAME]" at bounding box center [895, 710] width 1212 height 18
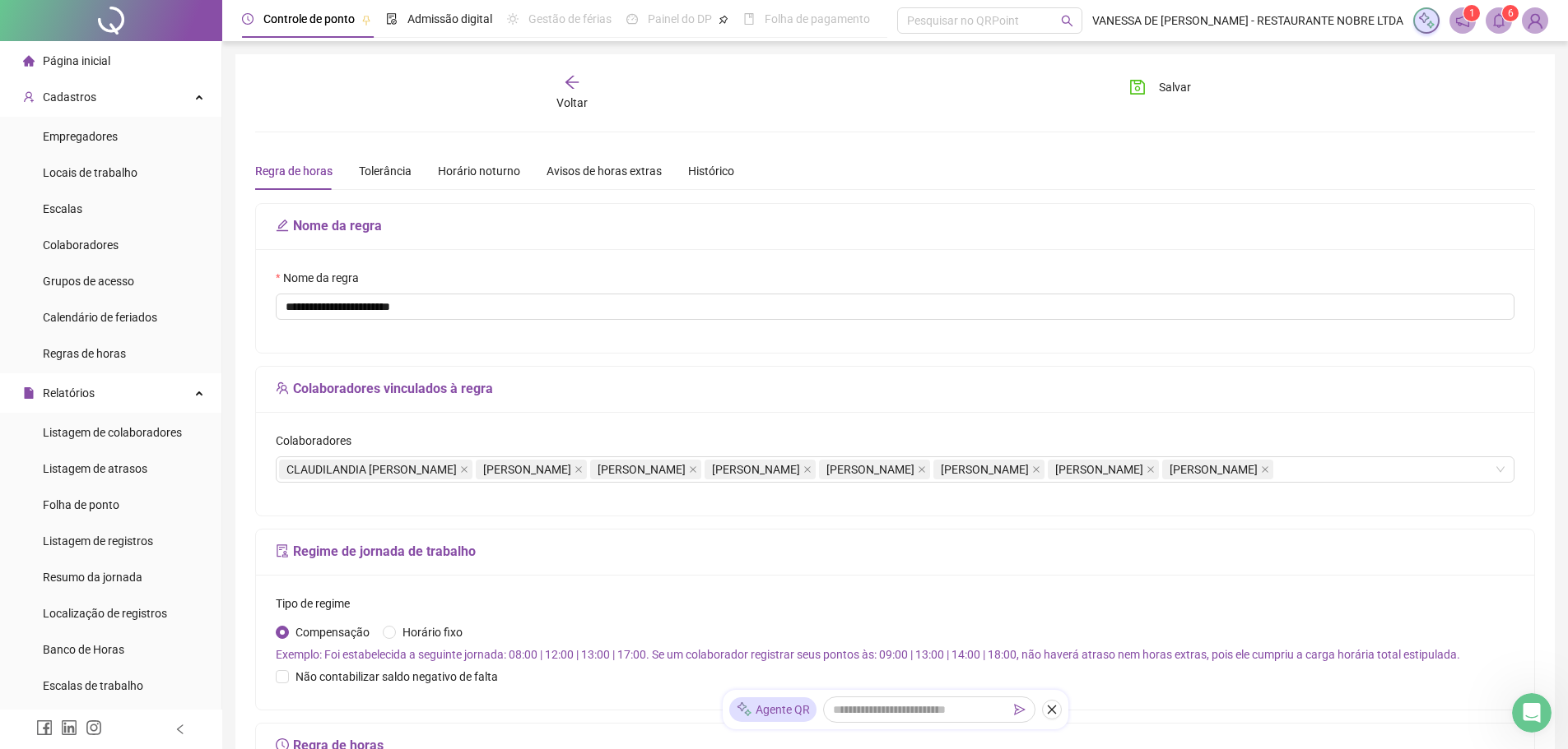
click at [606, 368] on div "Colaboradores vinculados à regra" at bounding box center [895, 390] width 1279 height 46
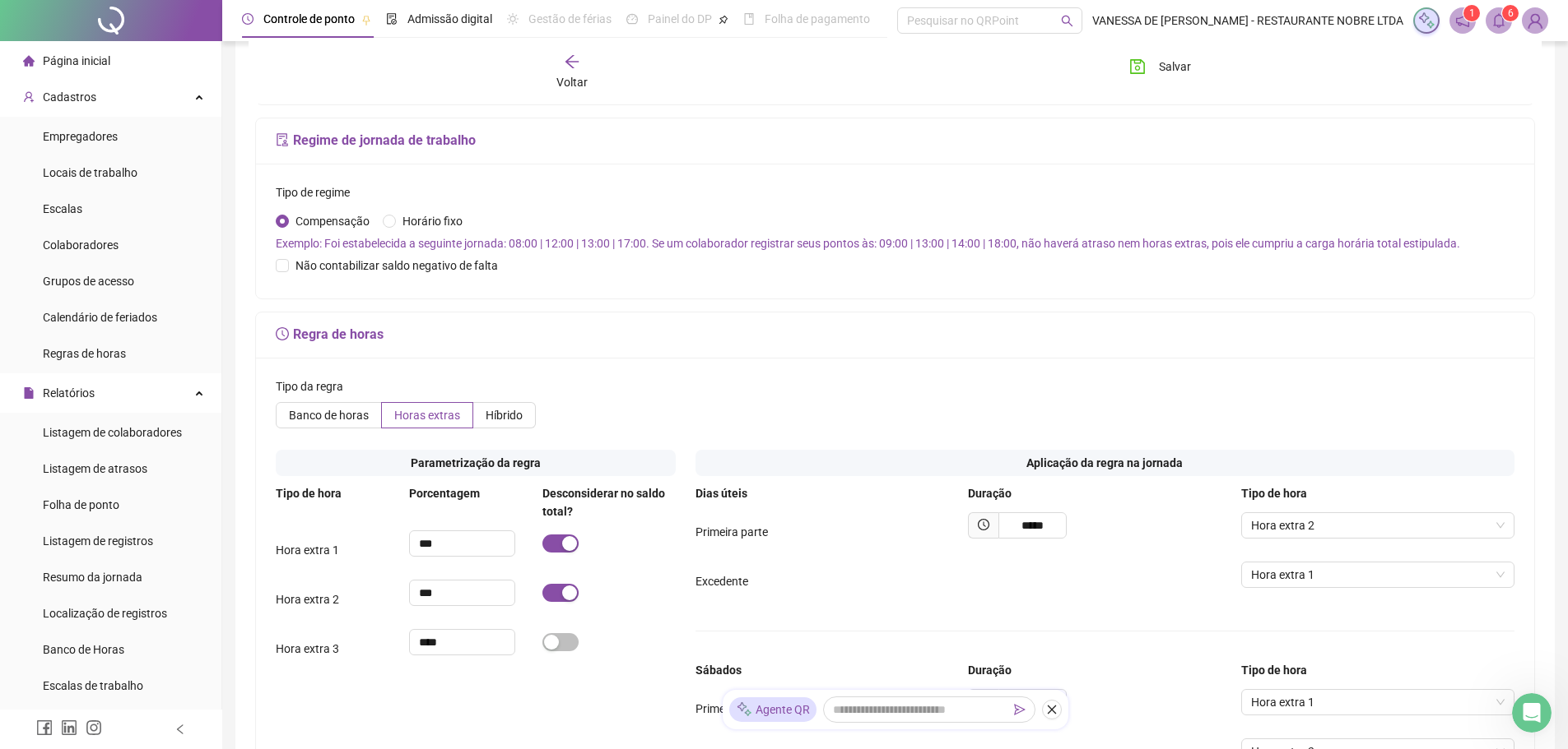
scroll to position [493, 0]
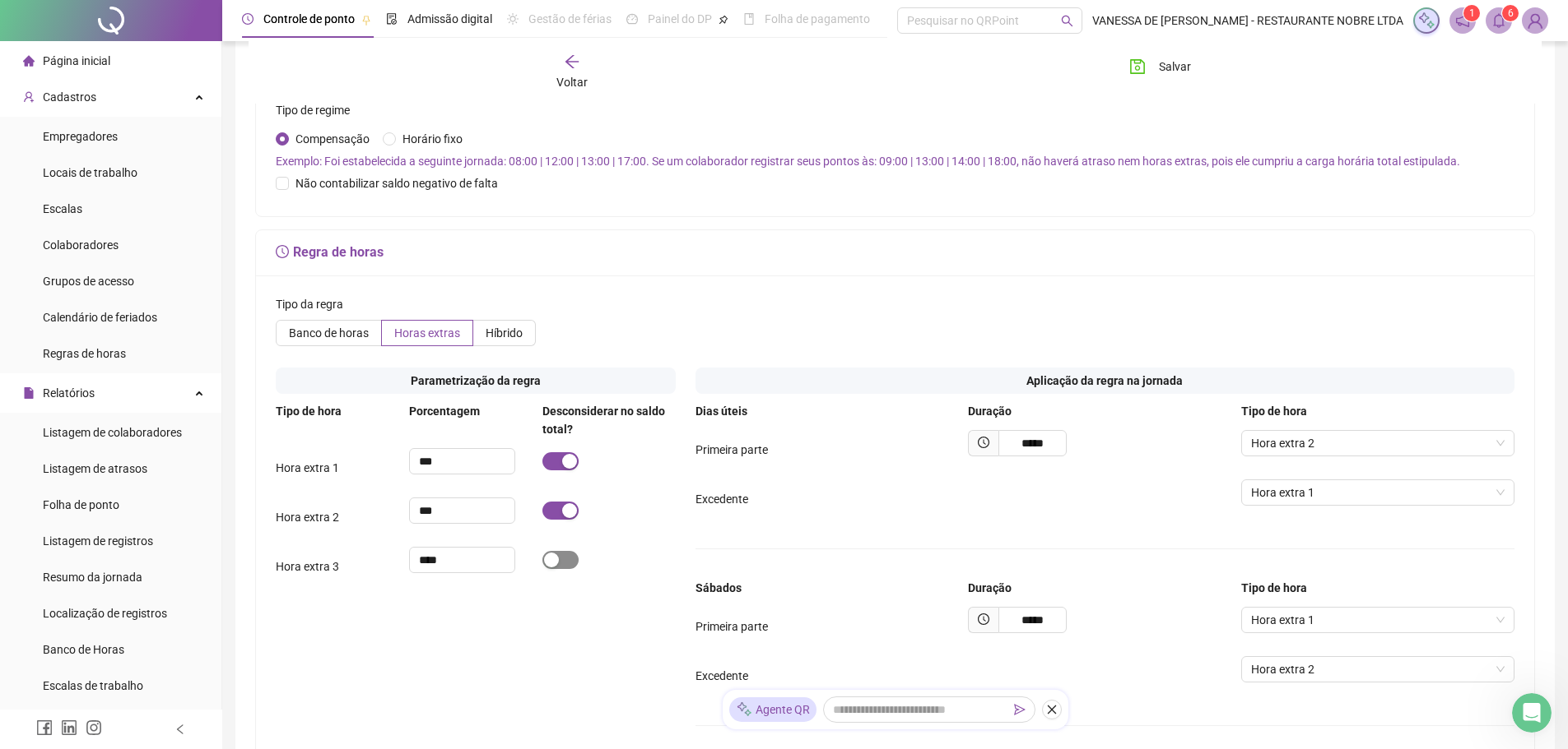
click at [553, 568] on div "button" at bounding box center [551, 560] width 15 height 15
click at [1169, 65] on span "Salvar" at bounding box center [1175, 66] width 32 height 18
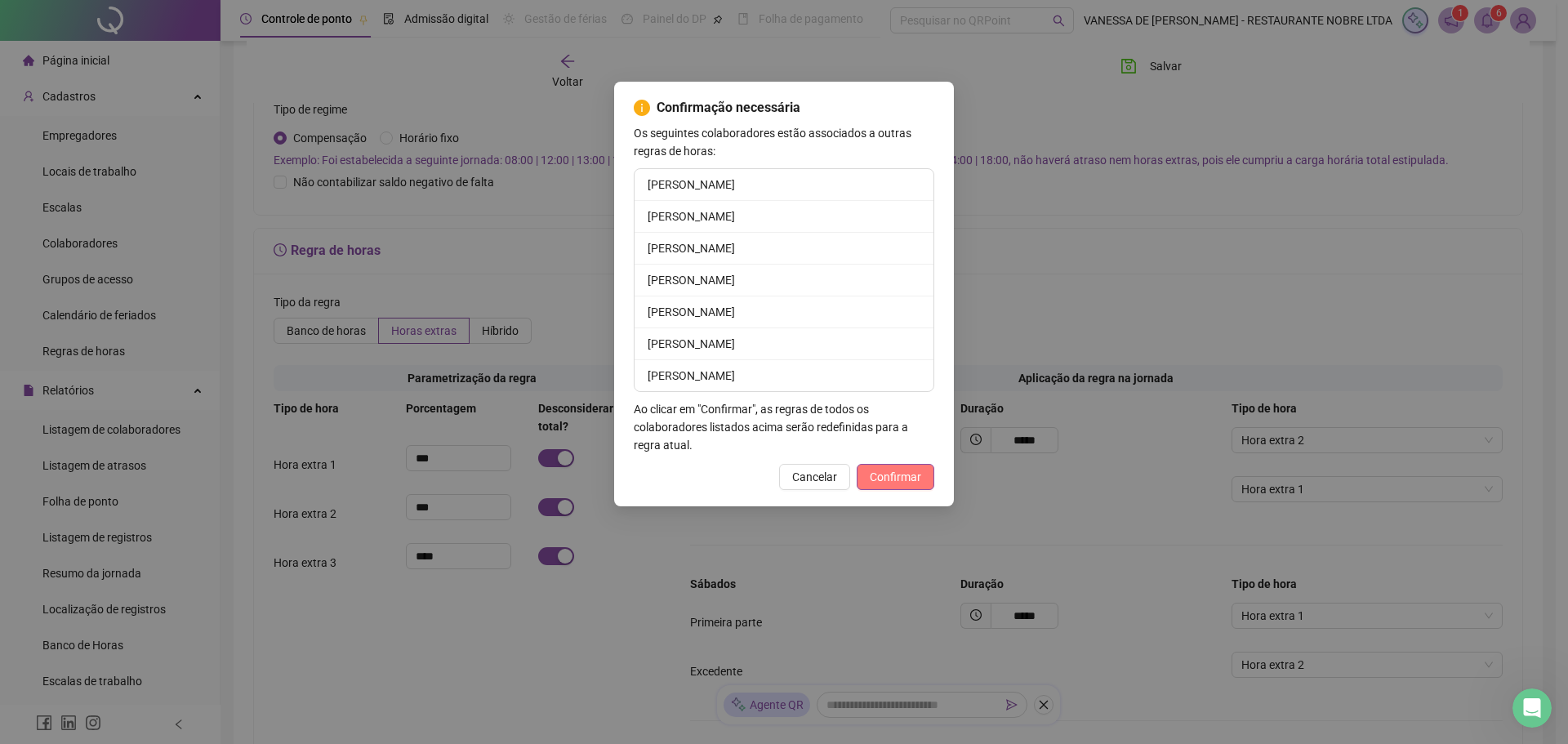
click at [895, 473] on span "Confirmar" at bounding box center [895, 477] width 52 height 18
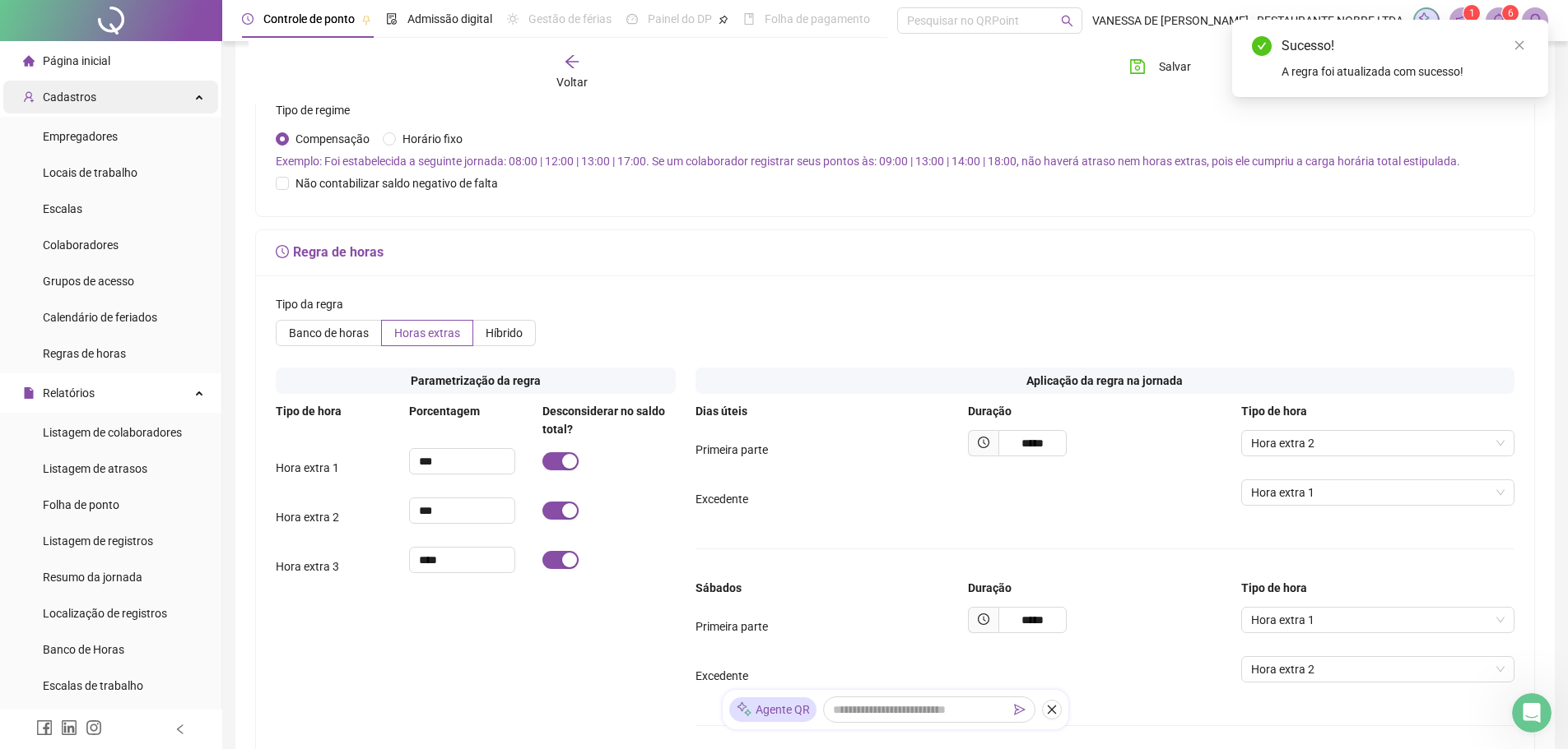
click at [184, 94] on div "Cadastros" at bounding box center [111, 96] width 215 height 33
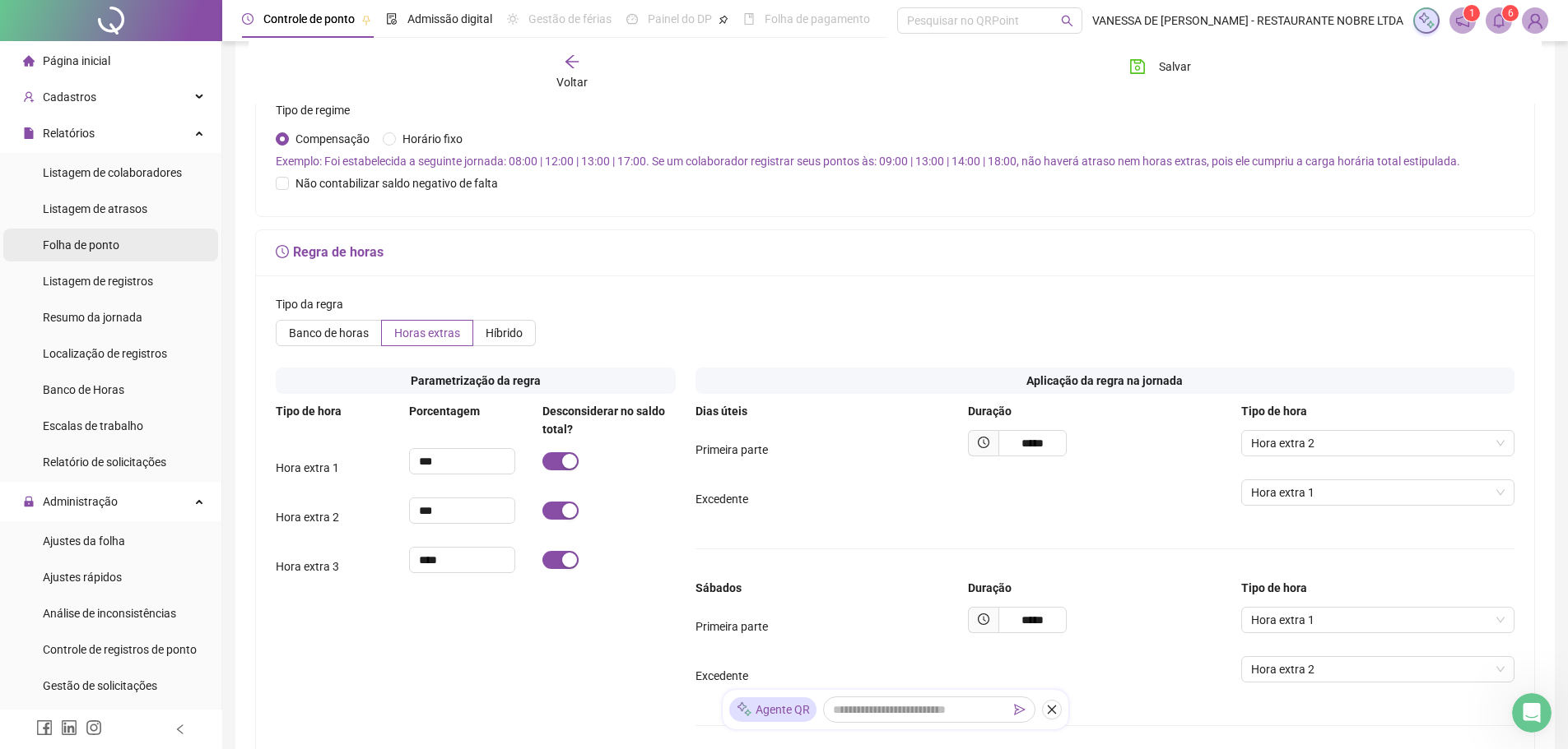
click at [93, 243] on span "Folha de ponto" at bounding box center [81, 245] width 77 height 13
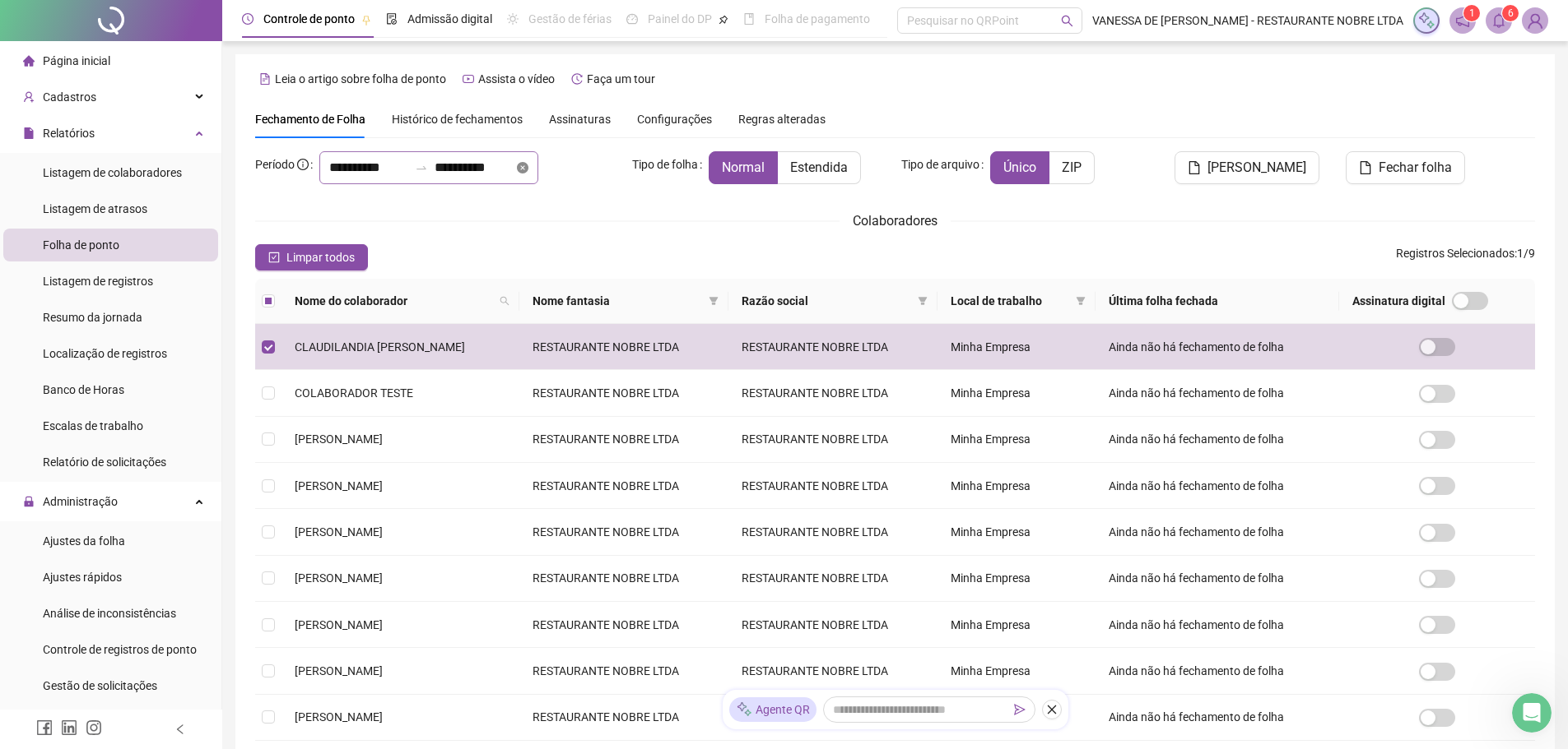
click at [528, 164] on icon "close-circle" at bounding box center [522, 167] width 12 height 11
click at [538, 167] on div at bounding box center [428, 167] width 219 height 33
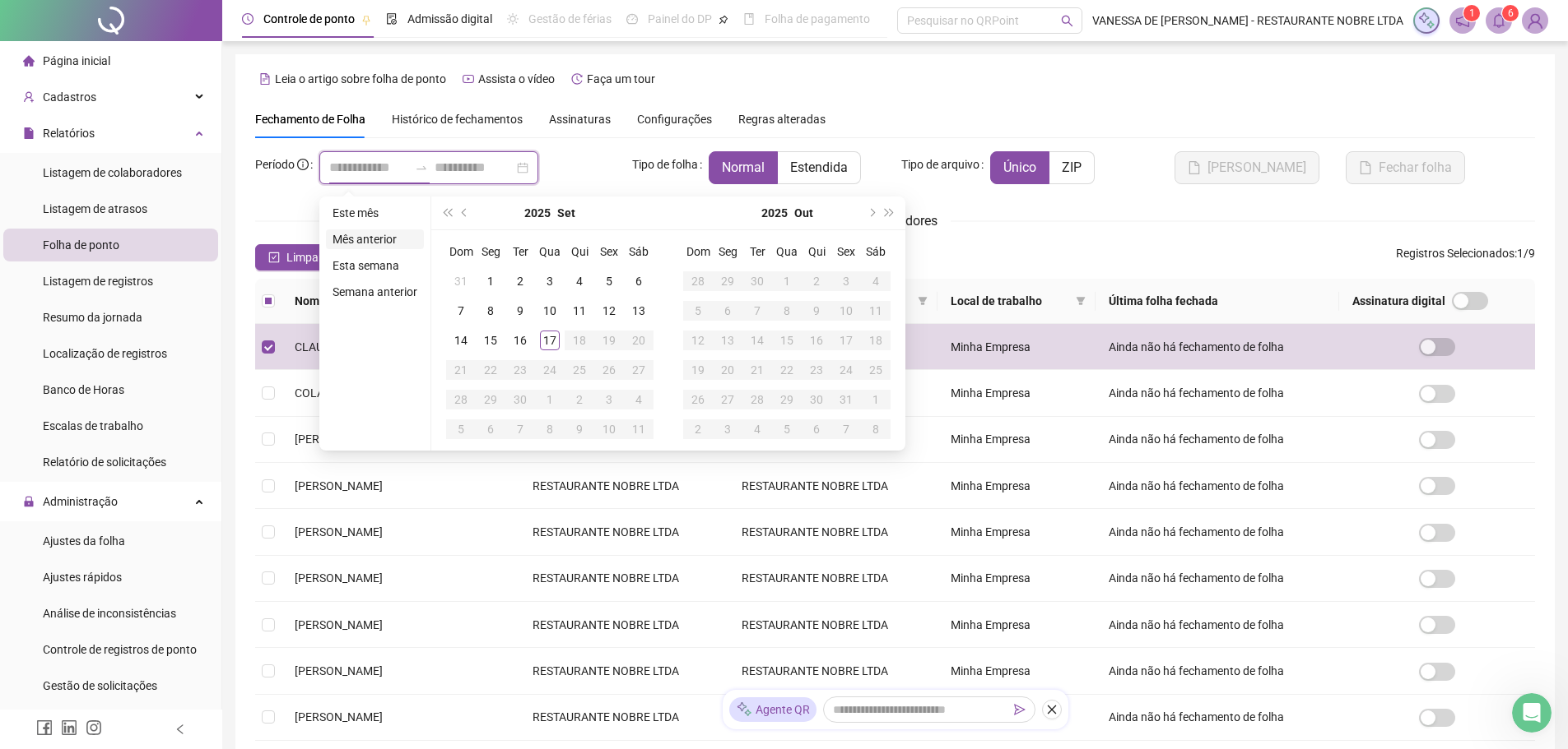
type input "**********"
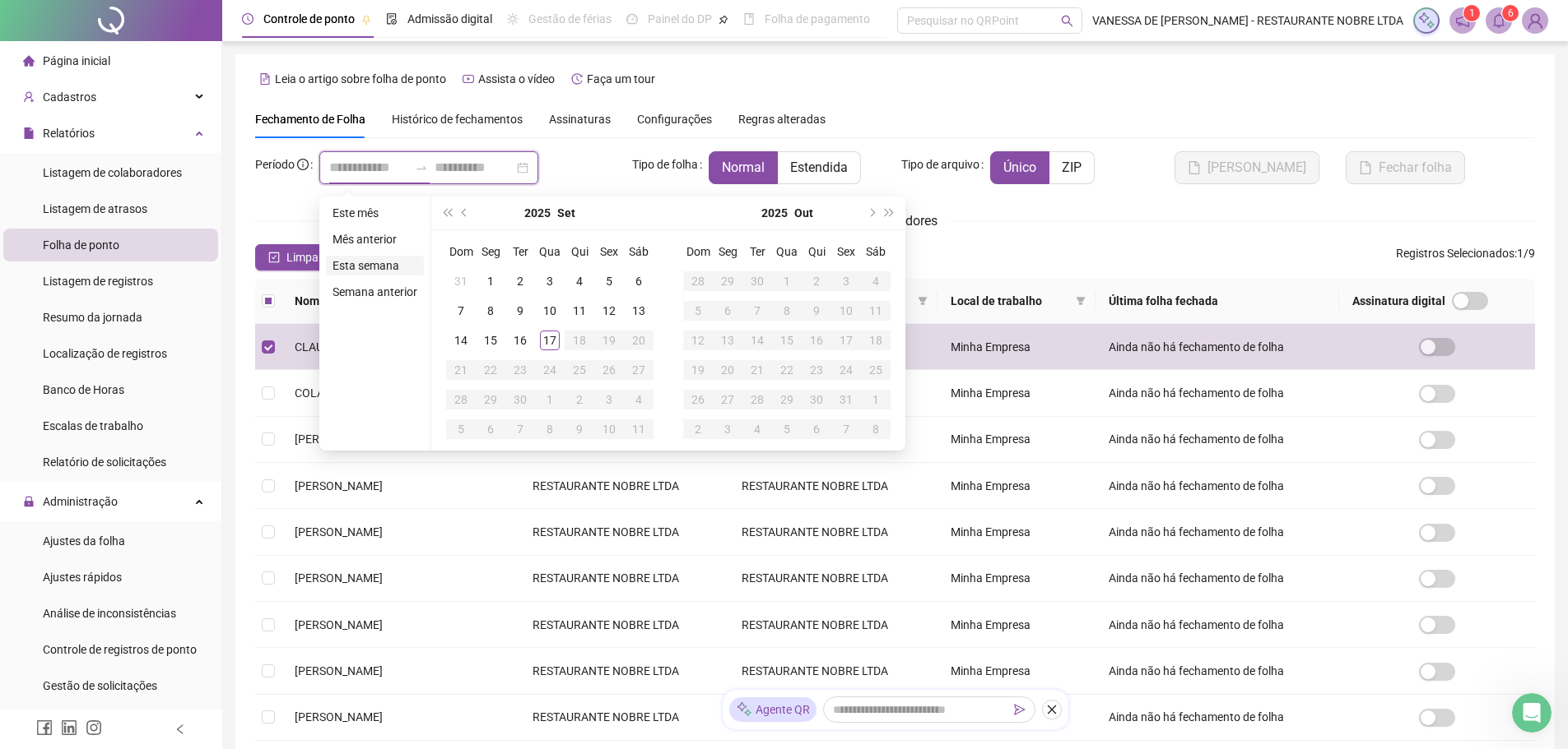
type input "**********"
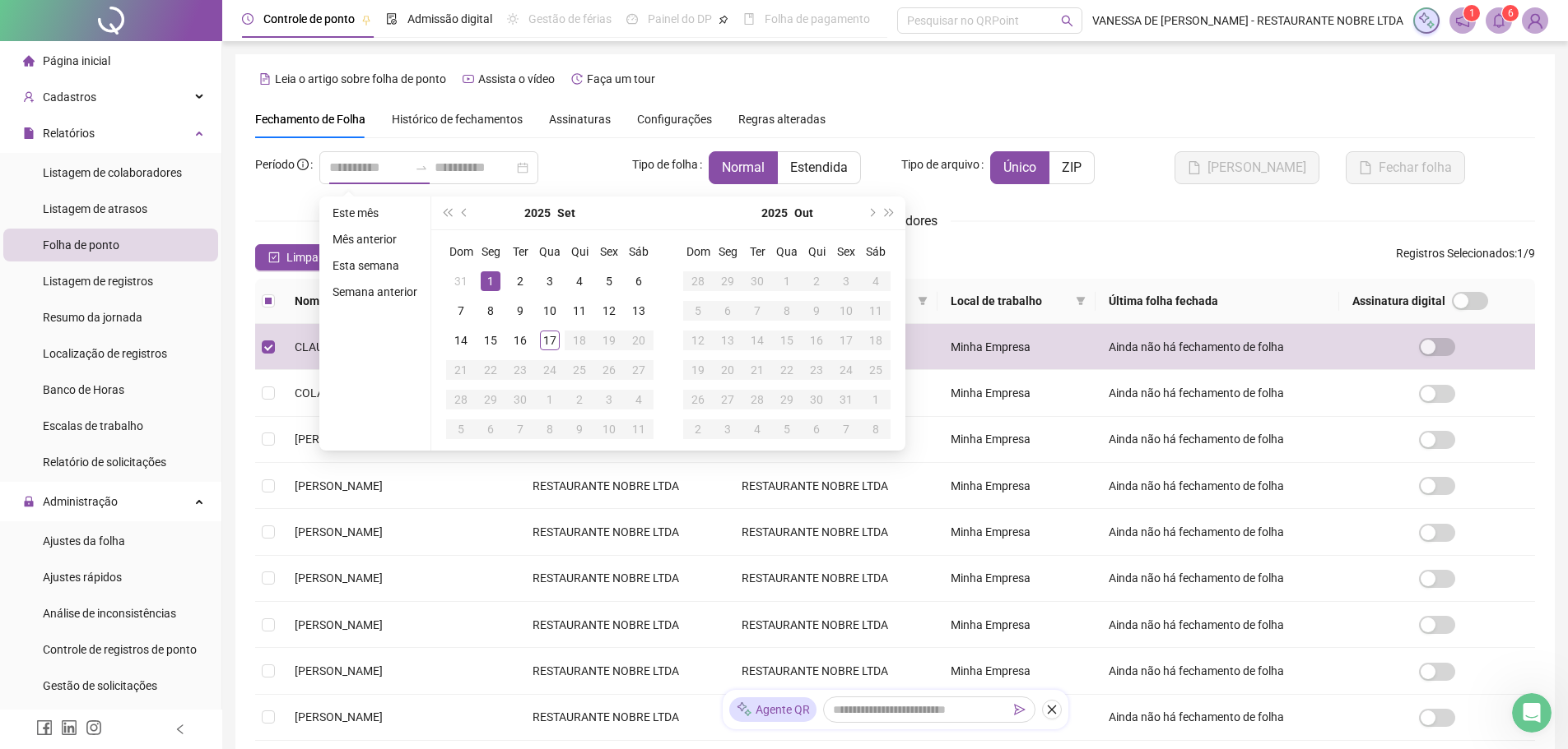
click at [490, 279] on div "1" at bounding box center [490, 281] width 19 height 19
type input "**********"
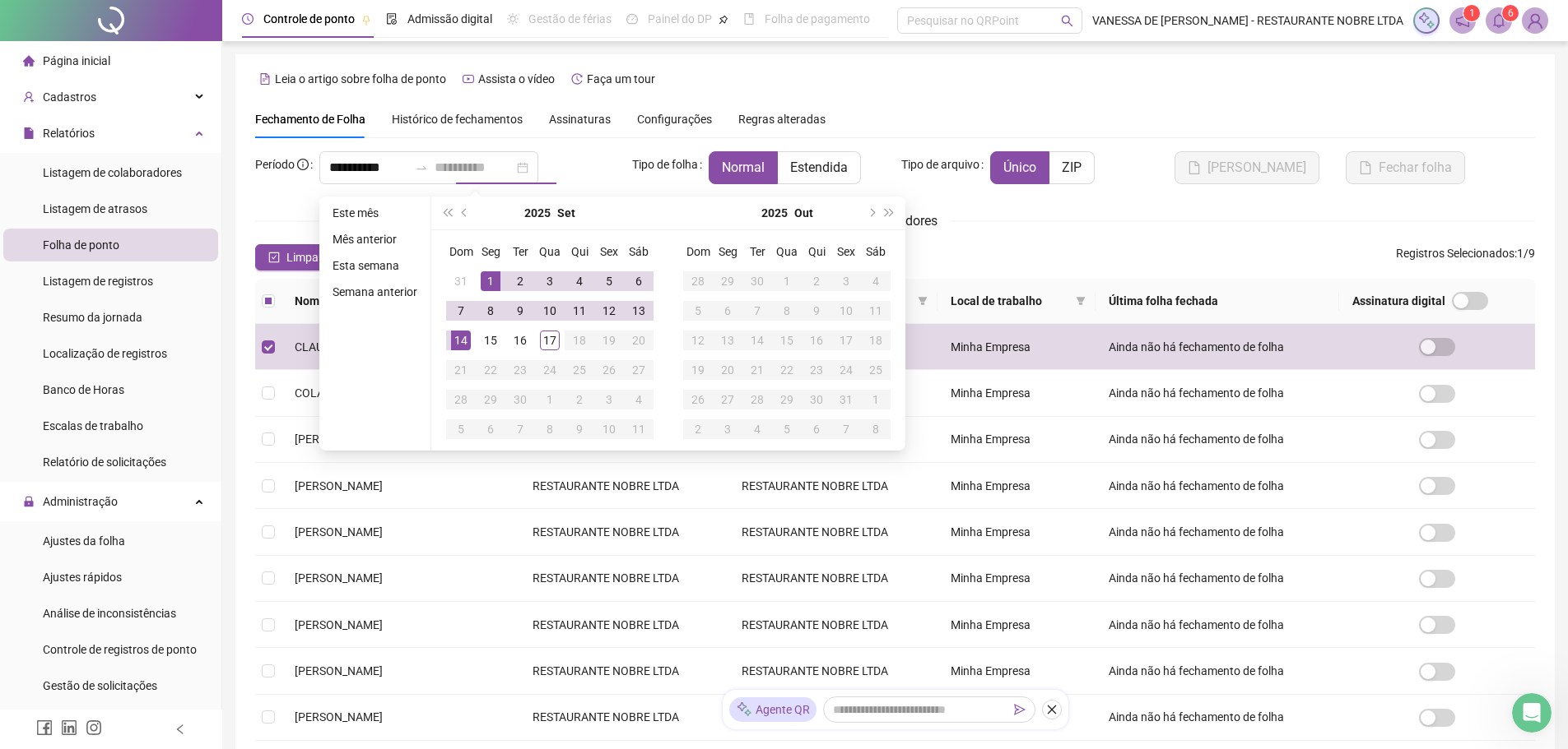
click at [463, 338] on div "14" at bounding box center [461, 340] width 19 height 19
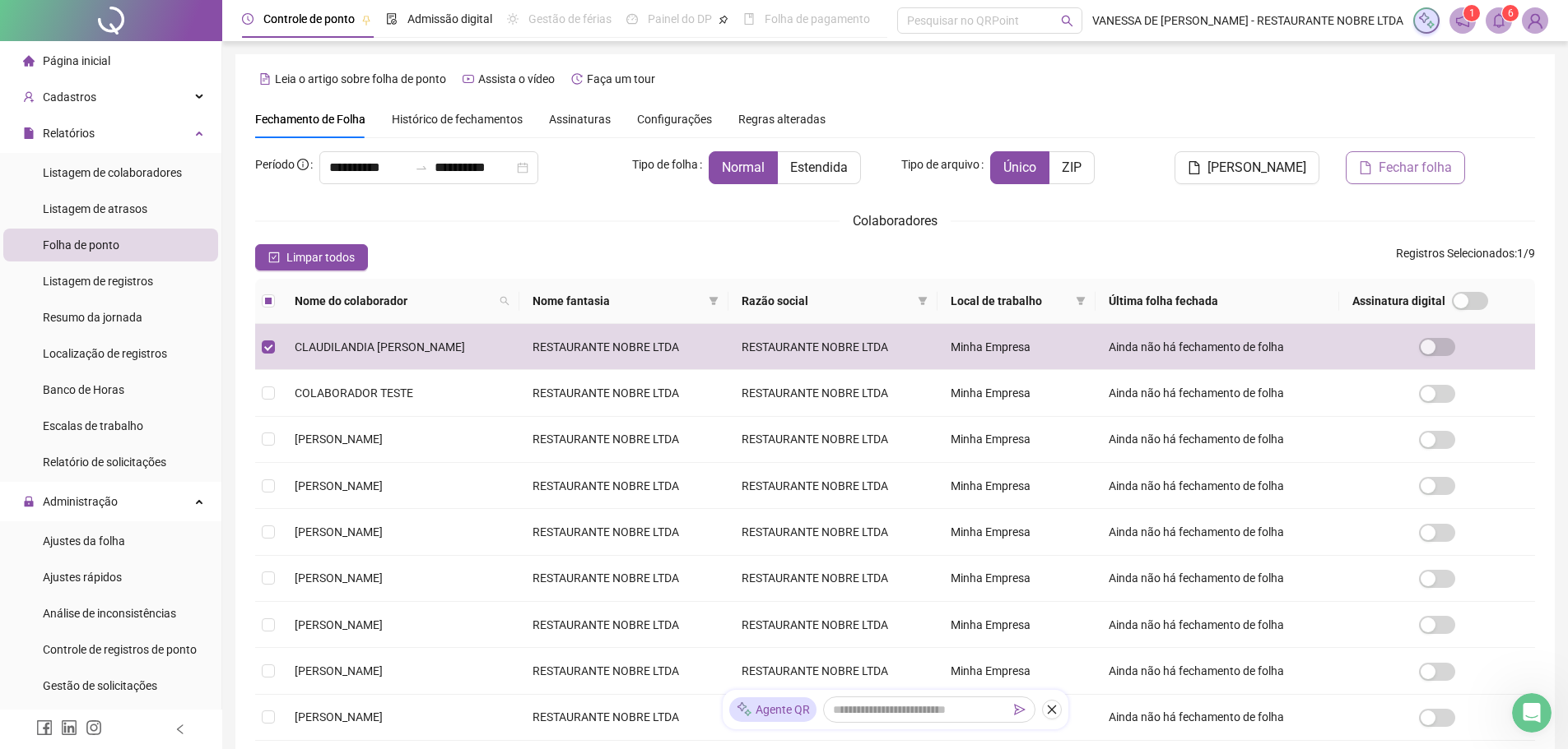
click at [1396, 175] on span "Fechar folha" at bounding box center [1415, 168] width 73 height 19
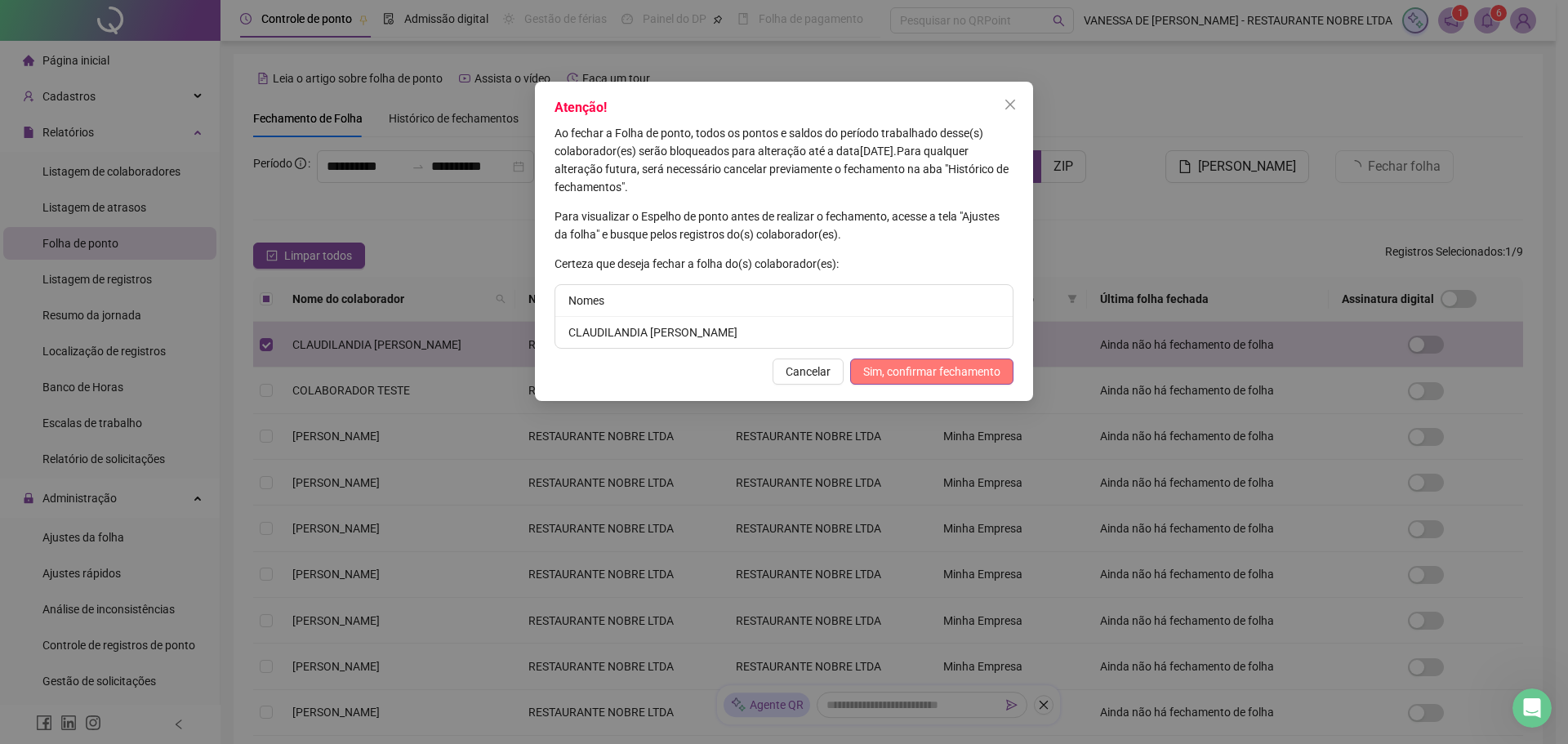
click at [959, 377] on span "Sim, confirmar fechamento" at bounding box center [931, 372] width 137 height 18
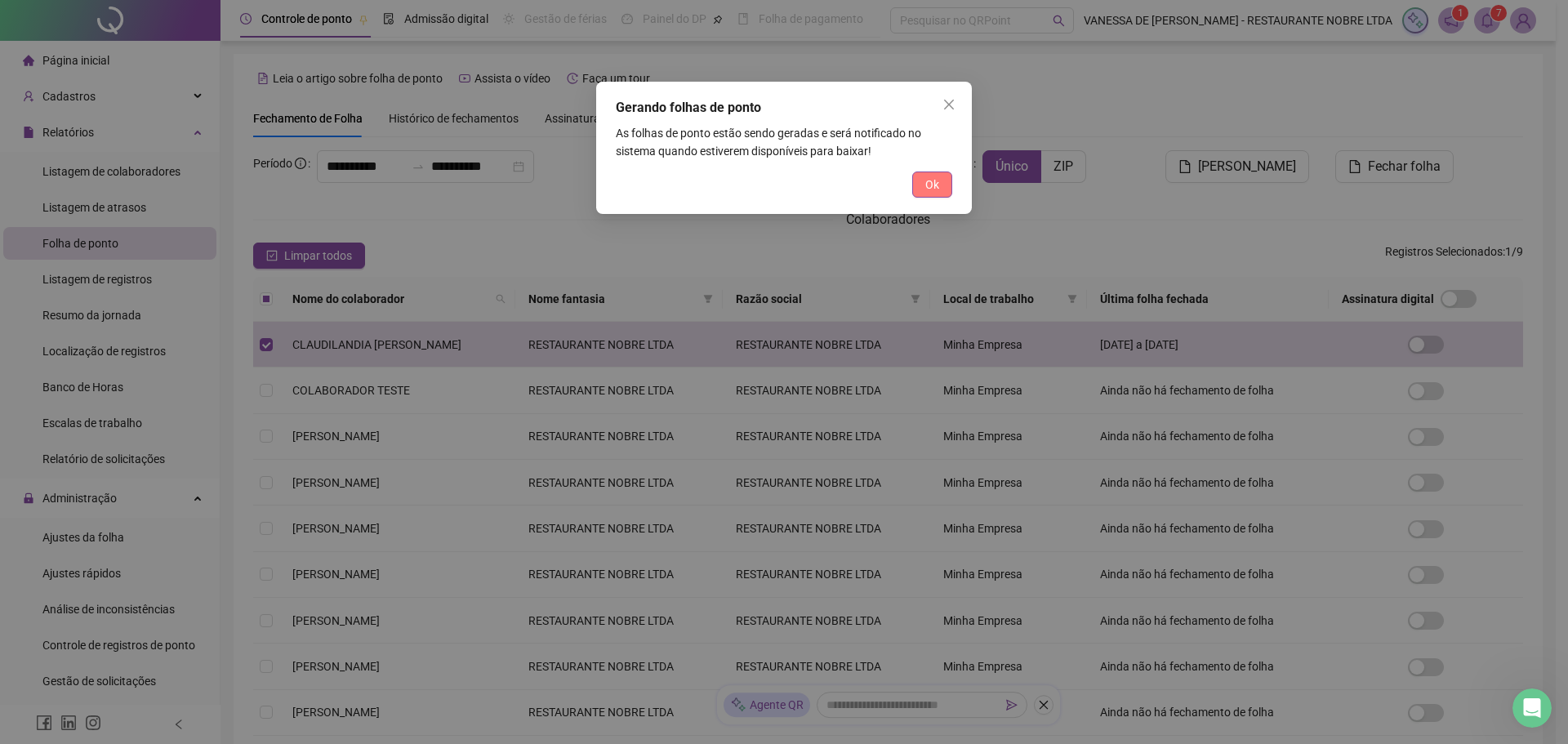
click at [938, 190] on span "Ok" at bounding box center [932, 184] width 14 height 18
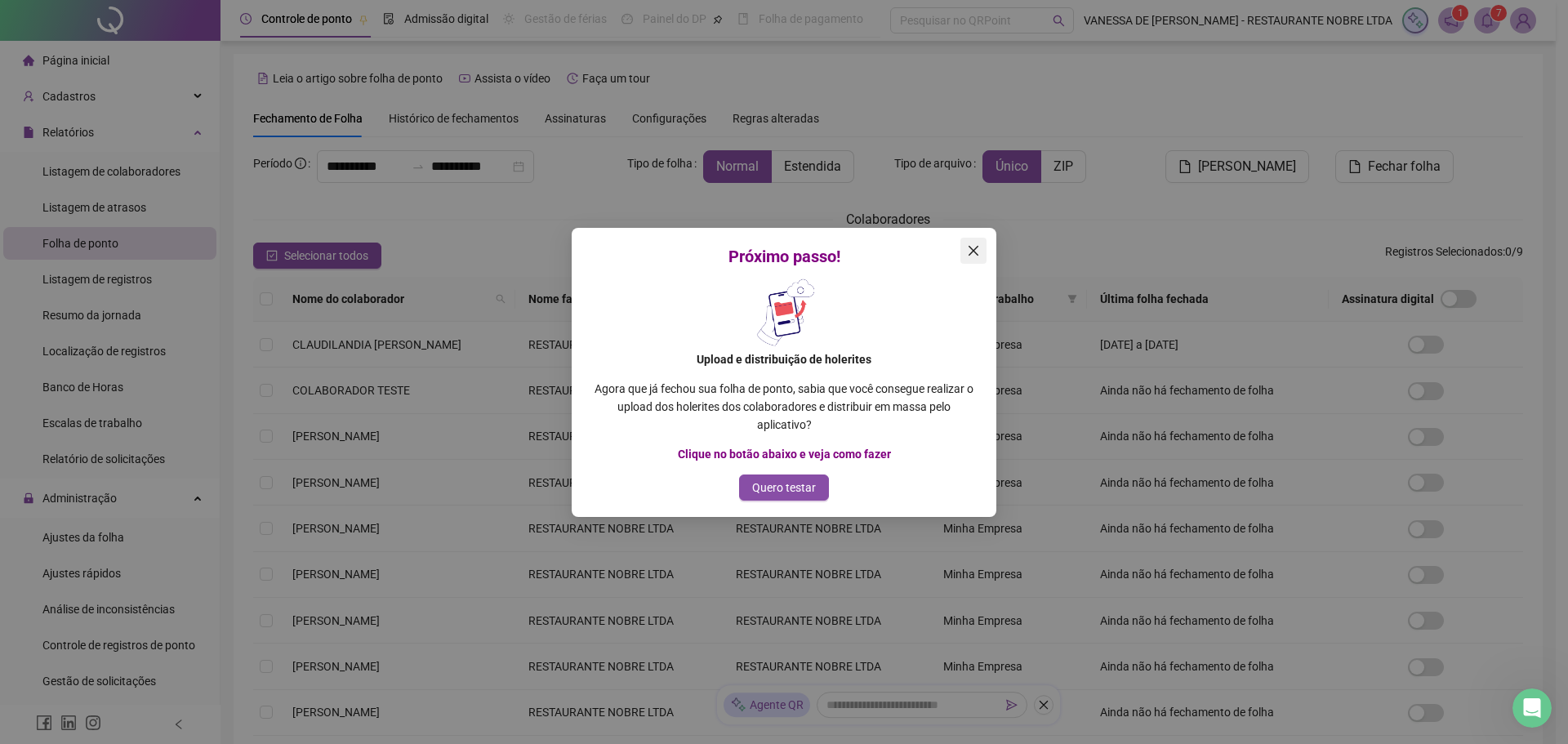
click at [974, 253] on icon "close" at bounding box center [973, 250] width 13 height 13
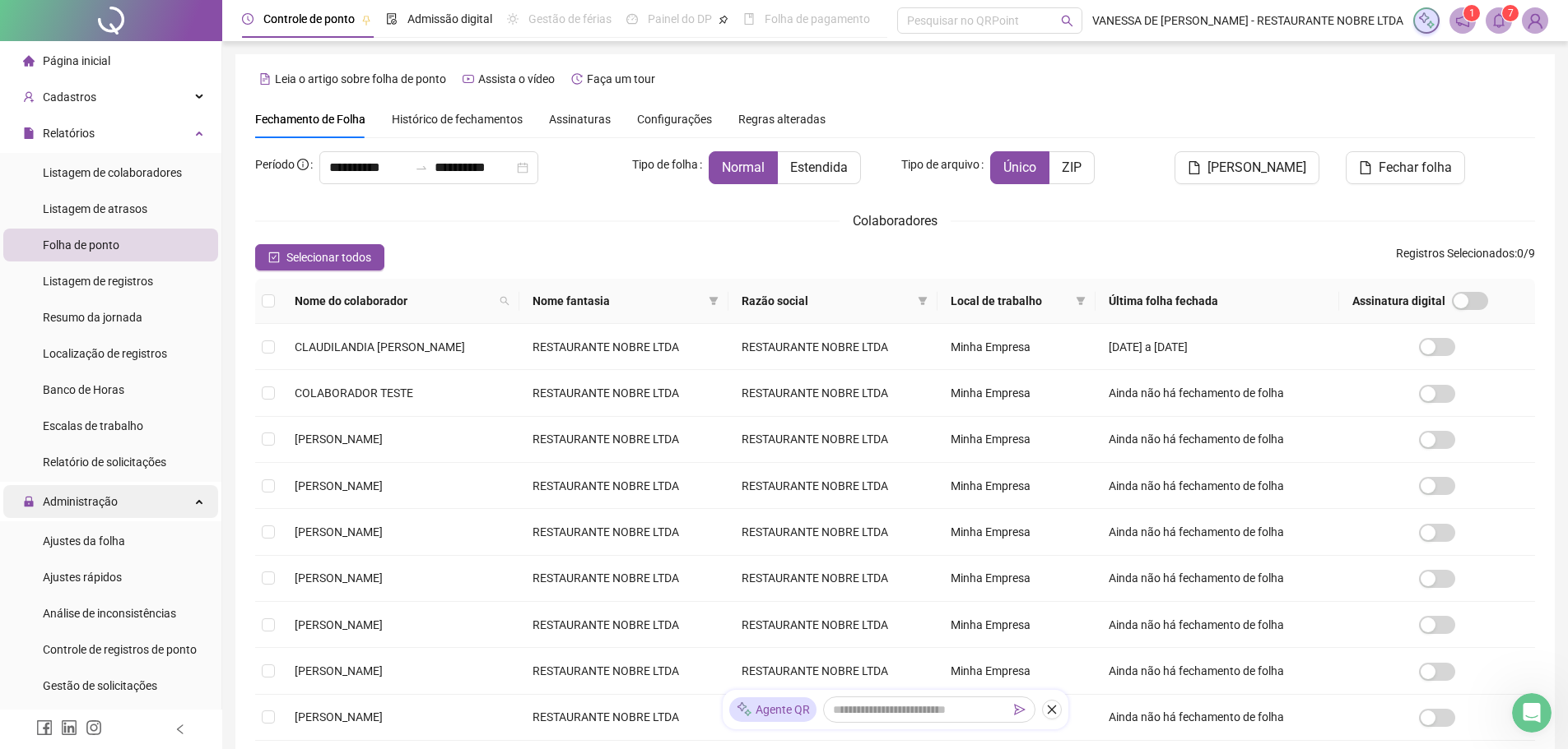
click at [196, 501] on icon at bounding box center [200, 501] width 8 height 0
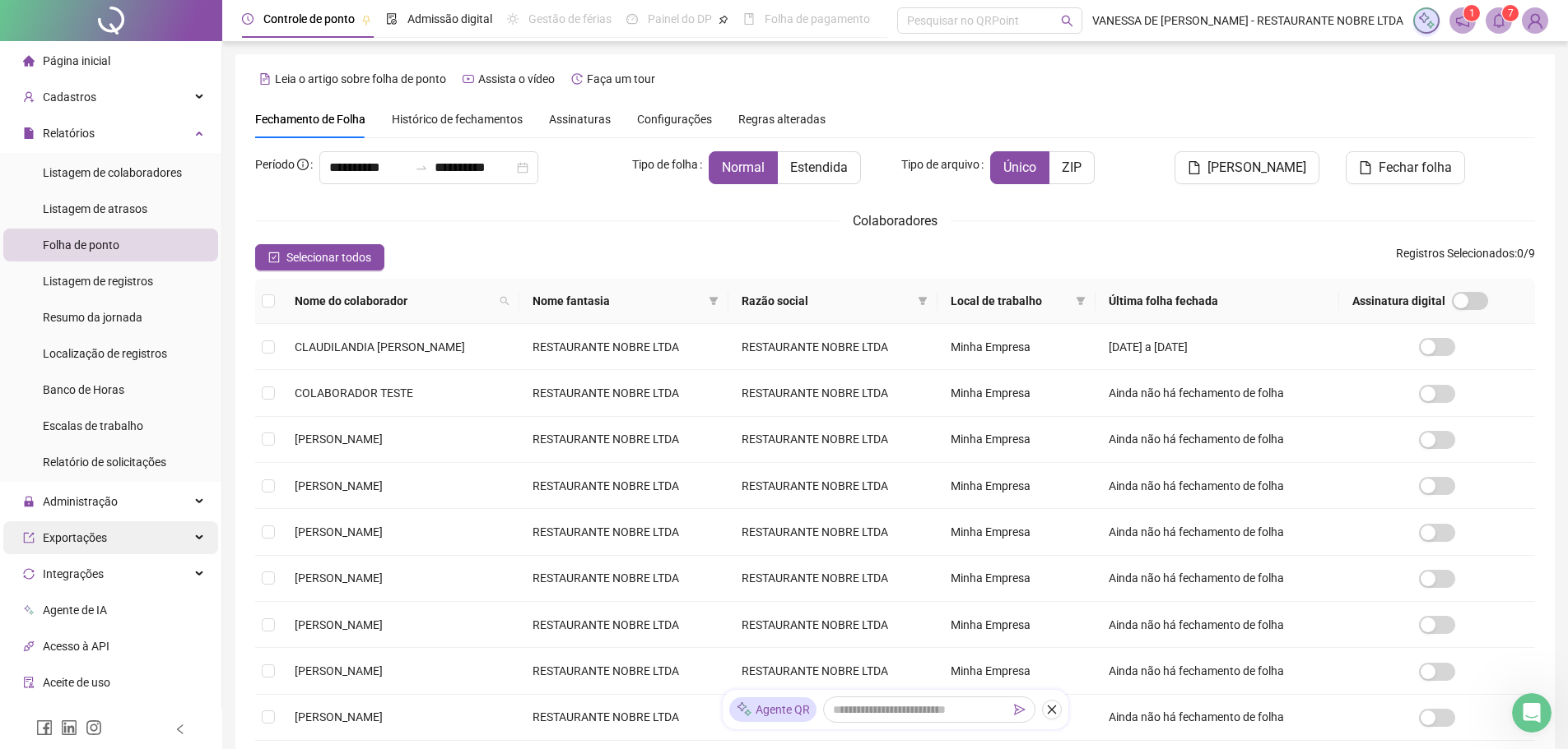
click at [135, 536] on div "Exportações" at bounding box center [111, 538] width 215 height 33
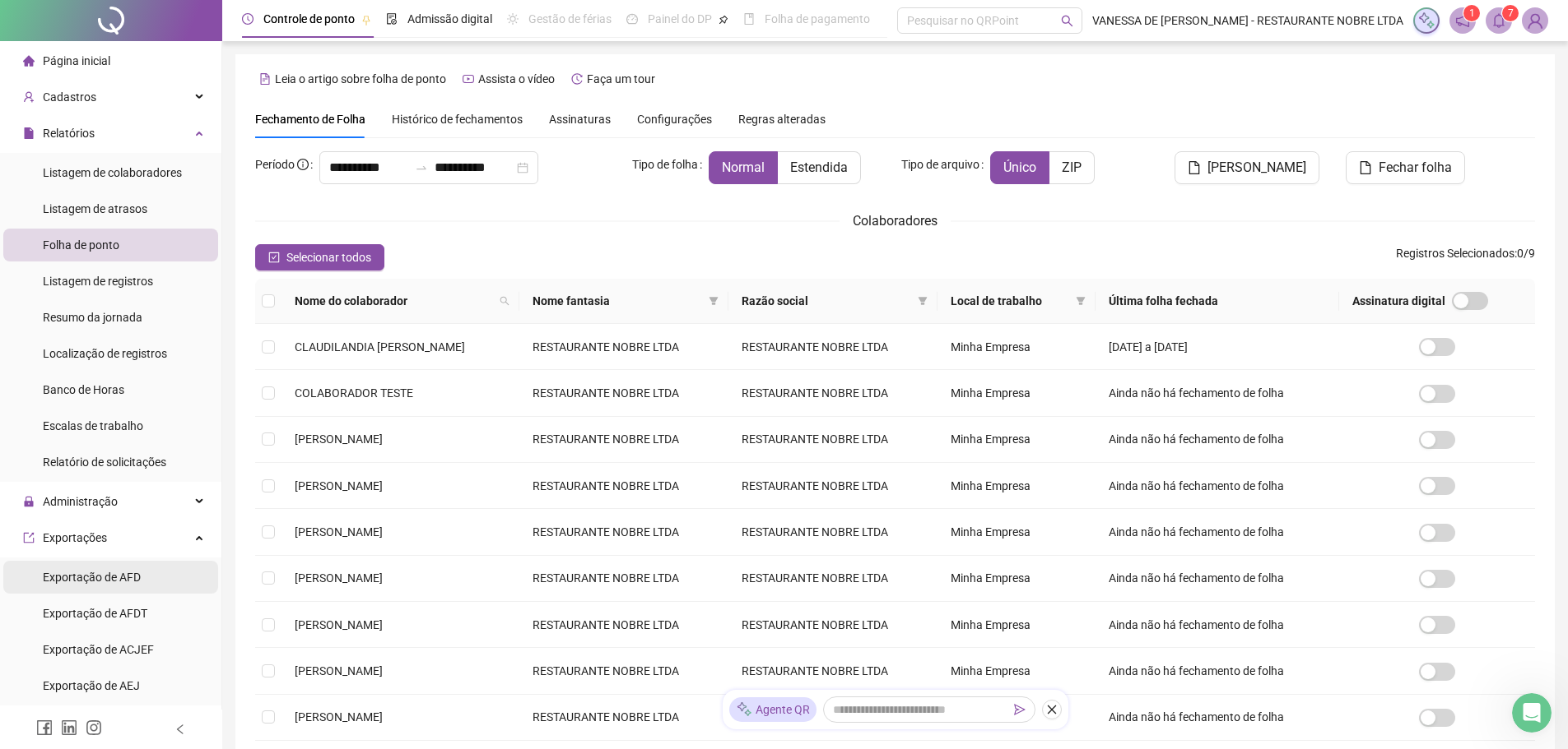
scroll to position [82, 0]
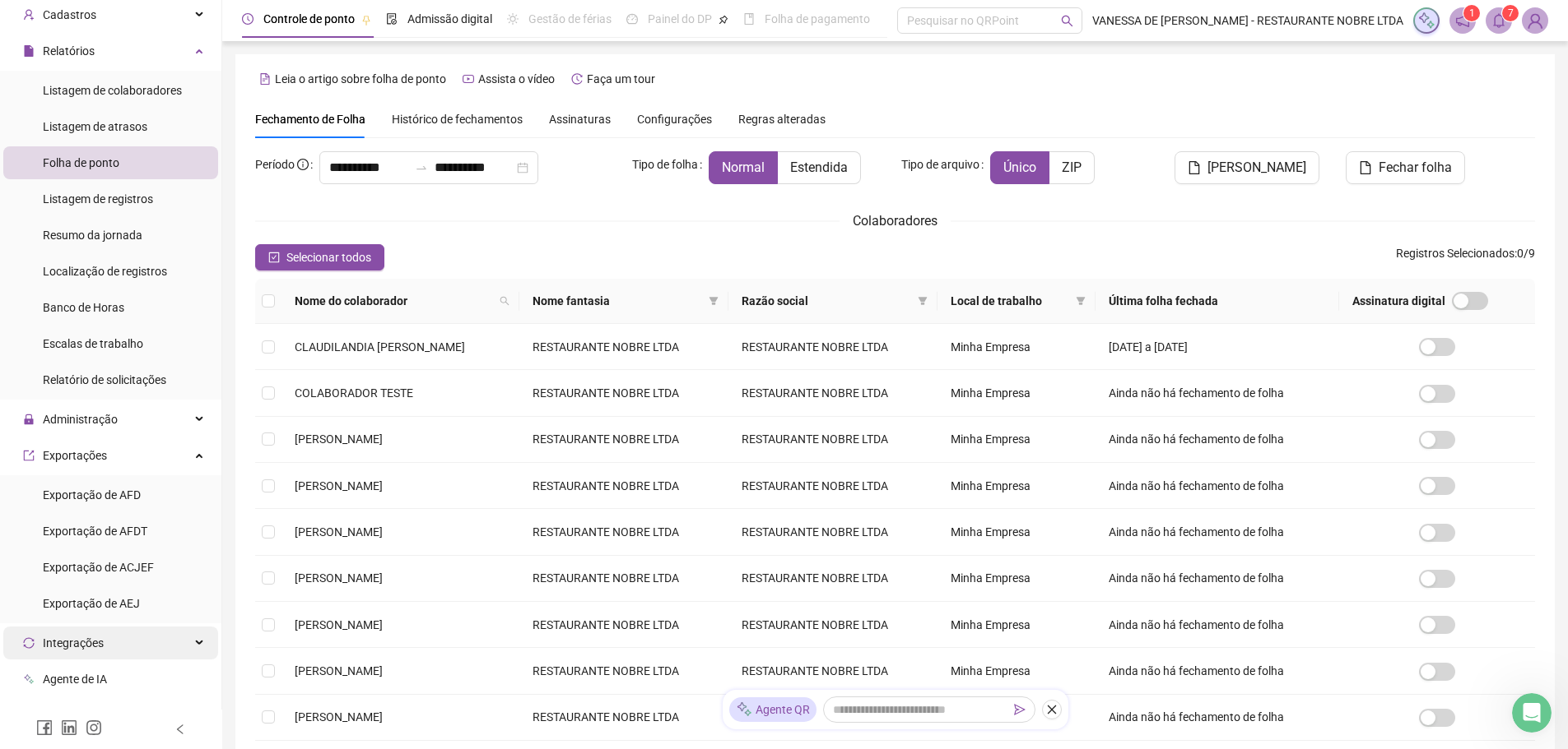
click at [194, 641] on div "Integrações" at bounding box center [111, 643] width 215 height 33
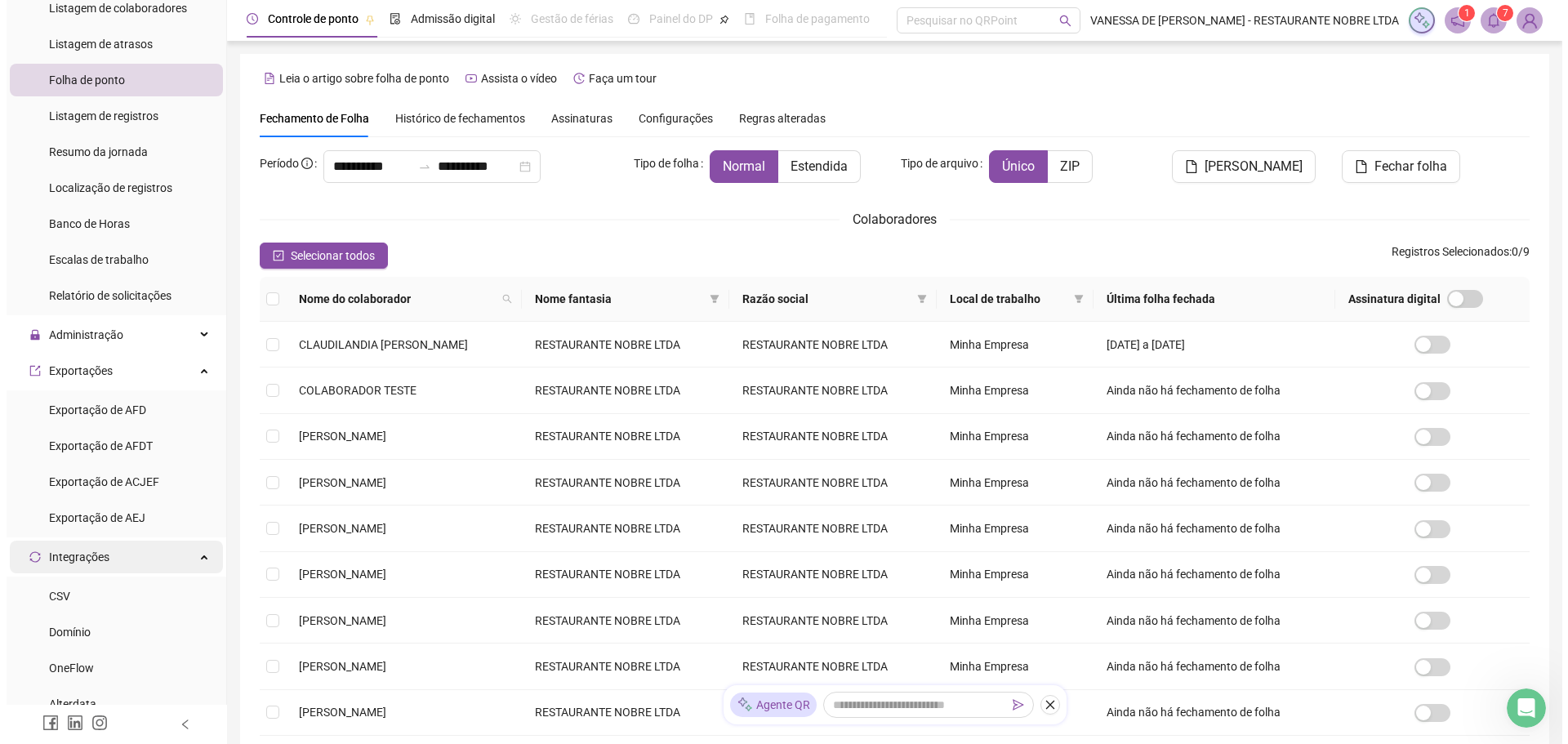
scroll to position [245, 0]
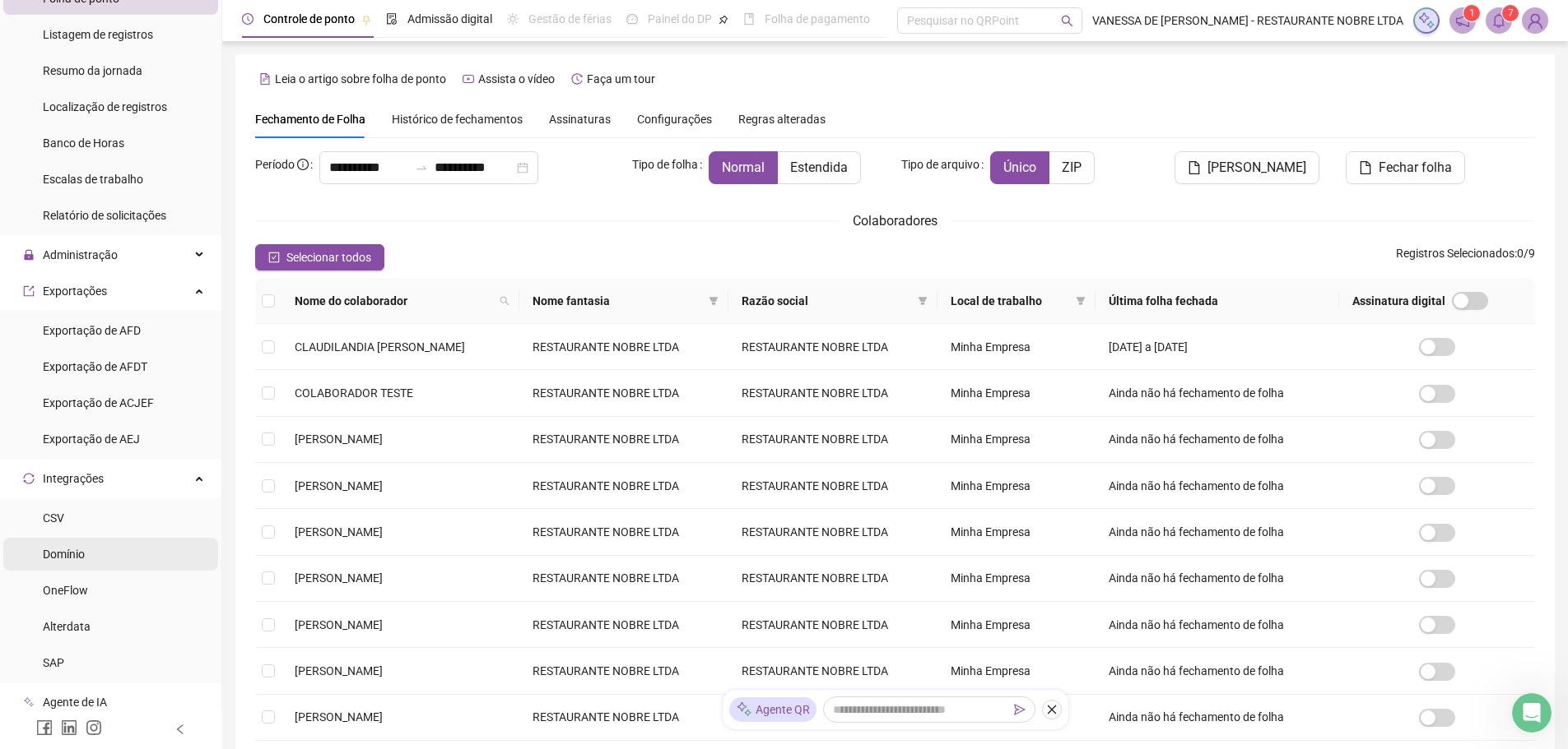
click at [63, 550] on span "Domínio" at bounding box center [63, 554] width 42 height 13
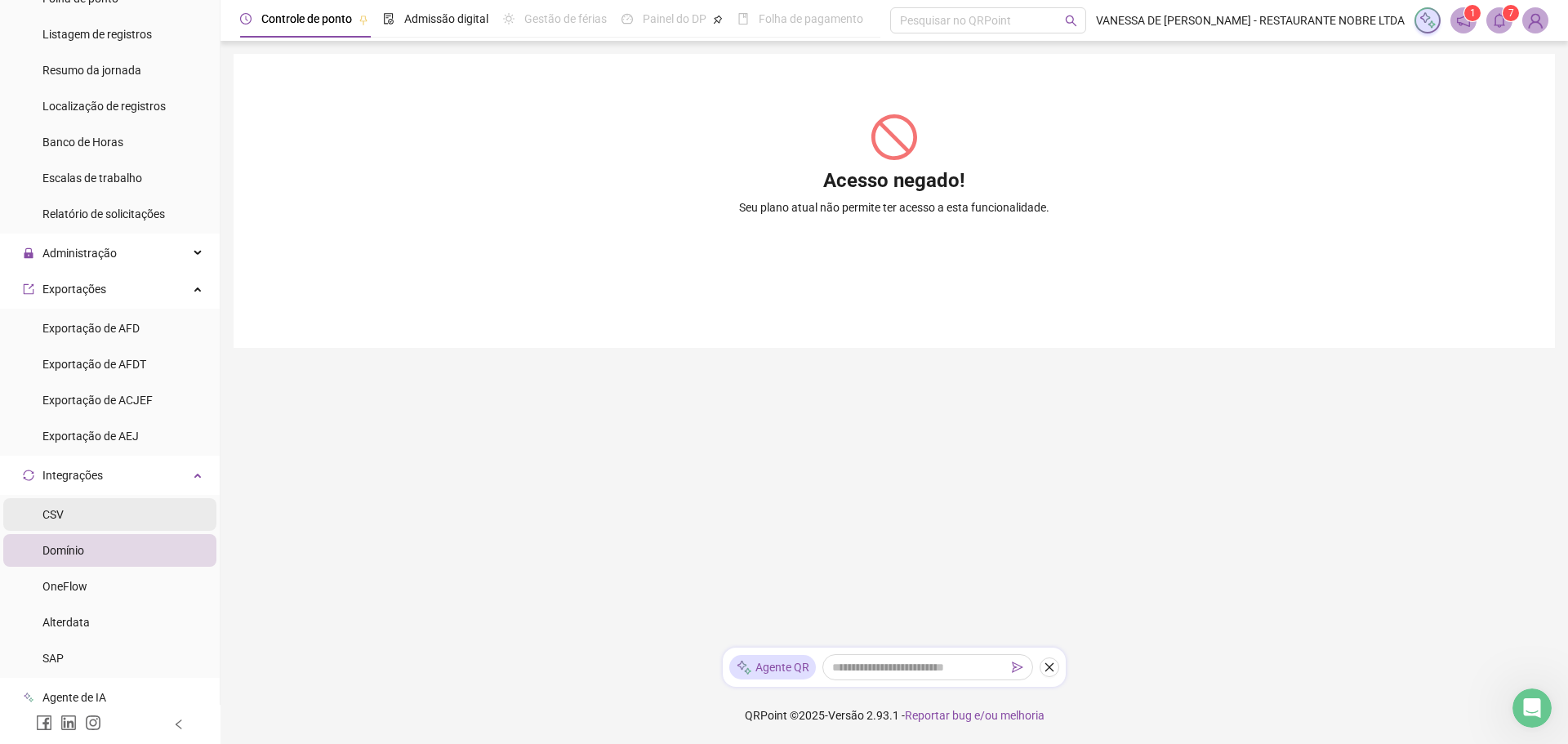
click at [59, 522] on span "CSV" at bounding box center [53, 515] width 21 height 13
click at [72, 582] on span "OneFlow" at bounding box center [64, 587] width 45 height 13
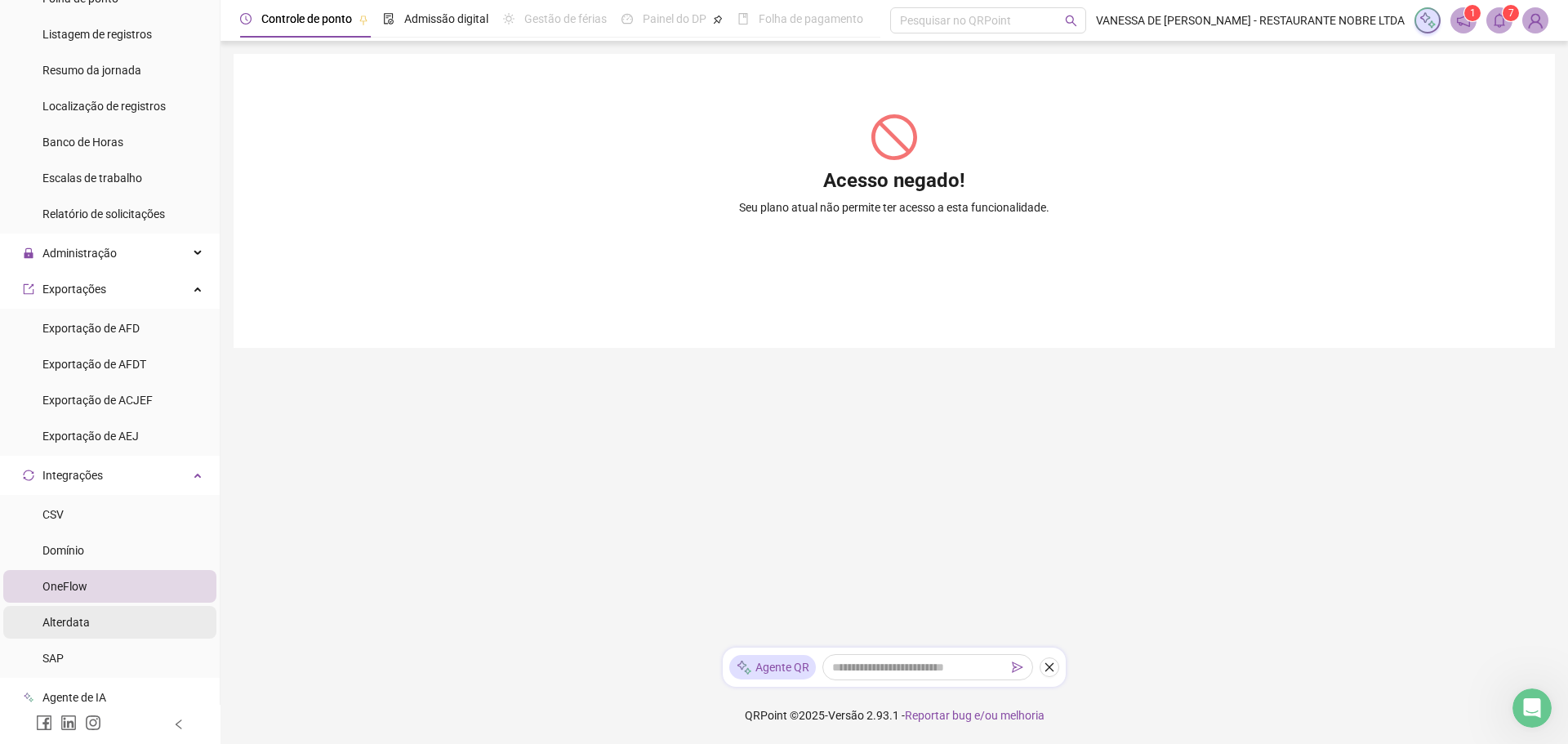
drag, startPoint x: 76, startPoint y: 615, endPoint x: 76, endPoint y: 639, distance: 24.0
click at [76, 616] on span "Alterdata" at bounding box center [66, 622] width 47 height 13
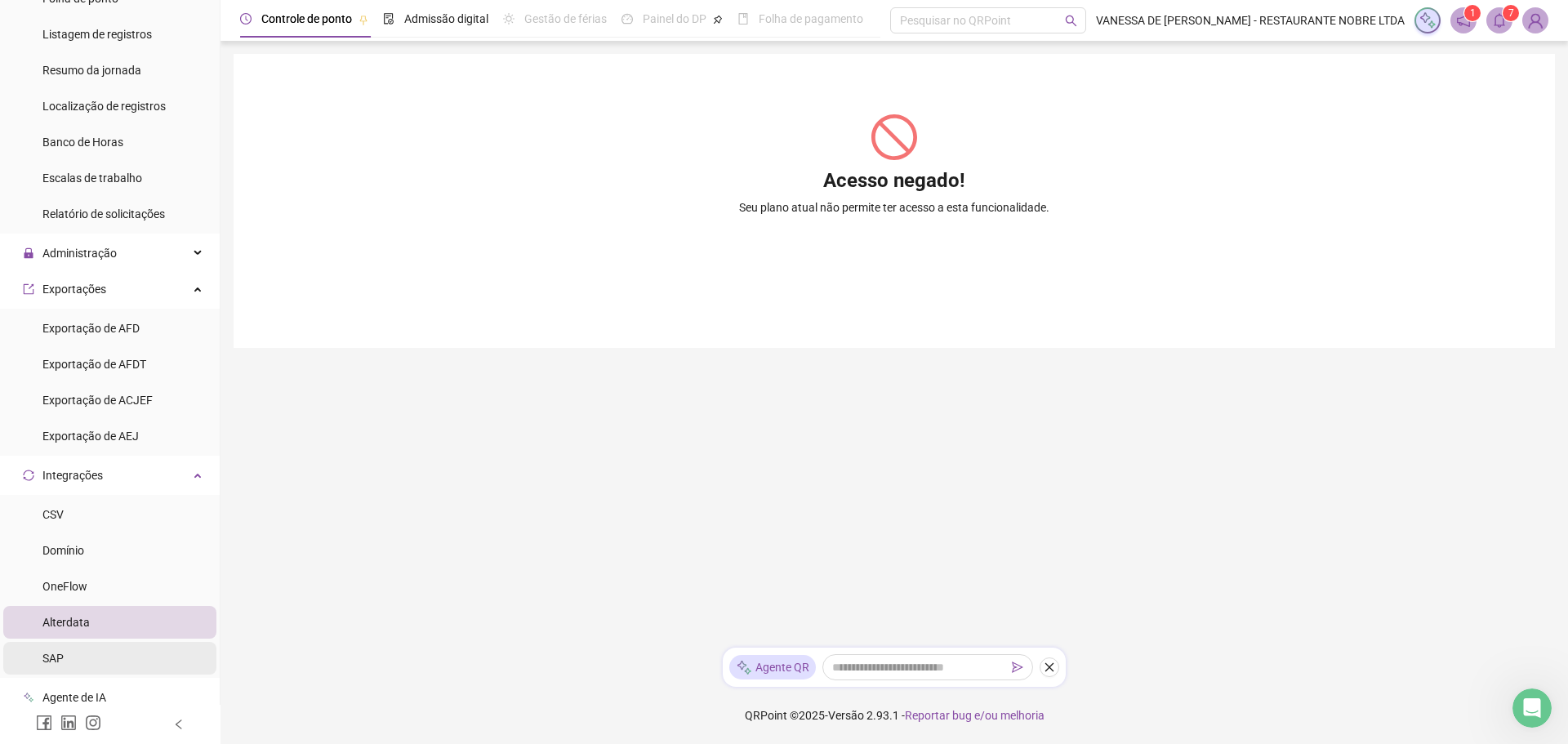
click at [71, 652] on li "SAP" at bounding box center [110, 658] width 213 height 33
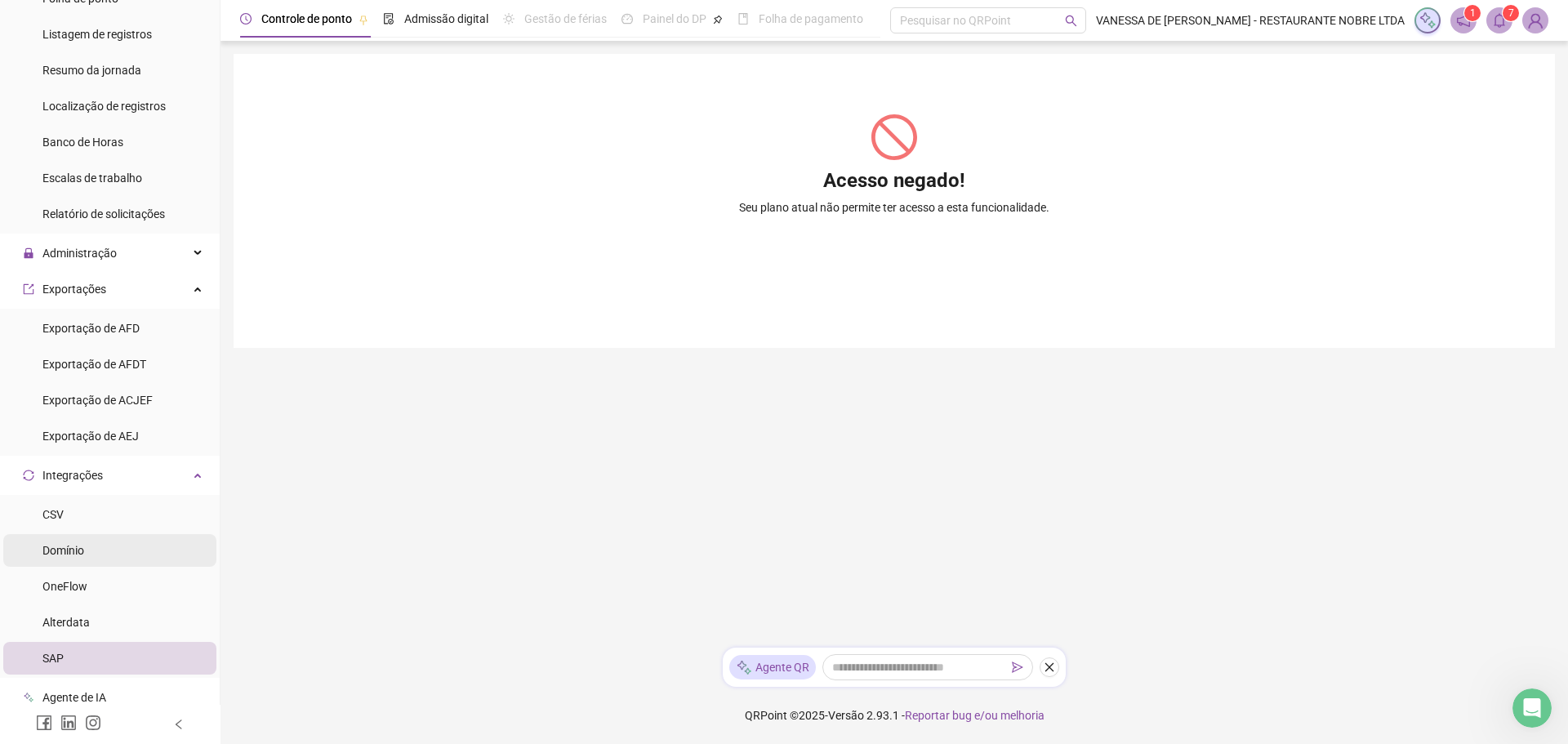
click at [80, 553] on span "Domínio" at bounding box center [62, 551] width 41 height 13
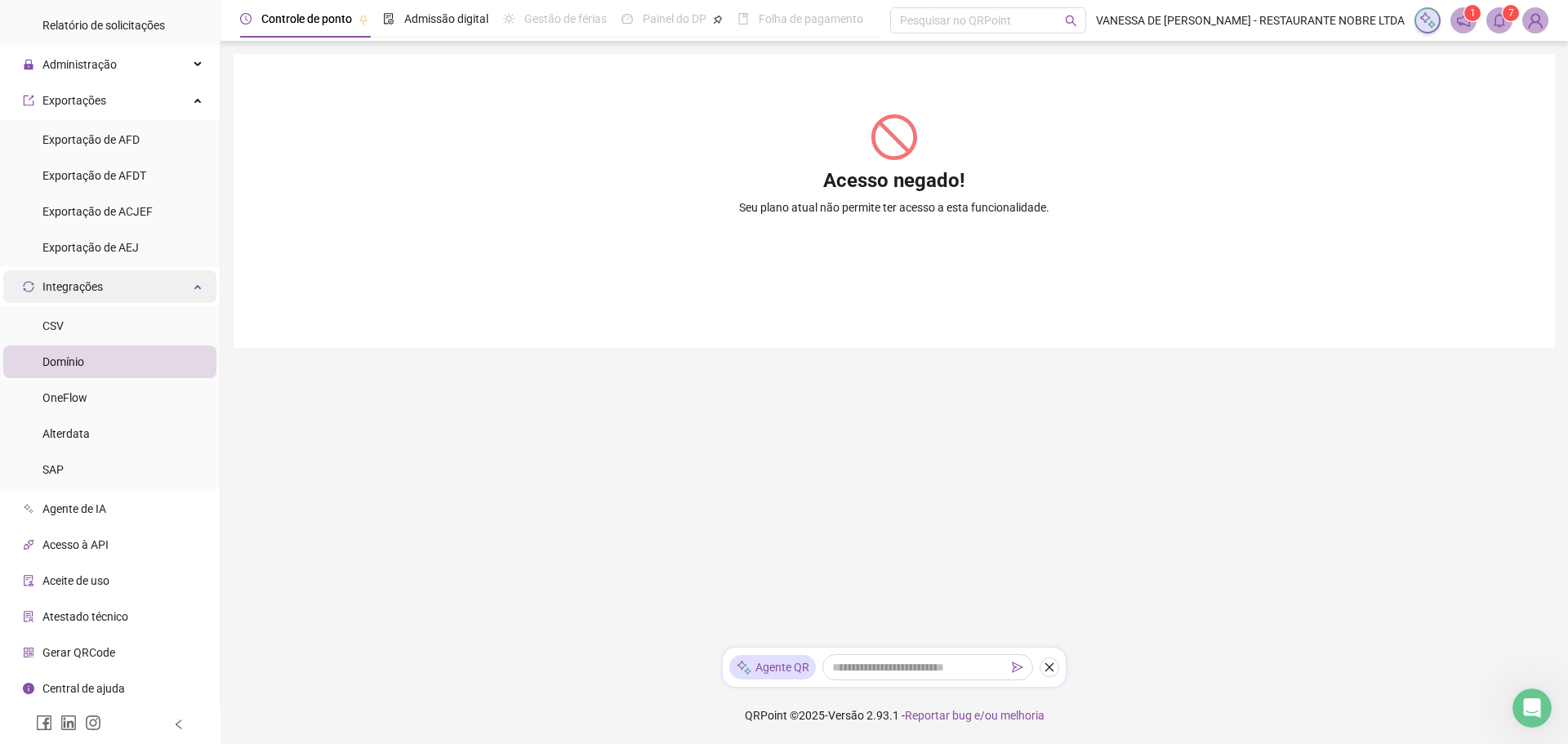
scroll to position [352, 0]
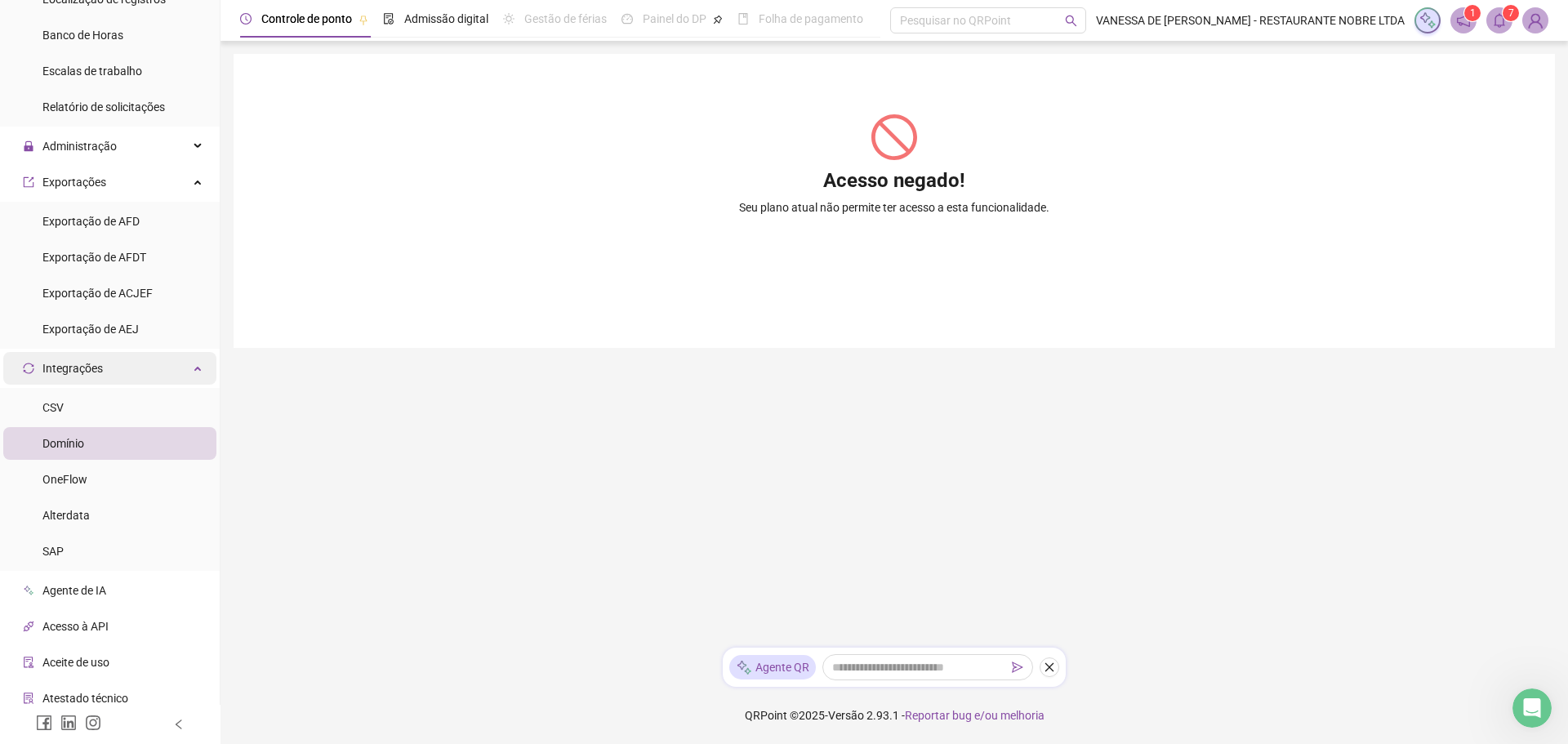
click at [182, 367] on div "Integrações" at bounding box center [110, 368] width 213 height 33
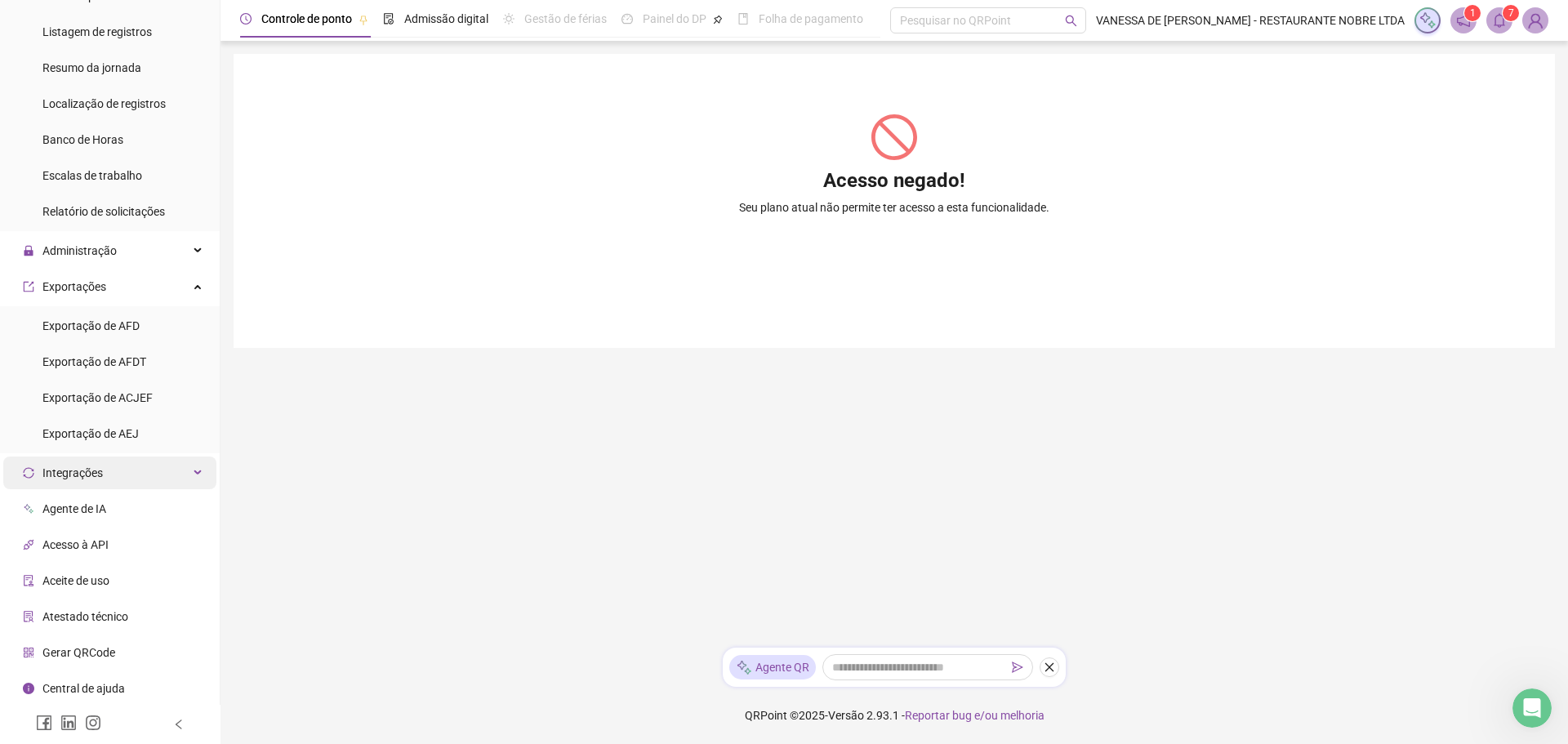
scroll to position [248, 0]
click at [195, 473] on icon at bounding box center [198, 473] width 8 height 0
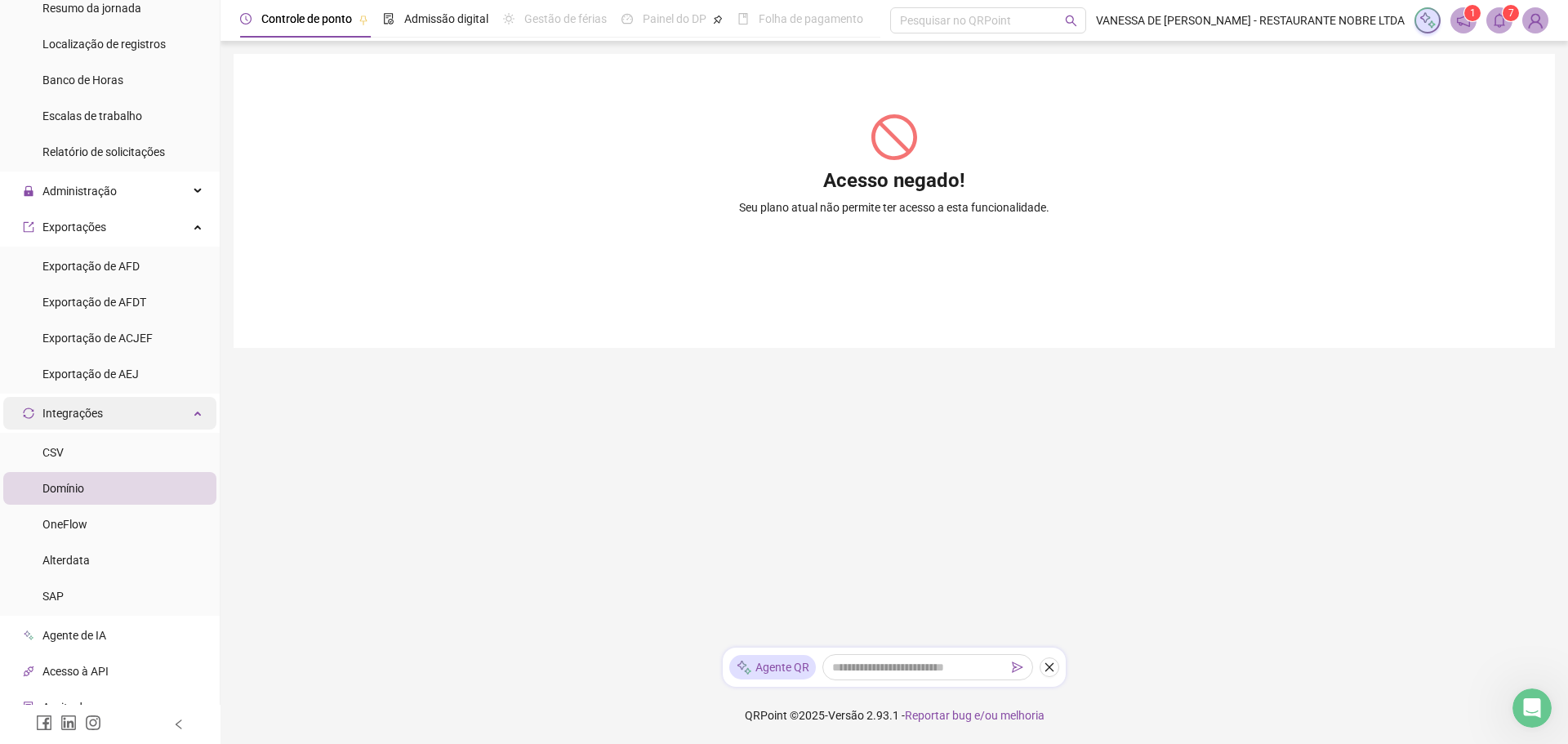
scroll to position [352, 0]
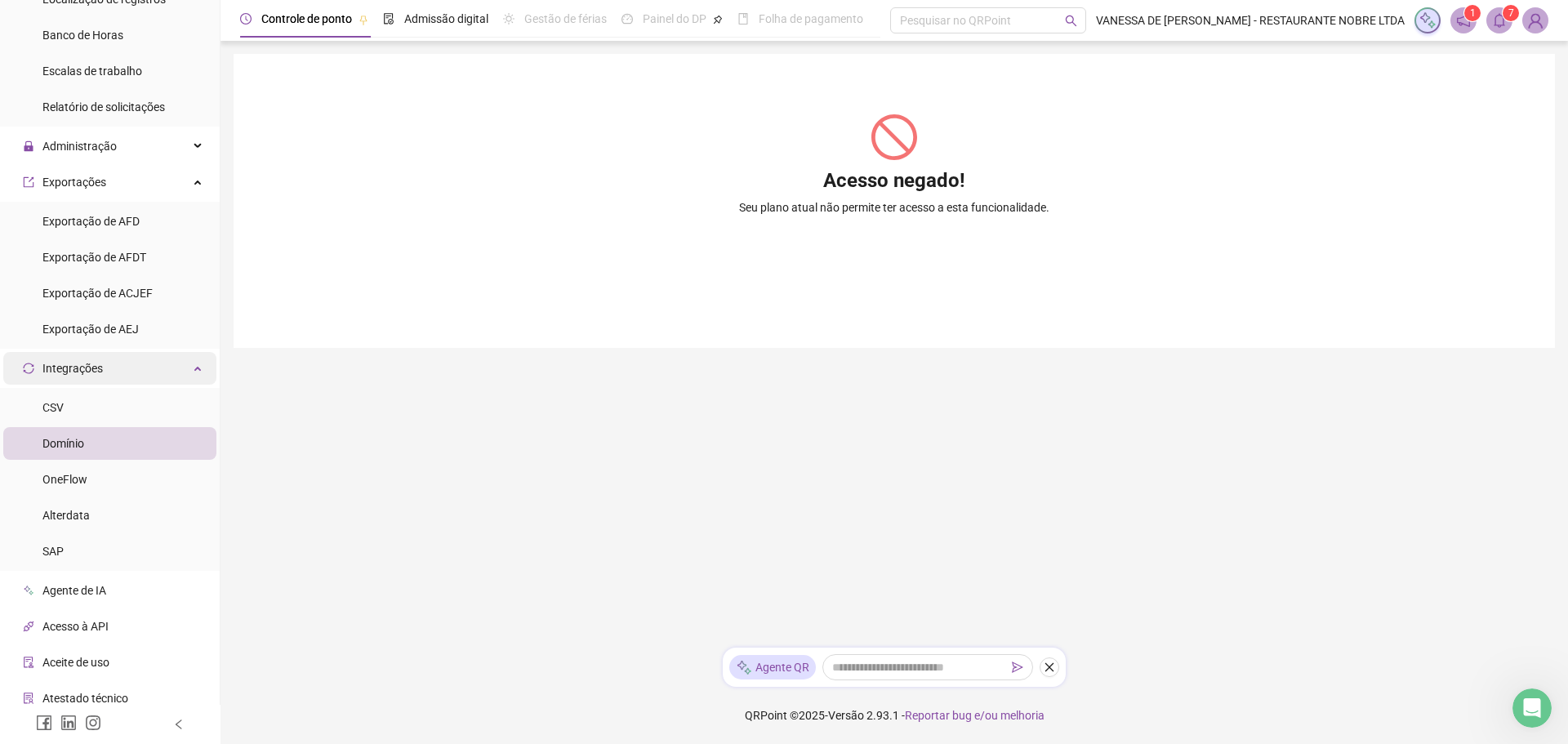
click at [195, 367] on icon at bounding box center [198, 367] width 8 height 0
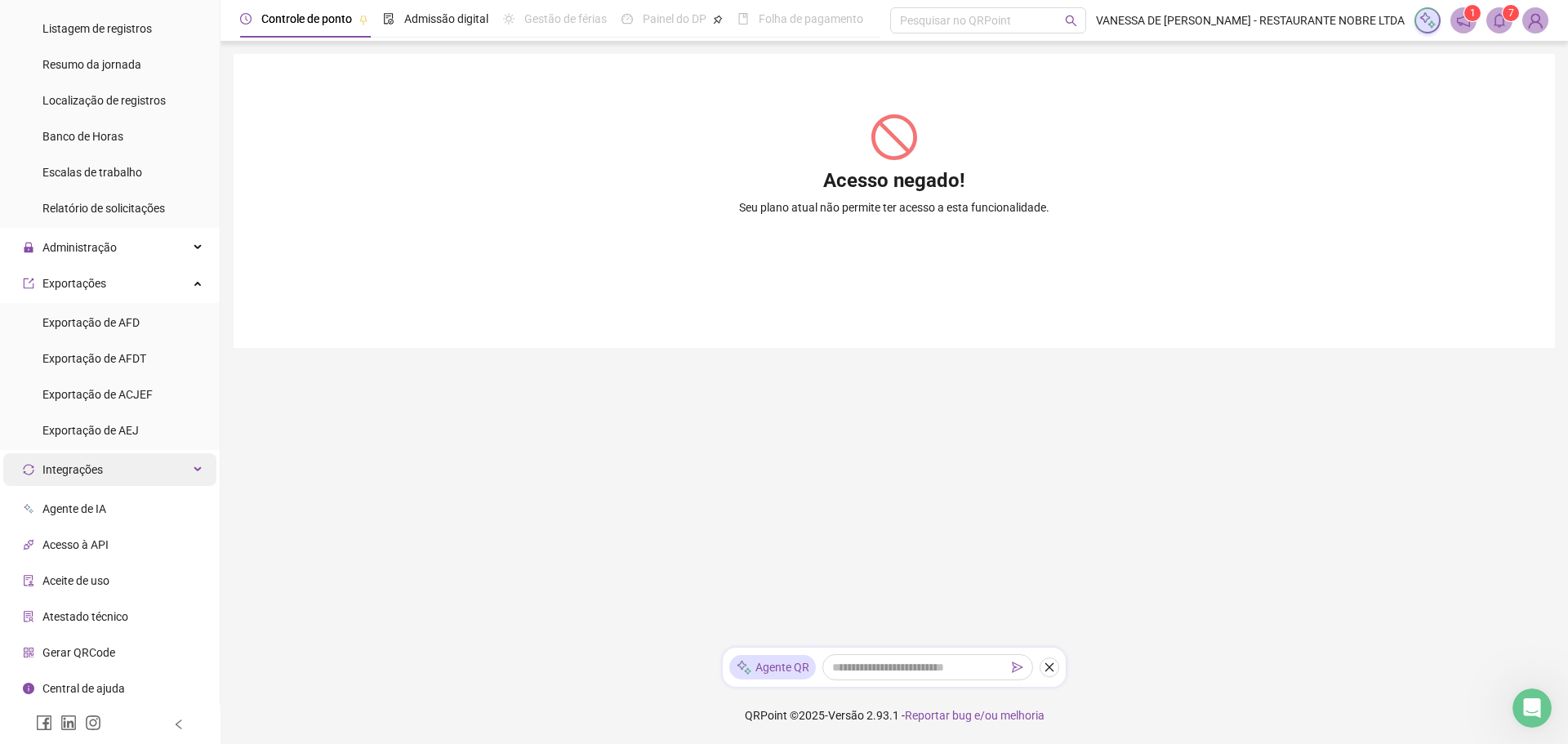
scroll to position [248, 0]
click at [86, 332] on span "Exportação de AFD" at bounding box center [90, 326] width 97 height 13
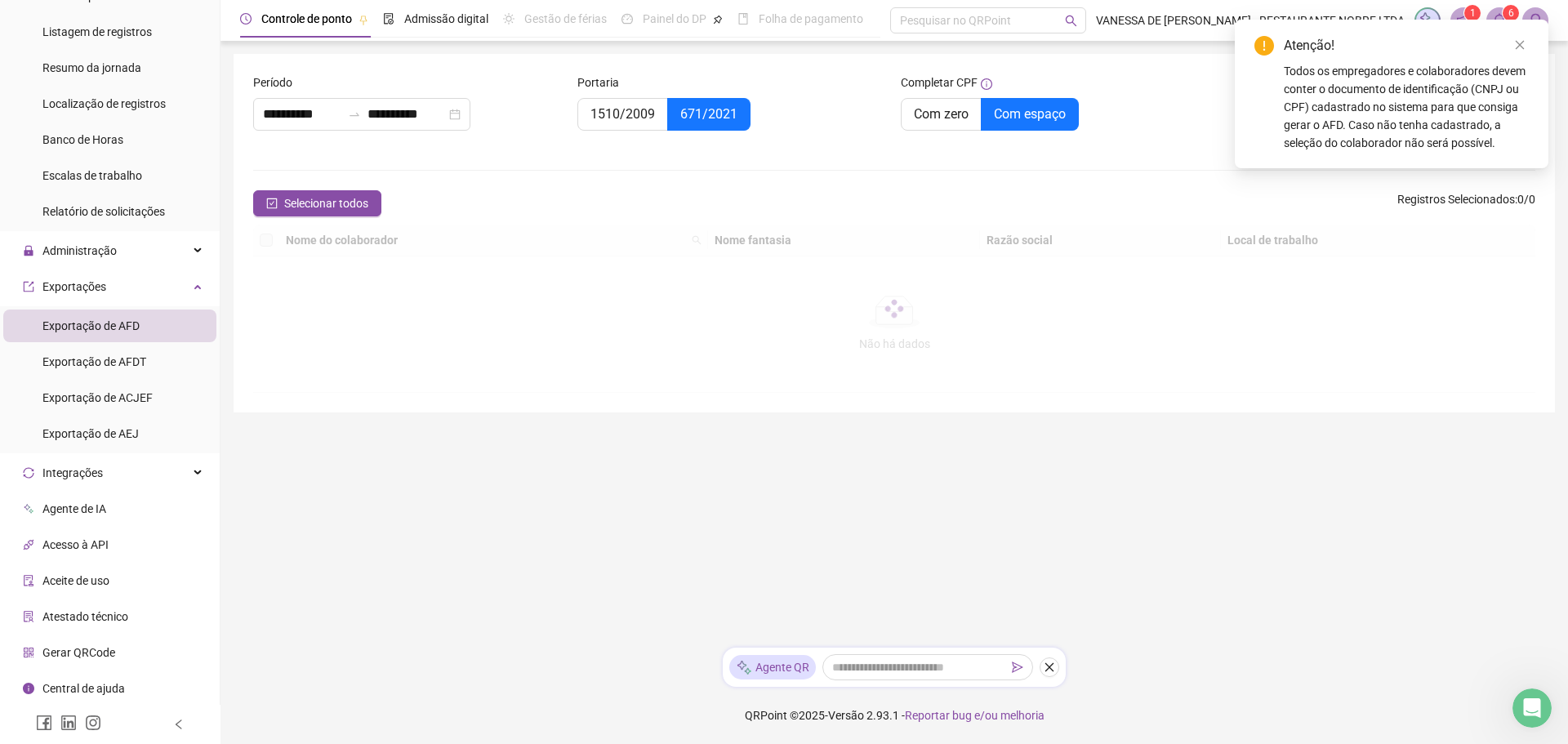
type input "**********"
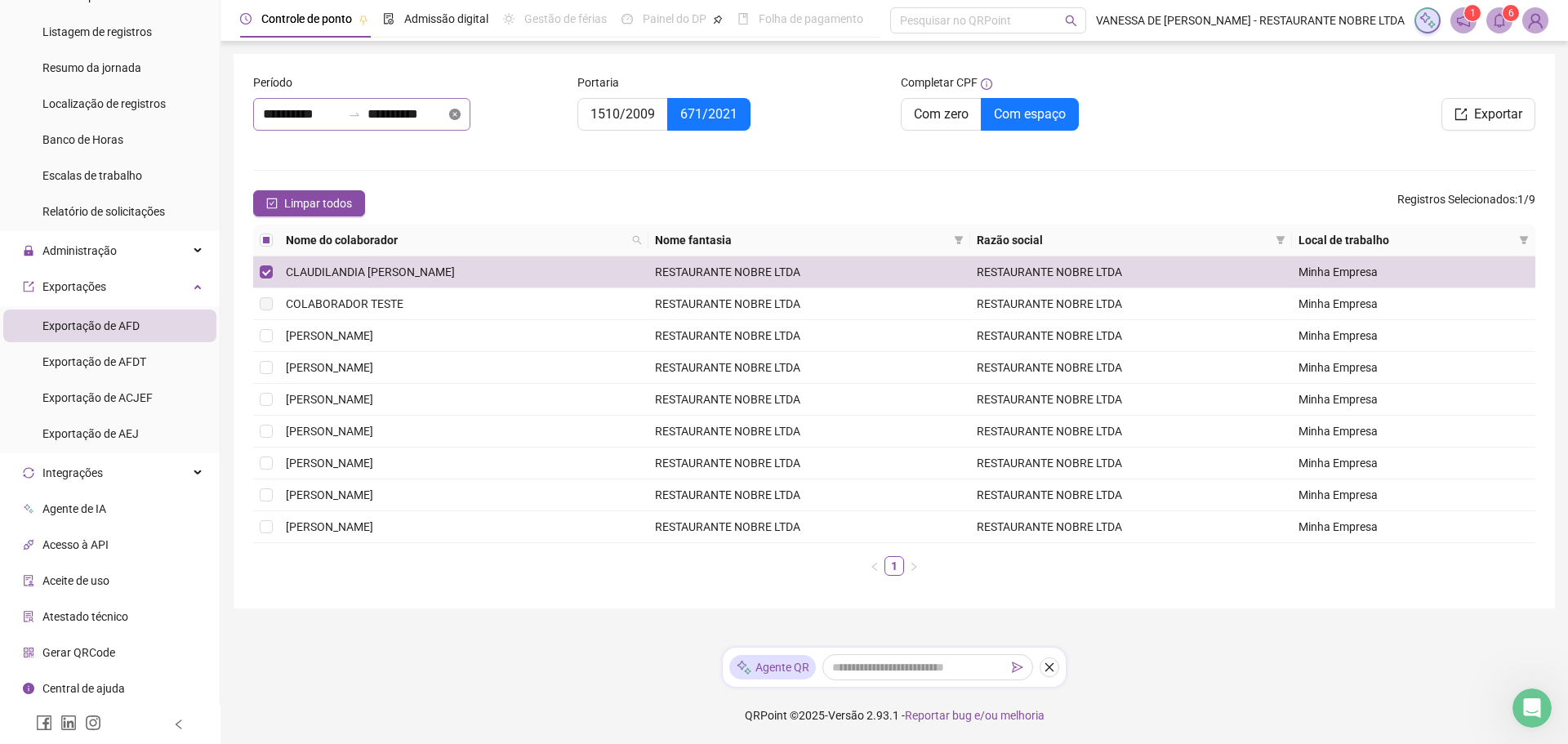
click at [461, 112] on icon "close-circle" at bounding box center [455, 114] width 11 height 11
click at [471, 112] on div at bounding box center [361, 114] width 217 height 33
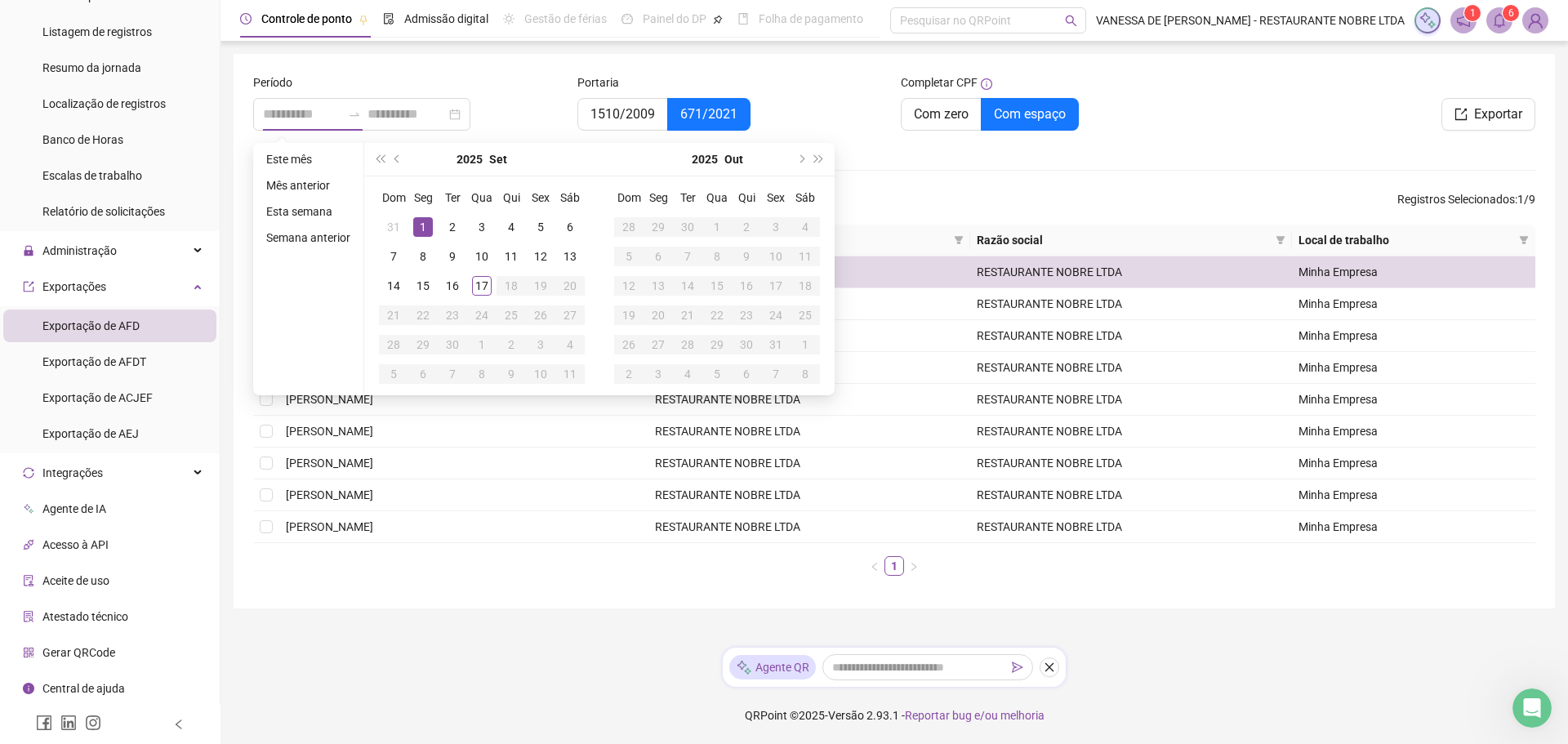
click at [422, 229] on div "1" at bounding box center [423, 227] width 19 height 19
click at [396, 282] on div "14" at bounding box center [393, 285] width 19 height 19
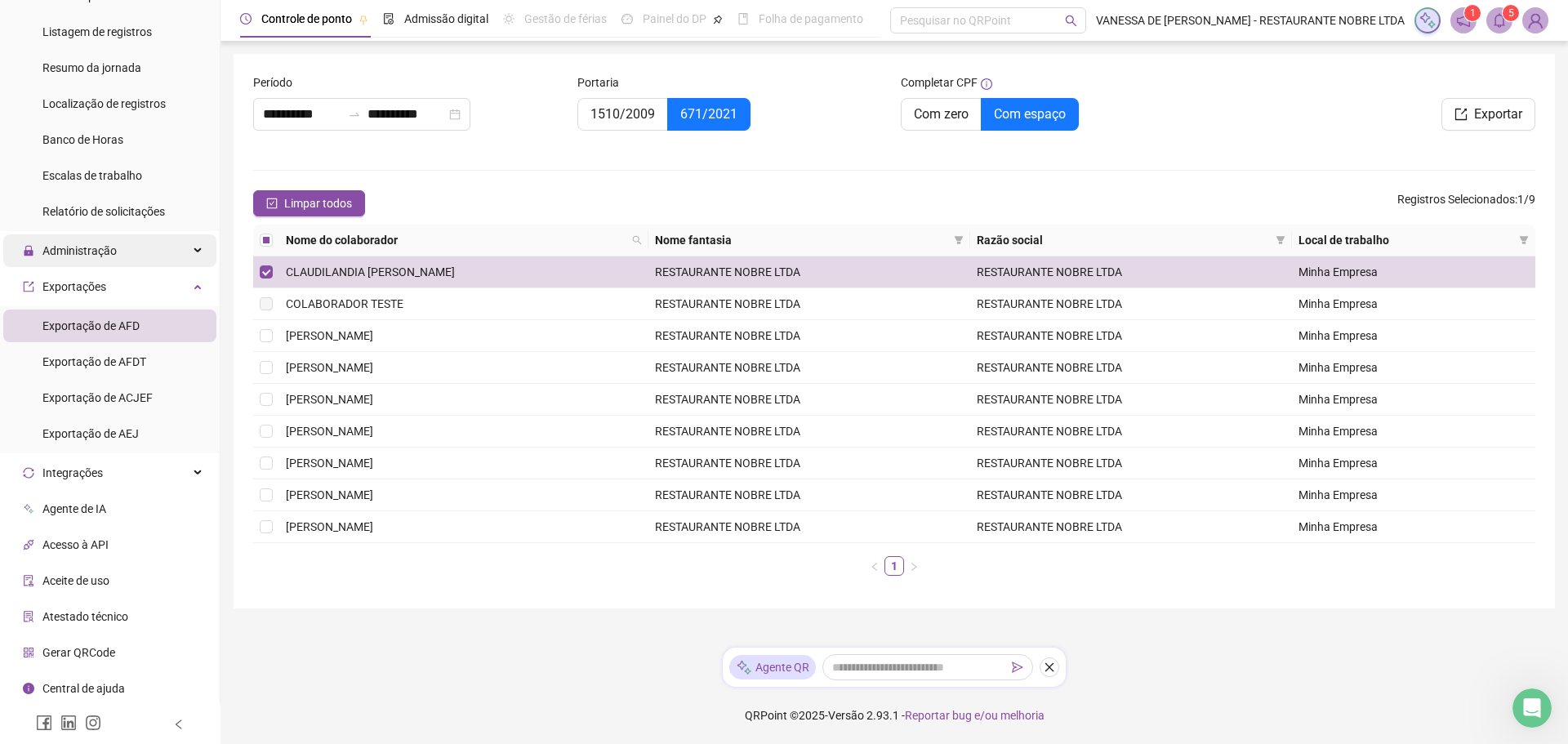
click at [99, 255] on span "Administração" at bounding box center [79, 250] width 75 height 13
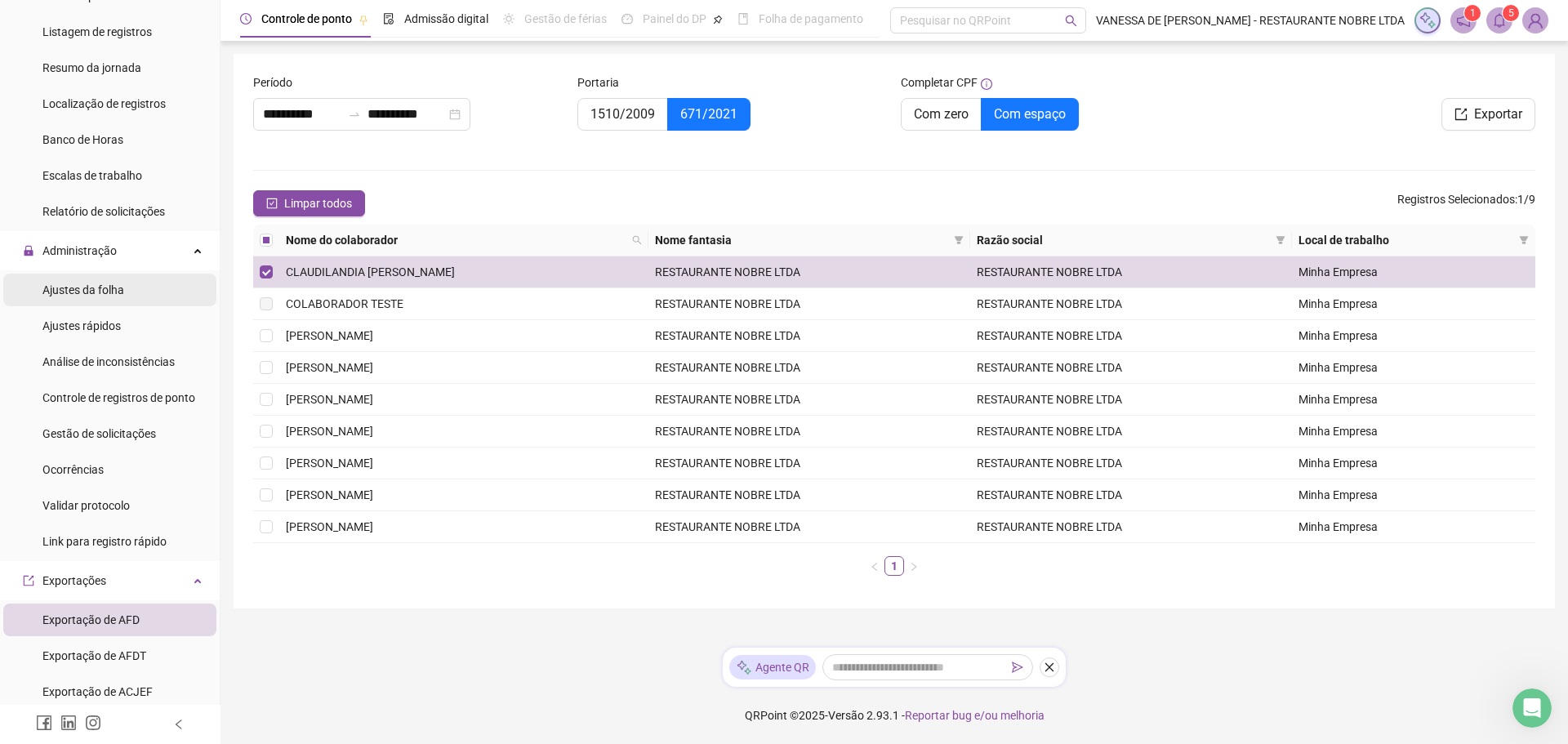
click at [98, 287] on span "Ajustes da folha" at bounding box center [83, 290] width 82 height 13
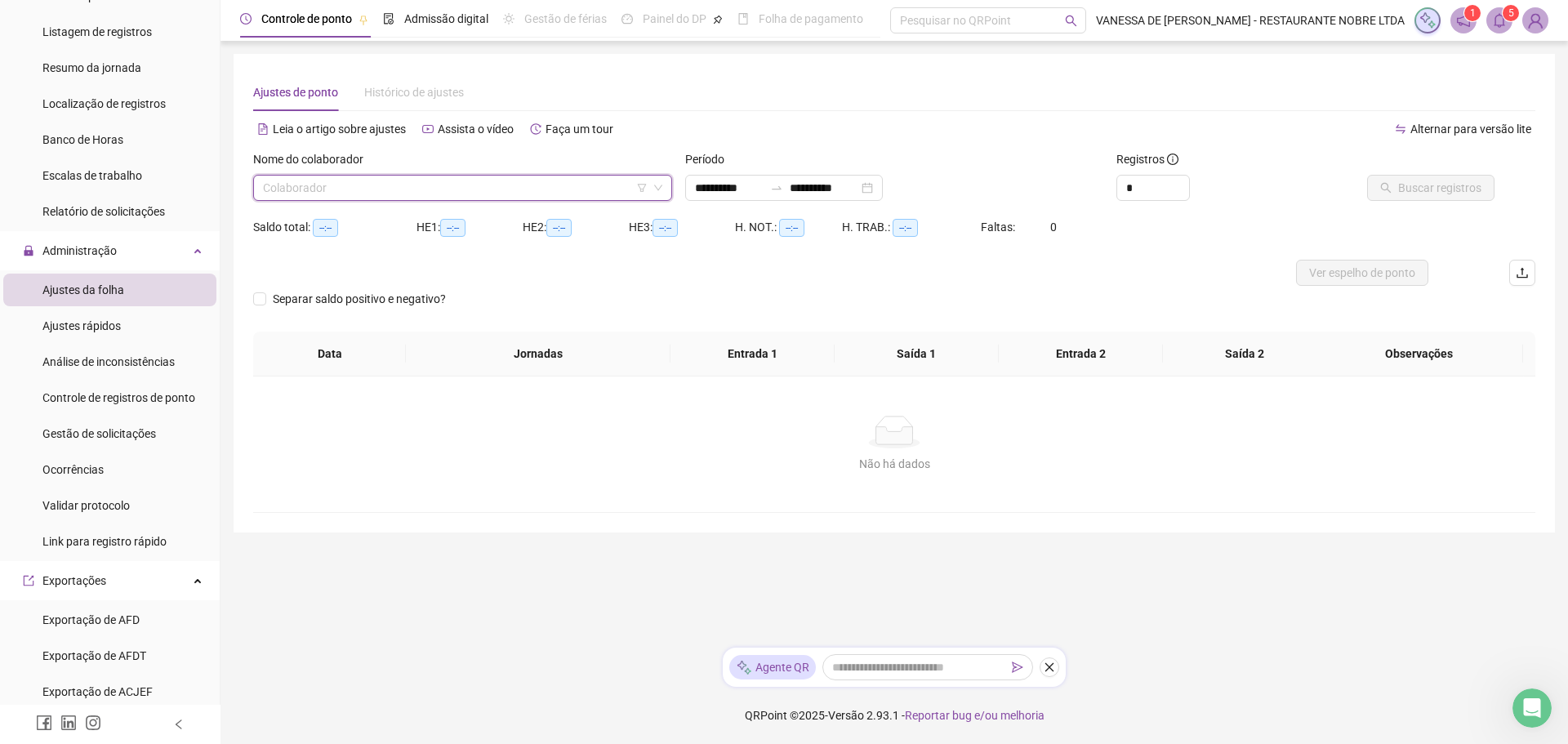
click at [605, 187] on input "search" at bounding box center [456, 188] width 385 height 25
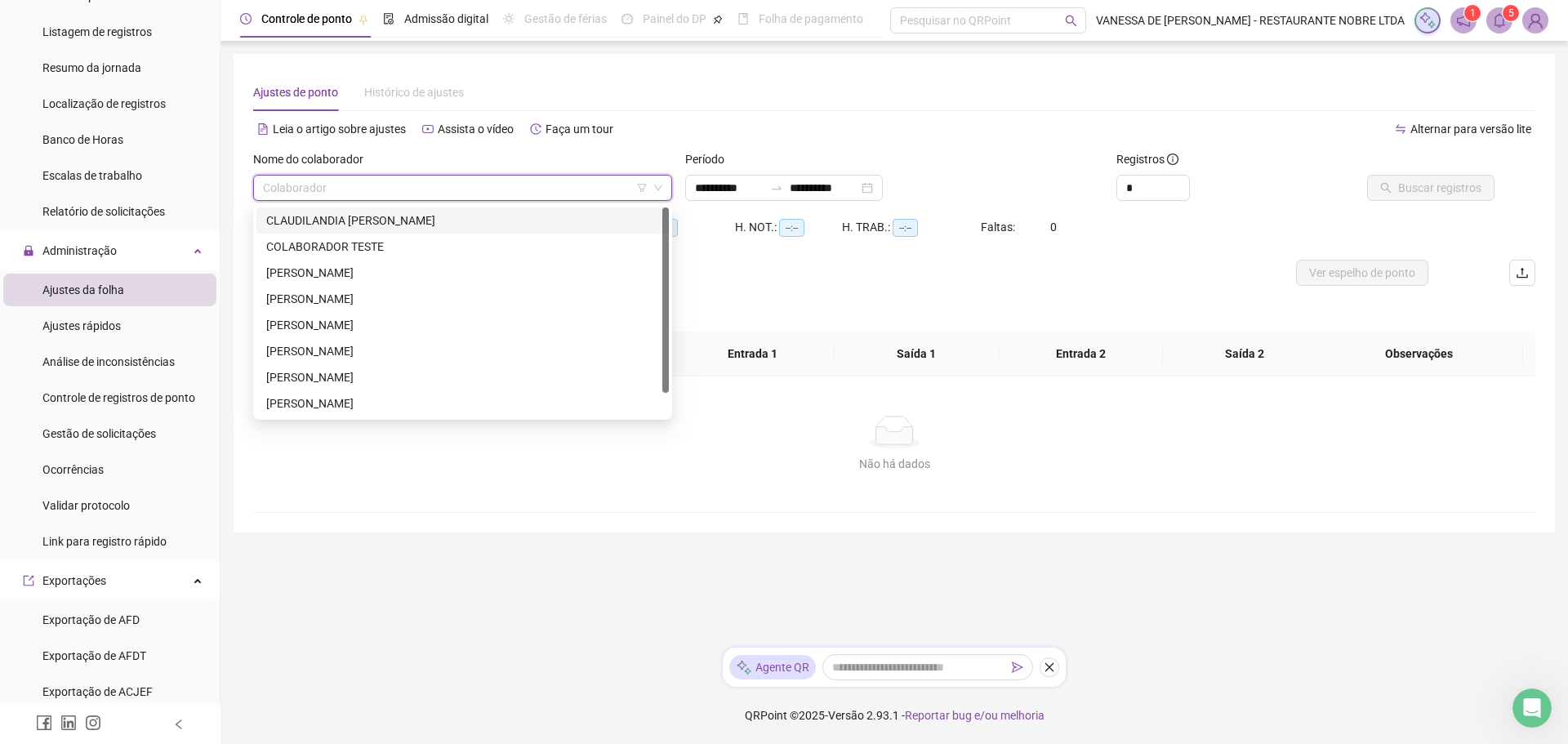
click at [399, 223] on div "CLAUDILANDIA [PERSON_NAME]" at bounding box center [462, 220] width 392 height 18
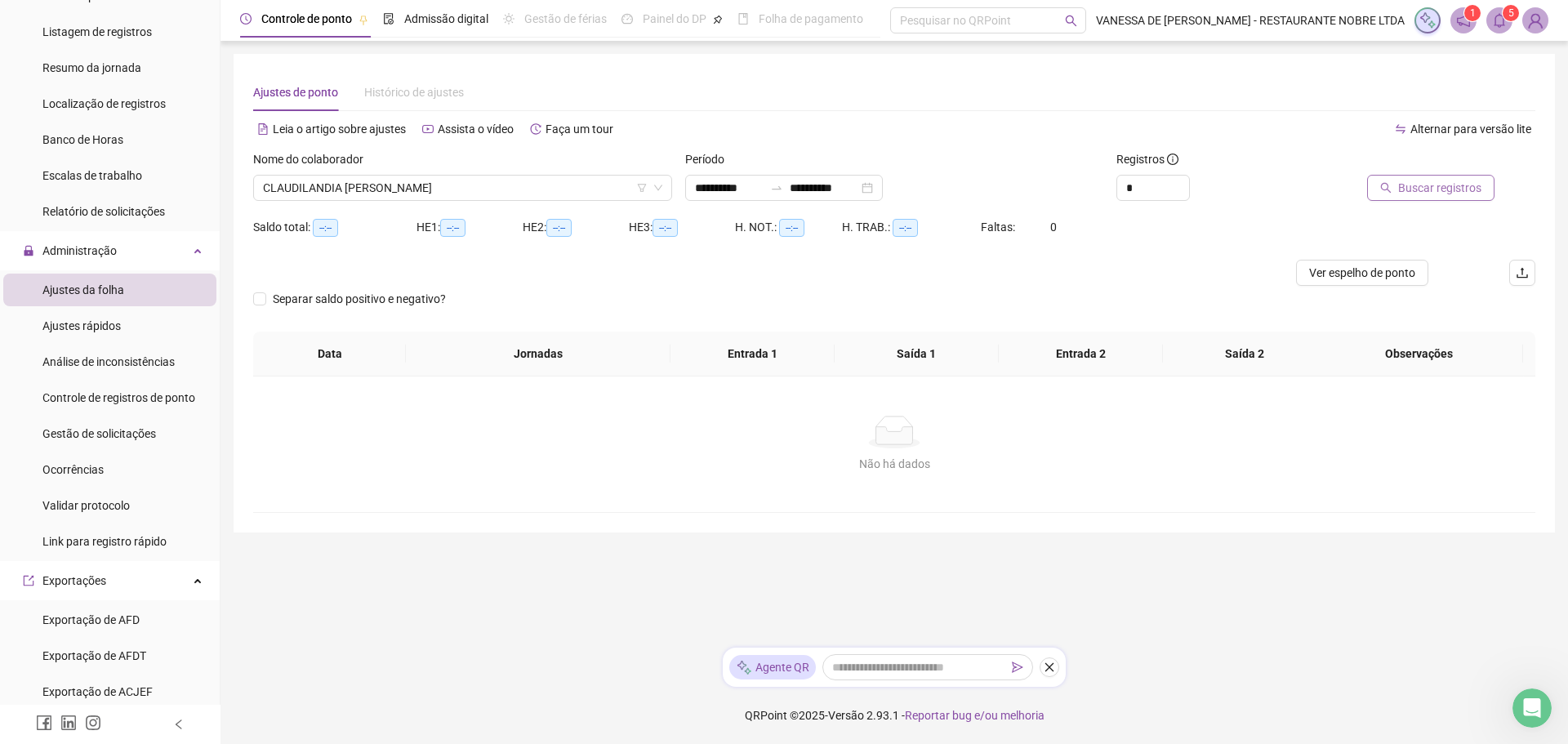
click at [1440, 195] on span "Buscar registros" at bounding box center [1440, 188] width 83 height 18
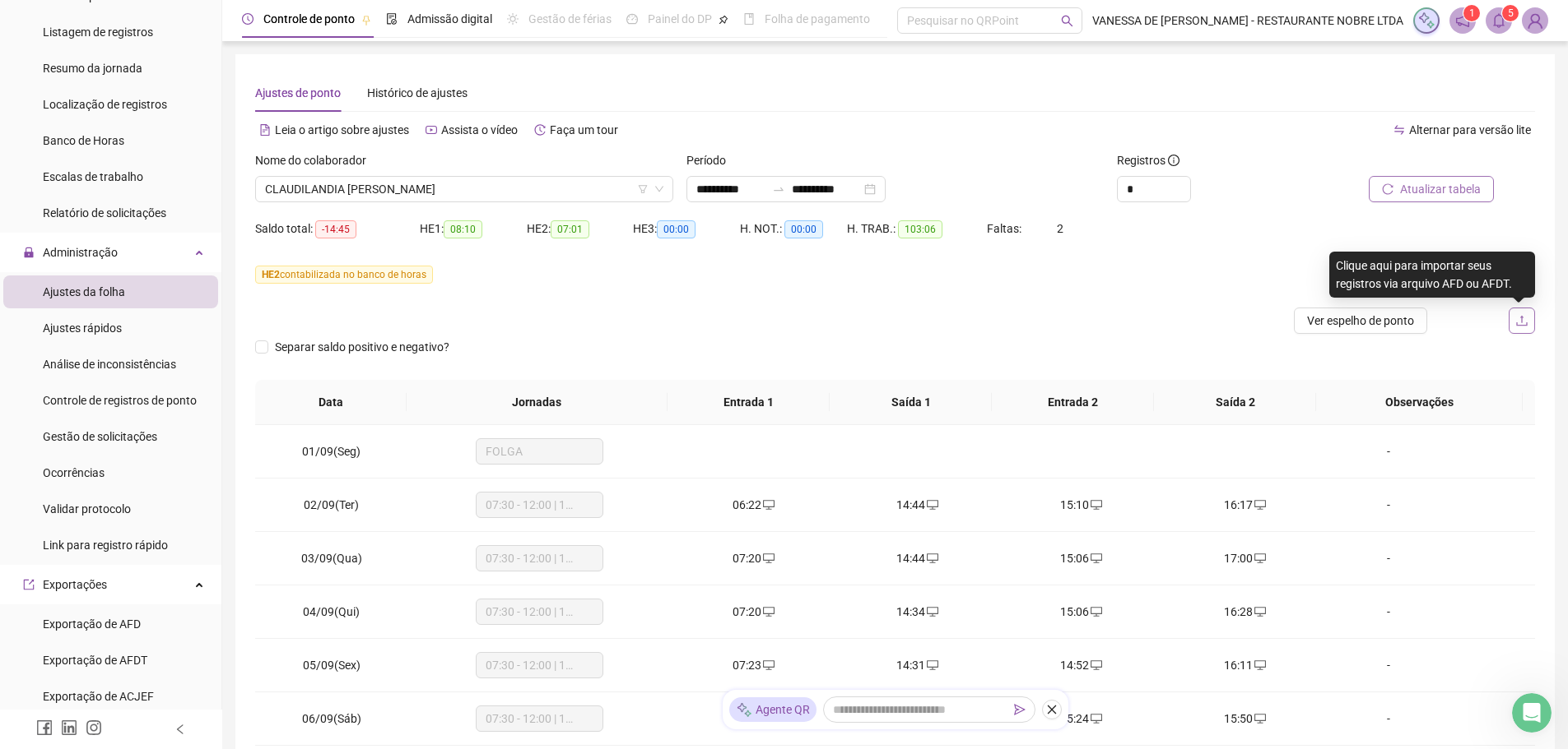
click at [1529, 320] on button "button" at bounding box center [1522, 321] width 27 height 27
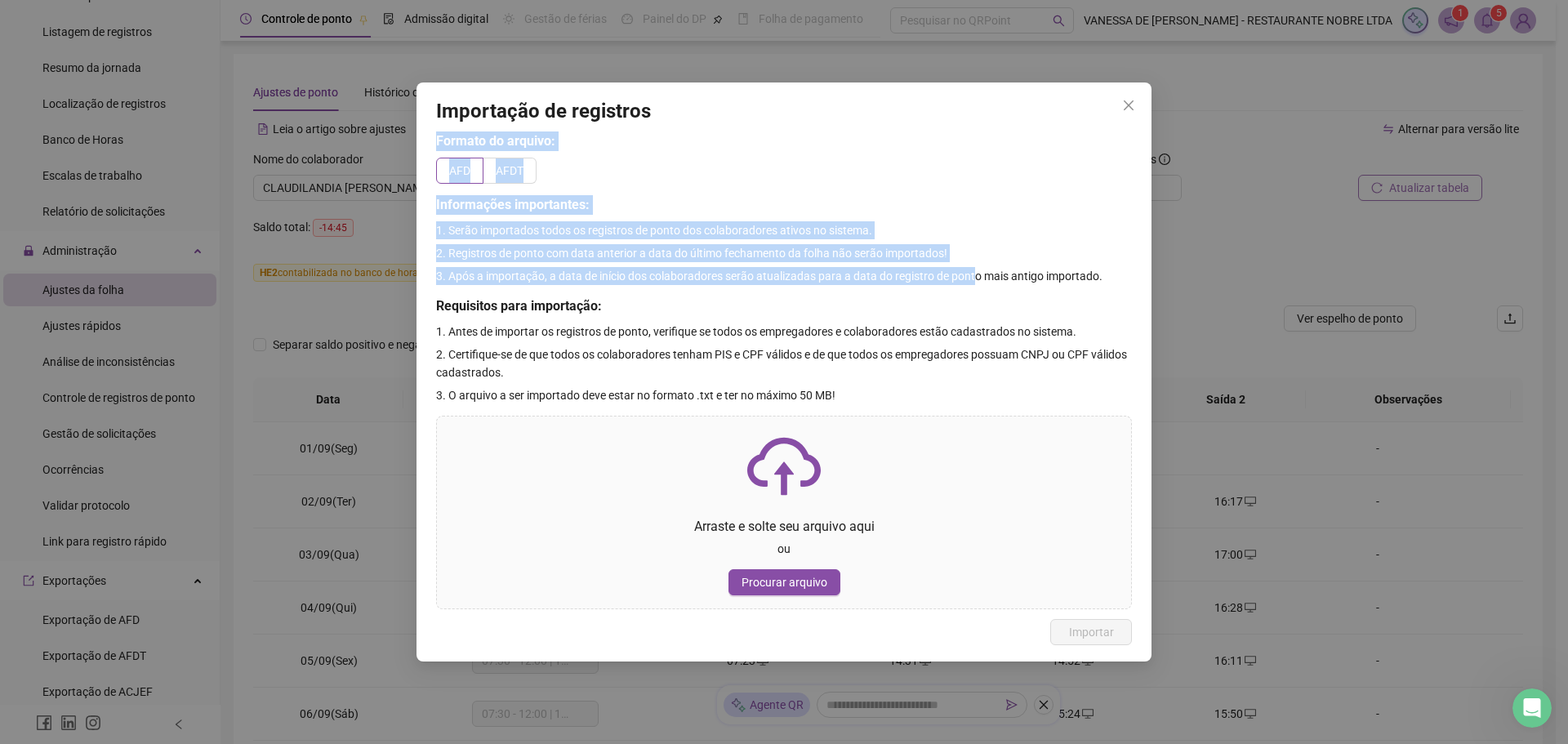
drag, startPoint x: 826, startPoint y: 98, endPoint x: 972, endPoint y: 264, distance: 221.1
click at [972, 264] on div "Importação de registros Formato do arquivo: AFD AFDT Informações importantes: 1…" at bounding box center [783, 372] width 735 height 580
click at [1133, 102] on icon "close" at bounding box center [1128, 105] width 13 height 13
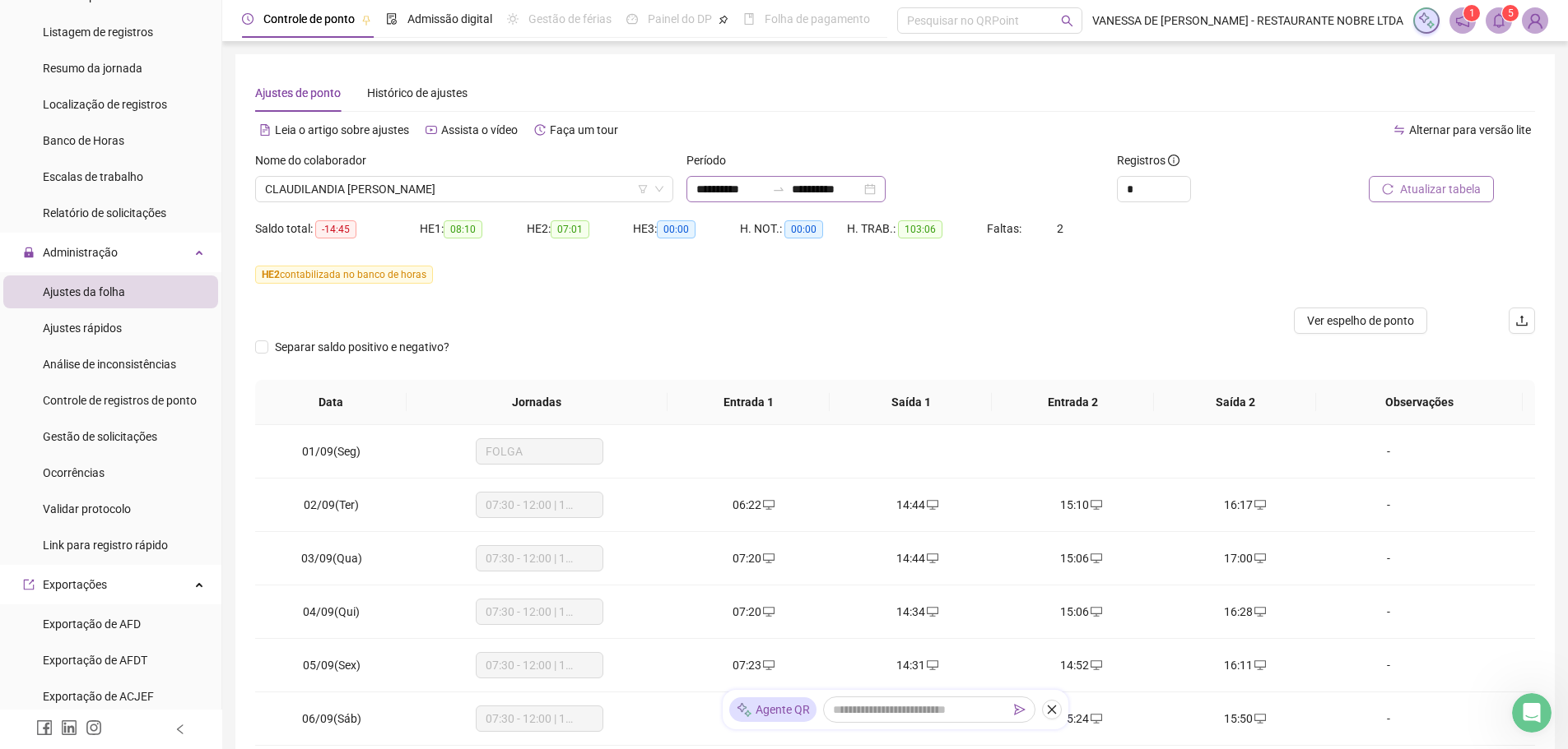
click at [886, 192] on div "**********" at bounding box center [786, 189] width 199 height 27
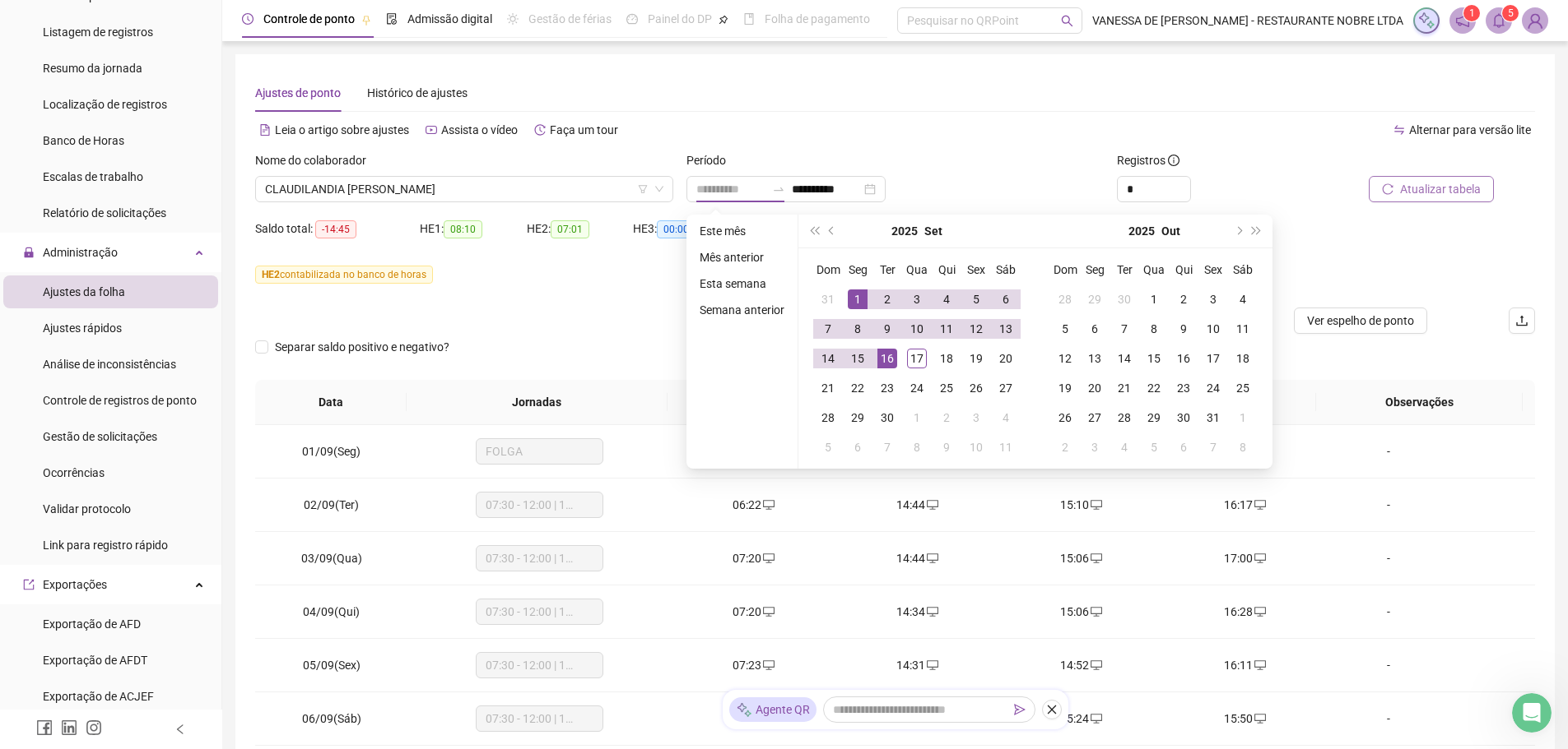
click at [853, 301] on div "1" at bounding box center [857, 299] width 19 height 19
click at [821, 361] on div "14" at bounding box center [828, 358] width 19 height 19
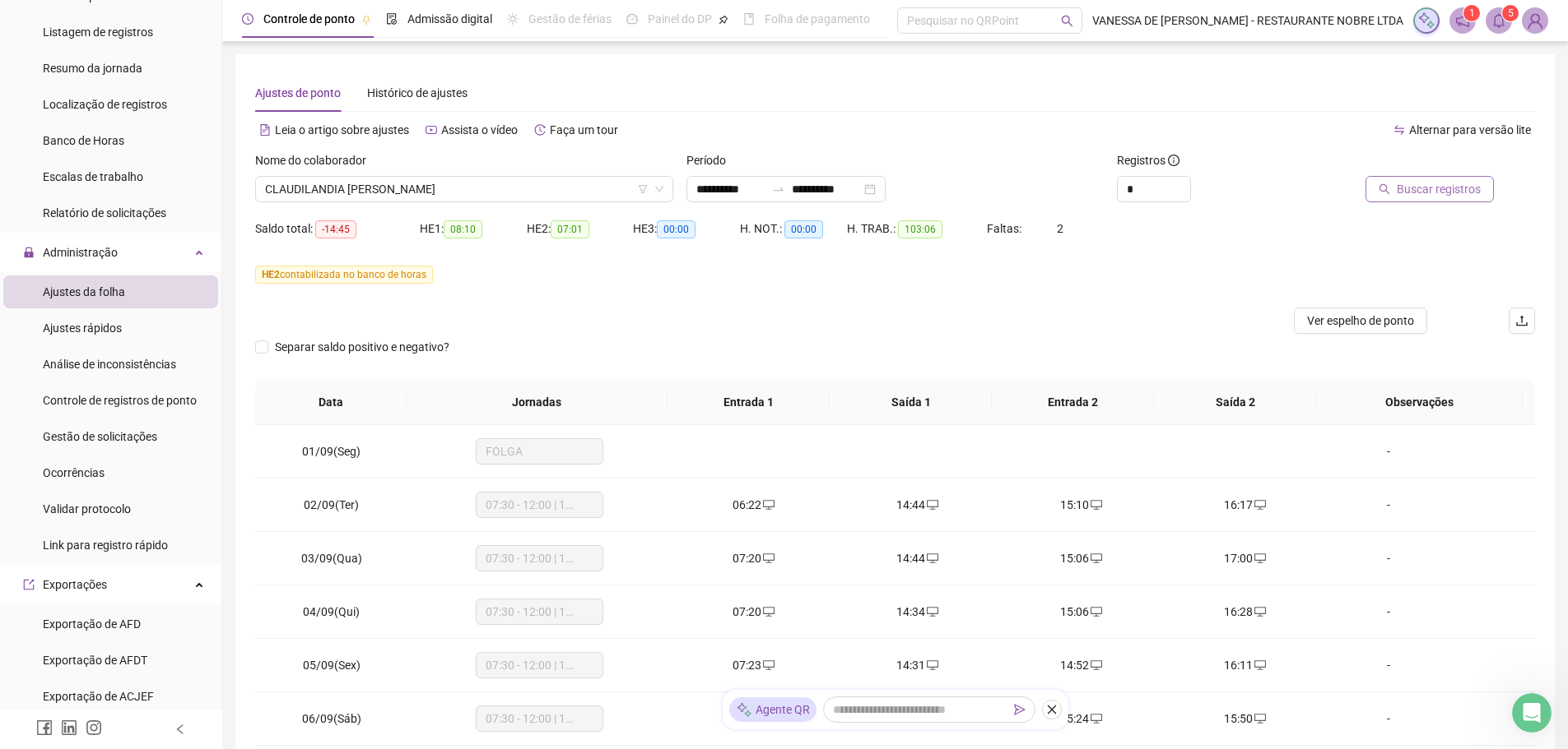
click at [1469, 194] on span "Buscar registros" at bounding box center [1439, 189] width 84 height 18
click at [1526, 324] on icon "upload" at bounding box center [1522, 320] width 13 height 13
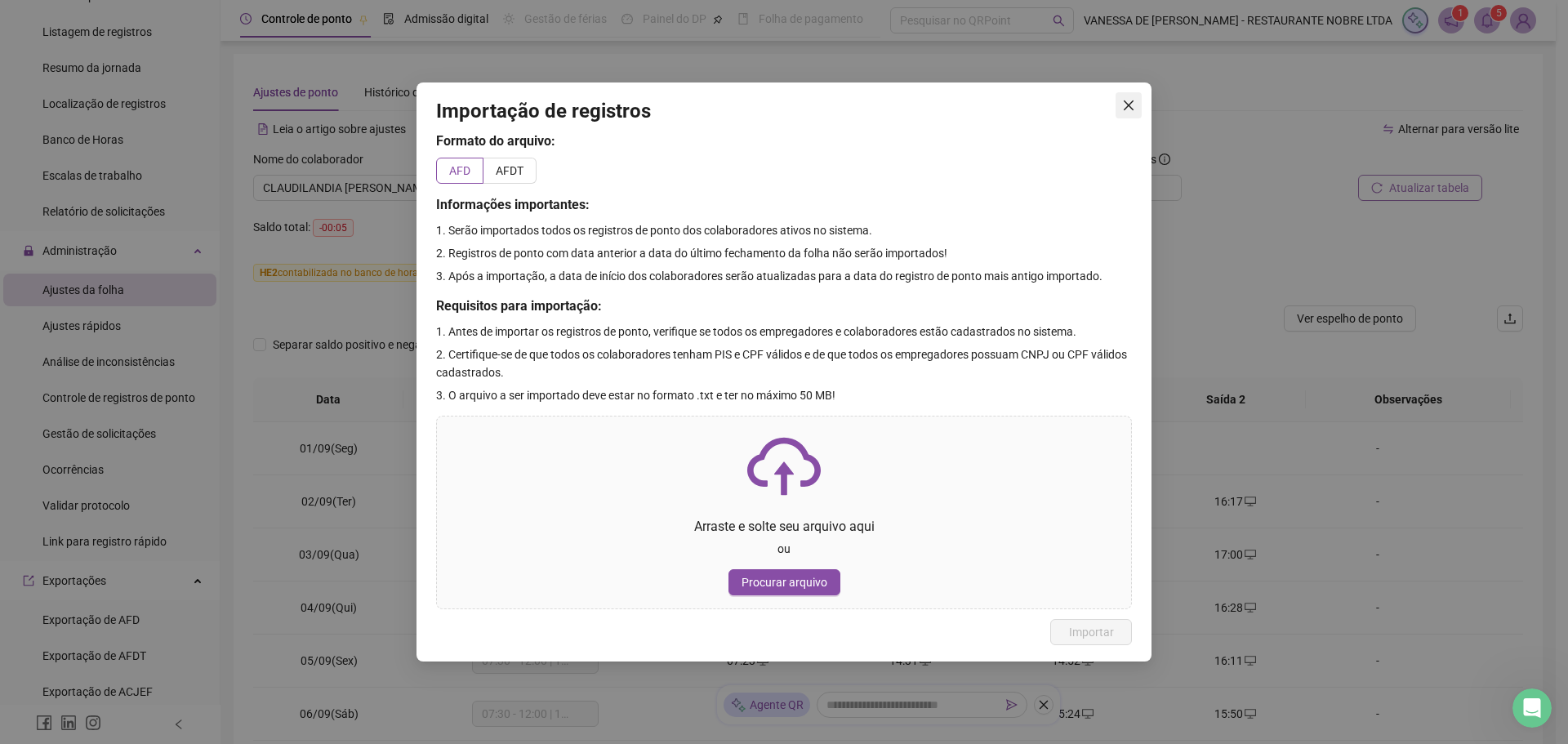
click at [1130, 106] on icon "close" at bounding box center [1128, 105] width 10 height 10
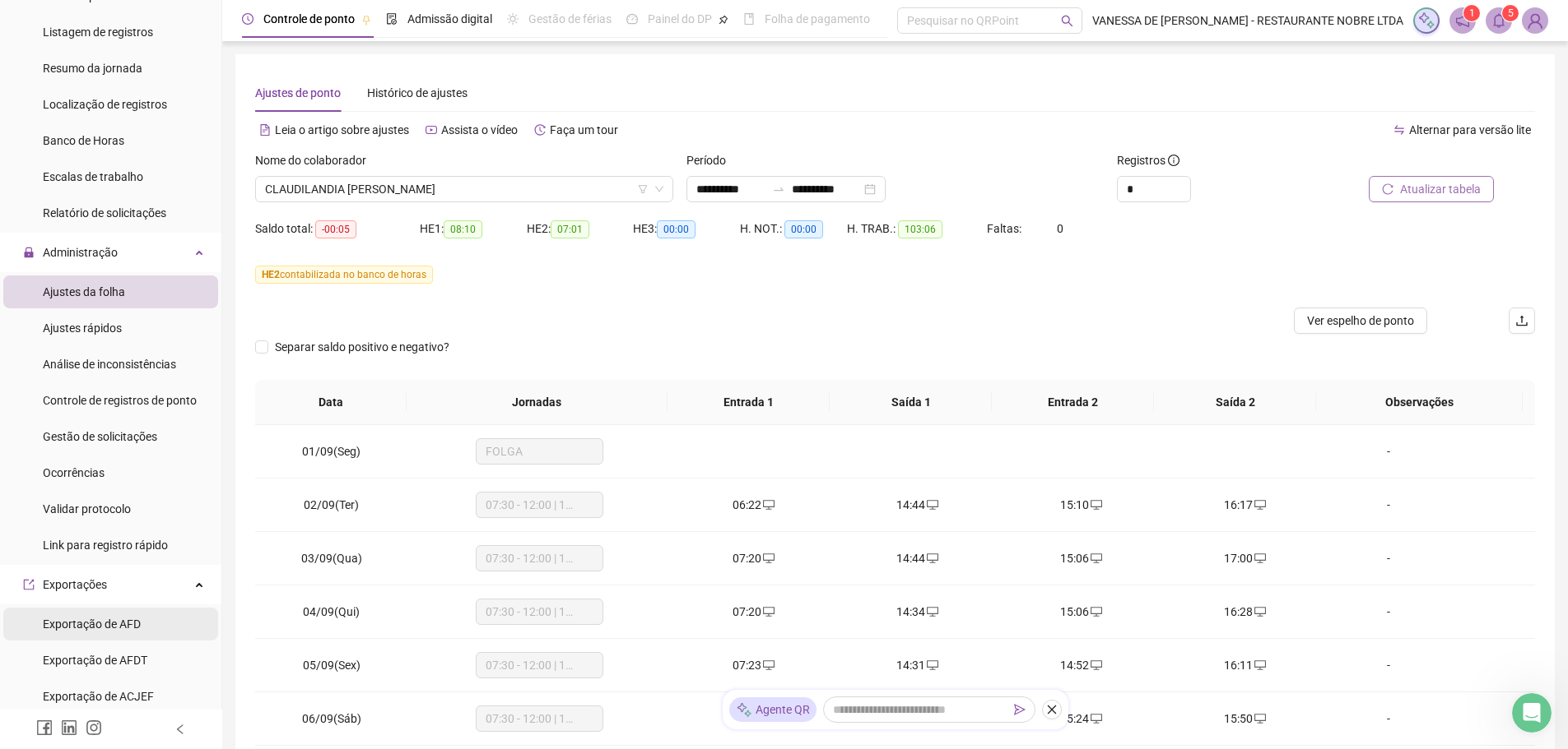
click at [95, 624] on span "Exportação de AFD" at bounding box center [91, 624] width 98 height 13
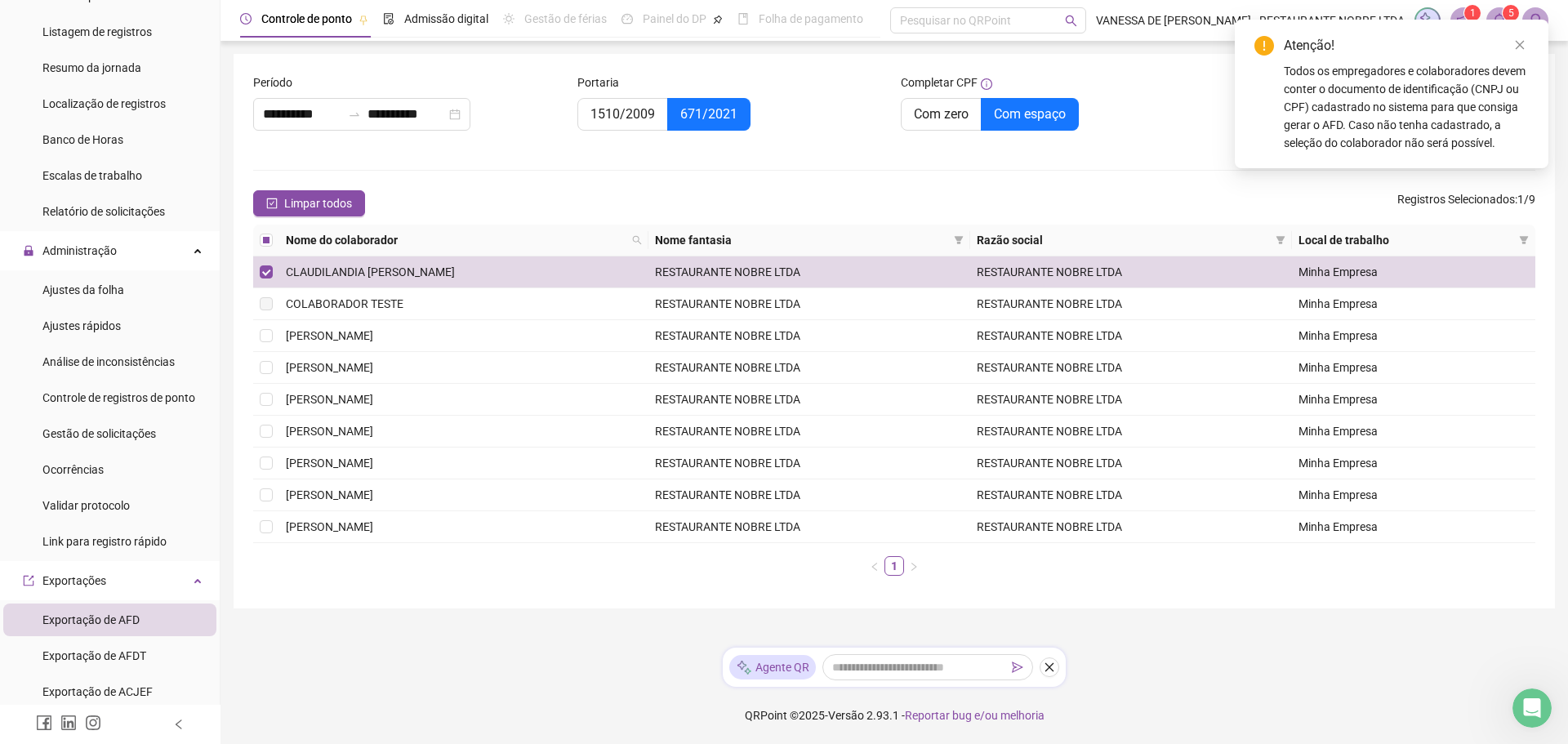
click at [1183, 135] on div "Completar CPF Com zero Com espaço" at bounding box center [1056, 112] width 324 height 76
click at [1516, 47] on icon "close" at bounding box center [1520, 45] width 11 height 11
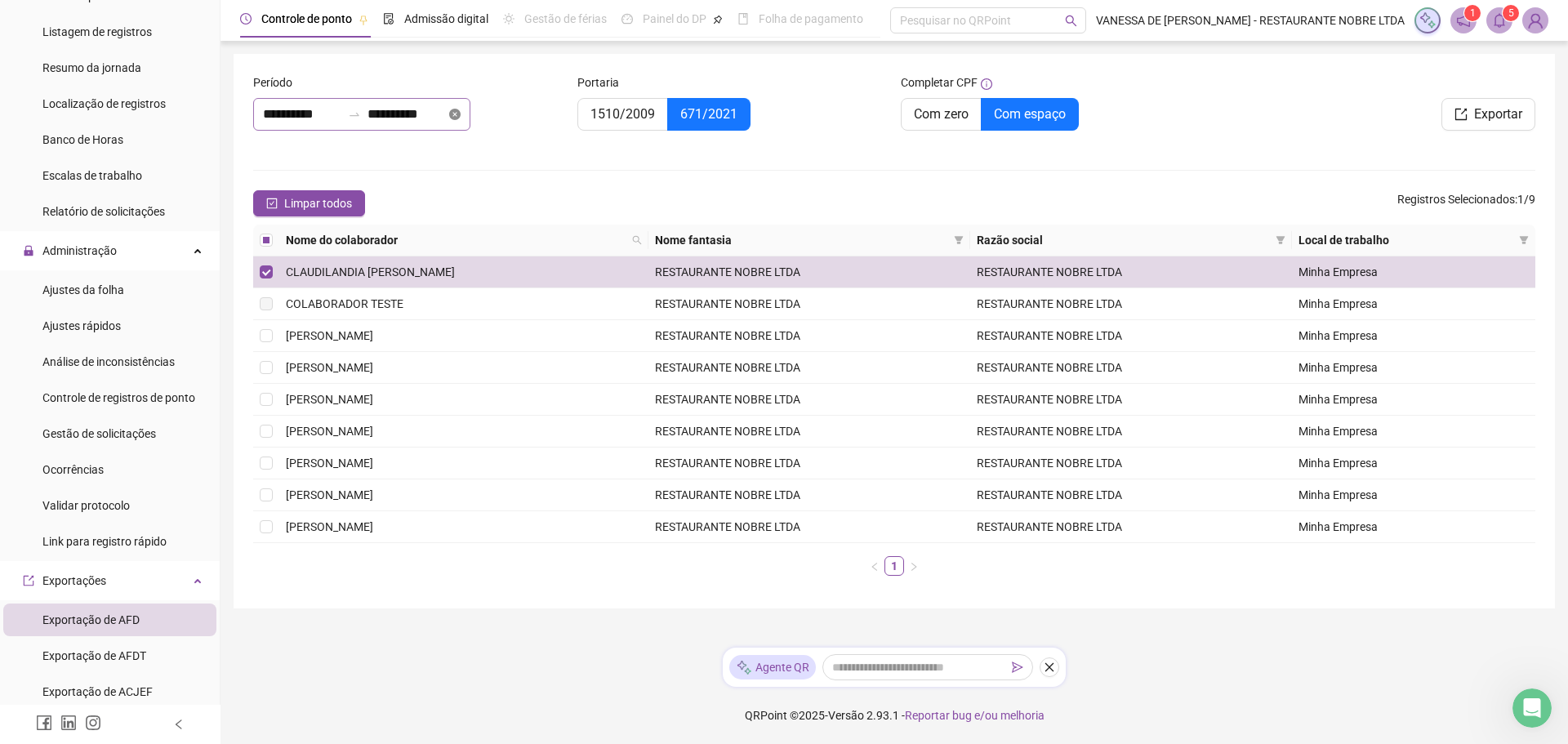
click at [461, 115] on icon "close-circle" at bounding box center [455, 114] width 11 height 11
click at [471, 114] on div at bounding box center [361, 114] width 217 height 33
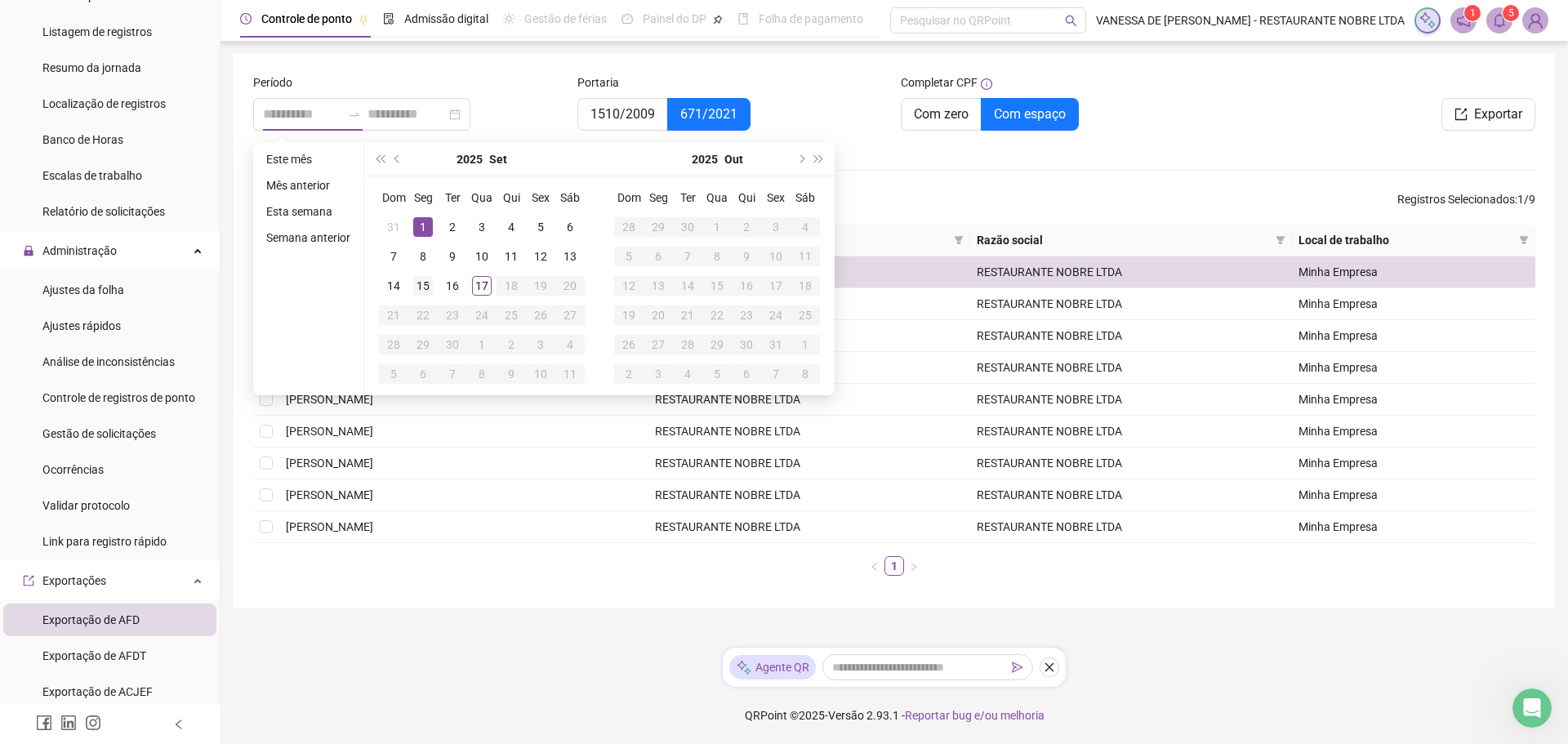
drag, startPoint x: 416, startPoint y: 228, endPoint x: 412, endPoint y: 280, distance: 52.2
click at [416, 228] on div "1" at bounding box center [423, 227] width 19 height 19
click at [387, 284] on div "14" at bounding box center [393, 285] width 19 height 19
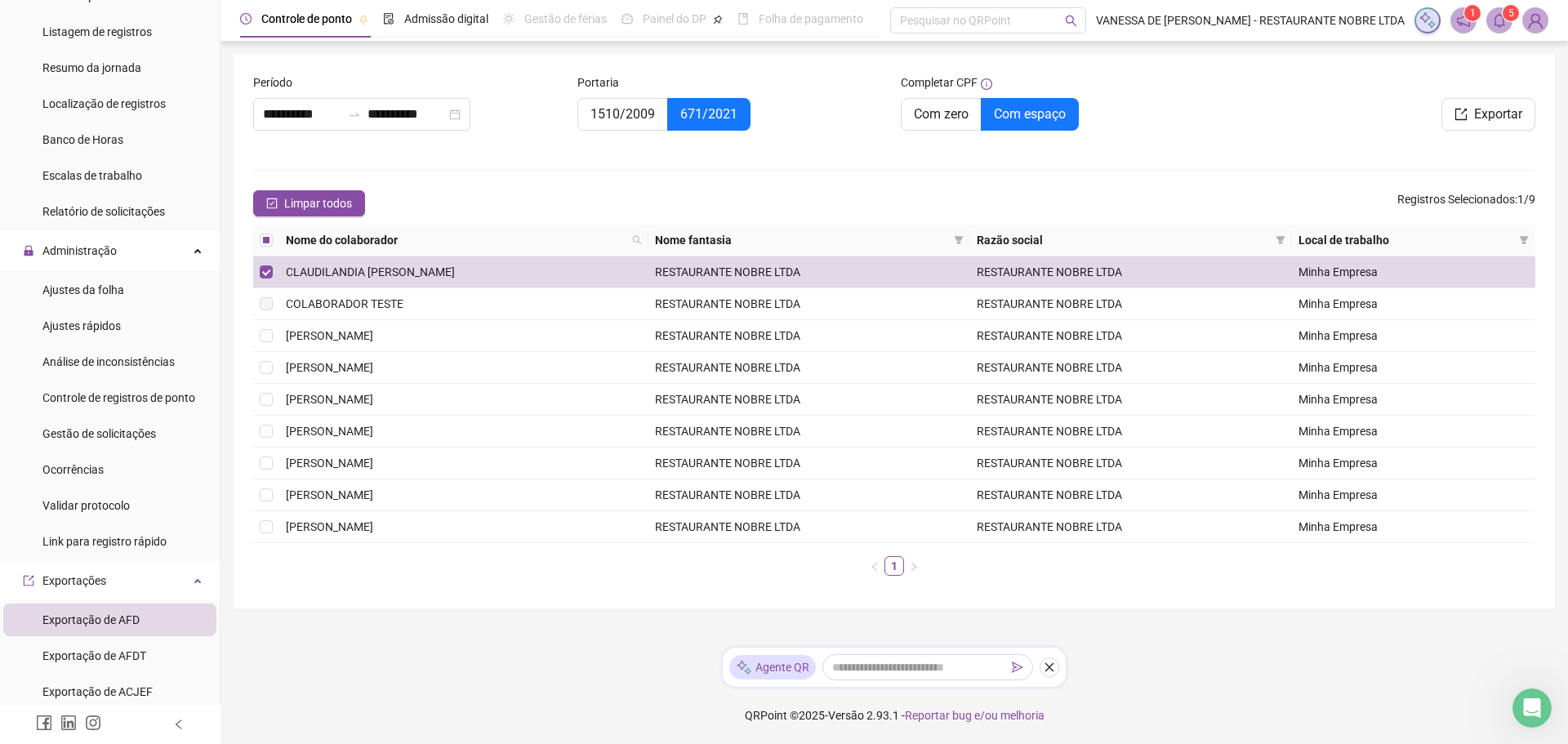
click at [833, 147] on div "Portaria 1510/2009 671/2021" at bounding box center [732, 112] width 324 height 76
click at [1508, 125] on button "Exportar" at bounding box center [1488, 114] width 94 height 33
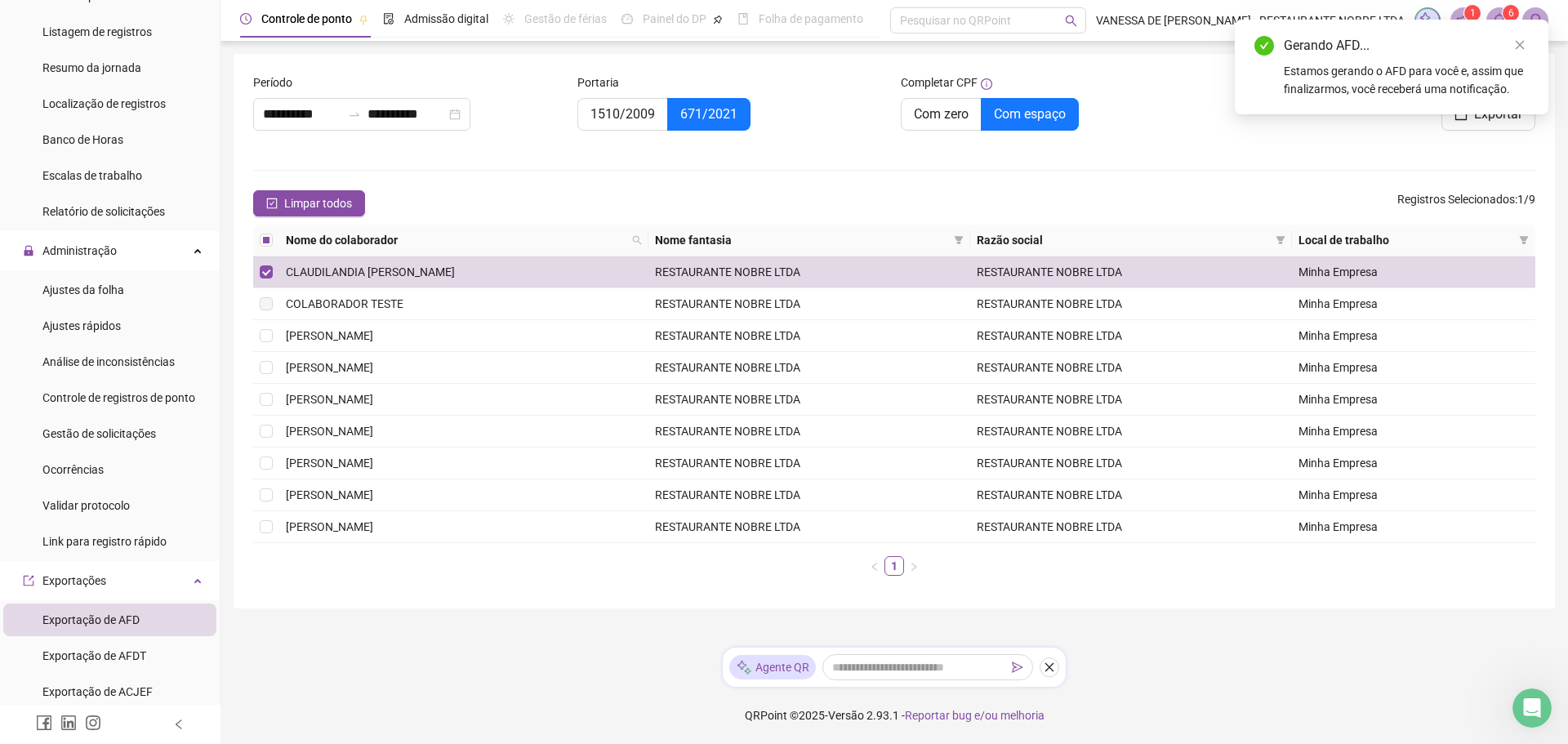
click at [1209, 157] on form "**********" at bounding box center [894, 331] width 1283 height 516
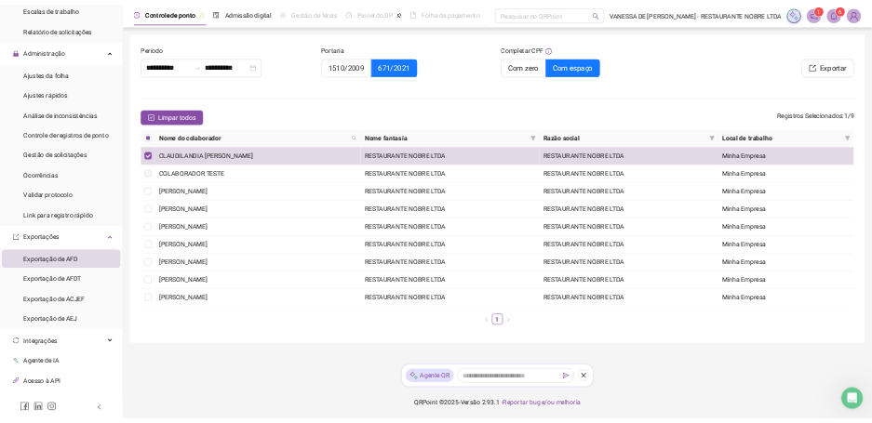
scroll to position [561, 0]
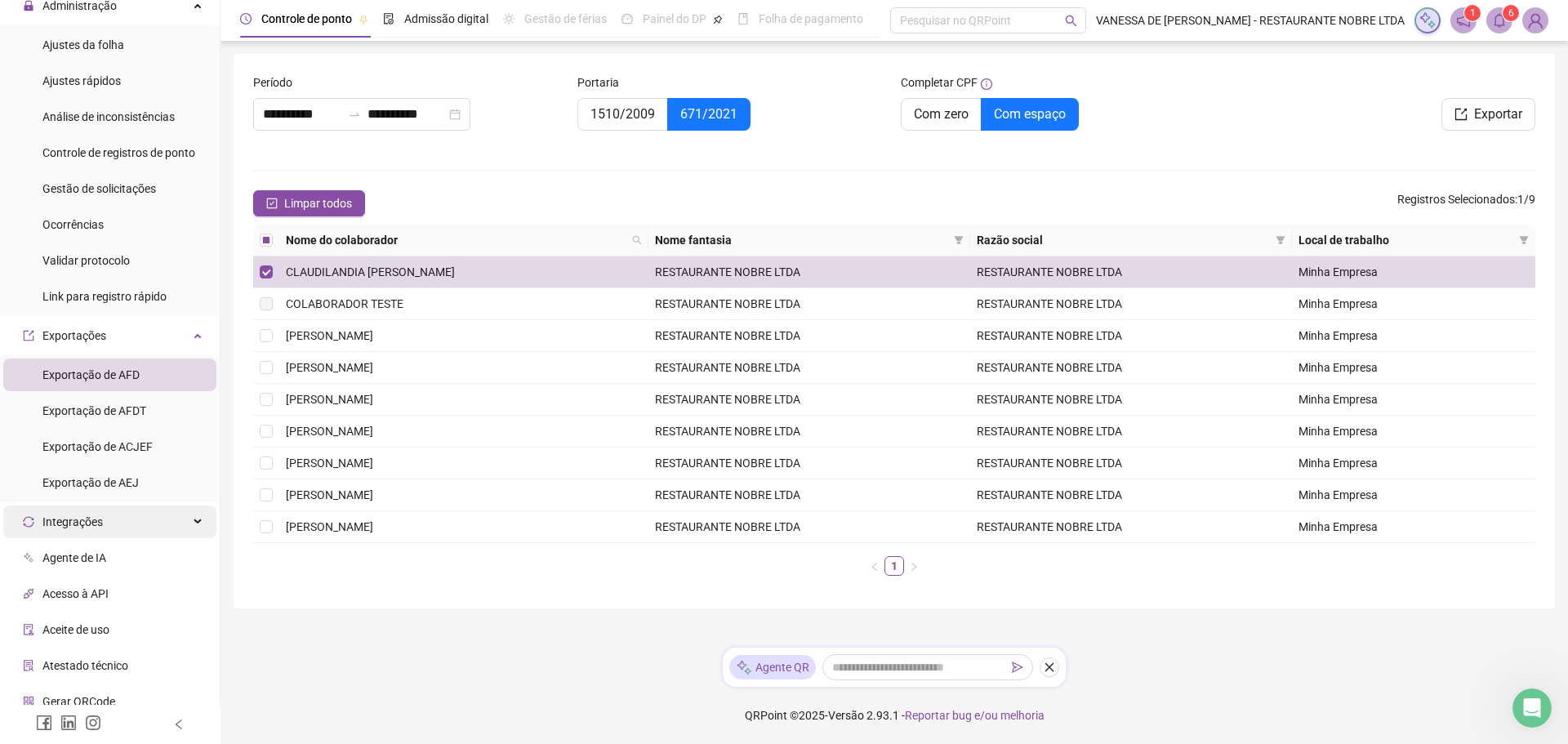
click at [68, 522] on span "Integrações" at bounding box center [72, 522] width 61 height 13
click at [72, 597] on span "Domínio" at bounding box center [62, 597] width 41 height 13
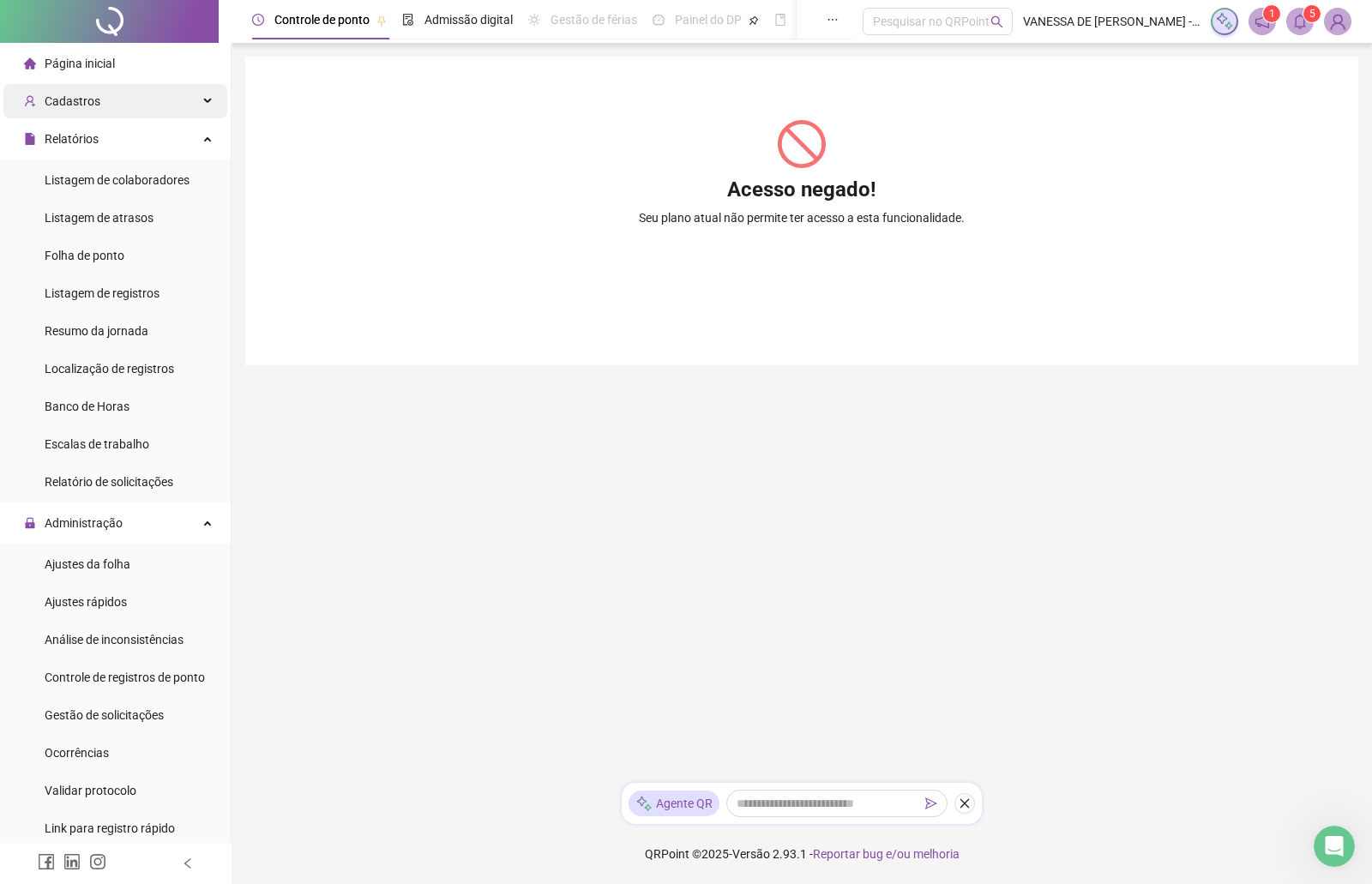
click at [75, 104] on span "Cadastros" at bounding box center [72, 100] width 55 height 14
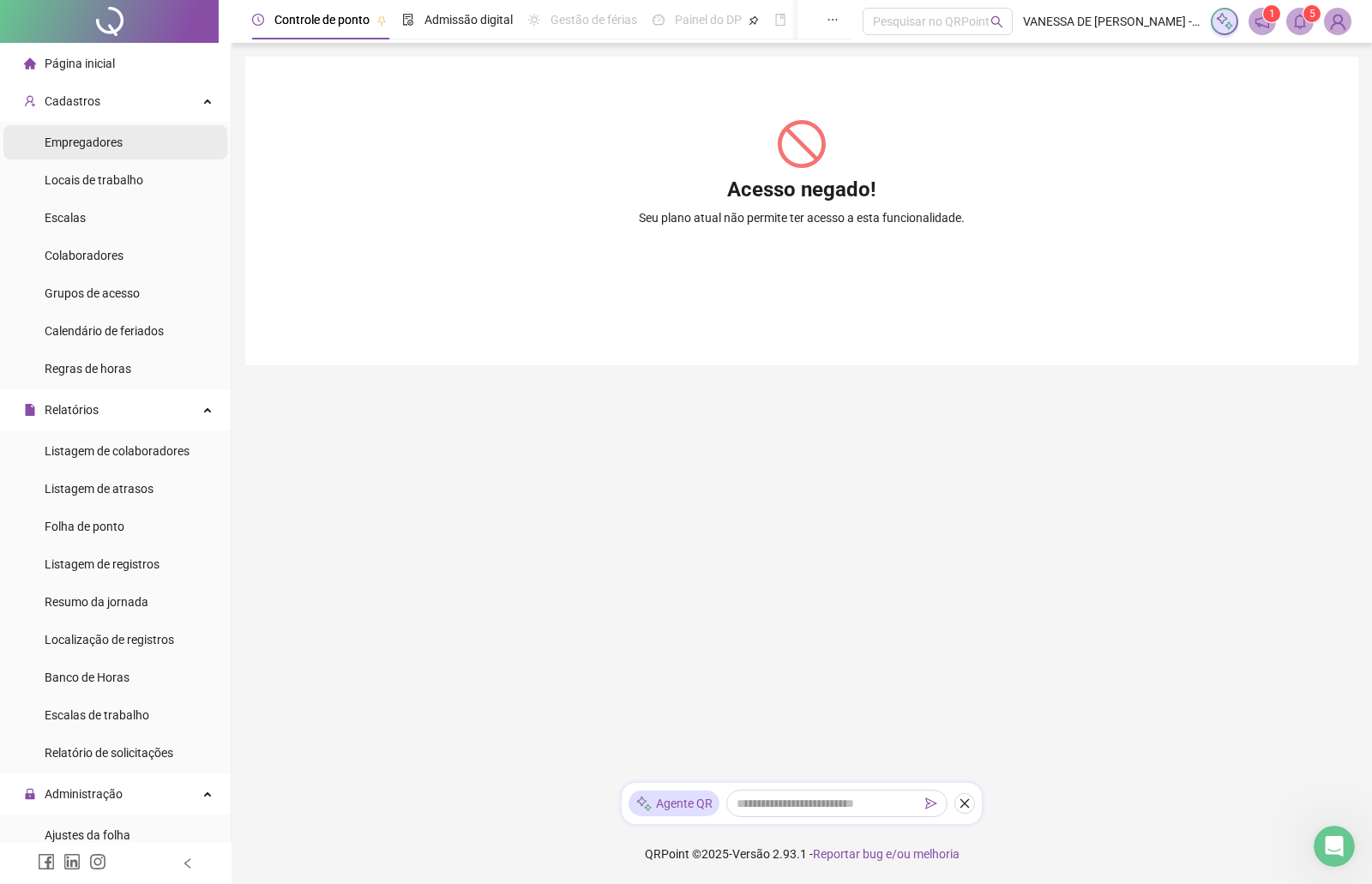
click at [81, 141] on span "Empregadores" at bounding box center [83, 142] width 78 height 14
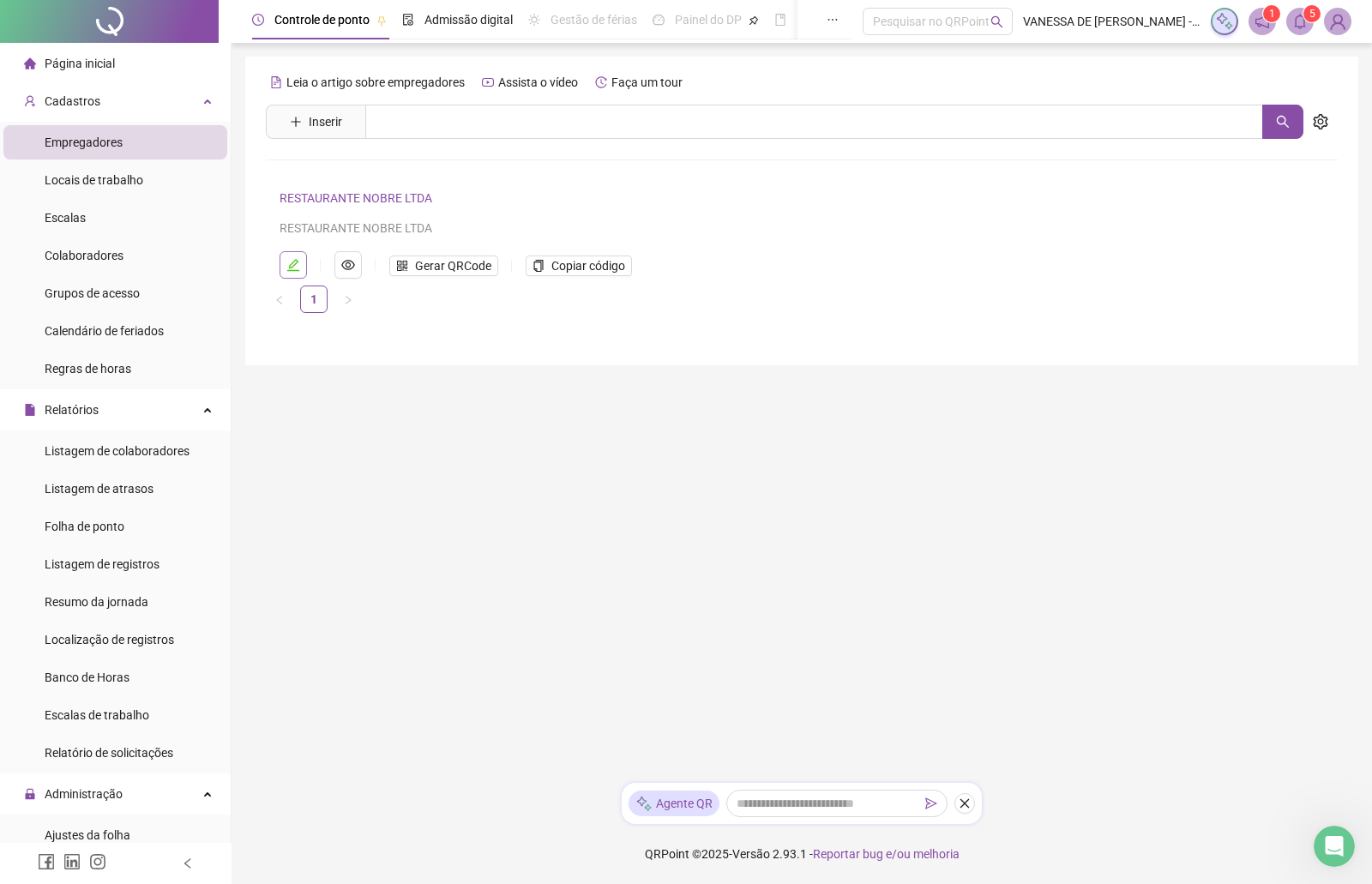
click at [290, 268] on icon "edit" at bounding box center [293, 265] width 12 height 12
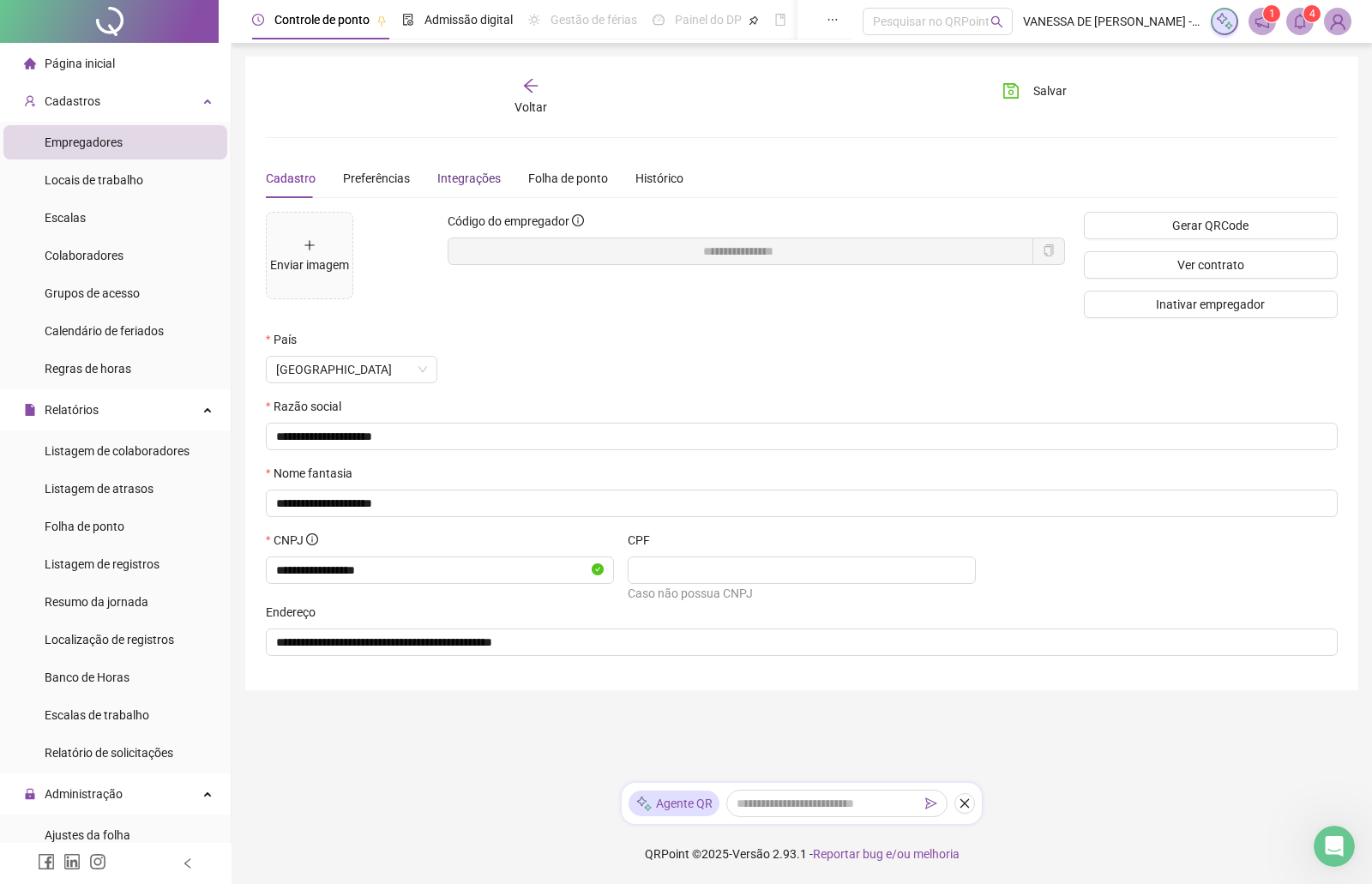
click at [474, 185] on div "Integrações" at bounding box center [468, 178] width 64 height 18
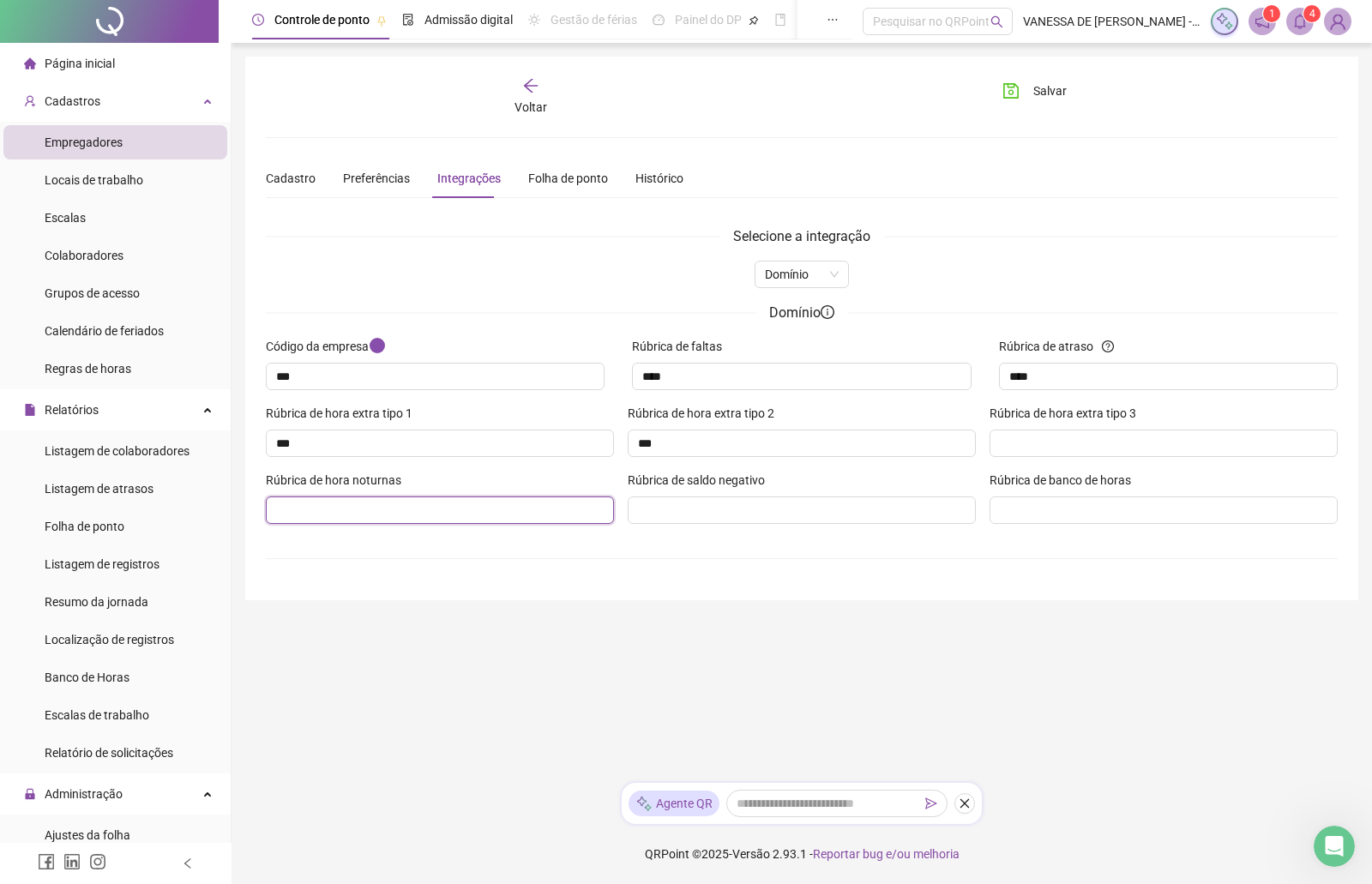
click at [356, 504] on input "Rúbrica de hora noturnas" at bounding box center [440, 511] width 349 height 28
click at [359, 512] on input "*" at bounding box center [432, 510] width 313 height 18
click at [1089, 439] on input "Rúbrica de hora extra tipo 3" at bounding box center [1156, 443] width 313 height 18
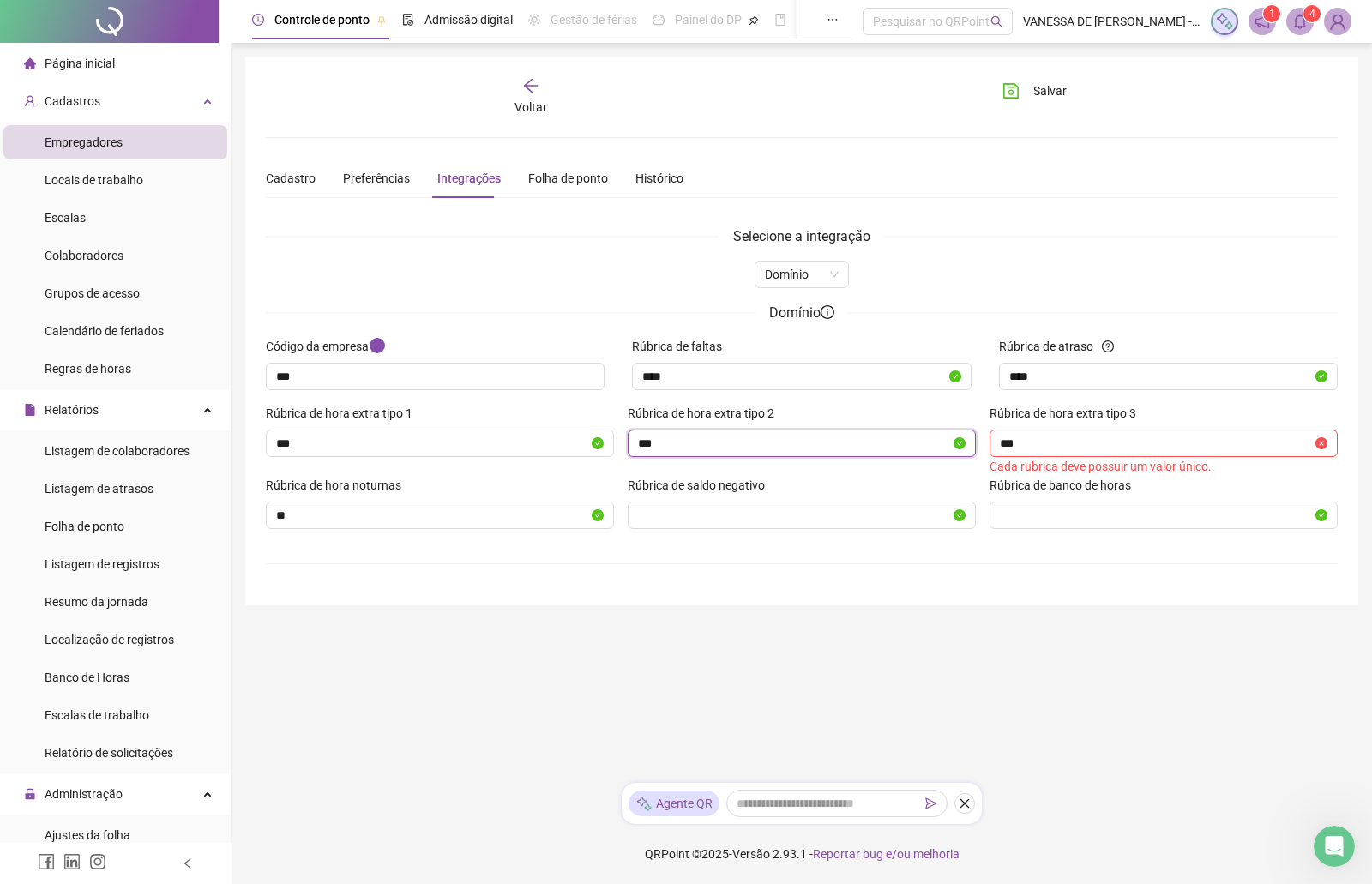
click at [744, 448] on input "***" at bounding box center [794, 443] width 313 height 18
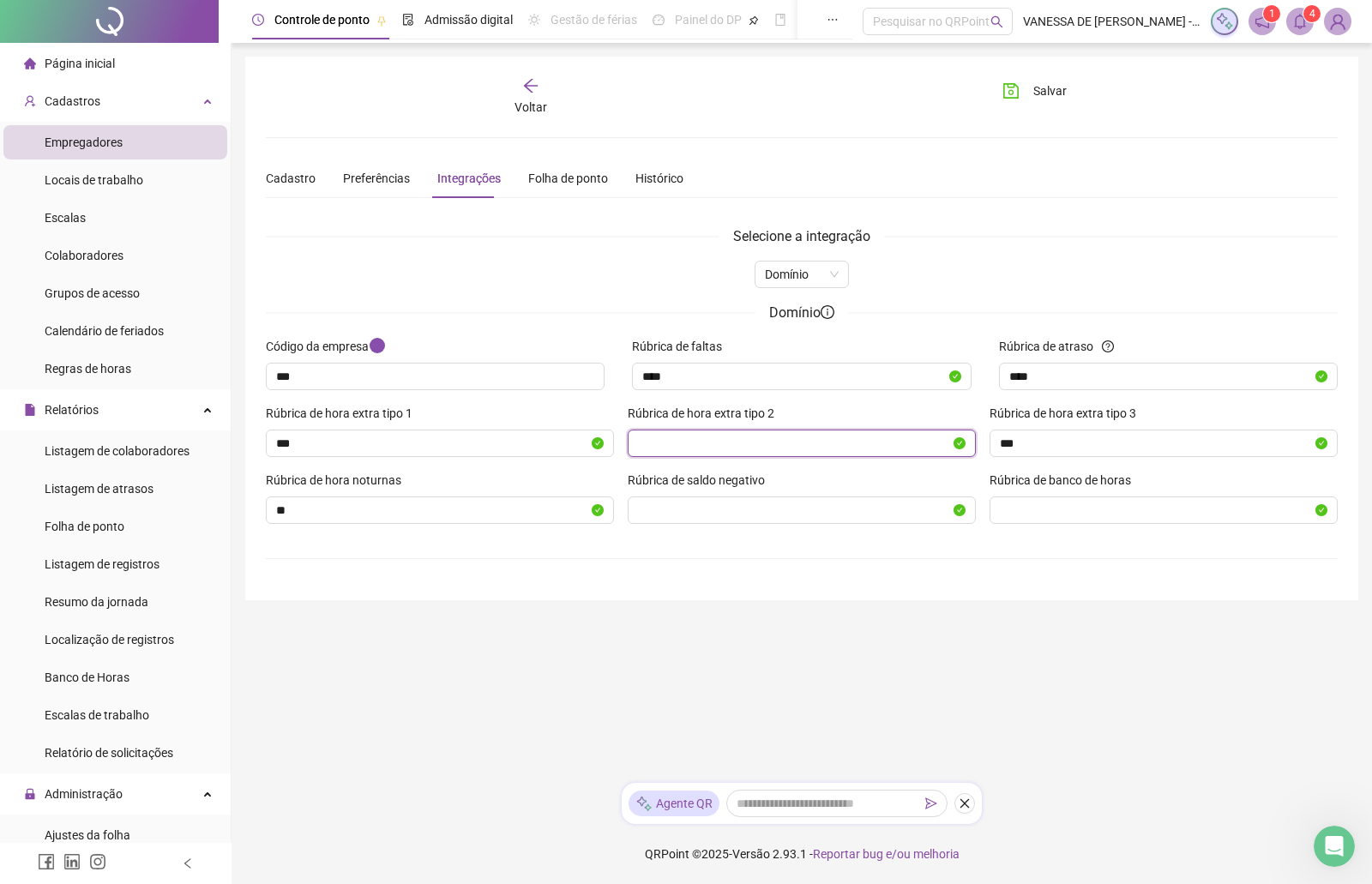
click at [668, 449] on input "Rúbrica de hora extra tipo 2" at bounding box center [794, 443] width 313 height 18
click at [846, 447] on input "Rúbrica de hora extra tipo 2" at bounding box center [794, 443] width 313 height 18
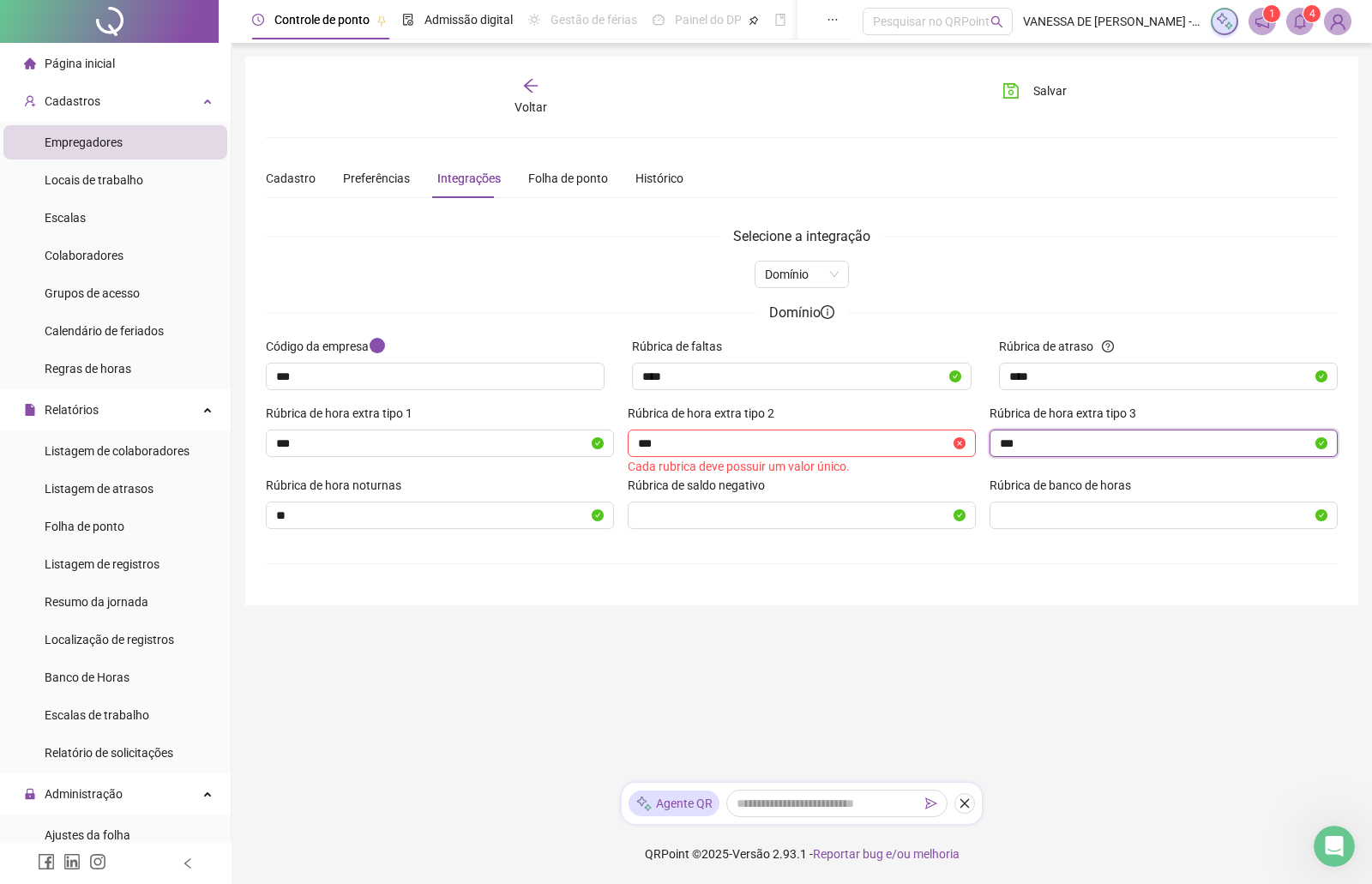
click at [1006, 445] on input "***" at bounding box center [1156, 443] width 313 height 18
drag, startPoint x: 1006, startPoint y: 445, endPoint x: 1033, endPoint y: 424, distance: 34.2
click at [1051, 444] on input "***" at bounding box center [1156, 443] width 313 height 18
click at [449, 451] on input "***" at bounding box center [432, 443] width 313 height 18
click at [667, 441] on input "***" at bounding box center [794, 443] width 313 height 18
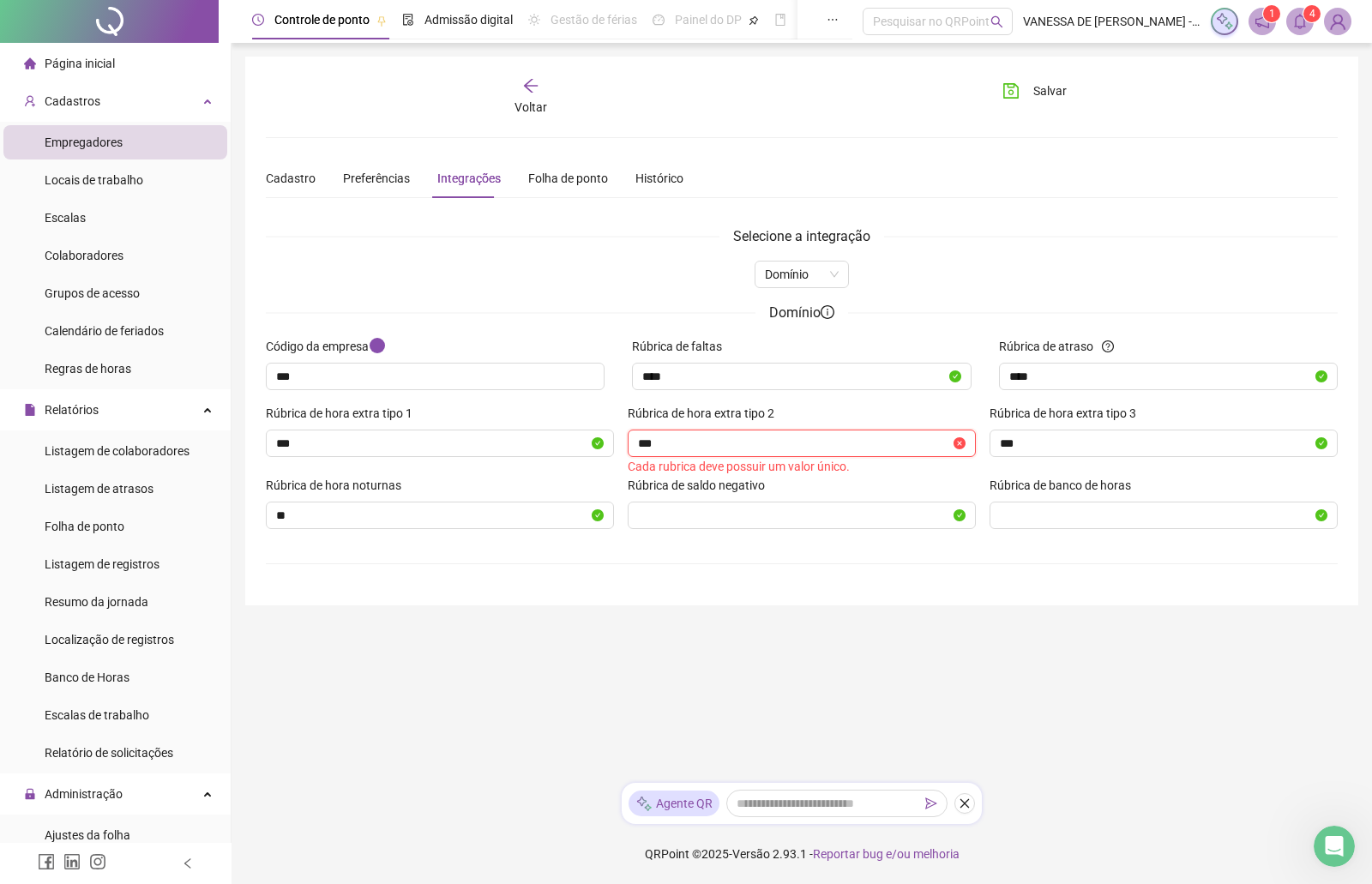
click at [667, 441] on input "***" at bounding box center [794, 443] width 313 height 18
click at [668, 441] on input "***" at bounding box center [794, 443] width 313 height 18
drag, startPoint x: 668, startPoint y: 441, endPoint x: 506, endPoint y: 441, distance: 162.0
click at [508, 442] on div "Rúbrica de hora extra tipo 1 *** Rúbrica de hora extra tipo 2 *** Cada rubrica …" at bounding box center [802, 440] width 1086 height 72
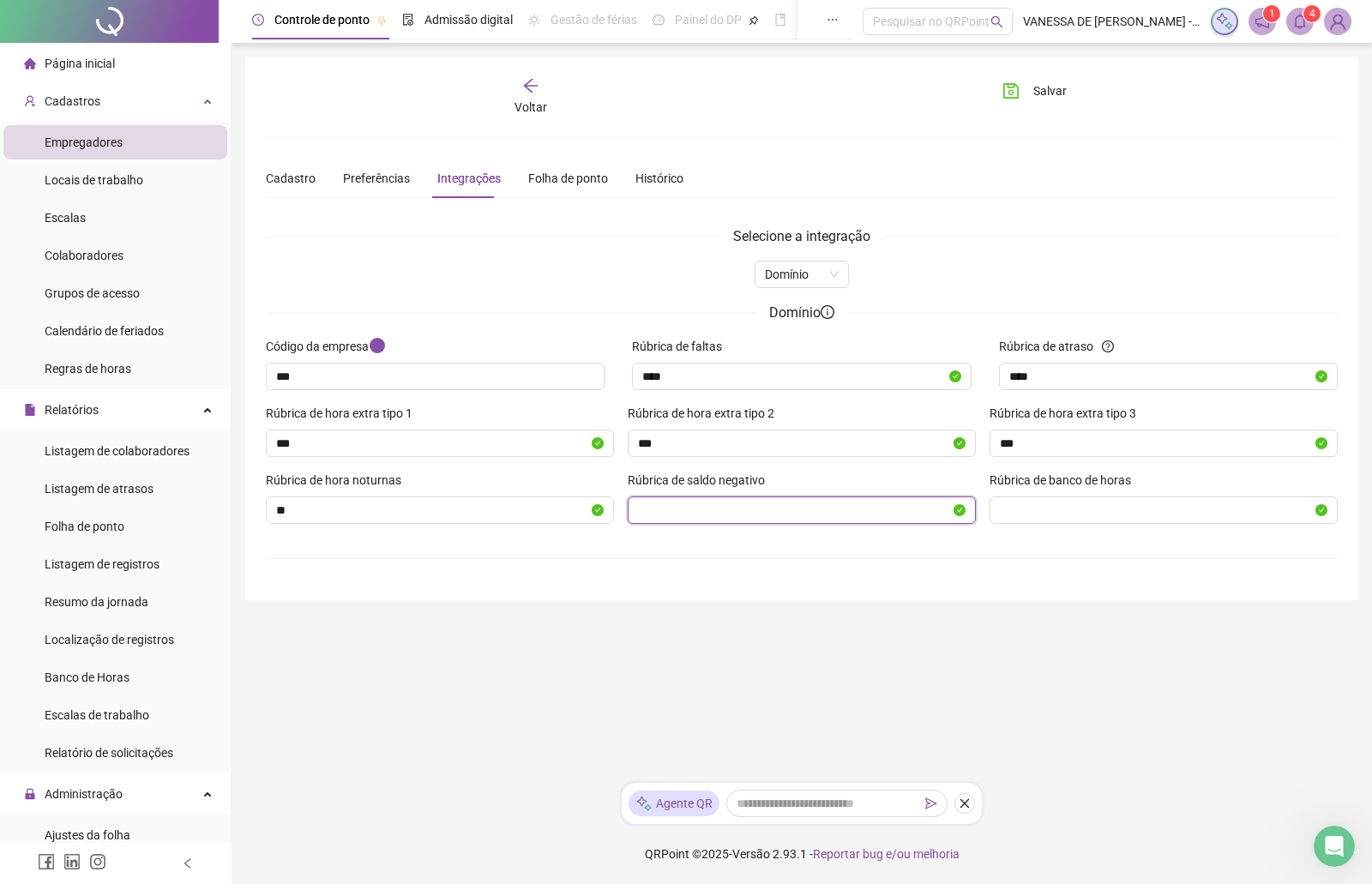
click at [680, 509] on input "Rúbrica de saldo negativo" at bounding box center [794, 510] width 313 height 18
click at [1059, 87] on span "Salvar" at bounding box center [1050, 90] width 33 height 18
click at [88, 104] on span "Cadastros" at bounding box center [72, 100] width 55 height 14
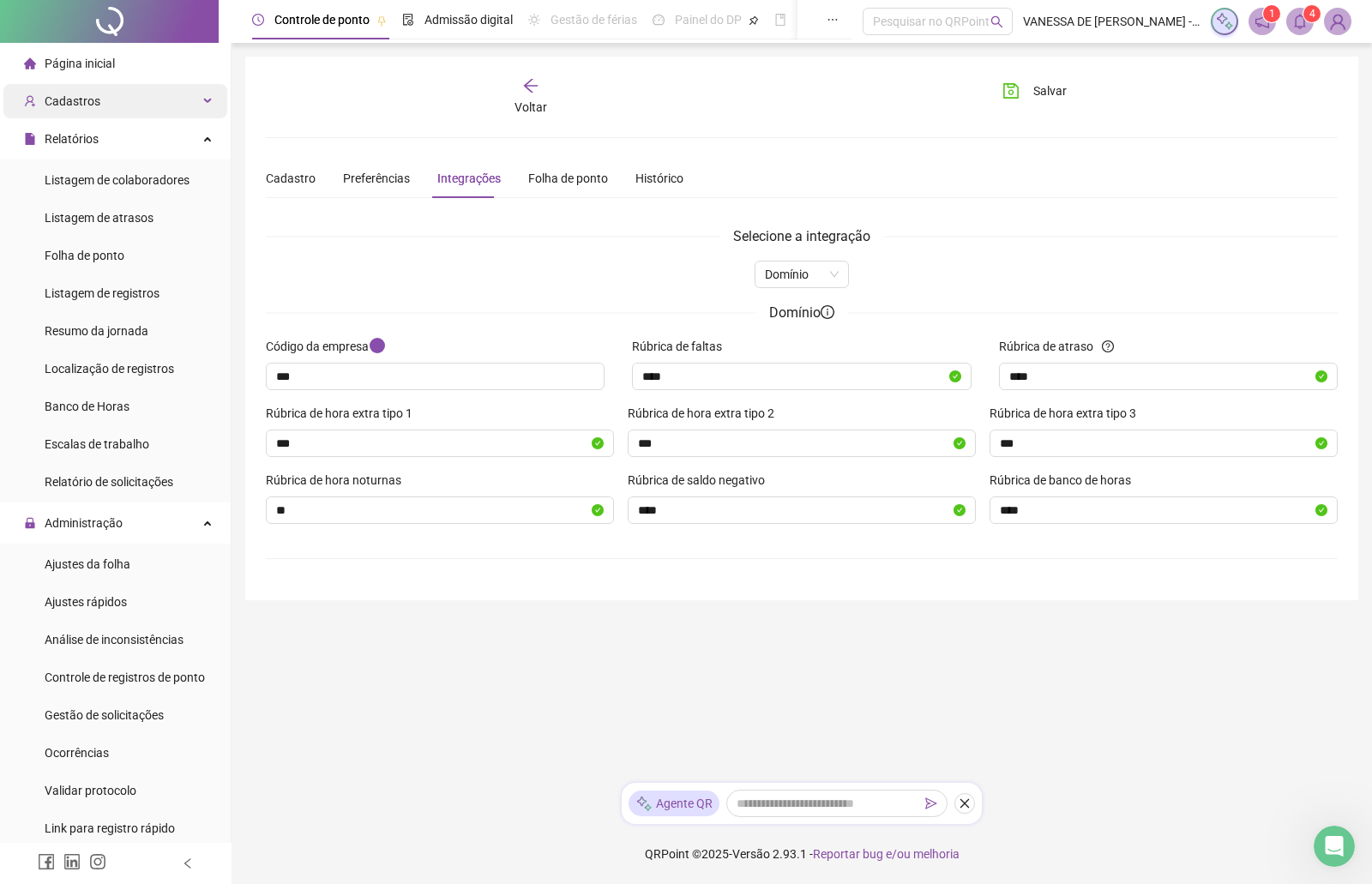
click at [88, 104] on span "Cadastros" at bounding box center [72, 100] width 55 height 14
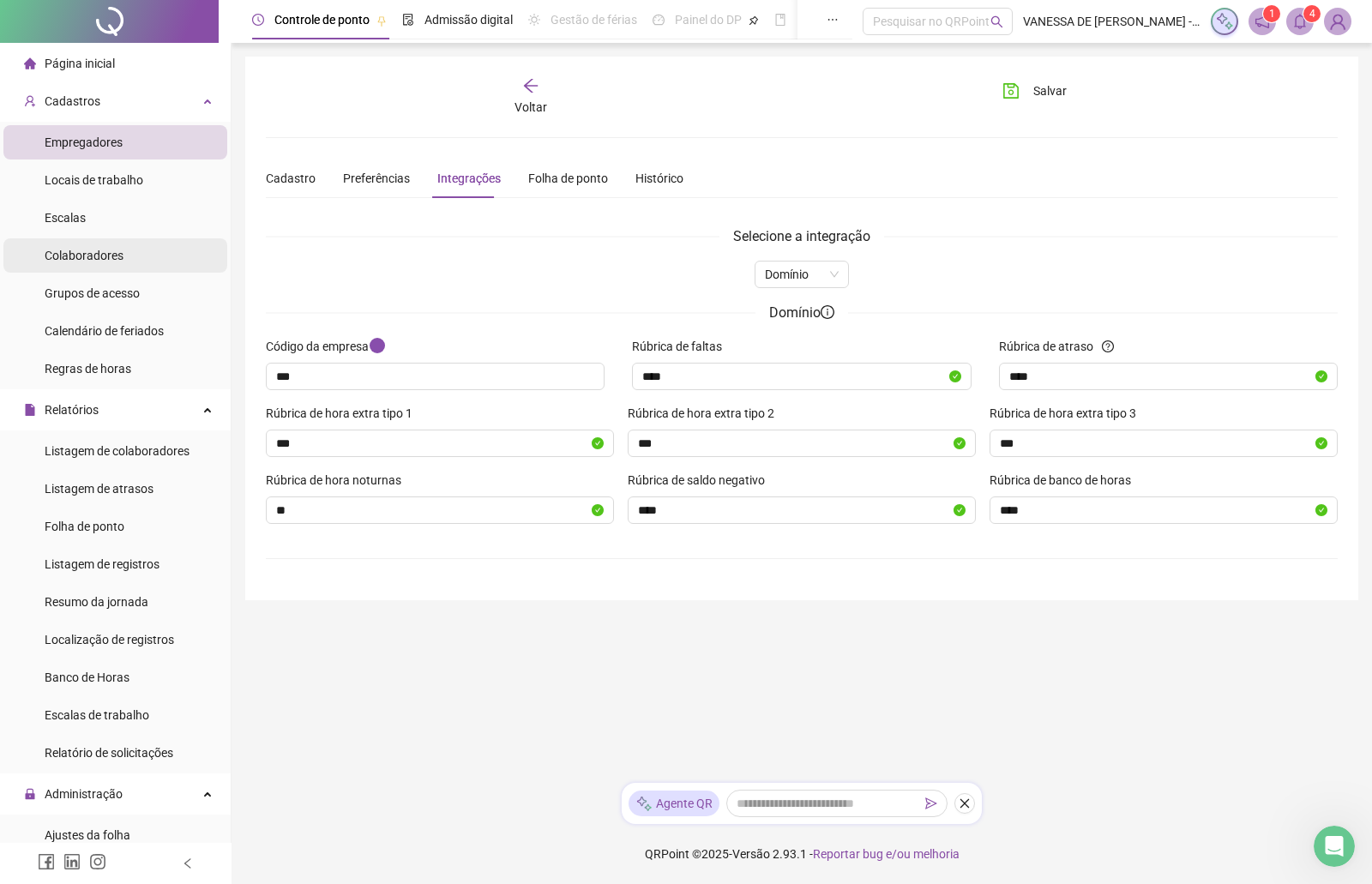
click at [92, 250] on span "Colaboradores" at bounding box center [84, 255] width 79 height 14
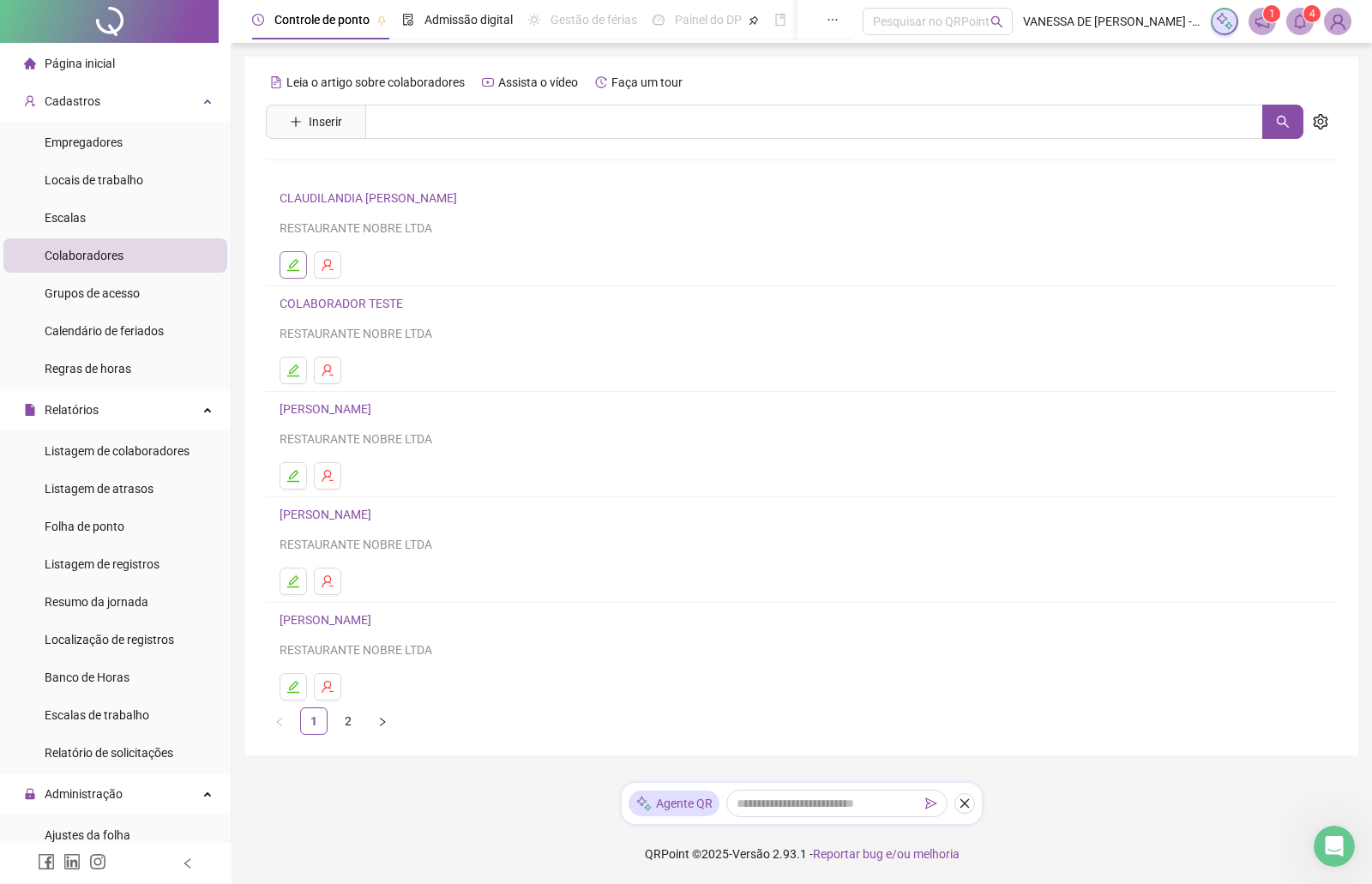
click at [290, 263] on icon "edit" at bounding box center [293, 265] width 14 height 14
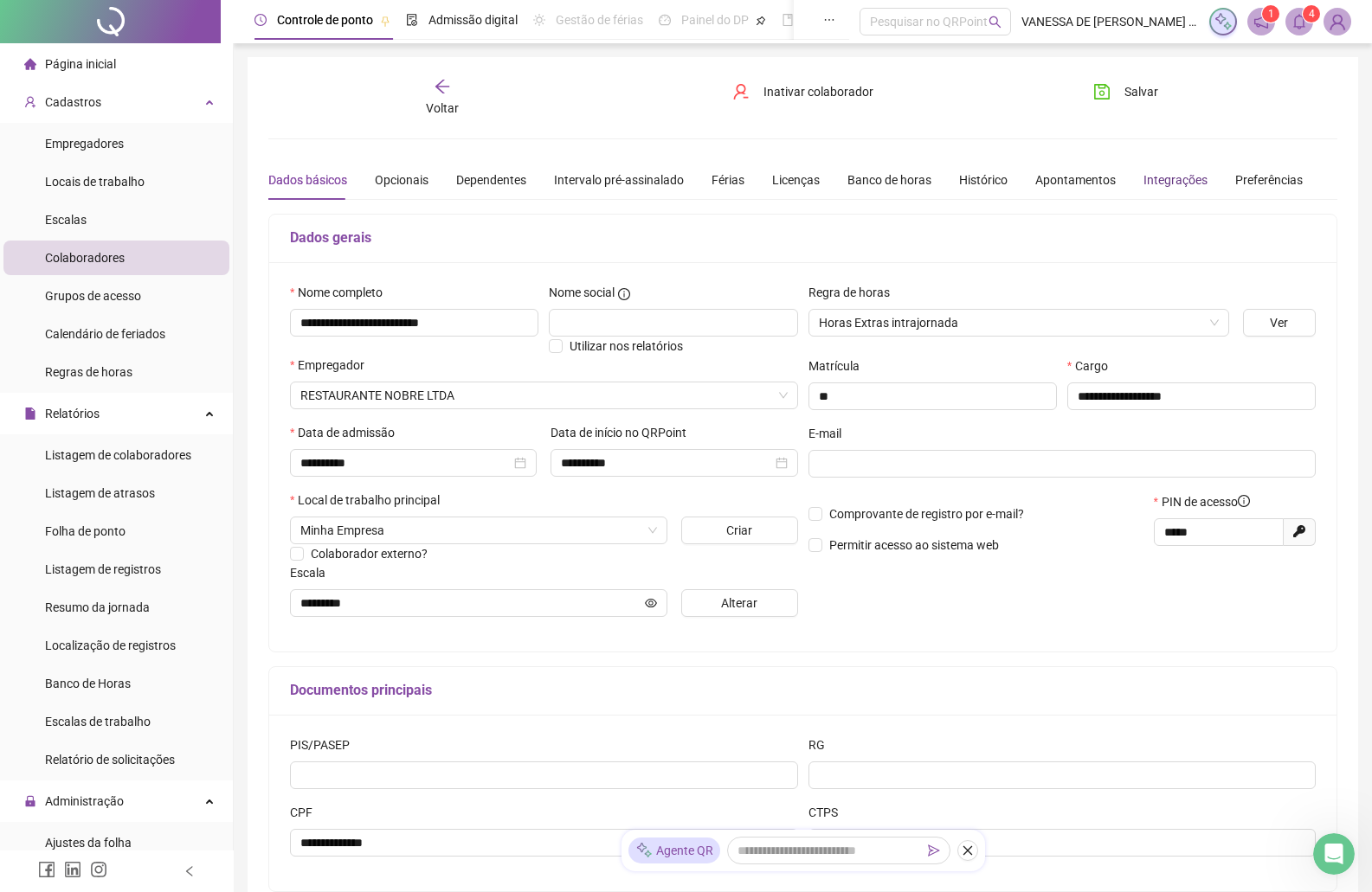
click at [1178, 180] on div "Integrações" at bounding box center [1175, 180] width 64 height 19
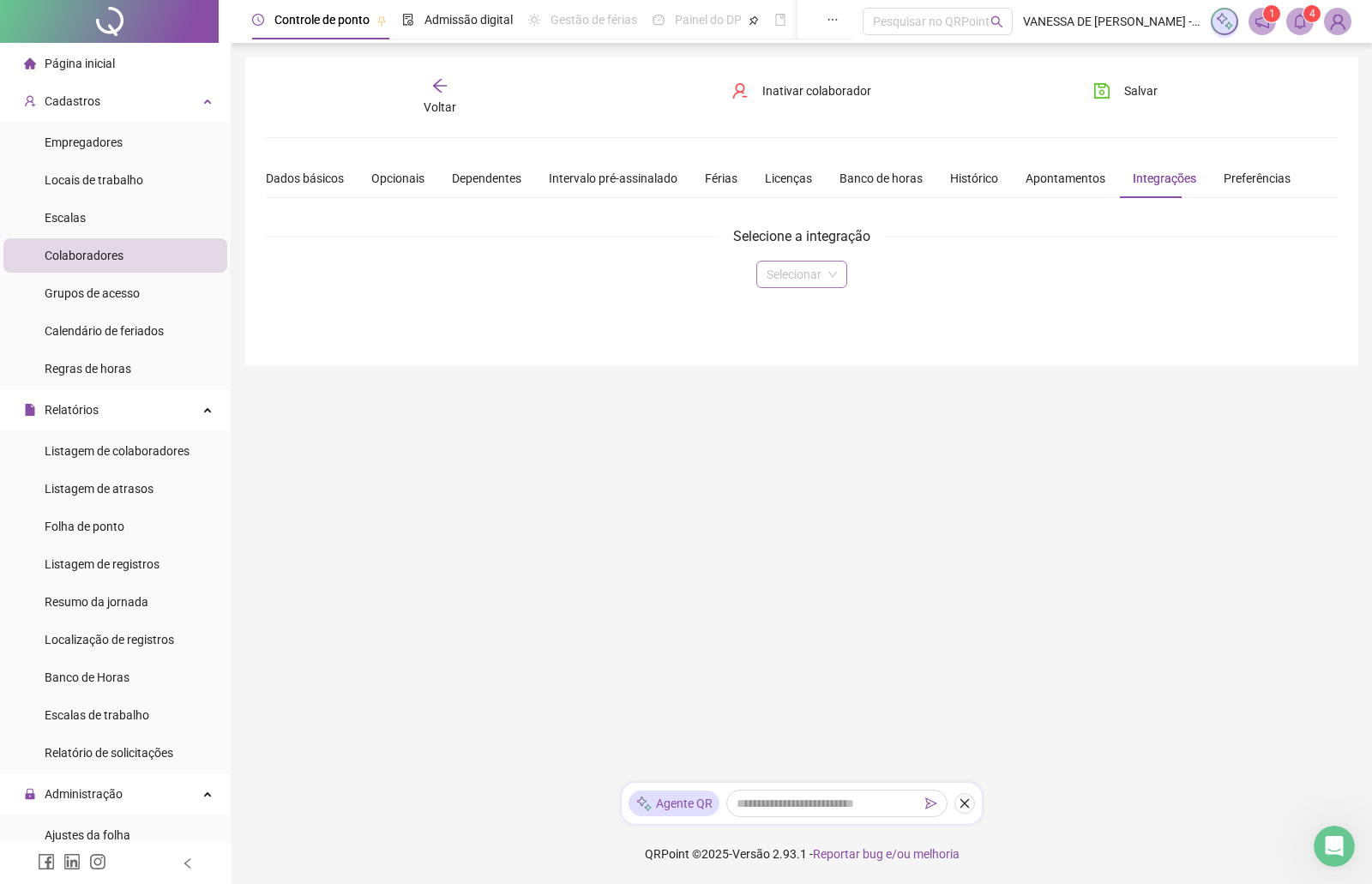
click at [834, 277] on span at bounding box center [802, 275] width 70 height 26
click at [818, 309] on div "Domínio" at bounding box center [801, 309] width 63 height 18
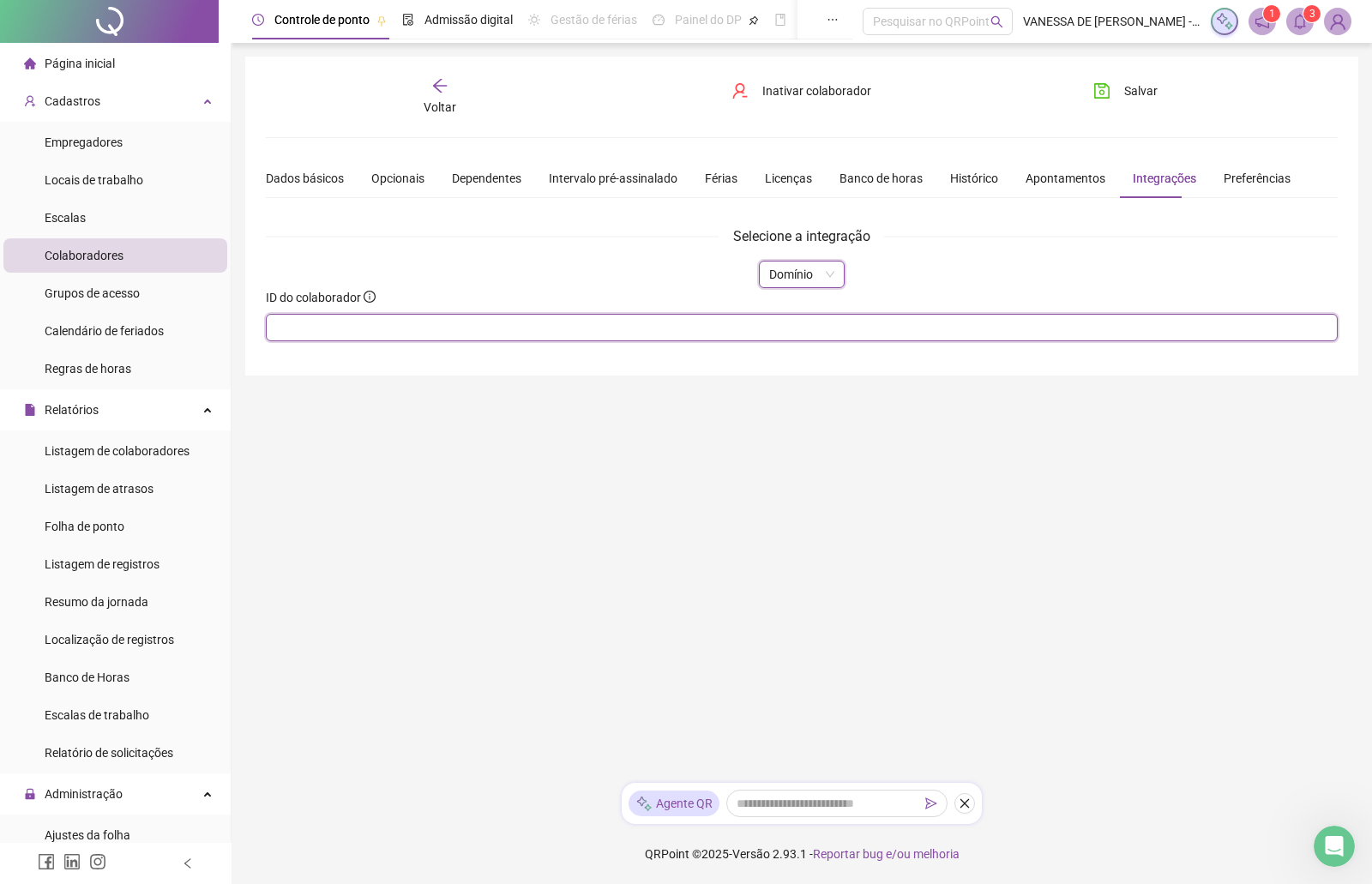
click at [332, 324] on input "text" at bounding box center [801, 327] width 1072 height 28
click at [1135, 85] on span "Salvar" at bounding box center [1141, 90] width 33 height 18
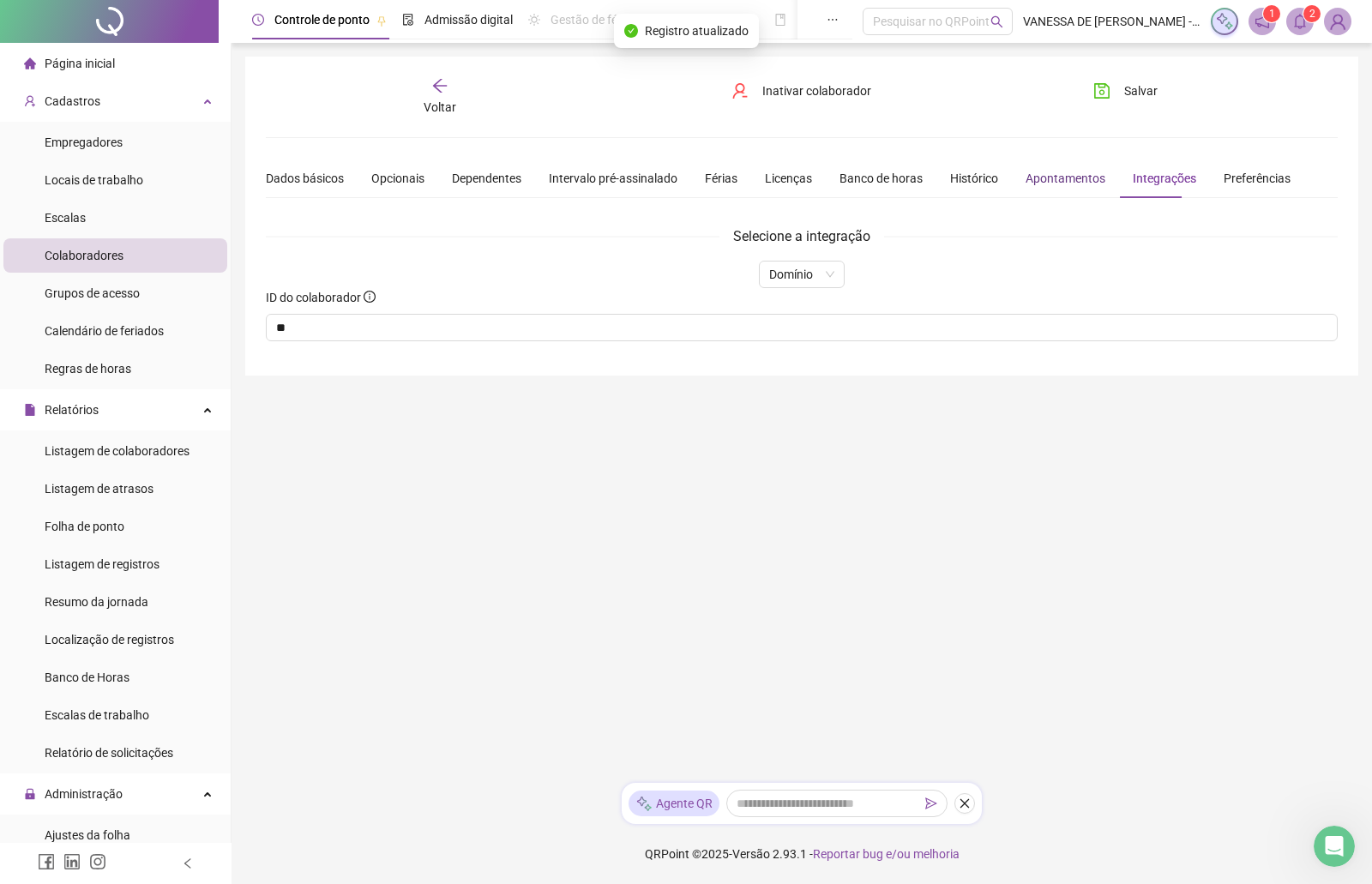
click at [1059, 179] on div "Apontamentos" at bounding box center [1066, 178] width 80 height 18
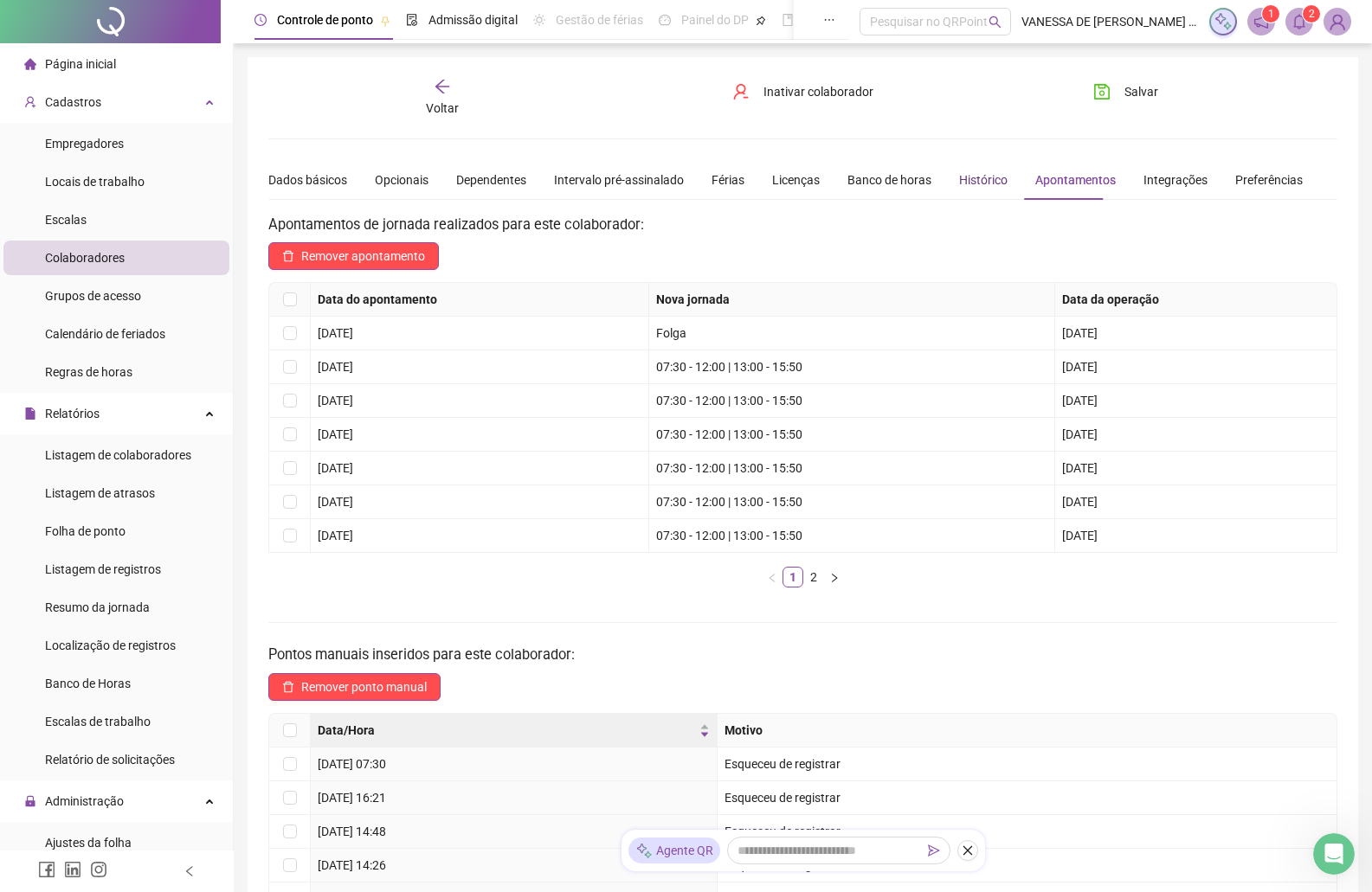
click at [972, 182] on div "Histórico" at bounding box center [983, 180] width 48 height 19
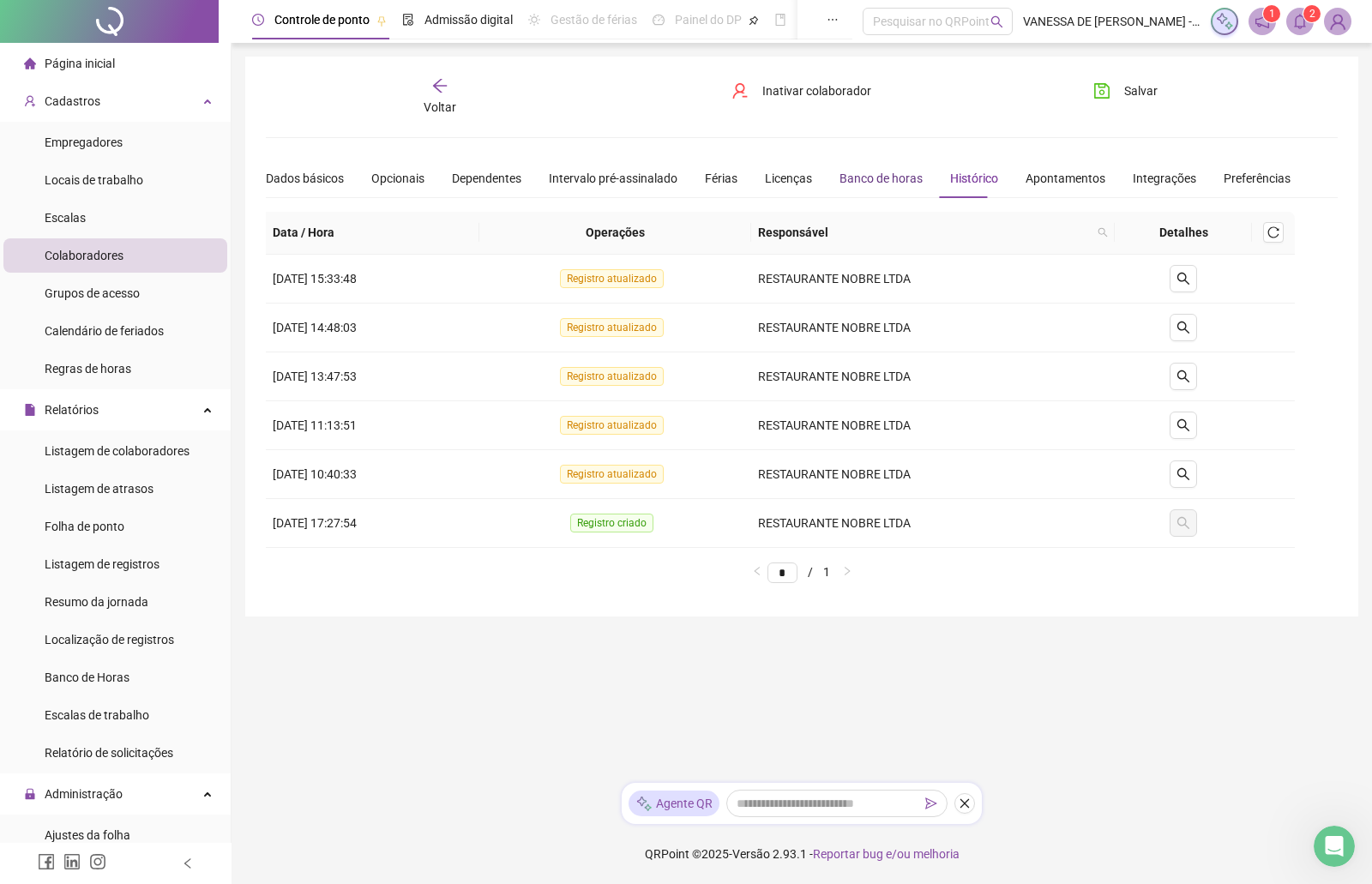
click at [898, 182] on div "Banco de horas" at bounding box center [881, 178] width 83 height 18
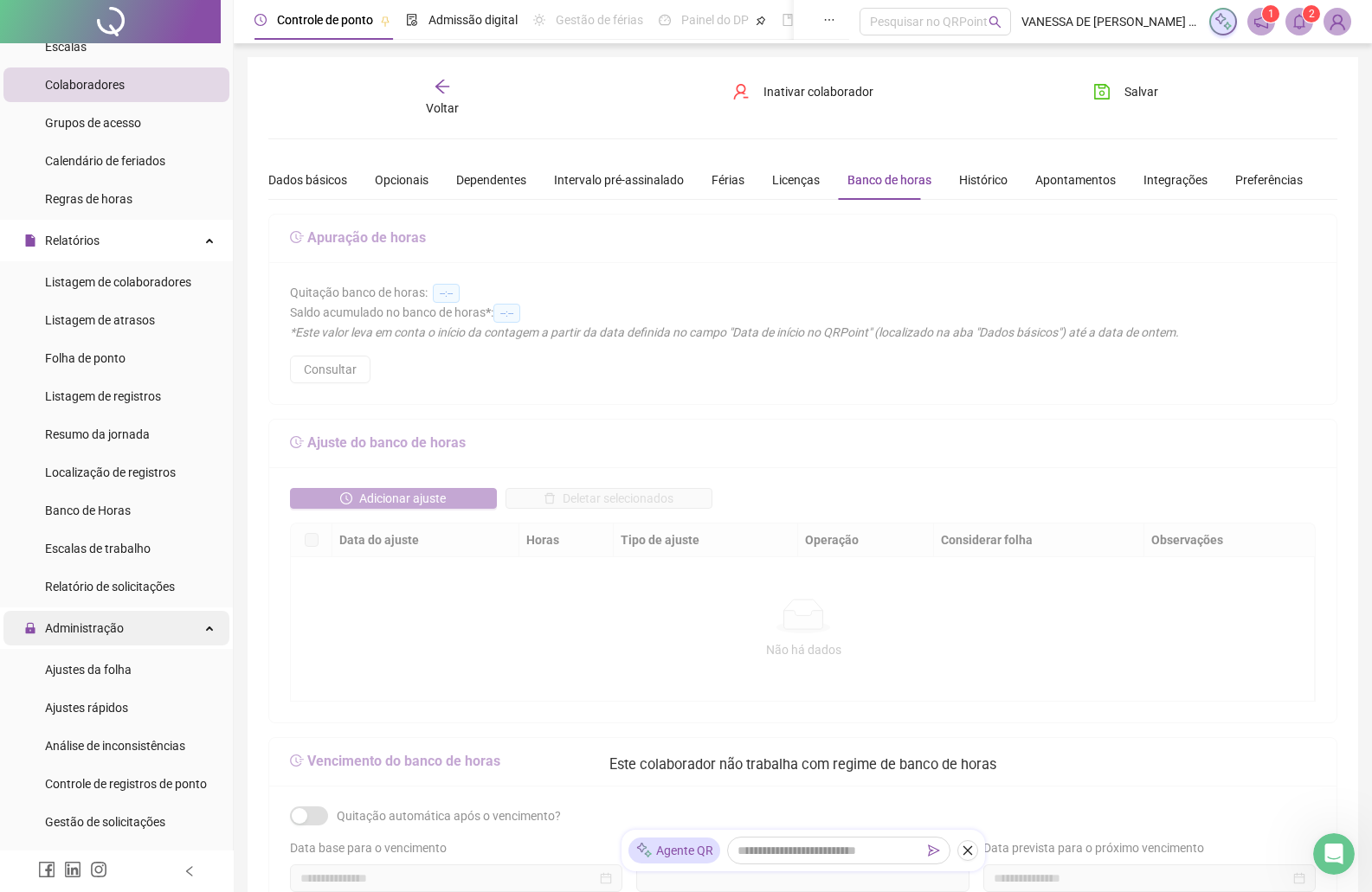
scroll to position [346, 0]
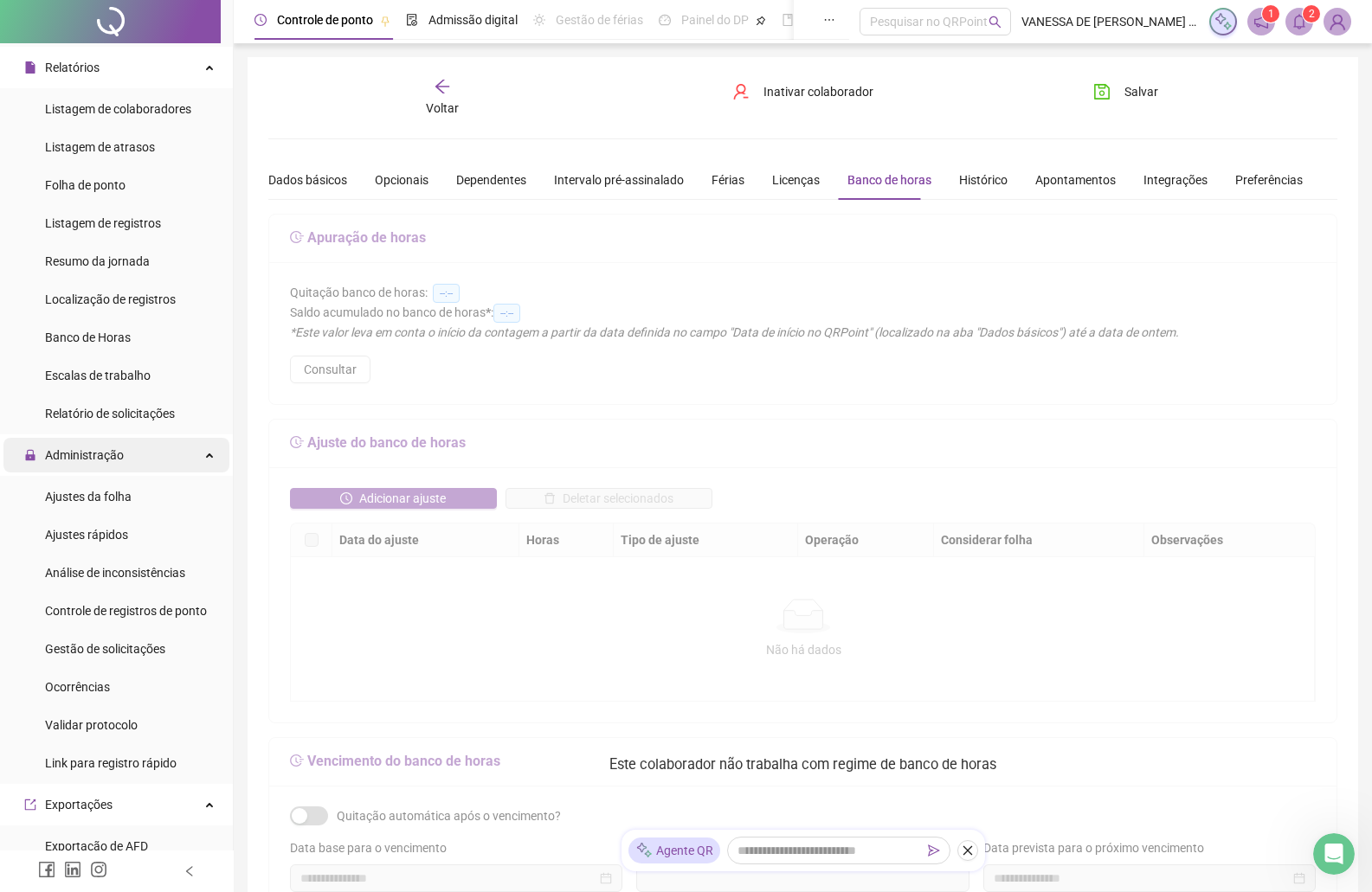
click at [204, 453] on div "Administração" at bounding box center [116, 455] width 226 height 34
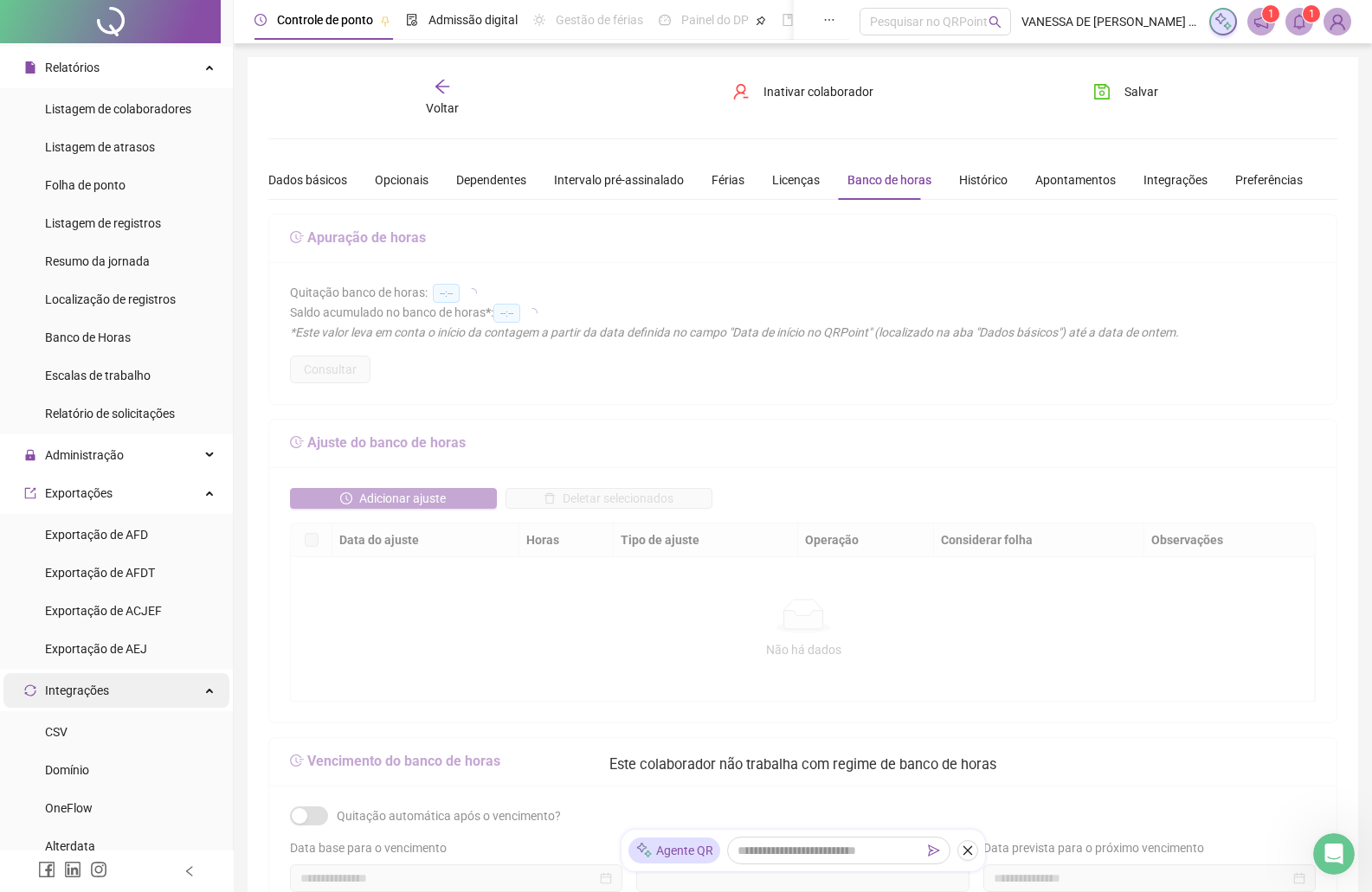
scroll to position [433, 0]
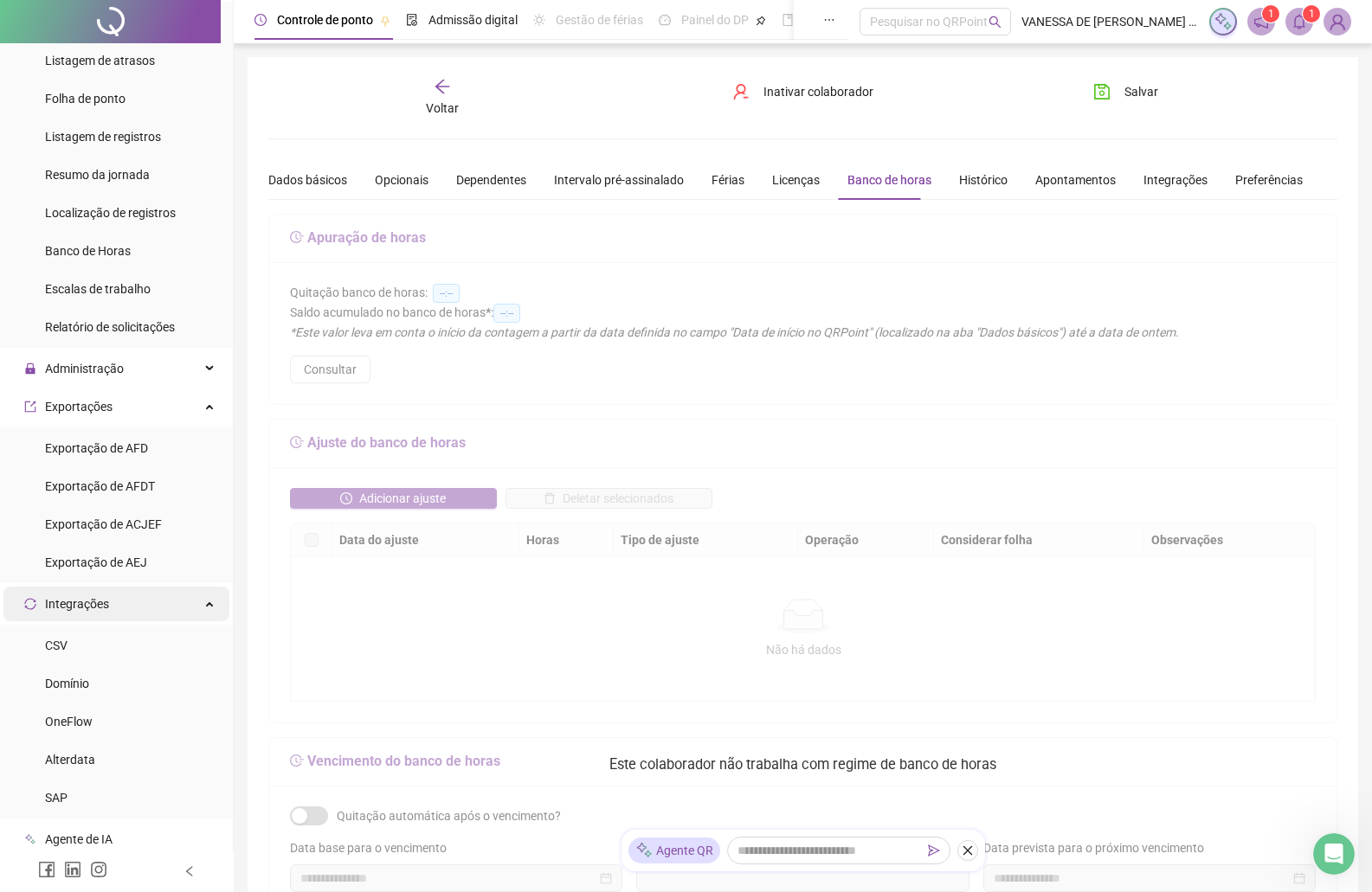
click at [206, 602] on icon at bounding box center [210, 602] width 8 height 0
click at [206, 605] on icon at bounding box center [210, 605] width 8 height 0
click at [87, 681] on span "Domínio" at bounding box center [66, 683] width 44 height 14
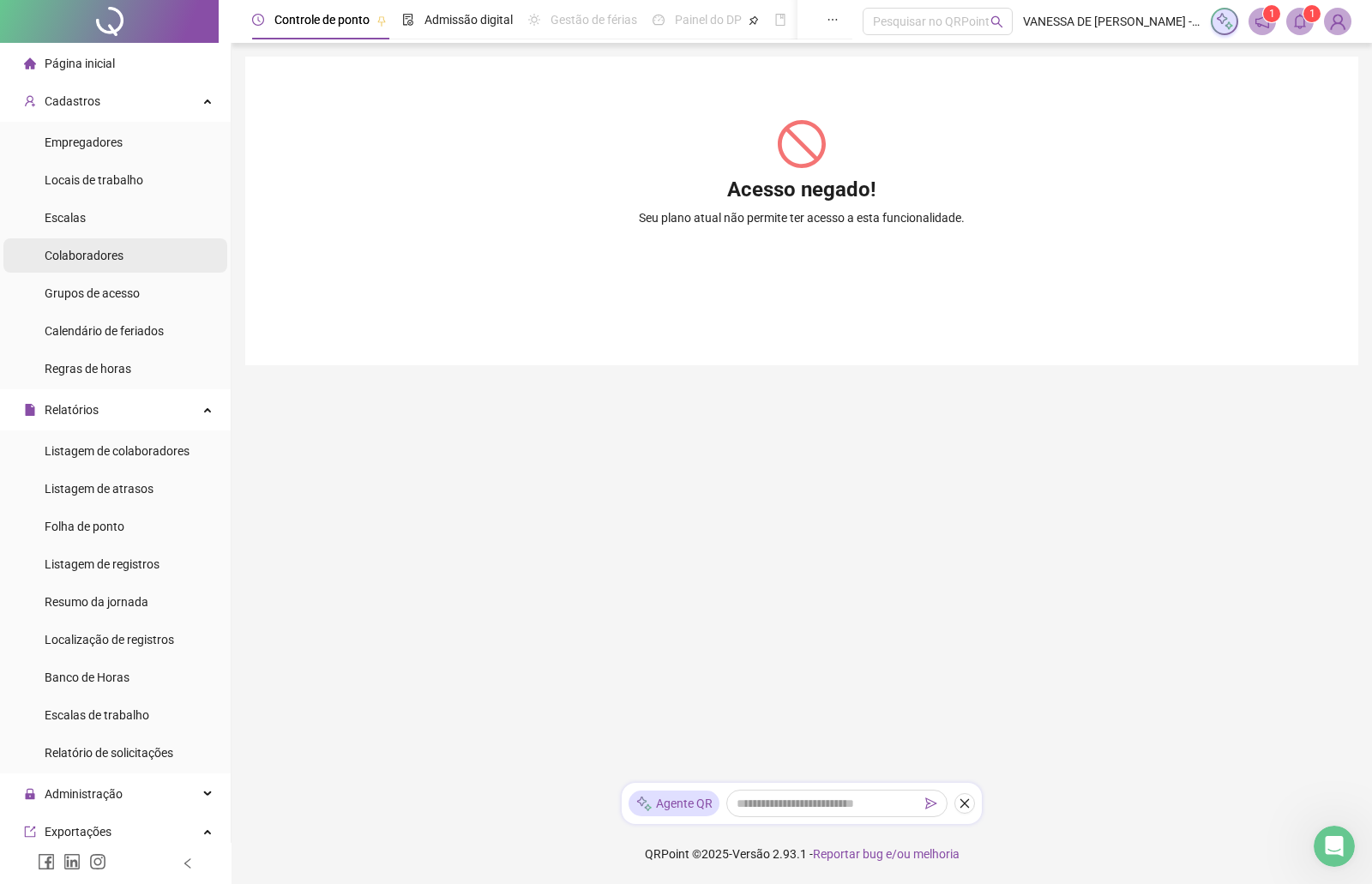
click at [82, 258] on span "Colaboradores" at bounding box center [84, 255] width 79 height 14
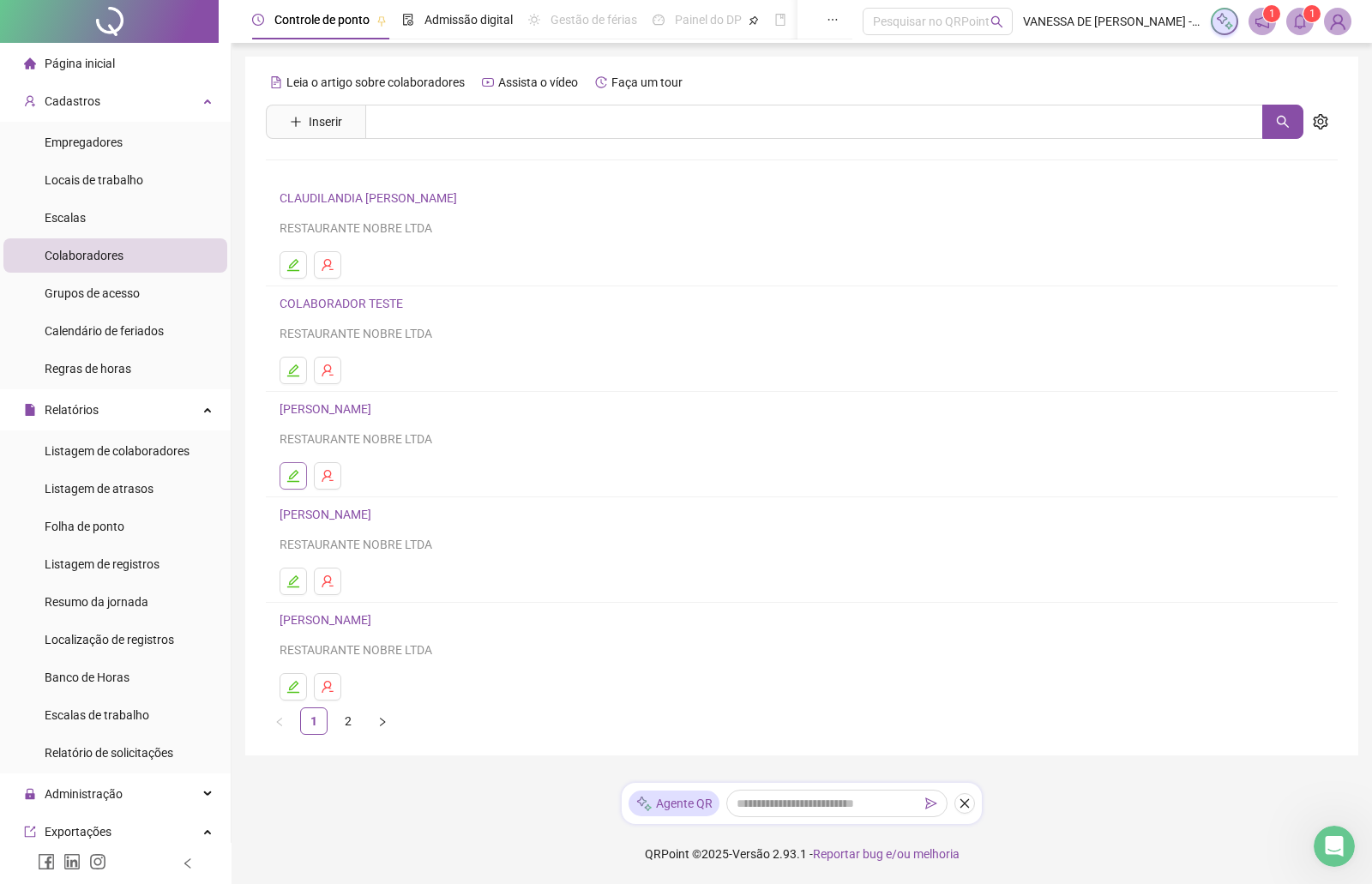
click at [291, 482] on icon "edit" at bounding box center [293, 476] width 12 height 12
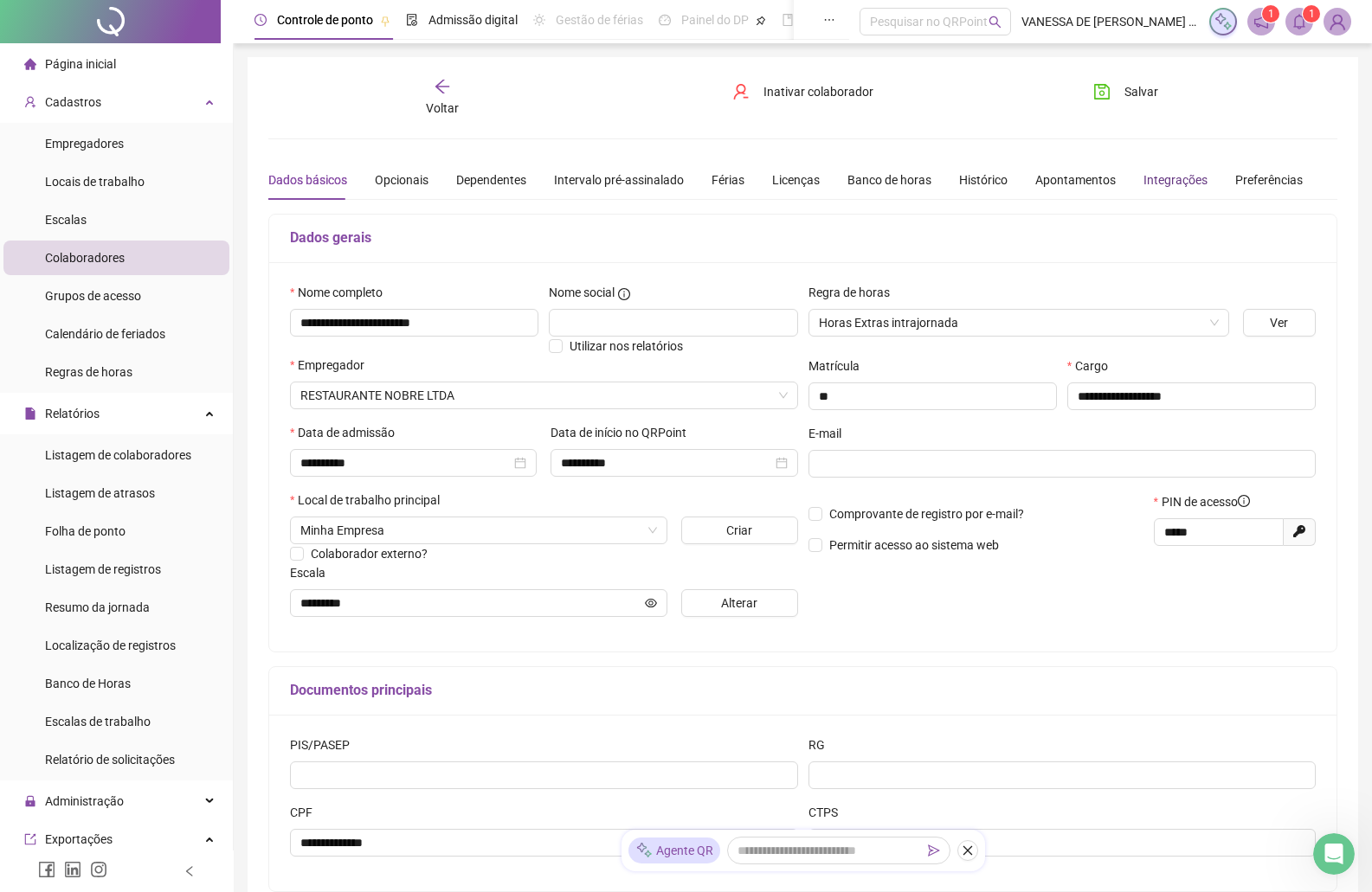
click at [1163, 175] on div "Integrações" at bounding box center [1175, 180] width 64 height 19
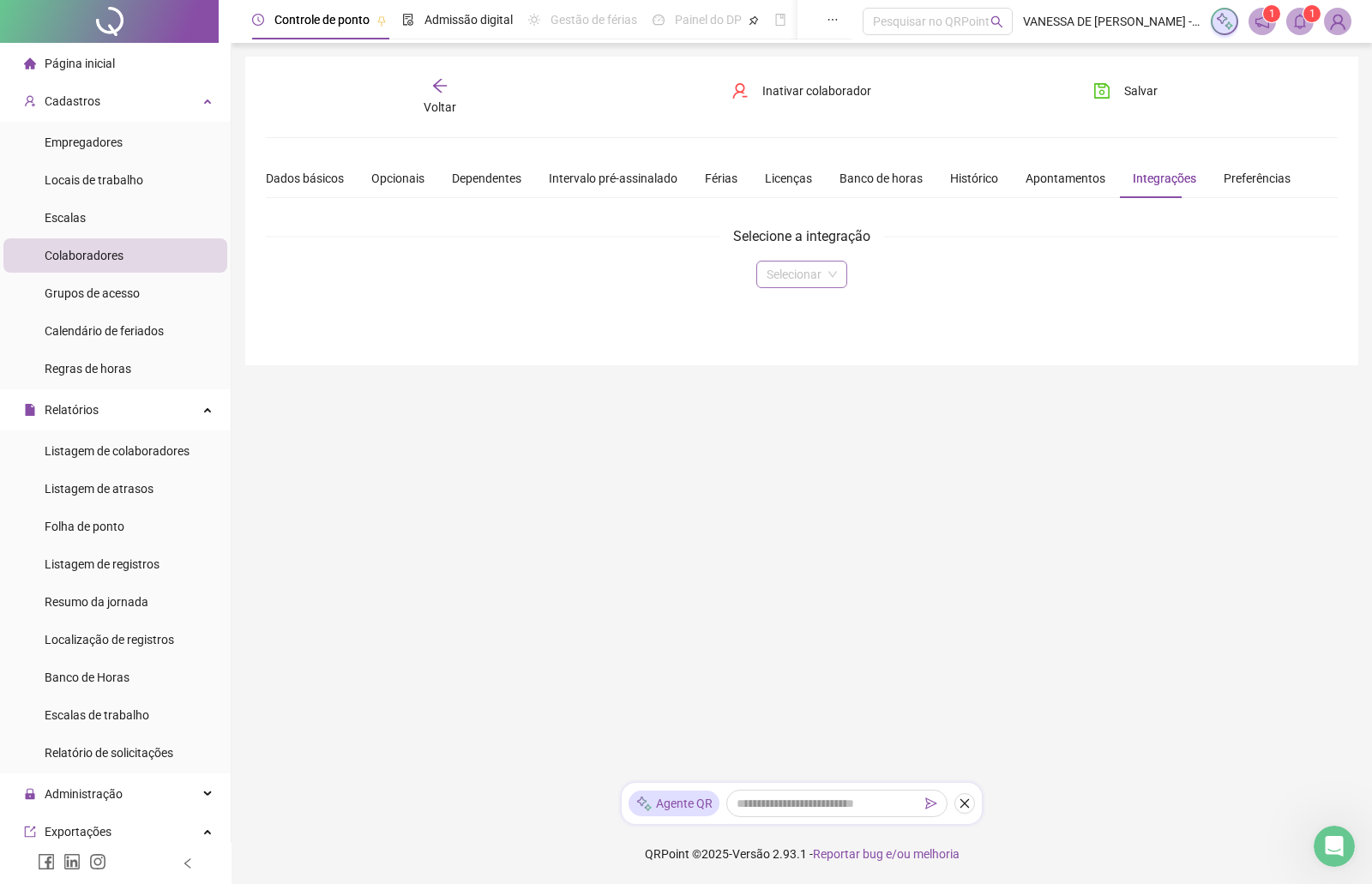
click at [811, 279] on input "search" at bounding box center [795, 275] width 55 height 26
click at [789, 312] on div "Domínio" at bounding box center [801, 309] width 63 height 18
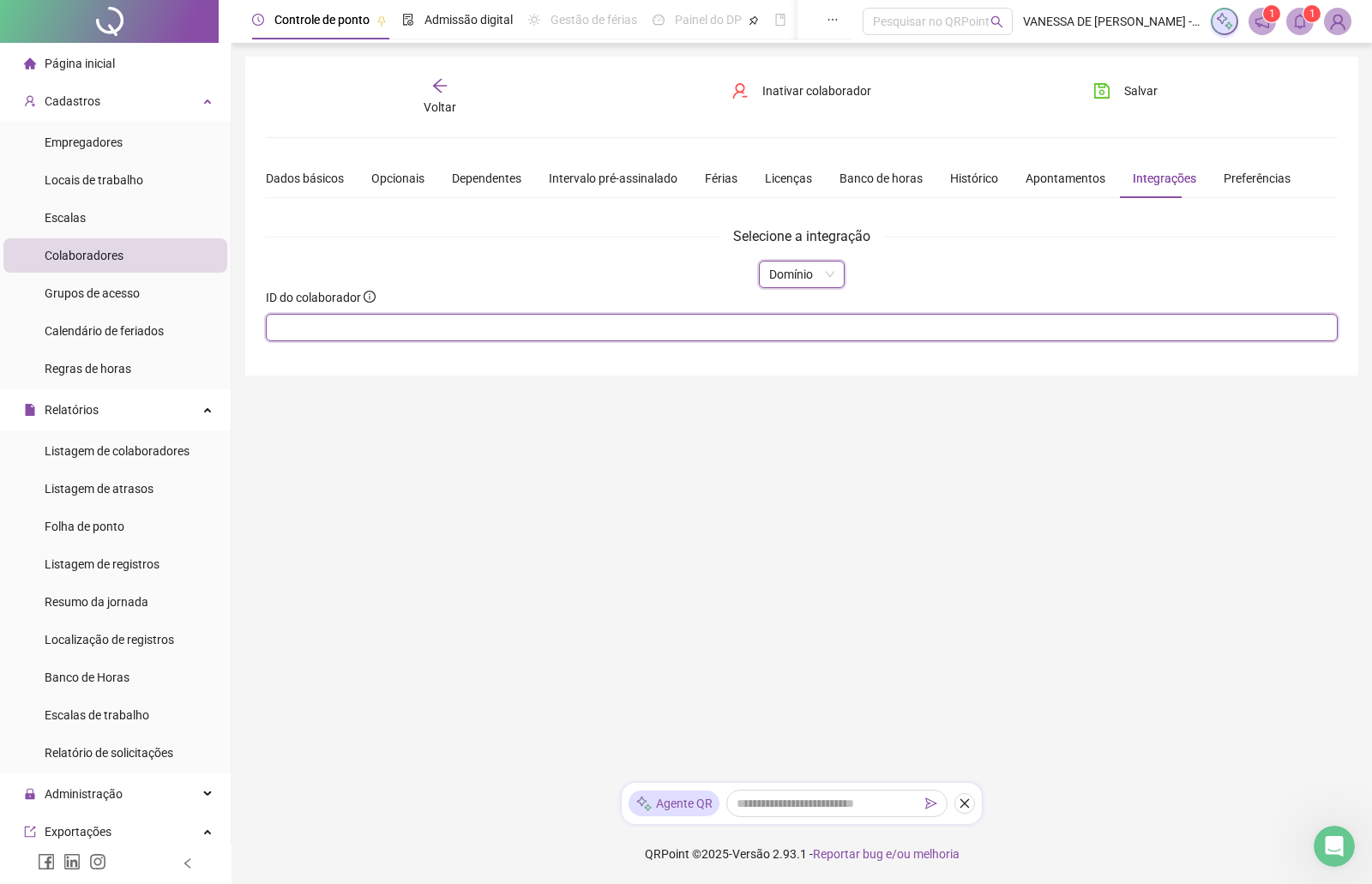
click at [395, 333] on input "text" at bounding box center [801, 327] width 1072 height 28
click at [1130, 90] on span "Salvar" at bounding box center [1141, 90] width 33 height 18
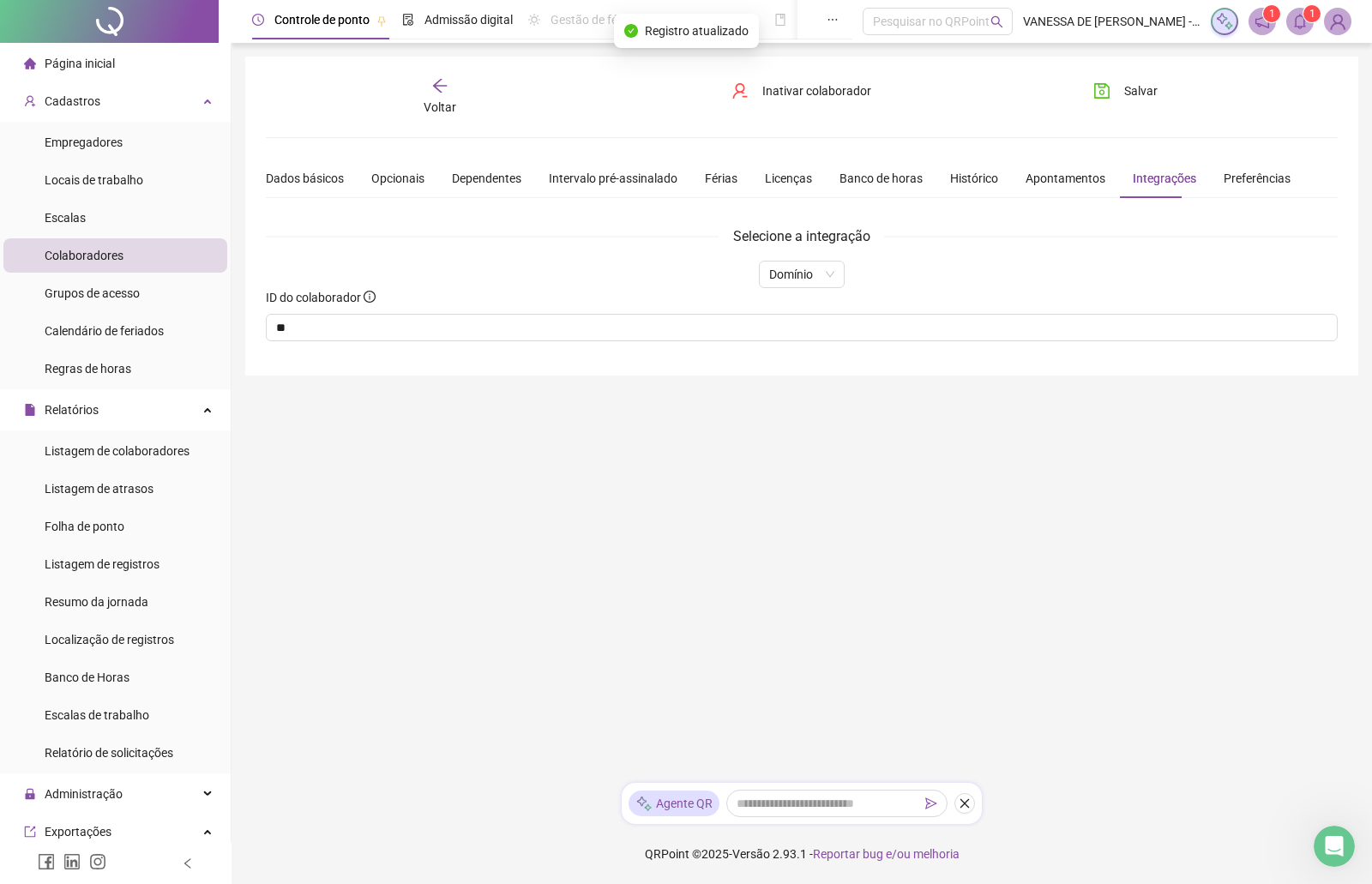
click at [446, 100] on span "Voltar" at bounding box center [440, 107] width 32 height 14
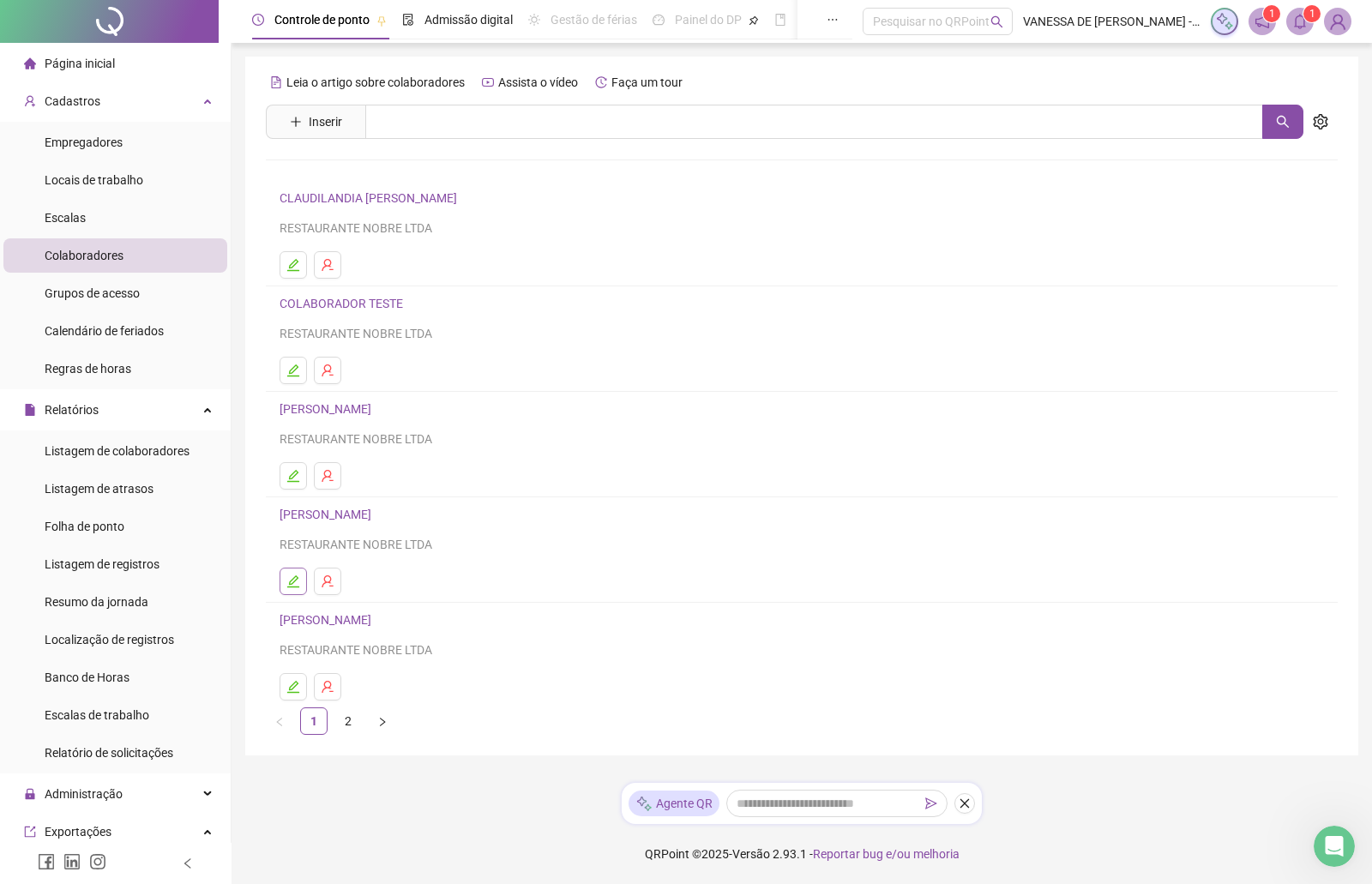
click at [290, 583] on icon "edit" at bounding box center [293, 581] width 12 height 12
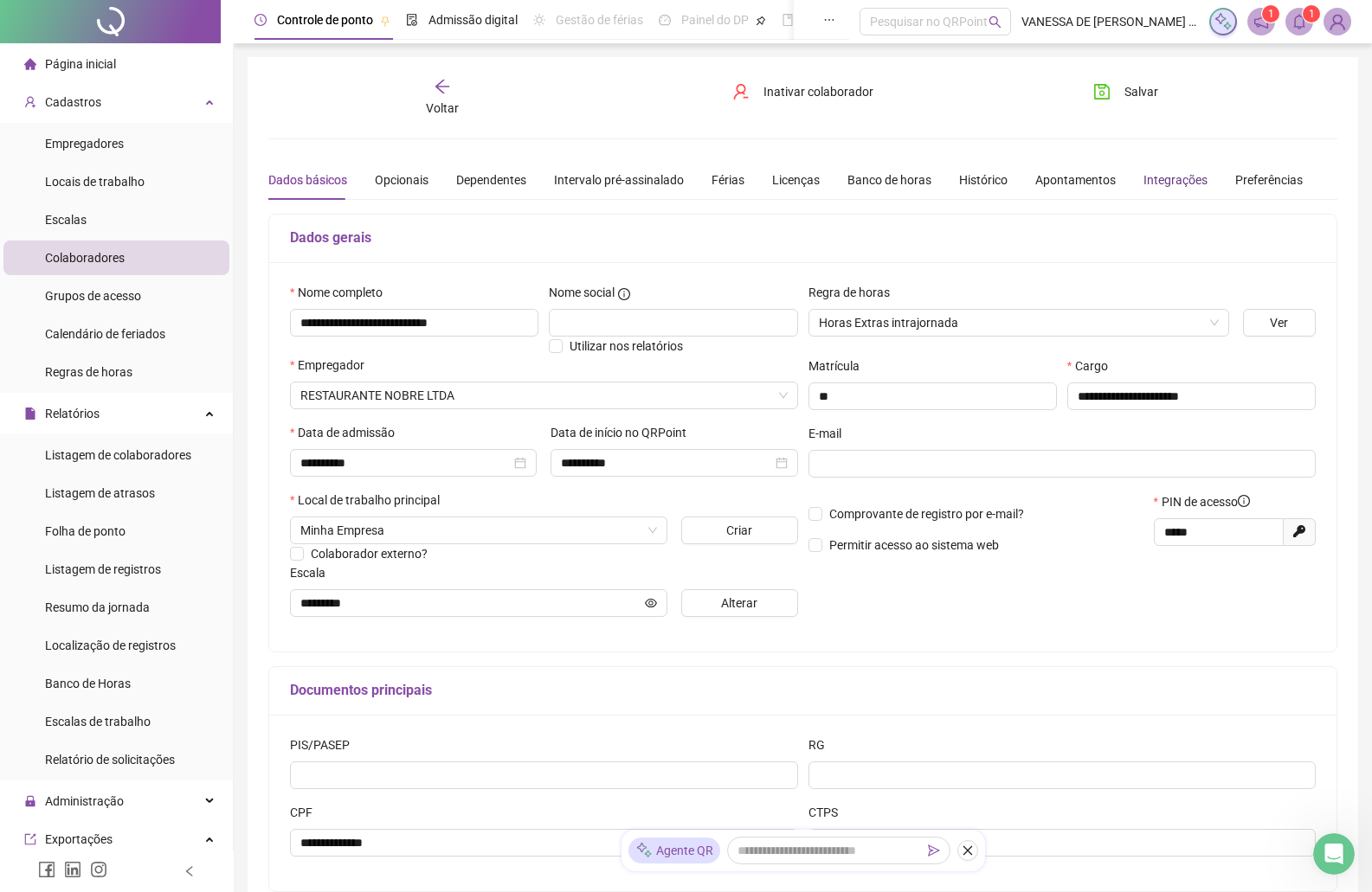
click at [1165, 180] on div "Integrações" at bounding box center [1175, 180] width 64 height 19
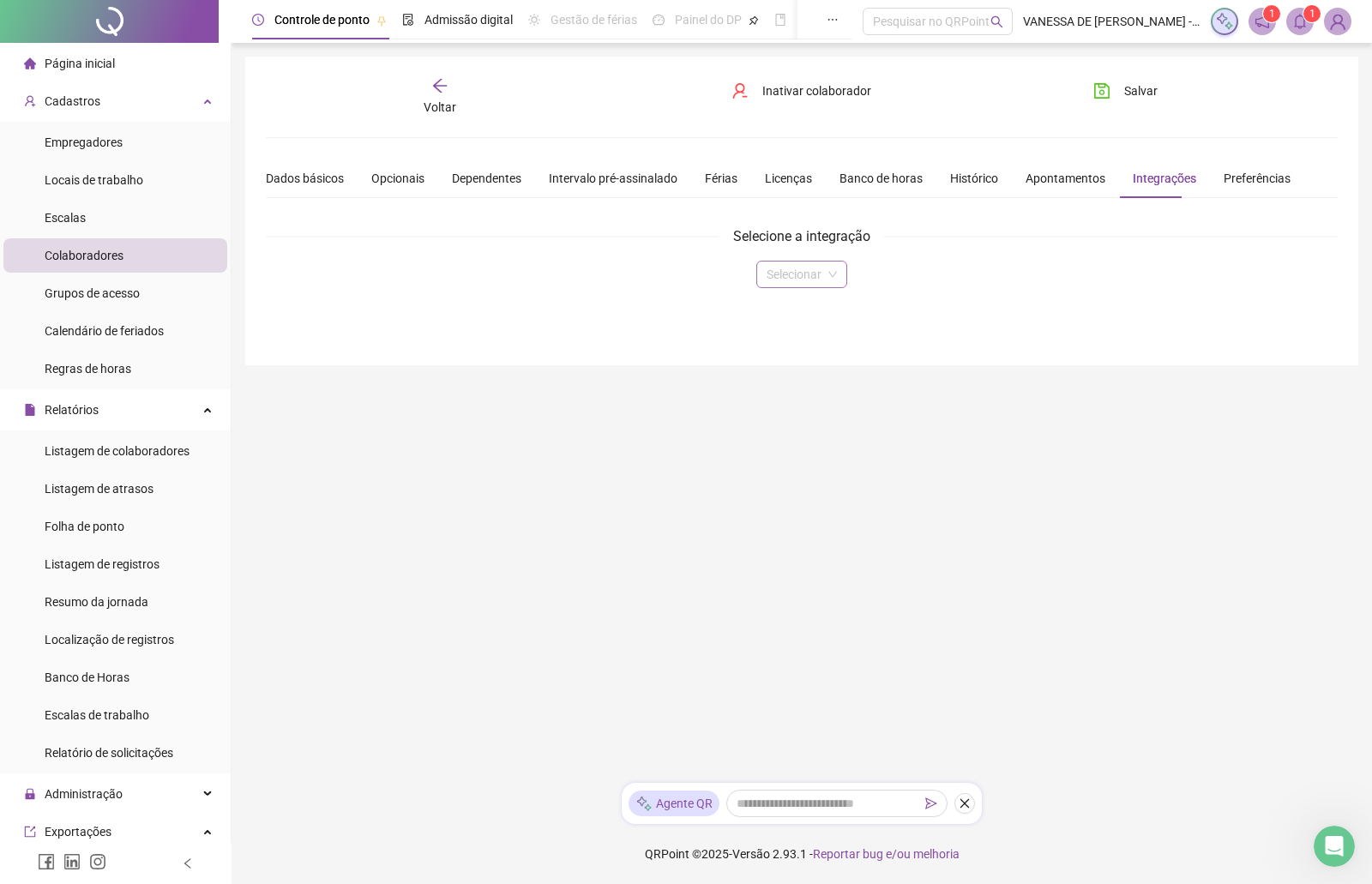
click at [802, 278] on input "search" at bounding box center [795, 275] width 55 height 26
click at [794, 313] on div "Domínio" at bounding box center [801, 309] width 63 height 18
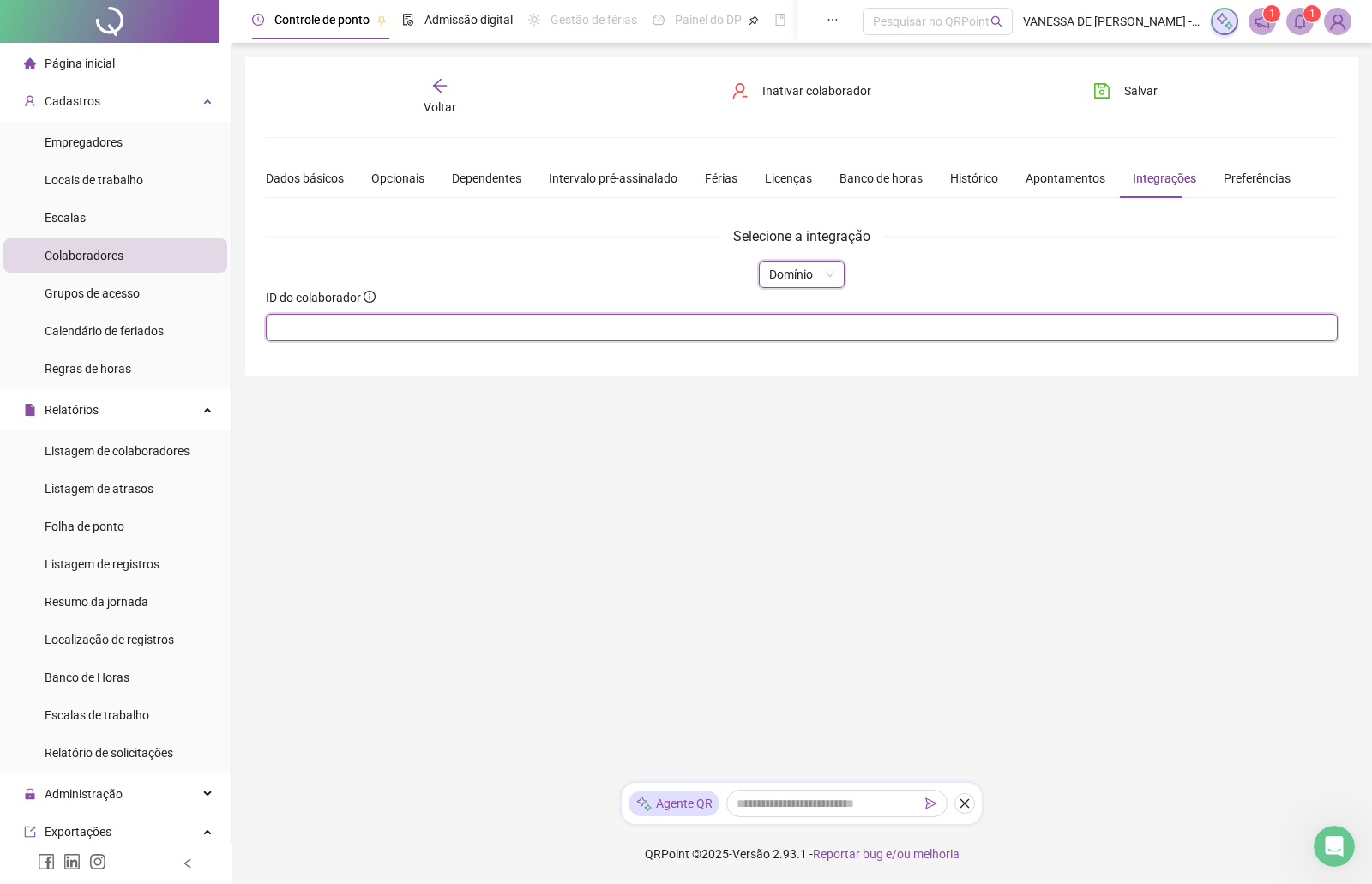
click at [434, 326] on input "text" at bounding box center [801, 327] width 1072 height 28
click at [1130, 87] on span "Salvar" at bounding box center [1141, 90] width 33 height 18
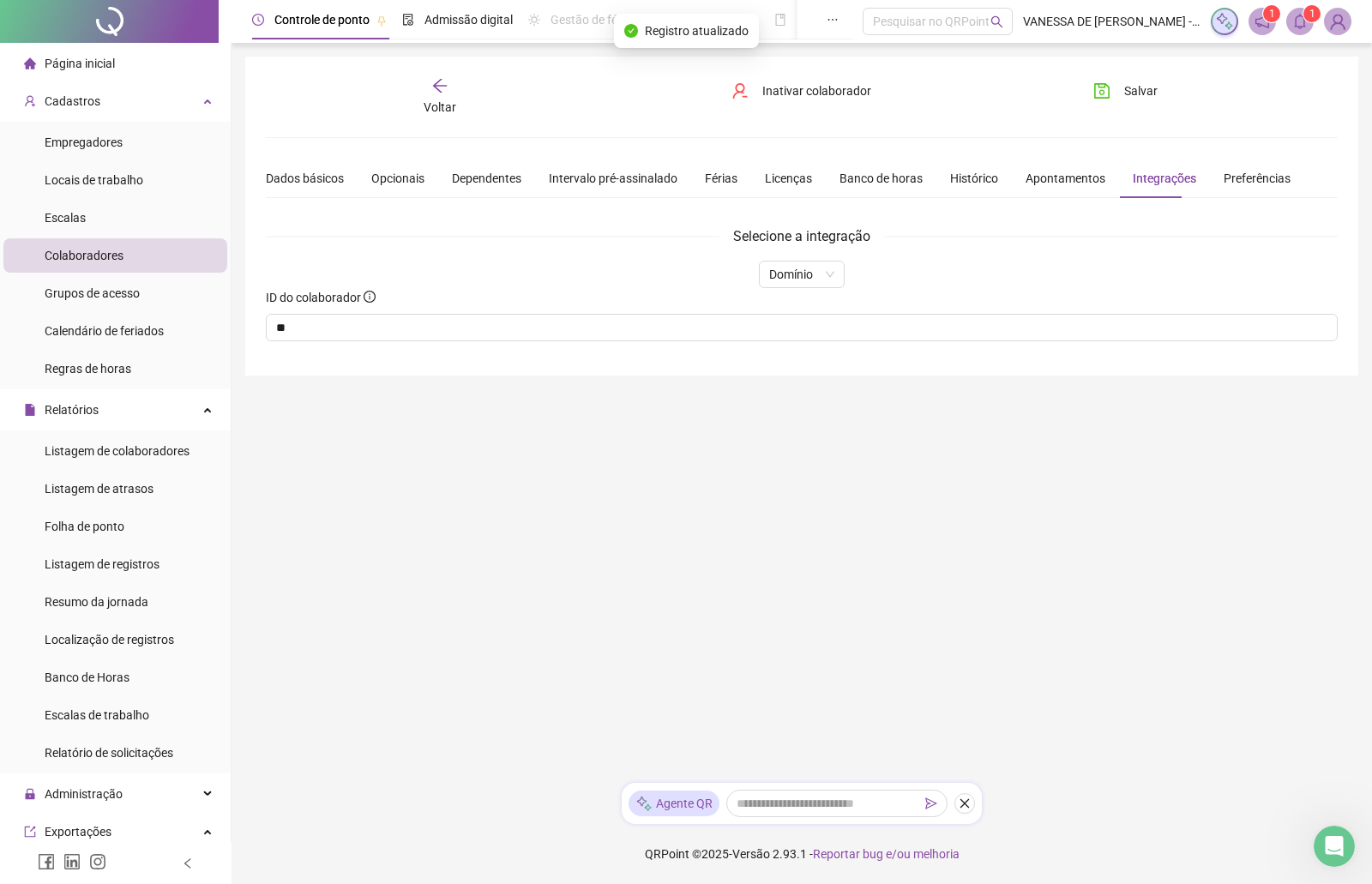
click at [445, 92] on icon "arrow-left" at bounding box center [440, 86] width 18 height 18
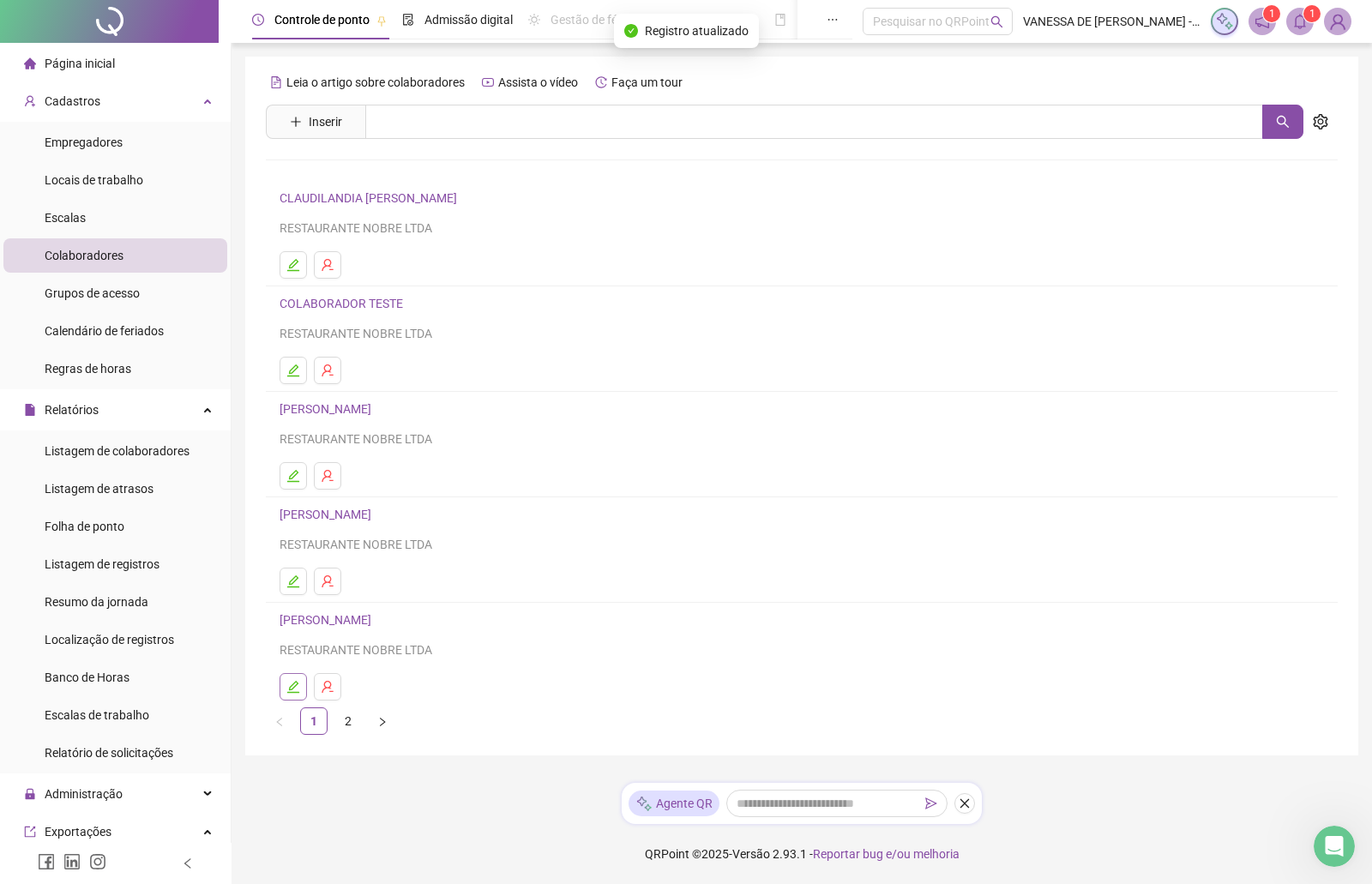
click at [290, 686] on icon "edit" at bounding box center [293, 687] width 14 height 14
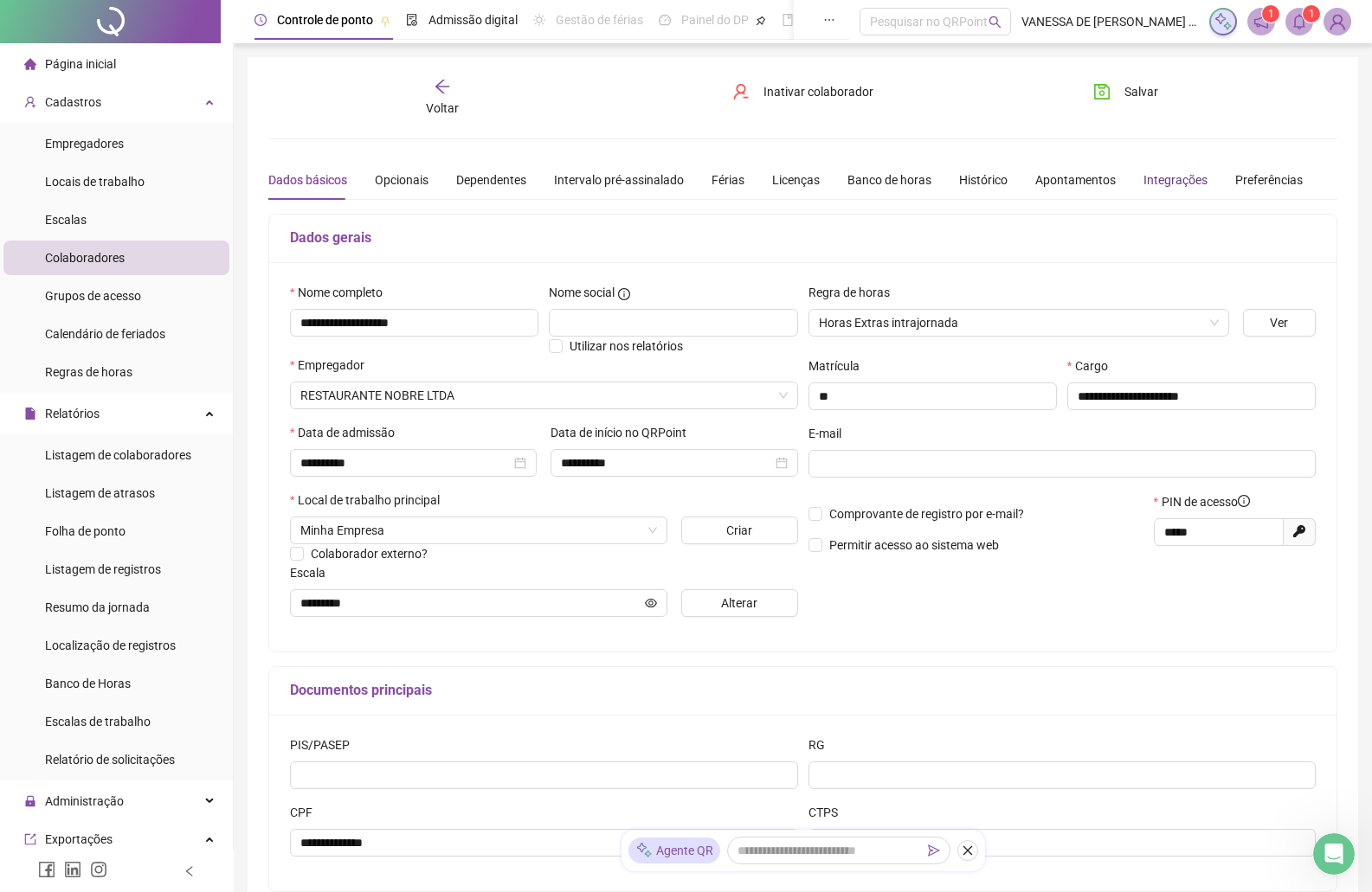
click at [1164, 179] on div "Integrações" at bounding box center [1175, 180] width 64 height 19
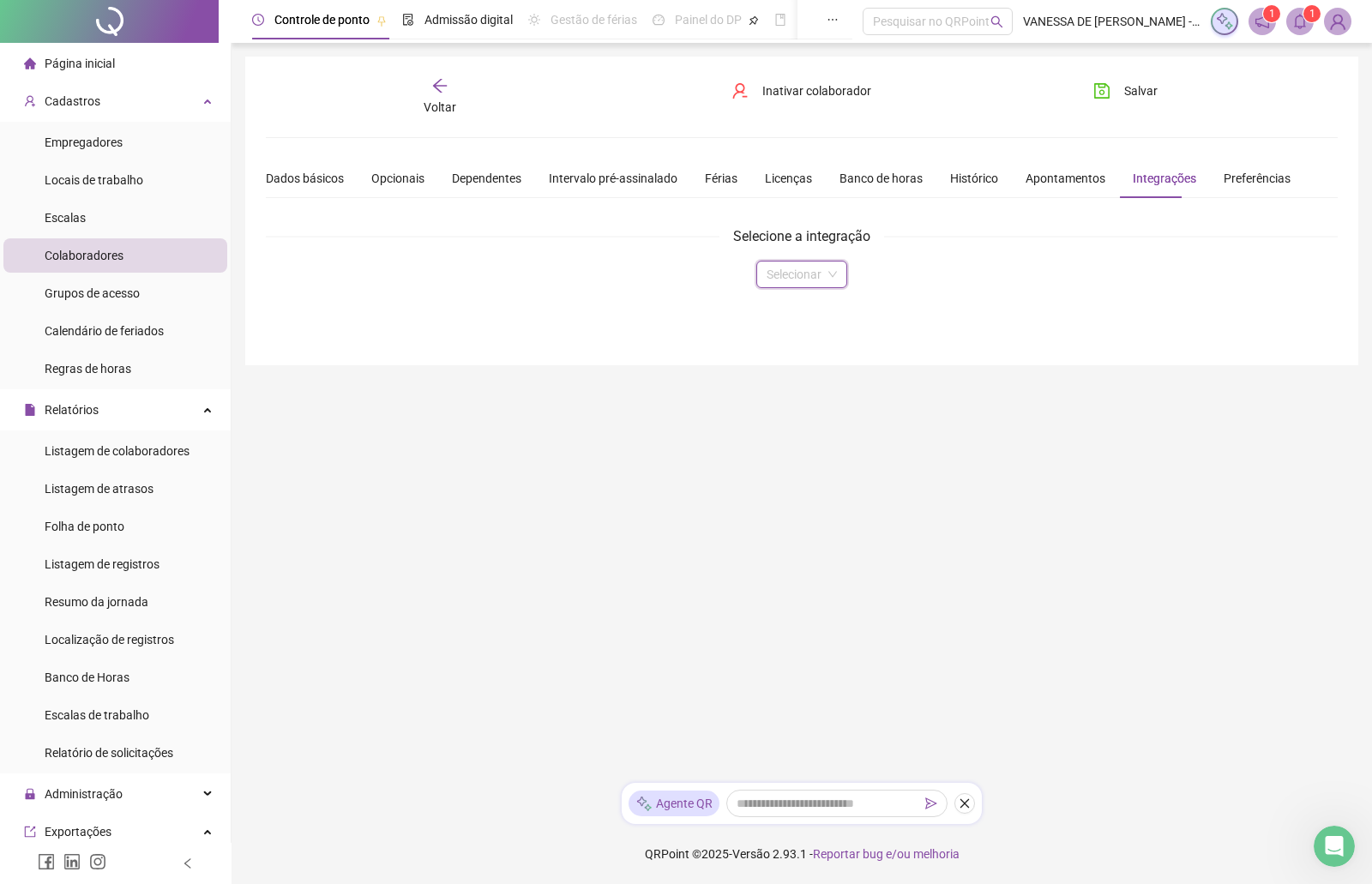
click at [807, 277] on input "search" at bounding box center [795, 275] width 55 height 26
click at [804, 313] on div "Domínio" at bounding box center [801, 309] width 63 height 18
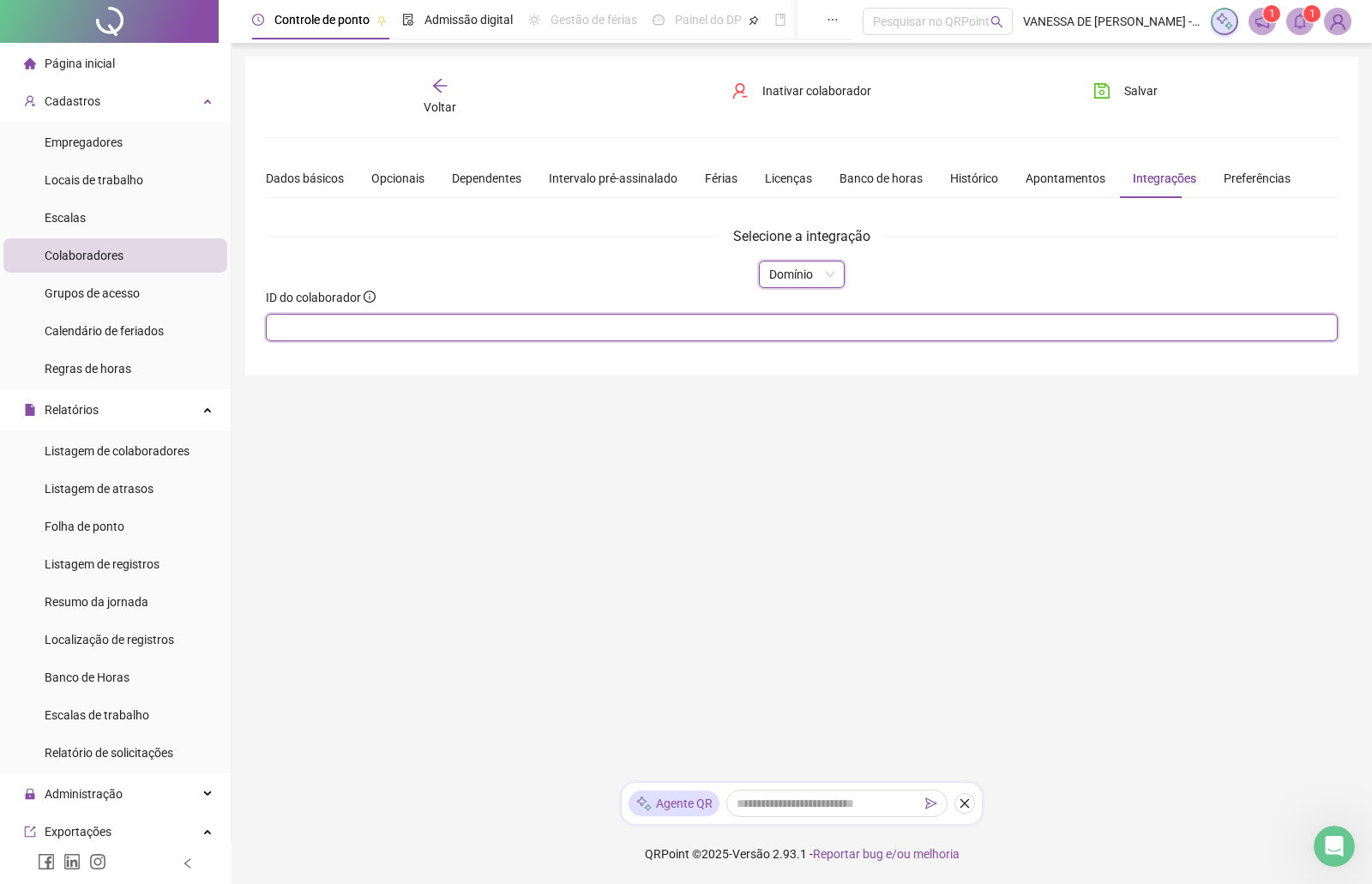
click at [757, 330] on input "text" at bounding box center [801, 327] width 1072 height 28
click at [1128, 84] on span "Salvar" at bounding box center [1141, 90] width 33 height 18
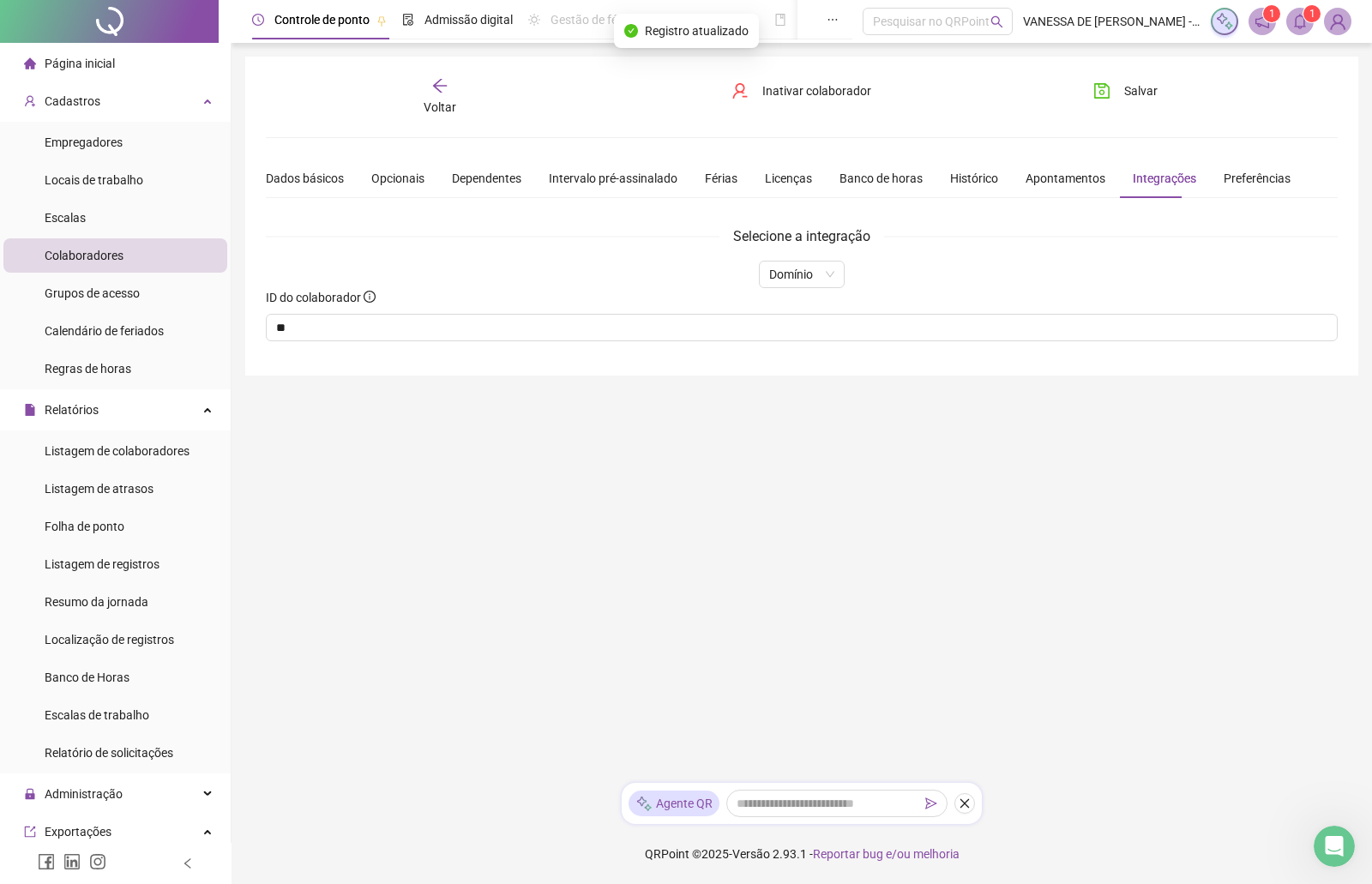
click at [440, 117] on div "**********" at bounding box center [801, 216] width 1072 height 277
click at [439, 106] on span "Voltar" at bounding box center [440, 107] width 32 height 14
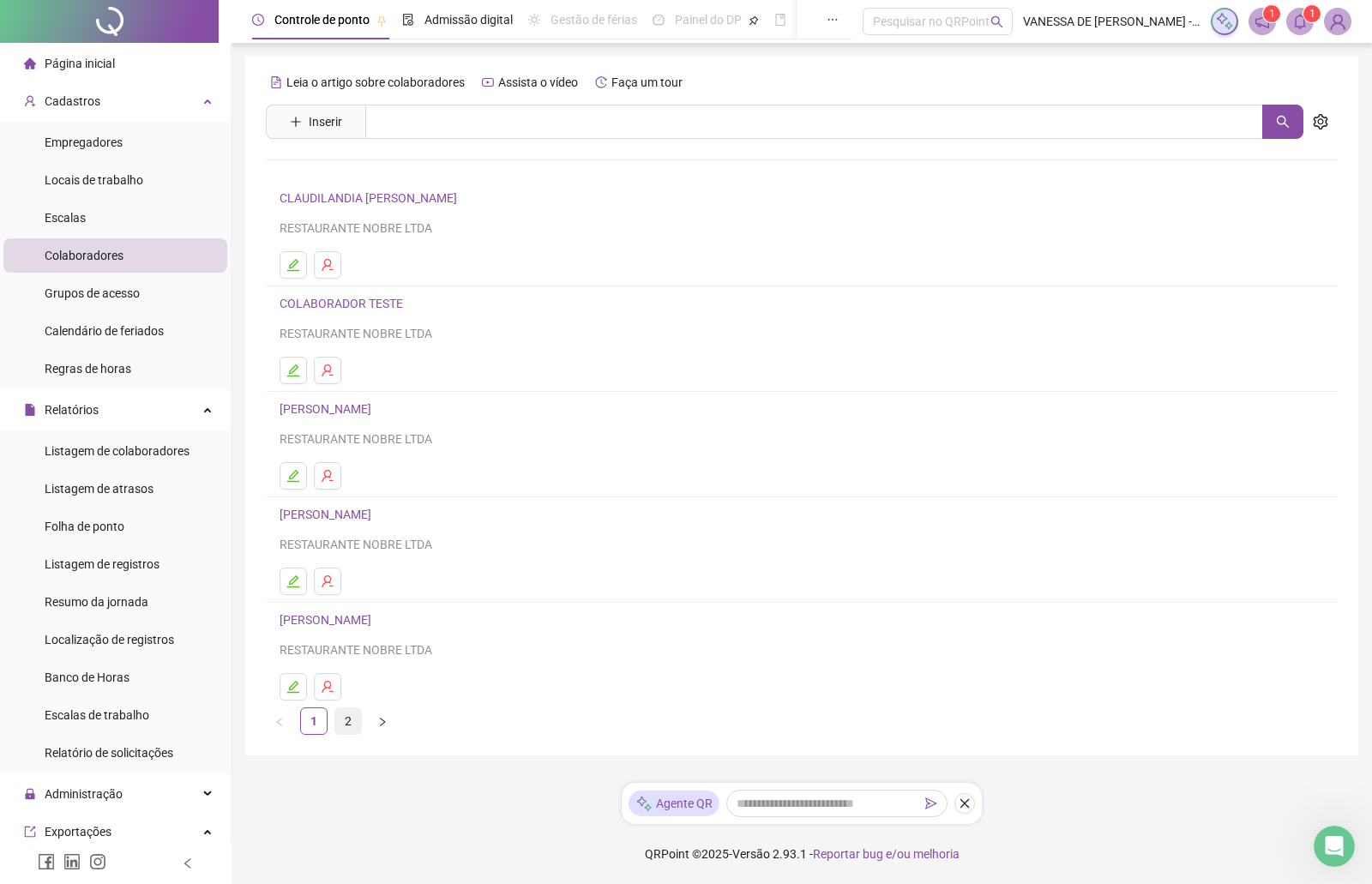
click at [346, 721] on link "2" at bounding box center [349, 721] width 26 height 26
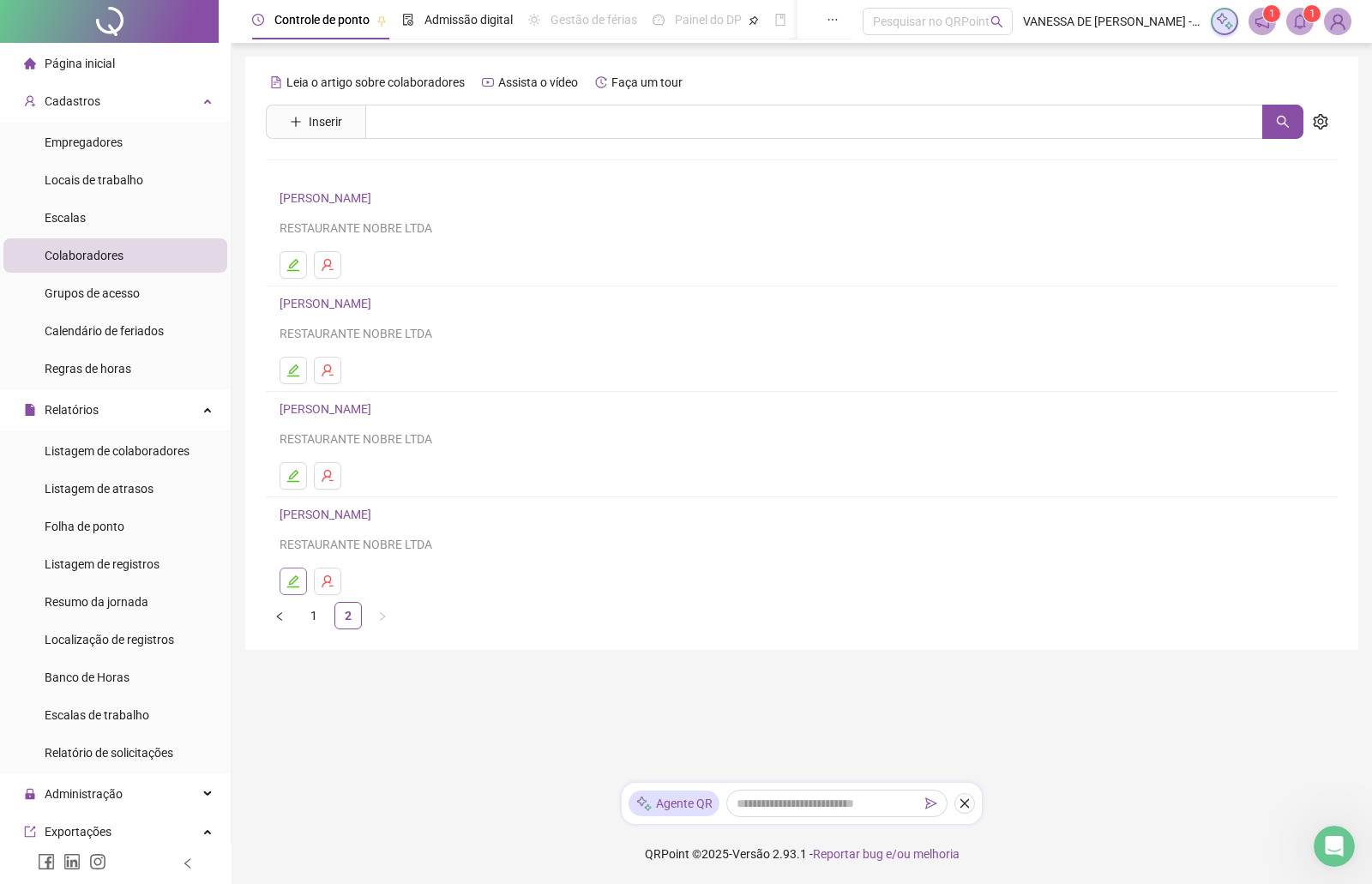
click at [295, 581] on icon "edit" at bounding box center [293, 581] width 12 height 12
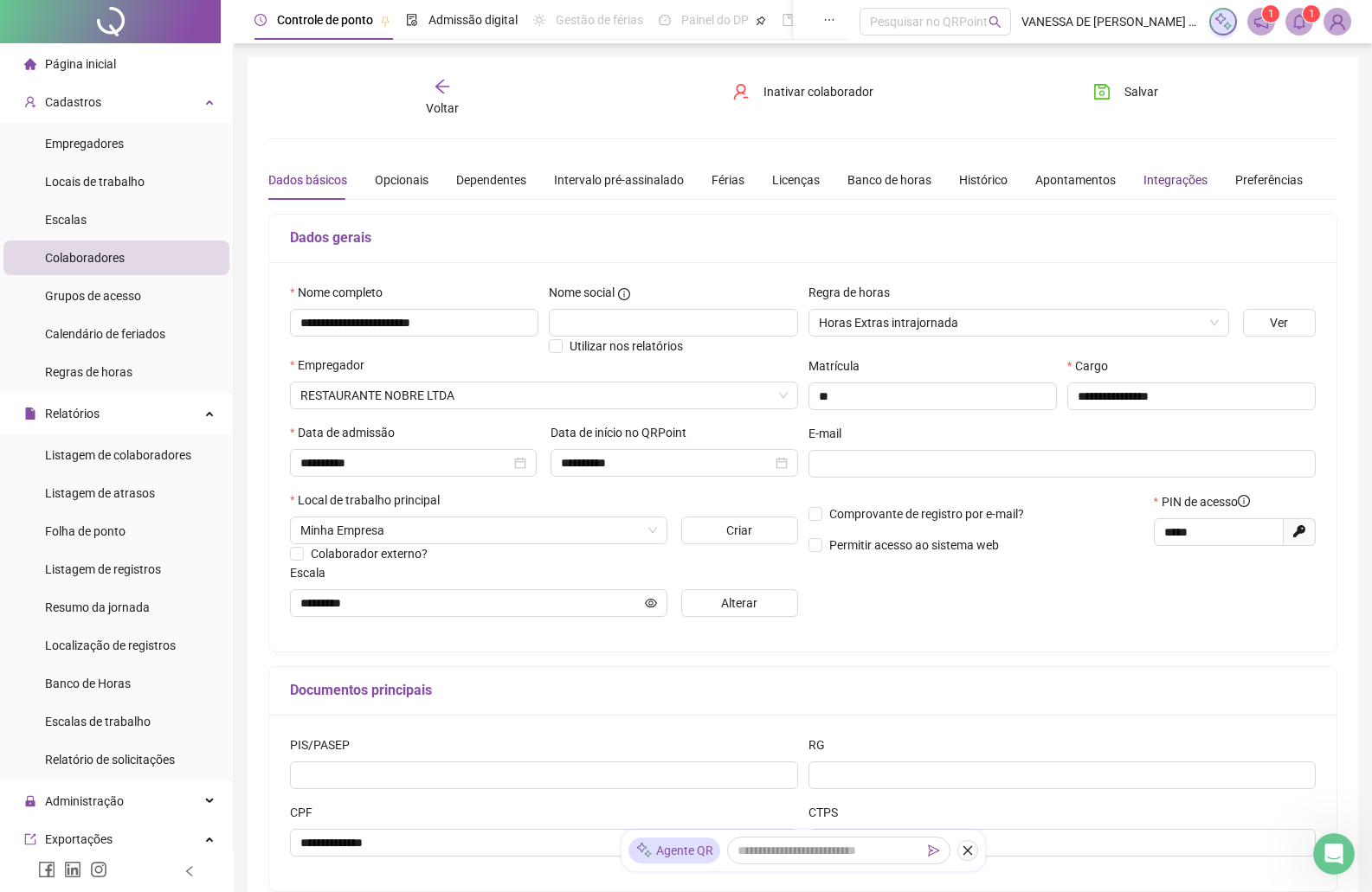
click at [1171, 181] on div "Integrações" at bounding box center [1175, 180] width 64 height 19
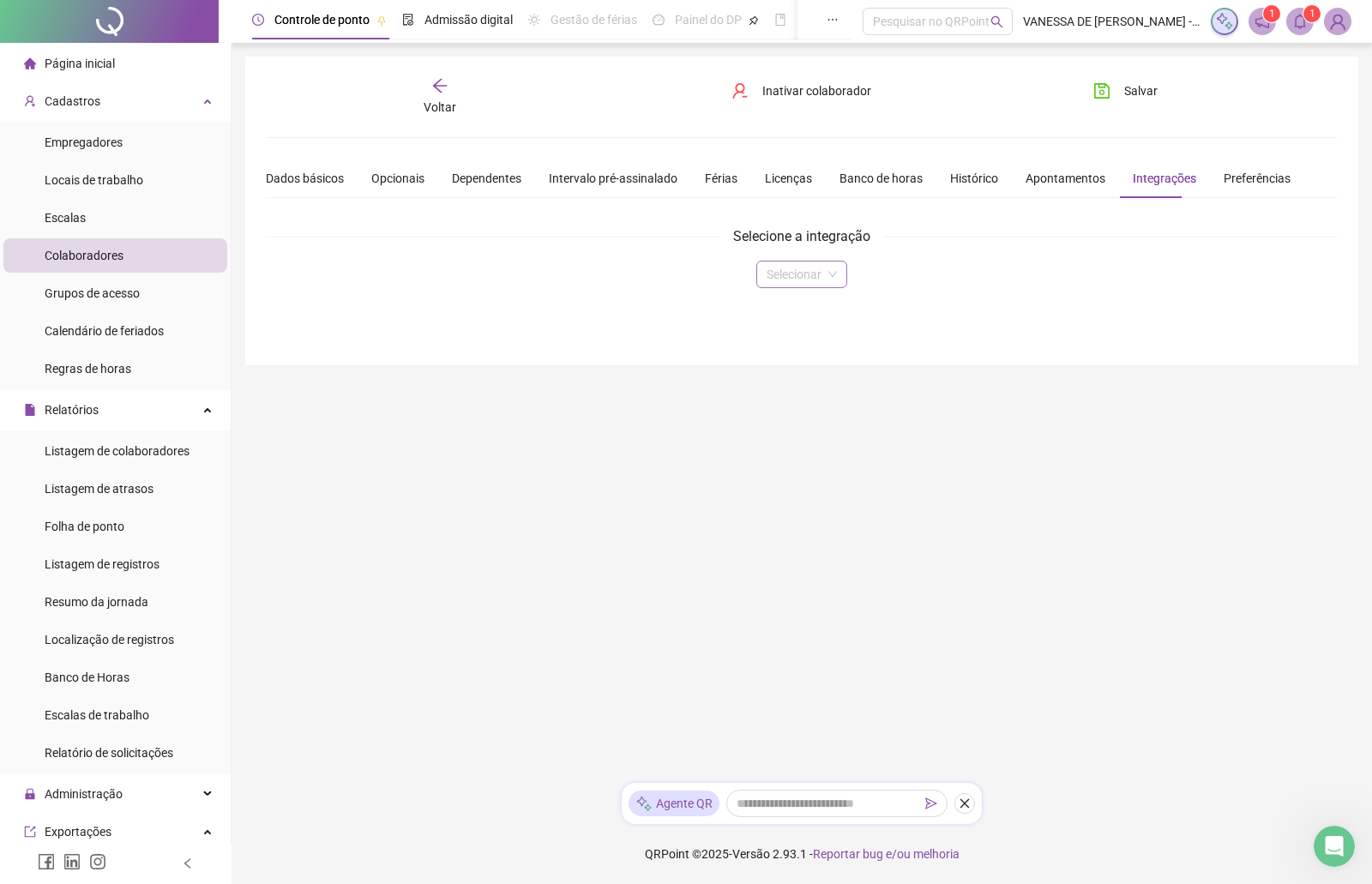
click at [805, 274] on input "search" at bounding box center [795, 275] width 55 height 26
click at [802, 307] on div "Domínio" at bounding box center [801, 309] width 63 height 18
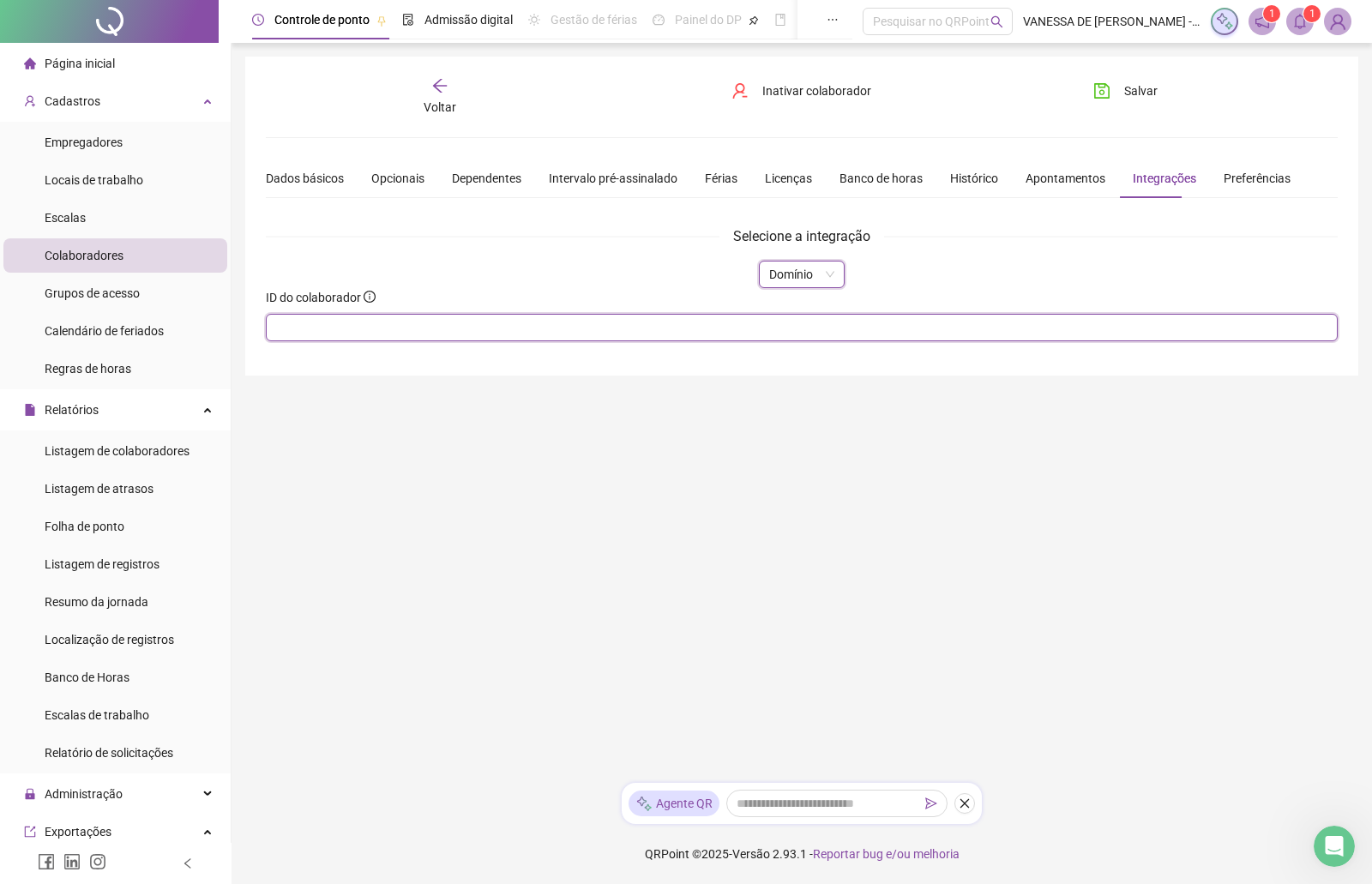
click at [432, 324] on input "text" at bounding box center [801, 327] width 1072 height 28
click at [1130, 92] on span "Salvar" at bounding box center [1141, 90] width 33 height 18
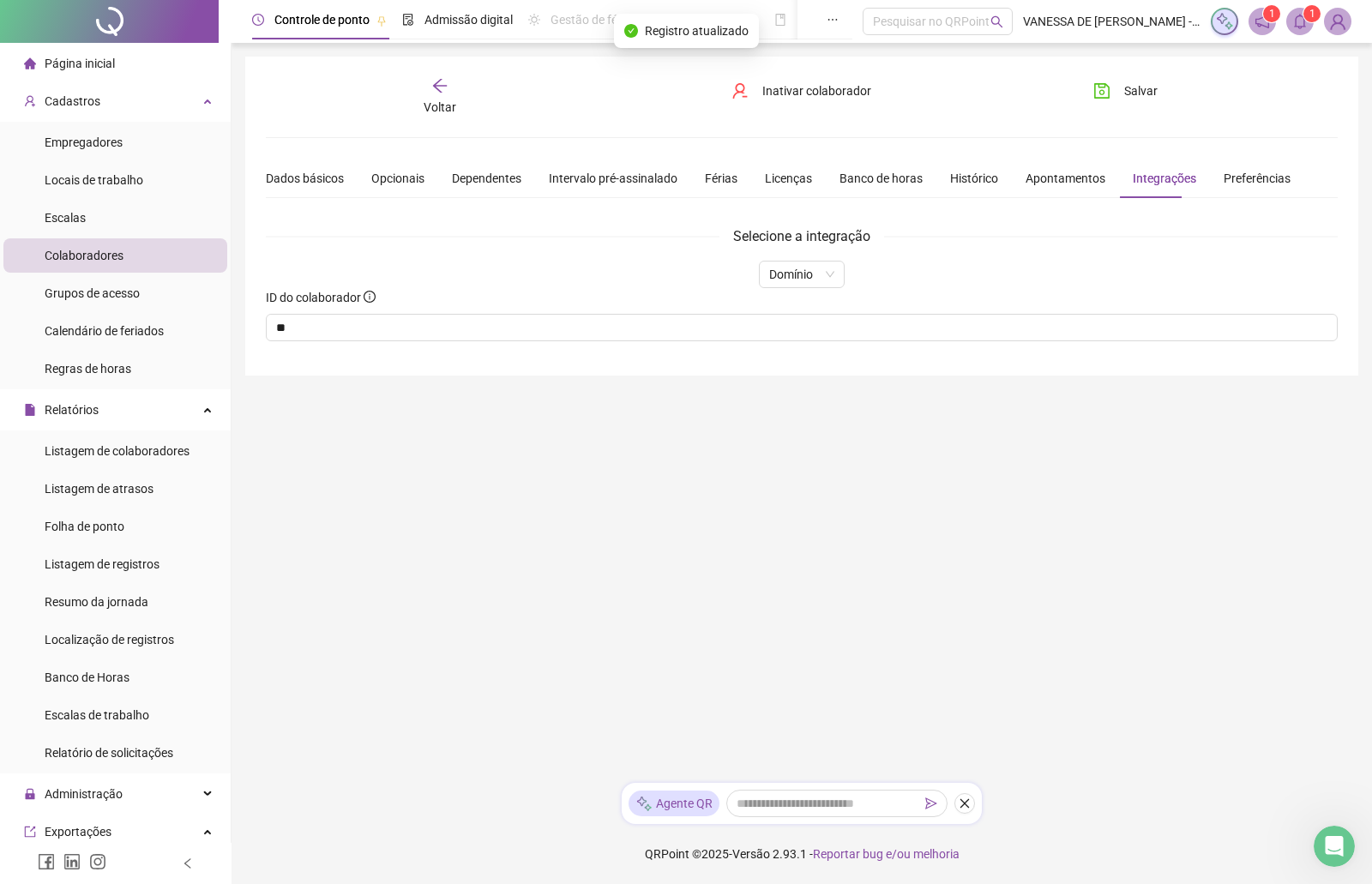
click at [444, 102] on span "Voltar" at bounding box center [440, 107] width 32 height 14
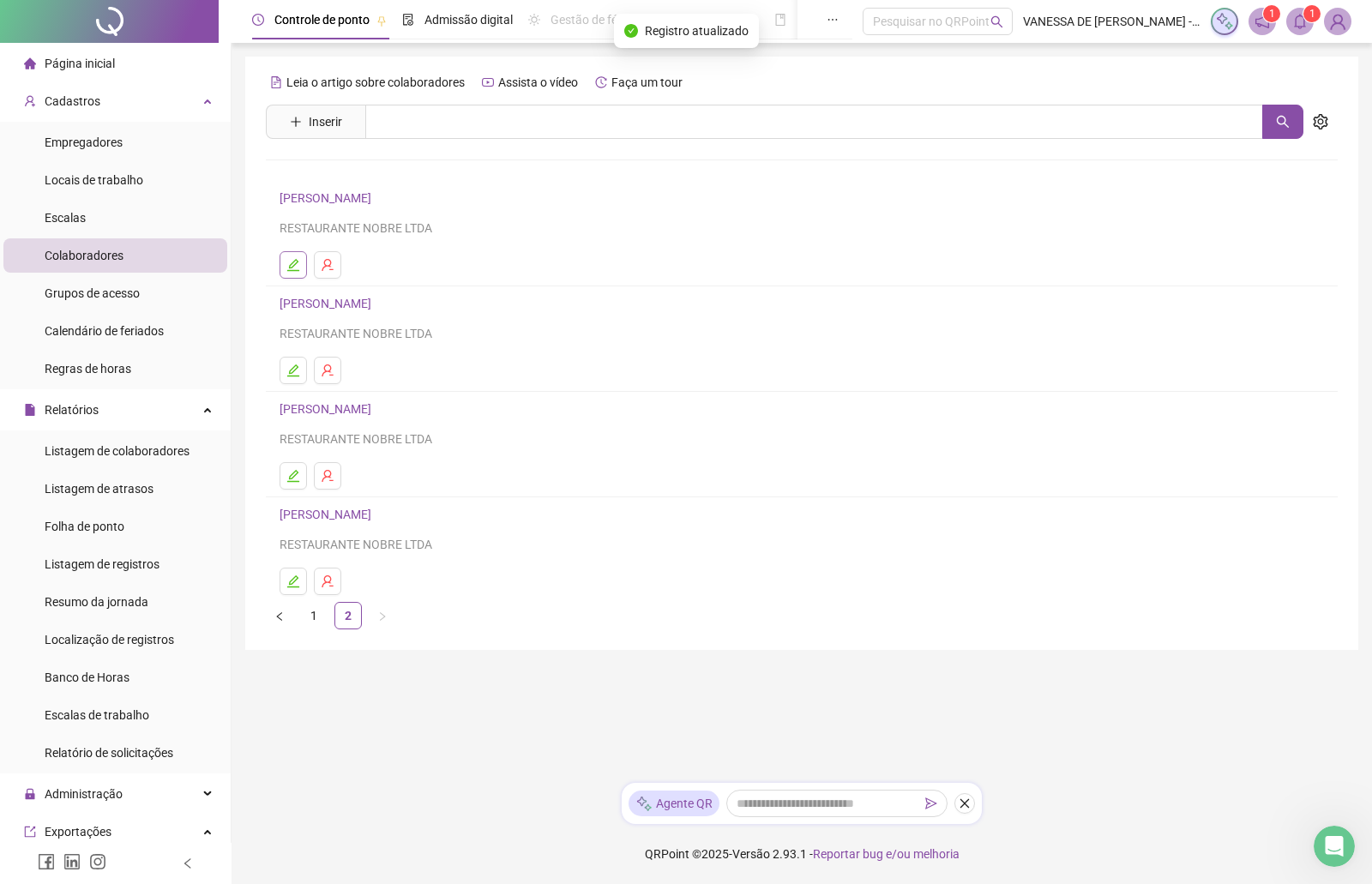
click at [291, 265] on icon "edit" at bounding box center [293, 265] width 14 height 14
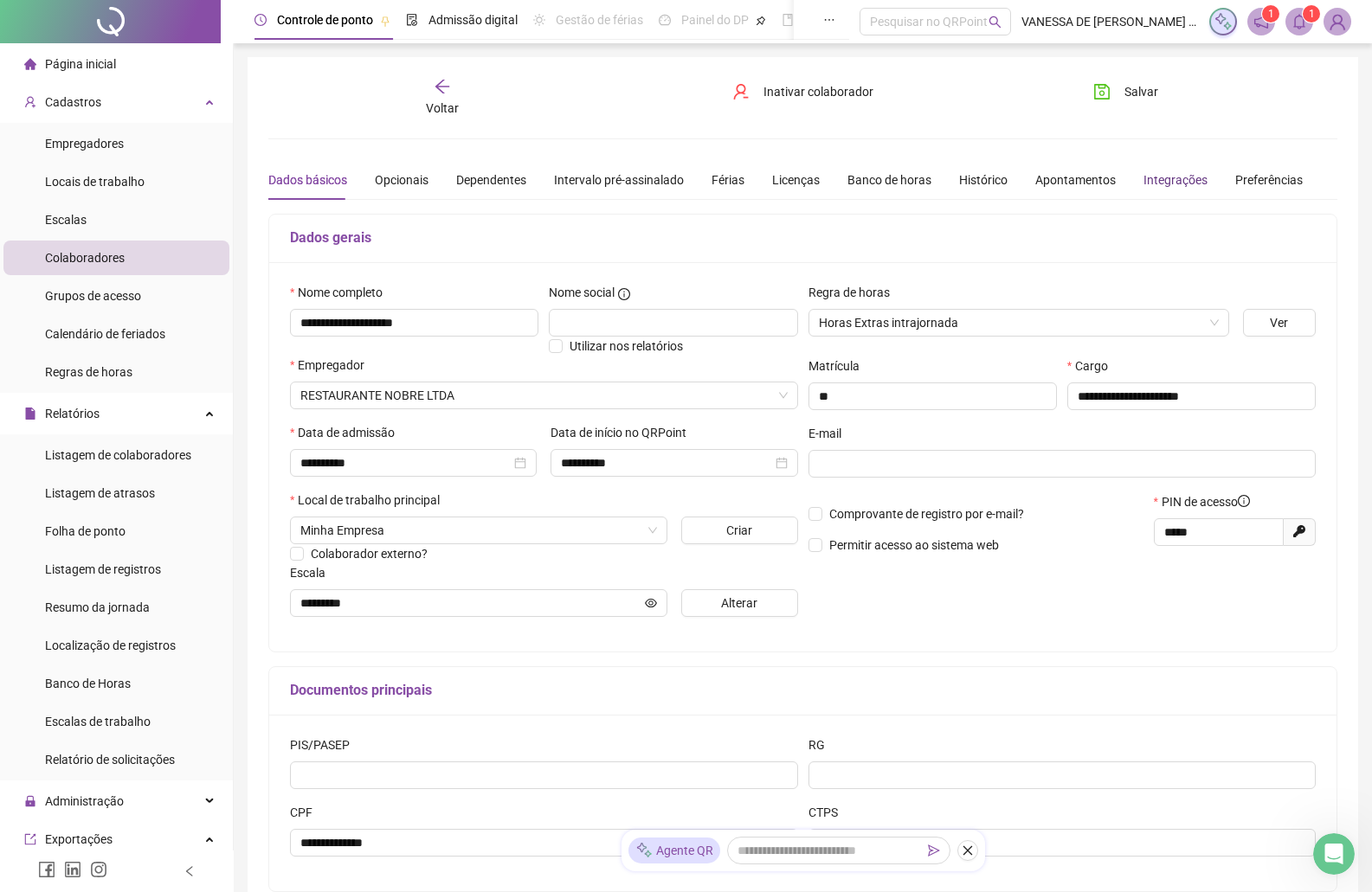
click at [1173, 182] on div "Integrações" at bounding box center [1175, 180] width 64 height 19
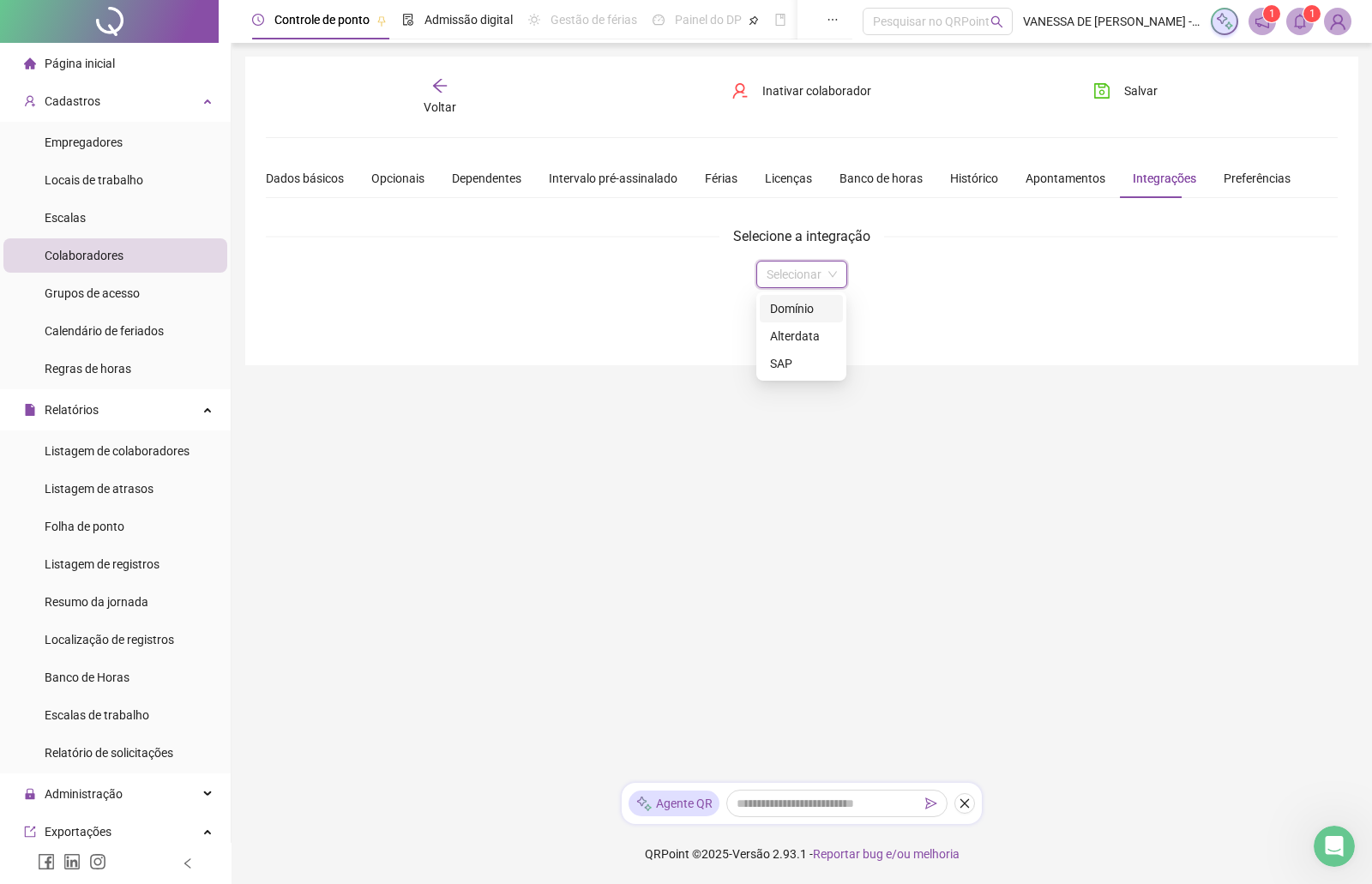
click at [801, 271] on input "search" at bounding box center [795, 275] width 55 height 26
click at [801, 303] on div "Domínio" at bounding box center [801, 309] width 63 height 18
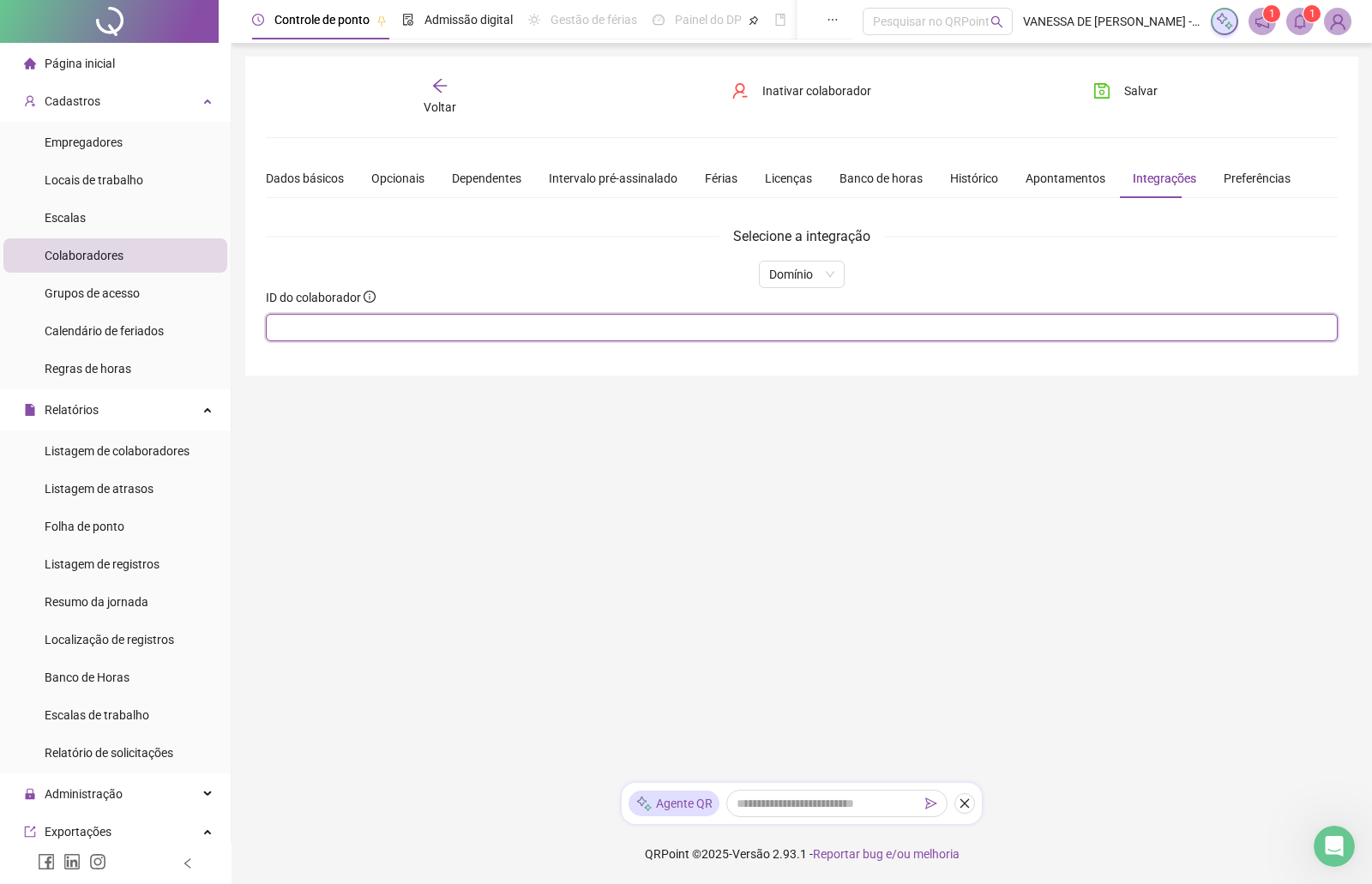
click at [621, 336] on input "text" at bounding box center [801, 327] width 1072 height 28
click at [1143, 88] on span "Salvar" at bounding box center [1141, 90] width 33 height 18
click at [441, 94] on div "Voltar" at bounding box center [440, 97] width 167 height 40
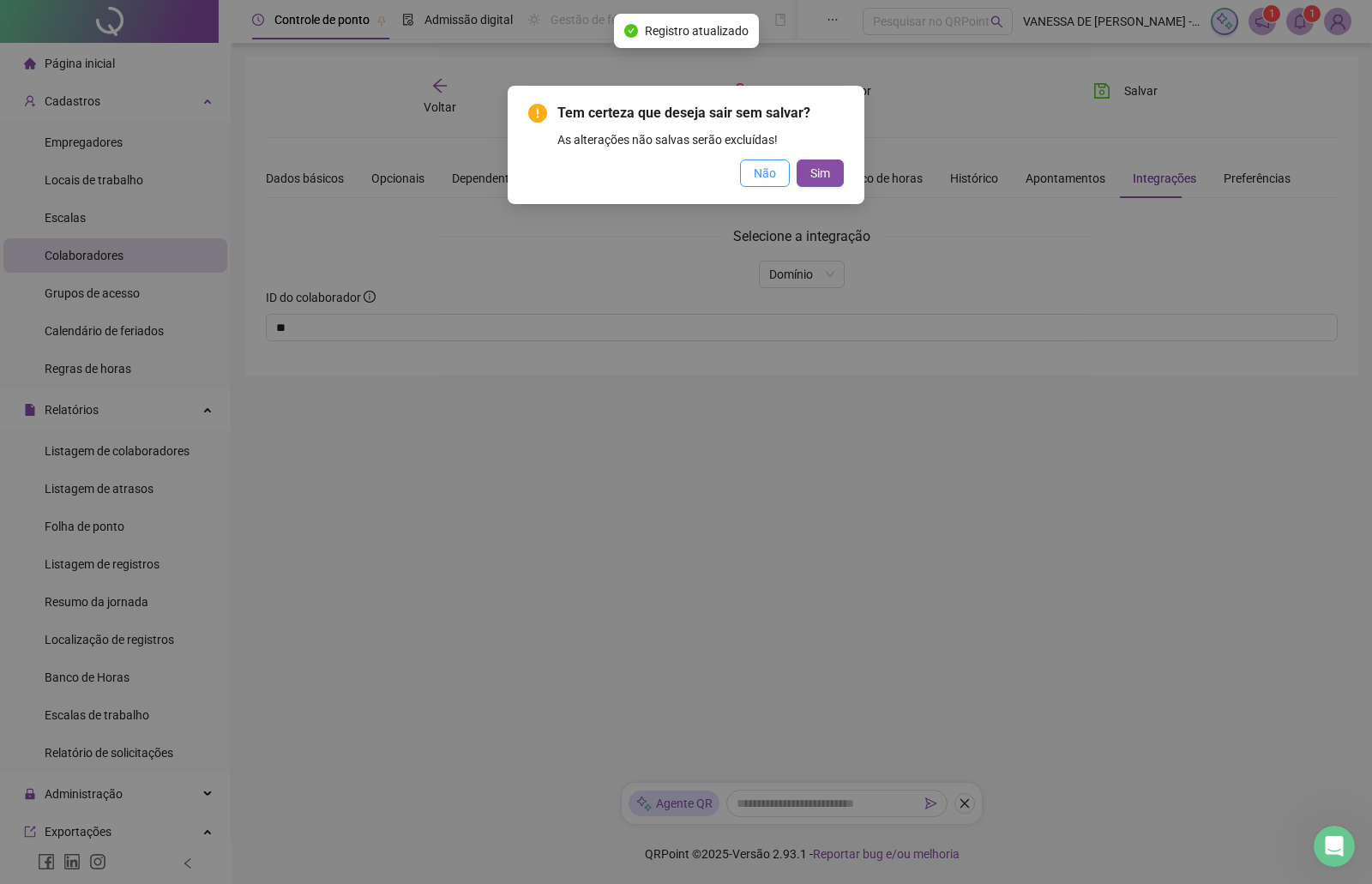
click at [759, 180] on span "Não" at bounding box center [765, 173] width 22 height 18
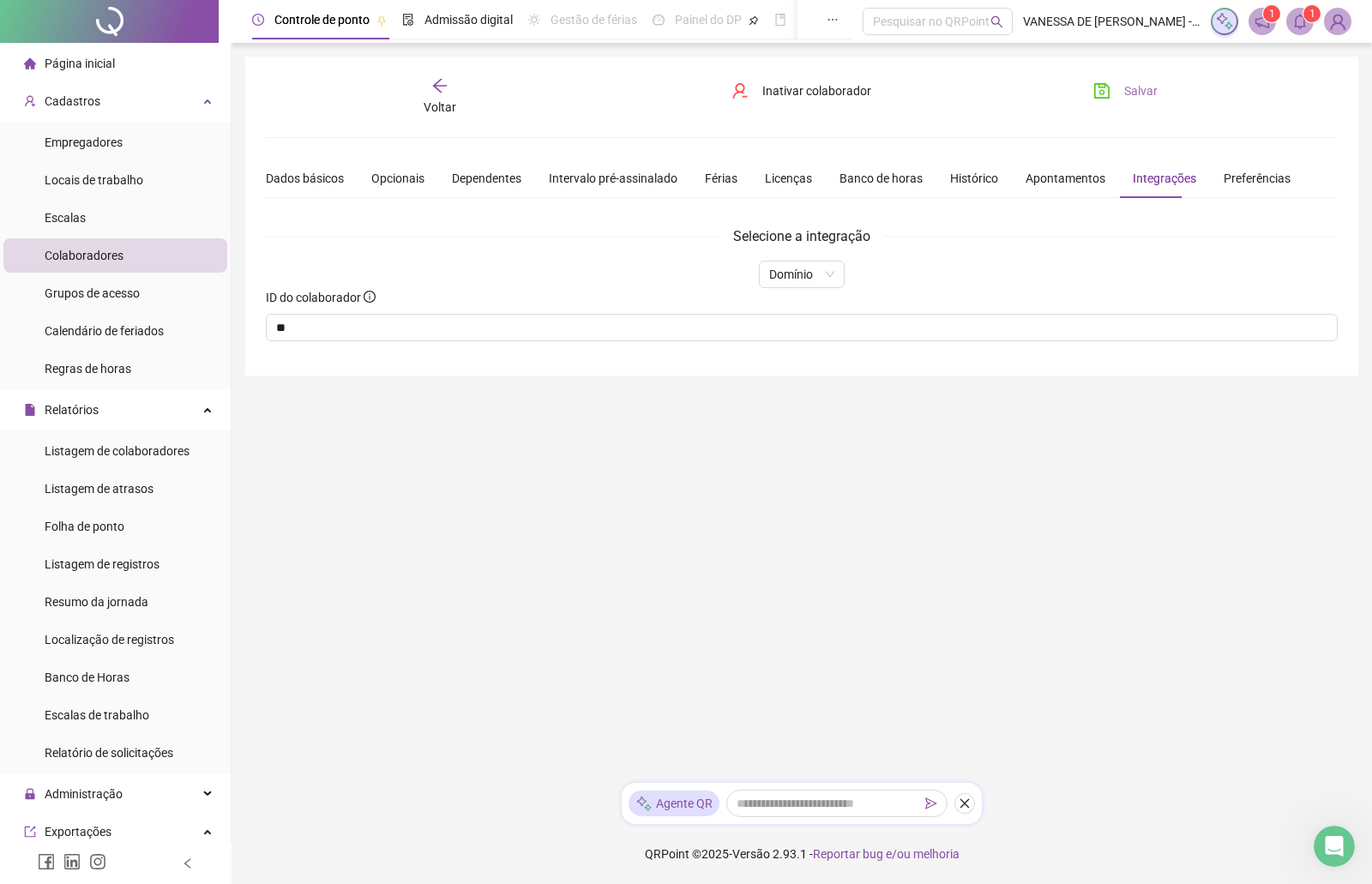
click at [1141, 88] on span "Salvar" at bounding box center [1141, 90] width 33 height 18
click at [435, 100] on span "Voltar" at bounding box center [440, 107] width 32 height 14
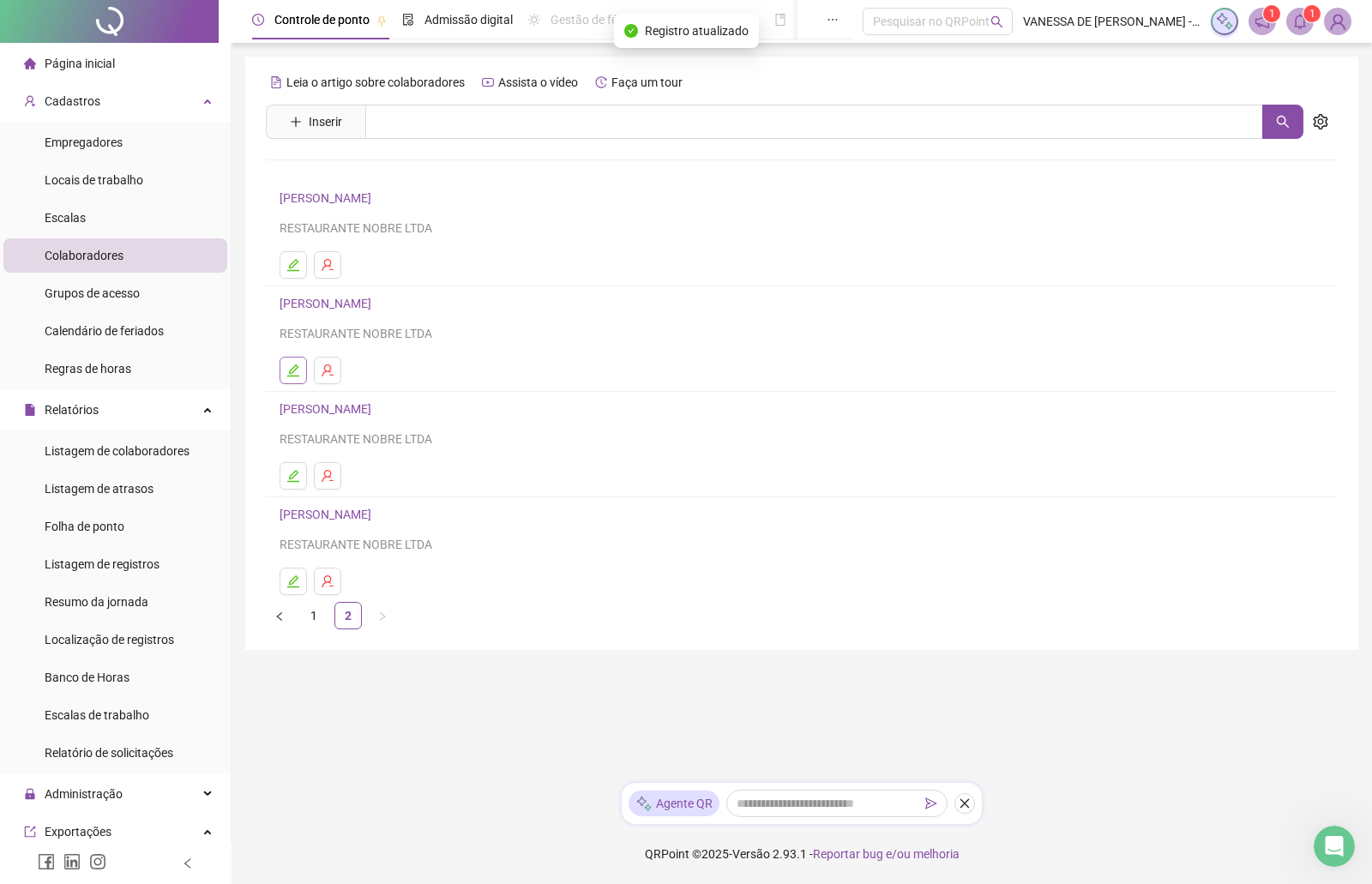
click at [287, 372] on icon "edit" at bounding box center [293, 370] width 14 height 14
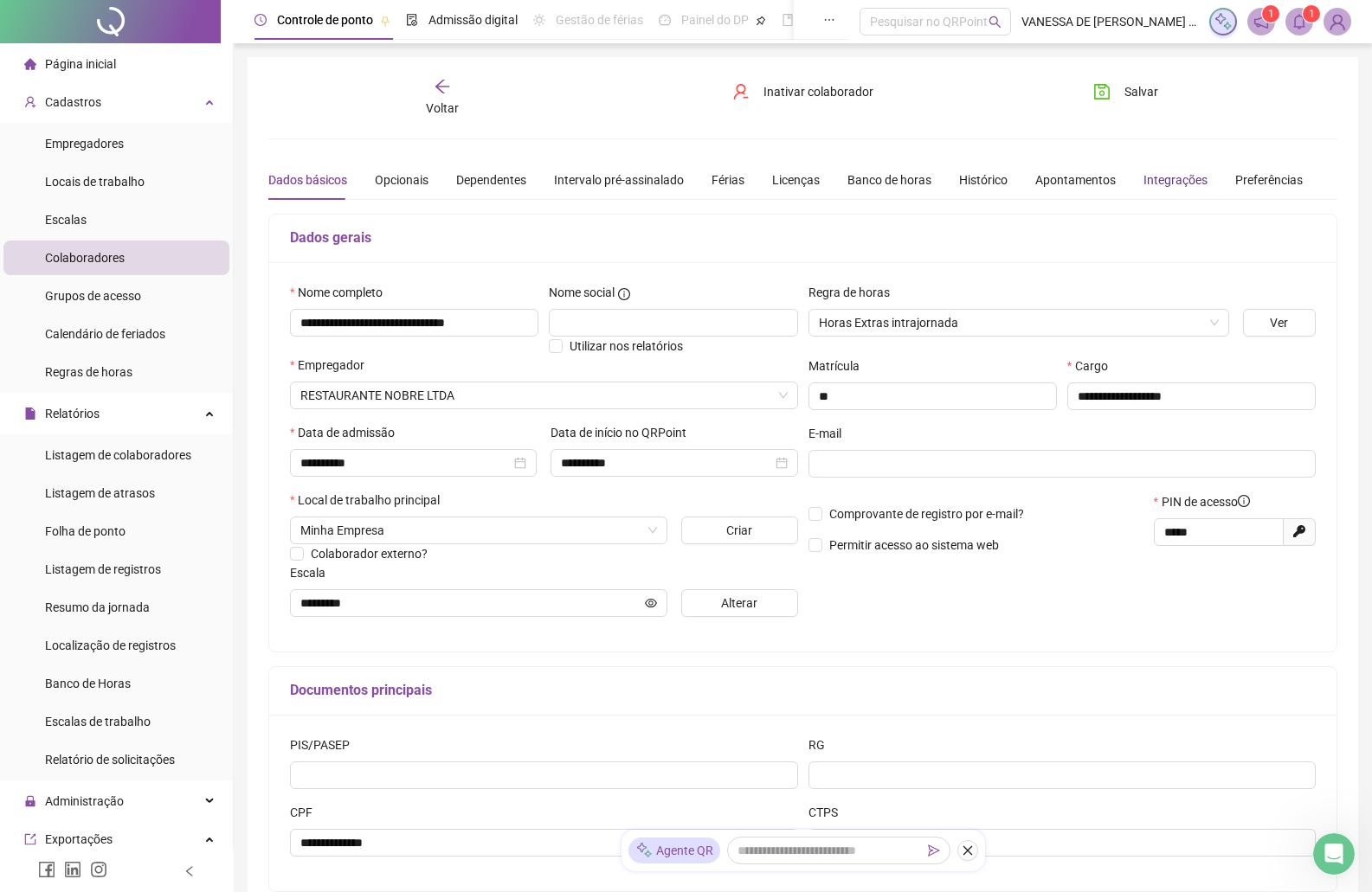
click at [1152, 178] on div "Integrações" at bounding box center [1175, 180] width 64 height 19
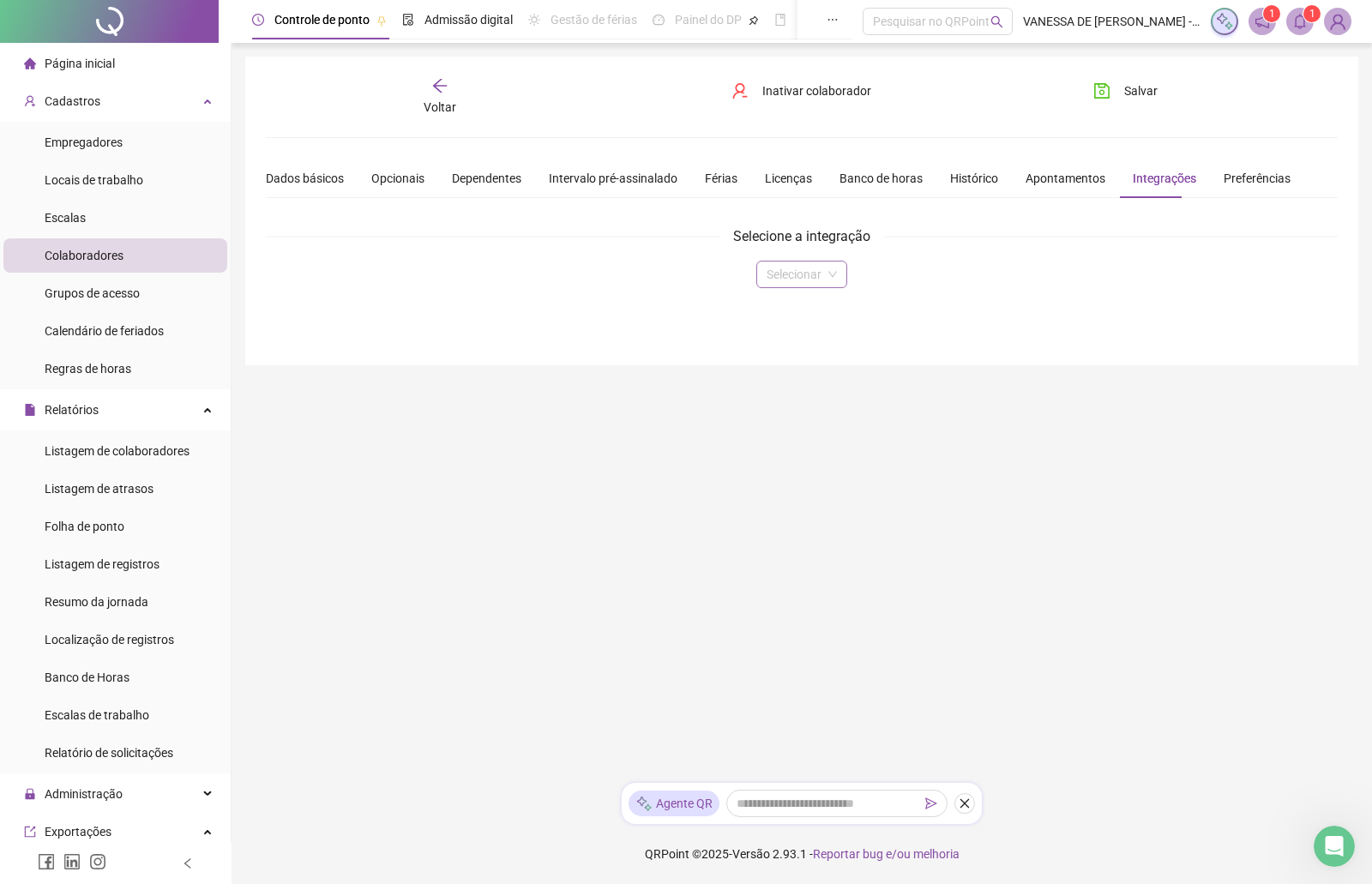
click at [808, 270] on input "search" at bounding box center [795, 275] width 55 height 26
click at [806, 310] on div "Domínio" at bounding box center [801, 309] width 63 height 18
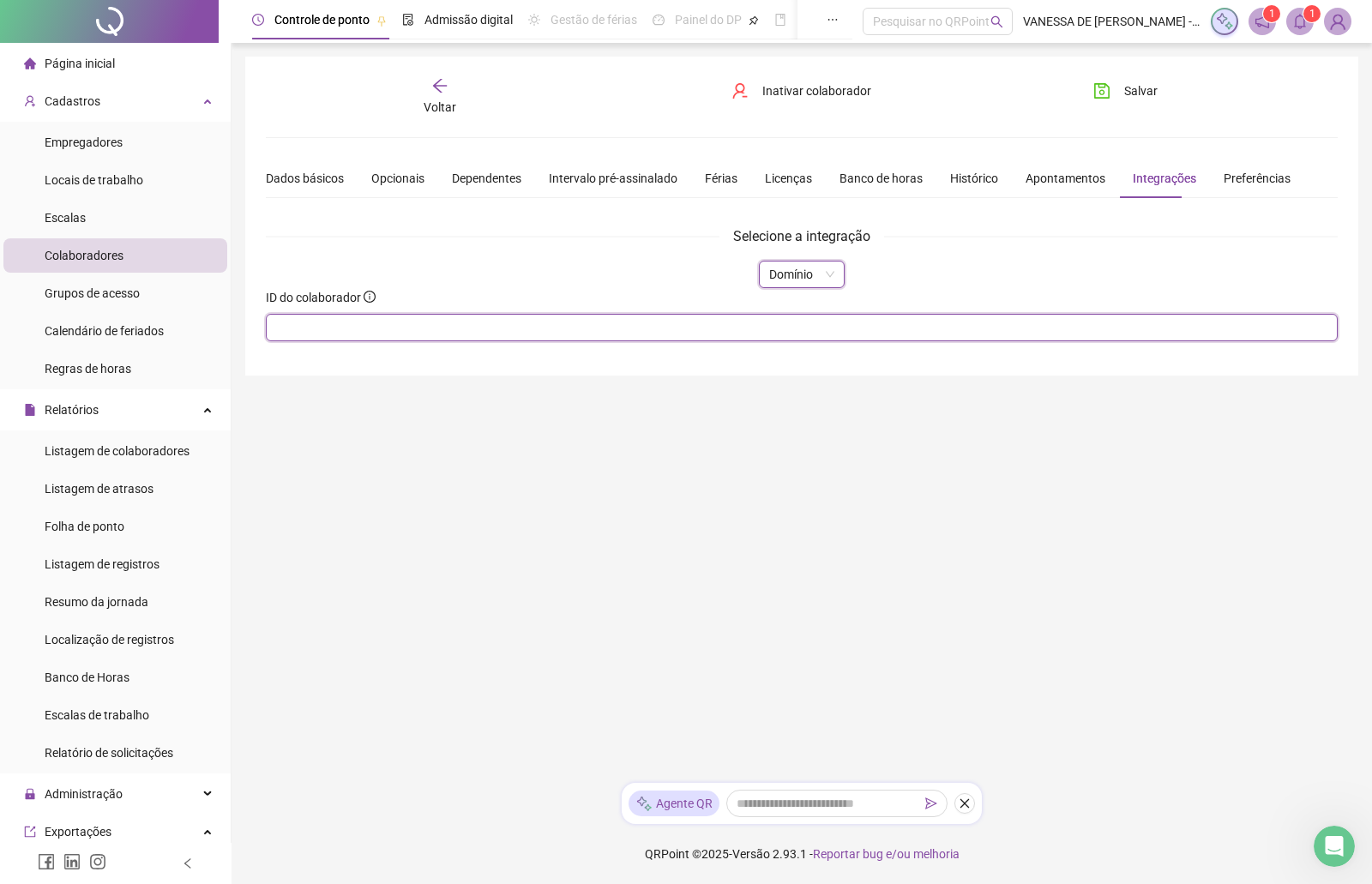
click at [361, 321] on input "text" at bounding box center [801, 327] width 1072 height 28
click at [1131, 91] on span "Salvar" at bounding box center [1141, 90] width 33 height 18
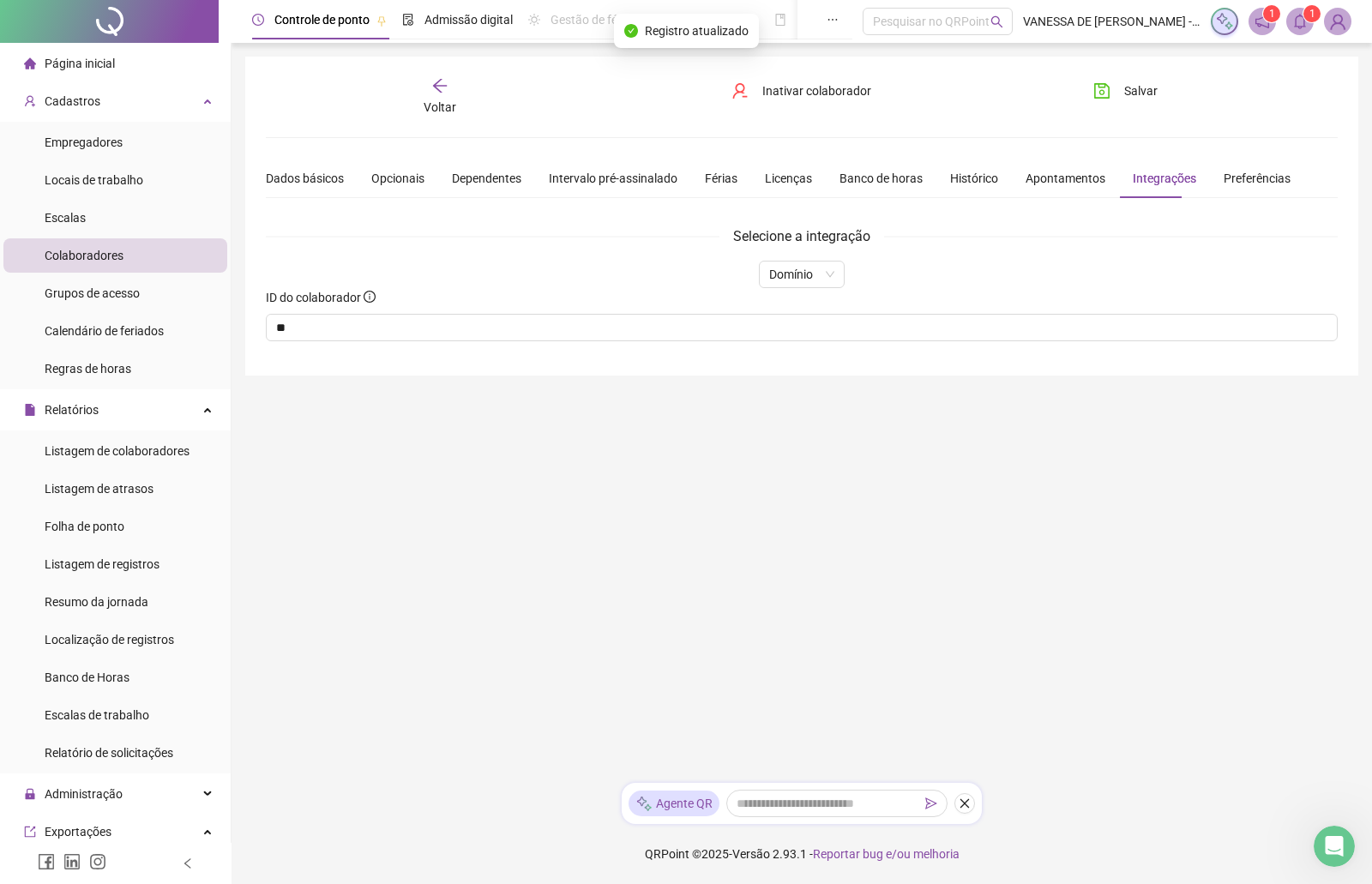
click at [443, 103] on span "Voltar" at bounding box center [440, 107] width 32 height 14
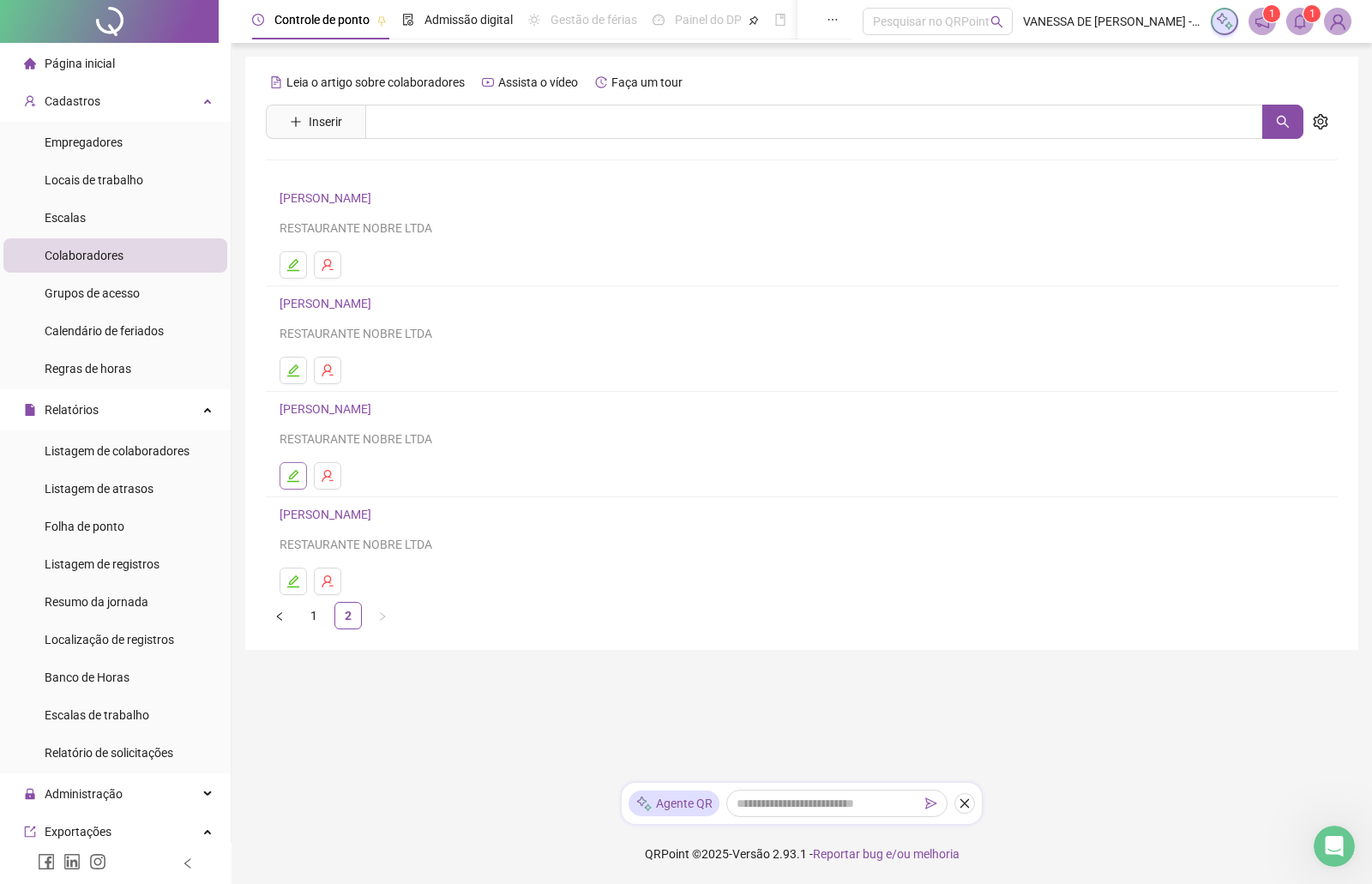
click at [290, 479] on icon "edit" at bounding box center [293, 476] width 12 height 12
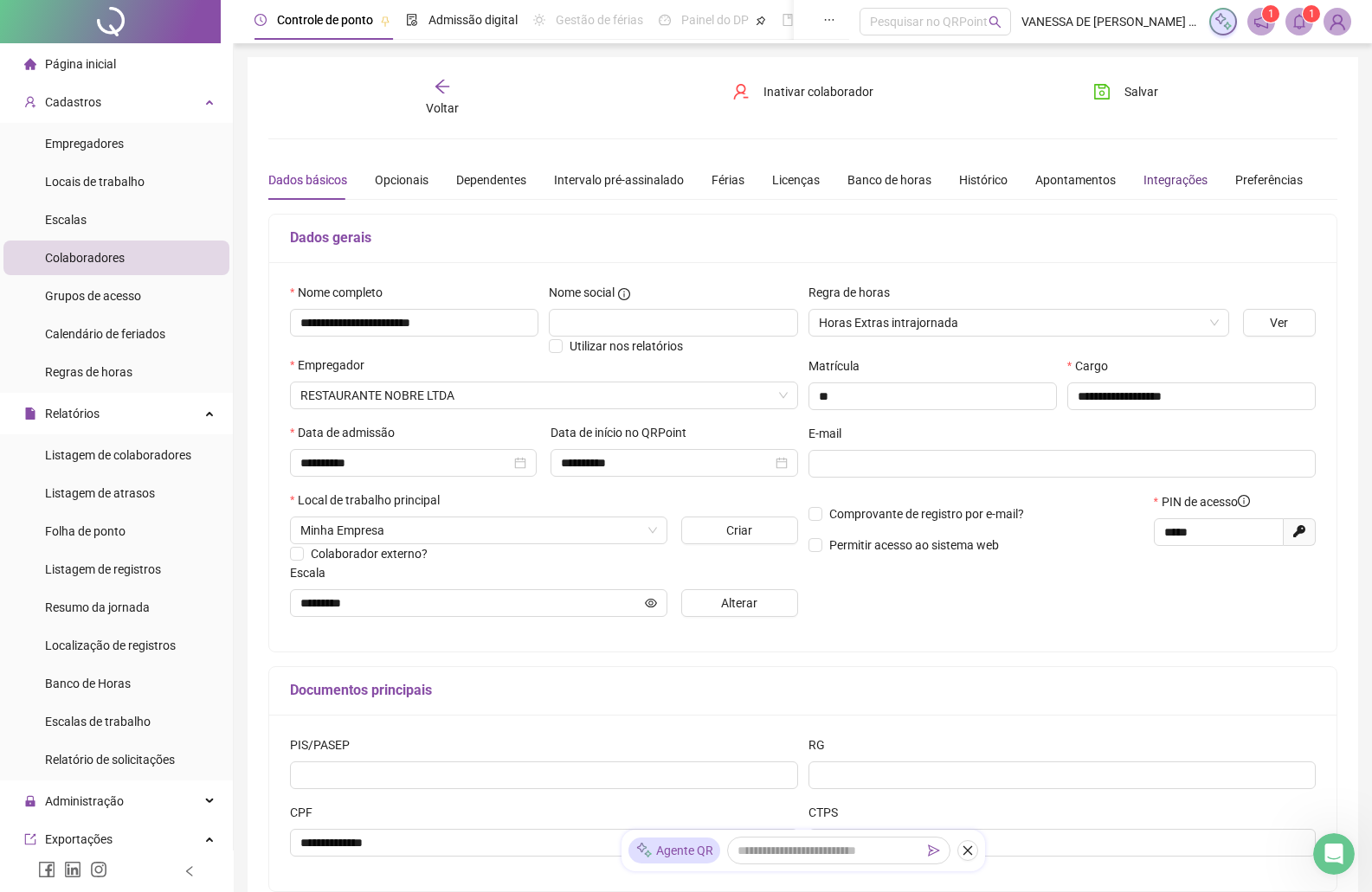
click at [1170, 183] on div "Integrações" at bounding box center [1175, 180] width 64 height 19
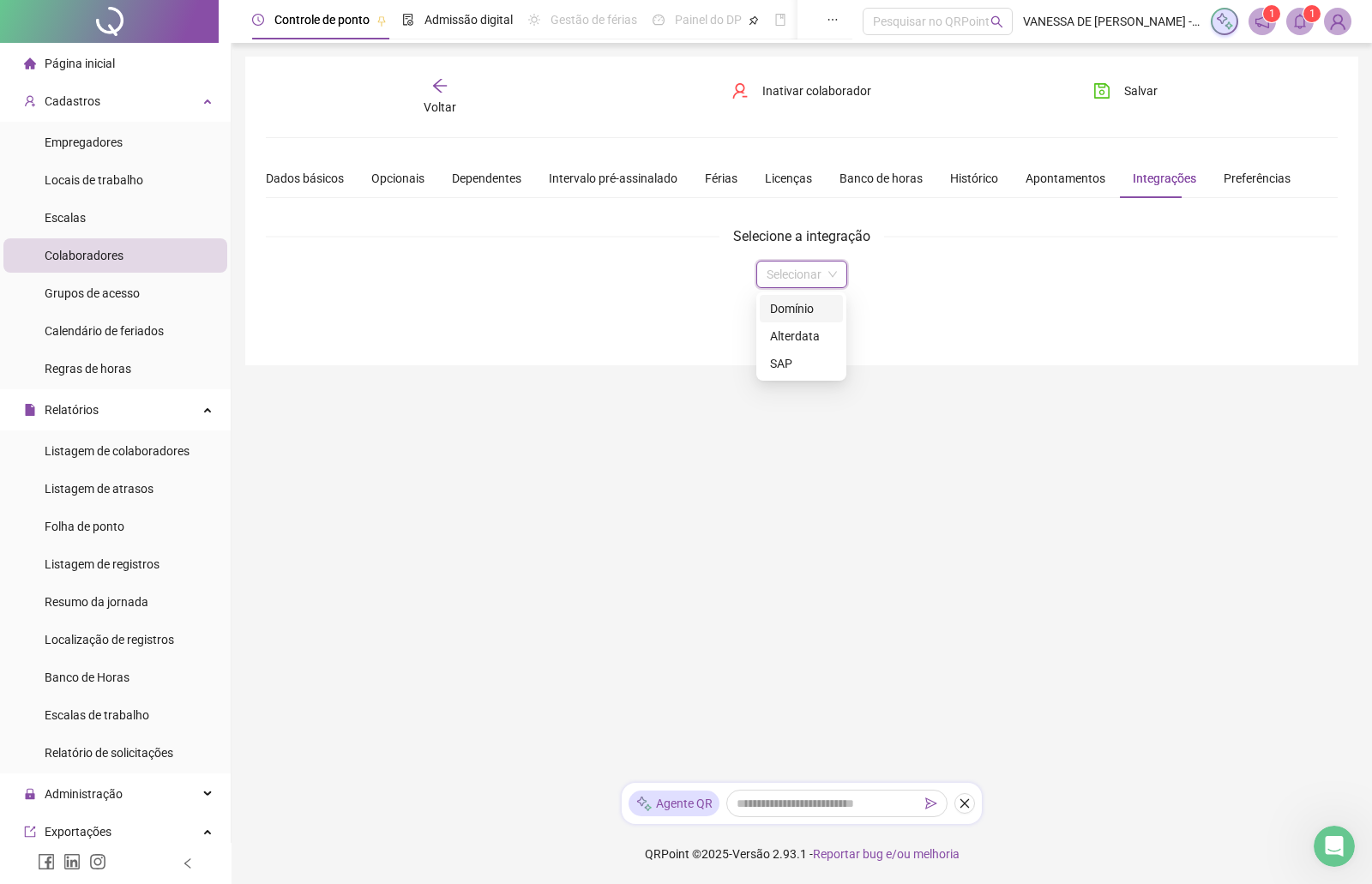
click at [807, 280] on input "search" at bounding box center [795, 275] width 55 height 26
click at [799, 307] on div "Domínio" at bounding box center [801, 309] width 63 height 18
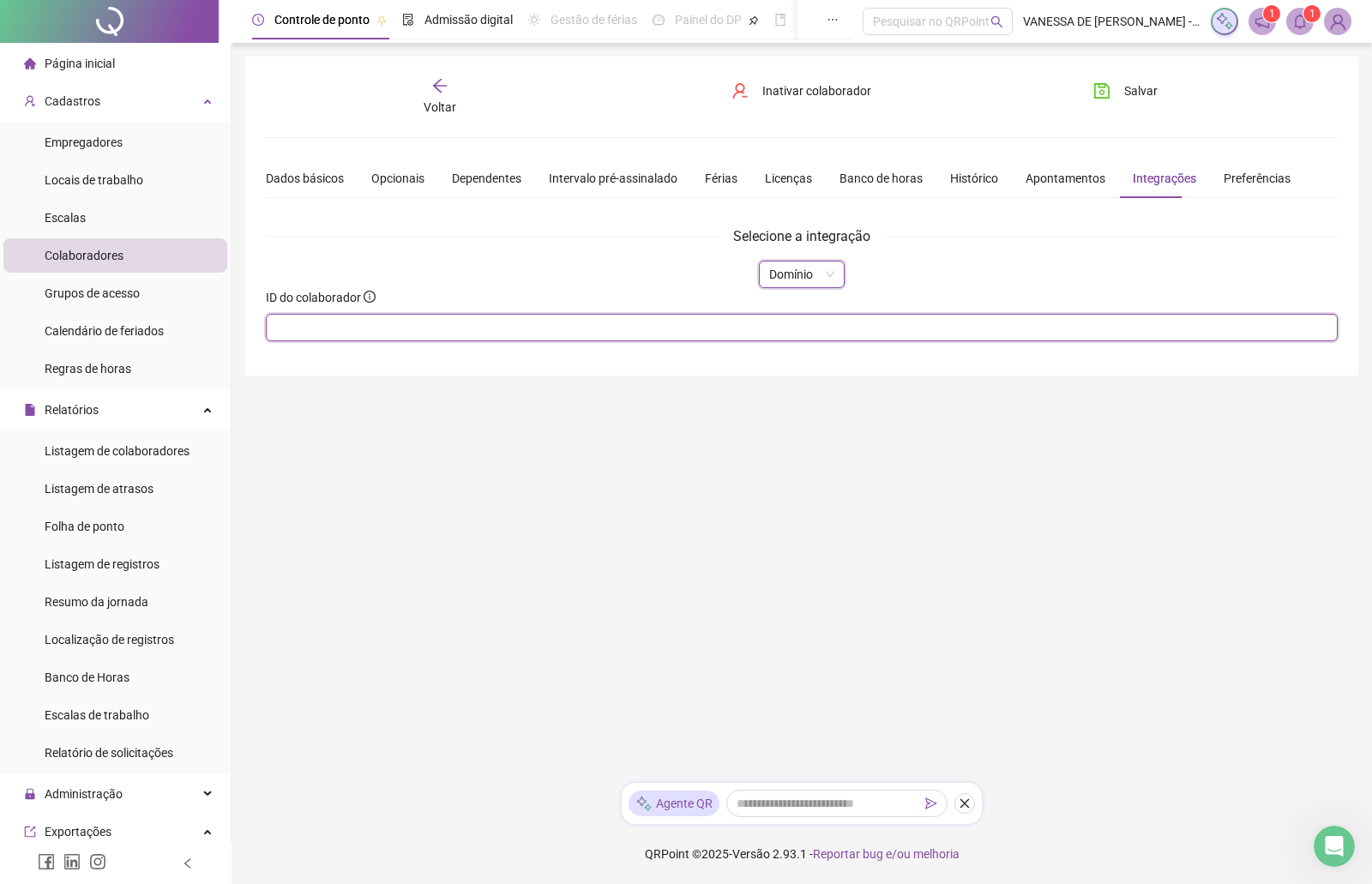
click at [531, 326] on input "text" at bounding box center [801, 327] width 1072 height 28
click at [1143, 89] on span "Salvar" at bounding box center [1141, 90] width 33 height 18
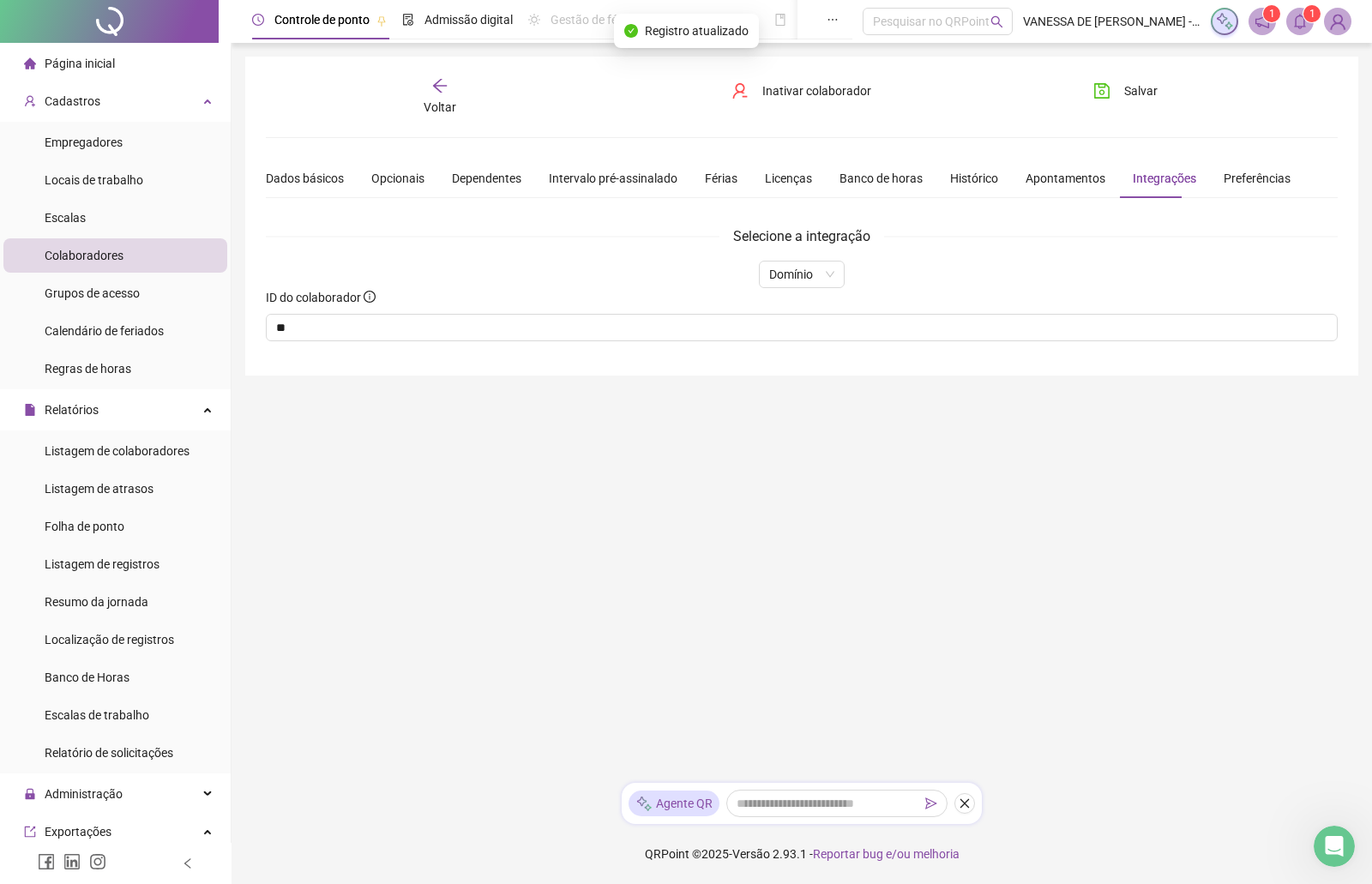
click at [443, 112] on span "Voltar" at bounding box center [440, 107] width 32 height 14
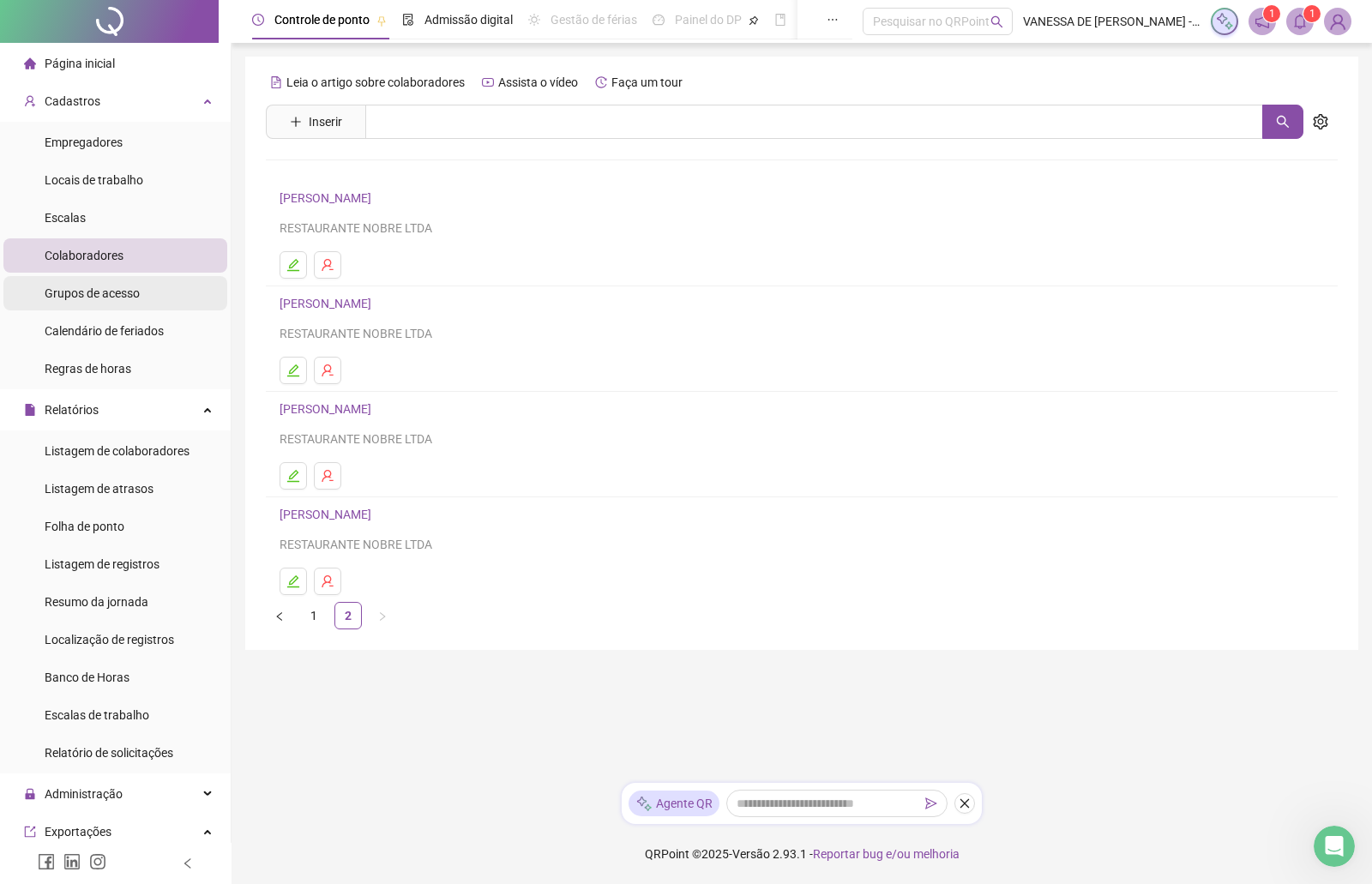
click at [72, 297] on span "Grupos de acesso" at bounding box center [91, 293] width 95 height 14
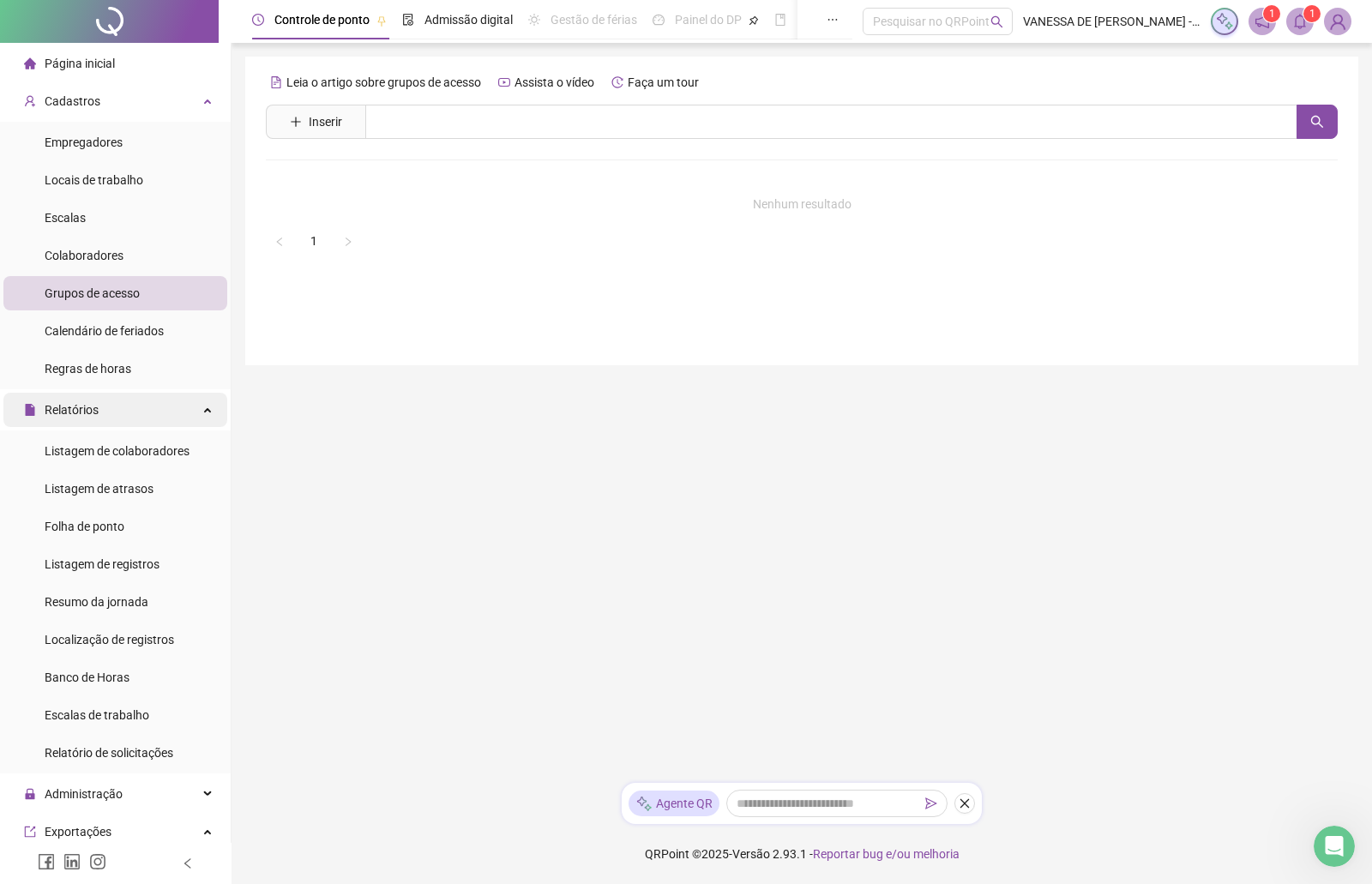
click at [194, 406] on div "Relatórios" at bounding box center [115, 409] width 224 height 34
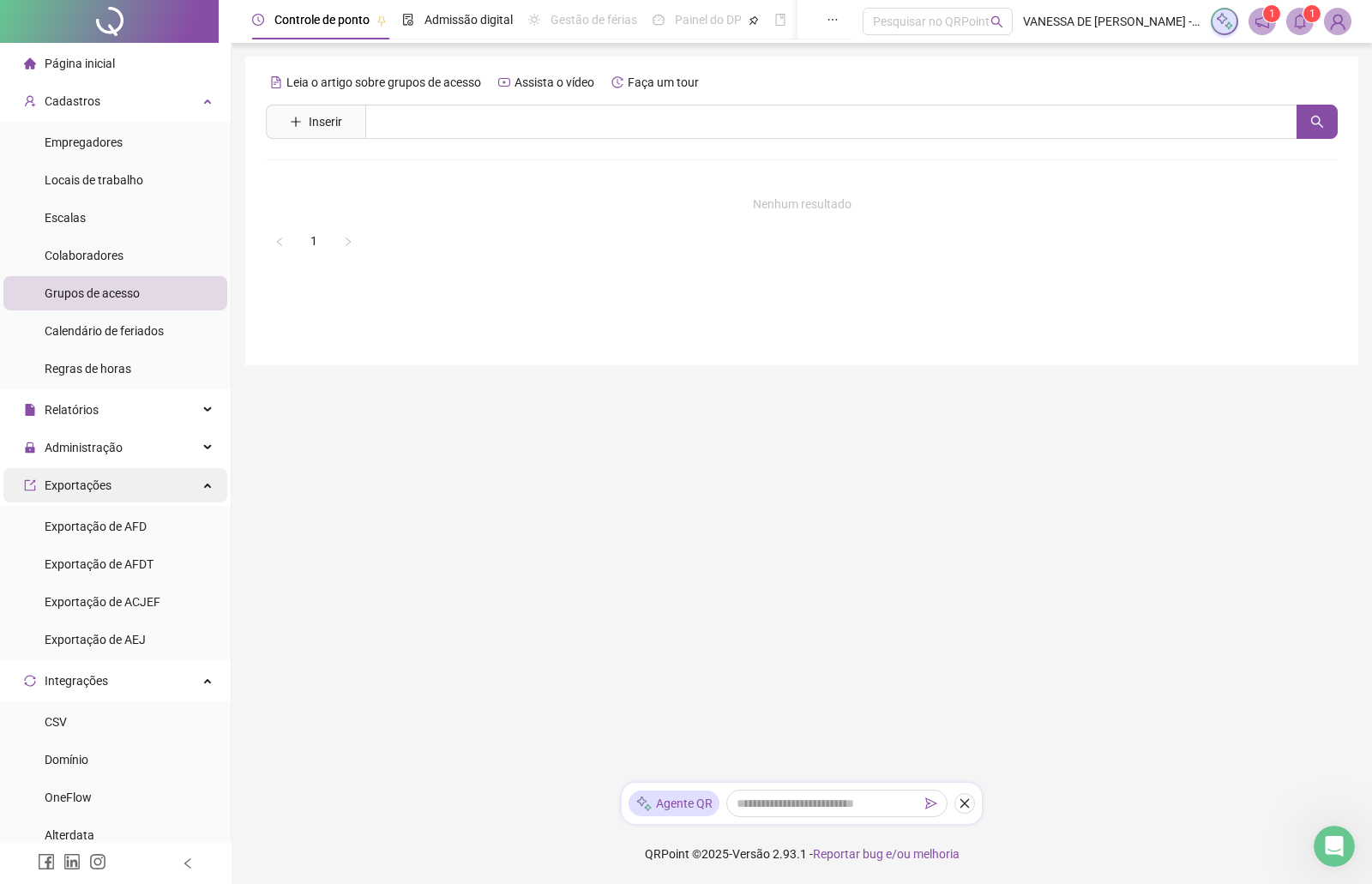
click at [191, 484] on div "Exportações" at bounding box center [115, 485] width 224 height 34
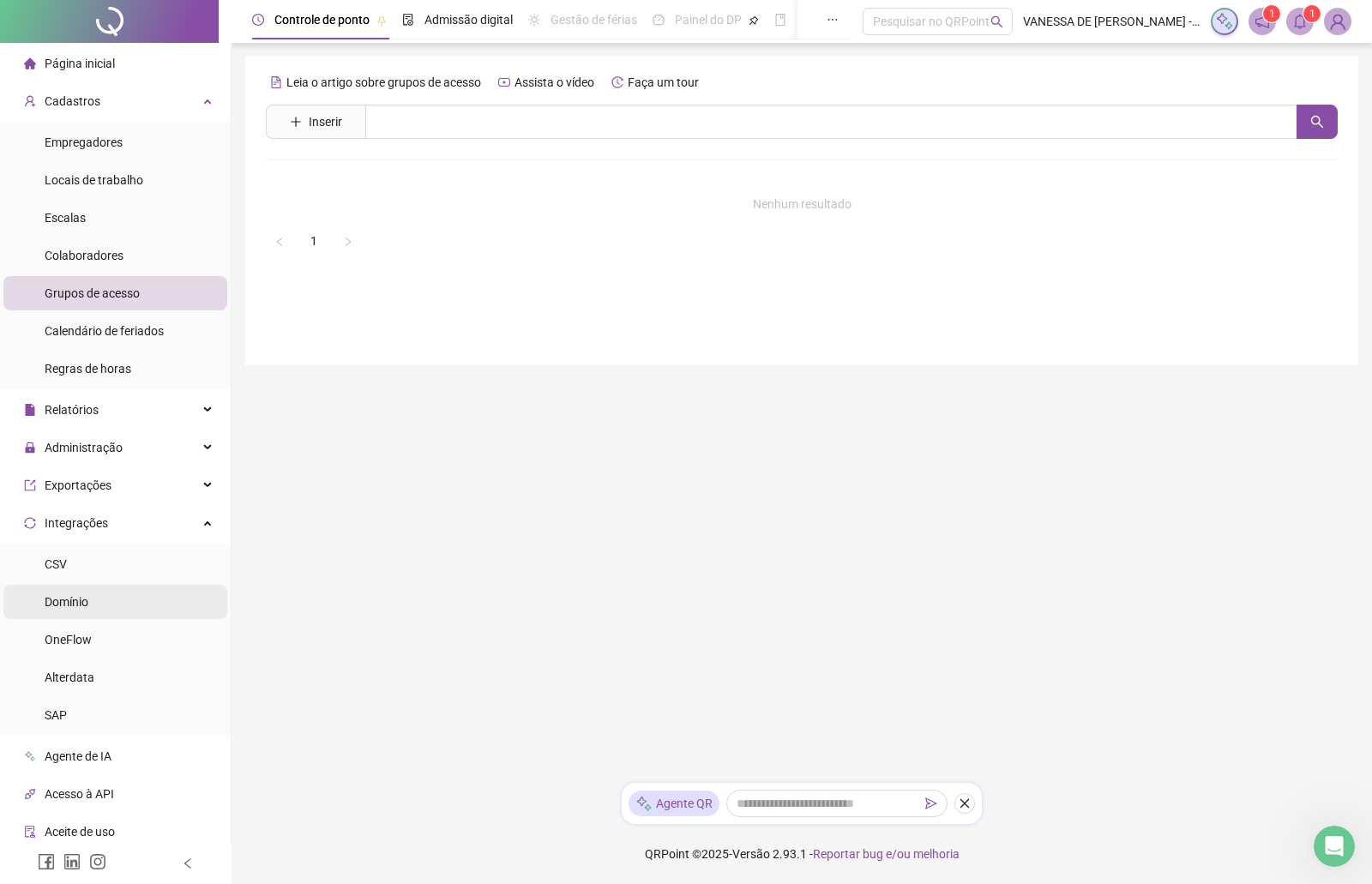
click at [67, 600] on span "Domínio" at bounding box center [65, 602] width 43 height 14
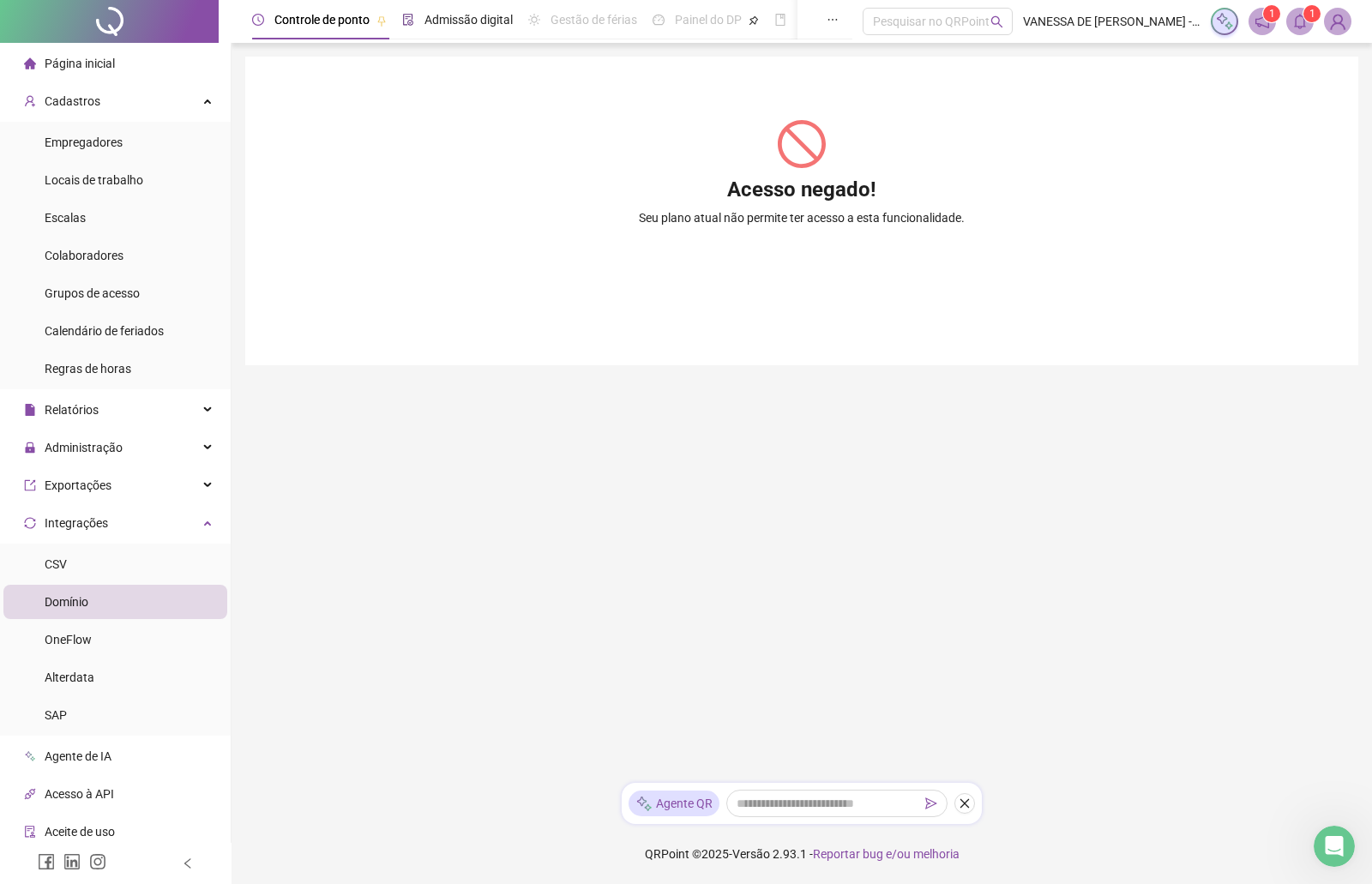
click at [443, 29] on div "Admissão digital" at bounding box center [468, 19] width 89 height 18
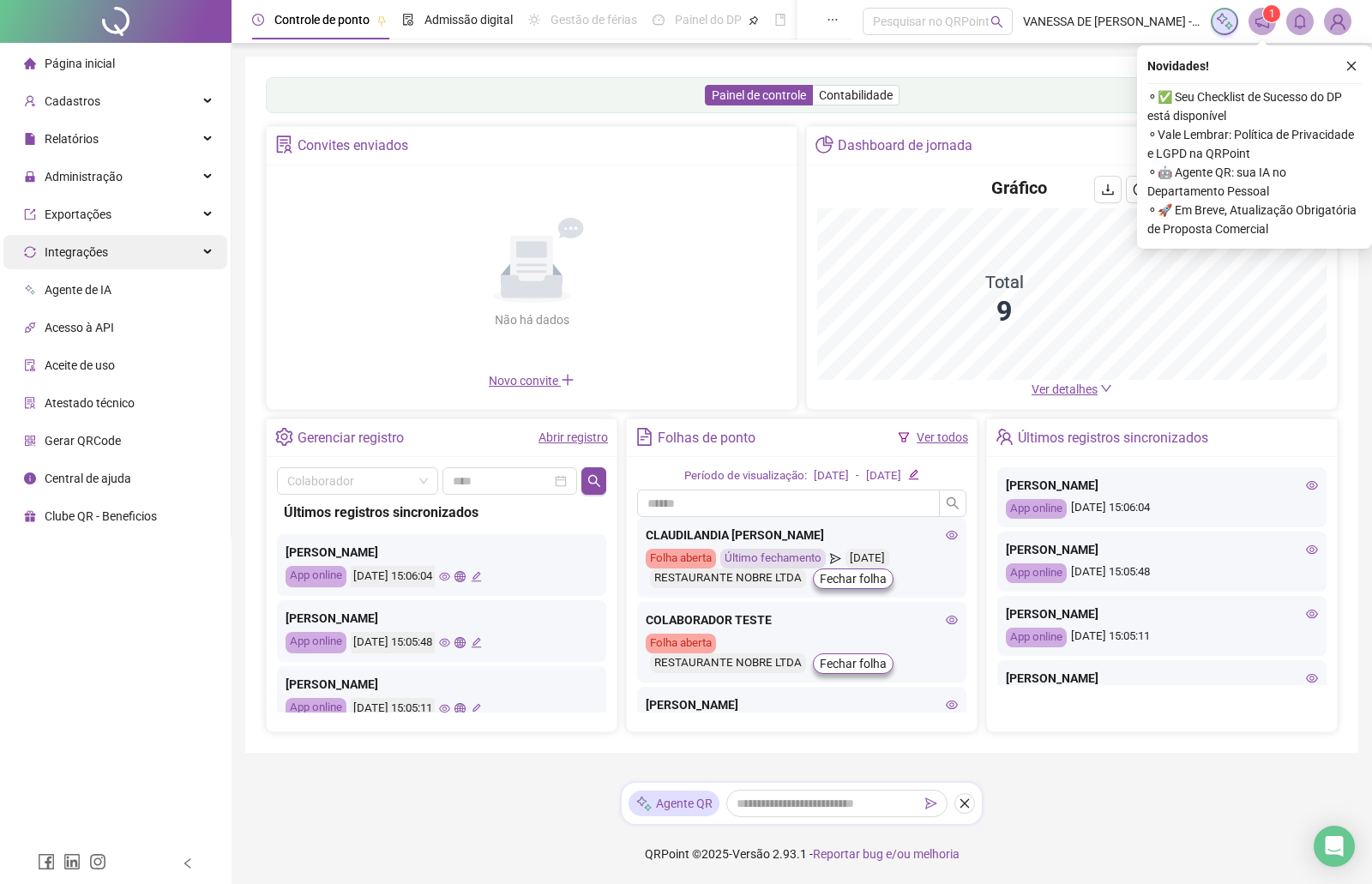
click at [83, 260] on span "Integrações" at bounding box center [65, 252] width 84 height 34
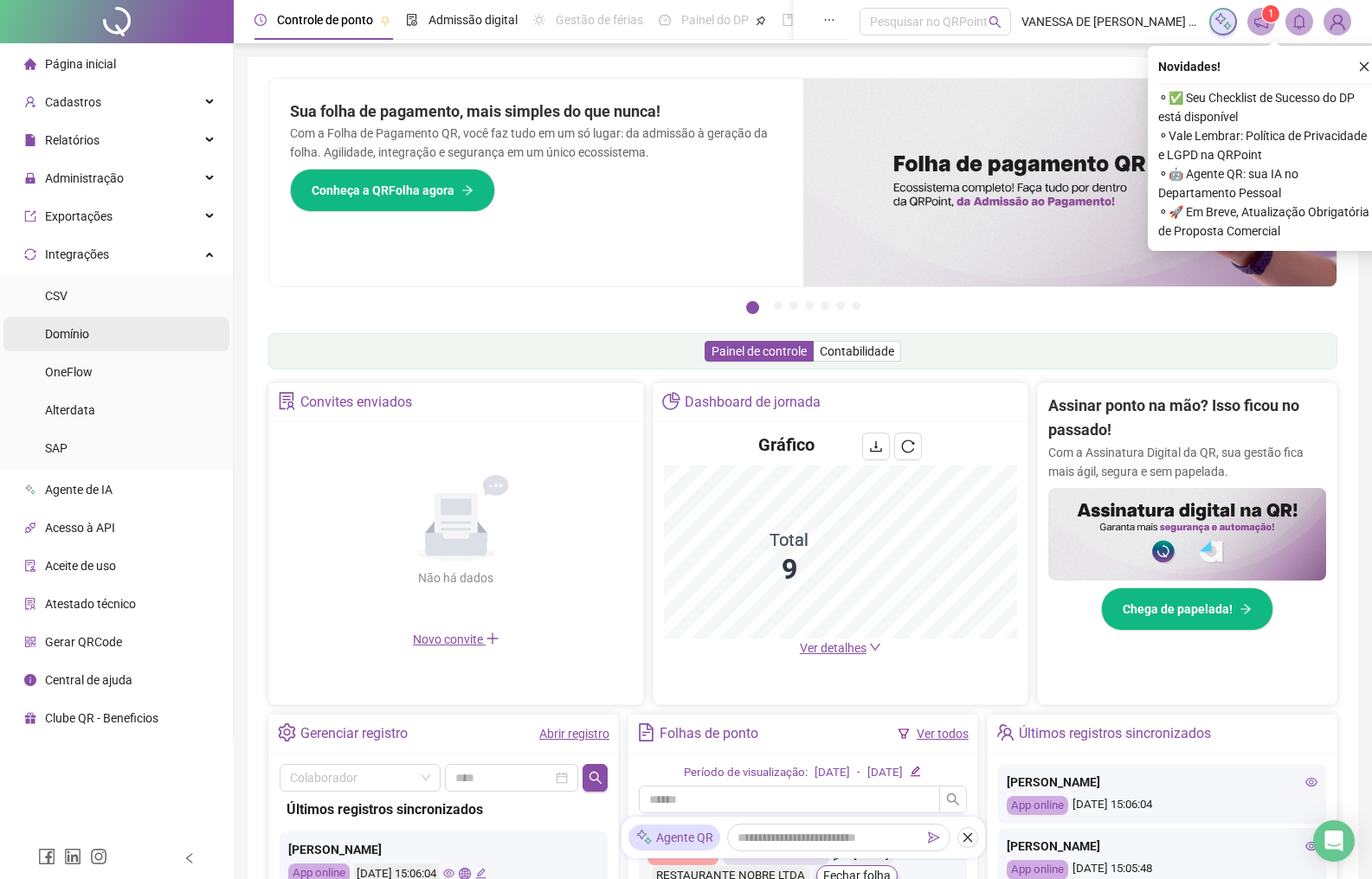
click at [87, 332] on span "Domínio" at bounding box center [66, 334] width 44 height 14
